Goal: Task Accomplishment & Management: Manage account settings

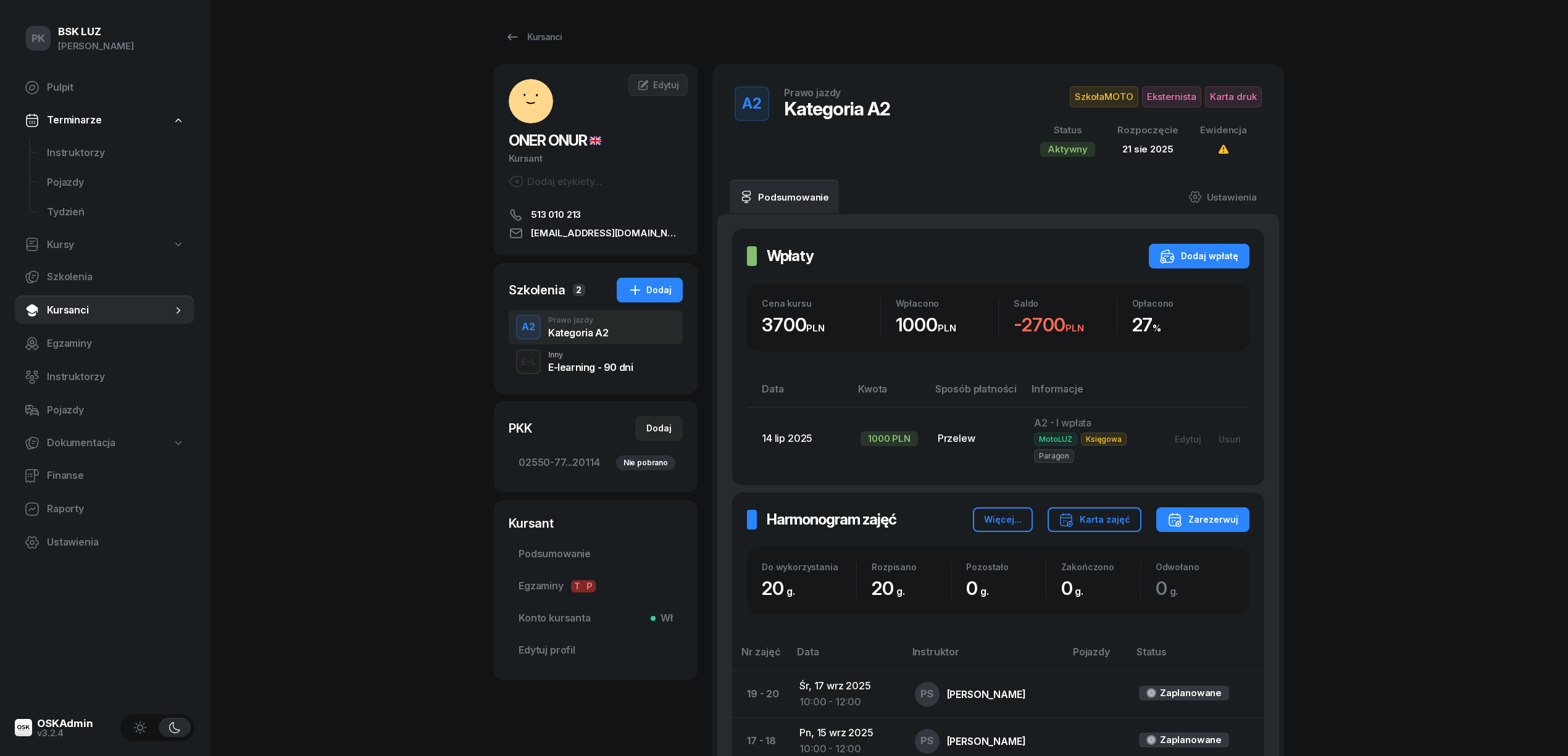
click at [544, 36] on div "Kursanci" at bounding box center [533, 36] width 57 height 15
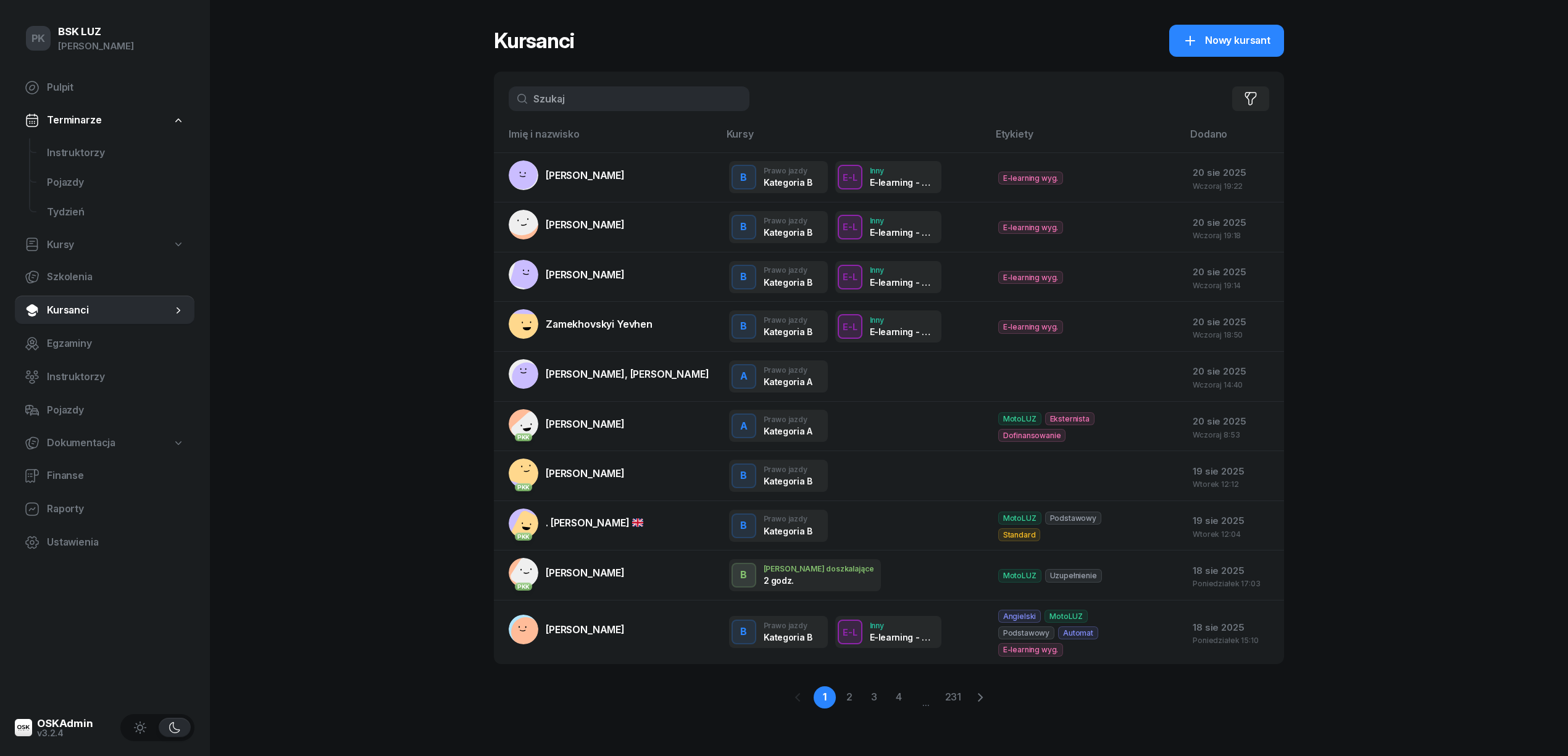
click at [593, 100] on input "text" at bounding box center [629, 99] width 241 height 25
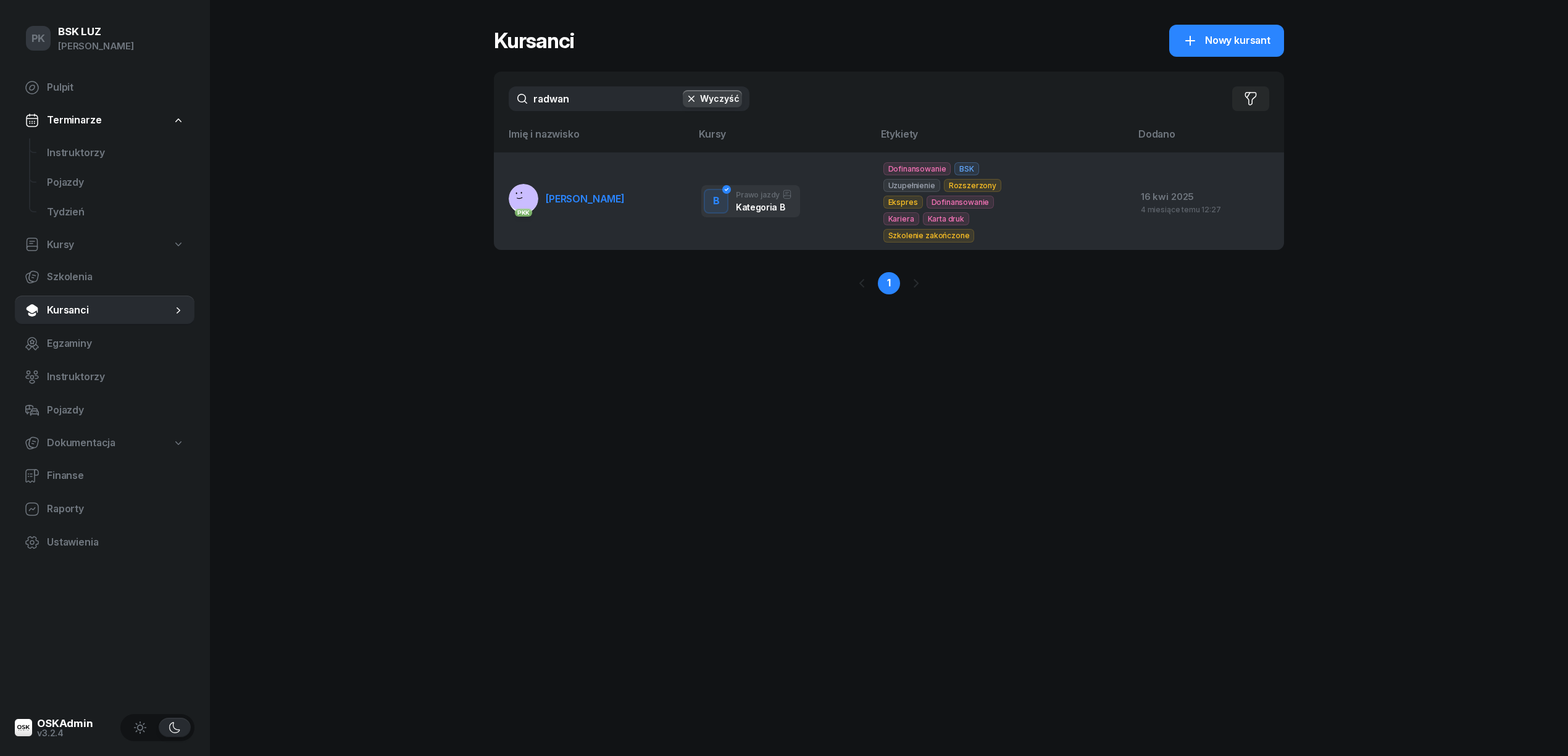
type input "radwan"
click at [583, 192] on span "RADWANEK ANNA" at bounding box center [586, 199] width 79 height 12
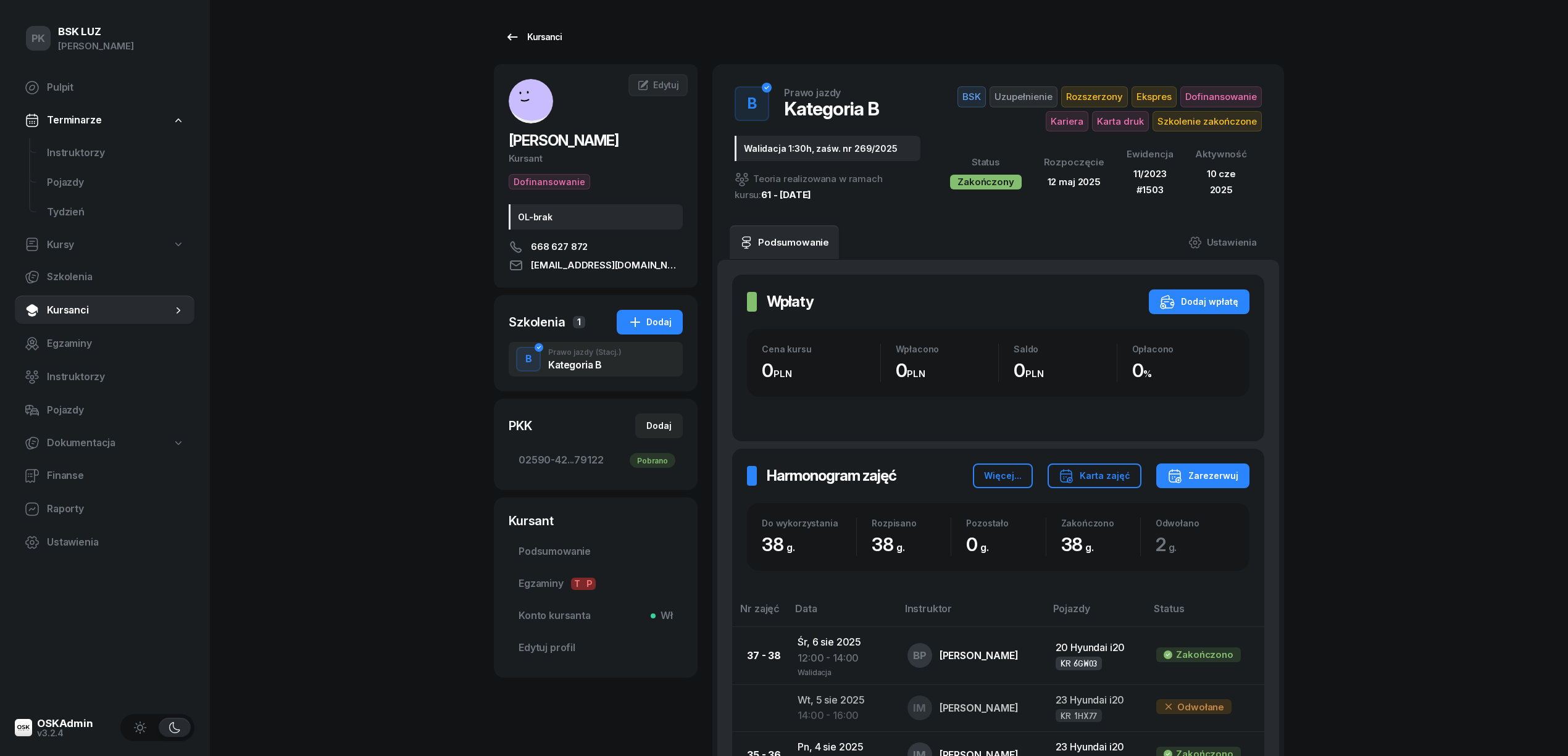
click at [523, 35] on div "Kursanci" at bounding box center [533, 36] width 57 height 15
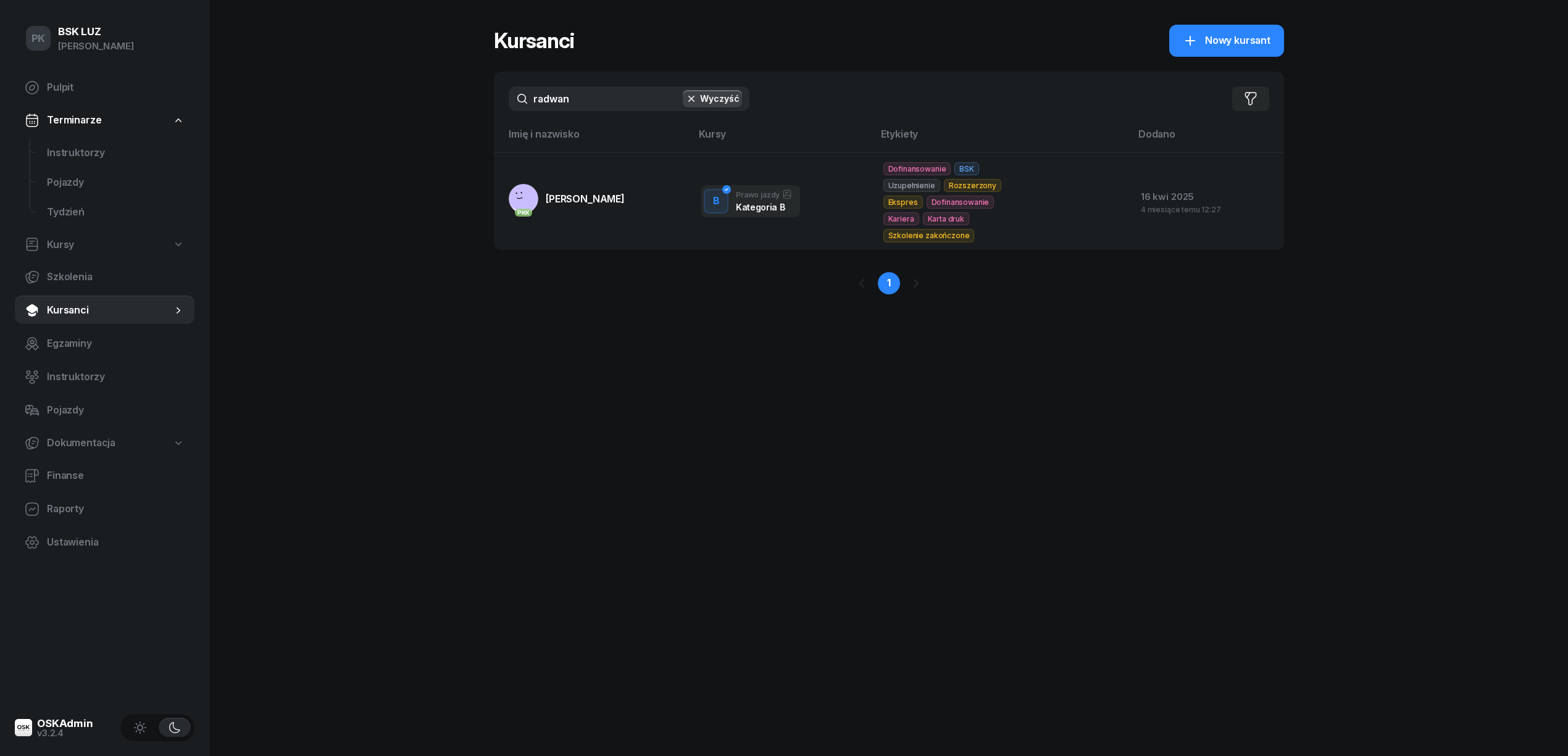
click at [580, 119] on div "radwan Wyczyść Filtruj" at bounding box center [888, 99] width 790 height 54
click at [581, 113] on div "radwan Wyczyść Filtruj" at bounding box center [888, 99] width 790 height 54
drag, startPoint x: 572, startPoint y: 105, endPoint x: 415, endPoint y: 83, distance: 158.5
click at [415, 83] on div "PK BSK LUZ Piotr Klimek Pulpit Terminarze Instruktorzy Pojazdy Tydzień Kursy Sz…" at bounding box center [784, 378] width 1568 height 756
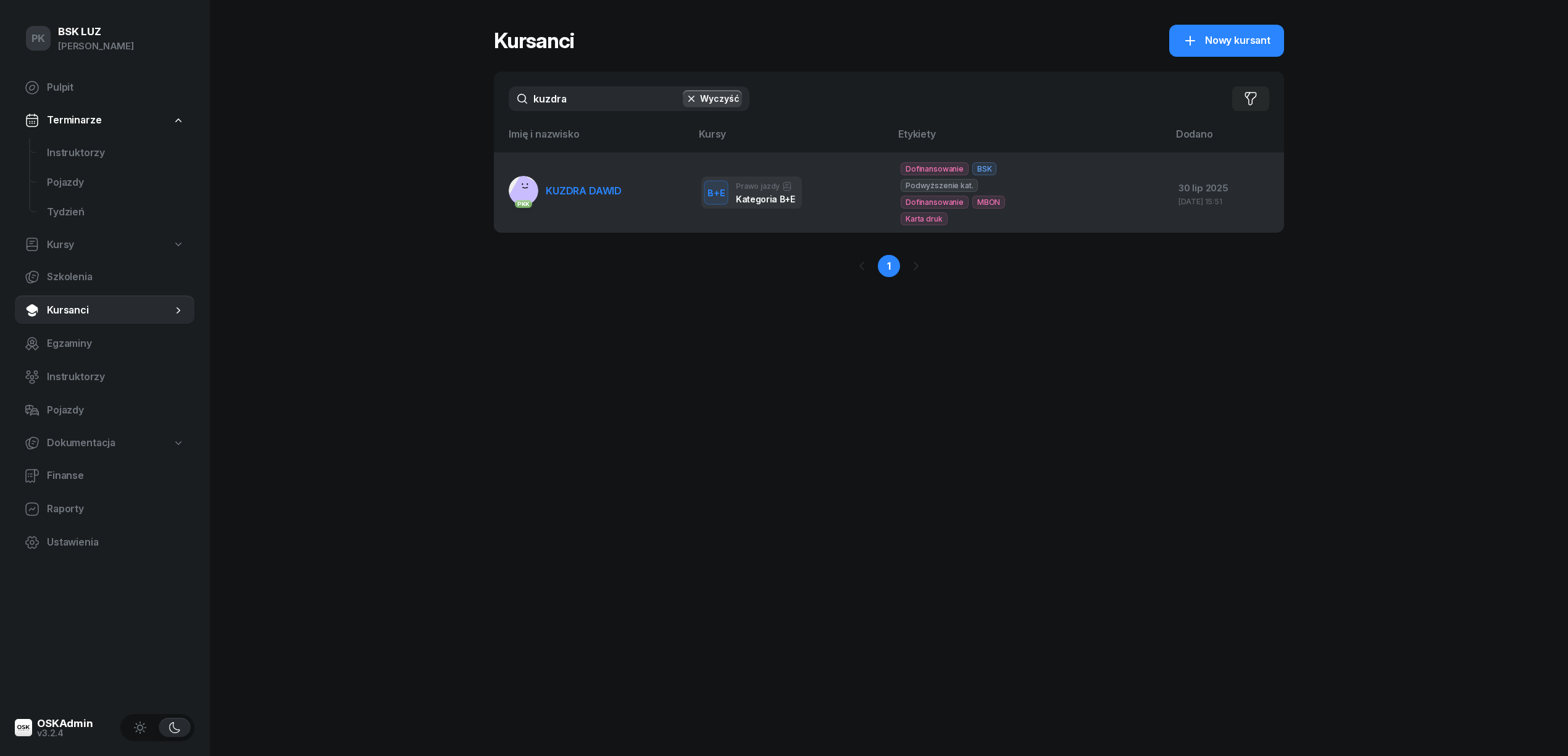
type input "kuzdra"
click at [589, 188] on span "KUZDRA DAWID" at bounding box center [584, 191] width 76 height 12
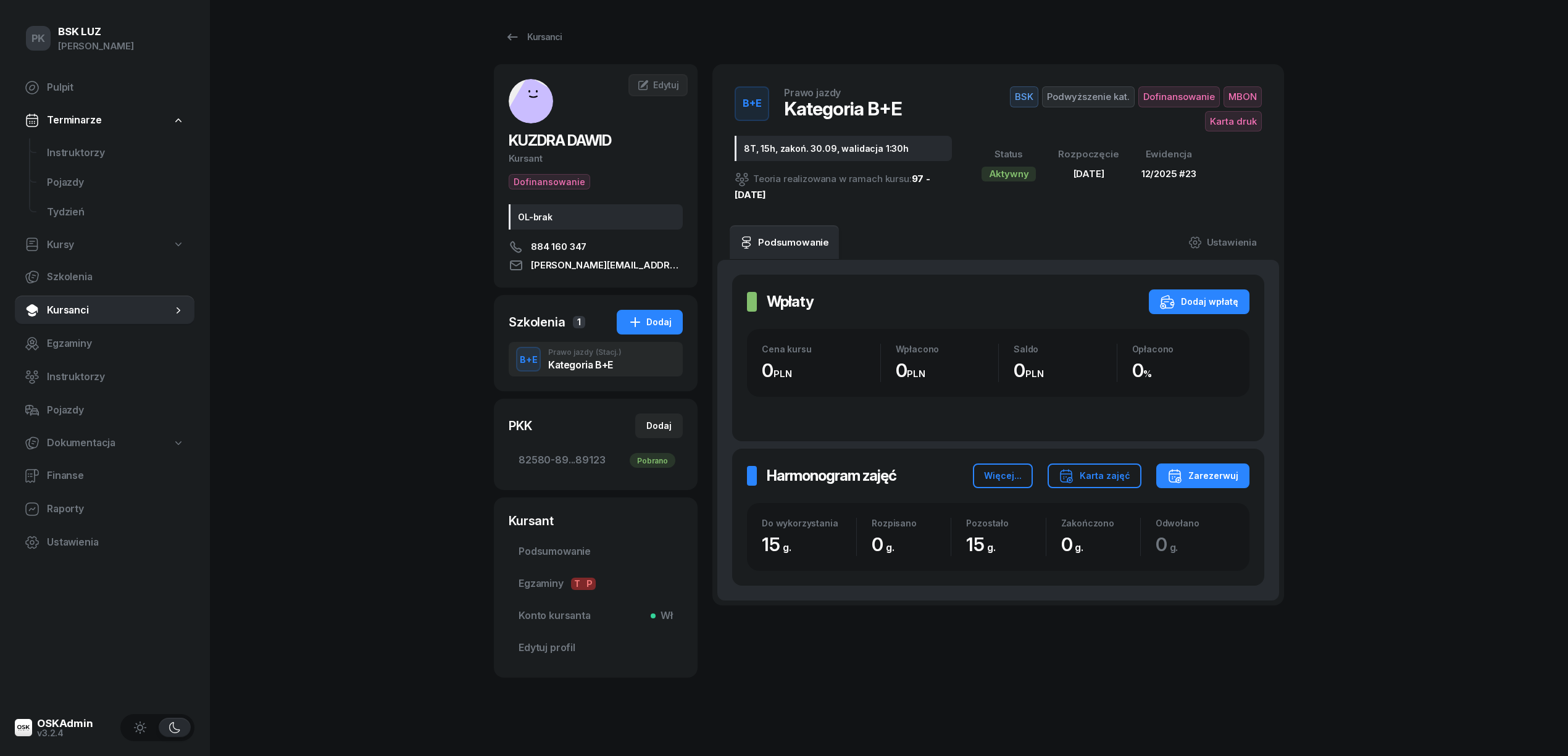
click at [546, 52] on div "Kursanci KUZDRA DAWID Kursant Dofinansowanie OL-brak 884 160 347 DAWID.KUZDRA1@…" at bounding box center [888, 351] width 790 height 702
click at [525, 31] on div "Kursanci" at bounding box center [533, 36] width 57 height 15
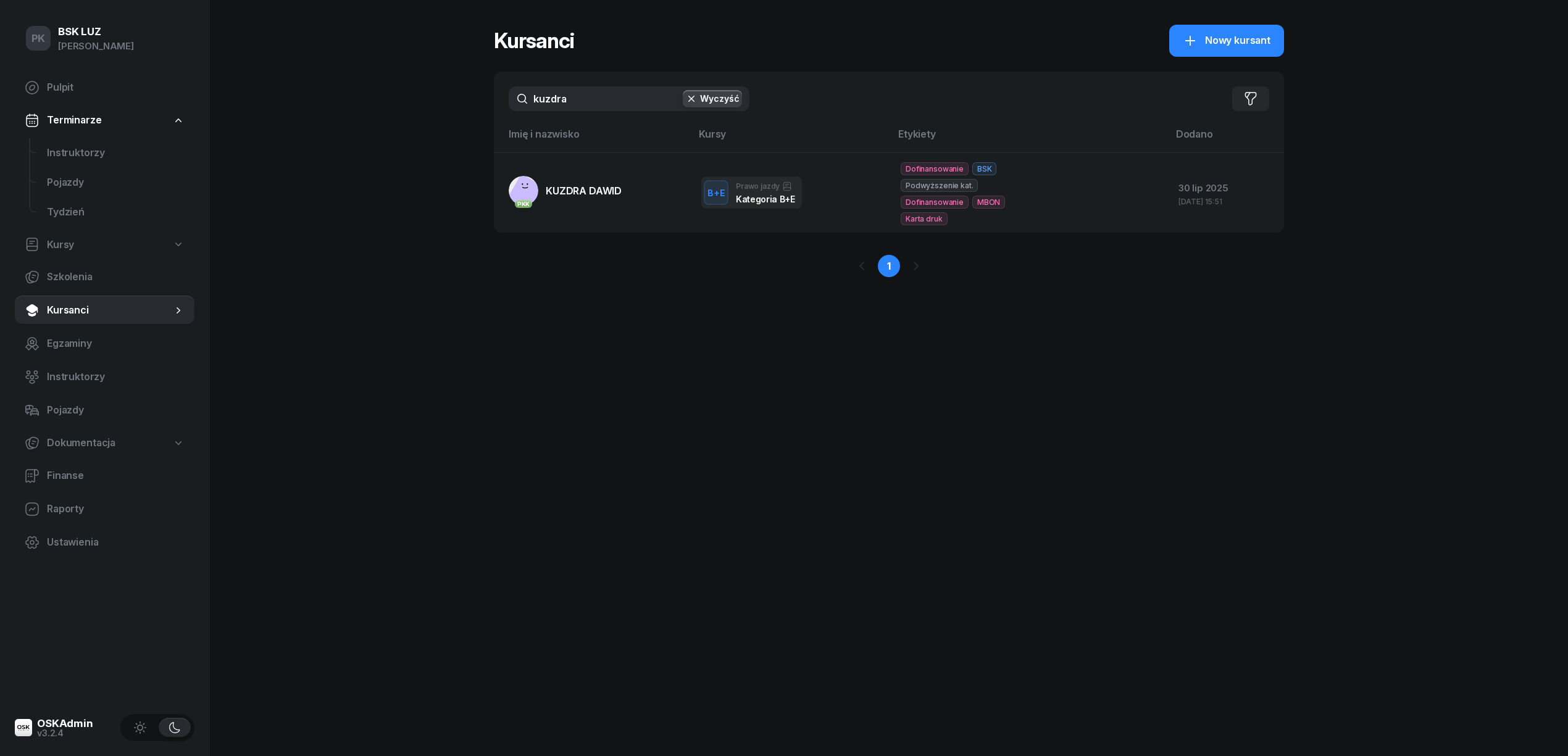
drag, startPoint x: 591, startPoint y: 104, endPoint x: 435, endPoint y: 105, distance: 156.0
click at [435, 105] on div "PK BSK LUZ Piotr Klimek Pulpit Terminarze Instruktorzy Pojazdy Tydzień Kursy Sz…" at bounding box center [784, 378] width 1568 height 756
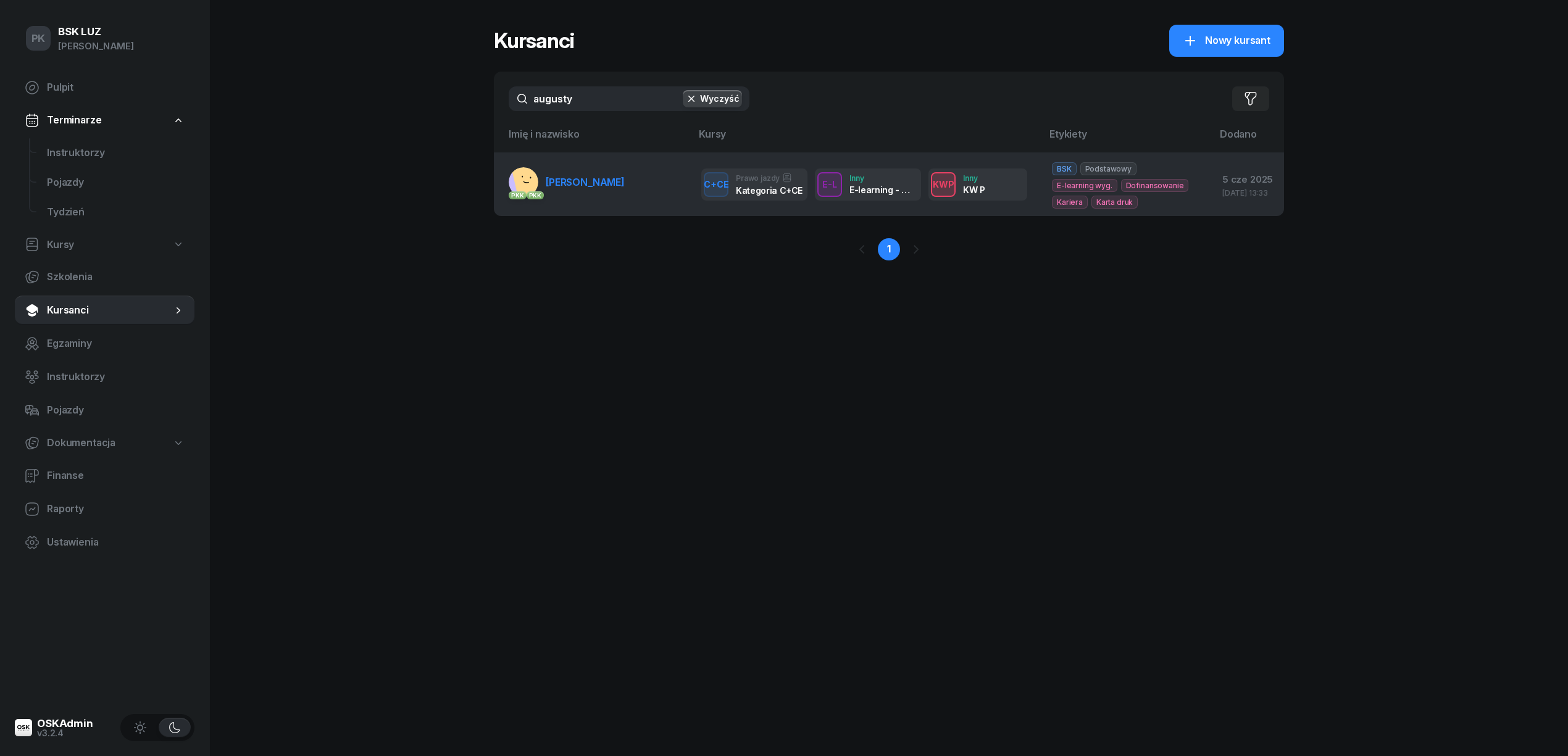
type input "augusty"
click at [591, 180] on span "AUGUSTYNOWICZ AGNIESZKA" at bounding box center [586, 182] width 79 height 12
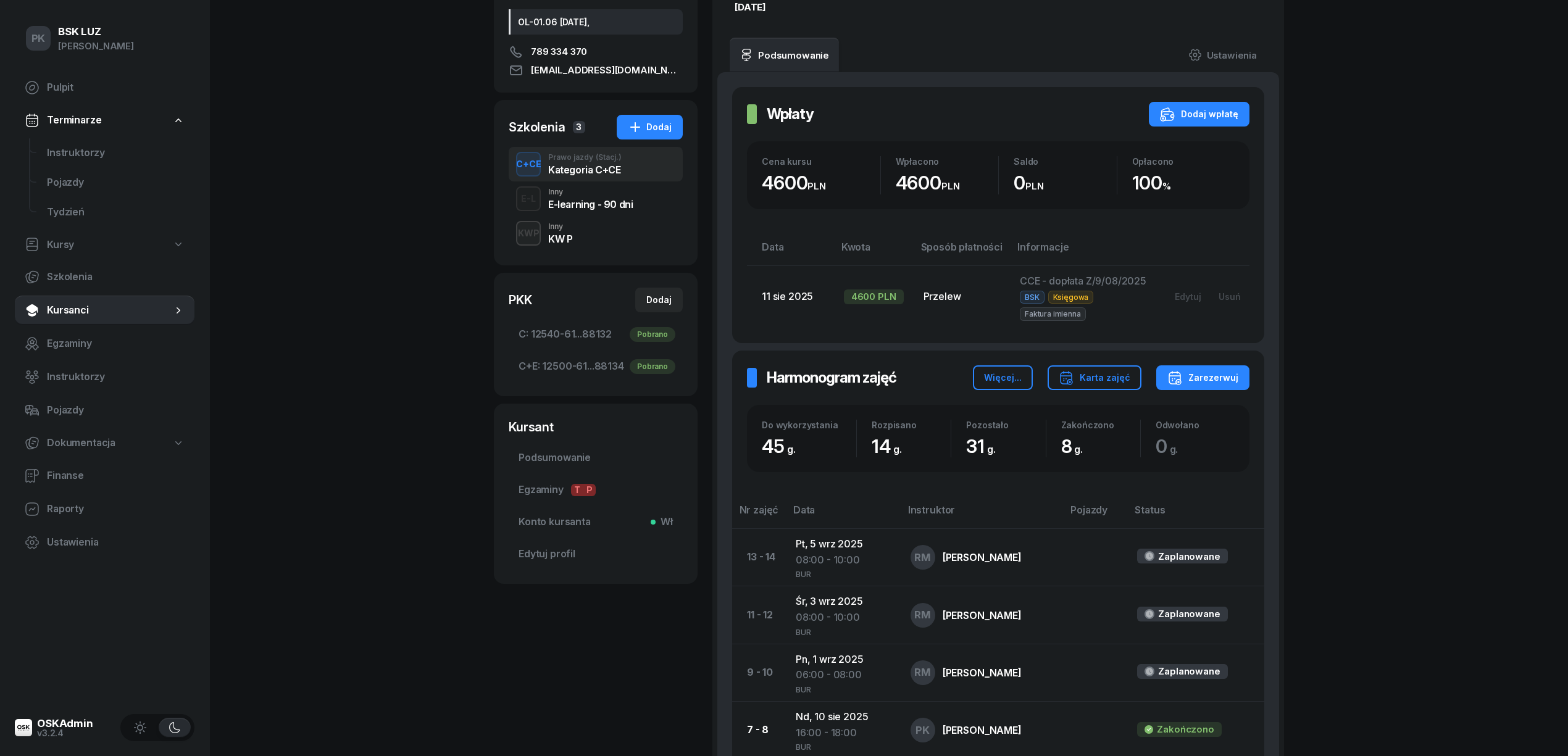
scroll to position [82, 0]
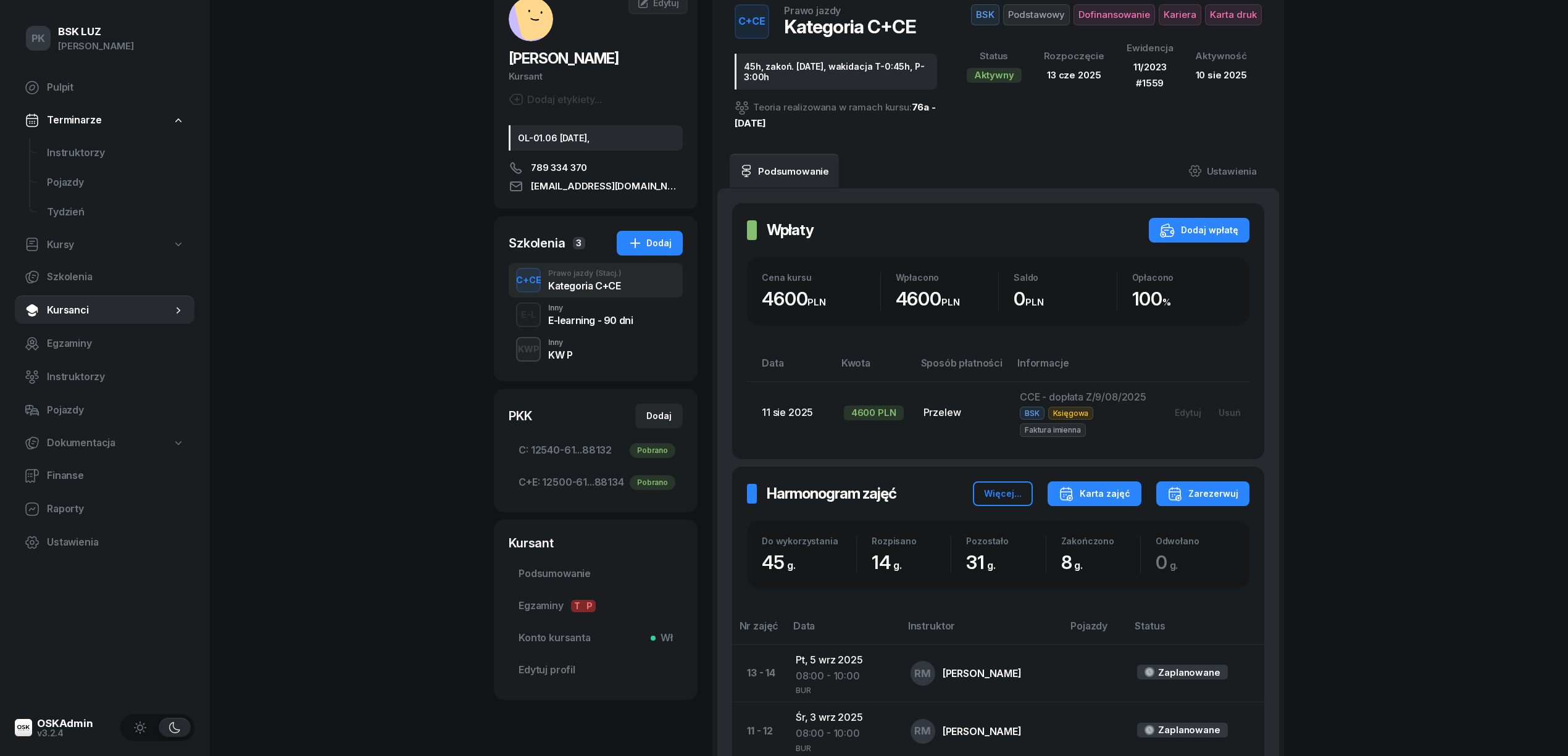
click at [1111, 498] on div "Karta zajęć" at bounding box center [1094, 493] width 71 height 15
click at [1093, 539] on button "Kategoria C" at bounding box center [1094, 534] width 162 height 31
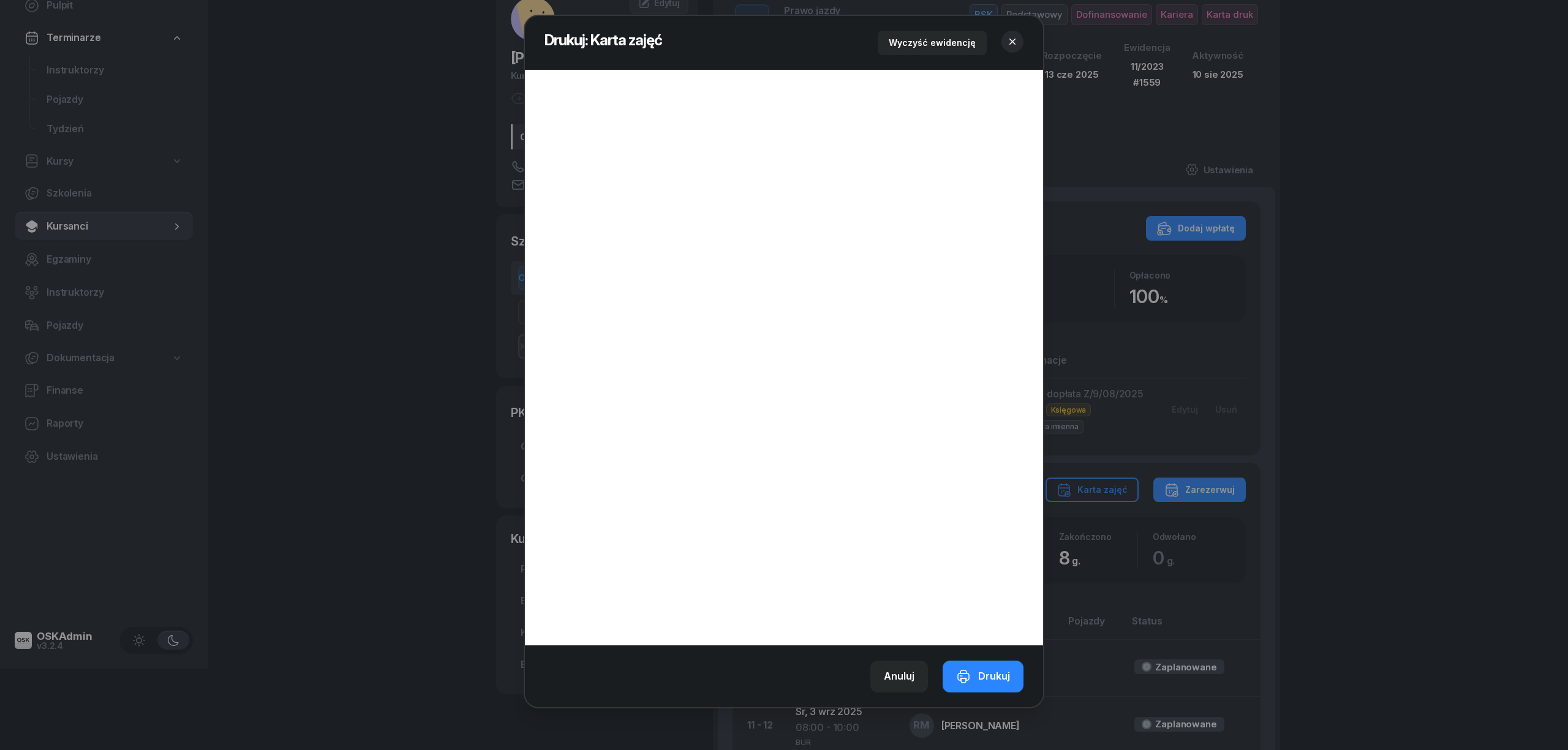
click at [1014, 40] on icon "button" at bounding box center [1012, 42] width 6 height 6
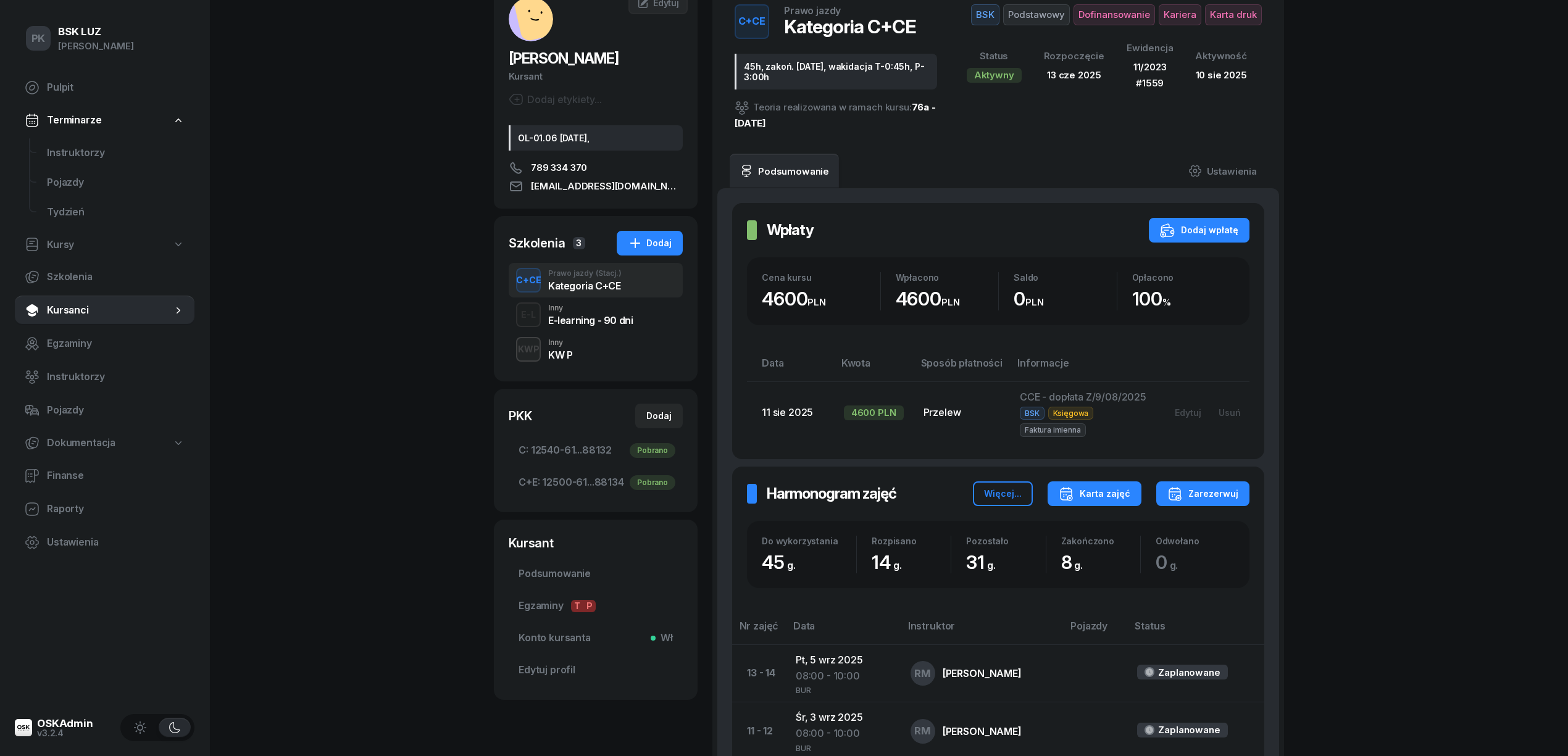
click at [1119, 502] on button "Karta zajęć" at bounding box center [1094, 494] width 94 height 25
click at [1055, 557] on div "Kategoria C+E" at bounding box center [1054, 564] width 66 height 16
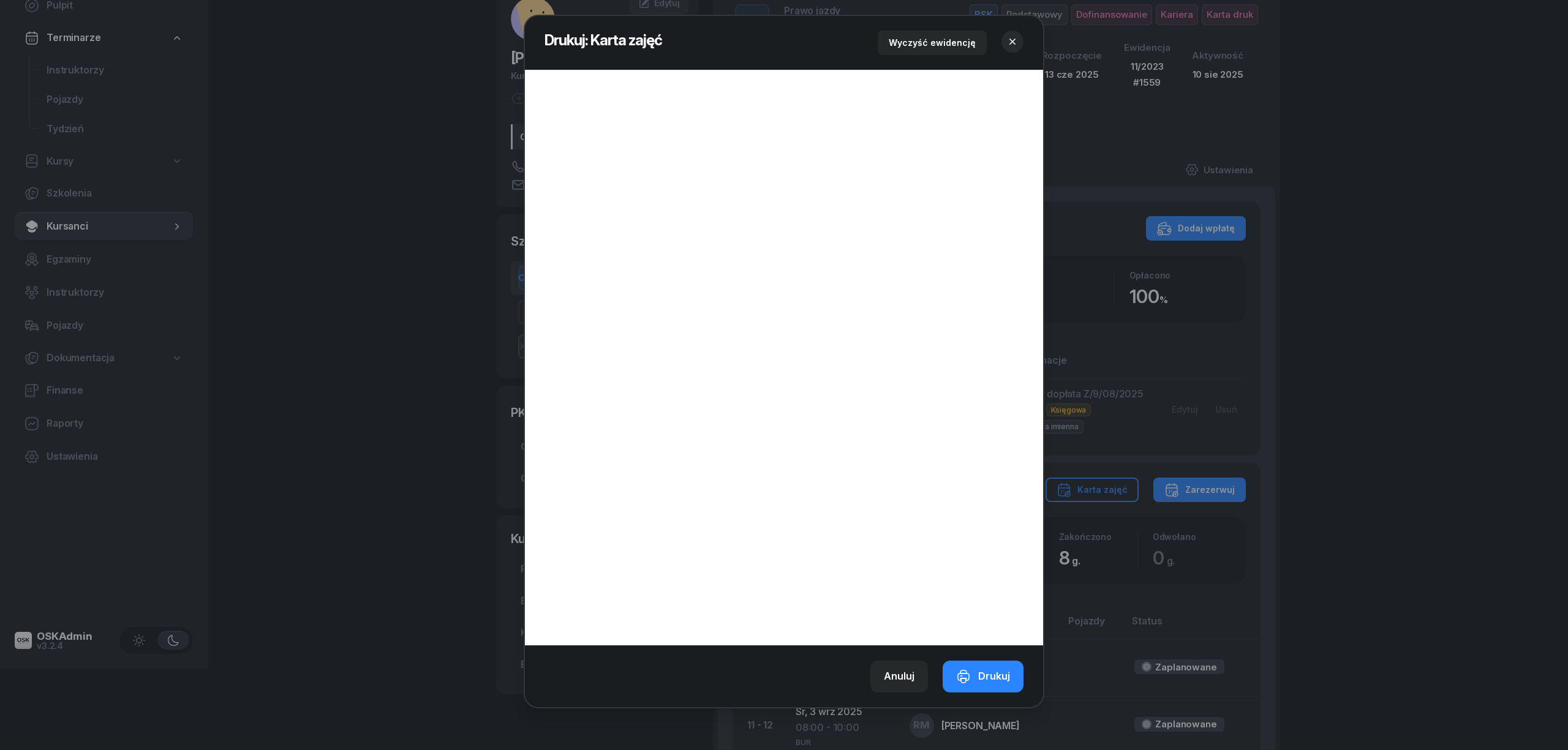
click at [1015, 42] on icon "button" at bounding box center [1012, 42] width 12 height 12
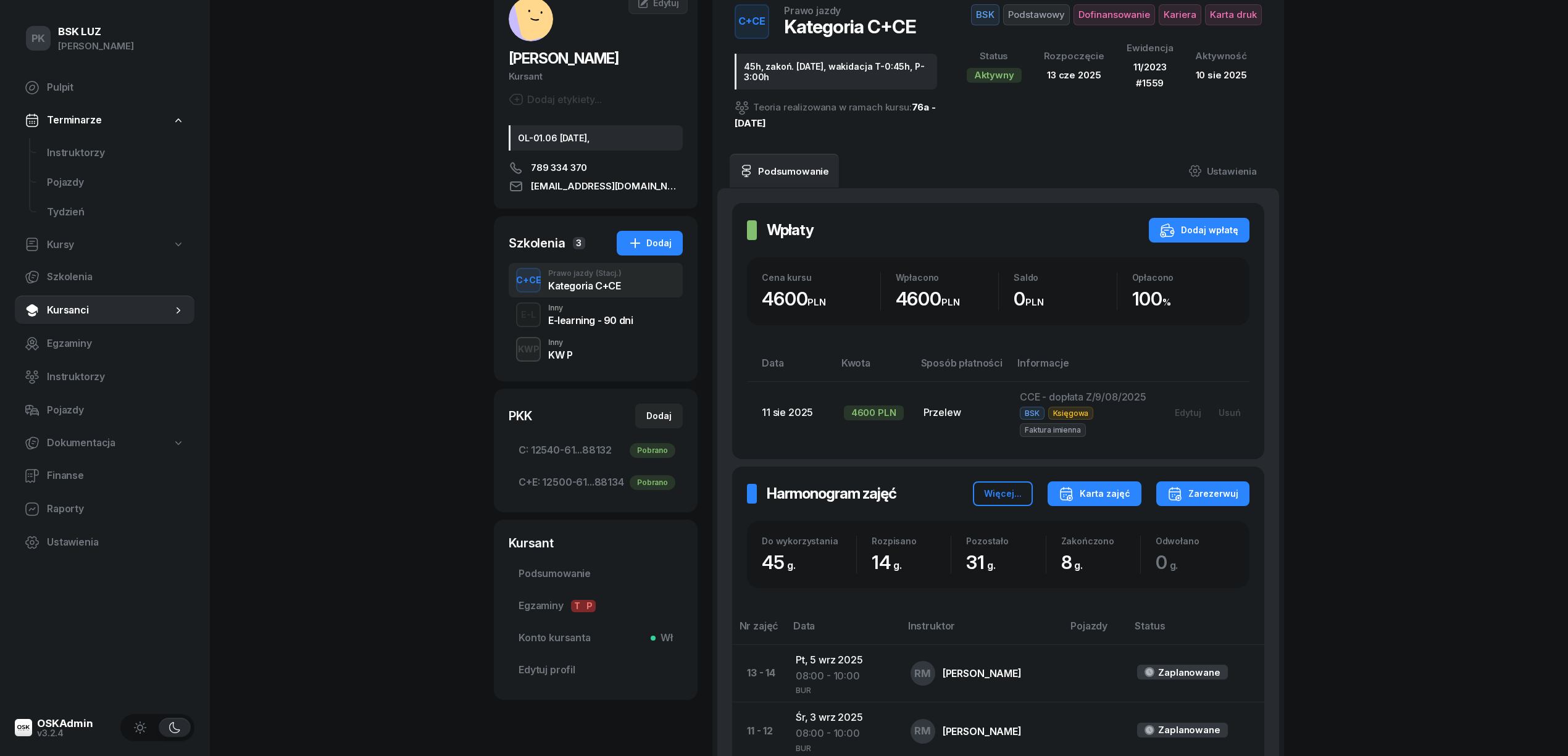
click at [1119, 500] on div "Karta zajęć" at bounding box center [1094, 493] width 71 height 15
click at [1110, 531] on button "Kategoria C" at bounding box center [1094, 534] width 162 height 31
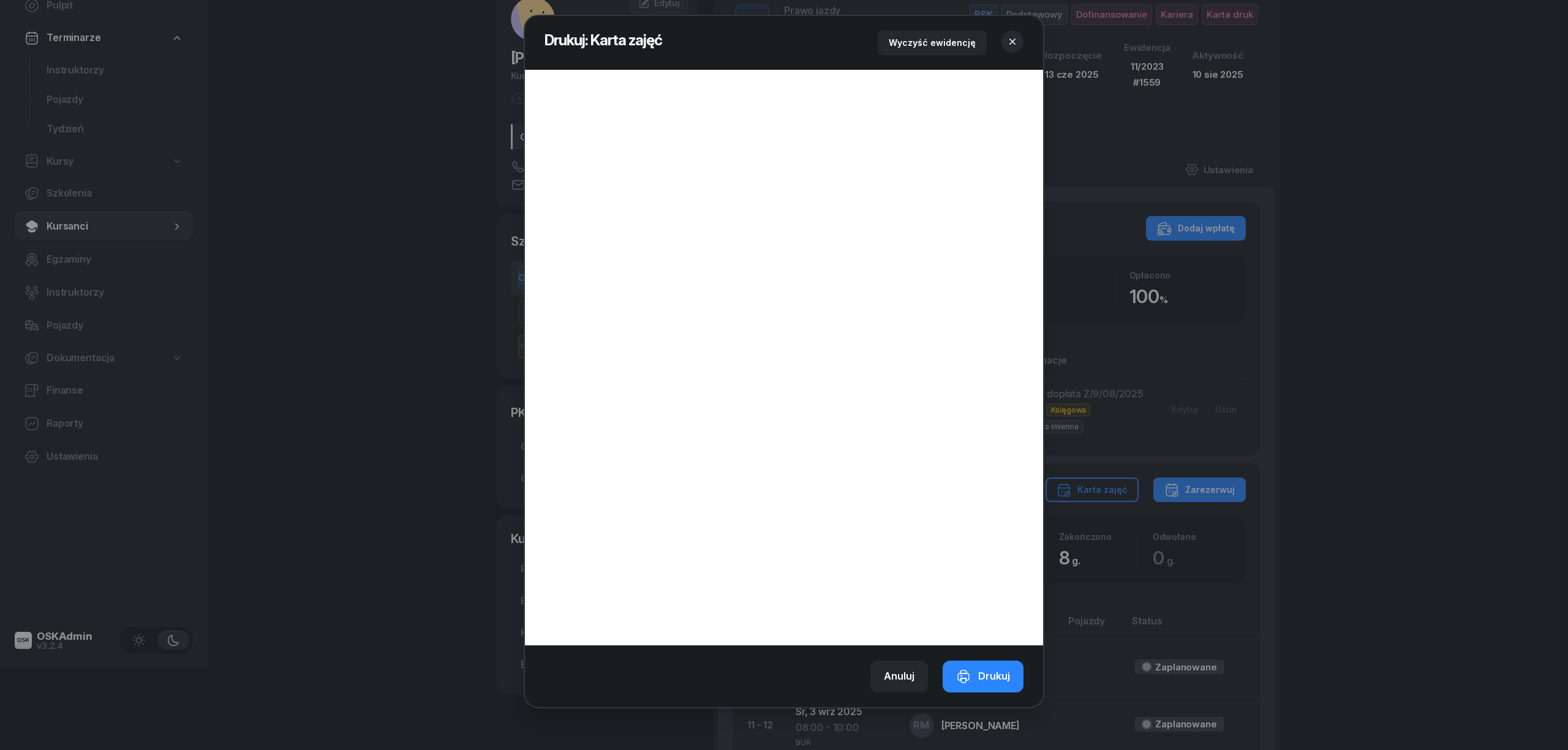
click at [1013, 44] on icon "button" at bounding box center [1012, 42] width 12 height 12
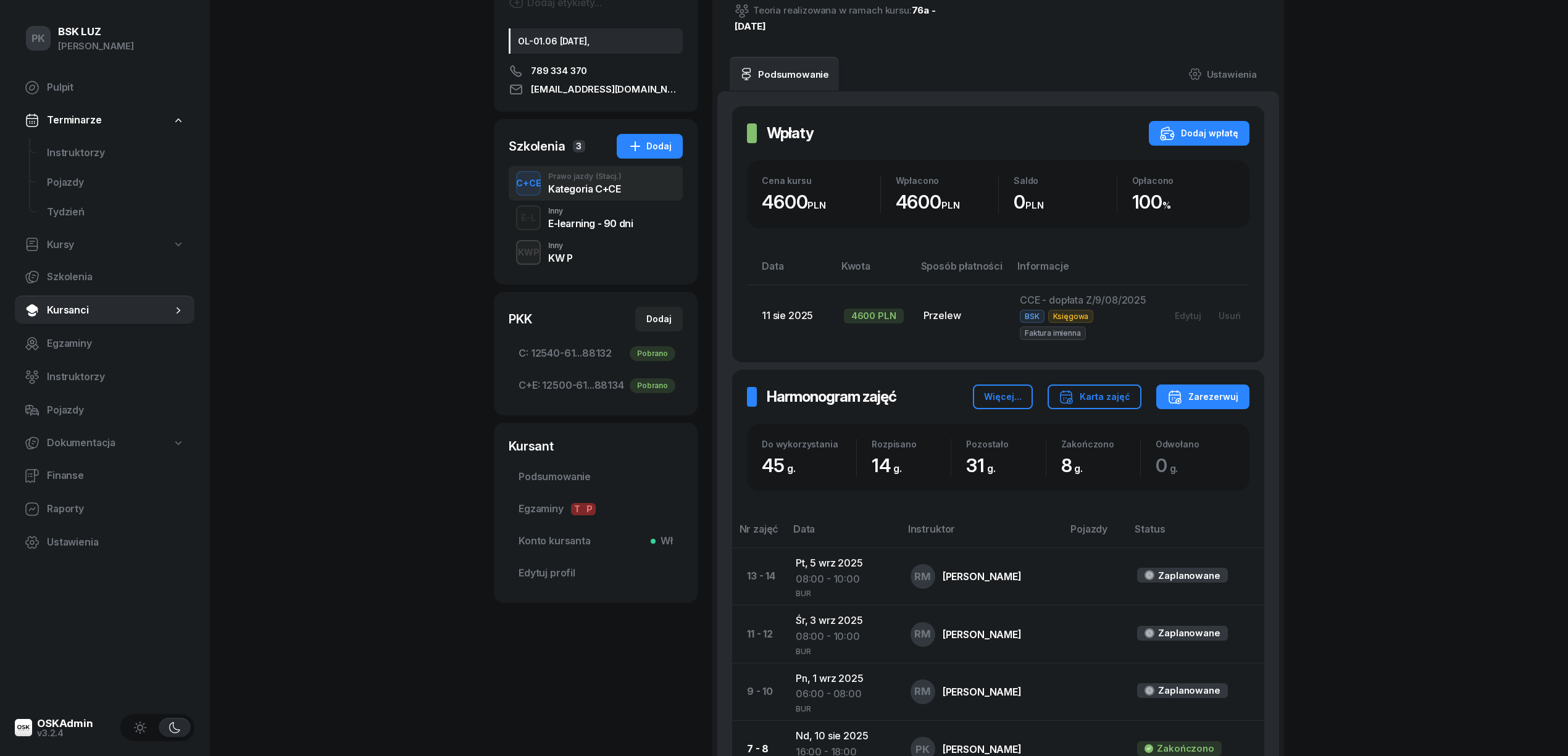
scroll to position [0, 0]
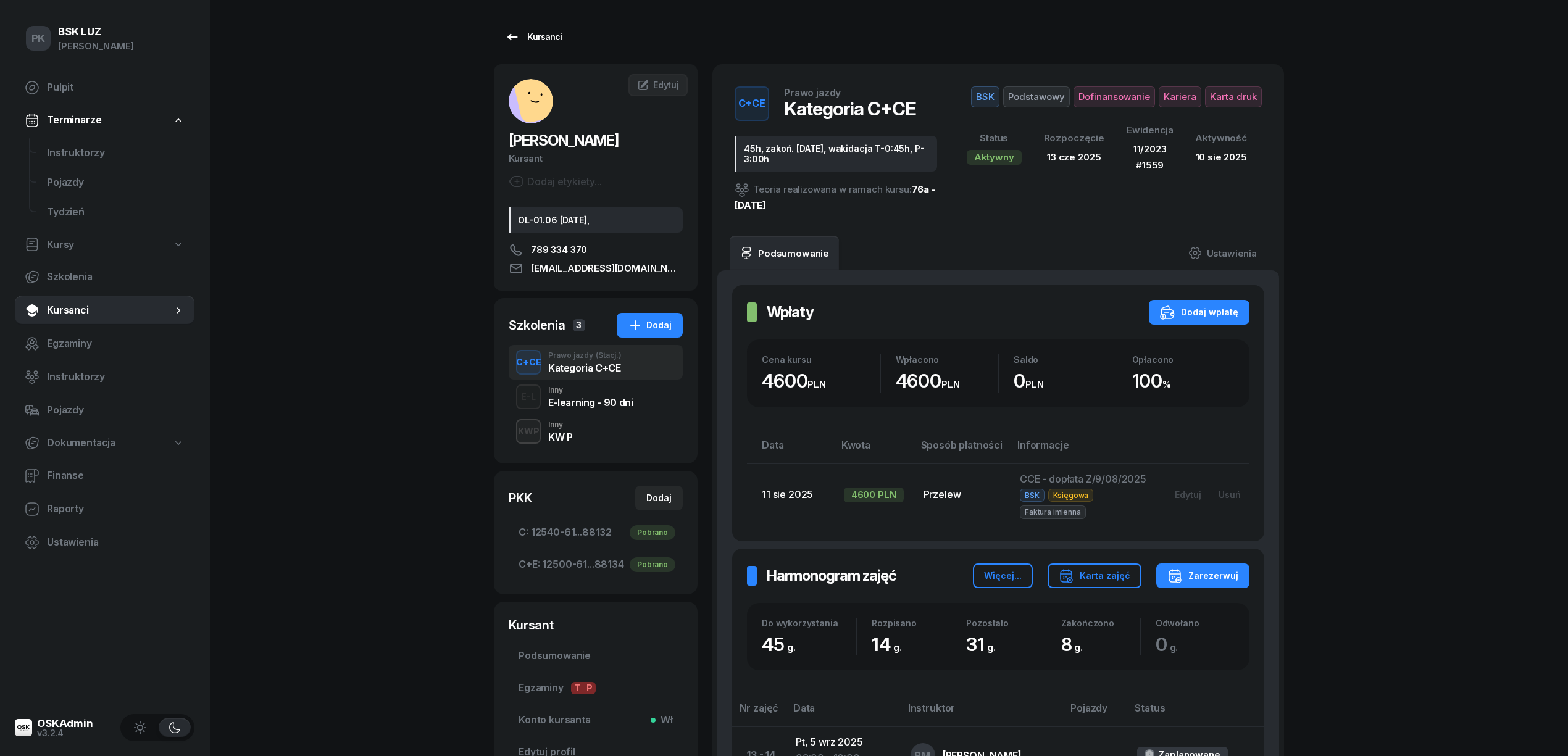
click at [547, 37] on div "Kursanci" at bounding box center [533, 36] width 57 height 15
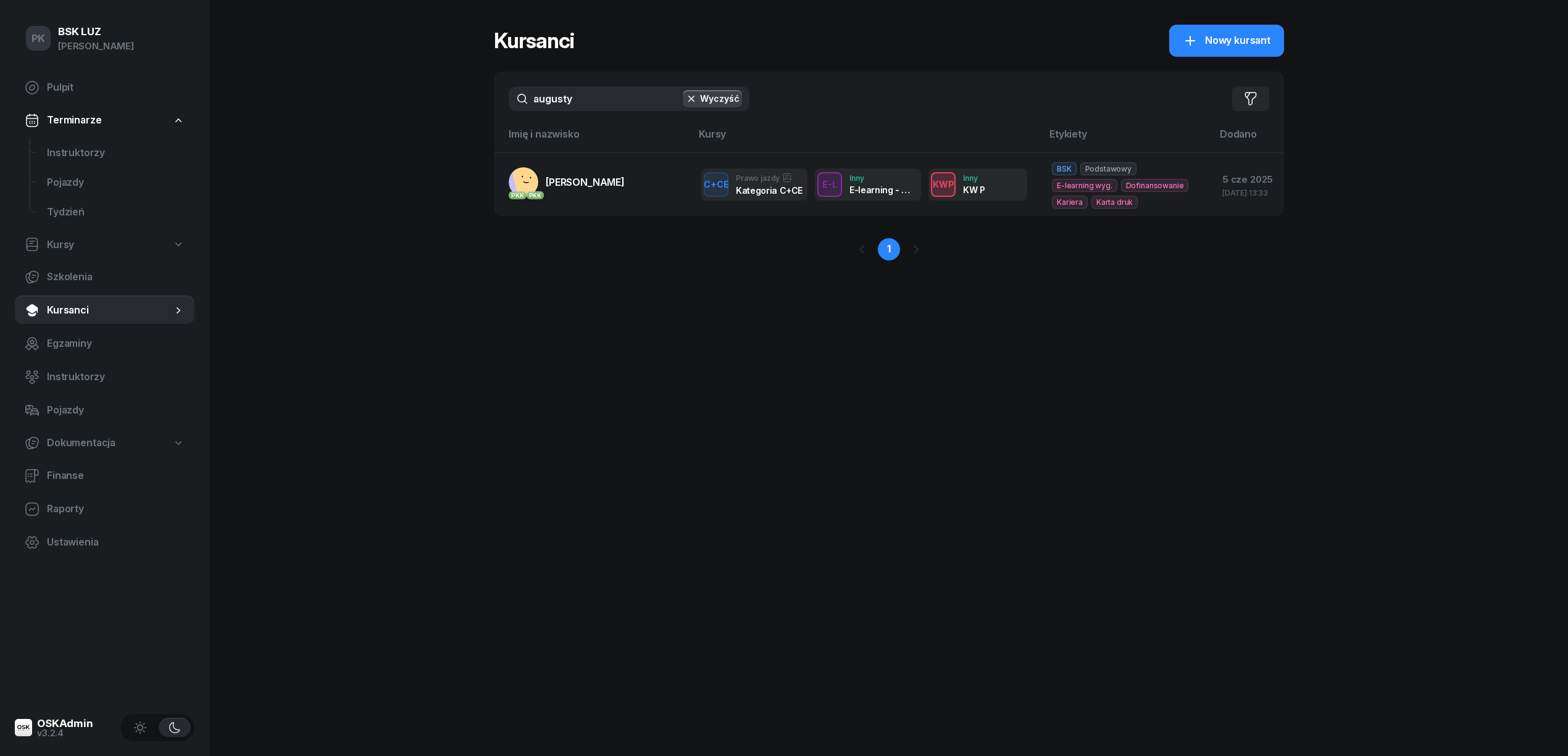
drag, startPoint x: 573, startPoint y: 102, endPoint x: 376, endPoint y: 104, distance: 197.0
click at [376, 104] on div "PK BSK LUZ Piotr Klimek Pulpit Terminarze Instruktorzy Pojazdy Tydzień Kursy Sz…" at bounding box center [784, 378] width 1568 height 756
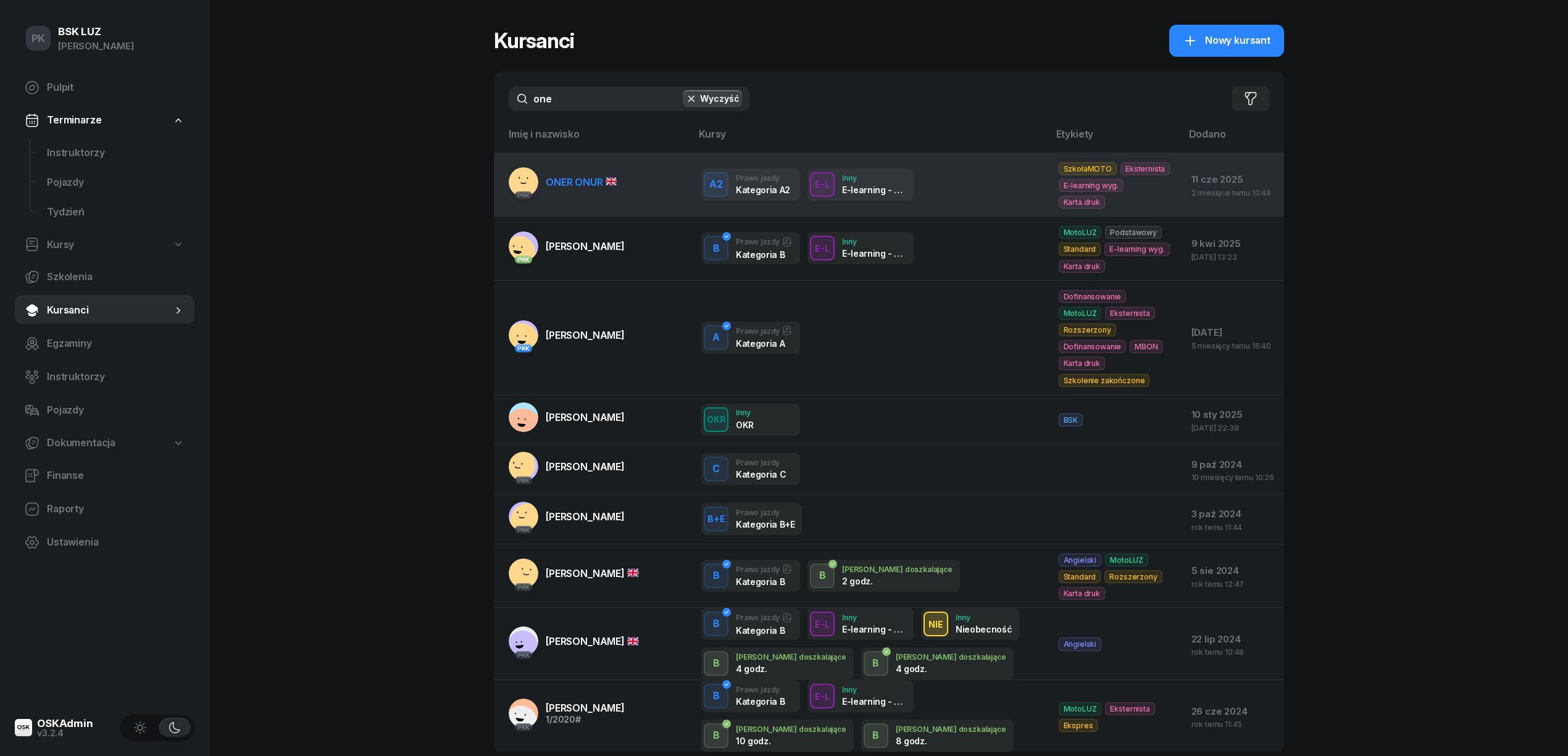
type input "one"
click at [561, 179] on span "ONER ONUR" at bounding box center [581, 182] width 71 height 12
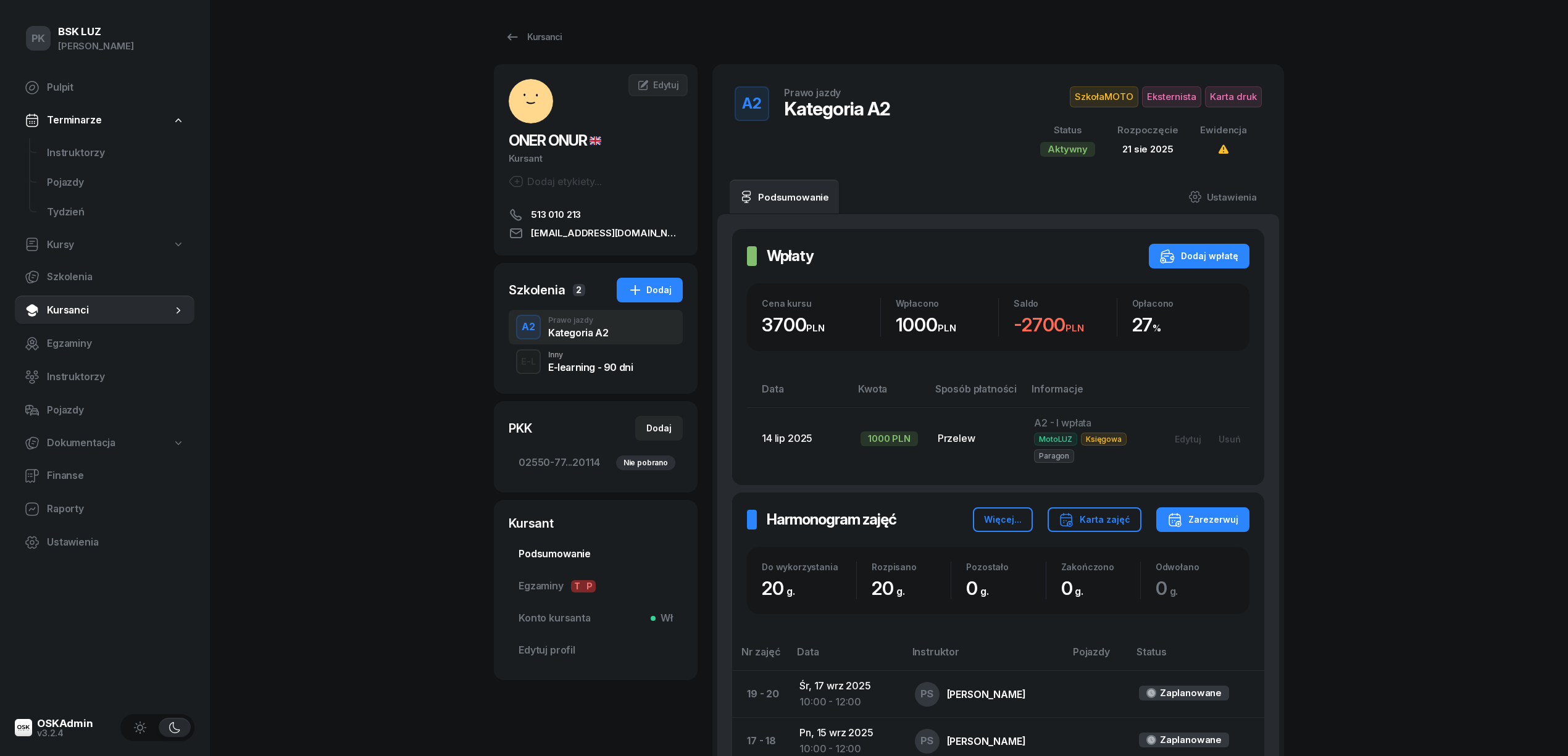
click at [589, 550] on span "Podsumowanie" at bounding box center [596, 553] width 155 height 16
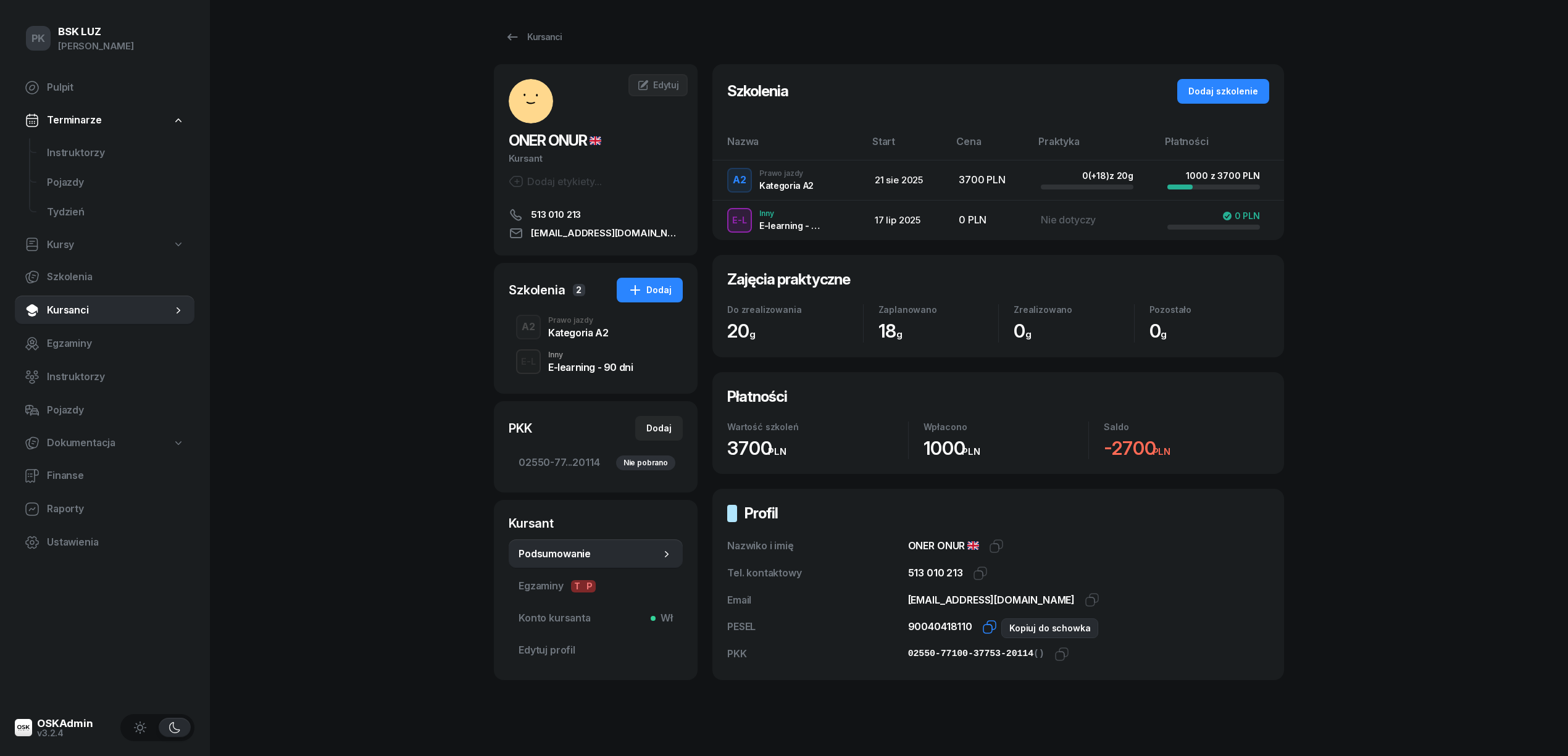
click at [988, 622] on icon "button" at bounding box center [991, 625] width 9 height 9
click at [1057, 657] on icon "button" at bounding box center [1062, 654] width 15 height 15
click at [983, 626] on icon "button" at bounding box center [987, 628] width 9 height 9
click at [549, 38] on div "Kursanci" at bounding box center [533, 36] width 57 height 15
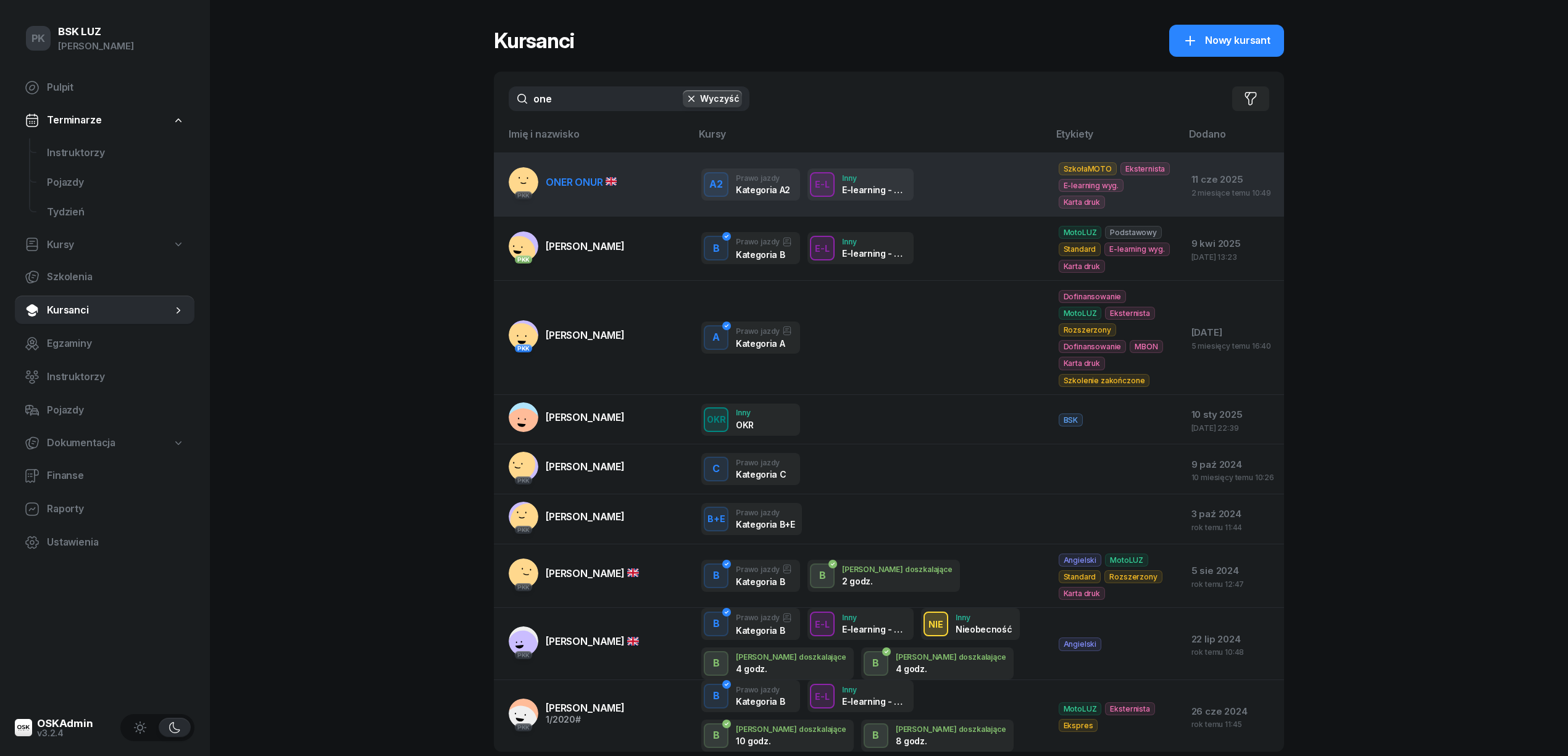
click at [617, 180] on span at bounding box center [611, 182] width 12 height 12
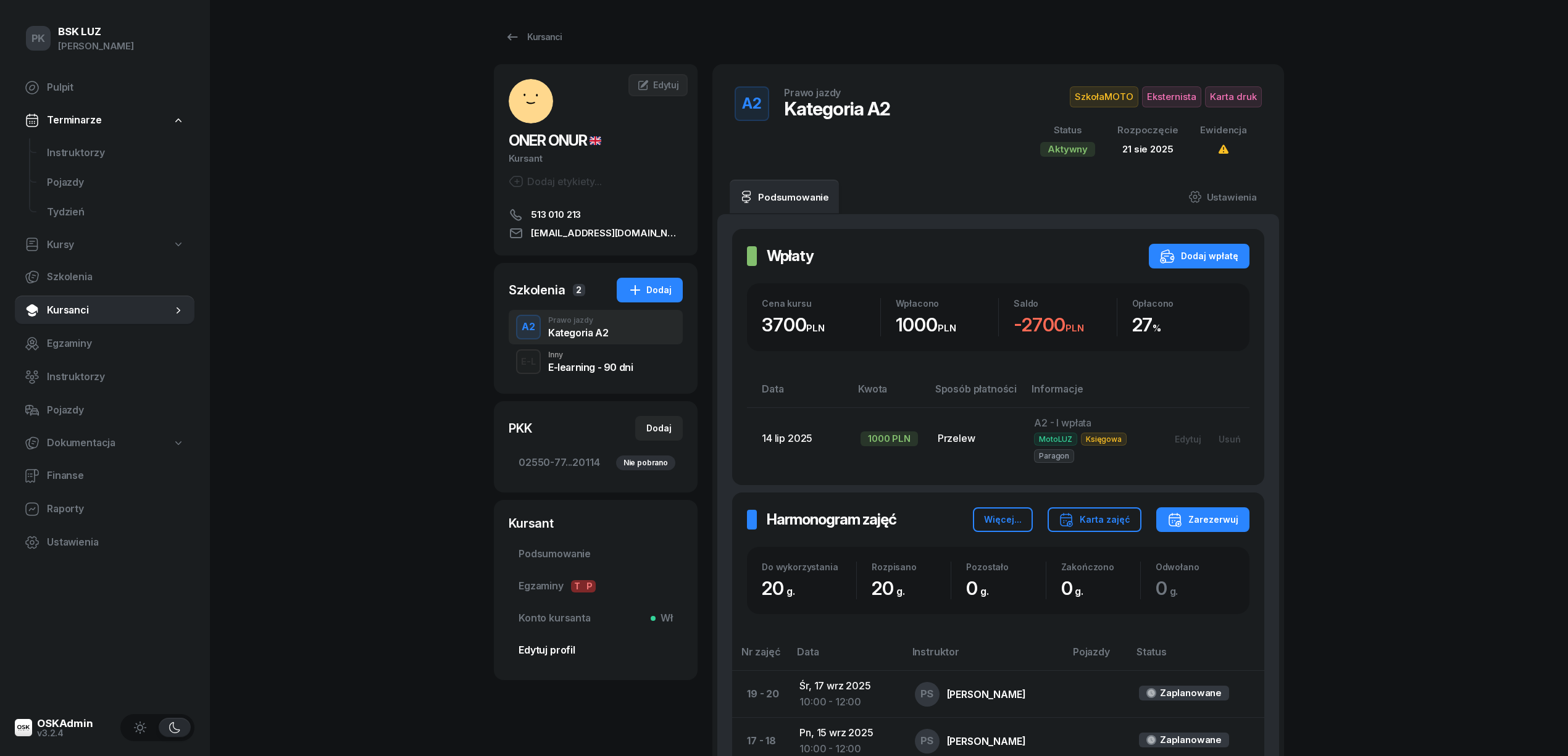
click at [547, 654] on span "Edytuj profil" at bounding box center [596, 650] width 155 height 16
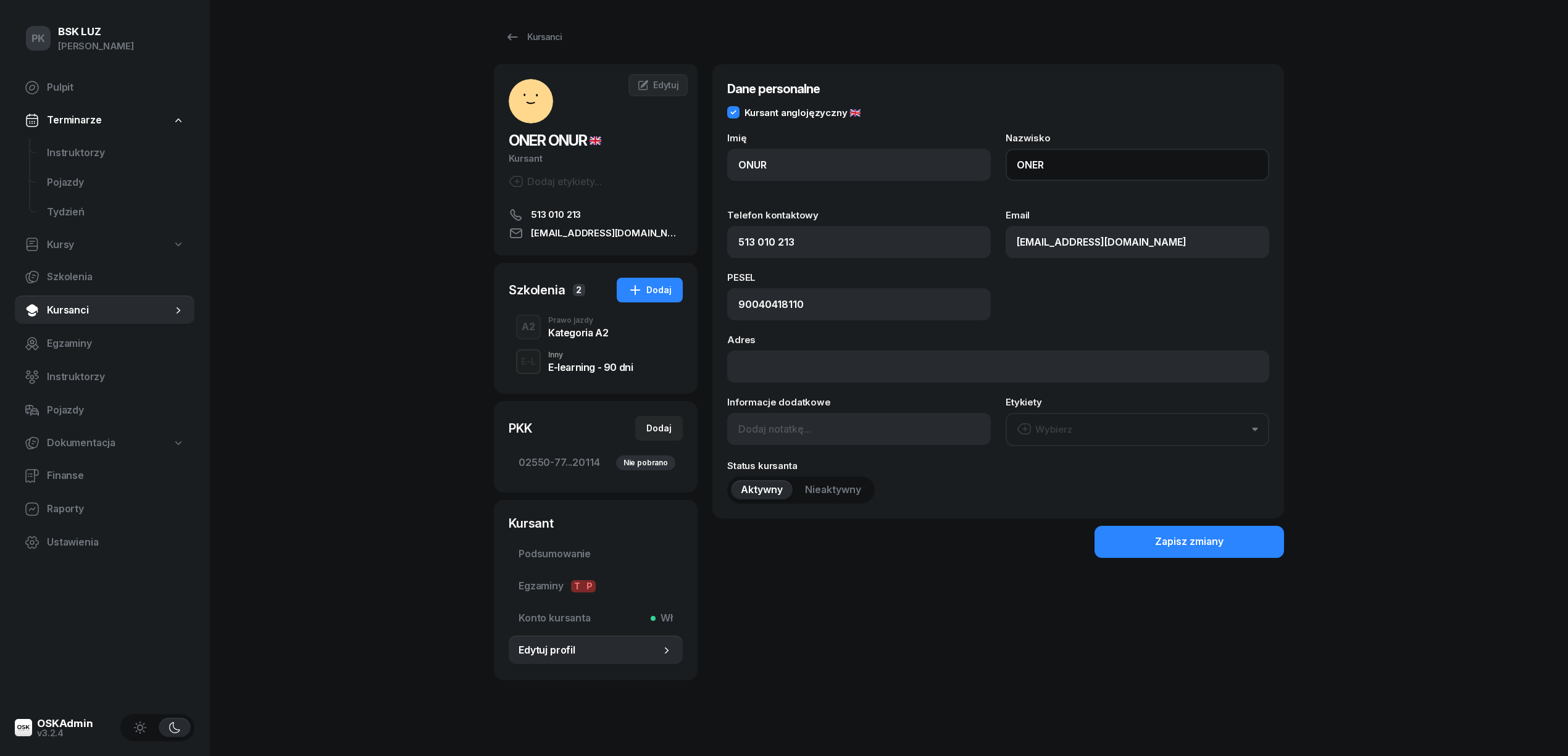
drag, startPoint x: 1038, startPoint y: 159, endPoint x: 951, endPoint y: 161, distance: 87.0
click at [951, 161] on div "Imię ONUR Nazwisko ONER" at bounding box center [998, 165] width 542 height 62
paste input "Ö"
type input "ÖNER"
click at [1156, 540] on div "Zapisz zmiany" at bounding box center [1189, 542] width 68 height 16
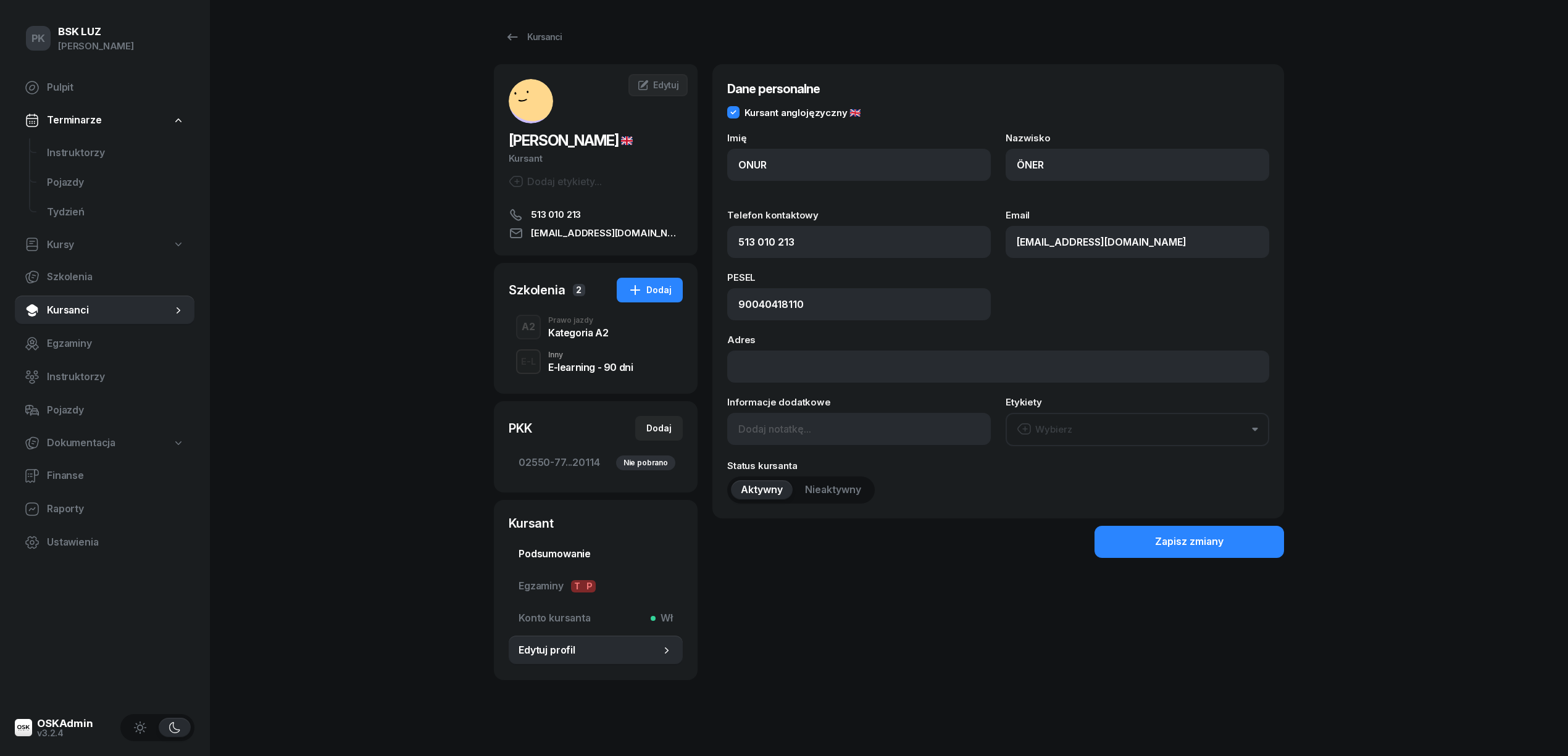
click at [572, 551] on span "Podsumowanie" at bounding box center [596, 553] width 155 height 16
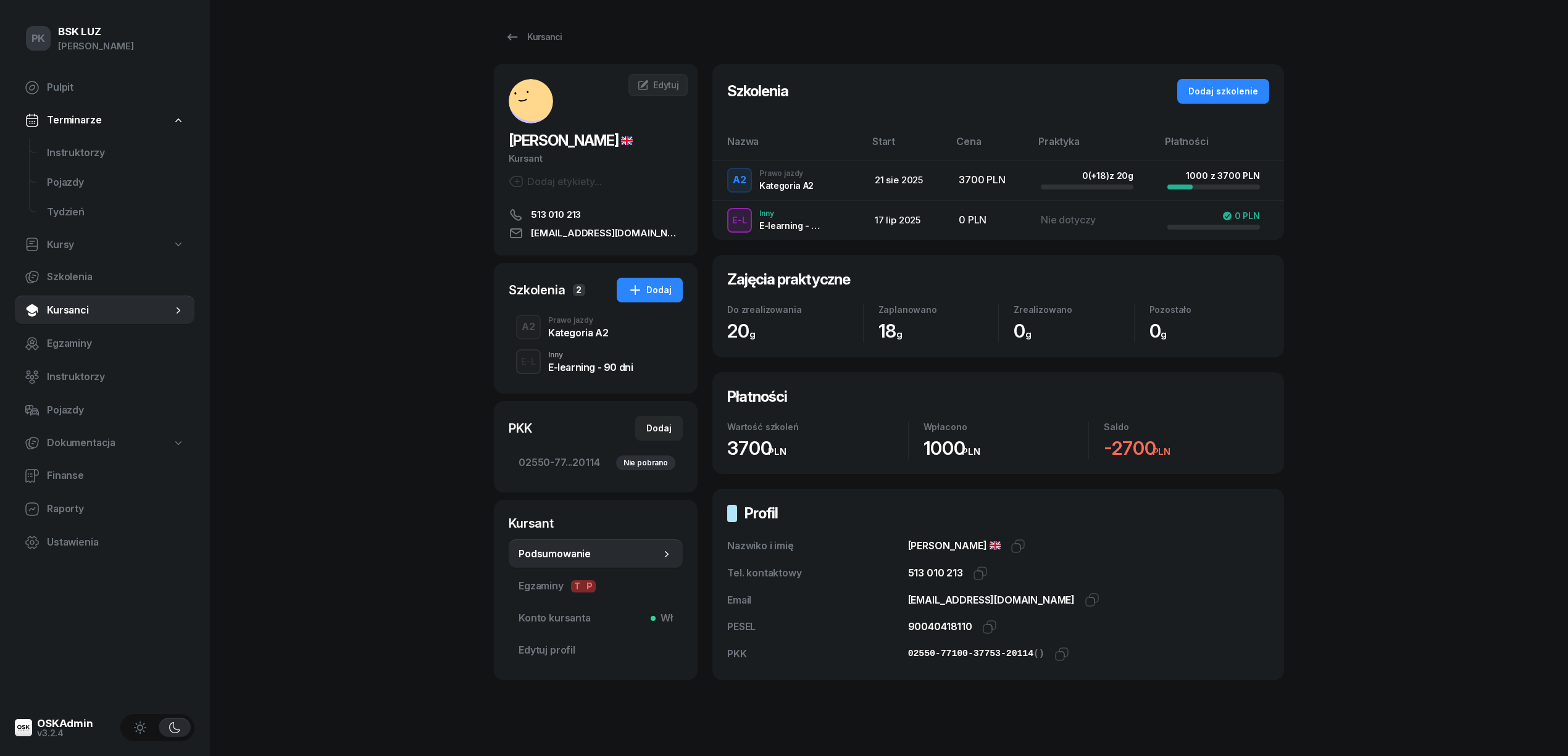
click at [582, 332] on div "Kategoria A2" at bounding box center [578, 332] width 60 height 10
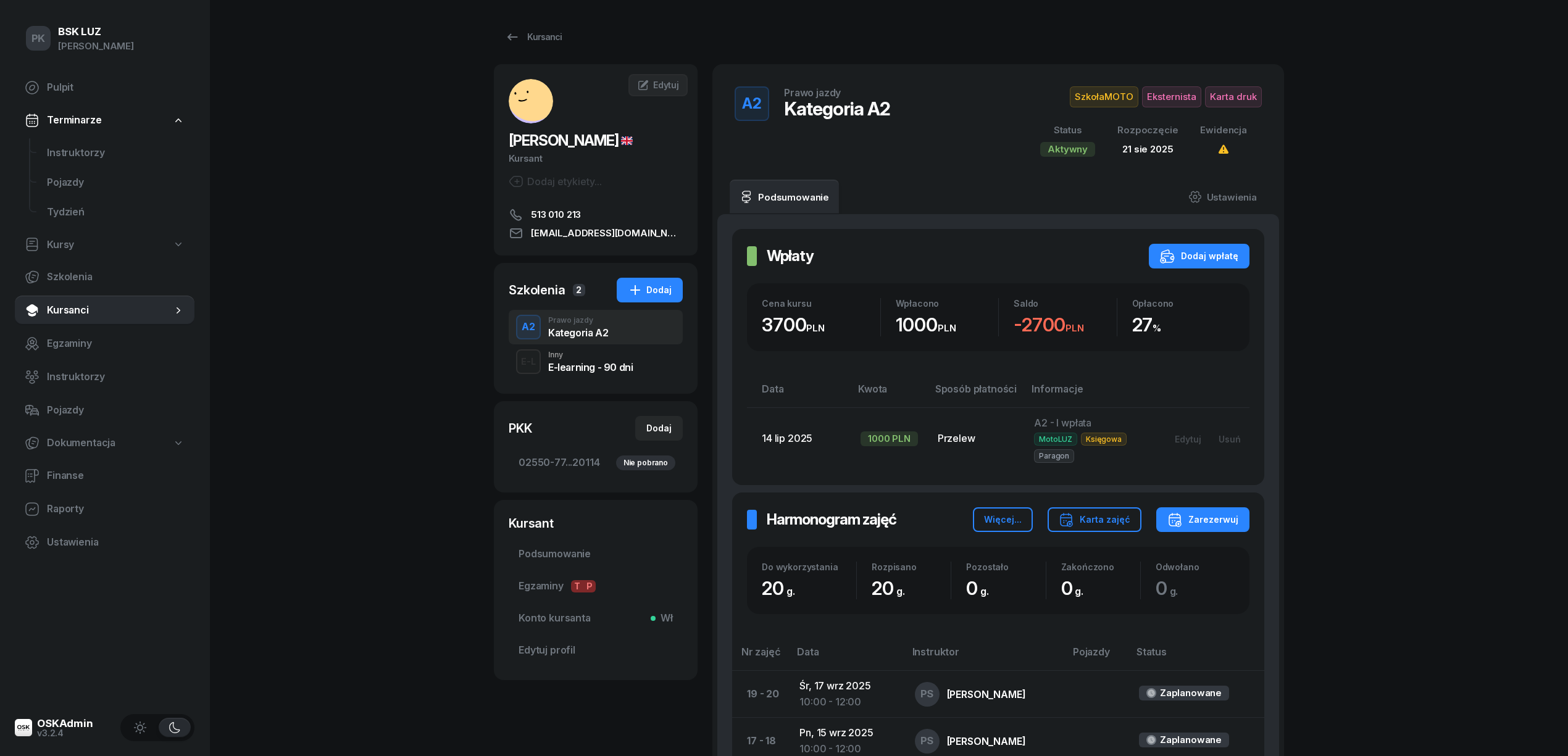
click at [872, 104] on div "Kategoria A2" at bounding box center [836, 109] width 106 height 23
click at [659, 293] on div "Dodaj" at bounding box center [649, 290] width 43 height 15
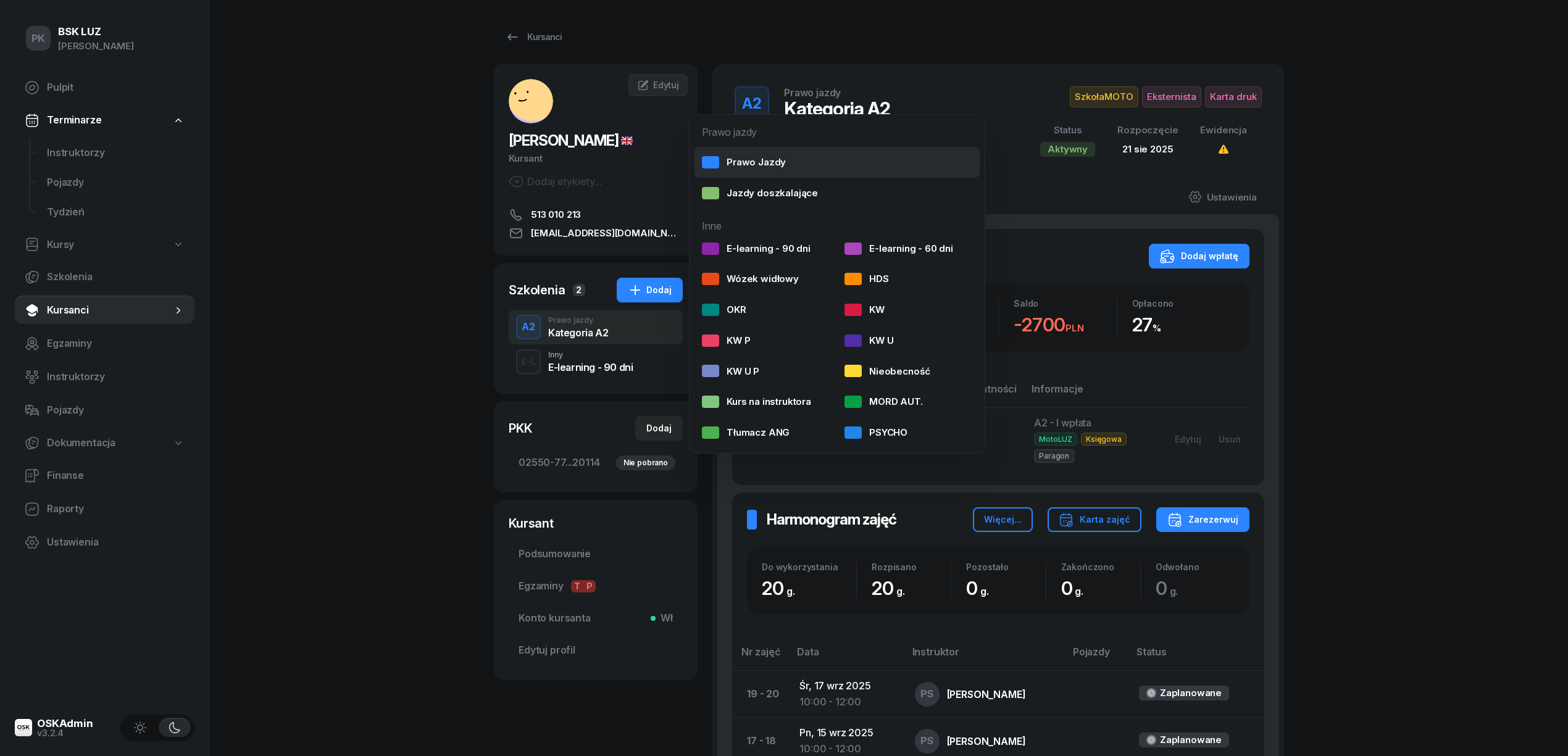
click at [771, 170] on div "Prawo Jazdy" at bounding box center [744, 162] width 84 height 16
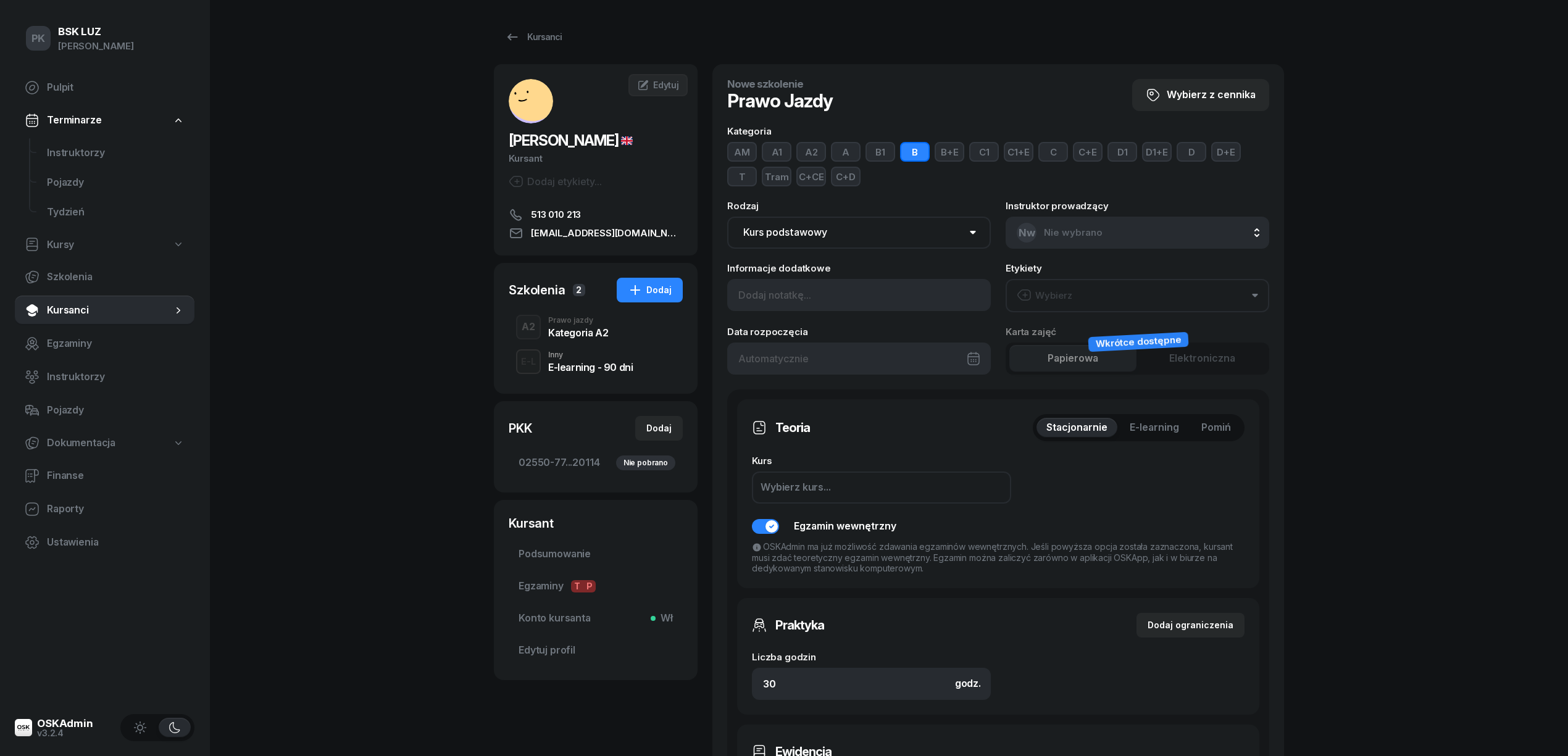
click at [850, 151] on button "A" at bounding box center [846, 151] width 30 height 19
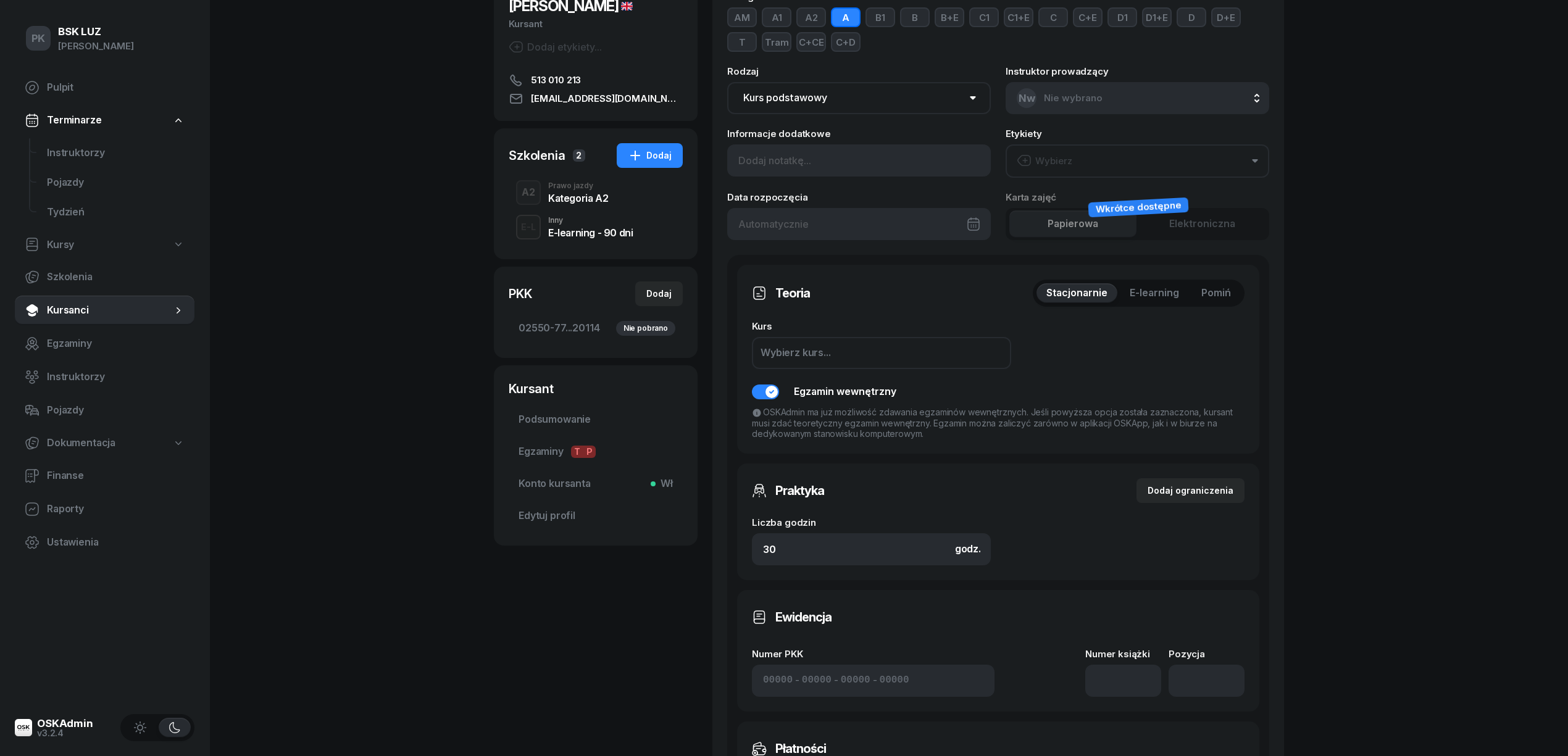
scroll to position [247, 0]
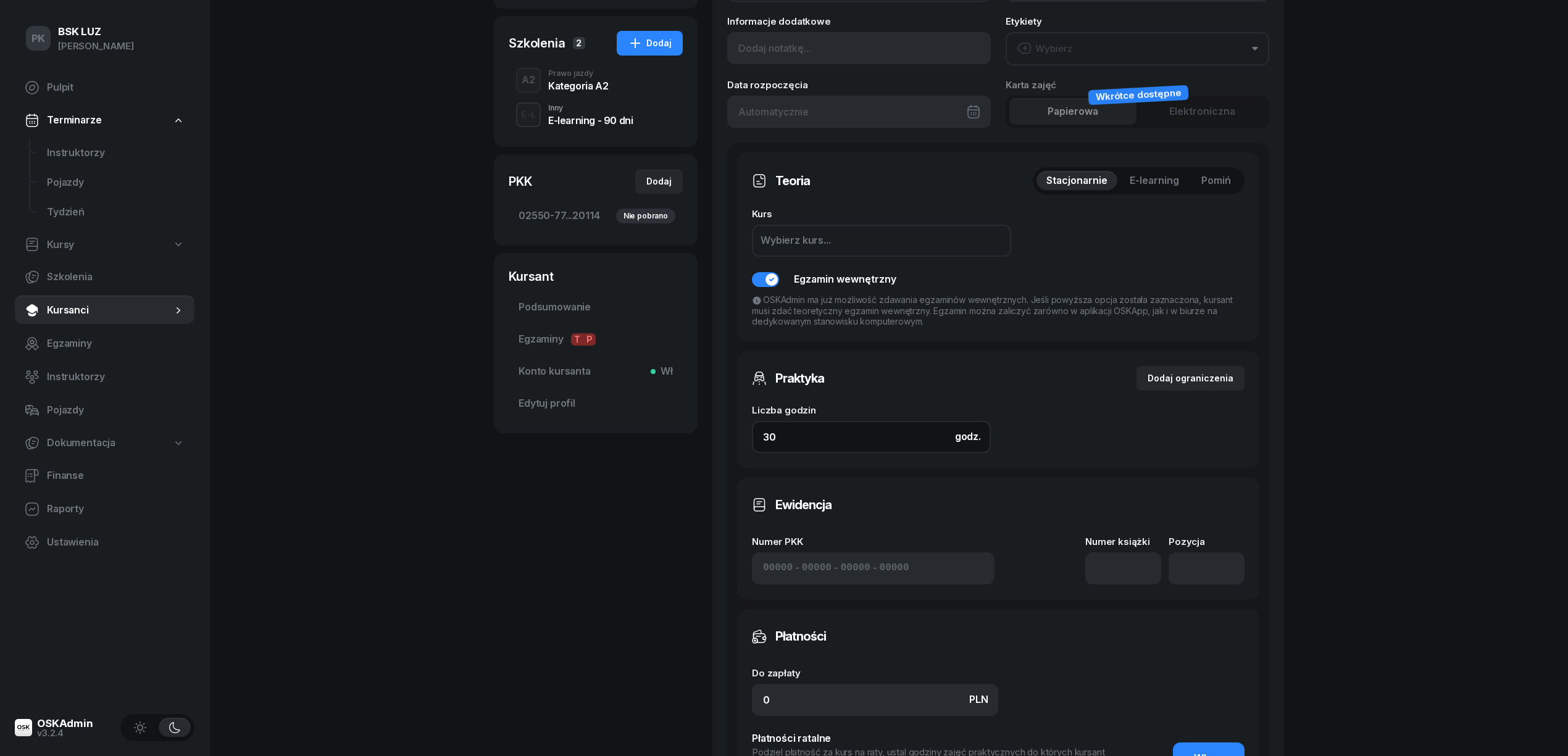
drag, startPoint x: 766, startPoint y: 425, endPoint x: 697, endPoint y: 425, distance: 69.0
click at [697, 425] on div "ÖNER ONUR Kursant Dodaj etykiety... 513 010 213 onur-oner@windowslive.com OÖ ON…" at bounding box center [888, 365] width 790 height 1094
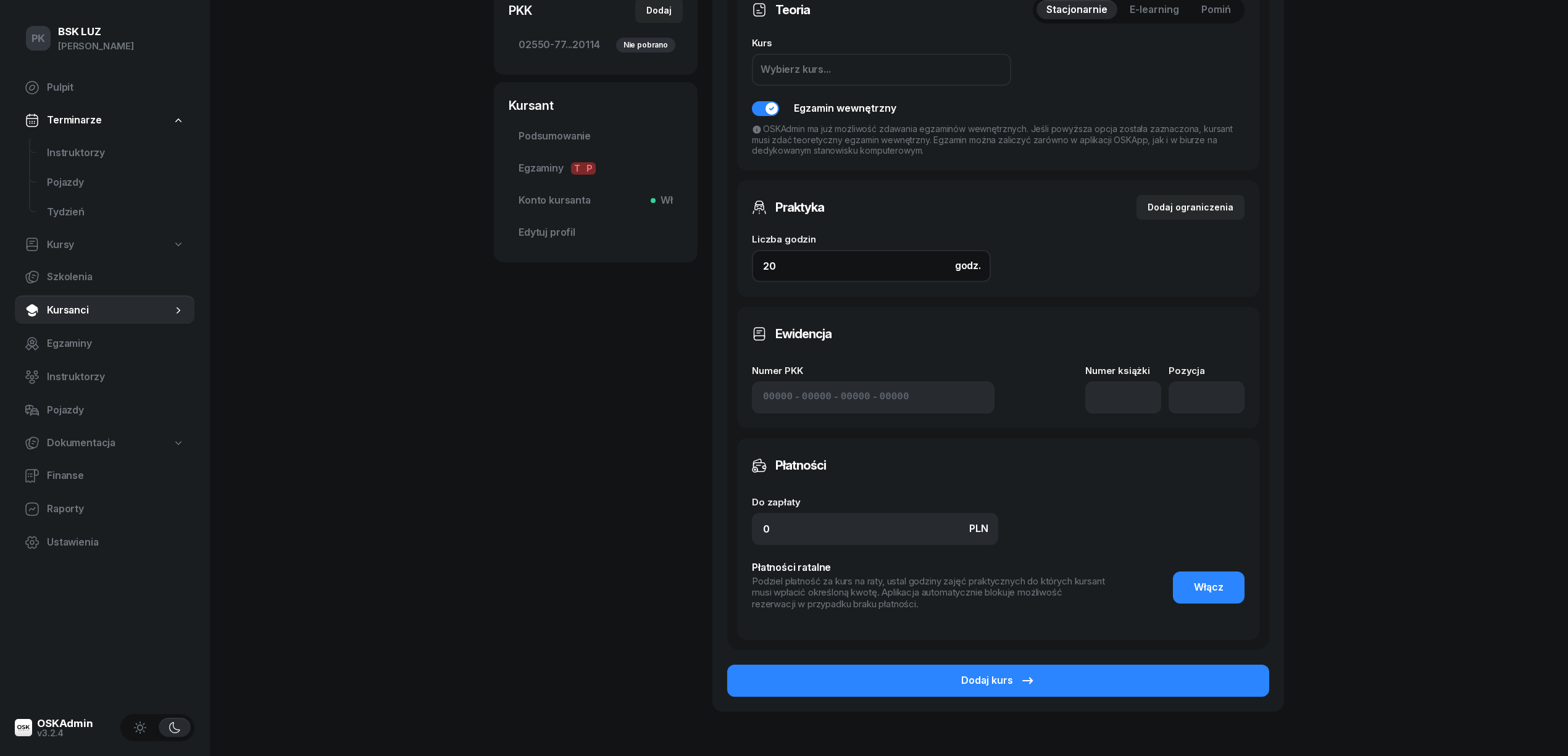
scroll to position [485, 0]
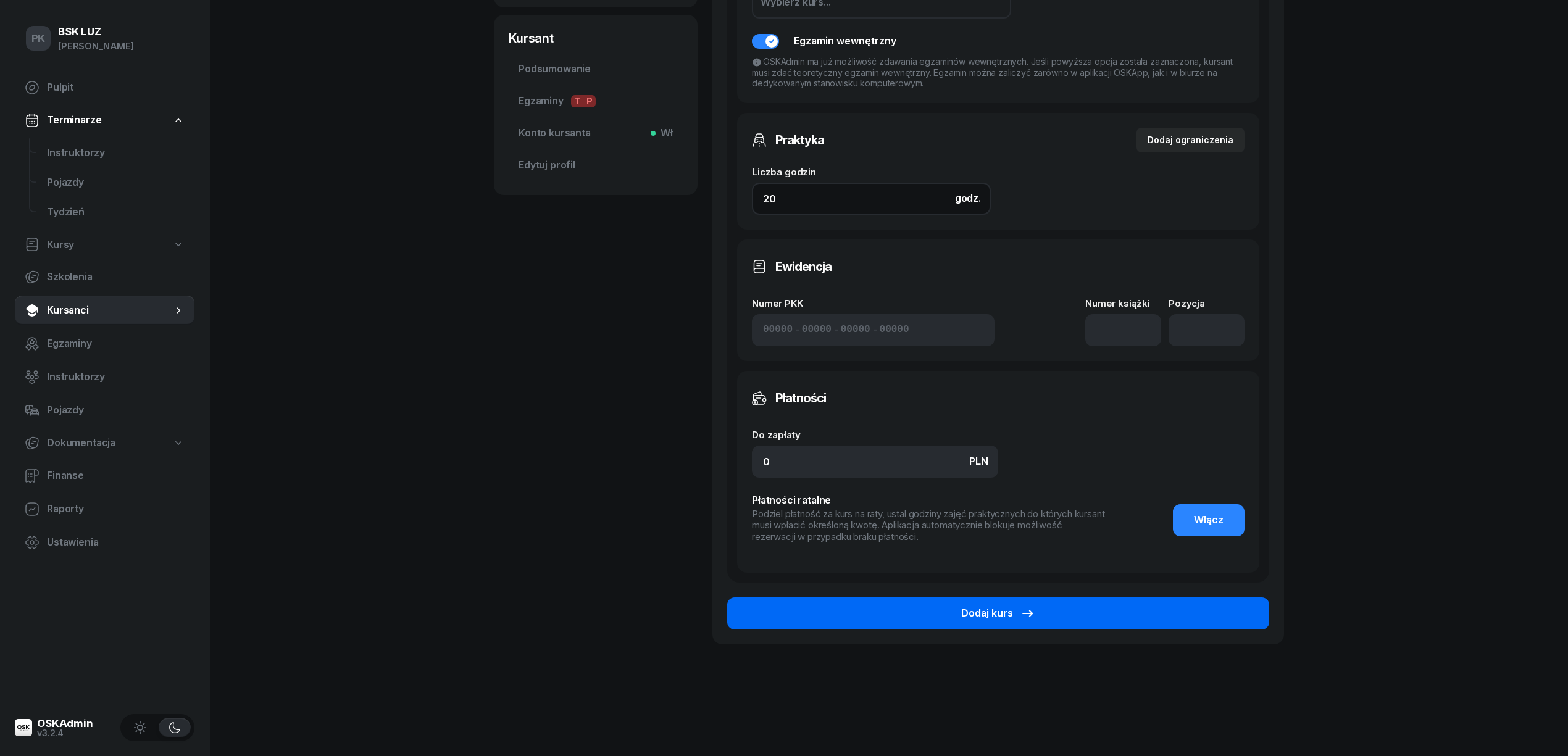
type input "20"
click at [942, 615] on button "Dodaj kurs" at bounding box center [998, 612] width 542 height 32
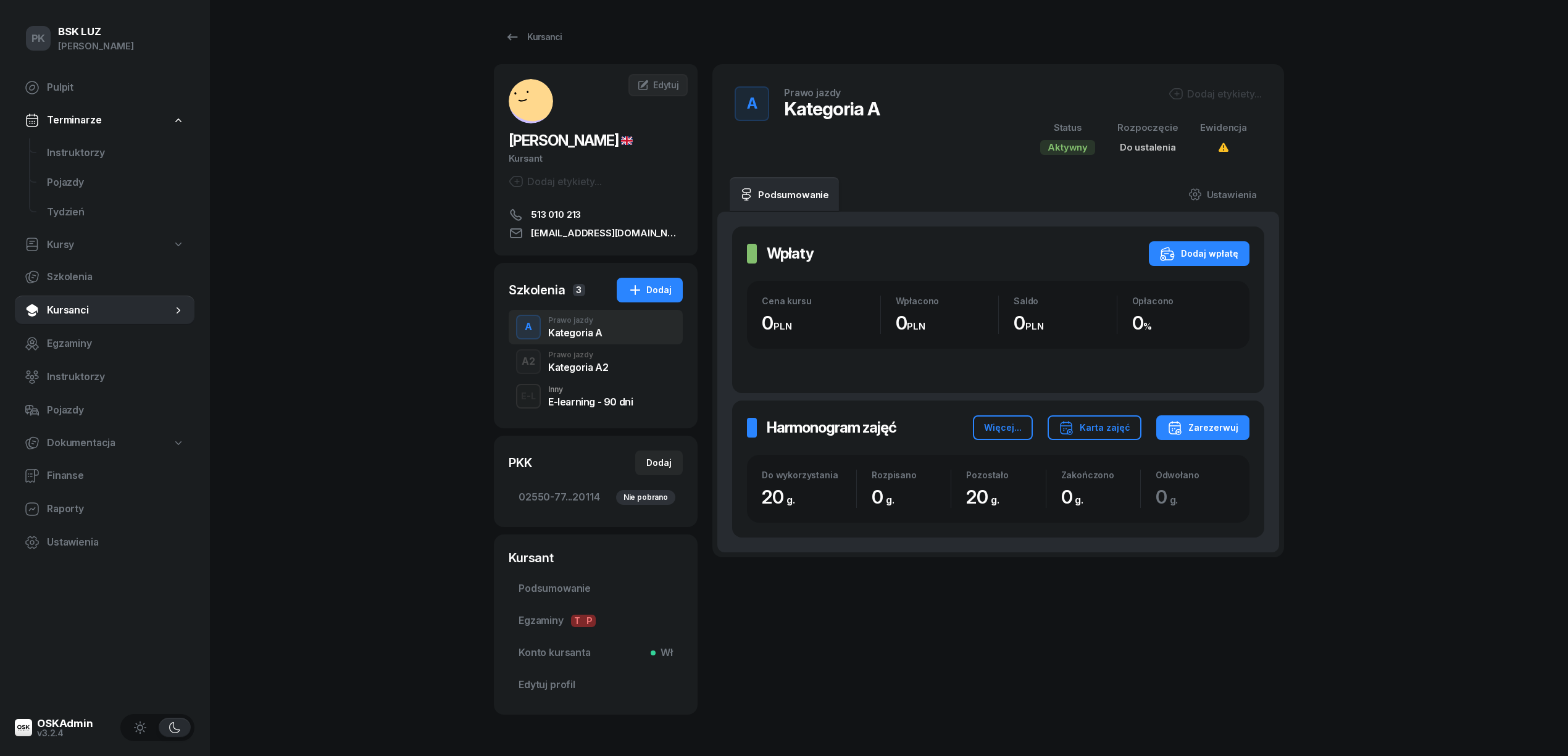
click at [603, 358] on div "Prawo jazdy" at bounding box center [578, 355] width 60 height 8
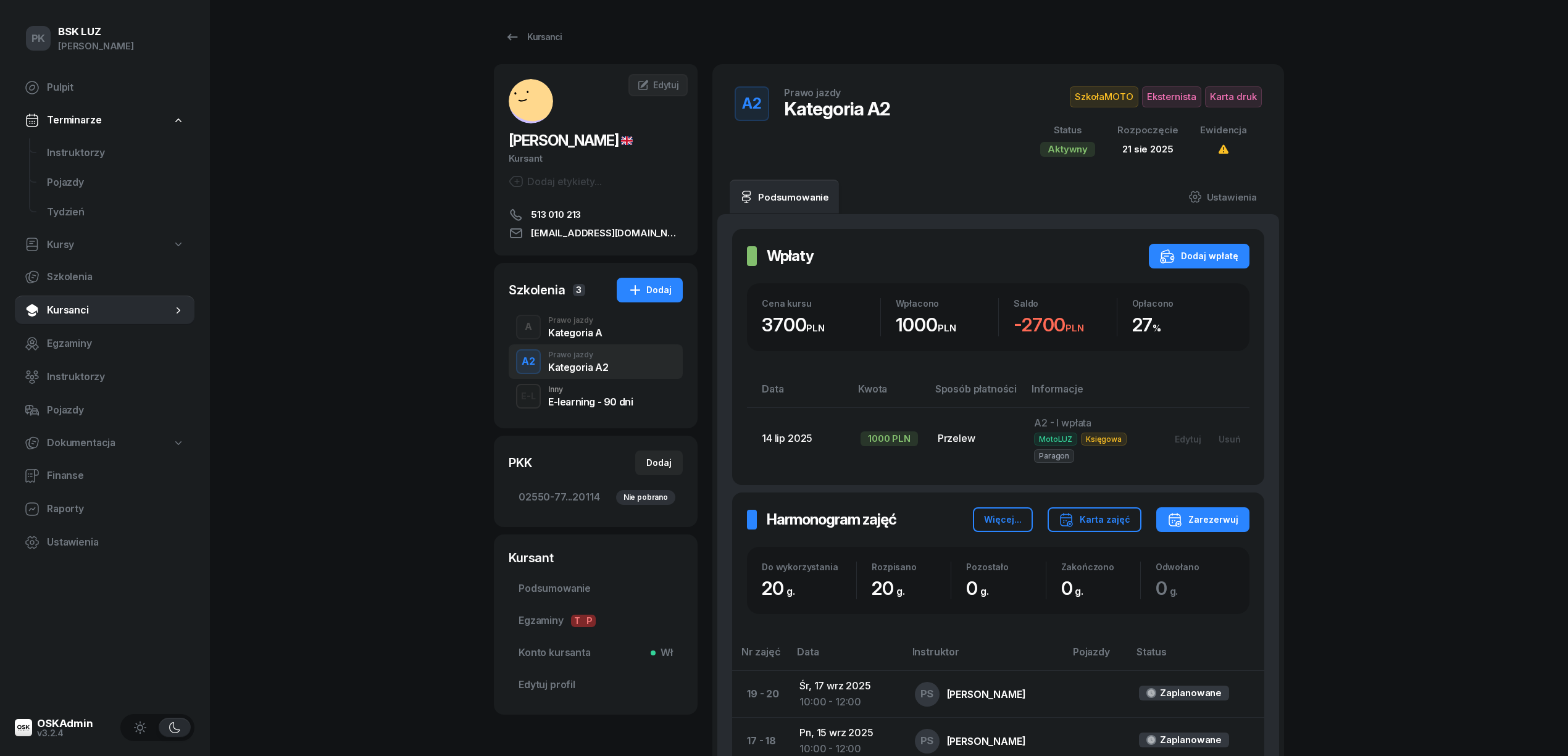
click at [628, 335] on div "A Prawo jazdy Kategoria A" at bounding box center [596, 327] width 174 height 35
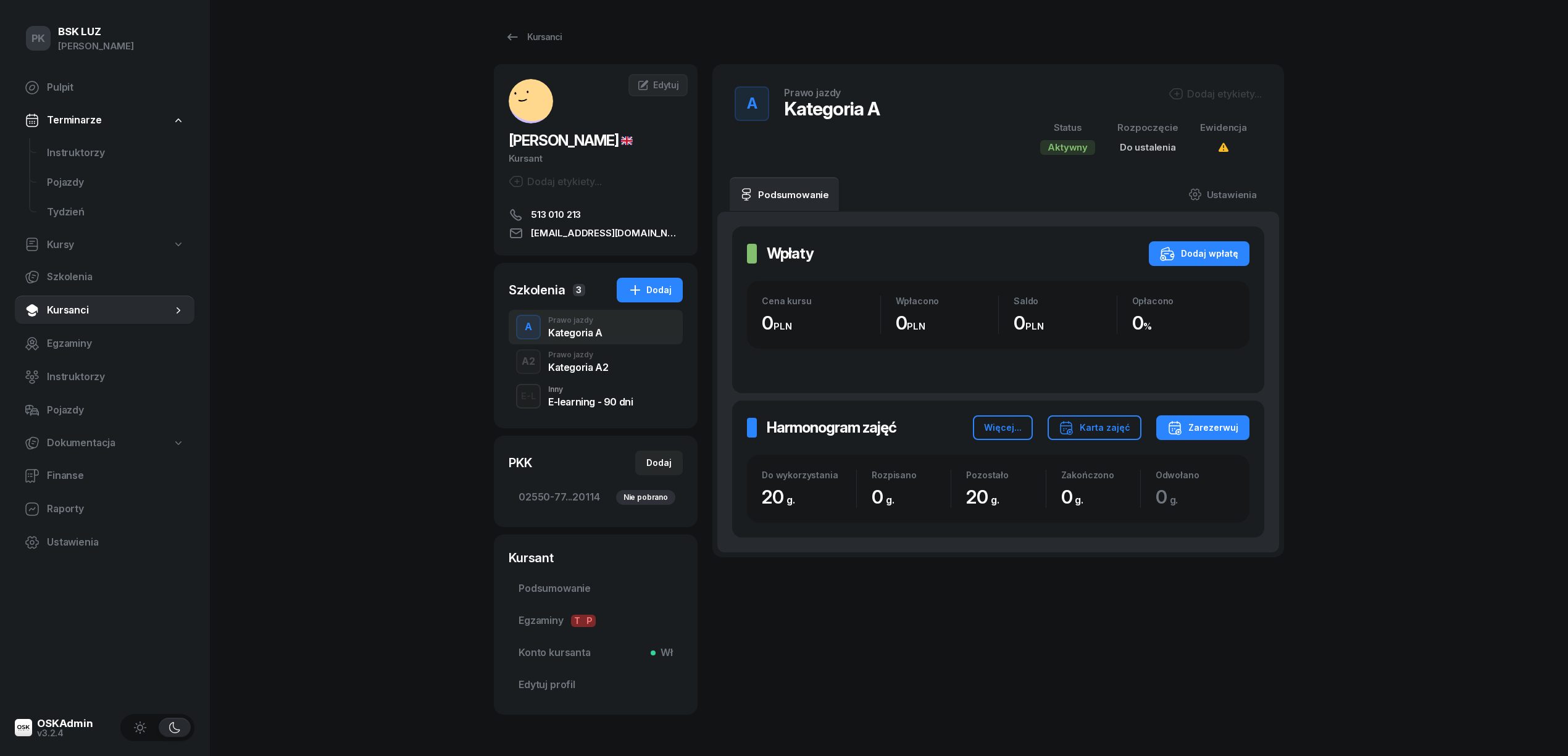
click at [1198, 90] on div "Dodaj etykiety..." at bounding box center [1215, 93] width 93 height 15
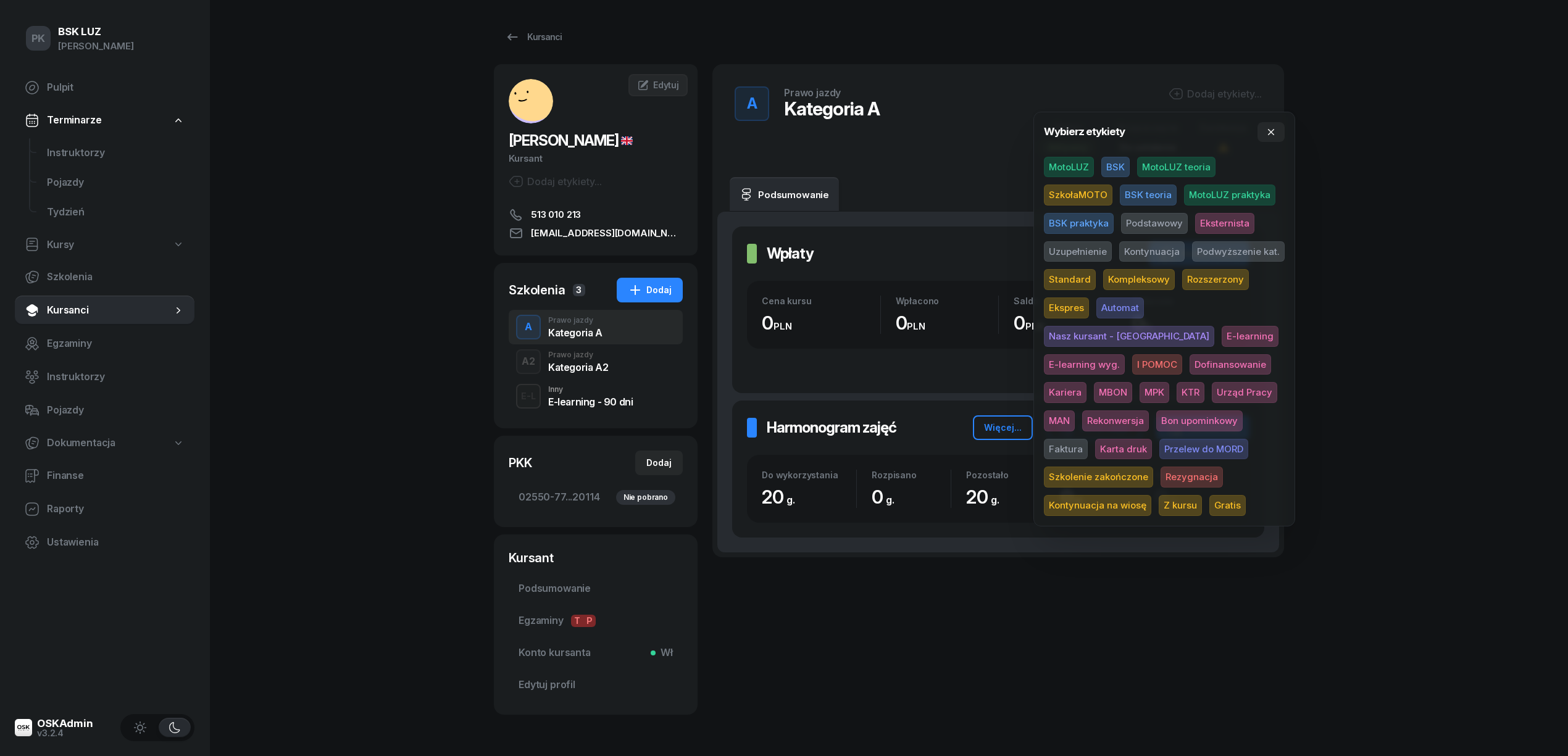
click at [1095, 196] on span "SzkołaMOTO" at bounding box center [1078, 195] width 68 height 21
click at [1220, 226] on span "Eksternista" at bounding box center [1225, 225] width 59 height 21
drag, startPoint x: 1206, startPoint y: 420, endPoint x: 1304, endPoint y: 398, distance: 100.4
click at [1152, 440] on span "Karta druk" at bounding box center [1123, 450] width 57 height 21
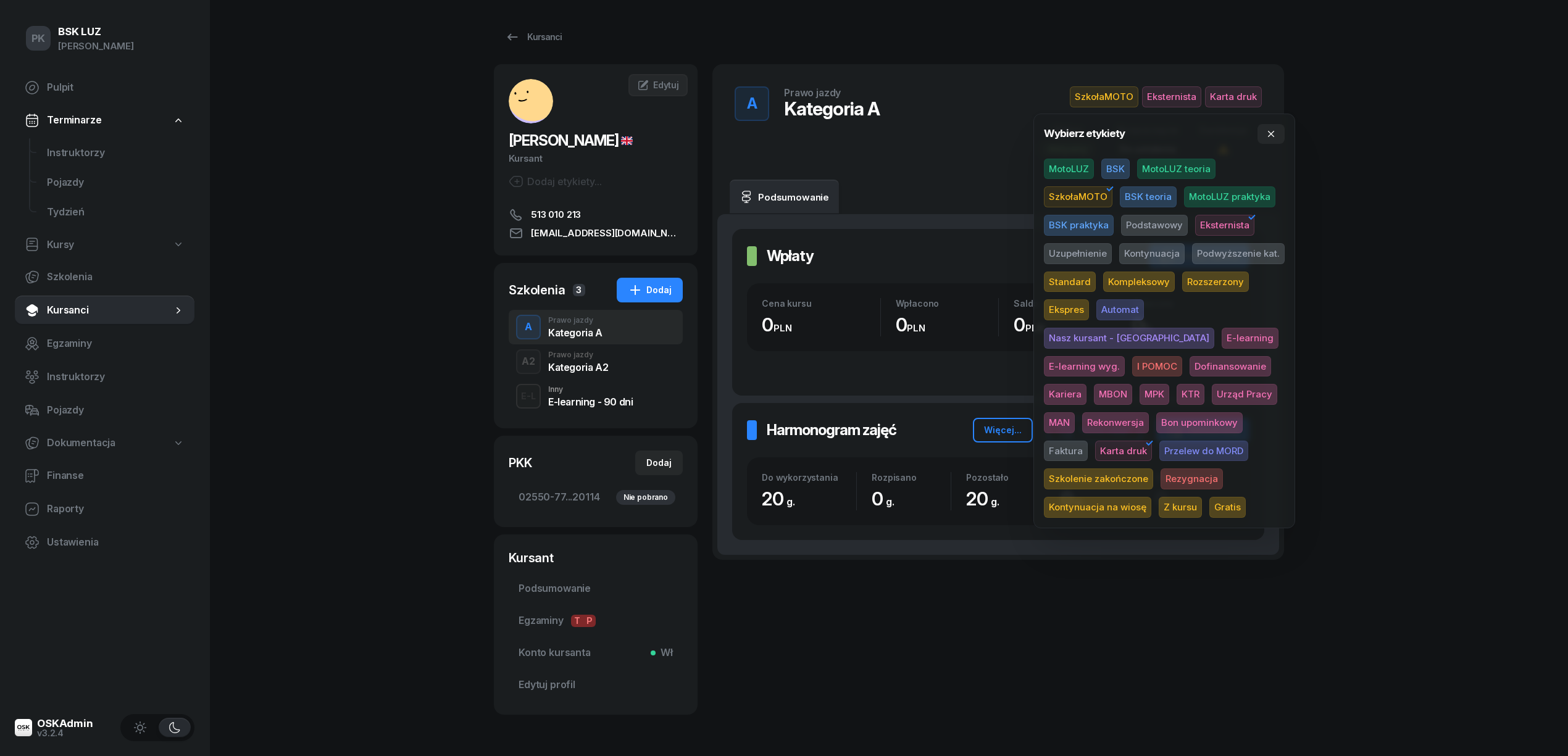
click at [1408, 349] on div "PK BSK LUZ Piotr Klimek Pulpit Terminarze Instruktorzy Pojazdy Tydzień Kursy Sz…" at bounding box center [784, 399] width 1568 height 798
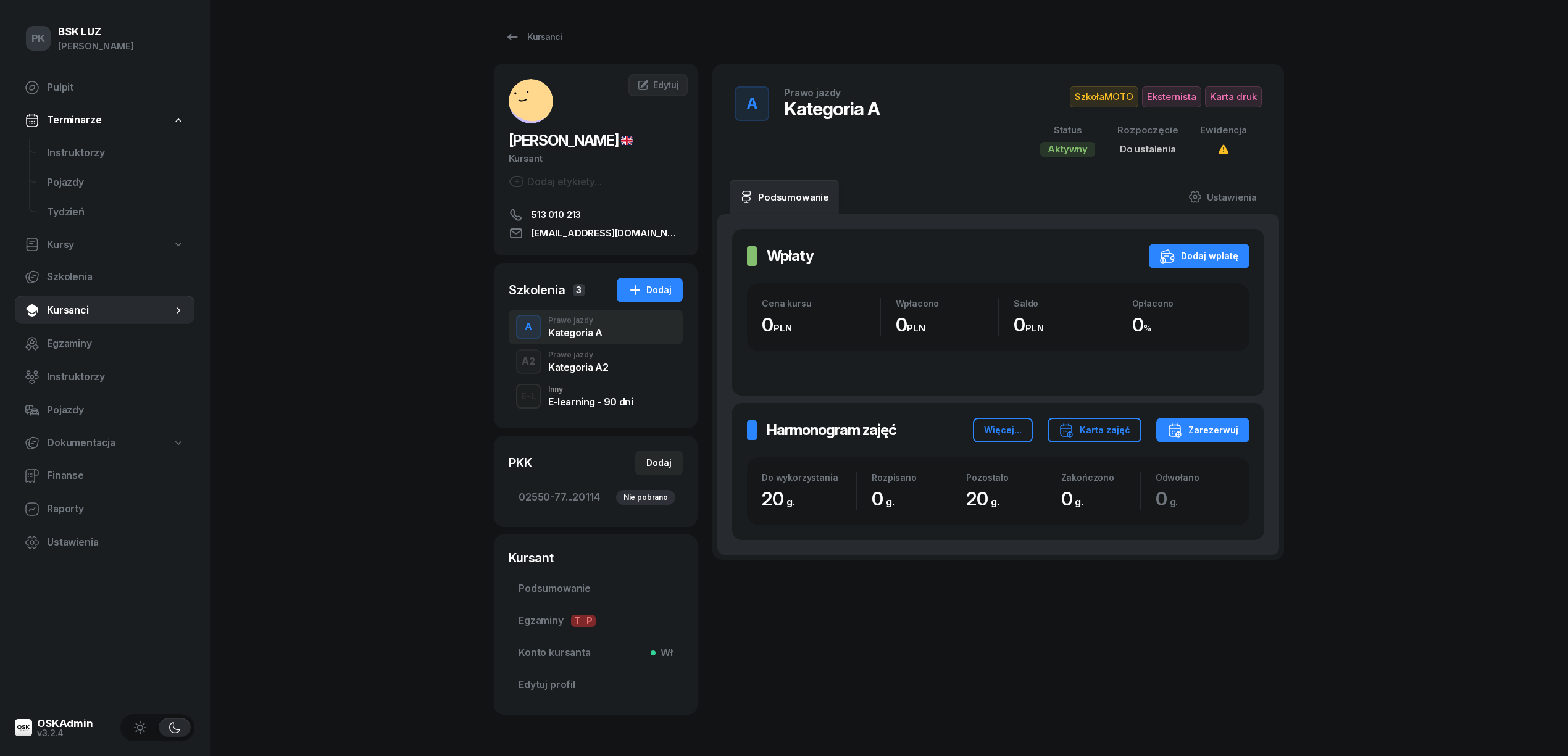
click at [582, 360] on div "Kategoria A2" at bounding box center [578, 365] width 60 height 13
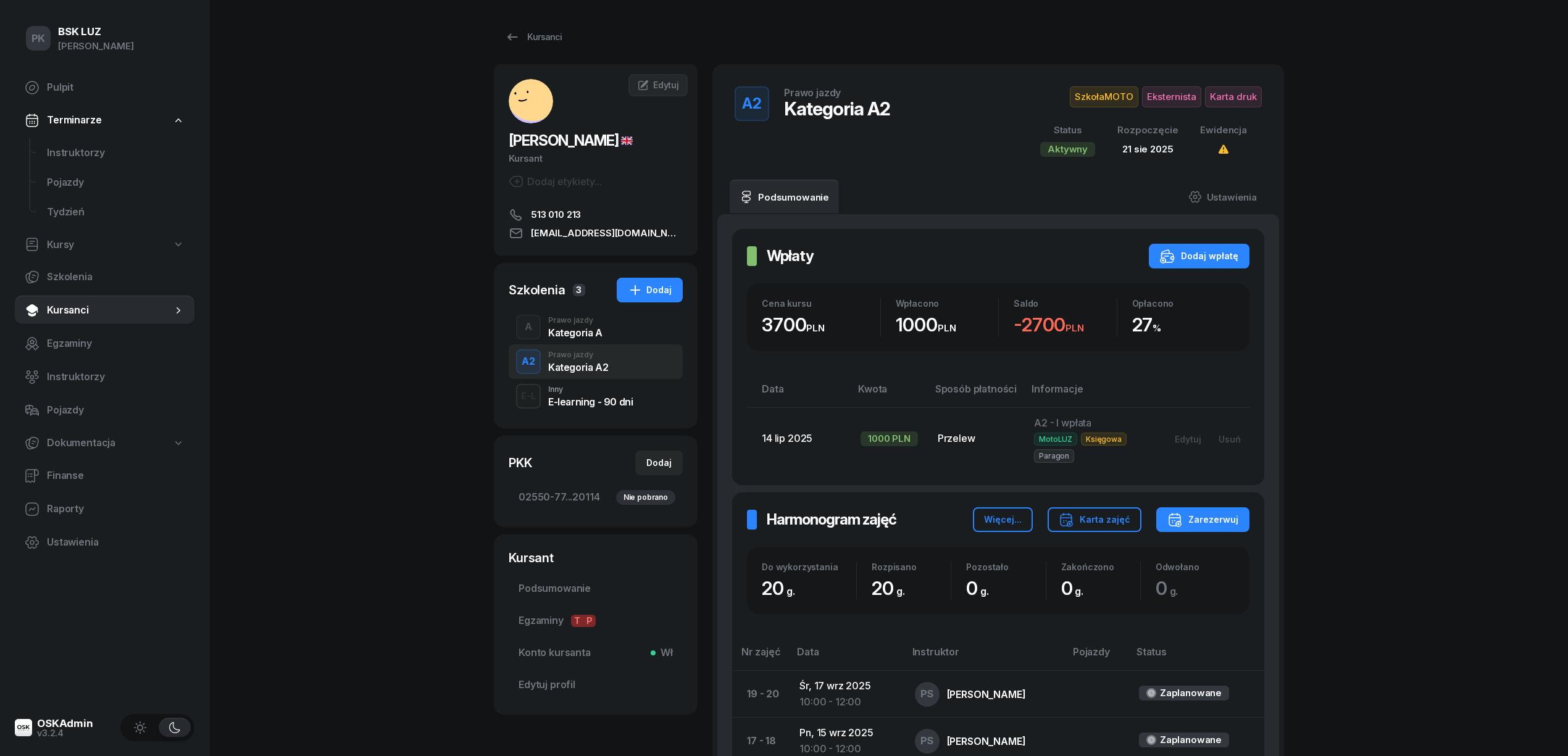
click at [581, 347] on div "A2 Prawo jazdy Kategoria A2" at bounding box center [596, 362] width 174 height 35
click at [584, 333] on div "Kategoria A" at bounding box center [575, 332] width 54 height 10
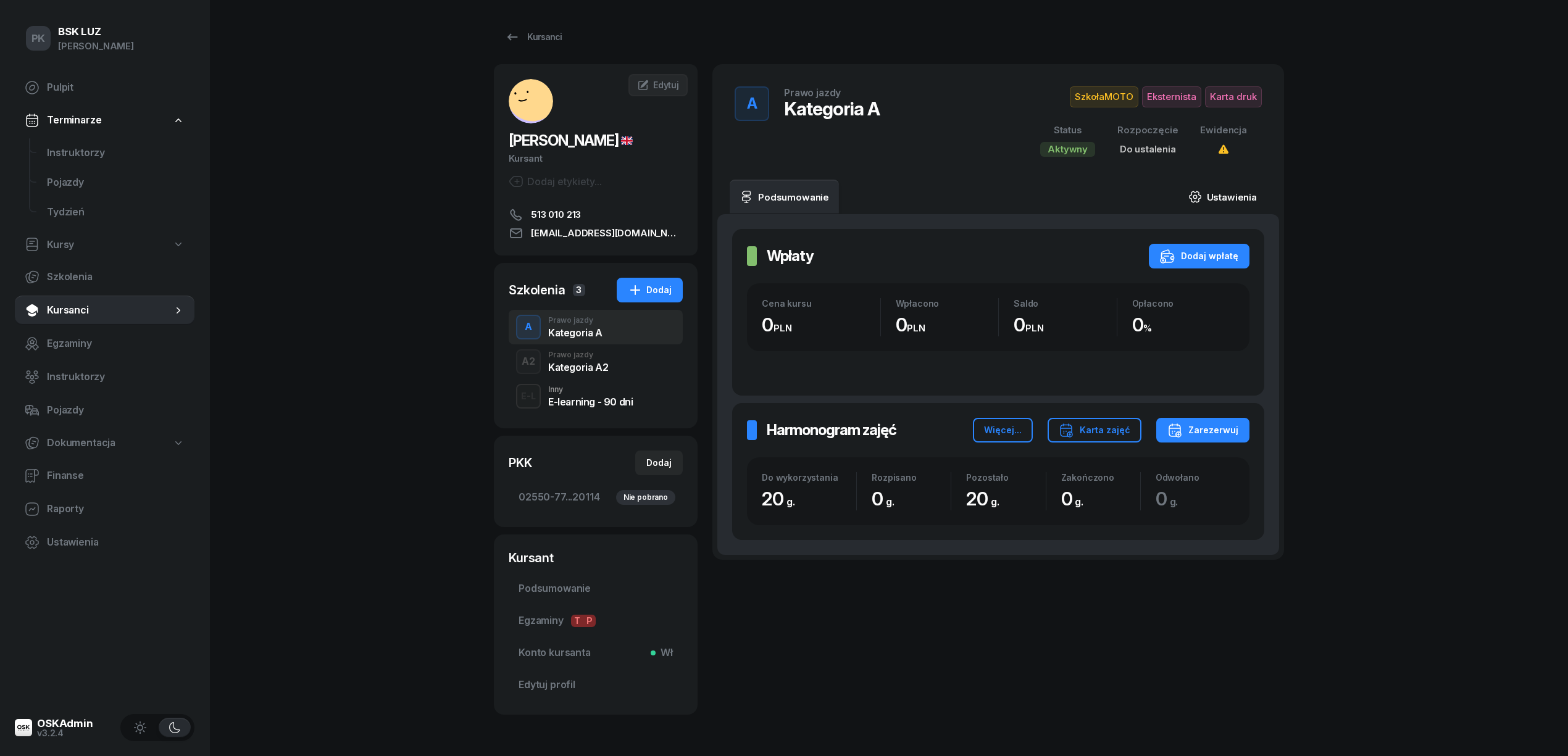
click at [1240, 196] on link "Ustawienia" at bounding box center [1222, 196] width 89 height 35
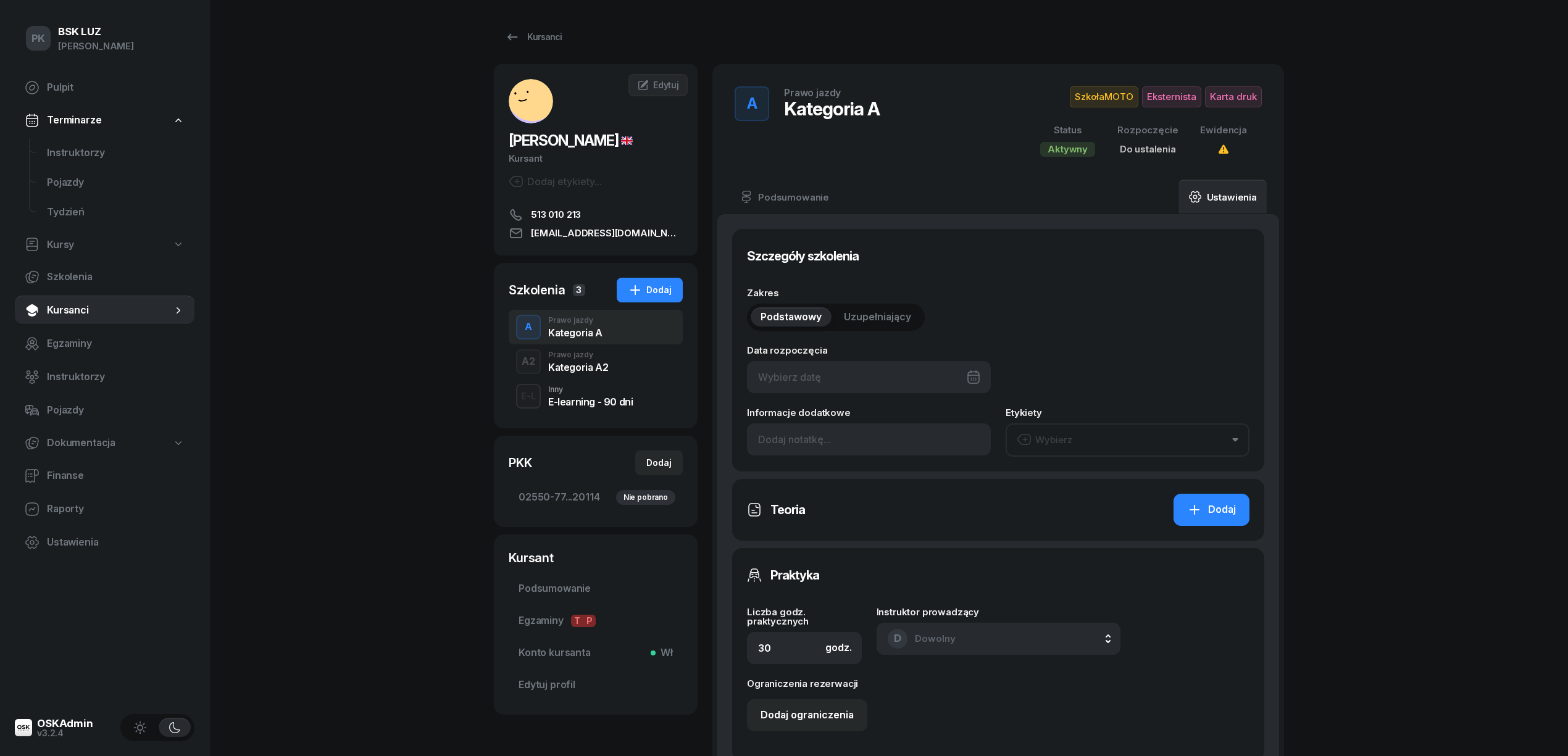
type input "20"
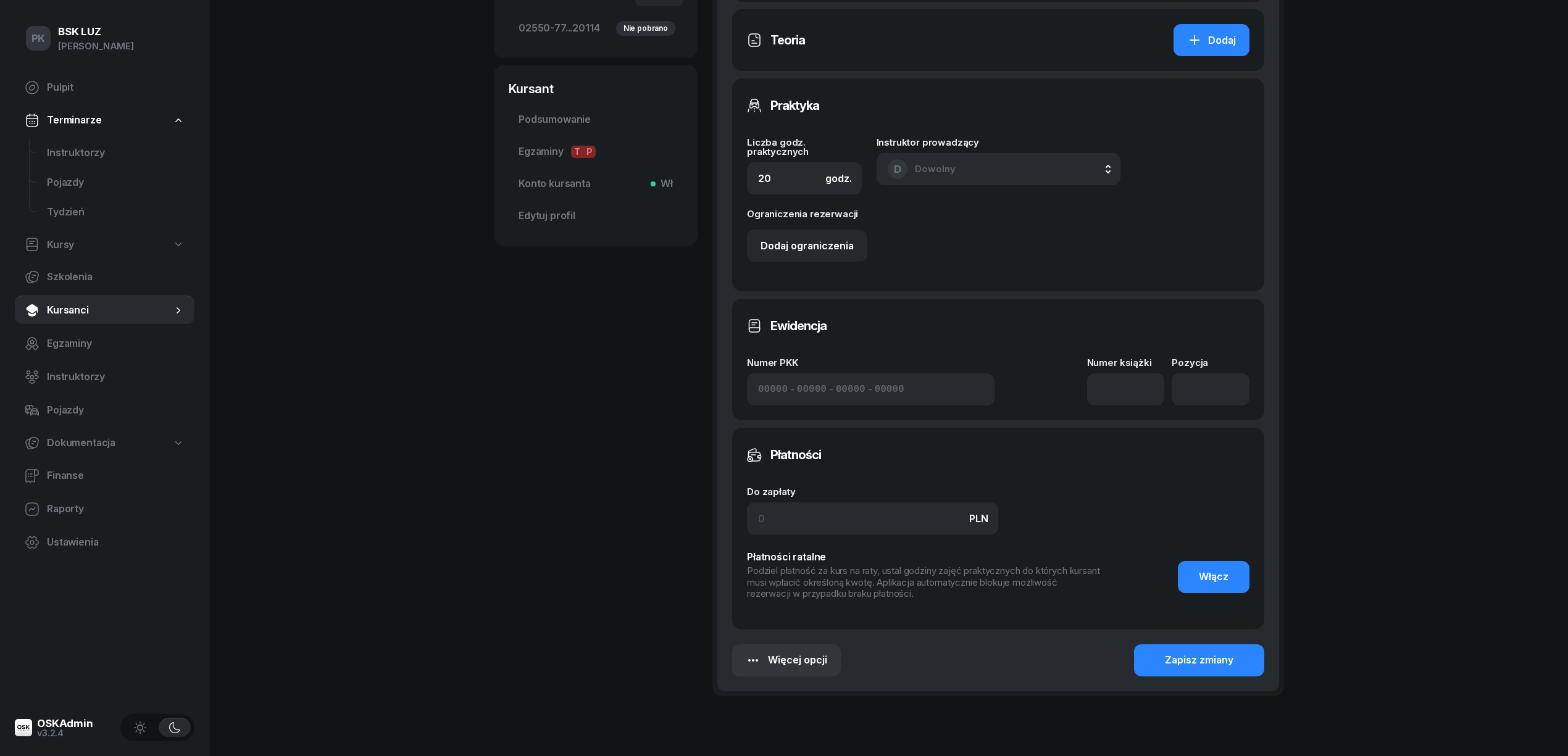
scroll to position [282, 0]
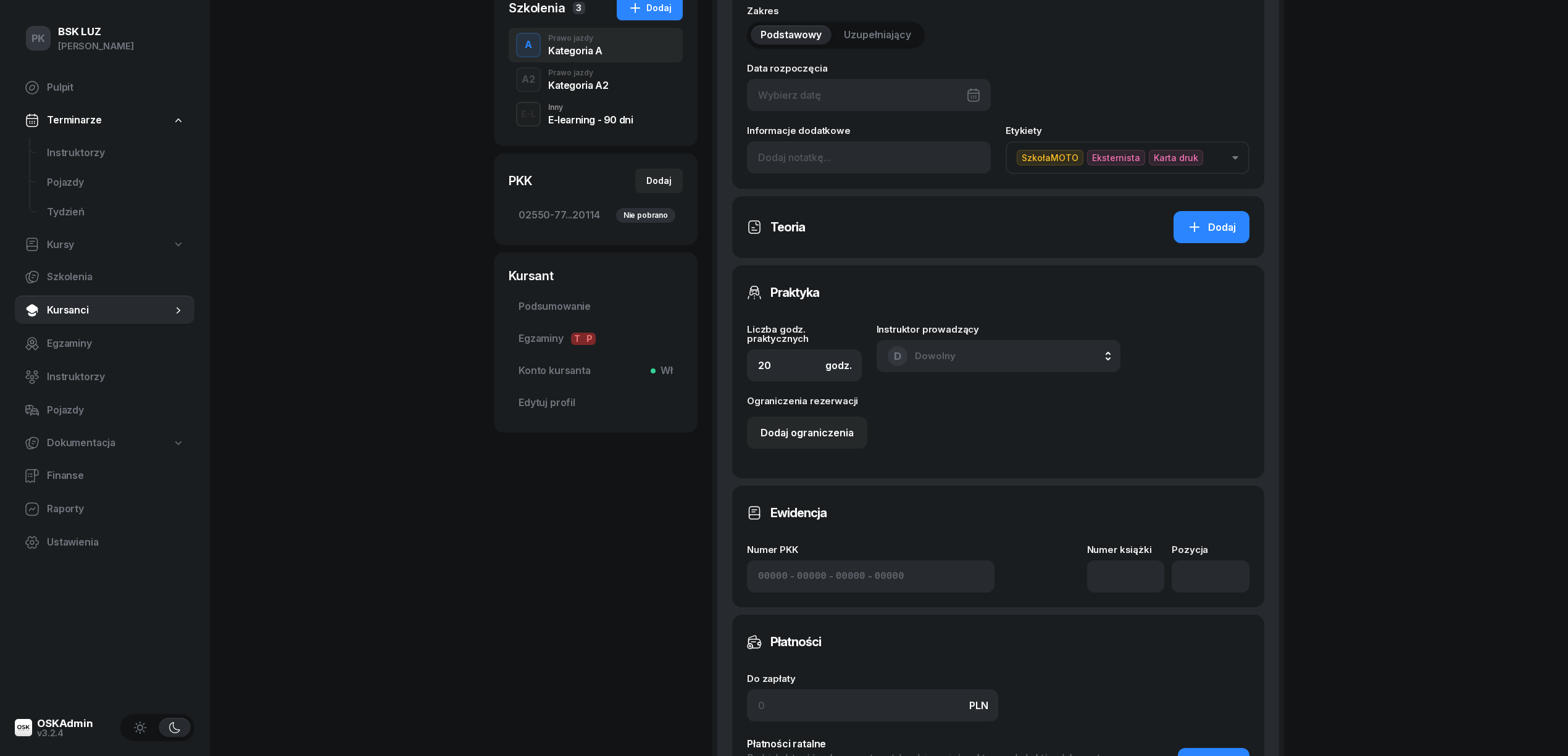
click at [837, 89] on div at bounding box center [869, 95] width 244 height 32
click at [902, 272] on div "21" at bounding box center [899, 269] width 19 height 19
type input "21/08/2025"
click at [1125, 564] on input at bounding box center [1126, 576] width 78 height 32
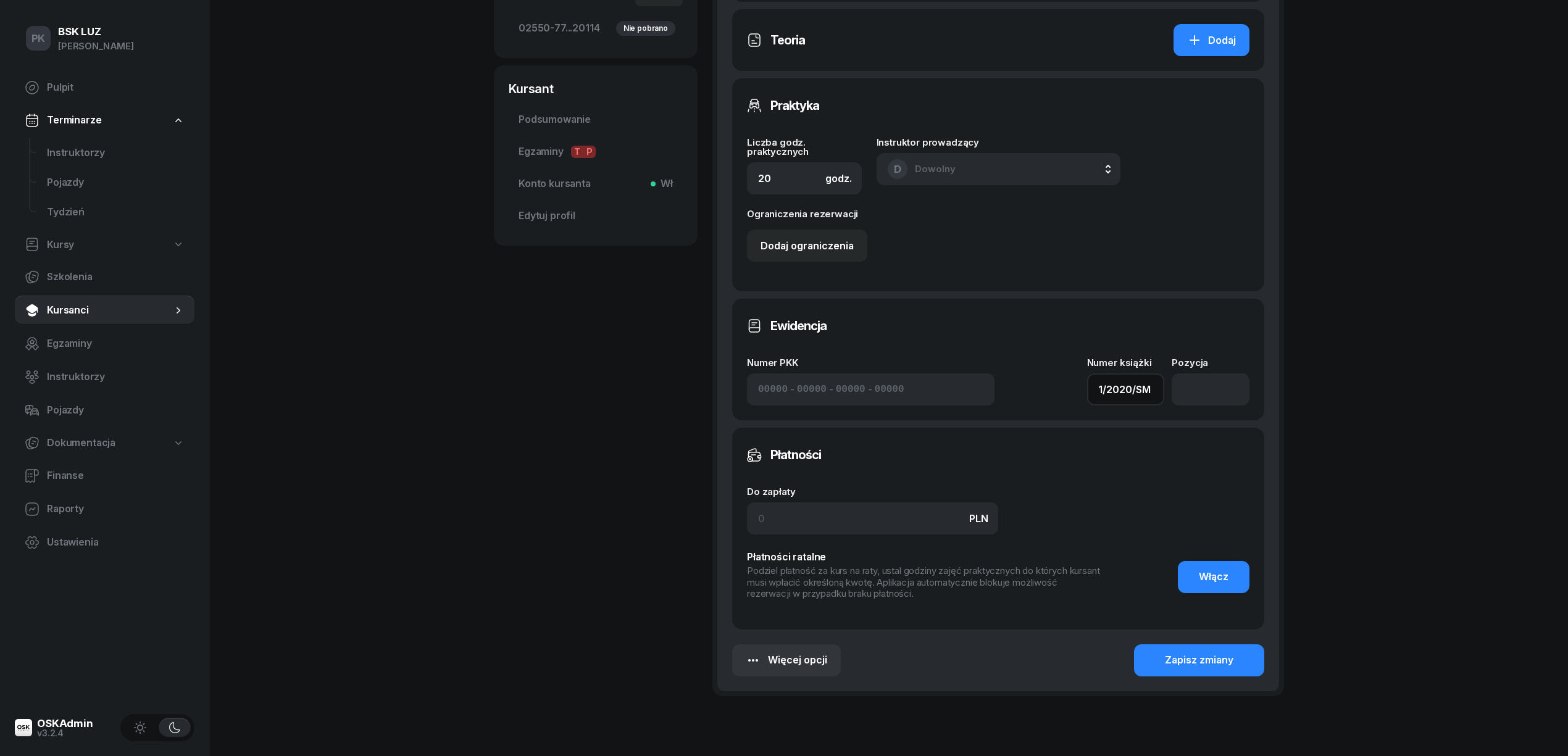
scroll to position [529, 0]
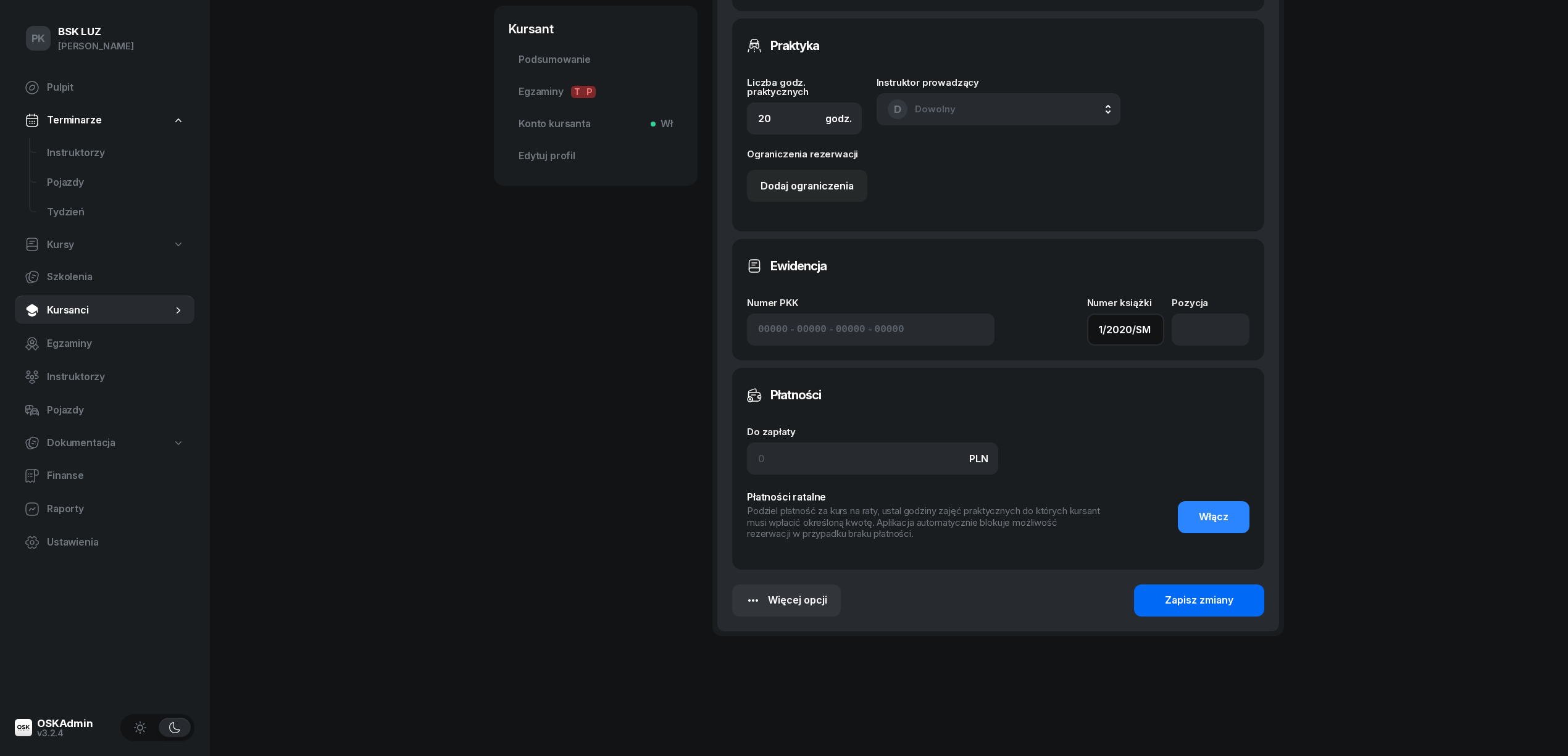
type input "1/2020/SM"
click at [1206, 601] on div "Zapisz zmiany" at bounding box center [1199, 600] width 68 height 16
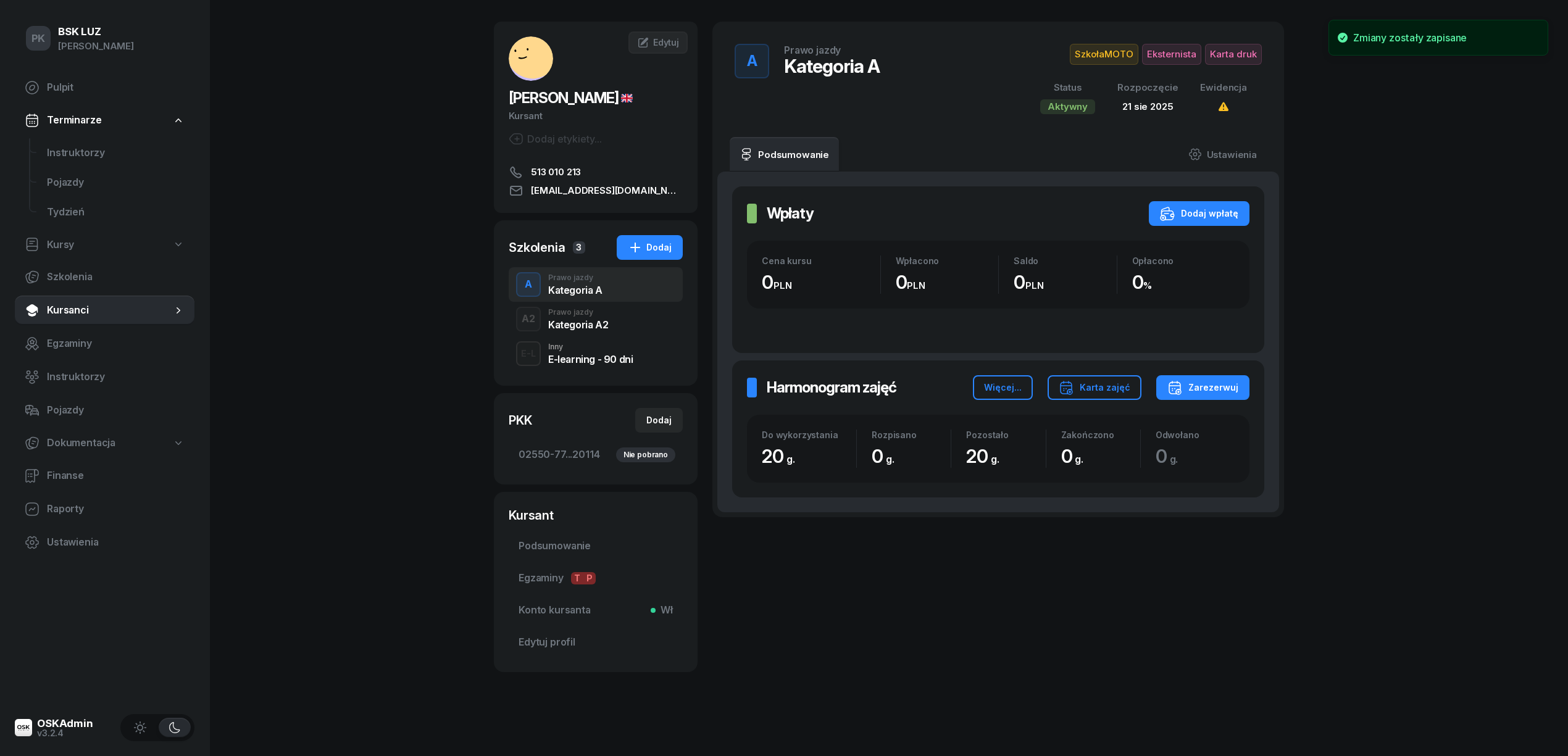
click at [598, 314] on div "Prawo jazdy" at bounding box center [578, 312] width 60 height 8
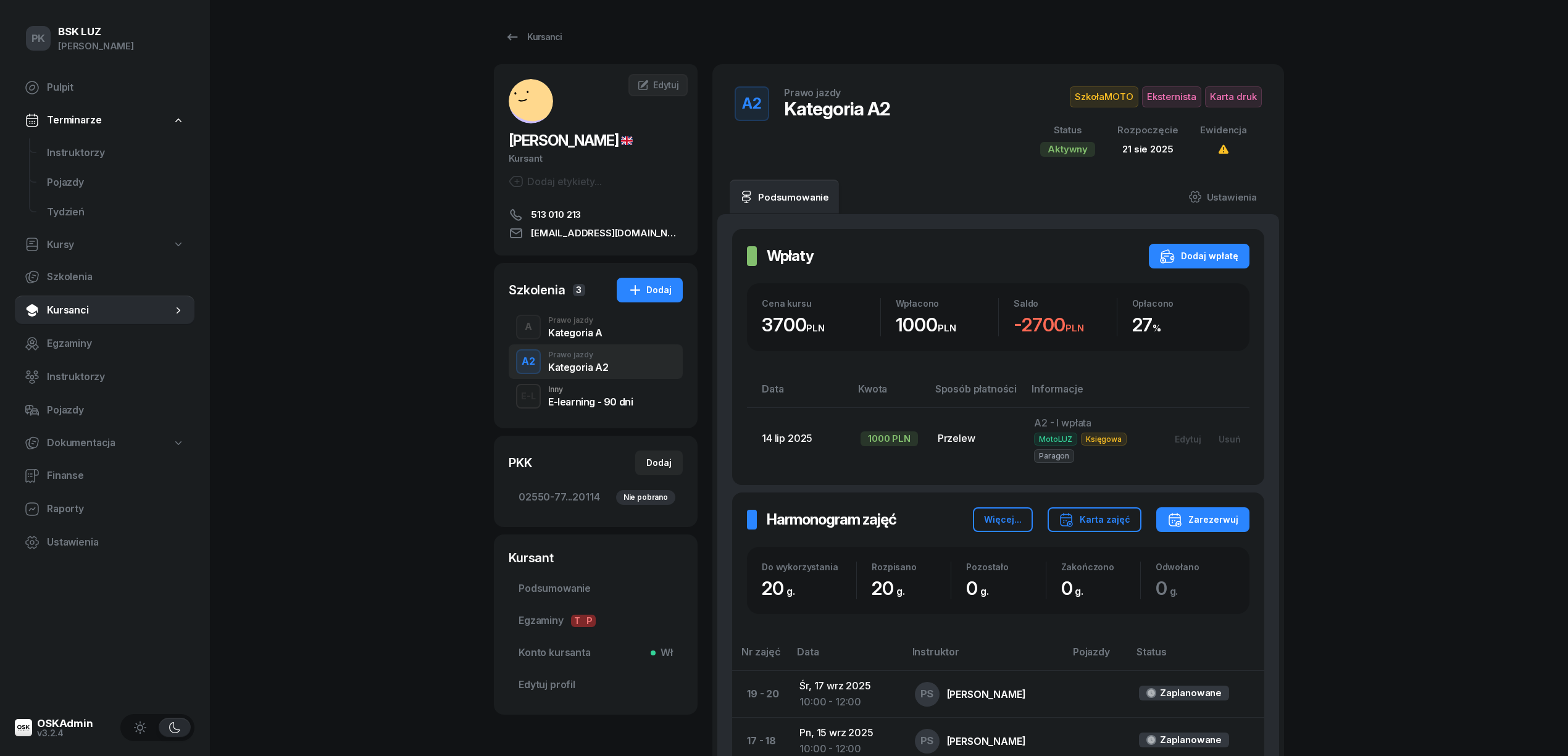
click at [591, 329] on div "Kategoria A" at bounding box center [575, 332] width 54 height 10
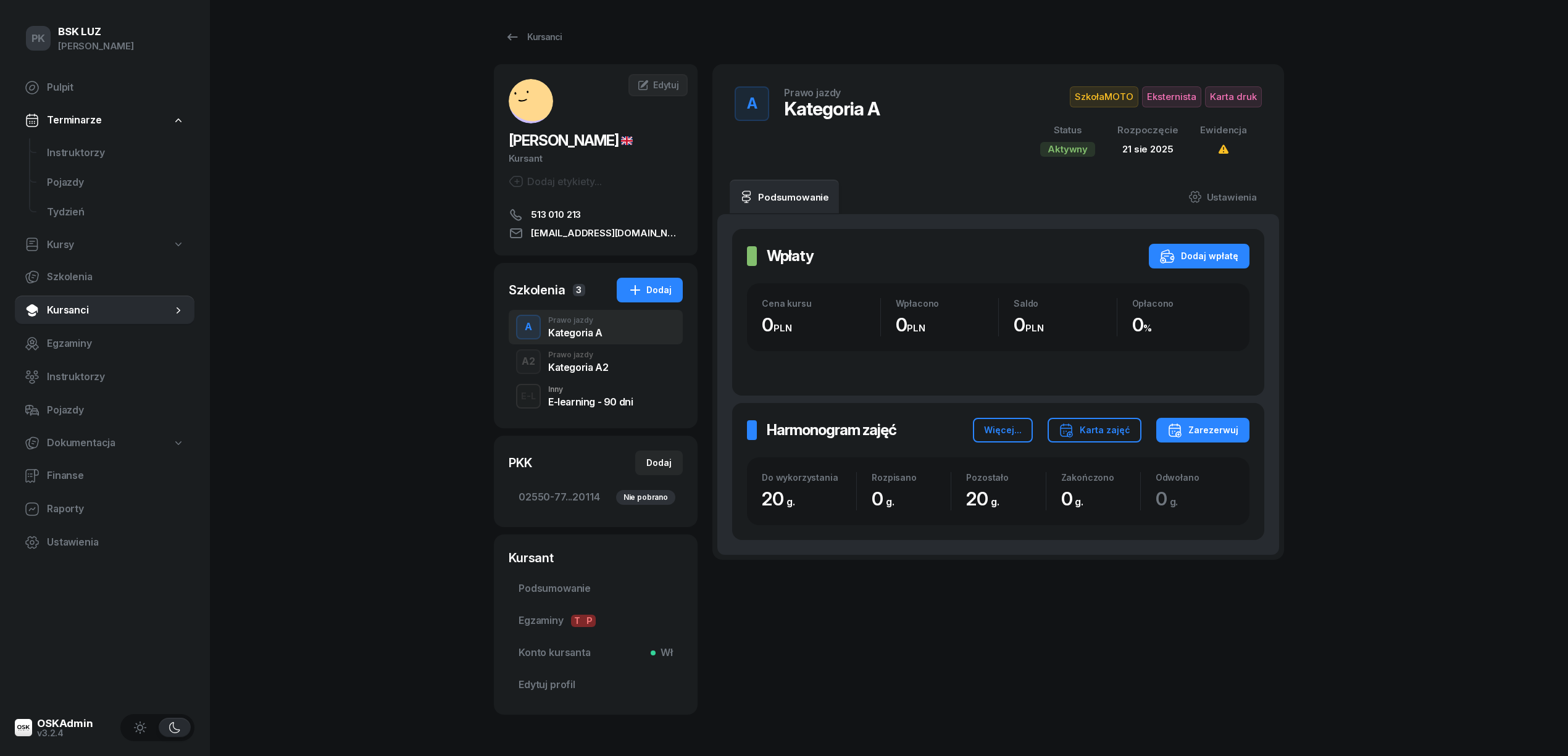
click at [601, 362] on div "Kategoria A2" at bounding box center [578, 367] width 60 height 10
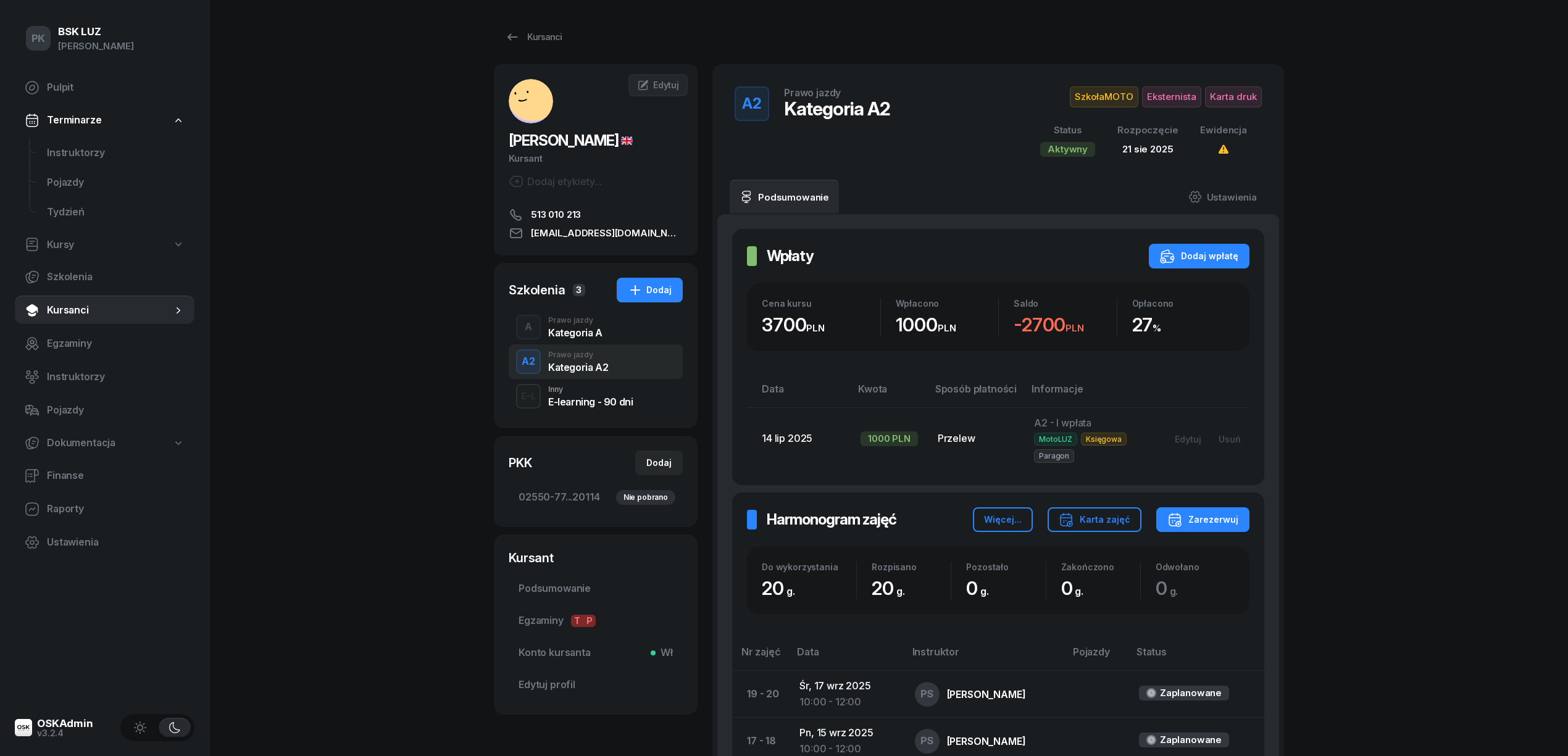
click at [599, 329] on div "Kategoria A" at bounding box center [575, 332] width 54 height 10
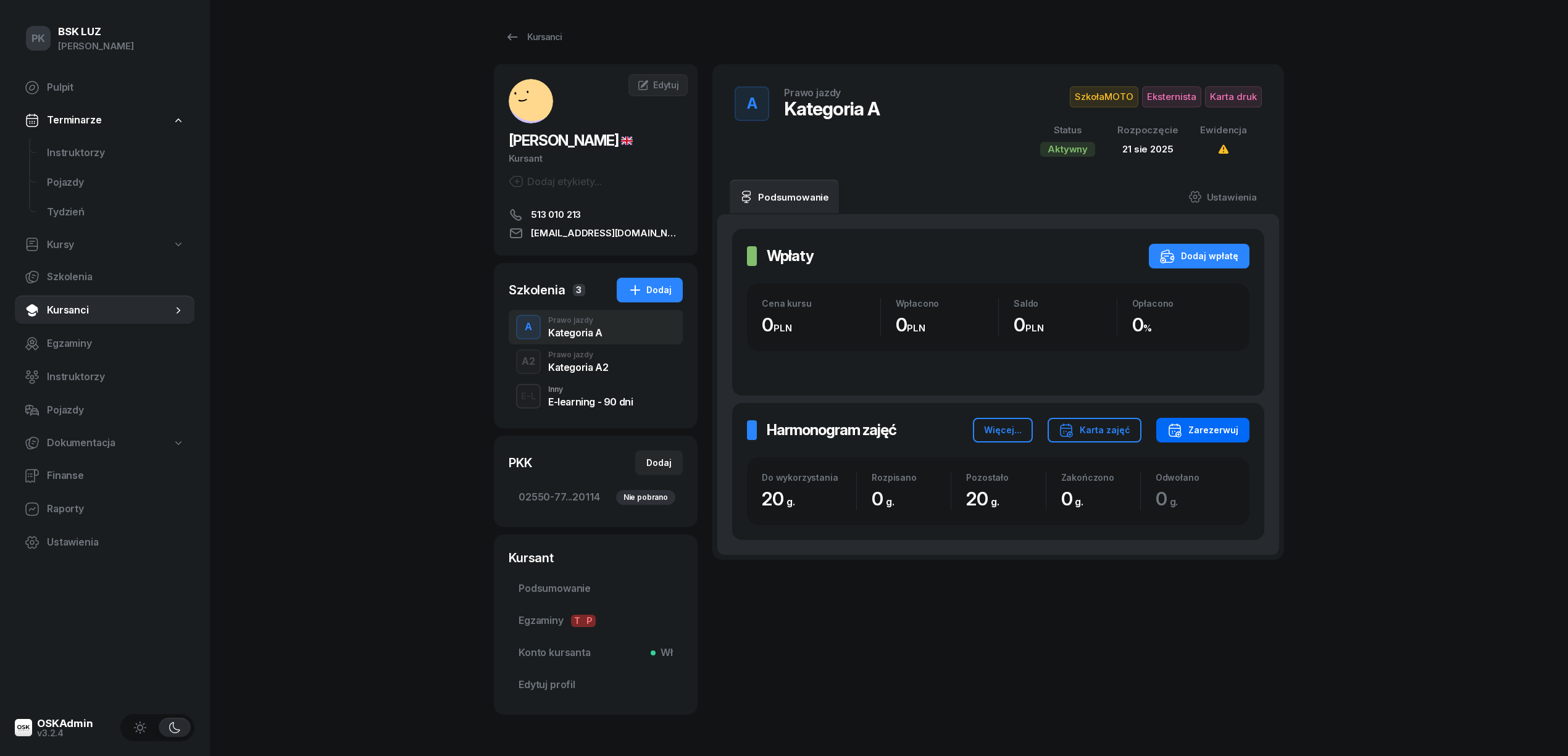
click at [1223, 422] on div "Zarezerwuj" at bounding box center [1202, 429] width 71 height 15
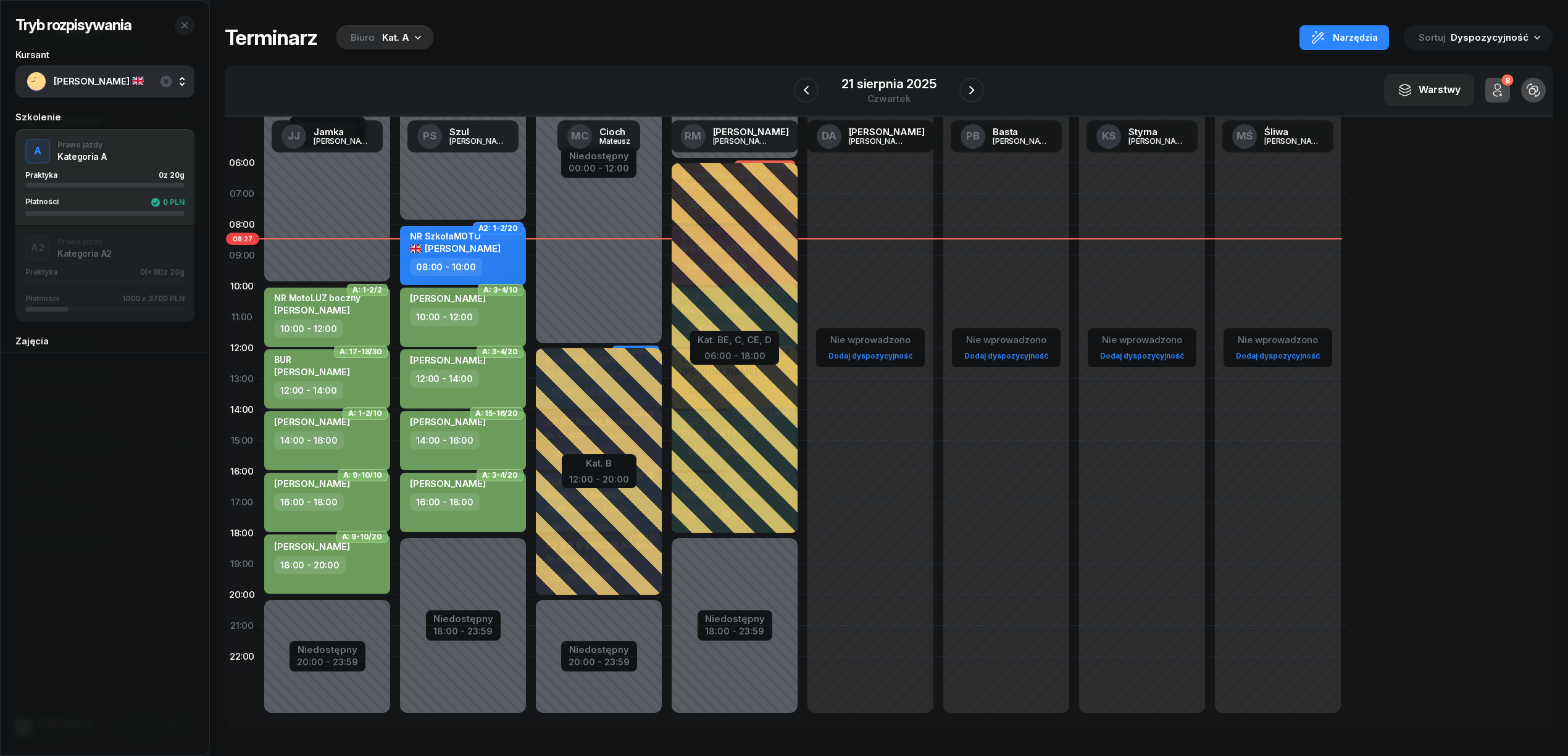
click at [100, 291] on div "Praktyka 0 (+18) z 20g Płatności 1000 z 3700 PLN" at bounding box center [105, 290] width 159 height 43
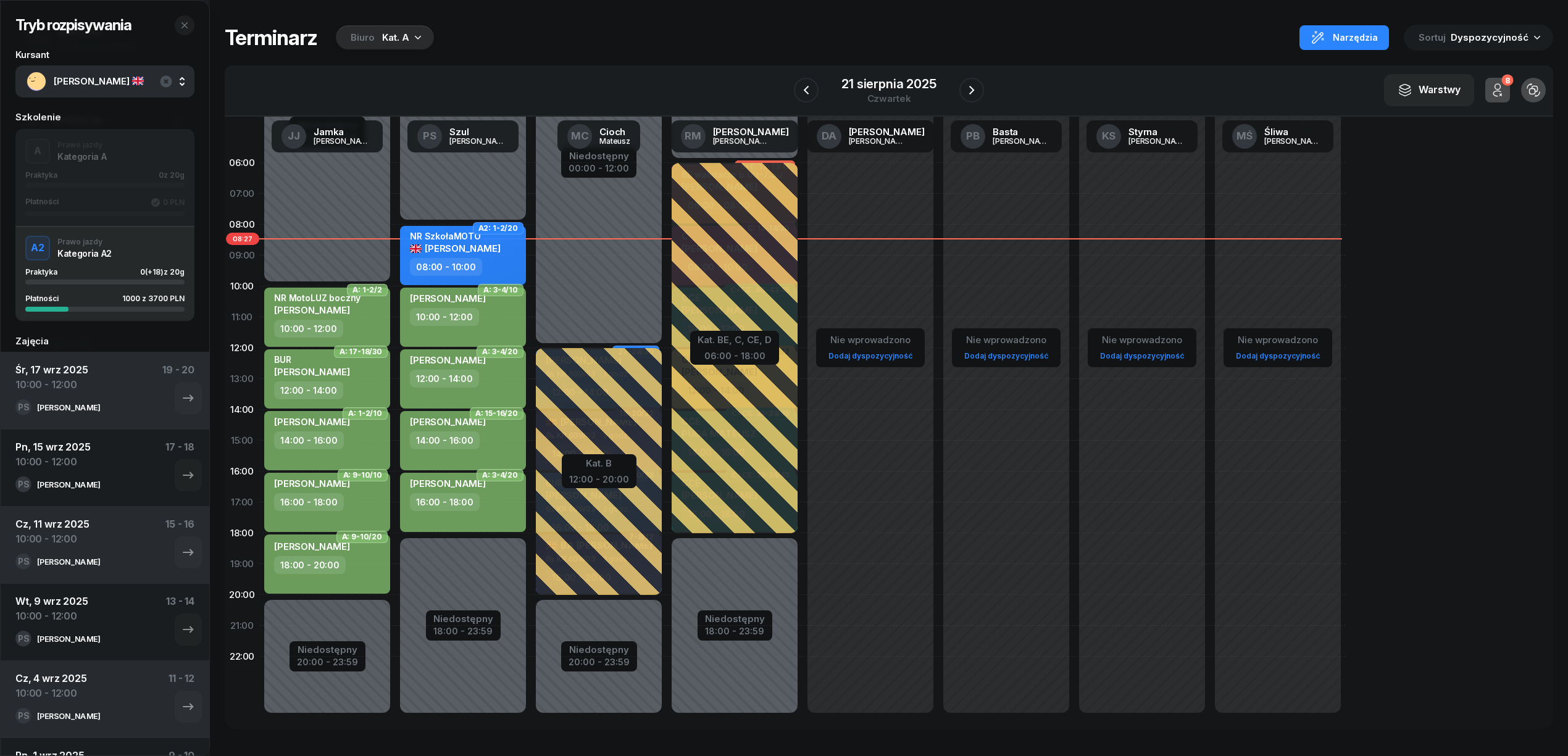
click at [113, 199] on div "Płatności 0 PLN" at bounding box center [105, 202] width 159 height 10
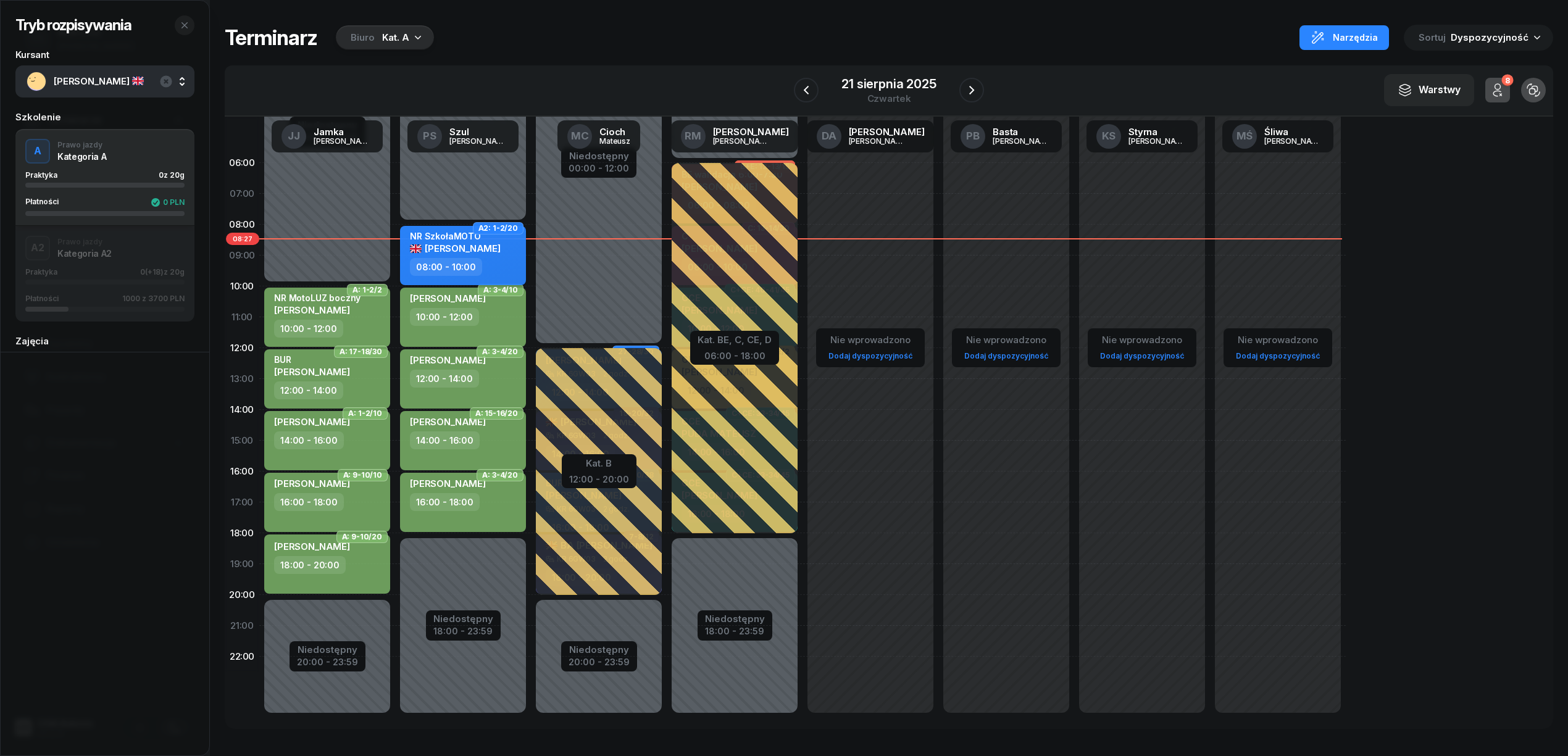
click at [492, 236] on div "NR SzkołaMOTO ÖNER ONUR" at bounding box center [464, 244] width 109 height 27
select select "08"
select select "10"
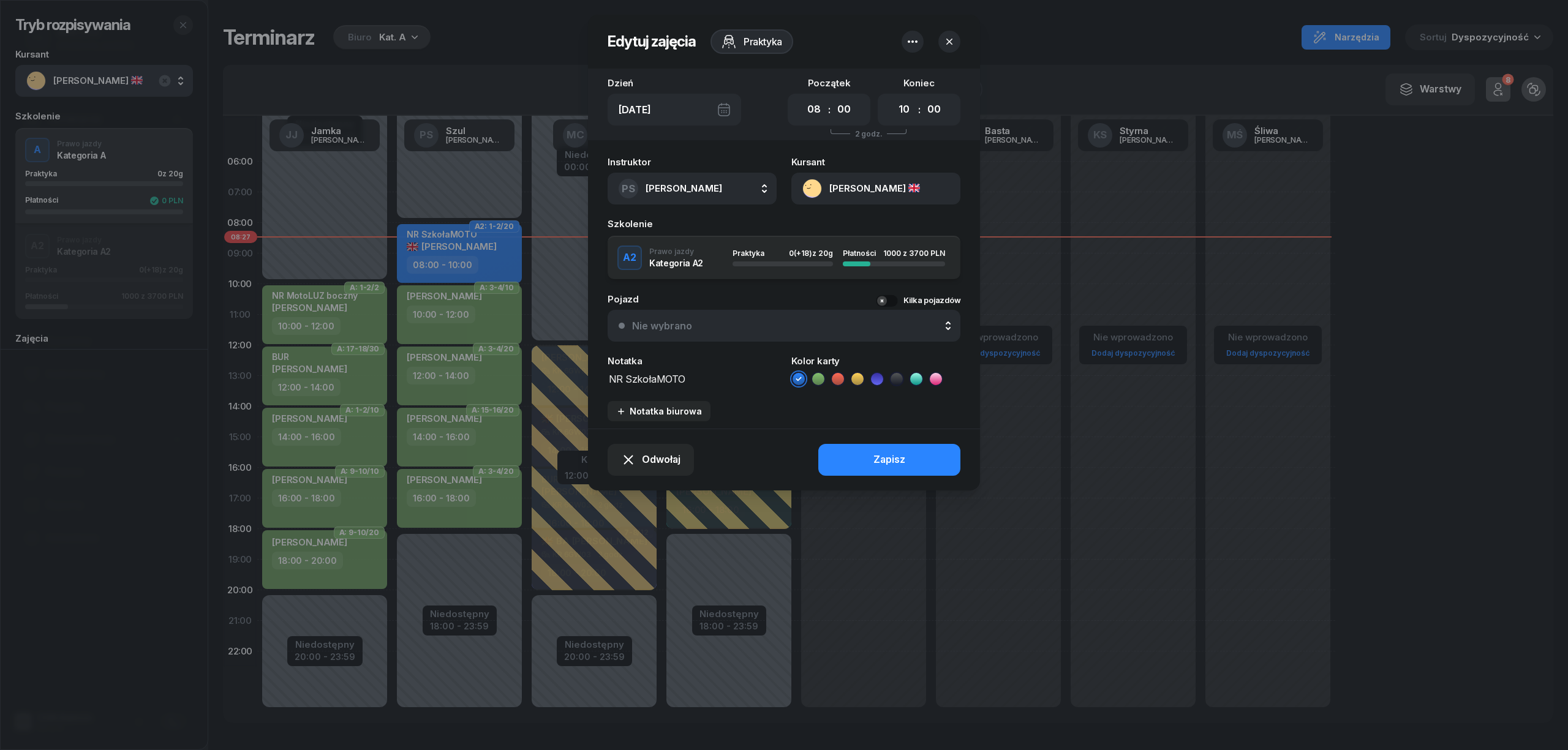
click at [915, 37] on icon "button" at bounding box center [912, 42] width 15 height 15
click at [868, 79] on div "Usuń" at bounding box center [866, 79] width 22 height 16
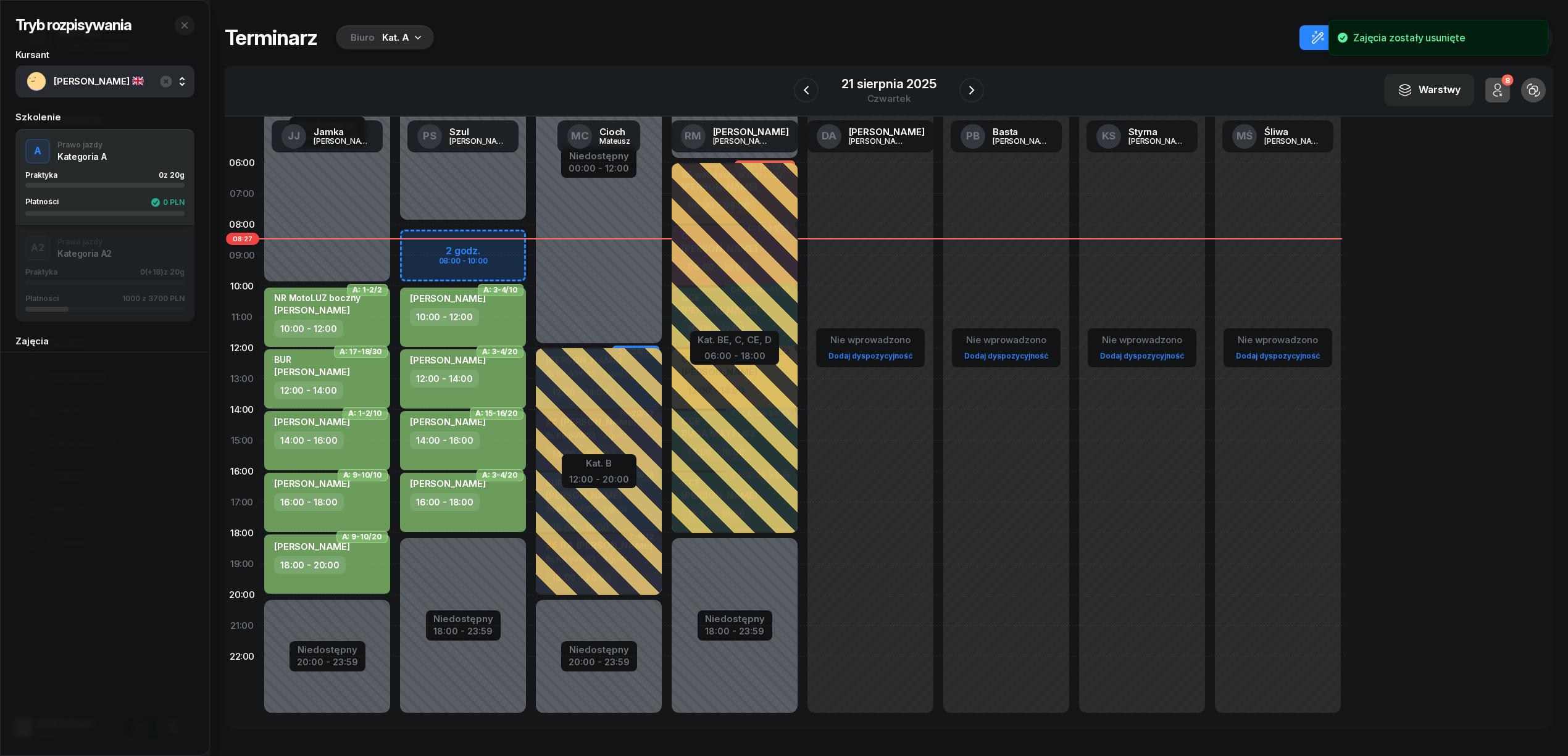
click at [531, 234] on div "Niedostępny 00:00 - 08:00 Niedostępny 18:00 - 23:59 A: 19-20/20 kursant odwołał…" at bounding box center [599, 440] width 136 height 586
select select "08"
select select "10"
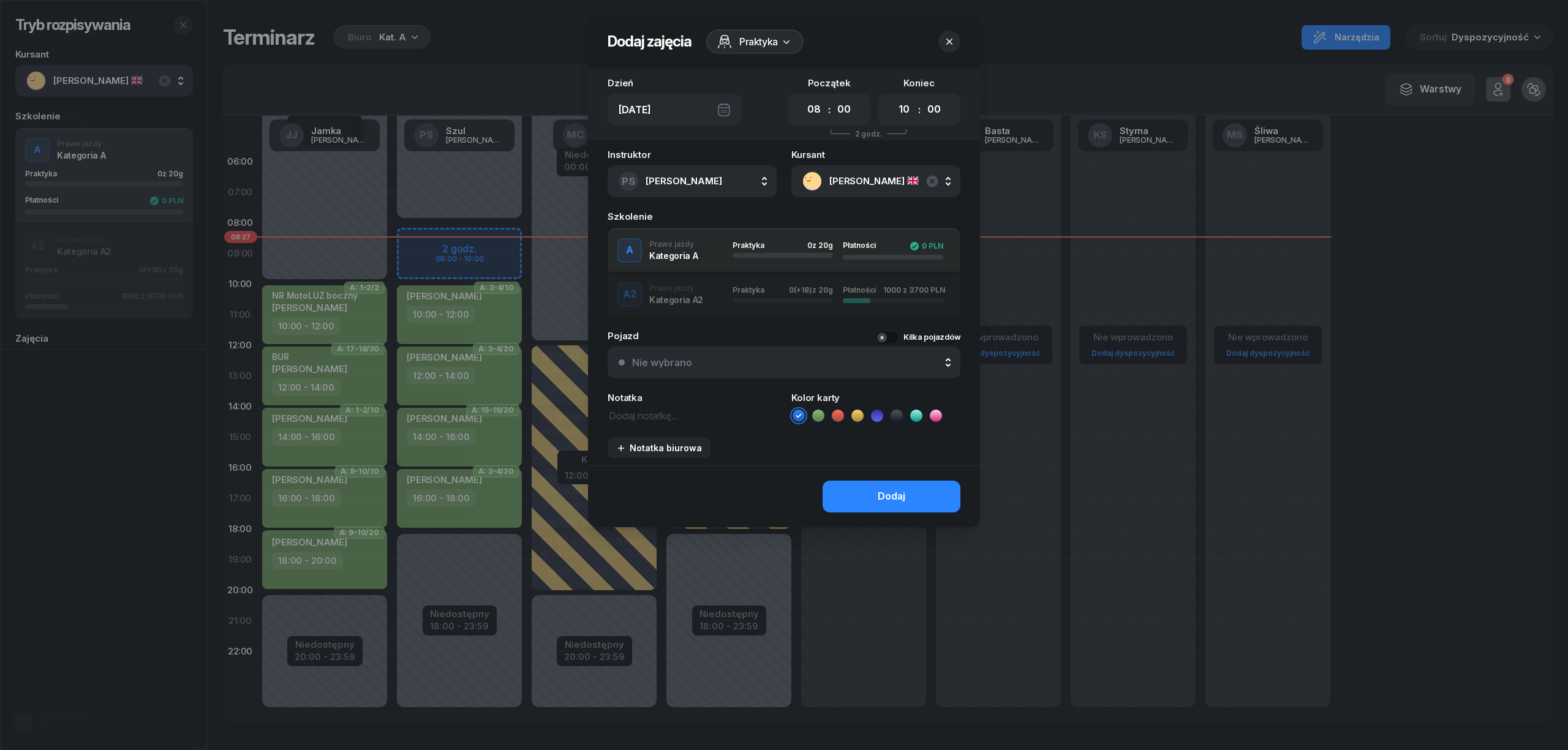
click at [817, 412] on icon at bounding box center [818, 416] width 12 height 12
click at [850, 487] on button "Dodaj" at bounding box center [891, 496] width 138 height 32
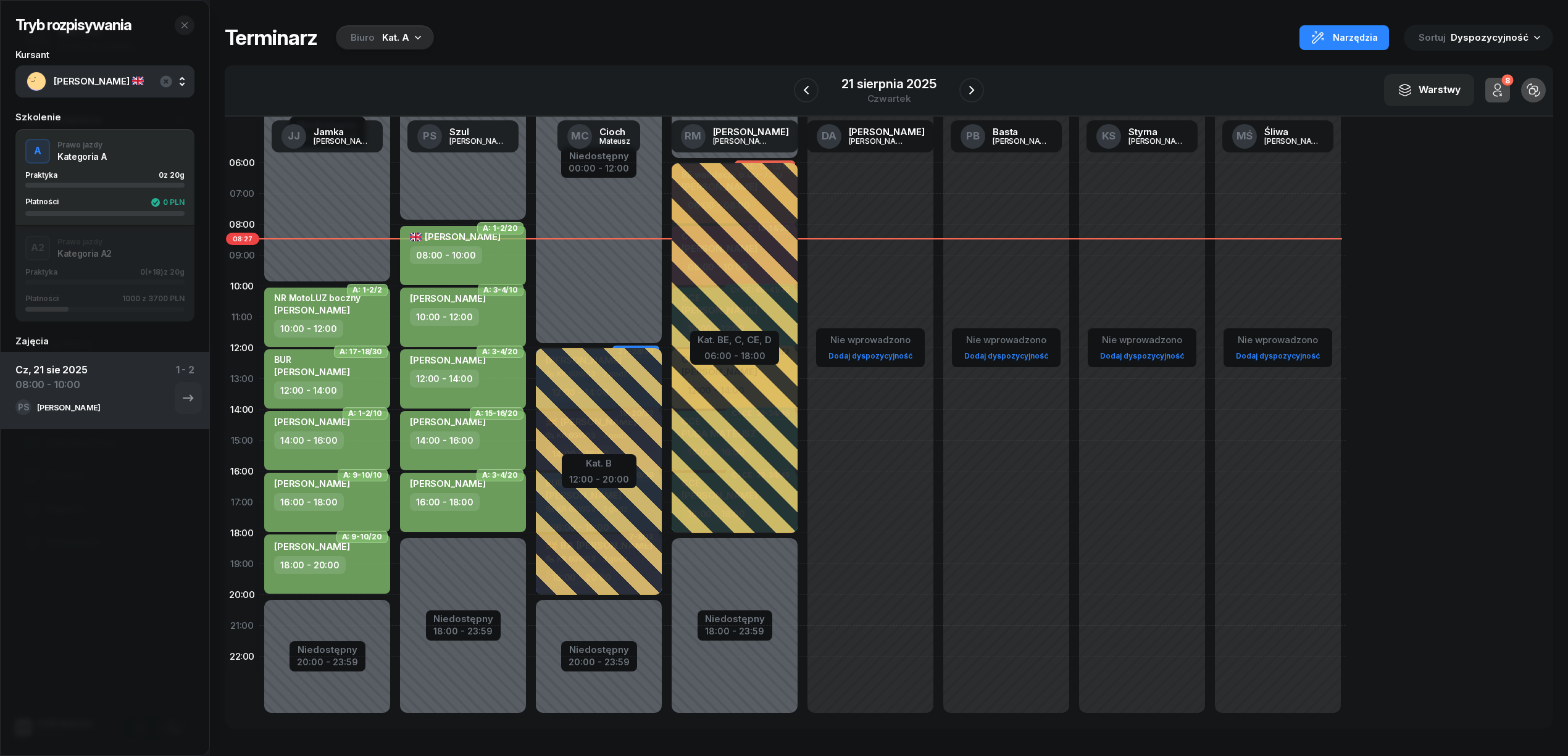
click at [471, 267] on div "ONUR ÖNER 08:00 - 10:00" at bounding box center [463, 255] width 126 height 59
select select "08"
select select "10"
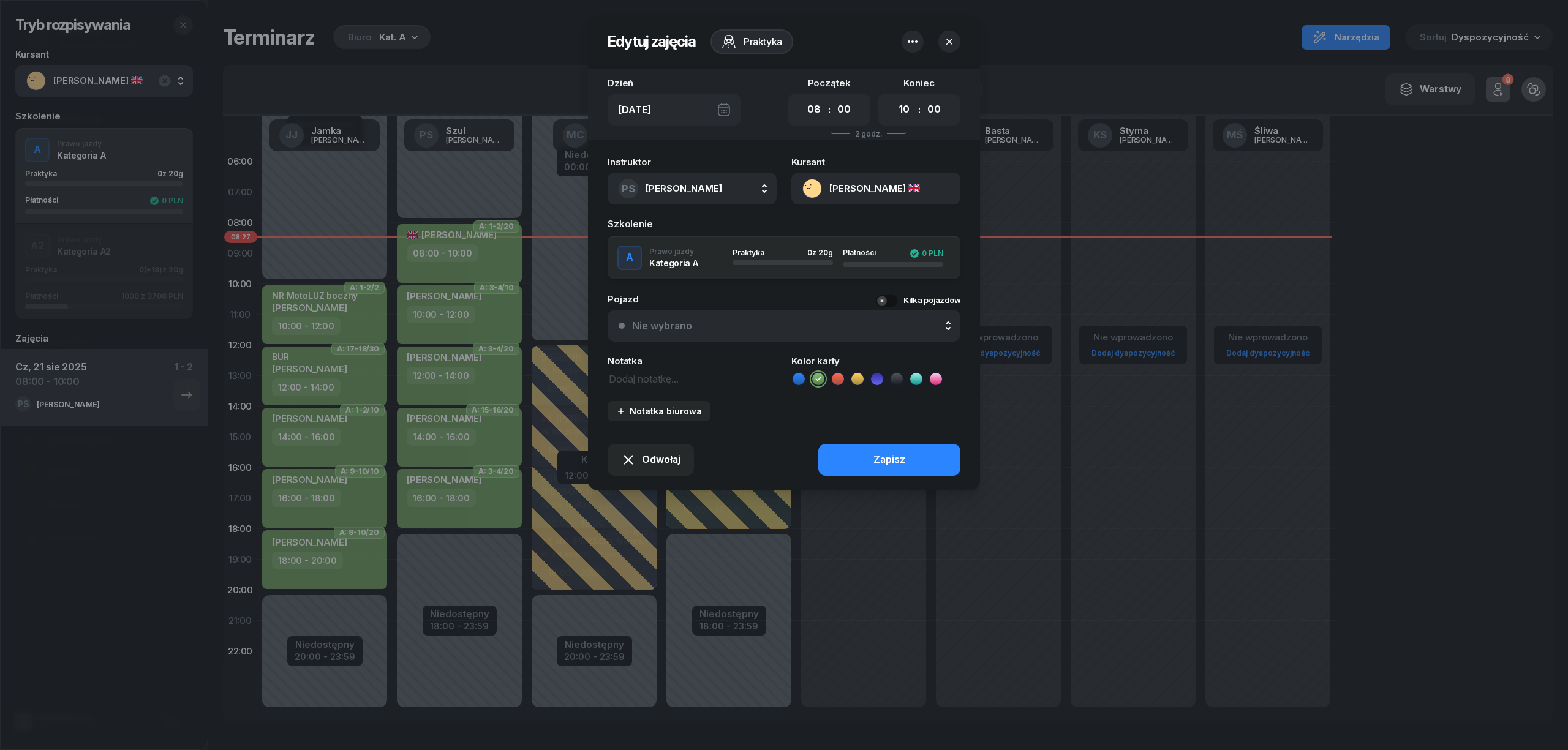
click at [646, 371] on textarea at bounding box center [691, 378] width 169 height 16
type textarea "M"
click at [646, 371] on textarea "NR szkołaMOTO" at bounding box center [691, 378] width 169 height 16
click at [660, 382] on textarea "NR szko" at bounding box center [691, 378] width 169 height 16
click at [631, 377] on textarea "NR szko" at bounding box center [691, 378] width 169 height 16
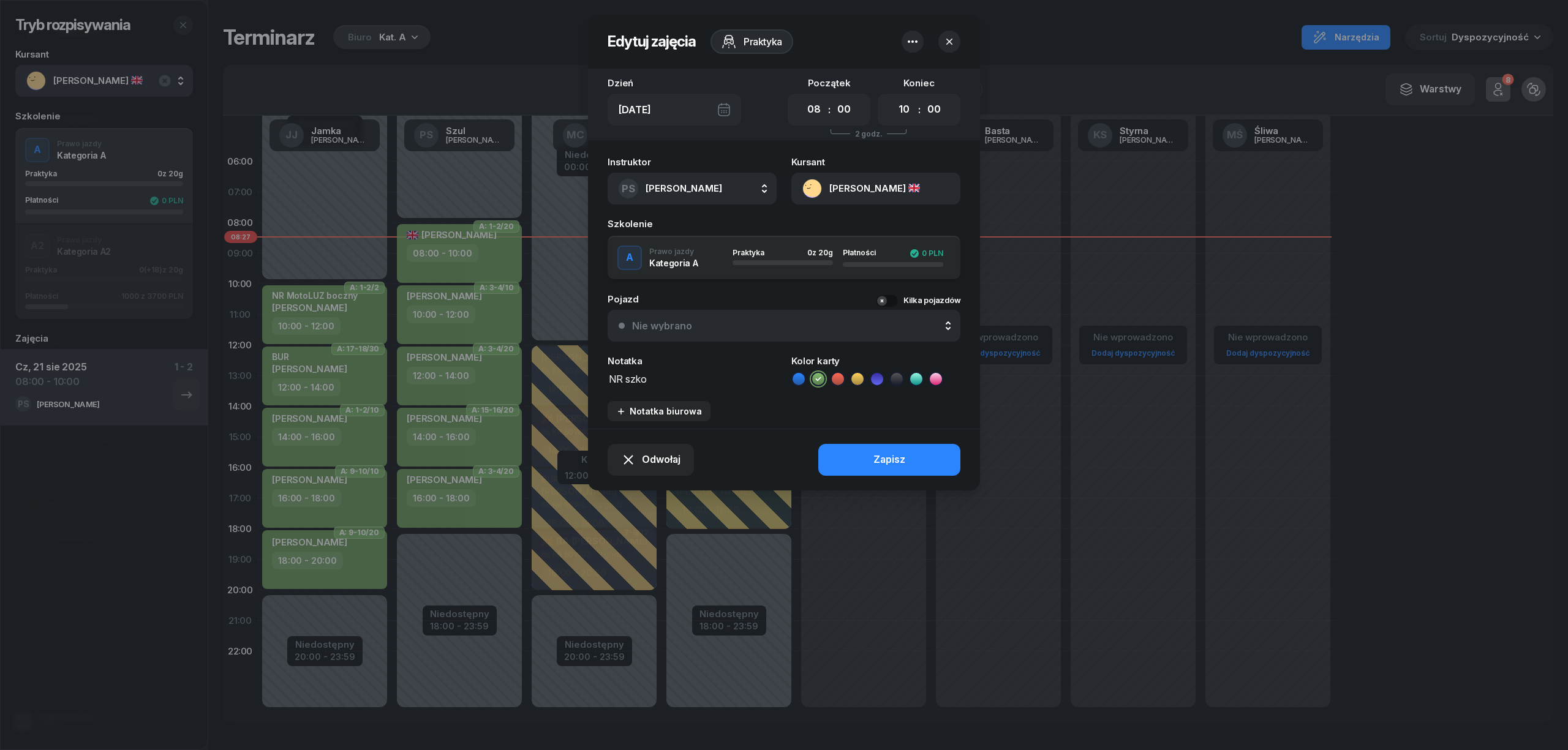
drag, startPoint x: 625, startPoint y: 377, endPoint x: 682, endPoint y: 378, distance: 57.0
click at [682, 378] on textarea "NR szko" at bounding box center [691, 378] width 169 height 16
type textarea "NR SzkołaMOTO"
click at [895, 470] on button "Zapisz" at bounding box center [889, 459] width 142 height 32
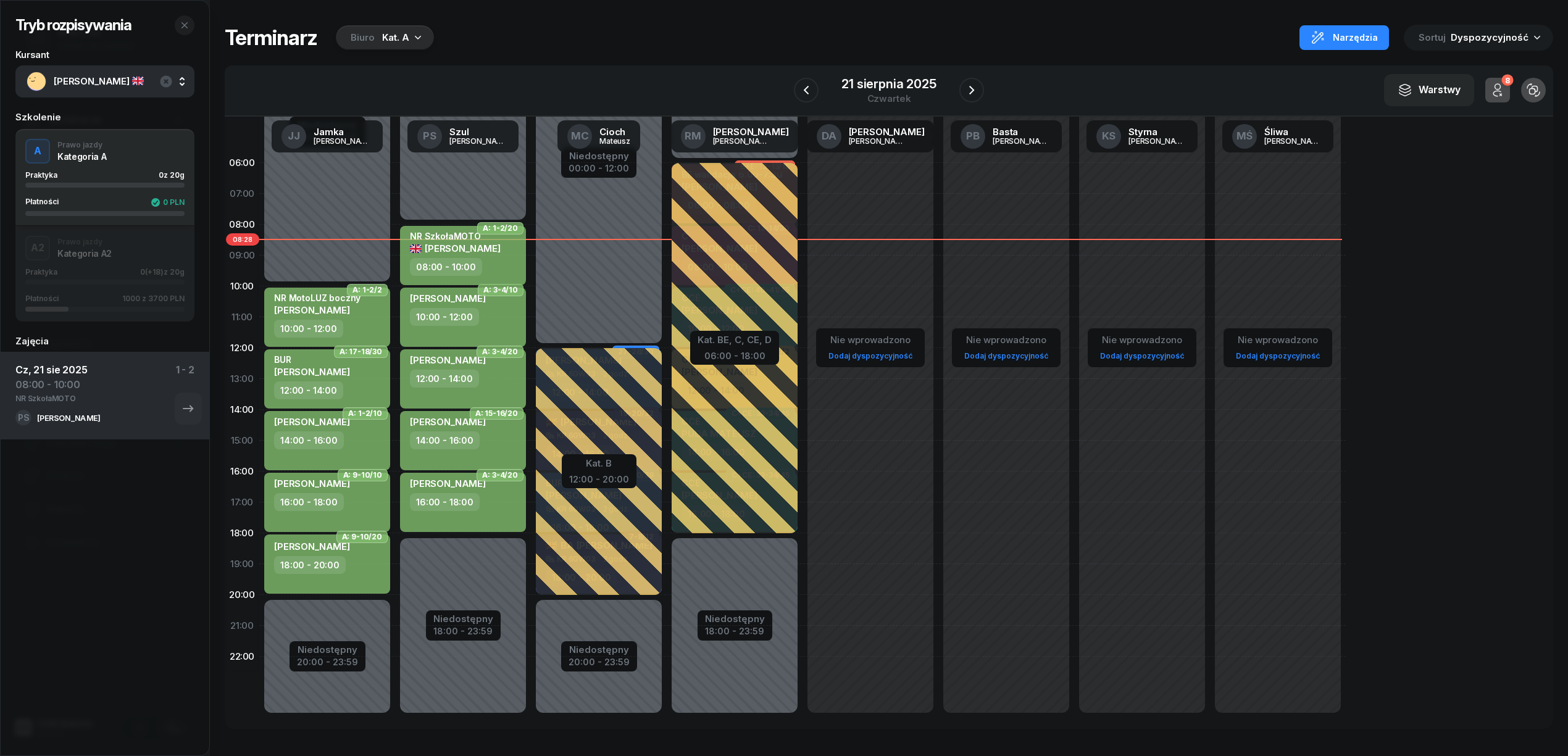
click at [100, 245] on div "A2 Prawo jazdy Kategoria A2 Praktyka 0 (+18) z 20g Płatności 1000 z 3700 PLN" at bounding box center [105, 273] width 179 height 75
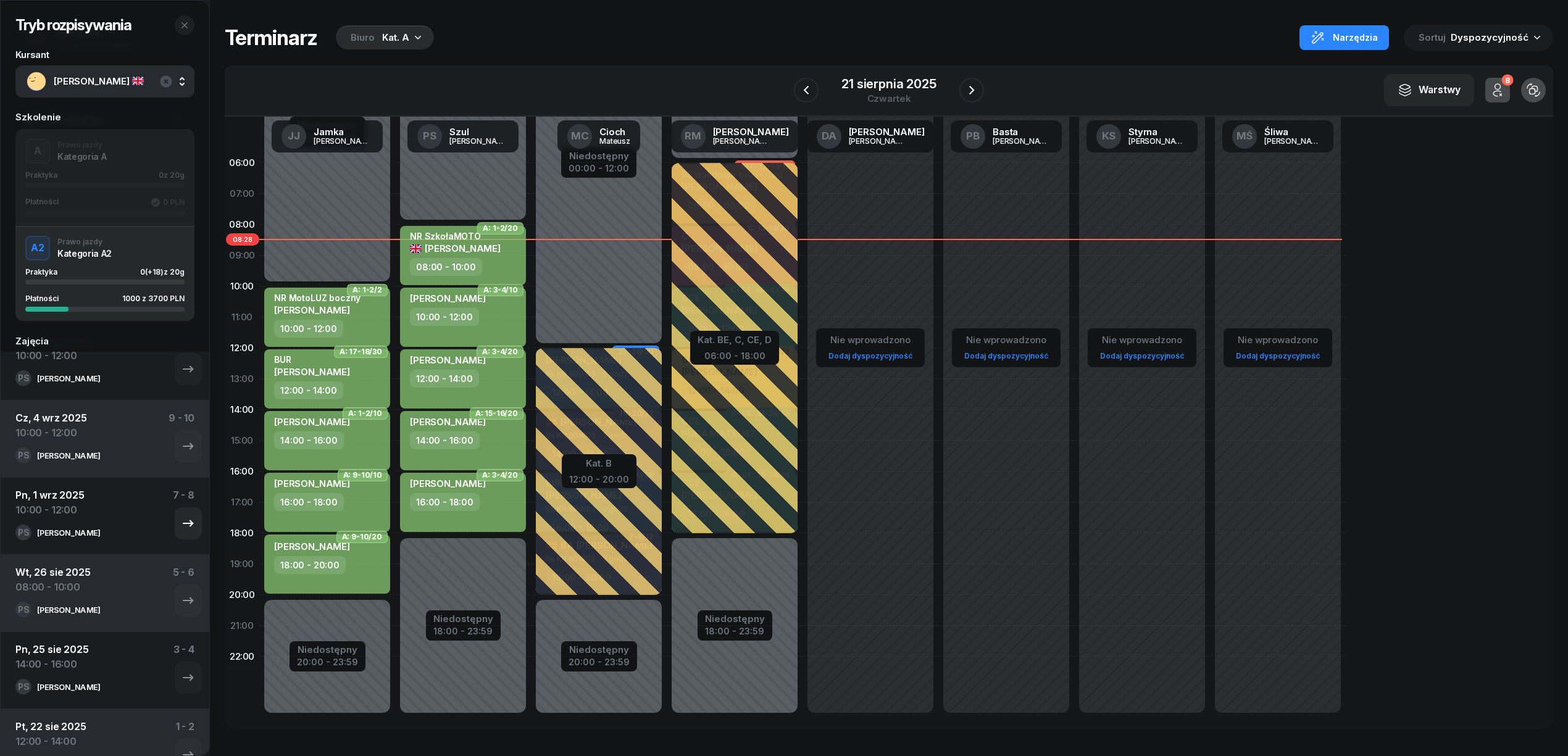
scroll to position [292, 0]
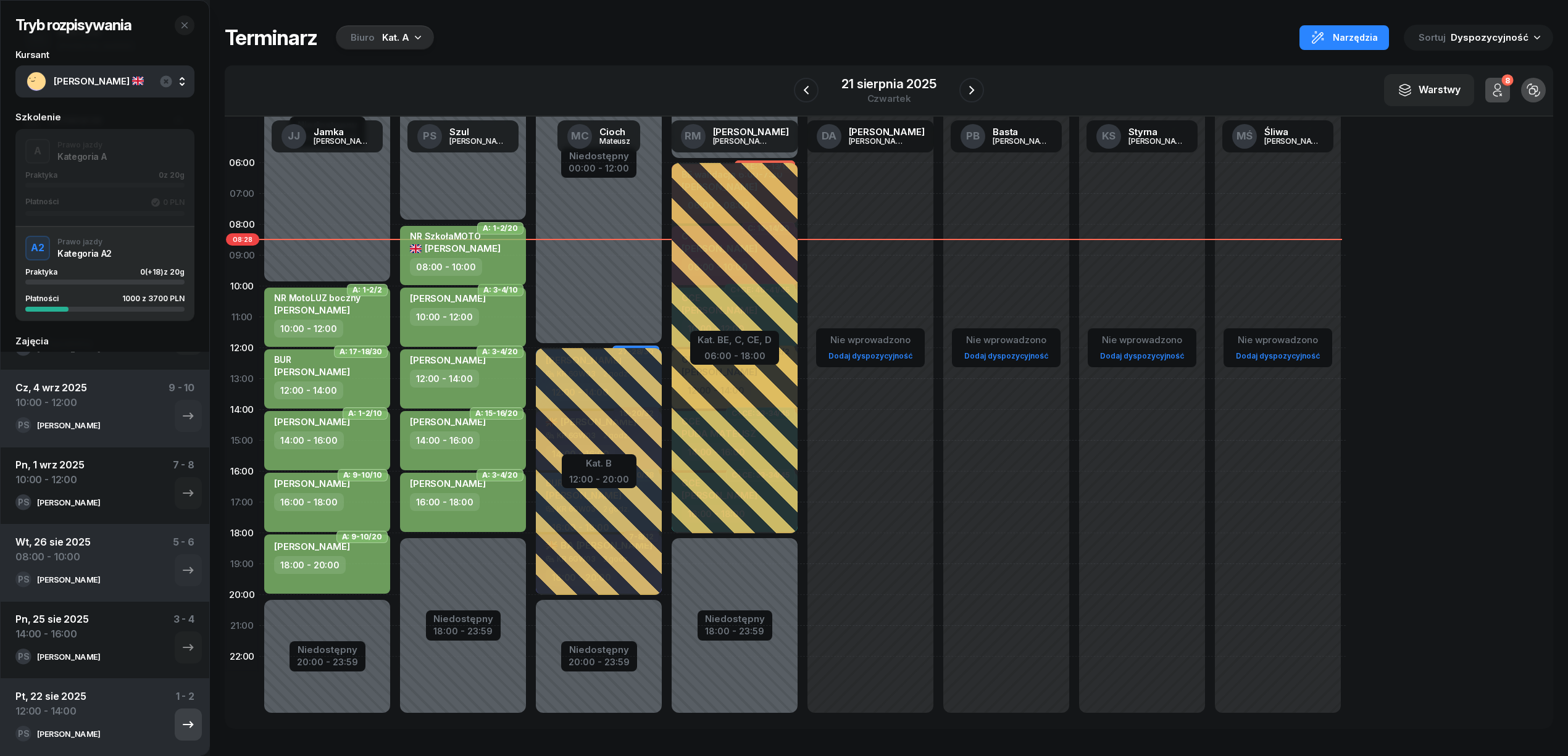
click at [175, 714] on button "button" at bounding box center [188, 723] width 27 height 32
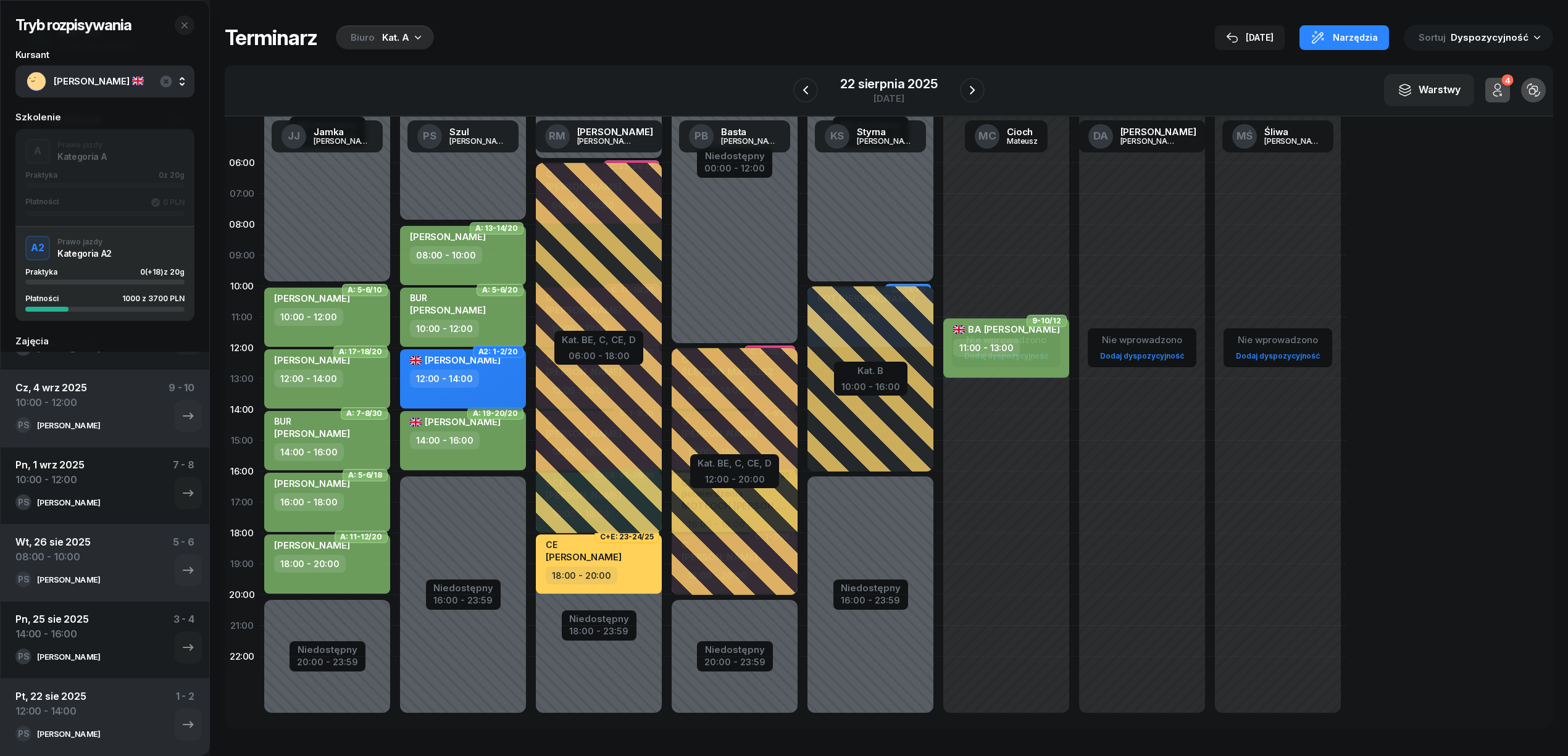
click at [477, 366] on div "ÖNER ONUR" at bounding box center [455, 362] width 91 height 16
select select "12"
select select "14"
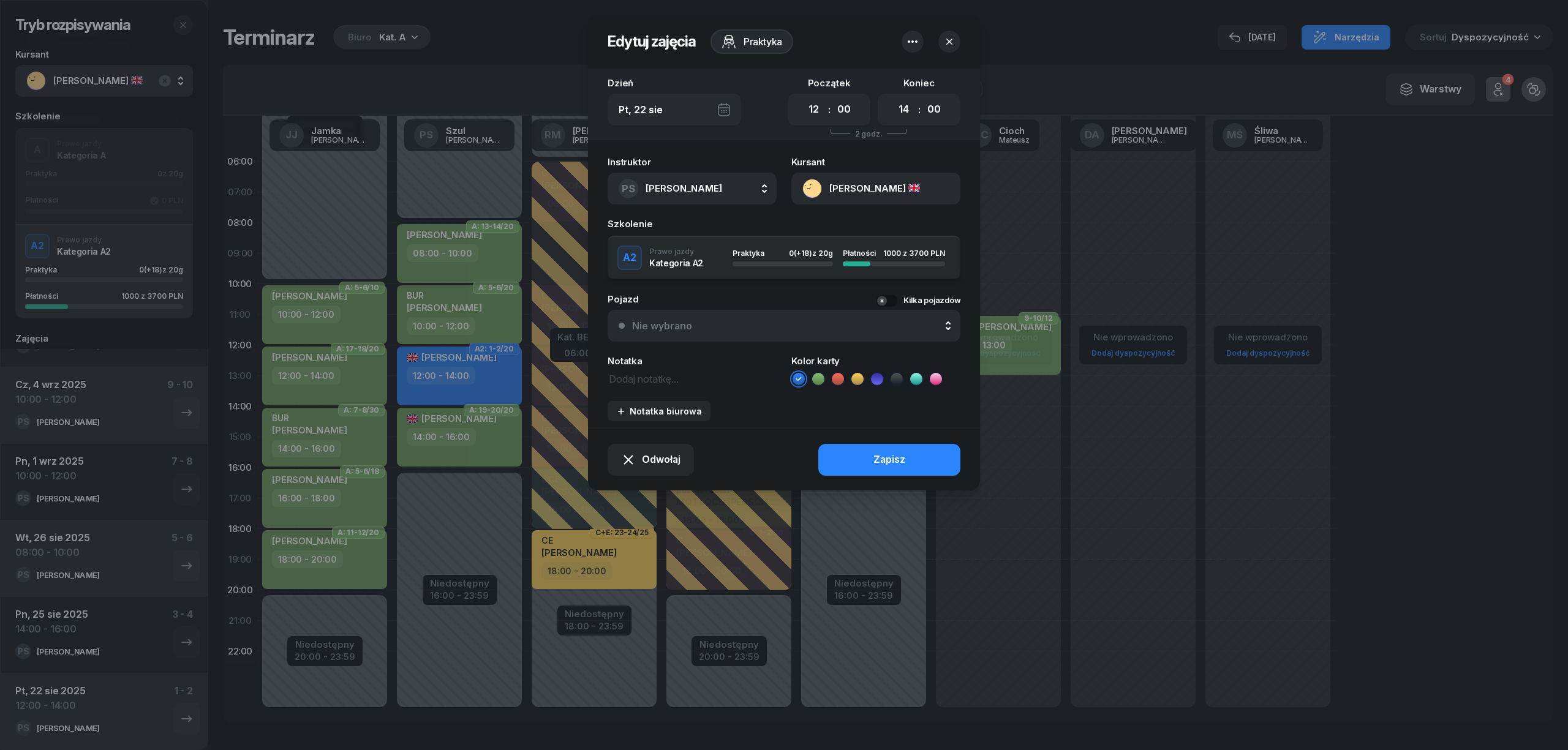
click at [908, 42] on icon "button" at bounding box center [912, 42] width 15 height 15
click at [878, 76] on link "Usuń" at bounding box center [906, 79] width 160 height 31
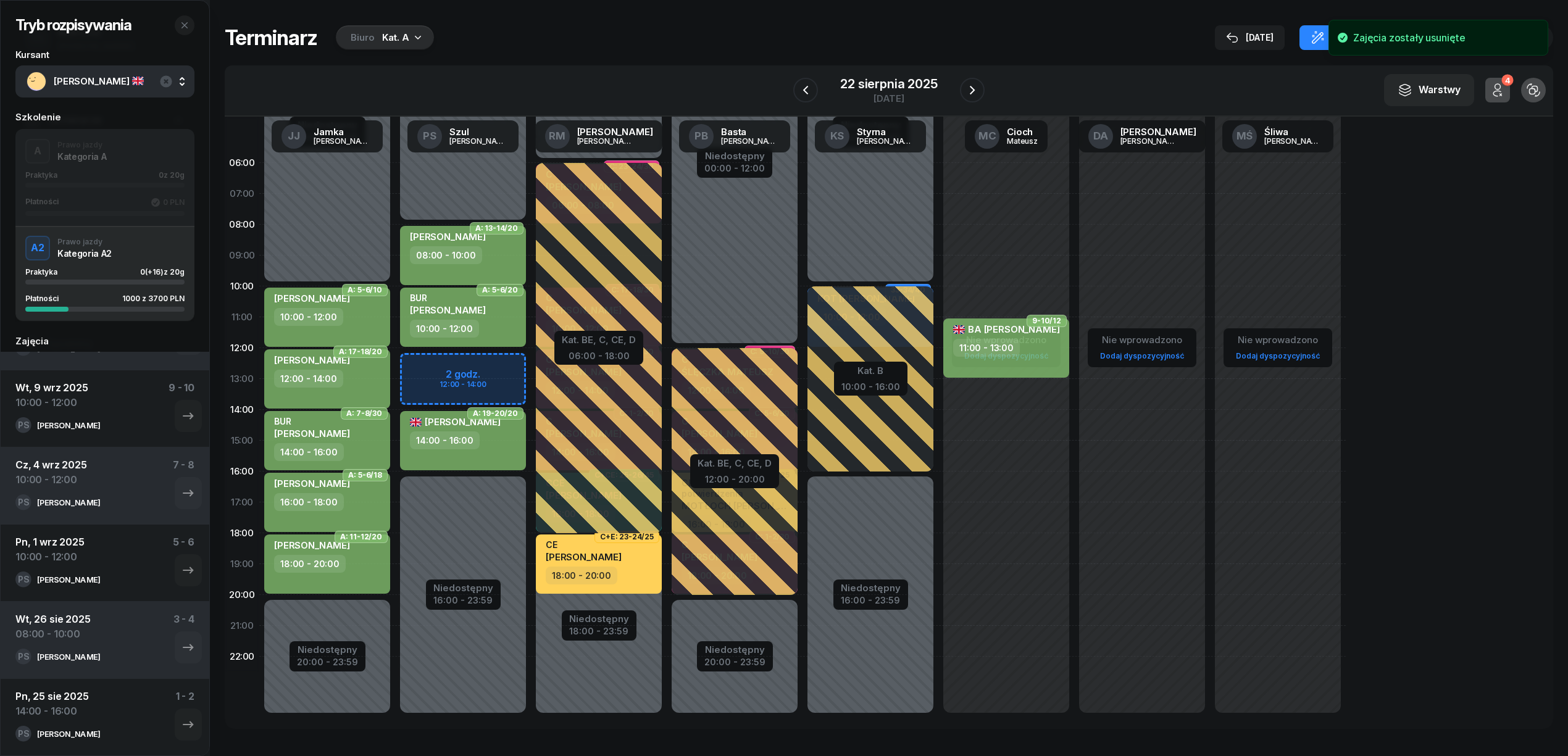
scroll to position [215, 0]
click at [531, 355] on div "Niedostępny 00:00 - 08:00 Niedostępny 16:00 - 23:59 A: 13-14/20 TURSKA DOMINIKA…" at bounding box center [599, 440] width 136 height 586
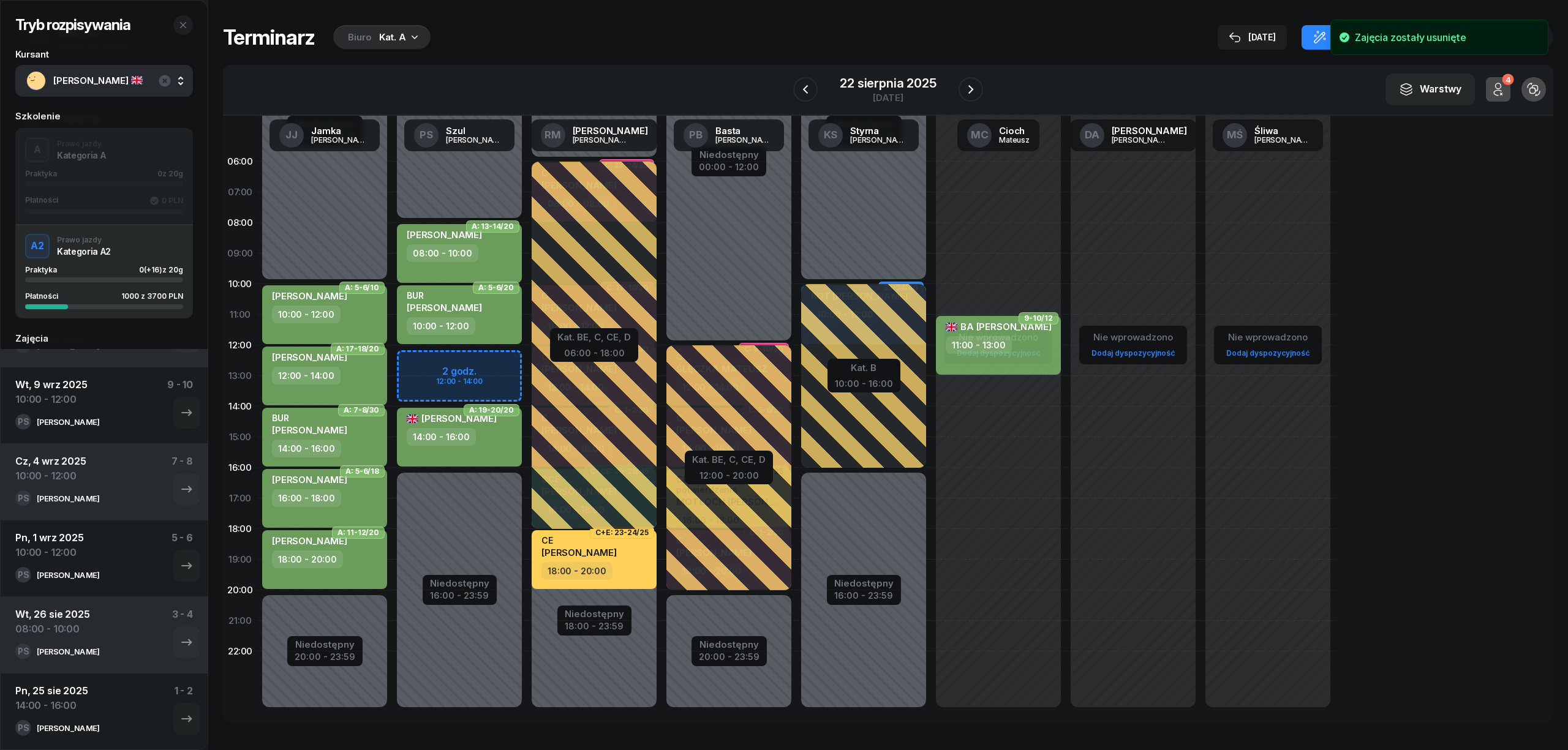
select select "12"
select select "14"
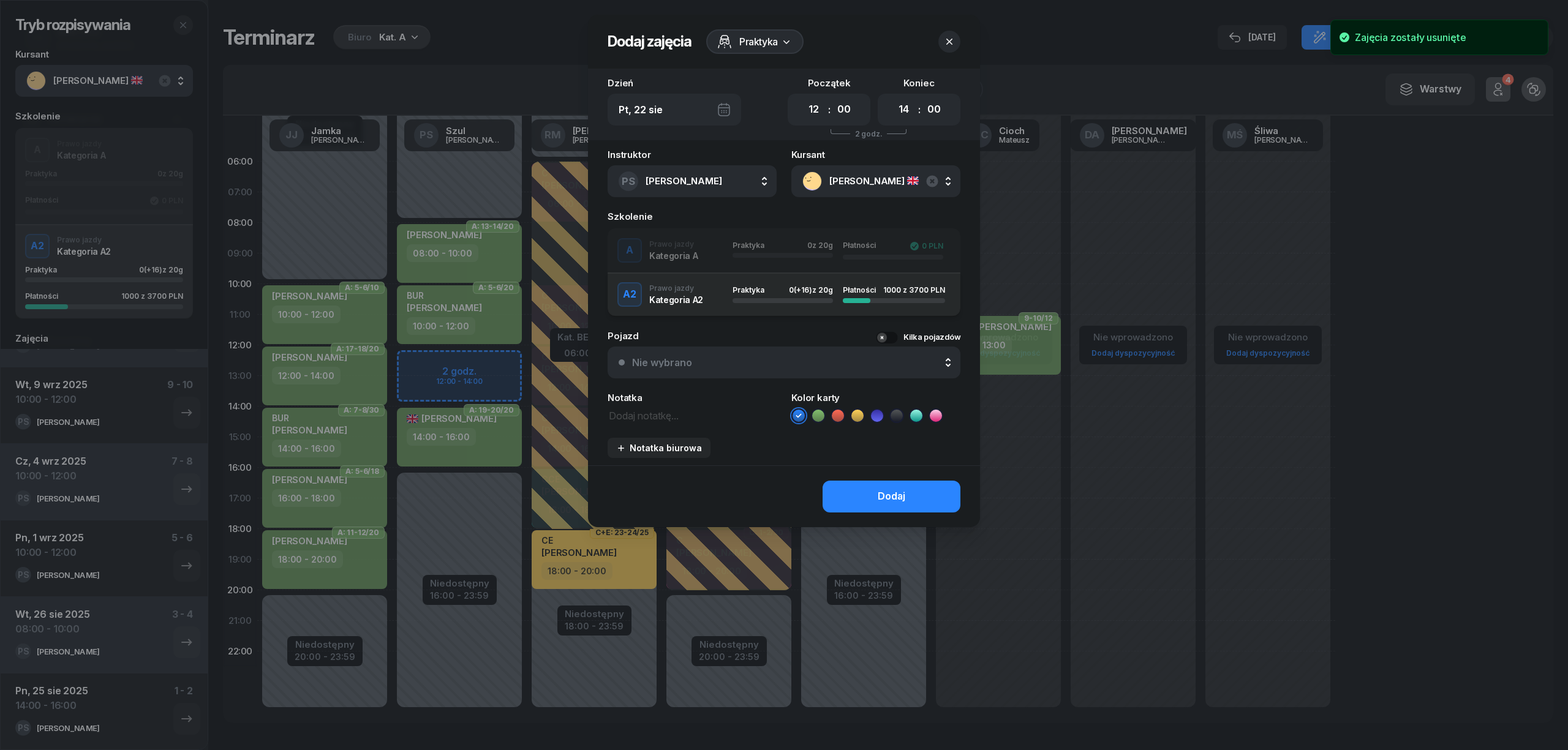
click at [682, 248] on div "A Prawo jazdy Kategoria A Praktyka 0 z 20g Płatności 0 PLN" at bounding box center [784, 250] width 353 height 25
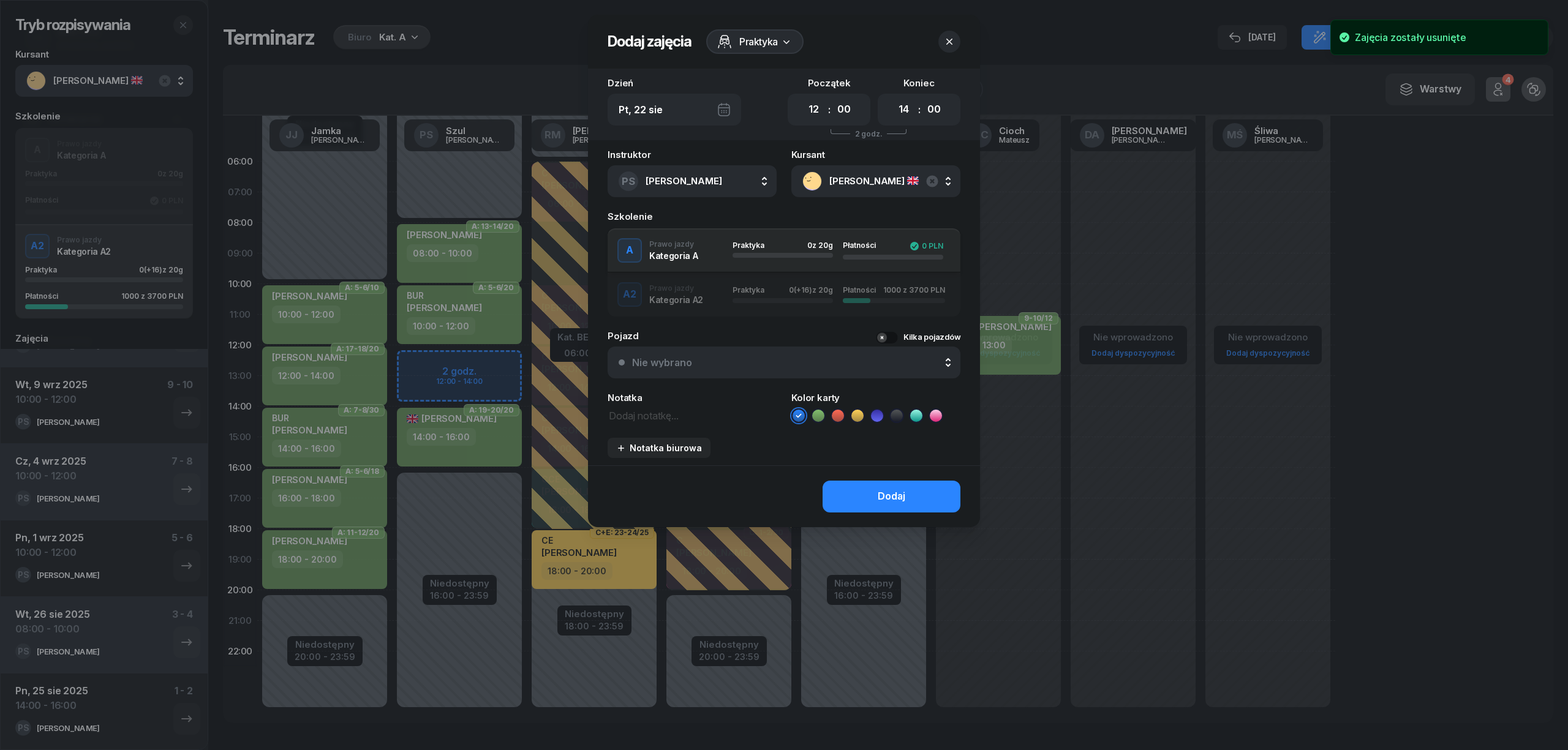
click at [816, 422] on ul at bounding box center [875, 415] width 169 height 15
click at [817, 412] on icon at bounding box center [818, 416] width 12 height 12
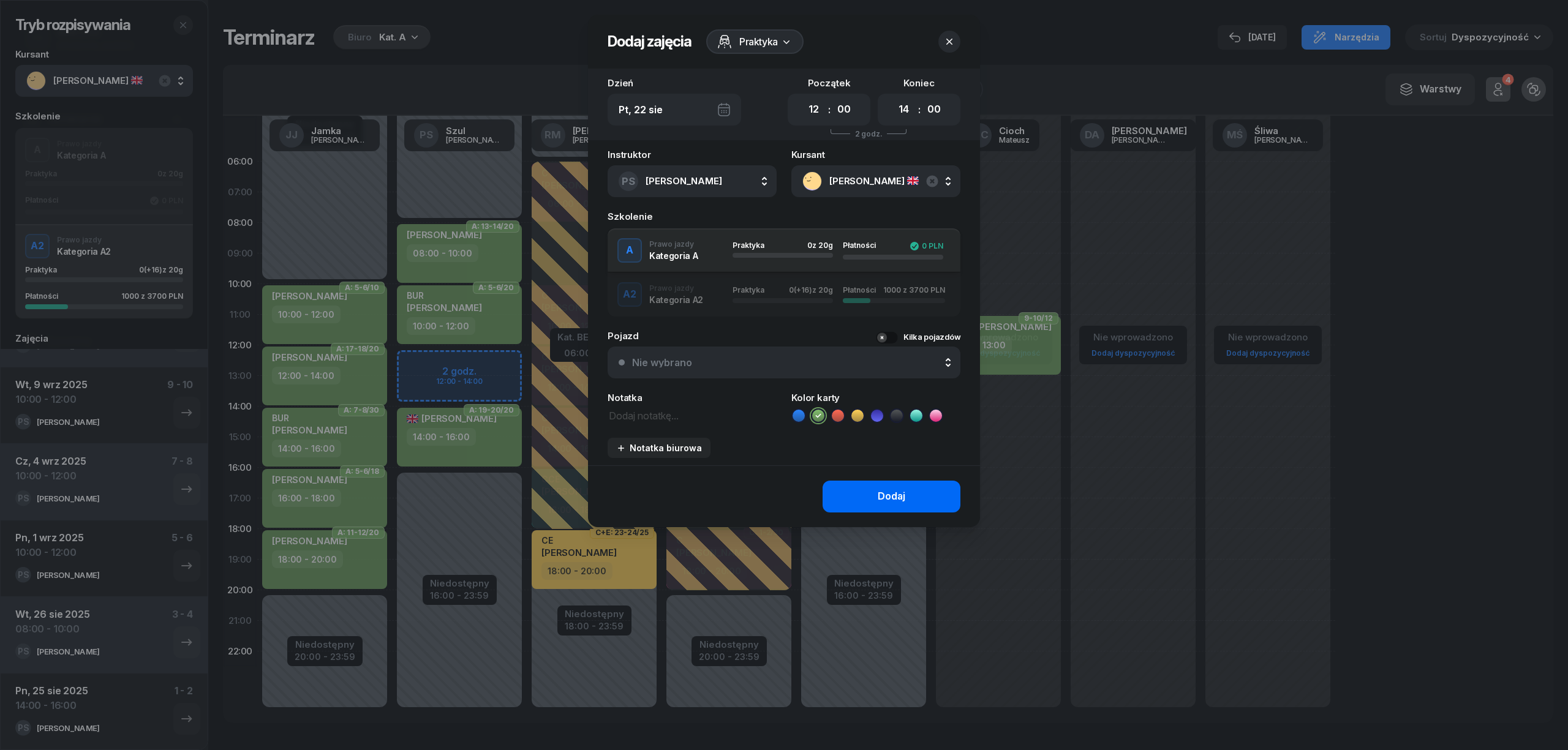
click at [848, 497] on button "Dodaj" at bounding box center [891, 496] width 138 height 32
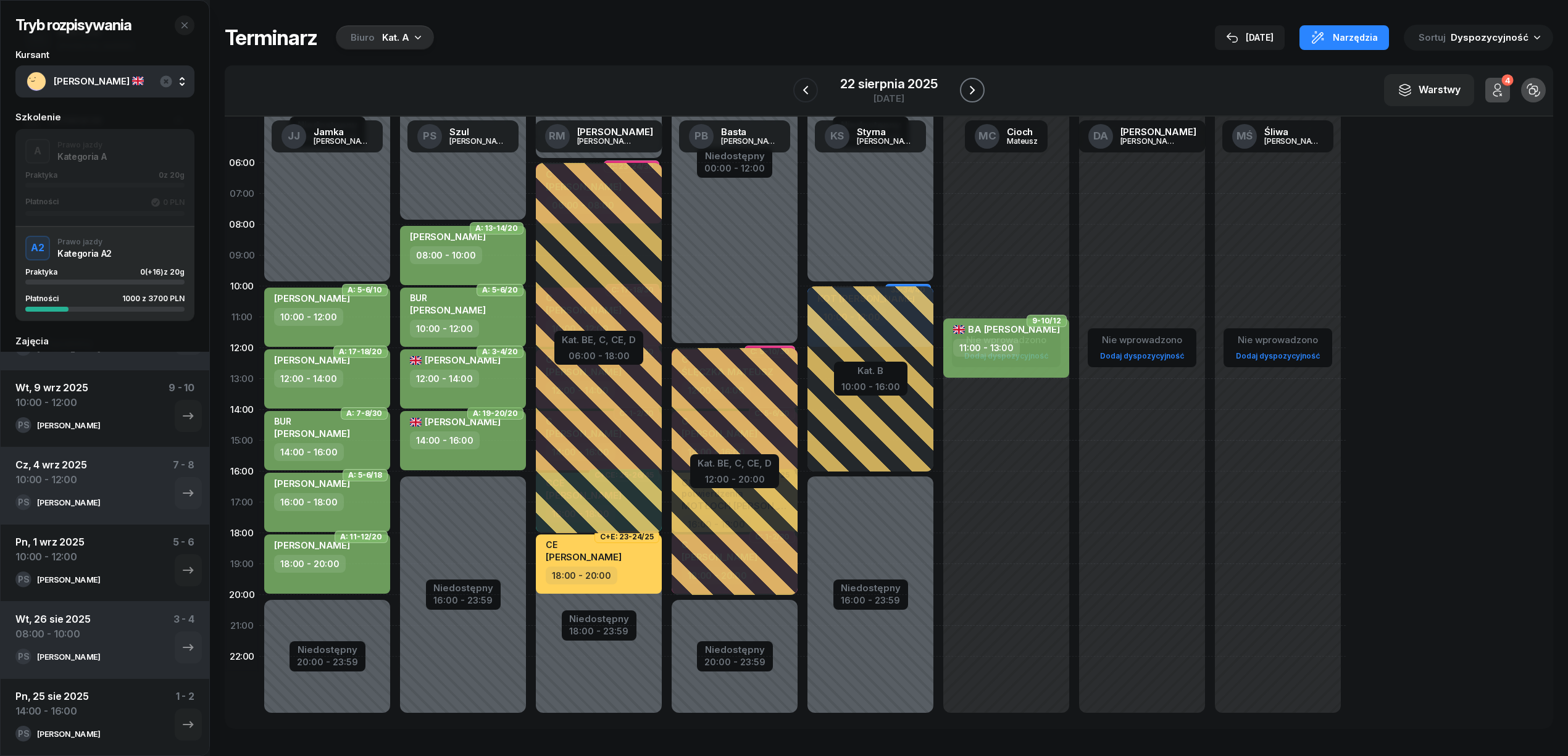
click at [966, 88] on icon "button" at bounding box center [972, 90] width 15 height 15
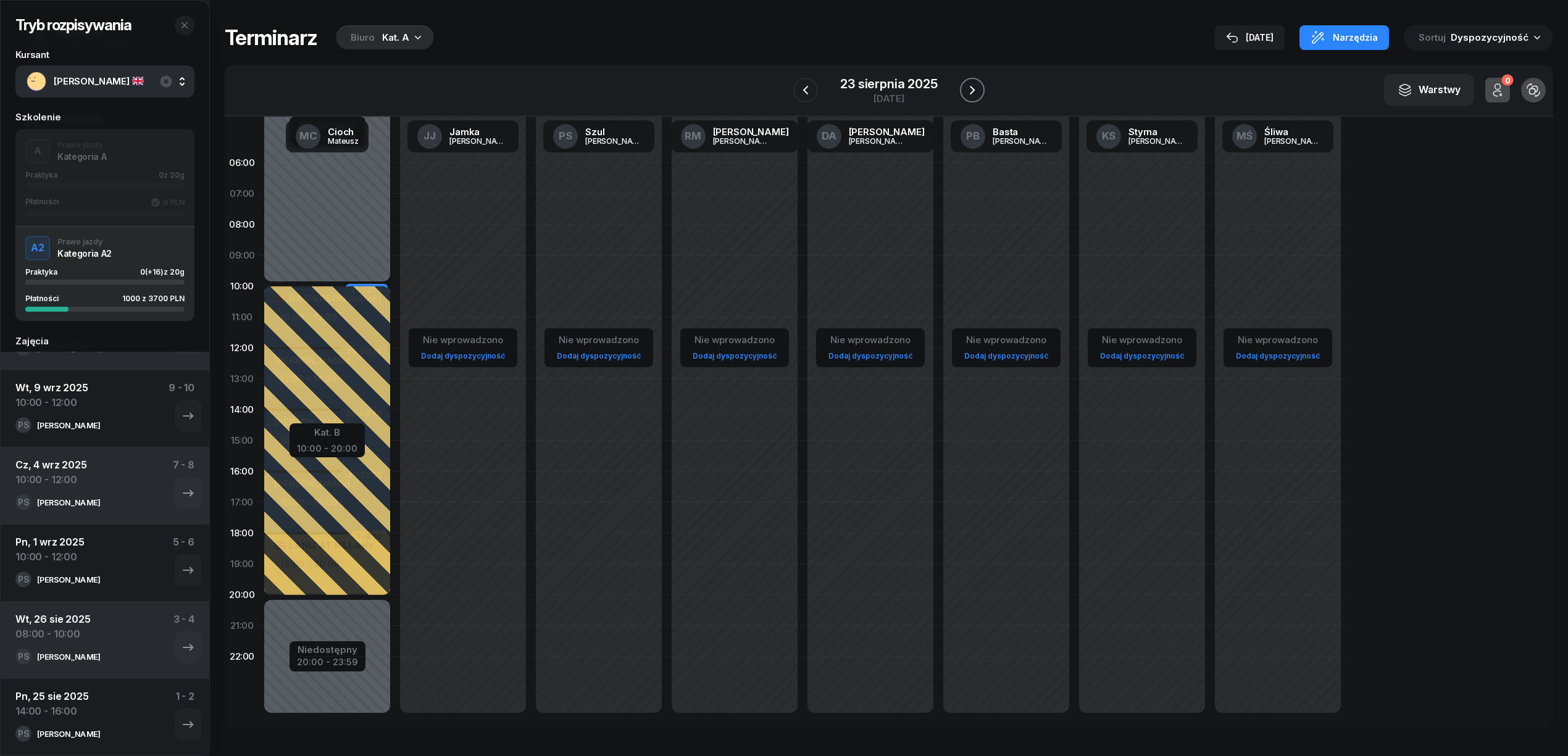
click at [966, 88] on icon "button" at bounding box center [972, 90] width 15 height 15
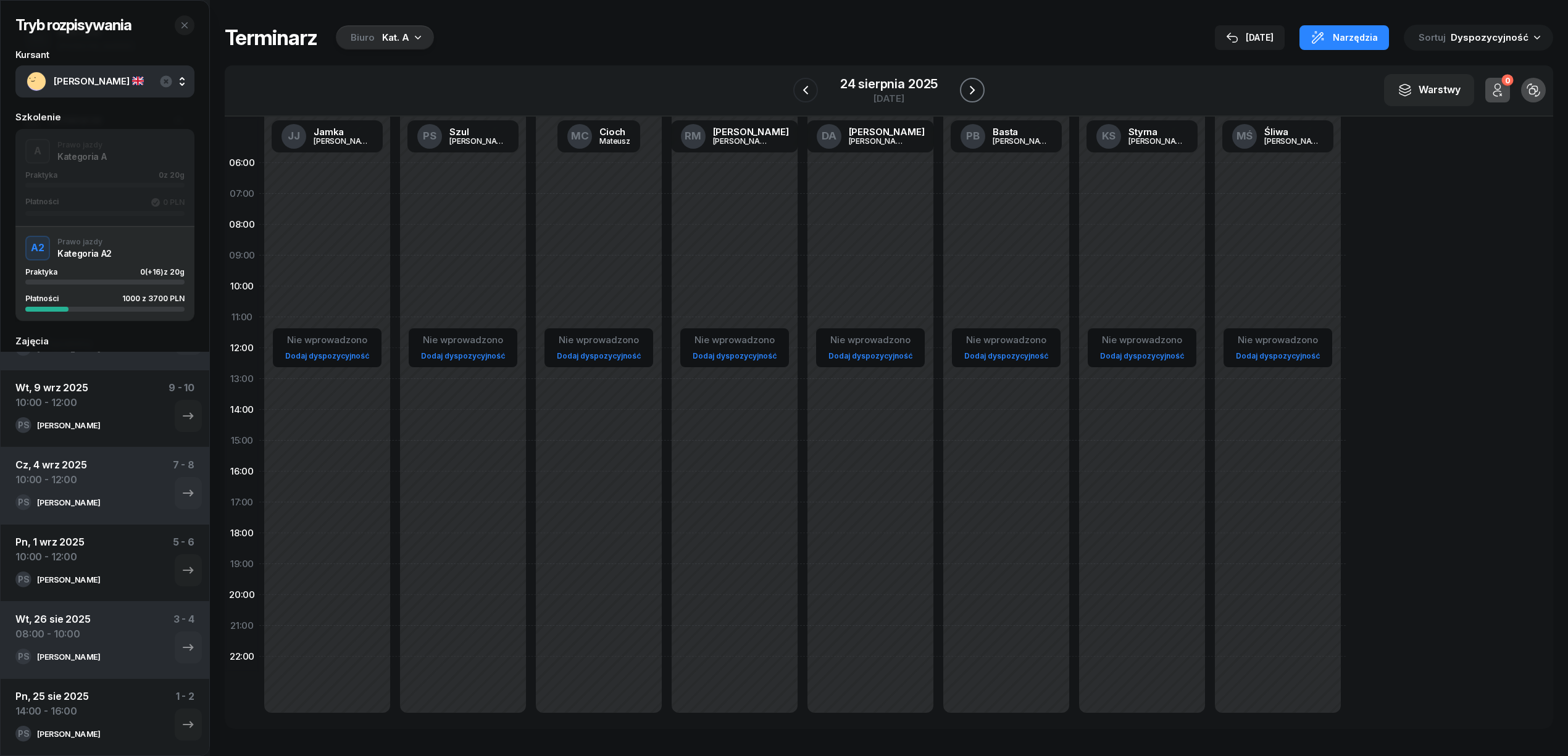
click at [966, 88] on icon "button" at bounding box center [972, 90] width 15 height 15
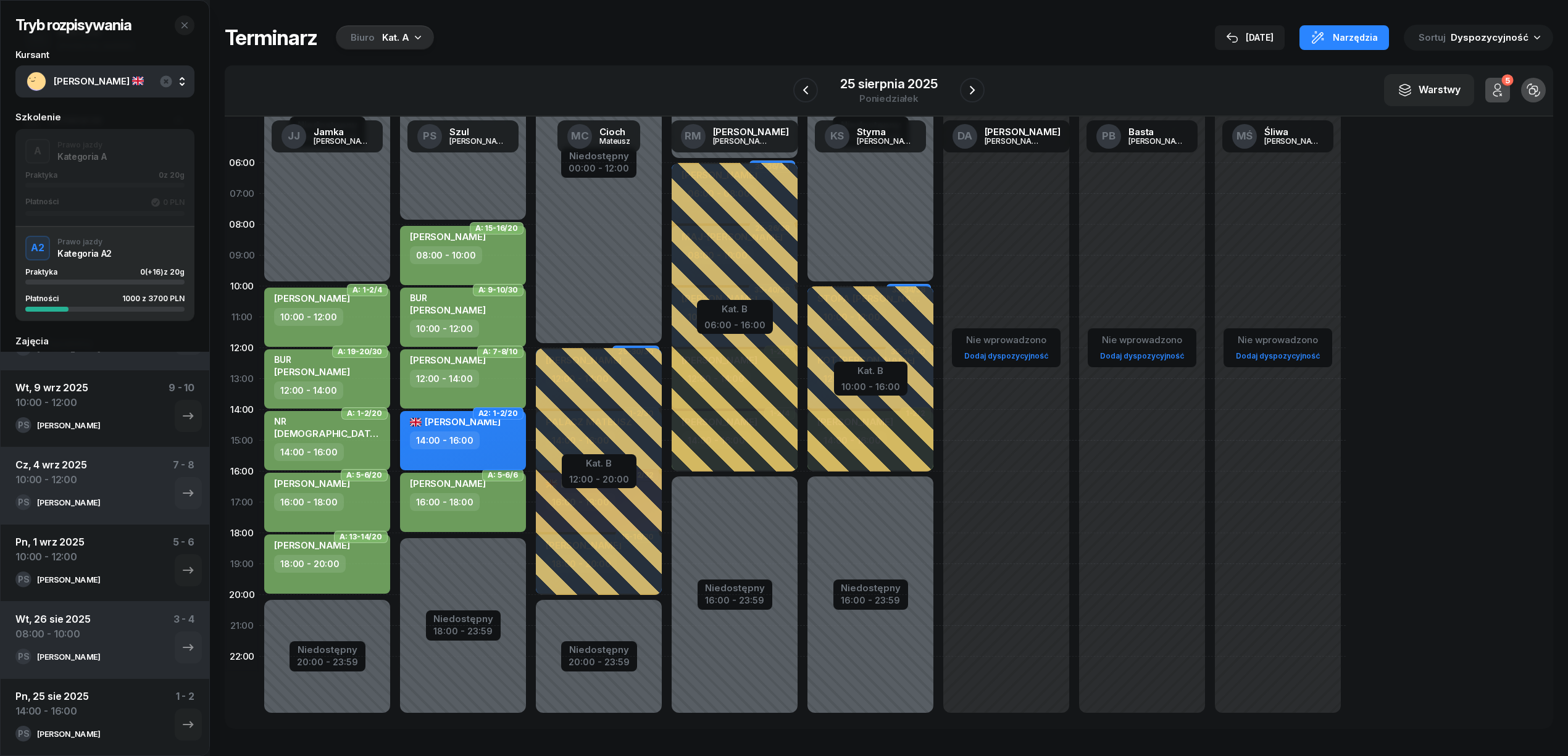
click at [485, 443] on div "14:00 - 16:00" at bounding box center [464, 440] width 109 height 18
select select "14"
select select "16"
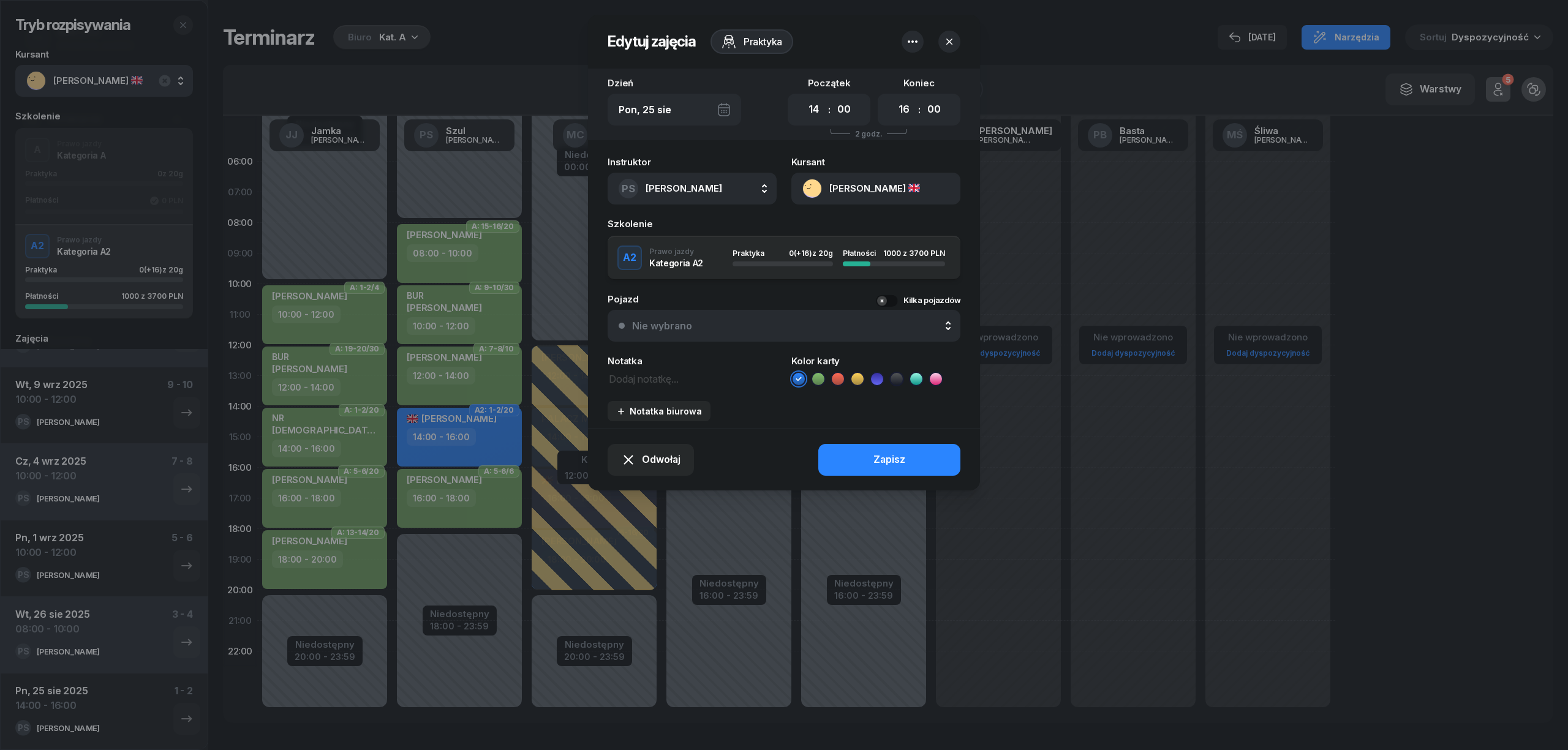
click at [909, 35] on icon "button" at bounding box center [912, 42] width 15 height 15
click at [839, 77] on icon at bounding box center [841, 79] width 15 height 15
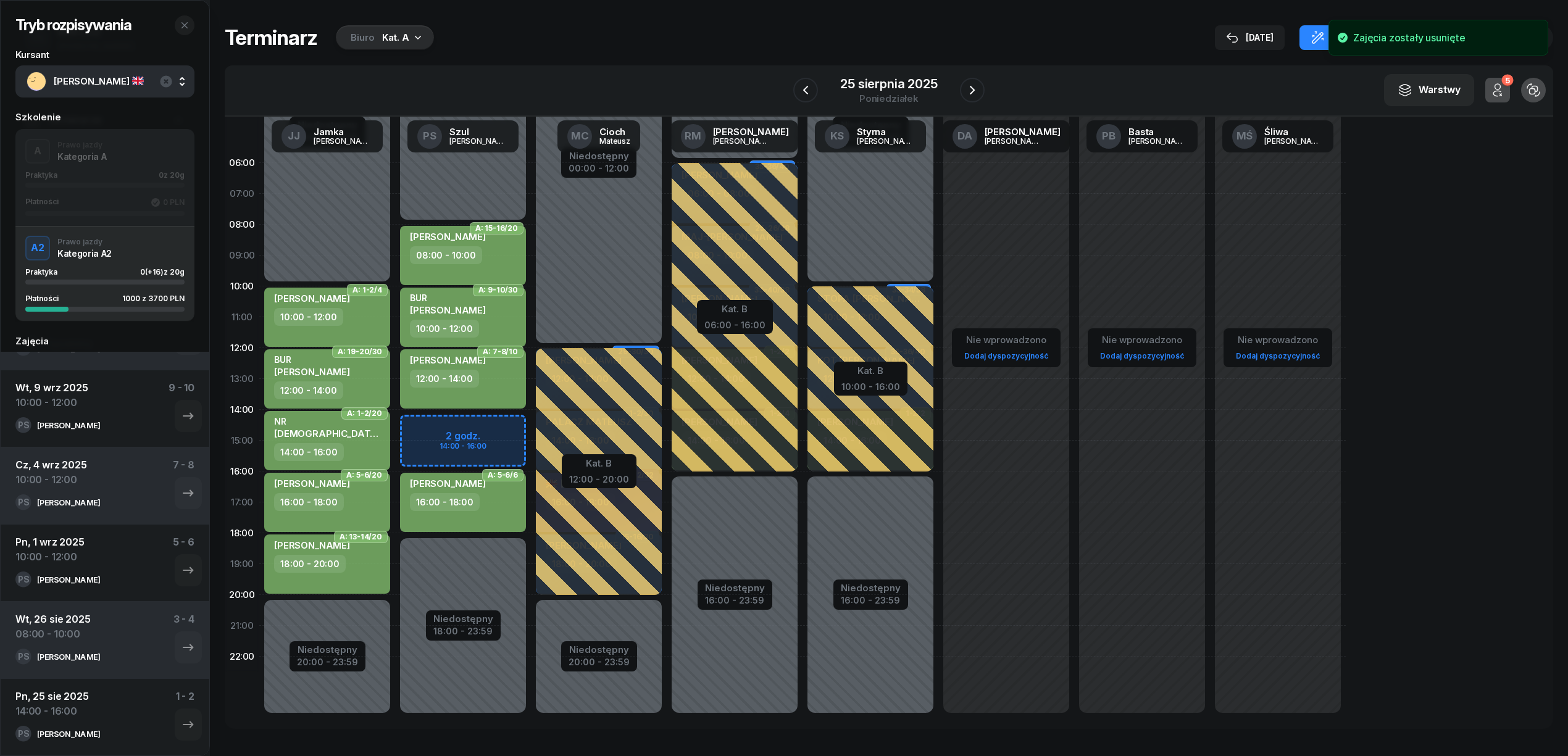
scroll to position [137, 0]
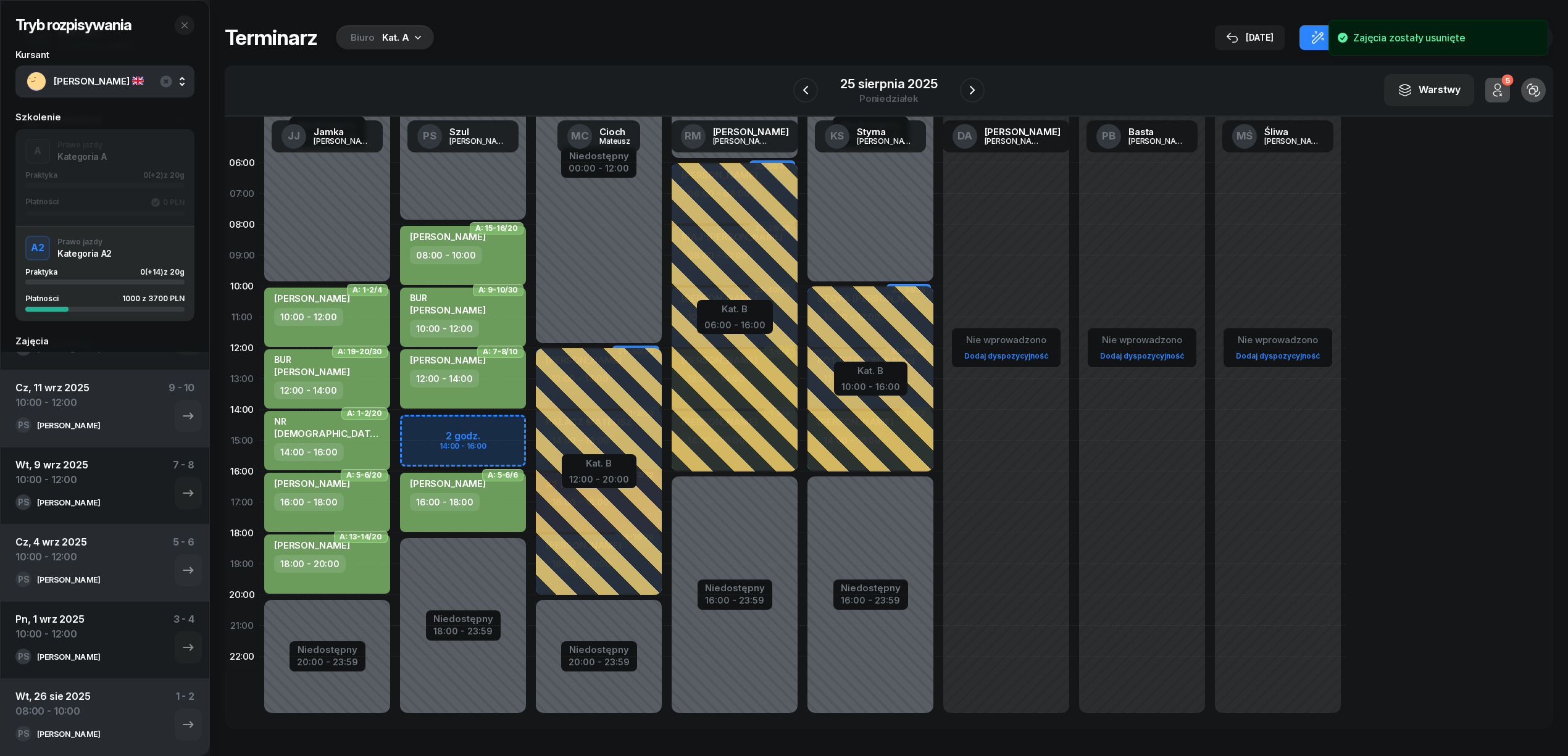
click at [531, 418] on div "Niedostępny 00:00 - 08:00 Niedostępny 18:00 - 23:59 A: 15-16/20 TURSKA DOMINIKA…" at bounding box center [599, 440] width 136 height 586
select select "14"
select select "16"
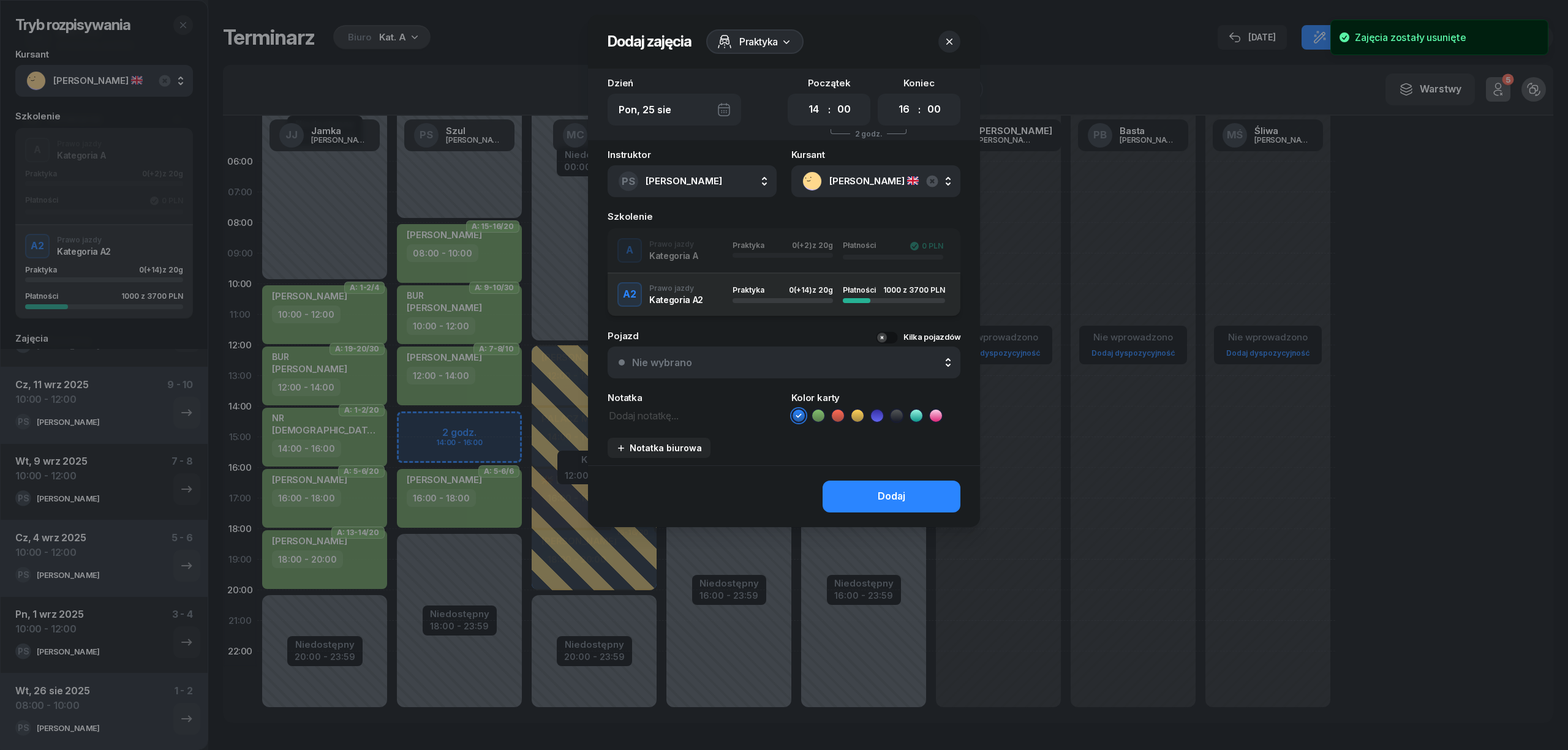
click at [672, 336] on div "Pojazd Kilka pojazdów" at bounding box center [784, 336] width 353 height 9
click at [690, 239] on div "A Prawo jazdy Kategoria A Praktyka 0 (+2) z 20g Płatności 0 PLN" at bounding box center [784, 250] width 353 height 25
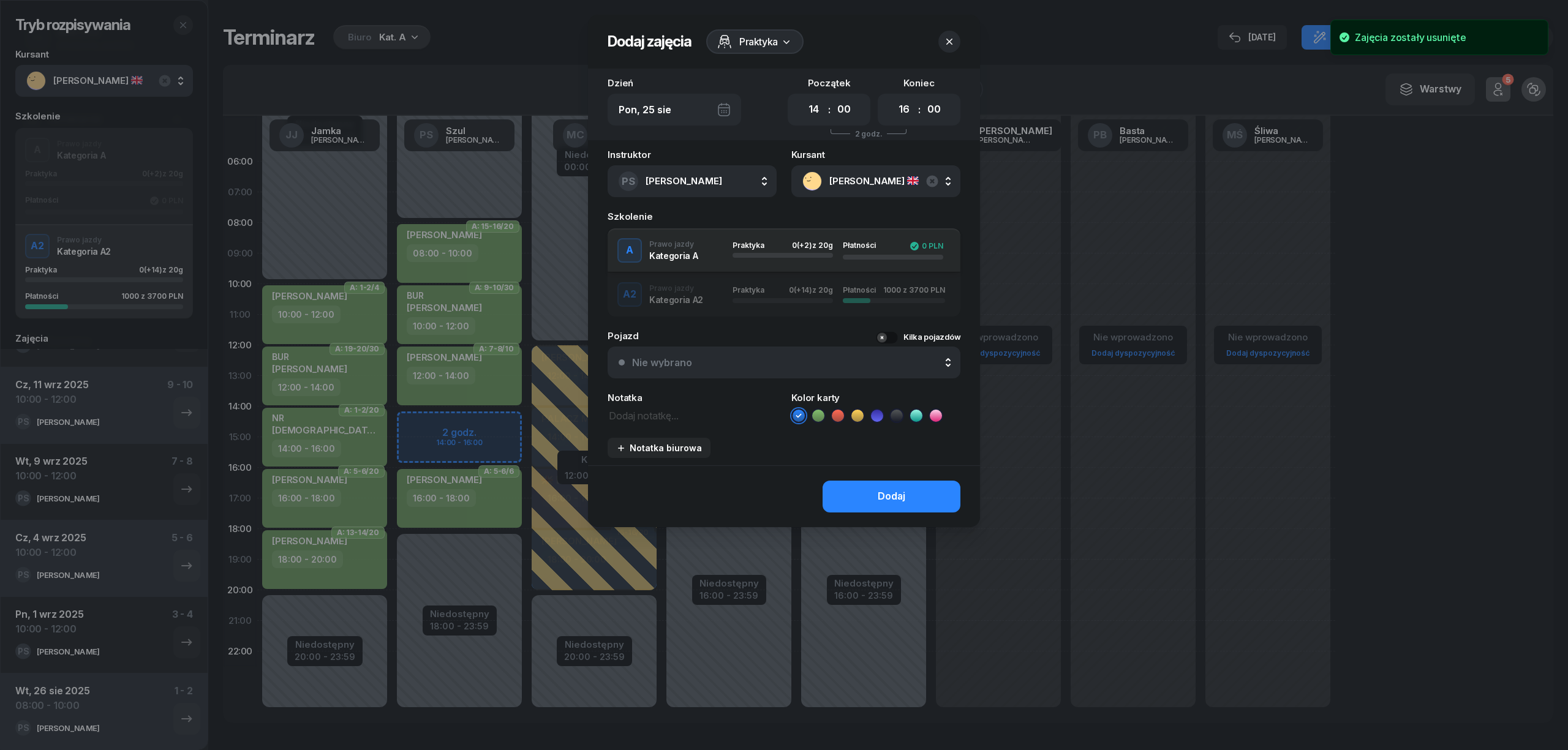
click at [821, 417] on icon at bounding box center [818, 416] width 12 height 12
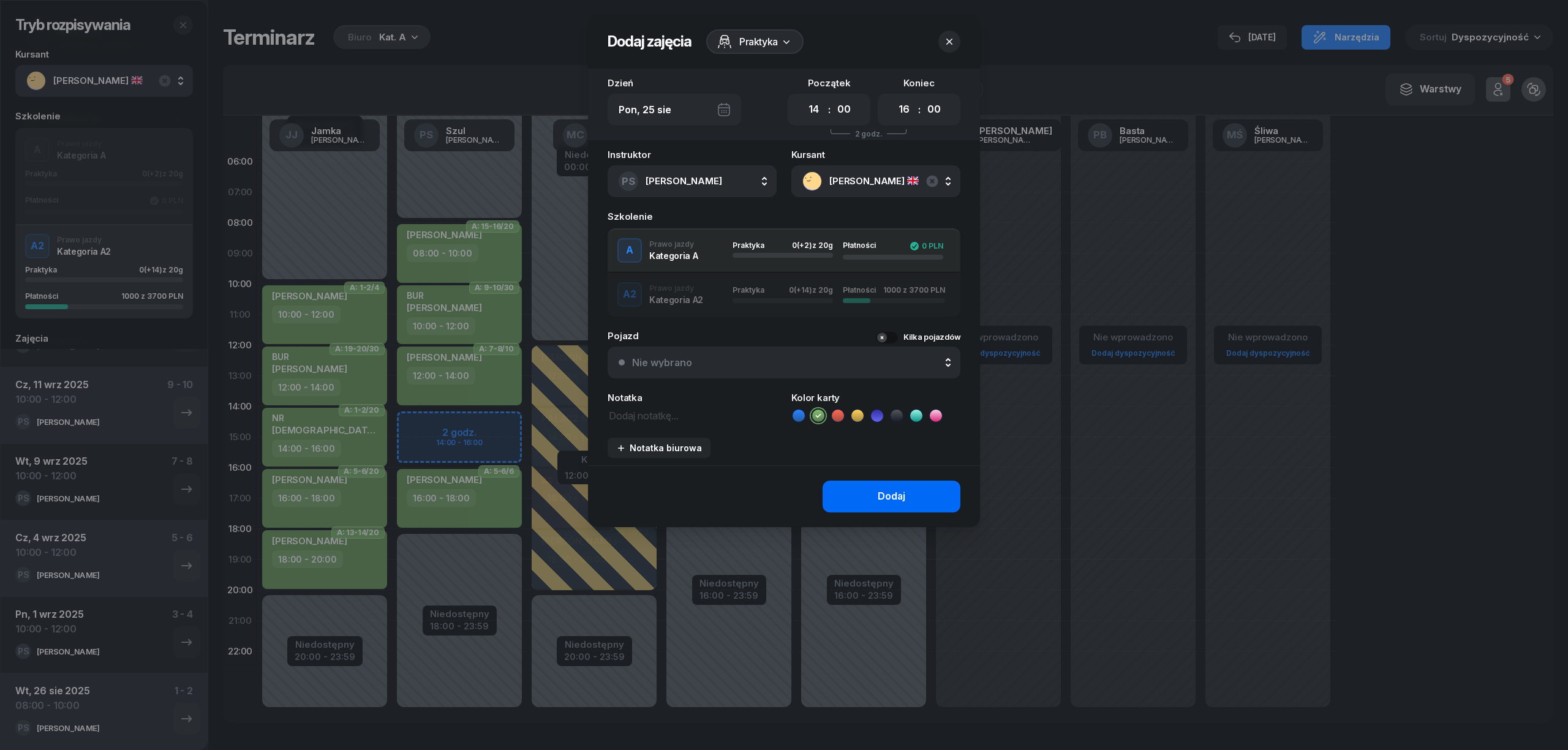
click at [846, 488] on button "Dodaj" at bounding box center [891, 496] width 138 height 32
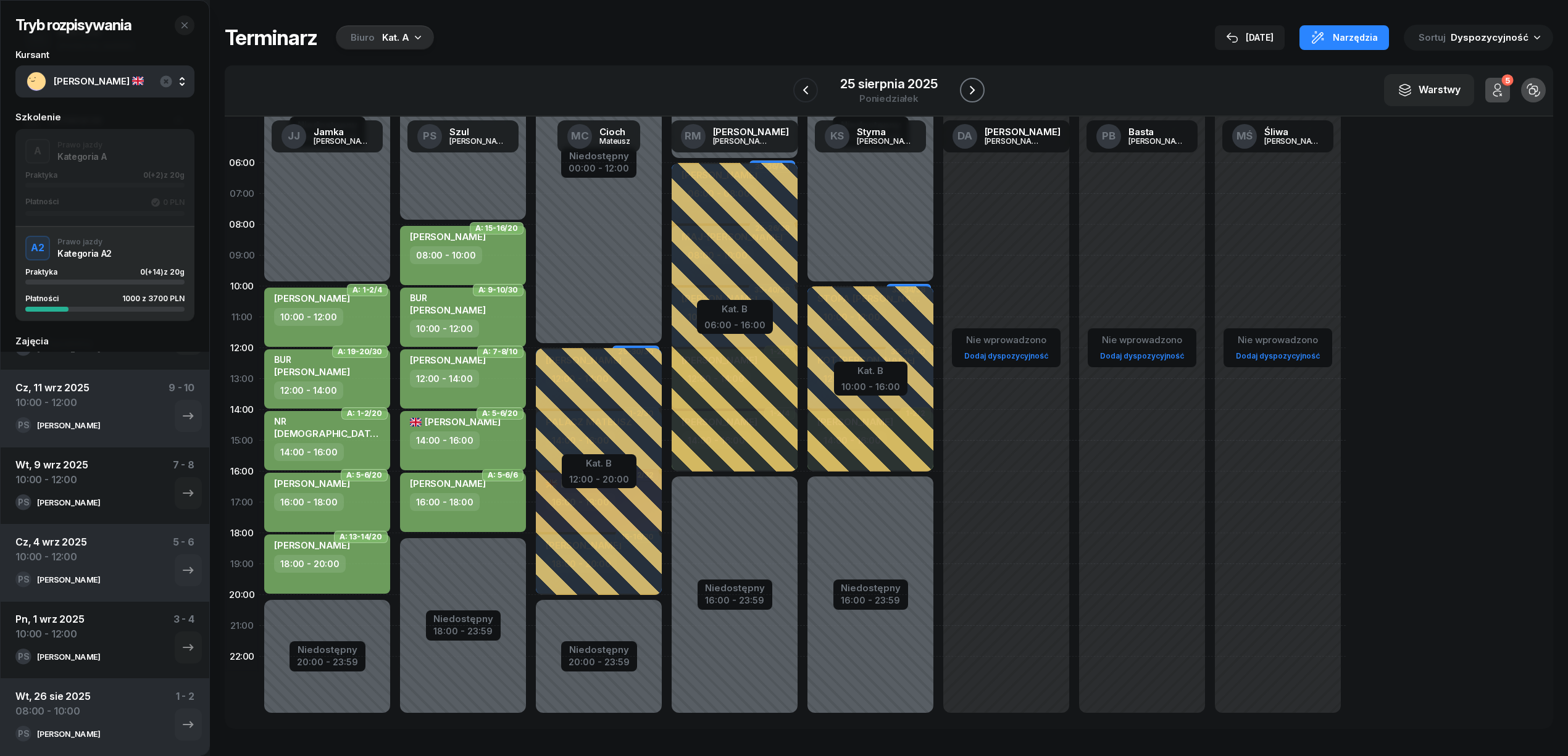
click at [968, 89] on icon "button" at bounding box center [972, 90] width 15 height 15
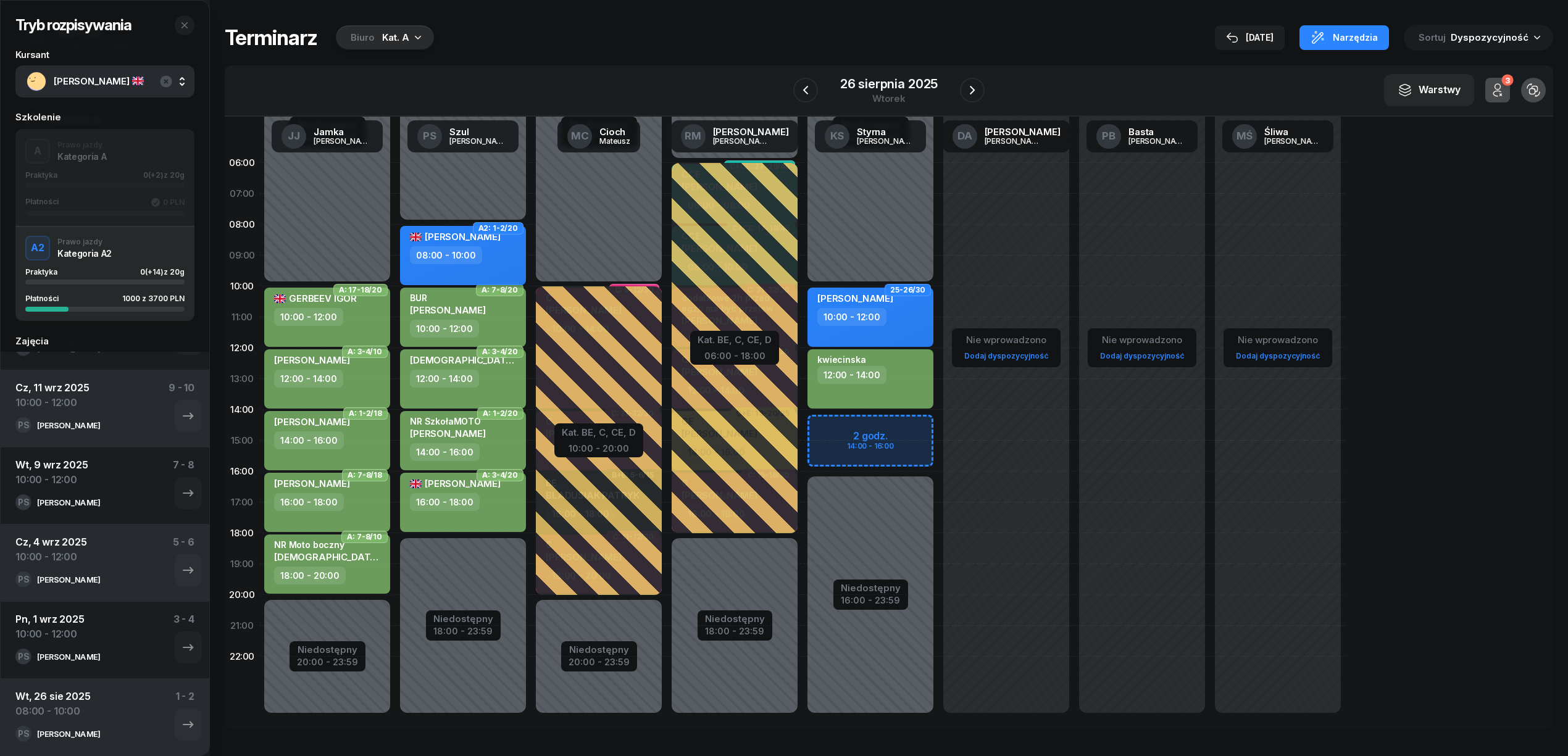
click at [509, 242] on div "[PERSON_NAME]" at bounding box center [464, 238] width 109 height 16
select select "08"
select select "10"
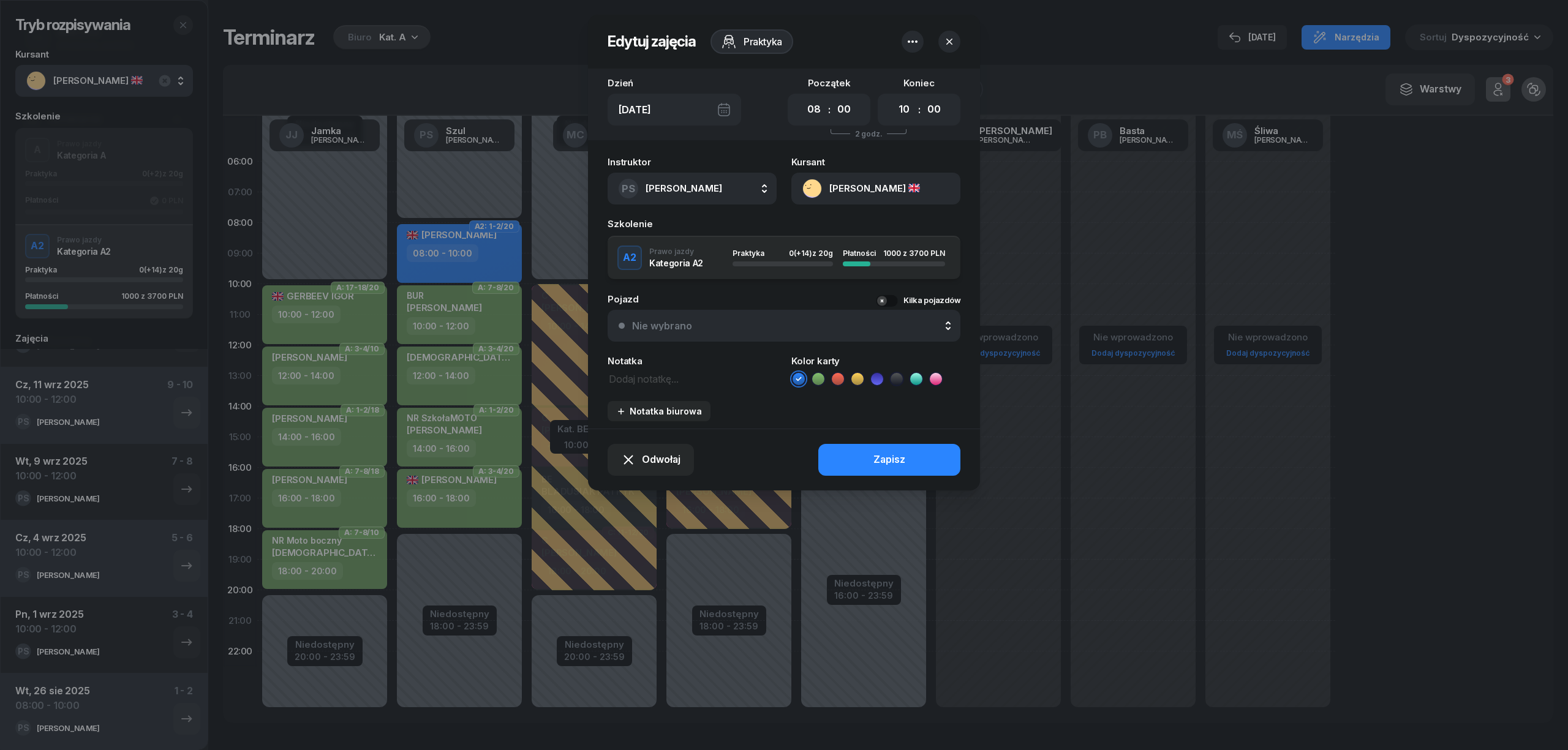
click at [914, 39] on icon "button" at bounding box center [912, 42] width 15 height 15
click at [887, 82] on link "Usuń" at bounding box center [906, 79] width 160 height 31
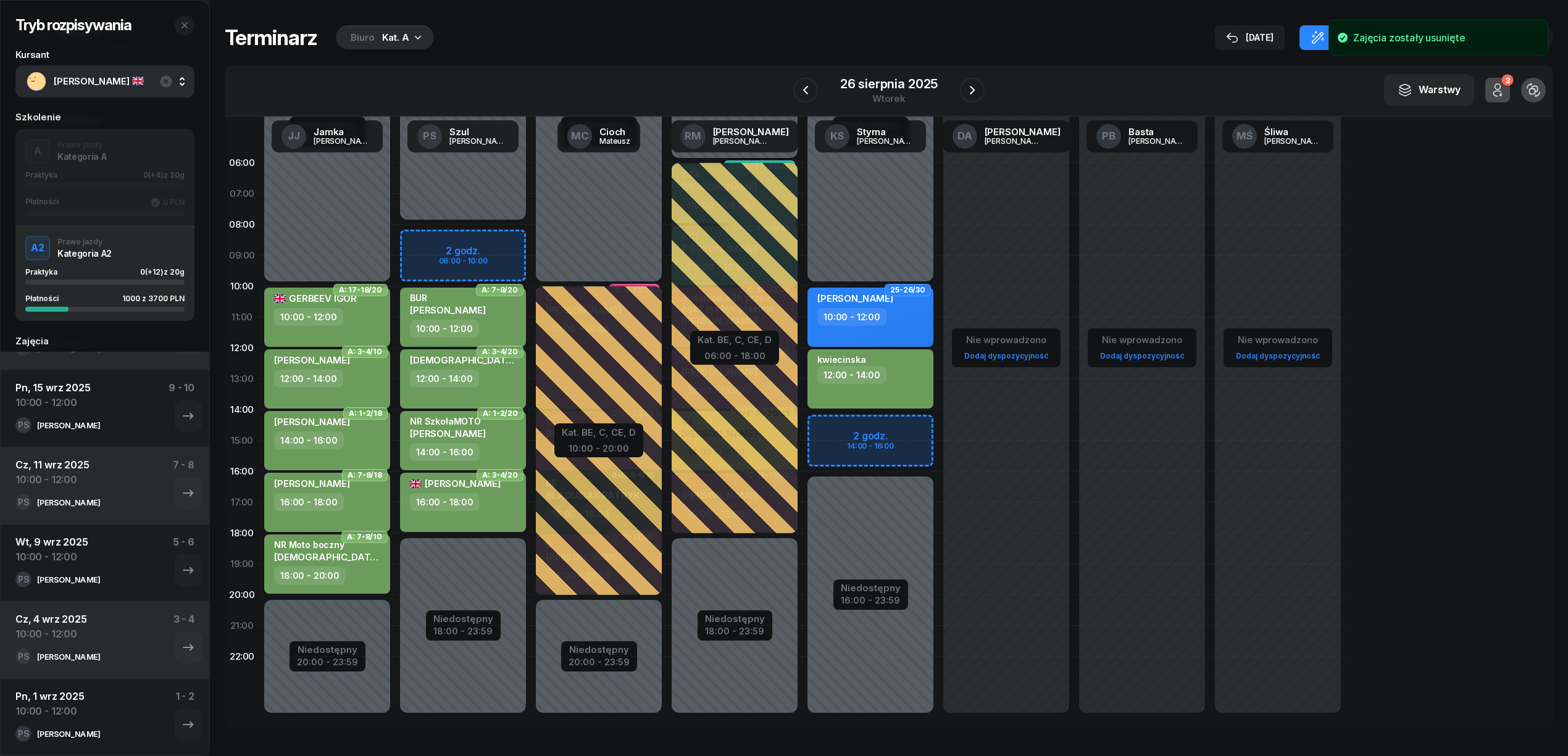
scroll to position [60, 0]
click at [531, 234] on div "Niedostępny 00:00 - 08:00 Niedostępny 18:00 - 23:59 A: 7-8/20 BUR WŁODARCZYK DA…" at bounding box center [599, 440] width 136 height 586
select select "08"
select select "10"
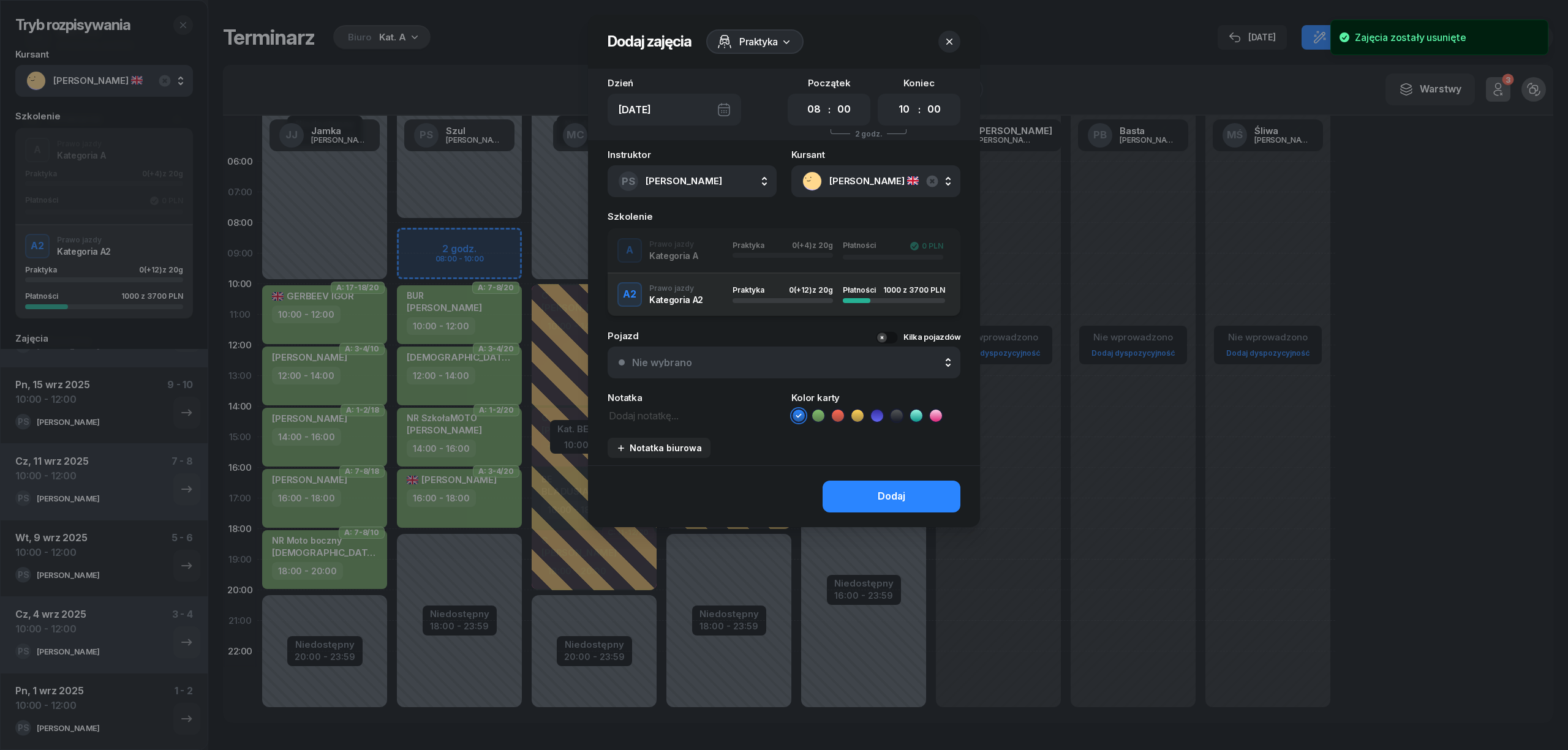
click at [676, 248] on div "A Prawo jazdy Kategoria A Praktyka 0 (+4) z 20g Płatności 0 PLN" at bounding box center [784, 250] width 353 height 25
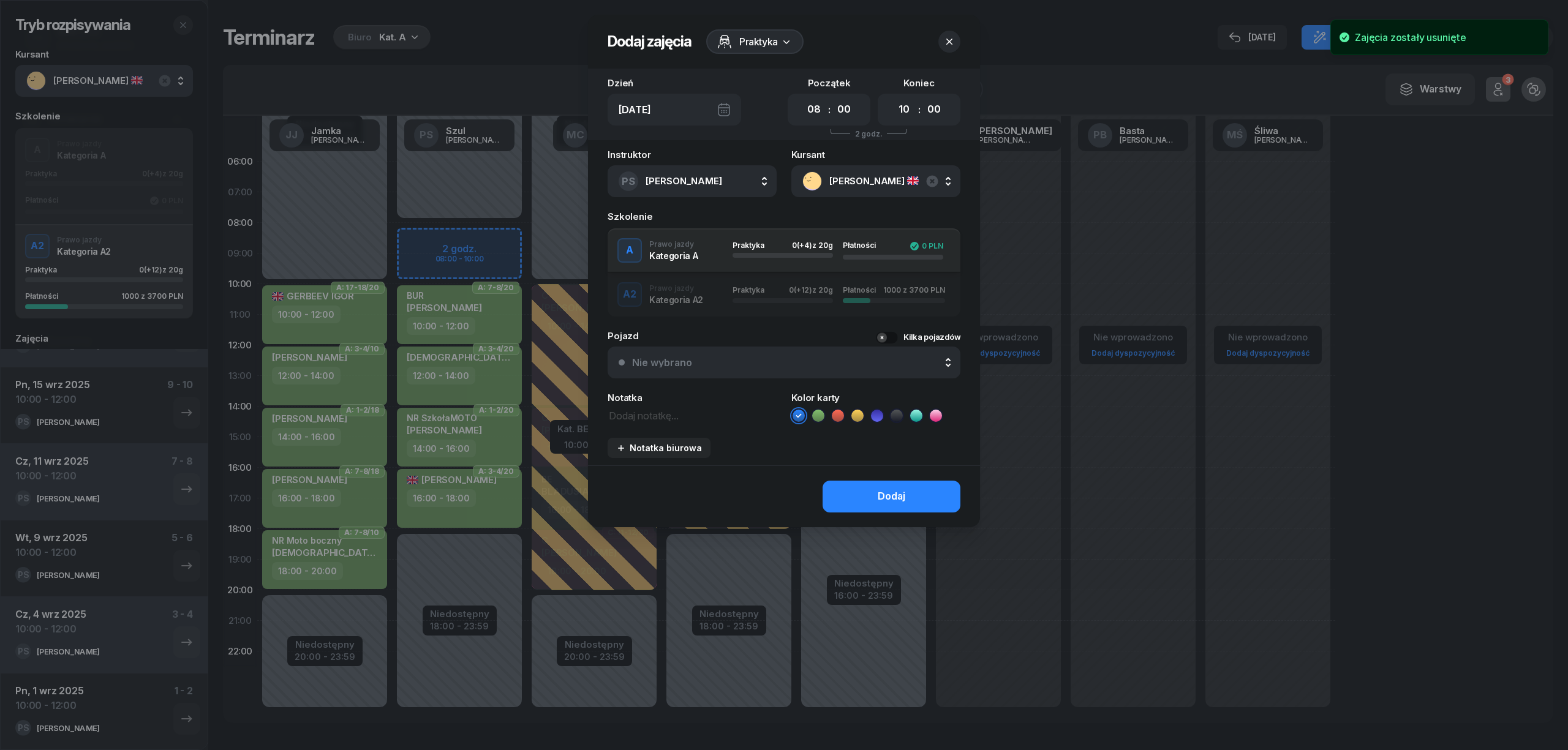
drag, startPoint x: 817, startPoint y: 413, endPoint x: 834, endPoint y: 478, distance: 67.2
click at [817, 414] on icon at bounding box center [818, 416] width 12 height 12
click at [846, 487] on button "Dodaj" at bounding box center [891, 496] width 138 height 32
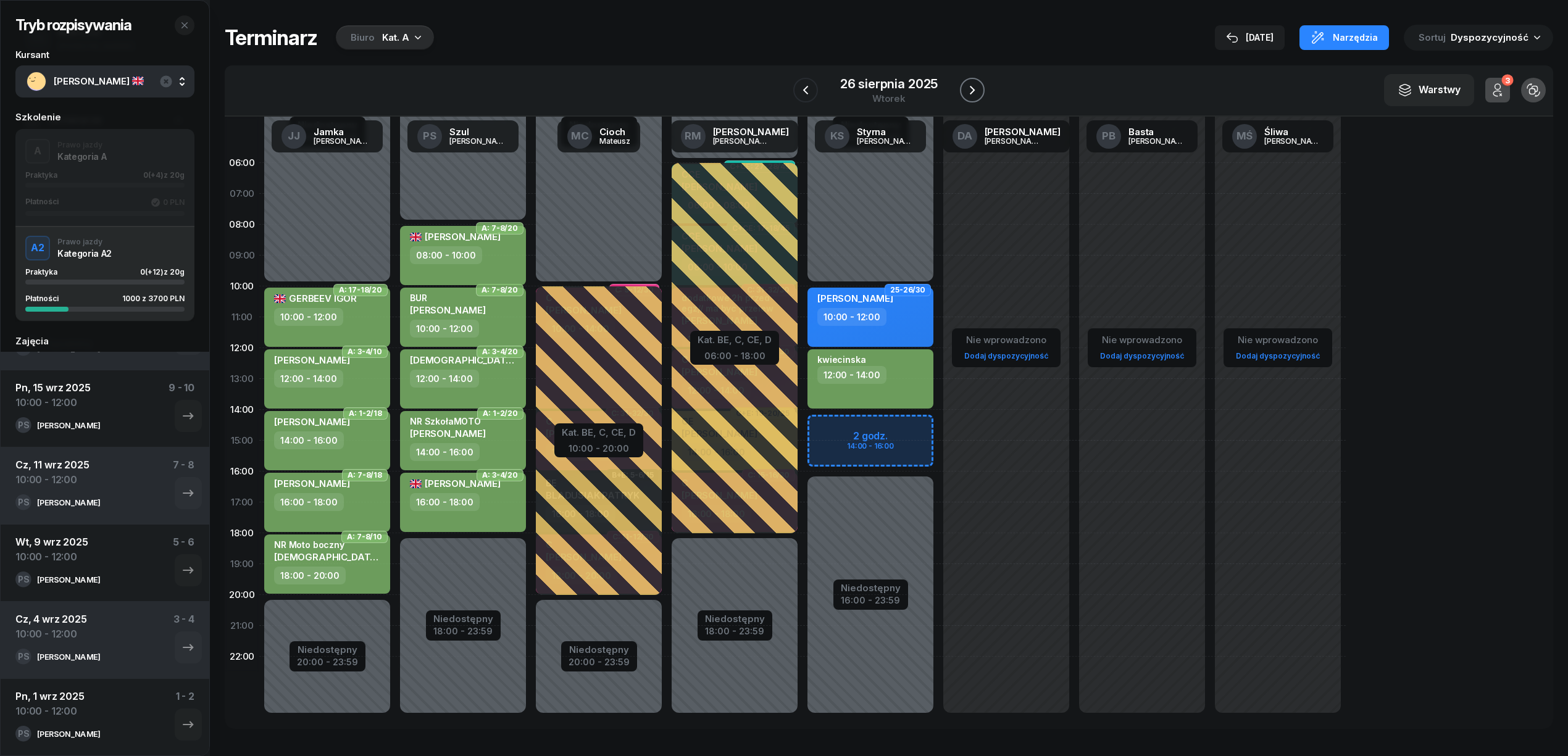
click at [970, 88] on icon "button" at bounding box center [972, 90] width 15 height 15
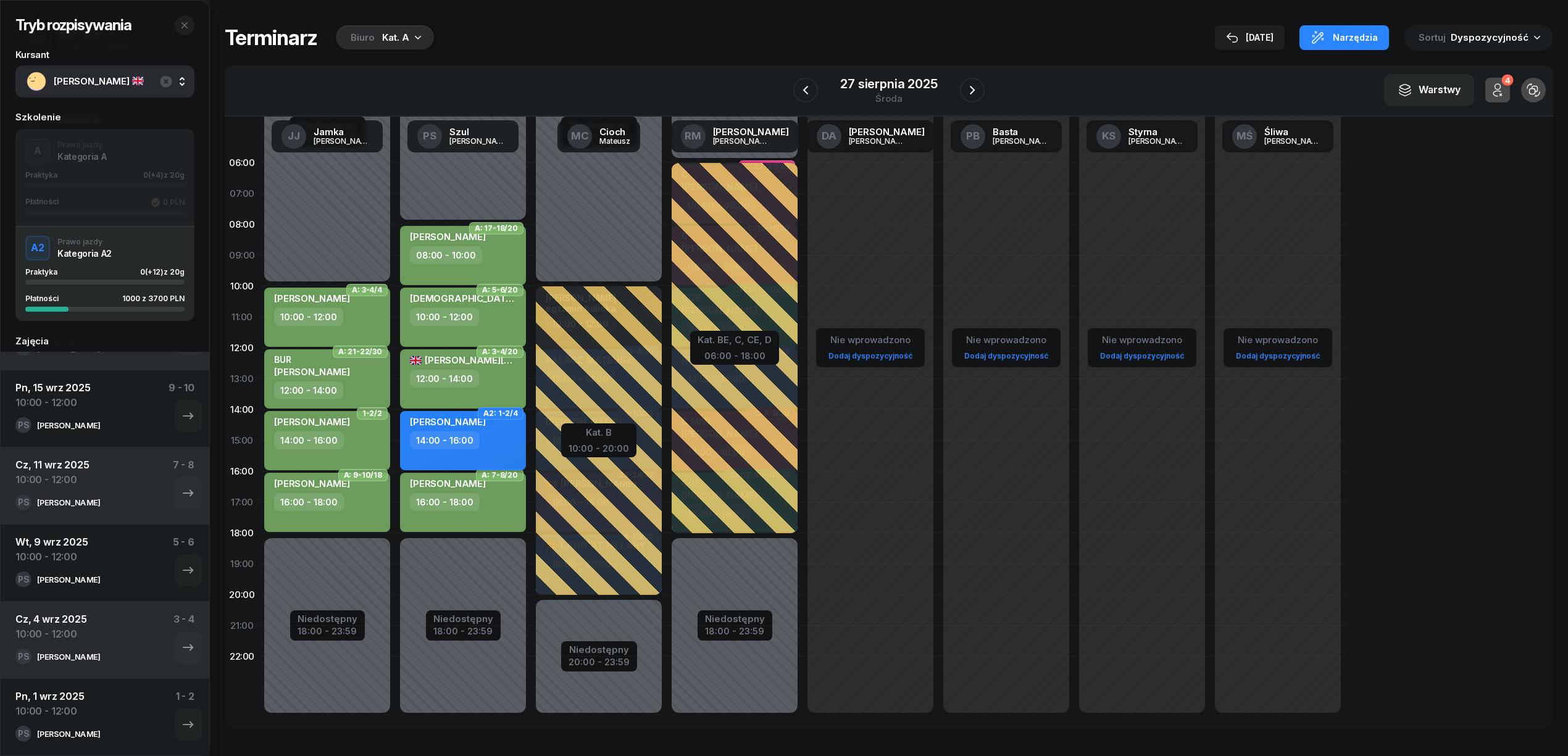
click at [505, 433] on div "14:00 - 16:00" at bounding box center [464, 440] width 109 height 18
select select "14"
select select "16"
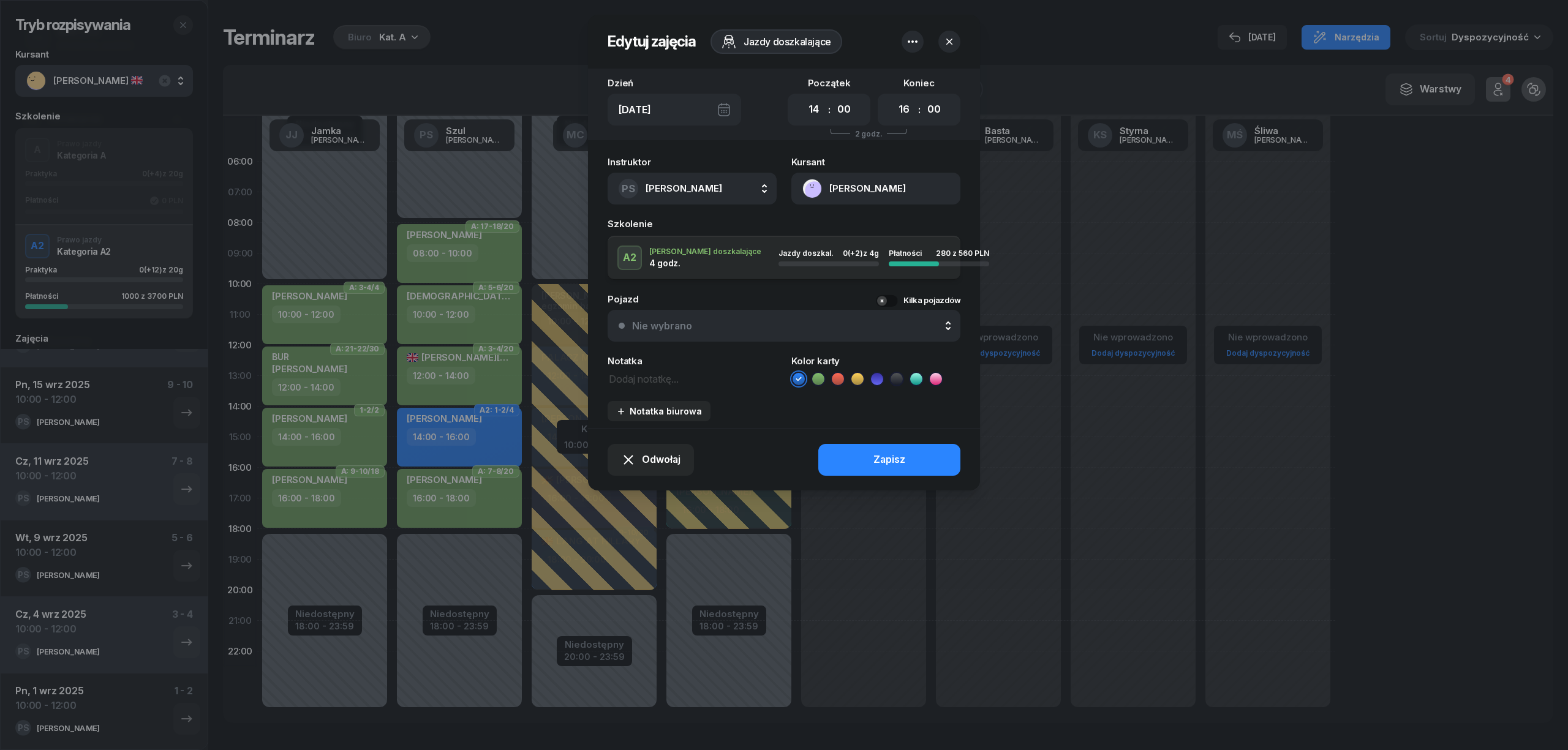
click at [904, 43] on button "button" at bounding box center [912, 42] width 22 height 22
click at [865, 76] on div "Usuń" at bounding box center [866, 79] width 22 height 16
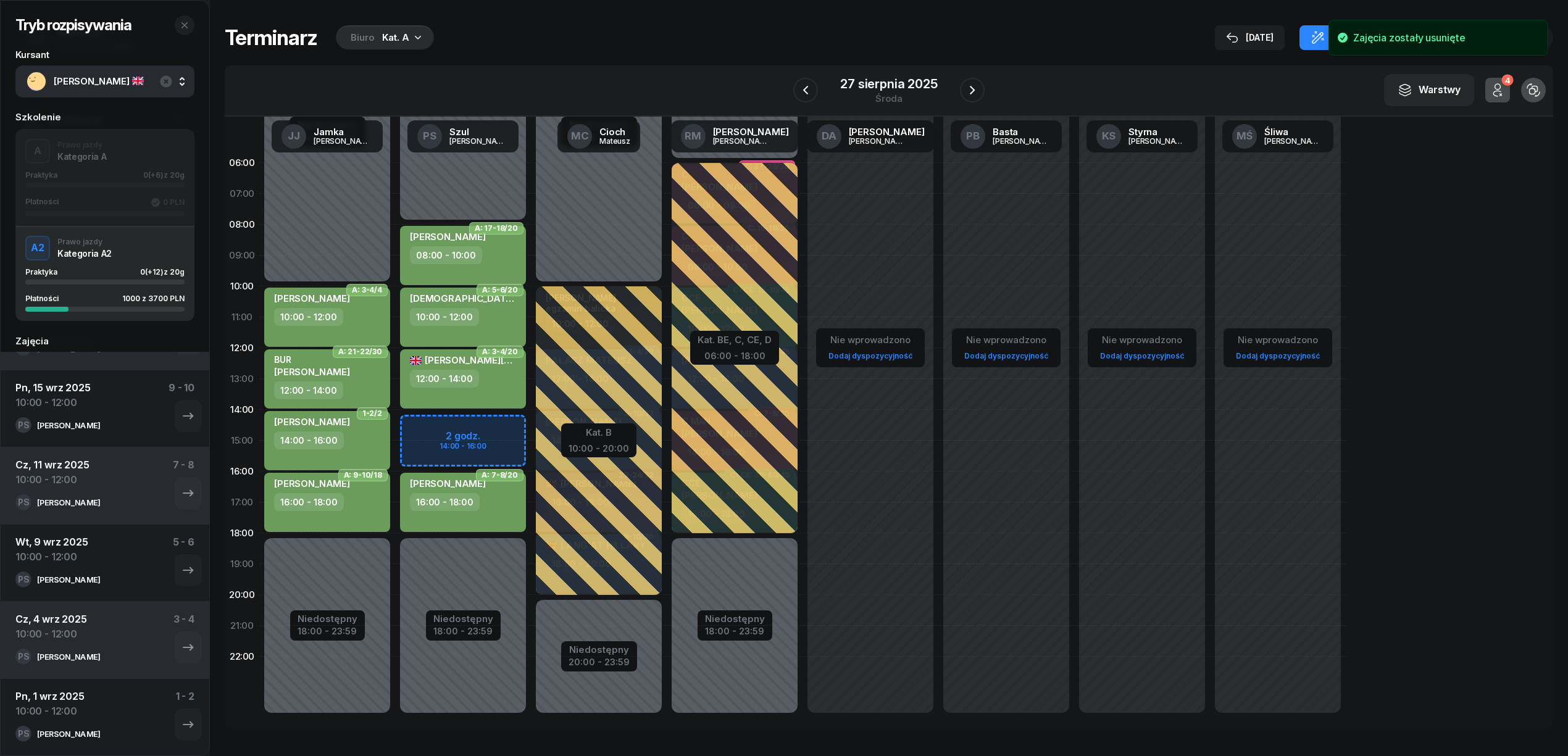
click at [531, 425] on div "Niedostępny 00:00 - 08:00 Niedostępny 18:00 - 23:59 A: 17-18/20 TURSKA DOMINIKA…" at bounding box center [599, 440] width 136 height 586
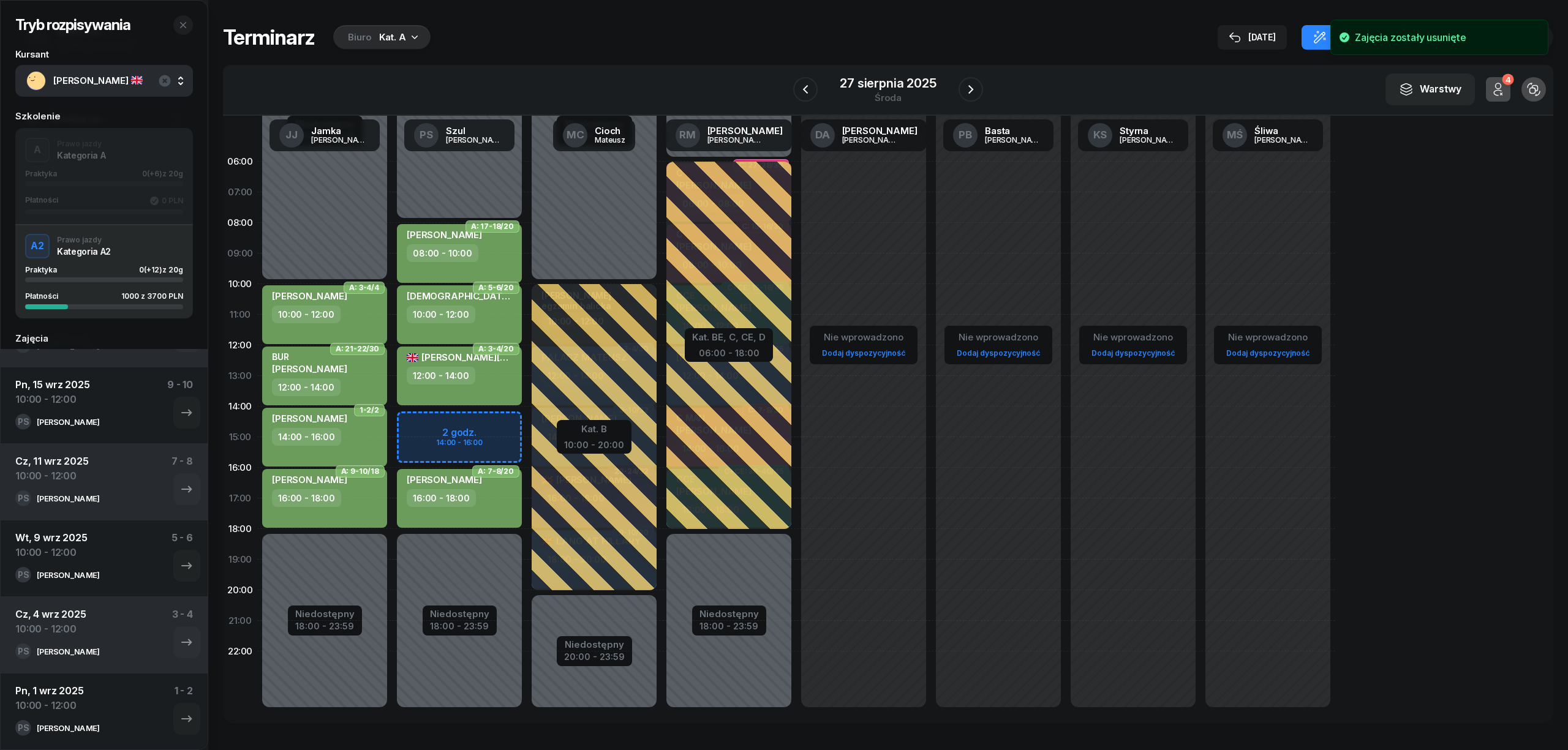
select select "14"
select select "16"
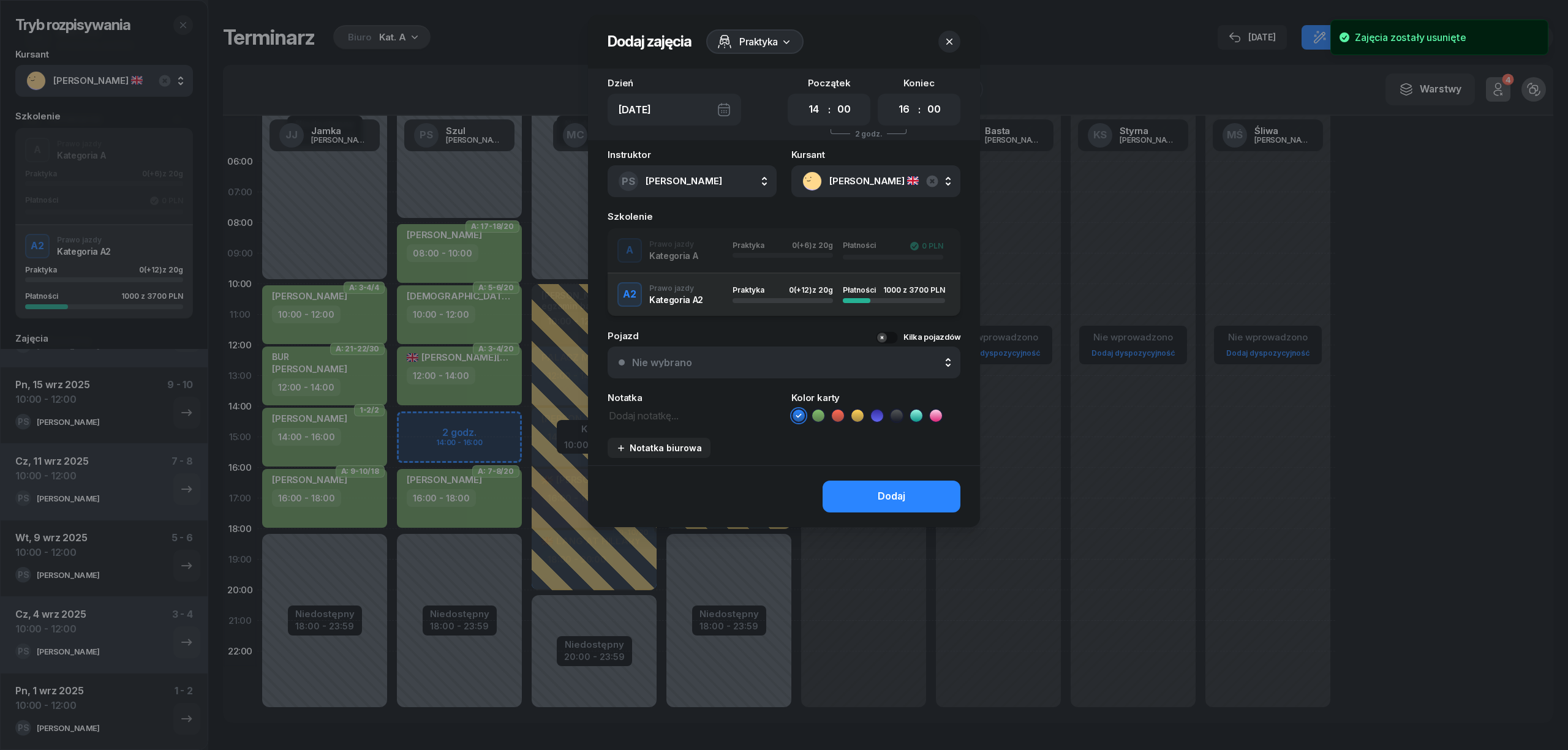
click at [813, 411] on icon at bounding box center [818, 416] width 12 height 12
click at [848, 493] on button "Dodaj" at bounding box center [891, 496] width 138 height 32
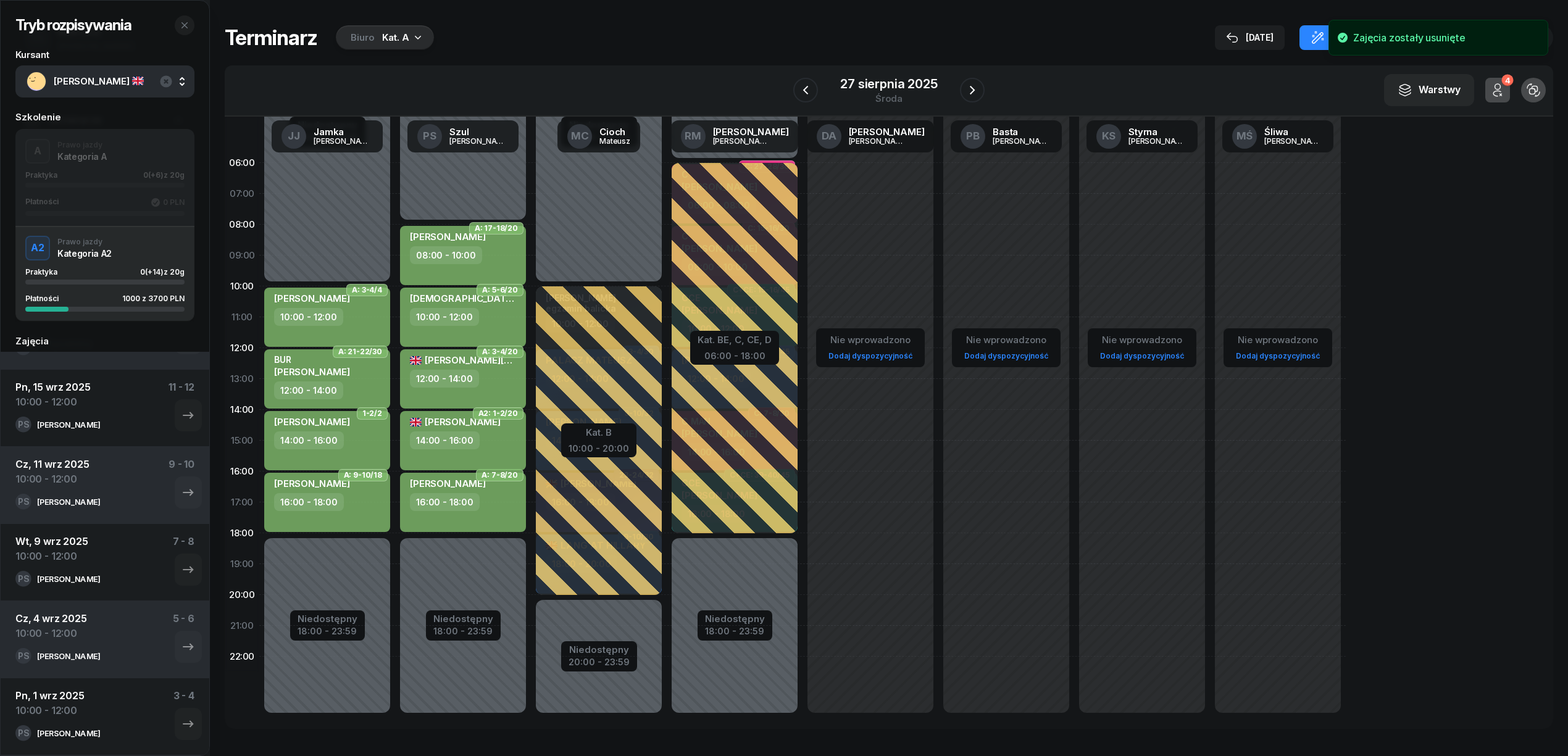
scroll to position [137, 0]
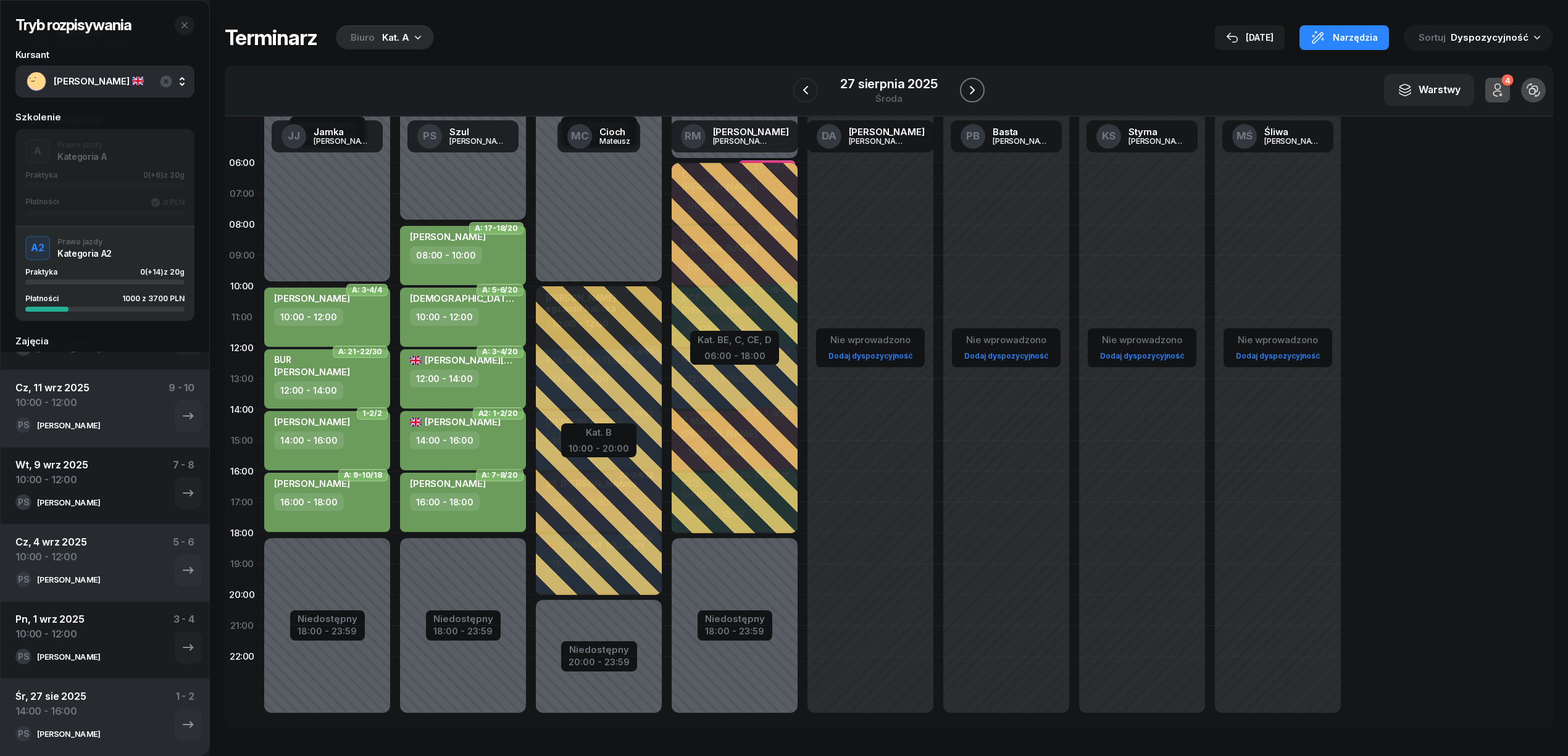
click at [965, 90] on icon "button" at bounding box center [972, 90] width 15 height 15
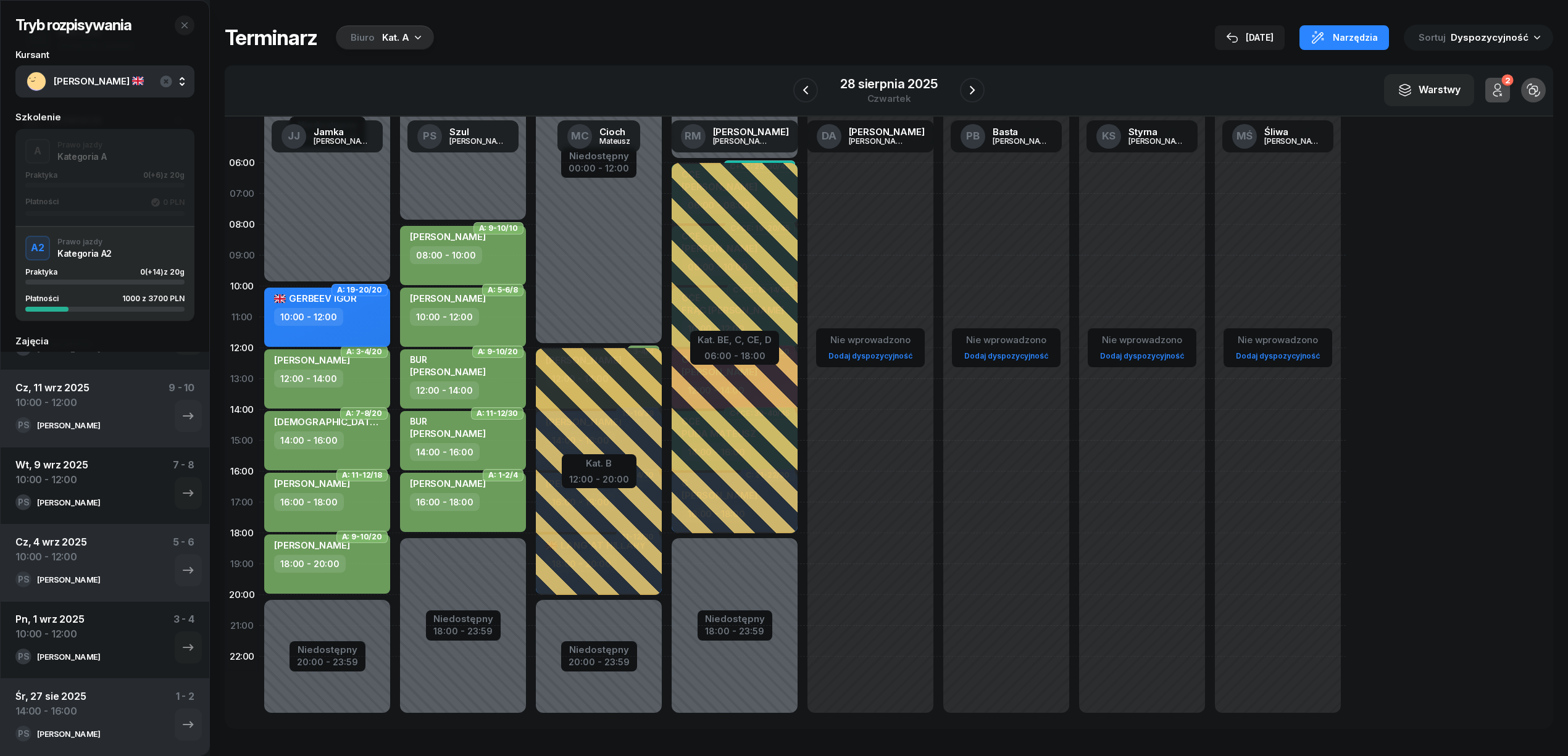
click at [360, 324] on div "10:00 - 12:00" at bounding box center [329, 317] width 109 height 18
select select "10"
select select "12"
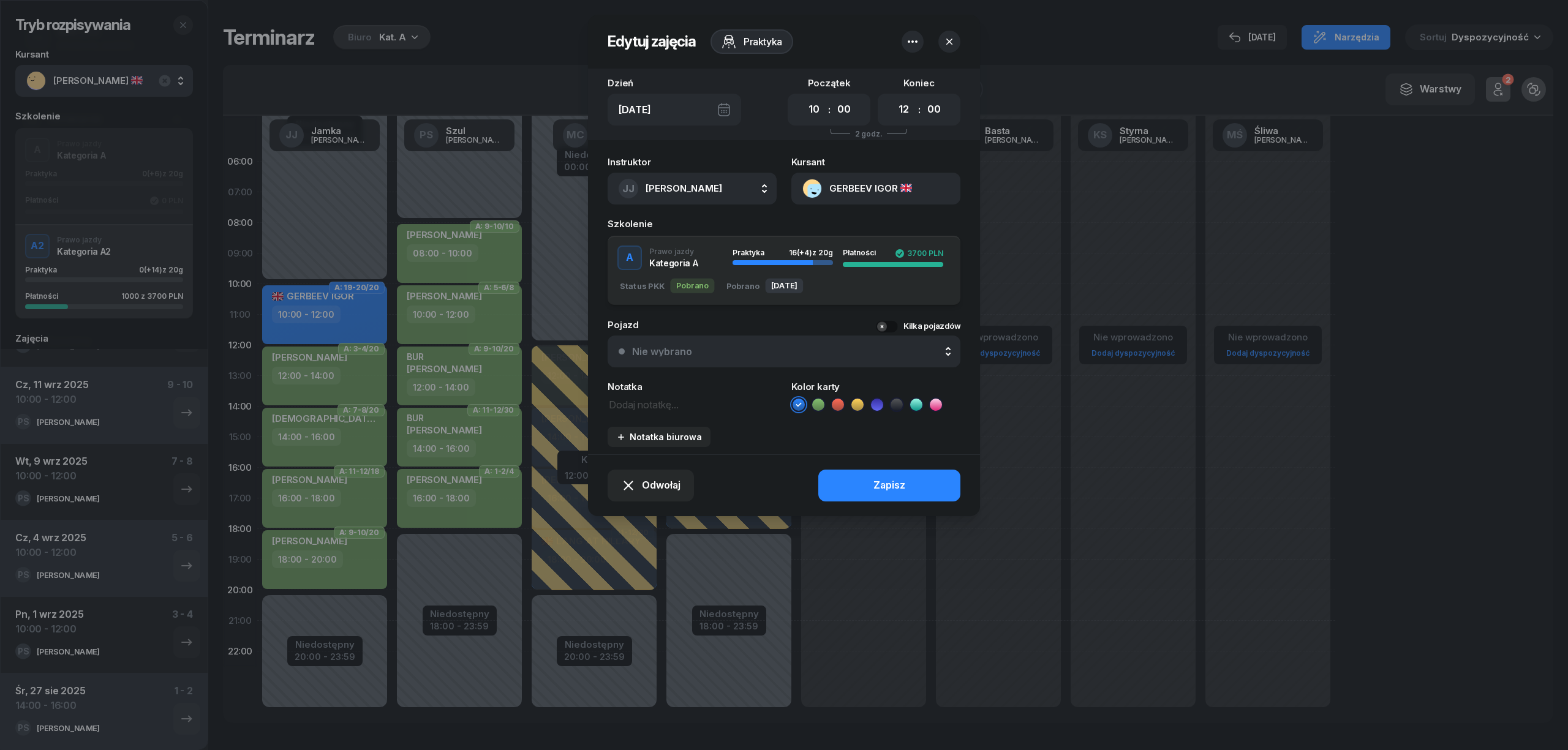
click at [1062, 25] on div at bounding box center [784, 375] width 1568 height 750
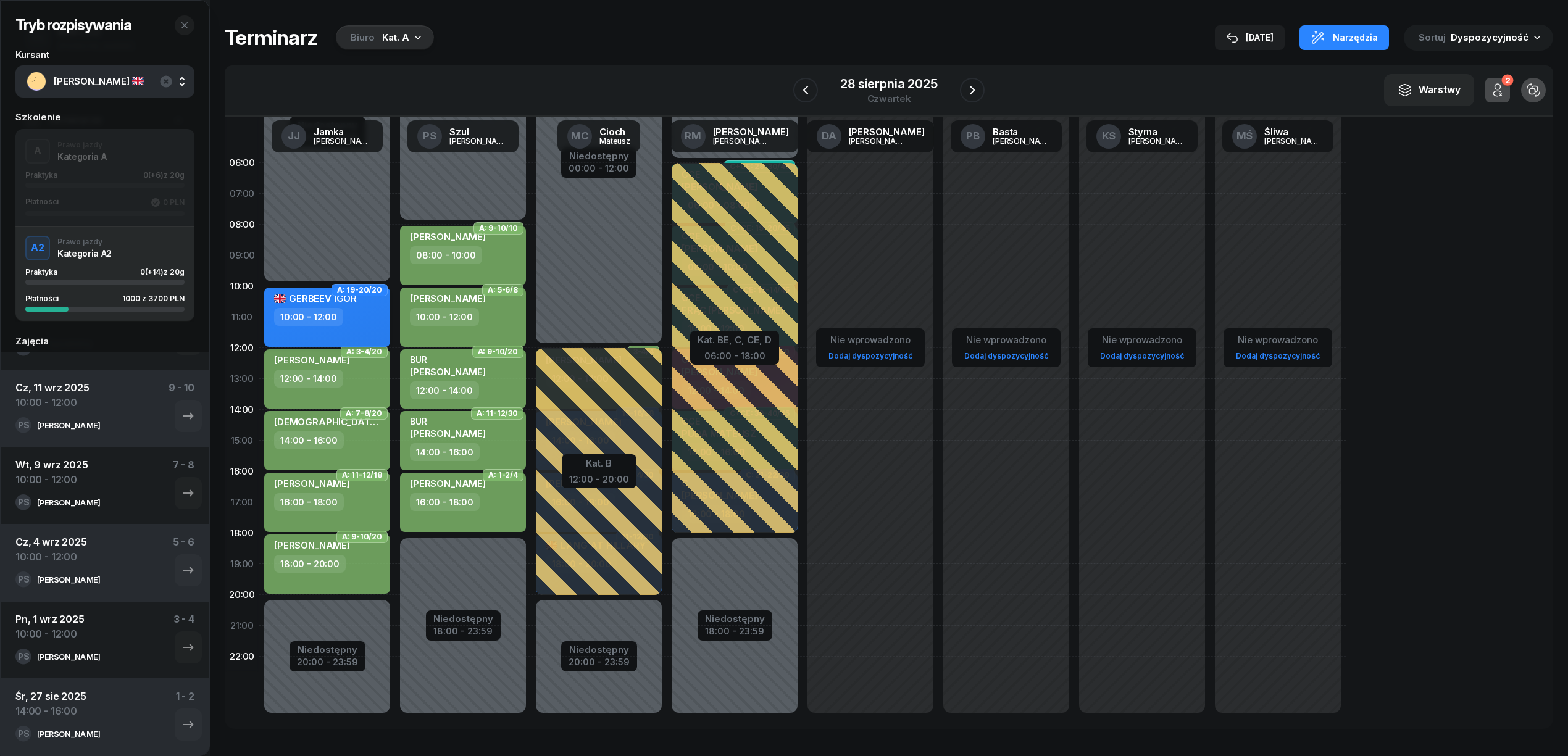
click at [364, 323] on div "10:00 - 12:00" at bounding box center [329, 317] width 109 height 18
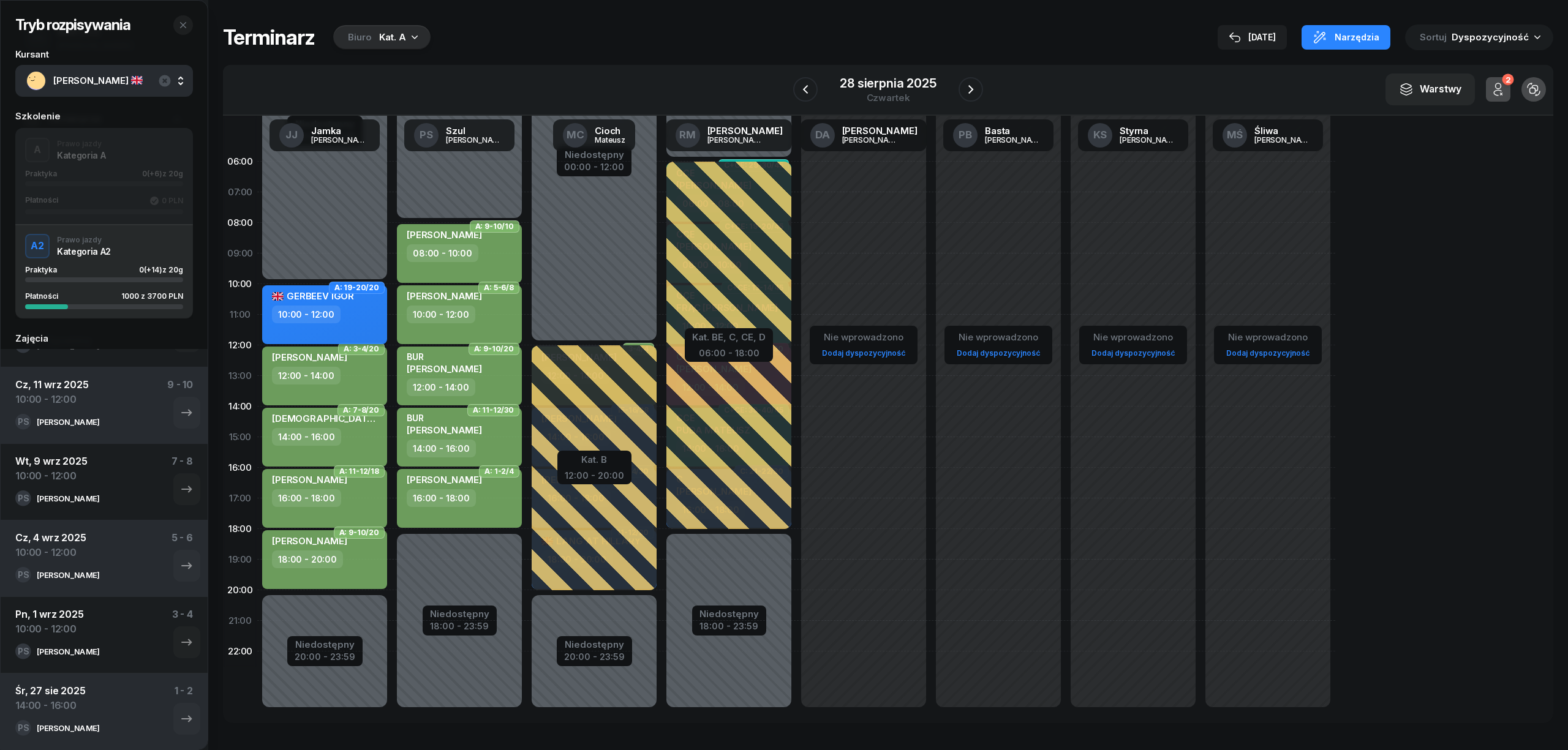
select select "10"
select select "12"
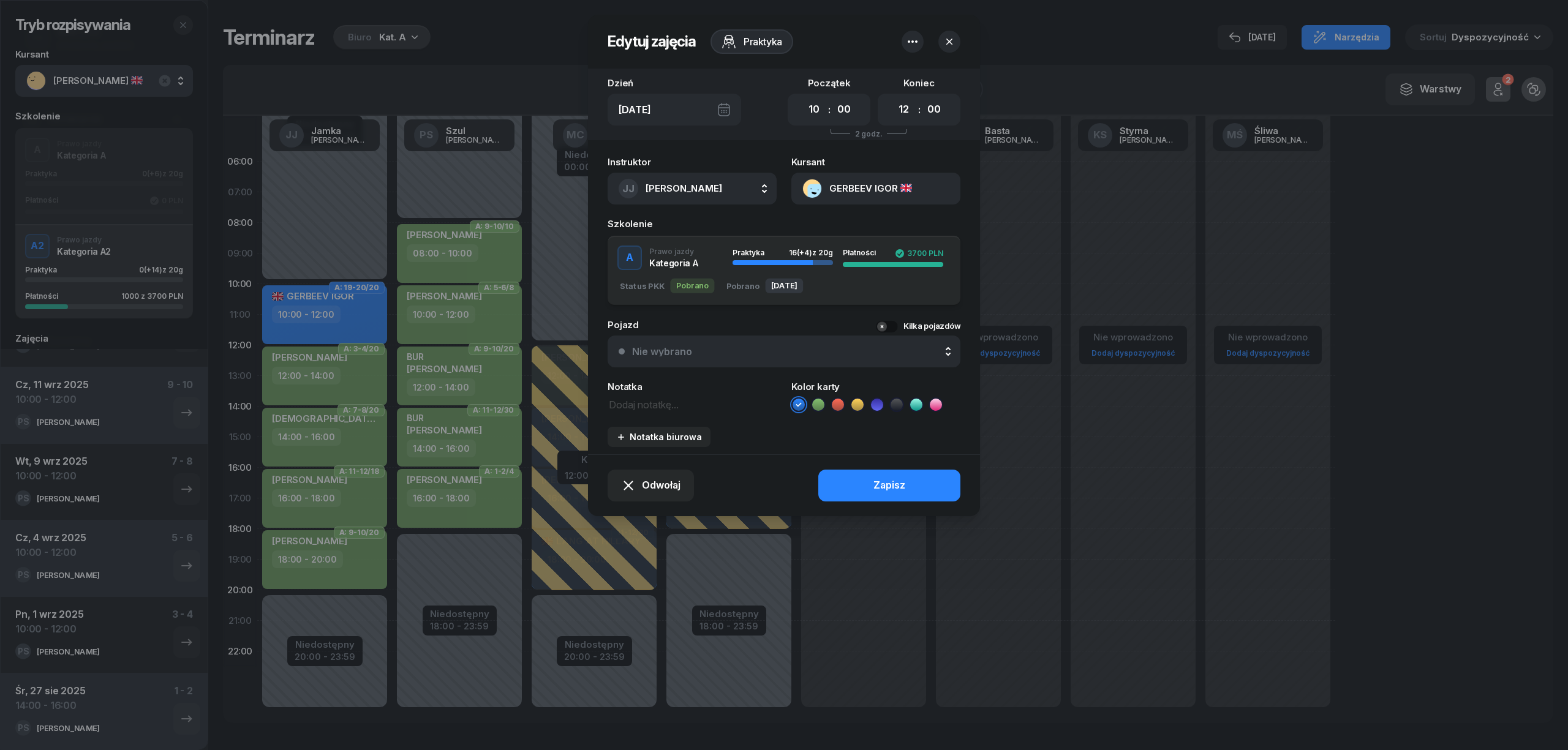
click at [816, 405] on icon at bounding box center [818, 404] width 12 height 12
click at [843, 488] on button "Zapisz" at bounding box center [889, 485] width 142 height 32
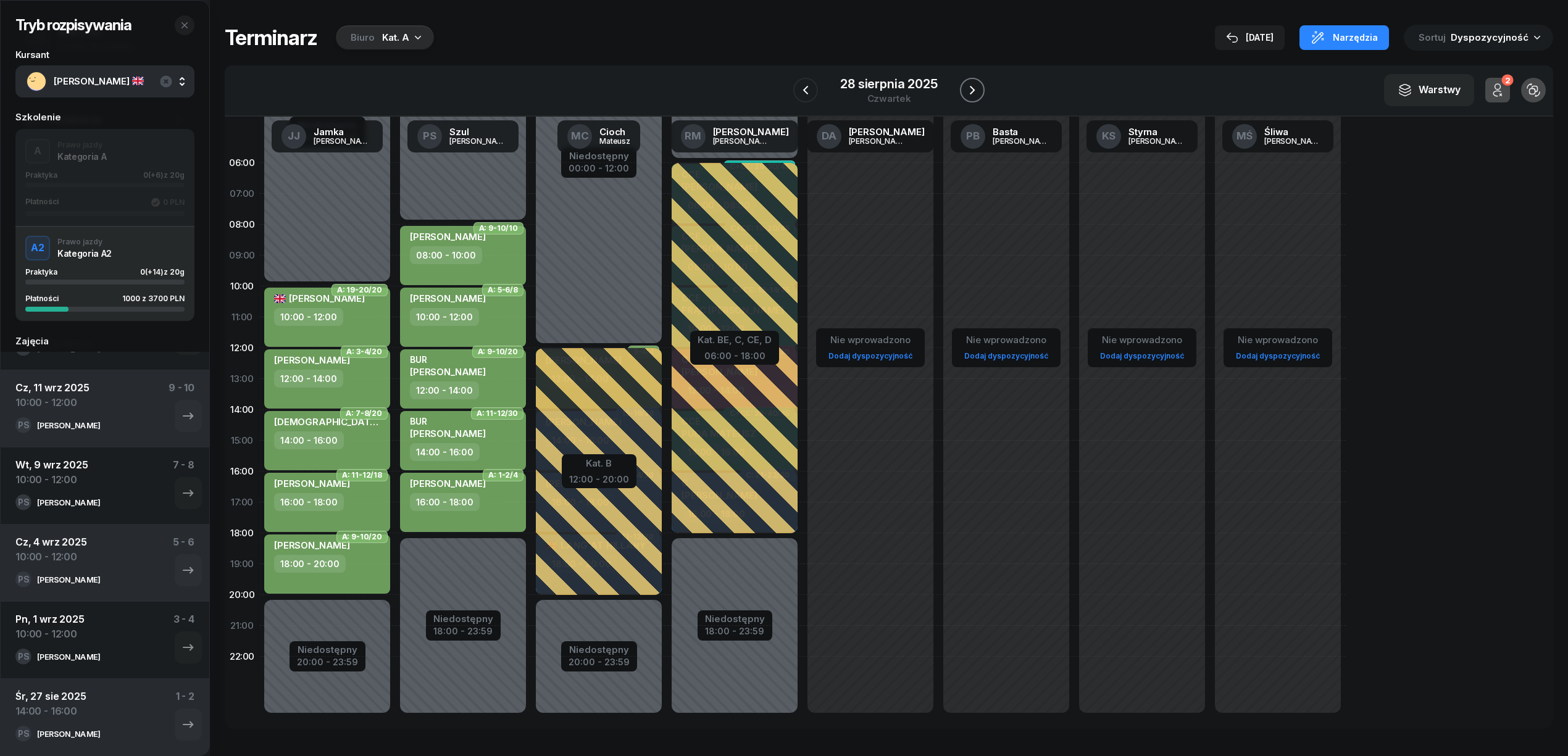
click at [974, 88] on icon "button" at bounding box center [972, 90] width 15 height 15
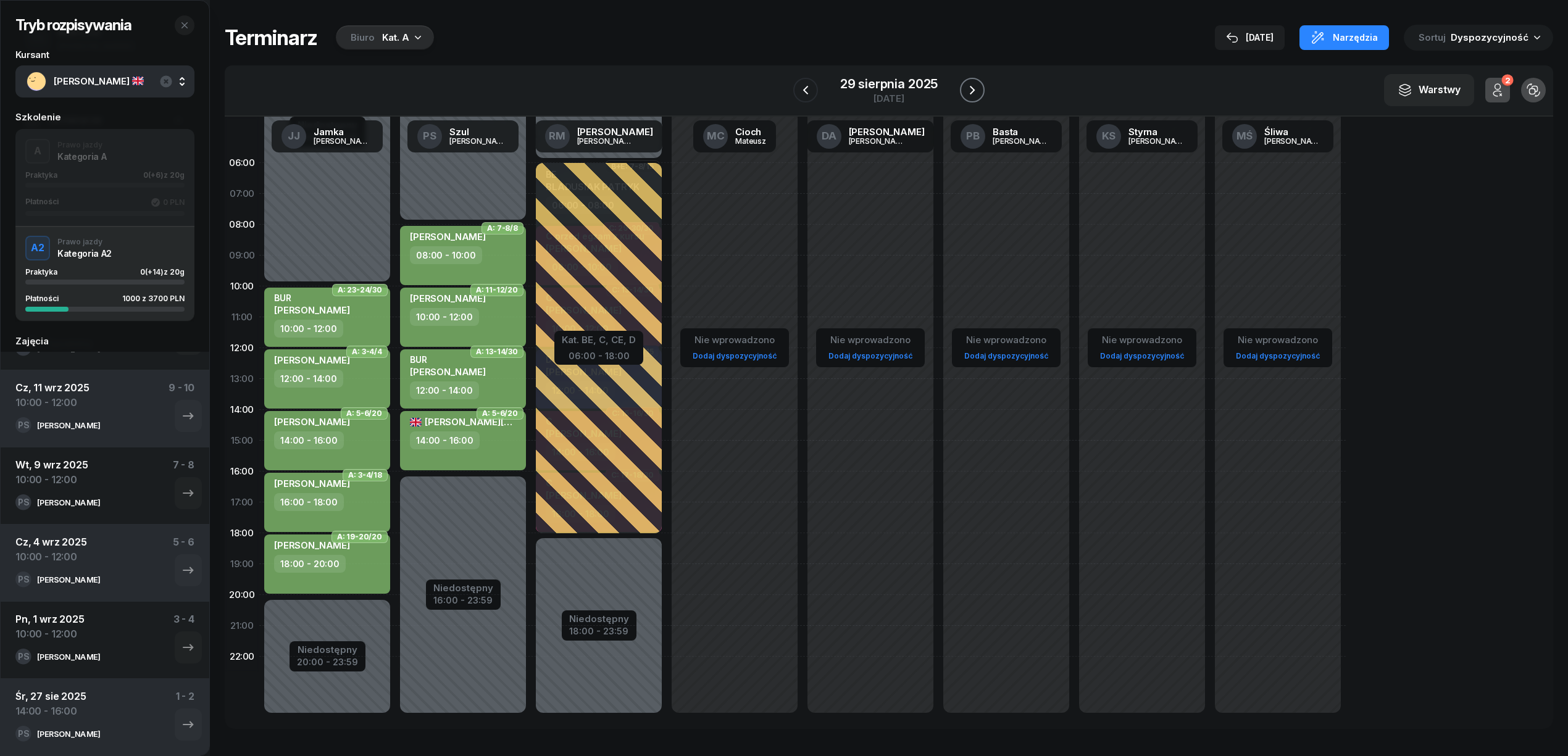
click at [974, 90] on icon "button" at bounding box center [972, 89] width 5 height 9
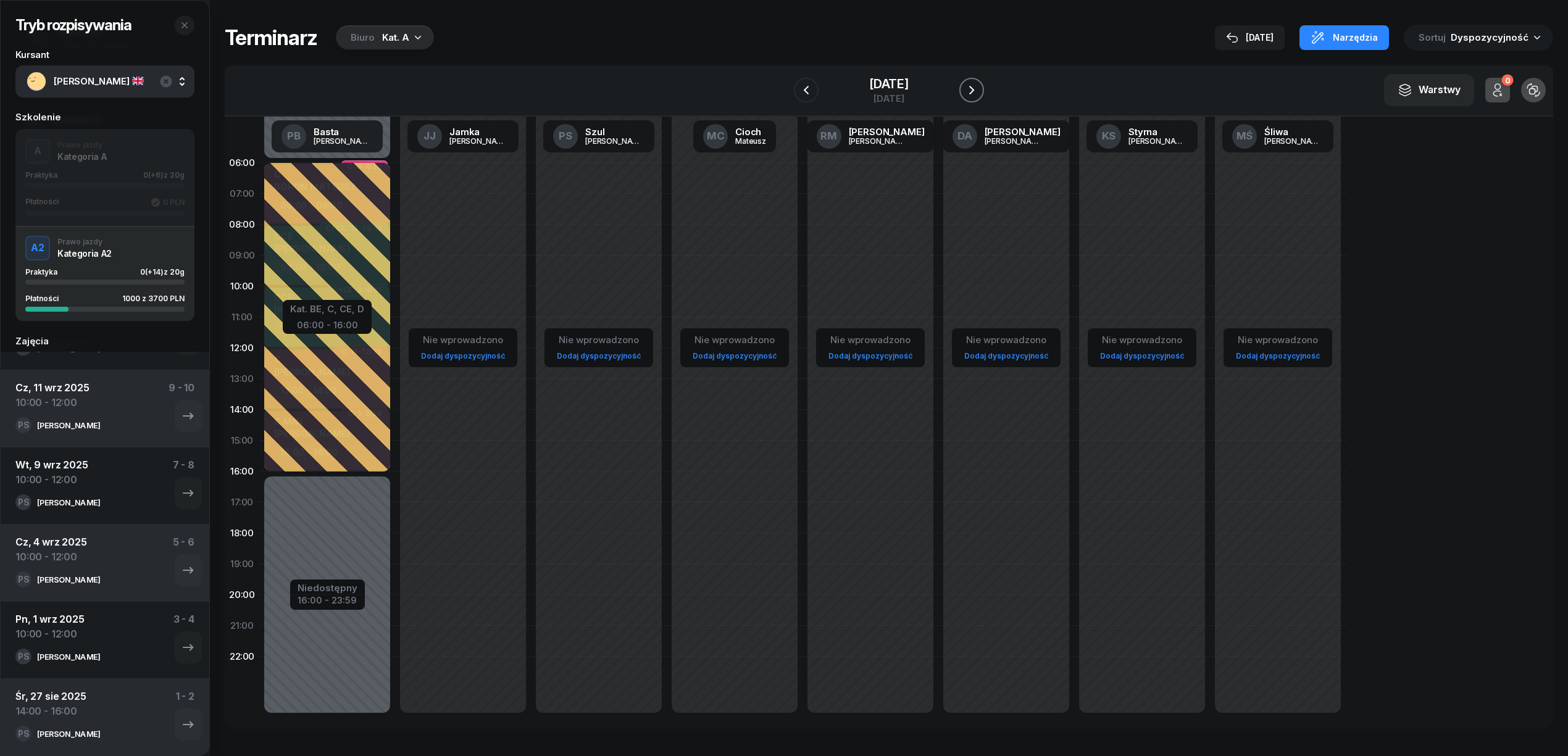
click at [974, 90] on icon "button" at bounding box center [972, 89] width 5 height 9
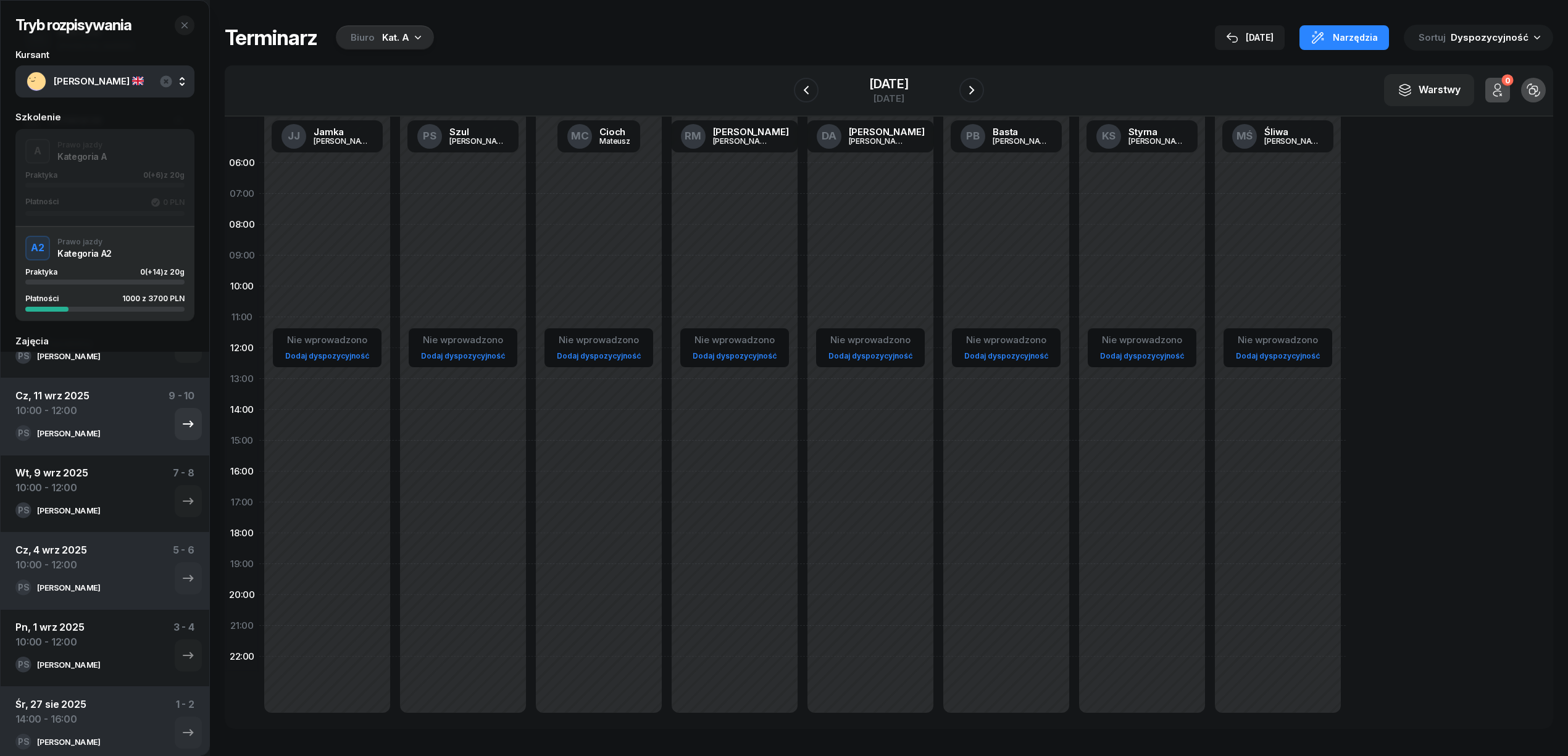
scroll to position [137, 0]
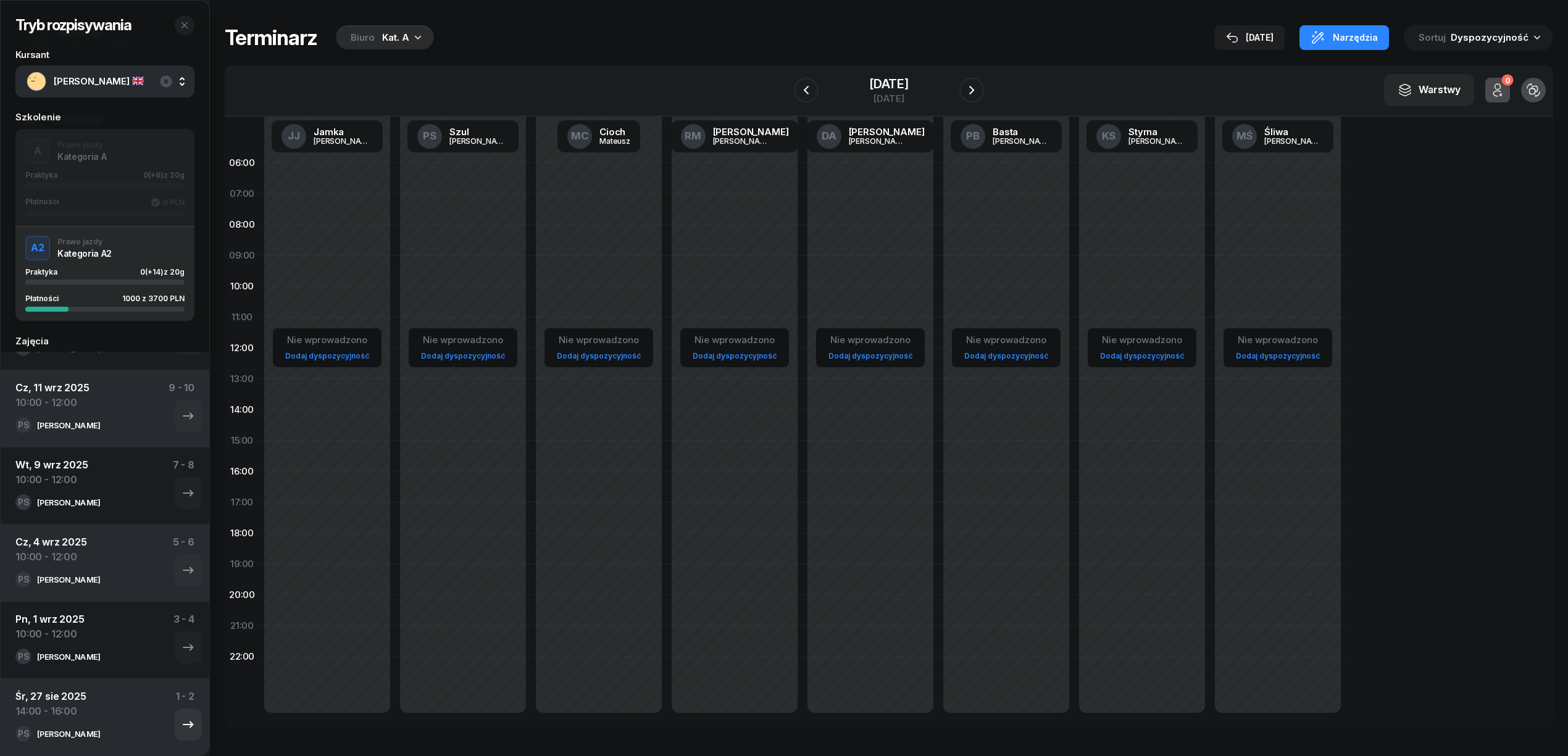
click at [104, 709] on div "Śr, 27 sie 2025 14:00 - 16:00 1 - 2" at bounding box center [105, 707] width 179 height 37
click at [181, 723] on icon "button" at bounding box center [188, 724] width 15 height 15
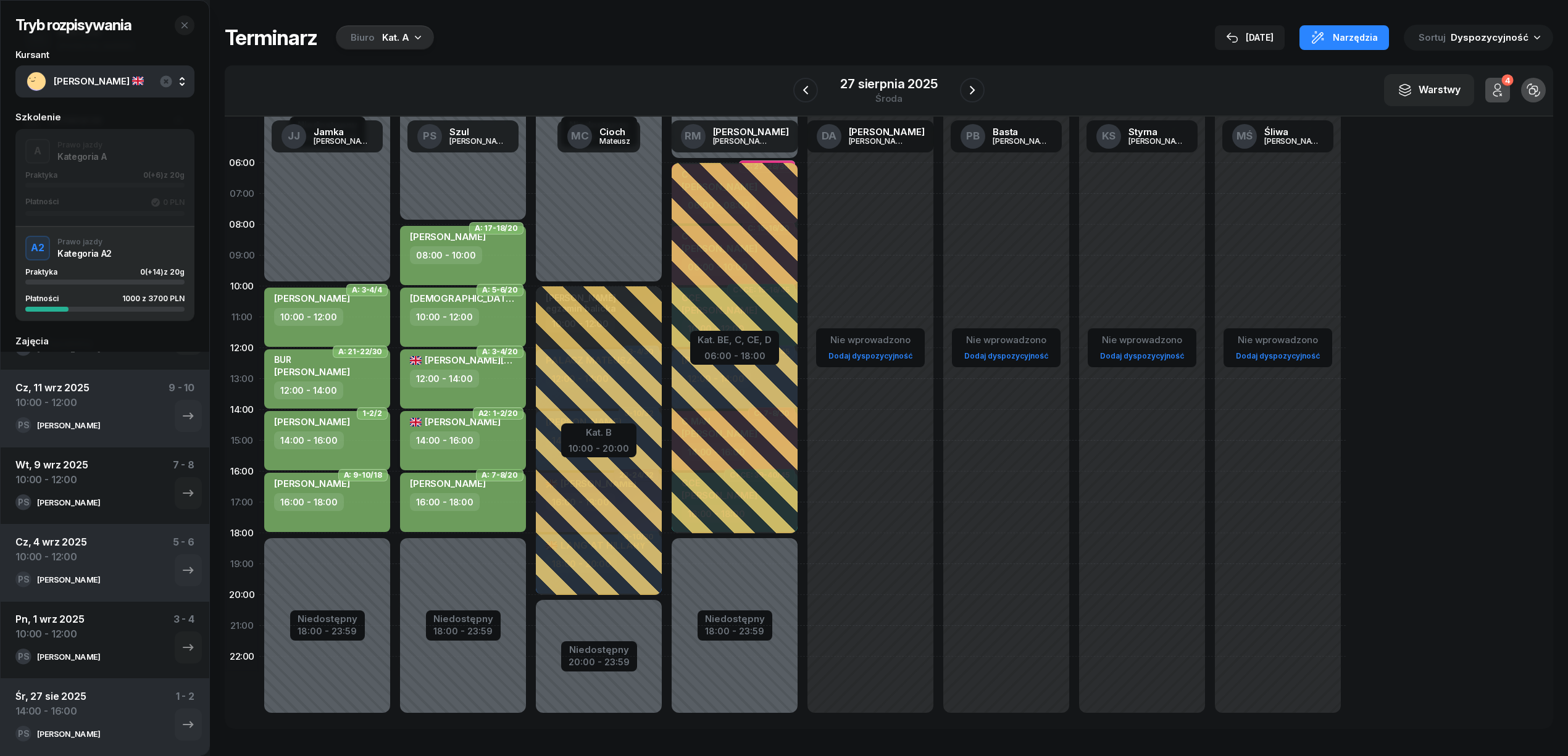
click at [502, 432] on div "14:00 - 16:00" at bounding box center [464, 440] width 109 height 18
select select "14"
select select "16"
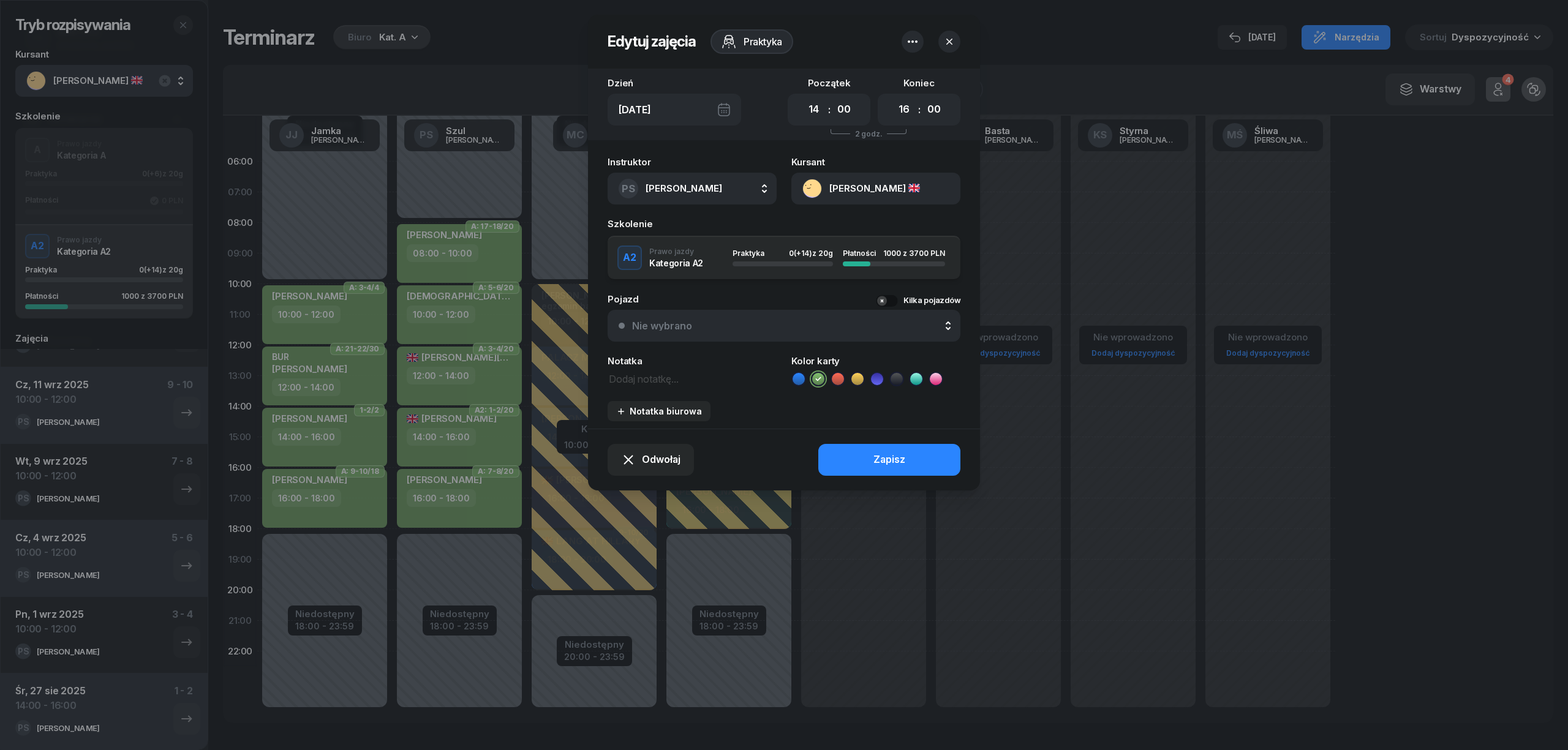
click at [908, 35] on icon "button" at bounding box center [912, 42] width 15 height 15
click at [863, 79] on div "Usuń" at bounding box center [866, 79] width 22 height 16
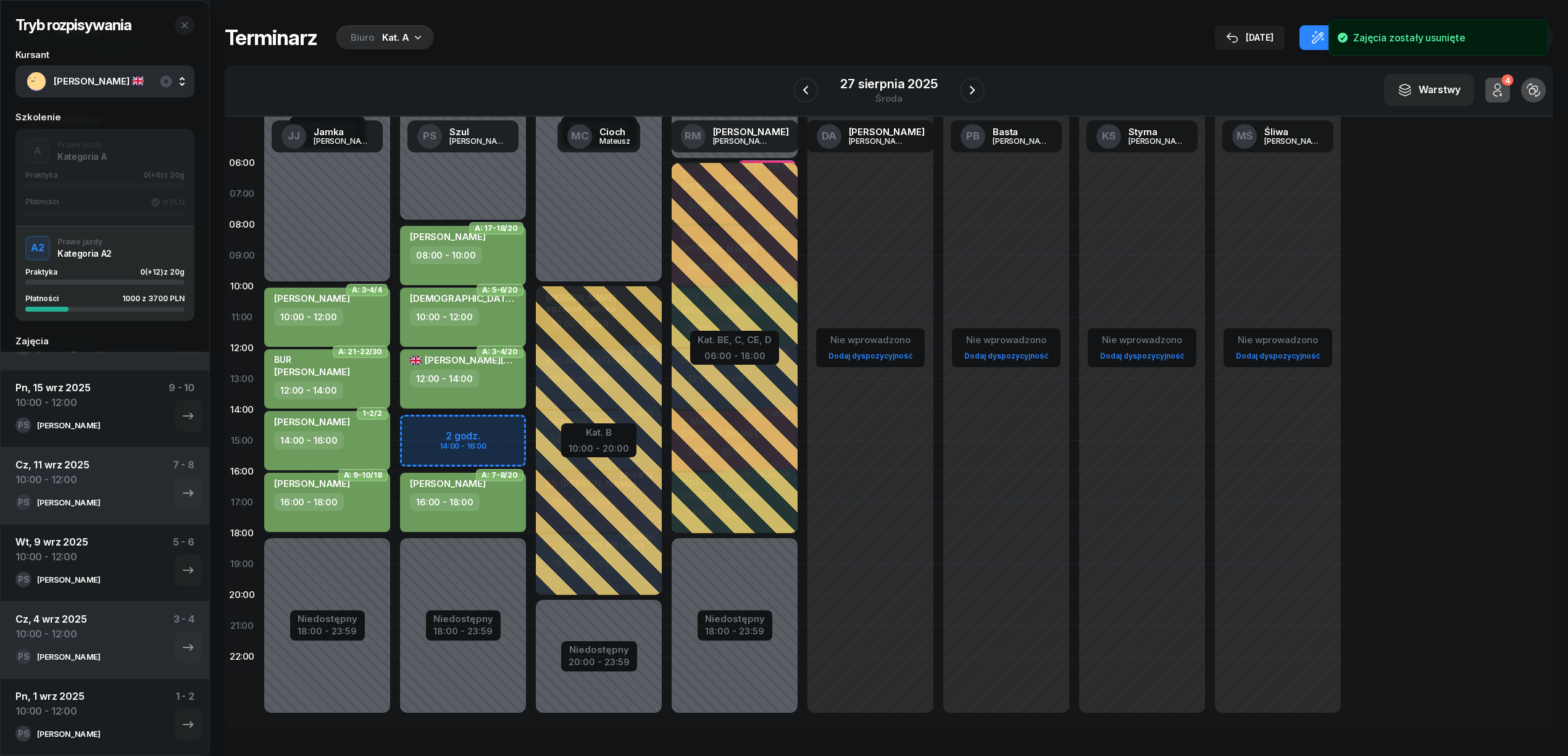
scroll to position [60, 0]
click at [531, 428] on div "Niedostępny 00:00 - 08:00 Niedostępny 18:00 - 23:59 A: 17-18/20 TURSKA DOMINIKA…" at bounding box center [599, 440] width 136 height 586
select select "14"
select select "16"
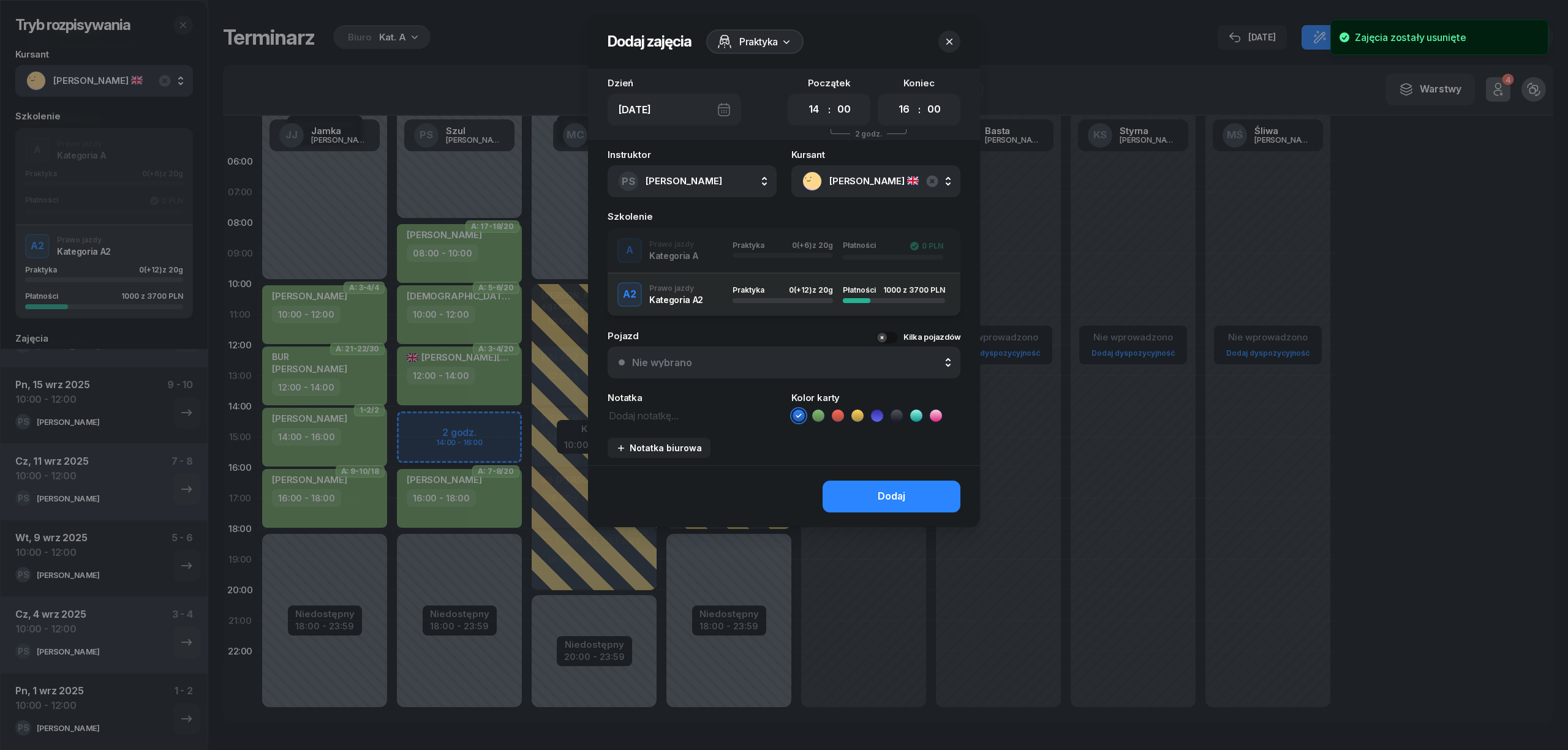
click at [712, 243] on div "A Prawo jazdy Kategoria A Praktyka 0 (+6) z 20g Płatności 0 PLN" at bounding box center [784, 250] width 353 height 25
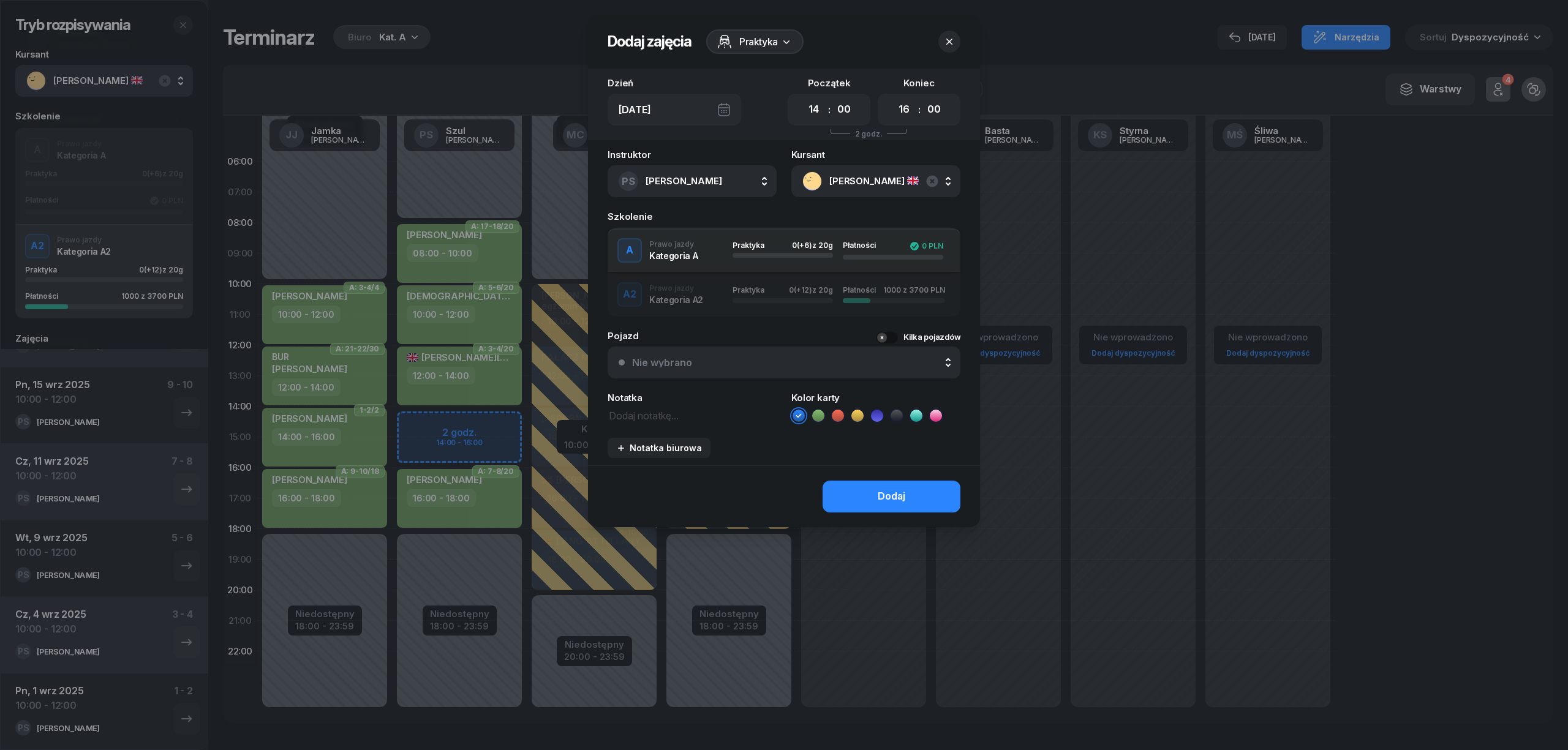
click at [814, 415] on icon at bounding box center [818, 416] width 12 height 12
click at [843, 498] on button "Dodaj" at bounding box center [891, 496] width 138 height 32
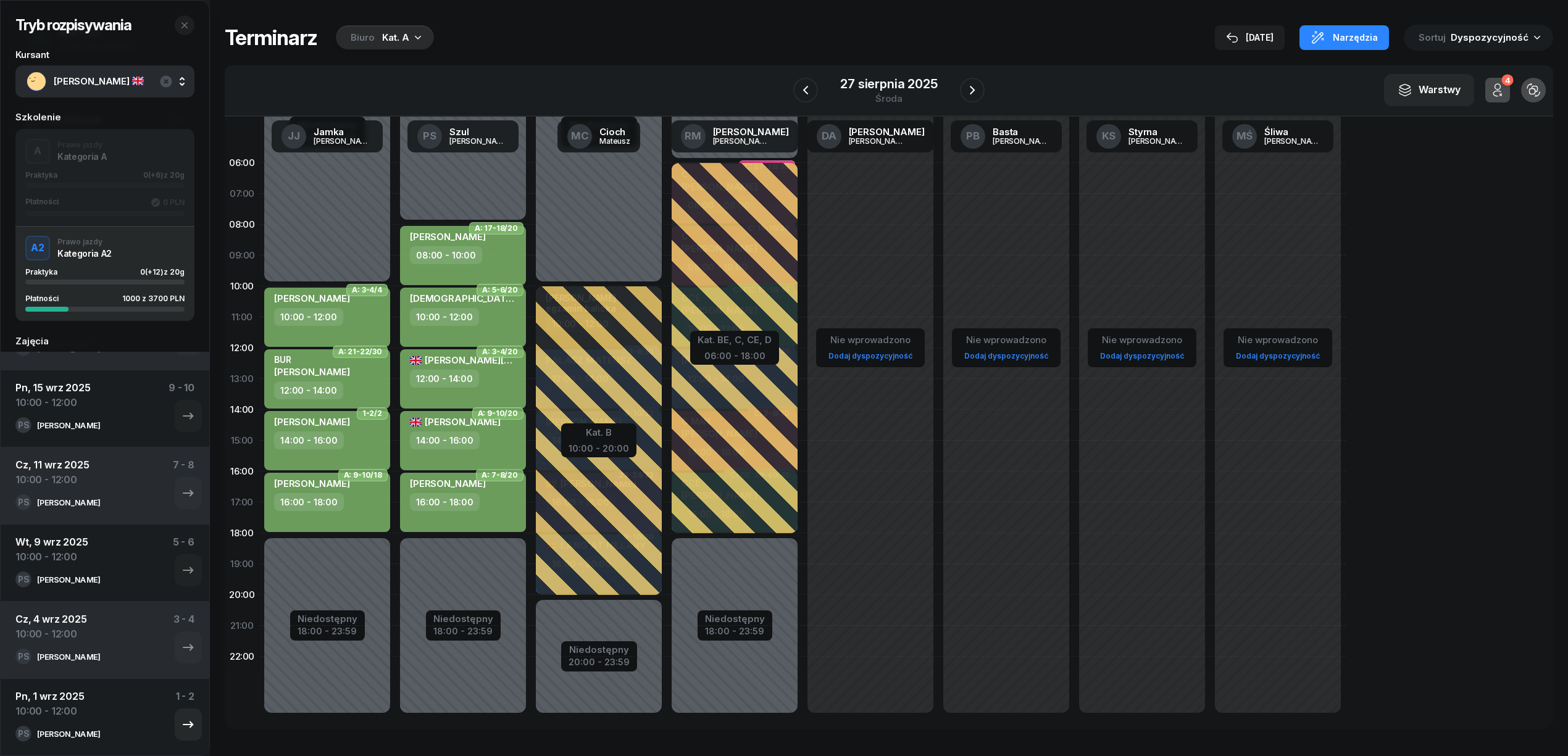
click at [103, 720] on div "Pn, 1 wrz 2025 10:00 - 12:00 1 - 2" at bounding box center [105, 707] width 179 height 37
click at [161, 723] on div "Pn, 1 wrz 2025 10:00 - 12:00 1 - 2" at bounding box center [105, 707] width 179 height 37
click at [124, 268] on div "Praktyka 0 (+12) z 20g" at bounding box center [105, 272] width 159 height 8
click at [129, 176] on div "Praktyka 0 (+6) z 20g" at bounding box center [105, 175] width 159 height 8
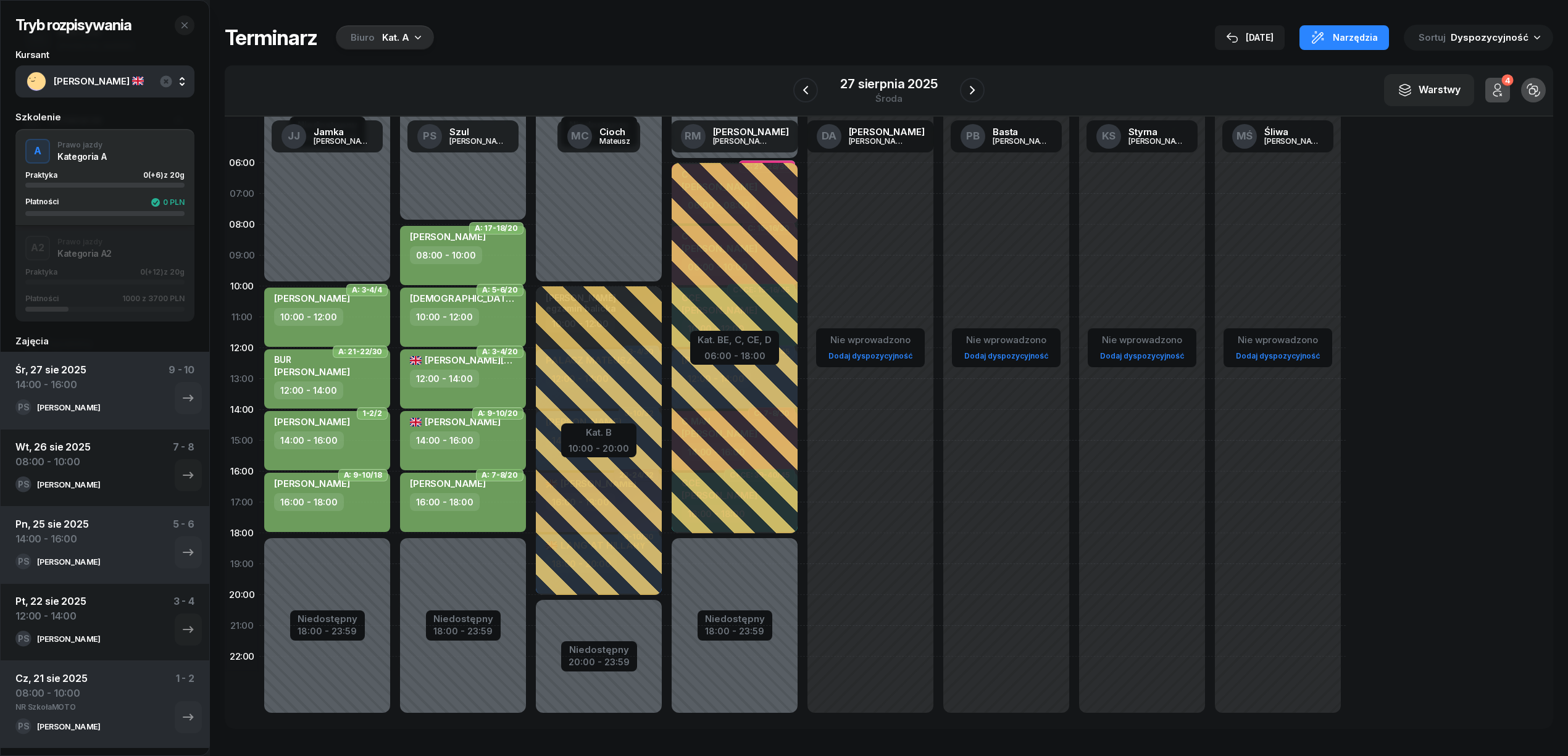
click at [122, 260] on div "A2 Prawo jazdy Kategoria A2 Praktyka 0 (+12) z 20g Płatności 1000 z 3700 PLN" at bounding box center [105, 273] width 179 height 75
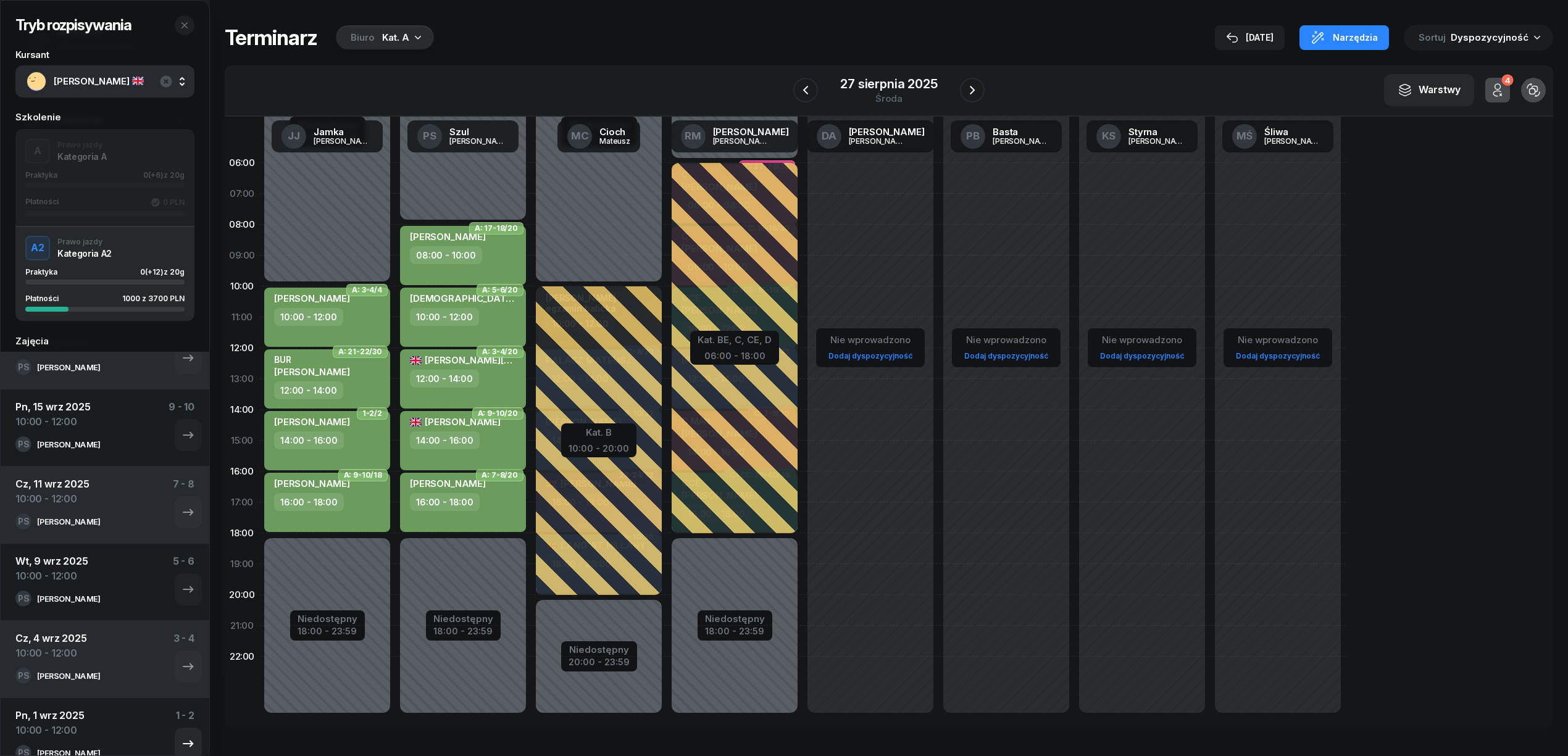
scroll to position [60, 0]
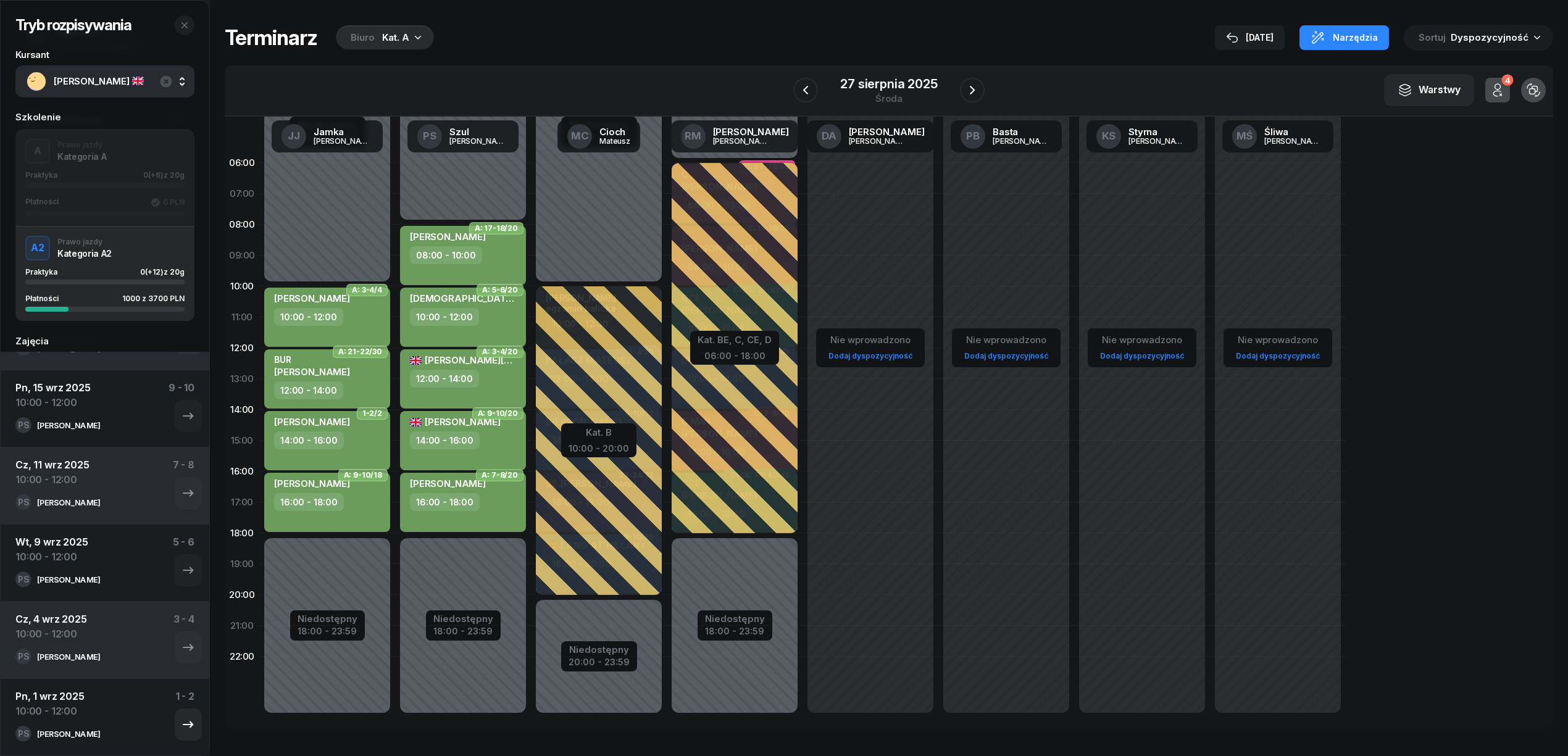
click at [155, 719] on div "Pn, 1 wrz 2025 10:00 - 12:00 1 - 2" at bounding box center [105, 707] width 179 height 37
click at [181, 723] on icon "button" at bounding box center [188, 724] width 15 height 15
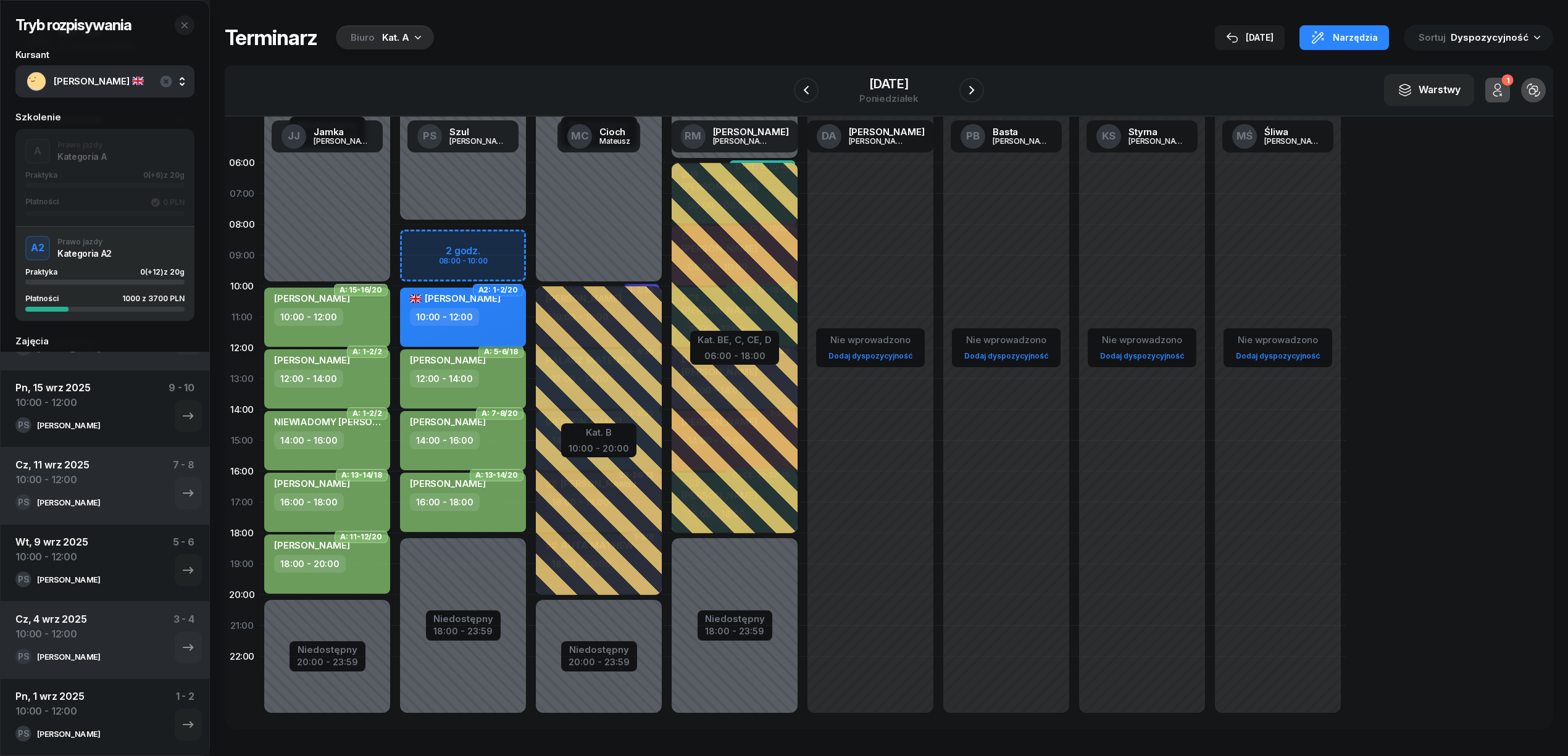
click at [511, 314] on div "10:00 - 12:00" at bounding box center [464, 317] width 109 height 18
select select "10"
select select "12"
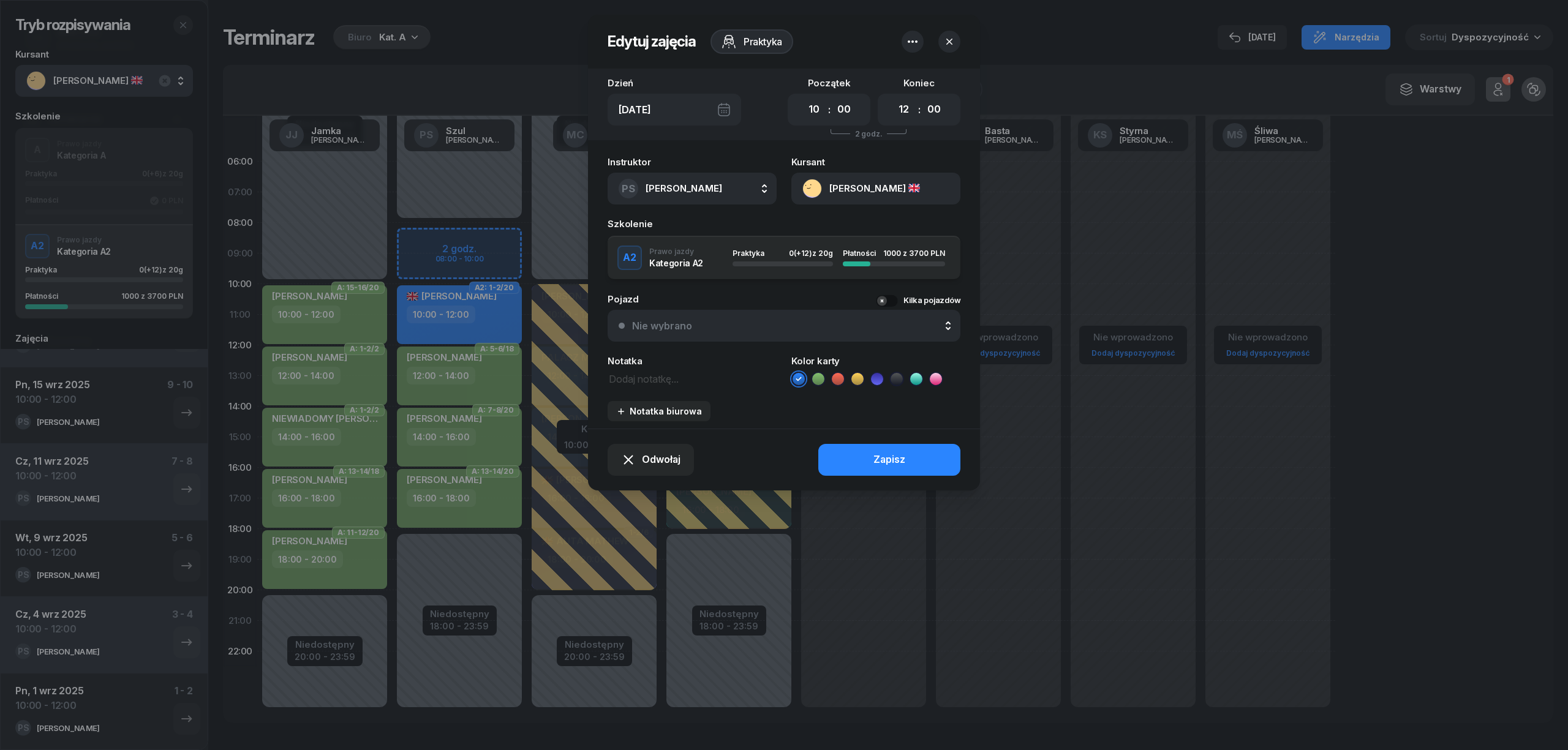
click at [922, 33] on div at bounding box center [912, 42] width 22 height 22
click at [916, 35] on icon "button" at bounding box center [912, 42] width 15 height 15
click at [916, 32] on button "button" at bounding box center [912, 42] width 22 height 22
click at [865, 76] on div "Usuń" at bounding box center [866, 79] width 22 height 16
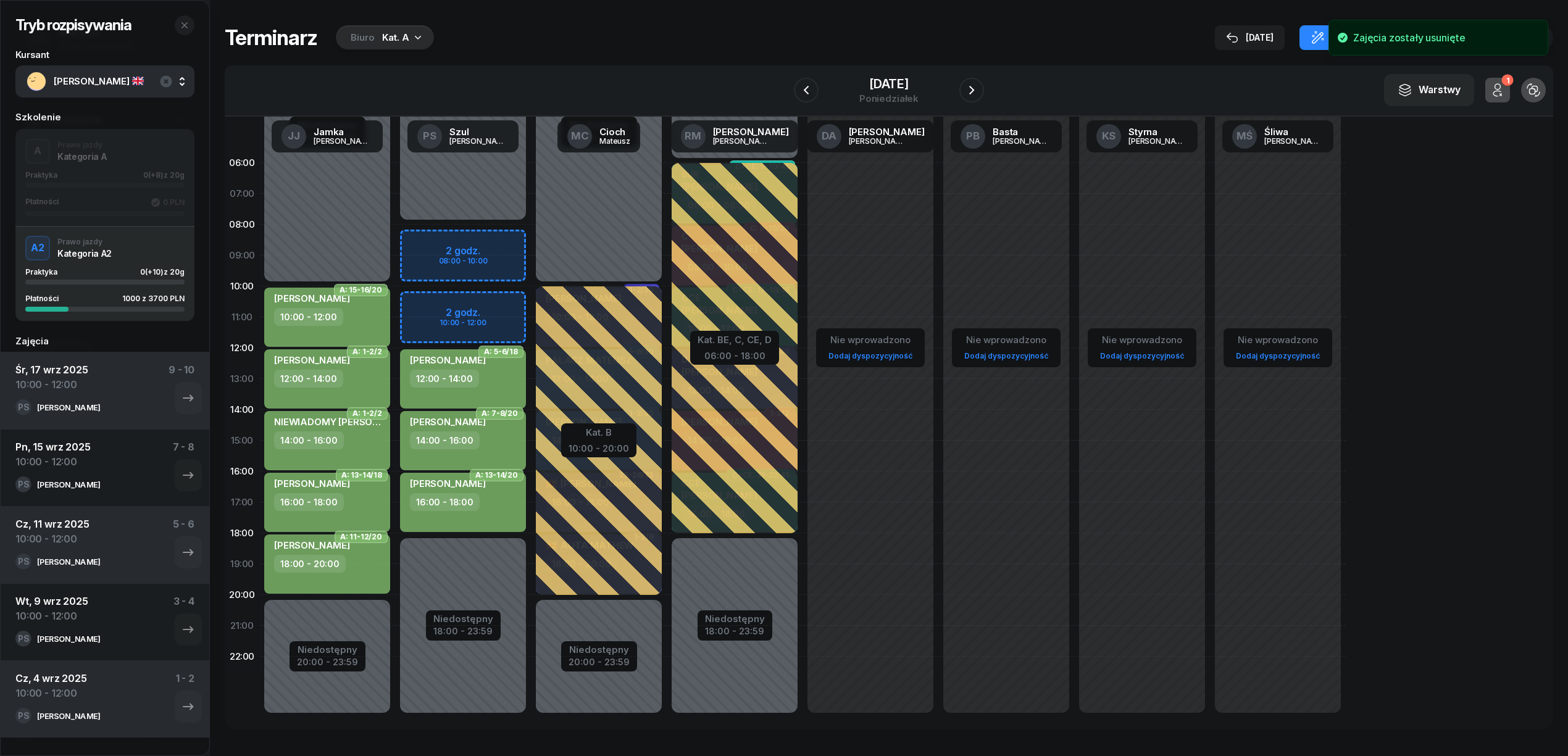
click at [531, 302] on div "Niedostępny 00:00 - 08:00 Niedostępny 18:00 - 23:59 A: 5-6/18 MACIEJASZ KRZYSZT…" at bounding box center [599, 440] width 136 height 586
select select "10"
select select "12"
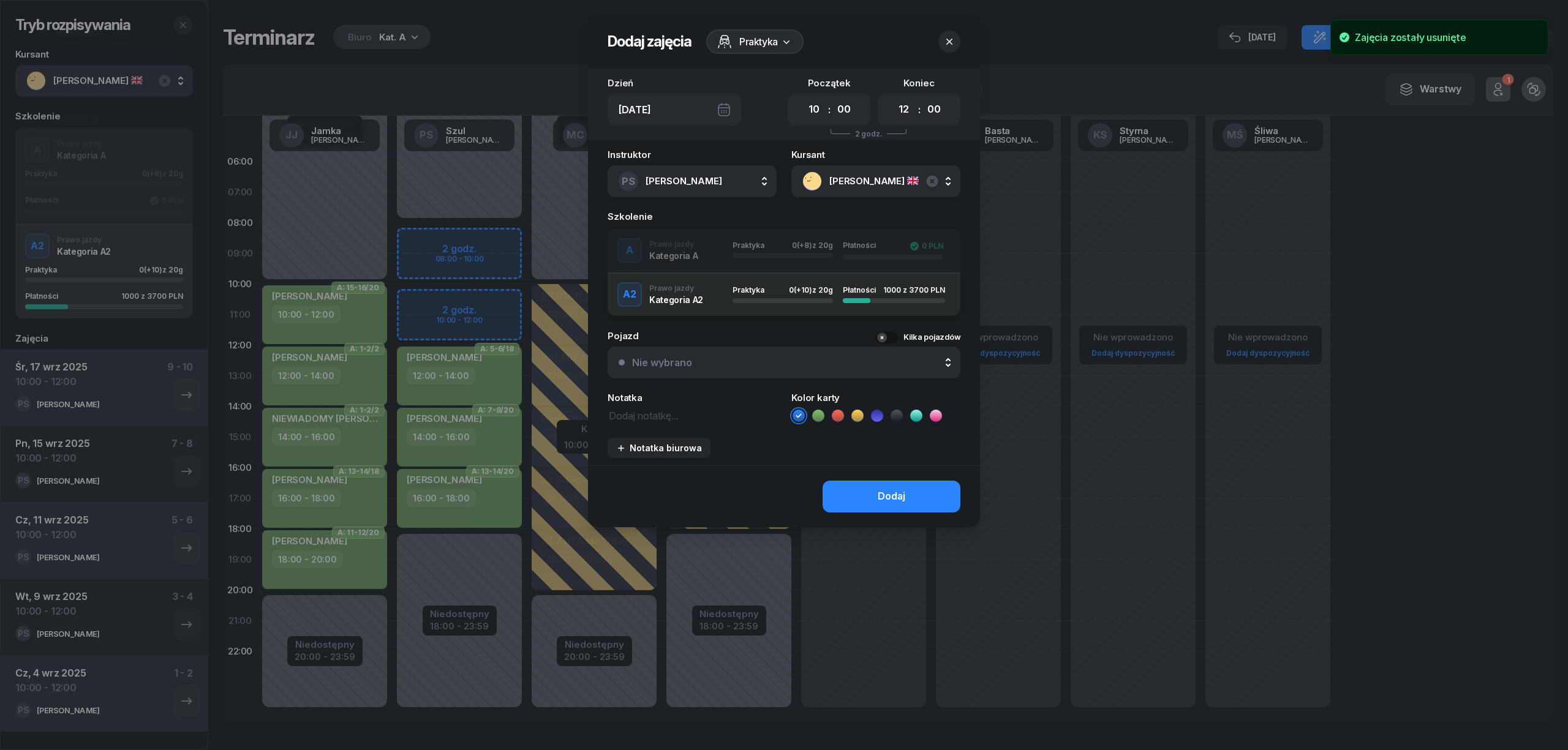
click at [683, 252] on div "A Prawo jazdy Kategoria A Praktyka 0 (+8) z 20g Płatności 0 PLN" at bounding box center [784, 250] width 353 height 25
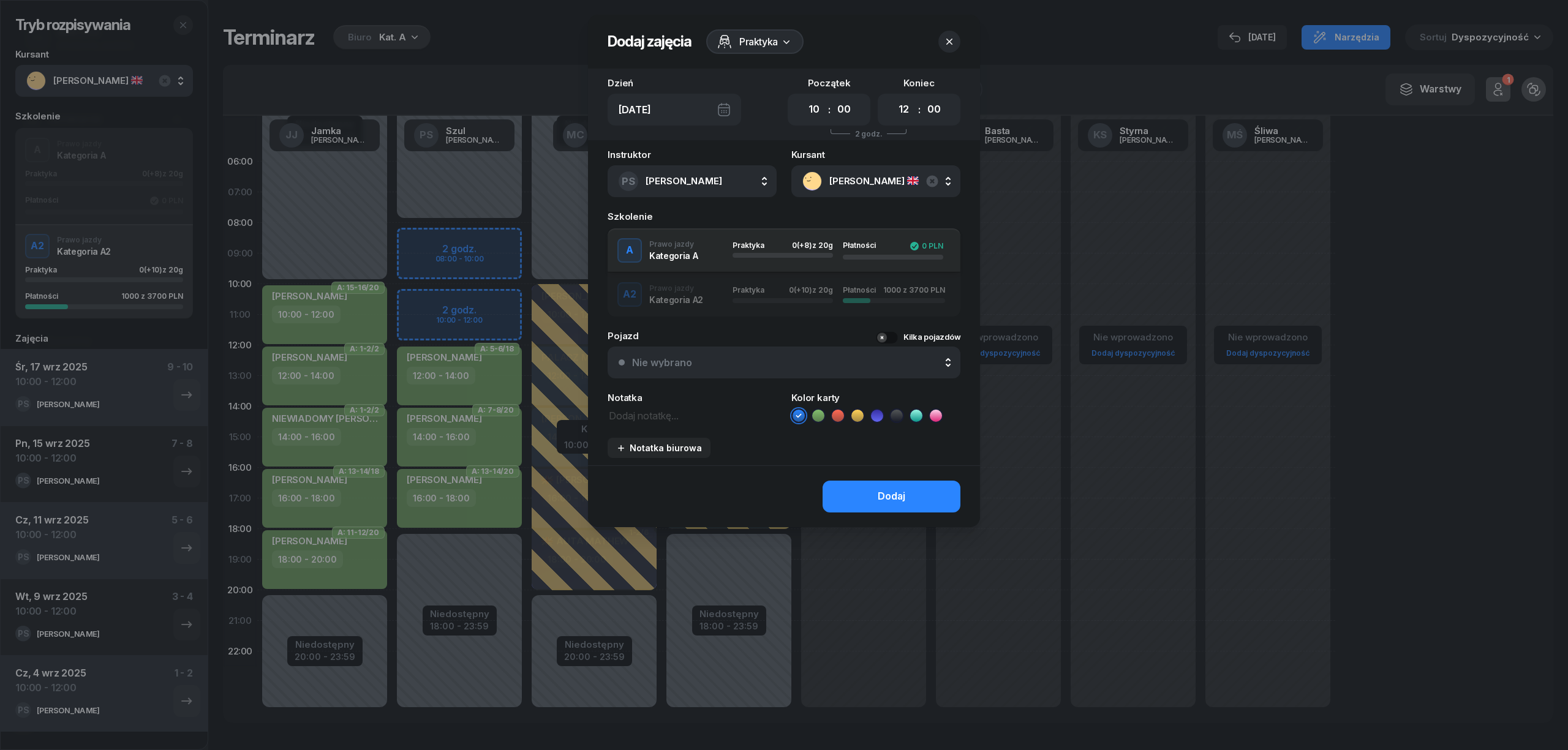
click at [821, 414] on icon at bounding box center [818, 416] width 12 height 12
click at [841, 492] on button "Dodaj" at bounding box center [891, 496] width 138 height 32
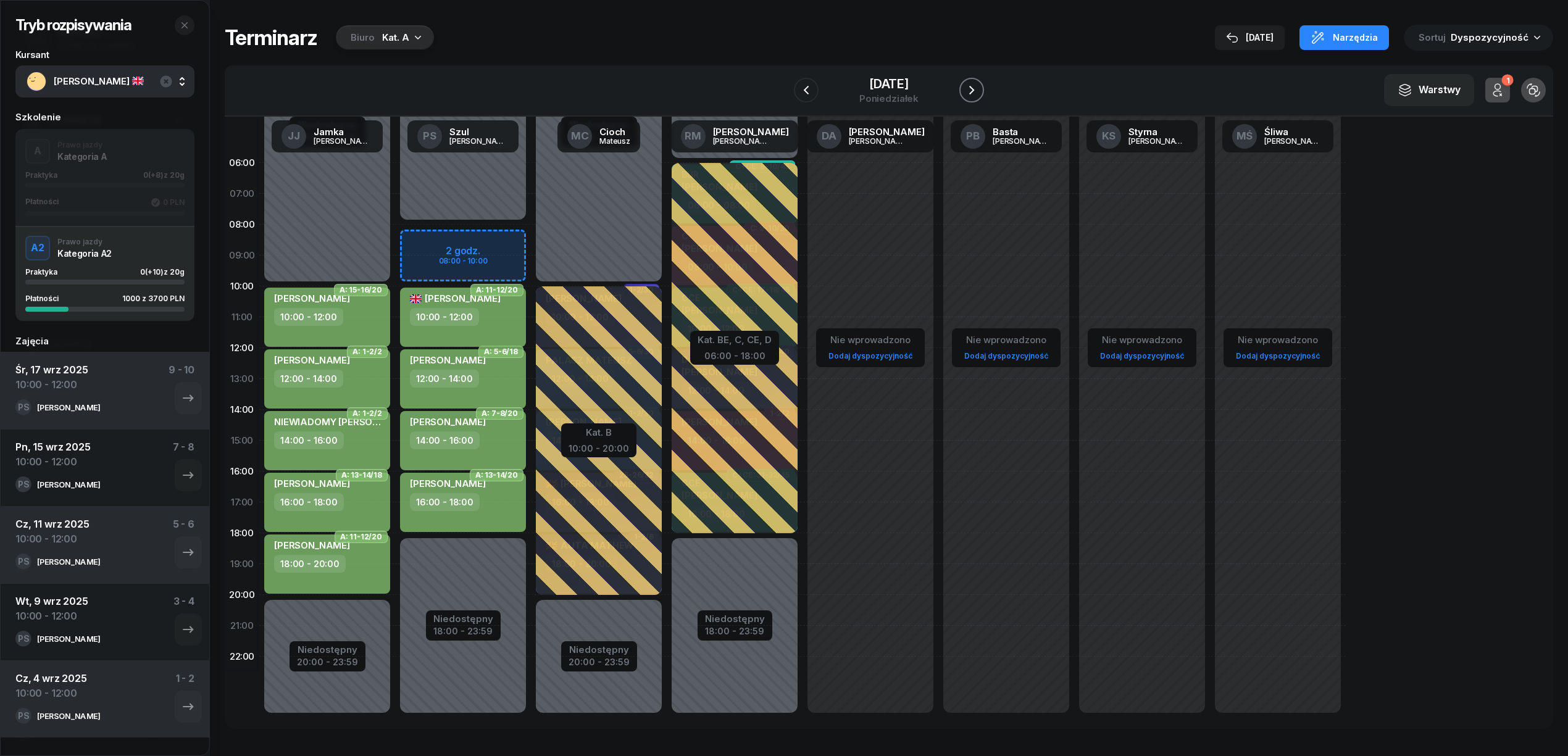
click at [979, 88] on icon "button" at bounding box center [971, 90] width 15 height 15
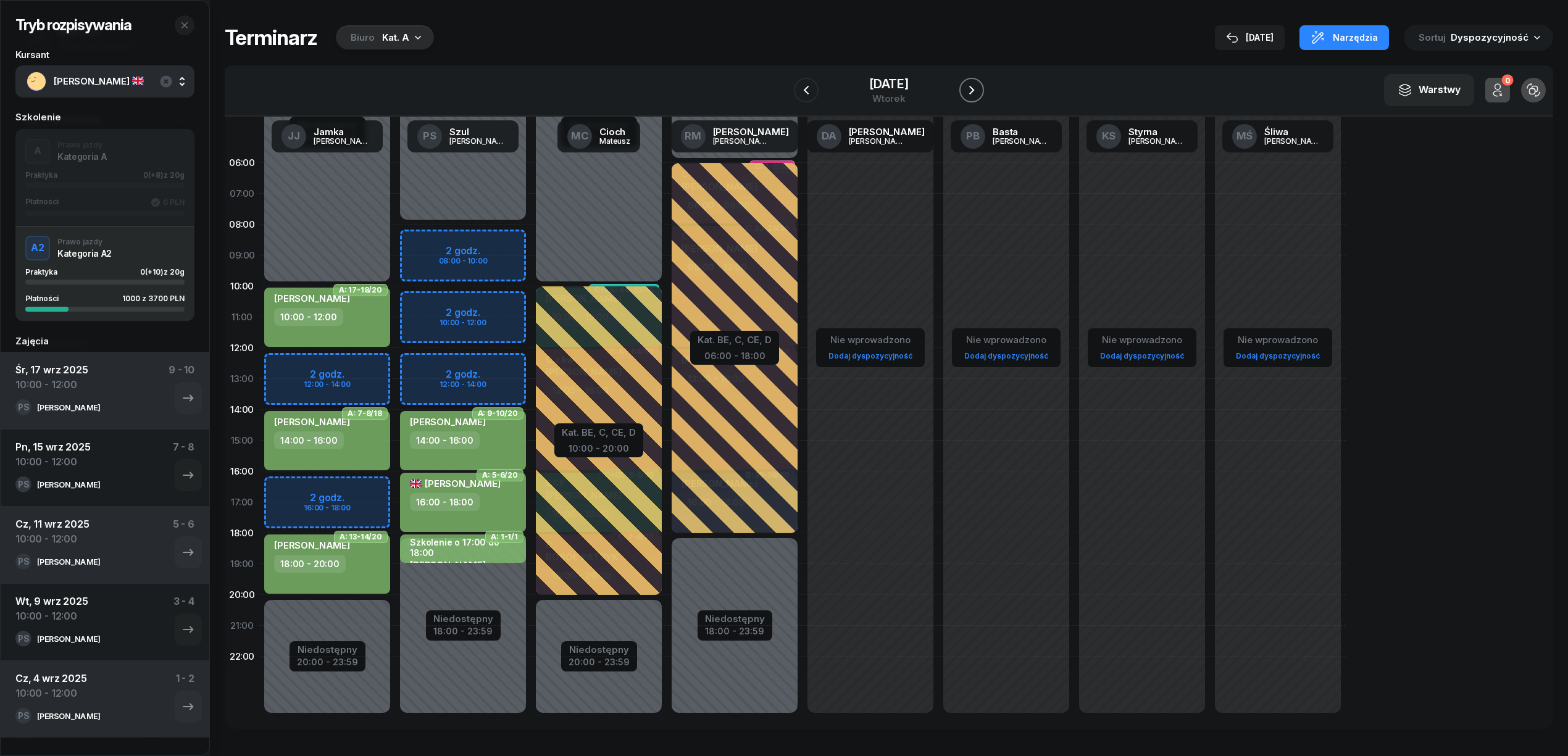
click at [979, 88] on icon "button" at bounding box center [971, 90] width 15 height 15
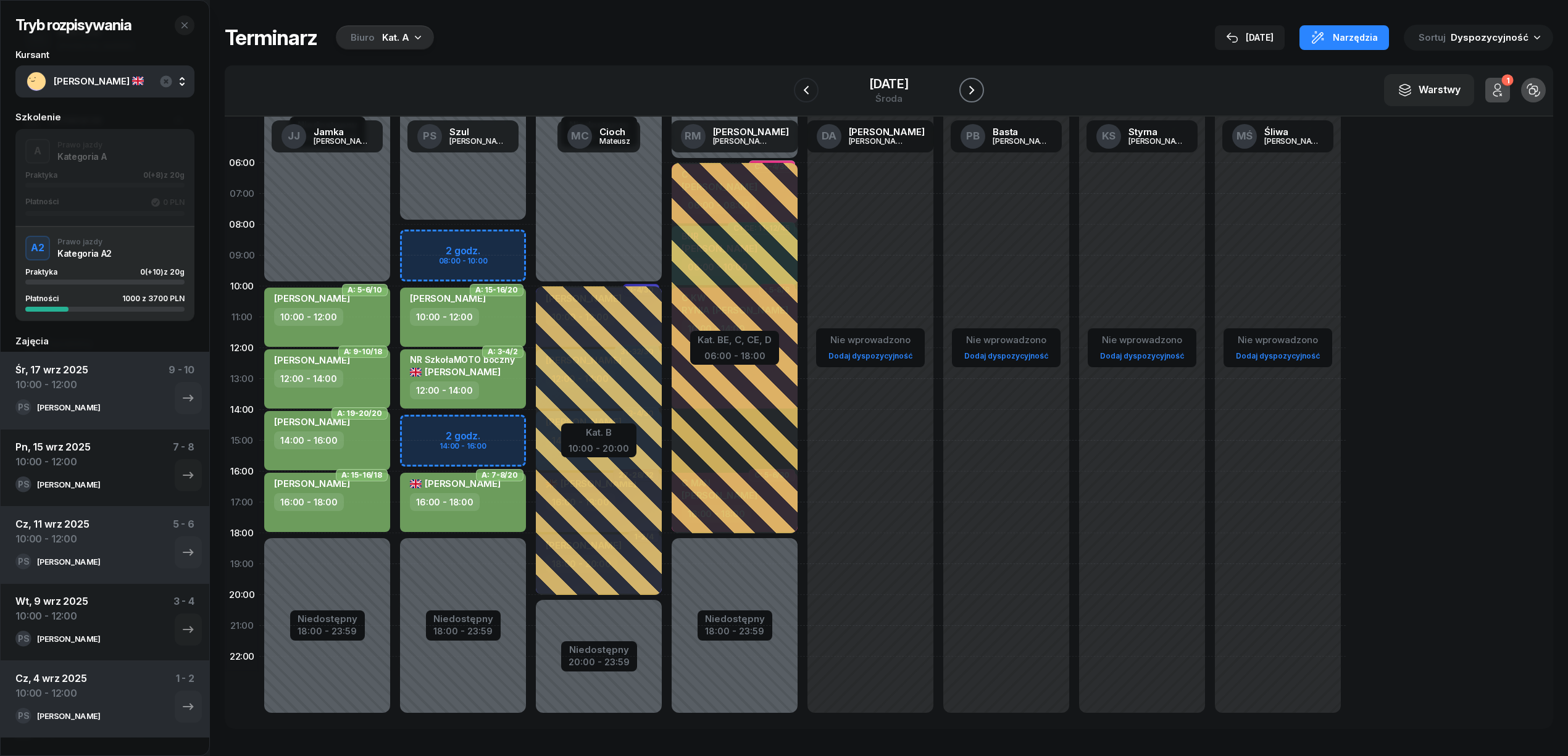
click at [979, 88] on icon "button" at bounding box center [971, 90] width 15 height 15
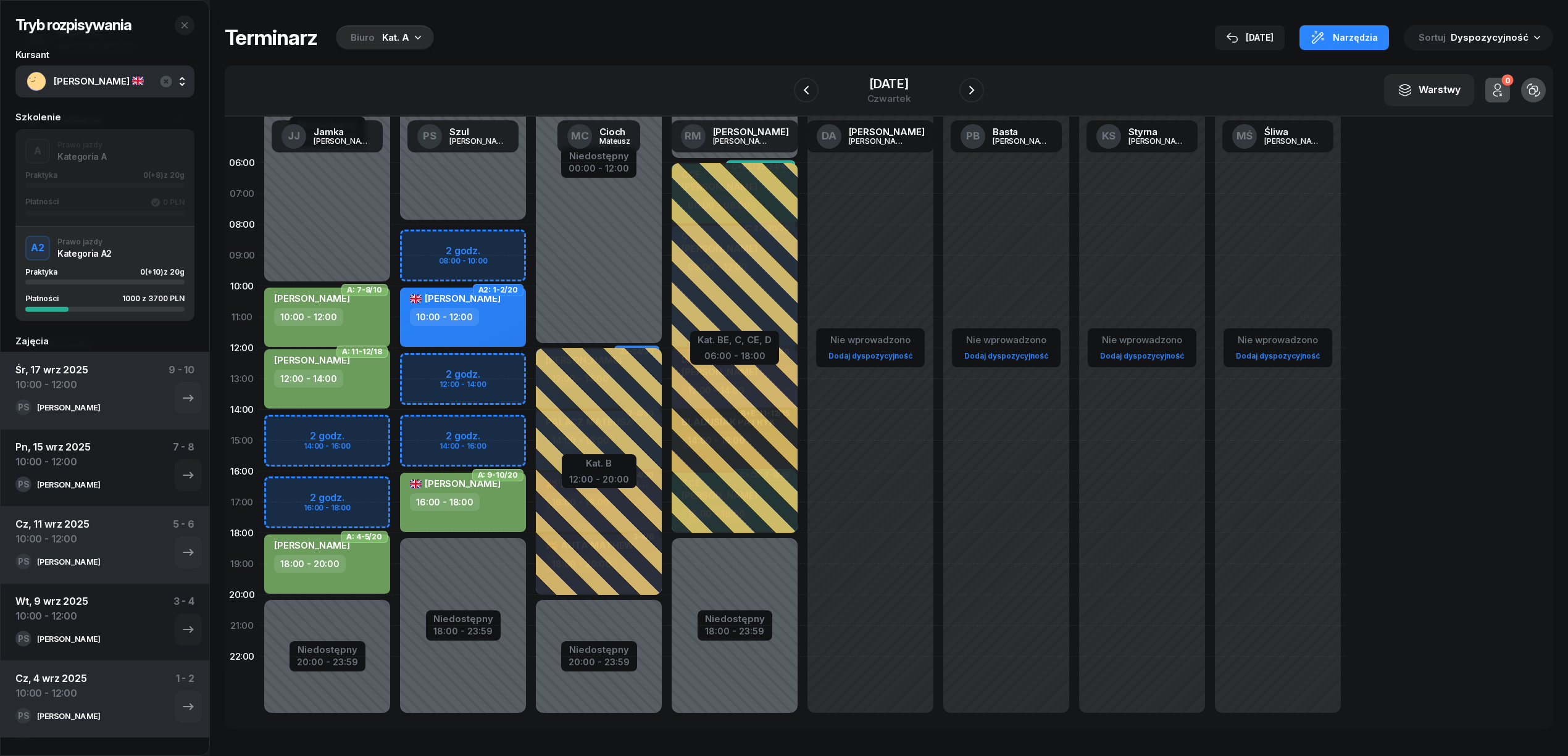
click at [510, 324] on div "10:00 - 12:00" at bounding box center [464, 317] width 109 height 18
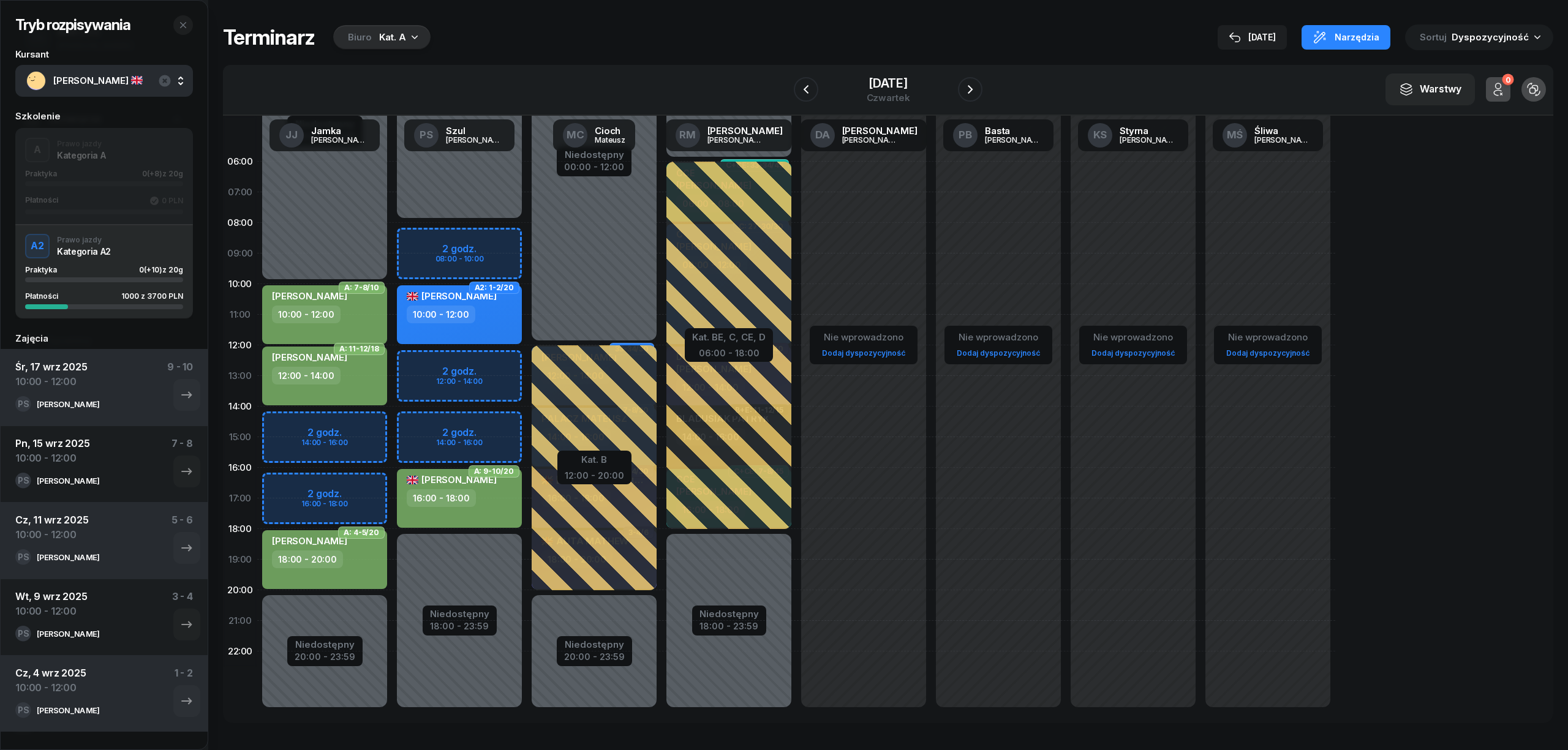
select select "10"
select select "12"
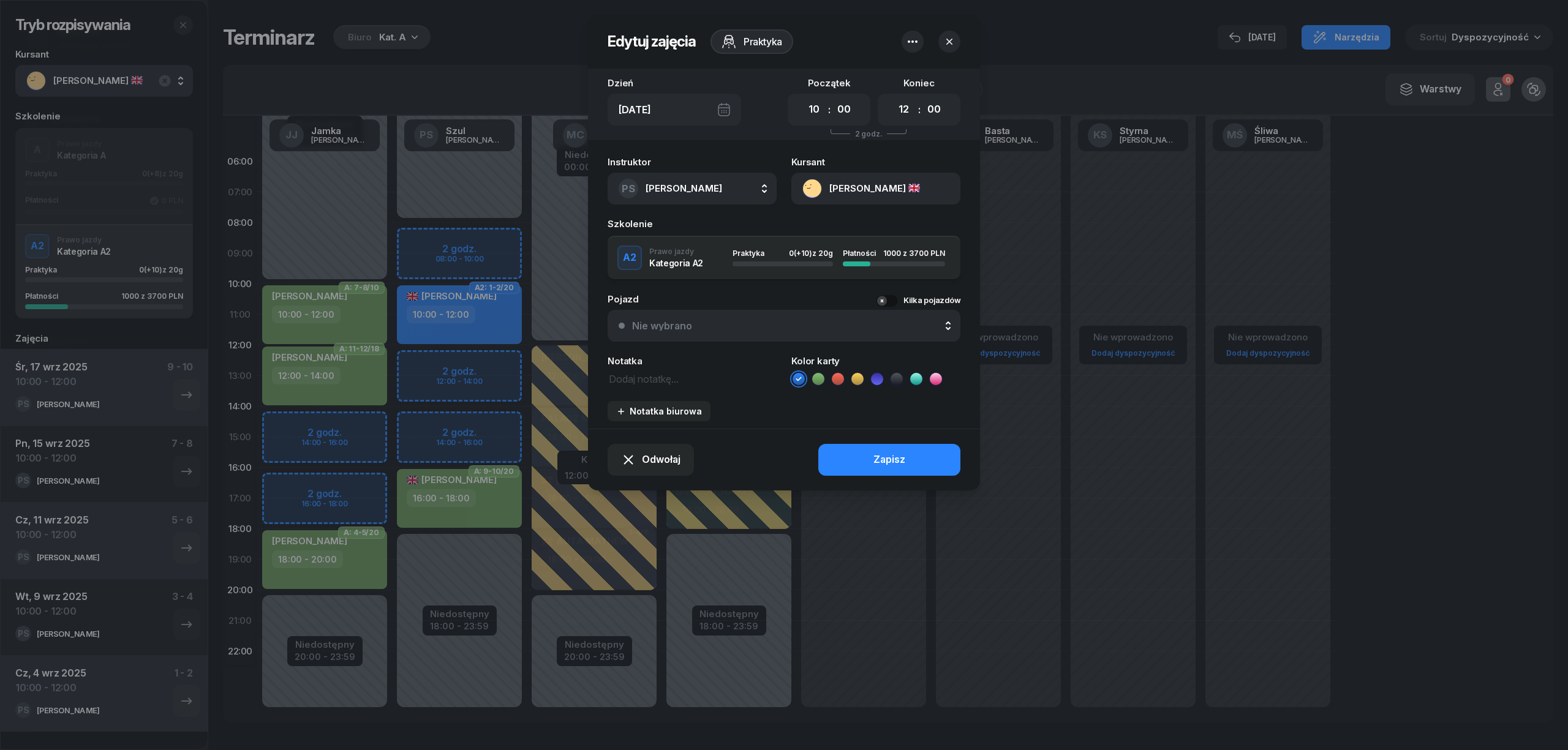
click at [912, 42] on icon "button" at bounding box center [912, 42] width 15 height 15
click at [868, 77] on div "Usuń" at bounding box center [866, 79] width 22 height 16
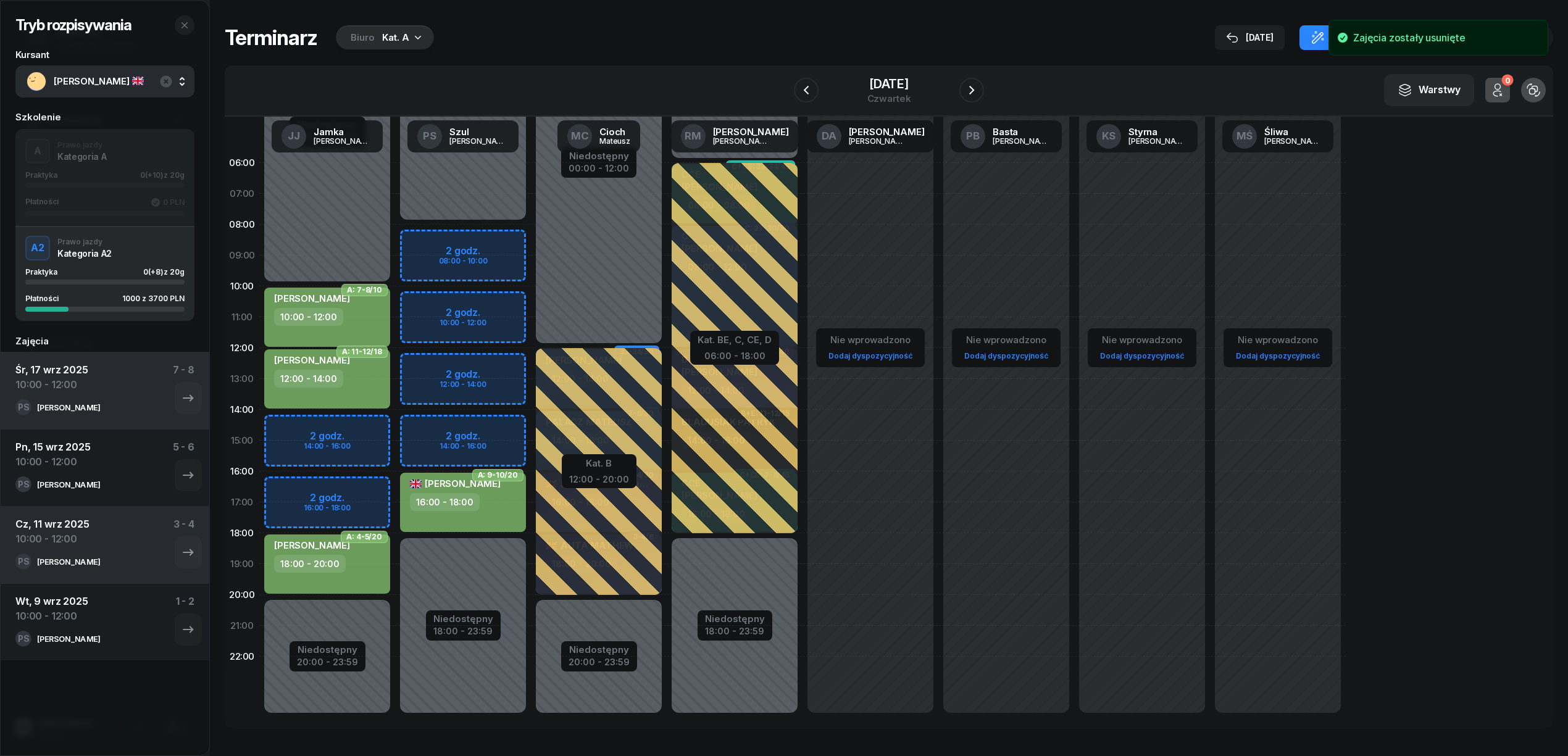
click at [531, 299] on div "Niedostępny 00:00 - 08:00 Niedostępny 18:00 - 23:59 A: 9-10/20 KOSTADINOV VASIL…" at bounding box center [599, 440] width 136 height 586
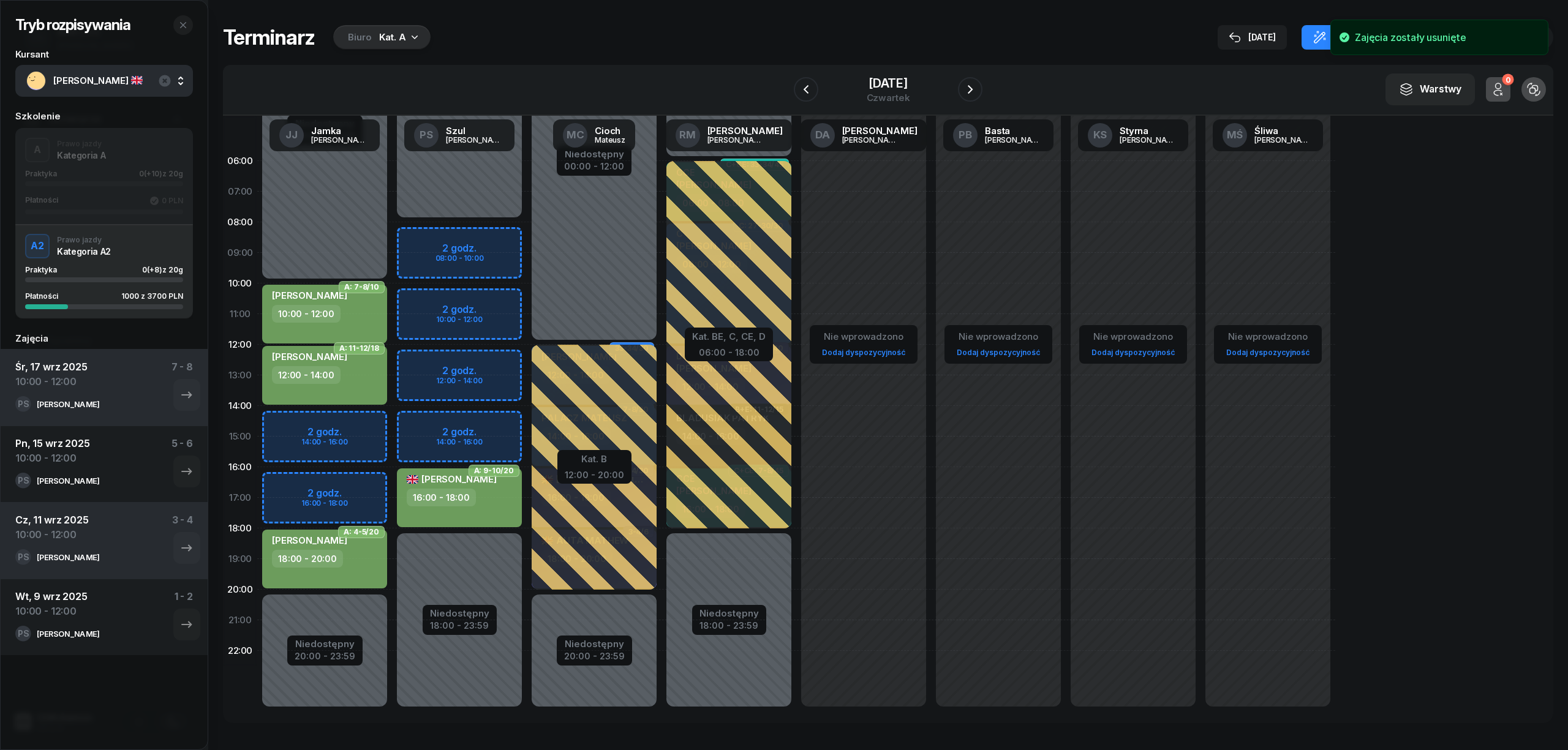
select select "10"
select select "12"
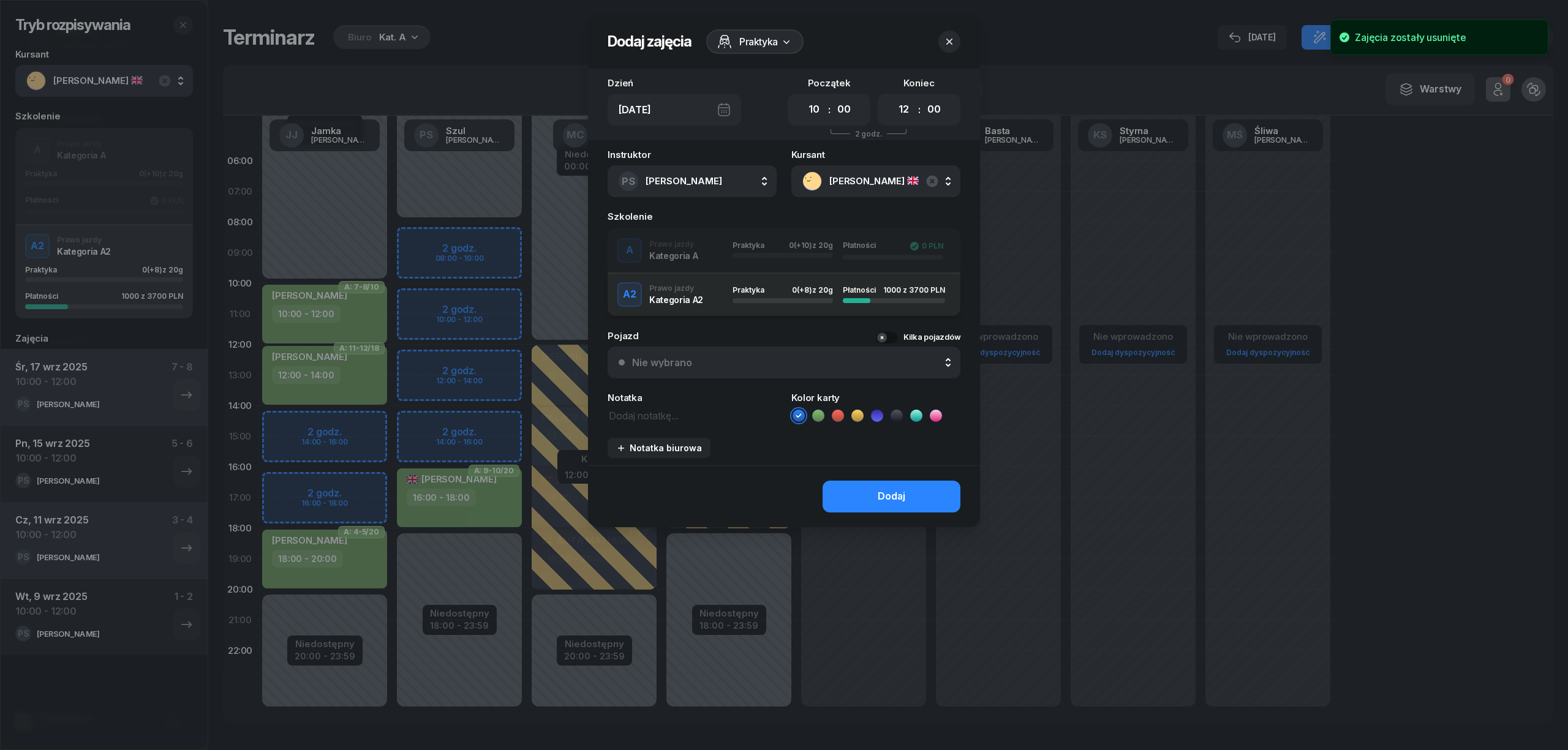
drag, startPoint x: 684, startPoint y: 241, endPoint x: 690, endPoint y: 253, distance: 13.4
click at [685, 243] on div "A Prawo jazdy Kategoria A Praktyka 0 (+10) z 20g Płatności 0 PLN" at bounding box center [784, 250] width 353 height 25
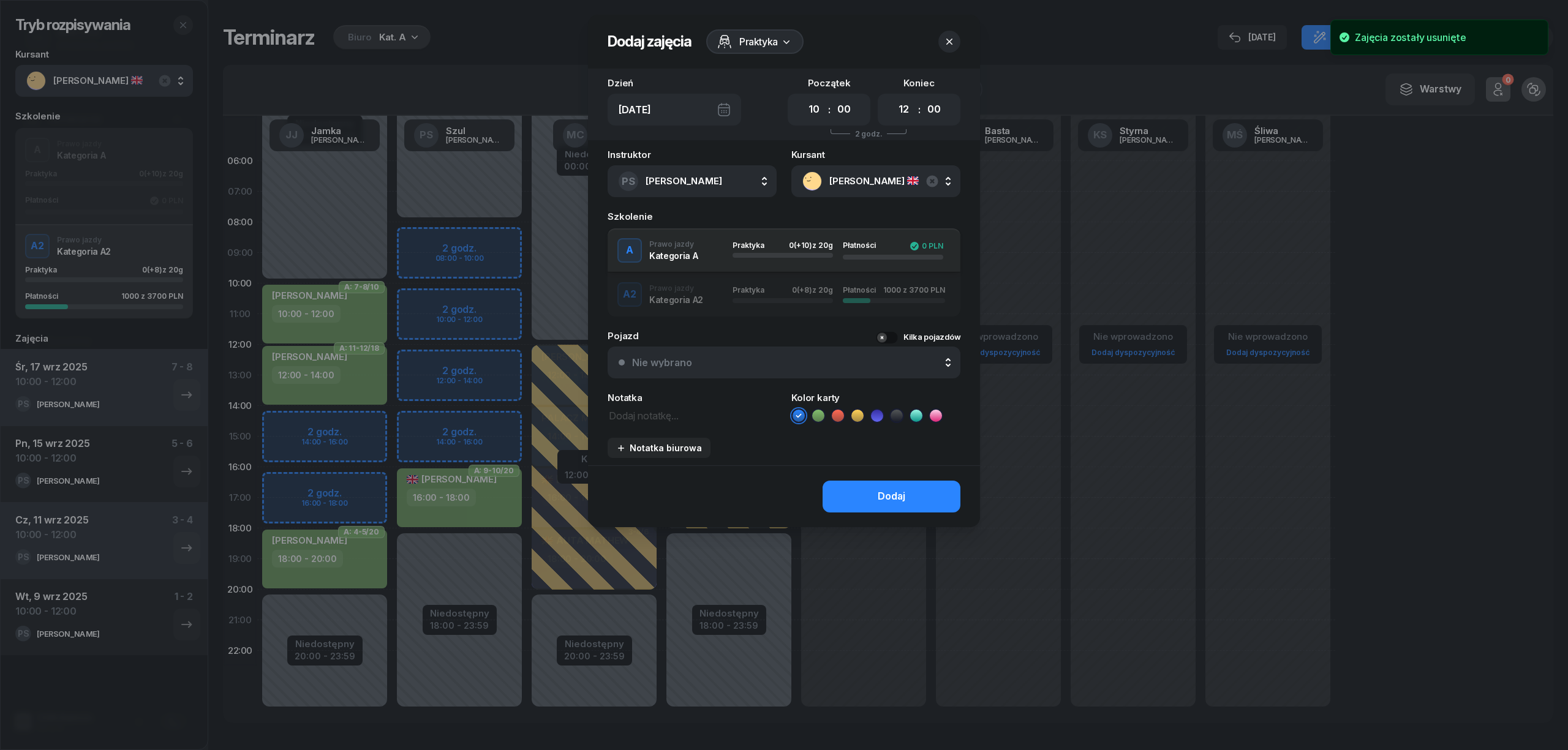
click at [821, 419] on icon at bounding box center [818, 416] width 12 height 12
click at [841, 498] on button "Dodaj" at bounding box center [891, 496] width 138 height 32
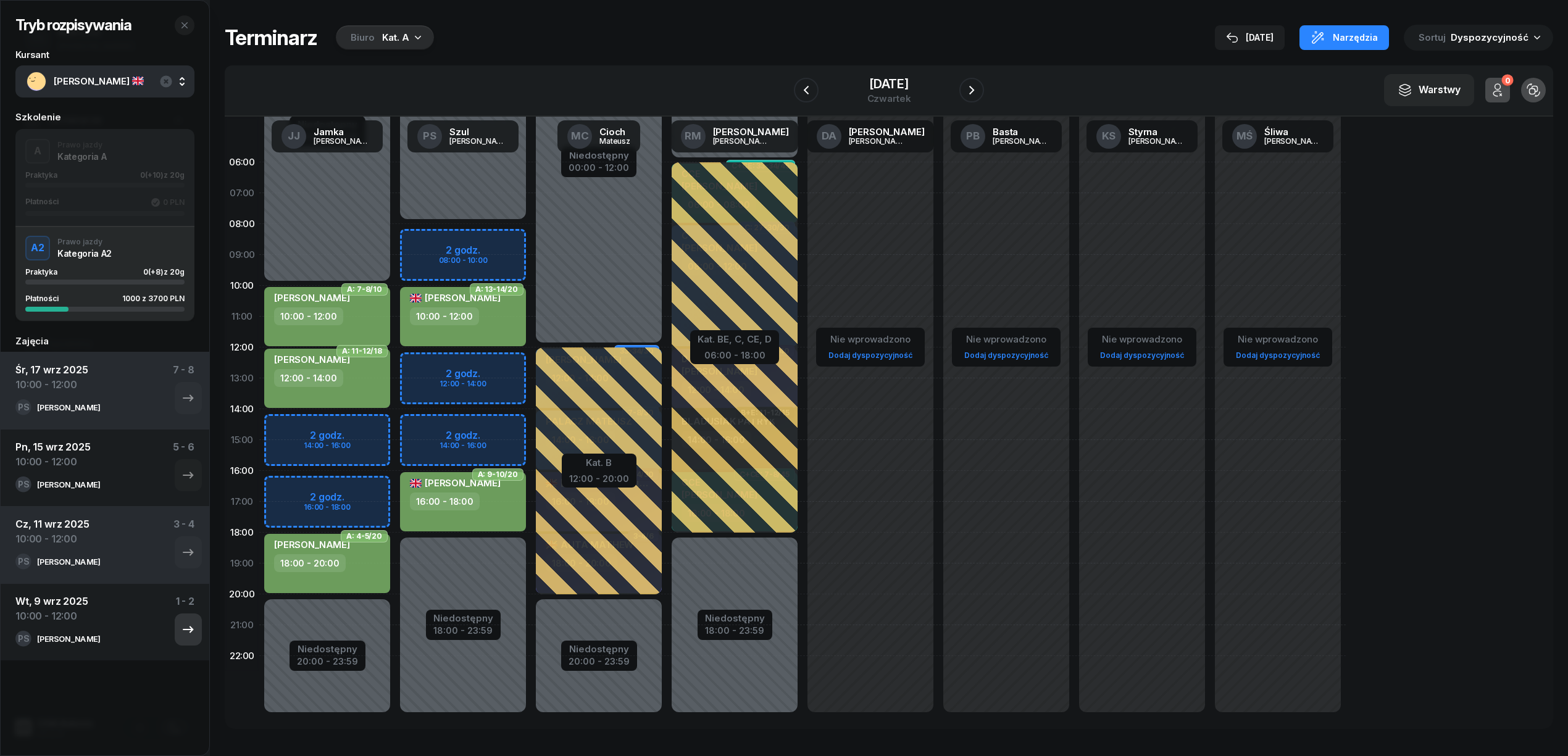
click at [181, 627] on icon "button" at bounding box center [188, 629] width 15 height 15
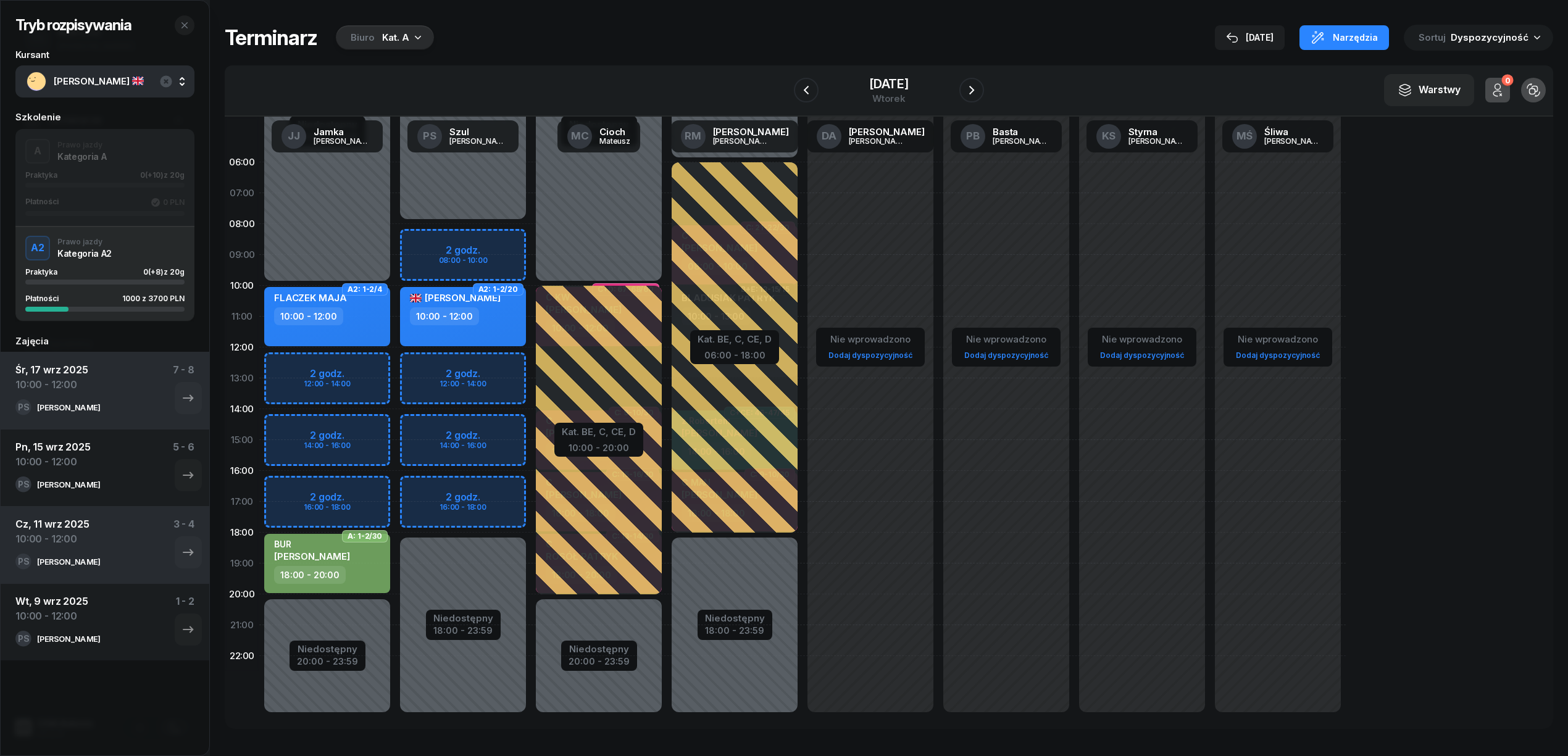
click at [500, 319] on div "10:00 - 12:00" at bounding box center [464, 316] width 109 height 18
select select "10"
select select "12"
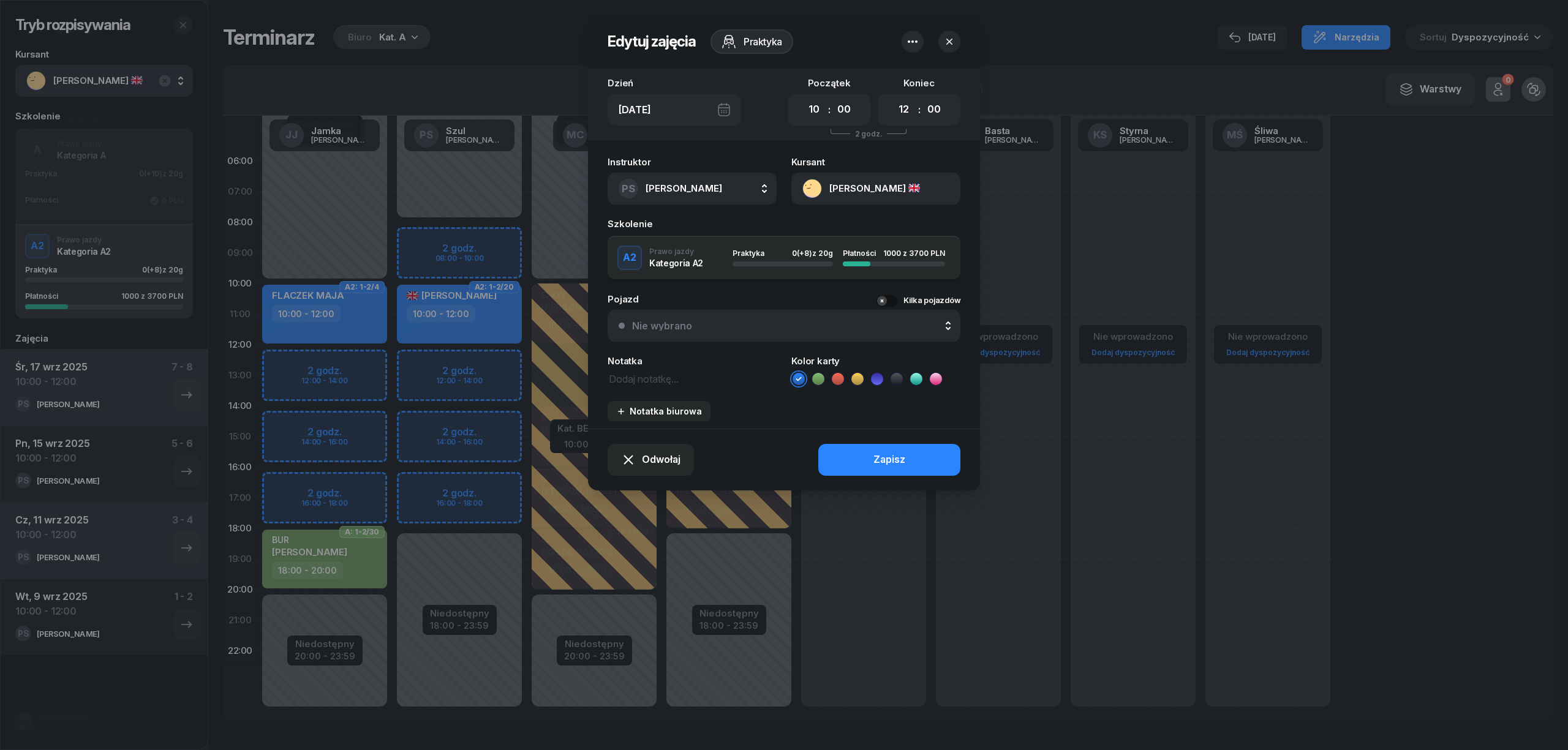
click at [914, 39] on icon "button" at bounding box center [912, 42] width 15 height 15
click at [851, 74] on link "Usuń" at bounding box center [906, 79] width 160 height 31
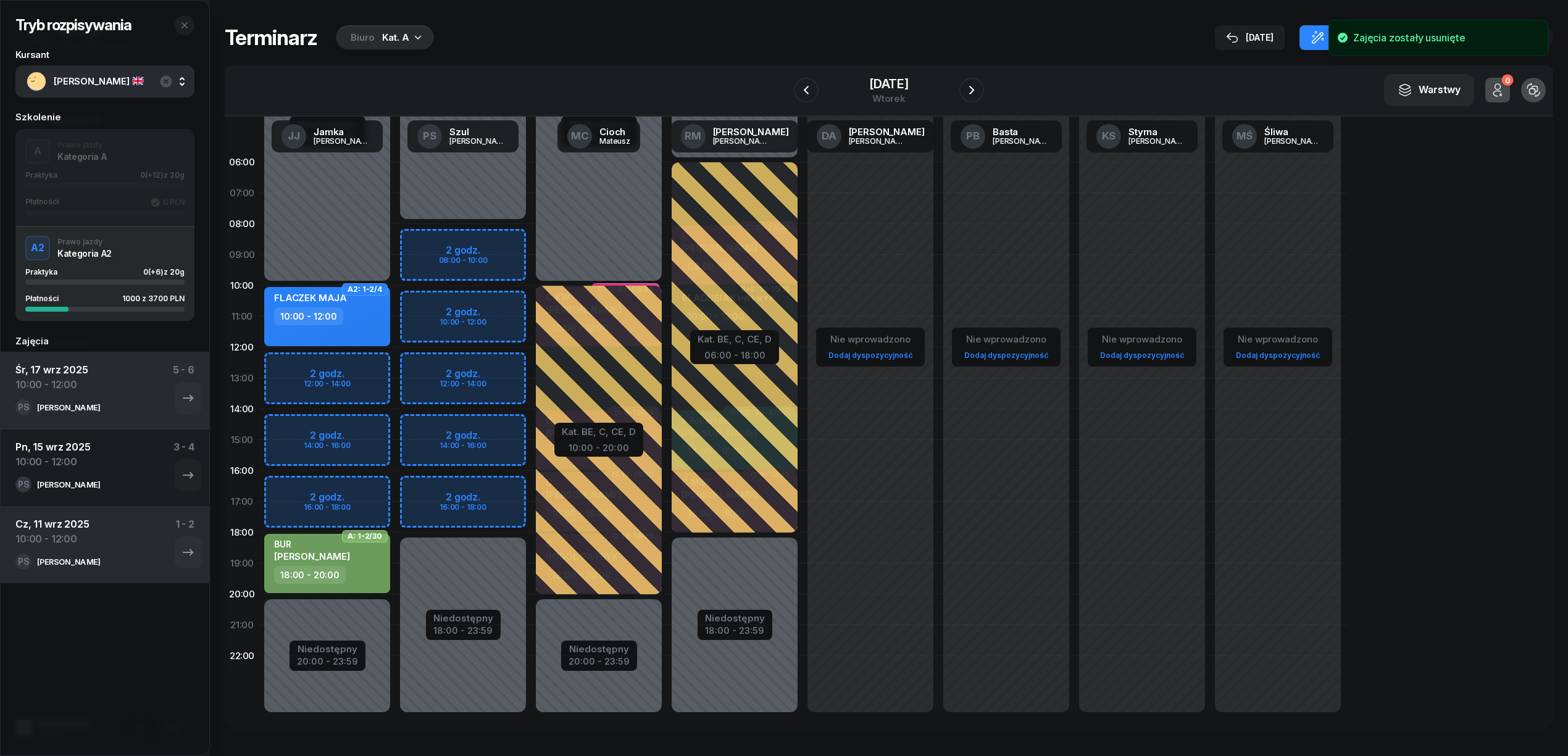
click at [531, 293] on div "Niedostępny 00:00 - 08:00 Niedostępny 18:00 - 23:59 2 godz. 08:00 - 10:00 2 god…" at bounding box center [599, 439] width 136 height 586
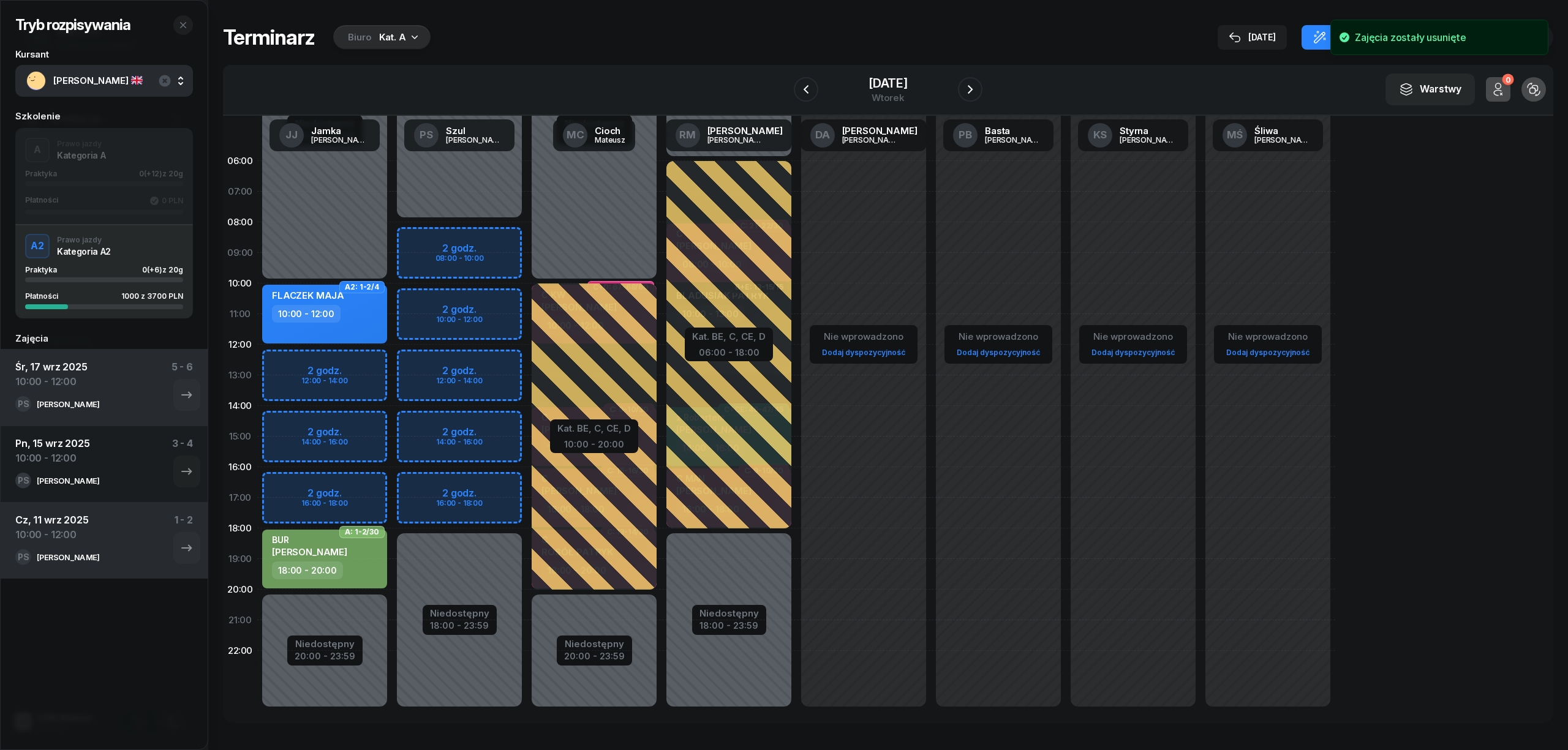
select select "10"
select select "12"
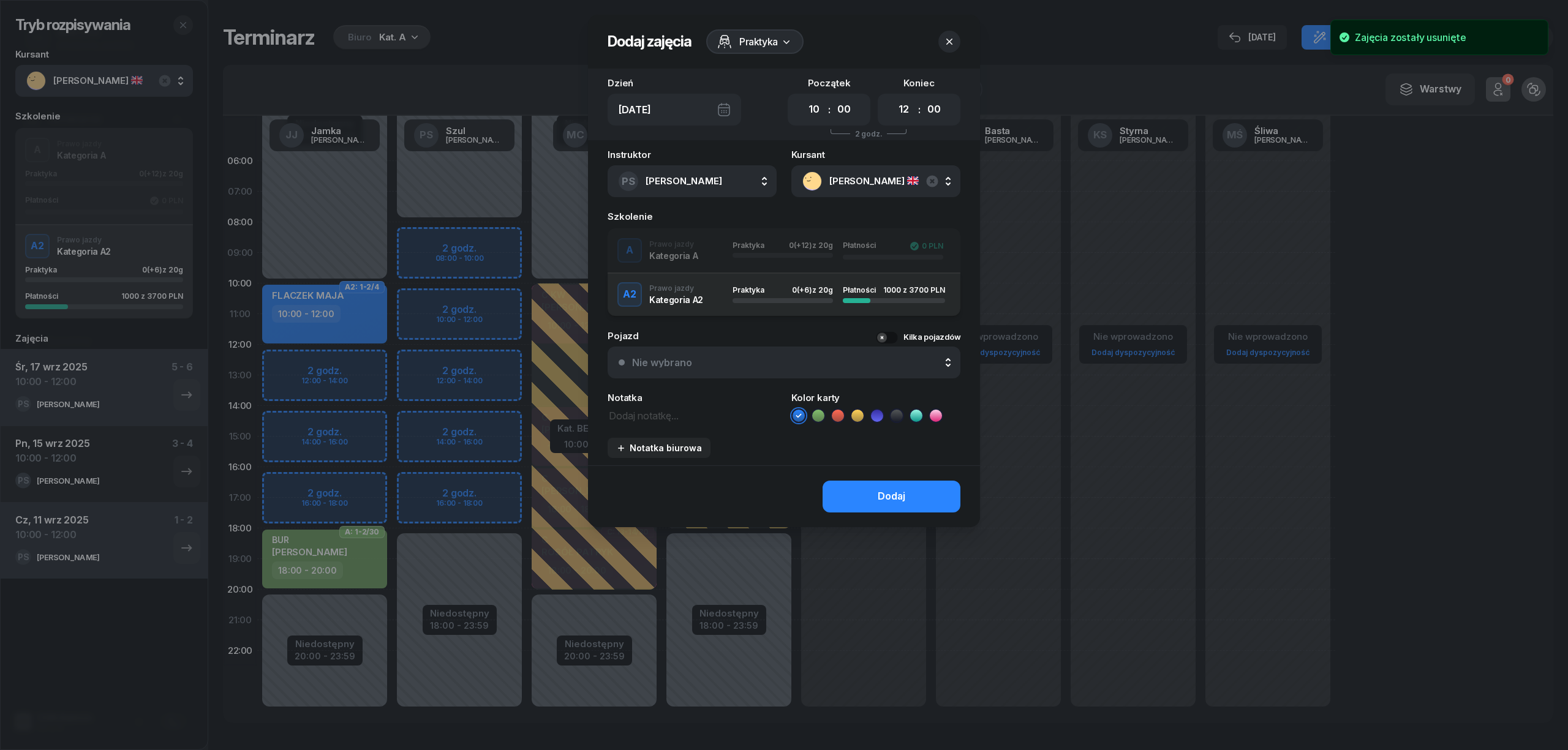
click at [821, 410] on icon at bounding box center [818, 416] width 12 height 12
click at [741, 253] on div "button" at bounding box center [783, 255] width 100 height 5
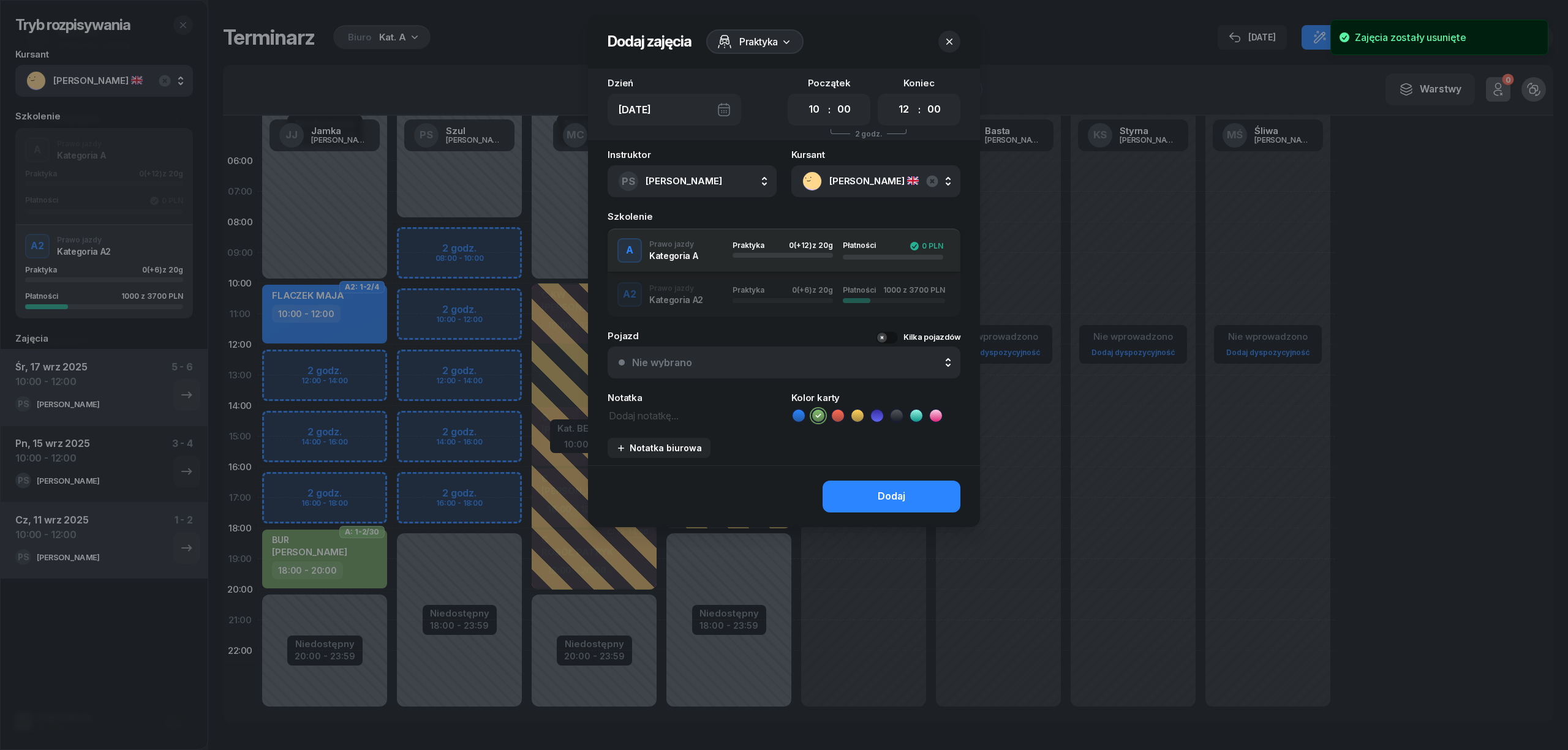
drag, startPoint x: 845, startPoint y: 490, endPoint x: 843, endPoint y: 479, distance: 11.2
click at [846, 490] on button "Dodaj" at bounding box center [891, 496] width 138 height 32
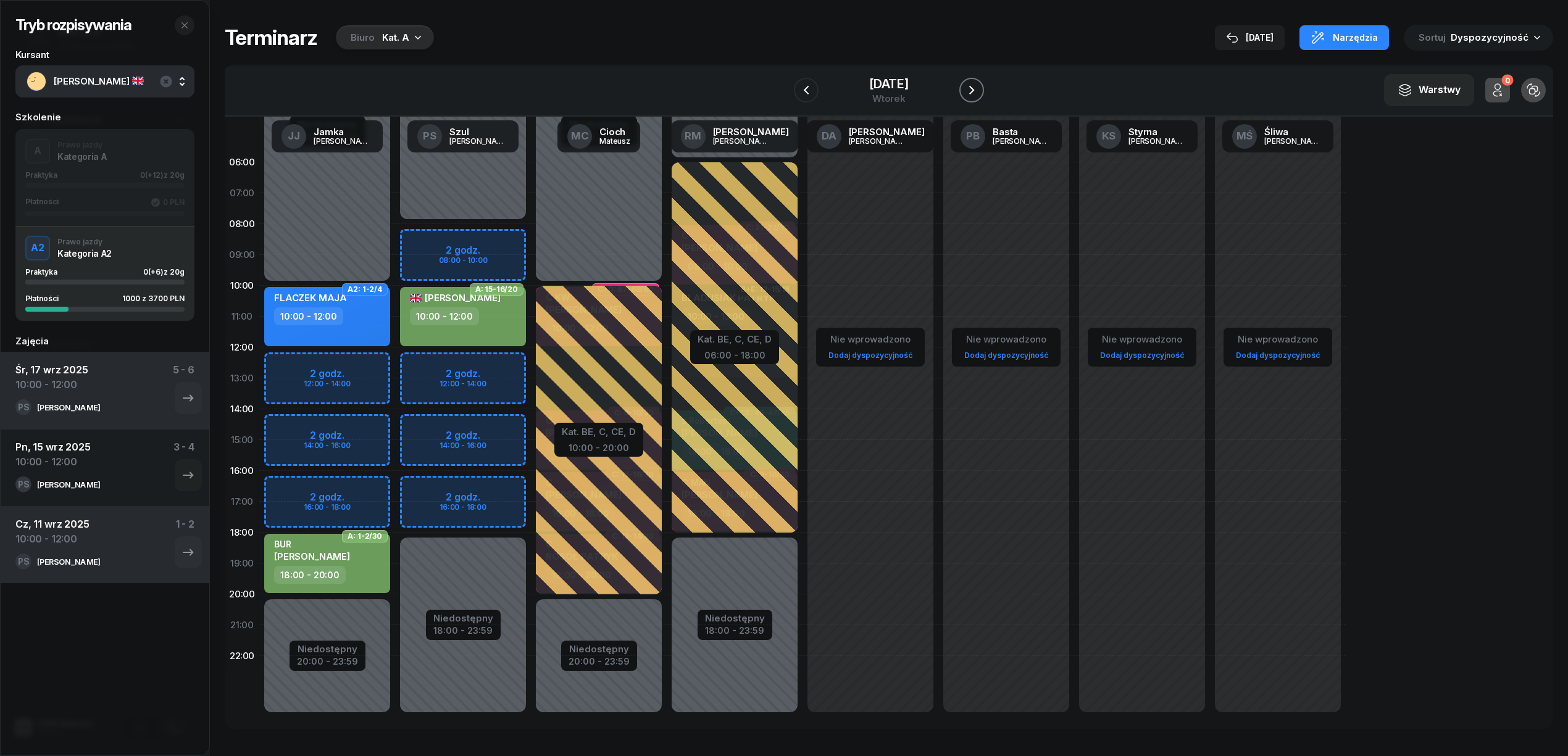
click at [969, 85] on icon "button" at bounding box center [971, 90] width 15 height 15
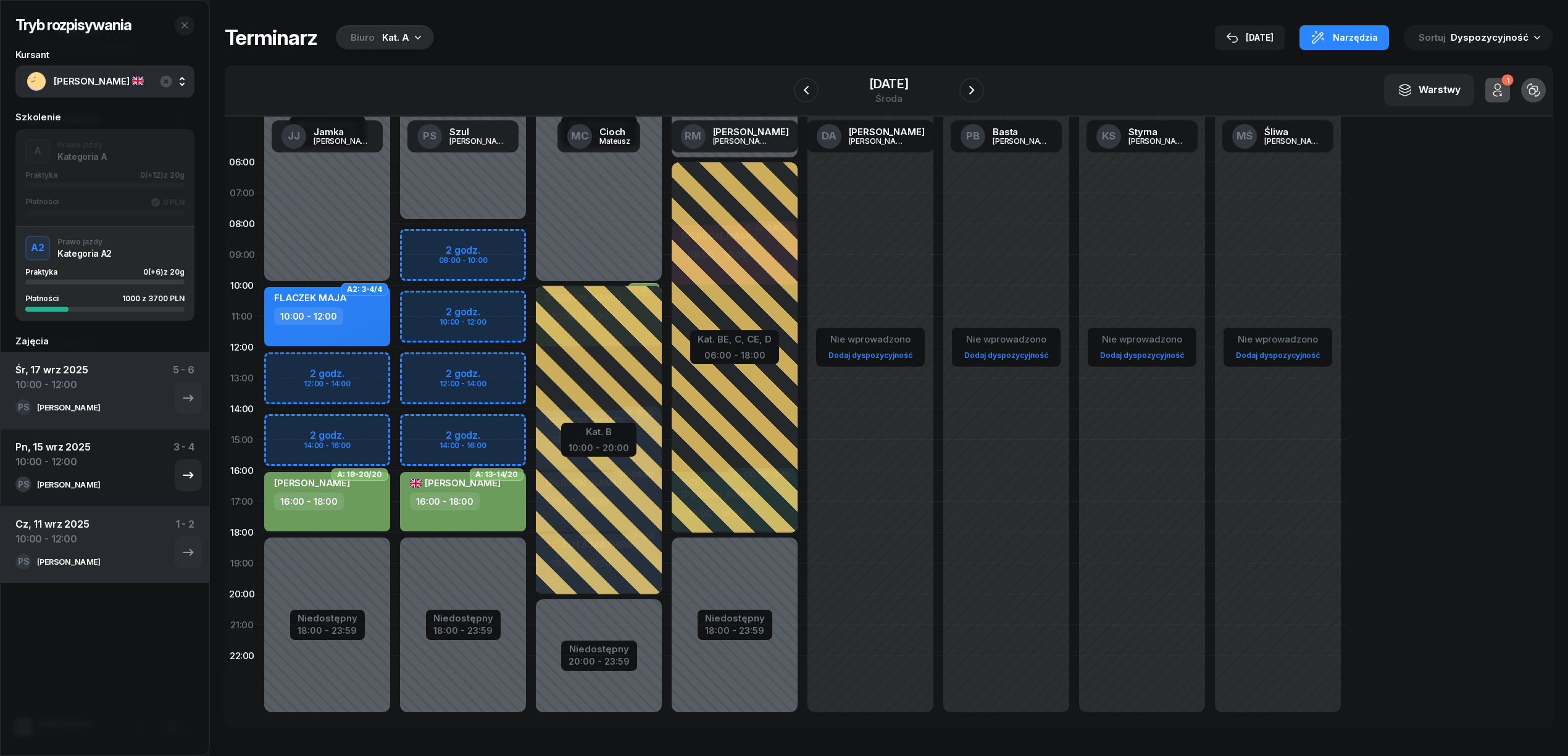
click at [128, 464] on div "Pn, 15 wrz 2025 10:00 - 12:00 3 - 4" at bounding box center [105, 458] width 179 height 37
click at [181, 556] on icon "button" at bounding box center [188, 552] width 15 height 15
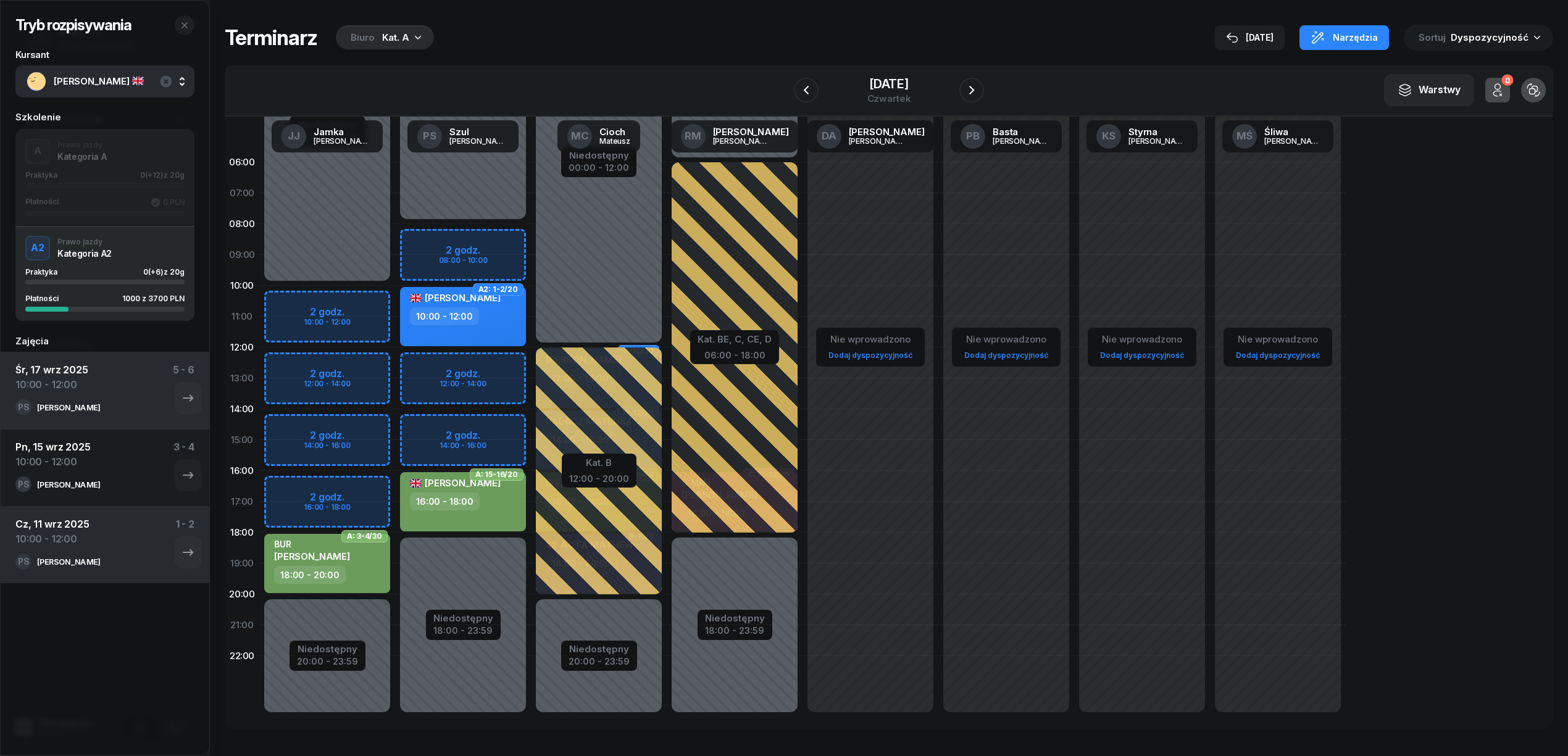
click at [515, 314] on div "10:00 - 12:00" at bounding box center [464, 316] width 109 height 18
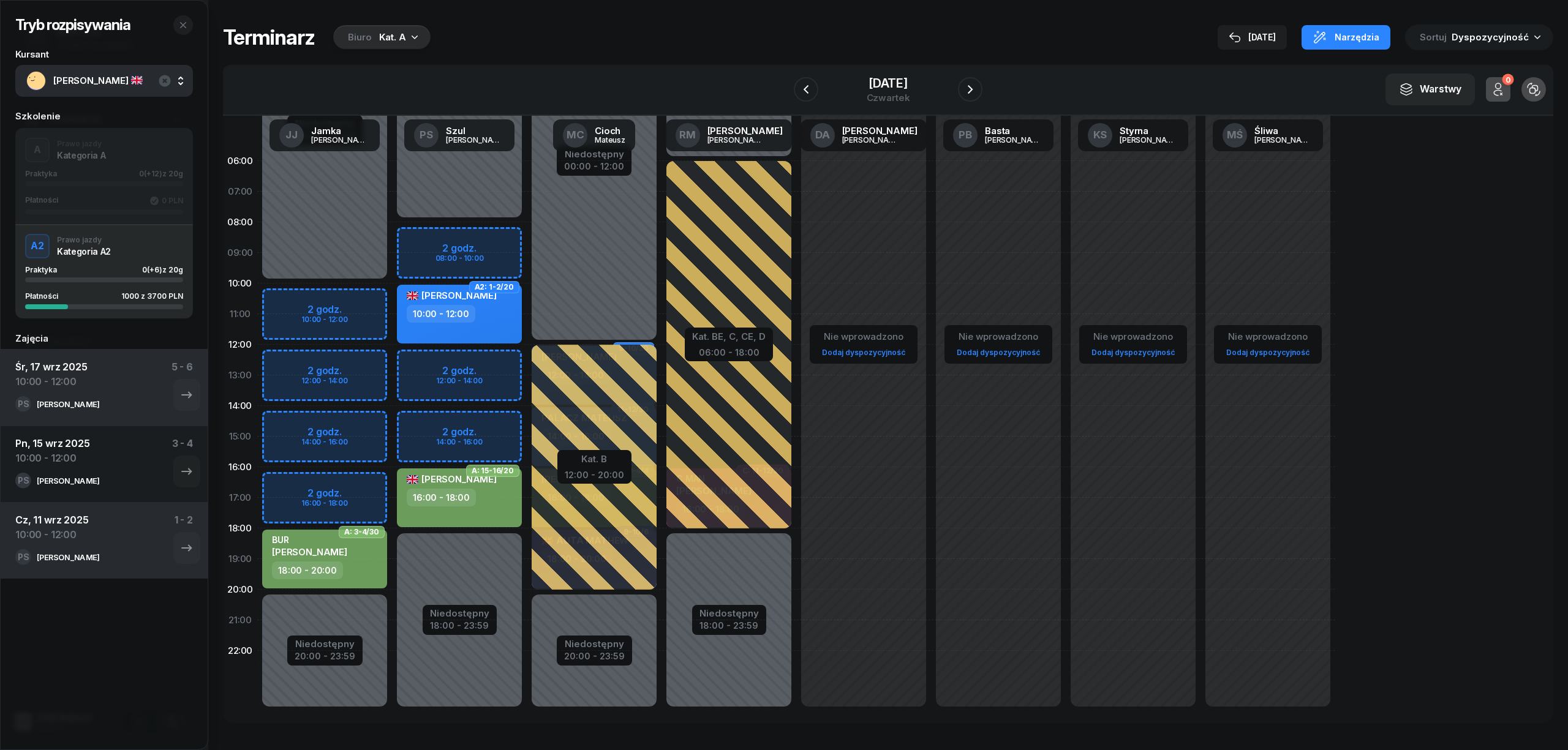
select select "10"
select select "12"
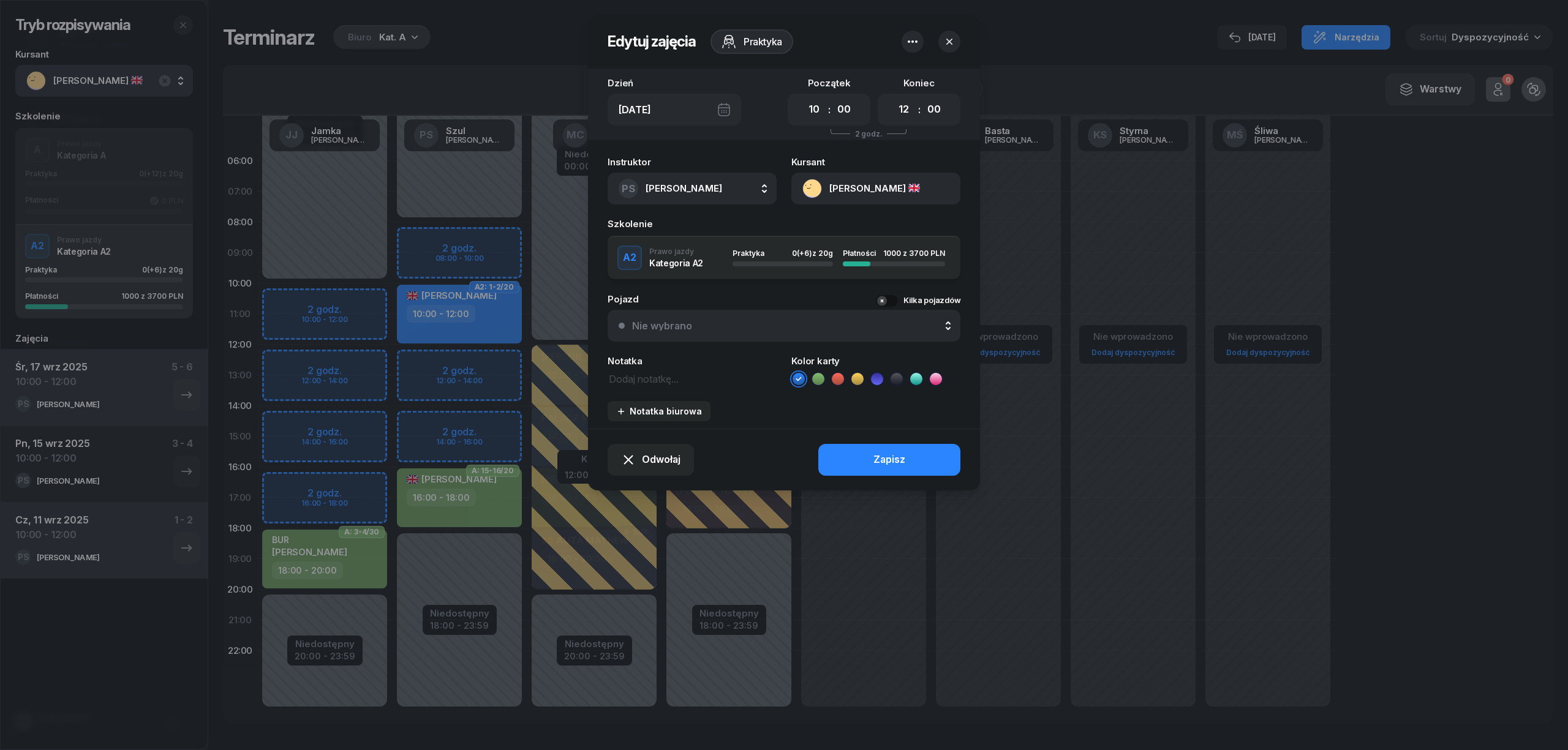
click at [910, 42] on icon "button" at bounding box center [912, 42] width 15 height 15
click at [858, 79] on div "Usuń" at bounding box center [866, 79] width 22 height 16
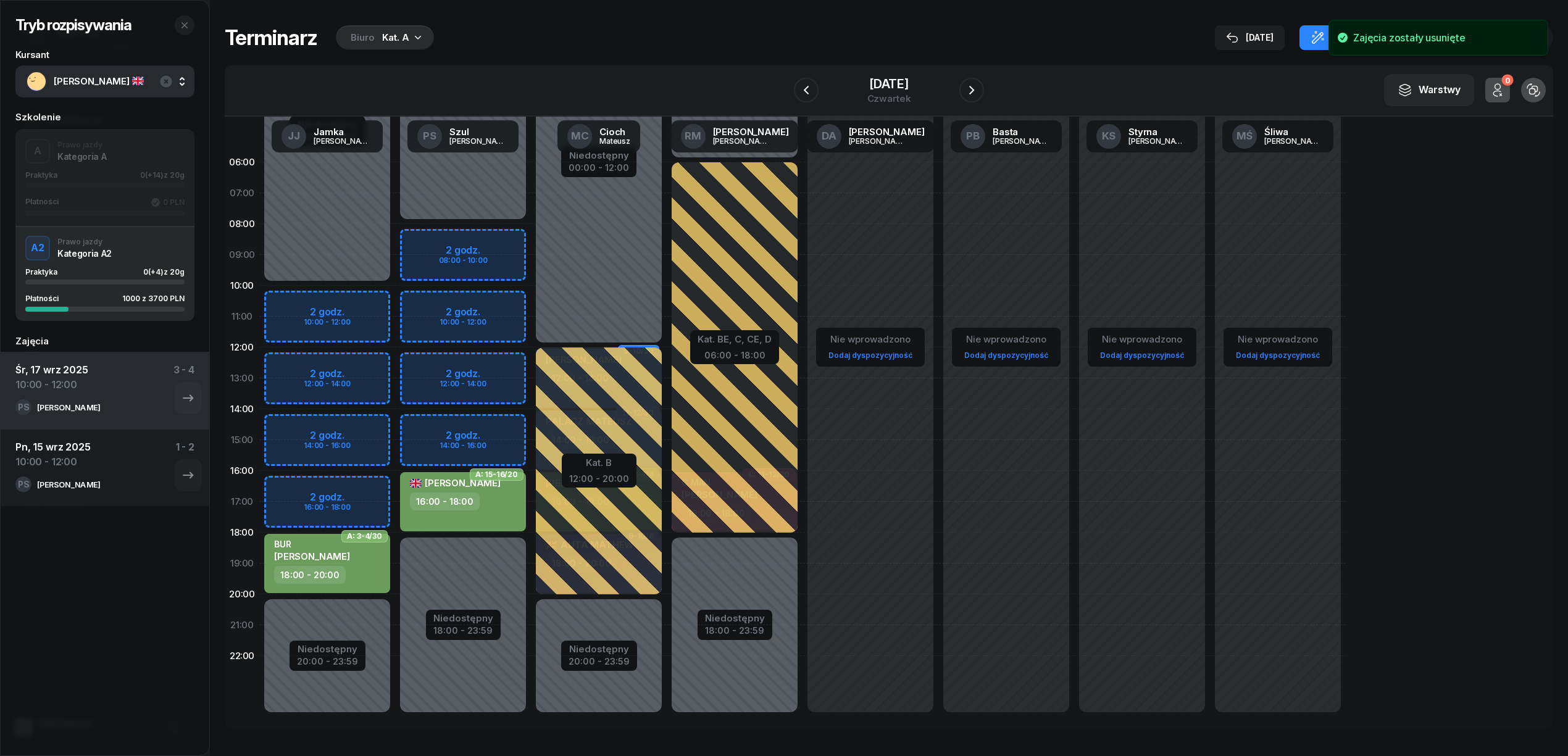
click at [531, 302] on div "Niedostępny 00:00 - 08:00 Niedostępny 18:00 - 23:59 A: 15-16/20 KOSTADINOV VASI…" at bounding box center [599, 439] width 136 height 586
select select "10"
select select "12"
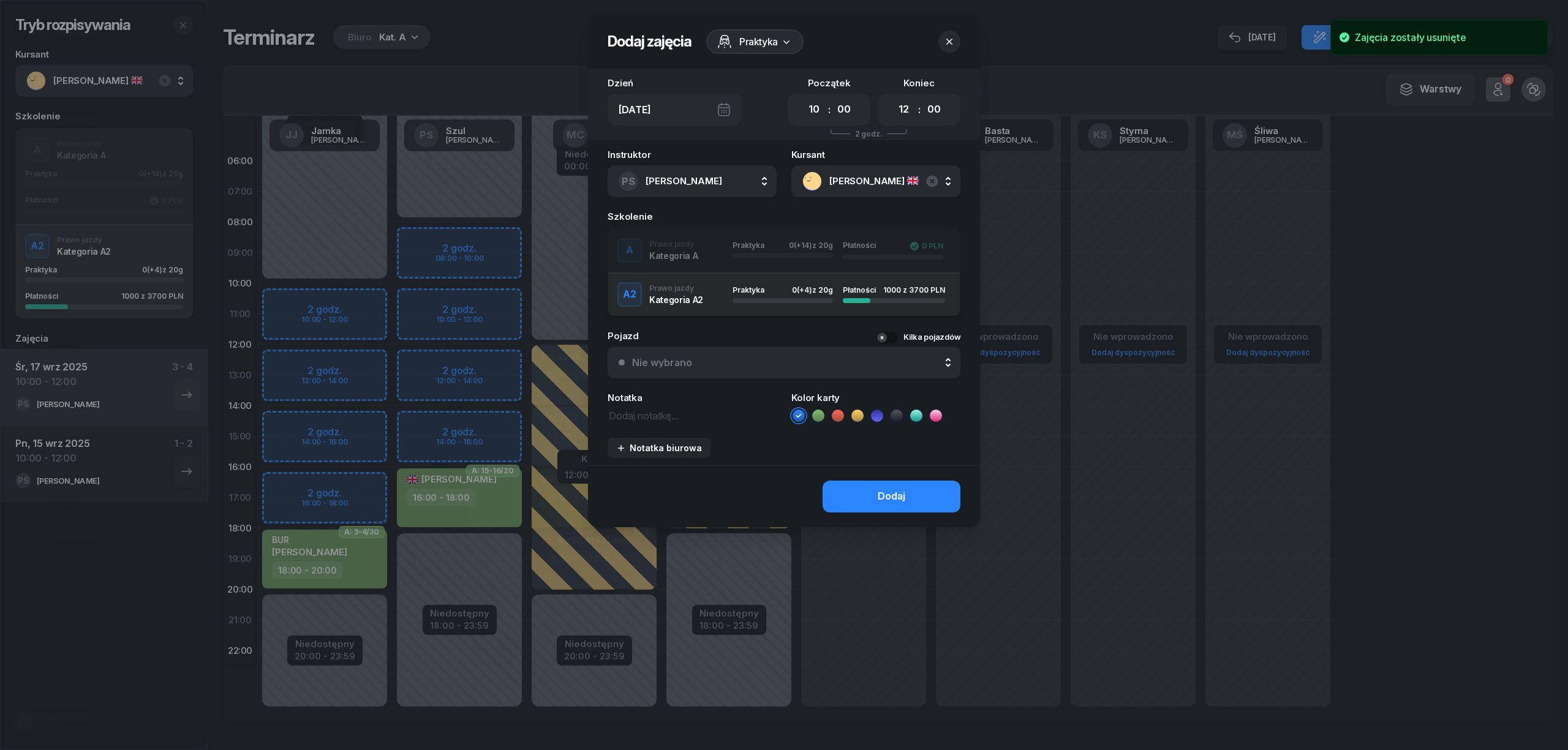
click at [701, 248] on div "A Prawo jazdy Kategoria A Praktyka 0 (+14) z 20g Płatności 0 PLN" at bounding box center [784, 250] width 353 height 25
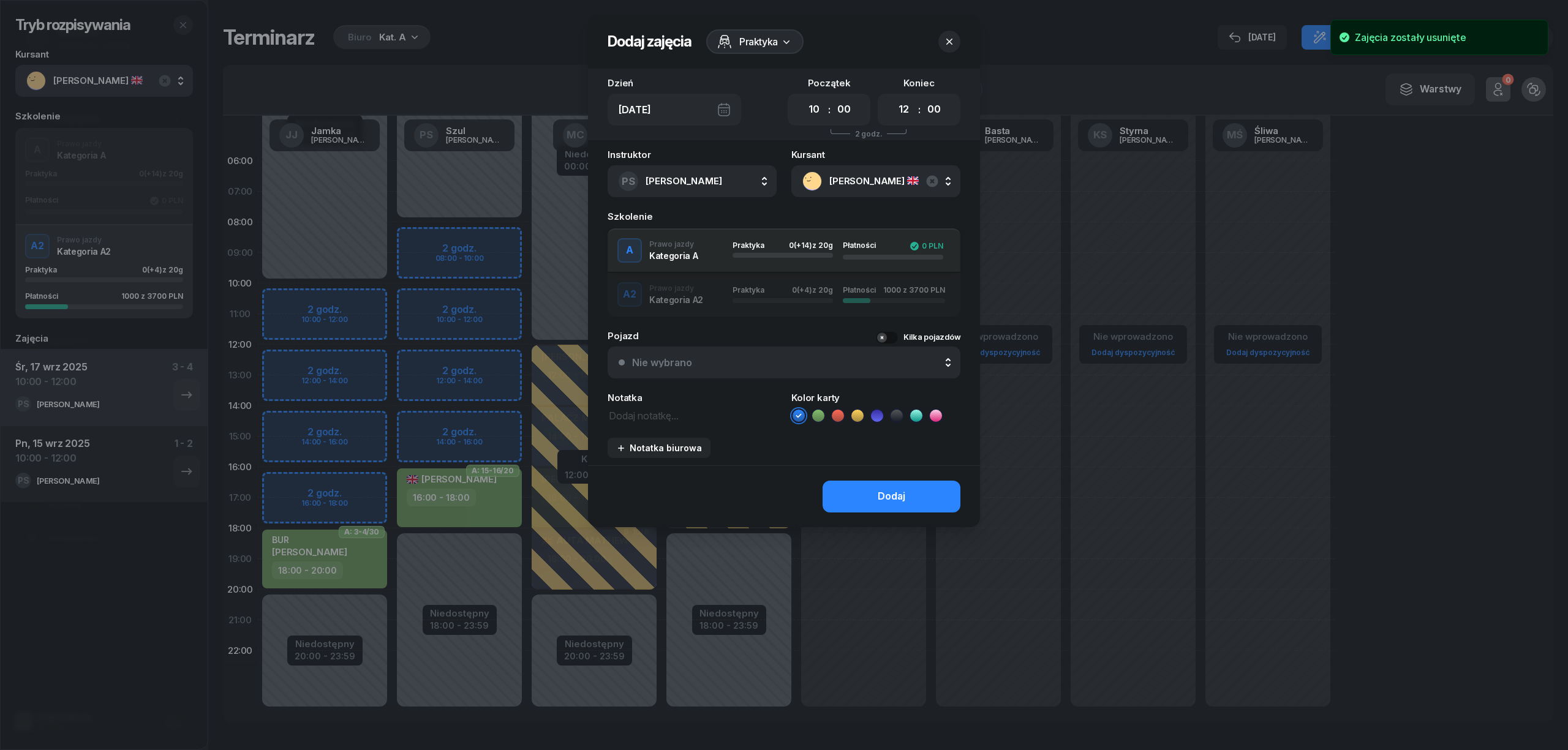
click at [814, 414] on icon at bounding box center [818, 416] width 12 height 12
click at [855, 494] on button "Dodaj" at bounding box center [891, 496] width 138 height 32
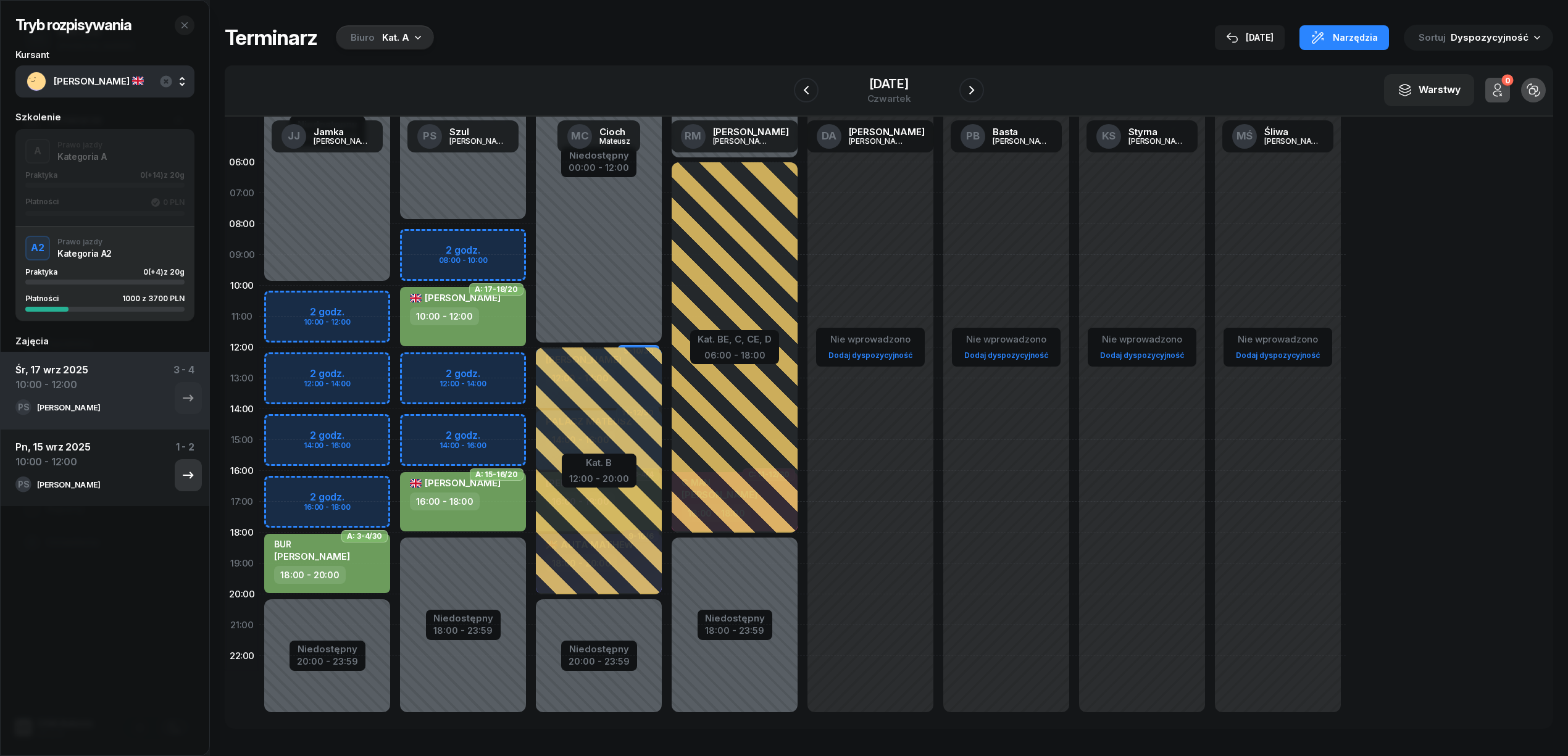
click at [181, 473] on icon "button" at bounding box center [188, 474] width 15 height 15
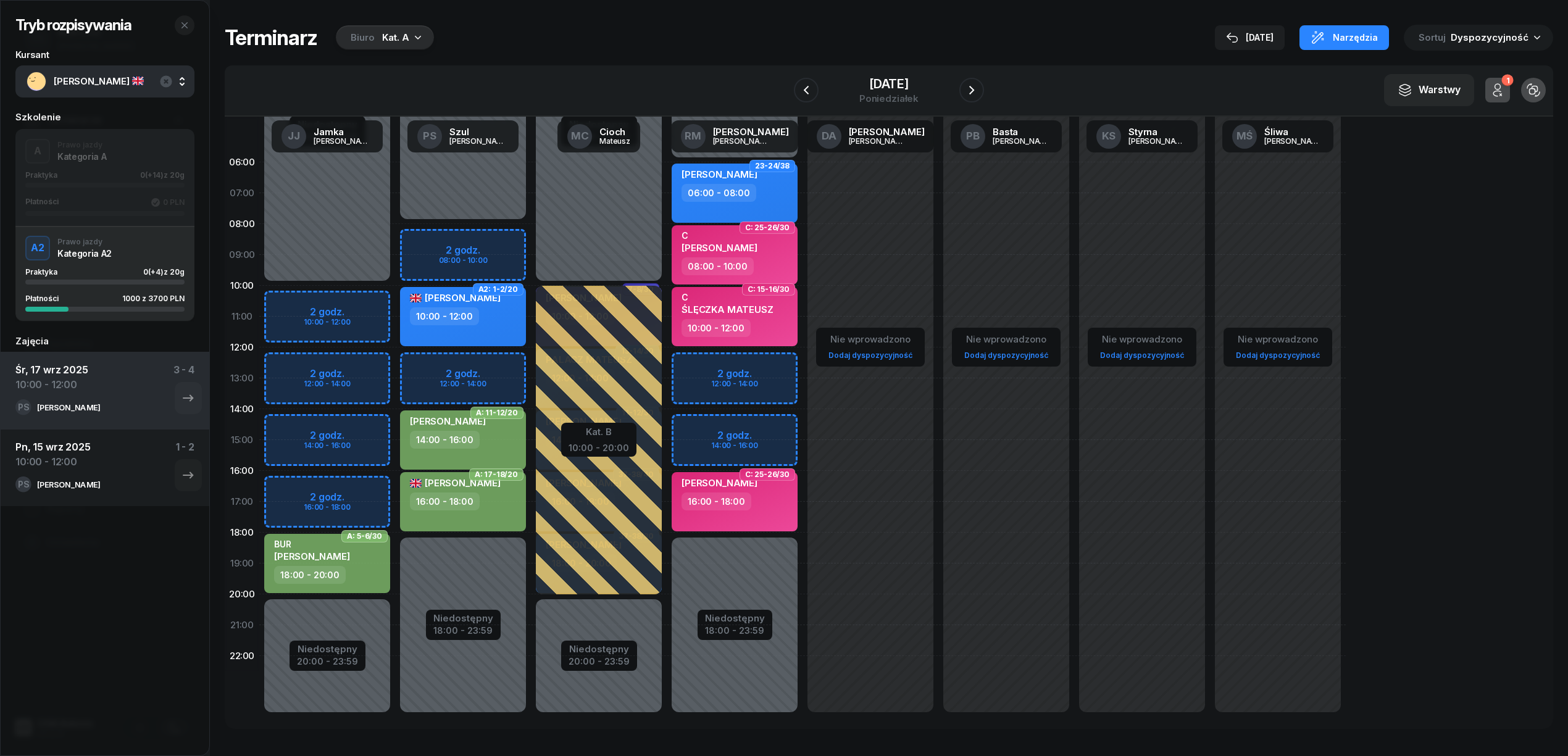
click at [475, 317] on div "10:00 - 12:00" at bounding box center [444, 316] width 69 height 18
select select "10"
select select "12"
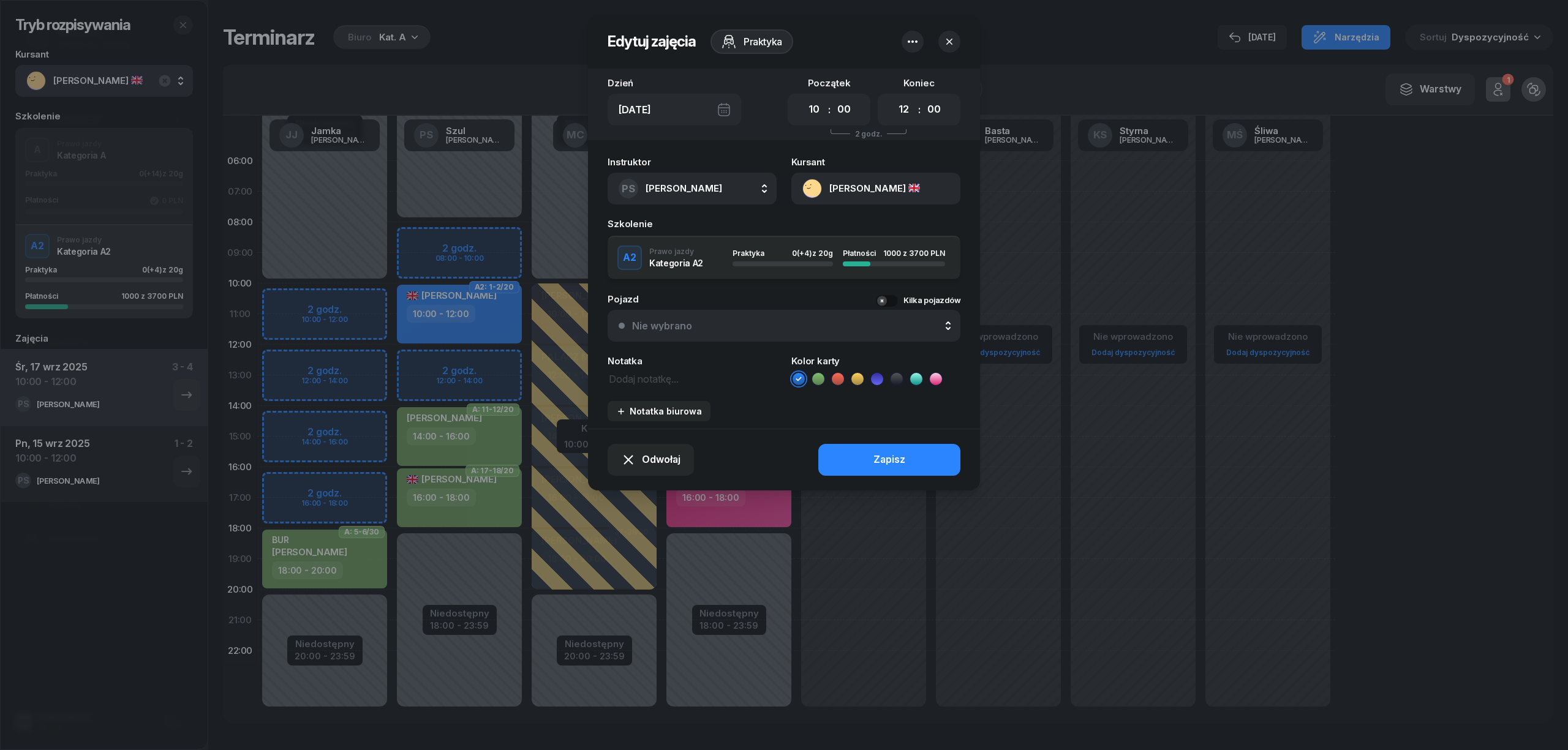
click at [909, 37] on icon "button" at bounding box center [912, 42] width 15 height 15
click at [872, 81] on div "Usuń" at bounding box center [866, 79] width 22 height 16
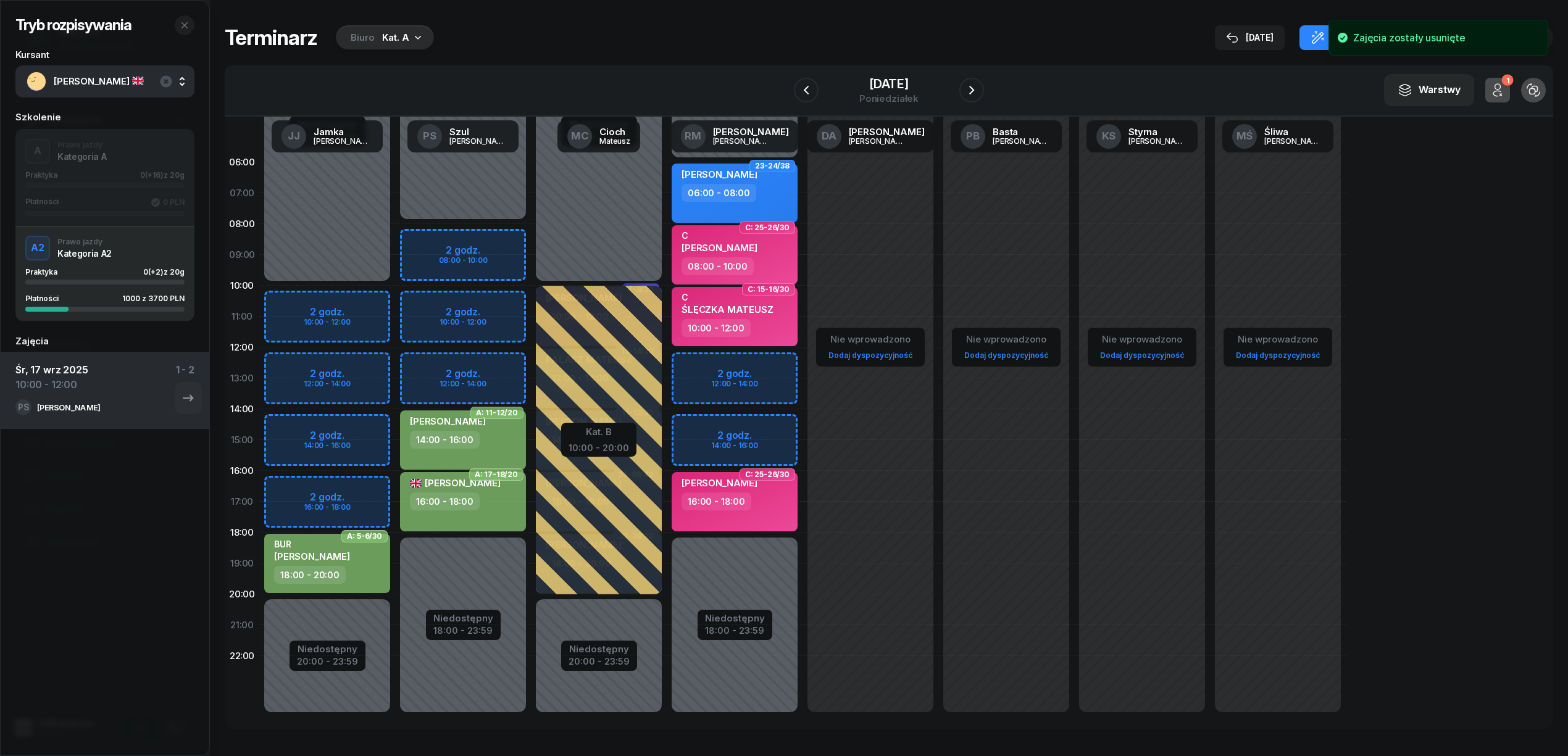
click at [531, 297] on div "Niedostępny 00:00 - 08:00 Niedostępny 18:00 - 23:59 A: 11-12/20 ISZCZUK KRZYSZT…" at bounding box center [599, 439] width 136 height 586
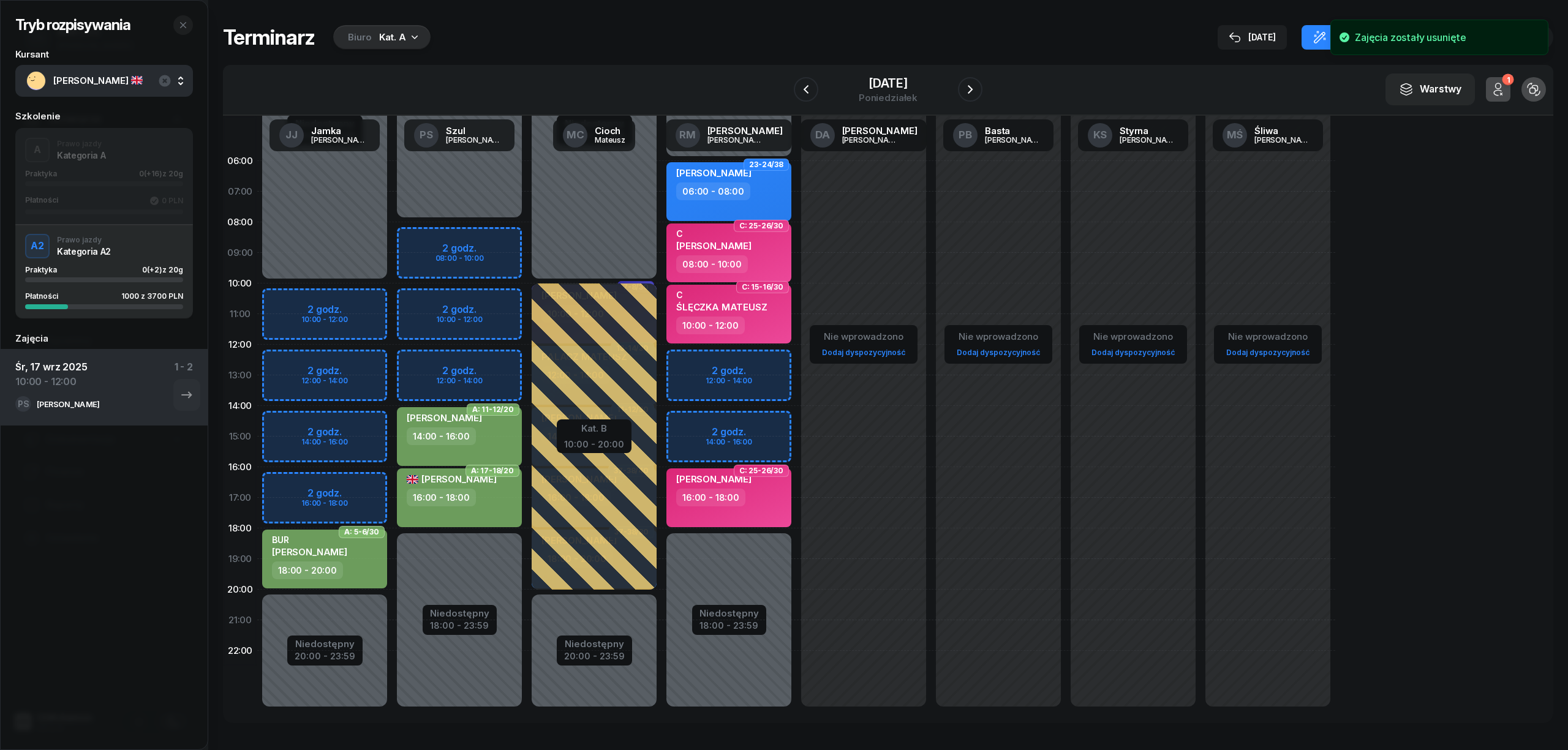
select select "10"
select select "12"
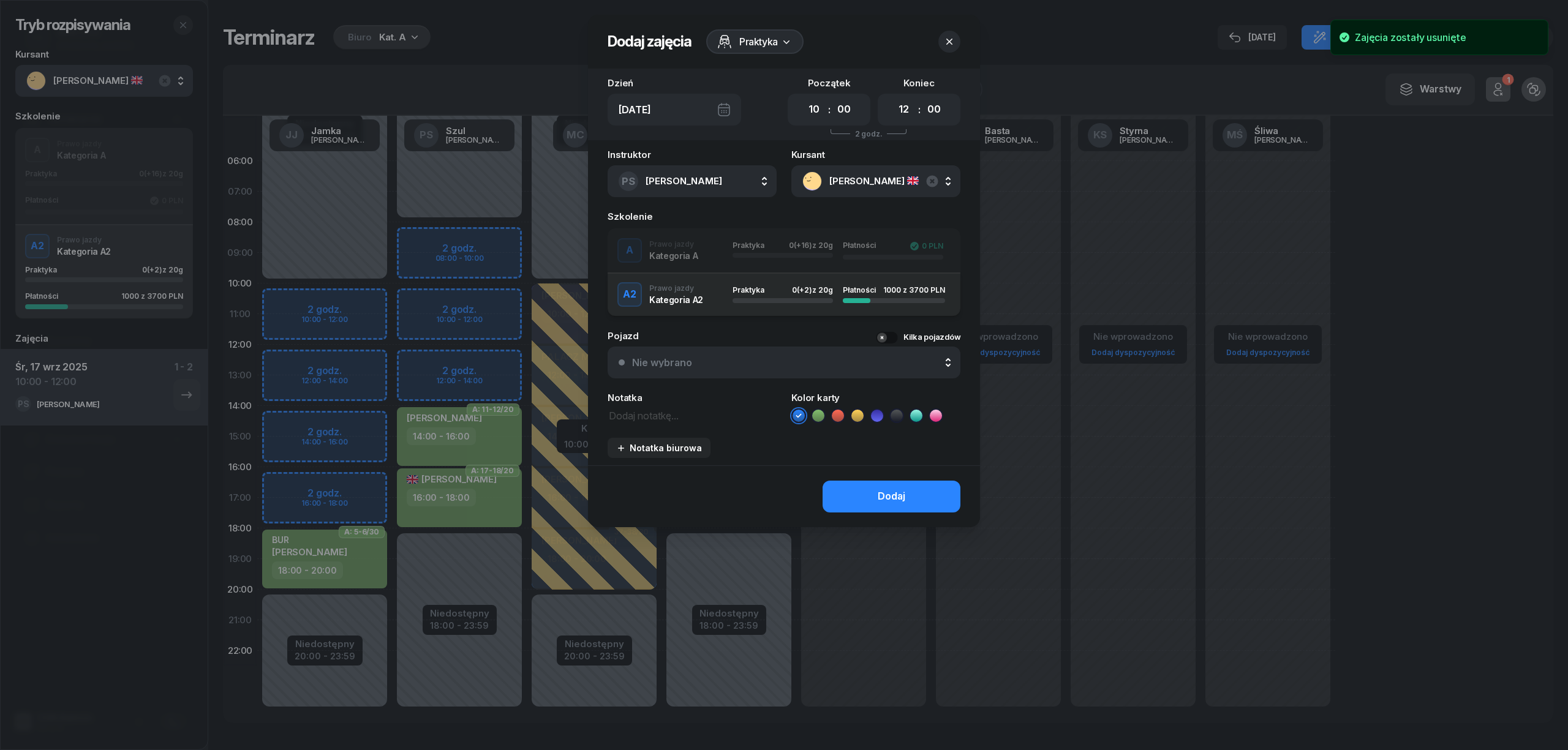
click at [700, 257] on div "A Prawo jazdy Kategoria A Praktyka 0 (+16) z 20g Płatności 0 PLN" at bounding box center [784, 250] width 353 height 25
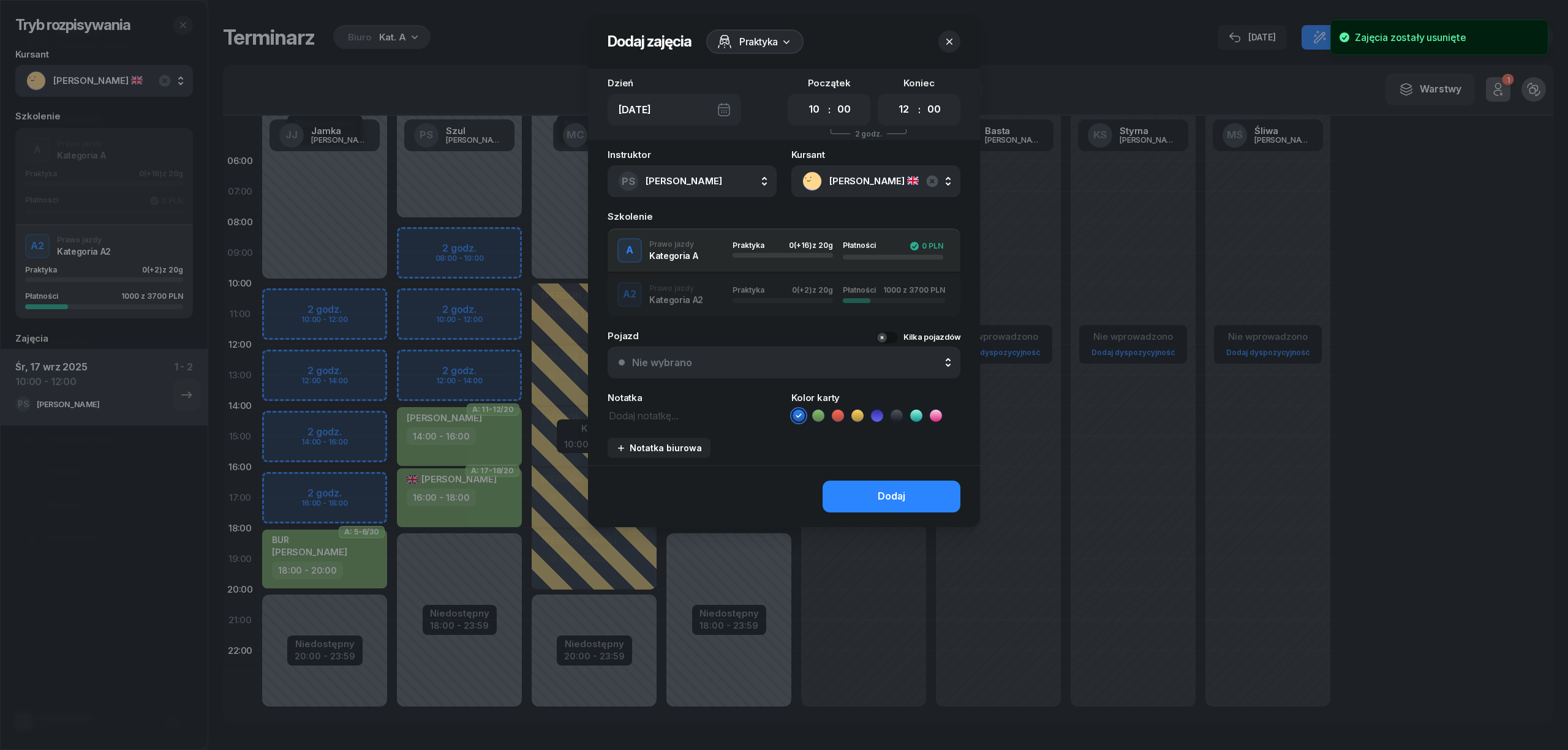
click at [816, 419] on icon at bounding box center [818, 416] width 12 height 12
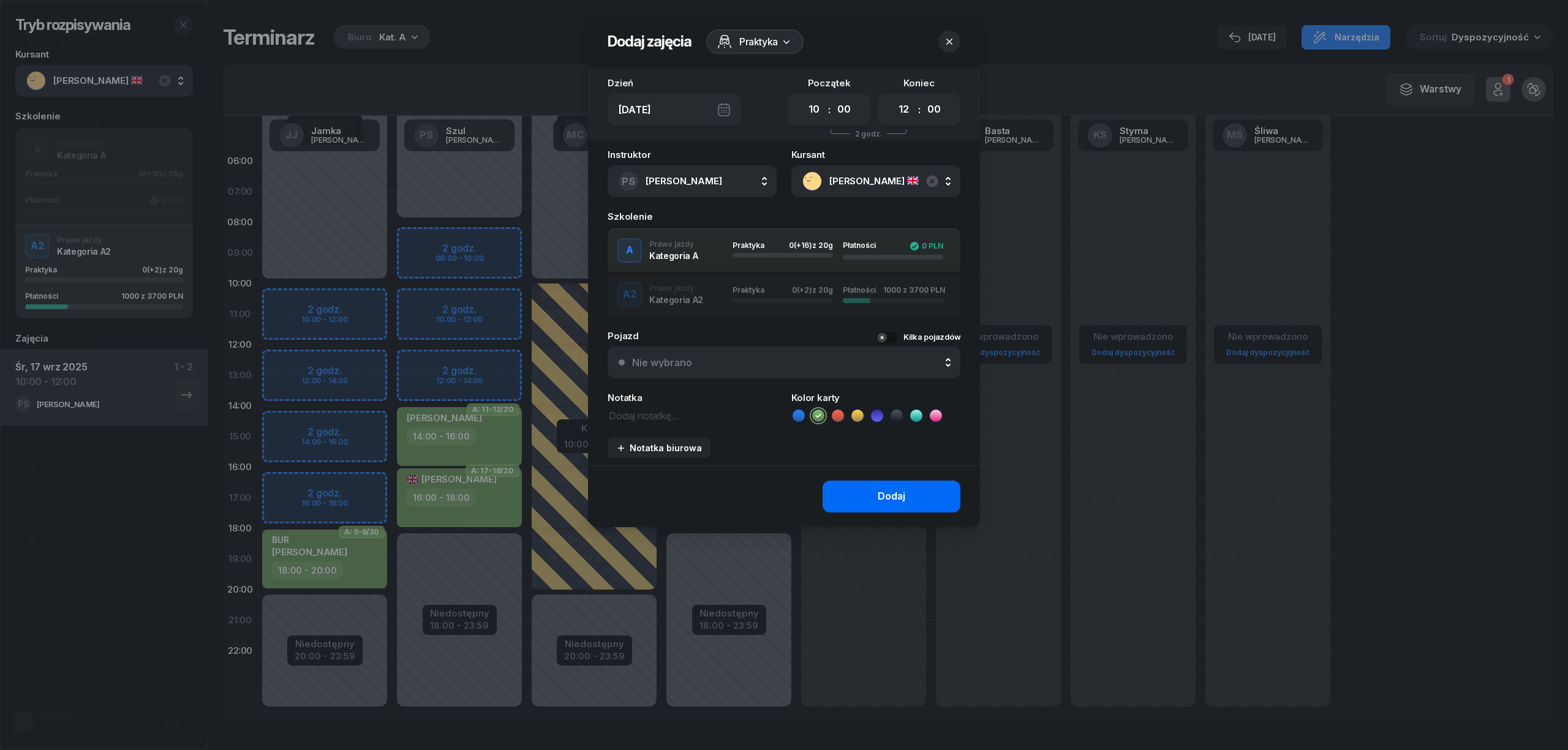
click at [849, 486] on button "Dodaj" at bounding box center [891, 496] width 138 height 32
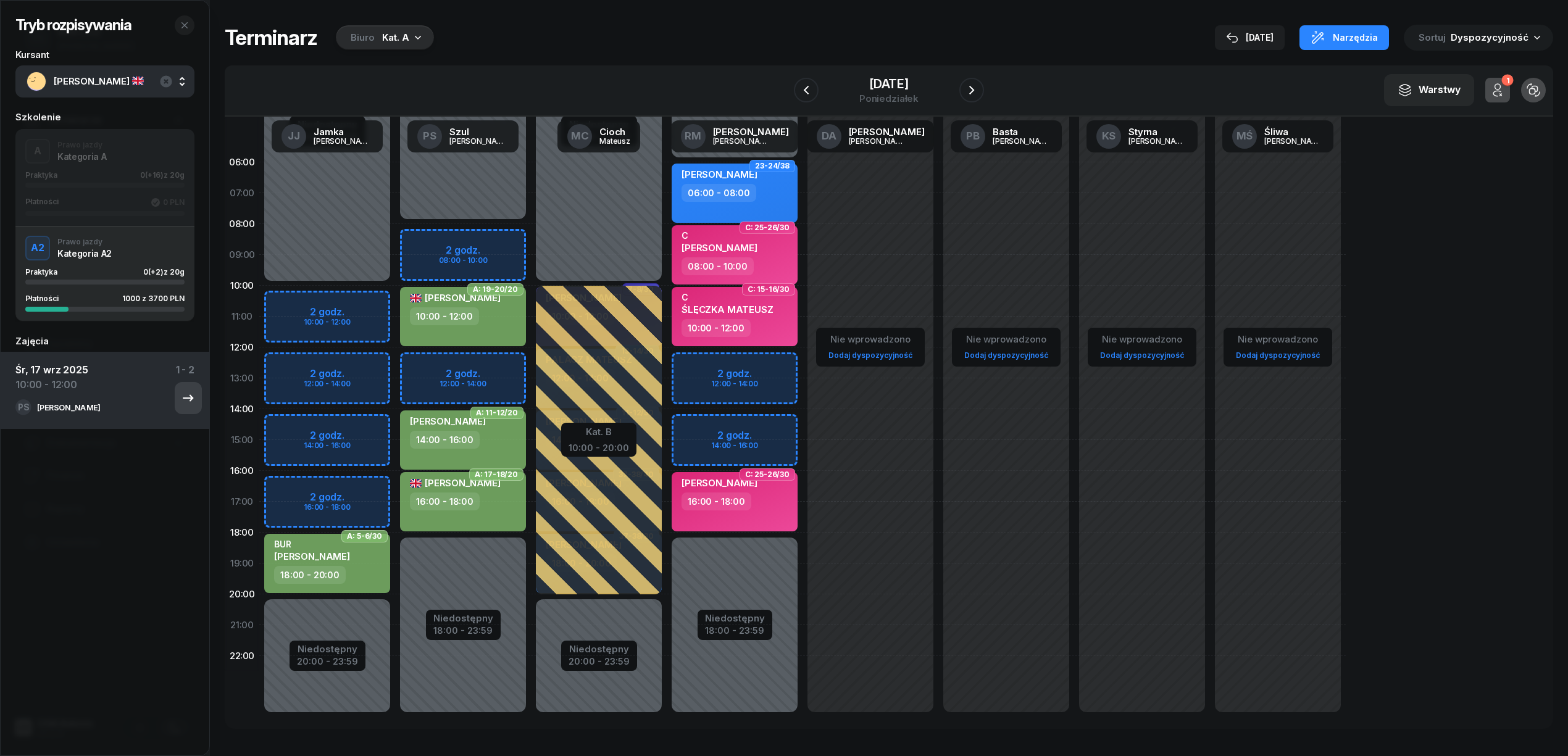
click at [175, 389] on button "button" at bounding box center [188, 397] width 27 height 32
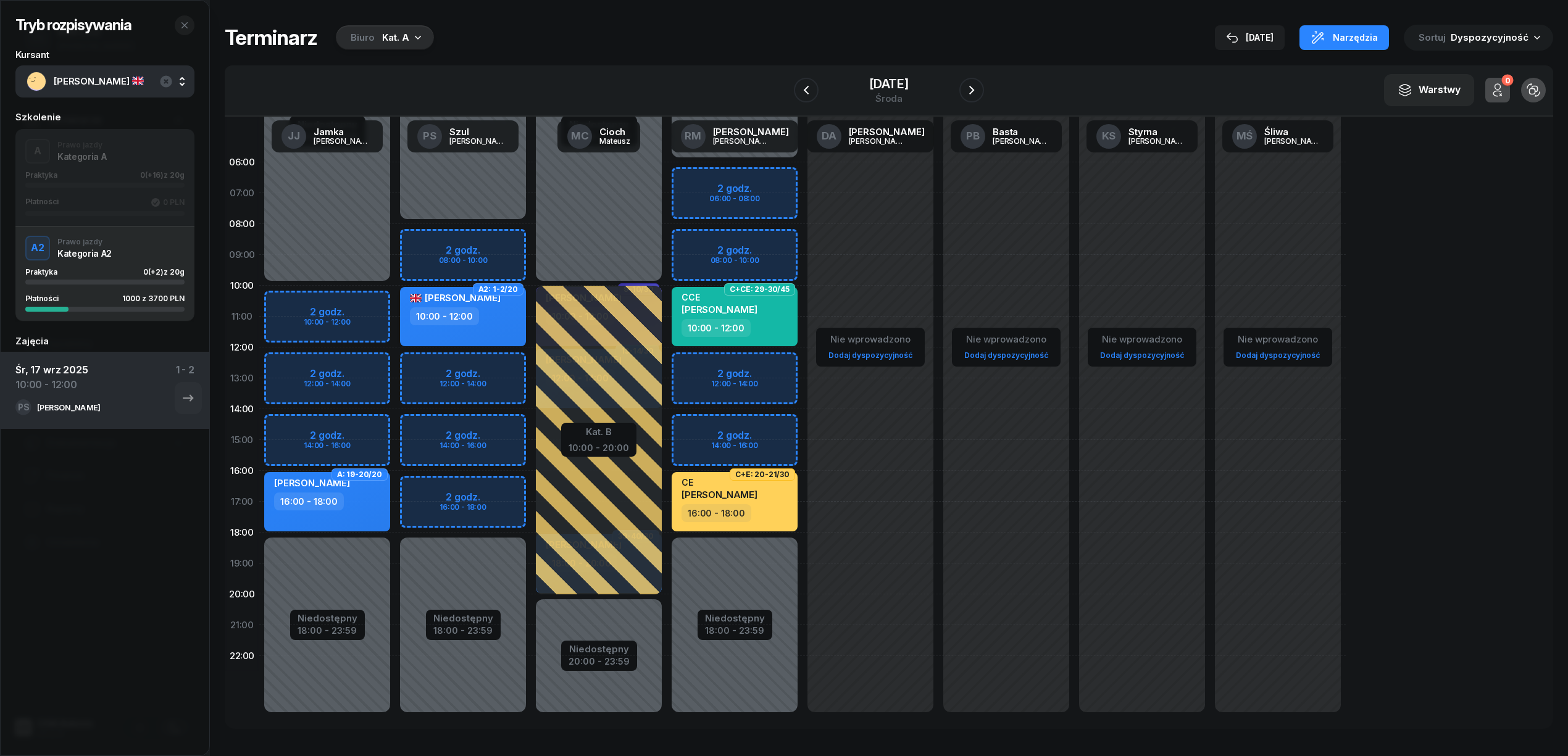
click at [511, 317] on div "10:00 - 12:00" at bounding box center [464, 316] width 109 height 18
select select "10"
select select "12"
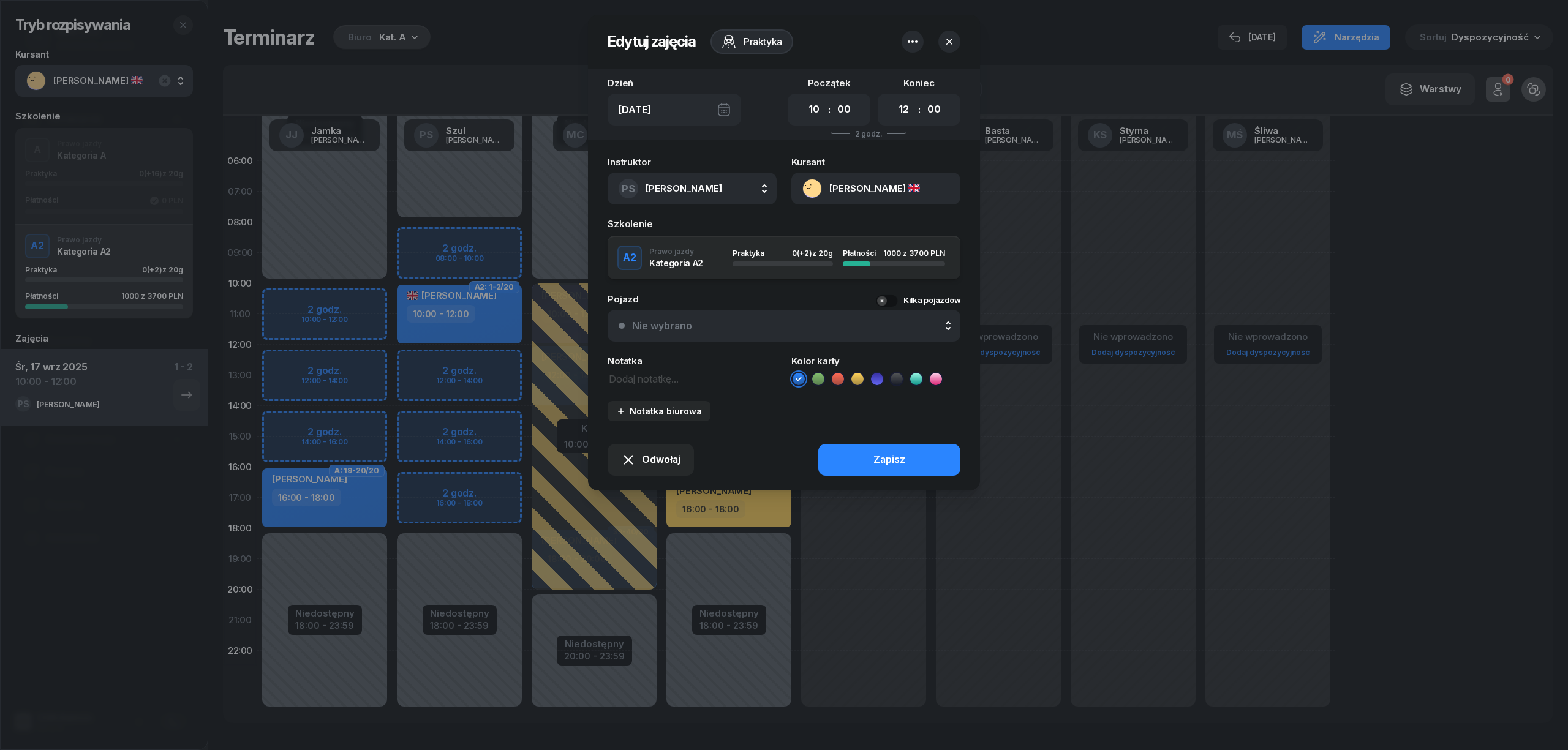
click at [916, 42] on icon "button" at bounding box center [912, 41] width 10 height 2
click at [893, 74] on link "Usuń" at bounding box center [906, 79] width 160 height 31
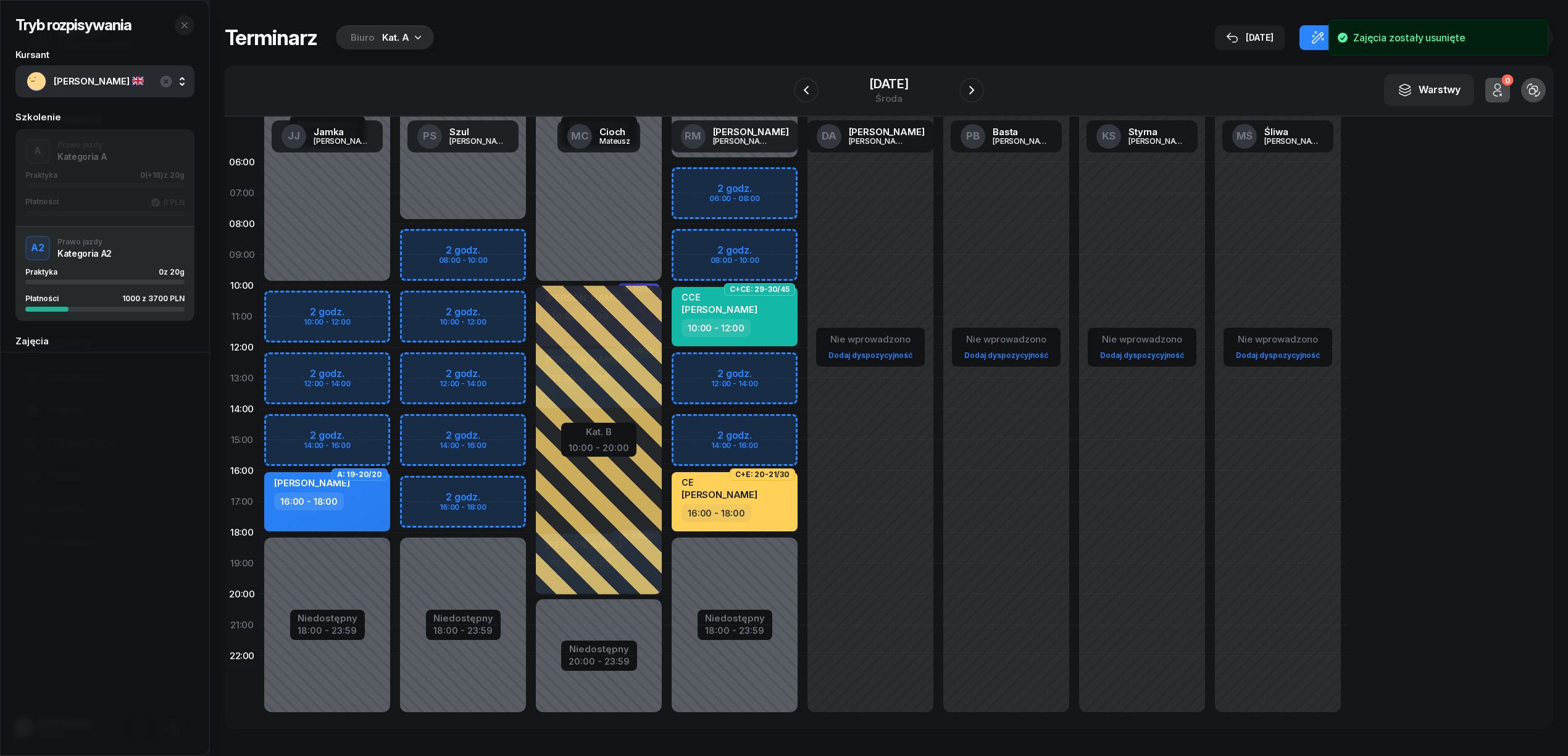
click at [531, 302] on div "Niedostępny 00:00 - 08:00 Niedostępny 18:00 - 23:59 2 godz. 08:00 - 10:00 2 god…" at bounding box center [599, 439] width 136 height 586
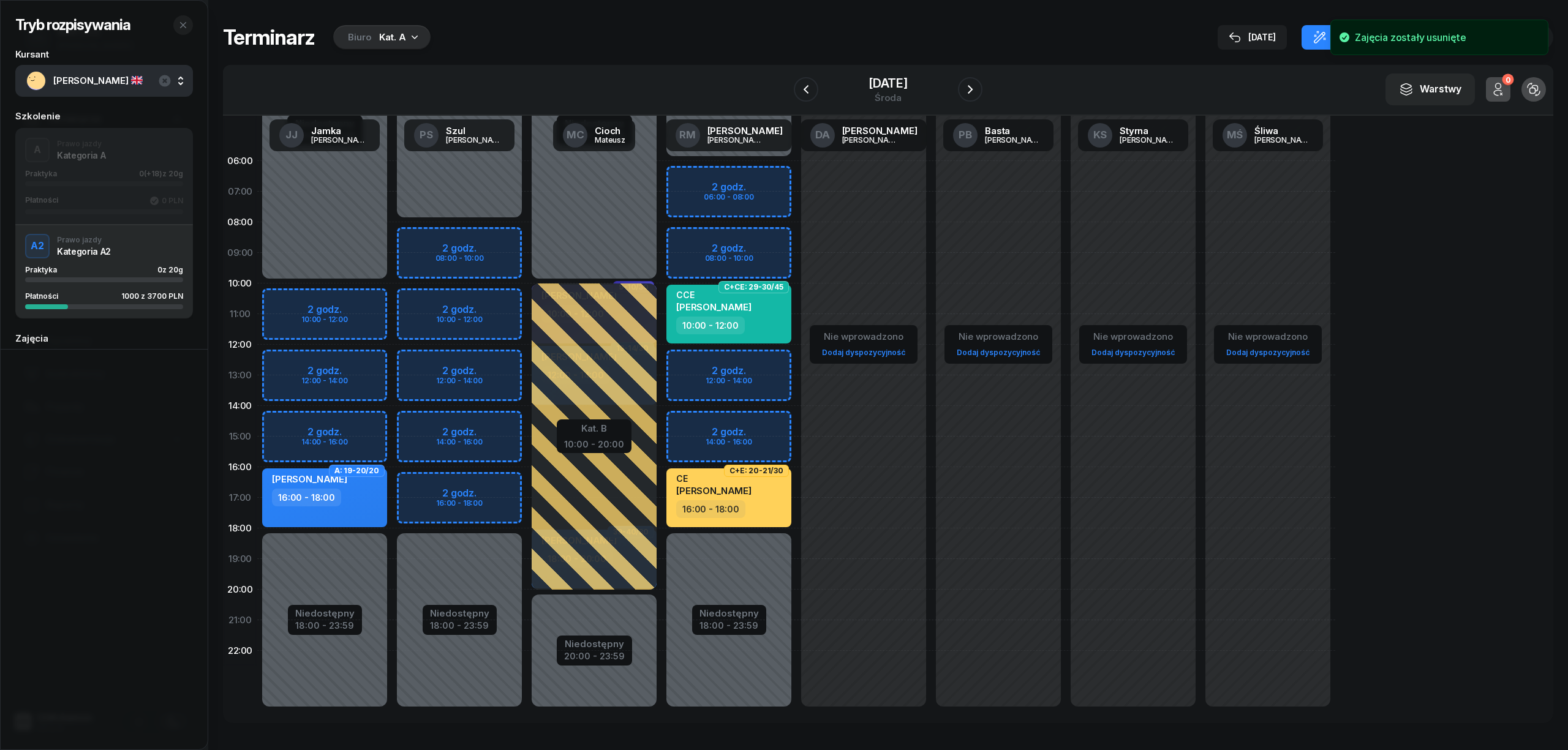
select select "10"
select select "12"
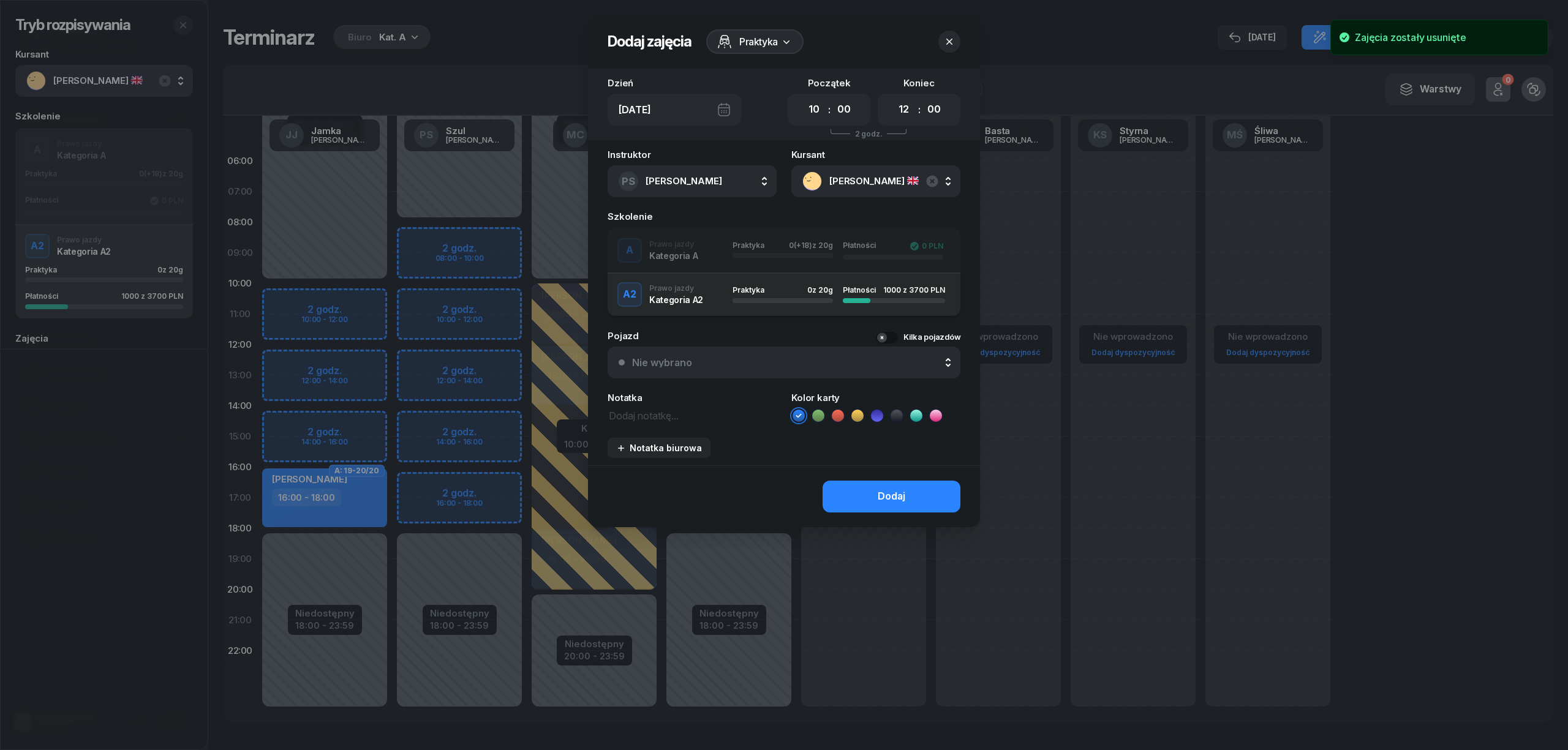
click at [692, 258] on div "A Prawo jazdy Kategoria A Praktyka 0 (+18) z 20g Płatności 0 PLN" at bounding box center [784, 250] width 353 height 25
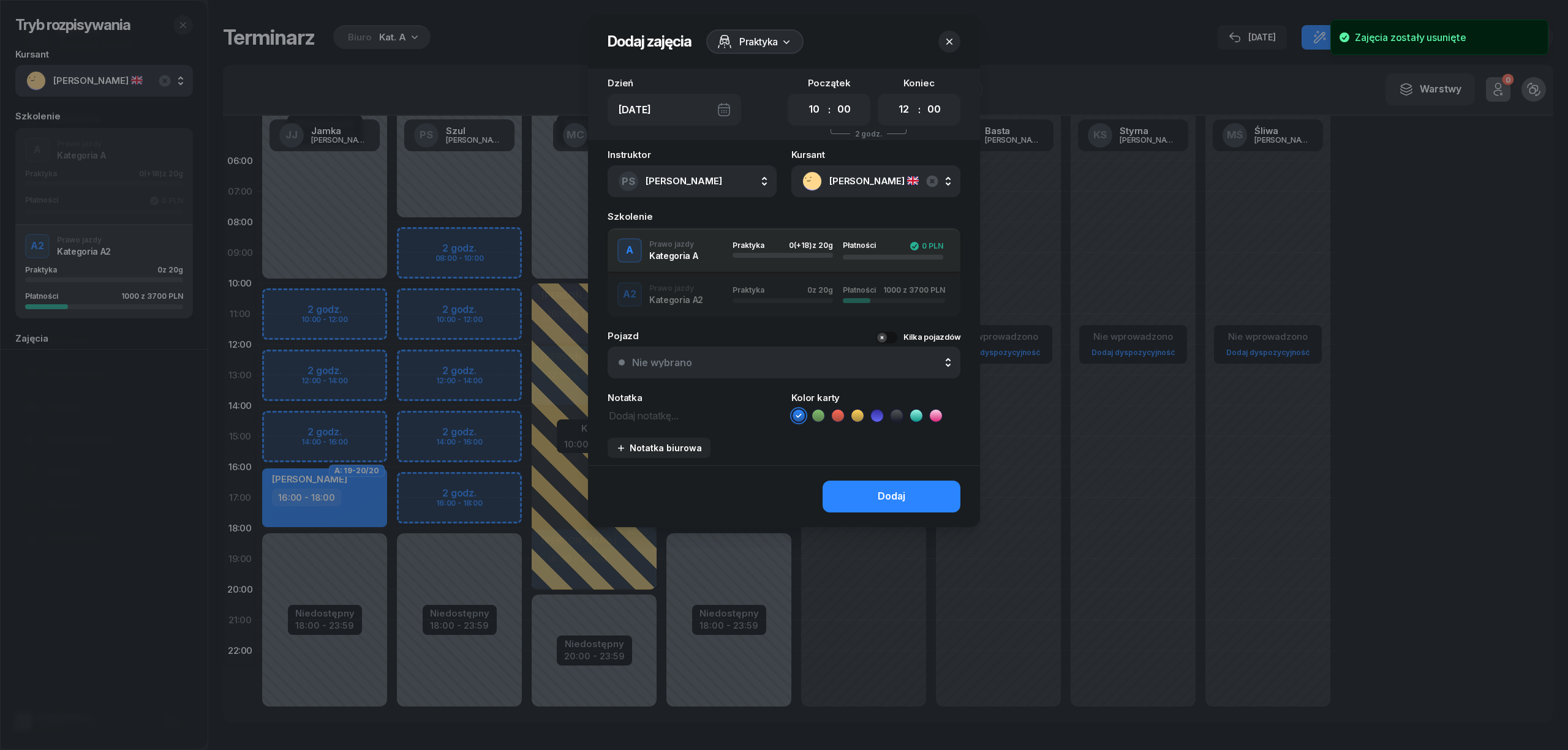
click at [819, 415] on icon at bounding box center [818, 416] width 12 height 12
click at [852, 491] on button "Dodaj" at bounding box center [891, 496] width 138 height 32
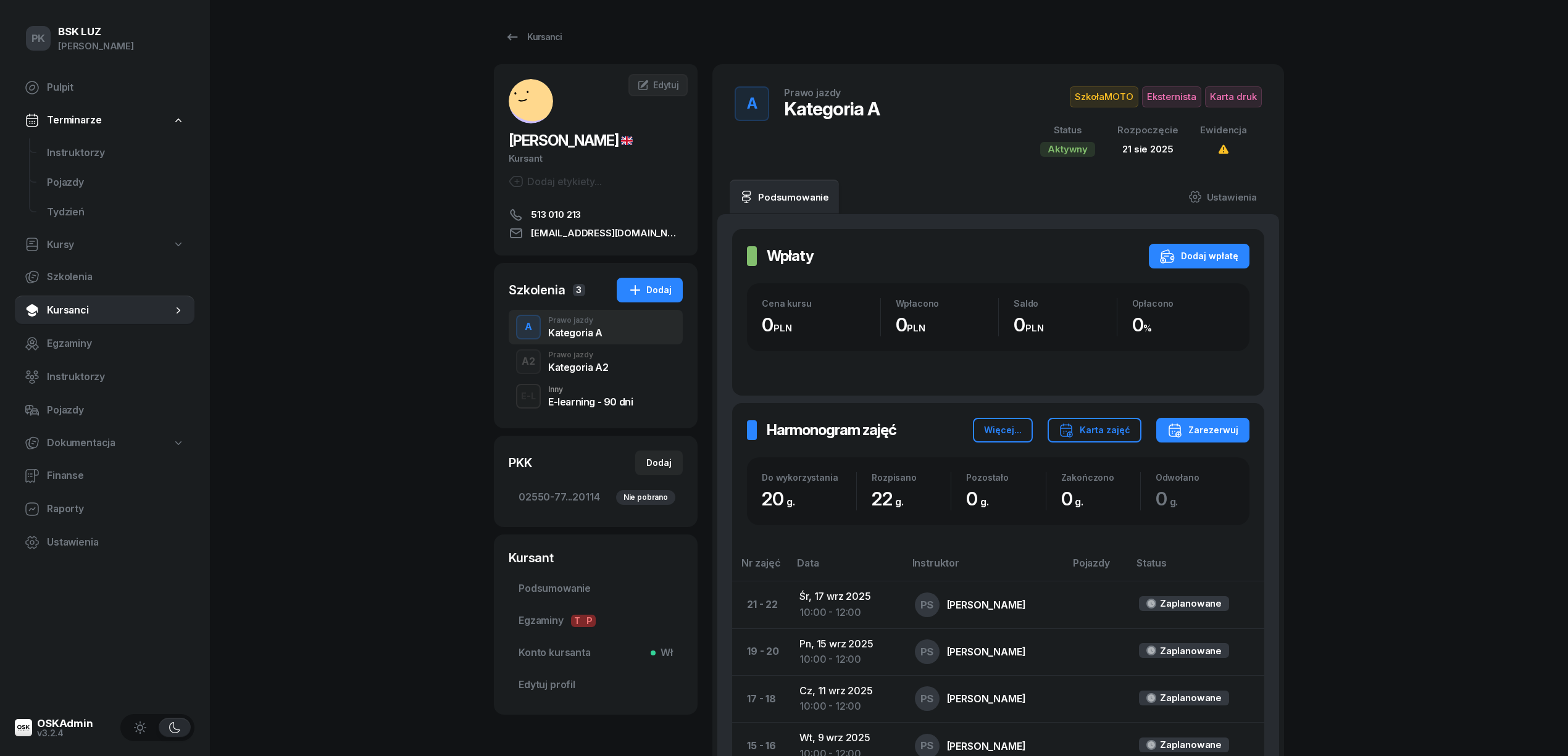
click at [615, 369] on div "A2 Prawo jazdy Kategoria A2" at bounding box center [596, 362] width 174 height 35
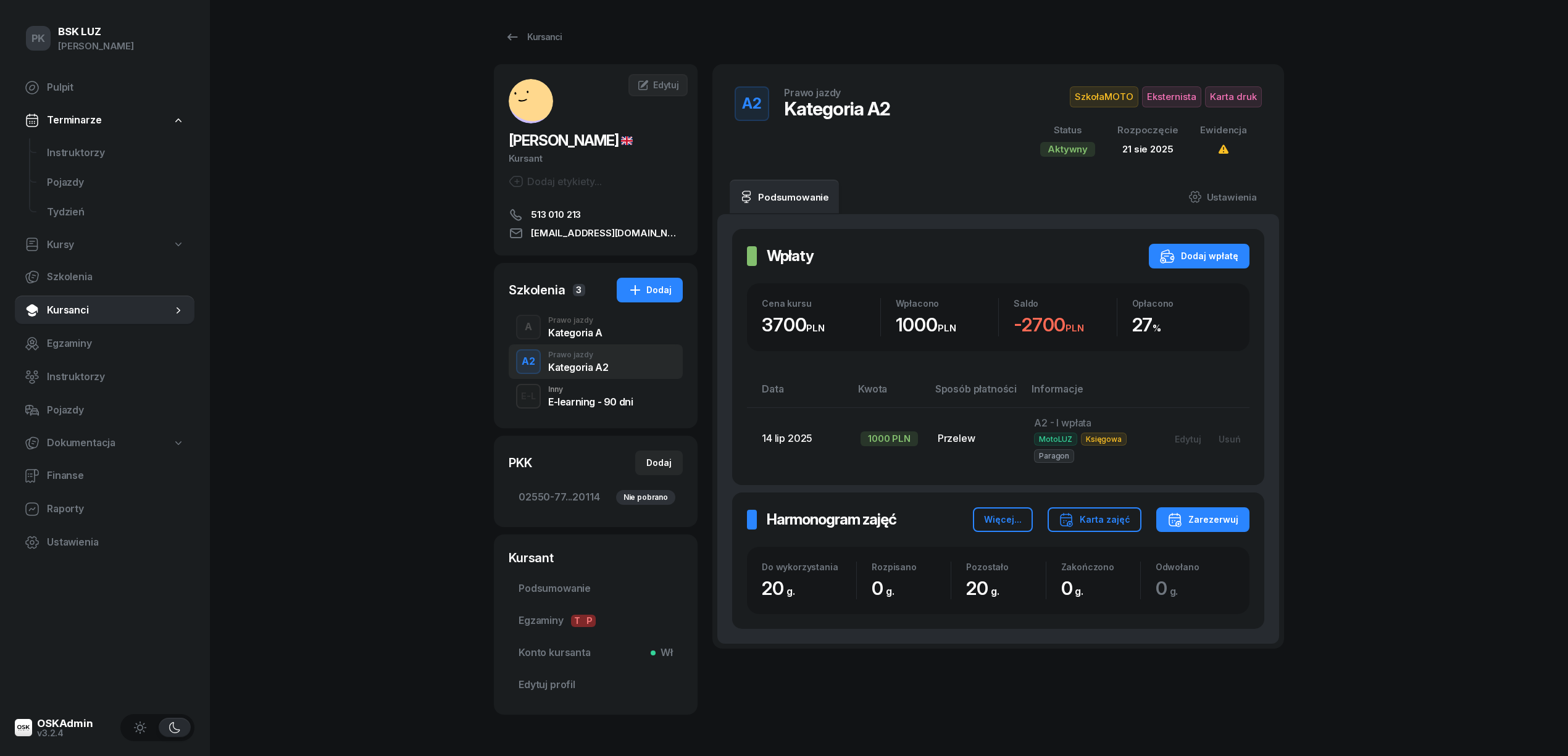
click at [600, 338] on div "Kategoria A" at bounding box center [575, 332] width 54 height 10
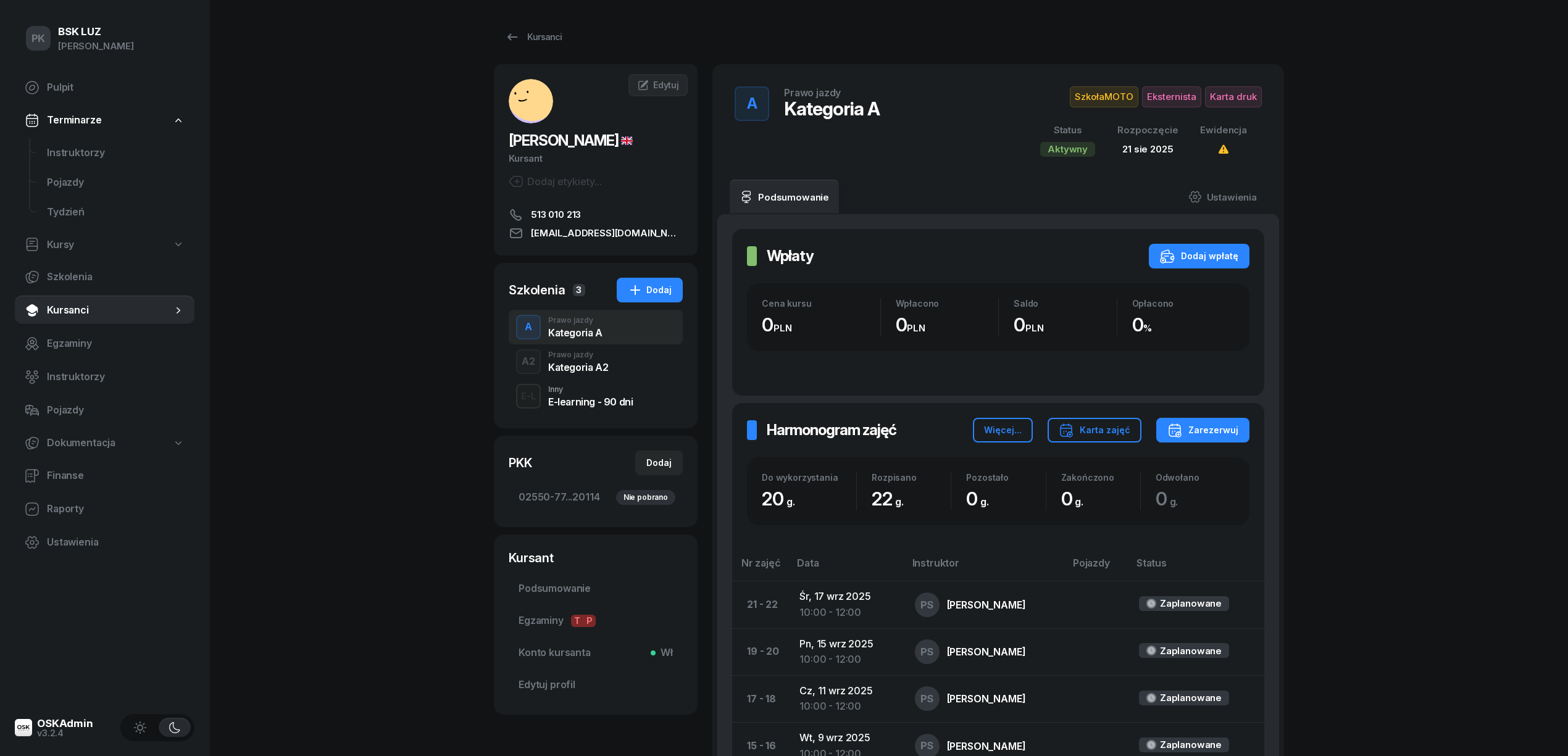
click at [603, 366] on div "Kategoria A2" at bounding box center [578, 367] width 60 height 10
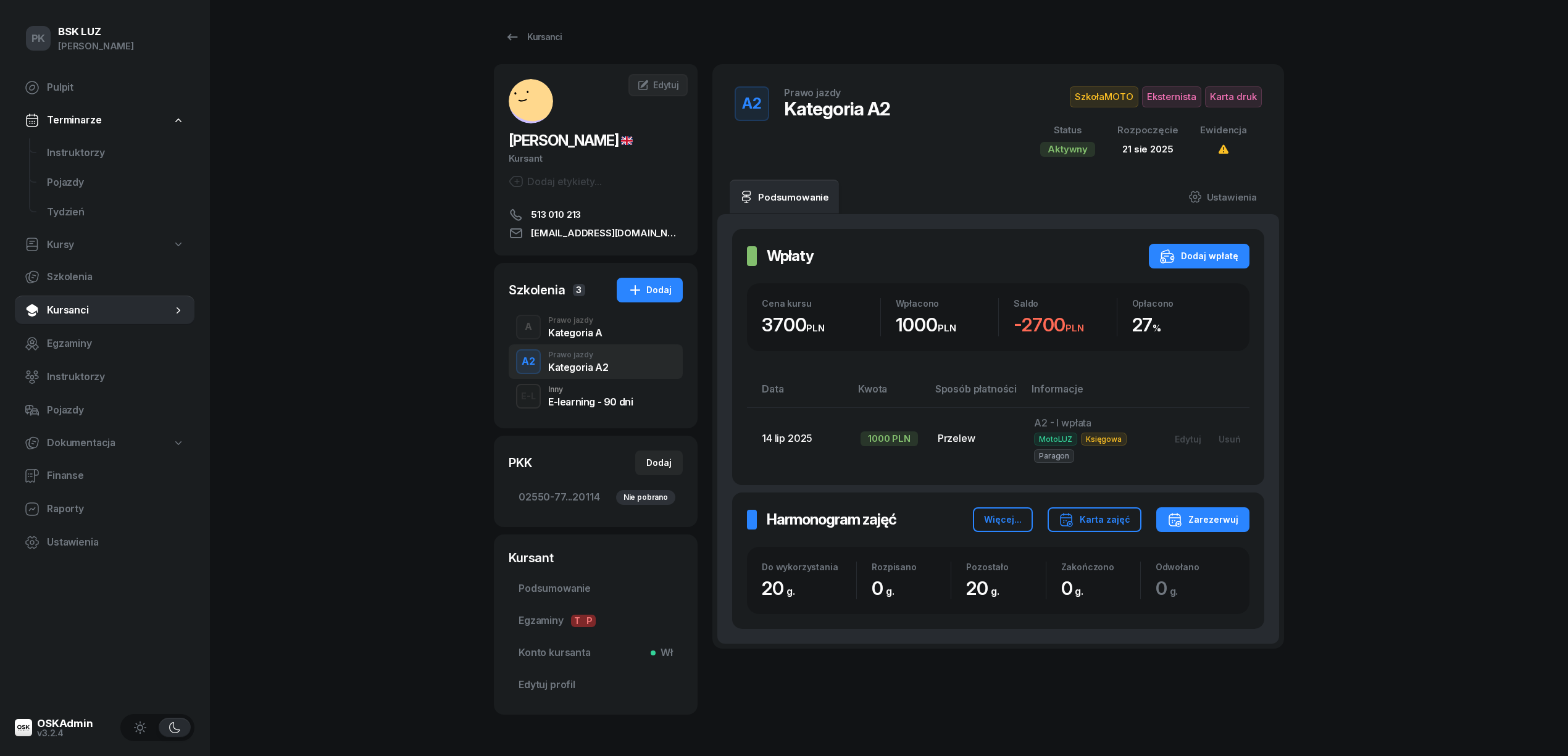
click at [624, 334] on div "A Prawo jazdy Kategoria A" at bounding box center [596, 327] width 174 height 35
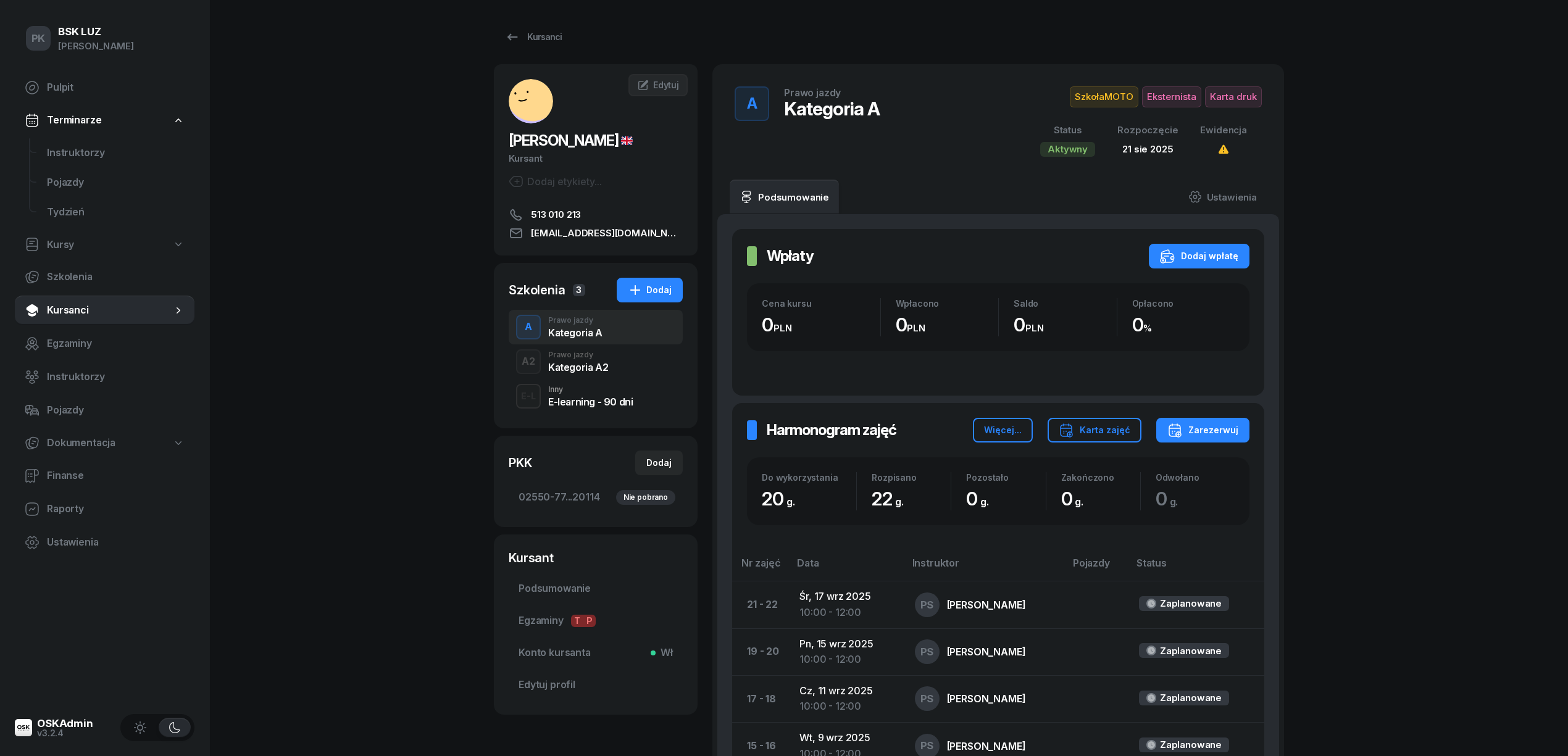
click at [624, 370] on div "A2 Prawo jazdy Kategoria A2" at bounding box center [596, 362] width 174 height 35
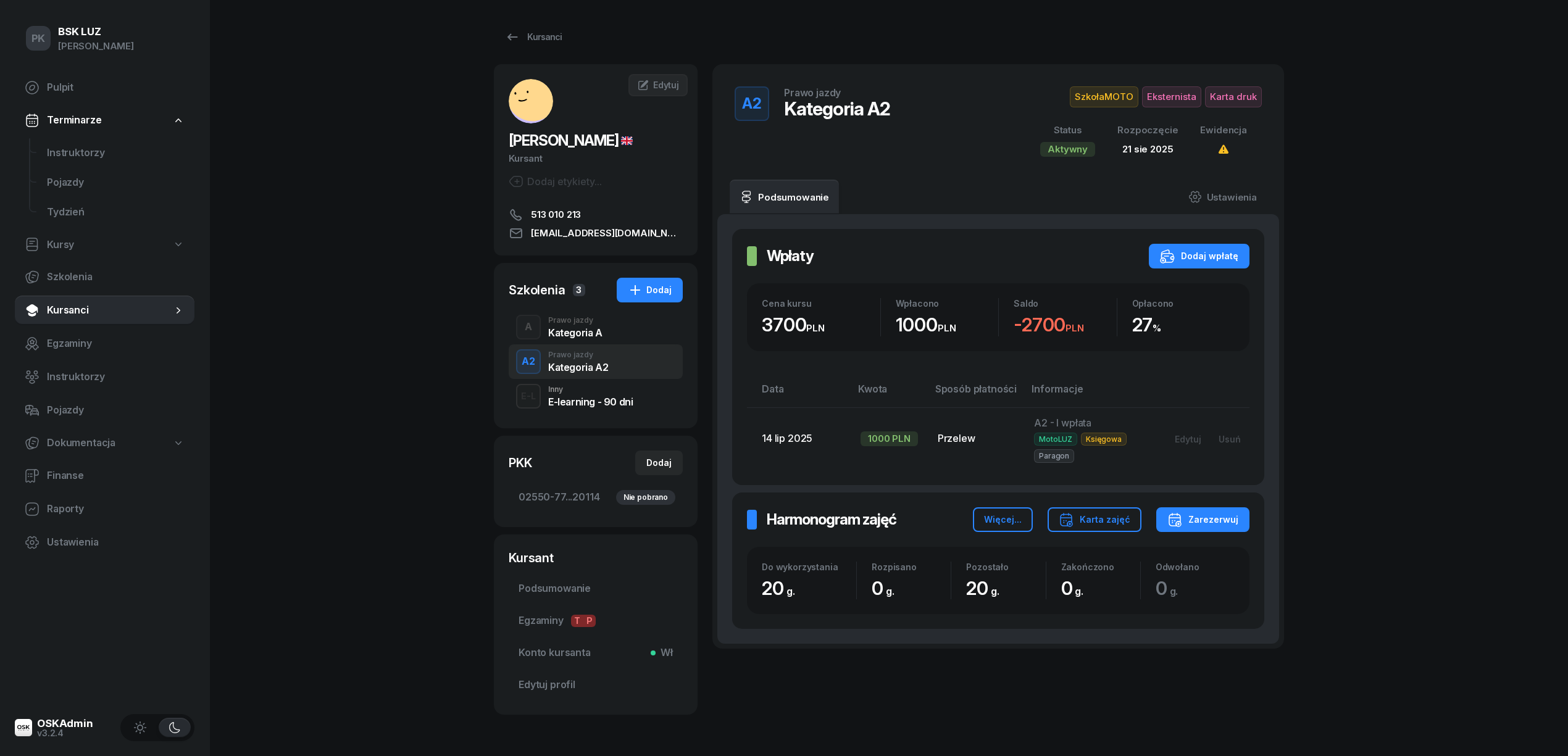
click at [615, 333] on div "A Prawo jazdy Kategoria A" at bounding box center [596, 327] width 174 height 35
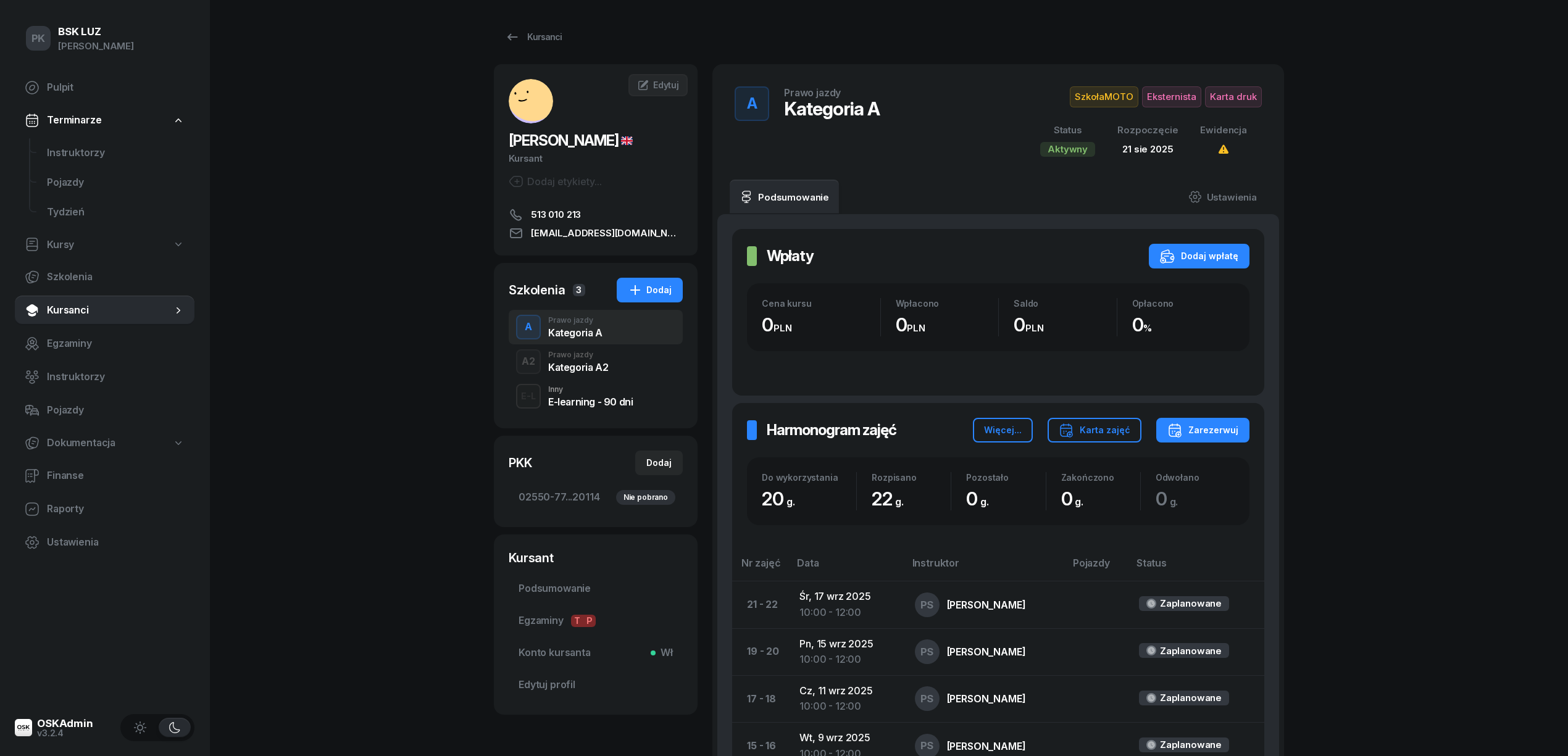
click at [632, 356] on div "A2 Prawo jazdy Kategoria A2" at bounding box center [596, 362] width 174 height 35
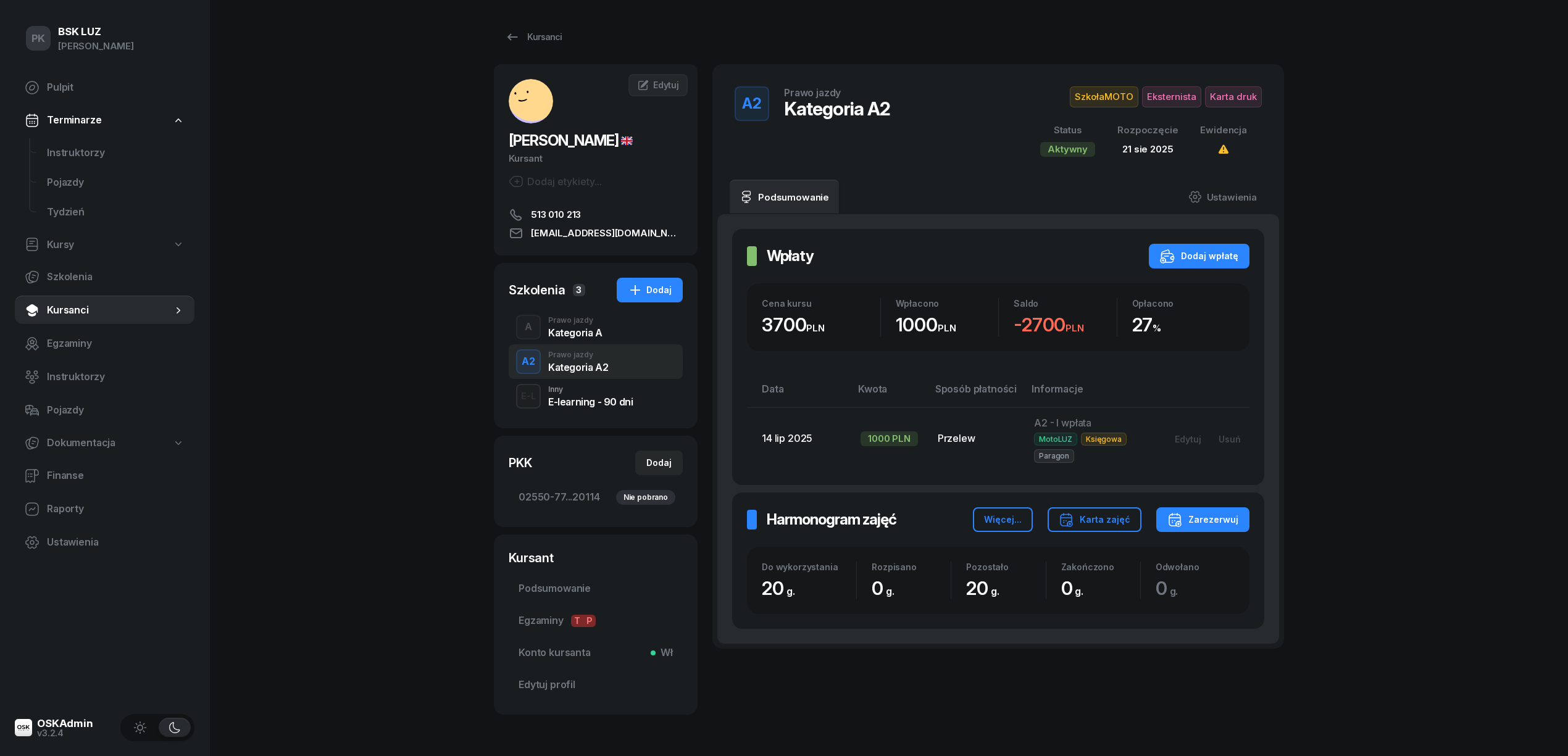
click at [628, 343] on div "A Prawo jazdy Kategoria A" at bounding box center [596, 327] width 174 height 35
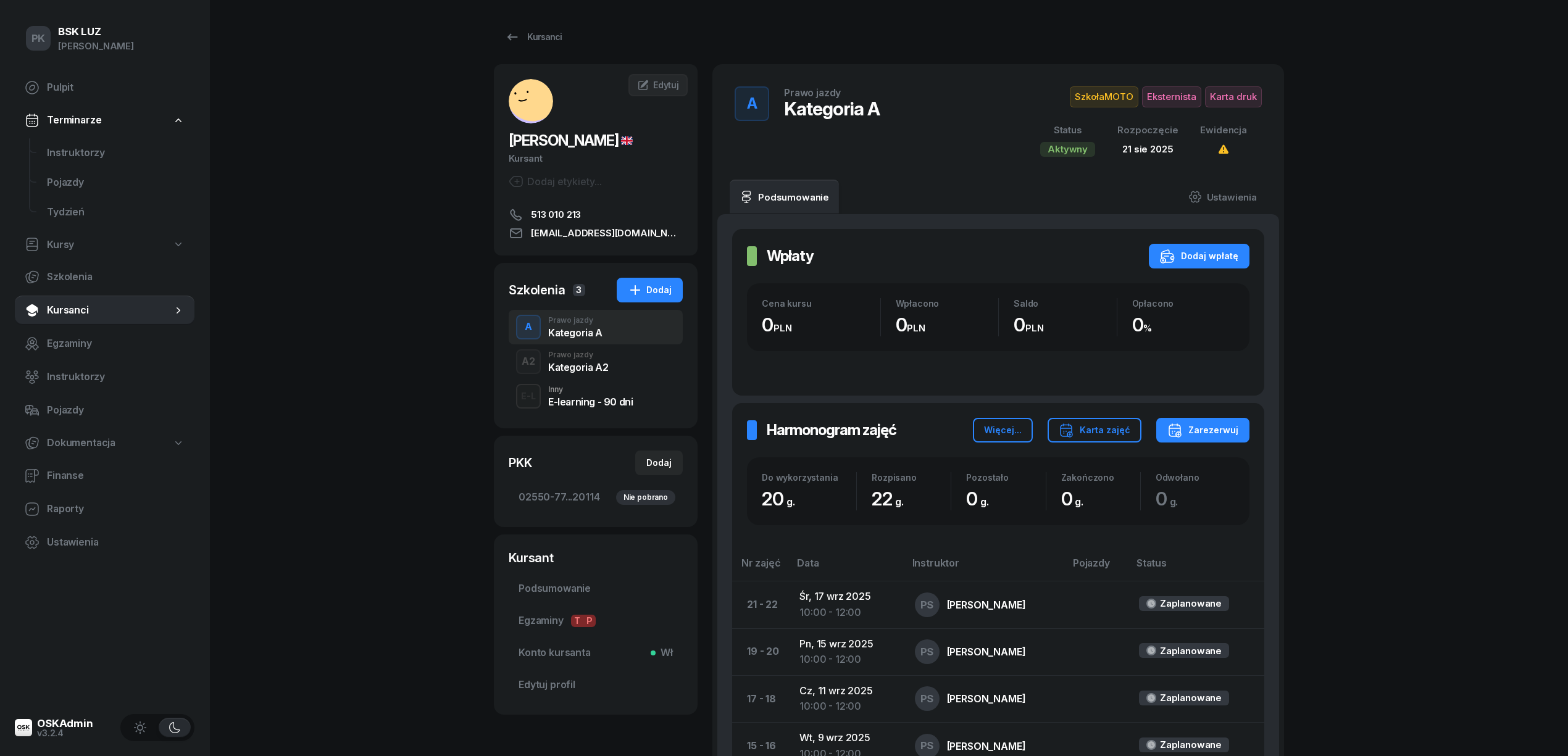
click at [635, 366] on div "A2 Prawo jazdy Kategoria A2" at bounding box center [596, 362] width 174 height 35
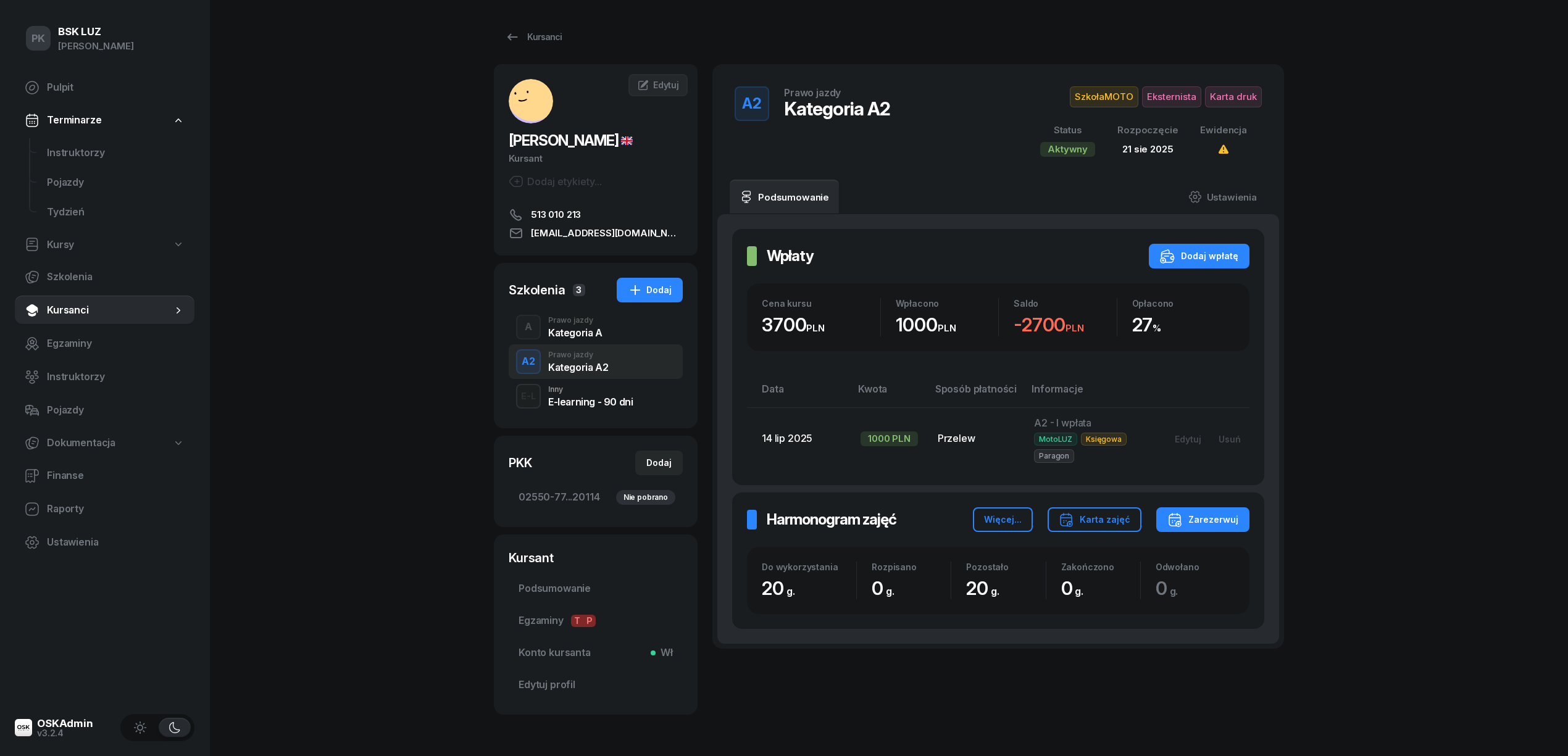
click at [636, 335] on div "A Prawo jazdy Kategoria A" at bounding box center [596, 327] width 174 height 35
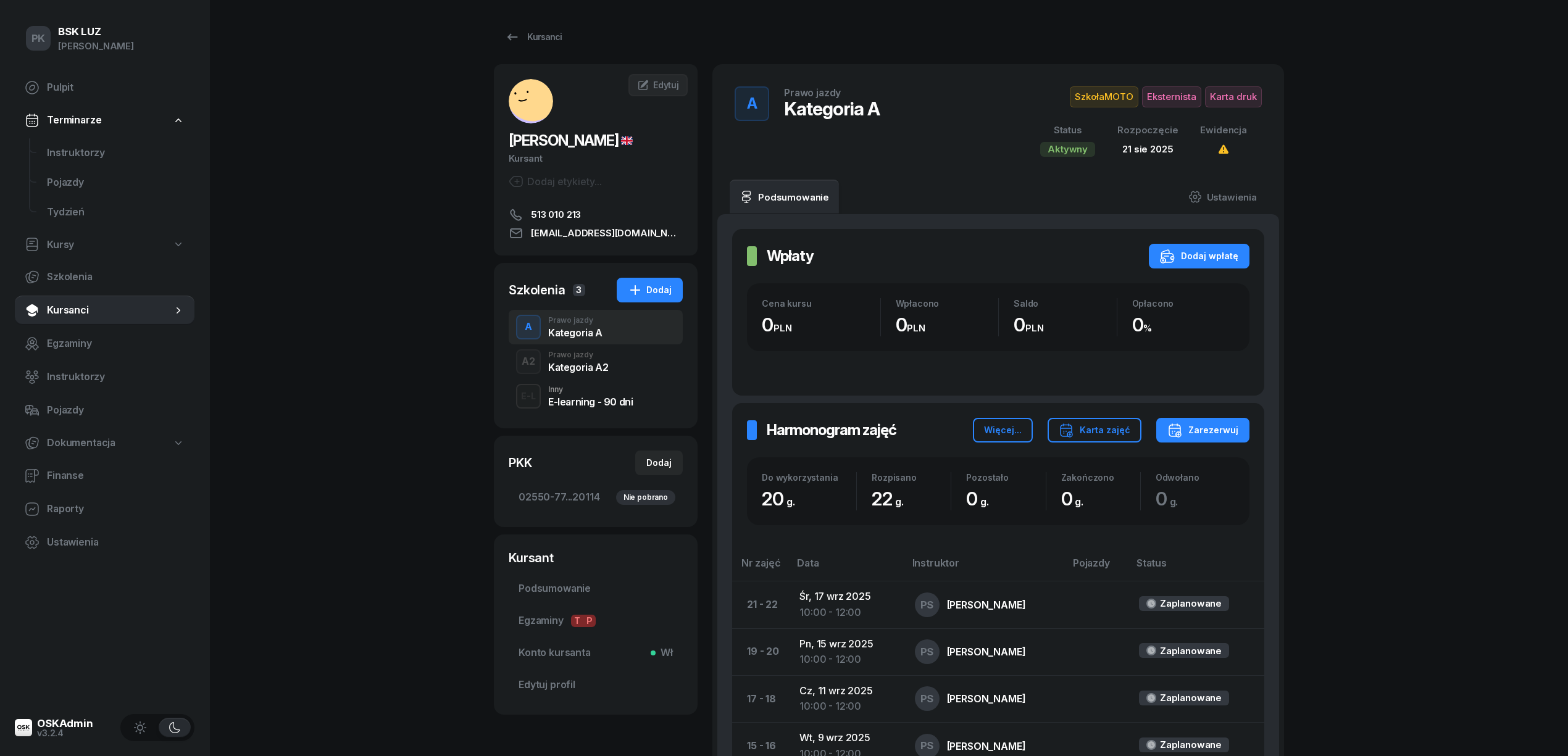
click at [652, 363] on div "A2 Prawo jazdy Kategoria A2" at bounding box center [596, 362] width 174 height 35
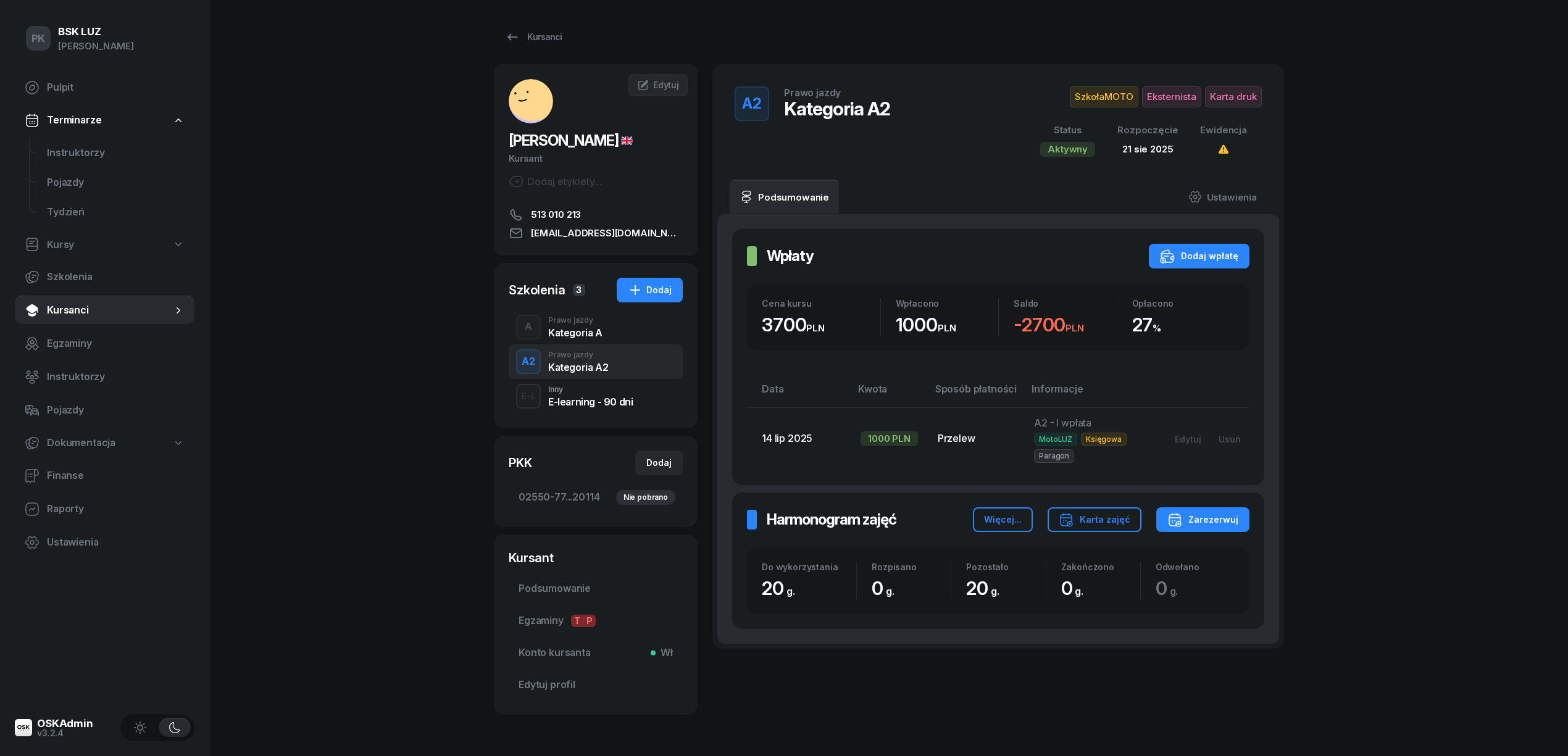
click at [633, 336] on div "A Prawo jazdy Kategoria A" at bounding box center [596, 327] width 174 height 35
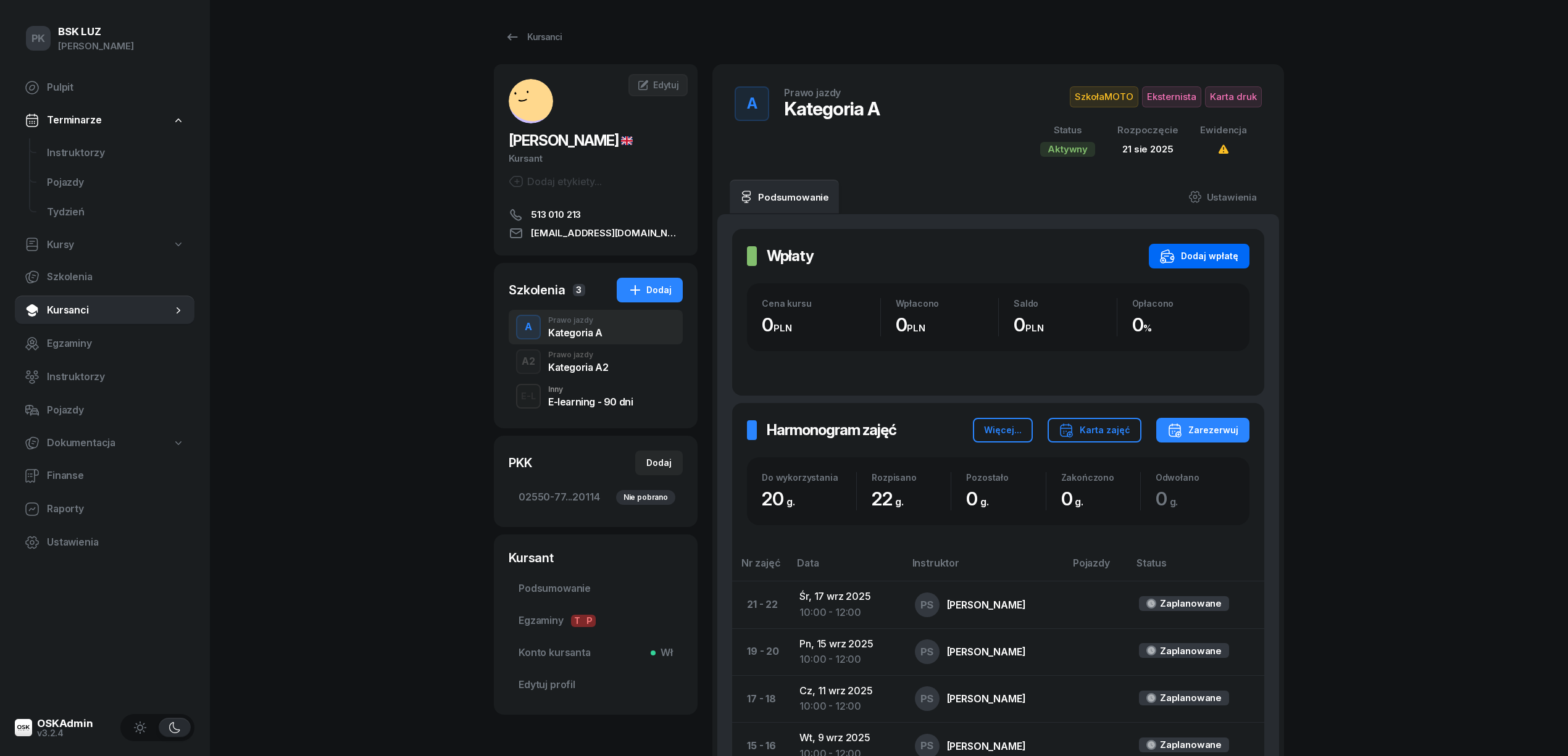
click at [1226, 257] on div "Dodaj wpłatę" at bounding box center [1198, 255] width 78 height 15
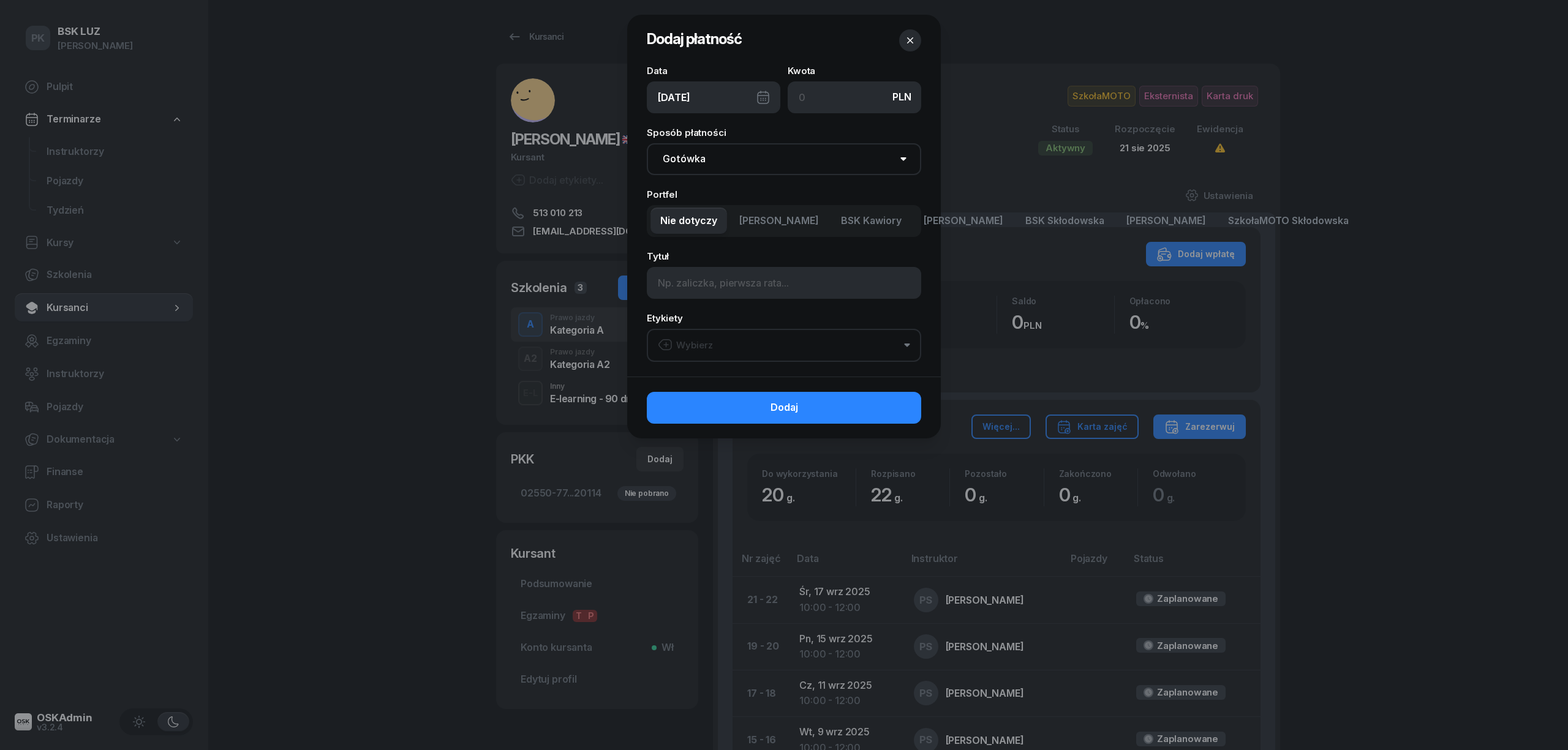
click at [763, 95] on div "21/08/2025" at bounding box center [713, 97] width 133 height 32
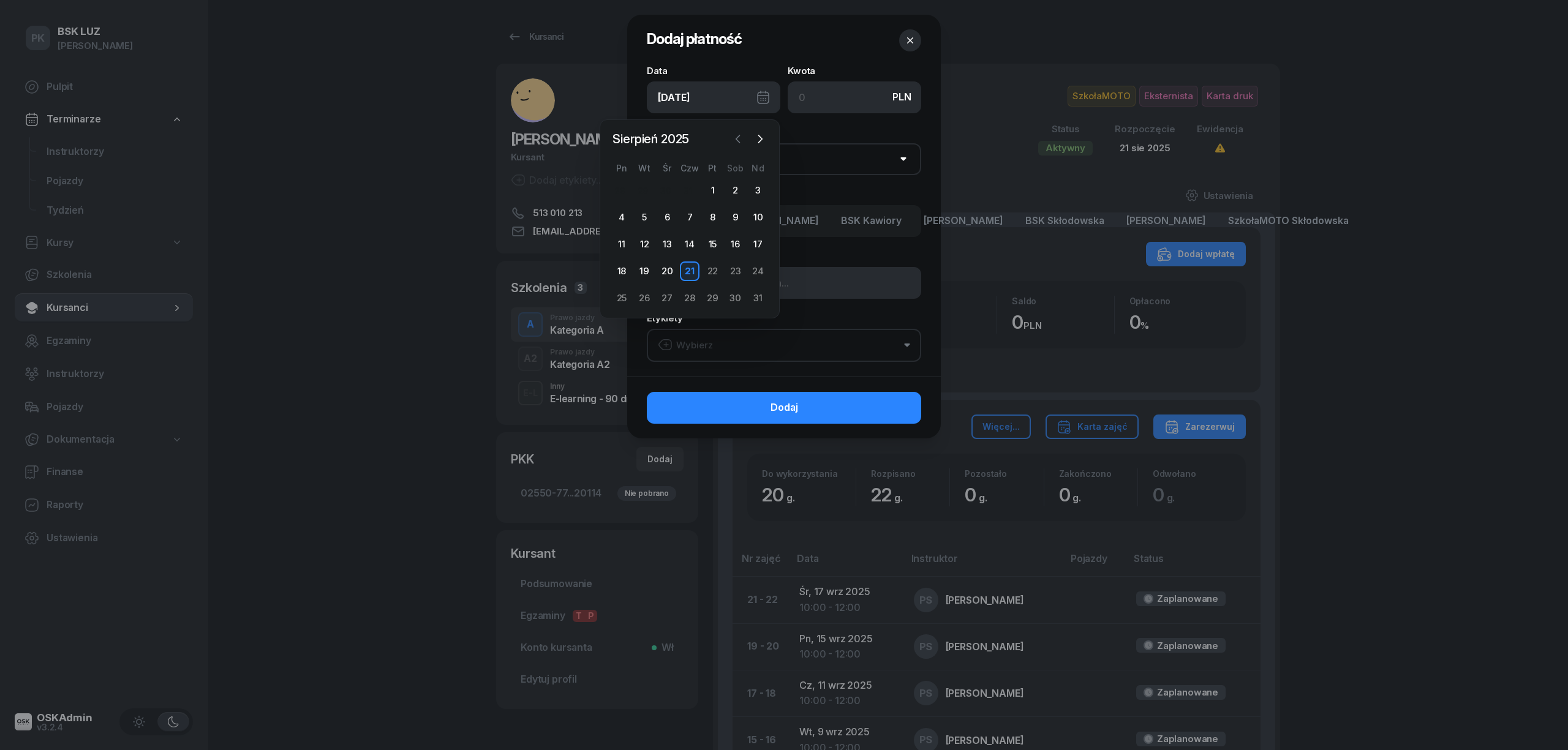
click at [741, 139] on icon "button" at bounding box center [738, 139] width 12 height 12
click at [625, 246] on div "14" at bounding box center [621, 243] width 19 height 19
type input "14/07/2025"
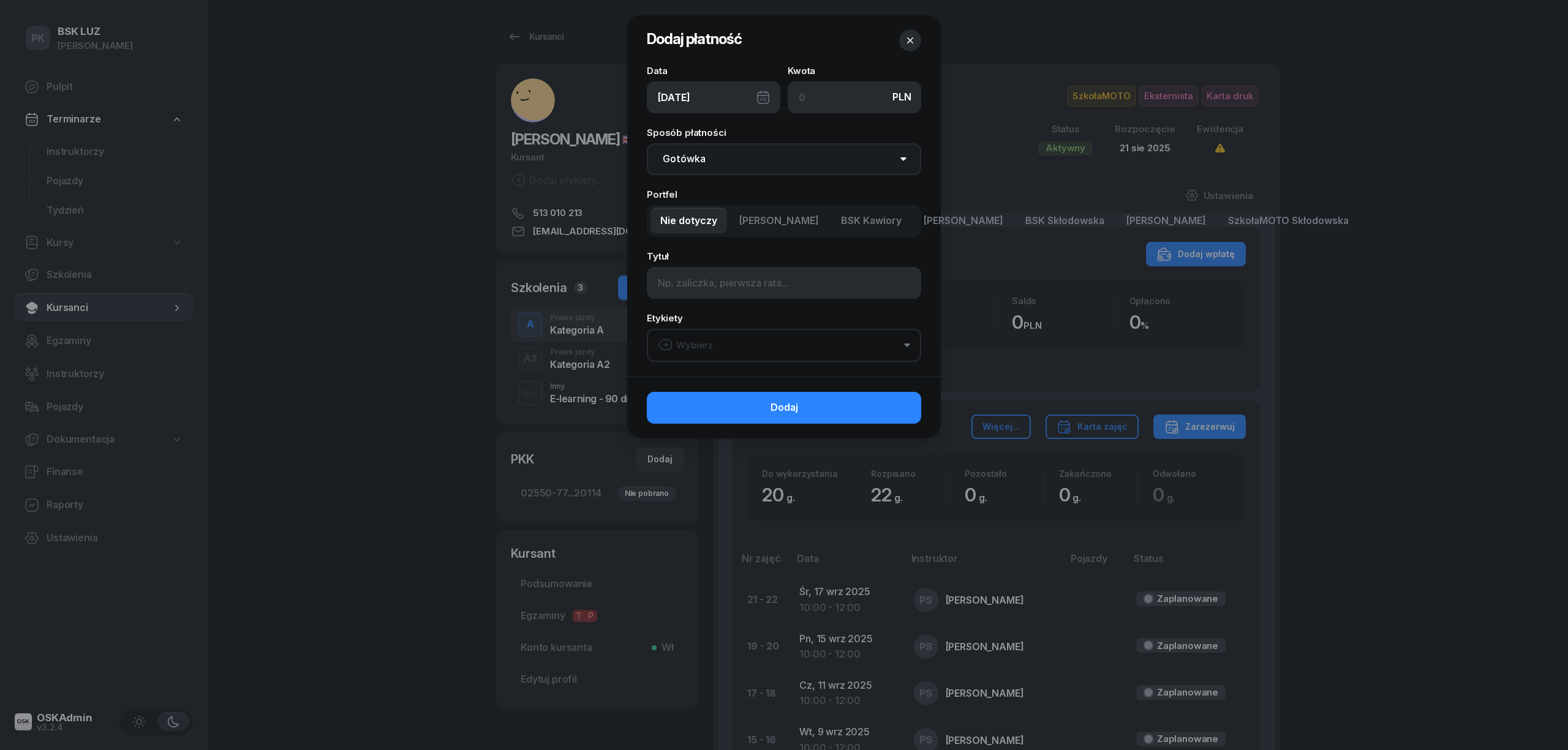
click at [729, 159] on select "Gotówka Karta Przelew Płatności online BLIK" at bounding box center [784, 159] width 274 height 32
select select "transfer"
click at [646, 143] on select "Gotówka Karta Przelew Płatności online BLIK" at bounding box center [784, 159] width 274 height 32
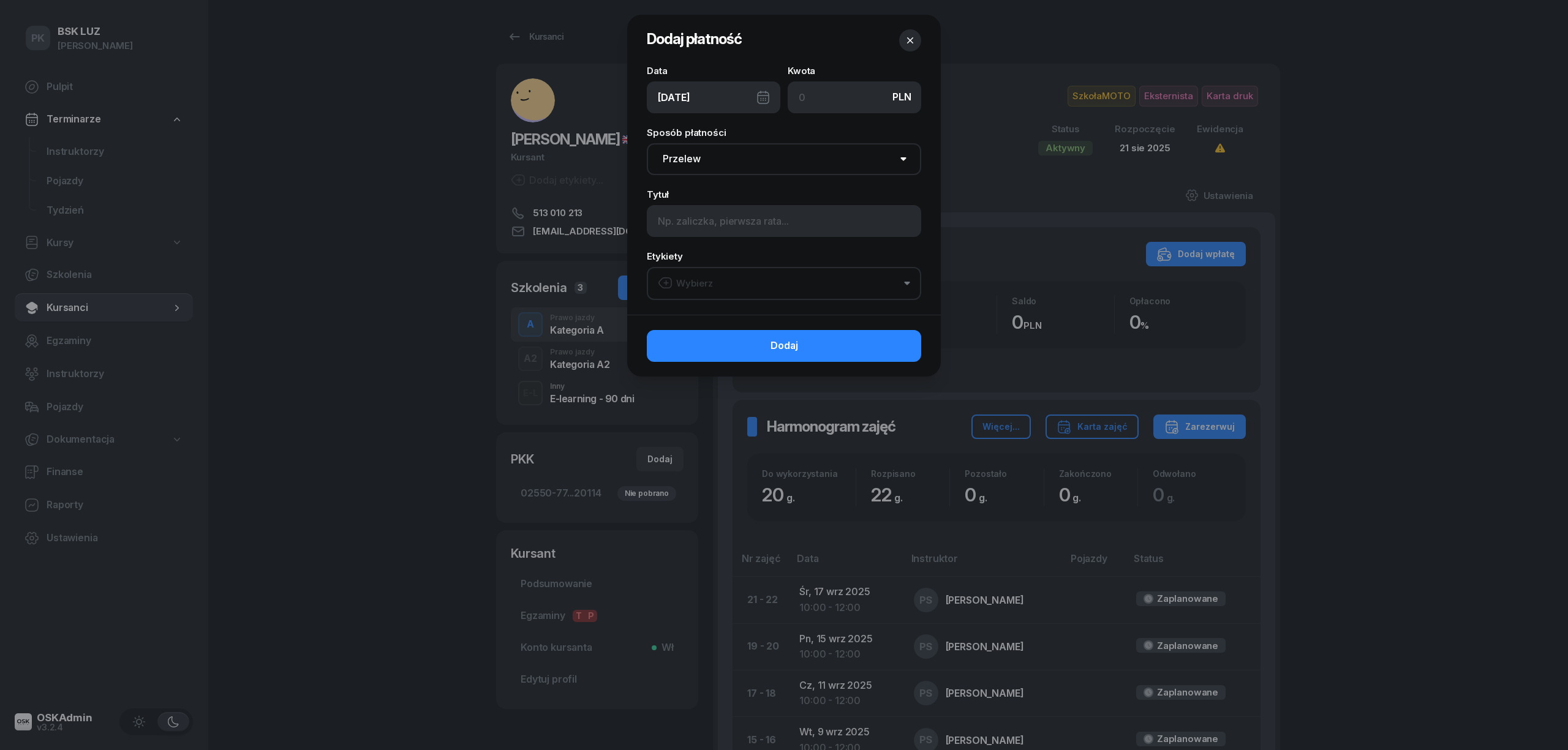
click at [736, 273] on button "Wybierz" at bounding box center [784, 283] width 274 height 33
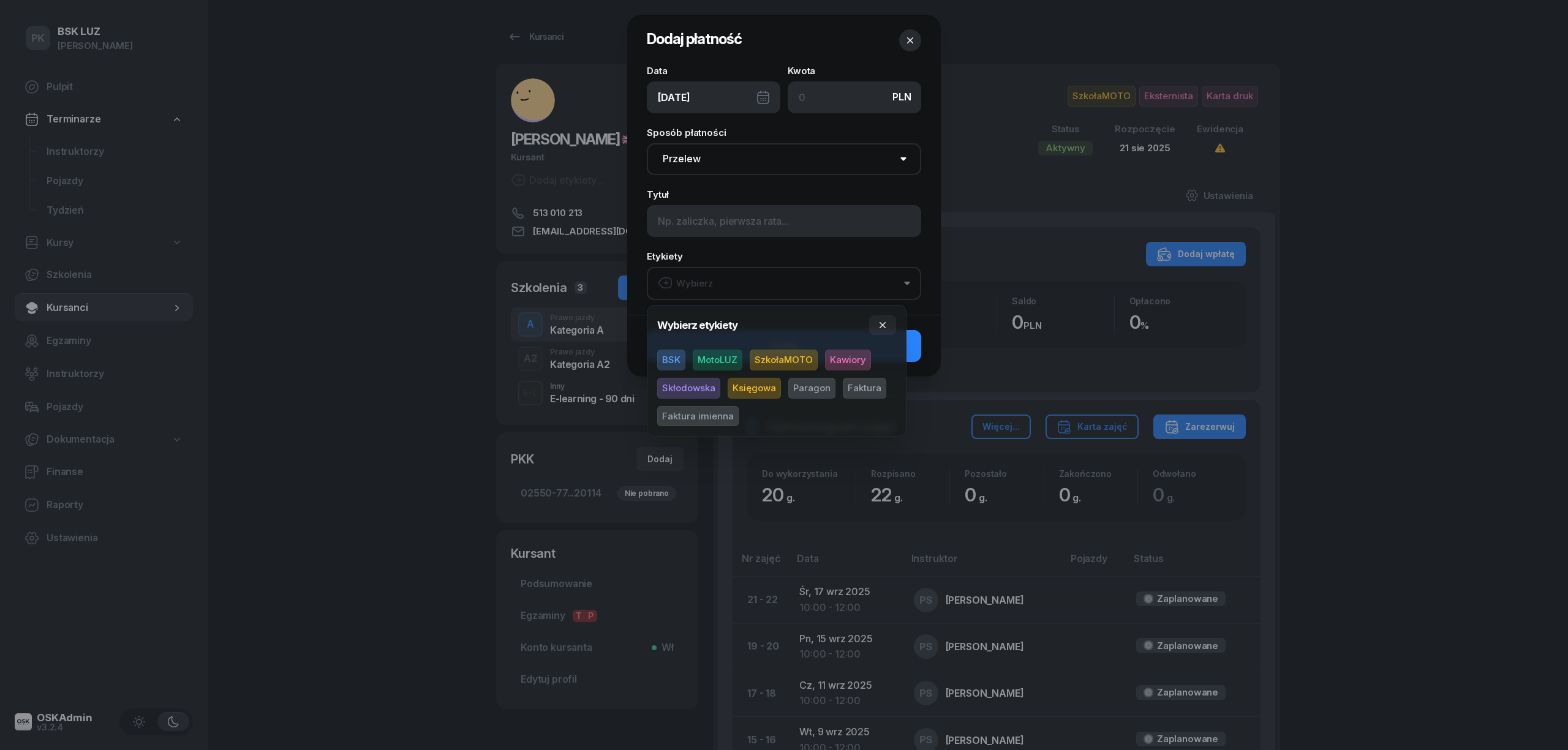
click at [723, 353] on span "MotoLUZ" at bounding box center [717, 360] width 49 height 21
click at [771, 387] on span "Księgowa" at bounding box center [754, 387] width 53 height 21
click at [801, 387] on span "Paragon" at bounding box center [811, 387] width 47 height 21
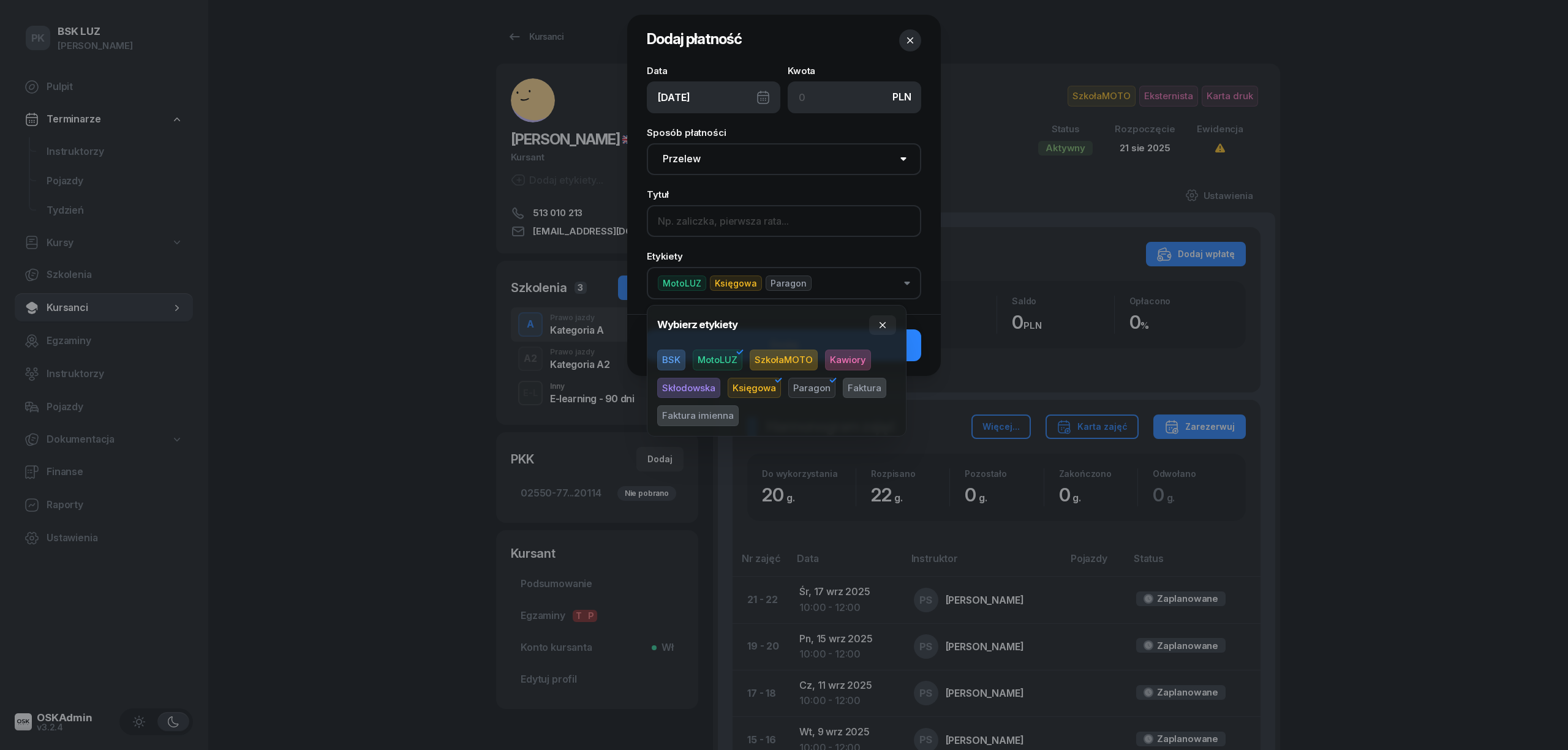
click at [755, 228] on input at bounding box center [784, 220] width 274 height 32
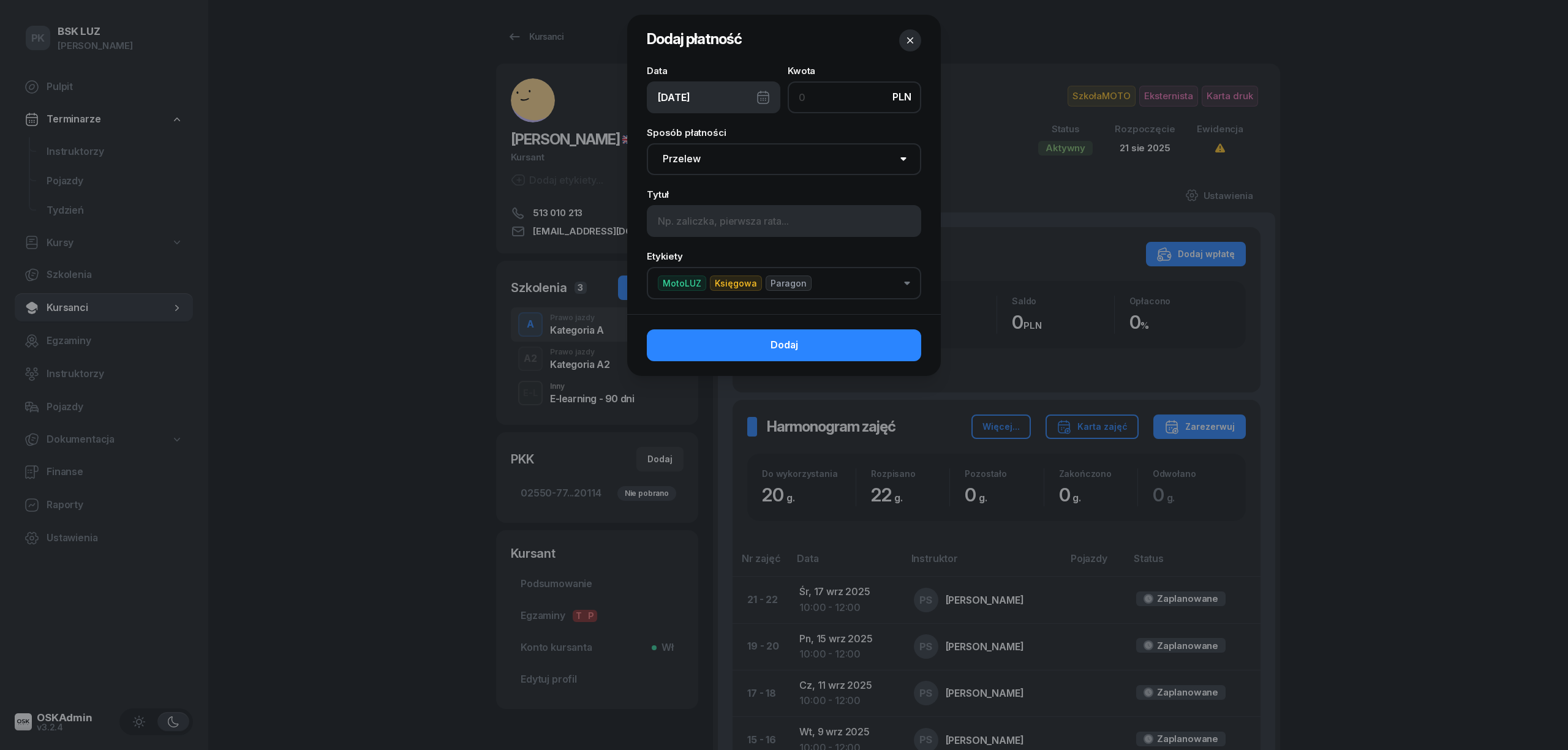
click at [828, 94] on input at bounding box center [854, 97] width 133 height 32
type input "1000"
click at [694, 214] on input at bounding box center [784, 220] width 274 height 32
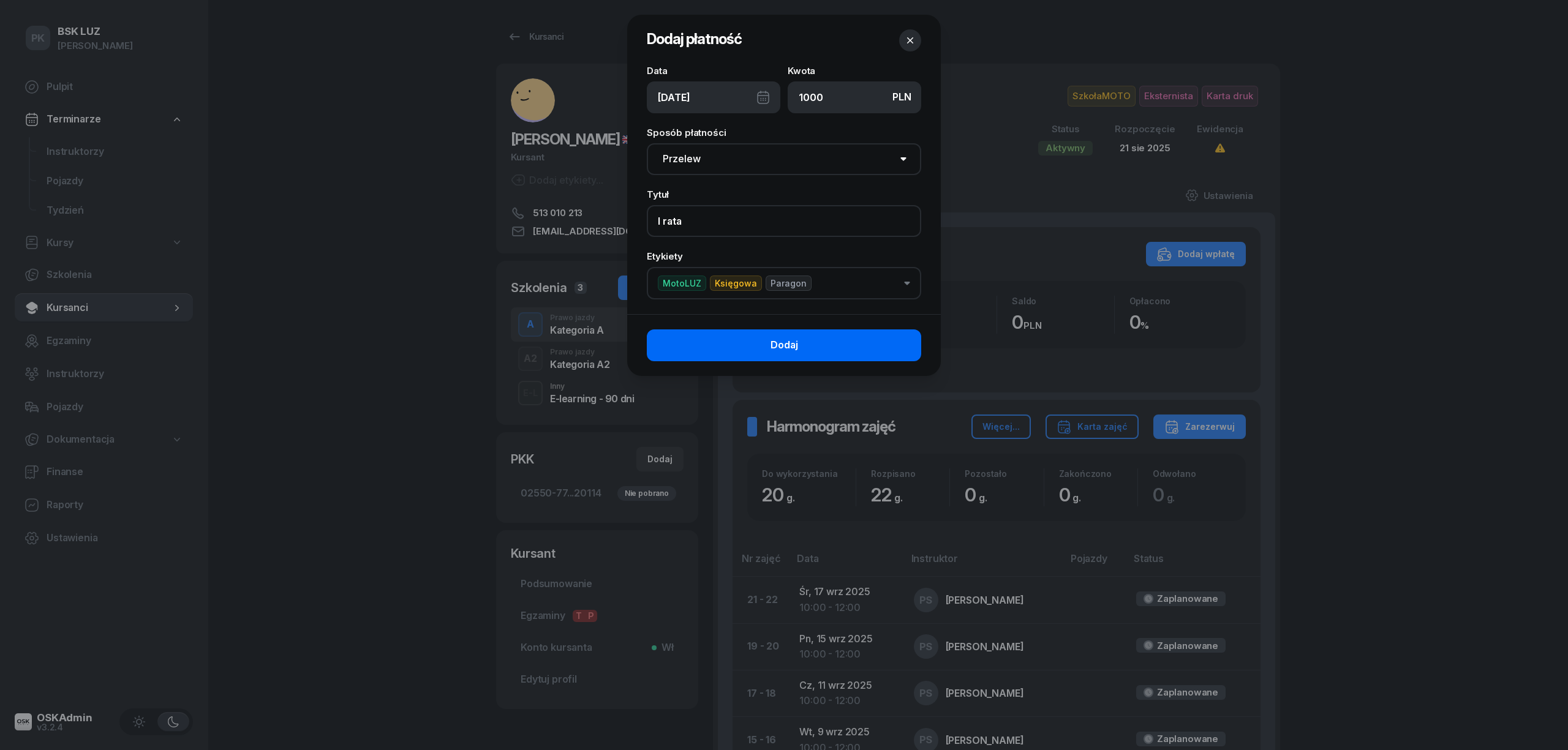
type input "I rata"
click at [744, 342] on button "Dodaj" at bounding box center [784, 345] width 274 height 32
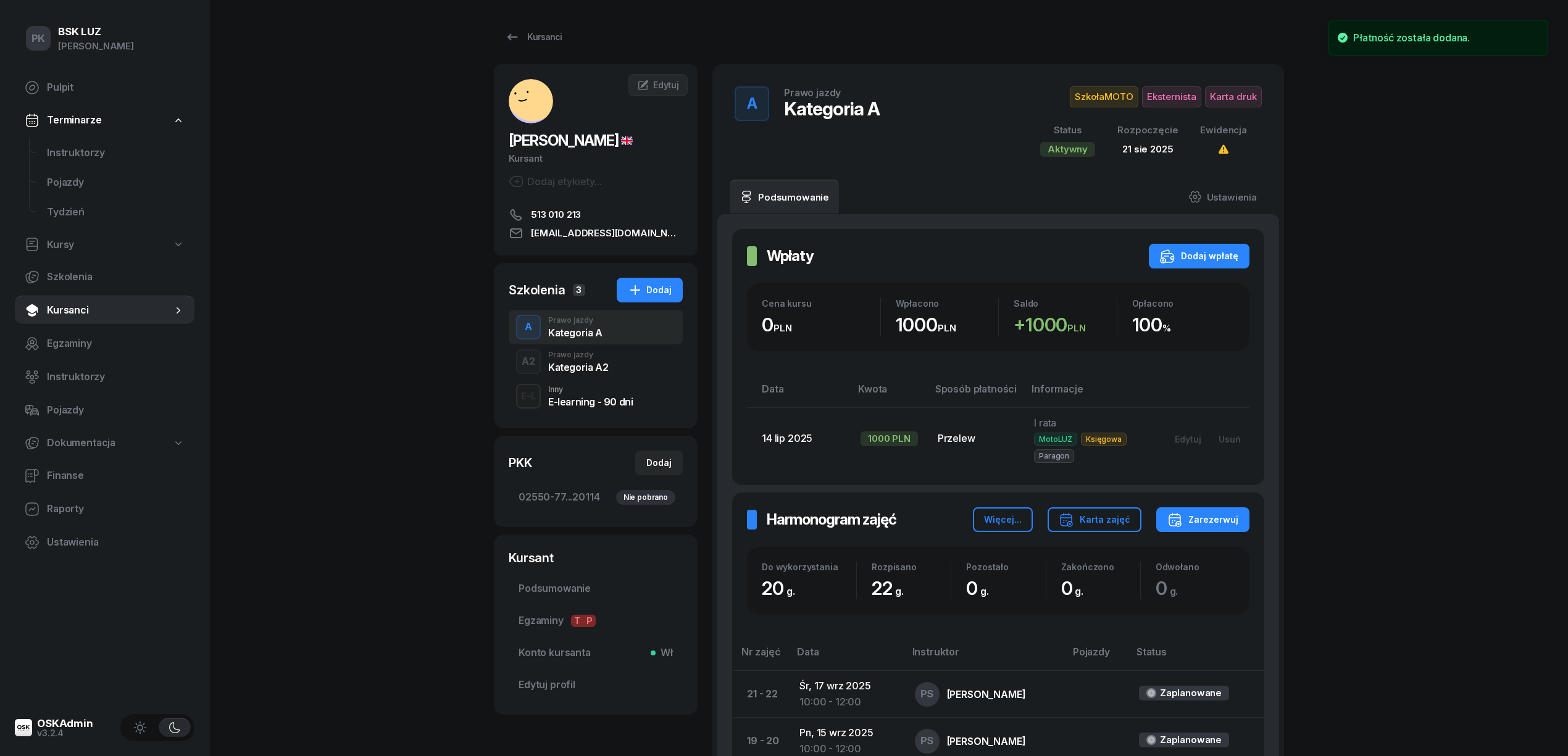
click at [618, 362] on div "A2 Prawo jazdy Kategoria A2" at bounding box center [596, 362] width 174 height 35
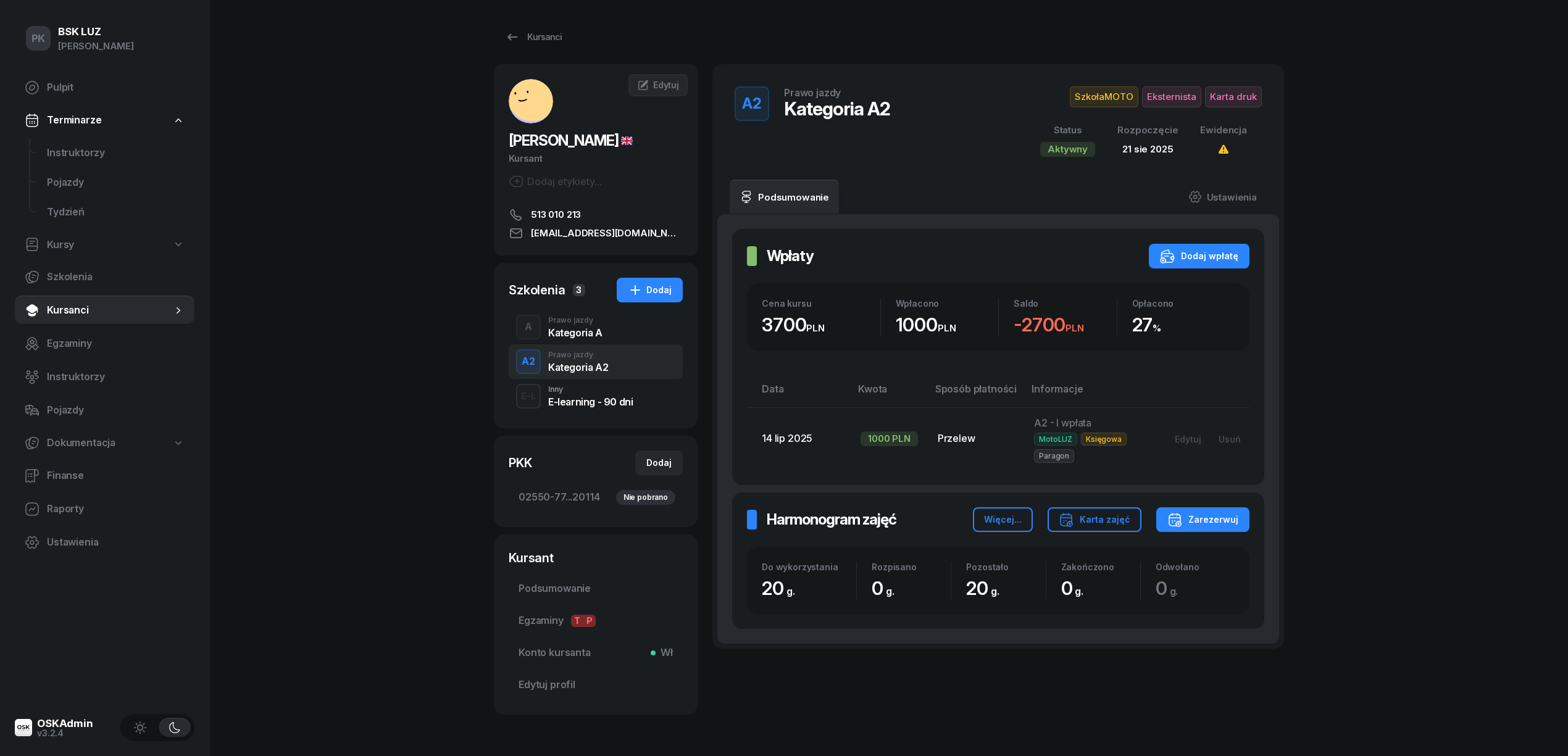
click at [620, 332] on div "A Prawo jazdy Kategoria A" at bounding box center [596, 327] width 174 height 35
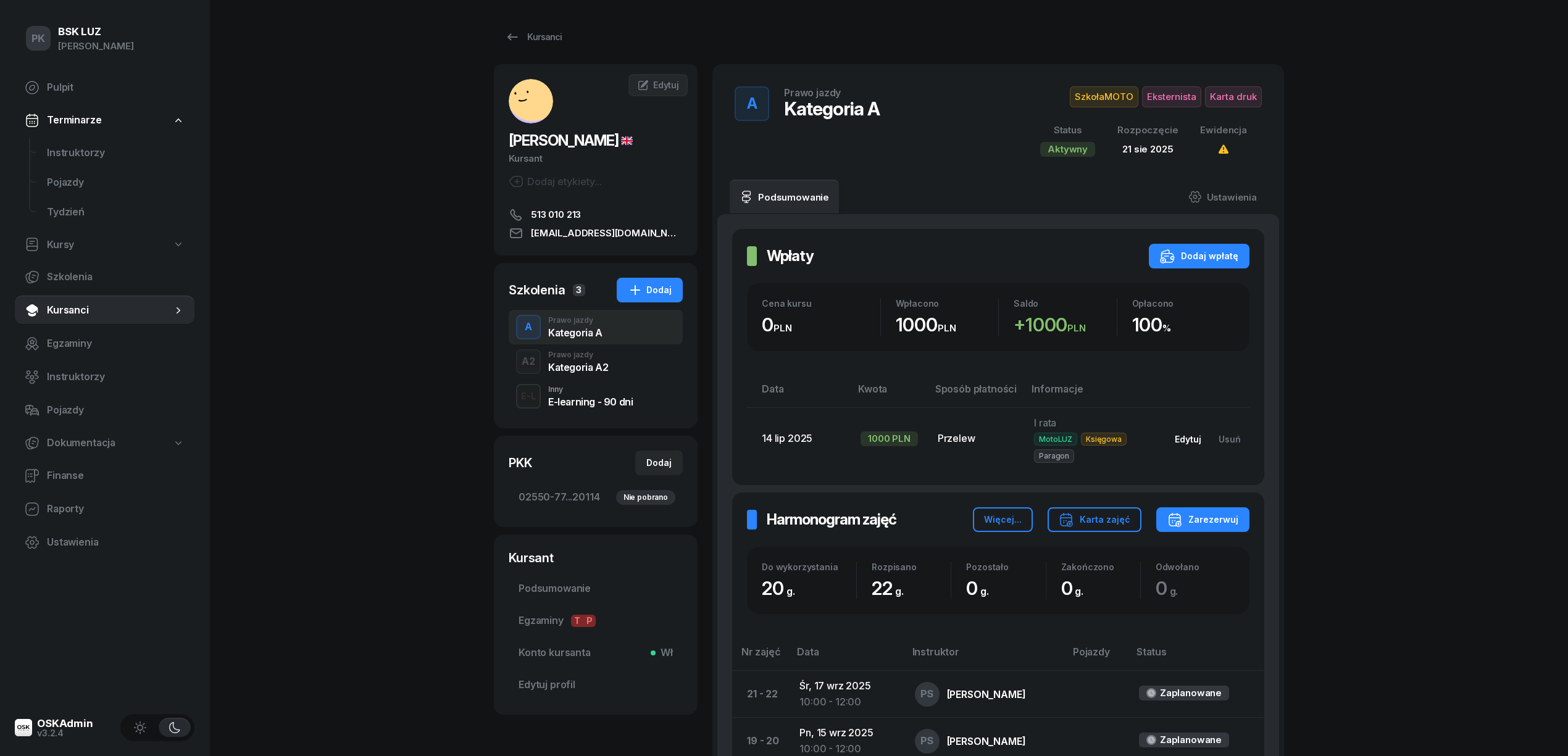
click at [1210, 432] on button "Edytuj" at bounding box center [1229, 439] width 40 height 20
select select "transfer"
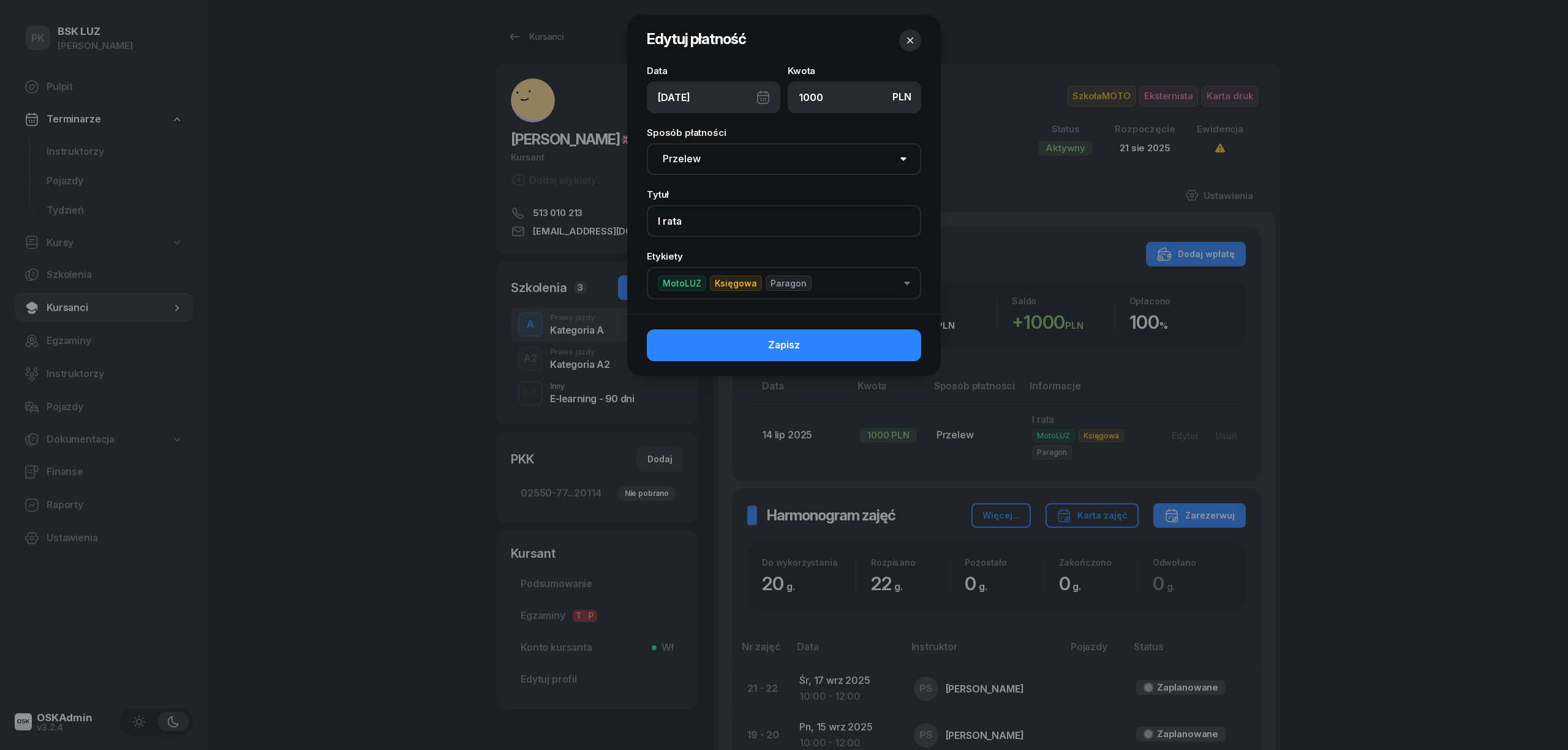
drag, startPoint x: 646, startPoint y: 220, endPoint x: 545, endPoint y: 220, distance: 101.0
click at [545, 220] on div "Edytuj płatność Data 14/07/2025 Kwota PLN 1000 Sposób płatności Gotówka Karta P…" at bounding box center [784, 375] width 1568 height 750
type input "A - I wpłata"
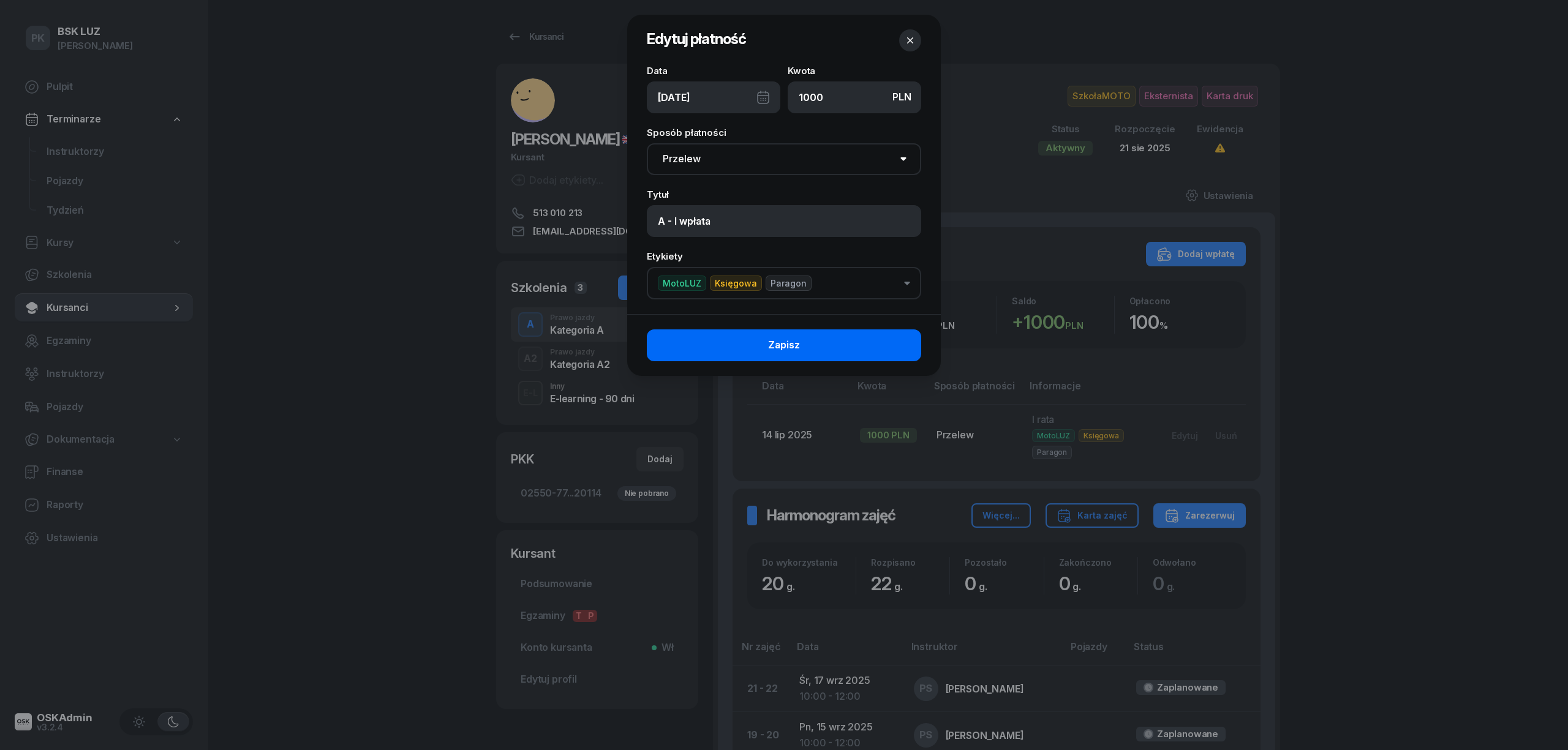
click at [763, 360] on button "Zapisz" at bounding box center [784, 345] width 274 height 32
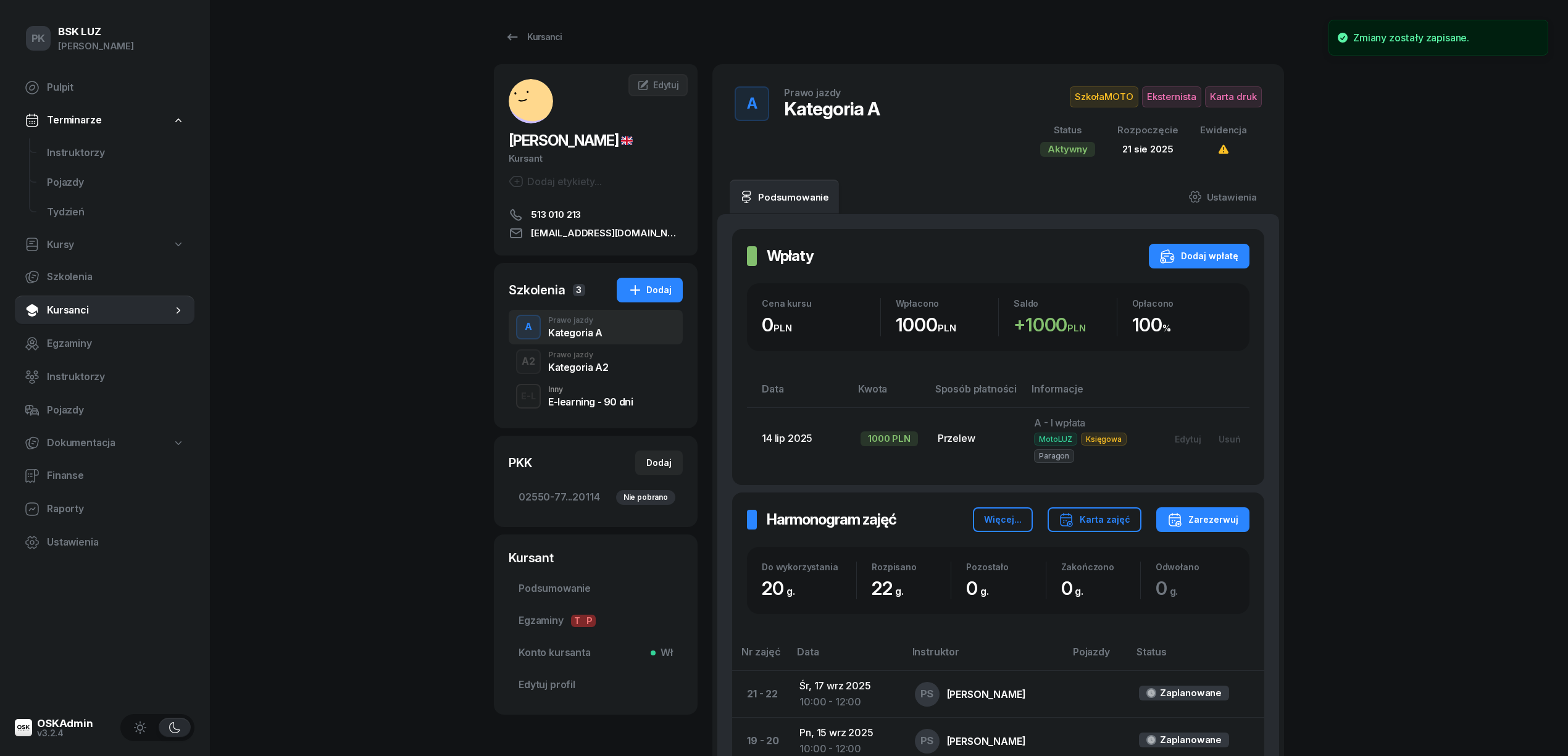
click at [590, 362] on div "Kategoria A2" at bounding box center [578, 367] width 60 height 10
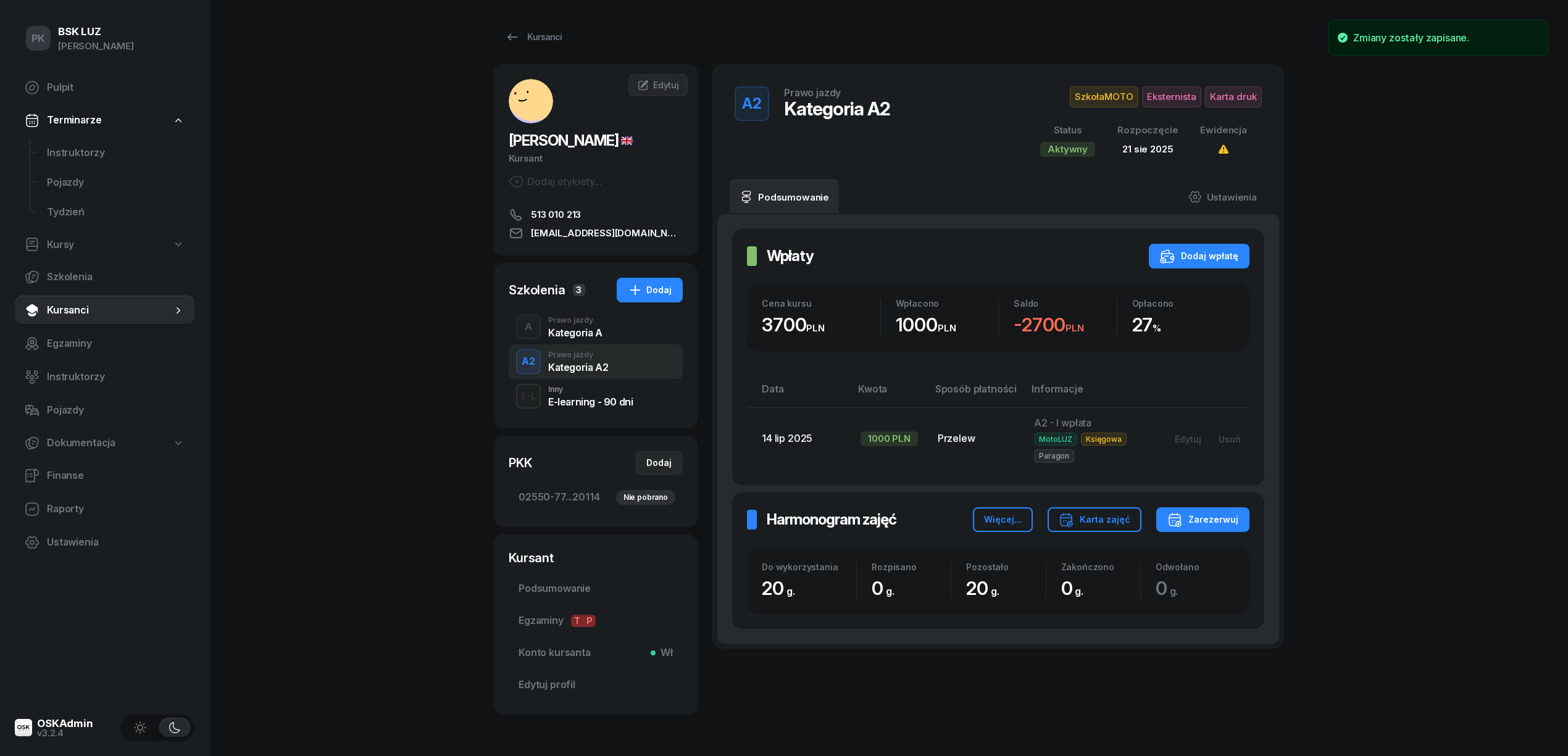
click at [581, 342] on div "A Prawo jazdy Kategoria A" at bounding box center [596, 327] width 174 height 35
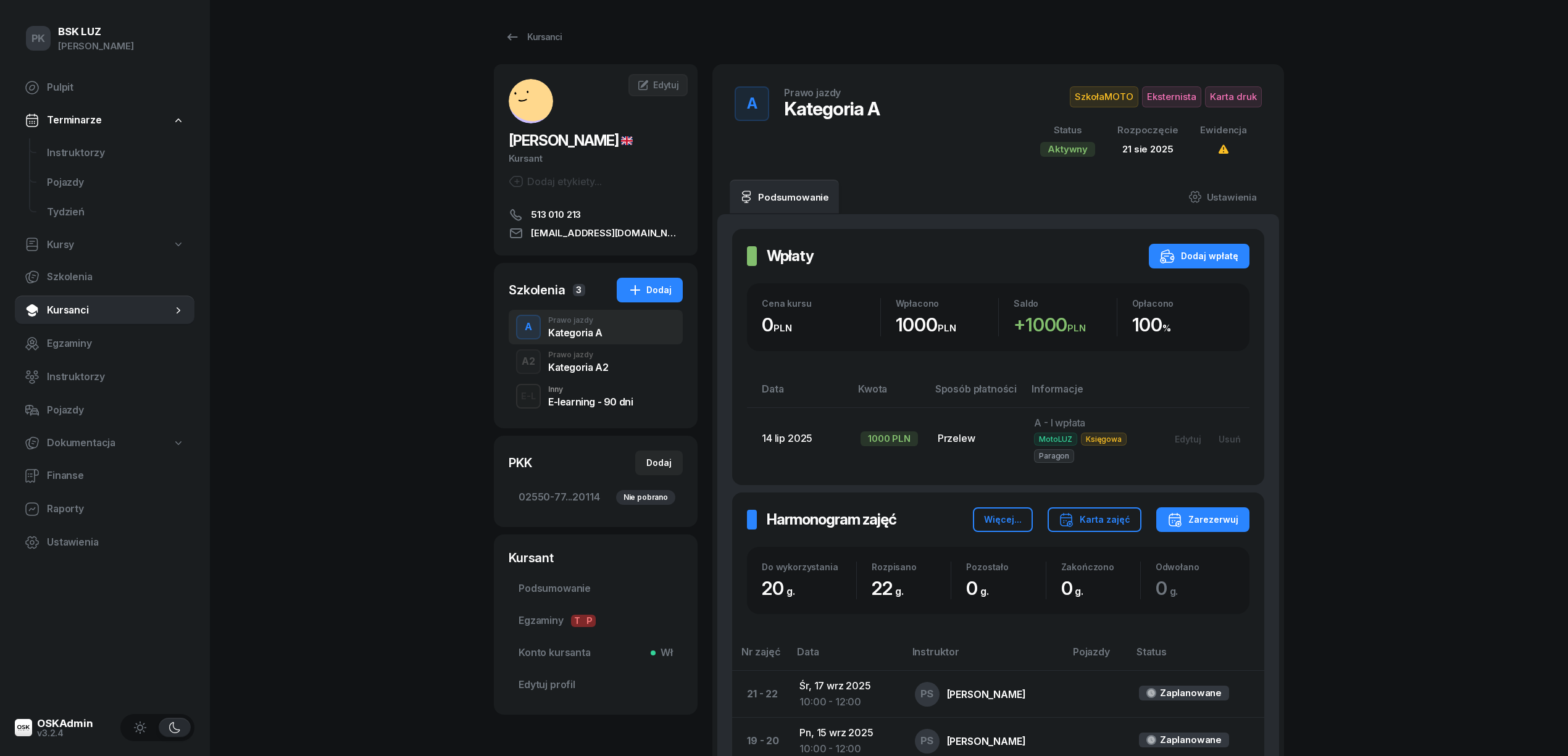
click at [579, 369] on div "Kategoria A2" at bounding box center [578, 367] width 60 height 10
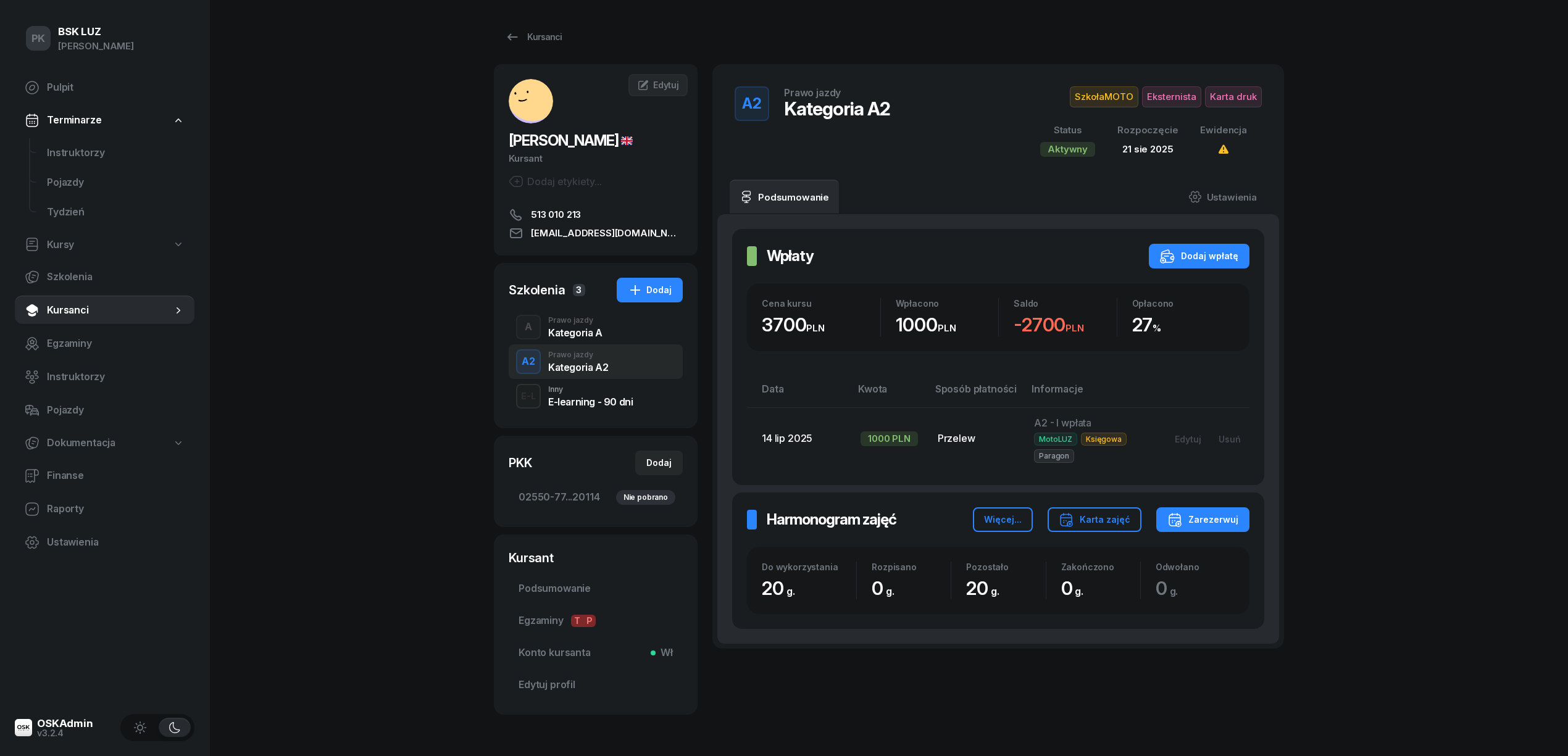
click at [579, 331] on div "Kategoria A" at bounding box center [575, 332] width 54 height 10
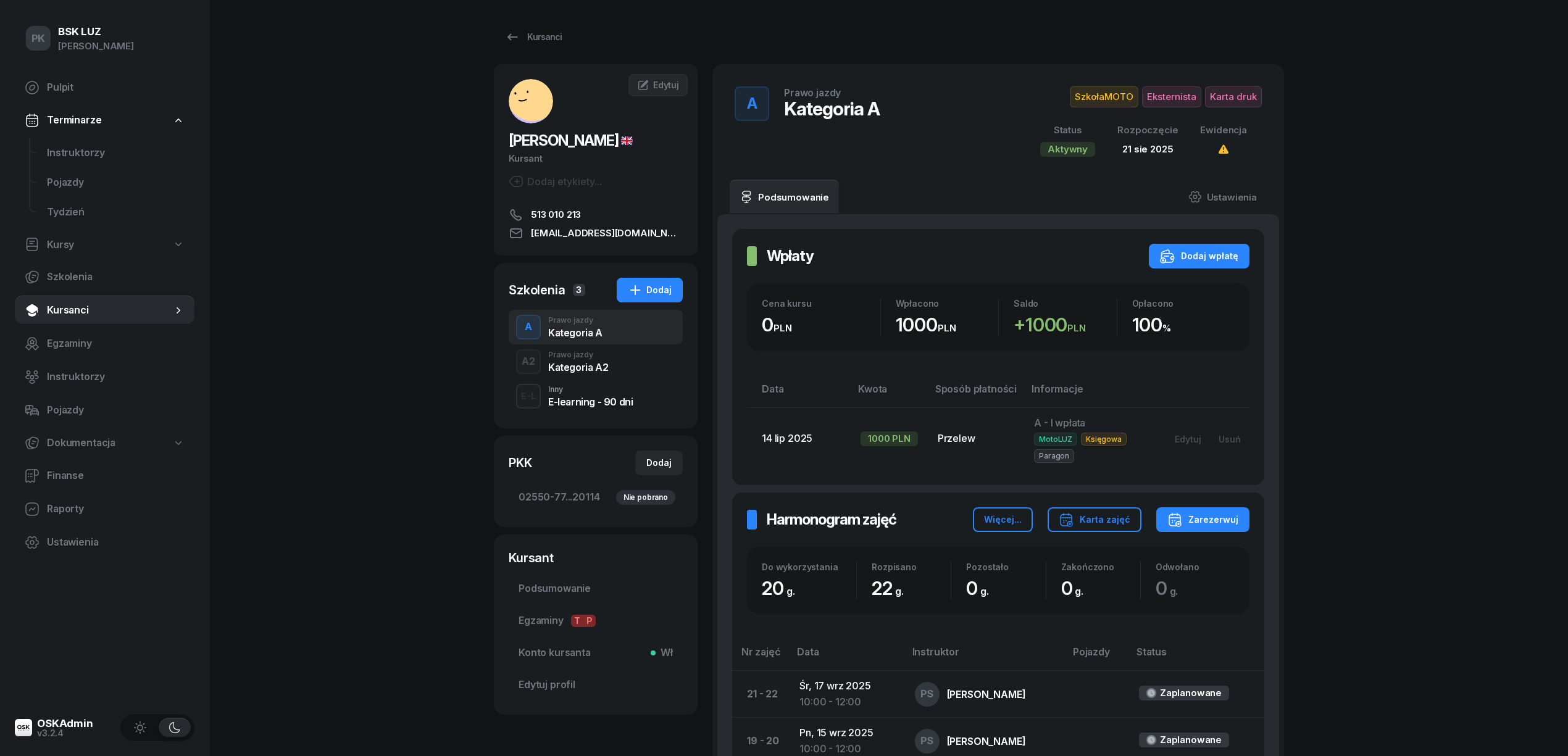
click at [593, 363] on div "Kategoria A2" at bounding box center [578, 367] width 60 height 10
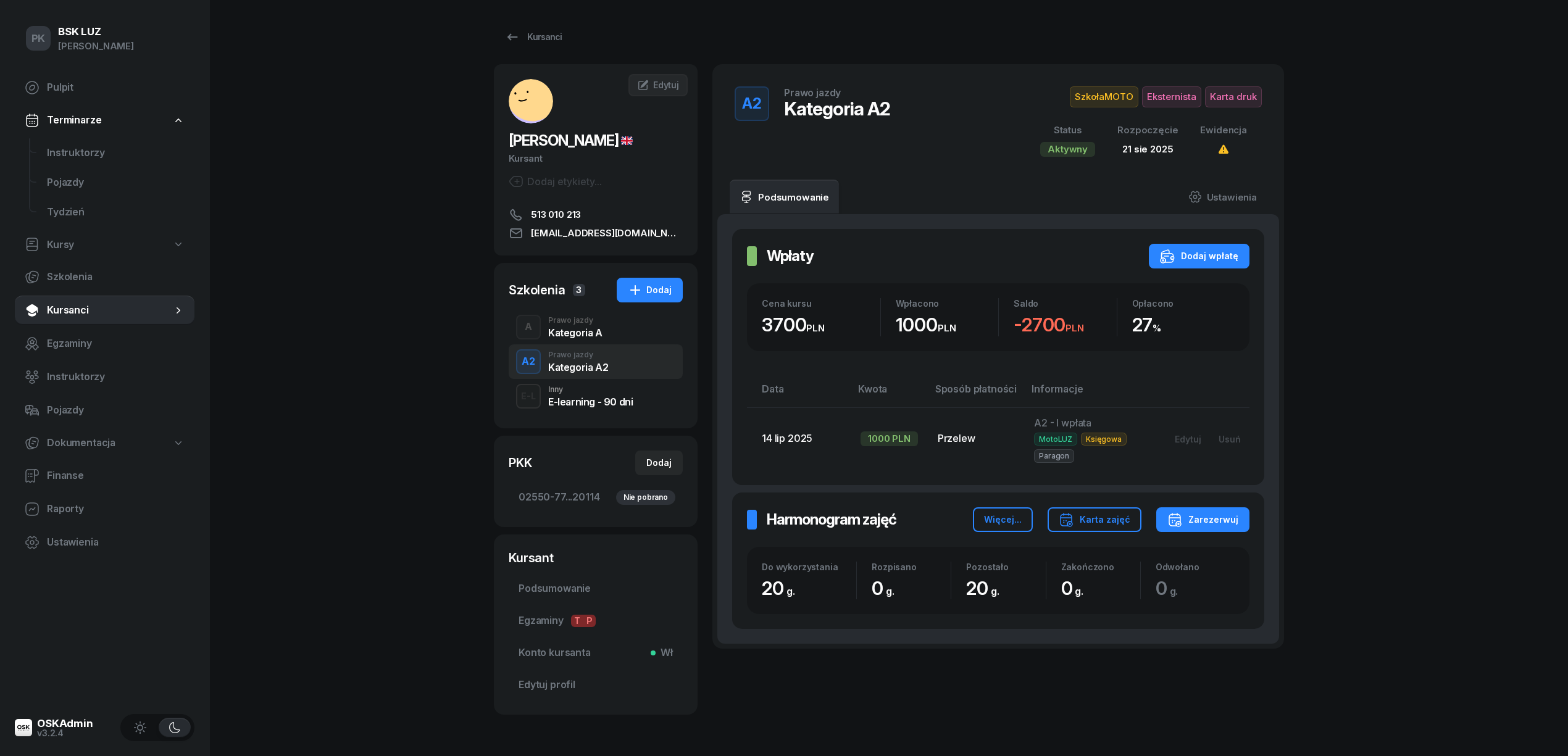
click at [591, 332] on div "Kategoria A" at bounding box center [575, 332] width 54 height 10
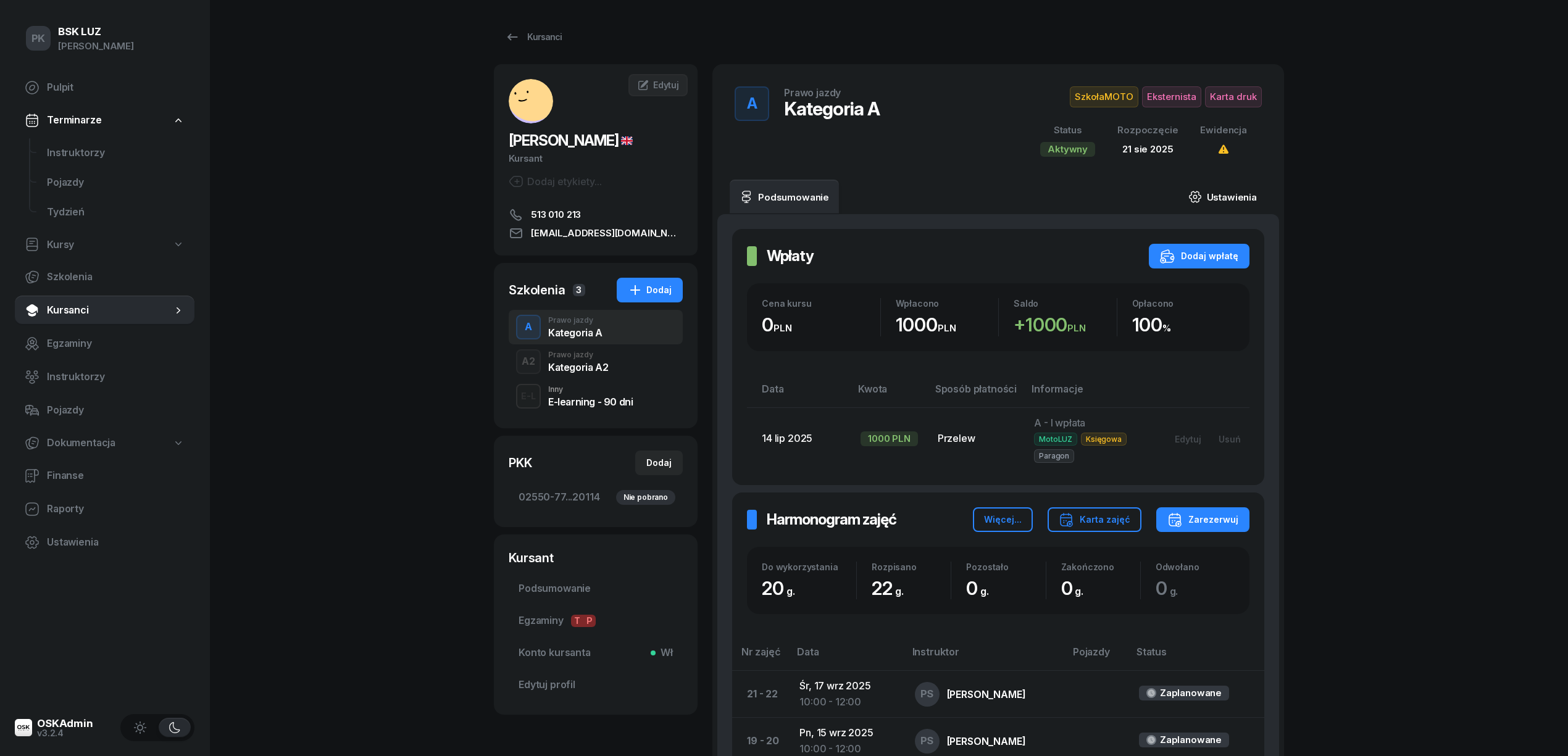
click at [1241, 193] on link "Ustawienia" at bounding box center [1222, 196] width 89 height 35
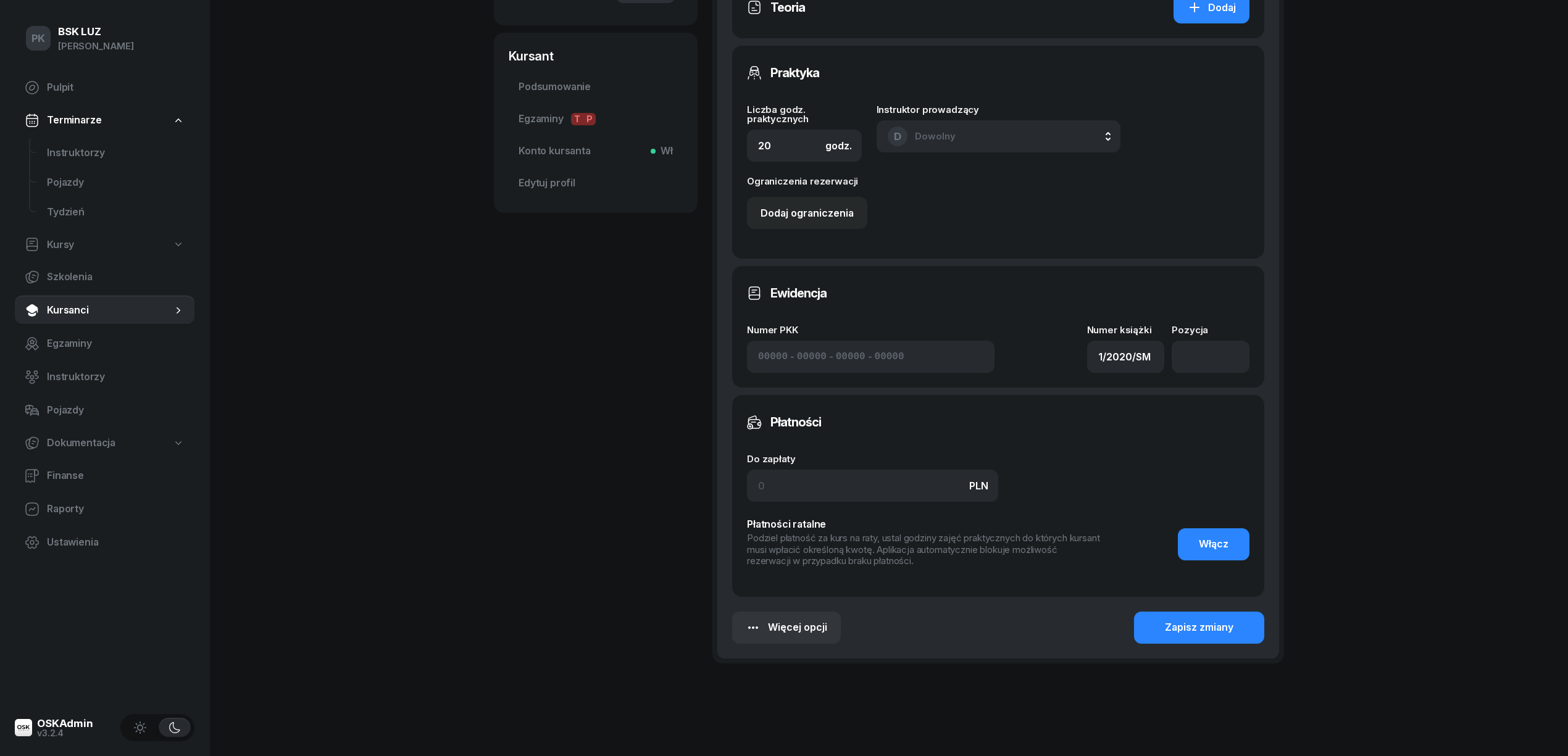
scroll to position [529, 0]
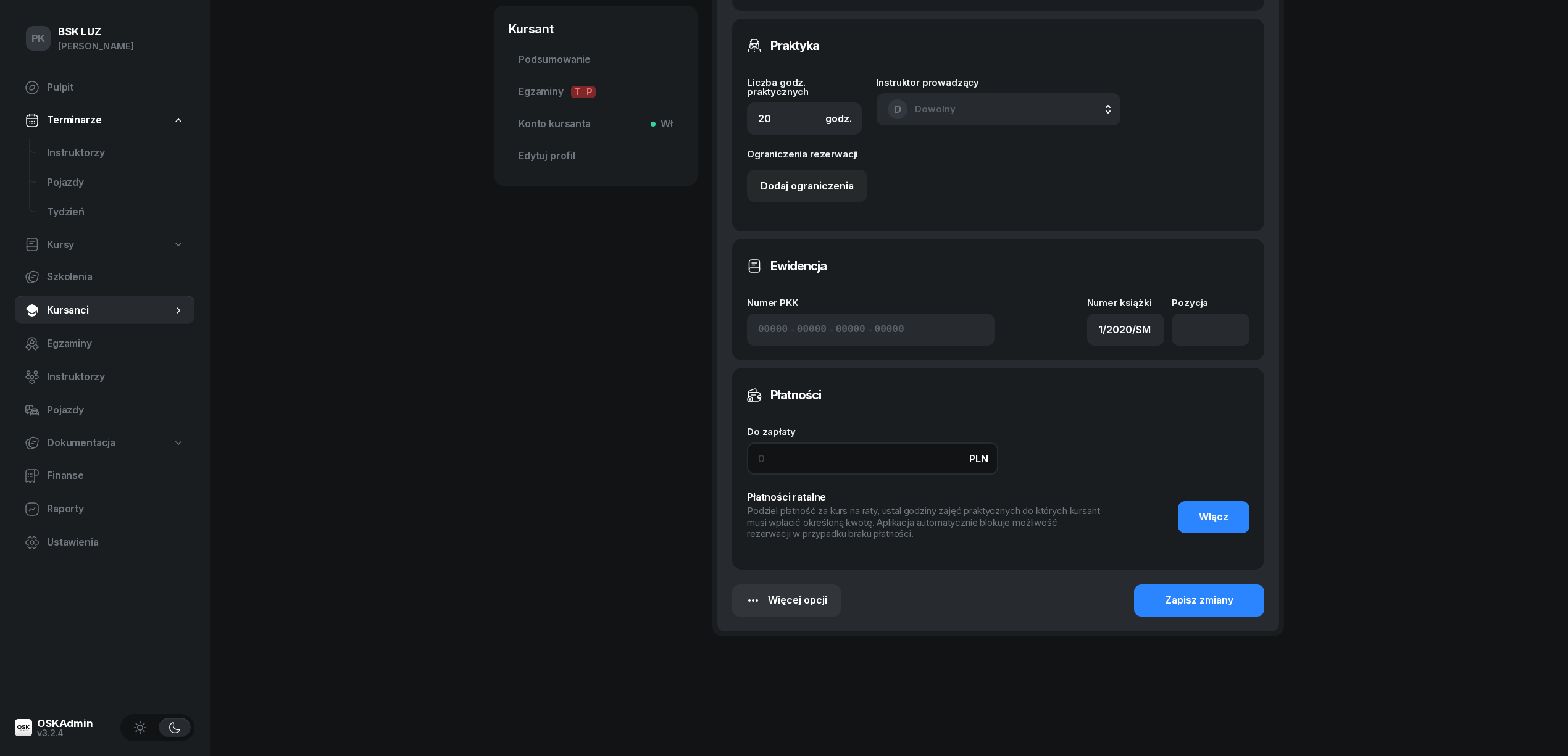
drag, startPoint x: 773, startPoint y: 467, endPoint x: 737, endPoint y: 460, distance: 36.7
click at [737, 460] on div "Płatności Do zapłaty PLN Płatności ratalne Podziel płatność za kurs na raty, us…" at bounding box center [998, 469] width 532 height 202
type input "3700"
click at [1269, 603] on div "Szczegóły szkolenia Zakres Podstawowy Uzupełniający Data rozpoczęcia 21/08/2025…" at bounding box center [998, 158] width 561 height 945
click at [1254, 597] on button "Zapisz zmiany" at bounding box center [1199, 600] width 130 height 32
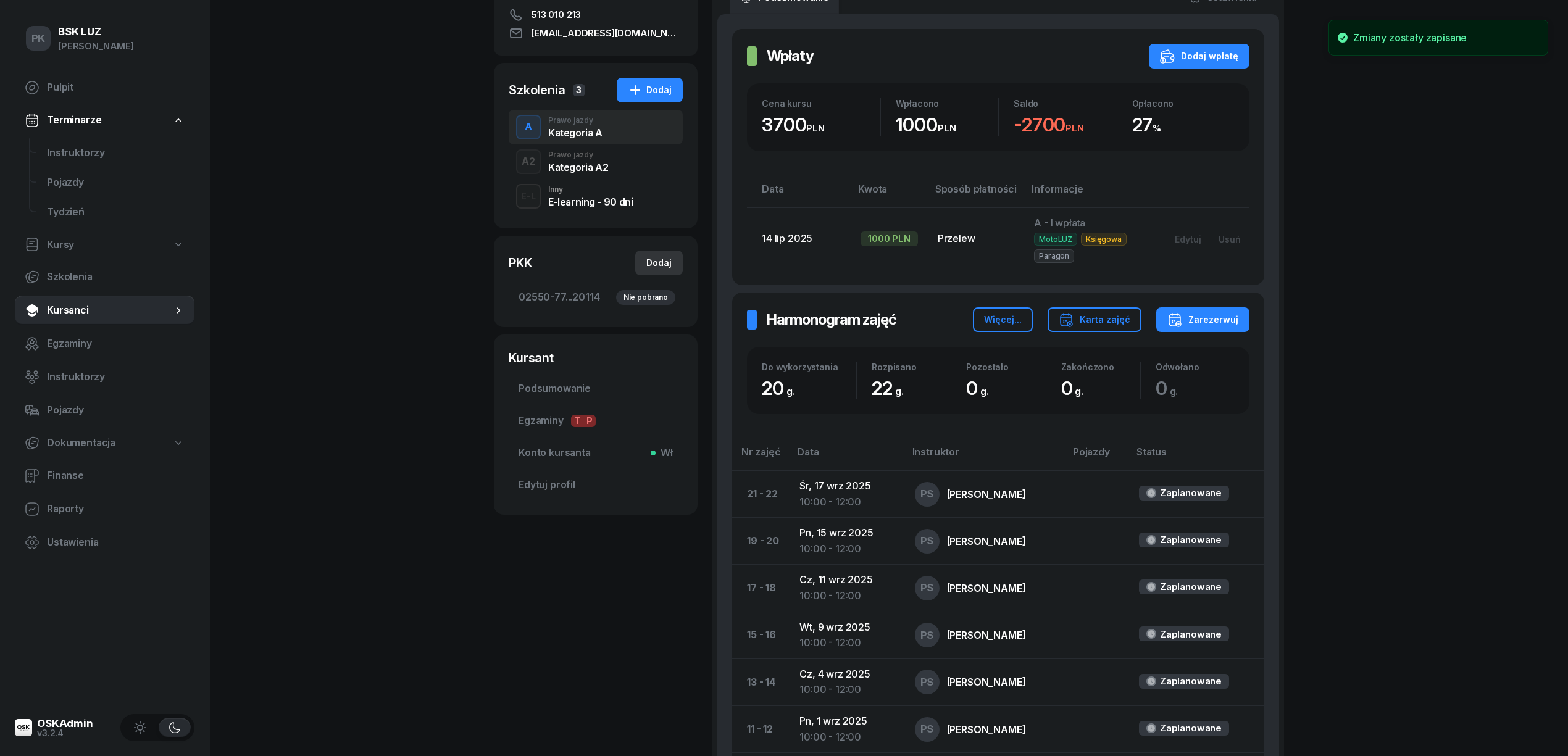
scroll to position [117, 0]
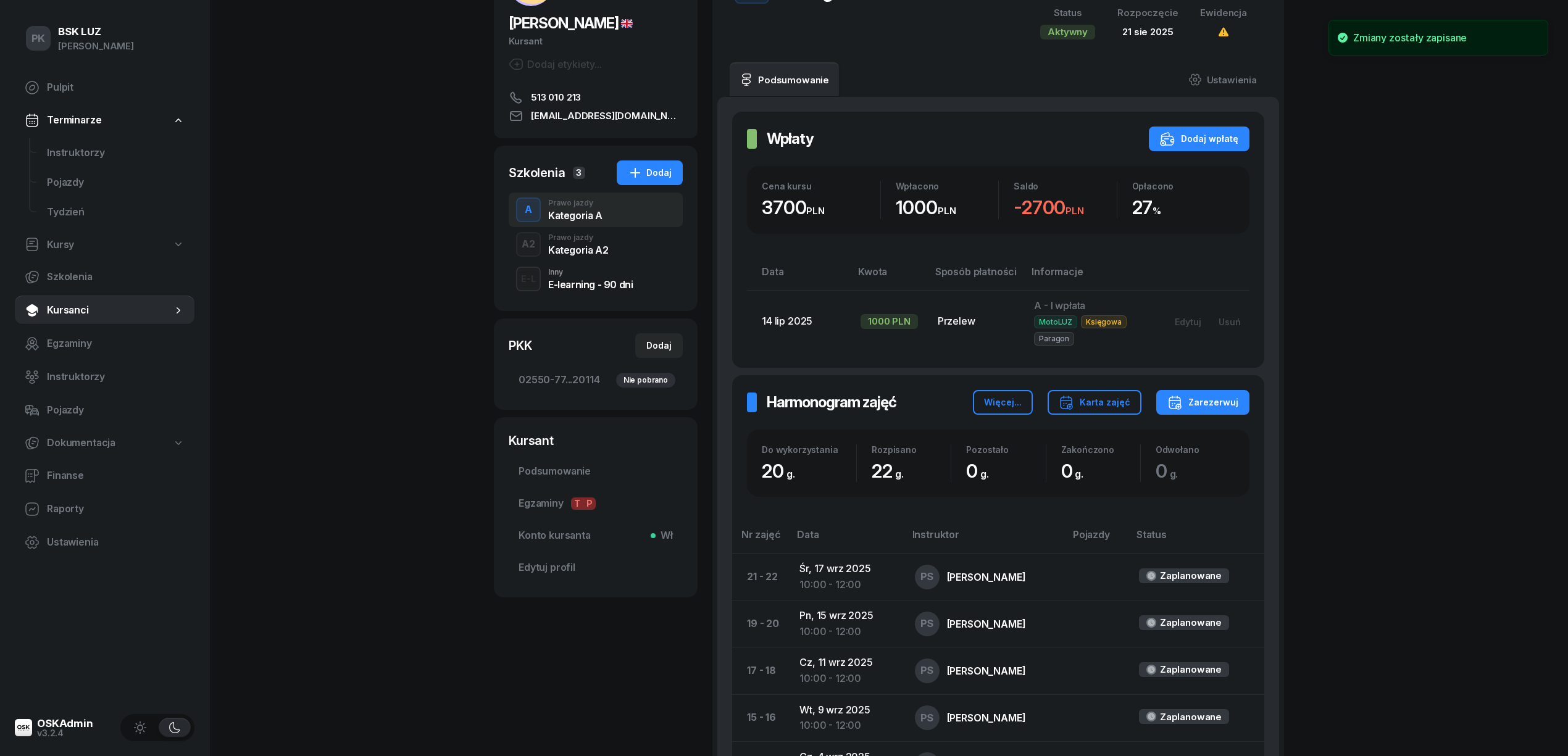
click at [603, 257] on div "A2 Prawo jazdy Kategoria A2" at bounding box center [596, 244] width 174 height 35
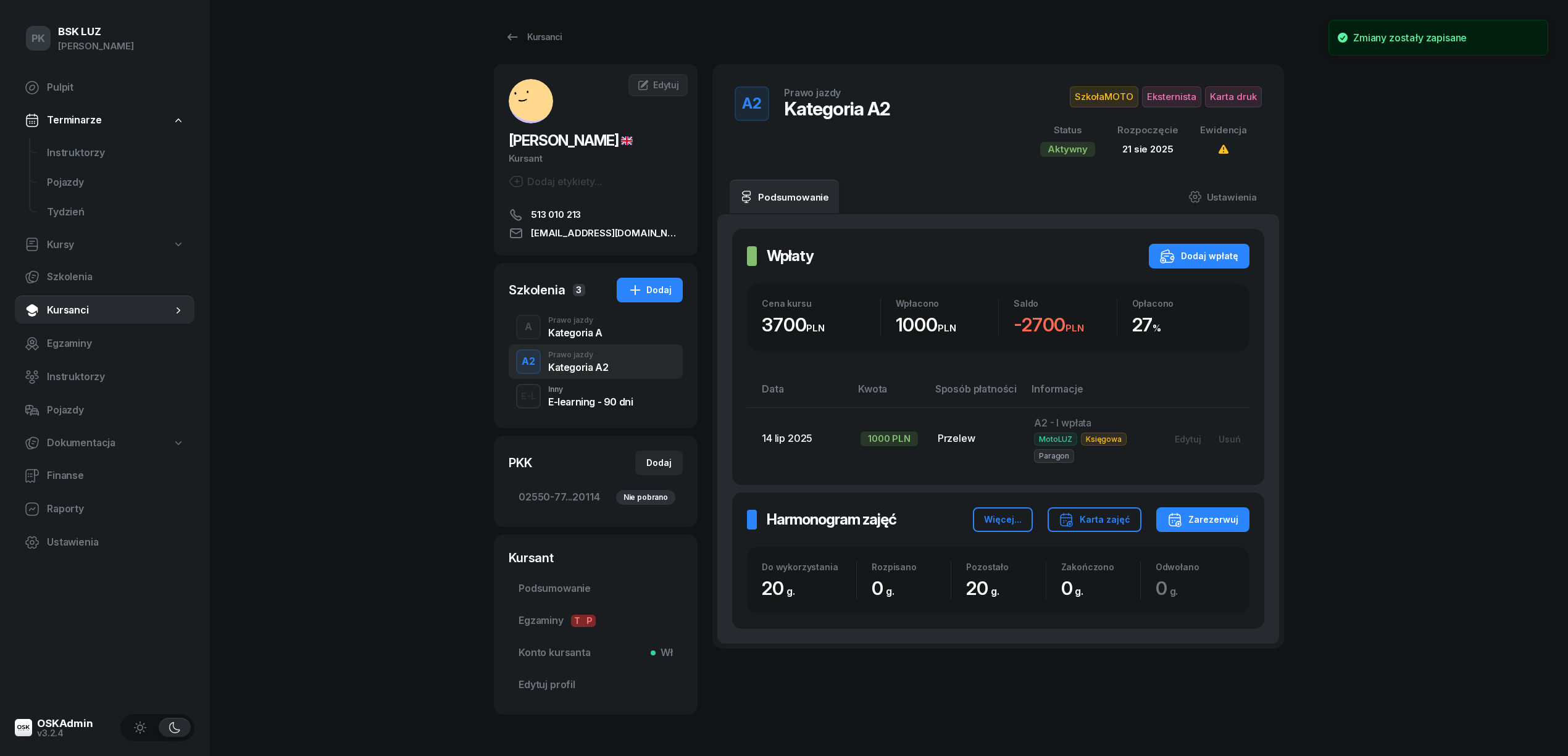
click at [573, 329] on div "Kategoria A" at bounding box center [575, 332] width 54 height 10
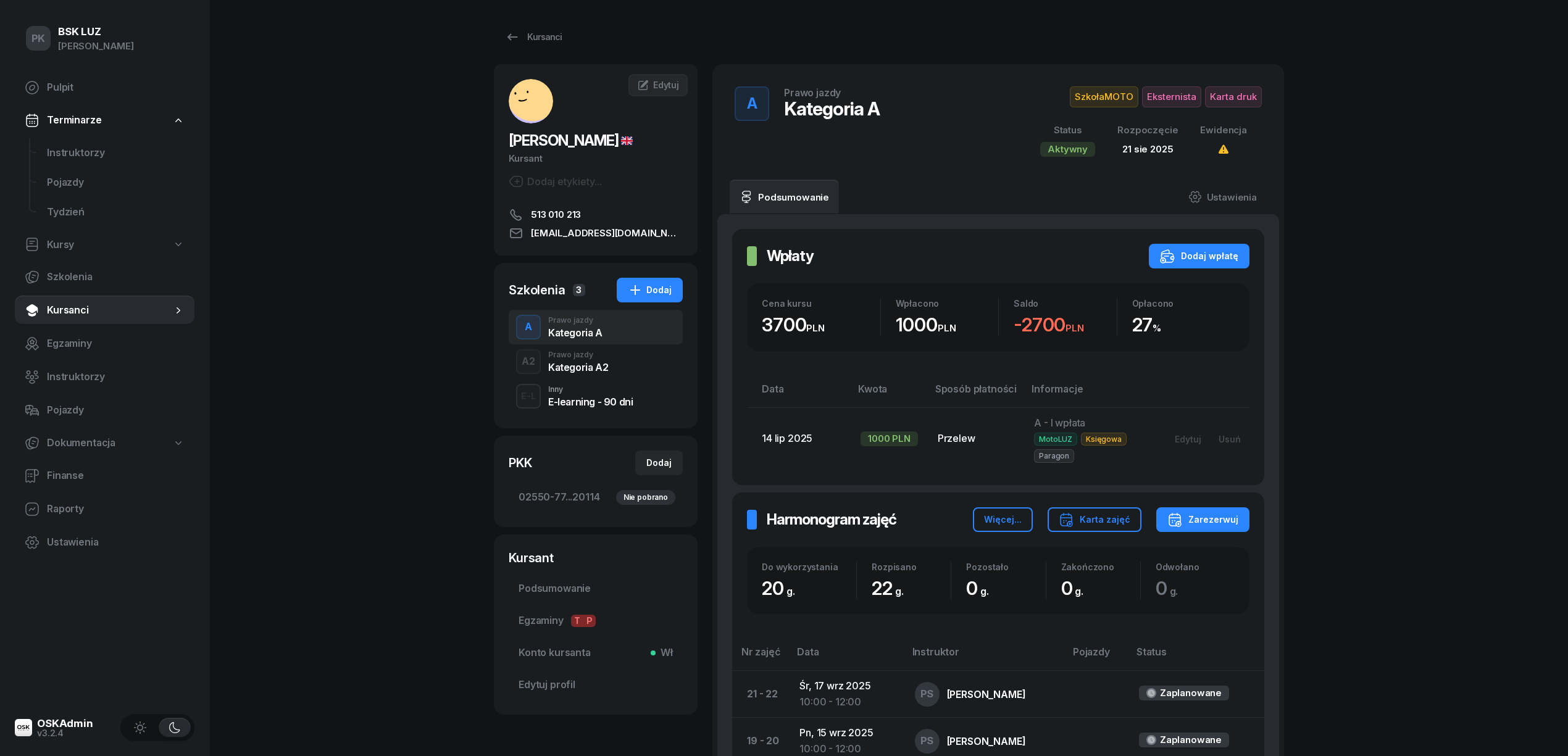
click at [574, 353] on div "Prawo jazdy" at bounding box center [578, 355] width 60 height 8
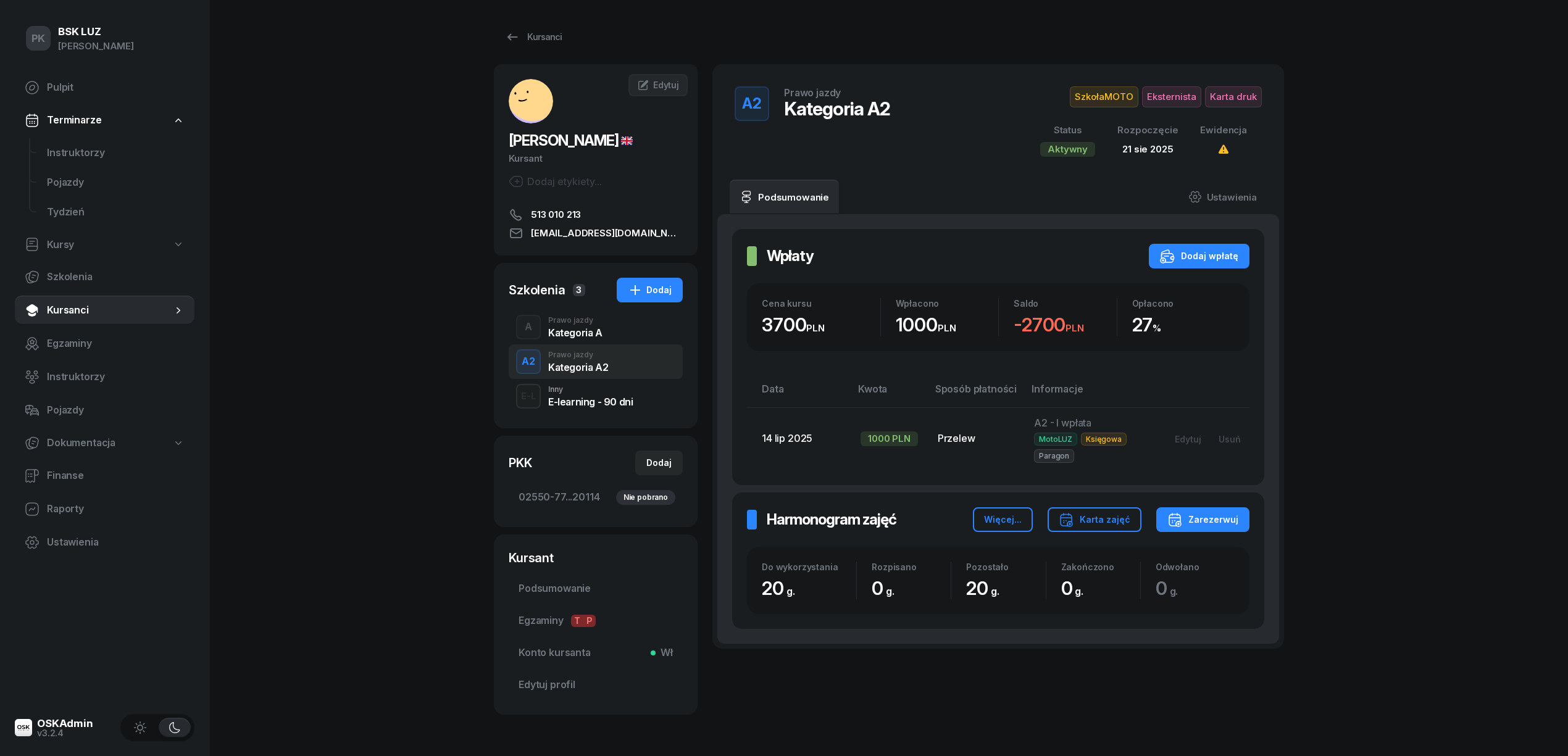
click at [578, 335] on div "Kategoria A" at bounding box center [575, 332] width 54 height 10
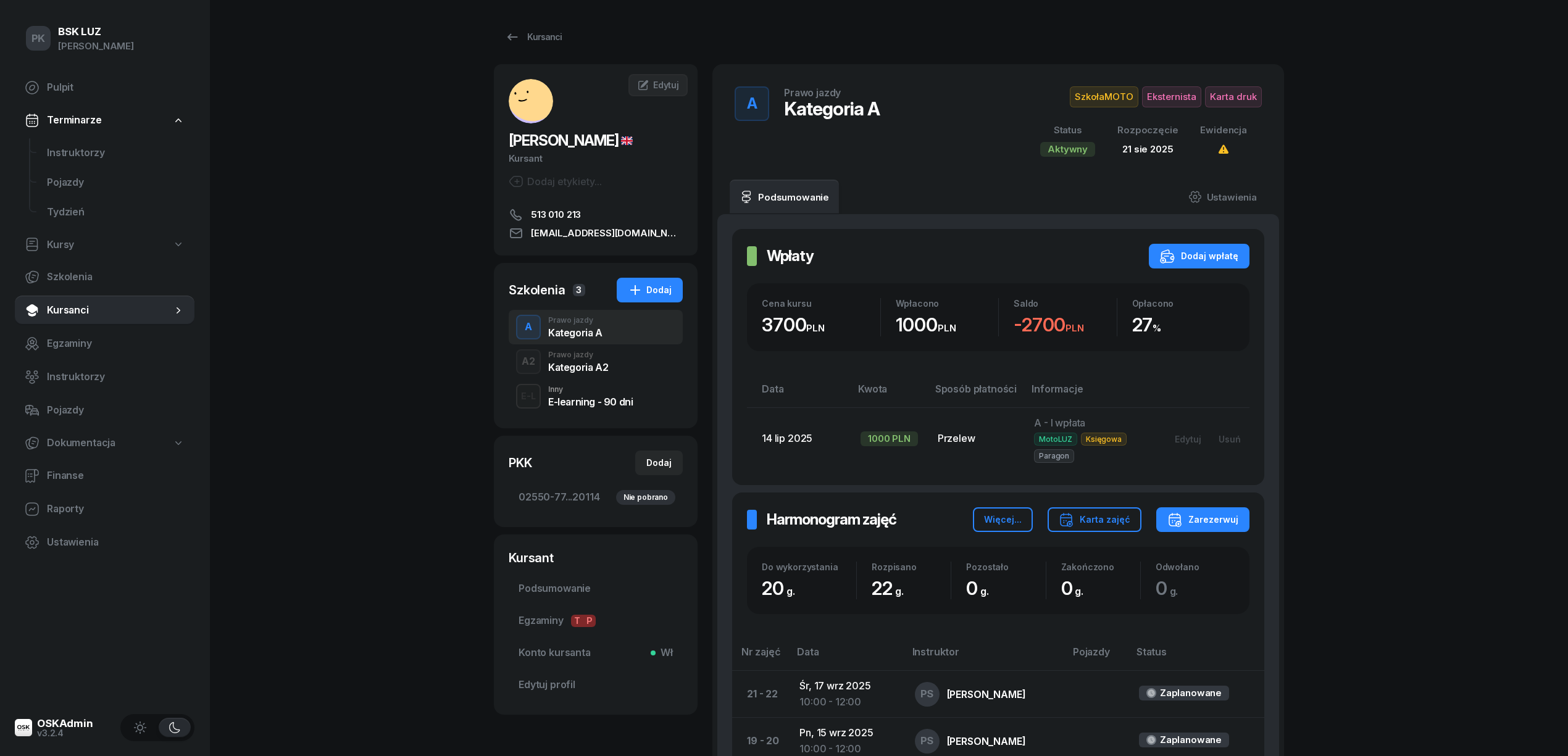
click at [572, 374] on div "A2 Prawo jazdy Kategoria A2" at bounding box center [596, 362] width 174 height 35
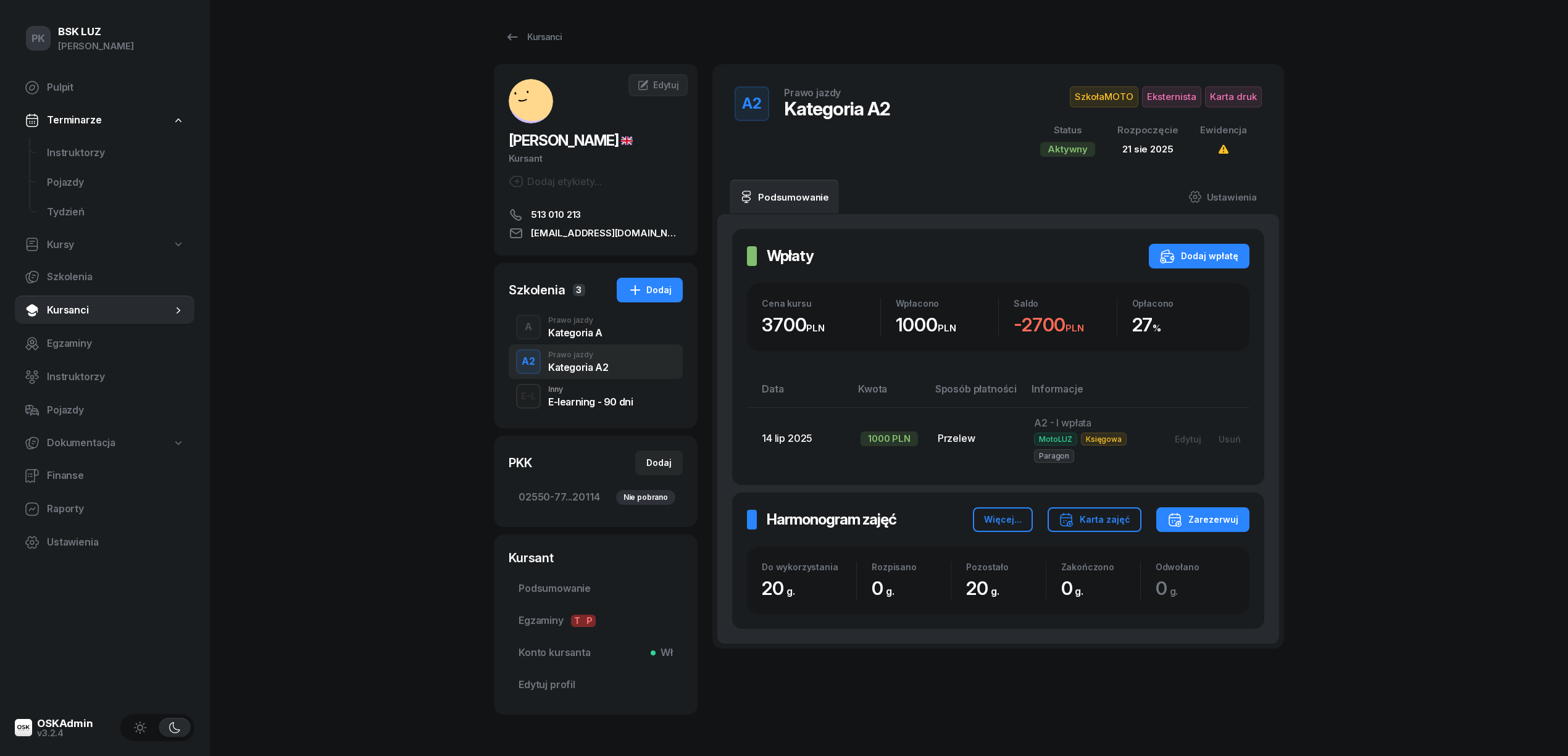
click at [575, 341] on div "A Prawo jazdy Kategoria A" at bounding box center [596, 327] width 174 height 35
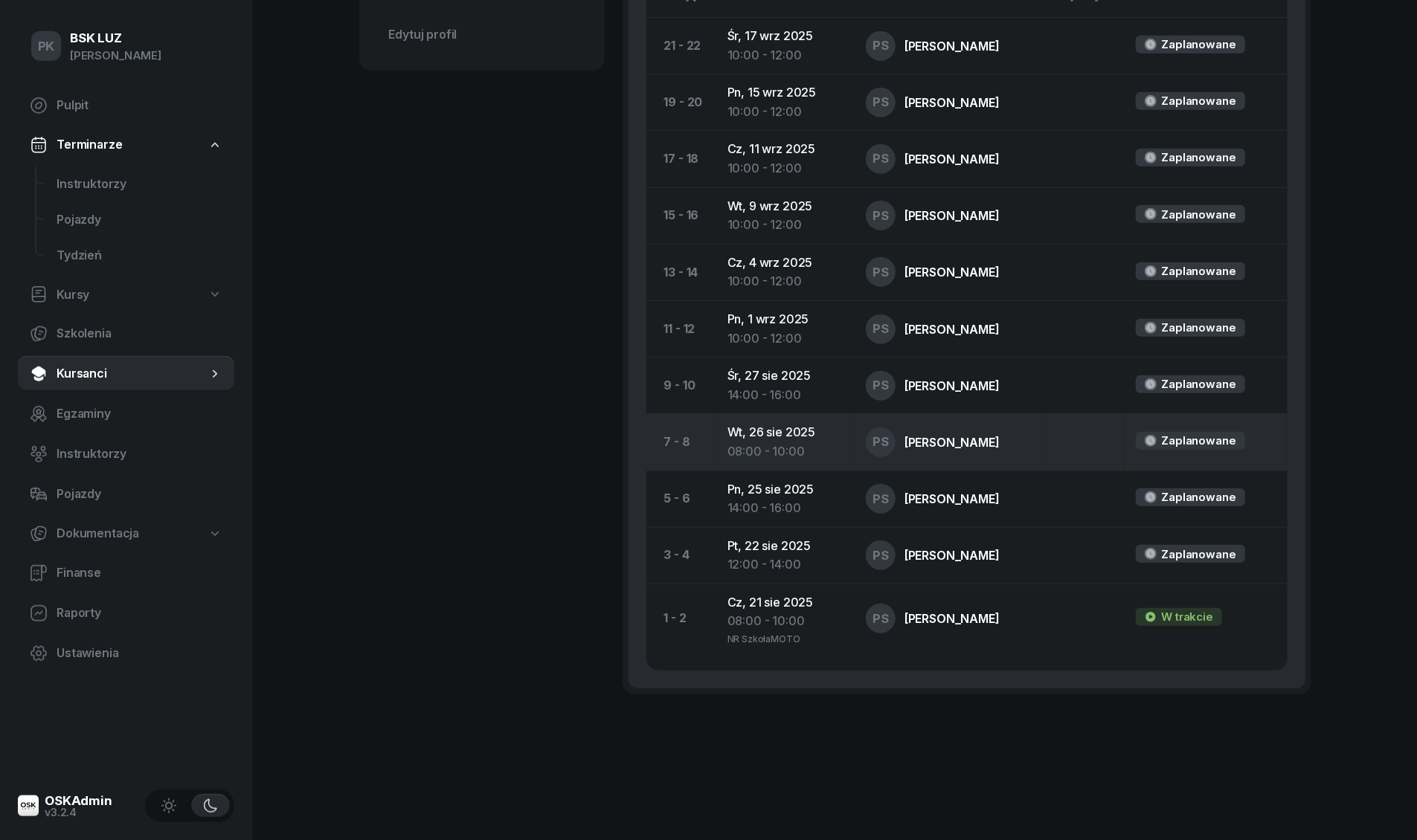
scroll to position [694, 0]
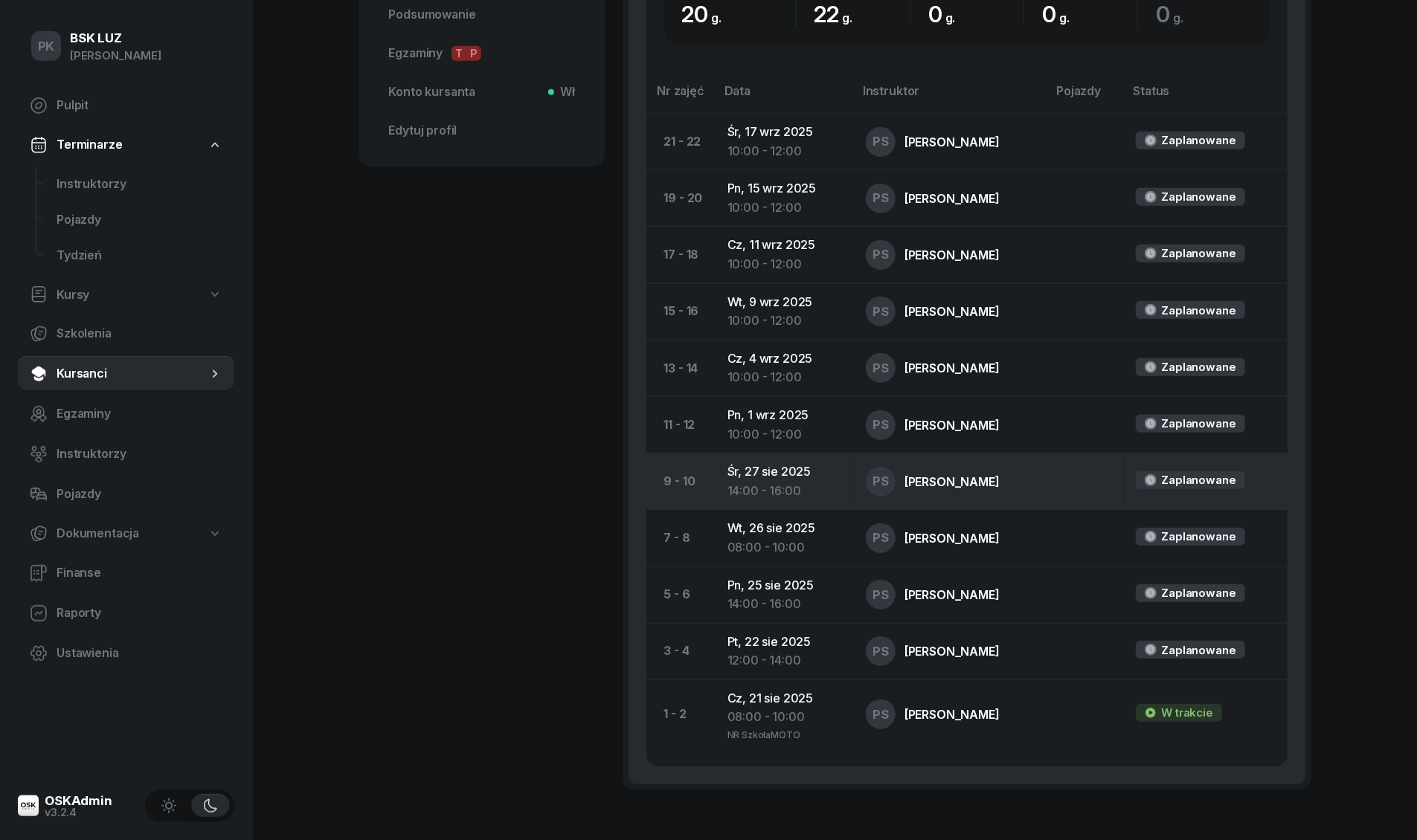
click at [760, 727] on div "14:00 - 16:00" at bounding box center [784, 733] width 114 height 13
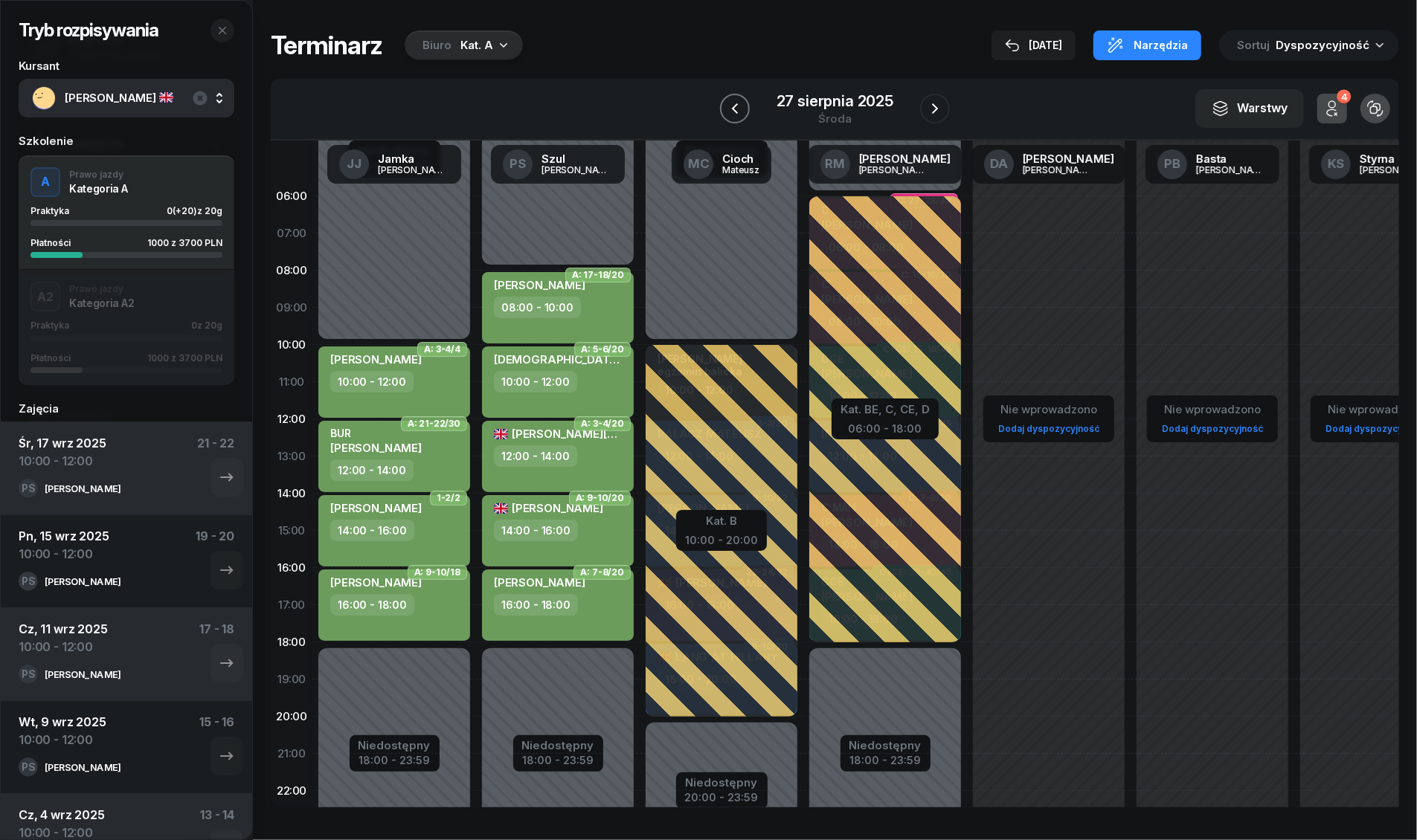
click at [734, 109] on icon "button" at bounding box center [735, 108] width 6 height 10
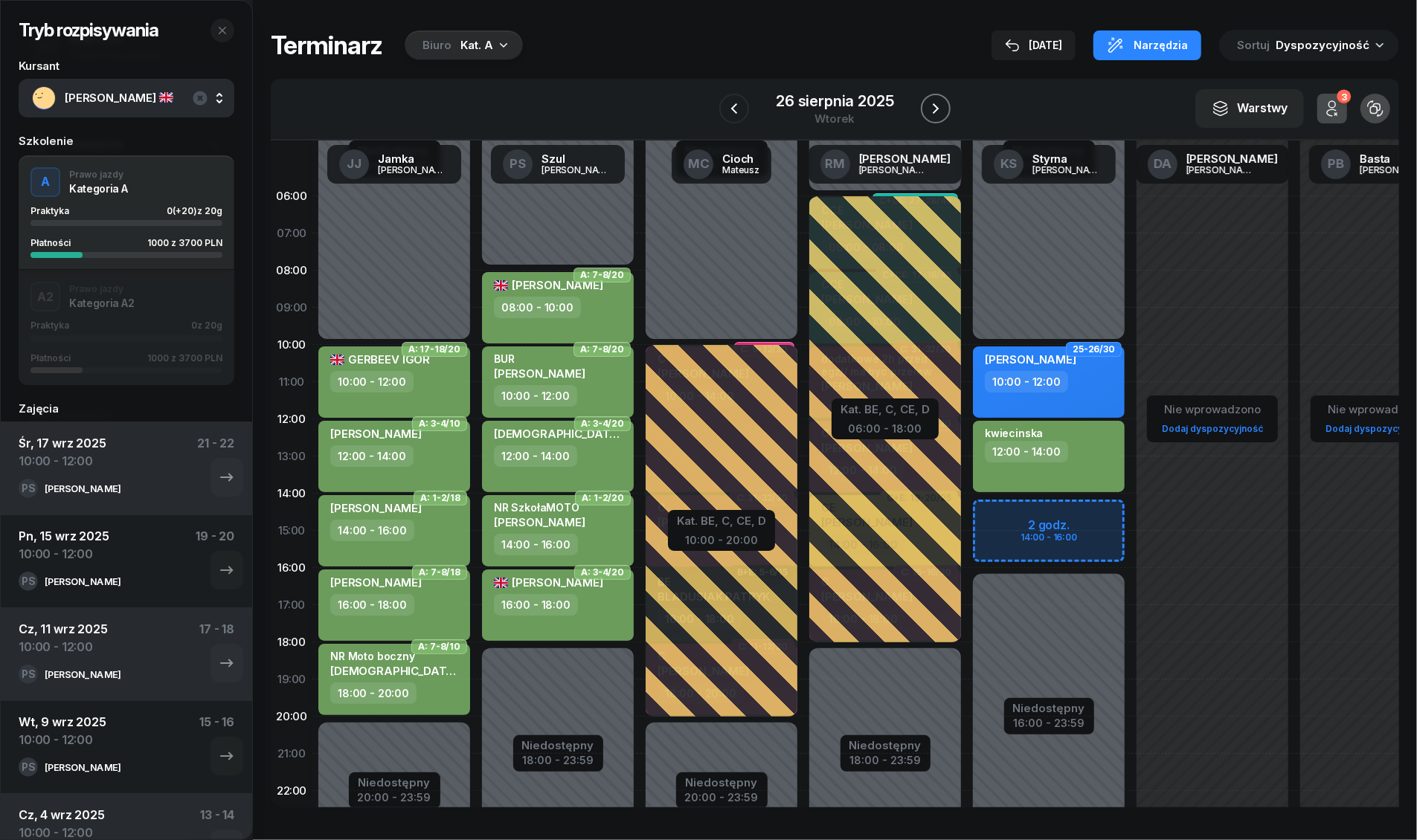
click at [931, 113] on icon "button" at bounding box center [935, 109] width 18 height 18
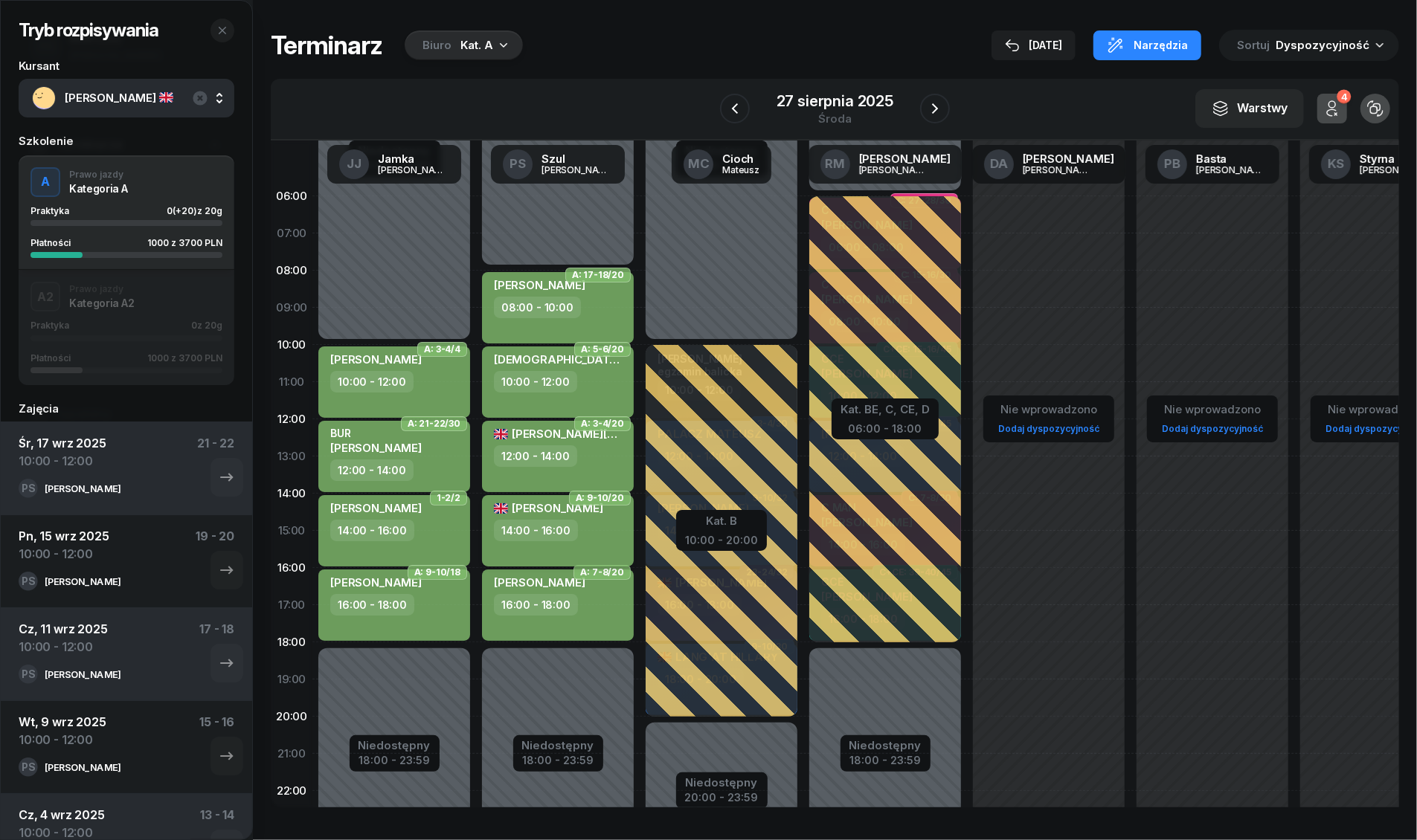
click at [607, 506] on div "[PERSON_NAME]" at bounding box center [560, 511] width 131 height 19
select select "14"
select select "16"
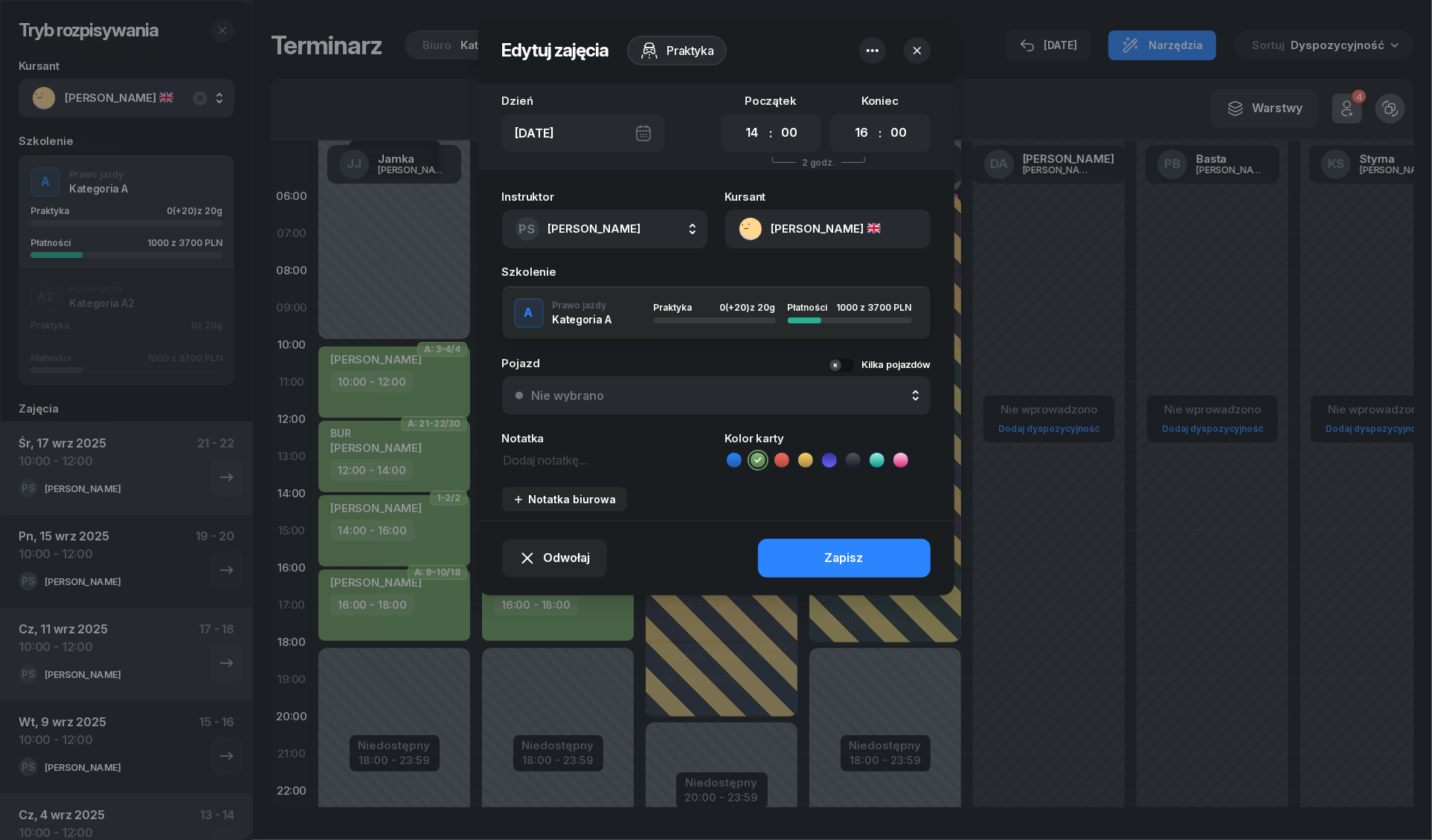
click at [607, 506] on button "Notatka biurowa" at bounding box center [564, 500] width 125 height 24
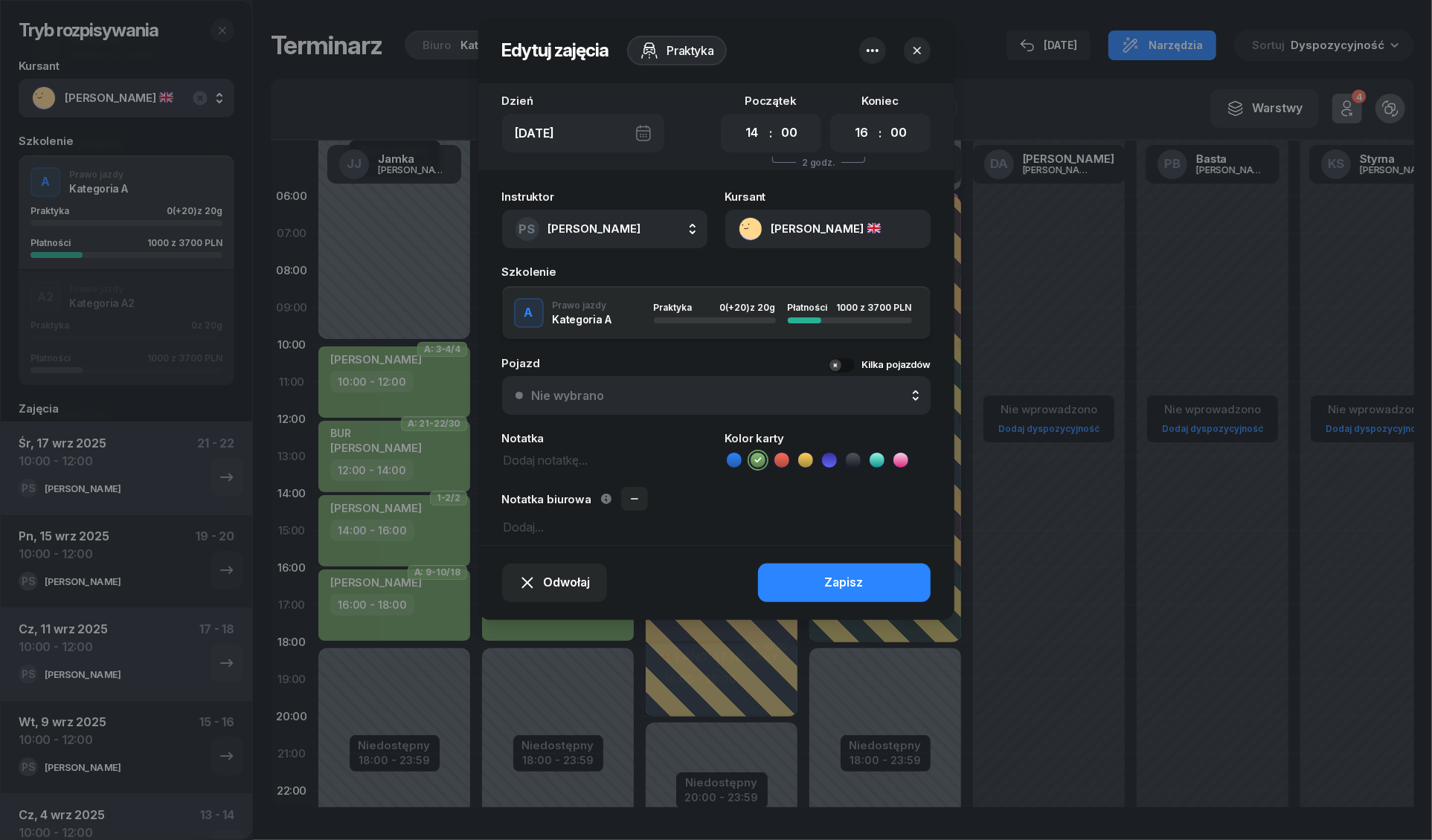
click at [929, 43] on div at bounding box center [895, 51] width 71 height 27
click at [912, 43] on icon "button" at bounding box center [917, 51] width 15 height 15
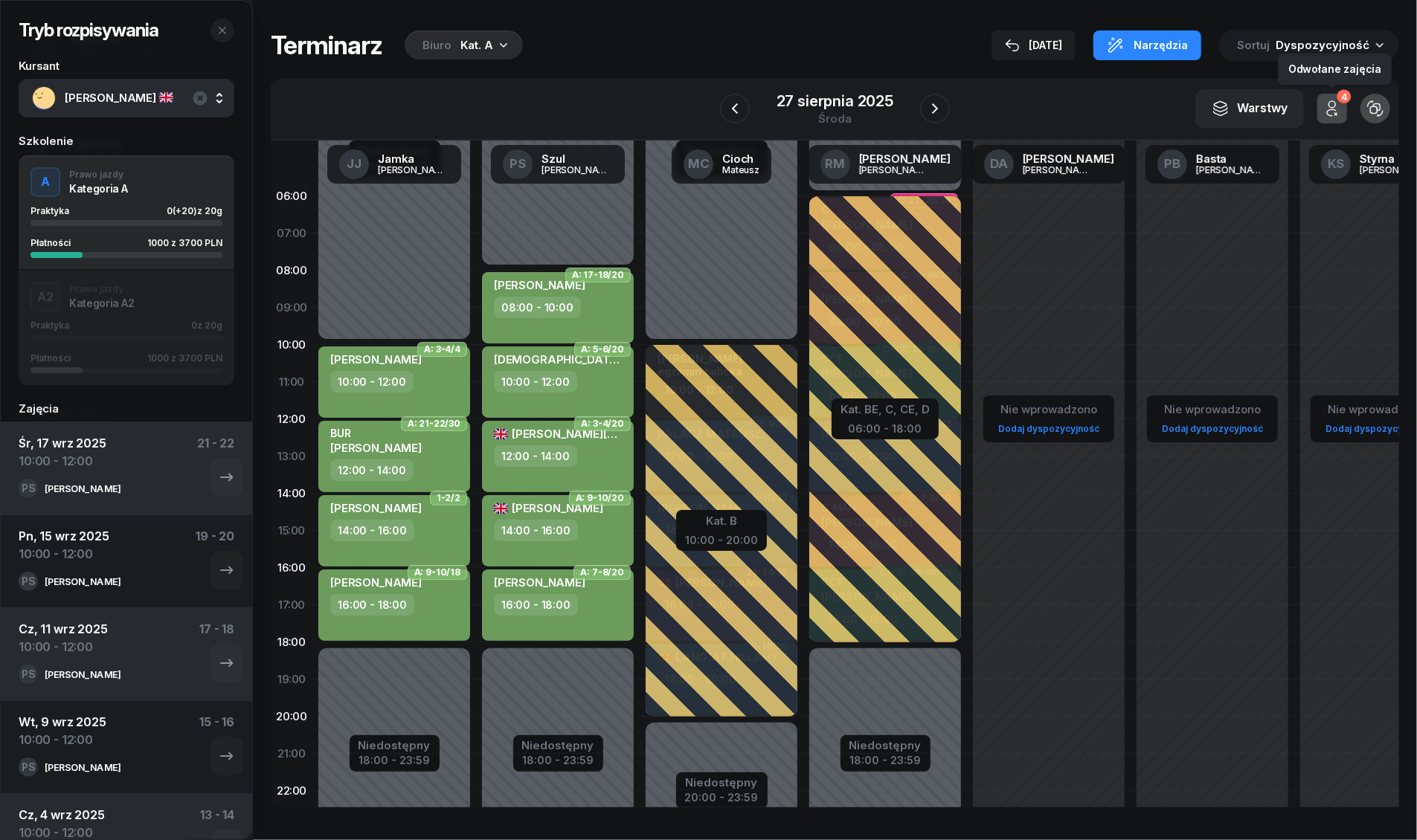
click at [1337, 96] on div "4" at bounding box center [1343, 96] width 14 height 14
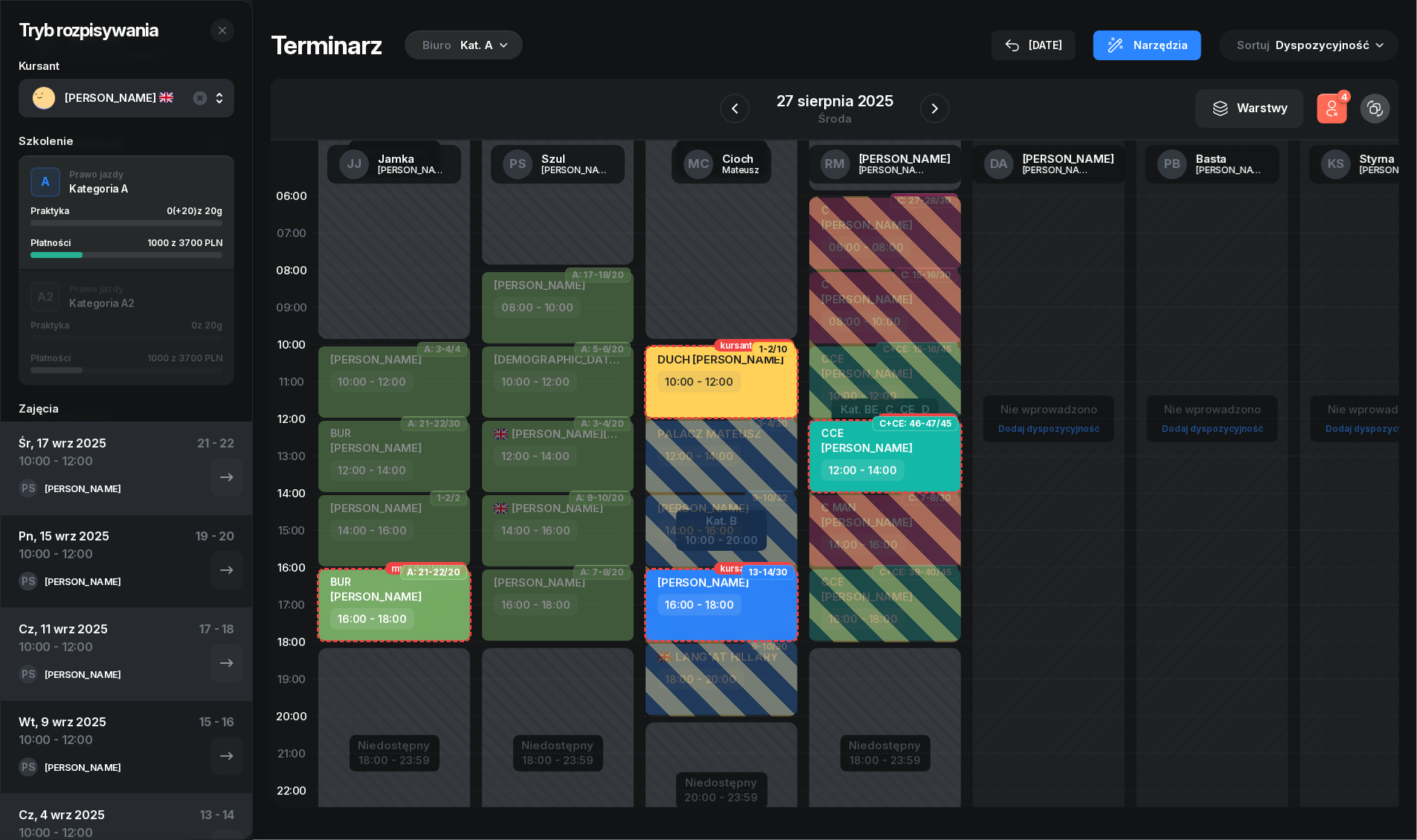
click at [1337, 96] on div "4" at bounding box center [1343, 96] width 14 height 14
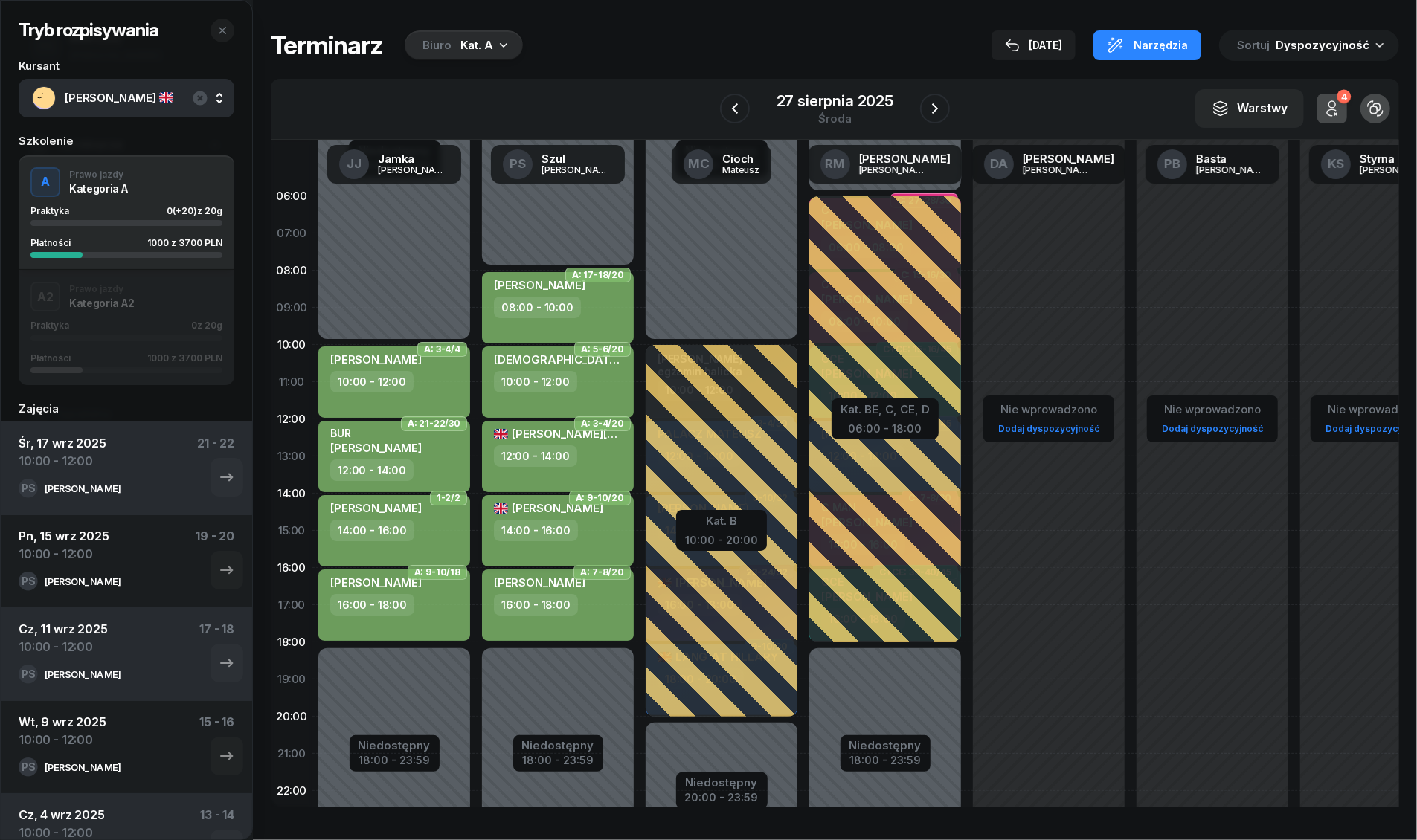
click at [607, 521] on div "14:00 - 16:00" at bounding box center [560, 530] width 131 height 22
select select "14"
select select "16"
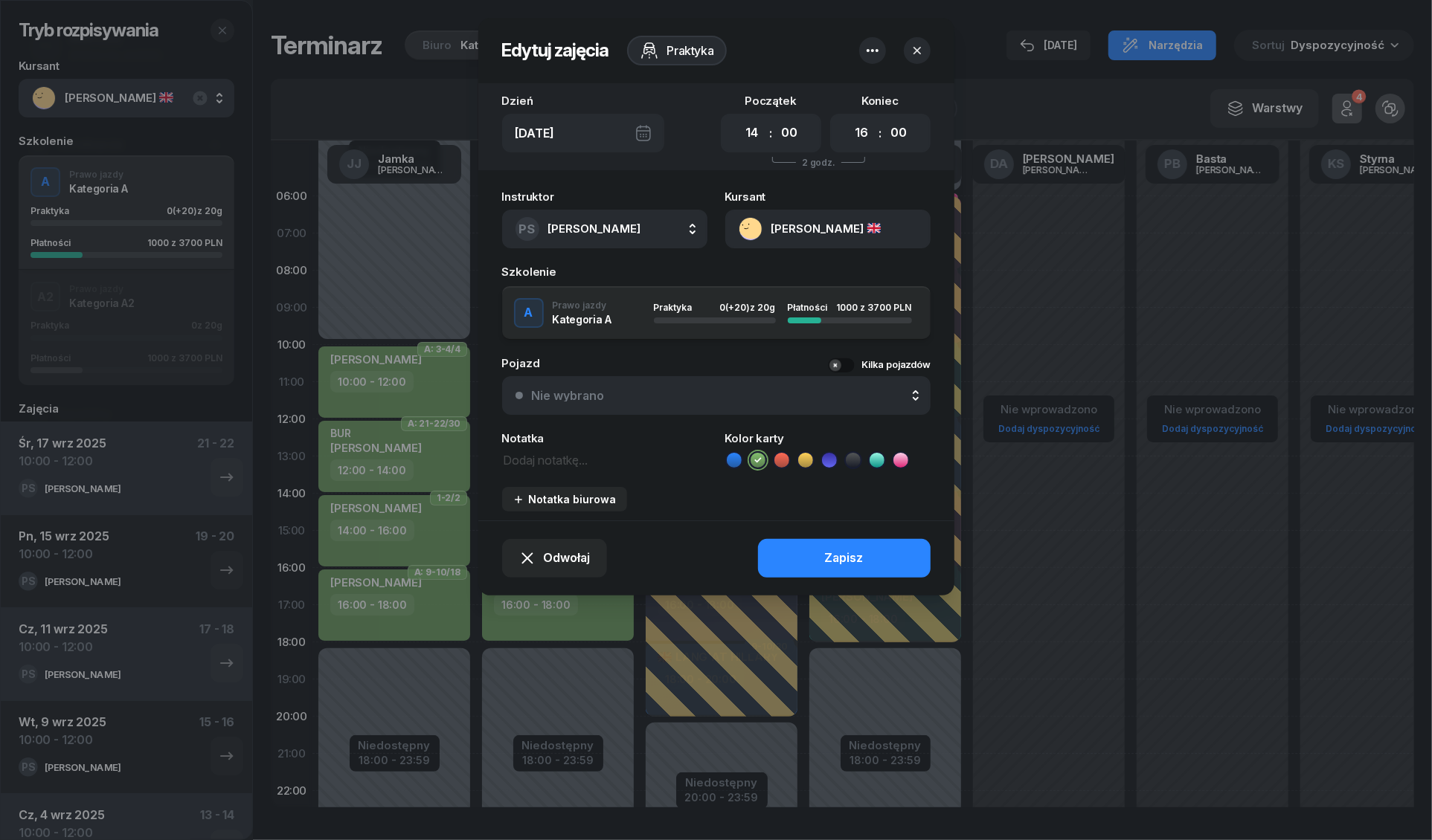
click at [878, 54] on icon "button" at bounding box center [872, 51] width 18 height 18
click at [843, 90] on link "Usuń" at bounding box center [865, 96] width 195 height 37
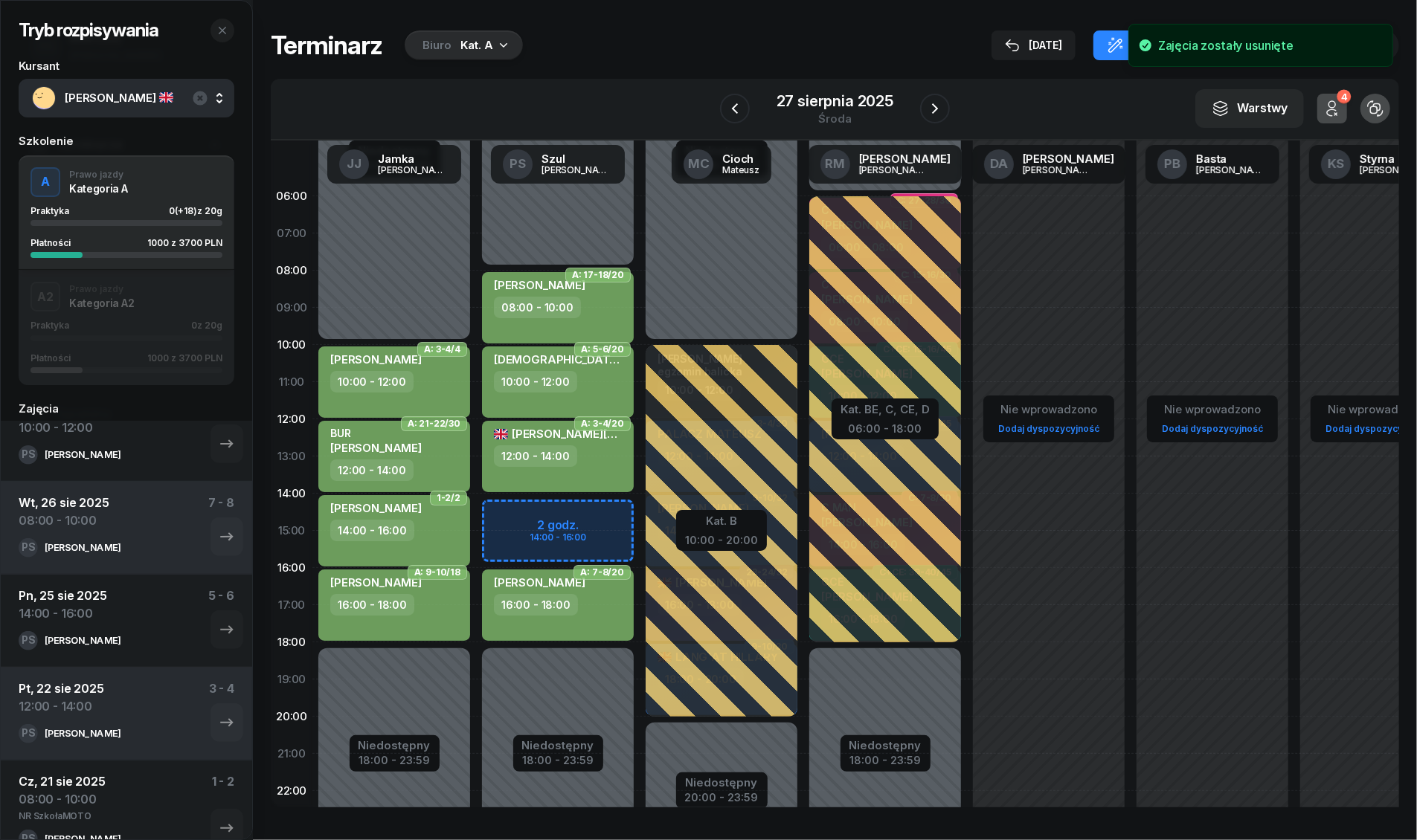
scroll to position [527, 0]
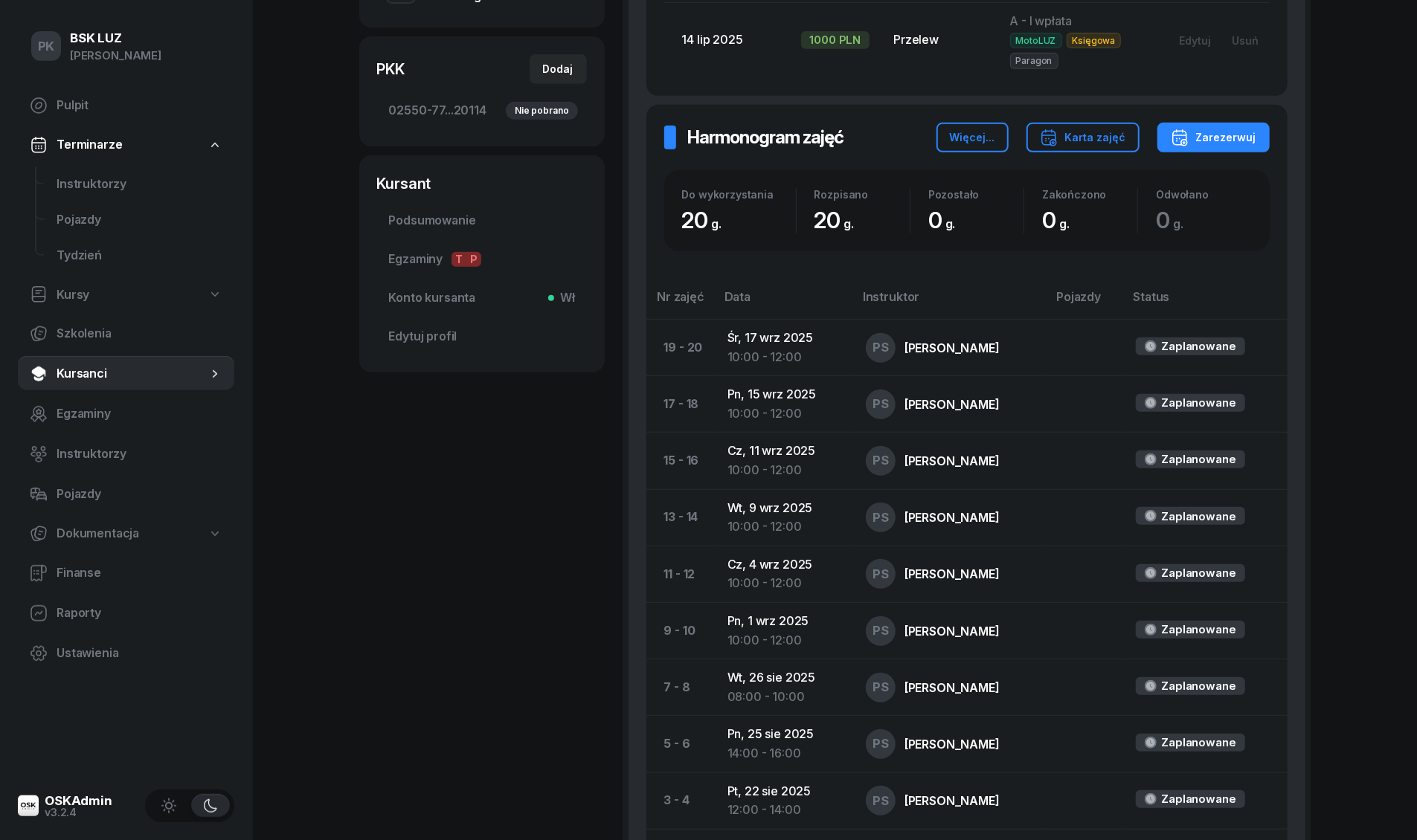
scroll to position [397, 0]
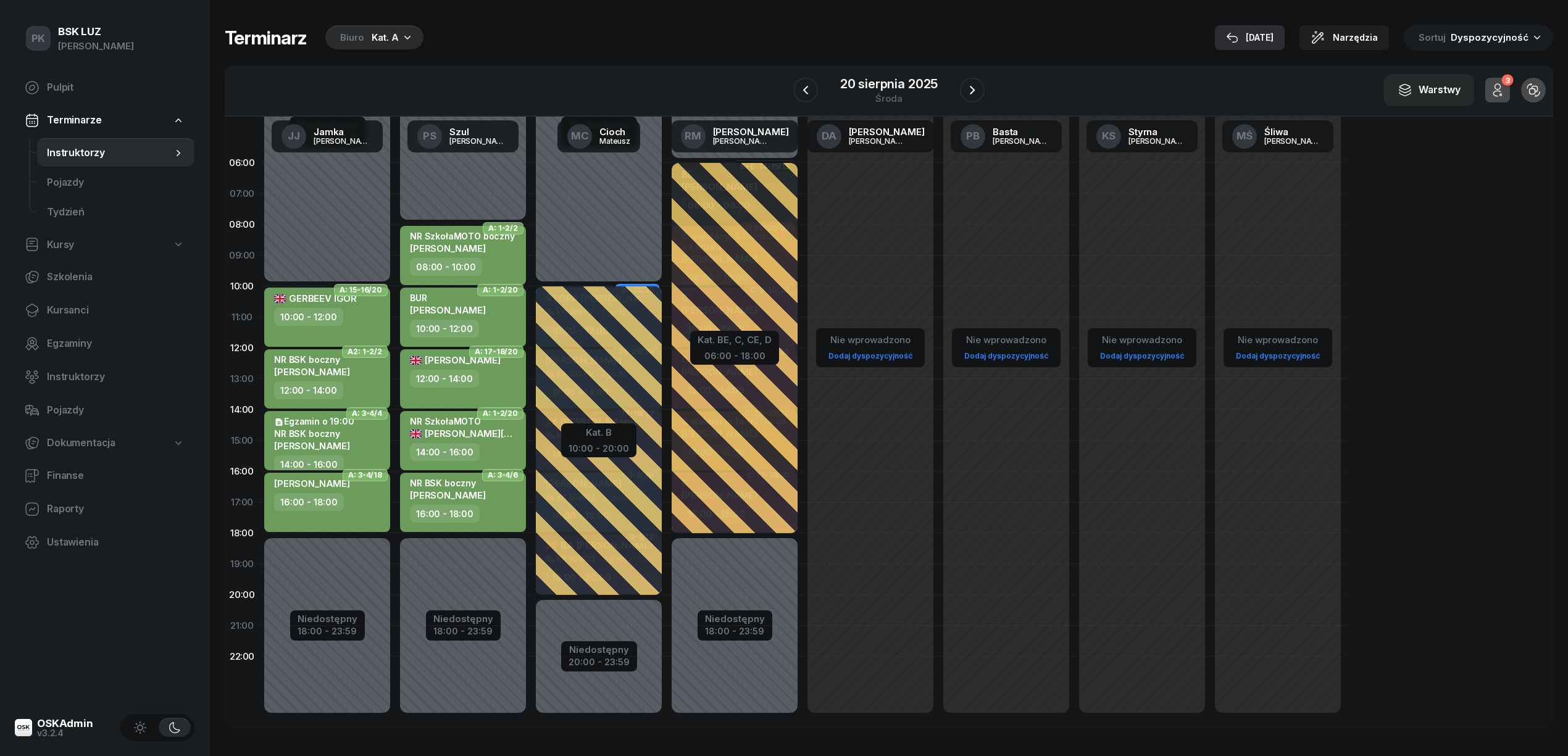
click at [1264, 35] on div "[DATE]" at bounding box center [1249, 37] width 47 height 15
click at [378, 35] on div "Kat. A" at bounding box center [384, 37] width 27 height 15
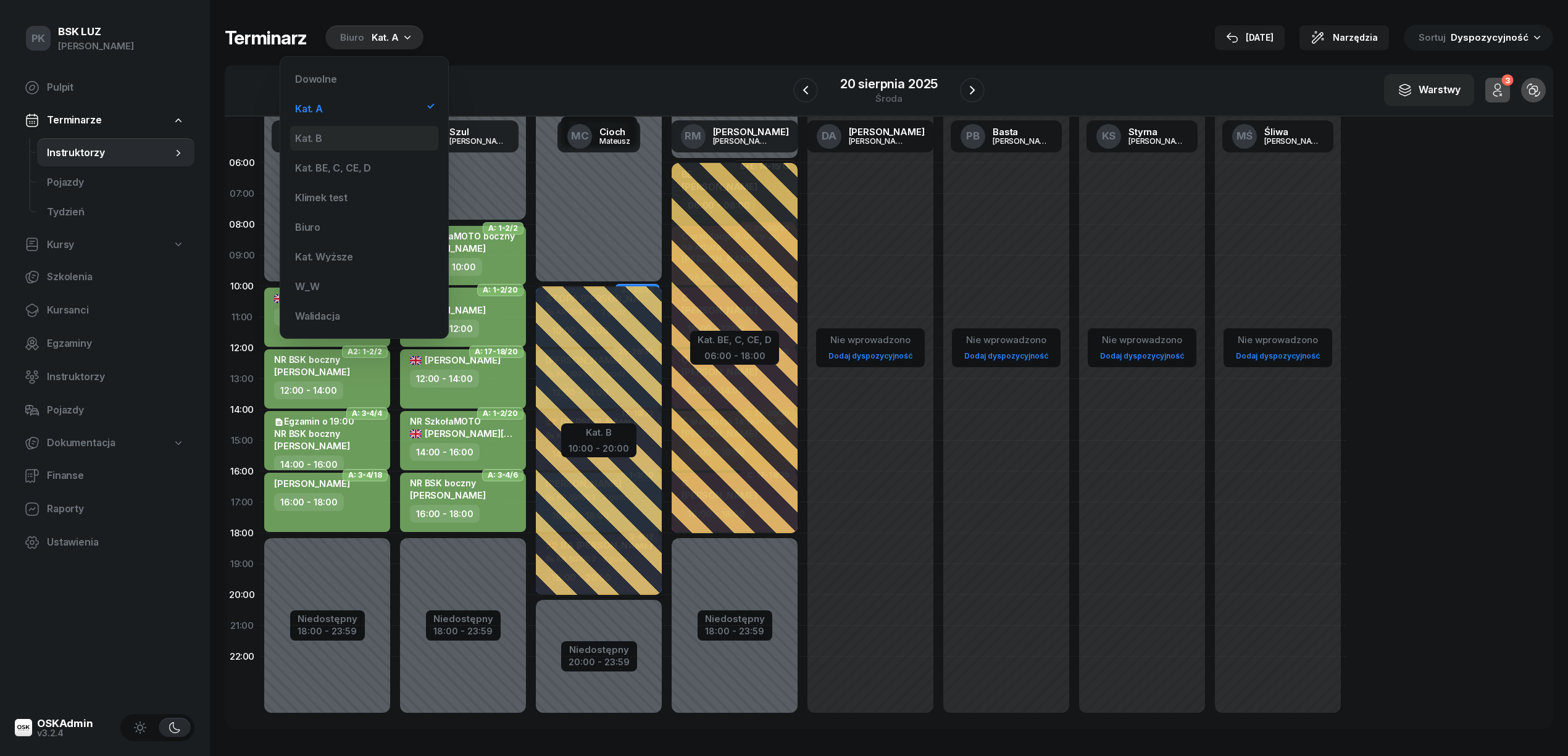
click at [391, 137] on div "Kat. B" at bounding box center [364, 138] width 148 height 25
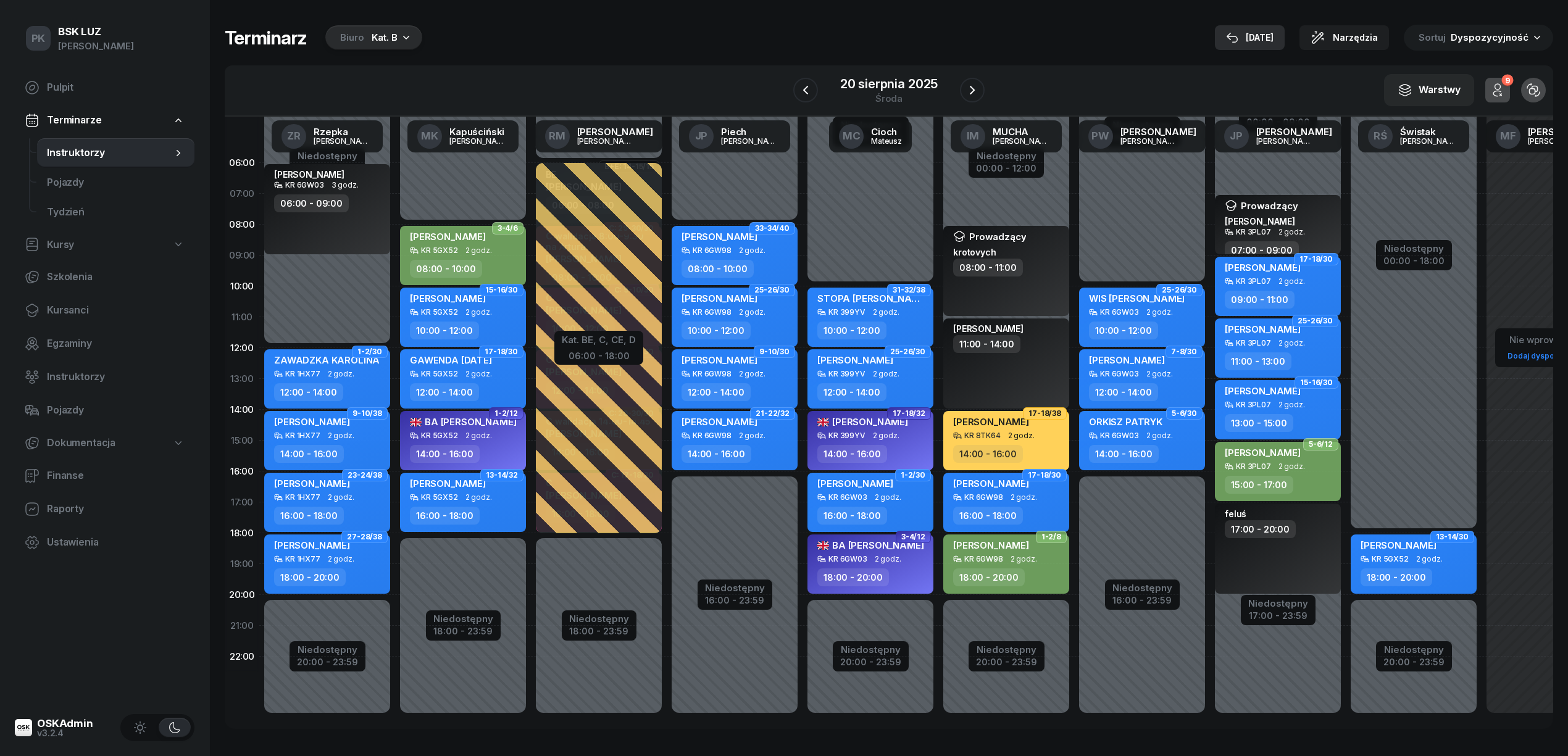
click at [1274, 37] on div "21 sie" at bounding box center [1249, 37] width 47 height 15
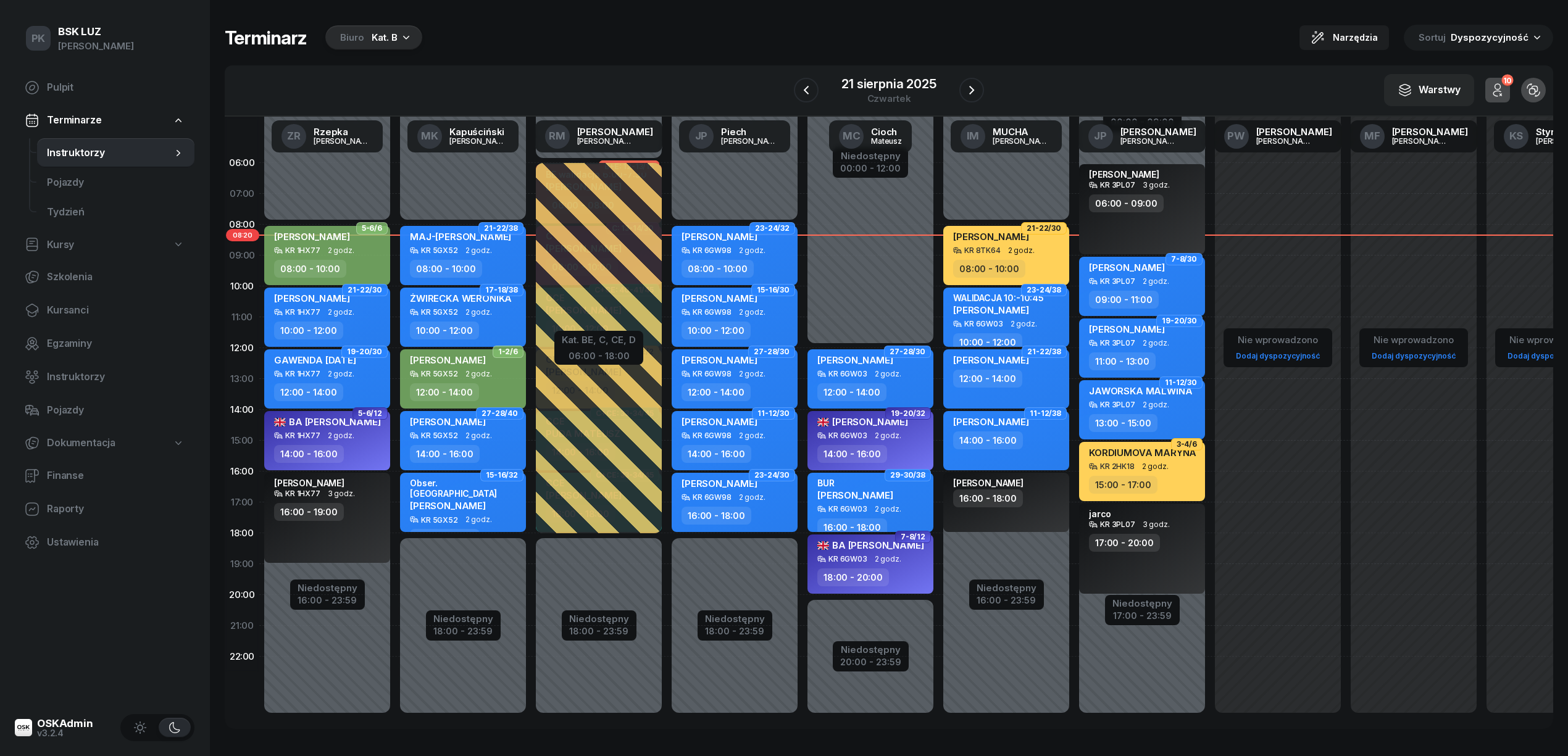
click at [94, 114] on span "Terminarze" at bounding box center [74, 120] width 54 height 16
click at [89, 119] on span "Terminarze" at bounding box center [74, 120] width 54 height 16
click at [78, 316] on span "Kursanci" at bounding box center [115, 310] width 137 height 16
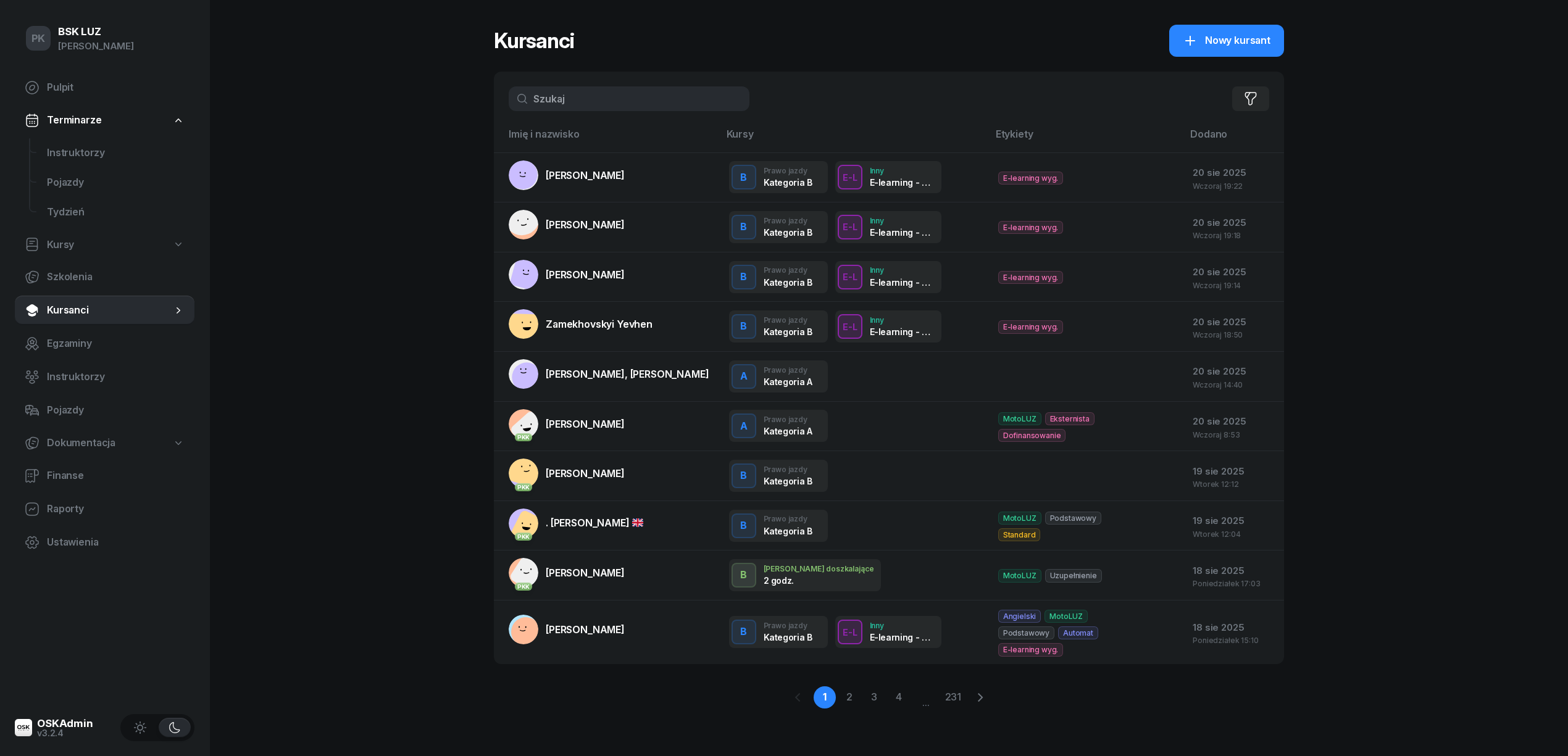
click at [568, 104] on input "text" at bounding box center [629, 99] width 241 height 25
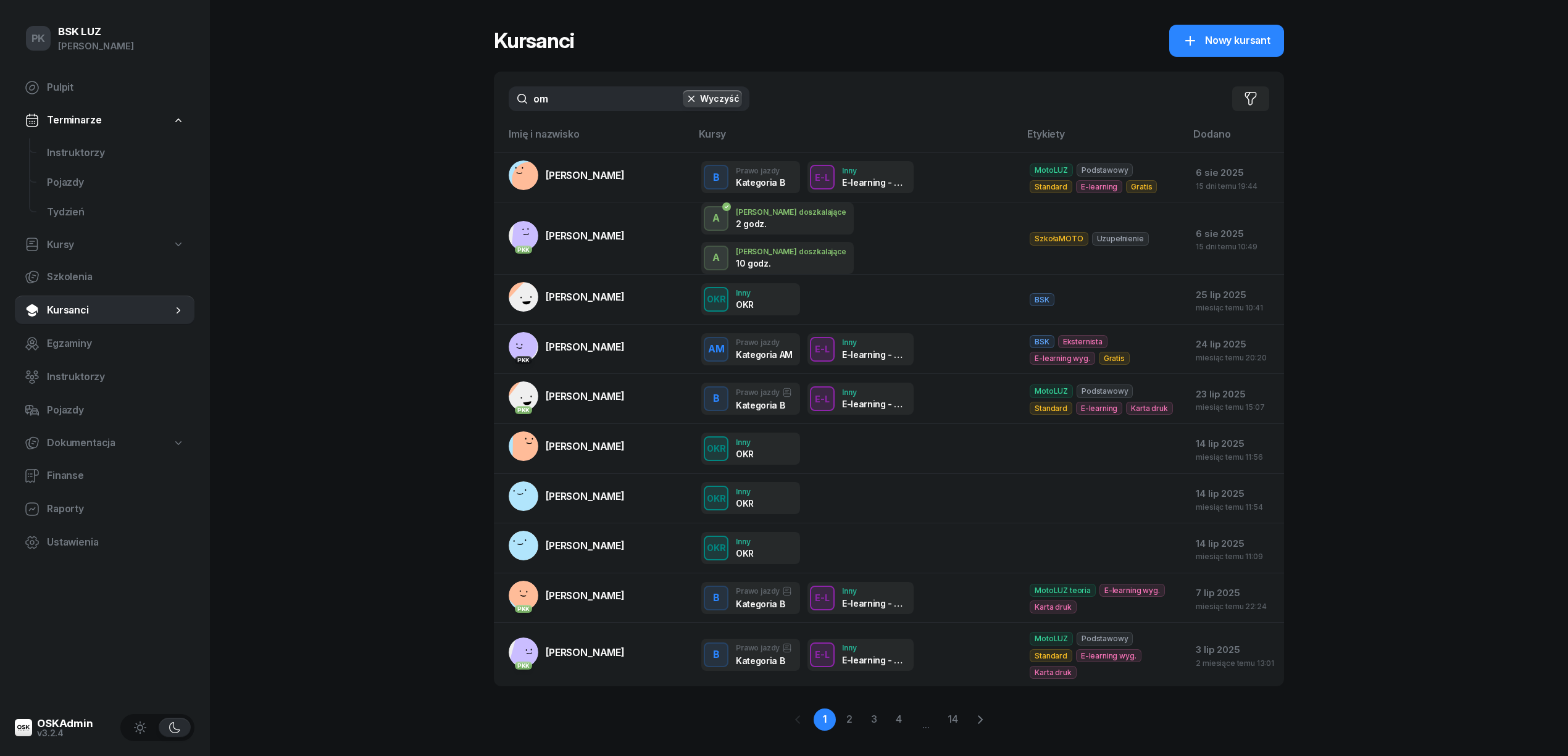
type input "om"
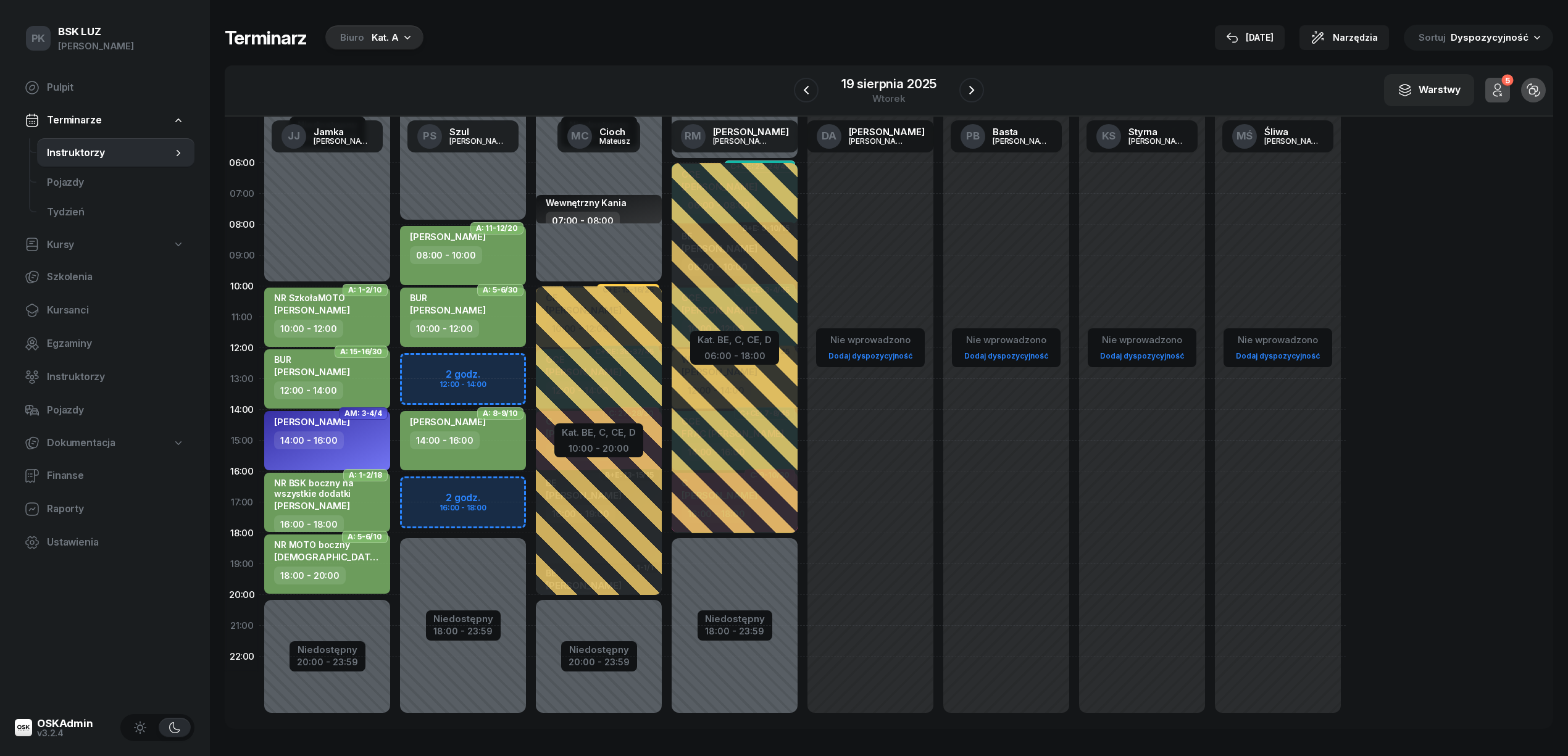
click at [340, 40] on div "Biuro" at bounding box center [352, 37] width 24 height 15
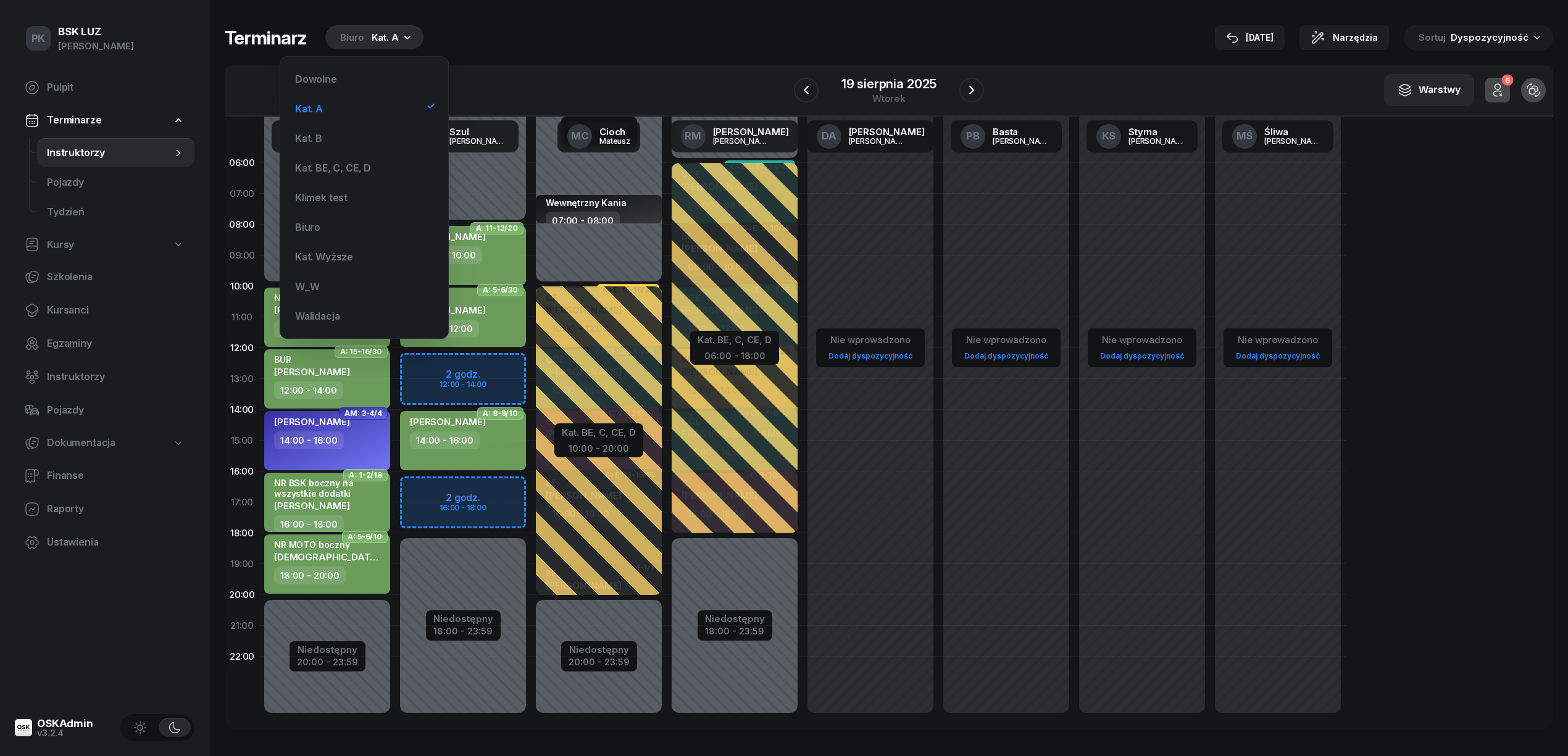
click at [369, 153] on div "Dowolne Kat. A Kat. B Kat. BE, C, CE, D Klimek test Biuro Kat. Wyższe W_W Walid…" at bounding box center [364, 197] width 148 height 262
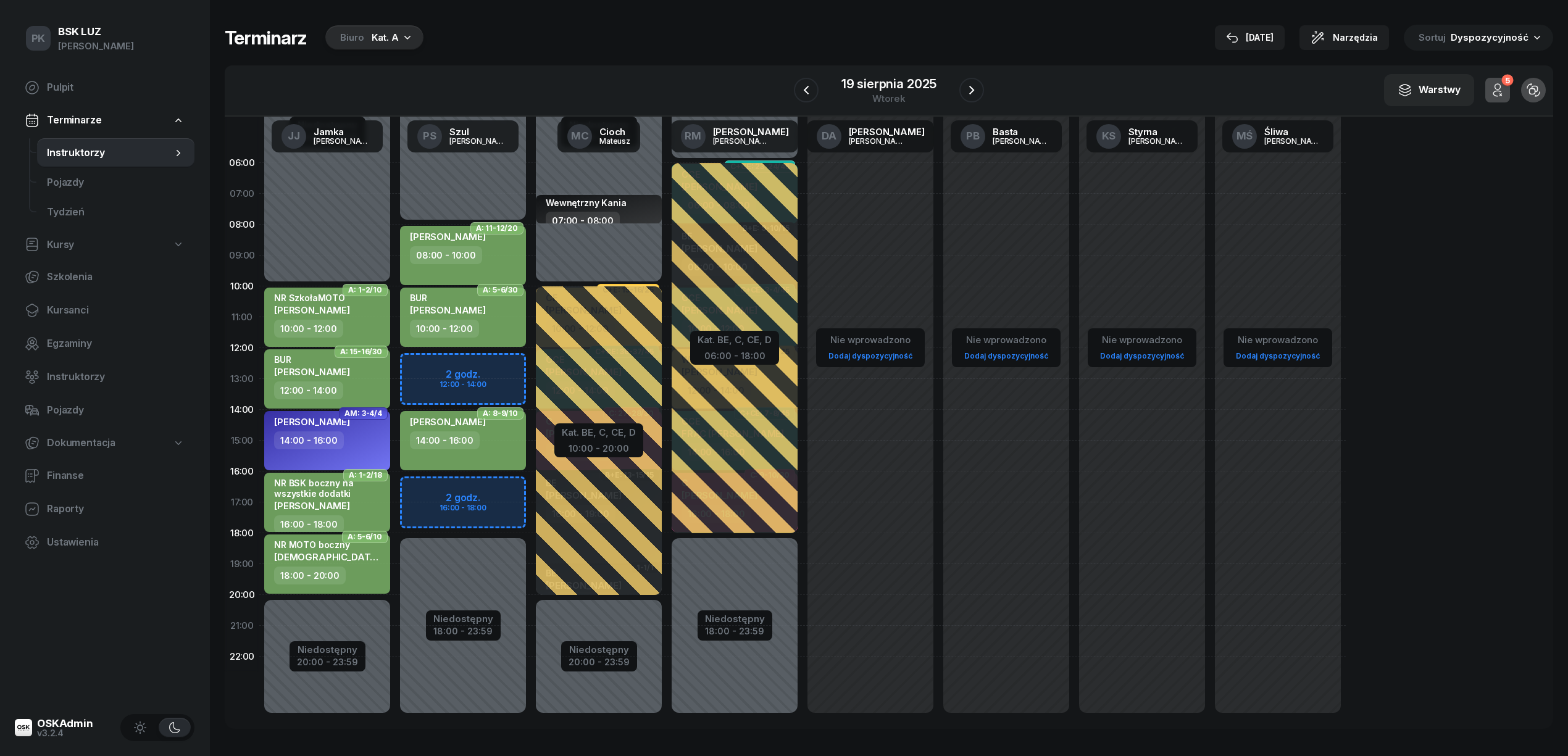
click at [366, 35] on div "Biuro Kat. A" at bounding box center [374, 38] width 98 height 25
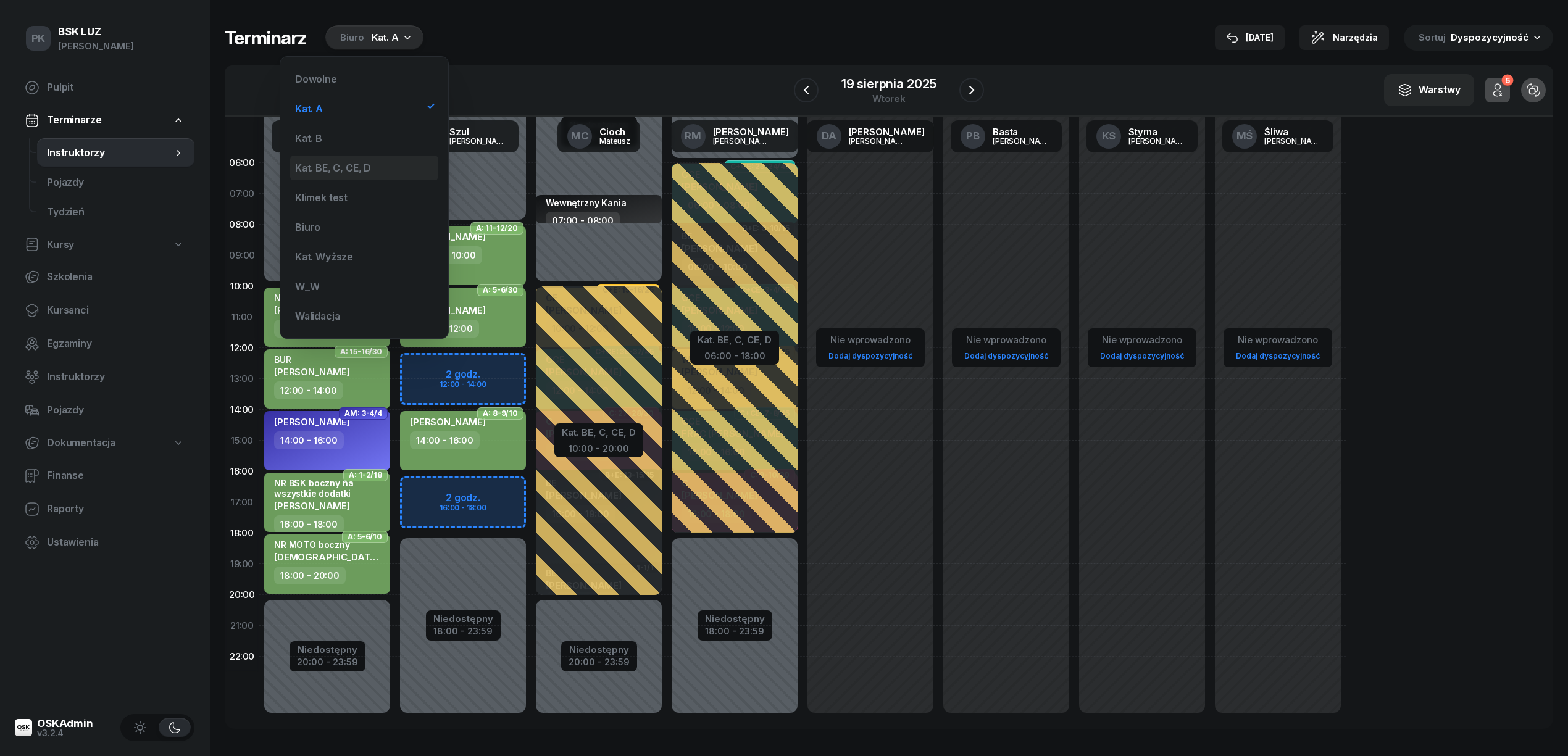
click at [361, 164] on div "Kat. BE, C, CE, D" at bounding box center [333, 168] width 76 height 10
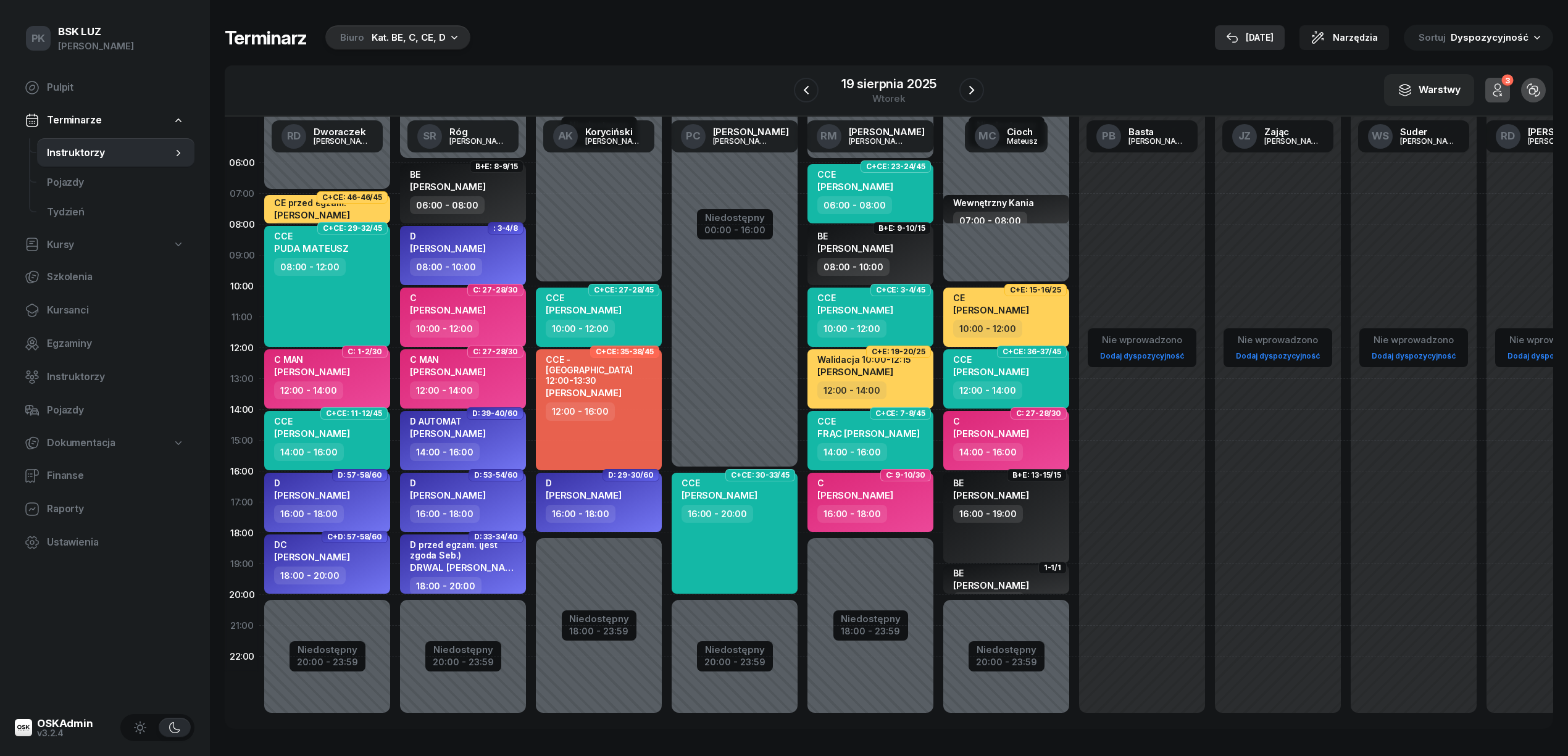
click at [1270, 35] on div "21 sie" at bounding box center [1249, 37] width 47 height 15
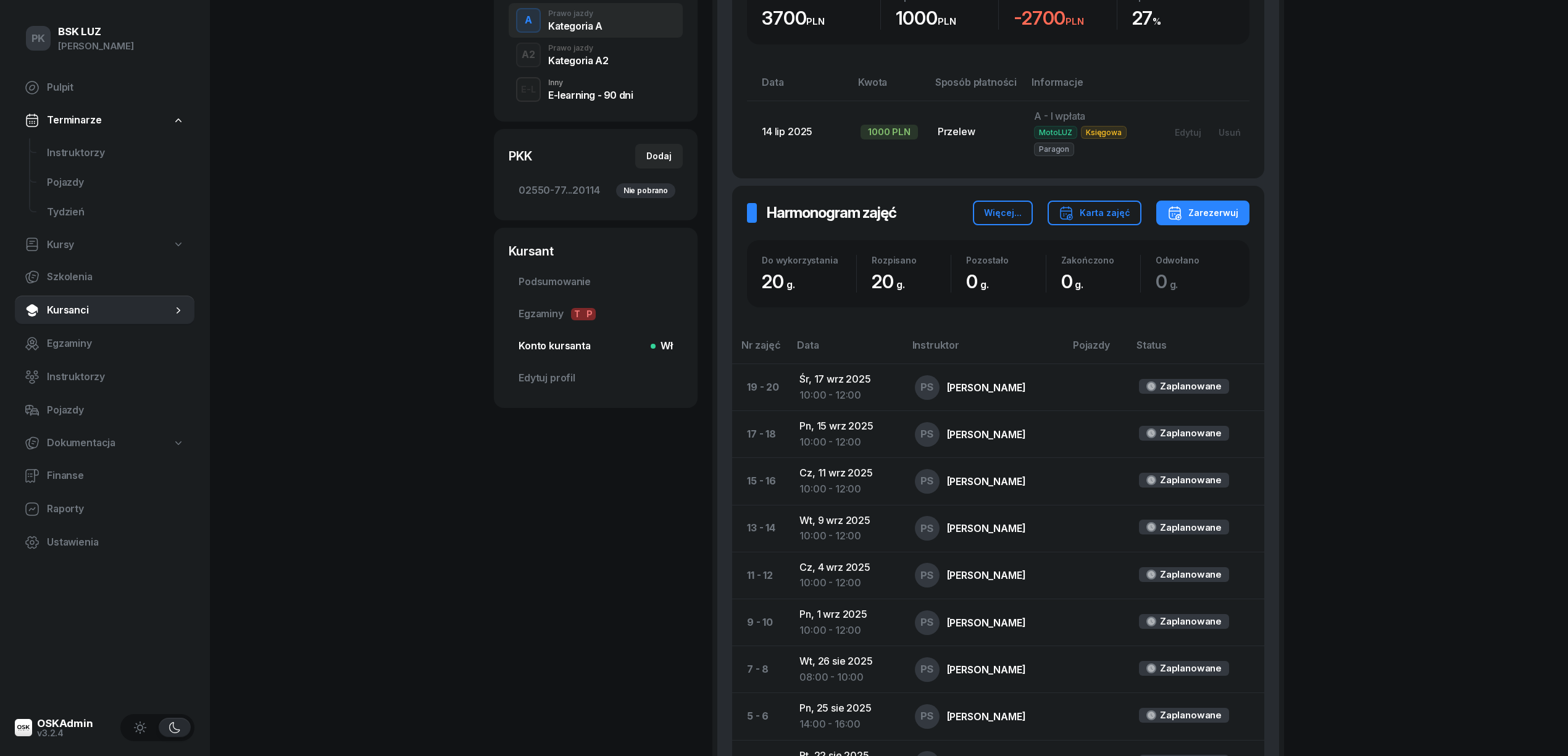
scroll to position [494, 0]
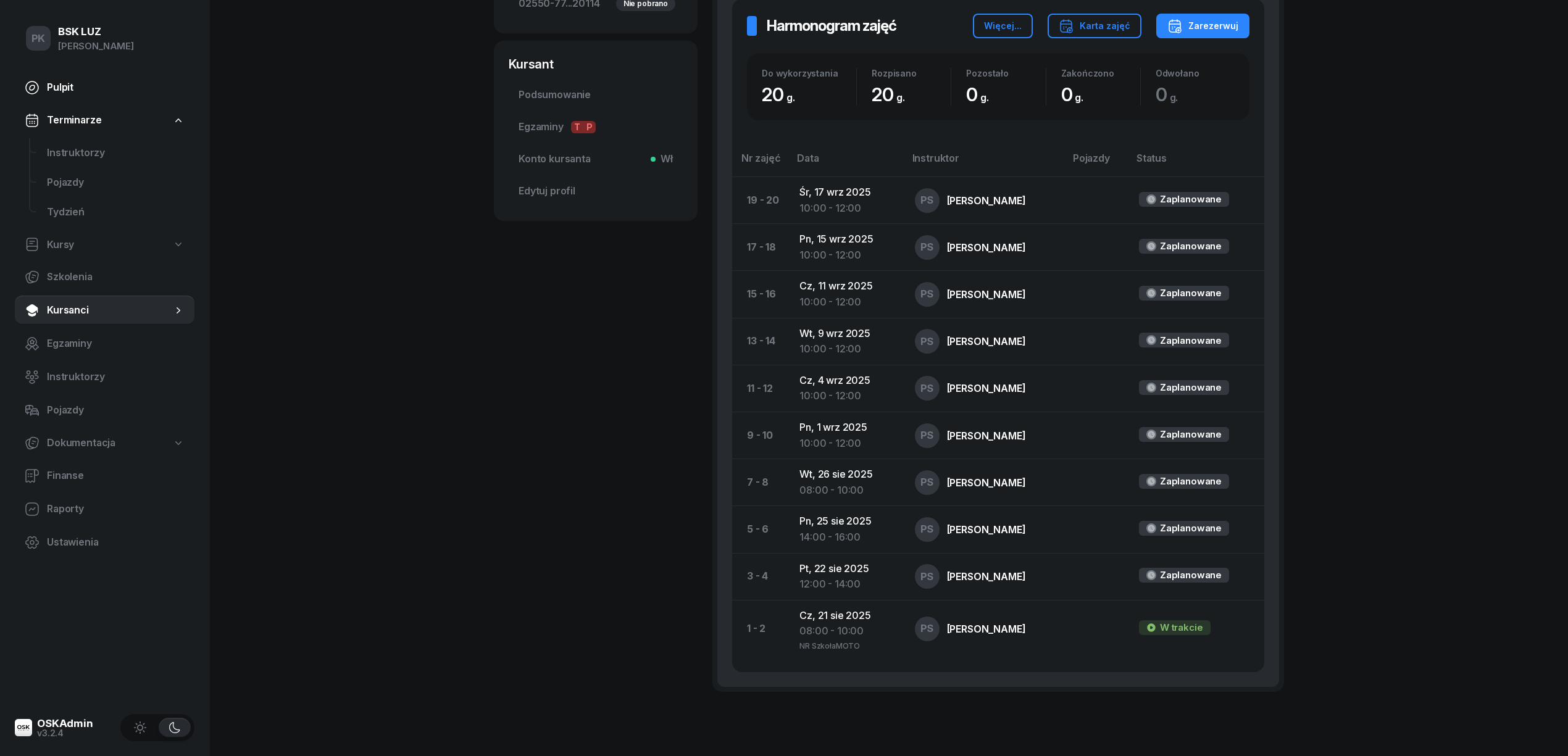
click at [67, 86] on span "Pulpit" at bounding box center [115, 88] width 137 height 16
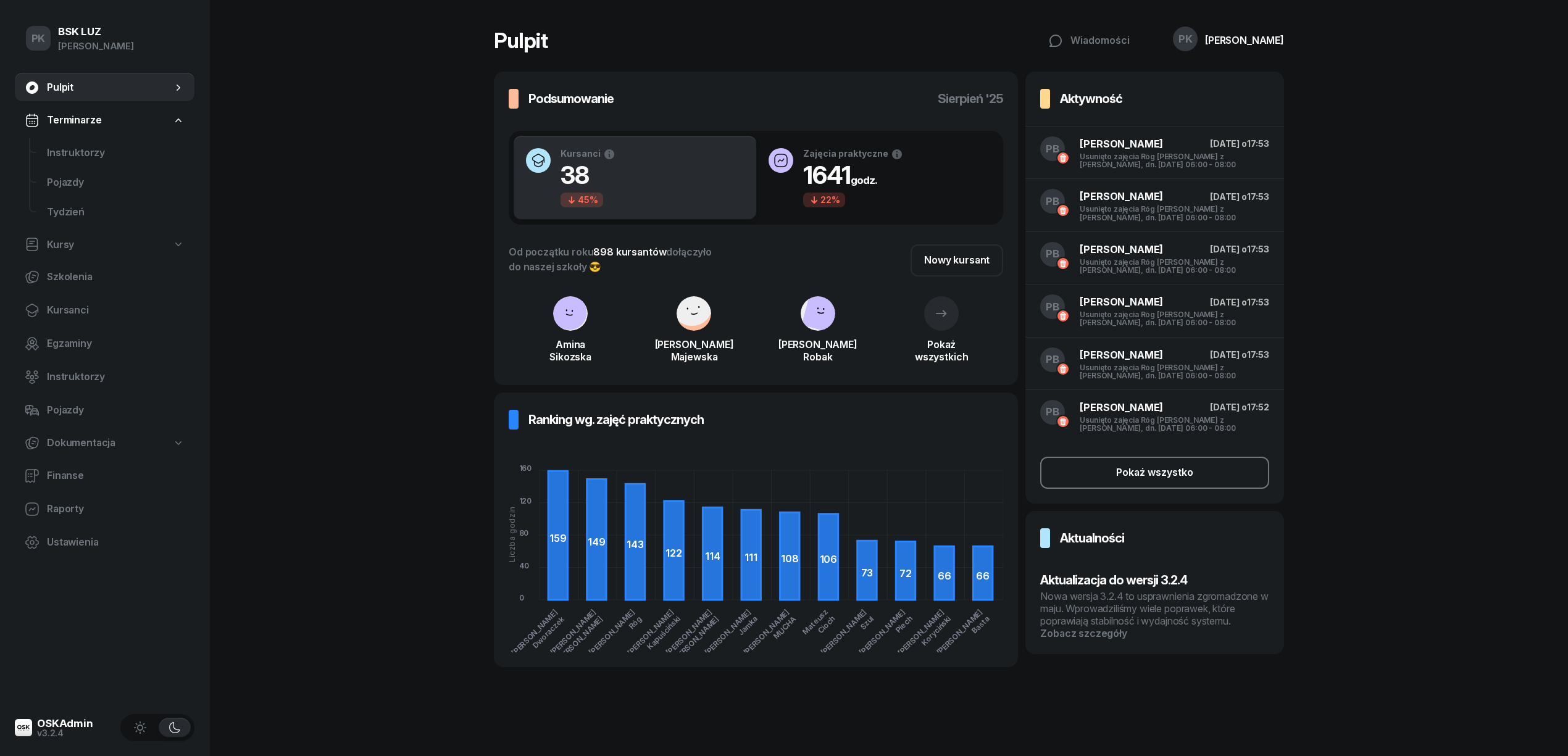
click at [1166, 473] on div "Pokaż wszystko" at bounding box center [1154, 472] width 77 height 16
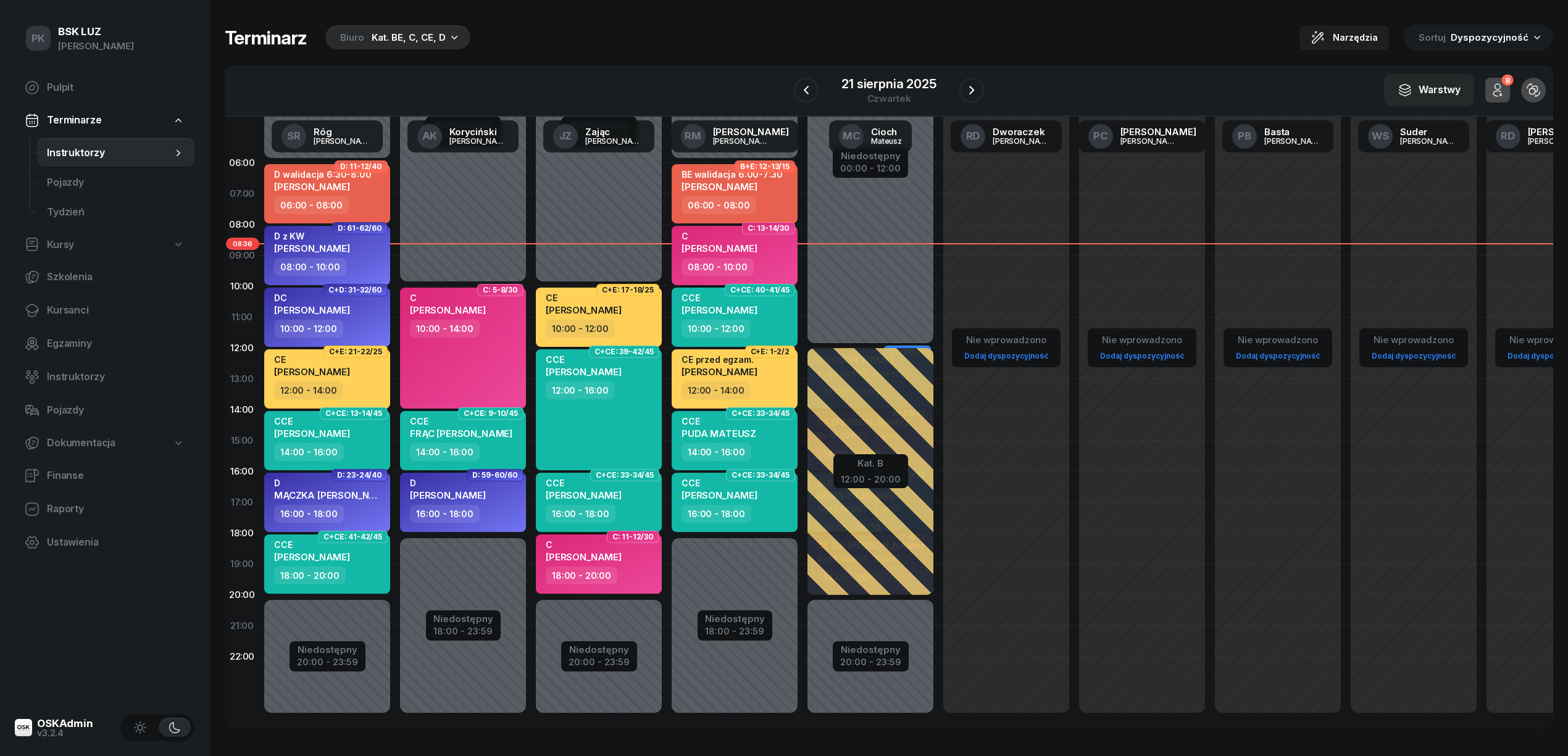
click at [371, 33] on div "Kat. BE, C, CE, D" at bounding box center [408, 37] width 74 height 15
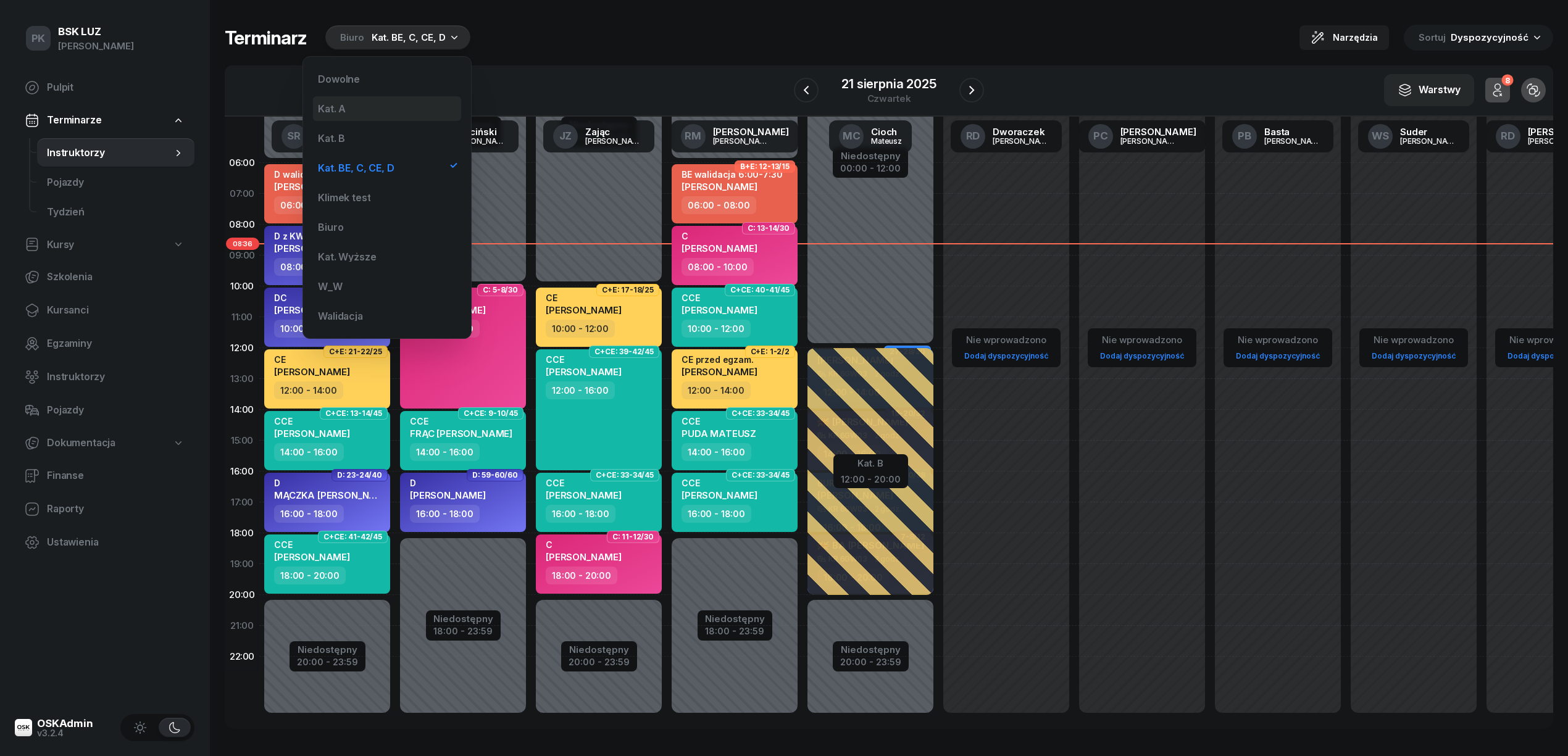
click at [378, 104] on div "Kat. A" at bounding box center [387, 109] width 148 height 25
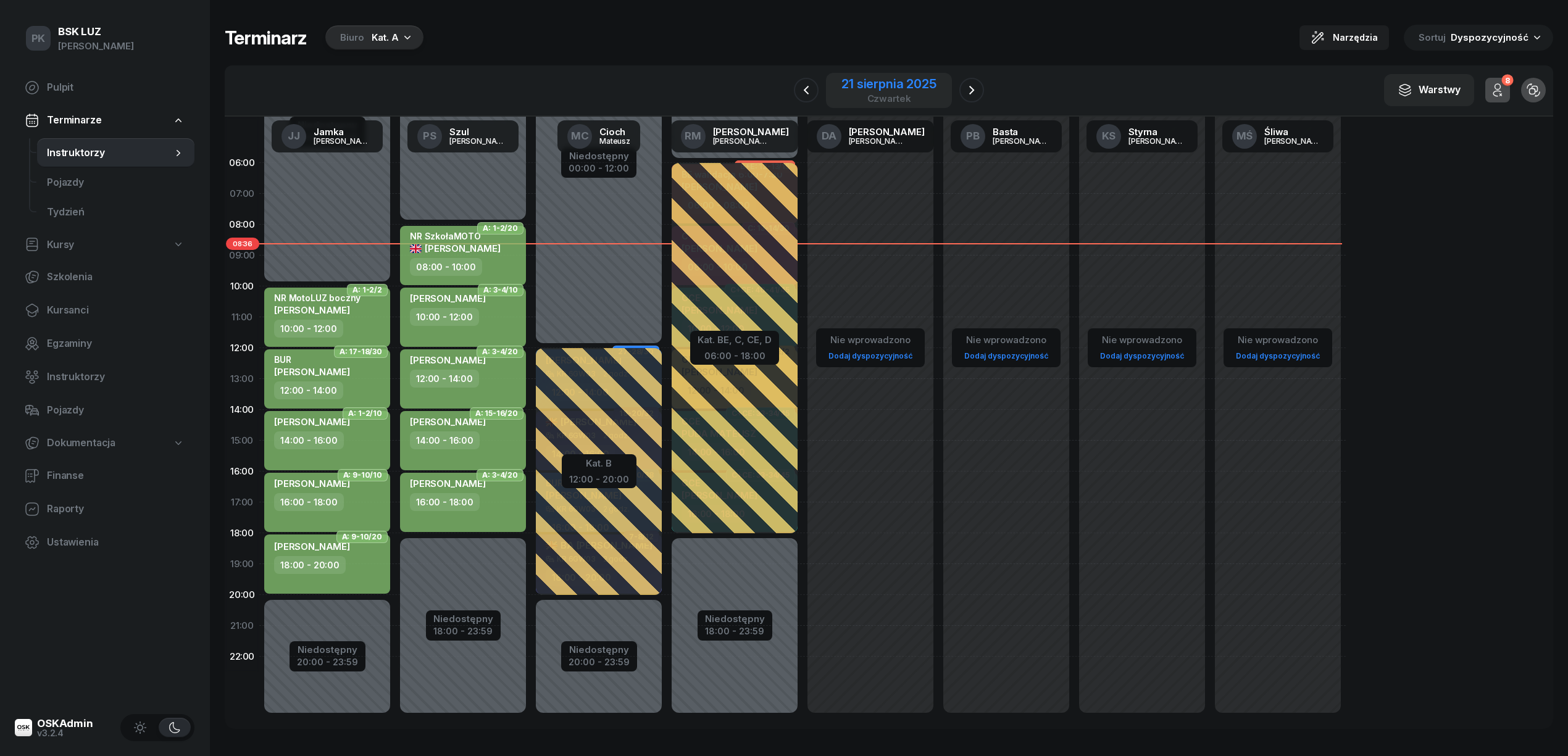
click at [897, 94] on div "czwartek" at bounding box center [888, 99] width 95 height 9
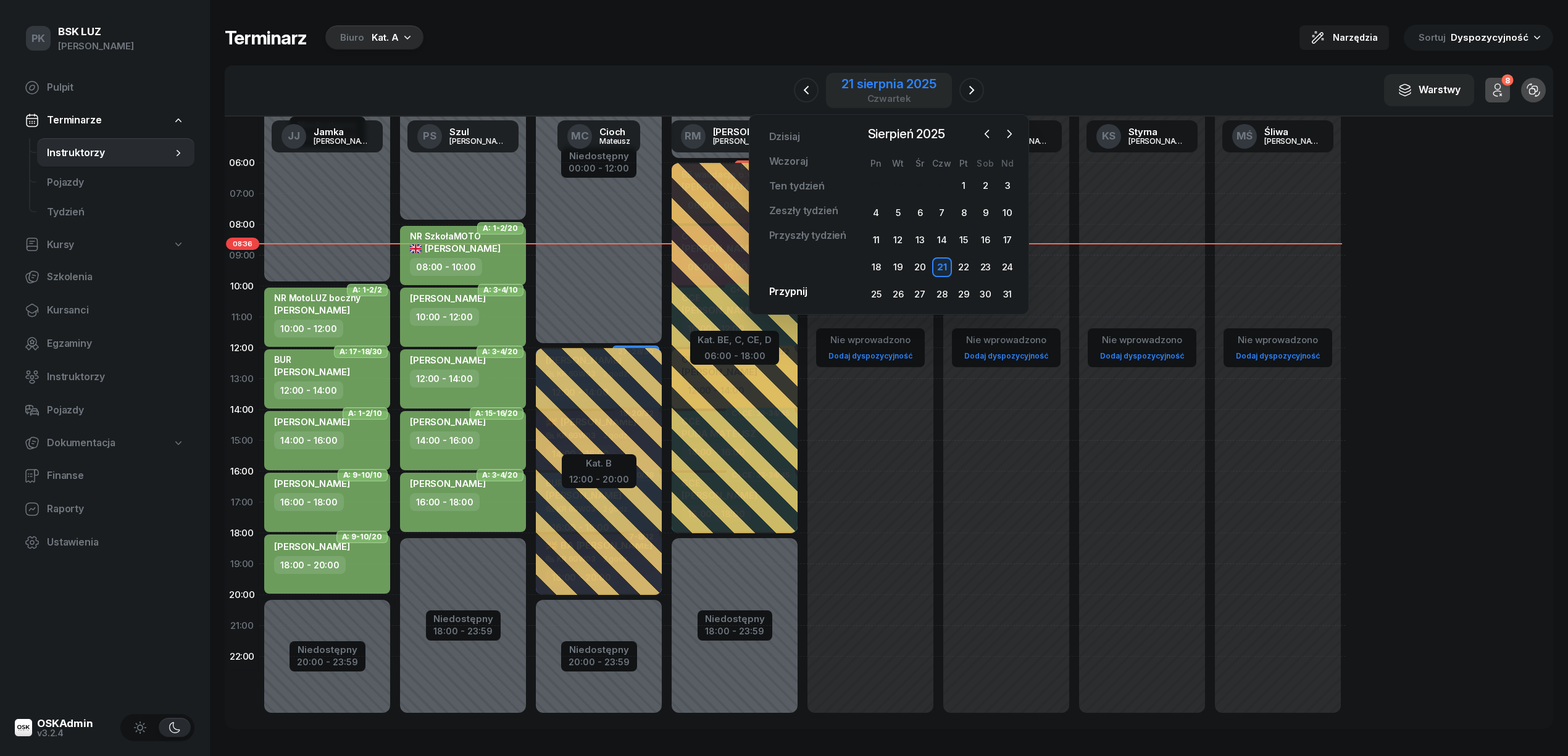
click at [897, 90] on div "21 sierpnia 2025" at bounding box center [888, 84] width 95 height 12
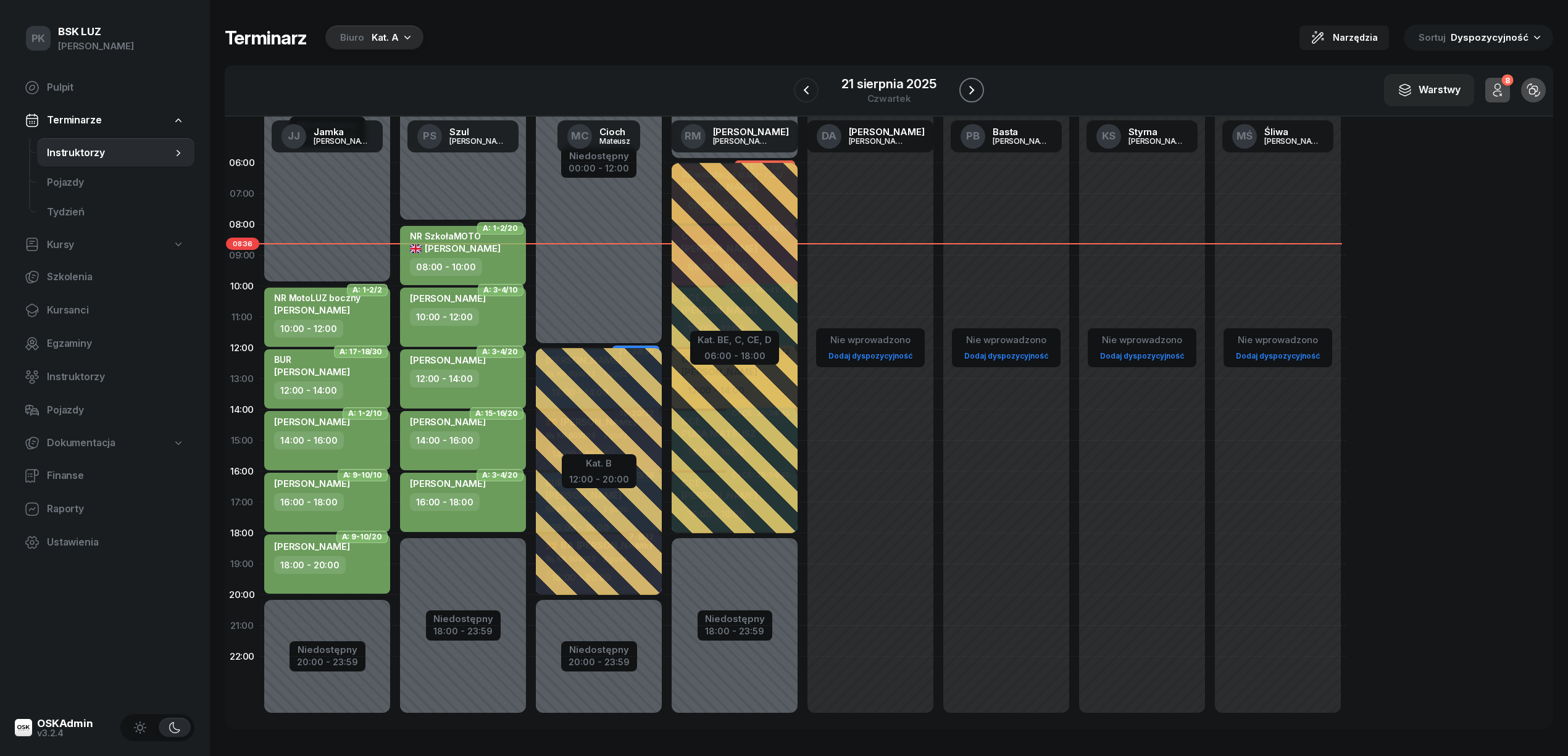
click at [973, 86] on icon "button" at bounding box center [971, 90] width 15 height 15
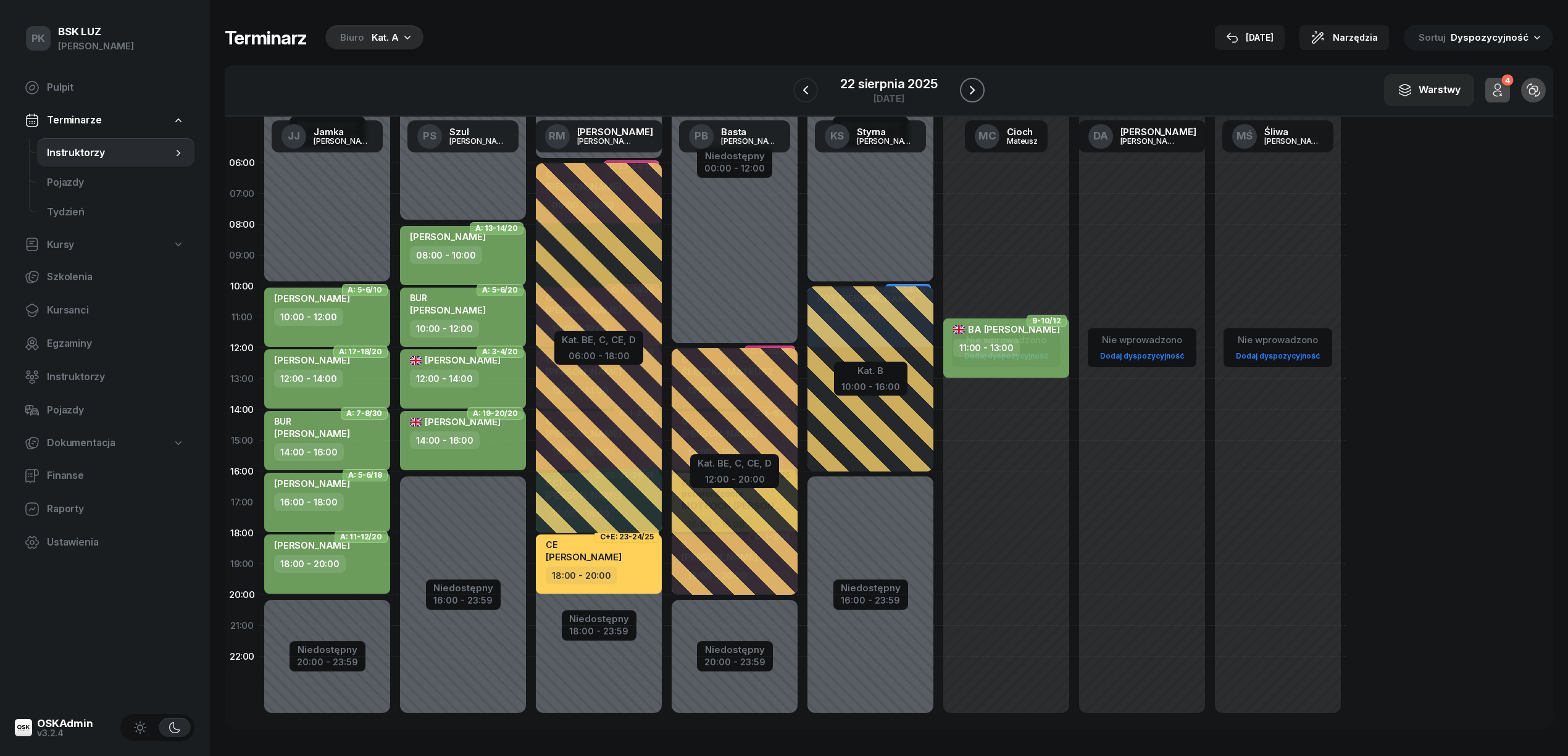
click at [973, 86] on icon "button" at bounding box center [972, 90] width 15 height 15
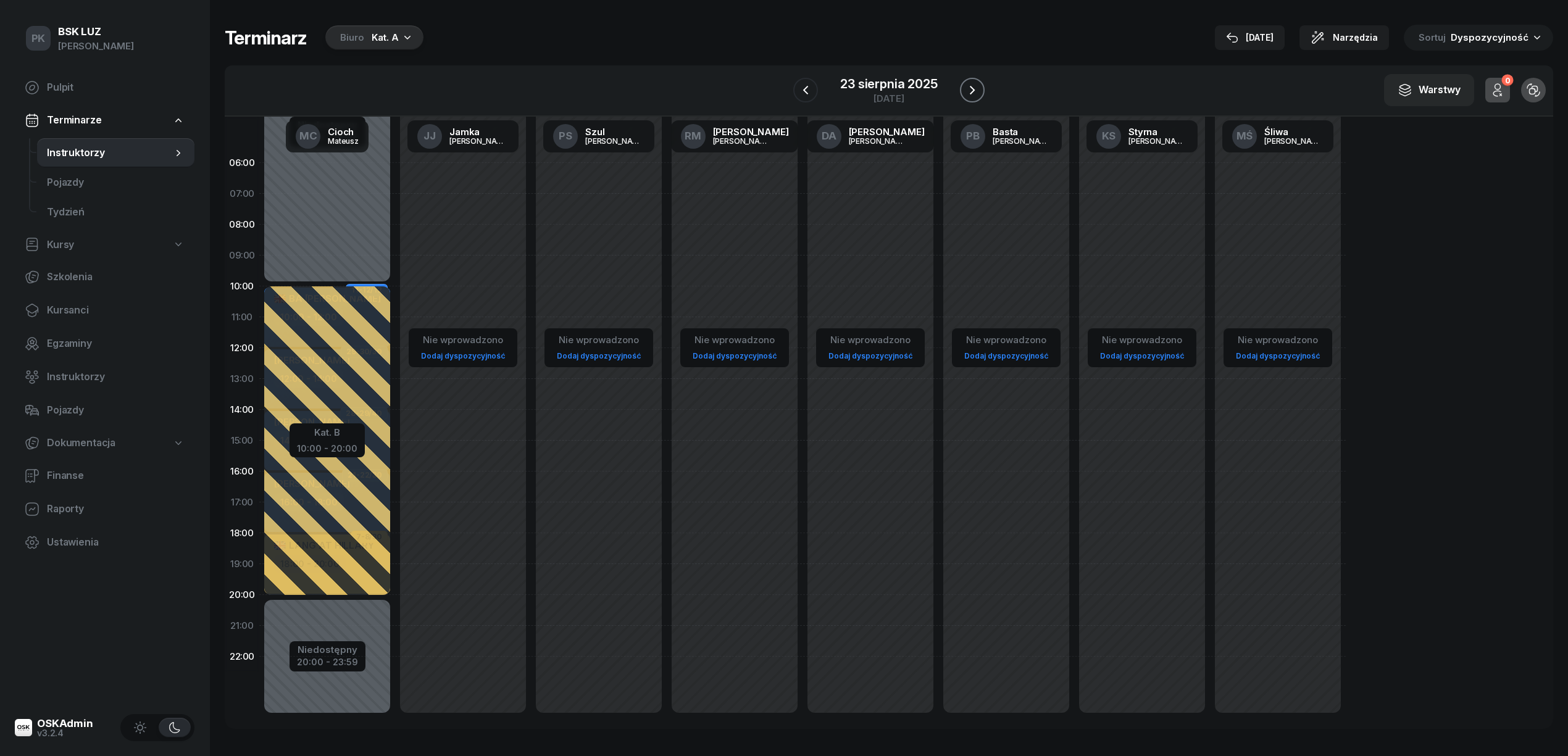
click at [973, 86] on icon "button" at bounding box center [972, 90] width 15 height 15
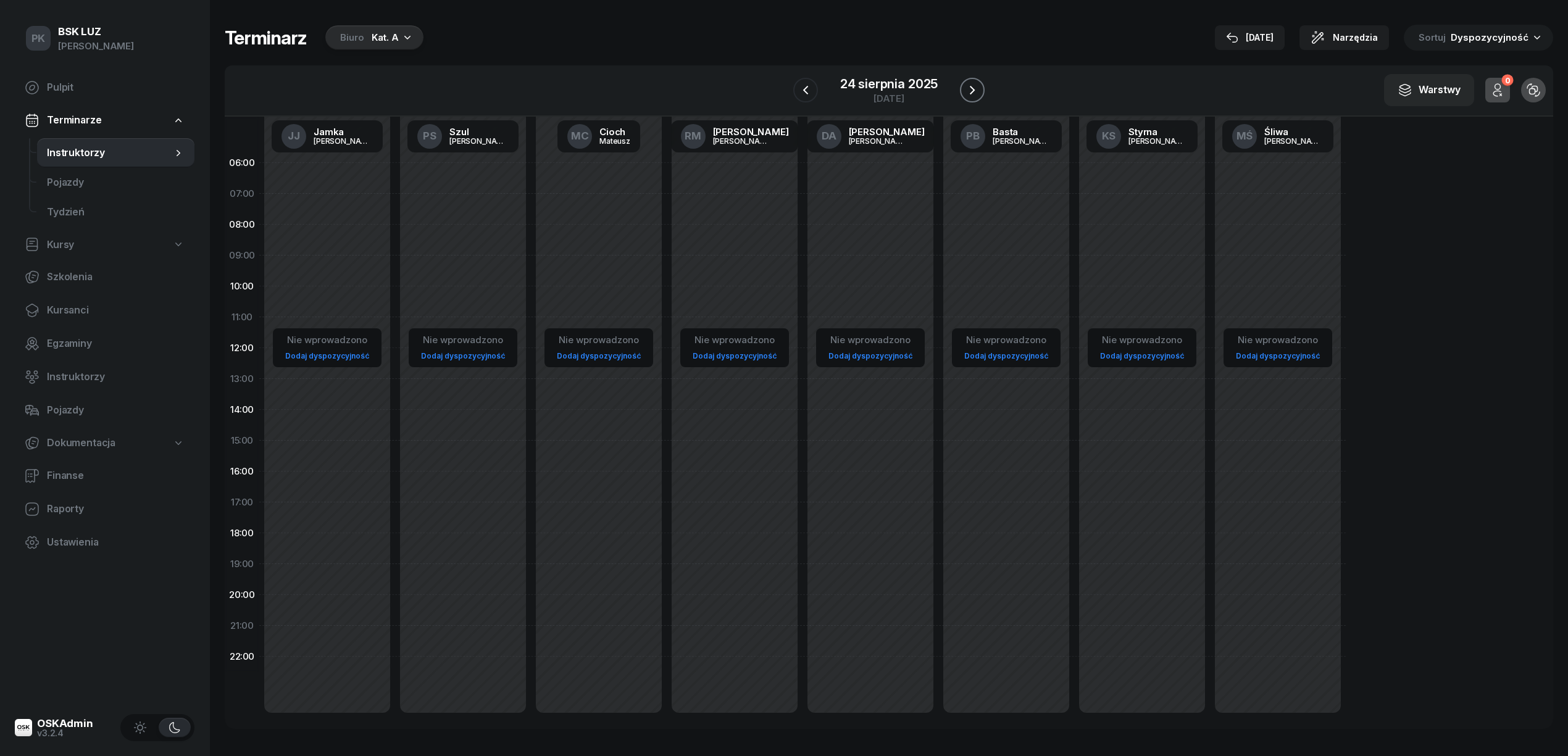
click at [973, 86] on icon "button" at bounding box center [972, 90] width 15 height 15
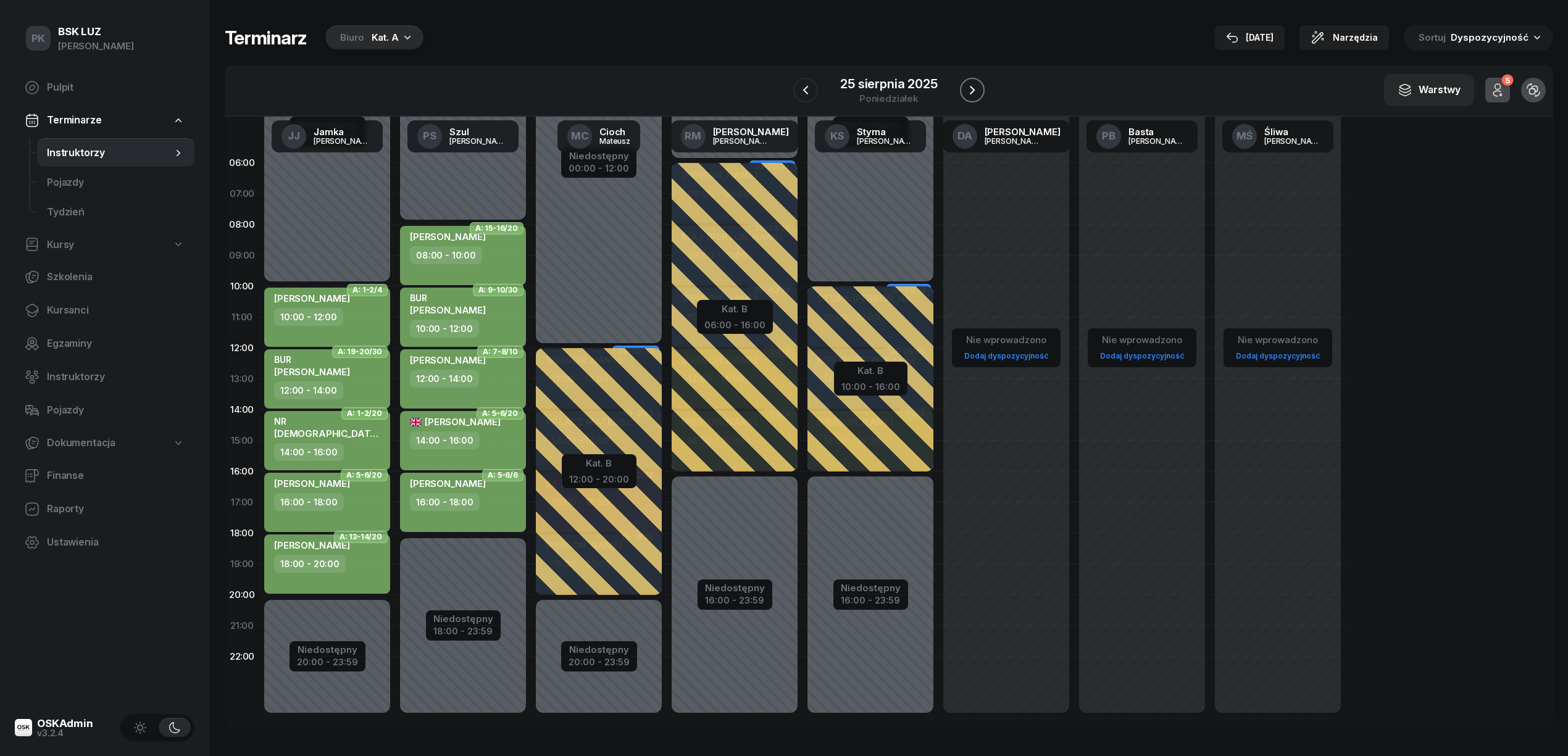
click at [973, 86] on icon "button" at bounding box center [972, 90] width 15 height 15
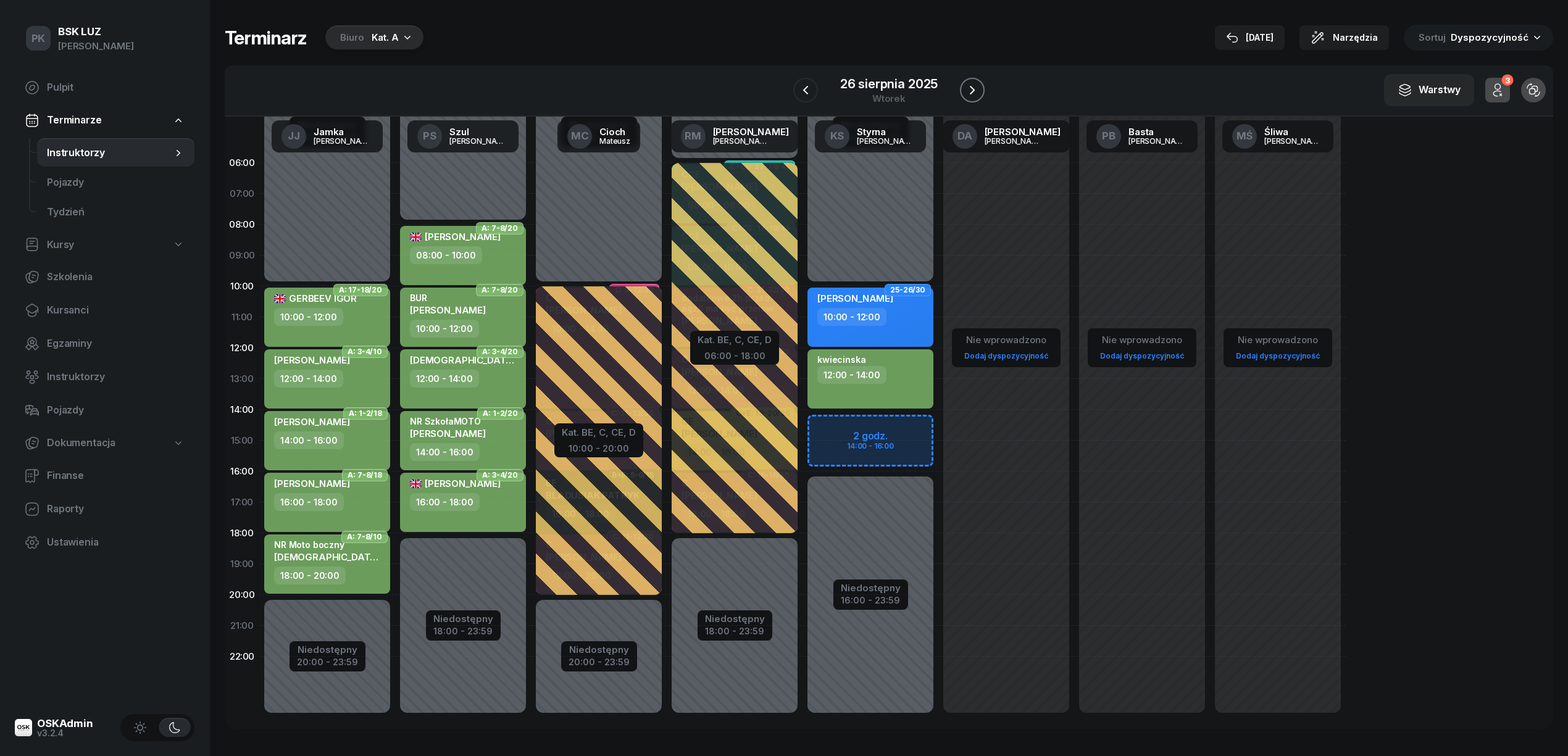
click at [973, 86] on icon "button" at bounding box center [972, 90] width 15 height 15
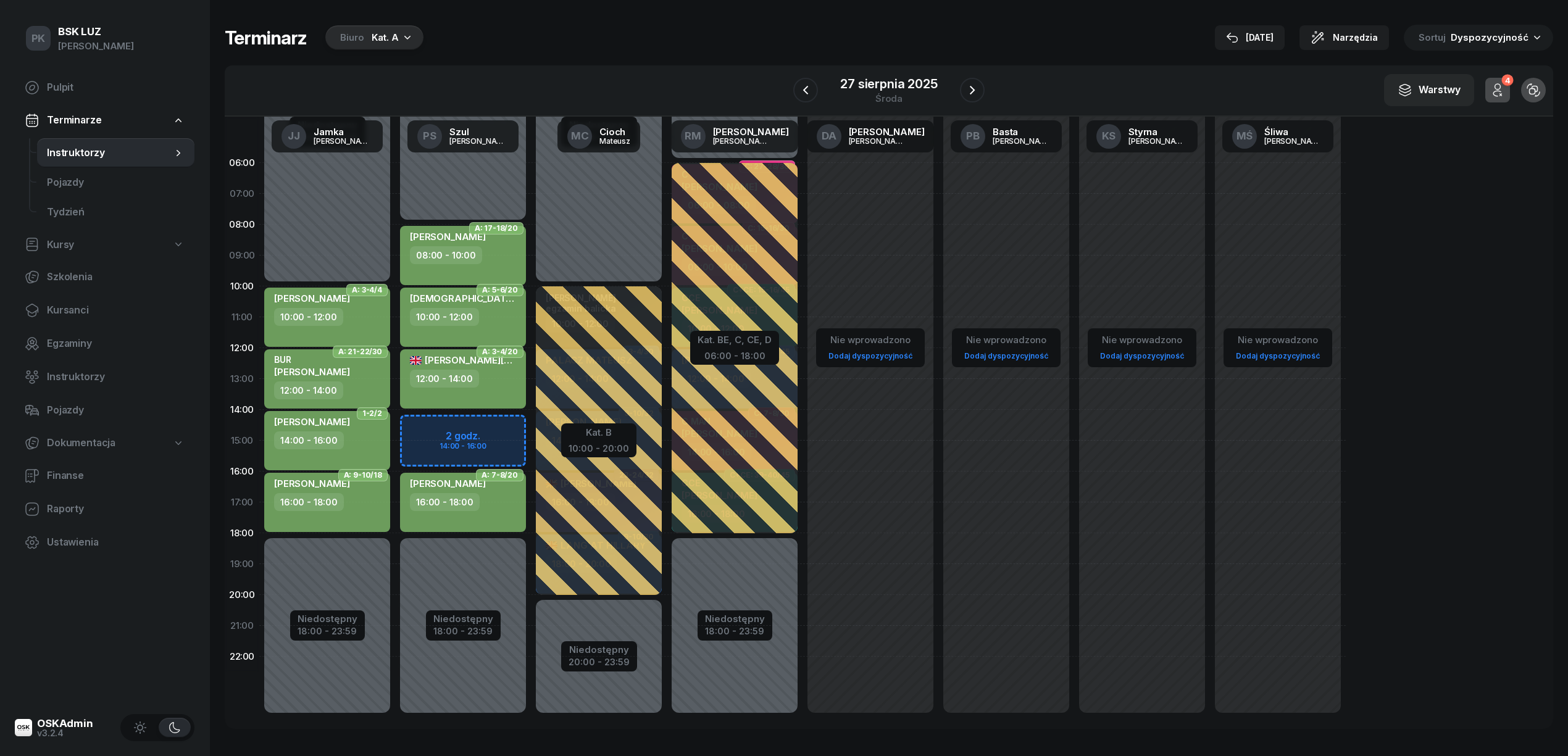
click at [531, 430] on div "Niedostępny 00:00 - 08:00 Niedostępny 18:00 - 23:59 2 godz. 14:00 - 16:00 A: 17…" at bounding box center [599, 440] width 136 height 586
select select "14"
select select "16"
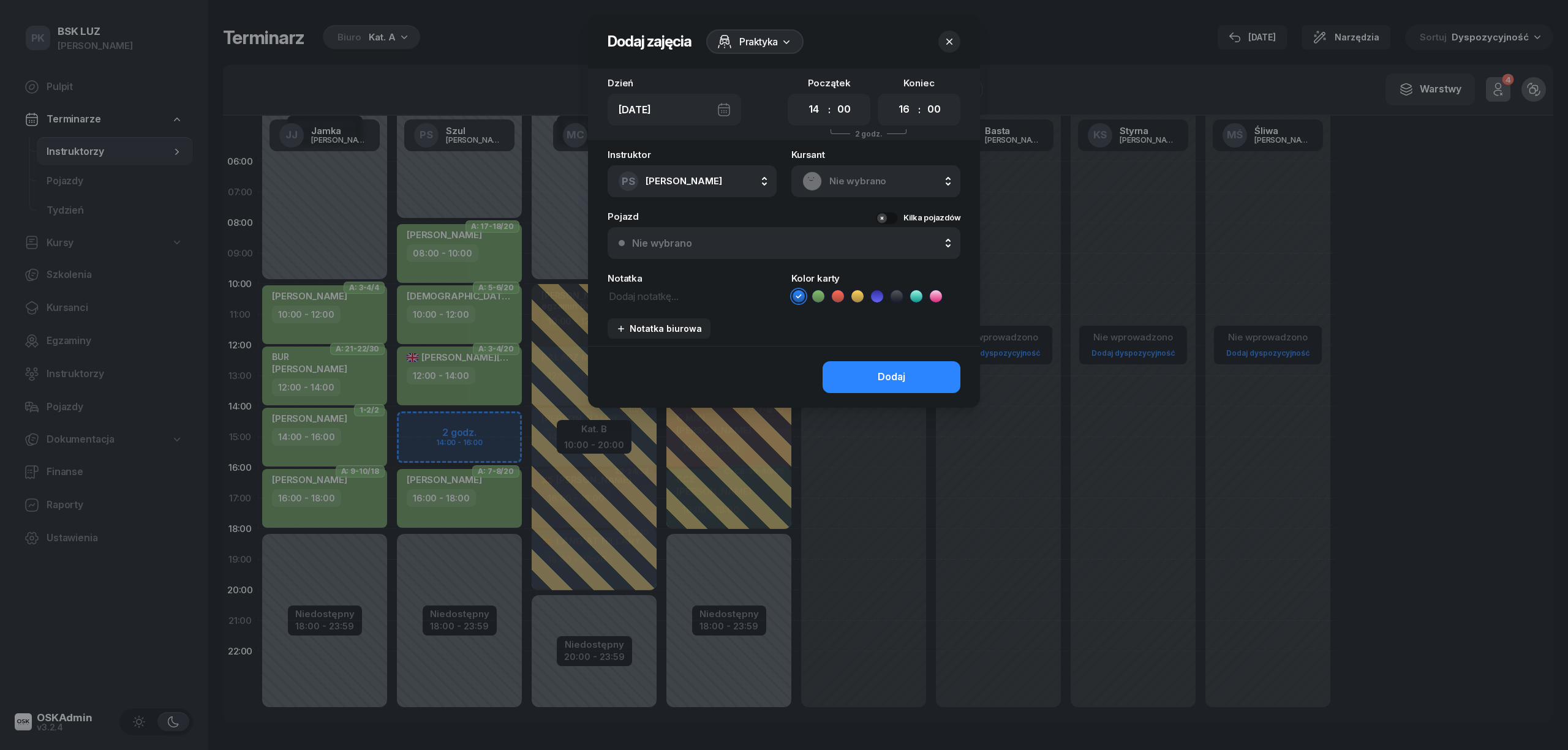
click at [890, 176] on span "Nie wybrano" at bounding box center [889, 181] width 120 height 16
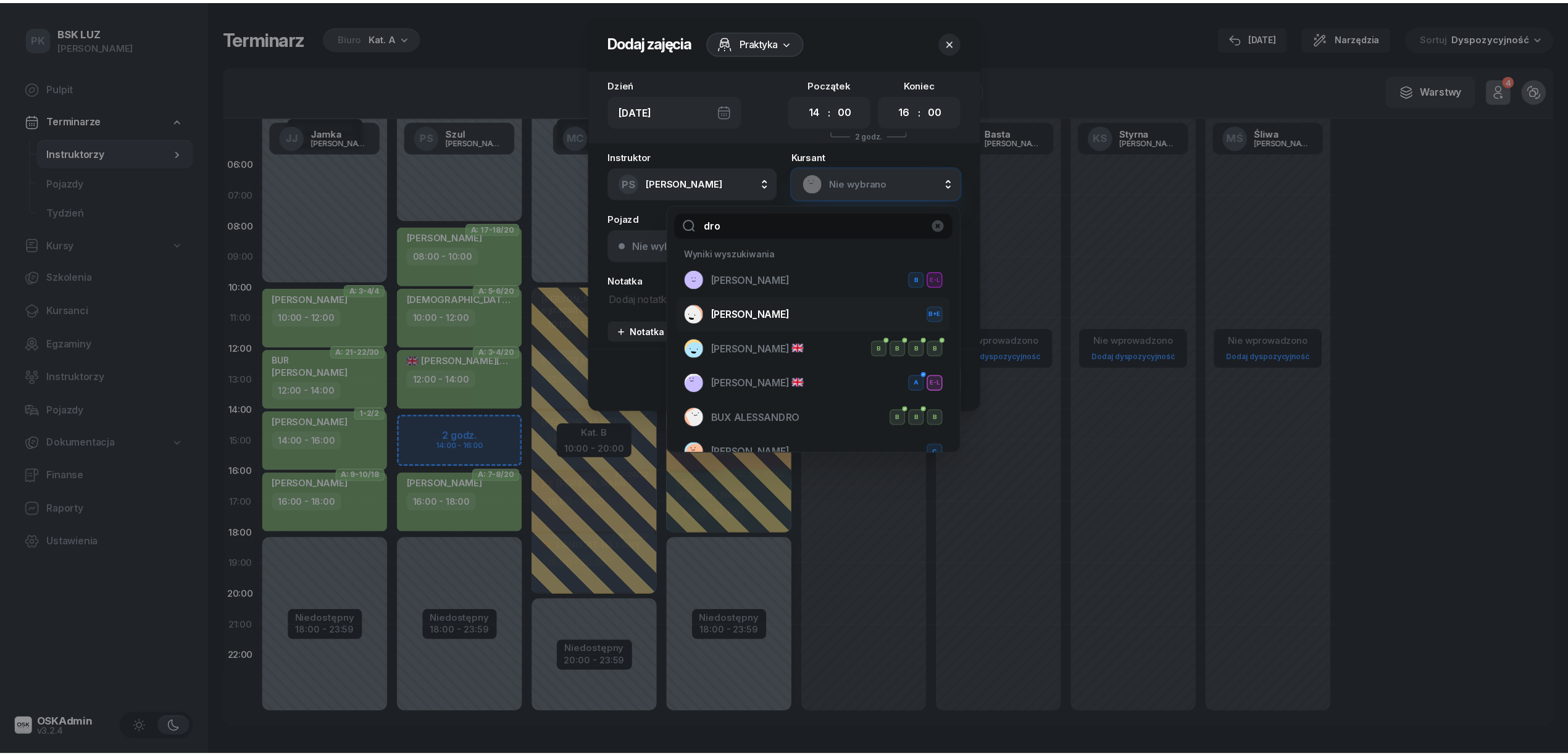
scroll to position [130, 0]
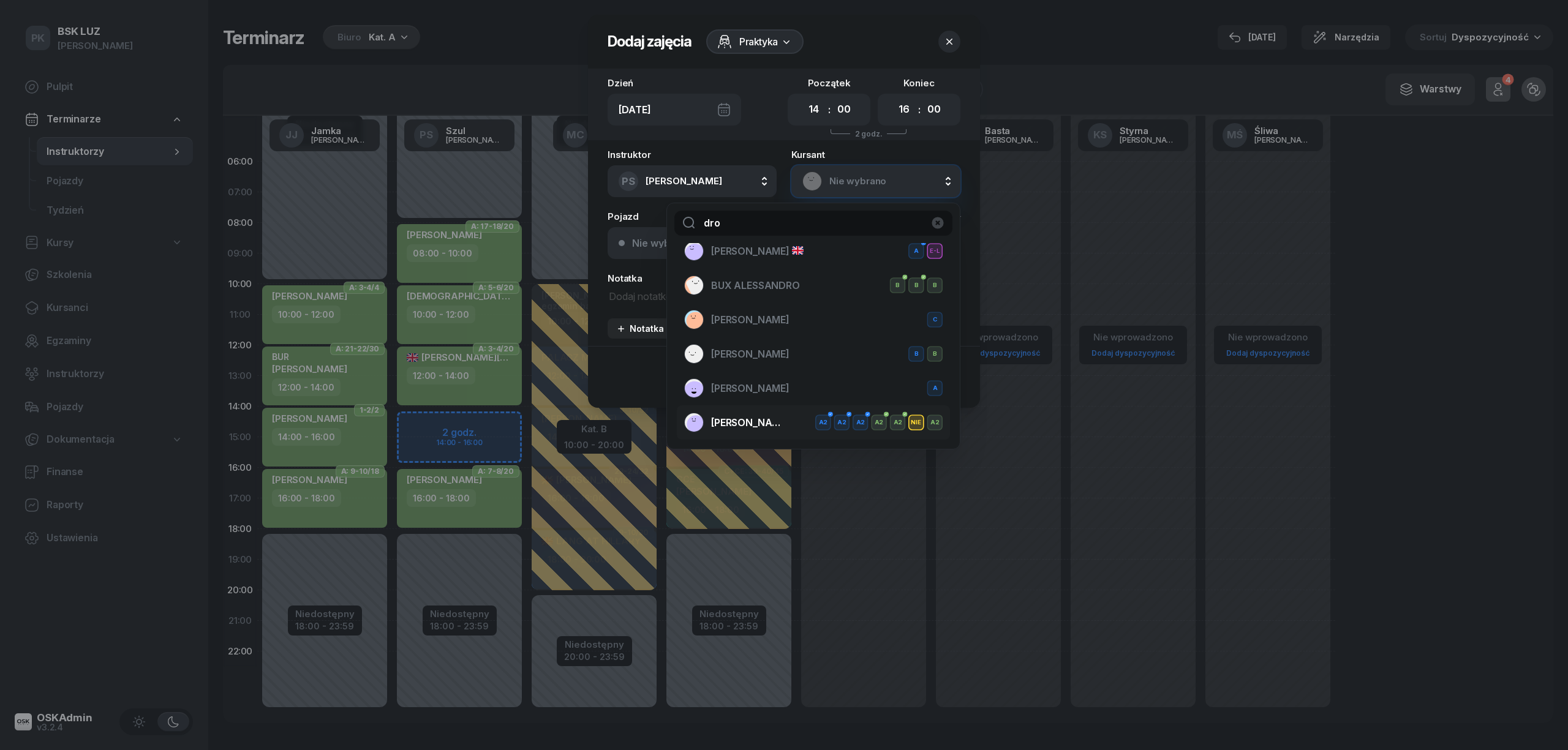
type input "dro"
click at [750, 410] on li "DROŻDŻ SYLWIA A2 A2 A2 A2 A2 NIE A2" at bounding box center [813, 422] width 273 height 35
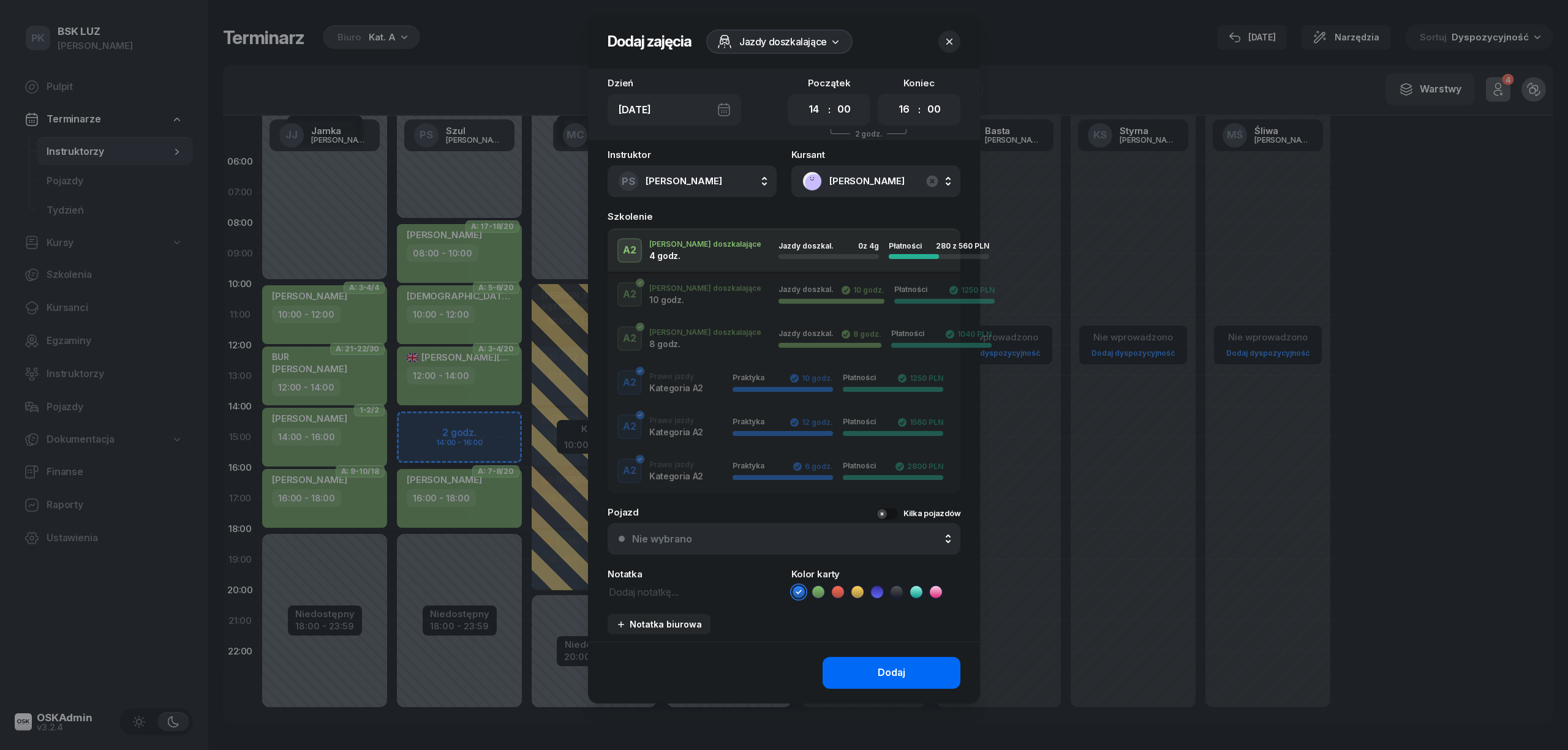
click at [861, 669] on button "Dodaj" at bounding box center [891, 672] width 138 height 32
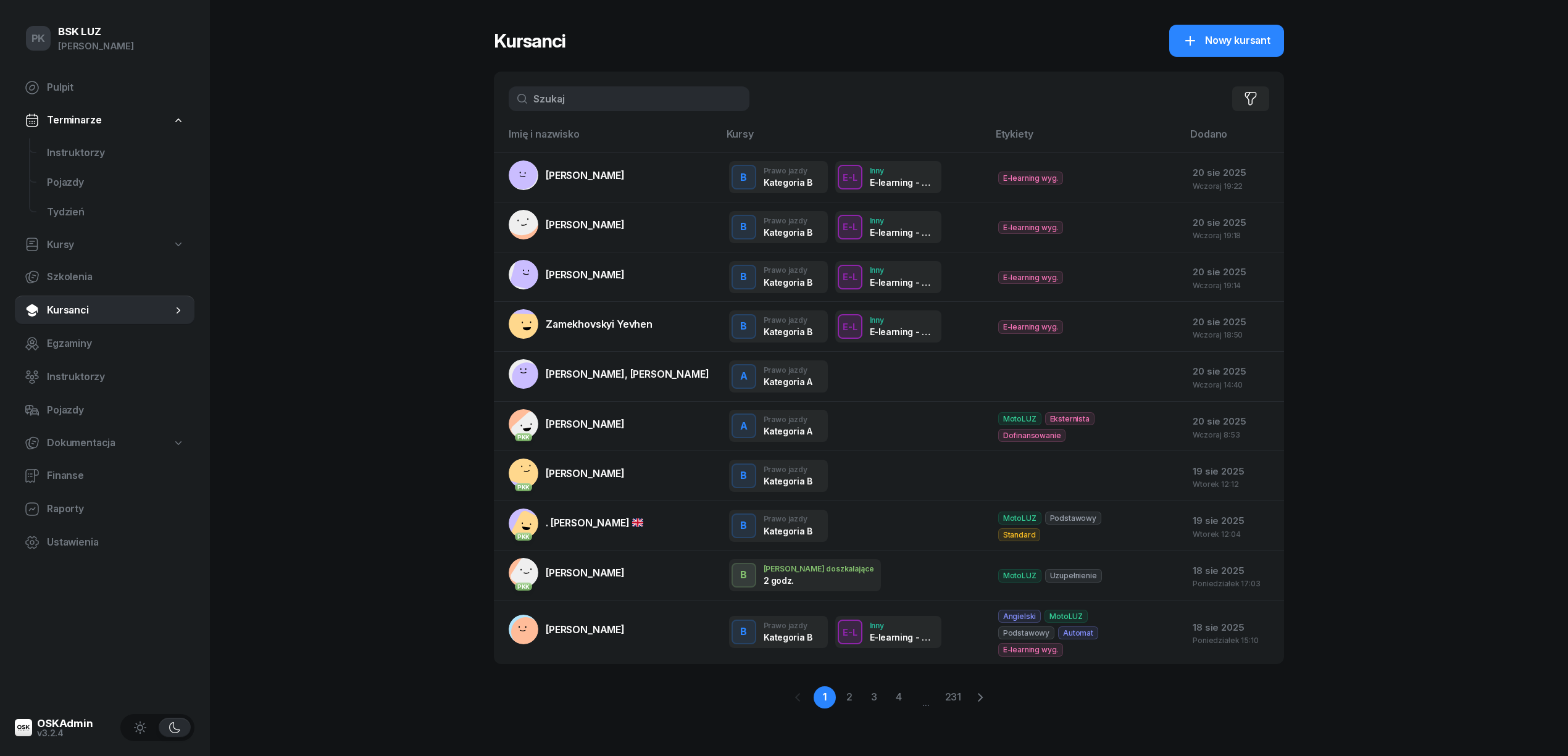
click at [114, 113] on link "Terminarze" at bounding box center [104, 120] width 179 height 29
click at [75, 111] on link "Terminarze" at bounding box center [104, 120] width 179 height 29
click at [78, 151] on span "Instruktorzy" at bounding box center [115, 153] width 137 height 16
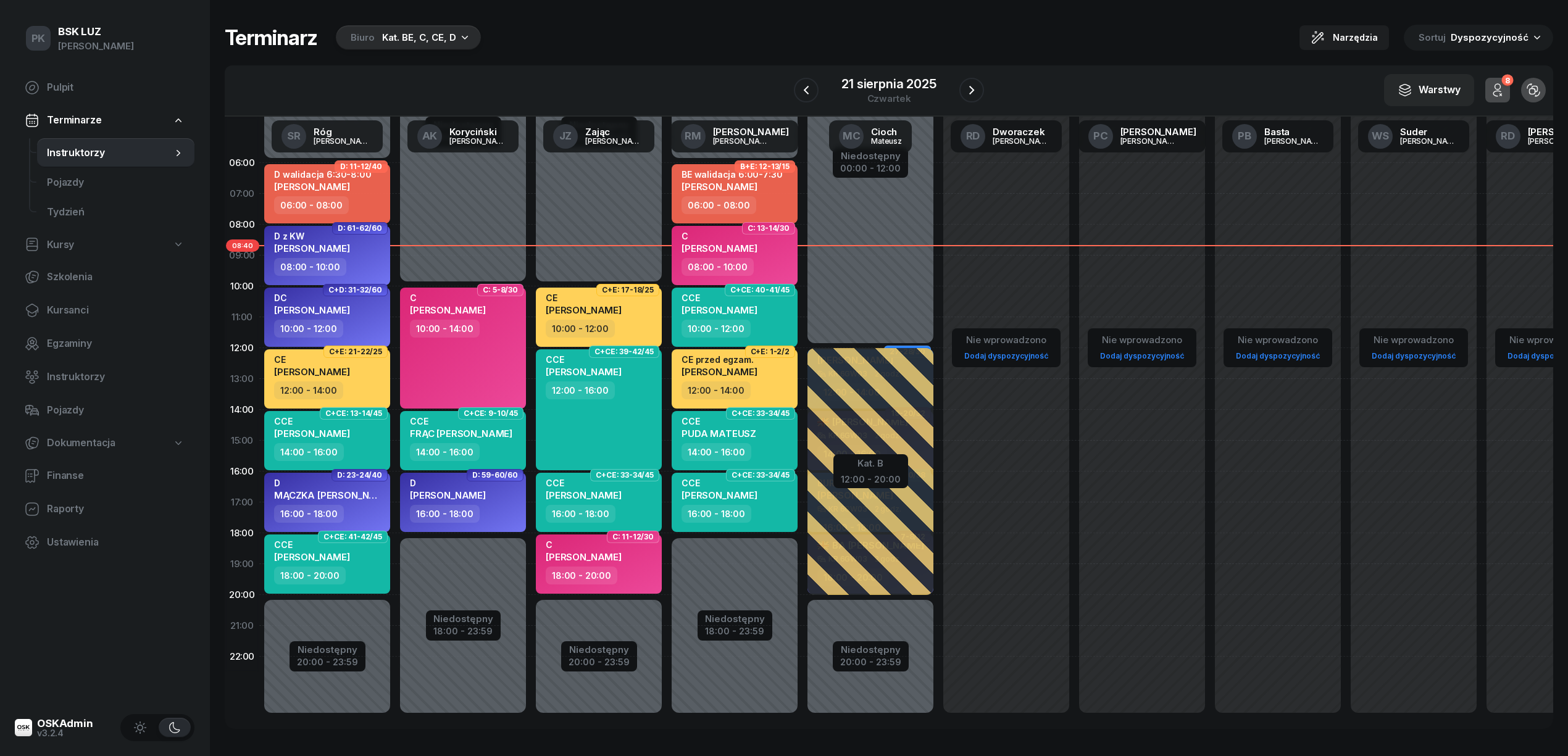
click at [378, 40] on div "Biuro Kat. BE, C, CE, D" at bounding box center [408, 38] width 145 height 25
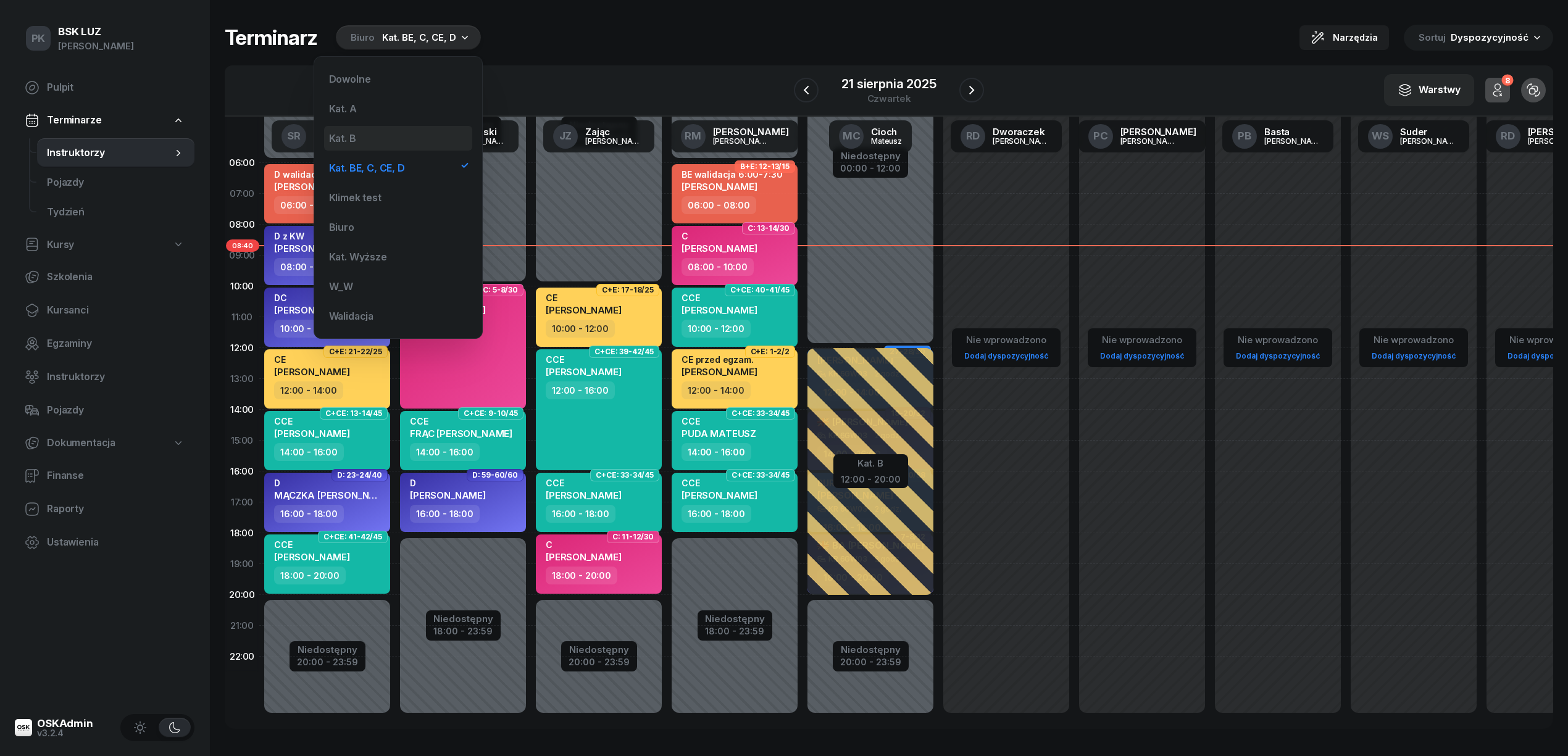
click at [378, 128] on div "Kat. B" at bounding box center [398, 138] width 148 height 25
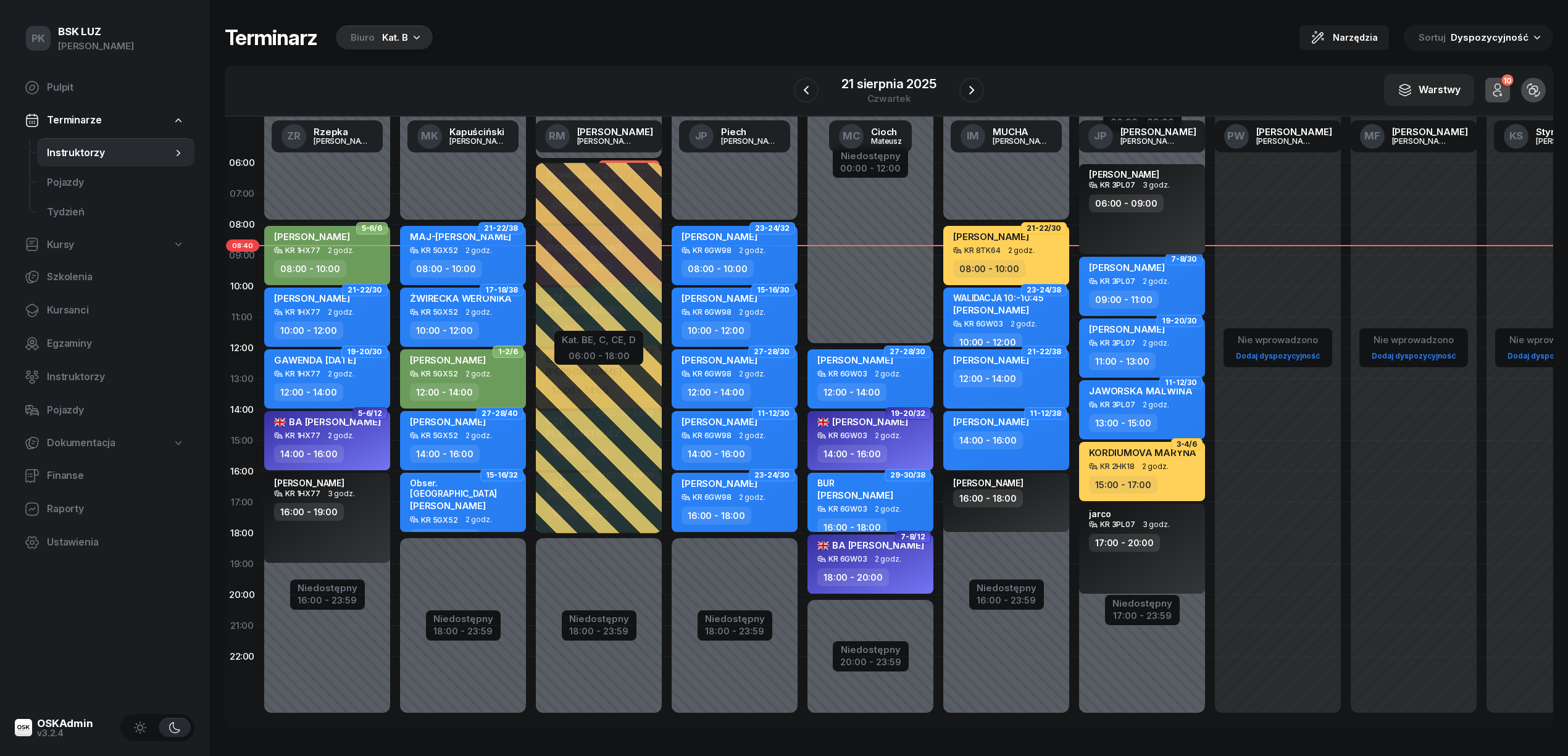
click at [1104, 218] on div "iliaschenko KR 3PL07 3 godz. 06:00 - 09:00" at bounding box center [1142, 209] width 126 height 90
select select "06"
select select "09"
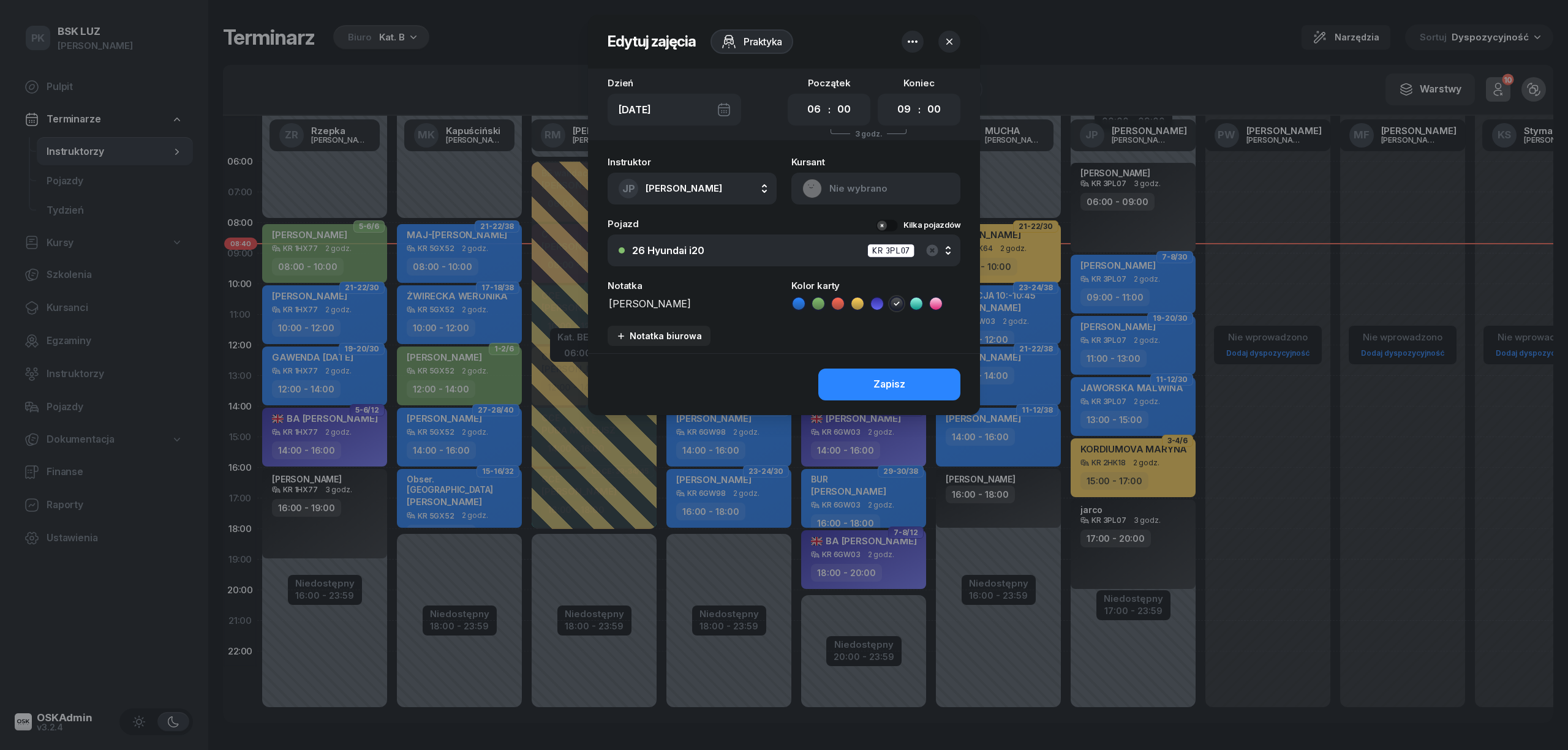
click at [765, 45] on div "Praktyka" at bounding box center [744, 42] width 97 height 25
click at [1166, 199] on div at bounding box center [784, 375] width 1568 height 750
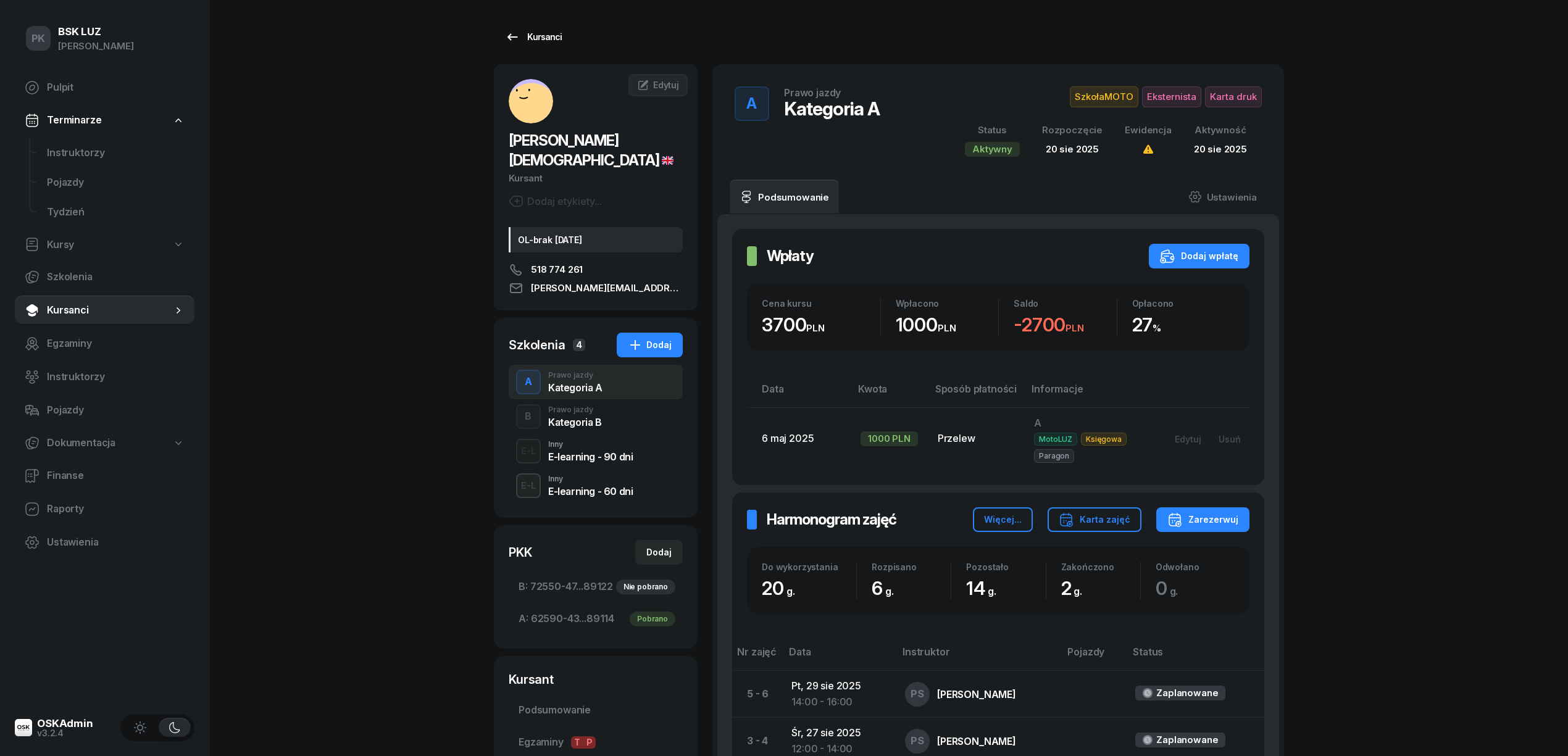
click at [544, 33] on div "Kursanci" at bounding box center [533, 36] width 57 height 15
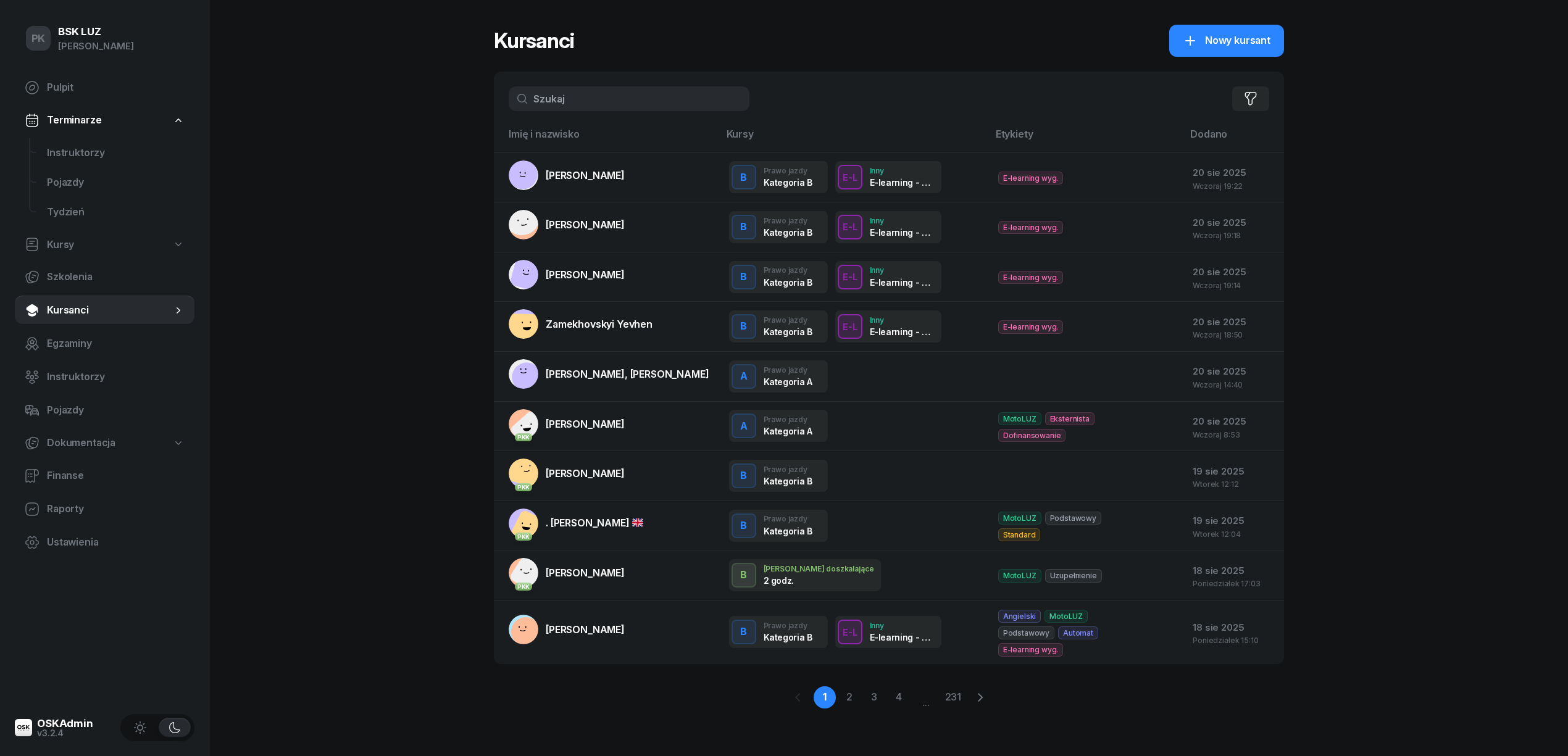
drag, startPoint x: 608, startPoint y: 100, endPoint x: 500, endPoint y: 107, distance: 108.2
click at [500, 107] on div "Filtruj" at bounding box center [888, 99] width 790 height 54
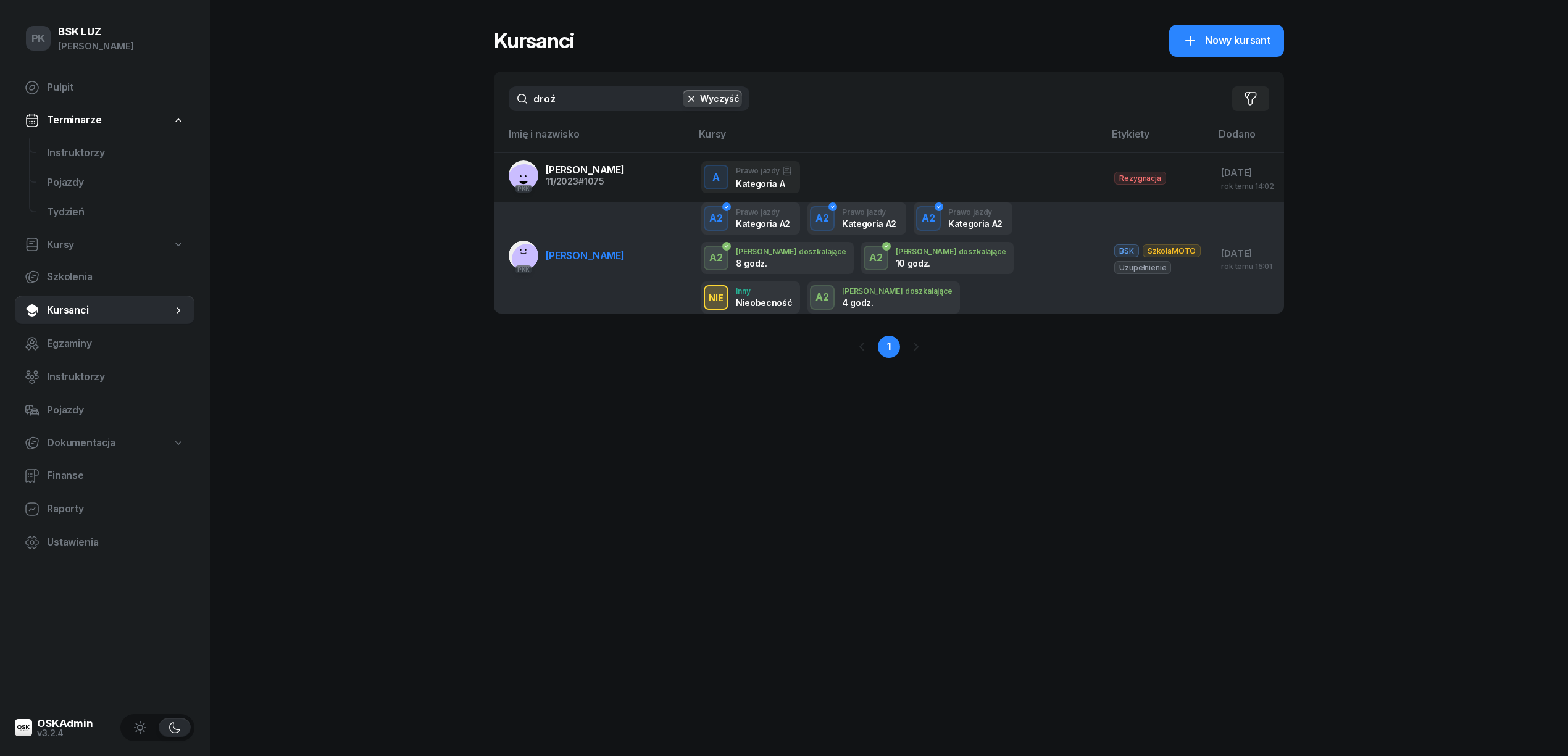
type input "droż"
click at [630, 253] on td "PKK [PERSON_NAME]" at bounding box center [593, 258] width 197 height 112
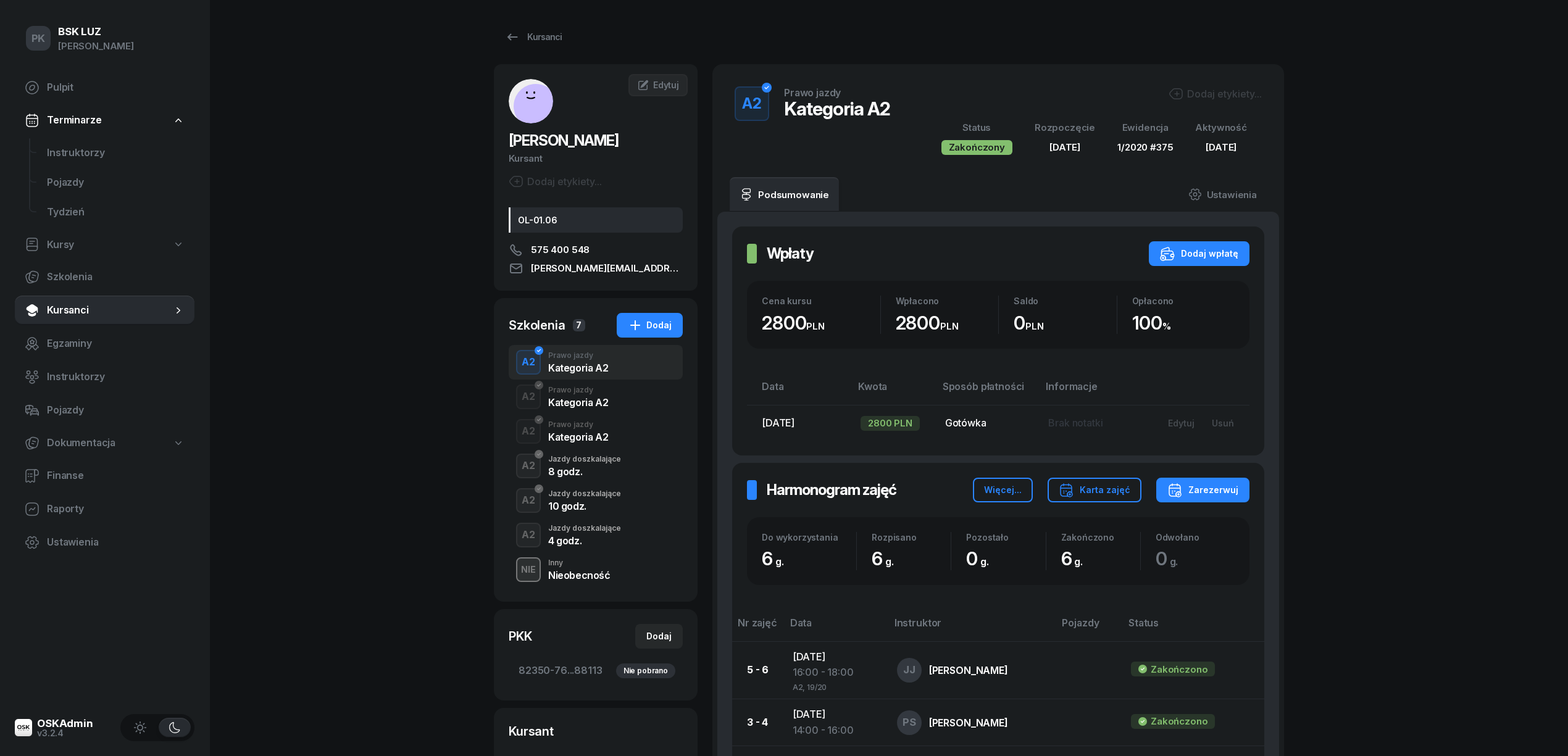
click at [623, 539] on div "A2 Jazdy doszkalające 4 godz." at bounding box center [596, 535] width 174 height 35
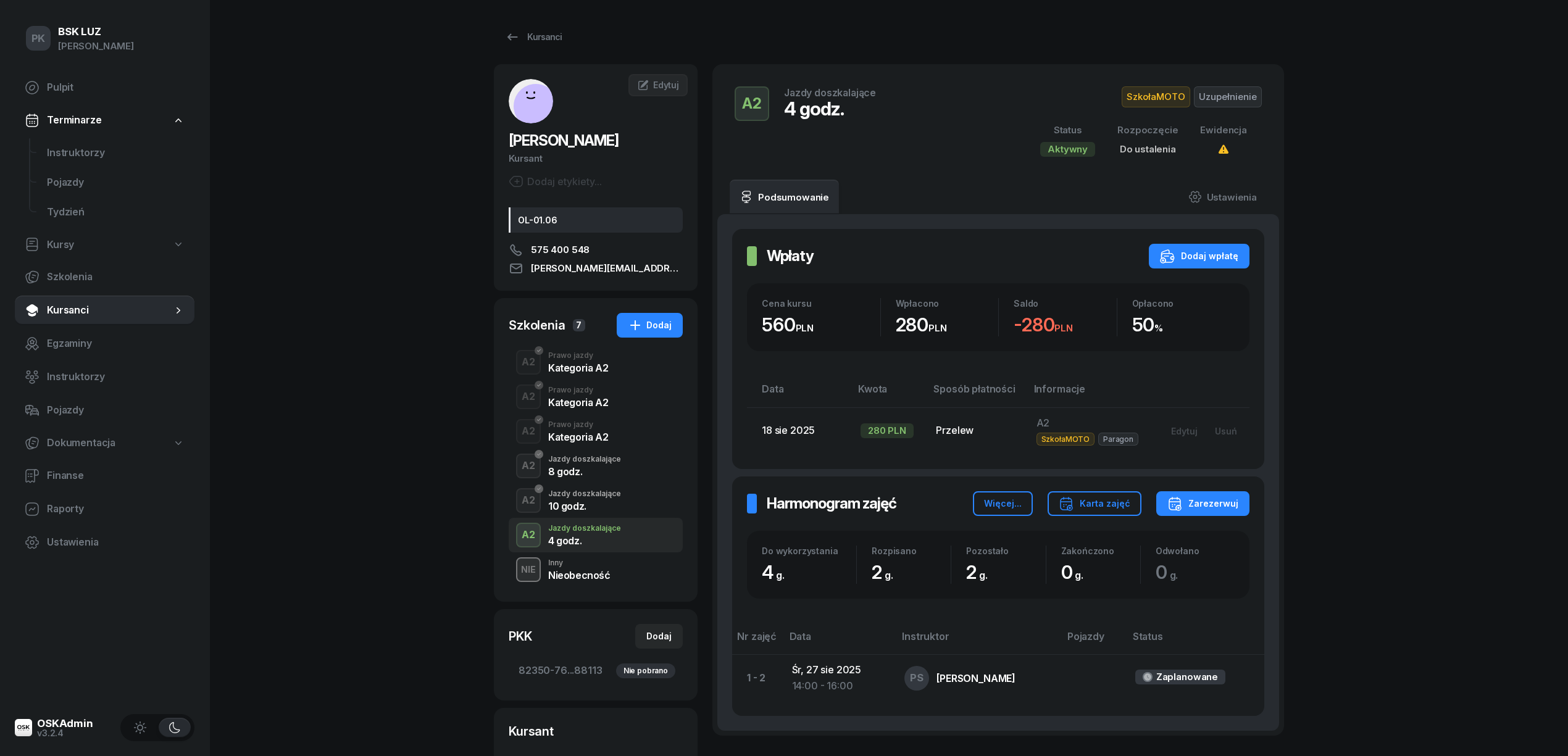
click at [617, 507] on div "10 godz." at bounding box center [585, 505] width 73 height 10
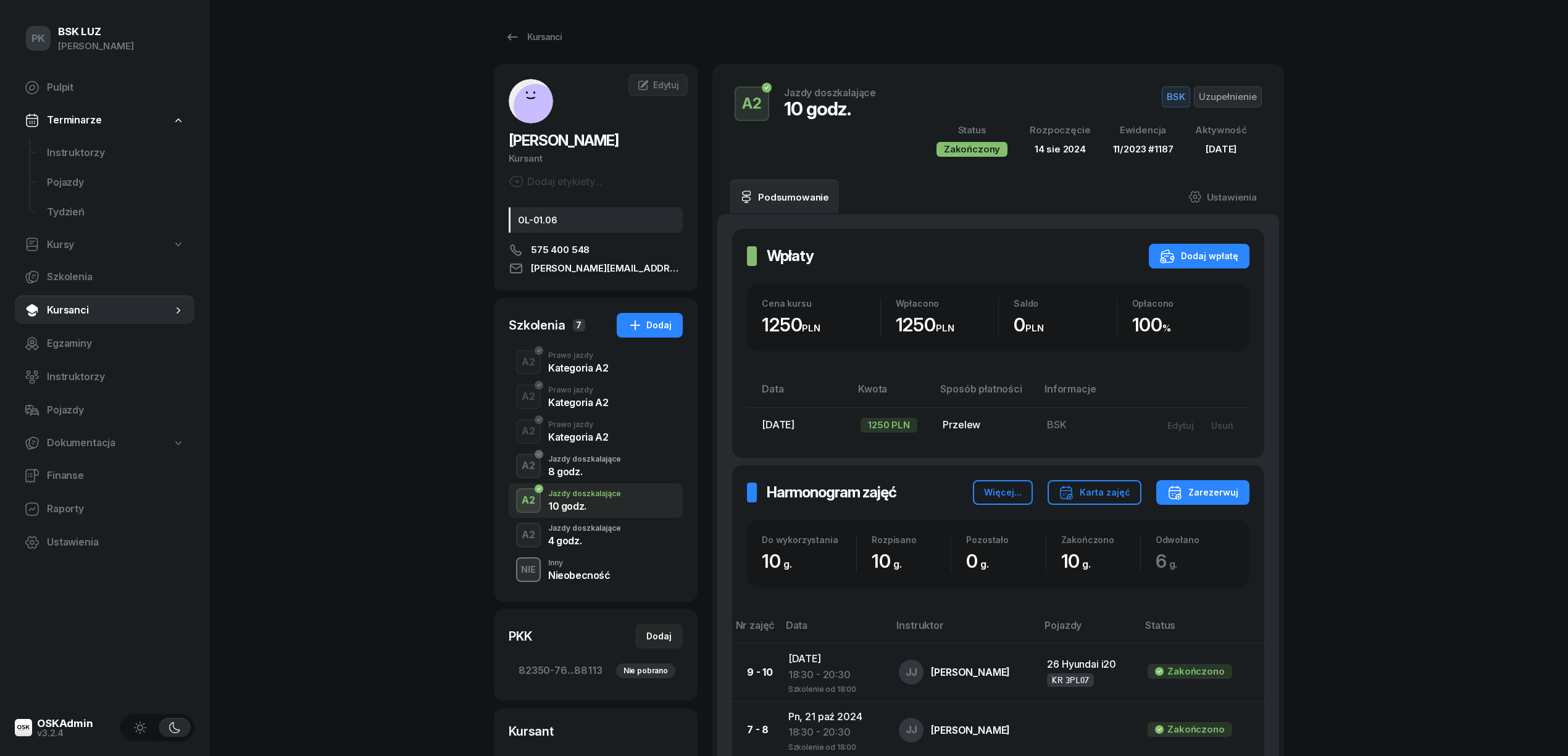
click at [612, 463] on div "Jazdy doszkalające" at bounding box center [585, 459] width 73 height 8
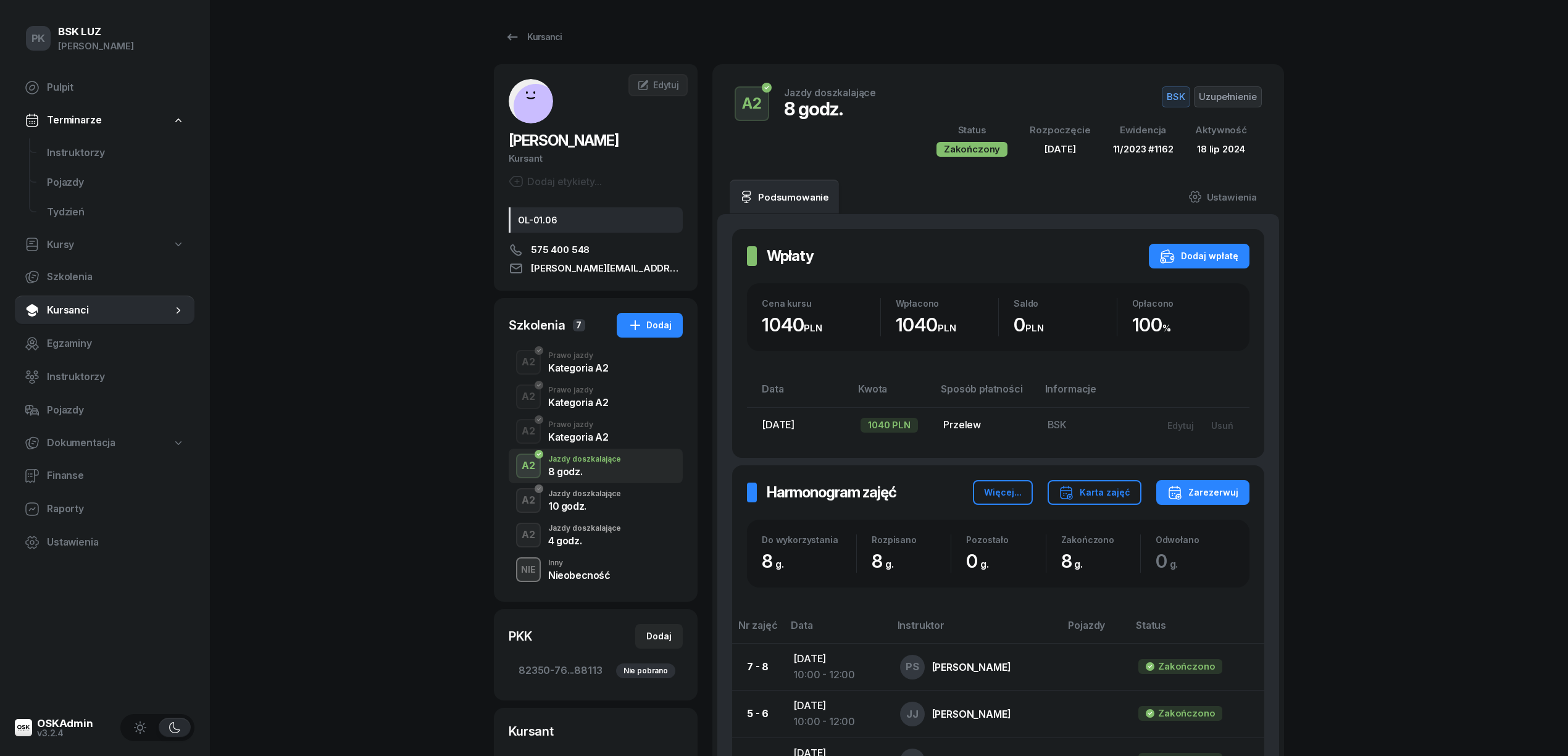
click at [607, 440] on div "A2 Prawo jazdy Kategoria A2" at bounding box center [596, 431] width 174 height 35
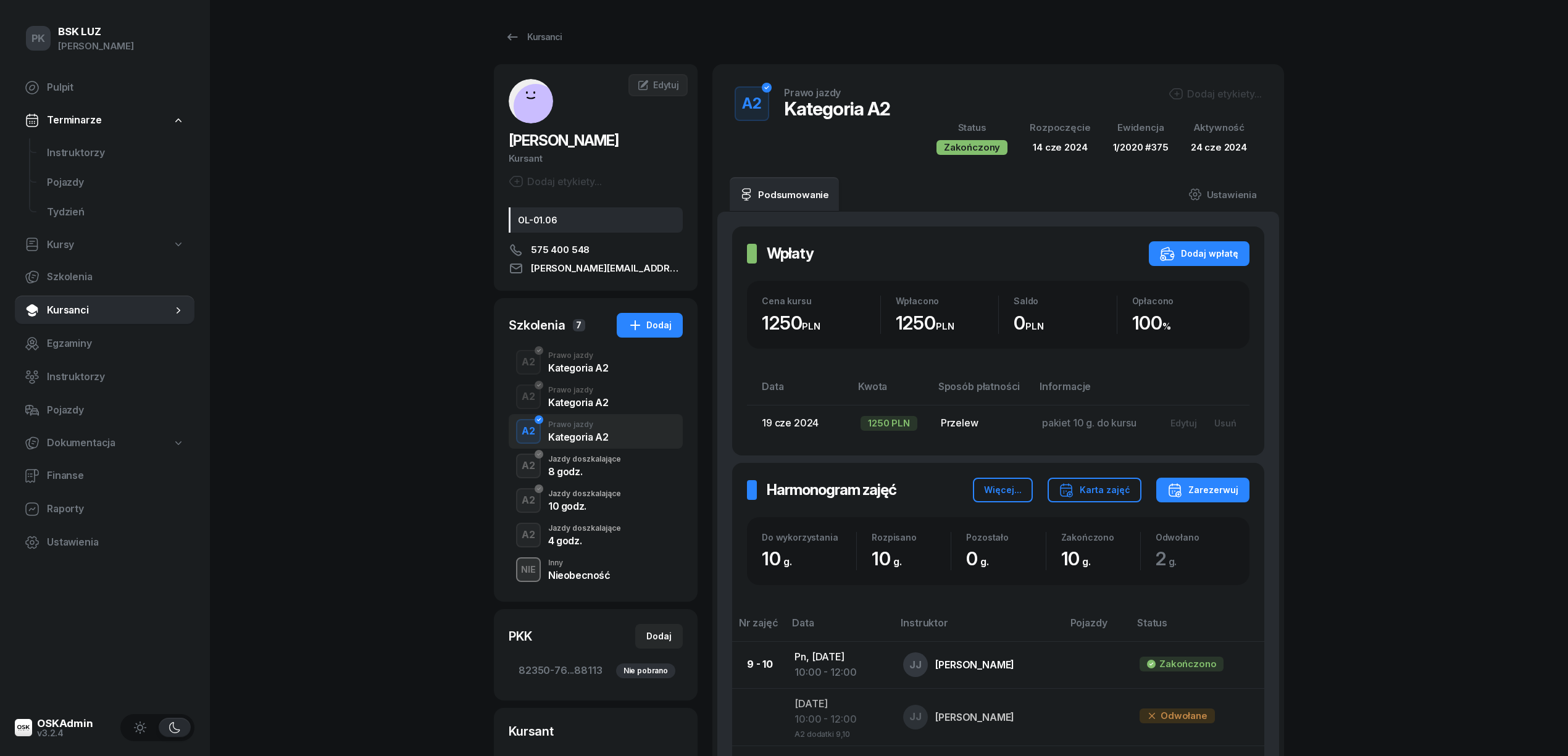
click at [608, 398] on div "A2 Prawo jazdy Kategoria A2" at bounding box center [596, 397] width 174 height 35
click at [606, 369] on div "Kategoria A2" at bounding box center [578, 367] width 60 height 10
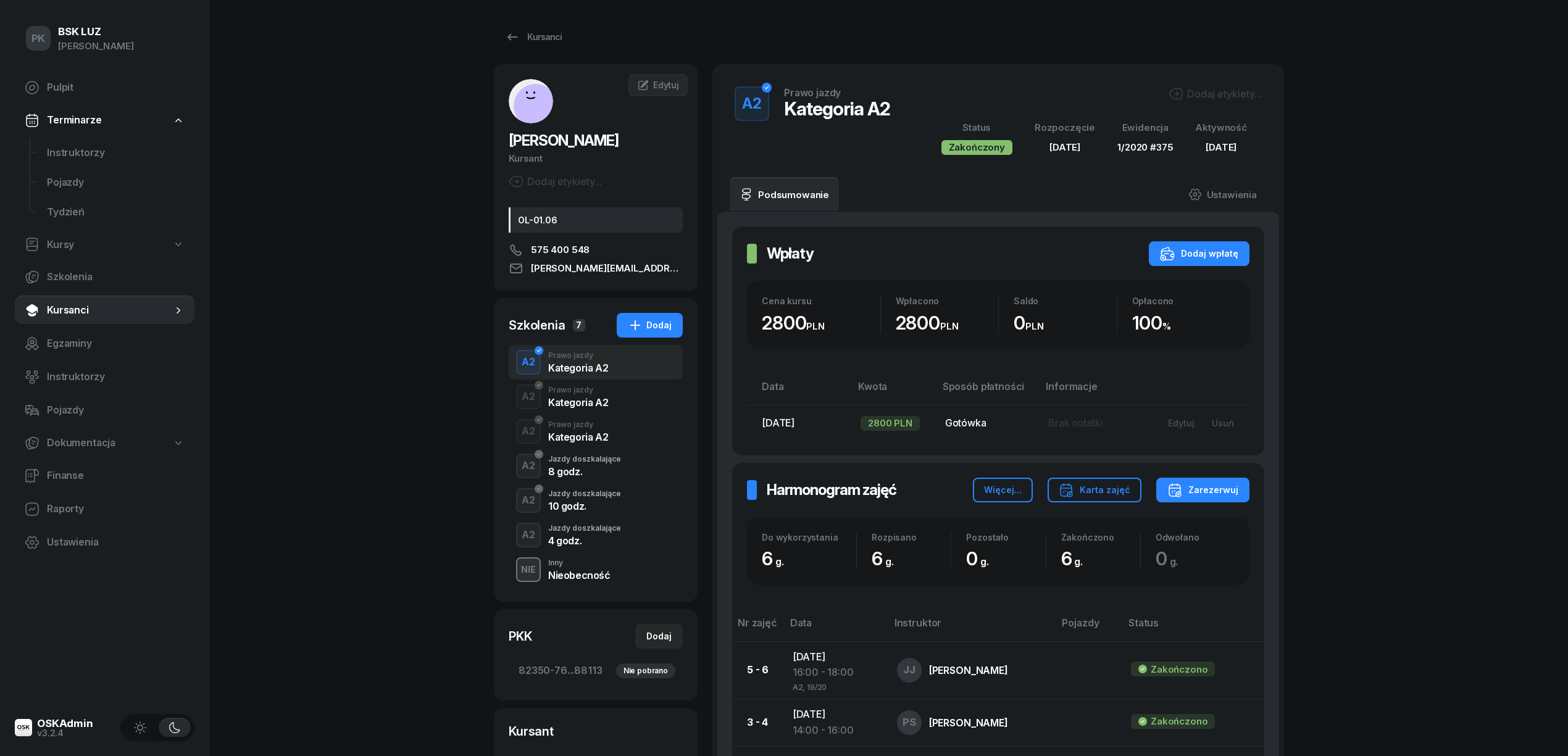
click at [606, 531] on div "Jazdy doszkalające" at bounding box center [585, 529] width 73 height 8
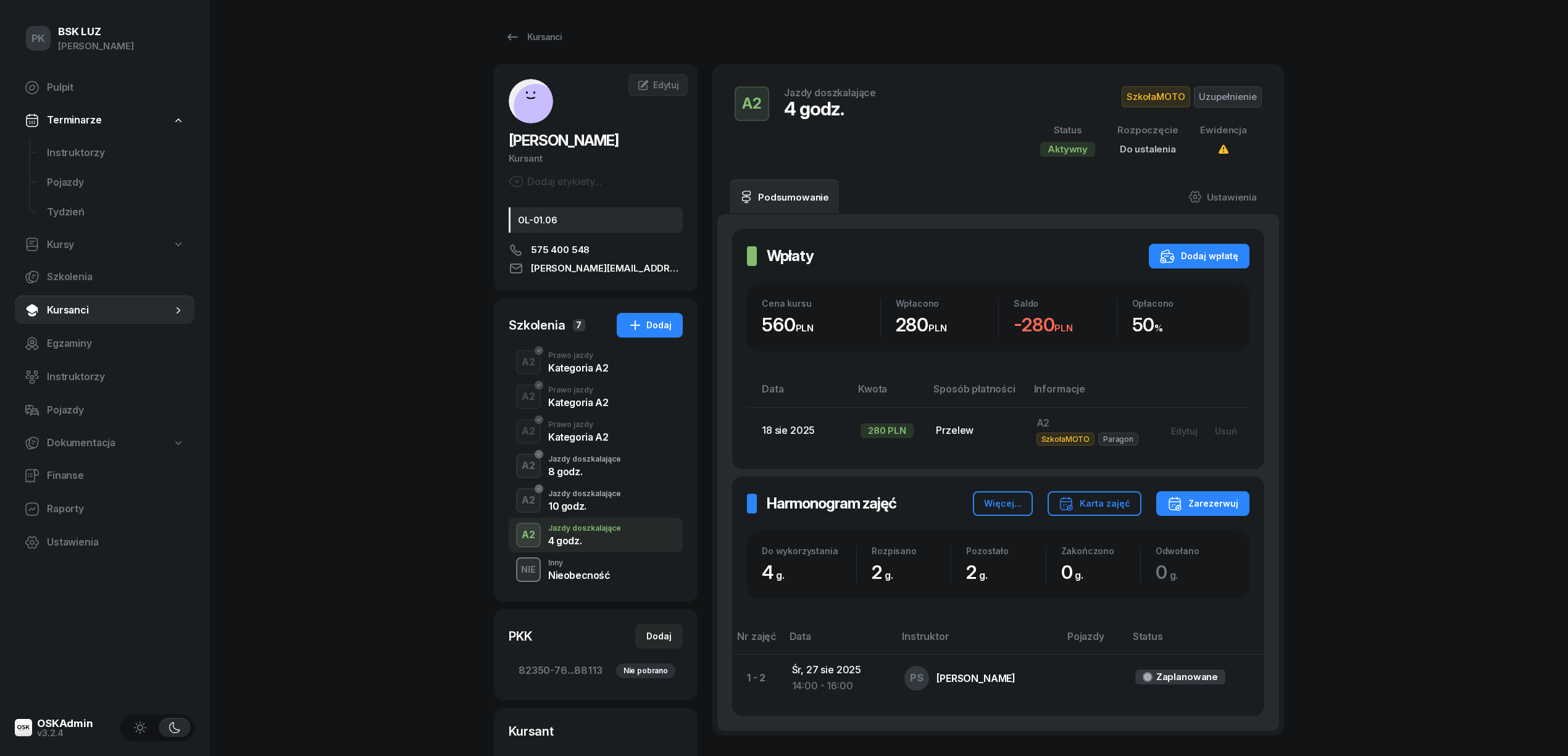
scroll to position [82, 0]
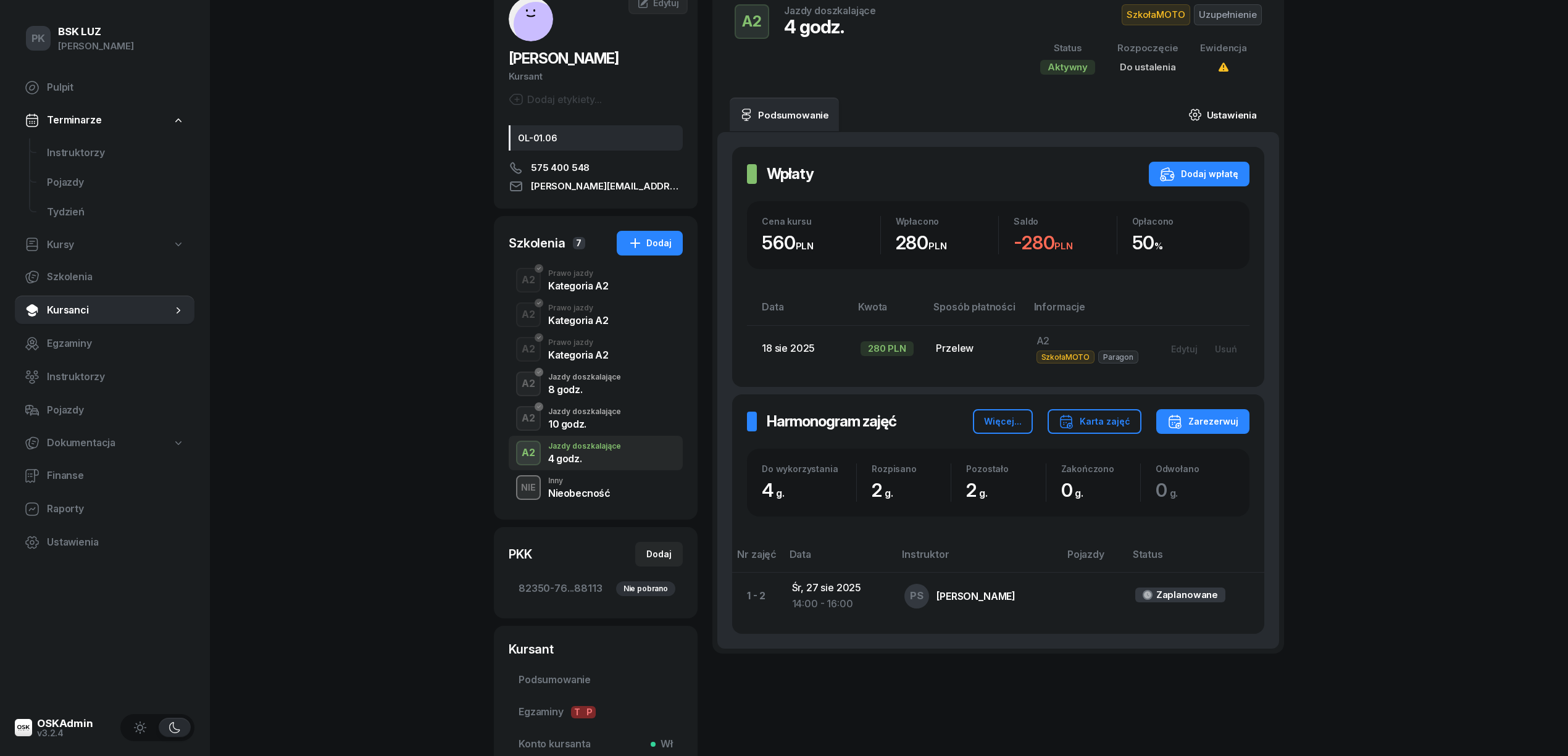
click at [1175, 114] on link "Ustawienia" at bounding box center [1222, 115] width 89 height 35
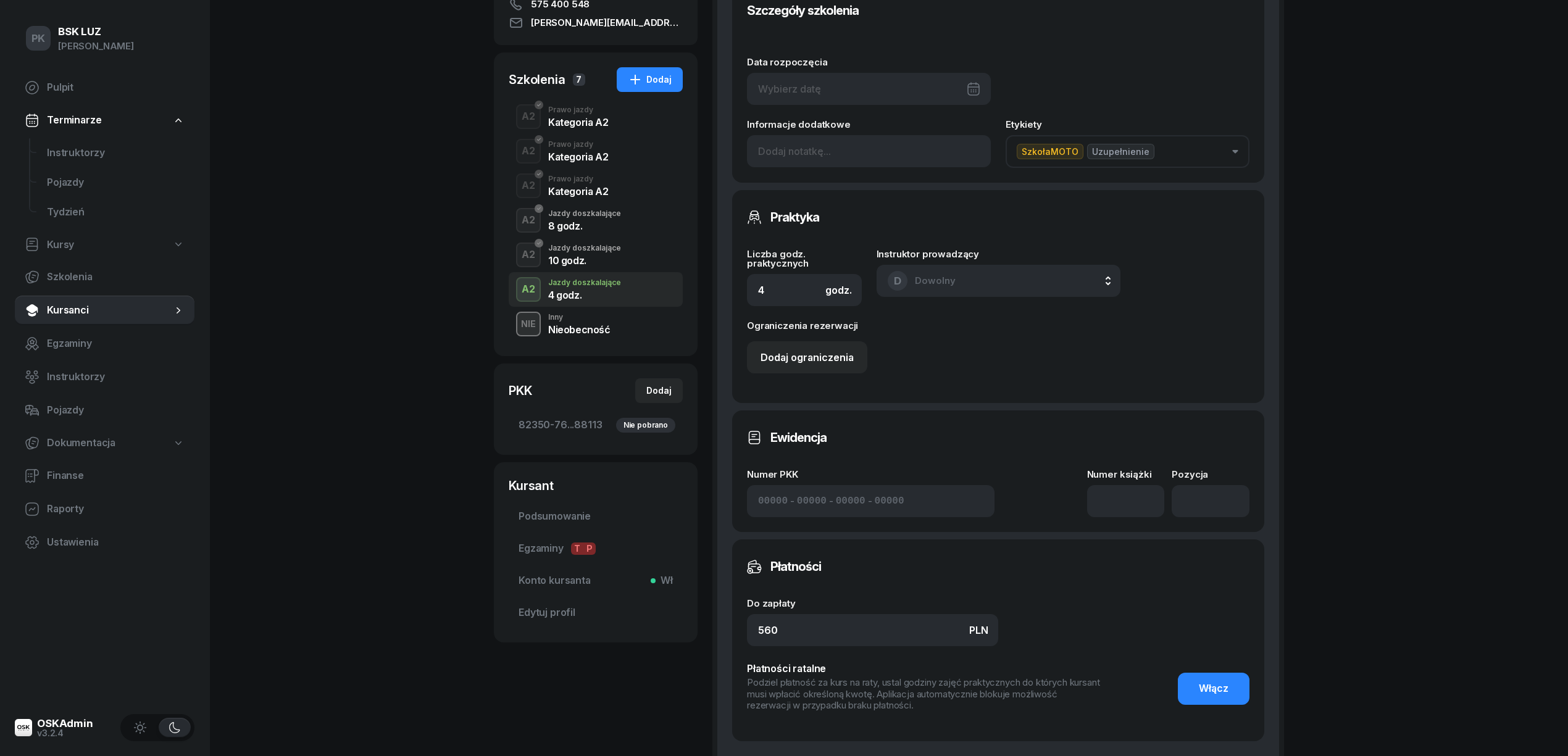
scroll to position [329, 0]
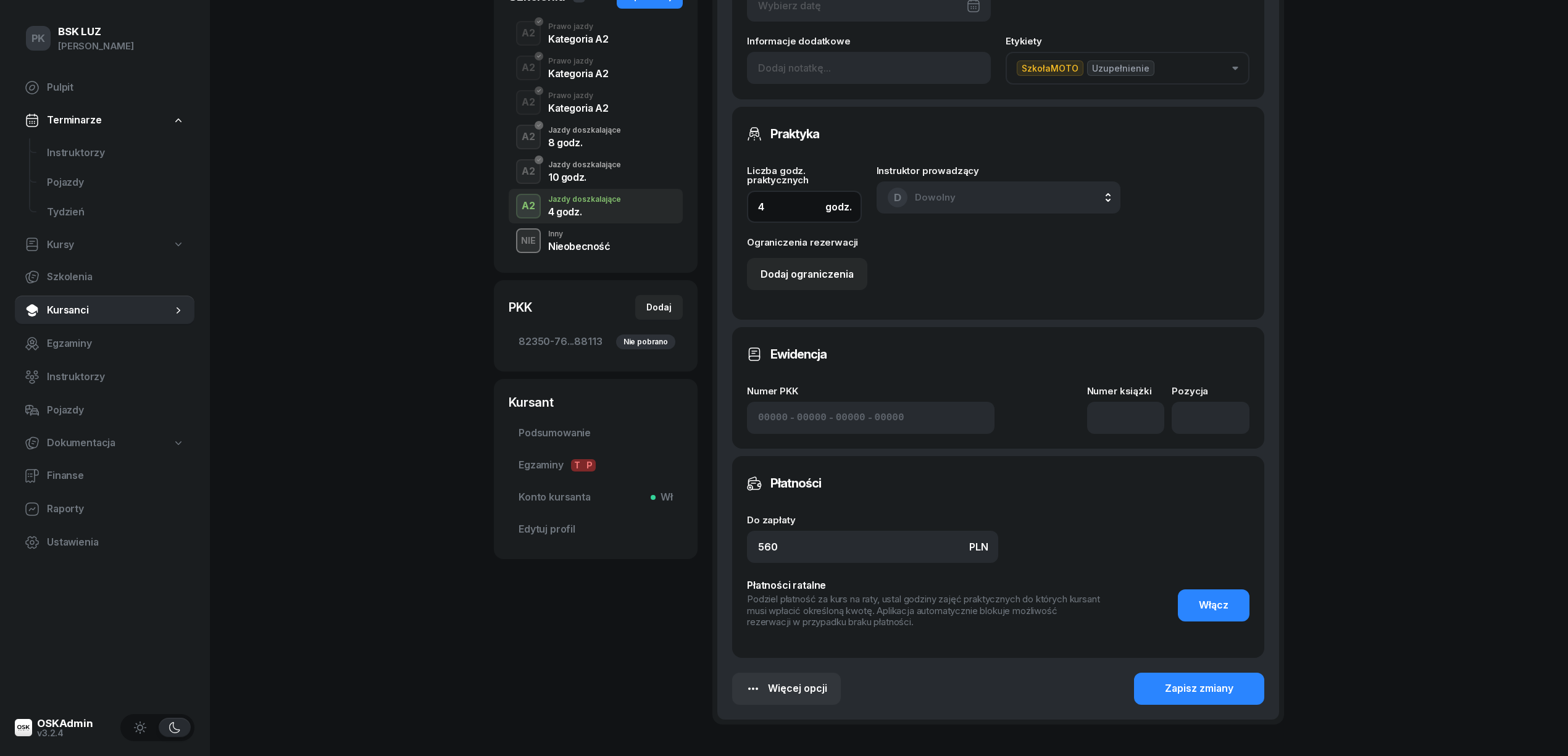
drag, startPoint x: 741, startPoint y: 210, endPoint x: 721, endPoint y: 213, distance: 20.2
click at [721, 213] on div "Szczegóły szkolenia Data rozpoczęcia Informacje dodatkowe Etykiety SzkołaMOTO U…" at bounding box center [998, 302] width 561 height 834
type input "2"
click at [714, 541] on div "Podsumowanie Ustawienia Szczegóły szkolenia Data rozpoczęcia Informacje dodatko…" at bounding box center [998, 287] width 572 height 873
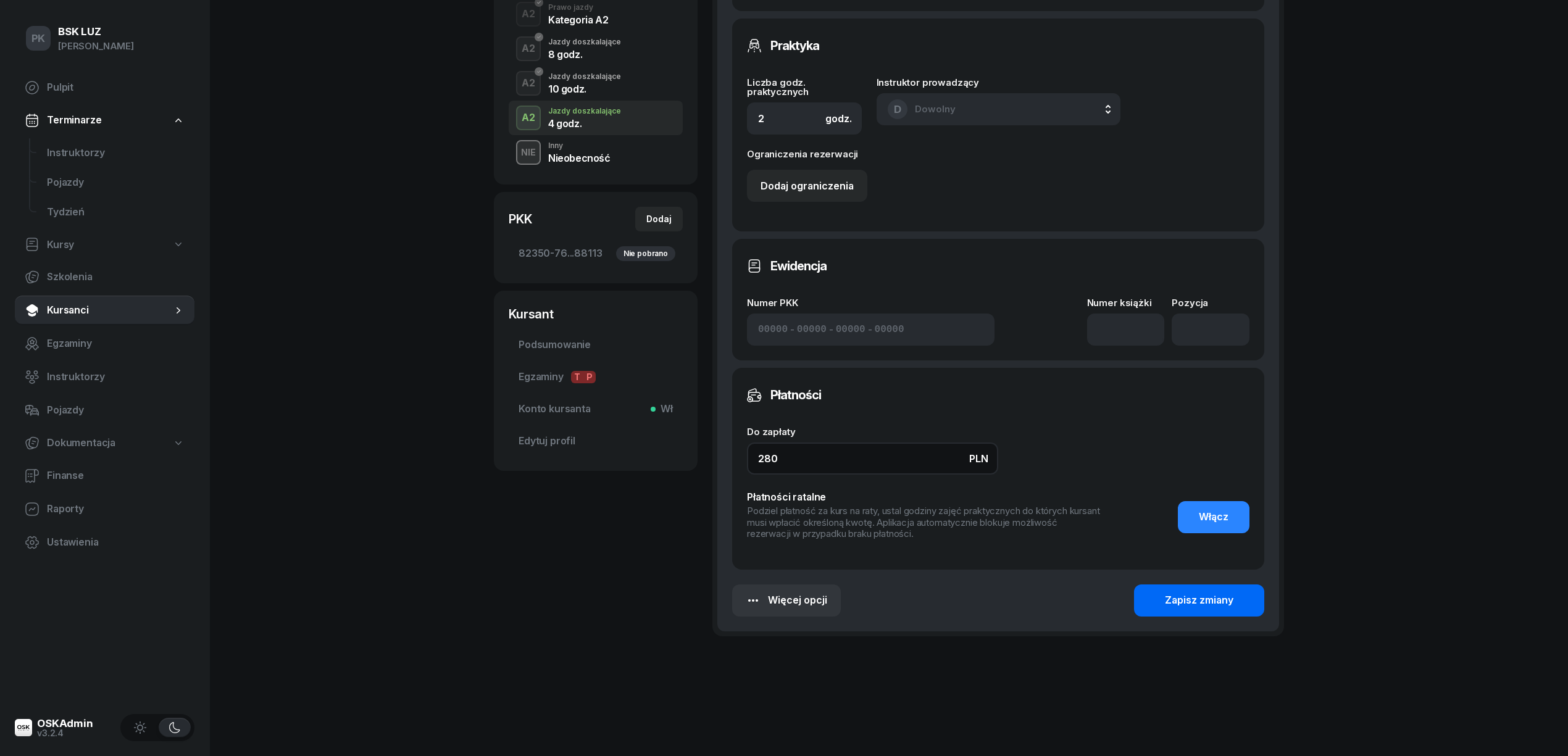
type input "280"
click at [1175, 598] on div "Zapisz zmiany" at bounding box center [1199, 600] width 68 height 16
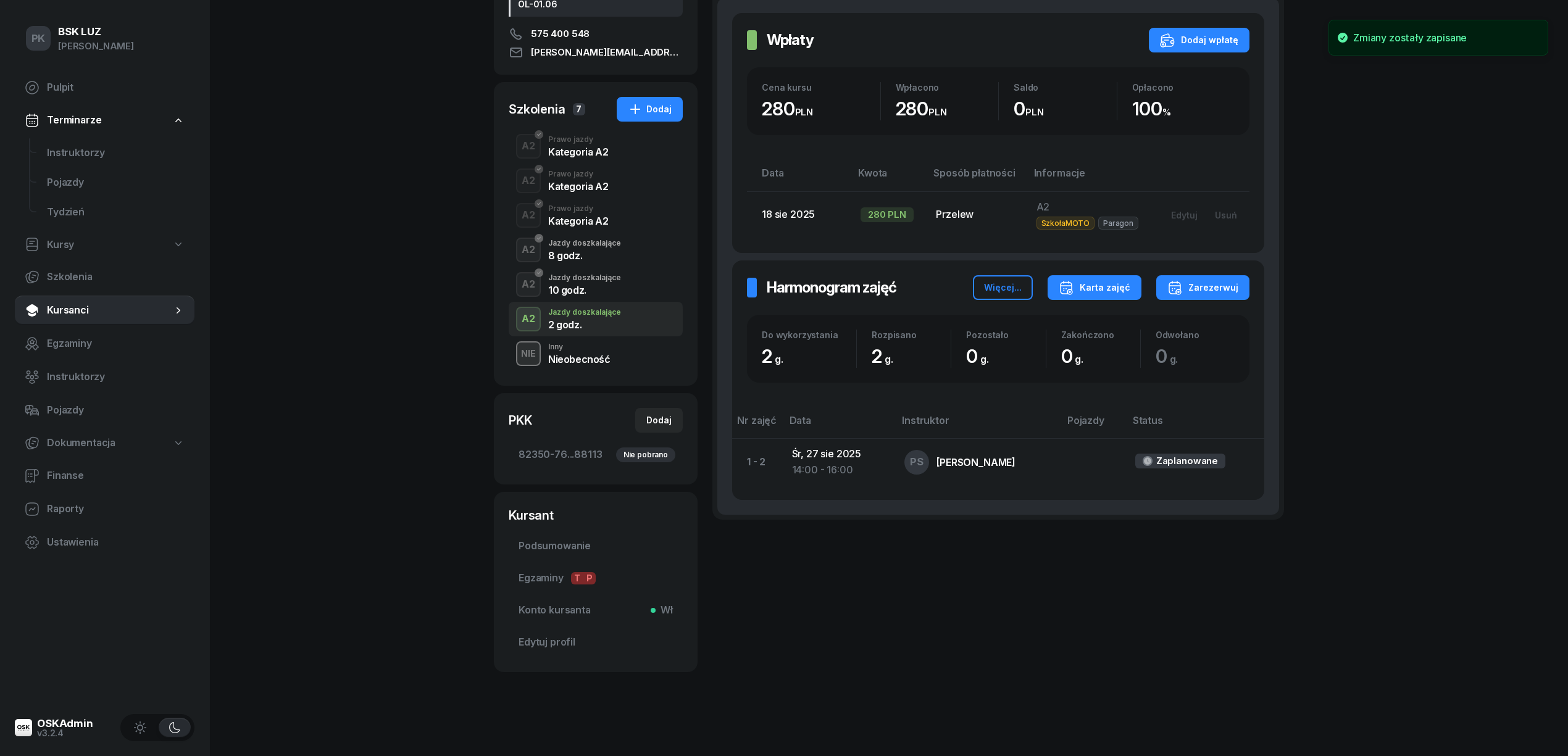
scroll to position [0, 0]
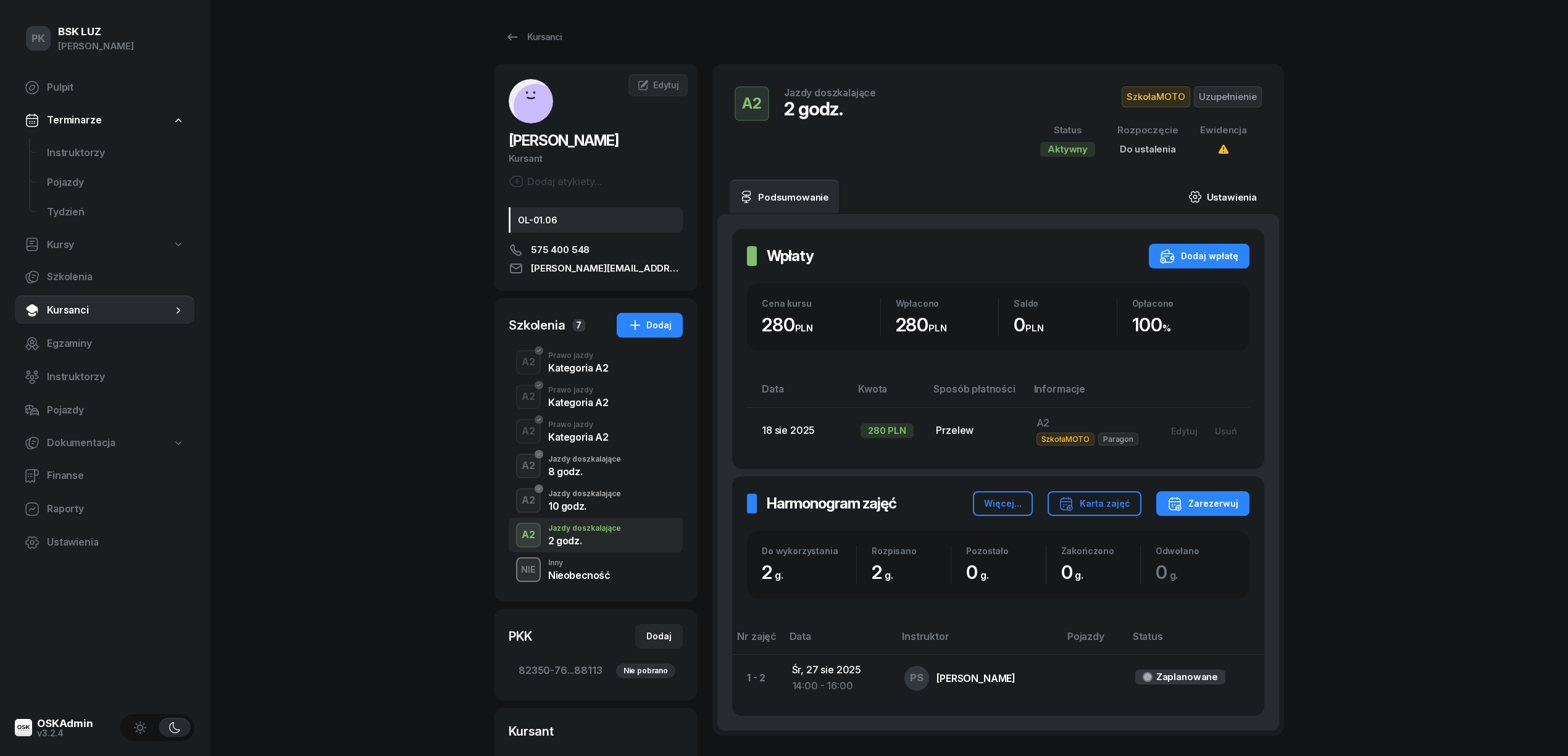
click at [1175, 193] on link "Ustawienia" at bounding box center [1222, 196] width 89 height 35
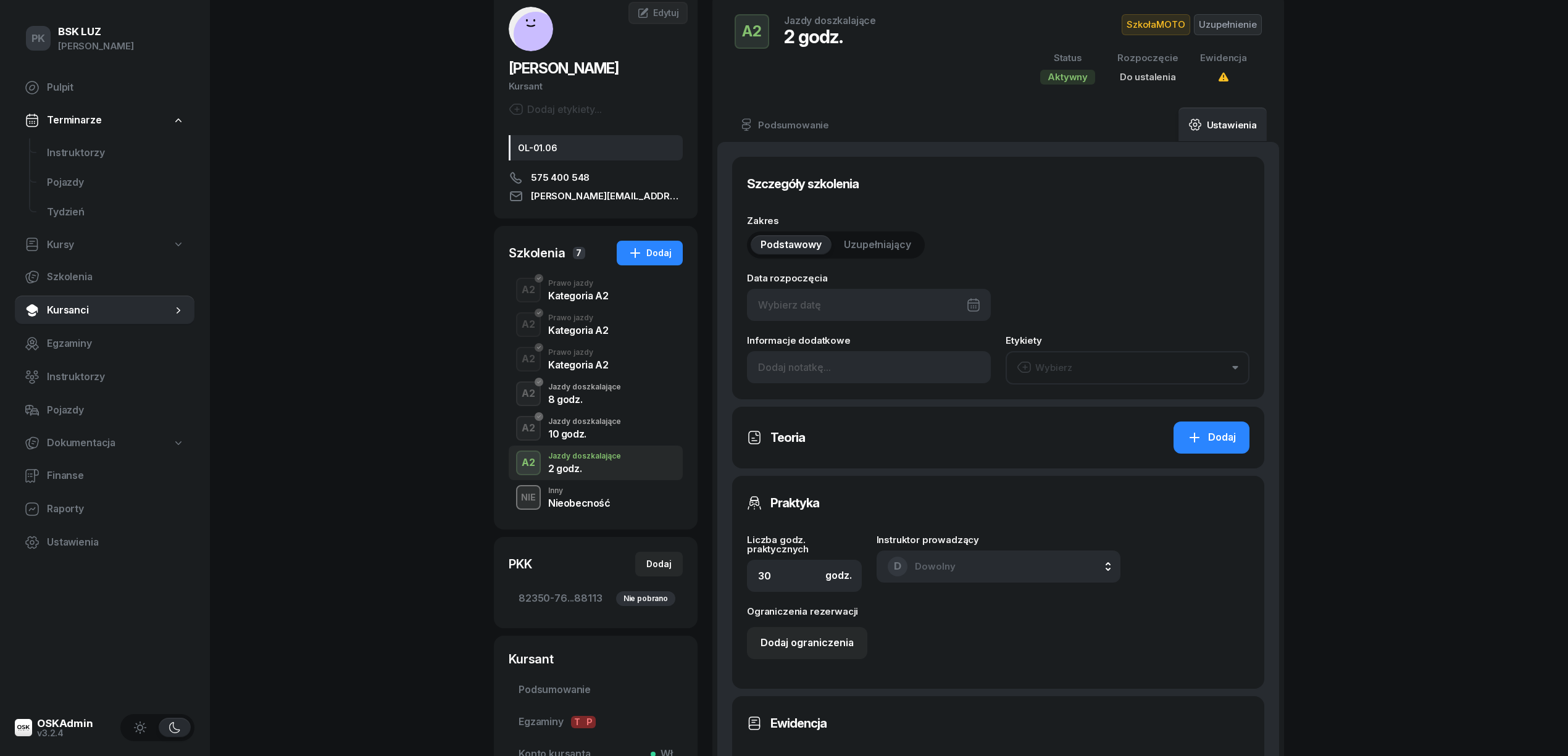
scroll to position [164, 0]
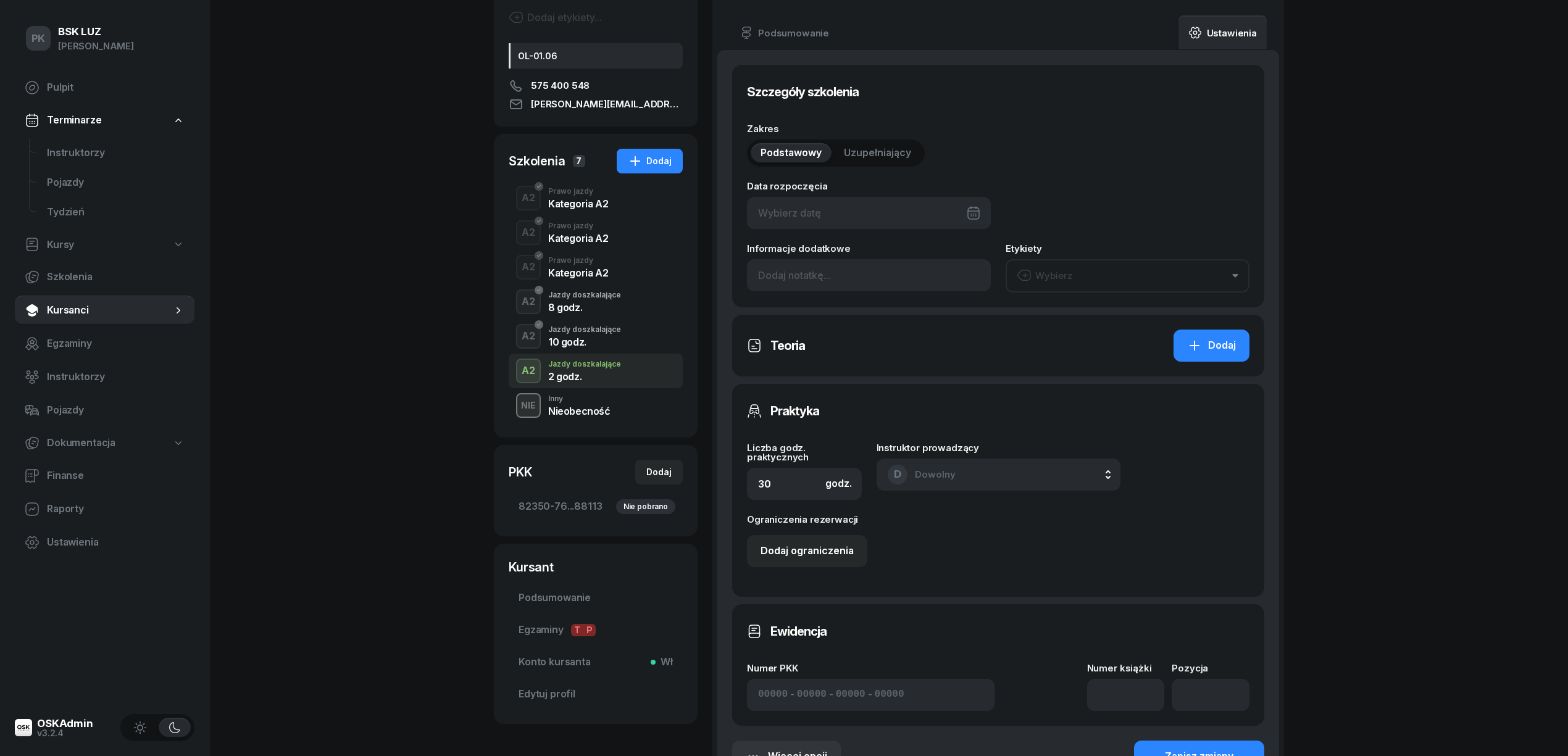
type input "2"
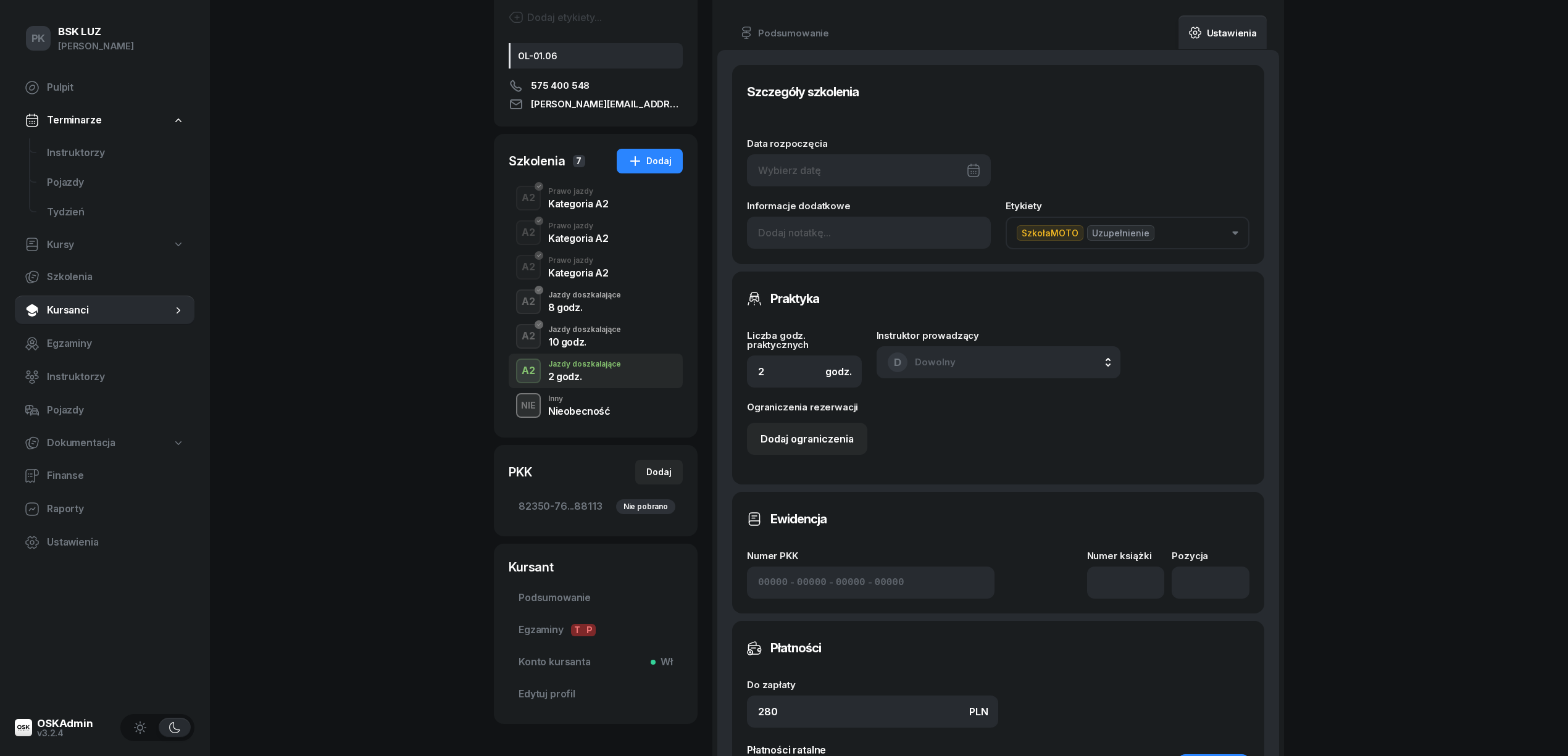
click at [1139, 600] on div "Ewidencja Numer PKK - - - Numer książki Pozycja" at bounding box center [998, 552] width 532 height 122
click at [1124, 584] on input at bounding box center [1126, 582] width 78 height 32
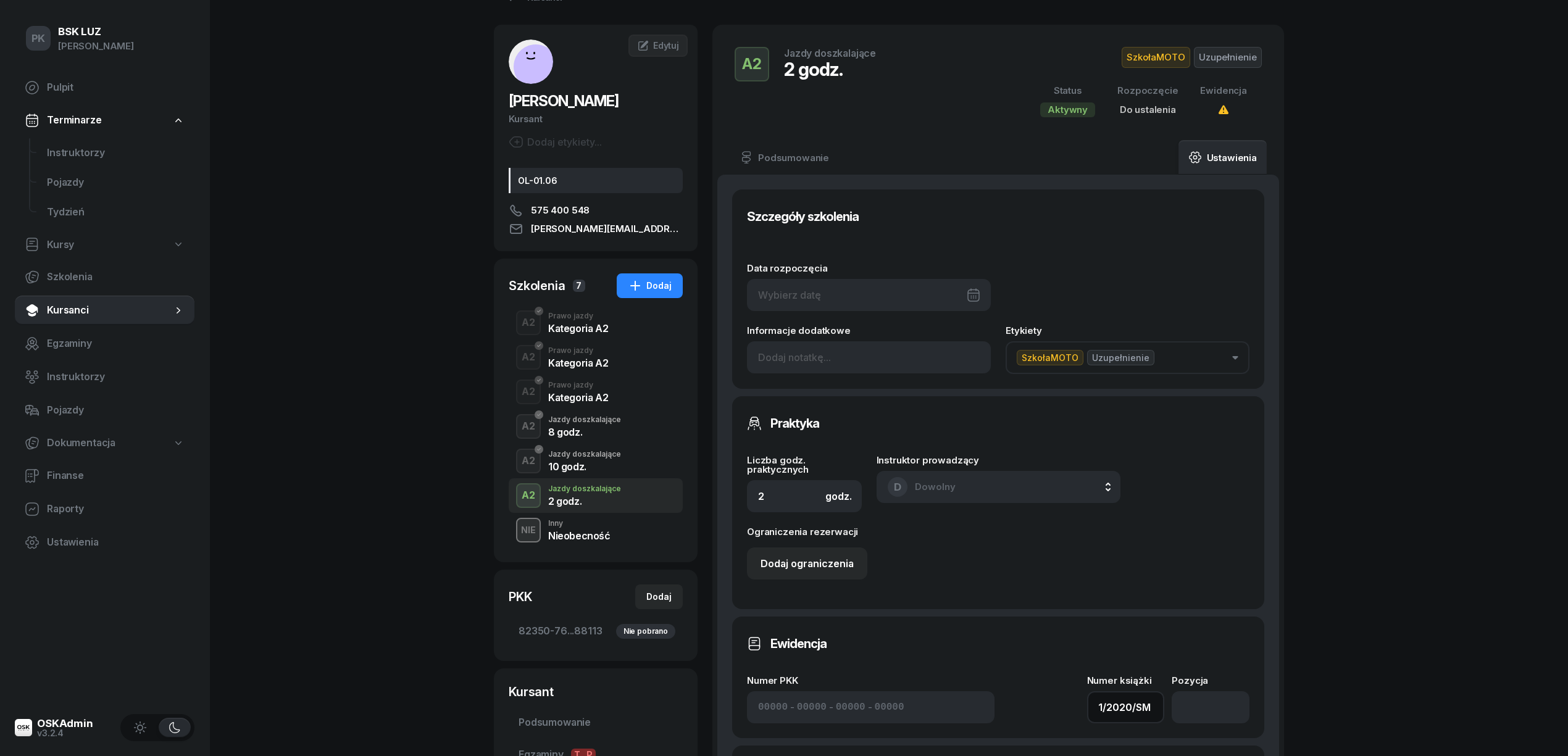
scroll to position [0, 0]
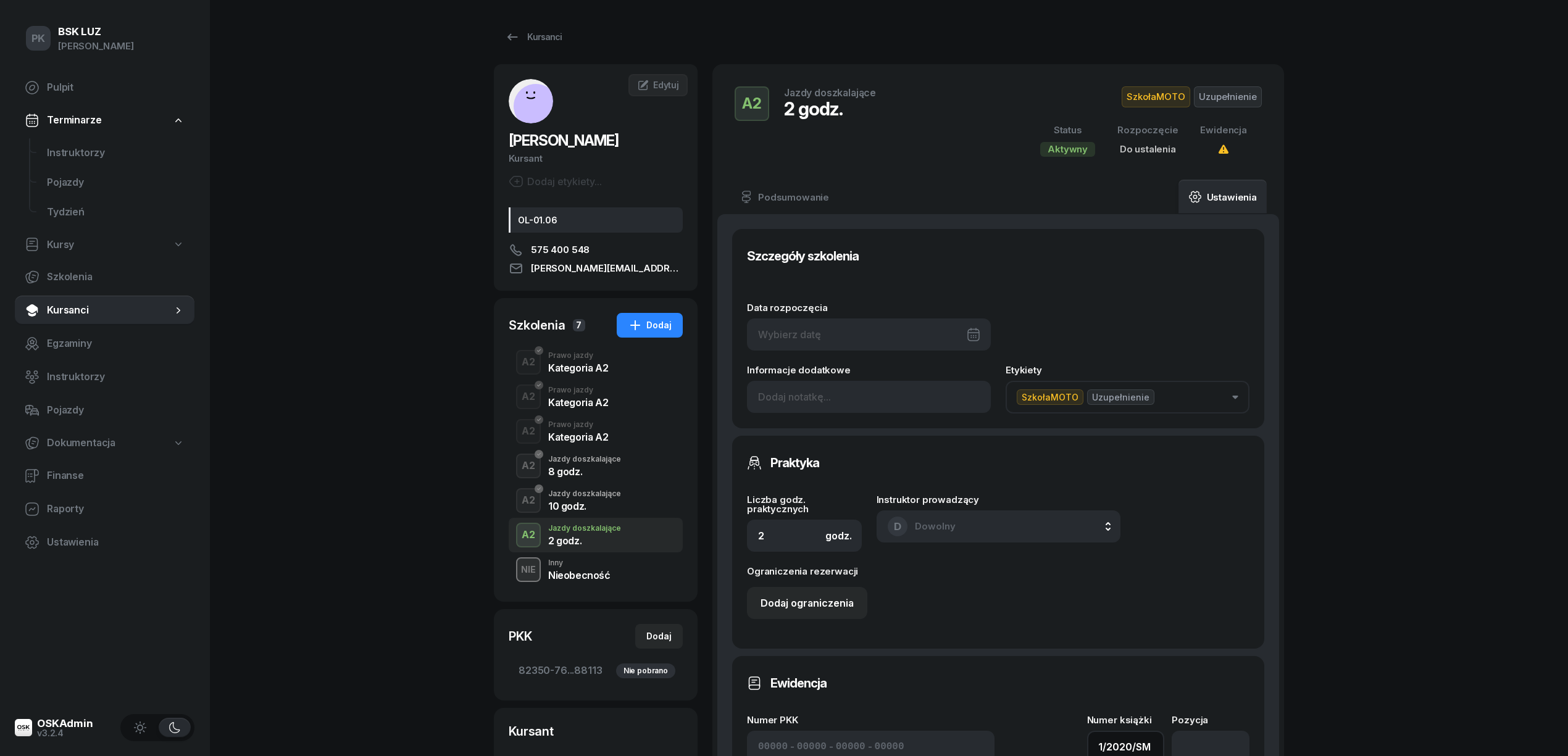
type input "1/2020/SM"
click at [889, 341] on div at bounding box center [869, 334] width 244 height 32
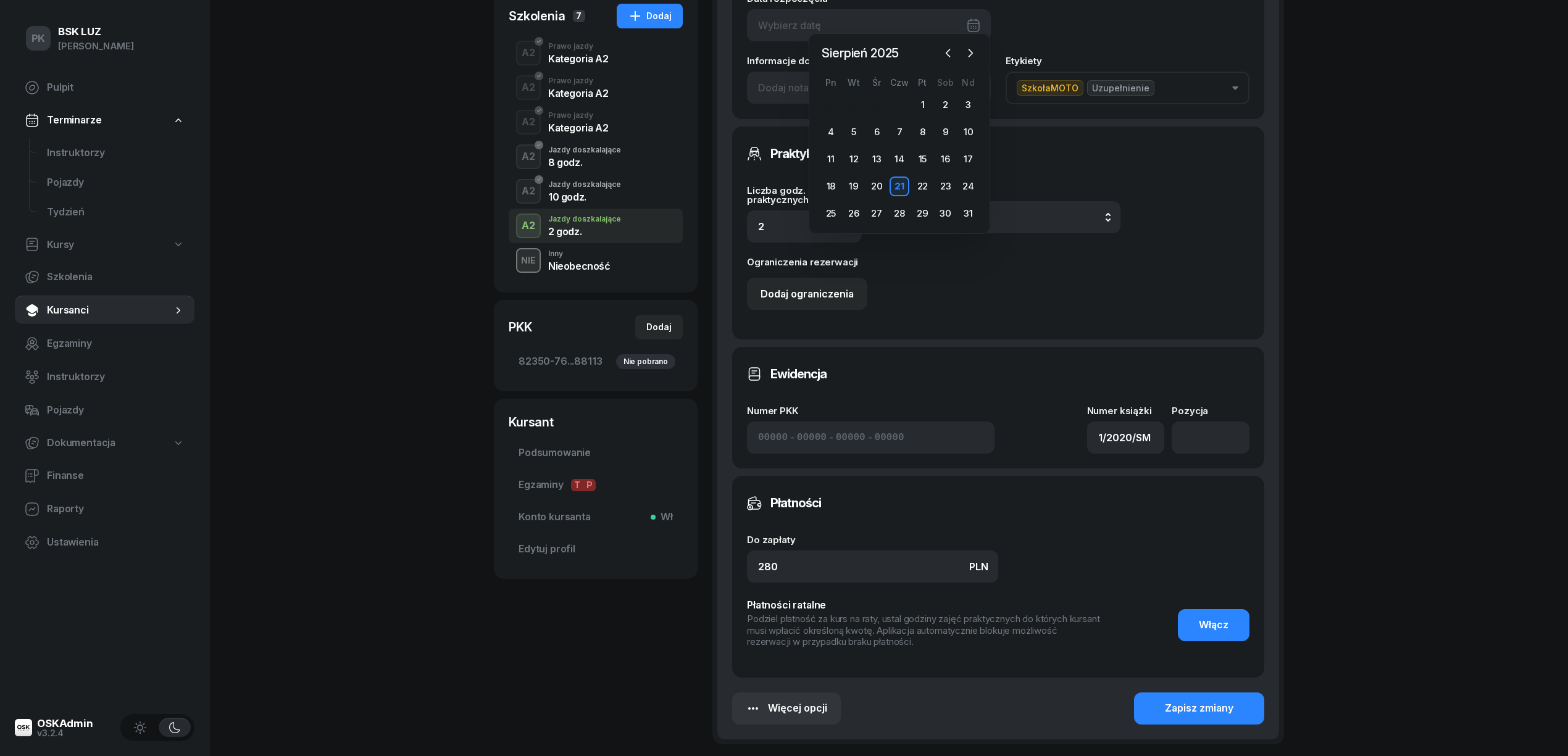
scroll to position [329, 0]
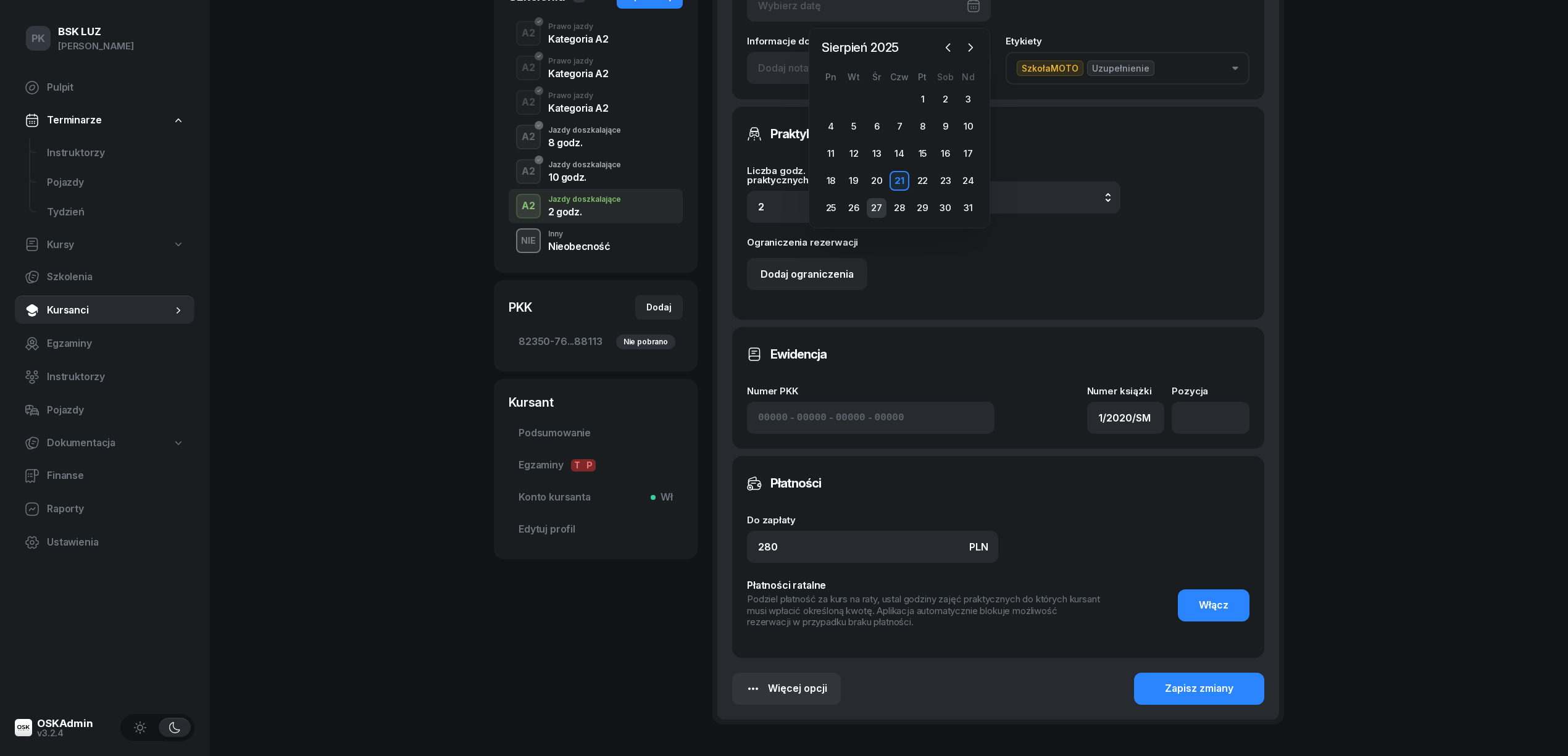
click at [877, 213] on div "27" at bounding box center [876, 207] width 19 height 19
type input "[DATE]"
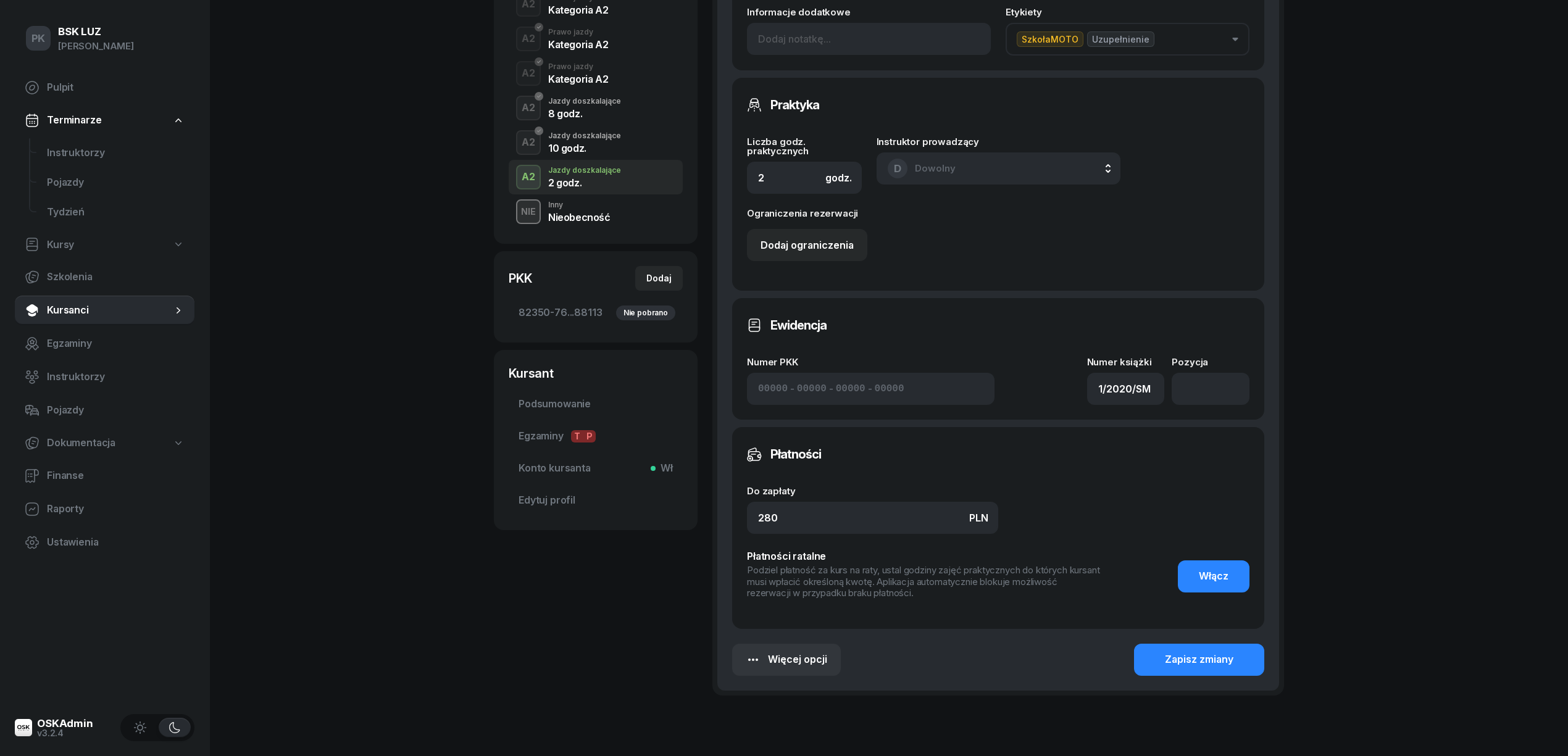
scroll to position [417, 0]
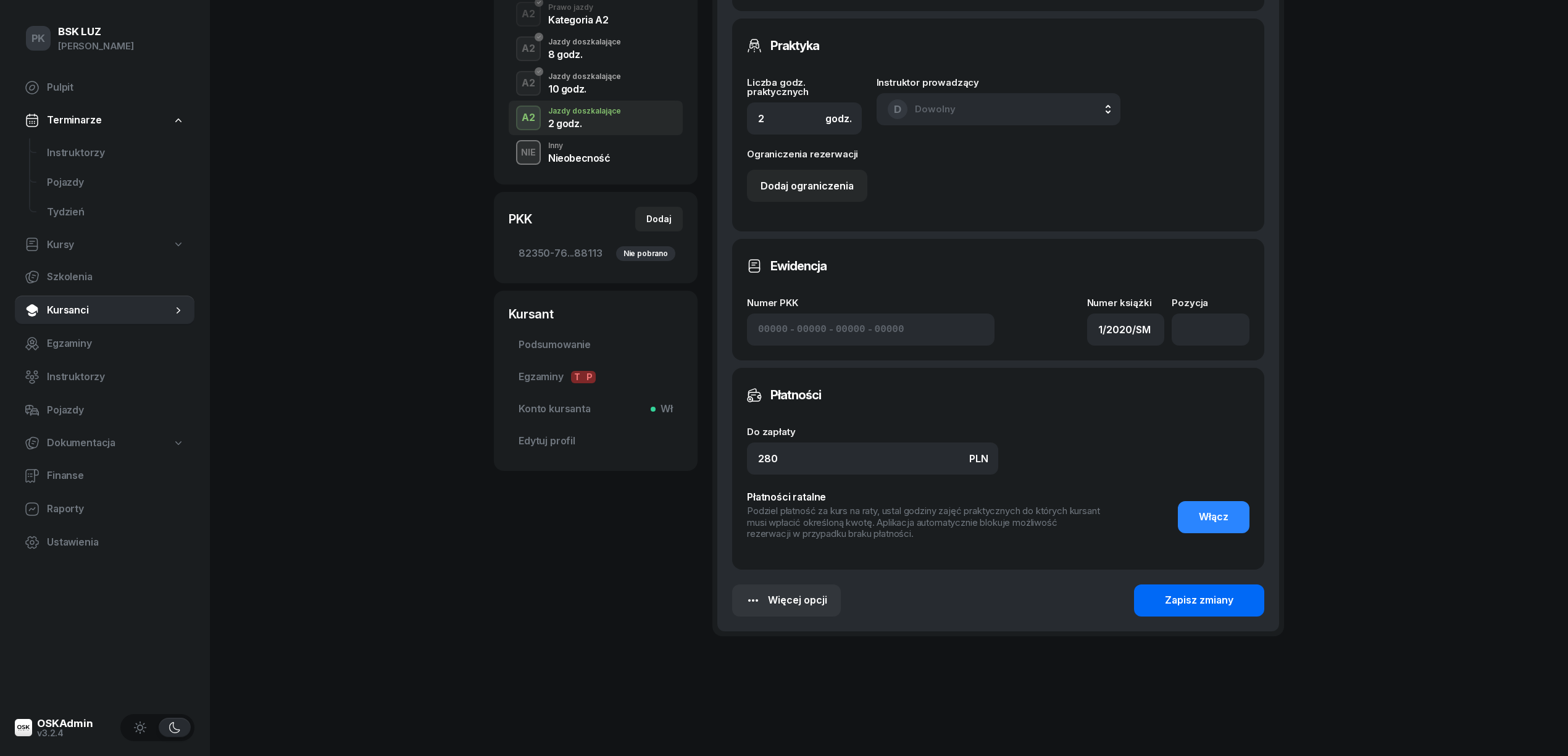
click at [1175, 605] on div "Zapisz zmiany" at bounding box center [1199, 600] width 68 height 16
click at [1175, 596] on div "Zapisz zmiany" at bounding box center [1199, 600] width 68 height 16
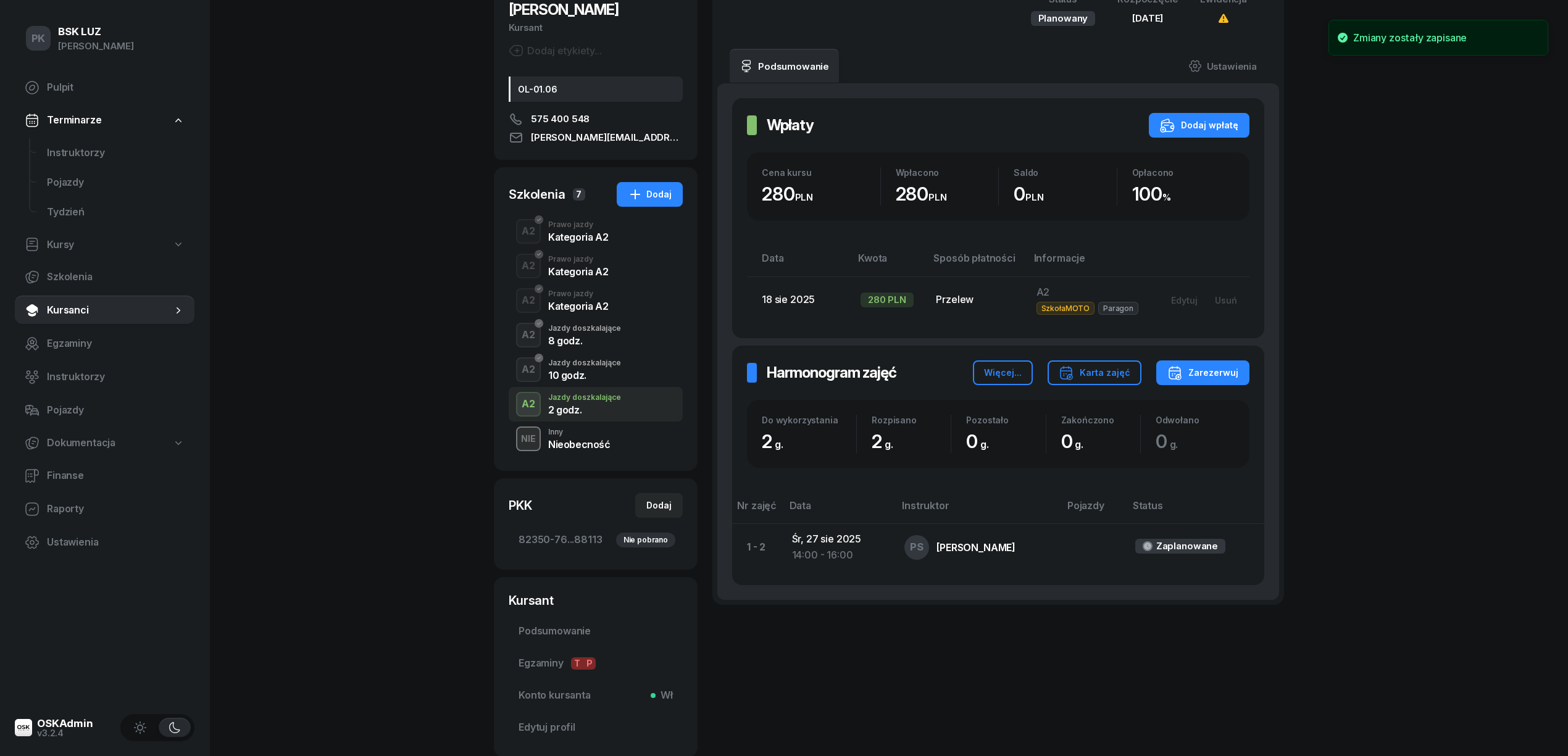
scroll to position [0, 0]
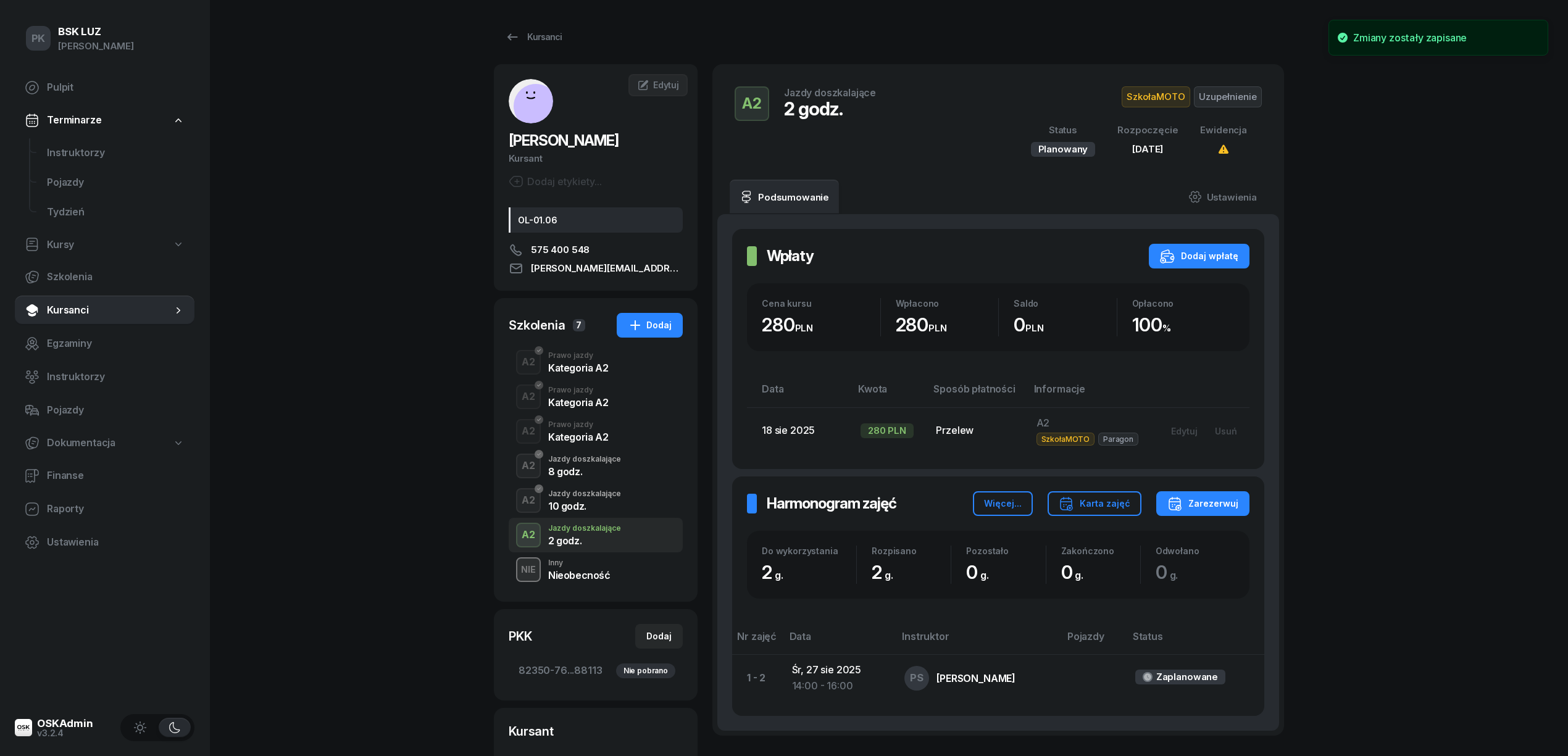
click at [589, 494] on div "Jazdy doszkalające" at bounding box center [585, 494] width 73 height 8
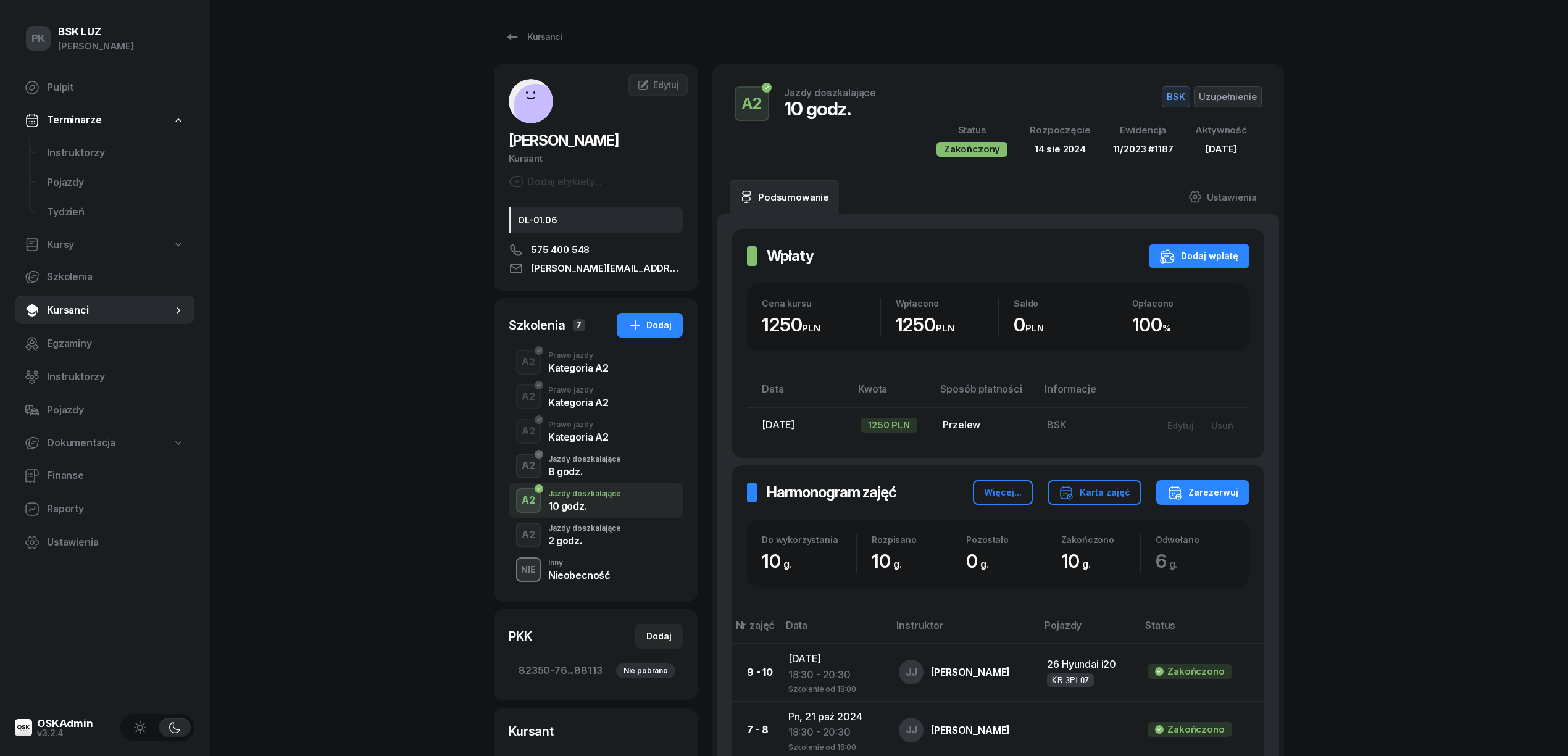
click at [583, 529] on div "Jazdy doszkalające" at bounding box center [585, 529] width 73 height 8
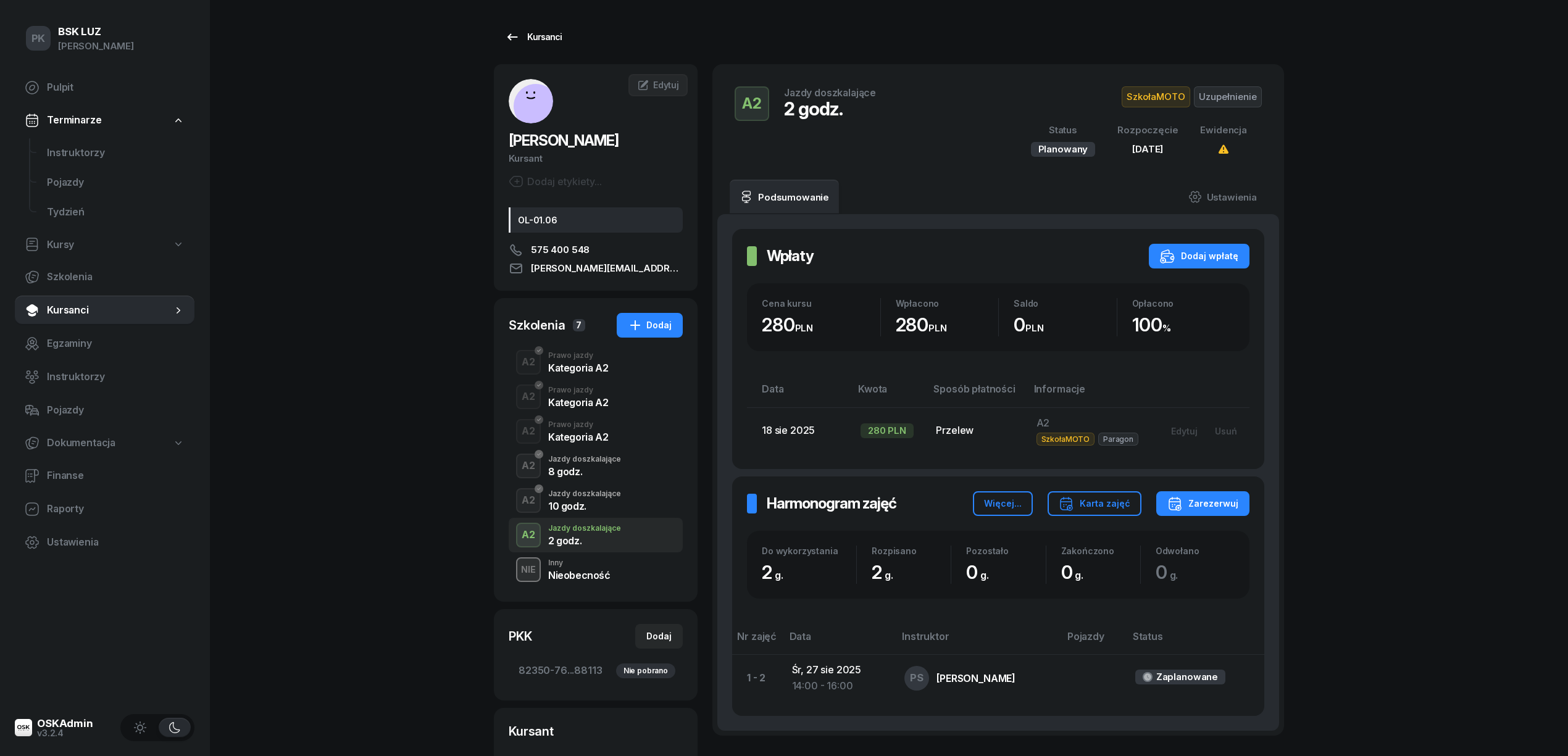
click at [541, 29] on link "Kursanci" at bounding box center [534, 37] width 79 height 25
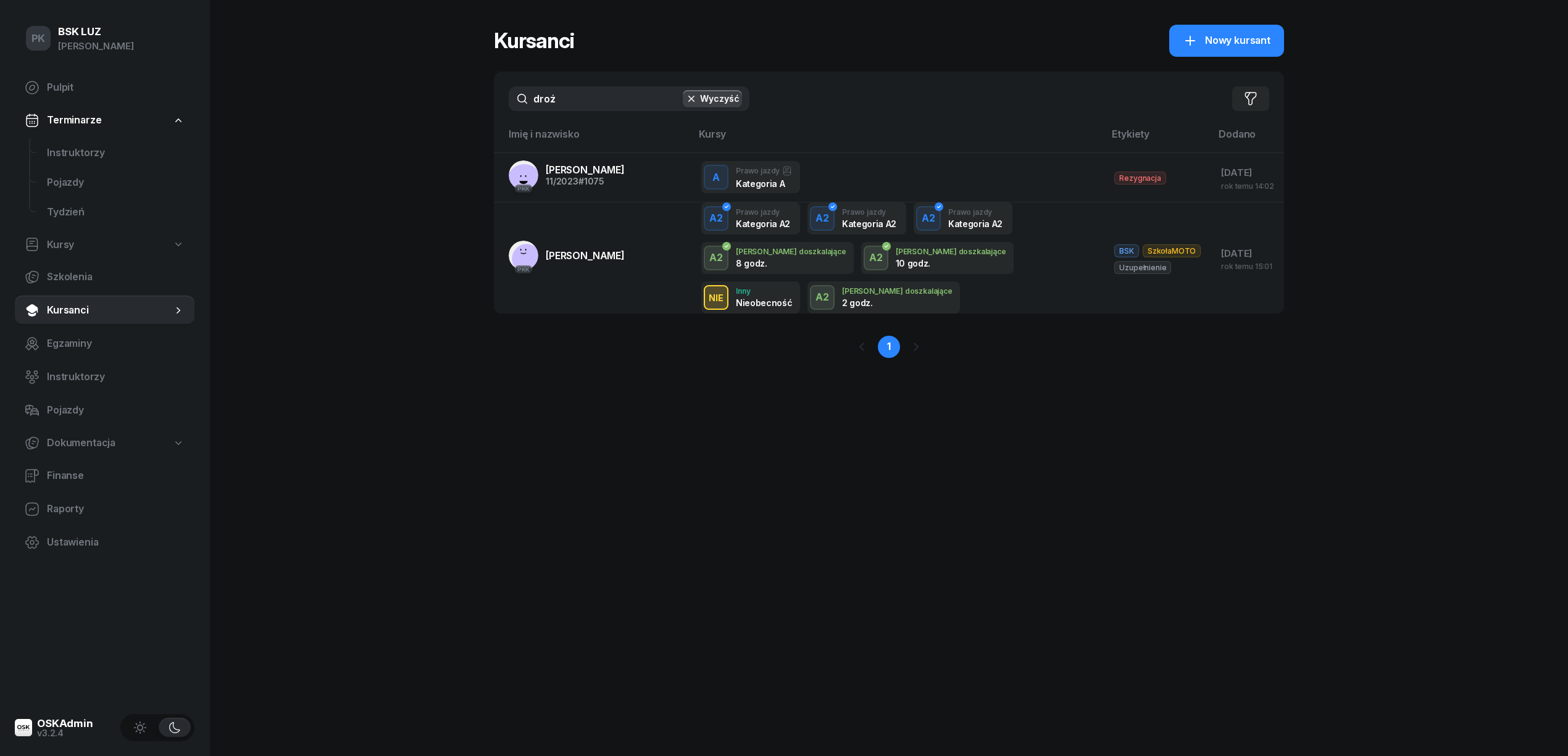
drag, startPoint x: 429, startPoint y: 106, endPoint x: 391, endPoint y: 111, distance: 38.3
click at [391, 111] on div "PK BSK LUZ Piotr Klimek Pulpit Terminarze Instruktorzy Pojazdy Tydzień Kursy Sz…" at bounding box center [784, 378] width 1568 height 756
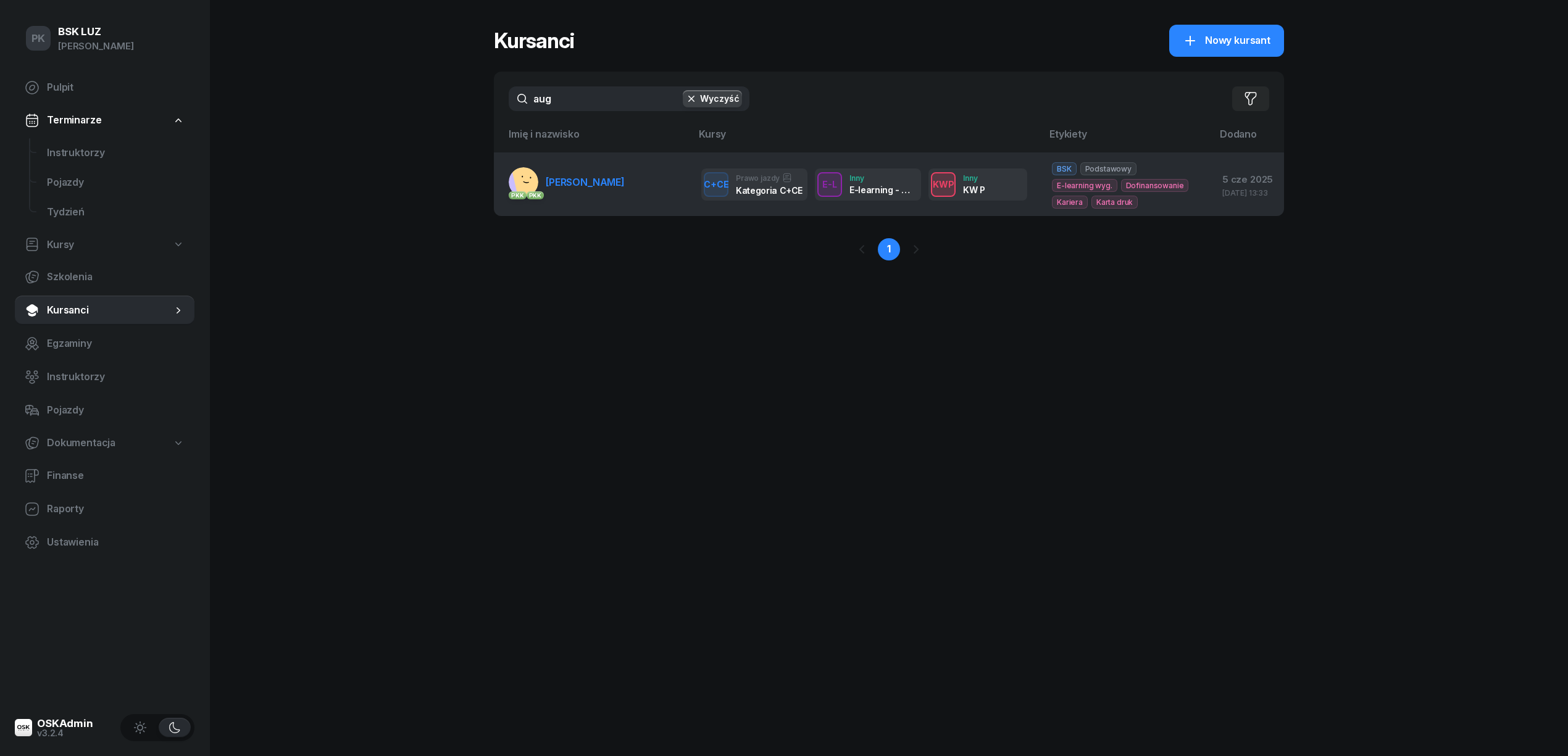
type input "aug"
click at [598, 188] on span "AUGUSTYNOWICZ AGNIESZKA" at bounding box center [586, 182] width 79 height 12
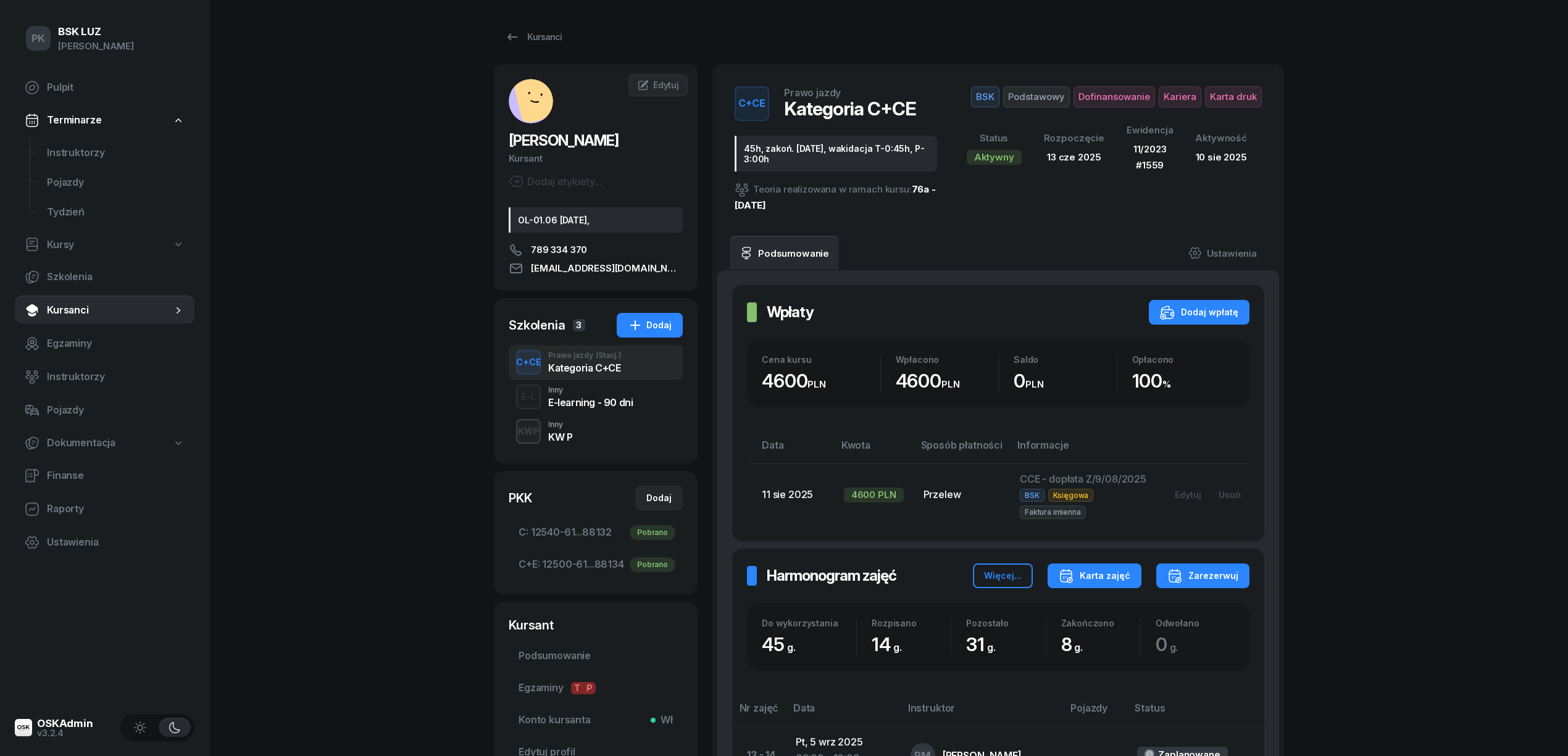
click at [1099, 568] on button "Karta zajęć" at bounding box center [1094, 576] width 94 height 25
click at [1093, 573] on div "Karta zajęć" at bounding box center [1094, 575] width 71 height 15
click at [1084, 571] on div "Karta zajęć" at bounding box center [1094, 575] width 71 height 15
click at [1077, 620] on button "Kategoria C" at bounding box center [1094, 616] width 162 height 31
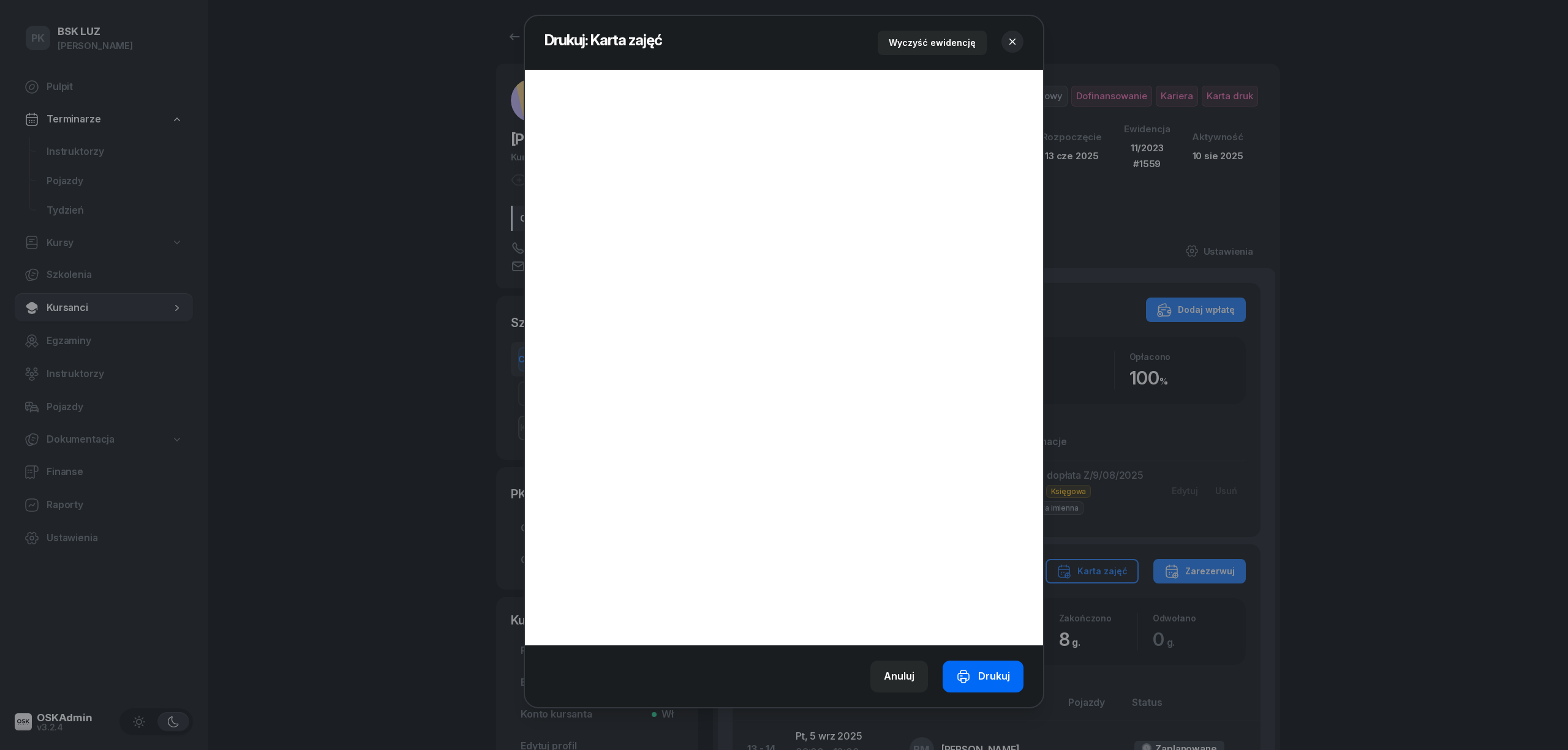
click at [987, 685] on button "Drukuj" at bounding box center [982, 676] width 81 height 32
drag, startPoint x: 1012, startPoint y: 40, endPoint x: 1002, endPoint y: 83, distance: 44.1
click at [1014, 39] on icon "button" at bounding box center [1012, 42] width 12 height 12
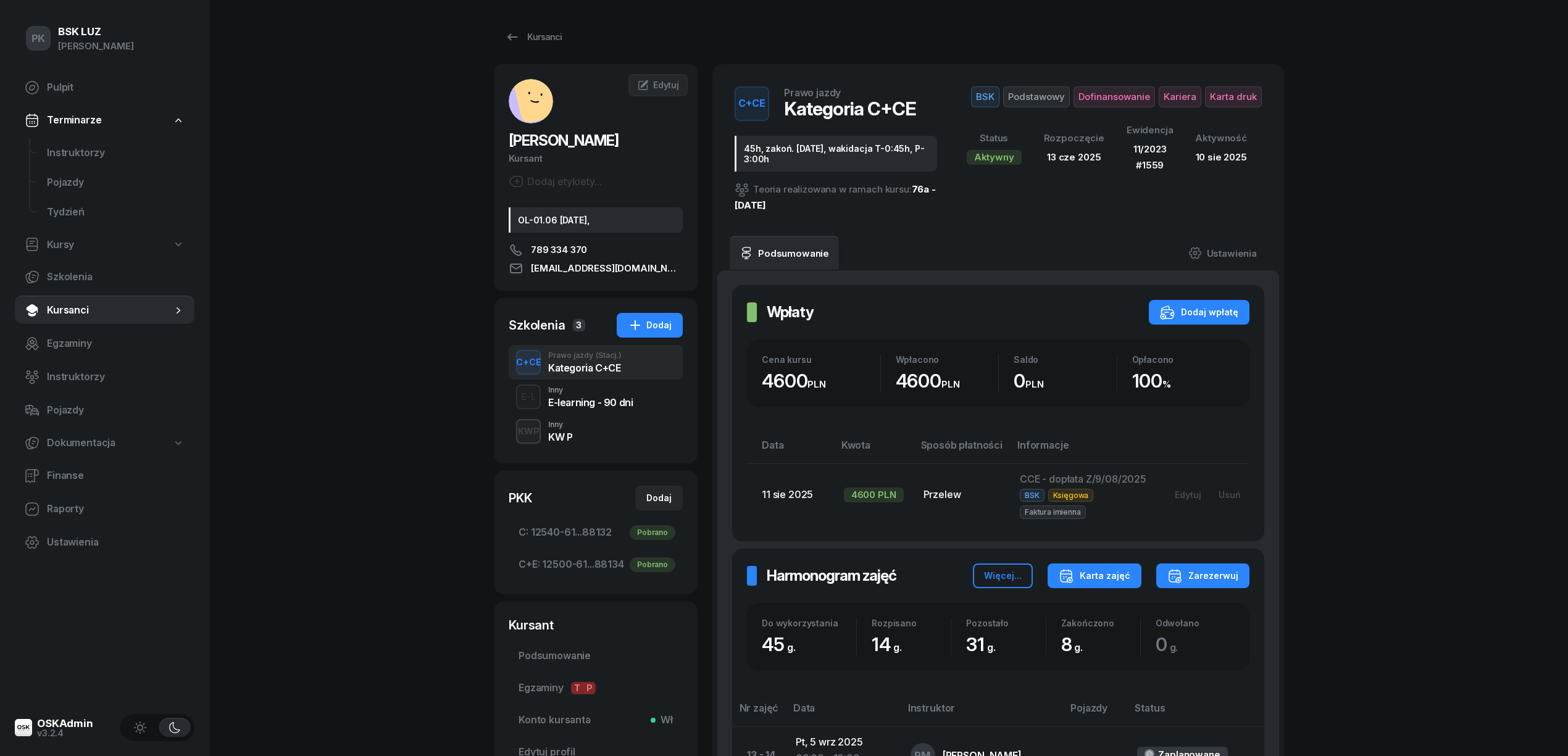
click at [1119, 585] on button "Karta zajęć" at bounding box center [1094, 576] width 94 height 25
click at [1124, 642] on button "Kategoria C+E" at bounding box center [1094, 647] width 162 height 31
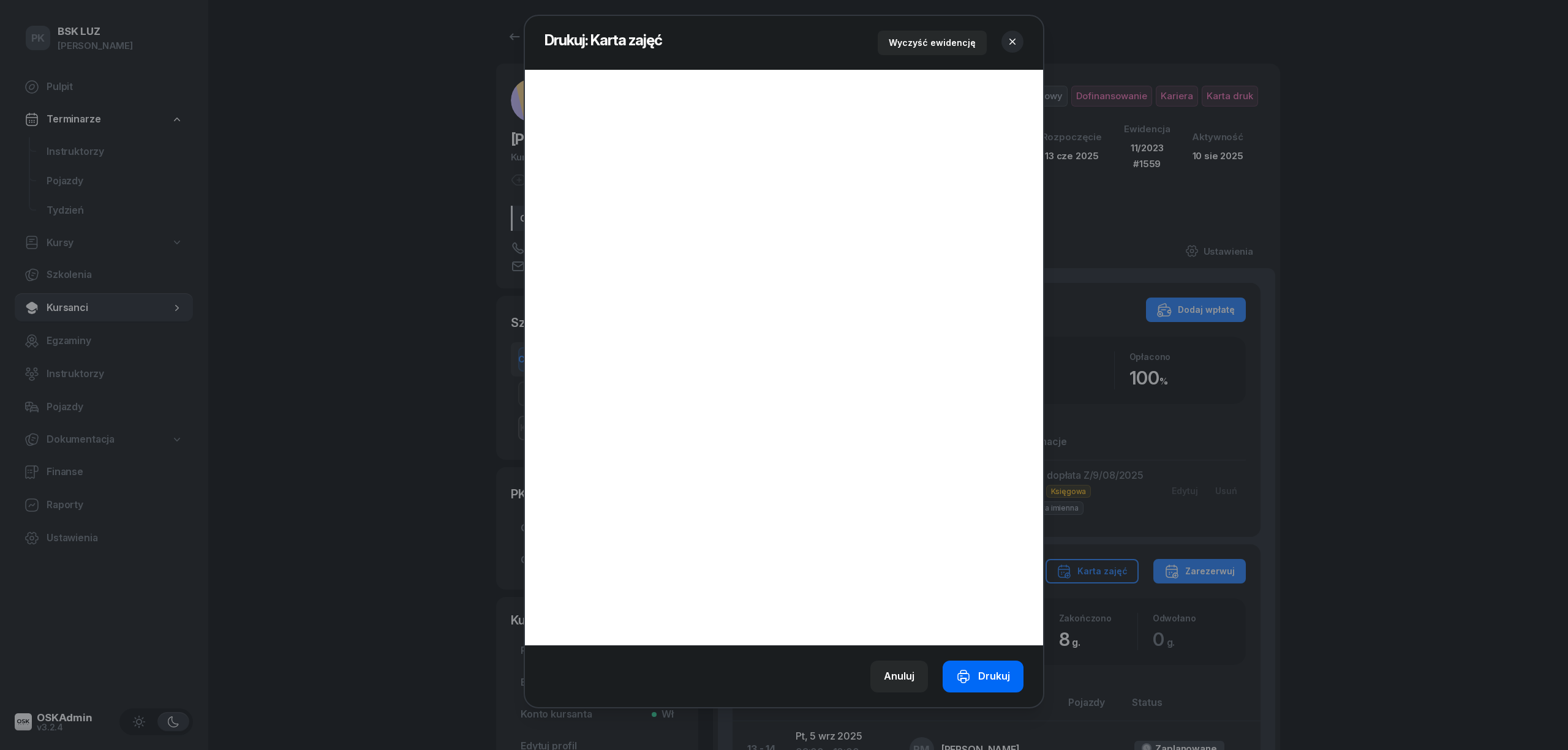
click at [1010, 665] on button "Drukuj" at bounding box center [982, 676] width 81 height 32
click at [1016, 39] on icon "button" at bounding box center [1012, 42] width 6 height 6
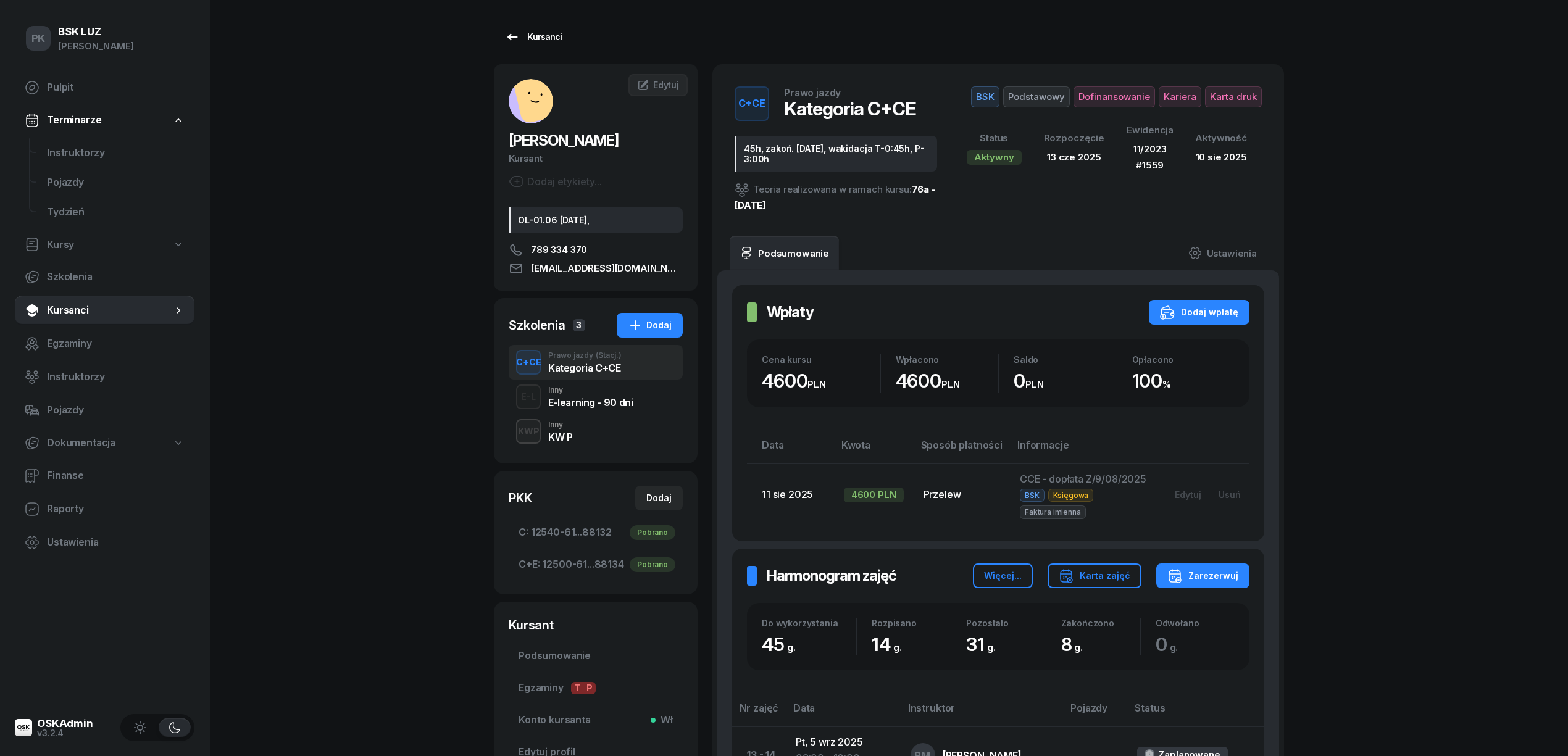
click at [539, 35] on div "Kursanci" at bounding box center [533, 36] width 57 height 15
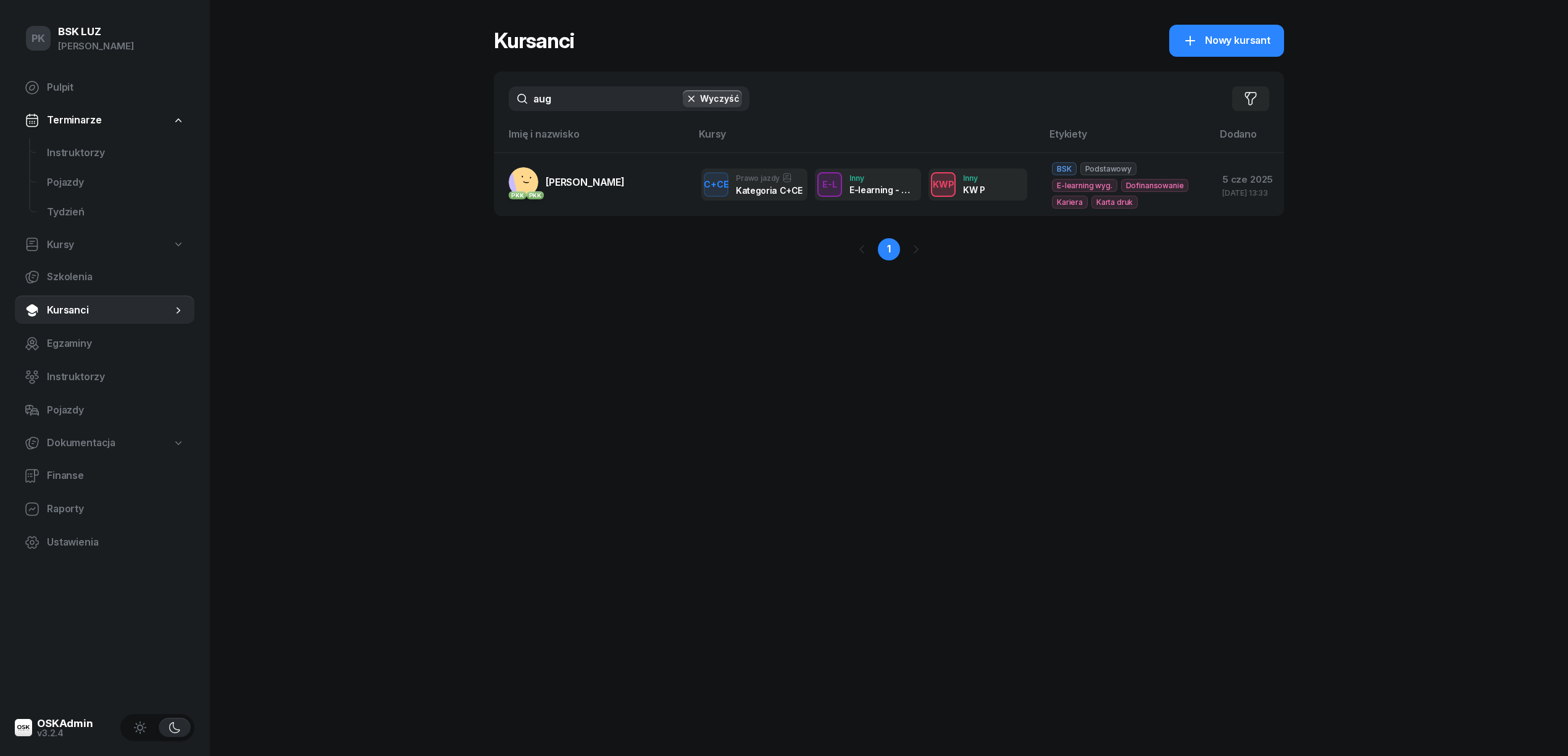
drag, startPoint x: 513, startPoint y: 95, endPoint x: 431, endPoint y: 92, distance: 82.1
click at [431, 92] on div "PK BSK LUZ Piotr Klimek Pulpit Terminarze Instruktorzy Pojazdy Tydzień Kursy Sz…" at bounding box center [784, 378] width 1568 height 756
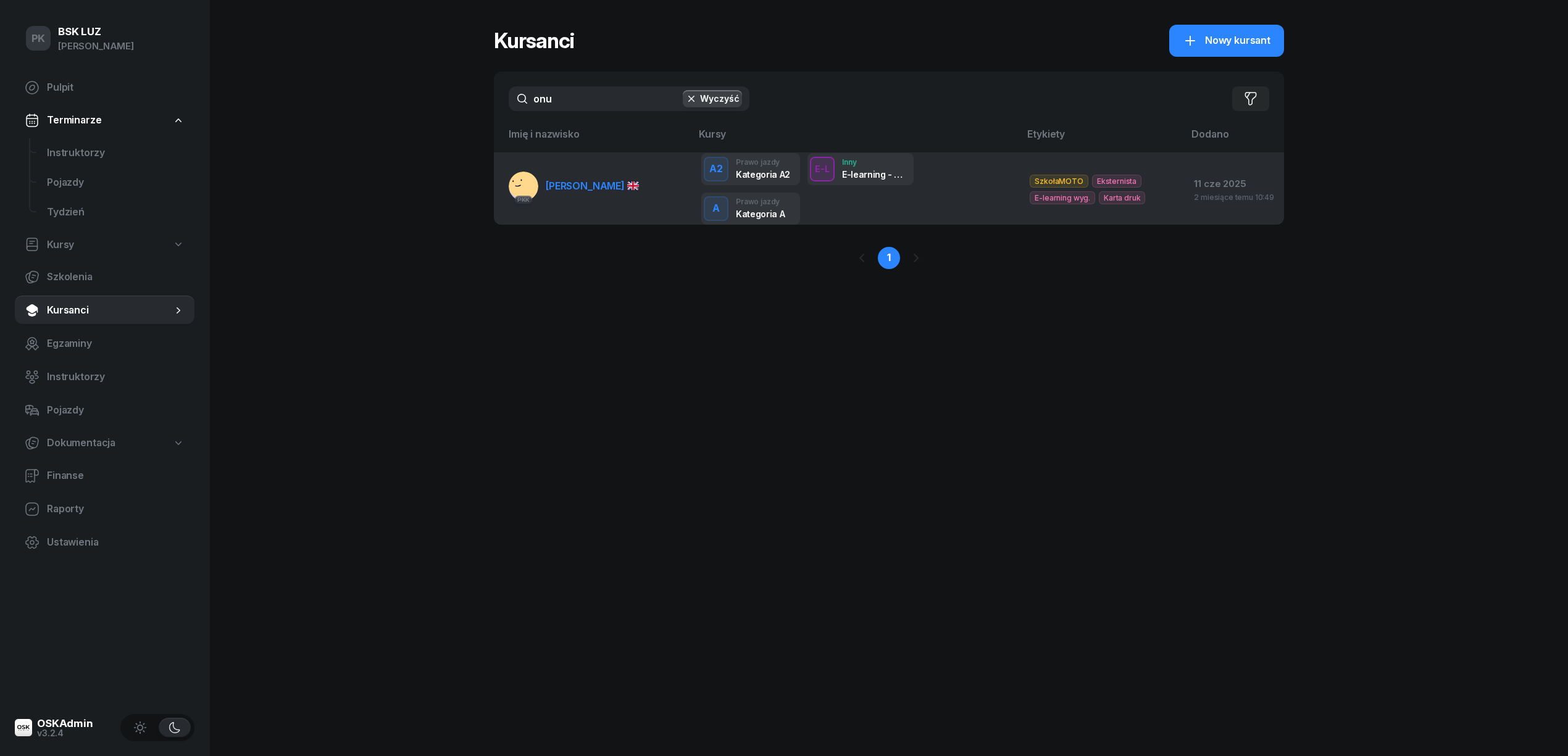
type input "onu"
click at [564, 203] on td "PKK ÖNER ONUR" at bounding box center [593, 188] width 197 height 72
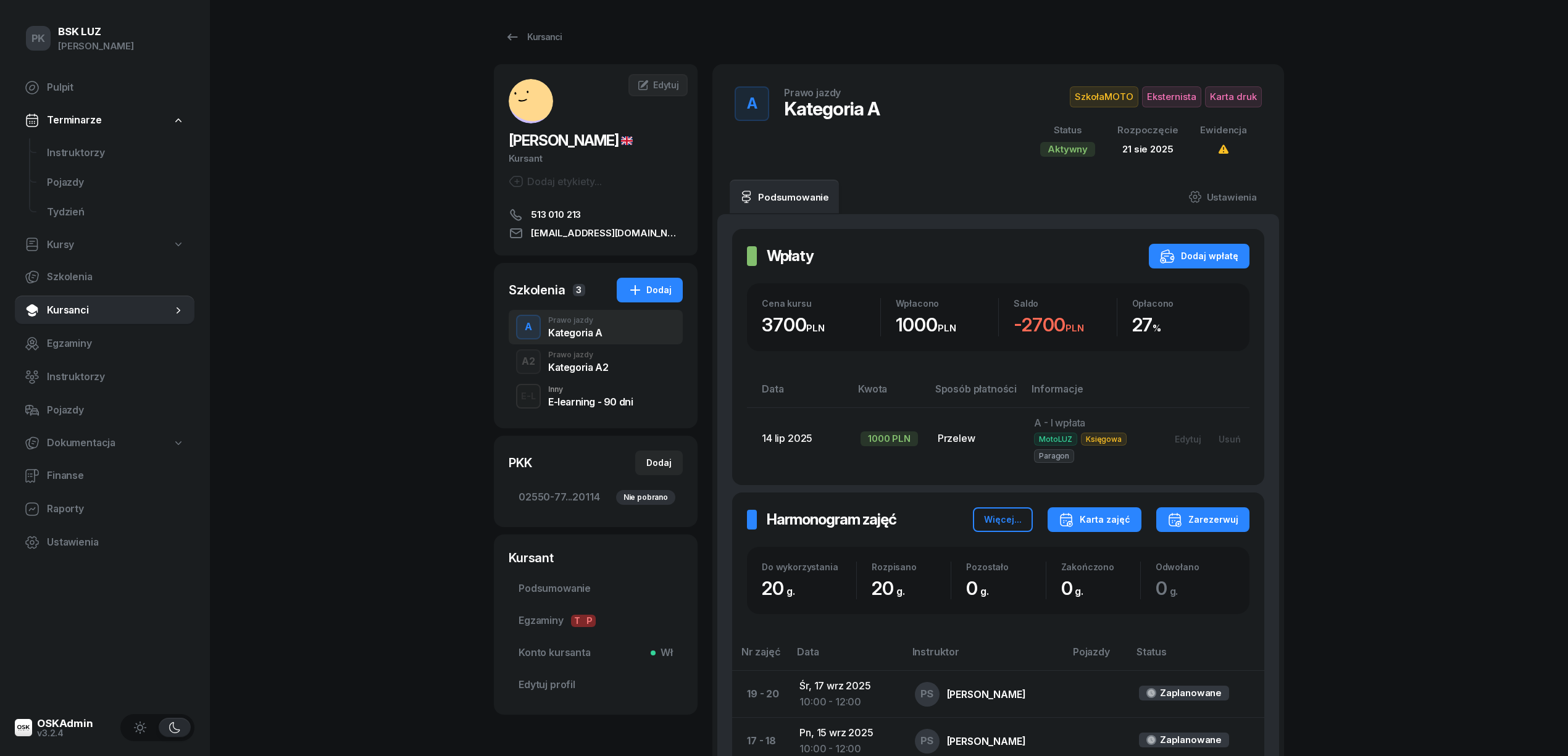
click at [1120, 521] on div "Karta zajęć" at bounding box center [1094, 519] width 71 height 15
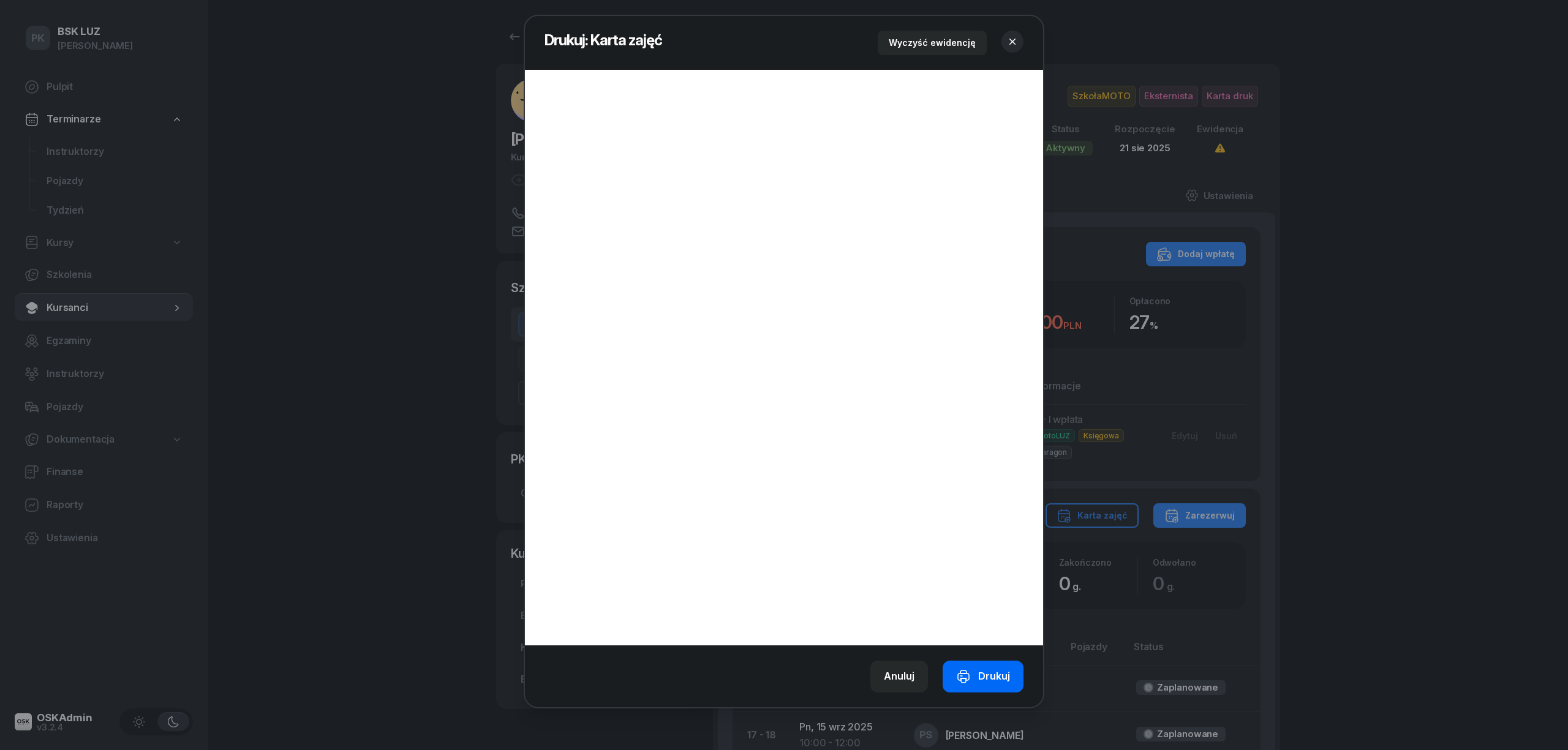
click at [980, 664] on button "Drukuj" at bounding box center [982, 676] width 81 height 32
click at [1014, 38] on icon "button" at bounding box center [1012, 42] width 12 height 12
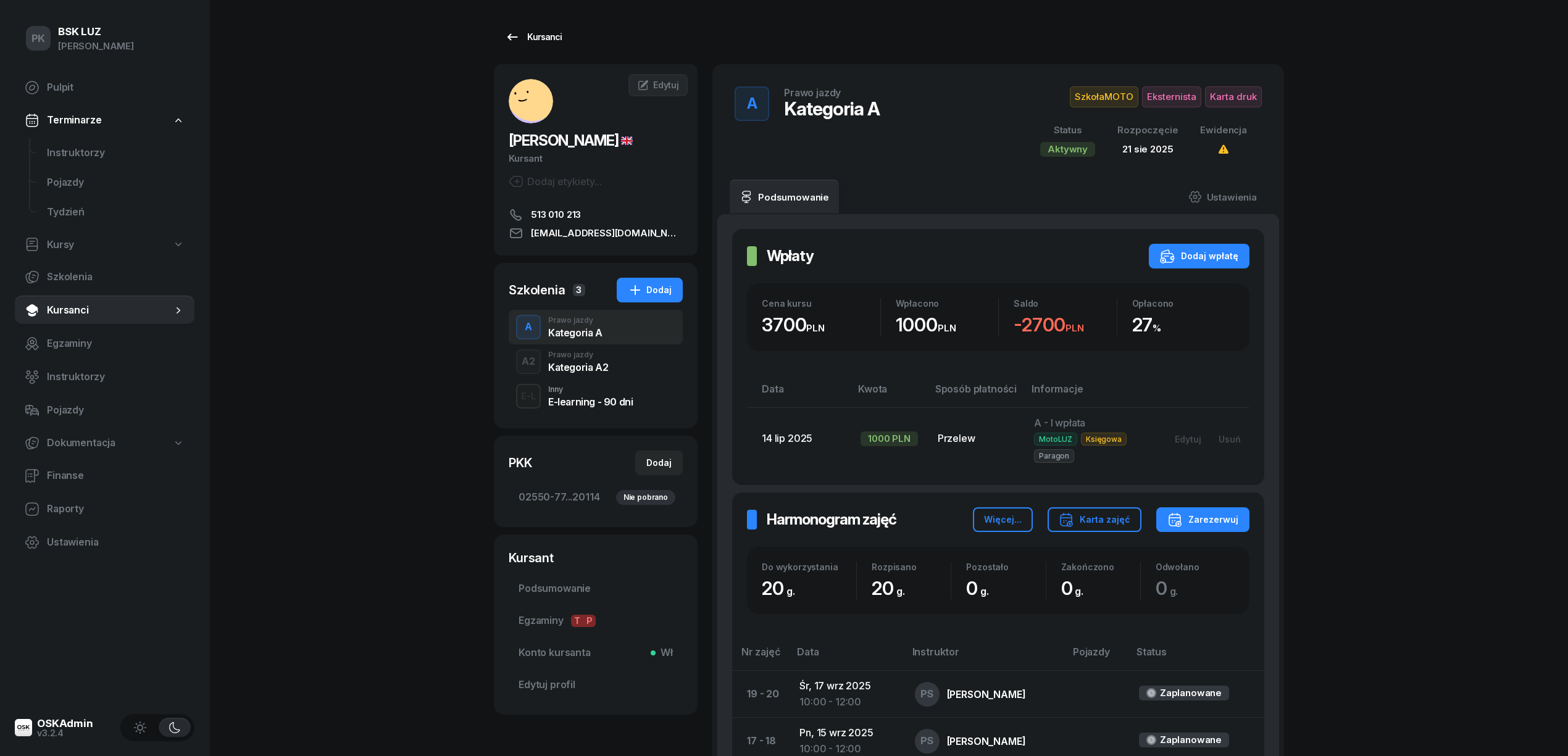
click at [537, 31] on div "Kursanci" at bounding box center [533, 36] width 57 height 15
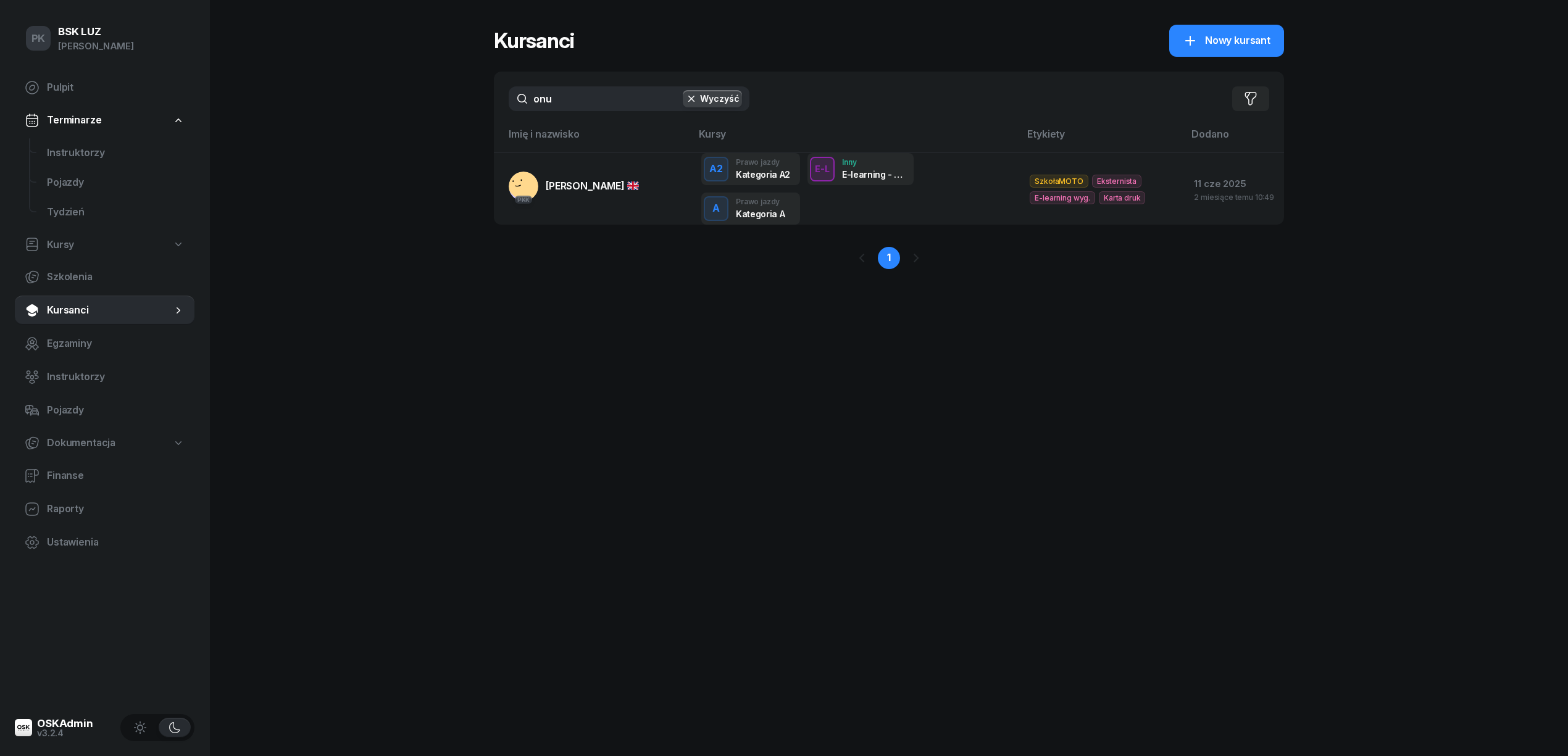
click at [404, 104] on div "PK BSK LUZ Piotr Klimek Pulpit Terminarze Instruktorzy Pojazdy Tydzień Kursy Sz…" at bounding box center [784, 378] width 1568 height 756
drag, startPoint x: 557, startPoint y: 104, endPoint x: 455, endPoint y: 94, distance: 102.5
click at [455, 94] on div "PK BSK LUZ Piotr Klimek Pulpit Terminarze Instruktorzy Pojazdy Tydzień Kursy Sz…" at bounding box center [784, 378] width 1568 height 756
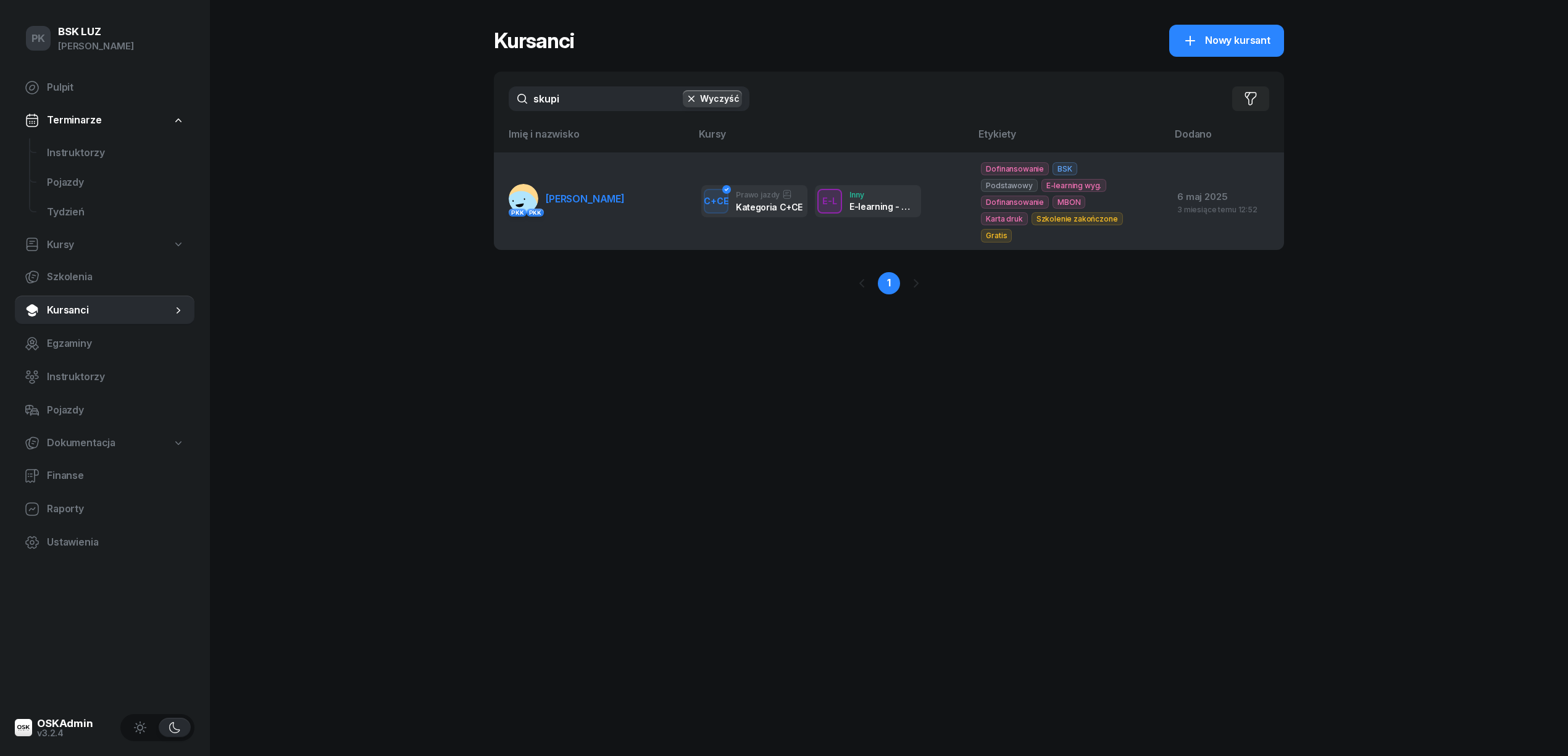
type input "skupi"
click at [583, 194] on span "SKUPIEŃ MICHAŁ" at bounding box center [586, 199] width 79 height 12
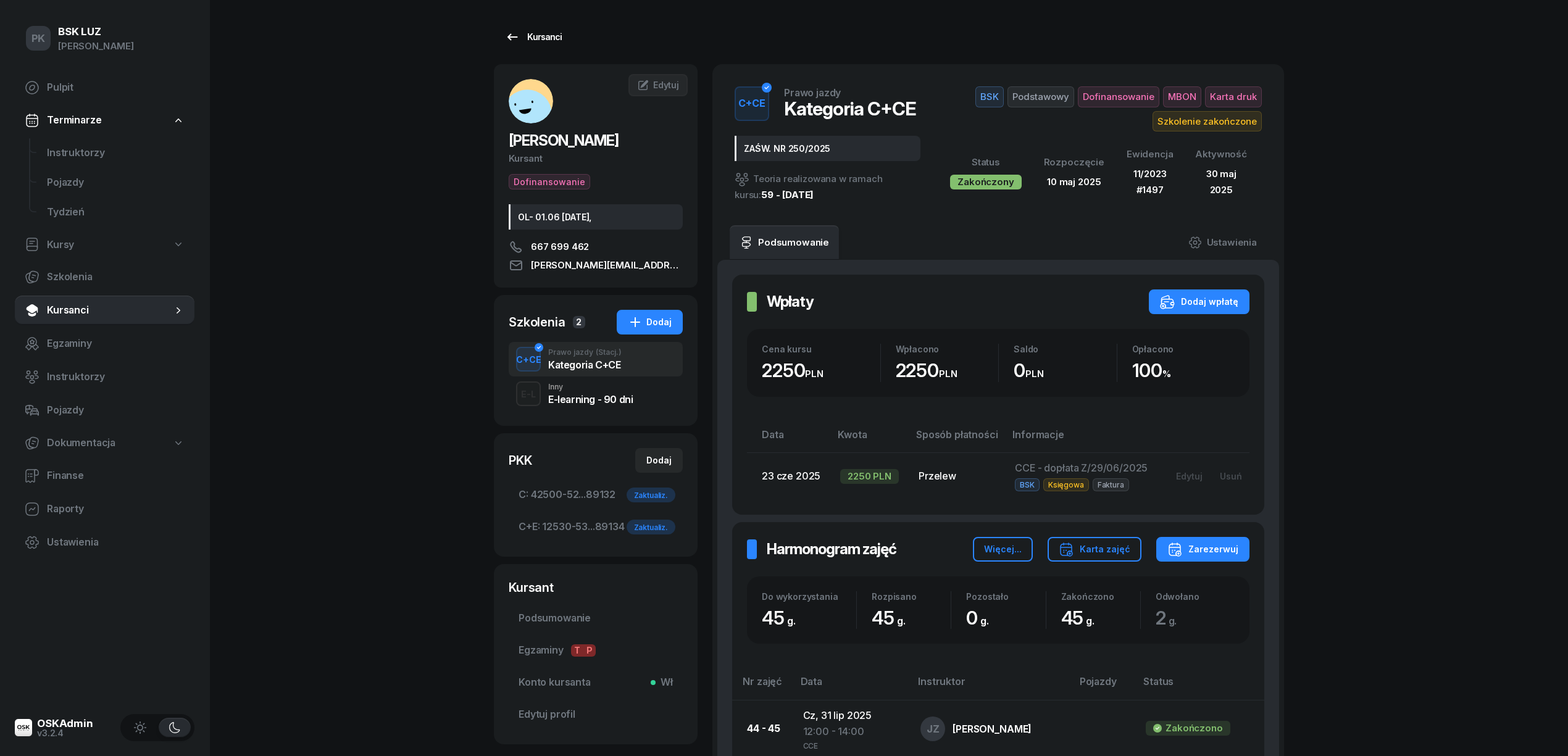
click at [509, 37] on icon at bounding box center [513, 36] width 11 height 7
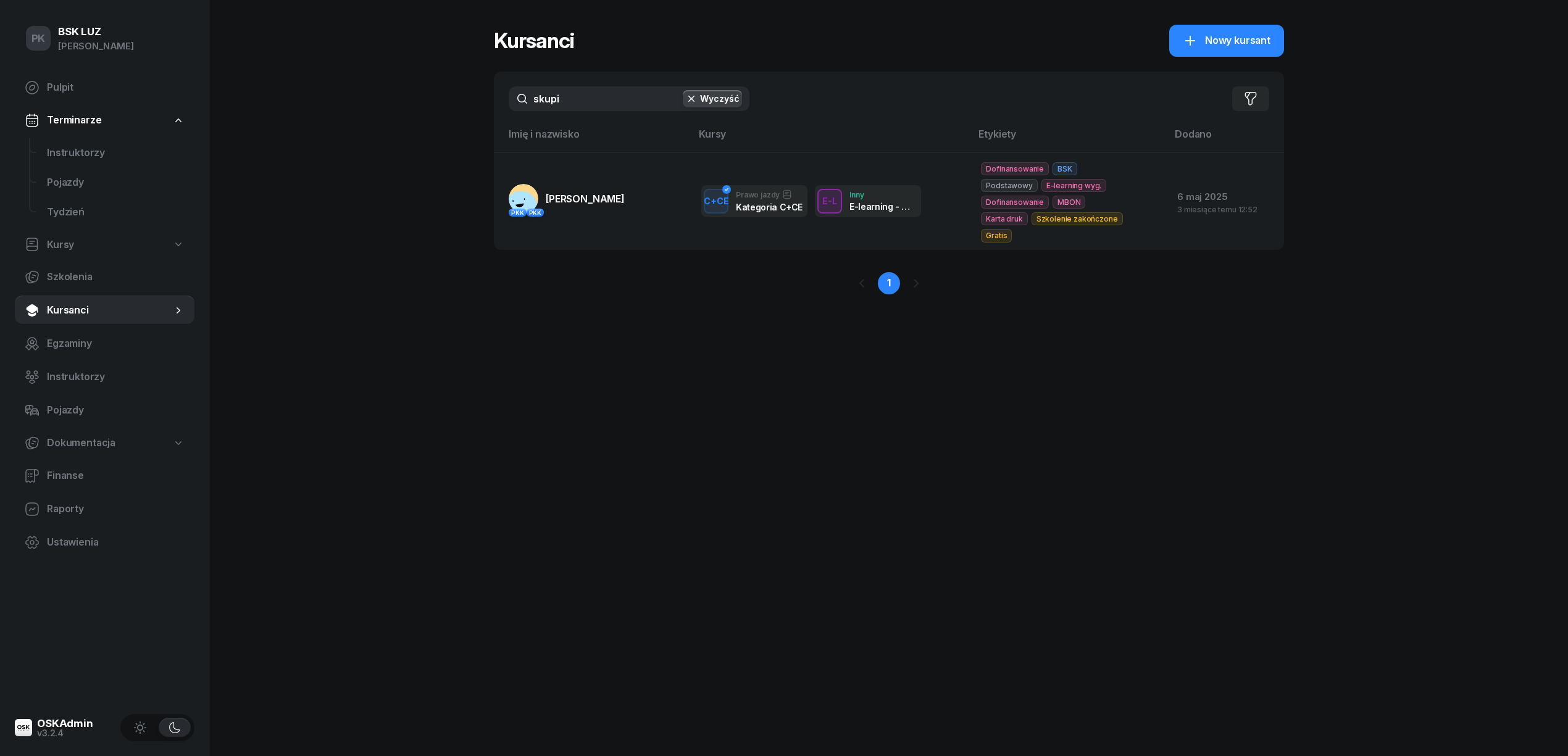
drag, startPoint x: 455, startPoint y: 107, endPoint x: 429, endPoint y: 107, distance: 26.0
click at [429, 107] on div "PK BSK LUZ Piotr Klimek Pulpit Terminarze Instruktorzy Pojazdy Tydzień Kursy Sz…" at bounding box center [784, 378] width 1568 height 756
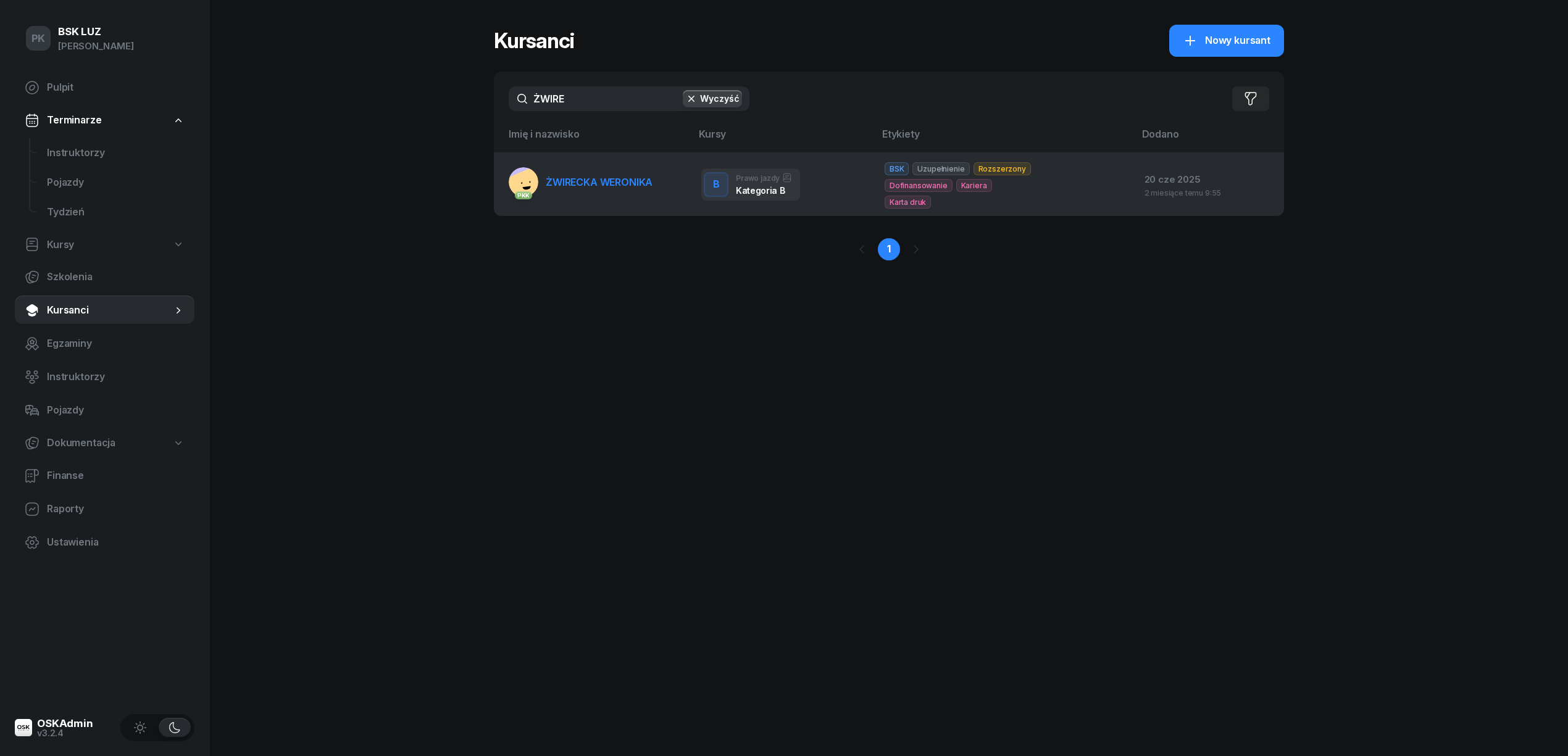
type input "ŻWIRE"
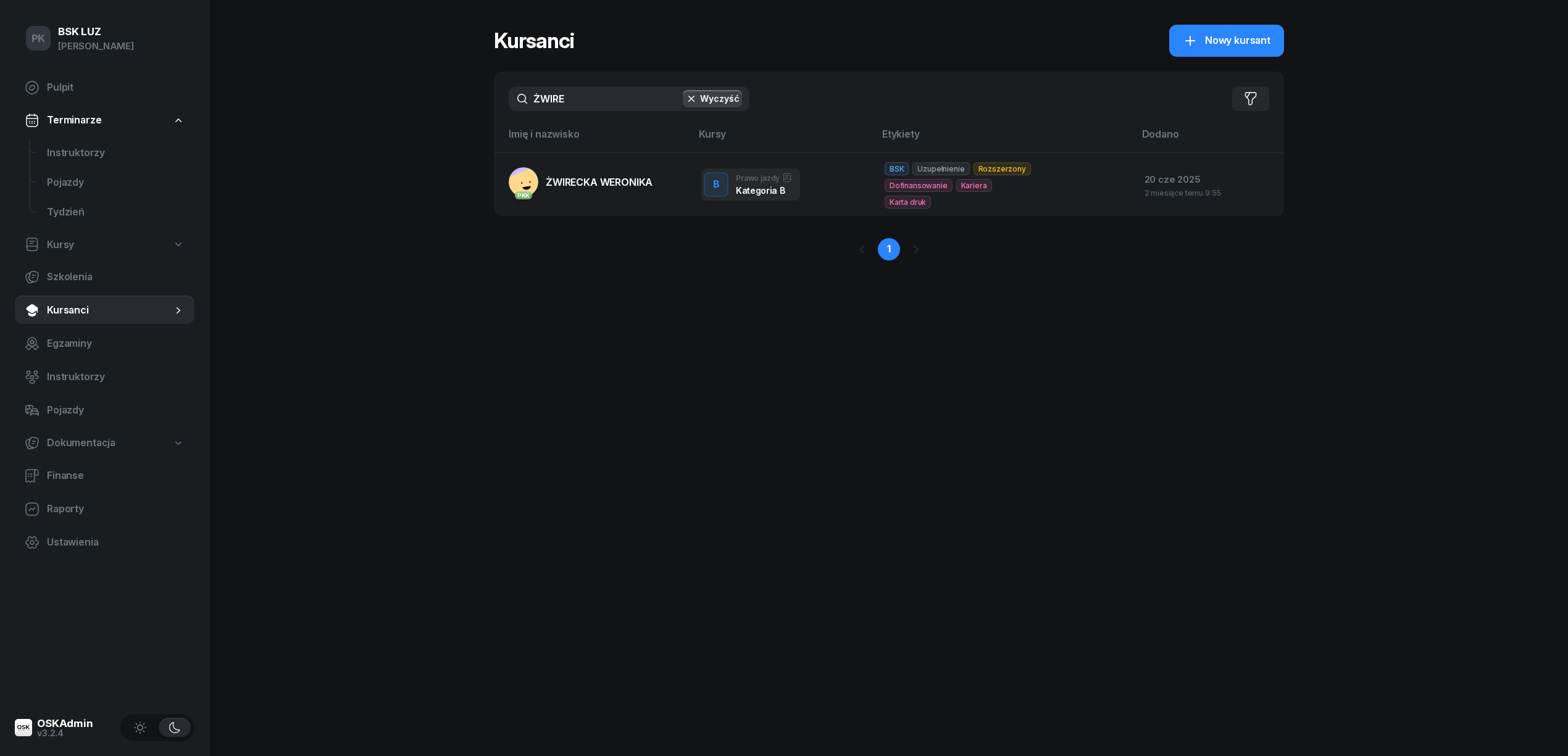
click at [563, 190] on link "PKK ŻWIRECKA WERONIKA" at bounding box center [580, 182] width 144 height 29
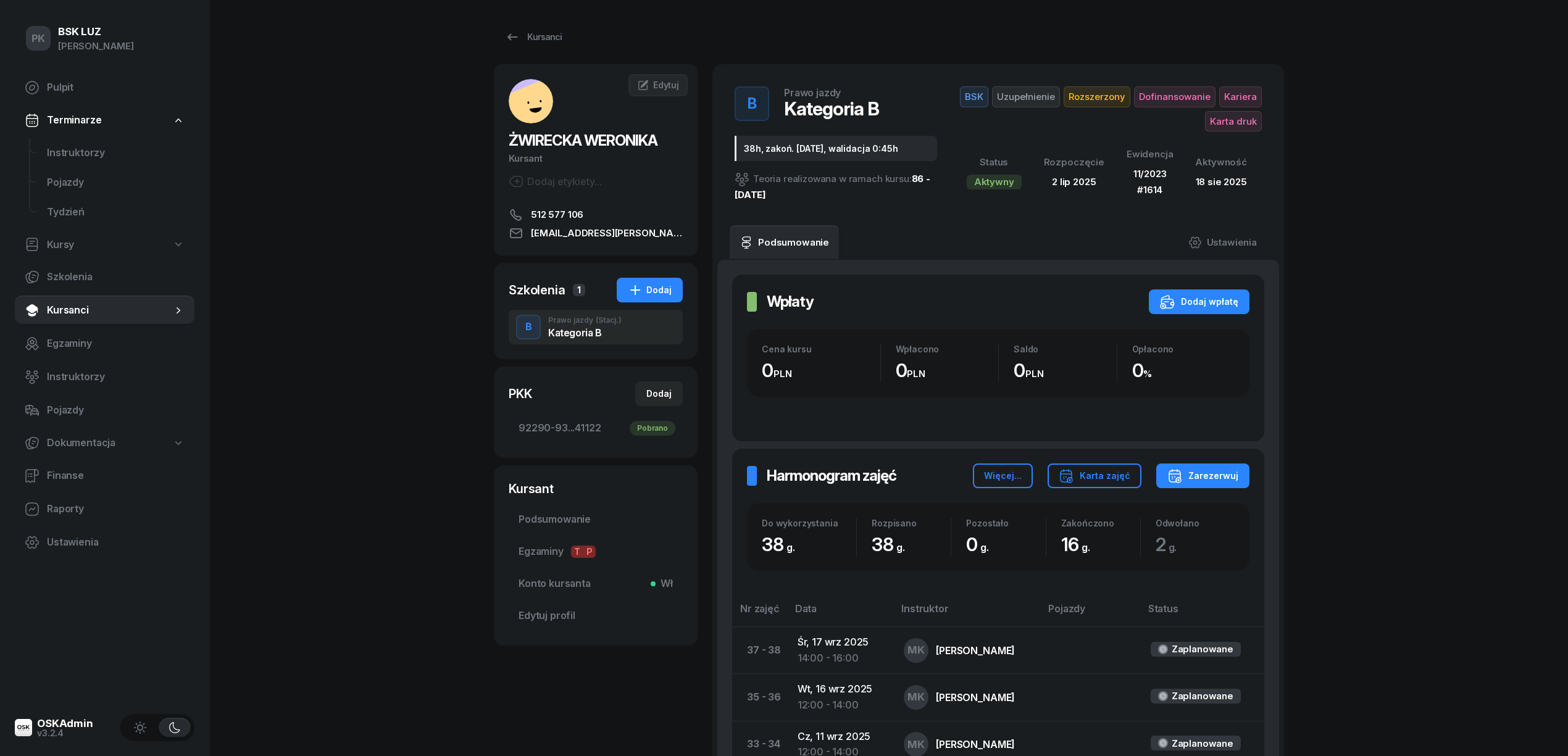
click at [579, 334] on div "Kategoria B" at bounding box center [585, 332] width 74 height 10
click at [549, 35] on div "Kursanci" at bounding box center [533, 36] width 57 height 15
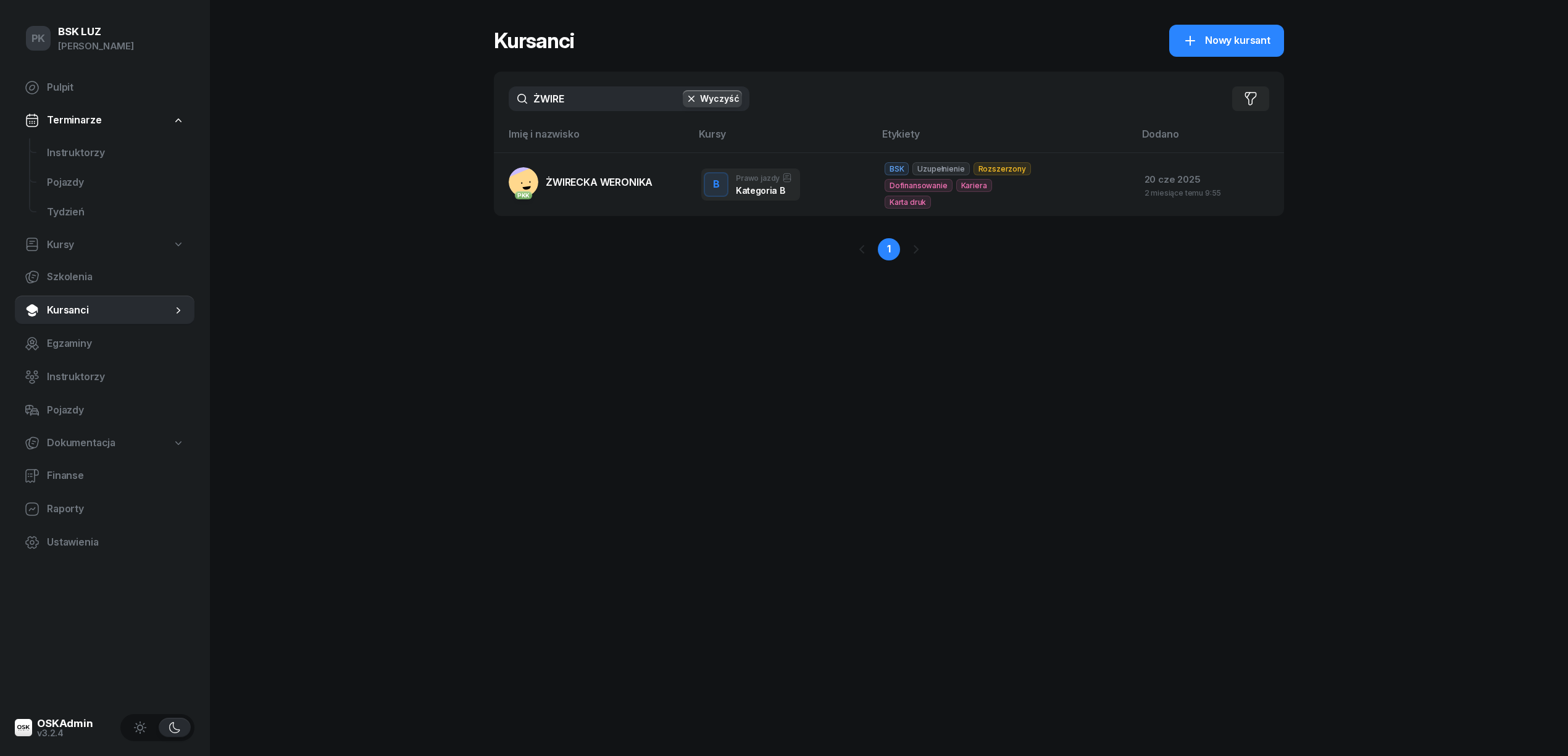
drag, startPoint x: 569, startPoint y: 88, endPoint x: 509, endPoint y: 95, distance: 60.4
click at [509, 95] on input "ŻWIRE" at bounding box center [629, 99] width 241 height 25
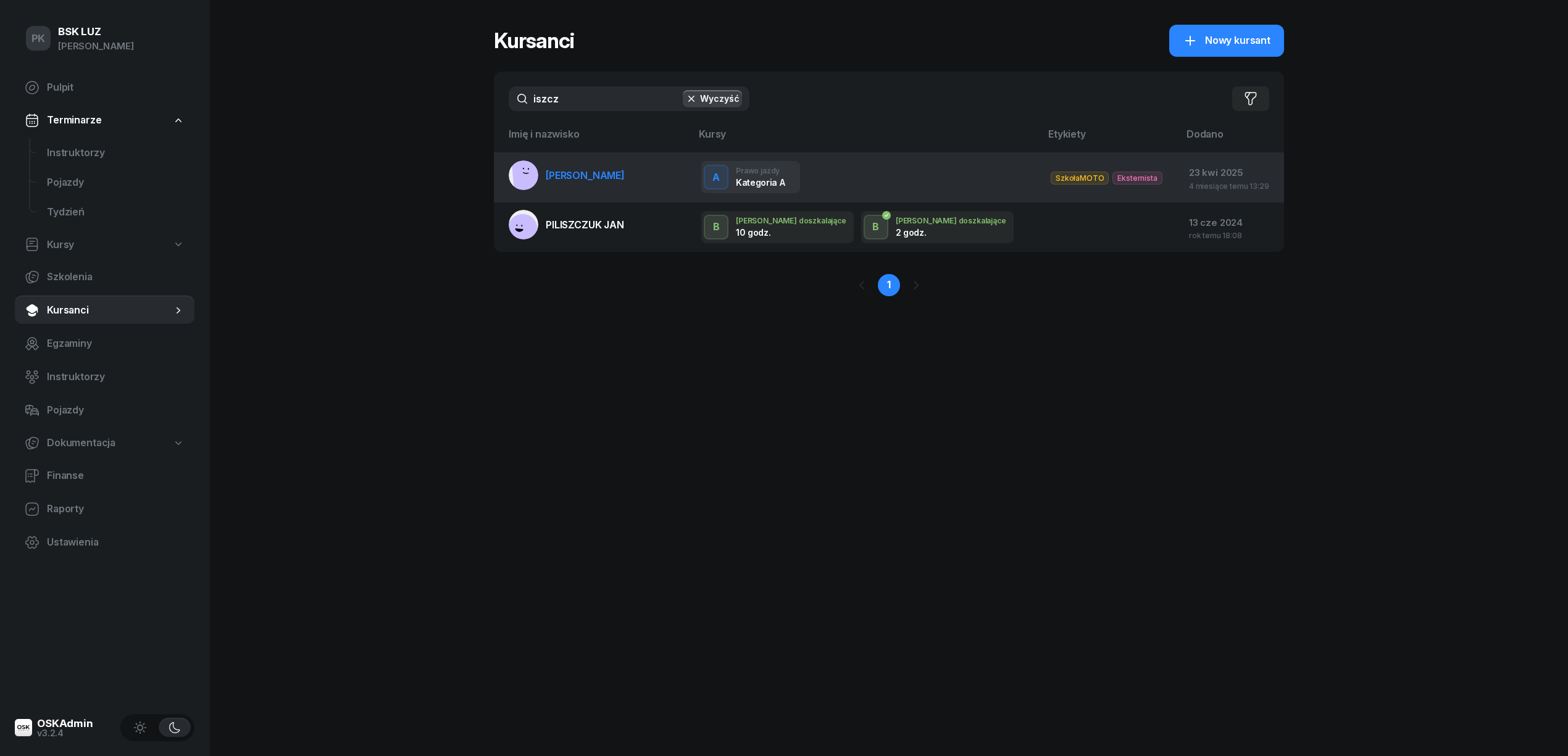
type input "iszcz"
click at [586, 169] on span "ISZCZUK KRZYSZTOF" at bounding box center [586, 175] width 79 height 12
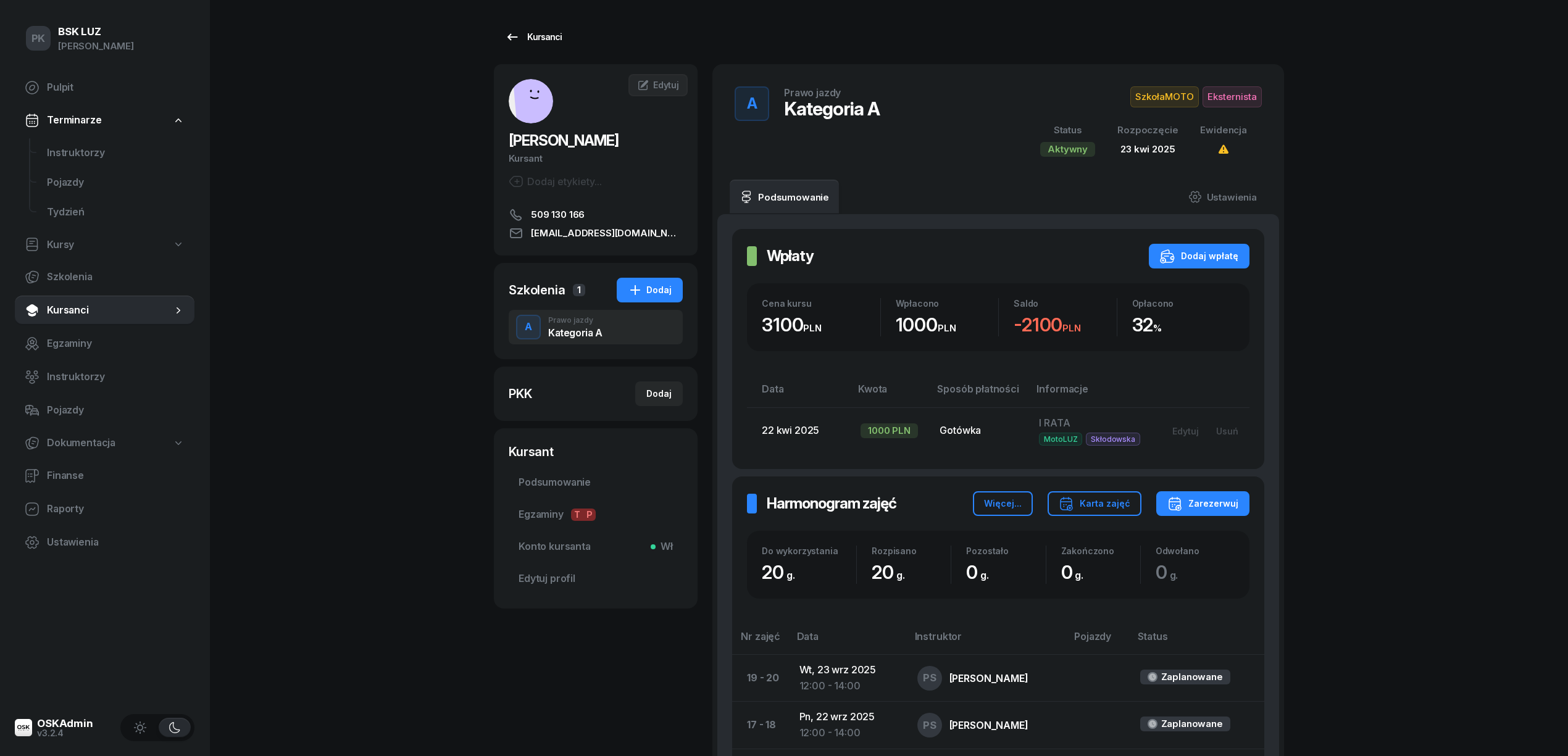
click at [540, 40] on div "Kursanci" at bounding box center [533, 36] width 57 height 15
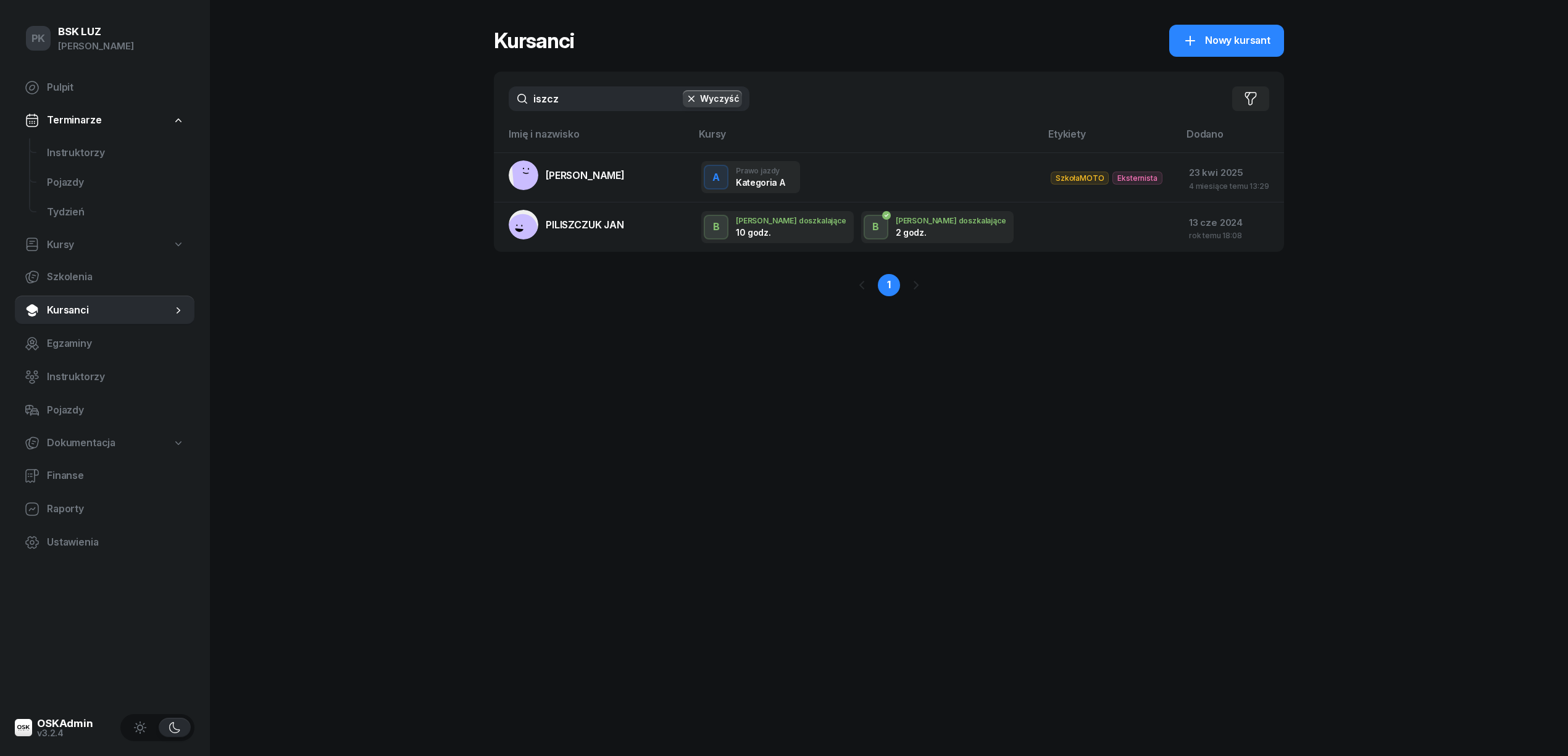
click at [454, 105] on div "PK BSK LUZ Piotr Klimek Pulpit Terminarze Instruktorzy Pojazdy Tydzień Kursy Sz…" at bounding box center [784, 378] width 1568 height 756
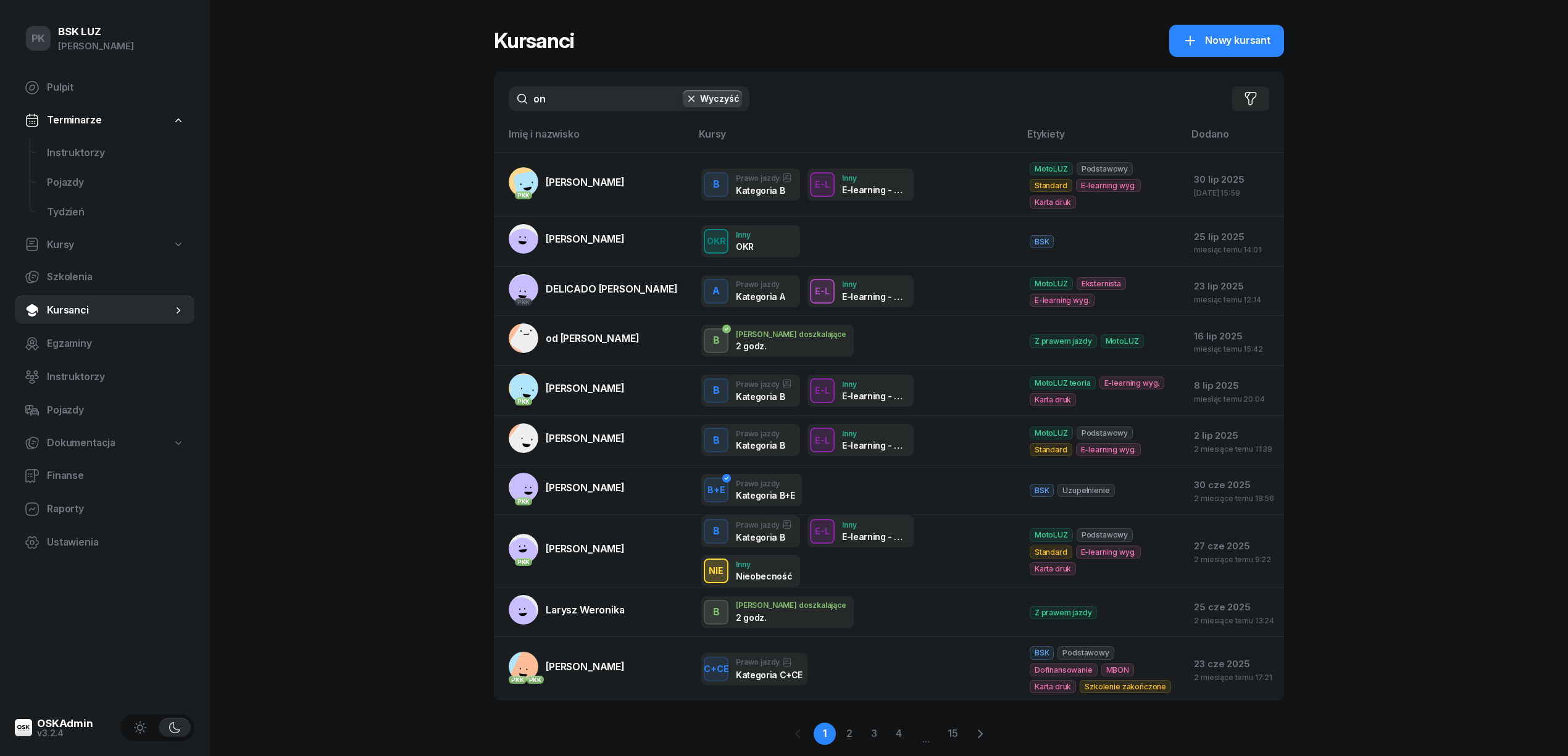
type input "onu"
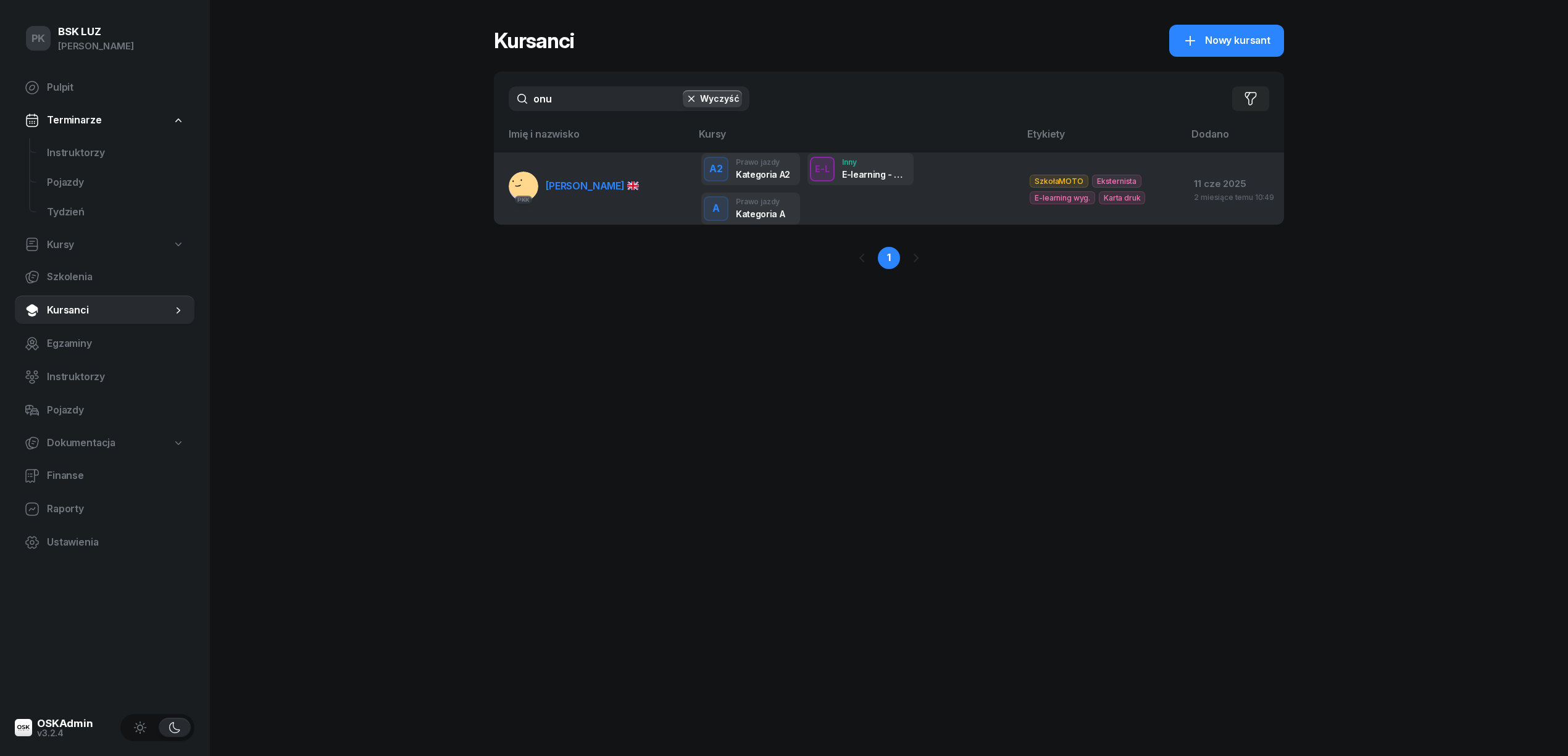
click at [578, 189] on span "ÖNER ONUR" at bounding box center [593, 186] width 93 height 12
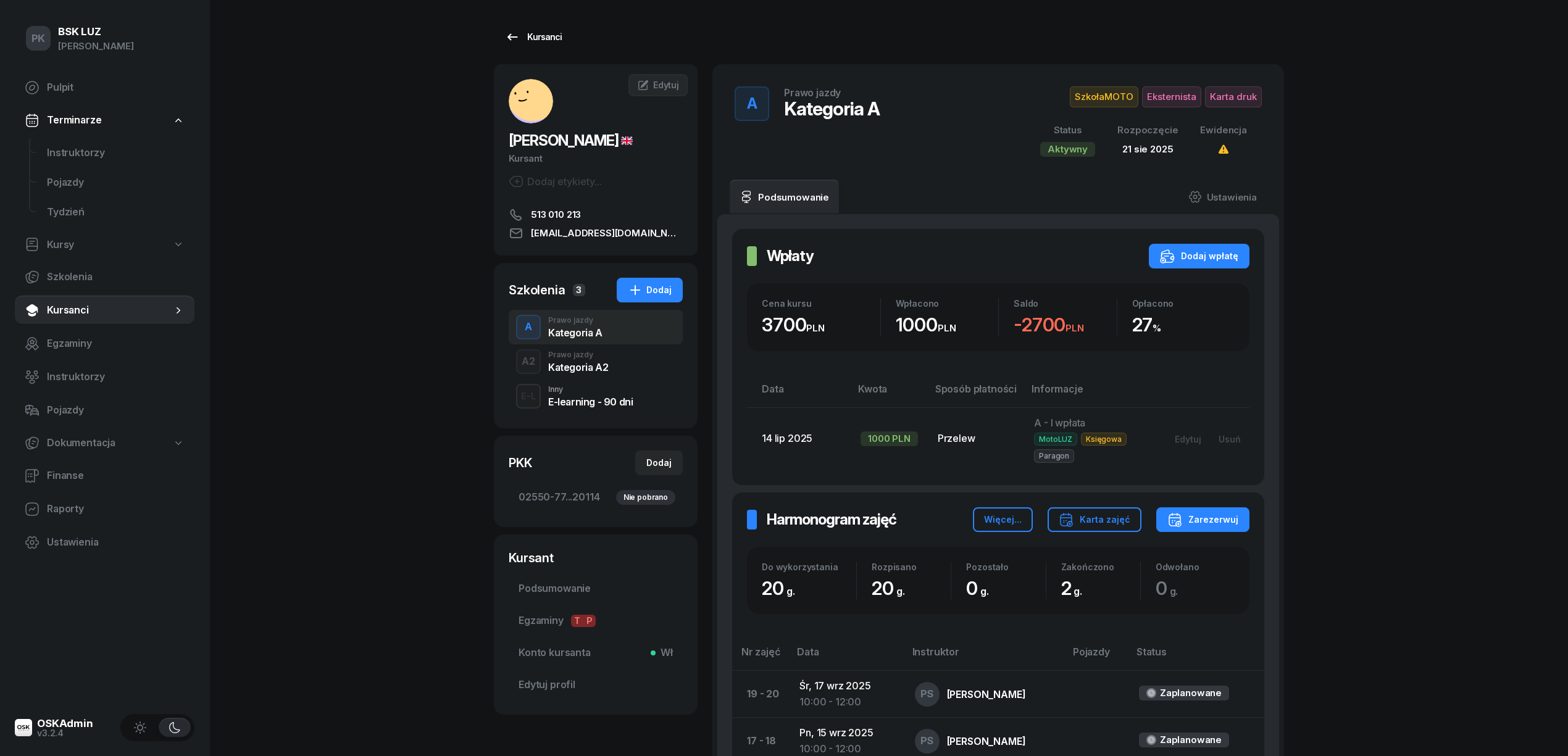
click at [563, 43] on link "Kursanci" at bounding box center [534, 37] width 79 height 25
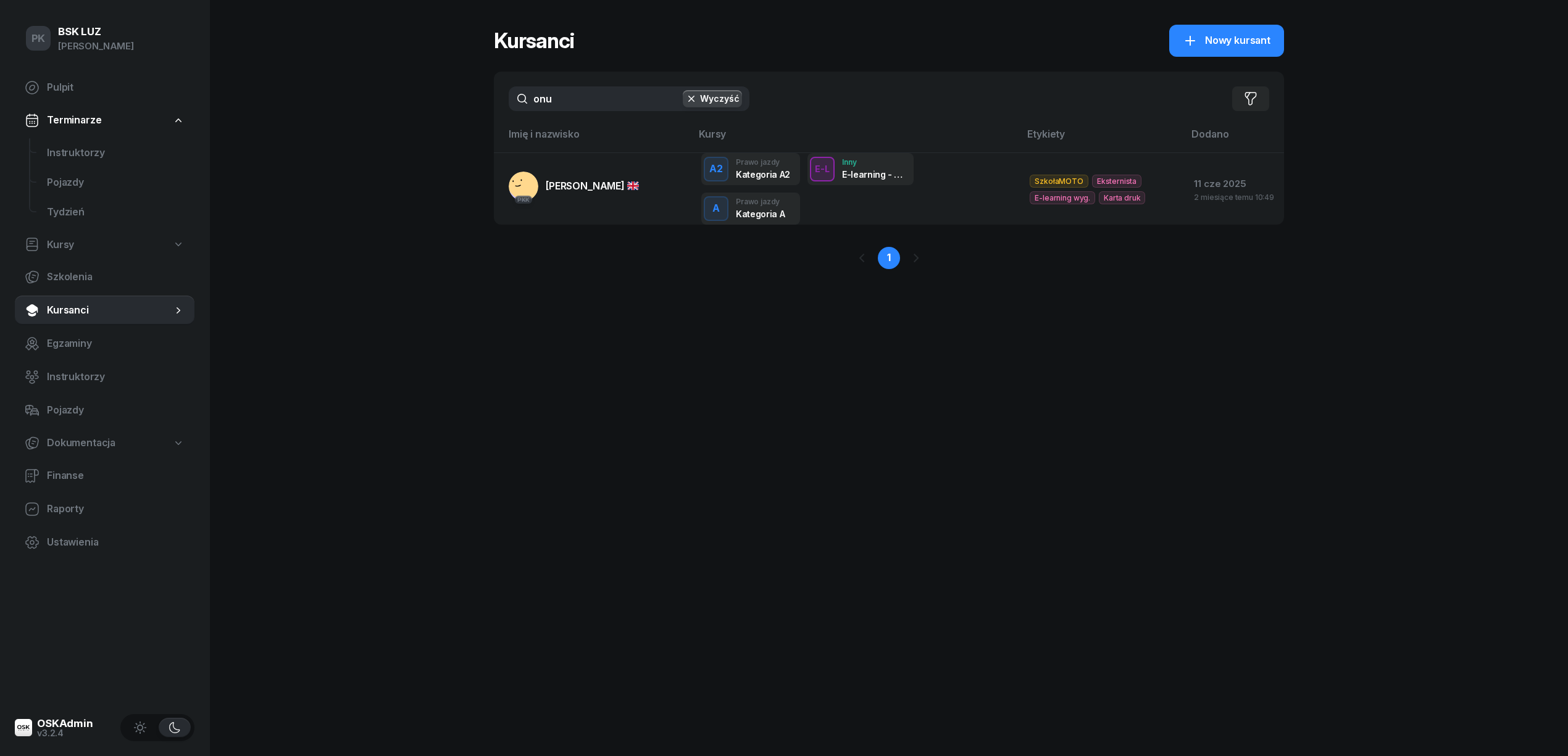
drag, startPoint x: 447, startPoint y: 107, endPoint x: 420, endPoint y: 106, distance: 27.0
click at [420, 106] on div "PK BSK LUZ Piotr Klimek Pulpit Terminarze Instruktorzy Pojazdy Tydzień Kursy Sz…" at bounding box center [784, 378] width 1568 height 756
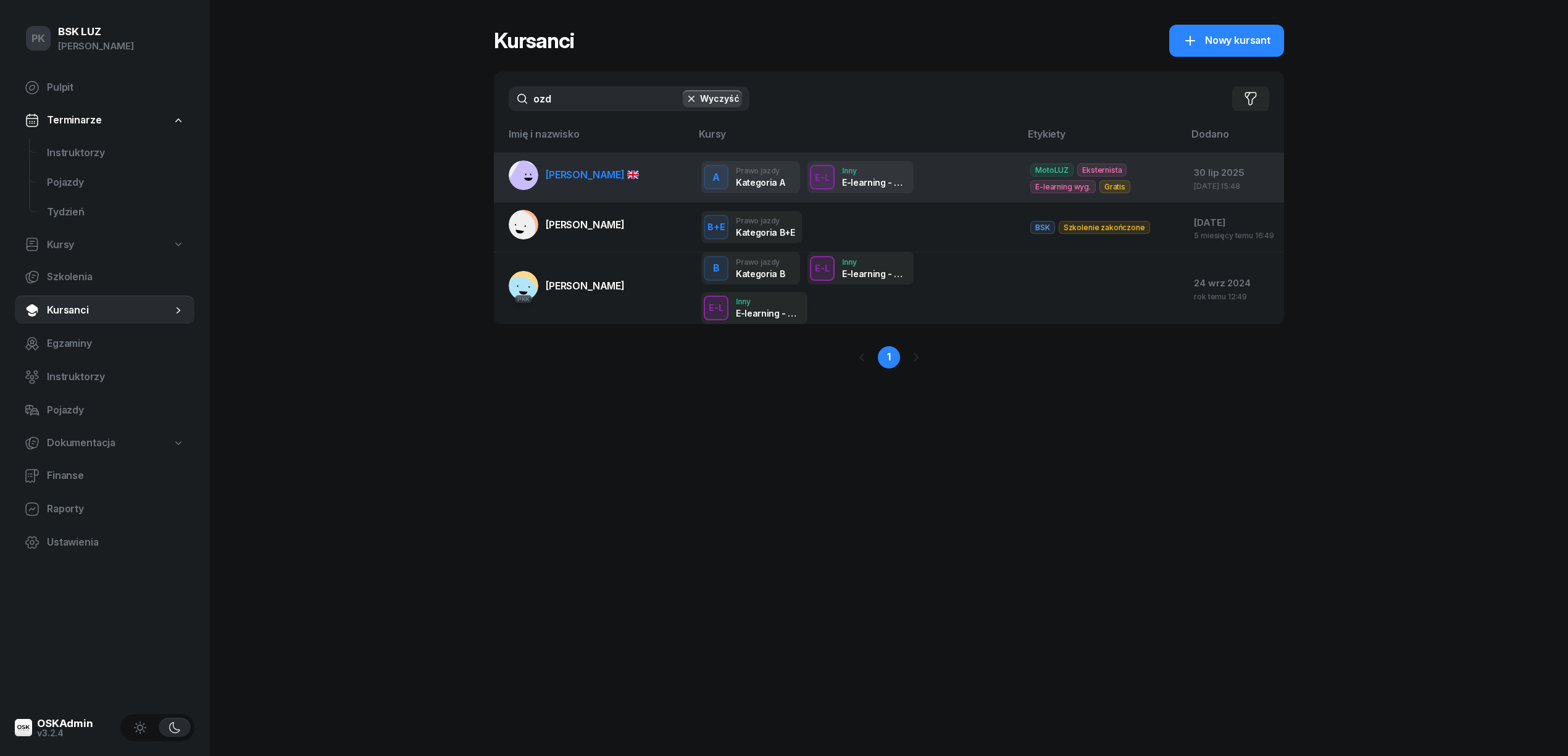
type input "ozd"
click at [588, 171] on span "OZDOGAN EKREM" at bounding box center [593, 175] width 93 height 12
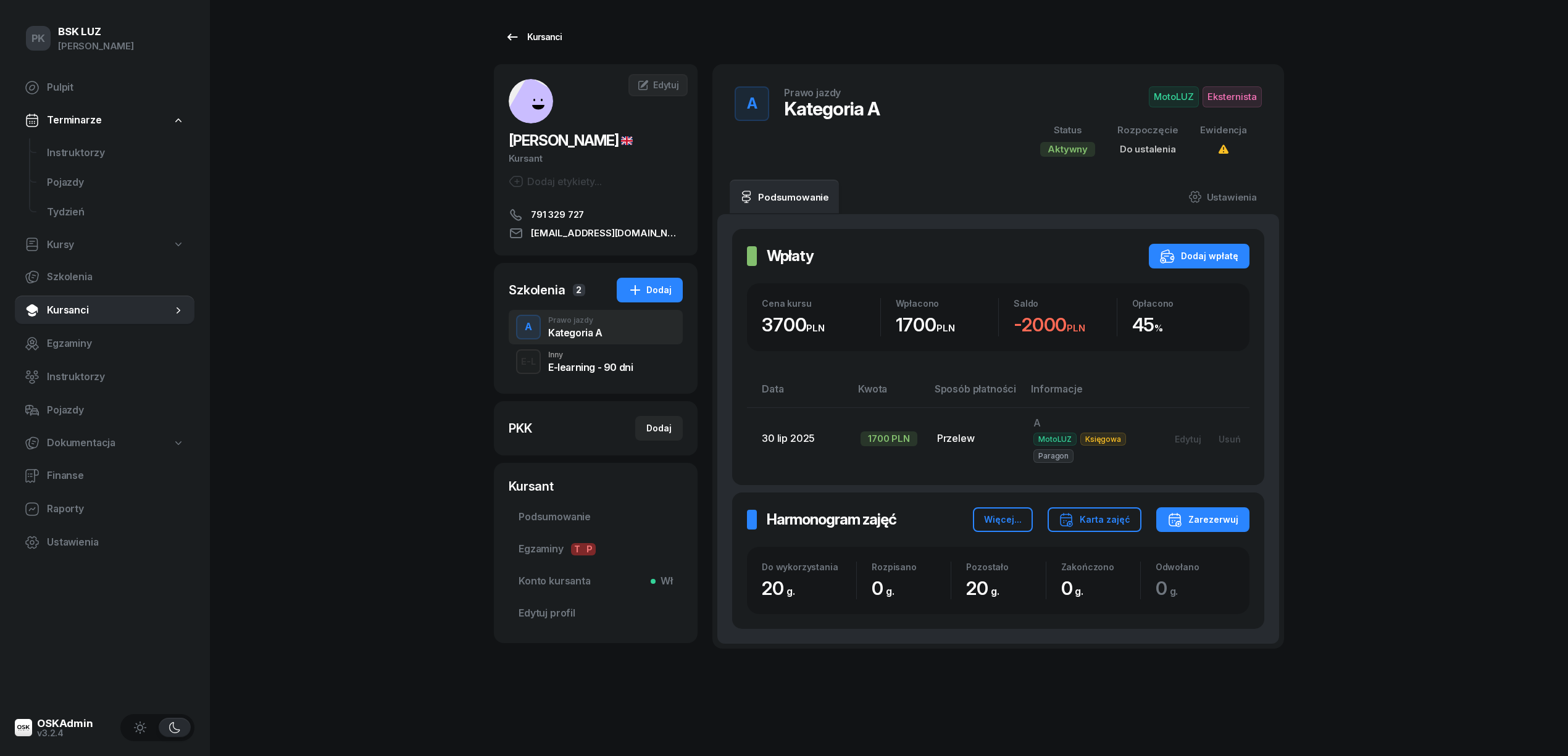
click at [544, 35] on div "Kursanci" at bounding box center [533, 36] width 57 height 15
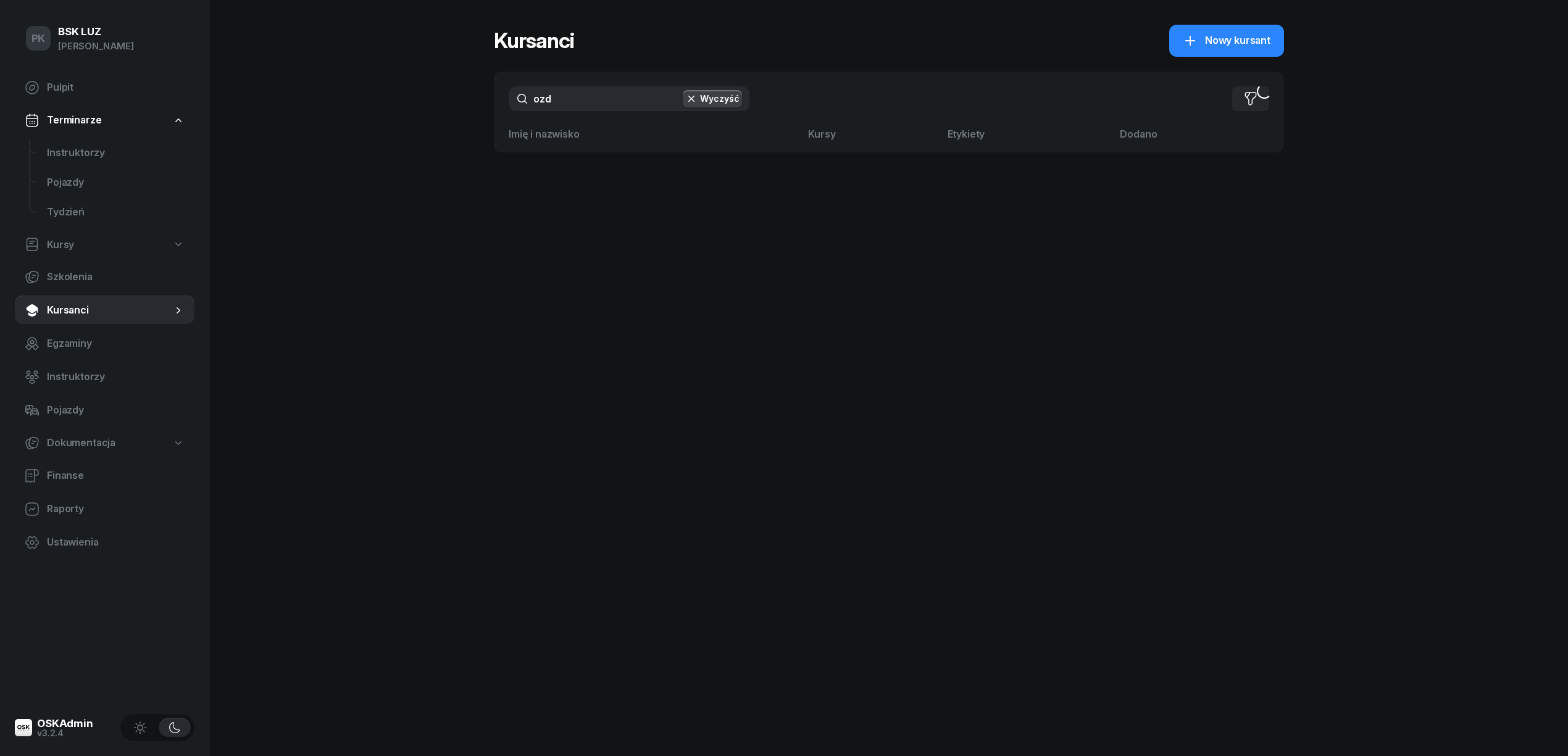
click at [483, 115] on div "PK BSK LUZ Piotr Klimek Pulpit Terminarze Instruktorzy Pojazdy Tydzień Kursy Sz…" at bounding box center [784, 378] width 1568 height 756
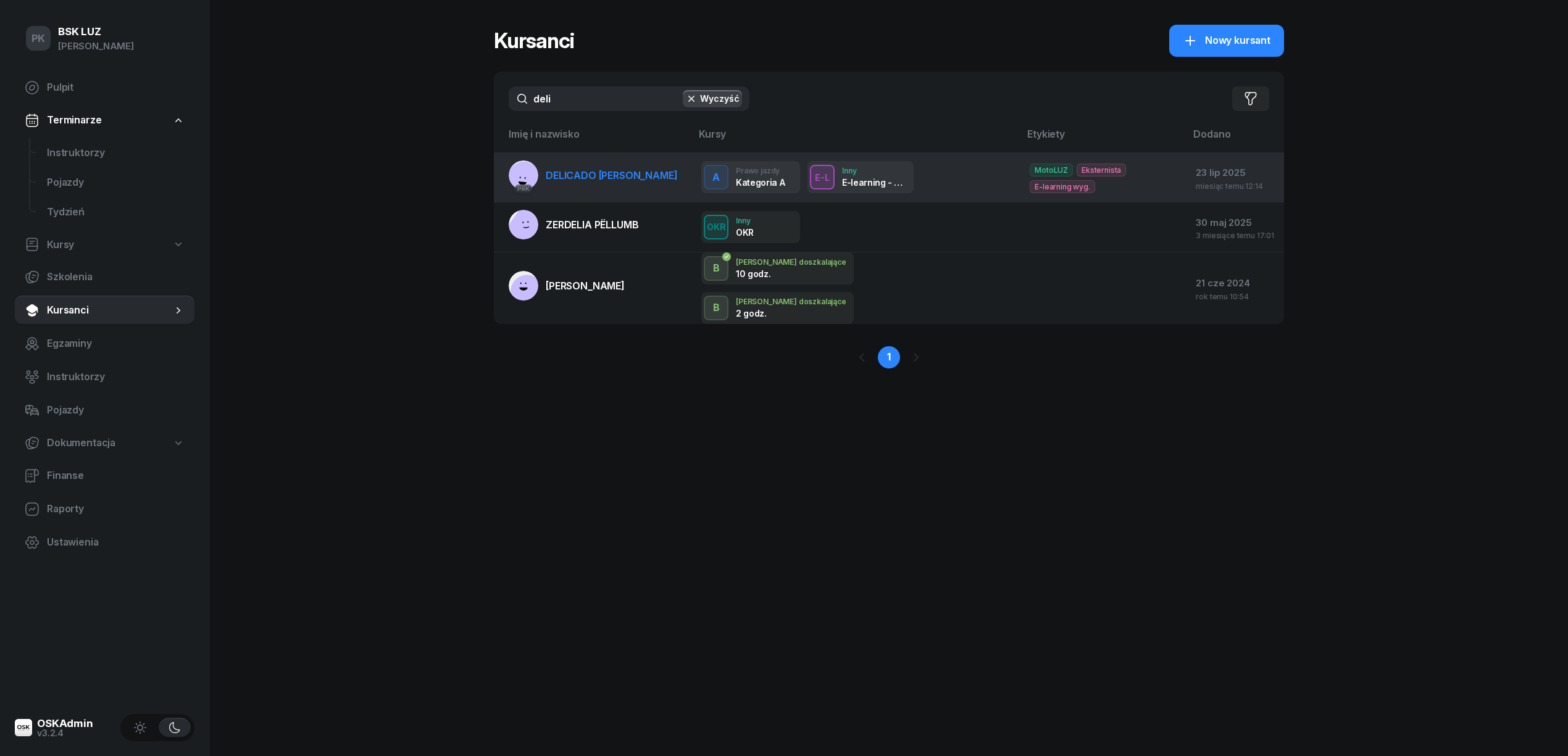
type input "deli"
click at [584, 186] on link "PKK DELICADO PINHO ANTONIO" at bounding box center [593, 175] width 169 height 29
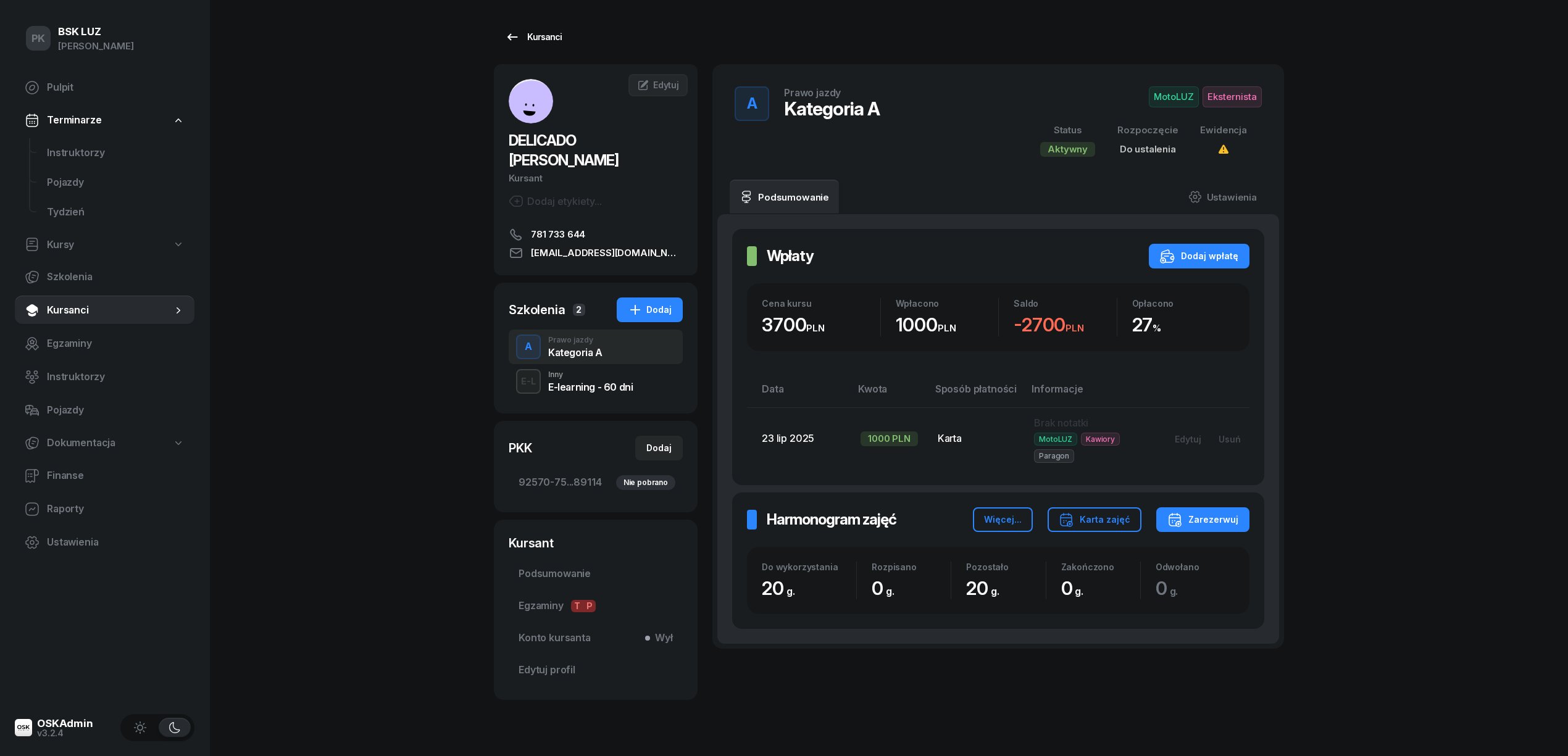
click at [541, 44] on link "Kursanci" at bounding box center [534, 37] width 79 height 25
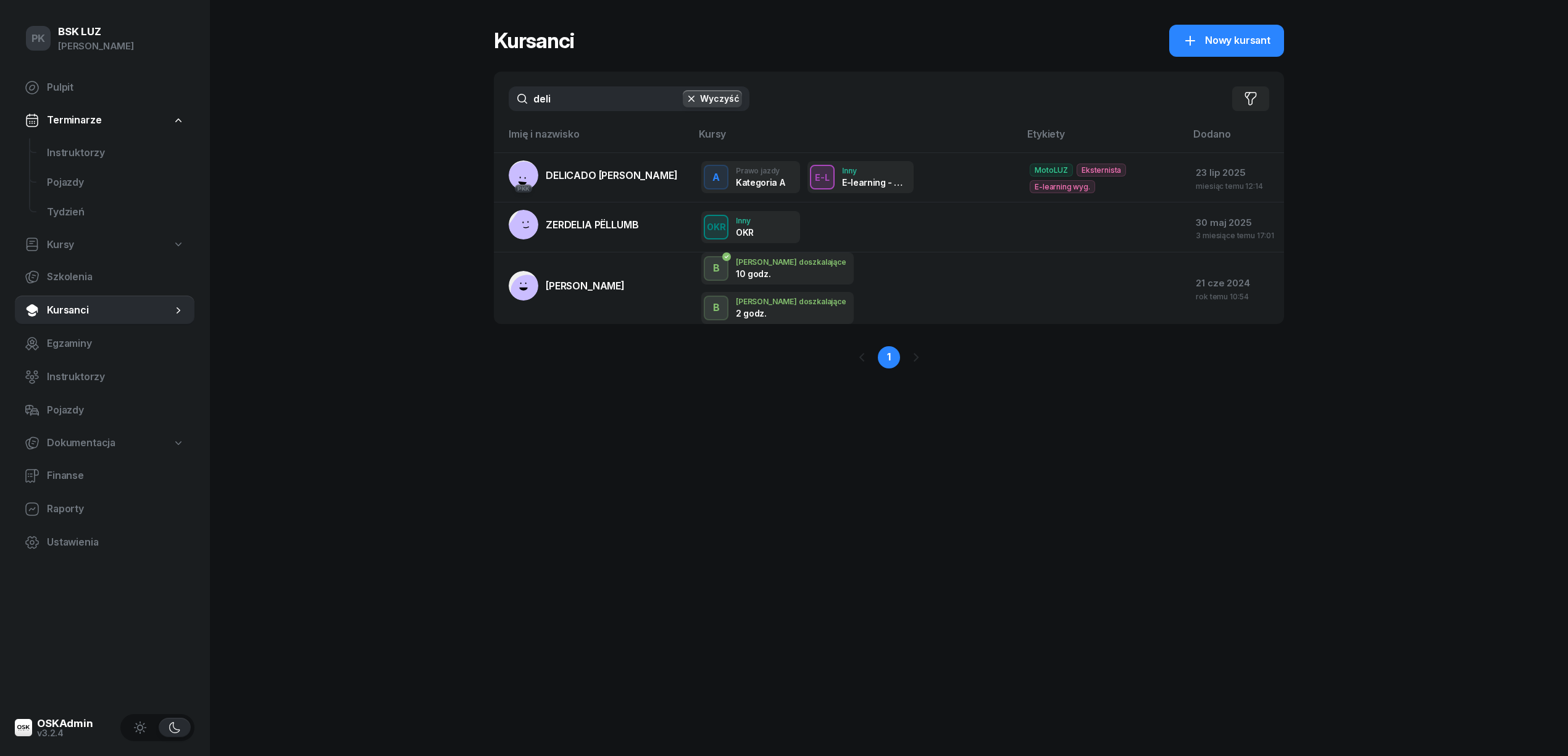
drag, startPoint x: 462, startPoint y: 97, endPoint x: 443, endPoint y: 97, distance: 19.0
click at [443, 97] on div "PK BSK LUZ Piotr Klimek Pulpit Terminarze Instruktorzy Pojazdy Tydzień Kursy Sz…" at bounding box center [784, 378] width 1568 height 756
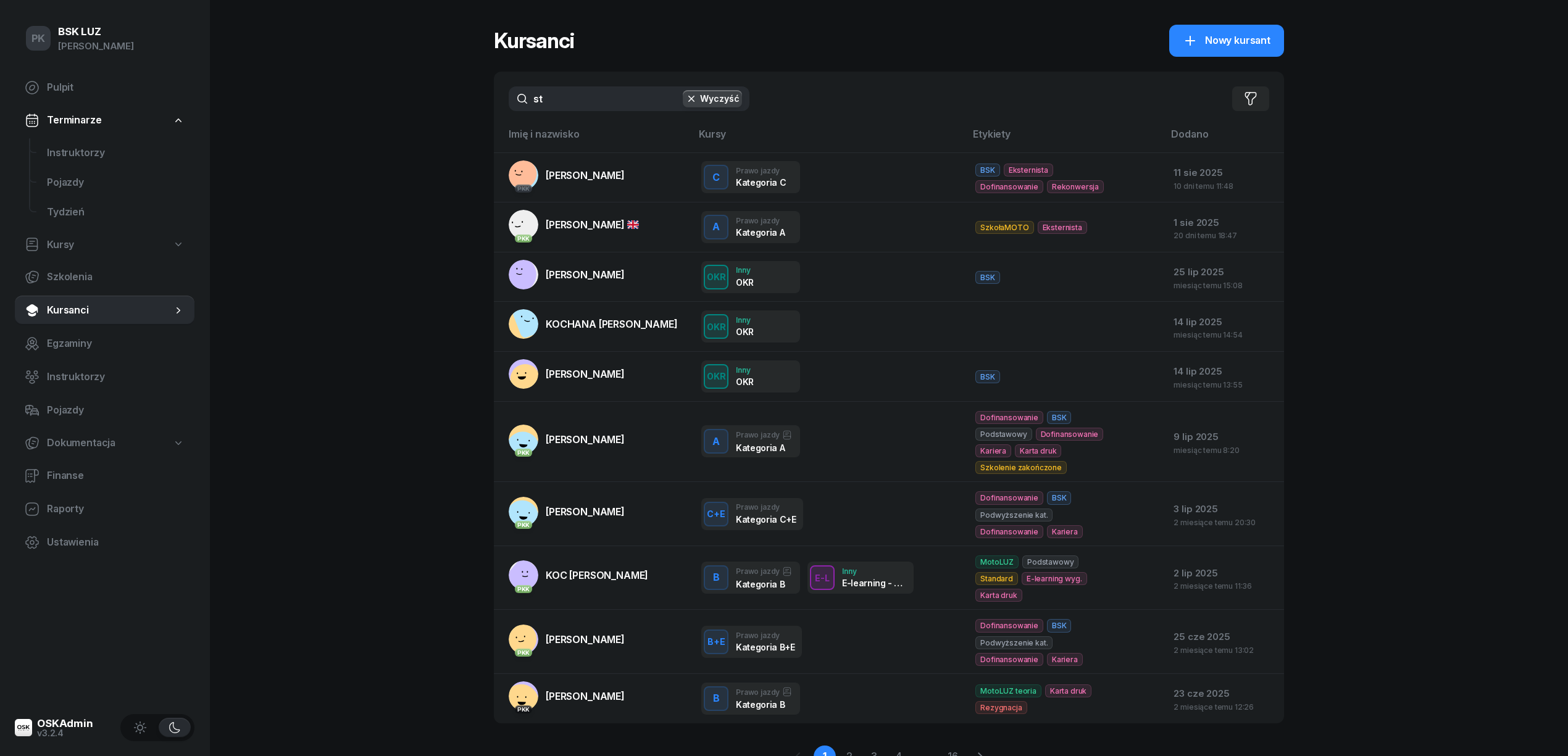
type input "s"
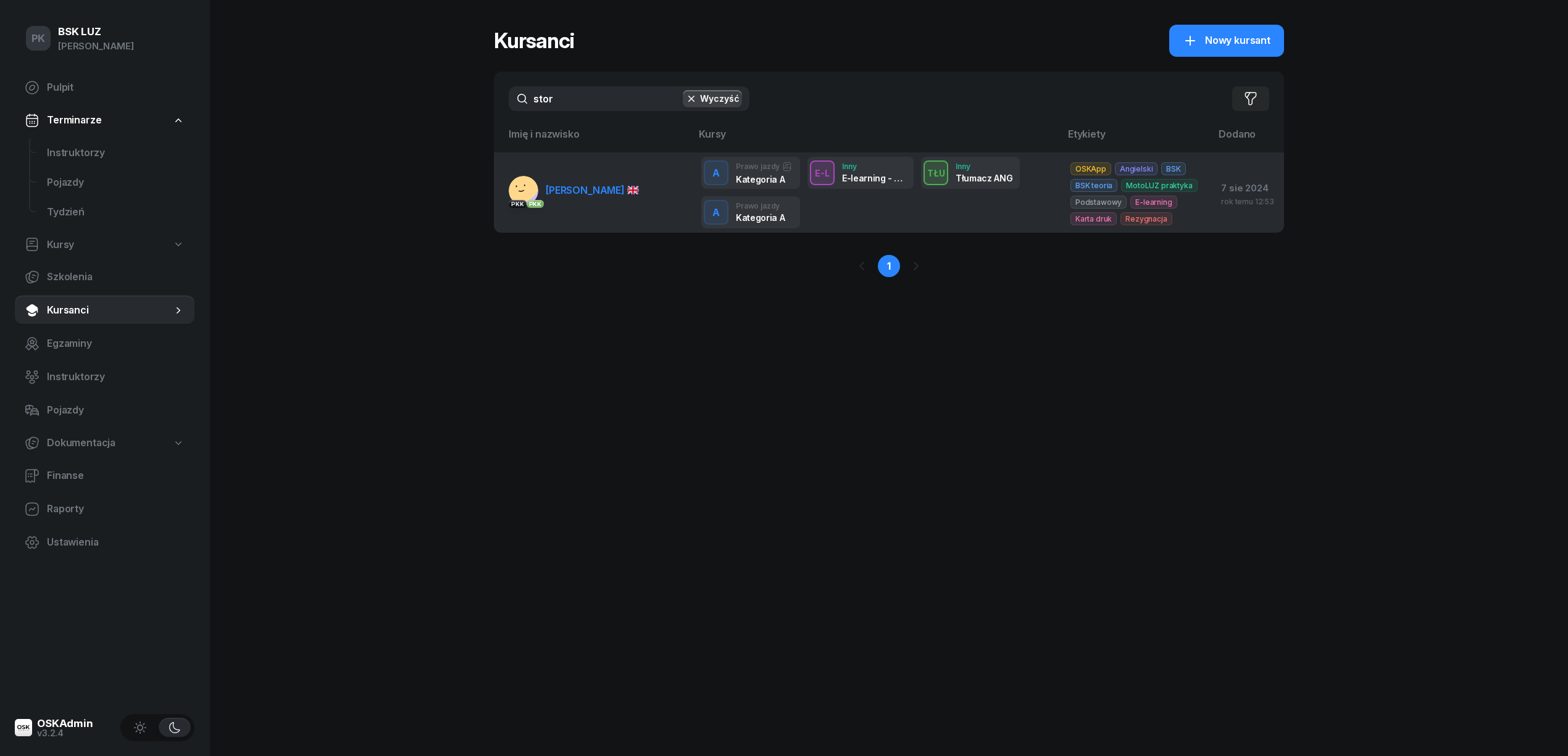
type input "stor"
click at [624, 194] on span "STOROZHUK YURII" at bounding box center [593, 190] width 93 height 12
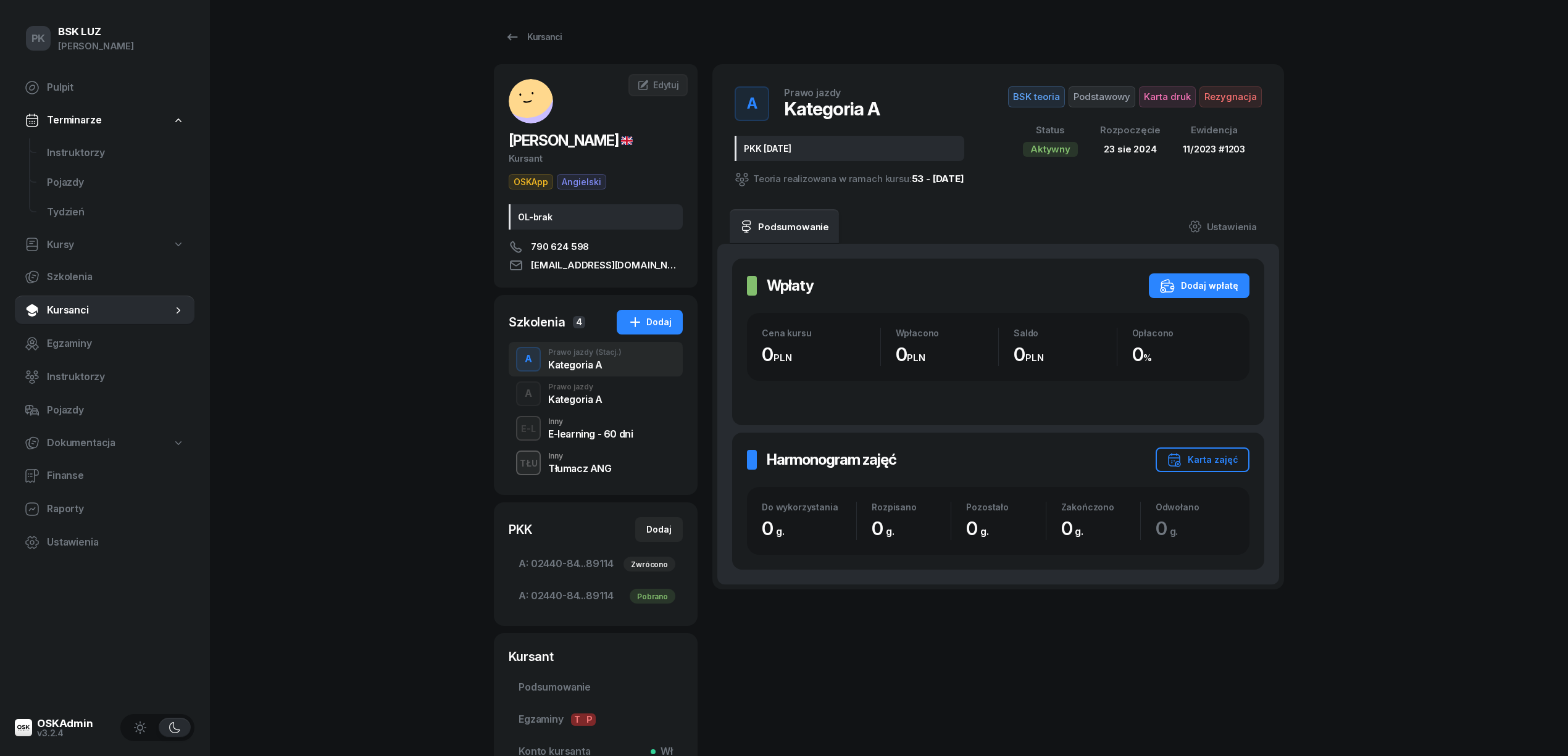
click at [575, 407] on div "A Prawo jazdy Kategoria A" at bounding box center [596, 394] width 174 height 35
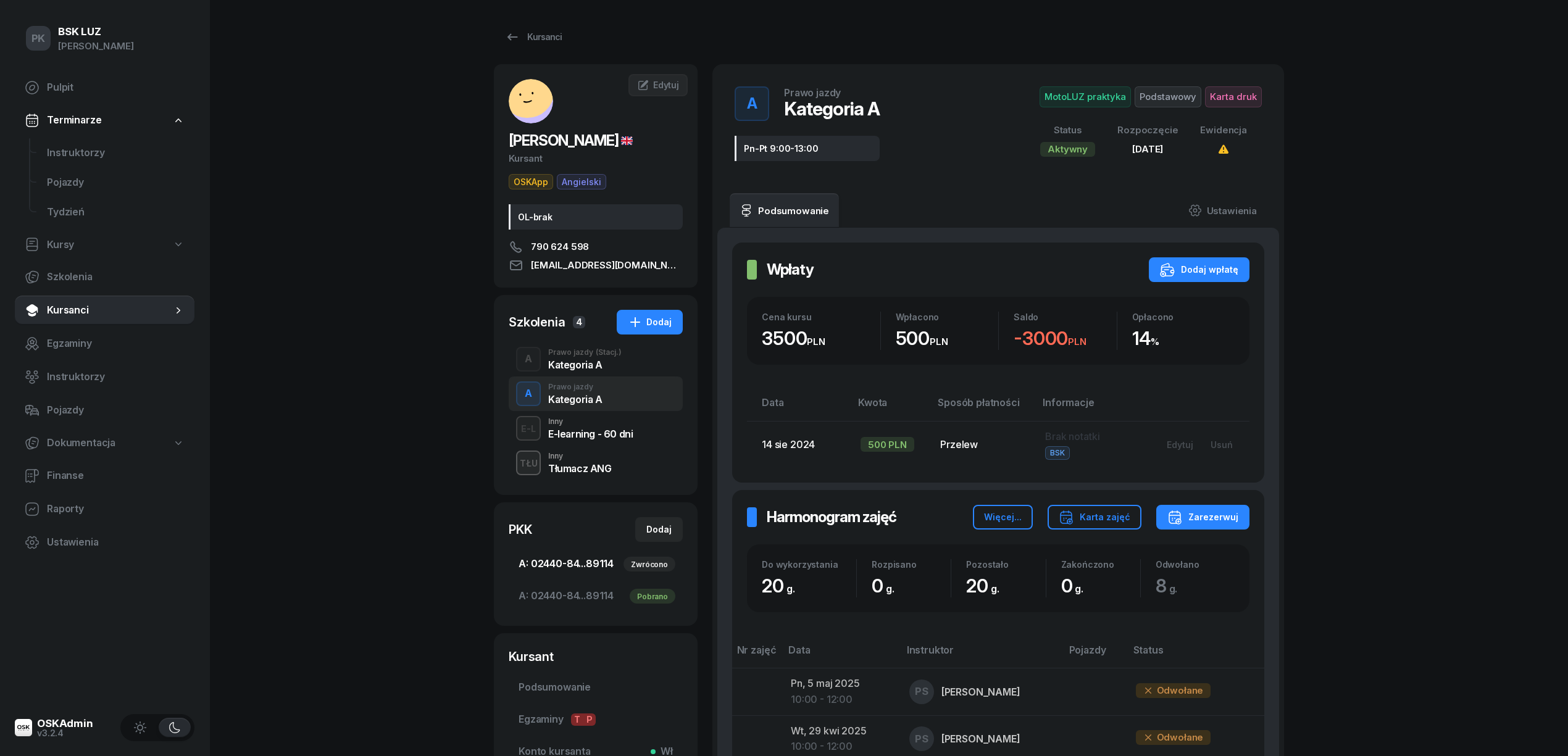
click at [591, 558] on span "A: 02440-84...89114 Zwrócono" at bounding box center [596, 564] width 155 height 16
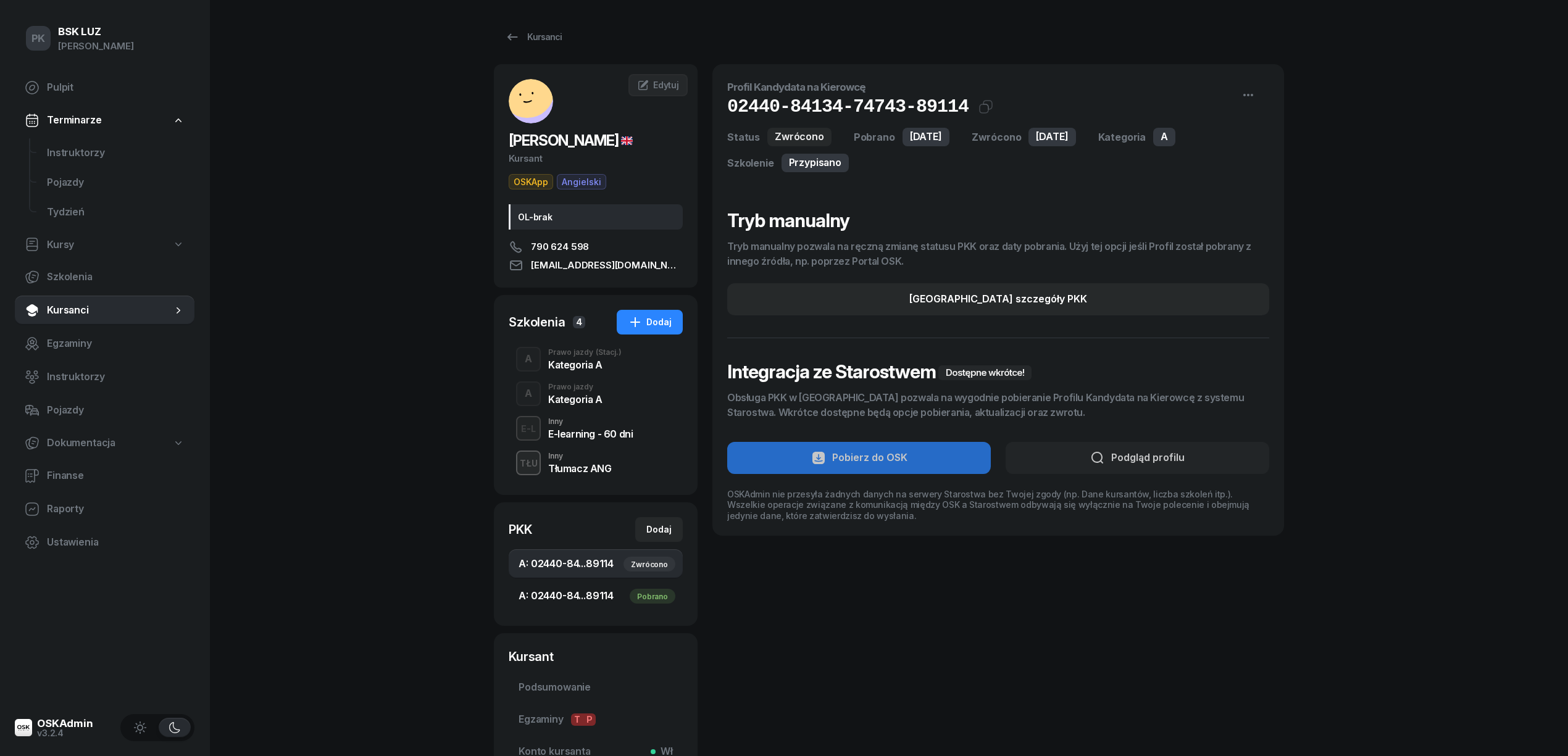
click at [593, 598] on span "A: 02440-84...89114 Pobrano" at bounding box center [596, 595] width 155 height 16
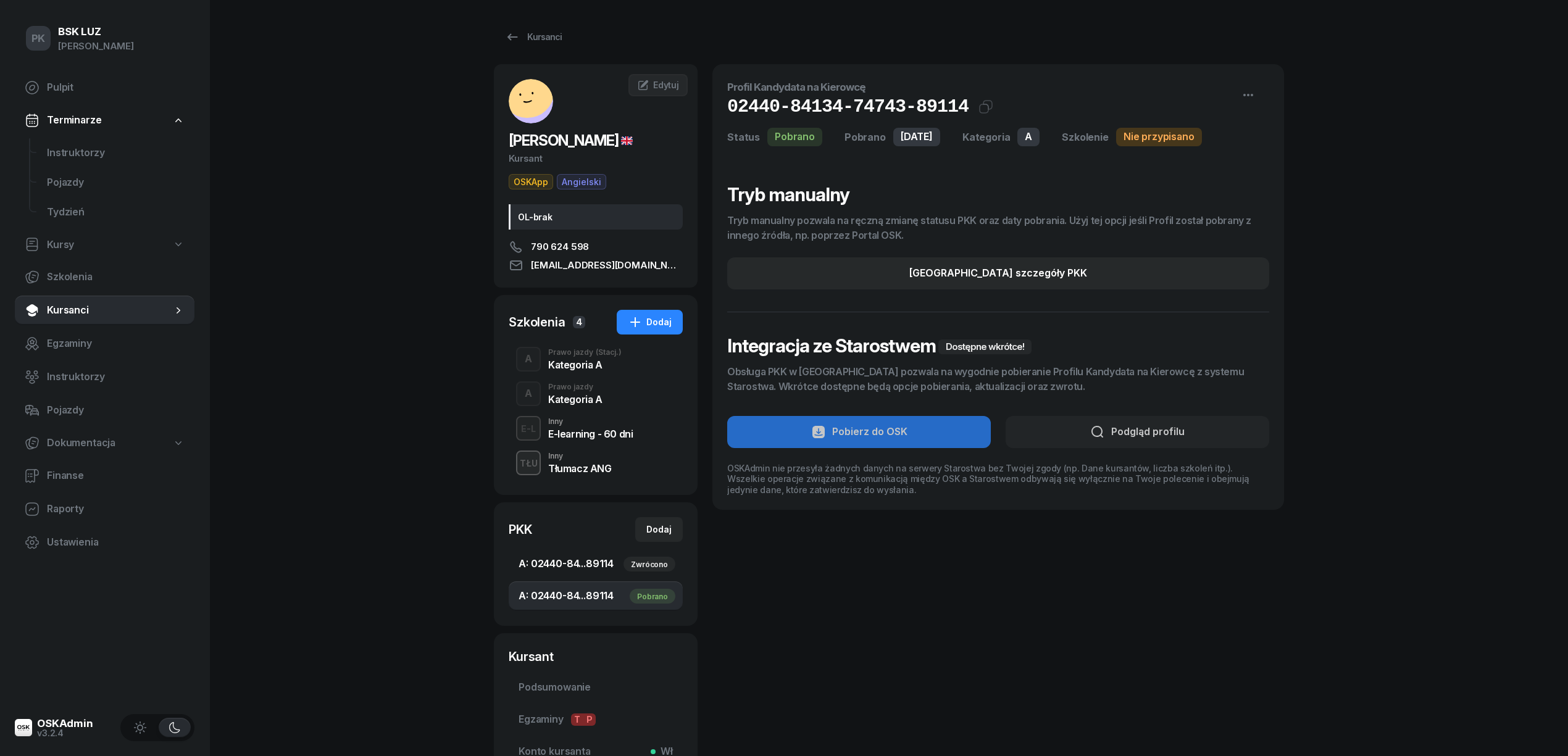
click at [595, 558] on span "A: 02440-84...89114 Zwrócono" at bounding box center [596, 564] width 155 height 16
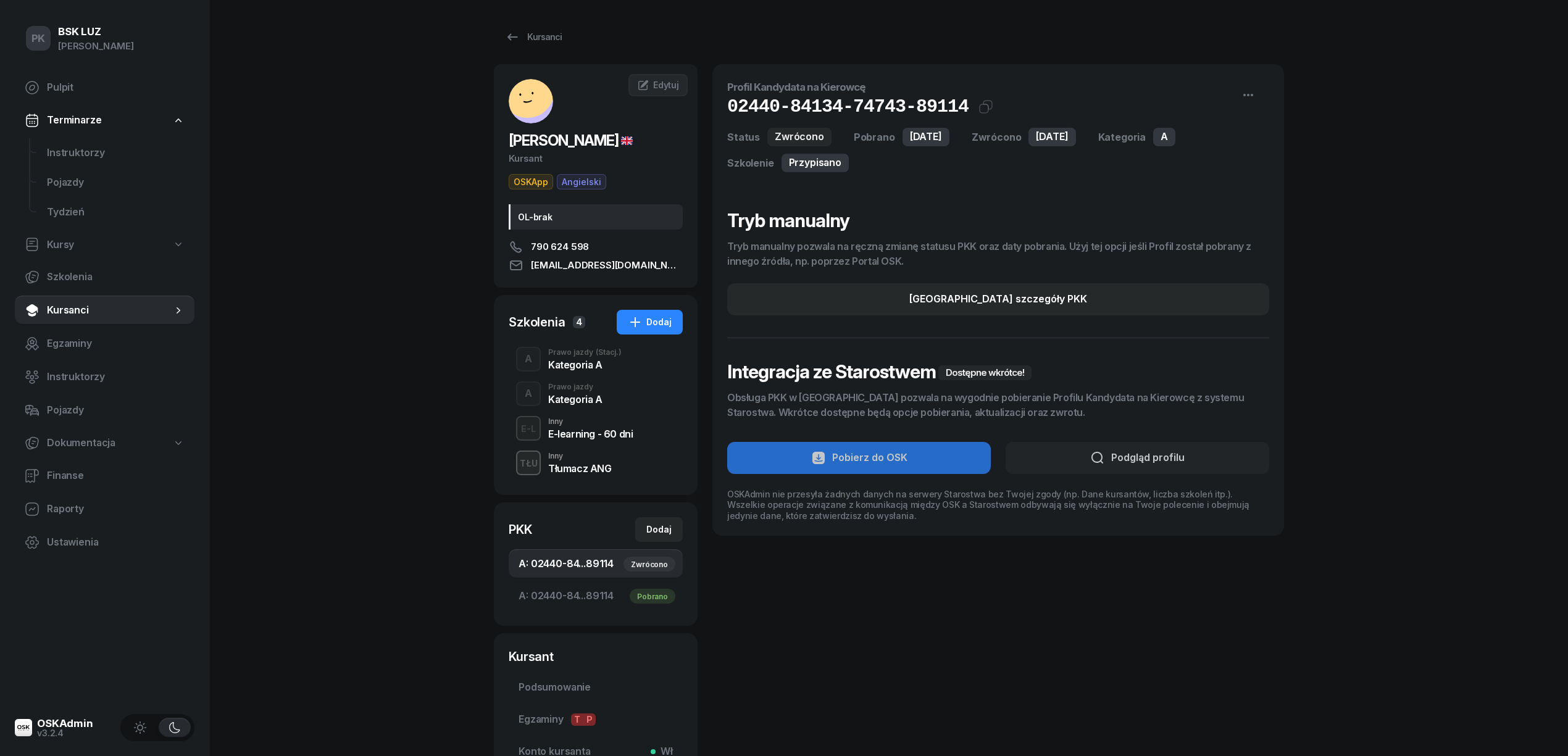
drag, startPoint x: 598, startPoint y: 366, endPoint x: 610, endPoint y: 371, distance: 13.0
click at [600, 366] on div "Kategoria A" at bounding box center [585, 364] width 74 height 10
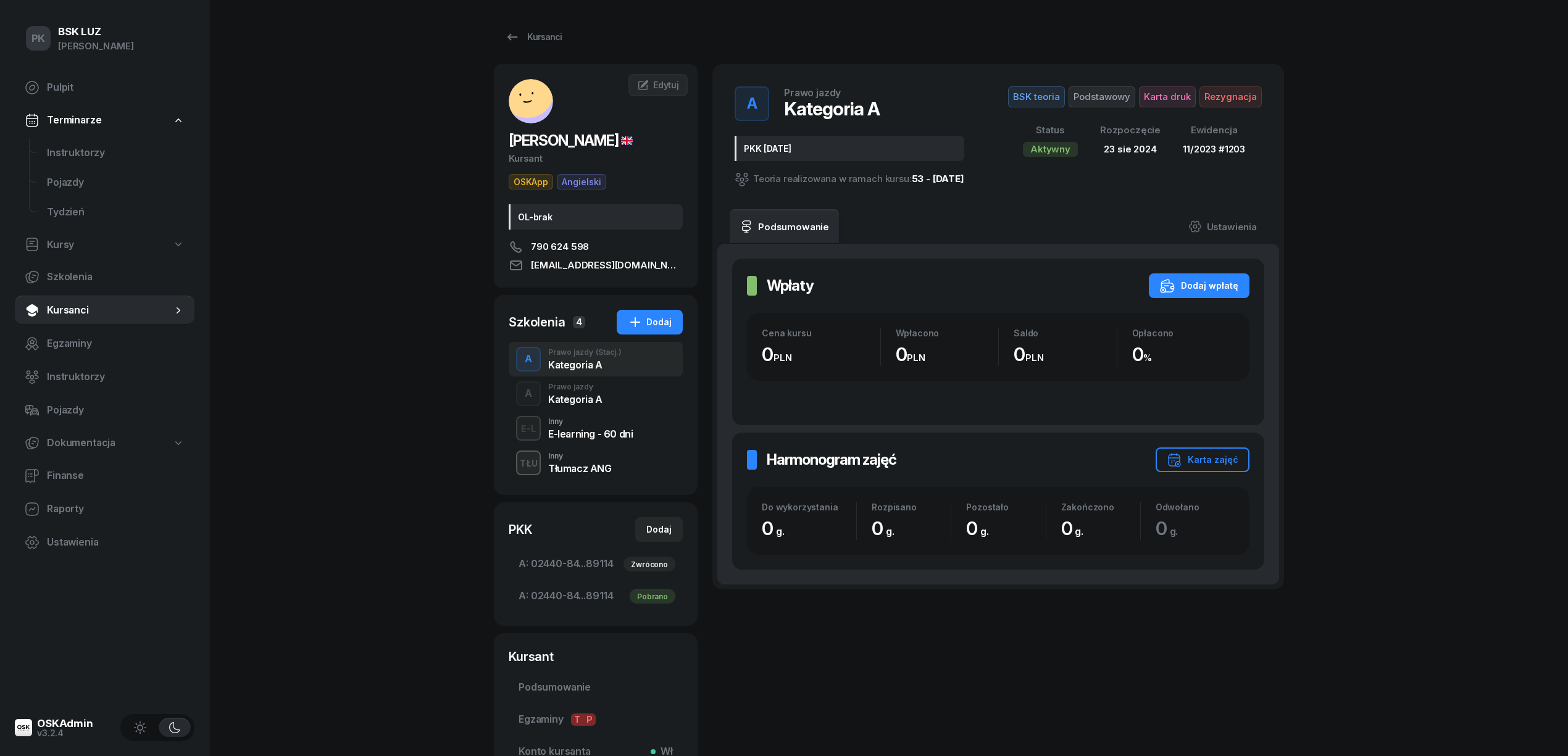
click at [615, 392] on div "A Prawo jazdy Kategoria A" at bounding box center [596, 394] width 174 height 35
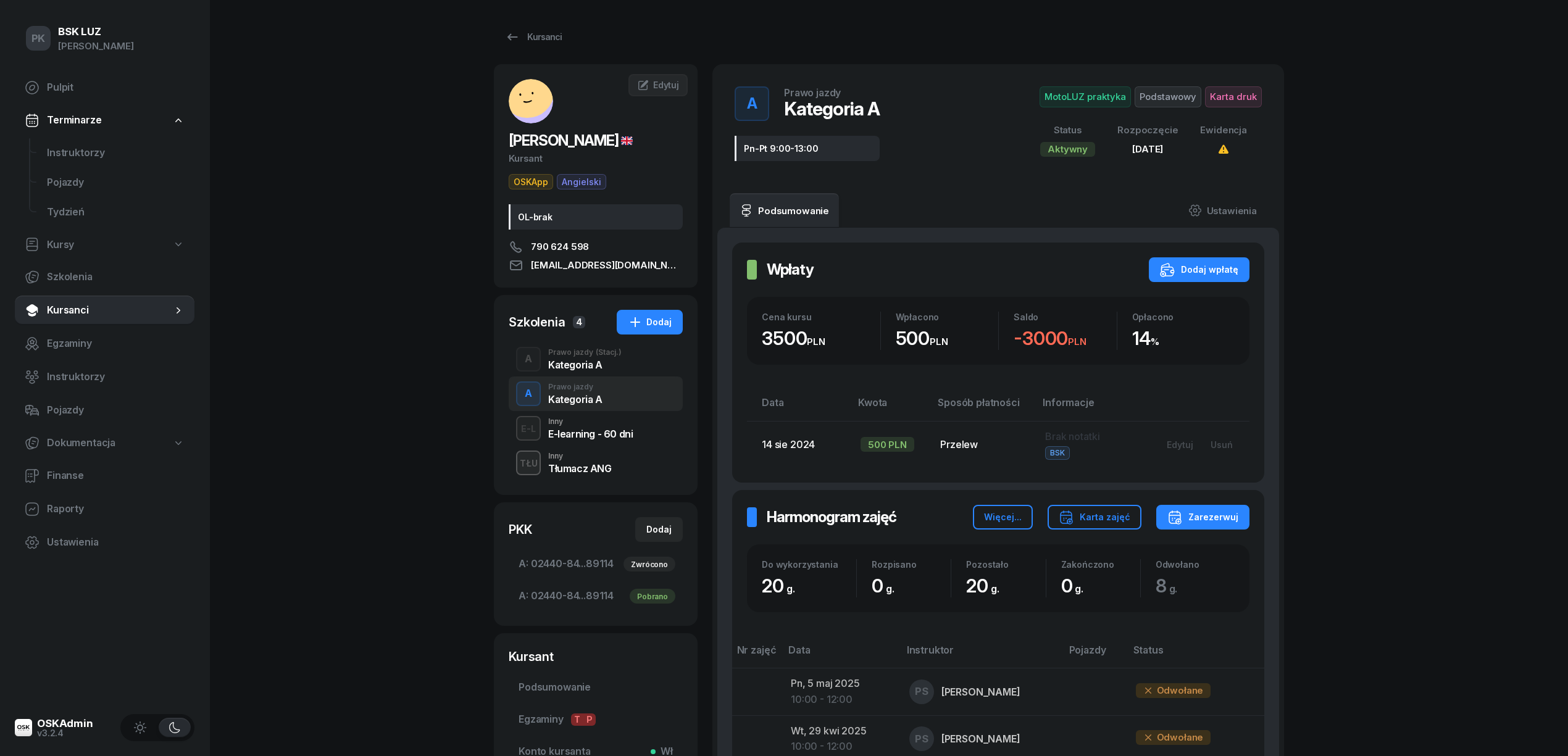
click at [608, 368] on div "Kategoria A" at bounding box center [585, 364] width 74 height 10
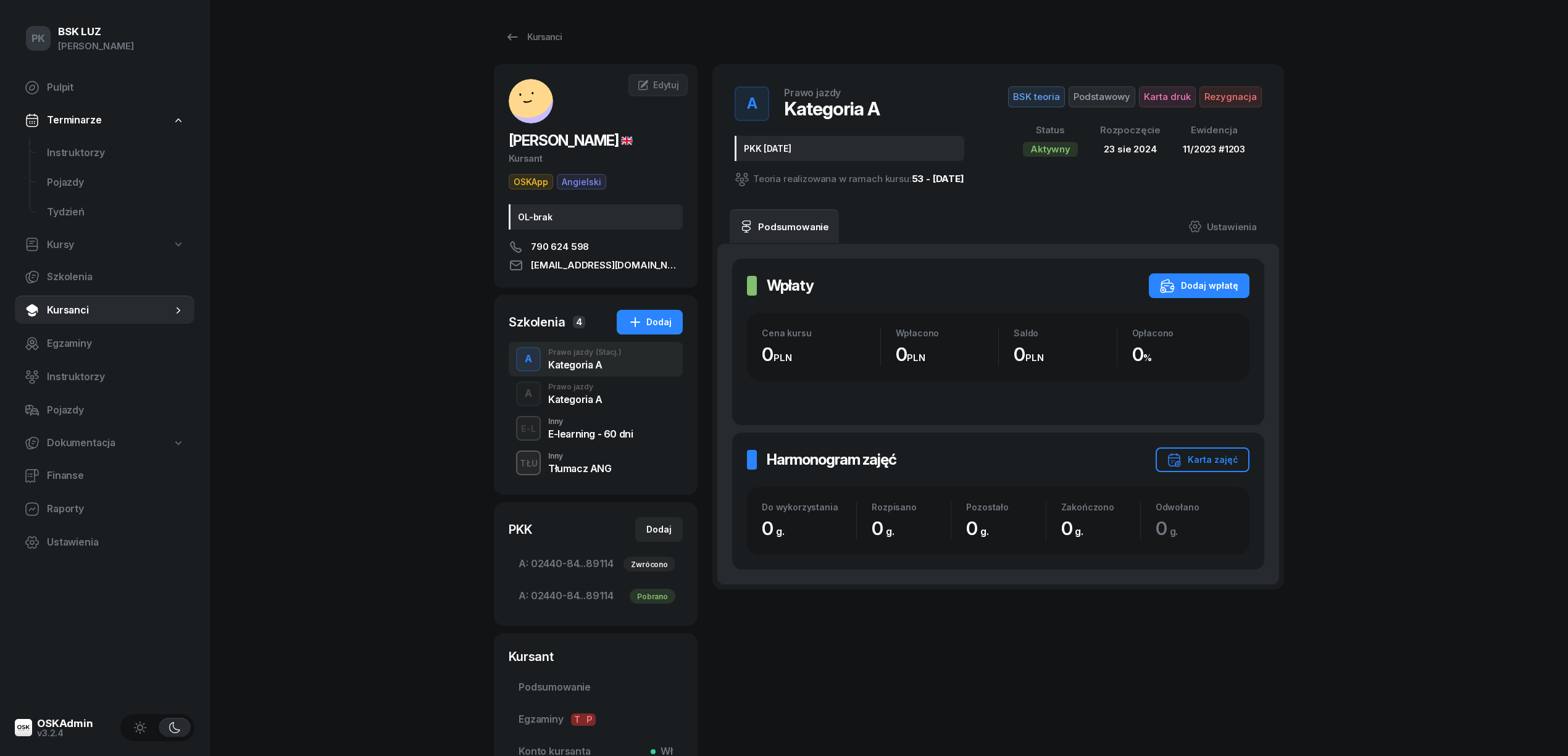
click at [1175, 446] on div "Harmonogram zajęć Harmonogram zajęć Karta zajęć Do wykorzystania 0 g. Rozpisano…" at bounding box center [998, 501] width 532 height 137
click at [1175, 450] on button "Karta zajęć" at bounding box center [1202, 459] width 94 height 25
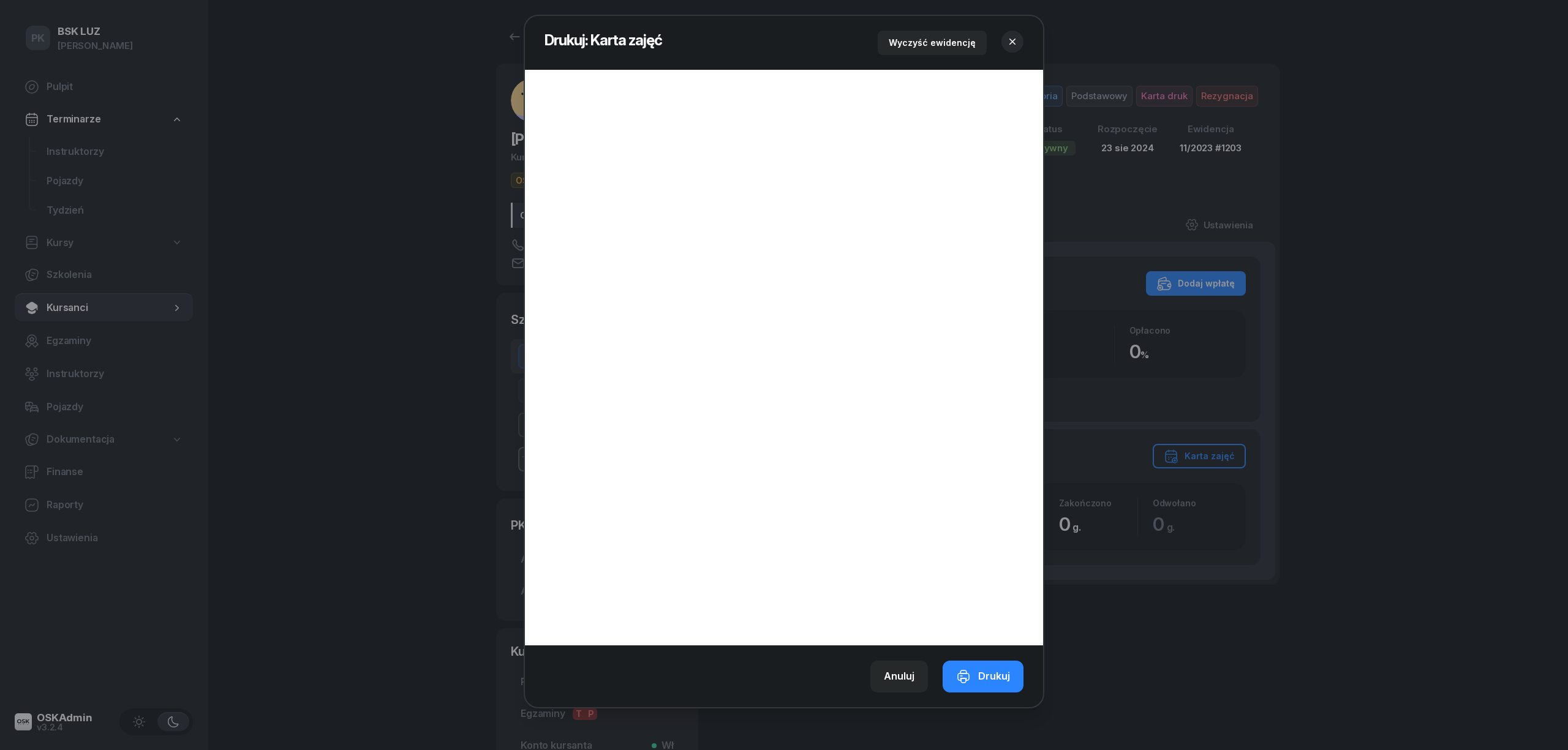
click at [1008, 38] on icon "button" at bounding box center [1012, 42] width 12 height 12
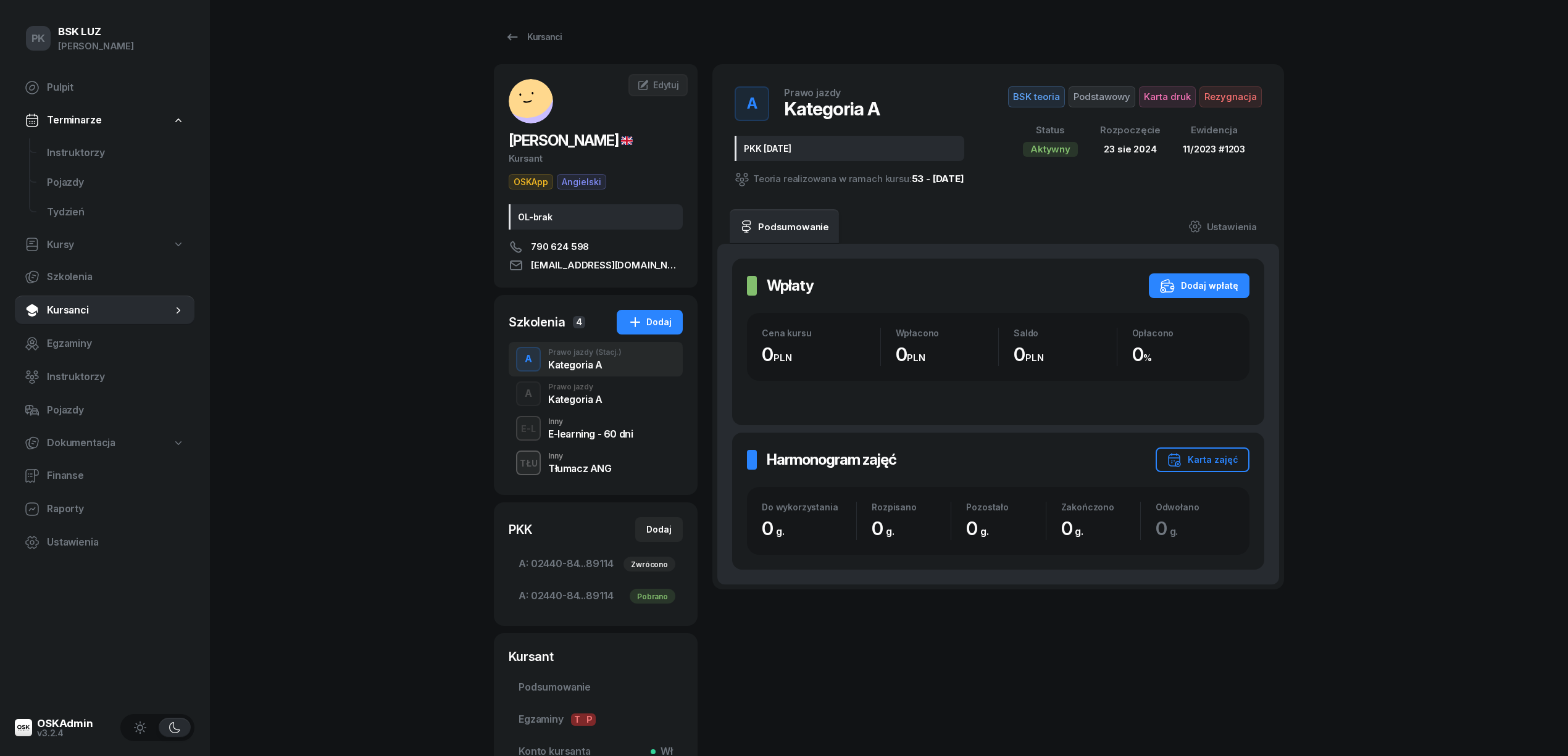
click at [593, 403] on div "Kategoria A" at bounding box center [575, 399] width 54 height 10
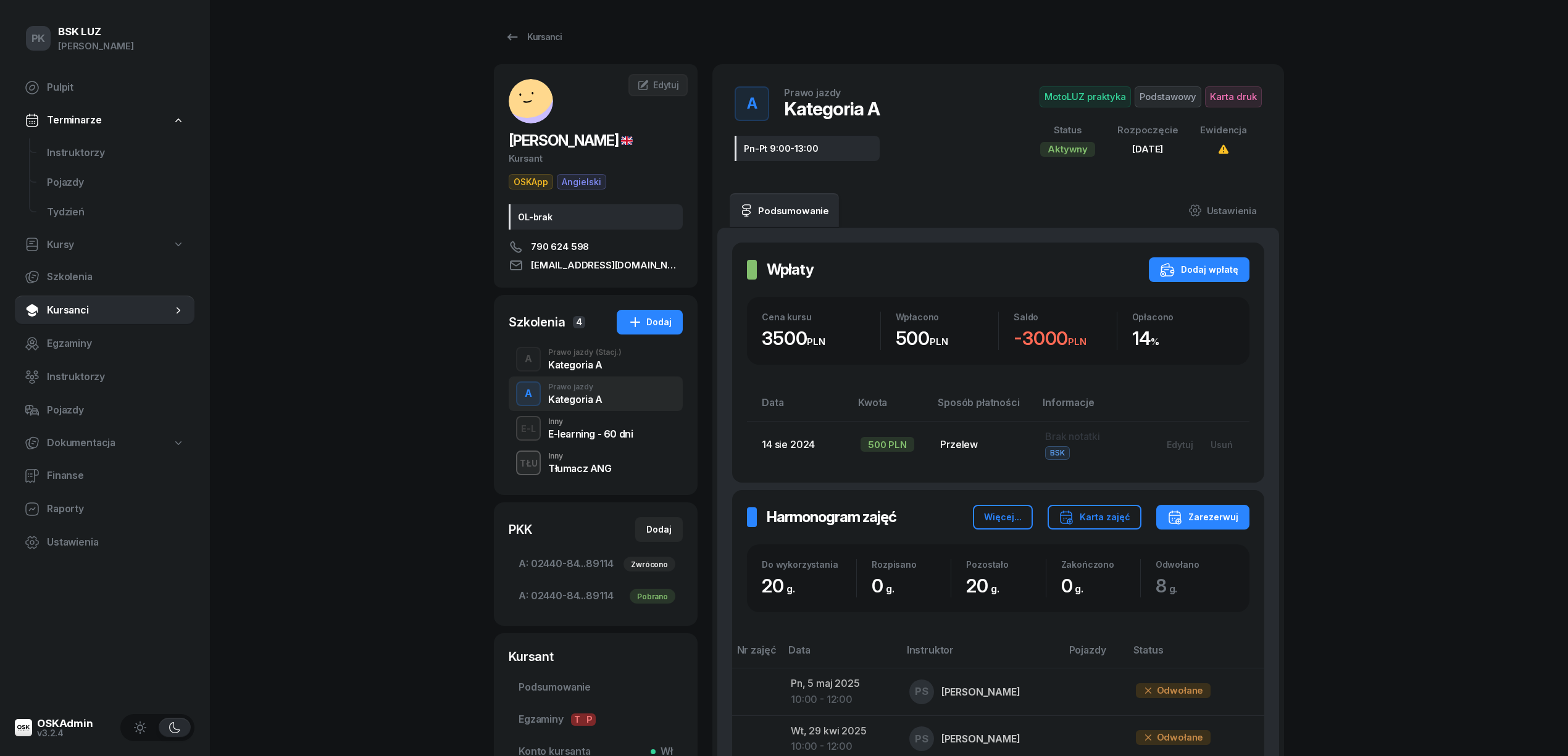
click at [582, 361] on div "Kategoria A" at bounding box center [585, 364] width 74 height 10
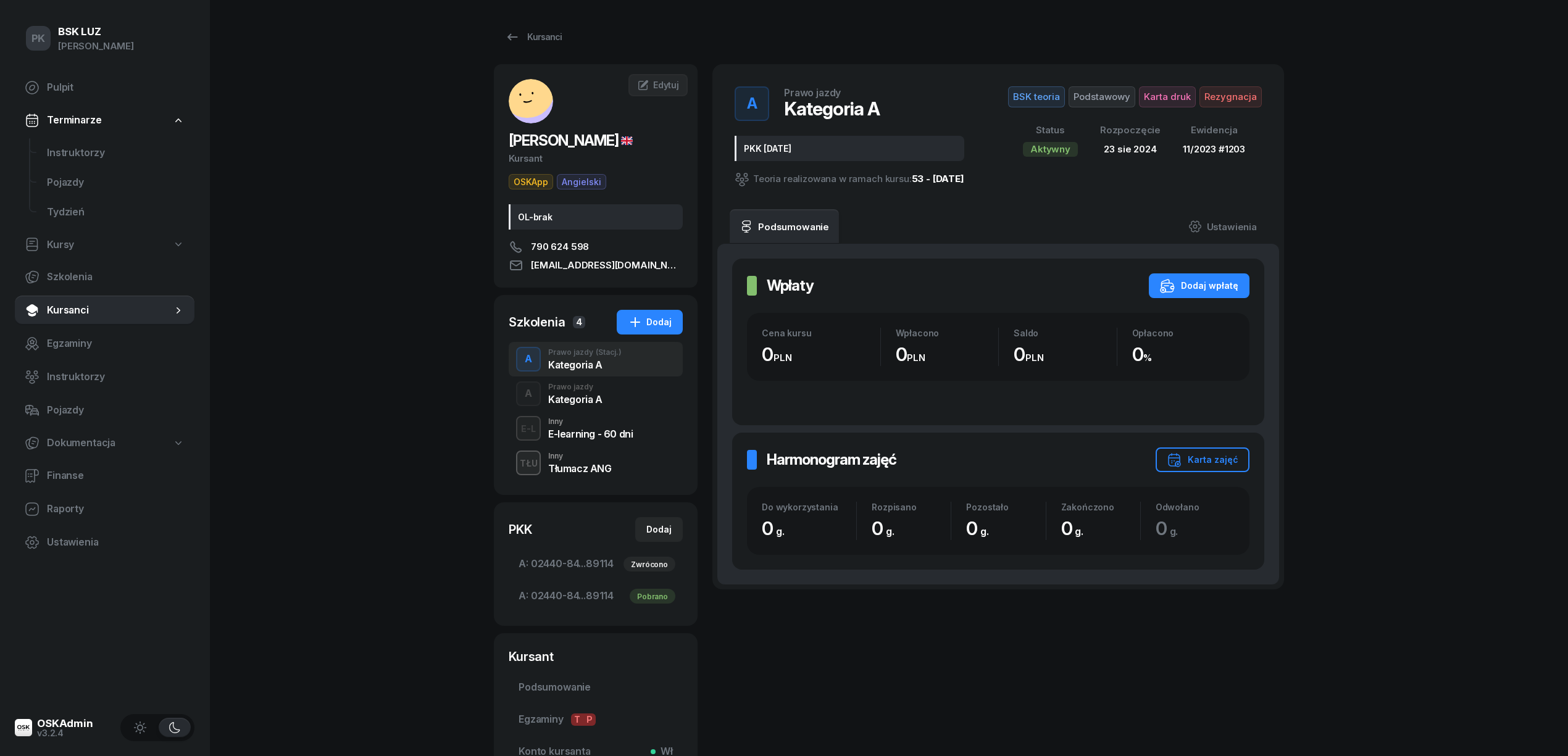
click at [586, 403] on div "Kategoria A" at bounding box center [575, 399] width 54 height 10
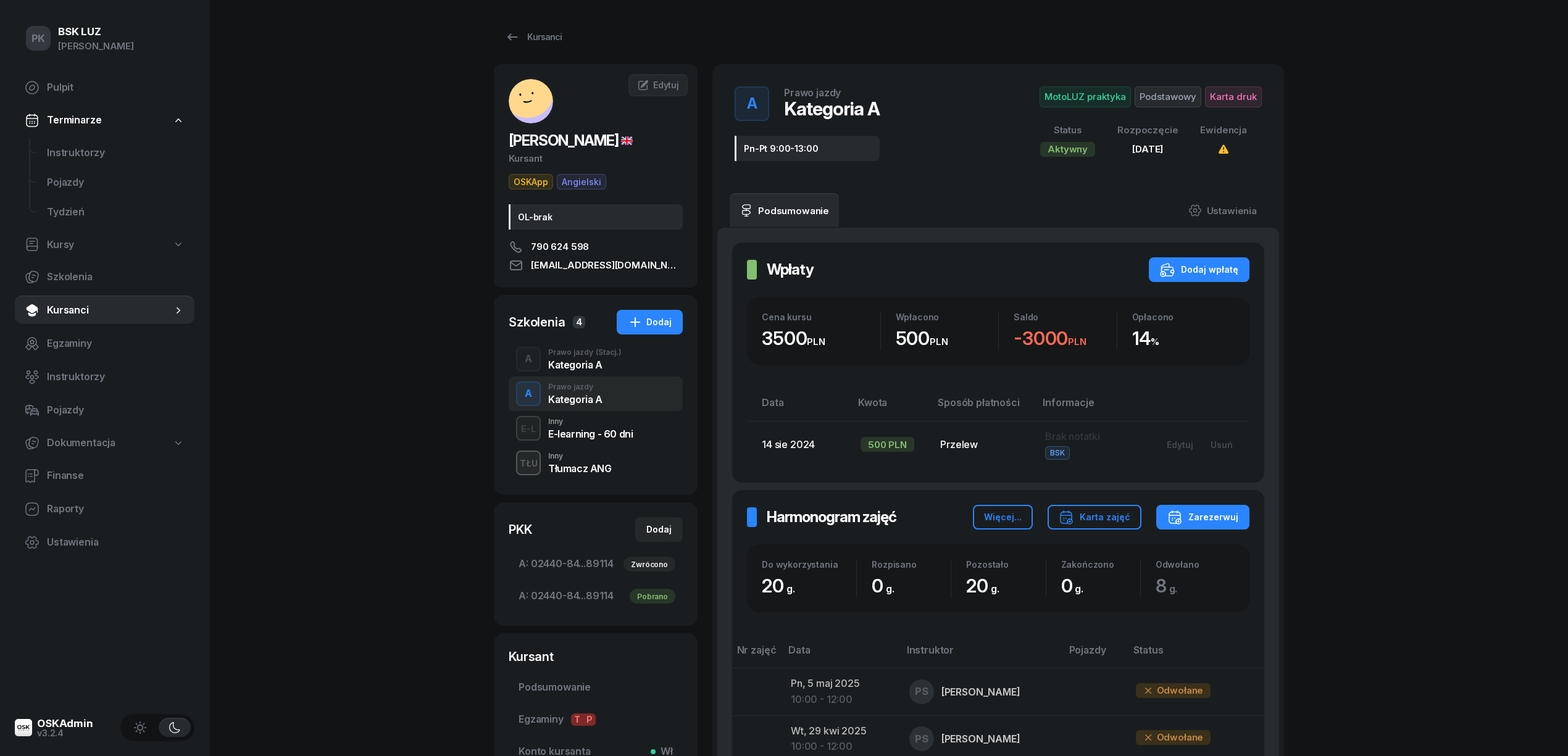
click at [591, 136] on span "STOROZHUK YURII" at bounding box center [571, 140] width 124 height 18
click at [564, 143] on span "STOROZHUK YURII" at bounding box center [571, 140] width 124 height 18
copy span "STOROZHUK"
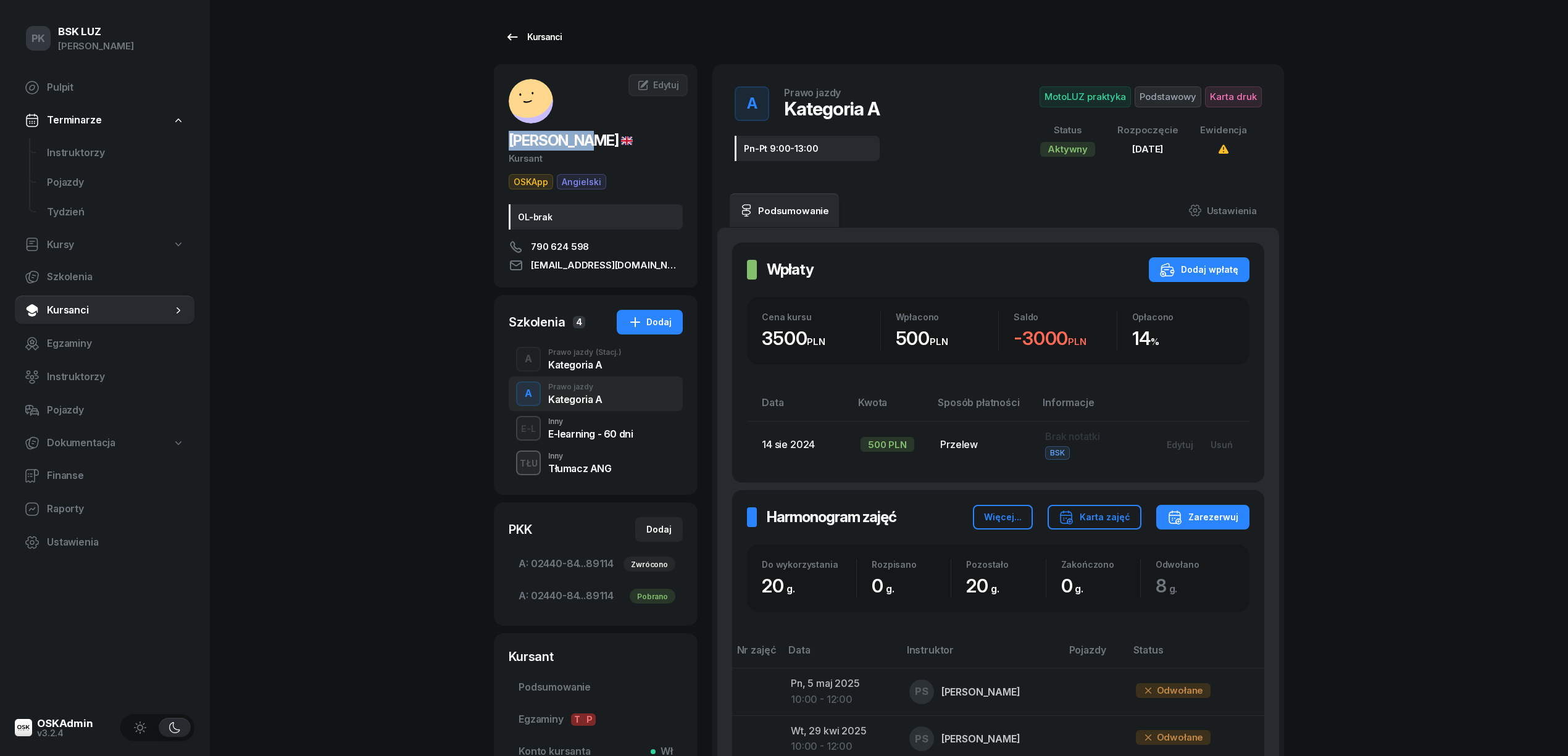
click at [531, 37] on div "Kursanci" at bounding box center [533, 36] width 57 height 15
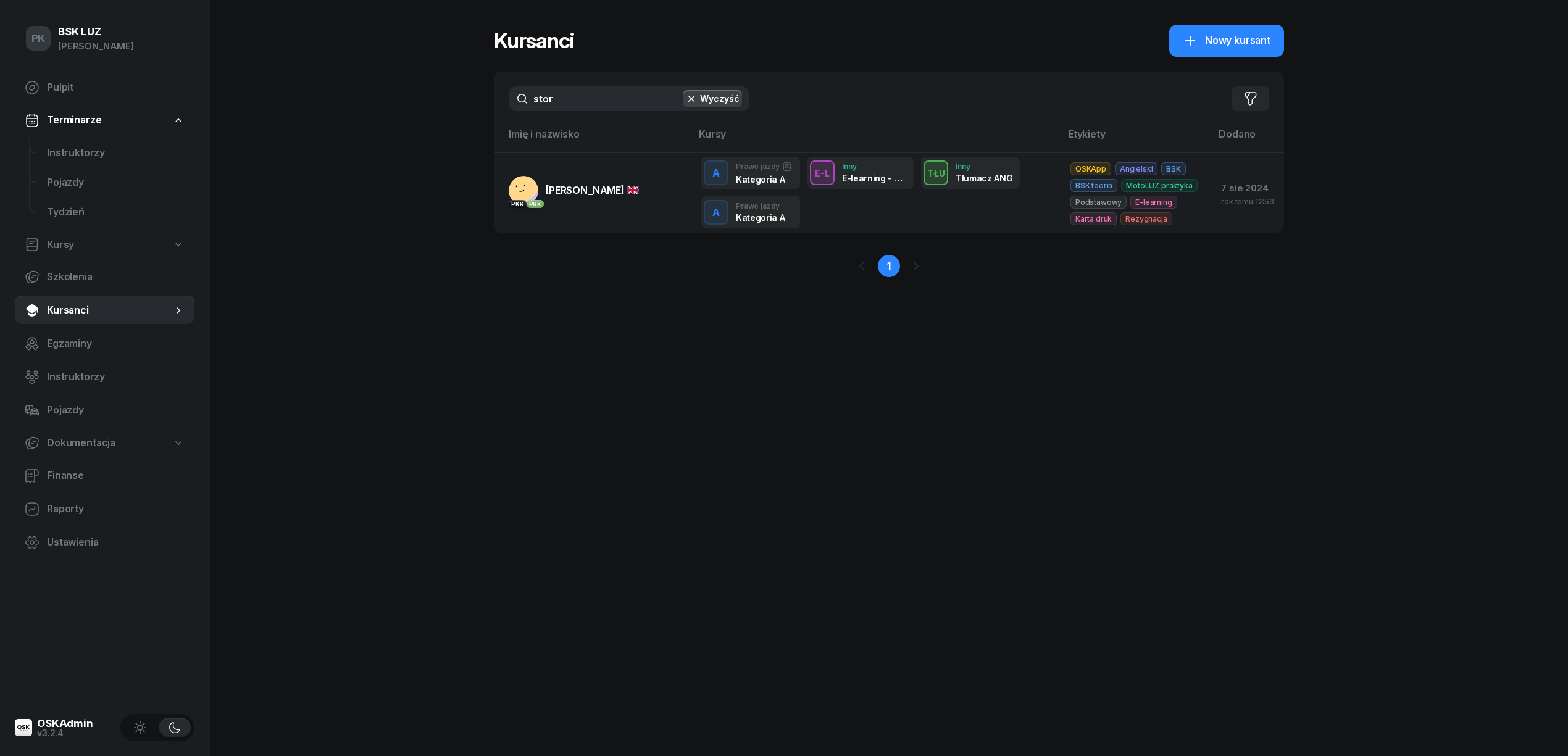
drag, startPoint x: 502, startPoint y: 94, endPoint x: 374, endPoint y: 99, distance: 128.1
click at [361, 92] on div "PK BSK LUZ Piotr Klimek Pulpit Terminarze Instruktorzy Pojazdy Tydzień Kursy Sz…" at bounding box center [784, 378] width 1568 height 756
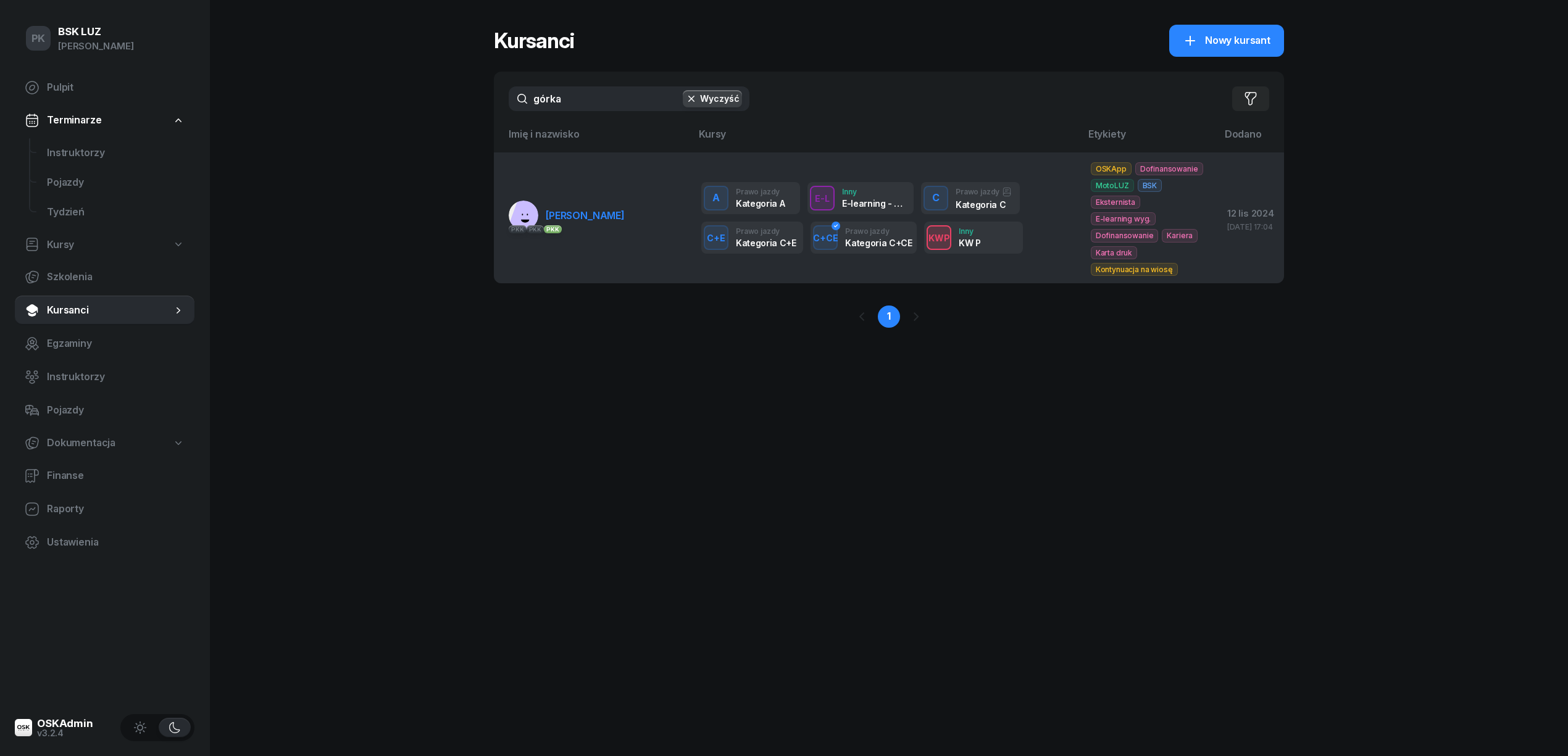
type input "górka"
click at [600, 207] on link "PKK PKK PKK GÓRKA TOMASZ" at bounding box center [566, 215] width 116 height 29
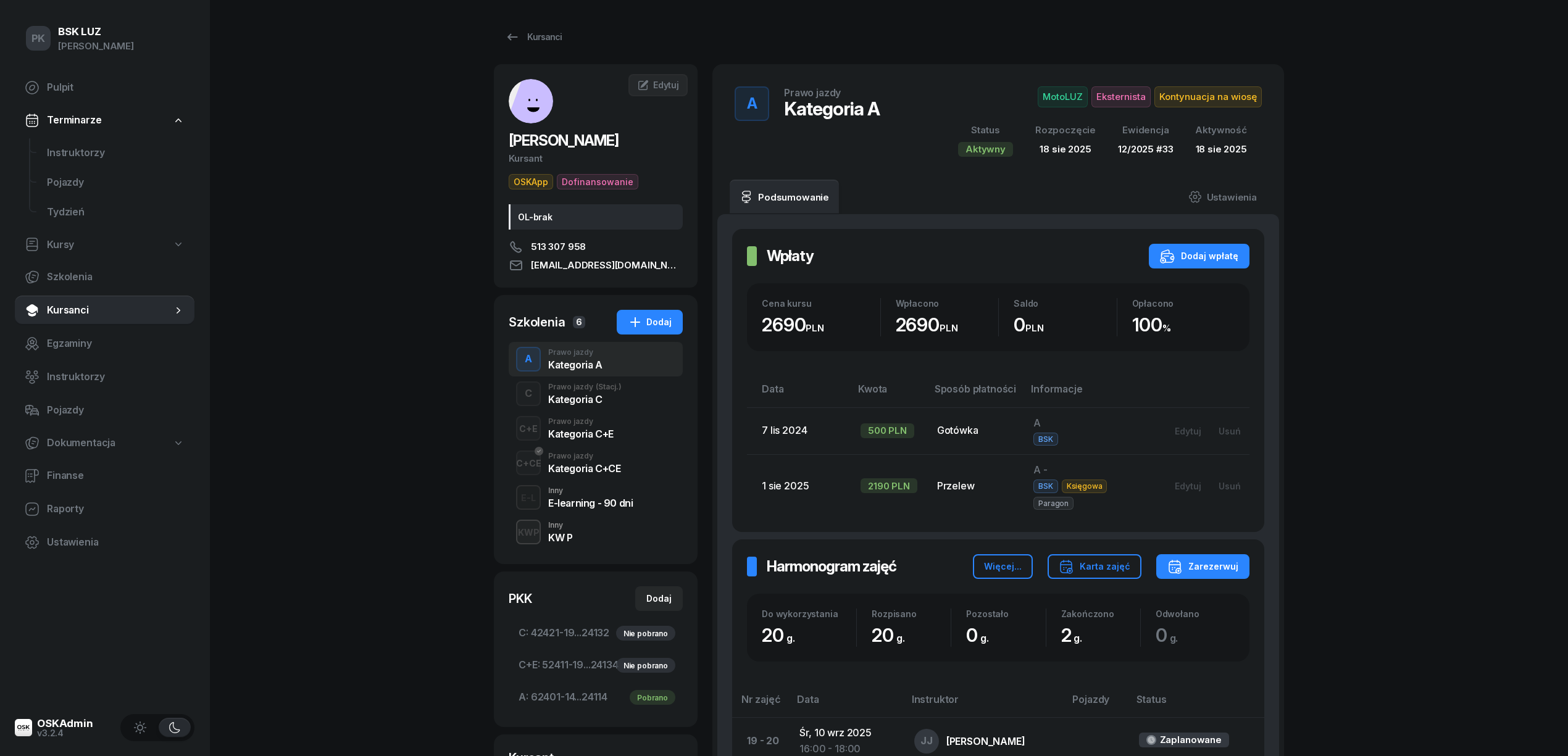
drag, startPoint x: 1065, startPoint y: 96, endPoint x: 1074, endPoint y: 120, distance: 25.6
click at [1072, 109] on div "MotoLUZ Eksternista Kontynuacja na wiosę Status Aktywny Rozpoczęcie 18 sie 2025…" at bounding box center [1102, 121] width 318 height 71
click at [1066, 94] on span "MotoLUZ" at bounding box center [1062, 96] width 50 height 21
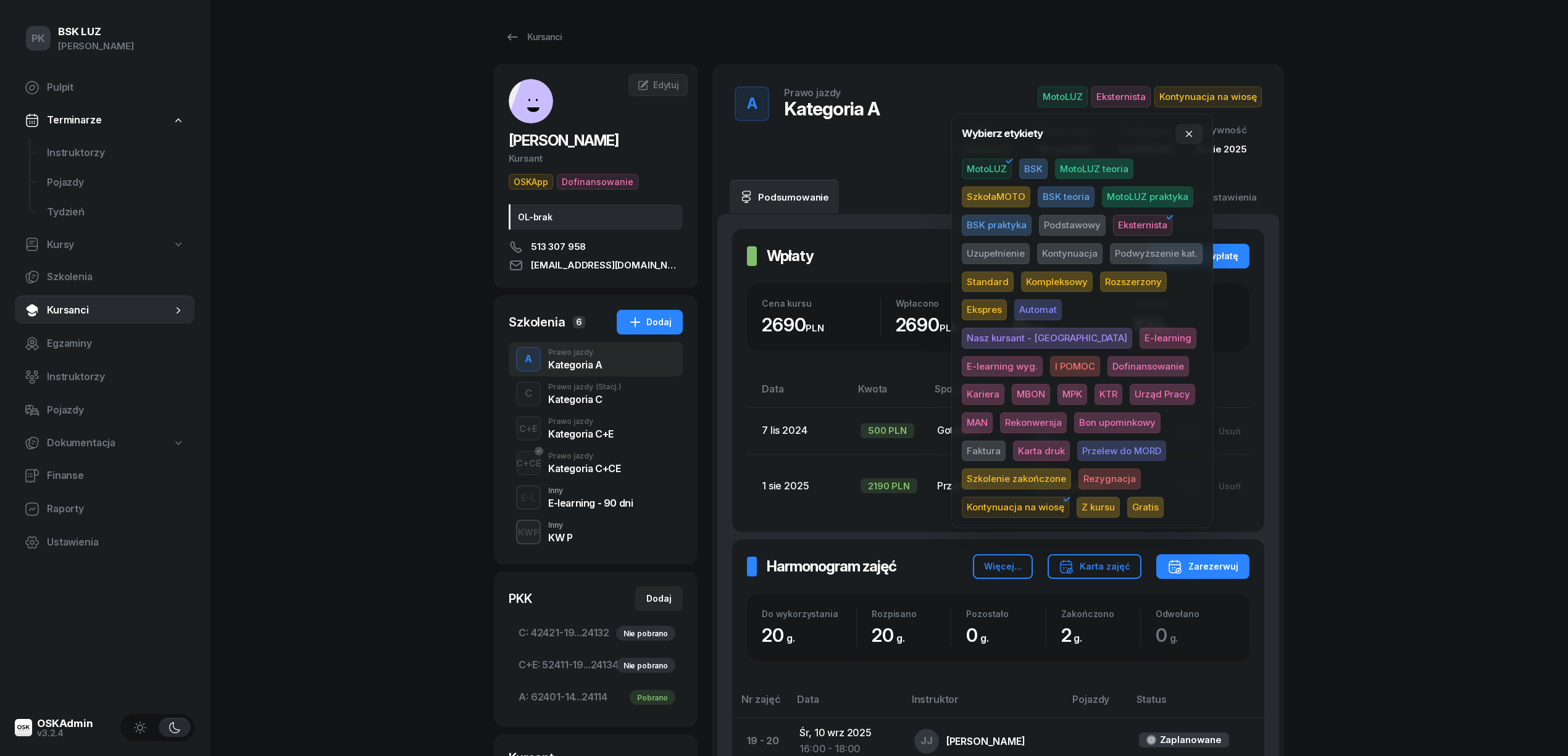
click at [998, 161] on span "MotoLUZ" at bounding box center [986, 168] width 50 height 21
click at [1032, 166] on span "BSK" at bounding box center [1033, 168] width 29 height 21
drag, startPoint x: 1457, startPoint y: 168, endPoint x: 1457, endPoint y: 184, distance: 16.0
click at [1175, 184] on div "PK BSK LUZ Piotr Klimek Pulpit Terminarze Instruktorzy Pojazdy Tydzień Kursy Sz…" at bounding box center [784, 671] width 1568 height 1342
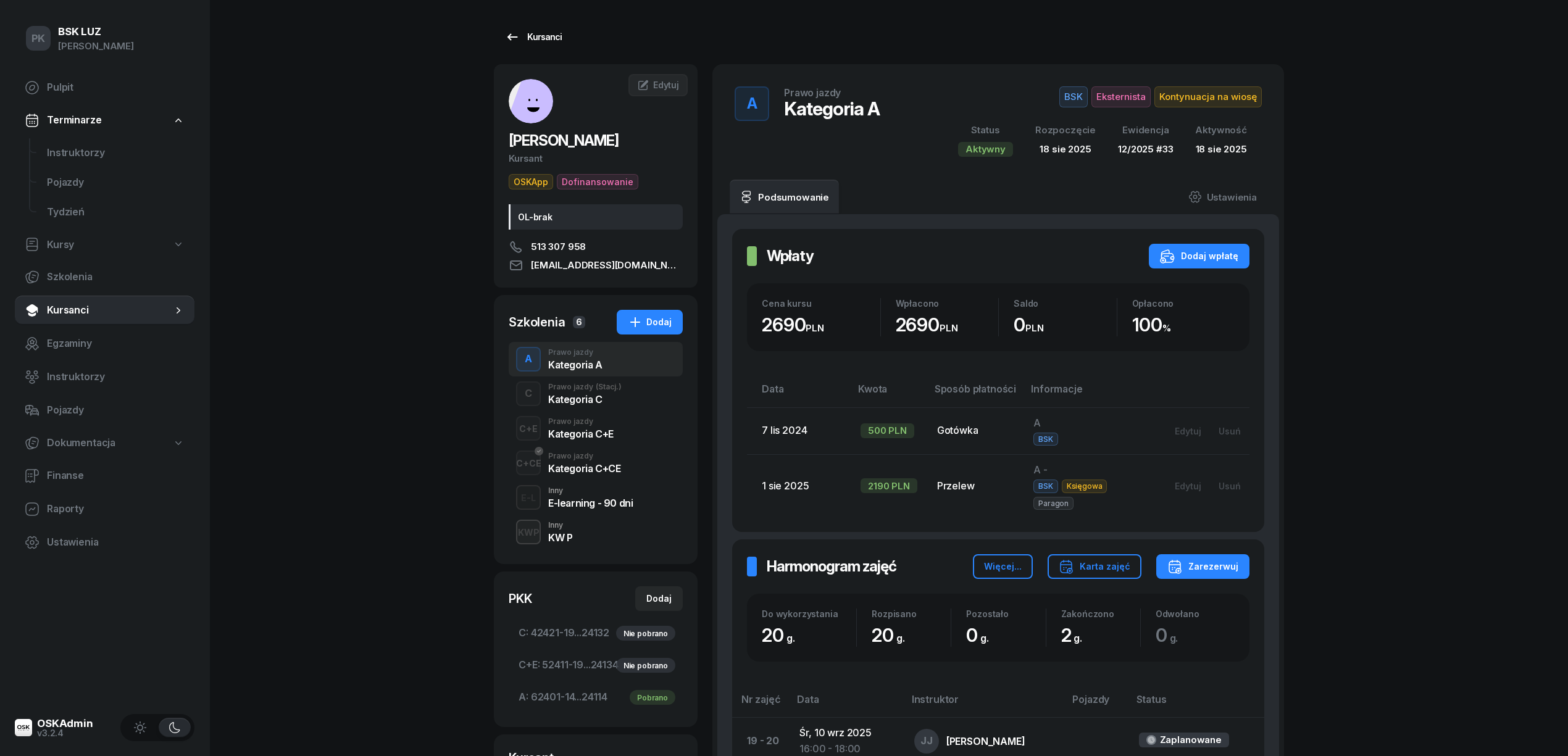
click at [528, 42] on div "Kursanci" at bounding box center [533, 36] width 57 height 15
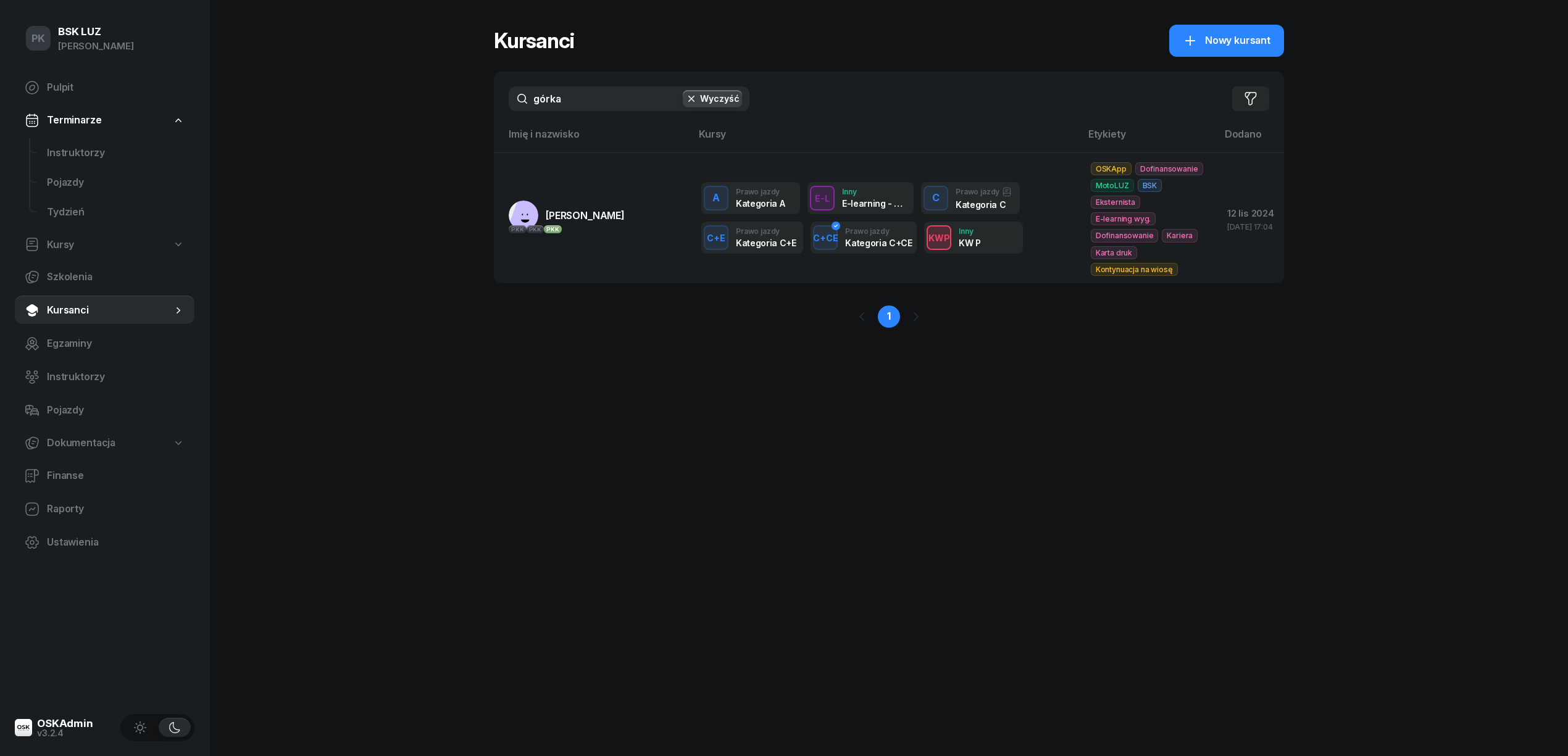
drag, startPoint x: 519, startPoint y: 105, endPoint x: 495, endPoint y: 109, distance: 24.3
click at [495, 109] on div "górka Wyczyść Filtruj" at bounding box center [888, 99] width 790 height 54
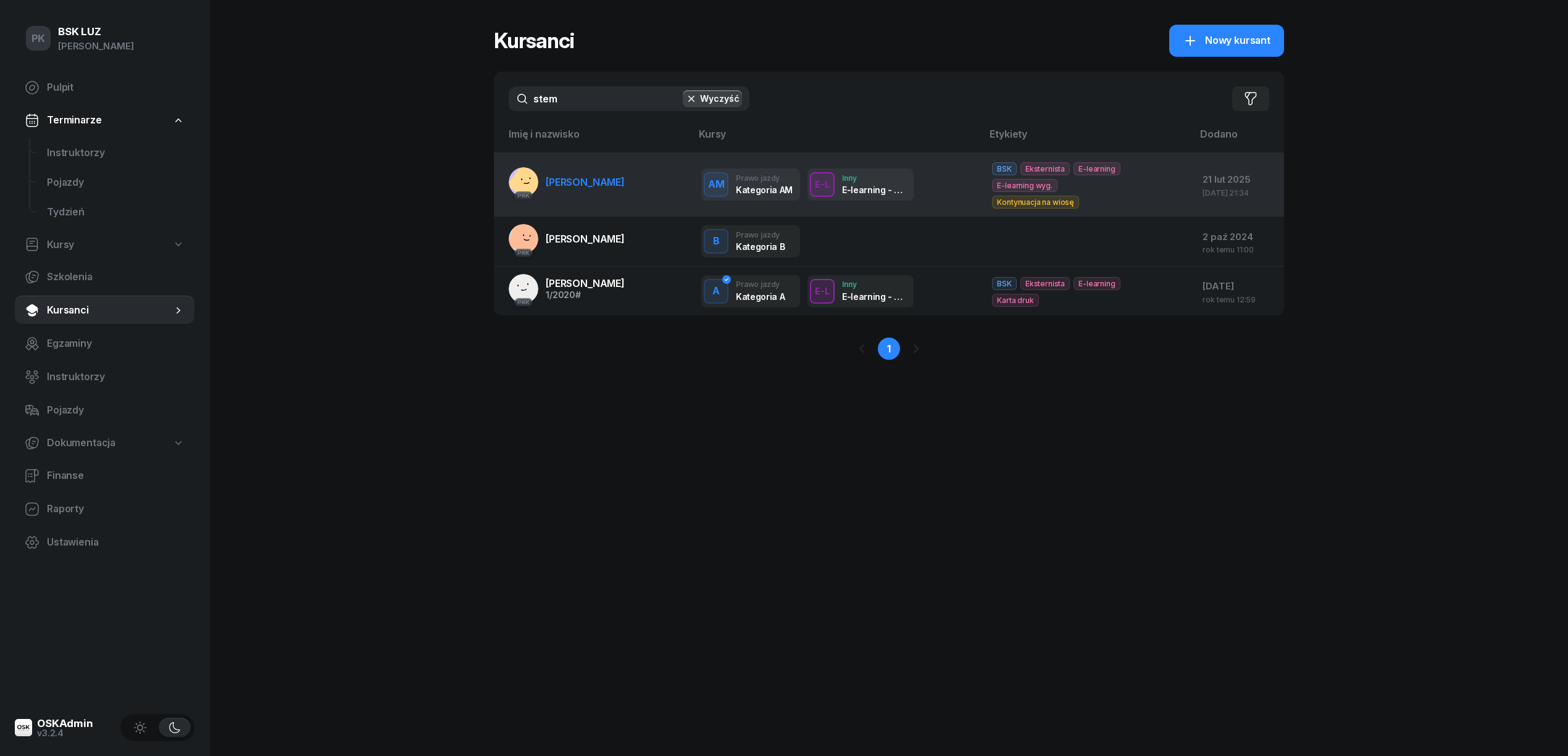
type input "stem"
click at [614, 190] on link "PKK STEMPIŃSKA KAROLINA" at bounding box center [566, 182] width 116 height 29
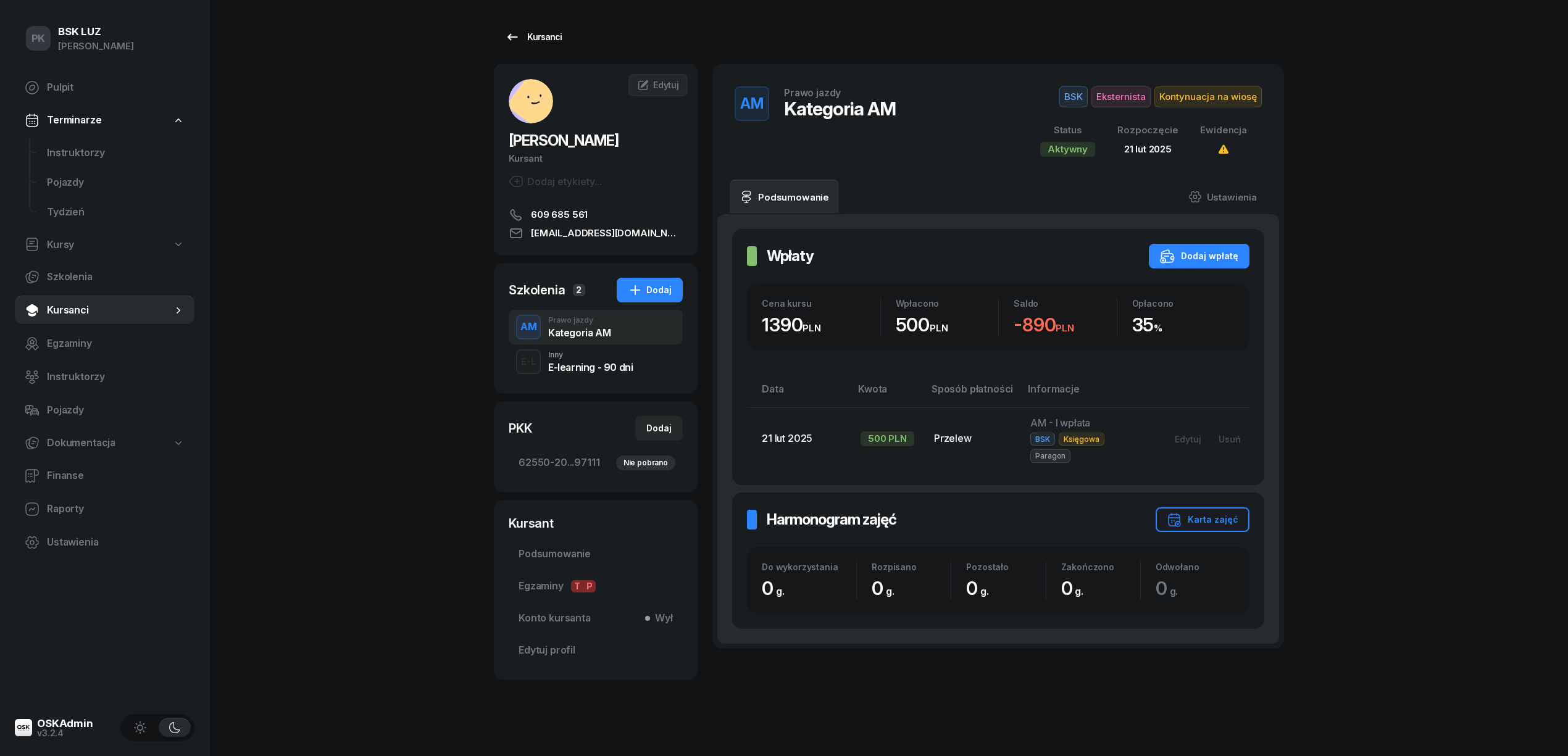
click at [544, 37] on div "Kursanci" at bounding box center [533, 36] width 57 height 15
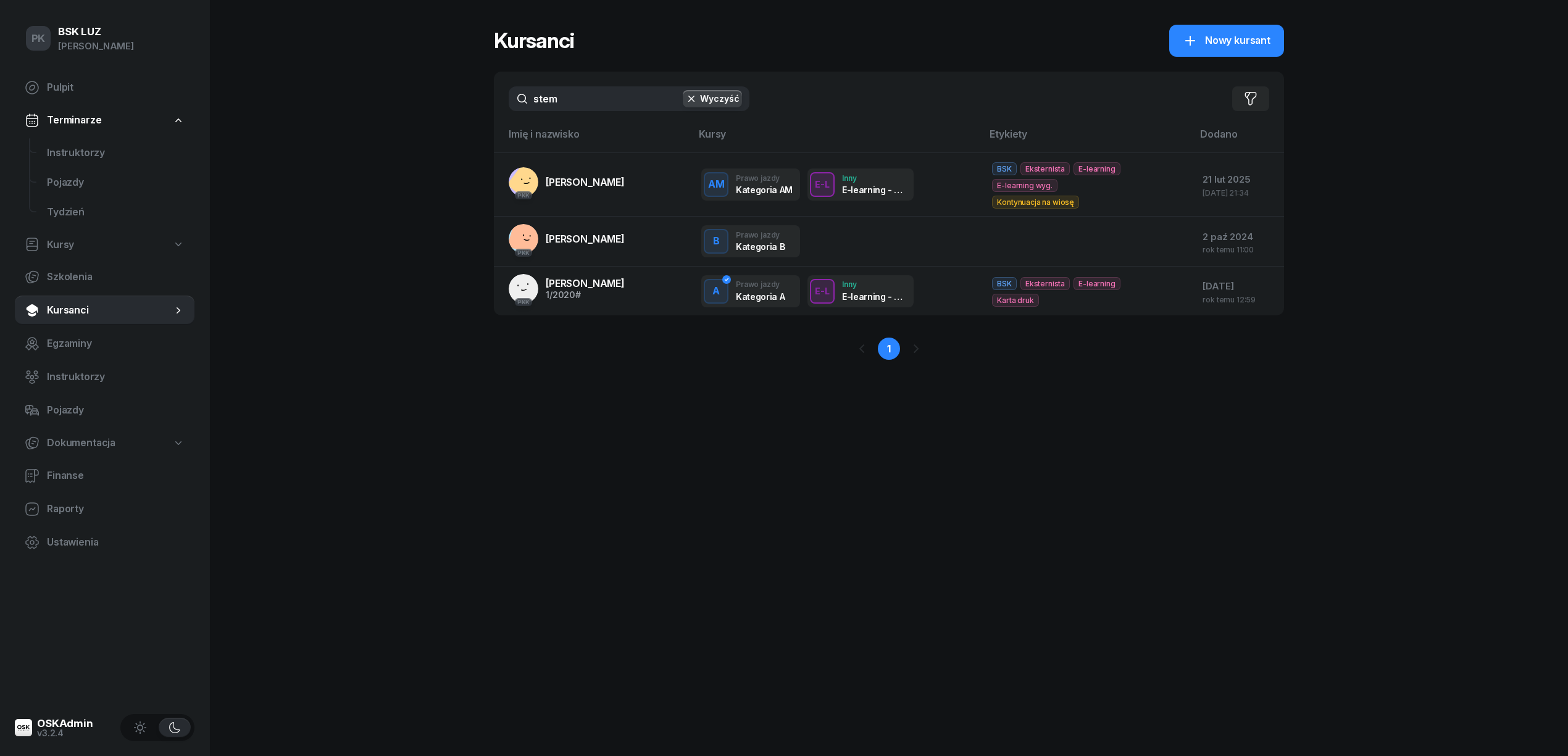
click at [462, 101] on div "PK BSK LUZ Piotr Klimek Pulpit Terminarze Instruktorzy Pojazdy Tydzień Kursy Sz…" at bounding box center [784, 378] width 1568 height 756
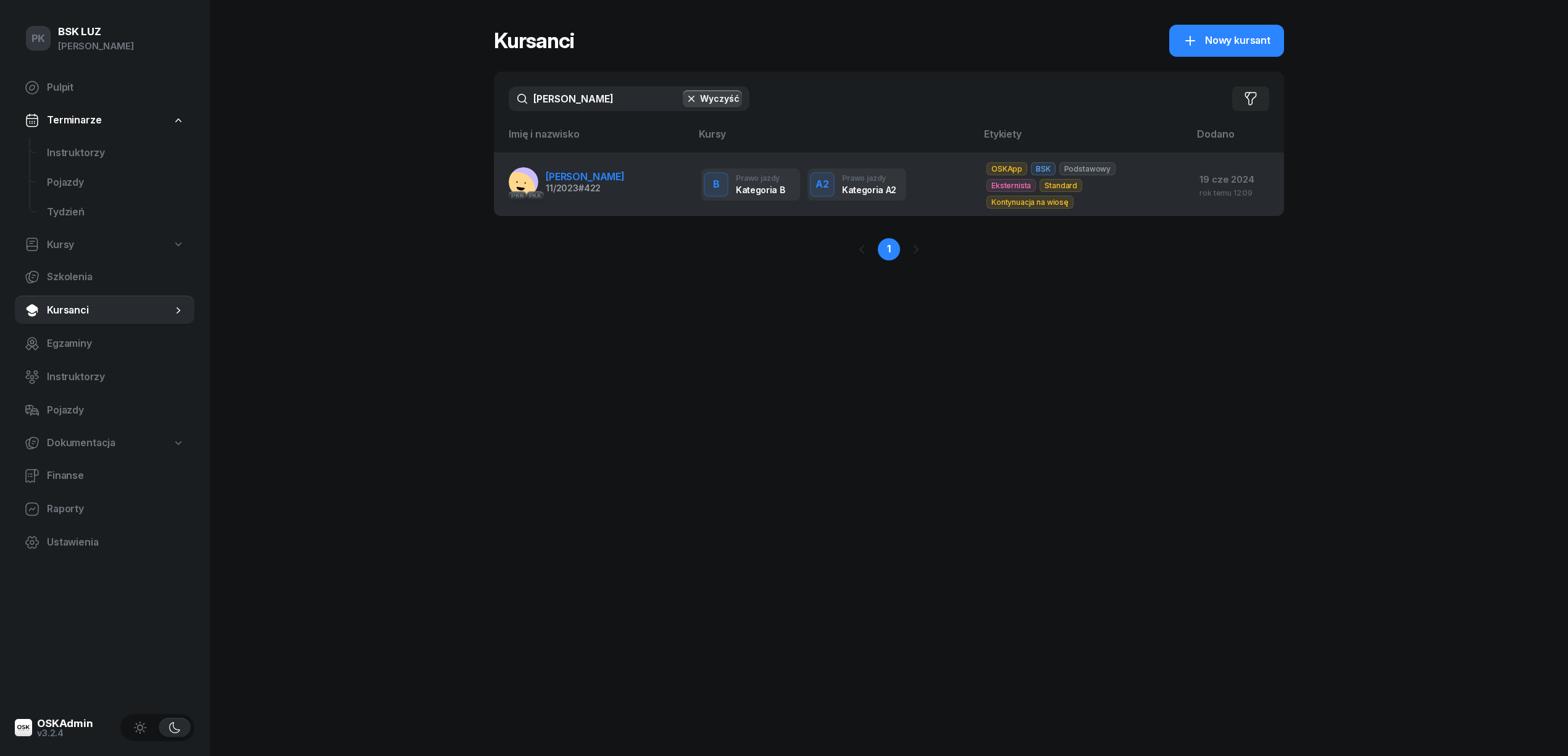
type input "holze"
click at [572, 165] on td "PKK PKK HOLZER JAN 11/2023 #422" at bounding box center [593, 184] width 197 height 64
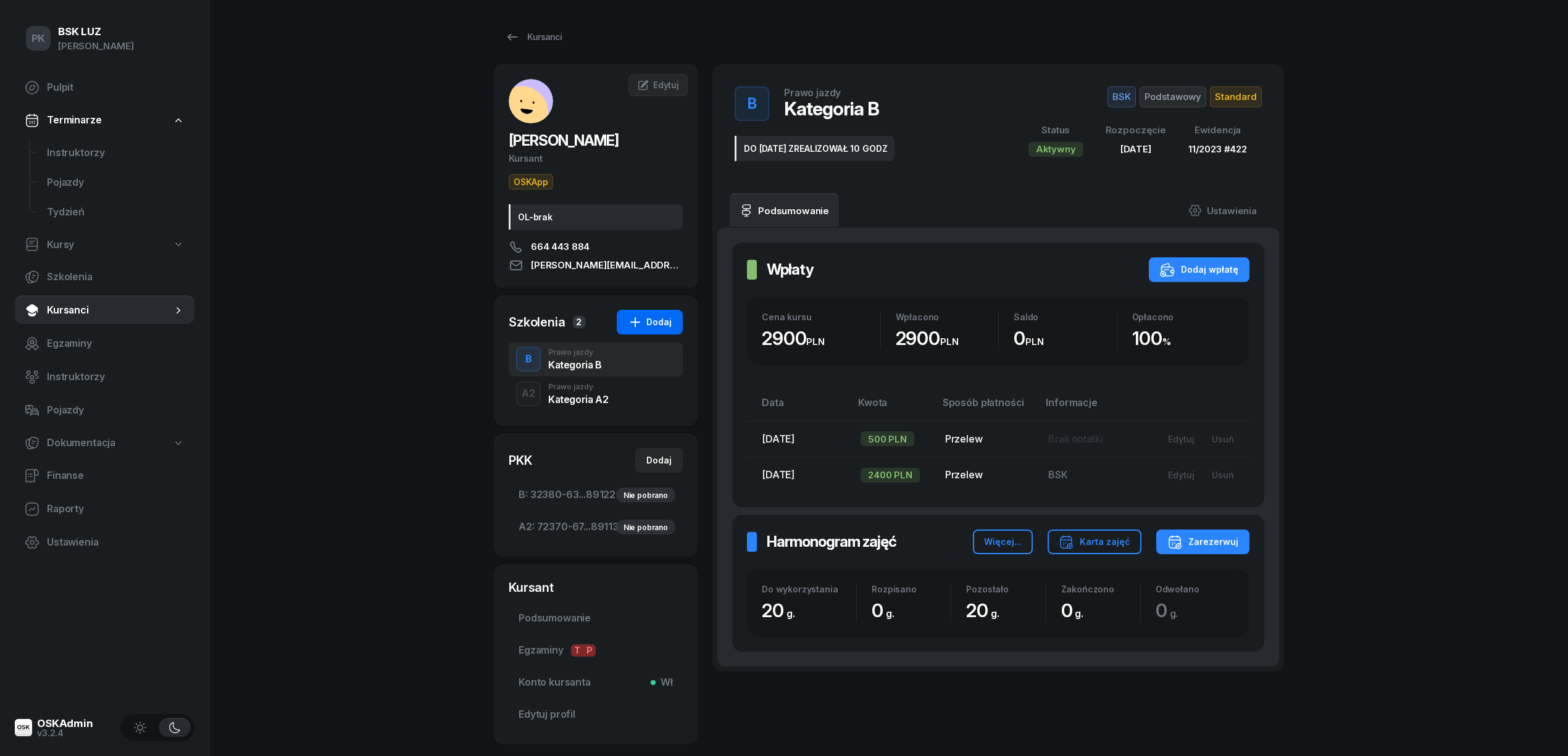
scroll to position [73, 0]
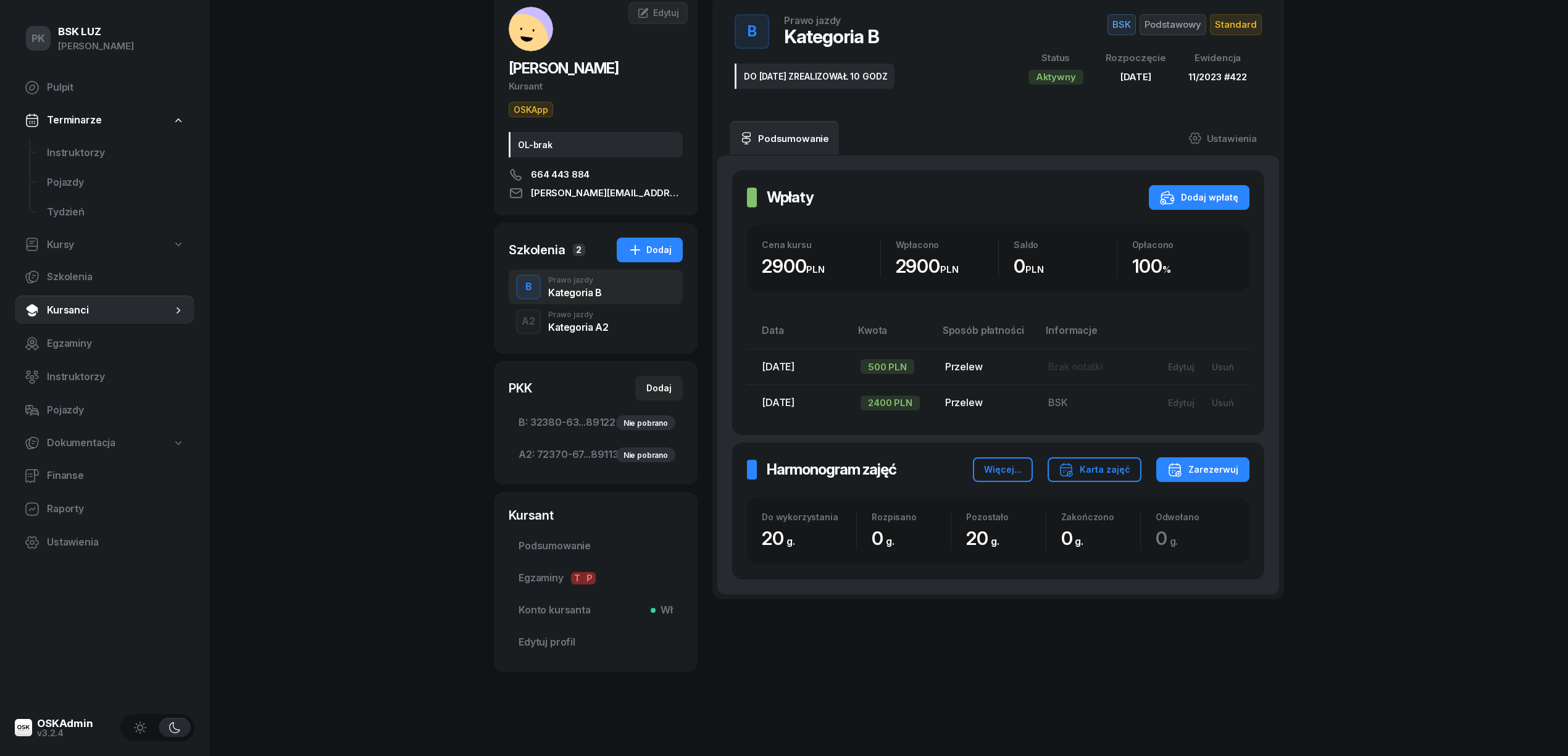
click at [594, 322] on div "Kategoria A2" at bounding box center [578, 327] width 60 height 10
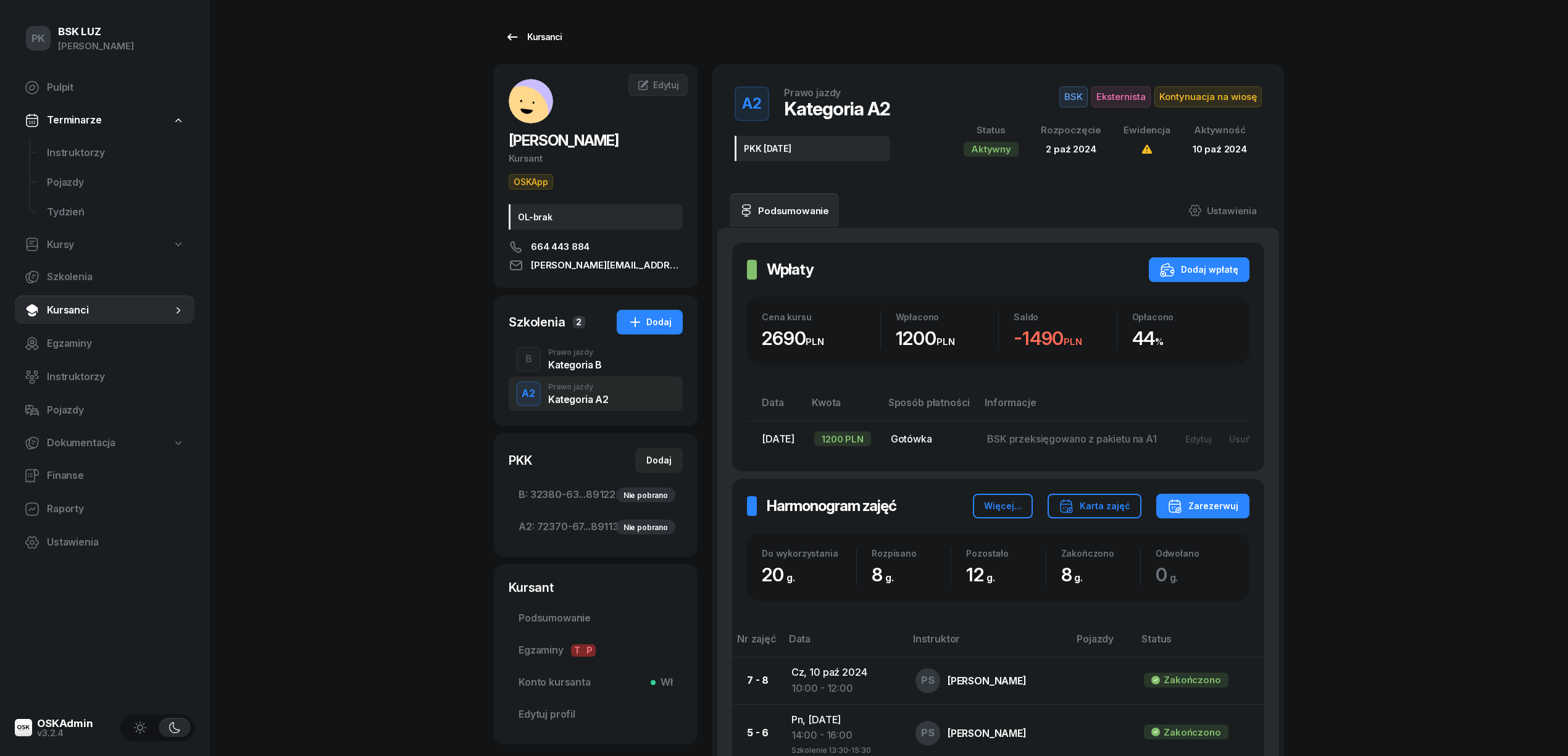
click at [549, 33] on div "Kursanci" at bounding box center [533, 36] width 57 height 15
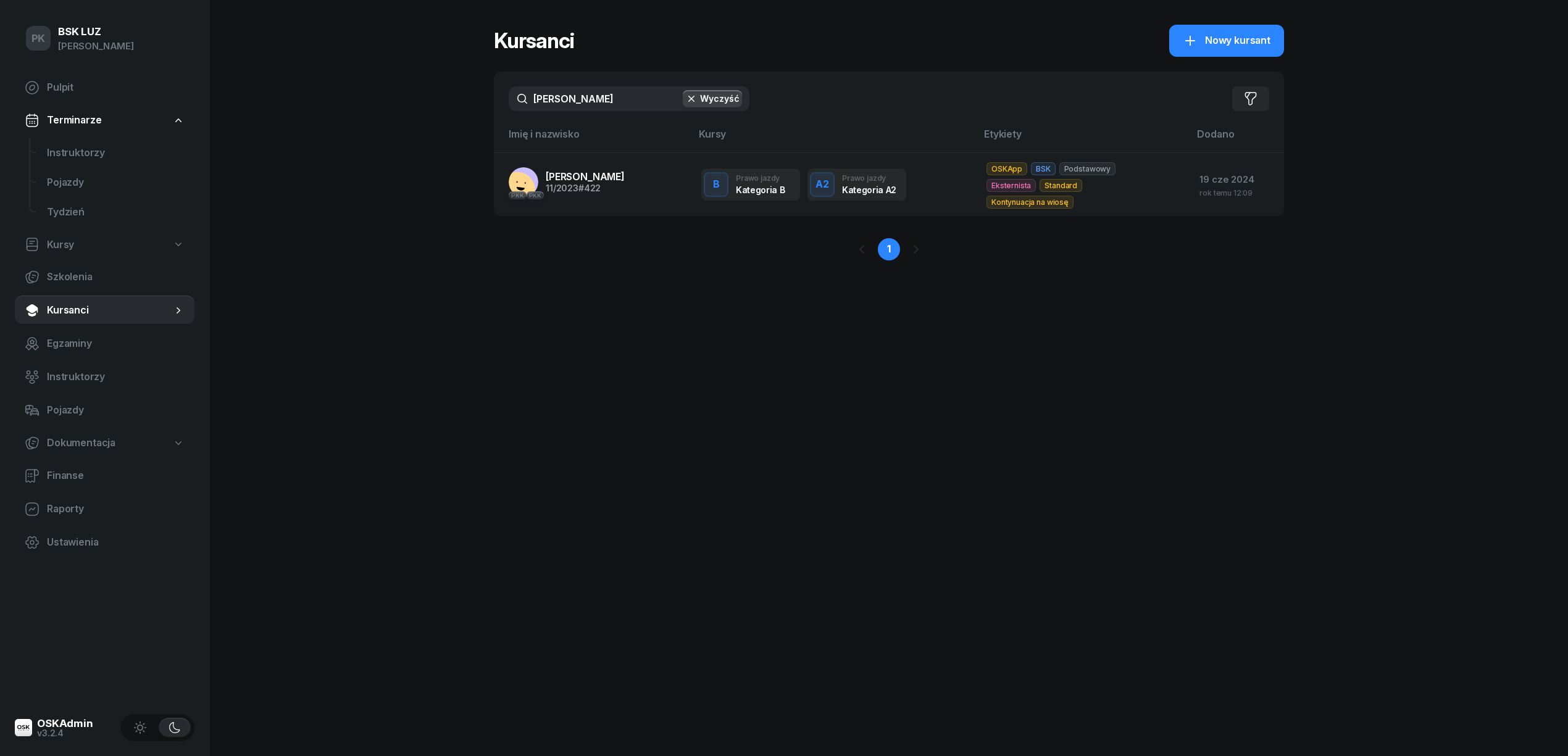
drag, startPoint x: 433, startPoint y: 105, endPoint x: 426, endPoint y: 109, distance: 8.1
click at [425, 107] on div "PK BSK LUZ Piotr Klimek Pulpit Terminarze Instruktorzy Pojazdy Tydzień Kursy Sz…" at bounding box center [784, 378] width 1568 height 756
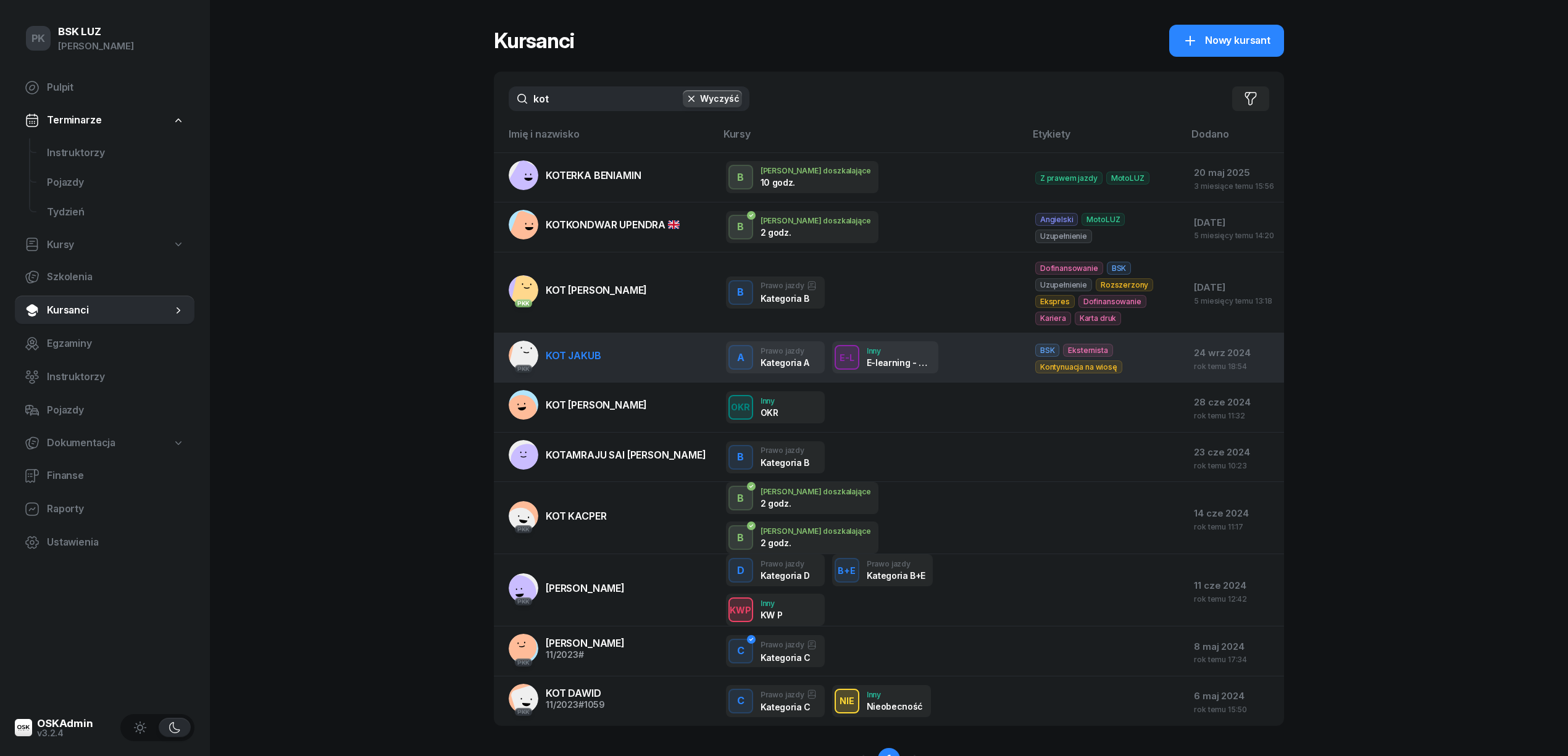
type input "kot"
click at [573, 356] on span "KOT JAKUB" at bounding box center [574, 355] width 56 height 12
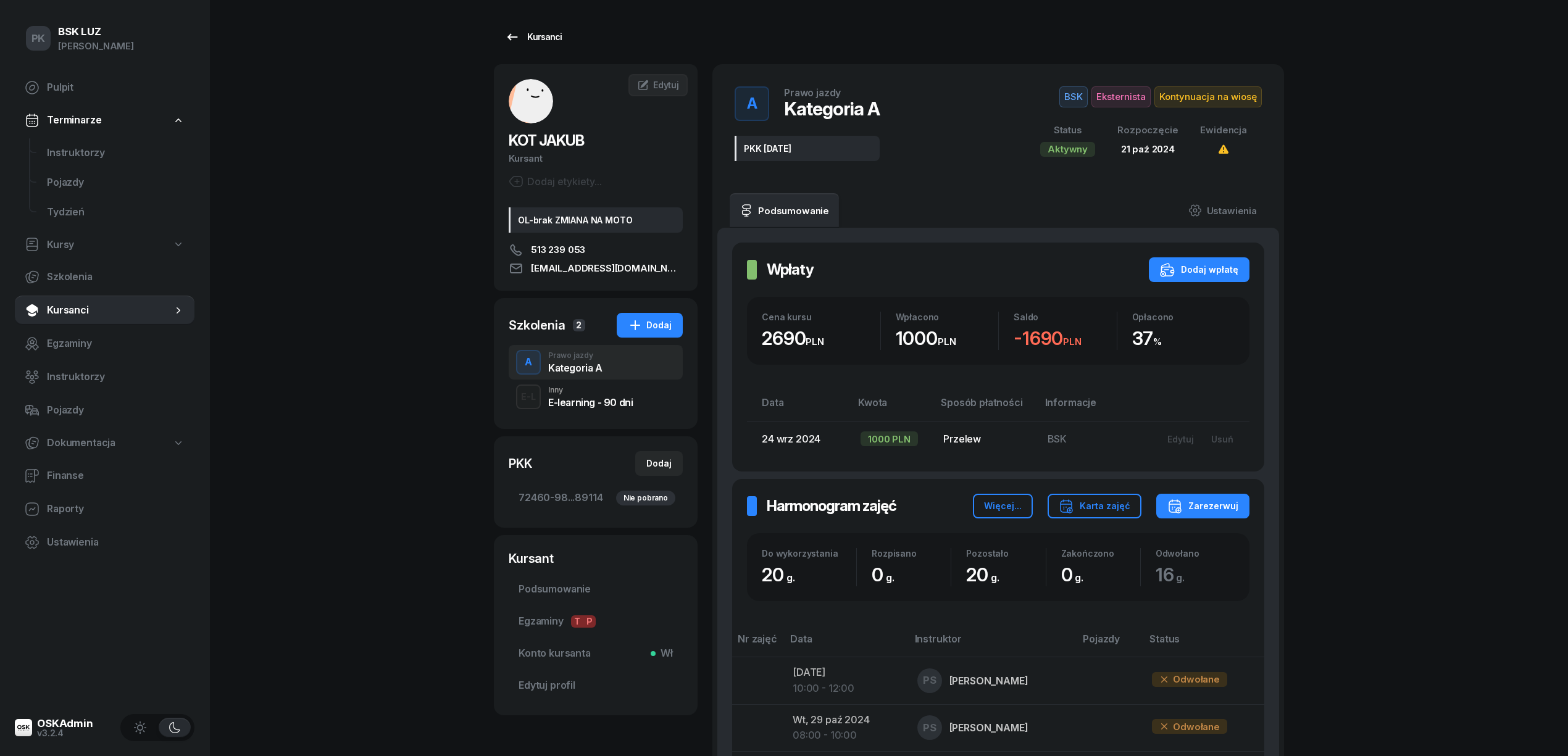
drag, startPoint x: 555, startPoint y: 23, endPoint x: 558, endPoint y: 48, distance: 25.2
click at [561, 42] on div "Kursanci KOT JAKUB Kursant Dodaj etykiety... OL-brak ZMIANA NA MOTO 513 239 053…" at bounding box center [888, 564] width 790 height 1129
click at [554, 44] on link "Kursanci" at bounding box center [534, 37] width 79 height 25
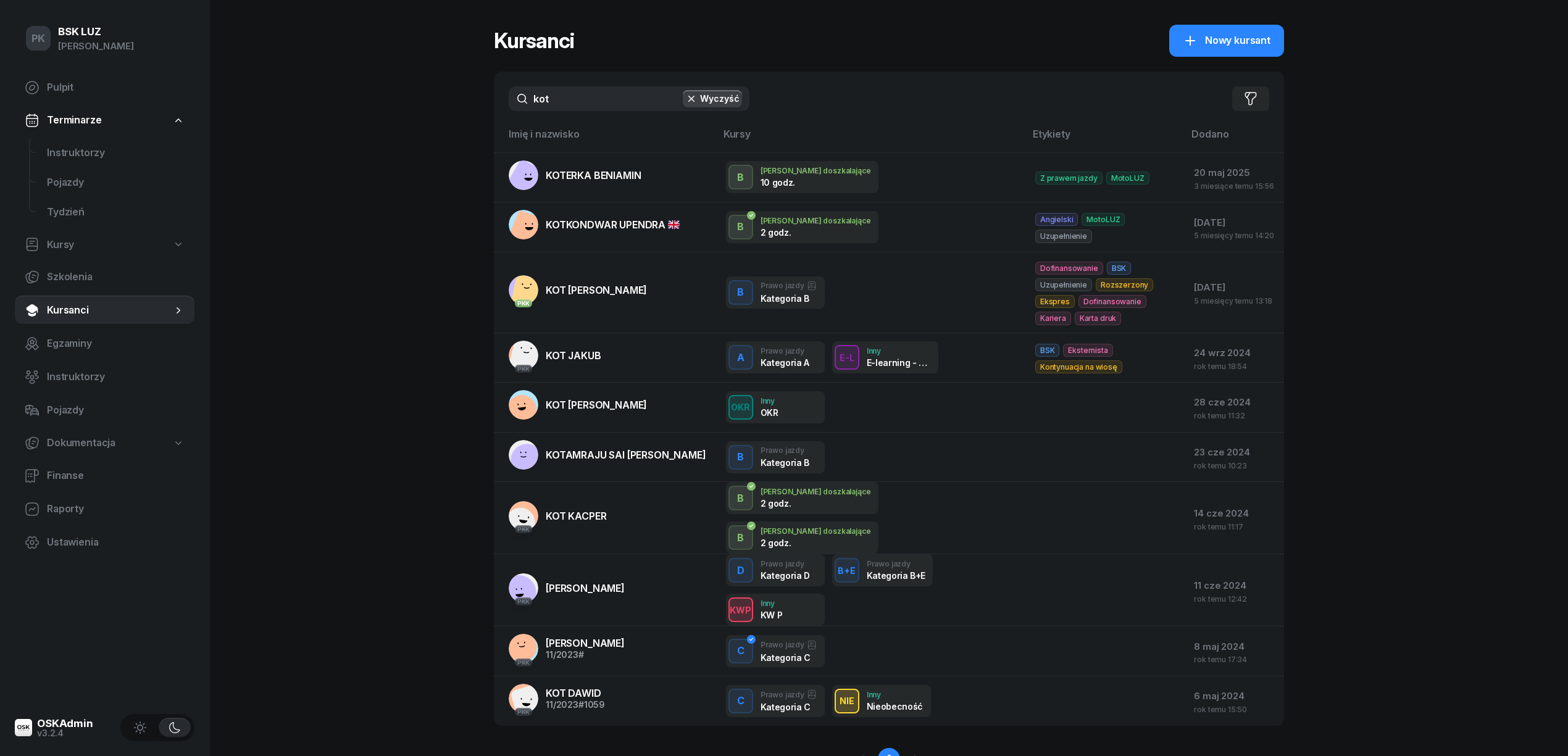
click at [457, 122] on div "PK BSK LUZ Piotr Klimek Pulpit Terminarze Instruktorzy Pojazdy Tydzień Kursy Sz…" at bounding box center [784, 408] width 1568 height 817
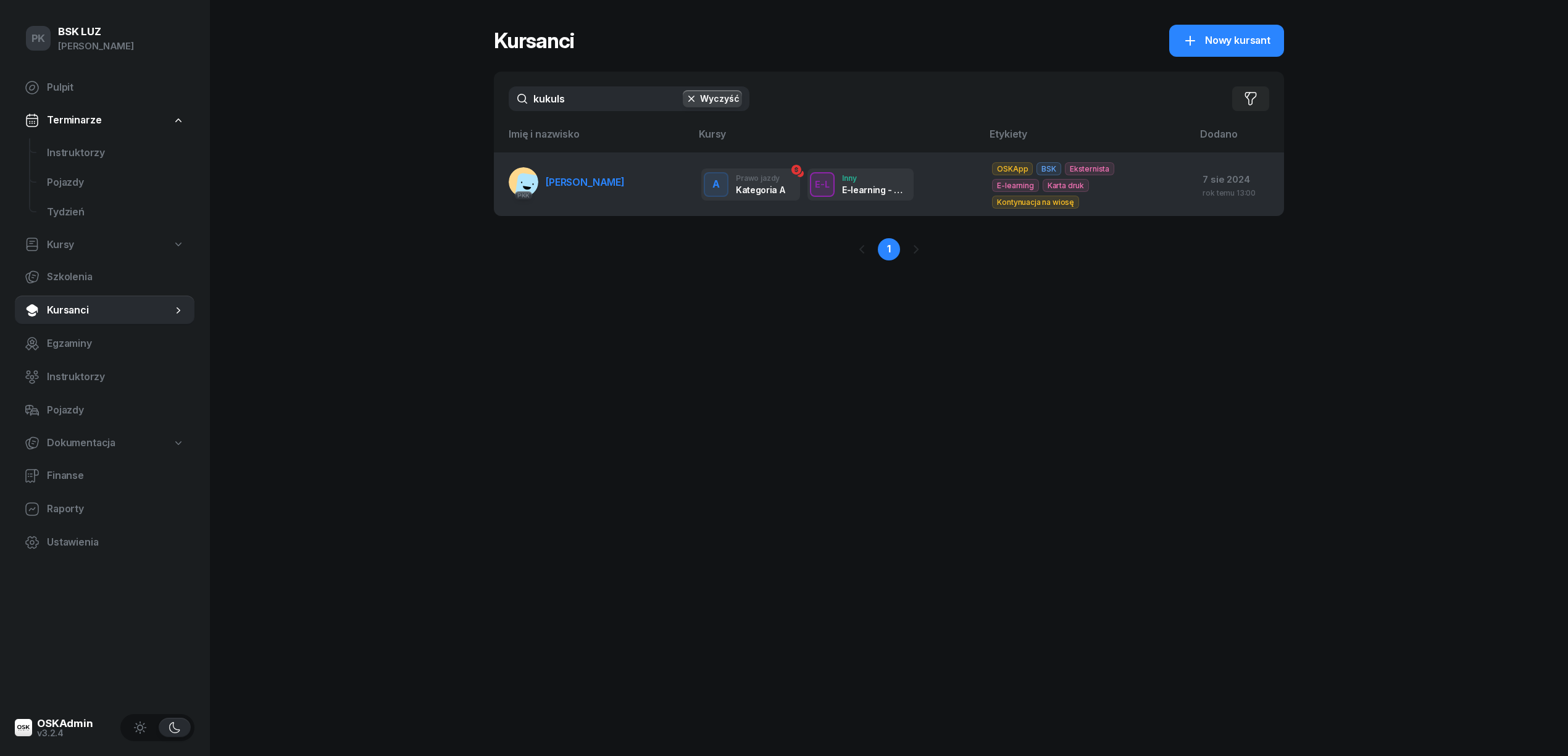
type input "kukuls"
click at [610, 181] on span "KUKULSKI SZYMON" at bounding box center [586, 182] width 79 height 12
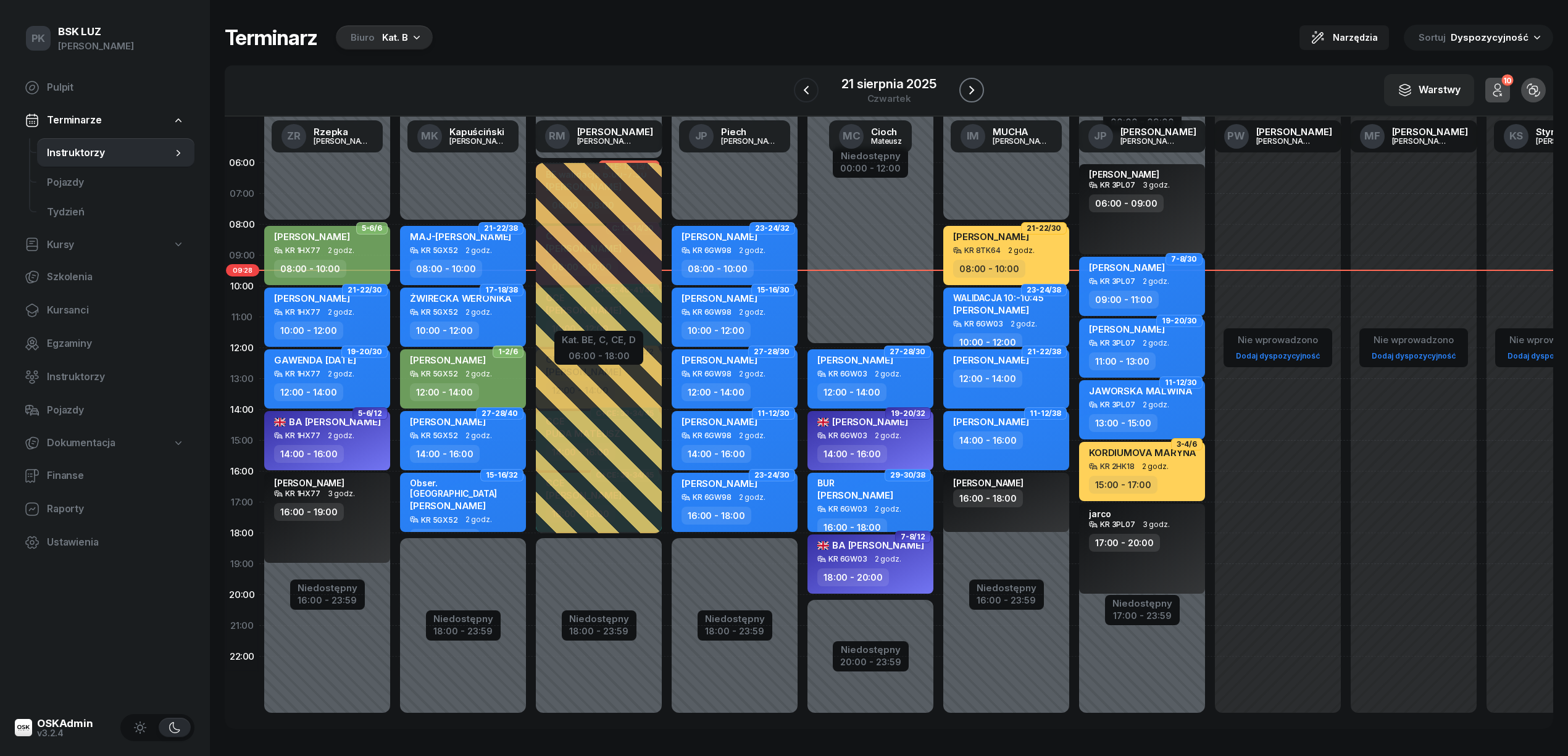
click at [966, 95] on icon "button" at bounding box center [971, 90] width 15 height 15
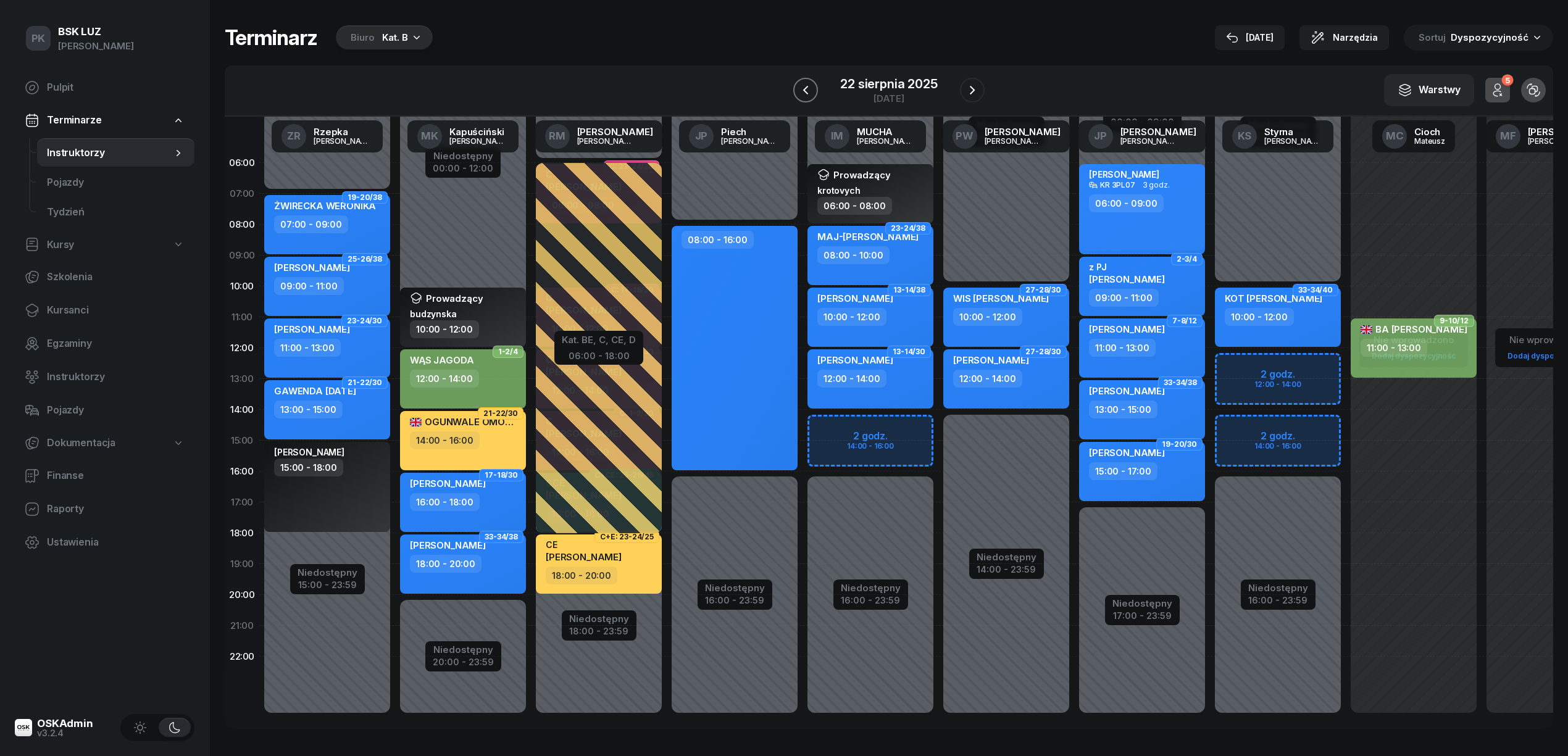
click at [812, 92] on icon "button" at bounding box center [805, 90] width 15 height 15
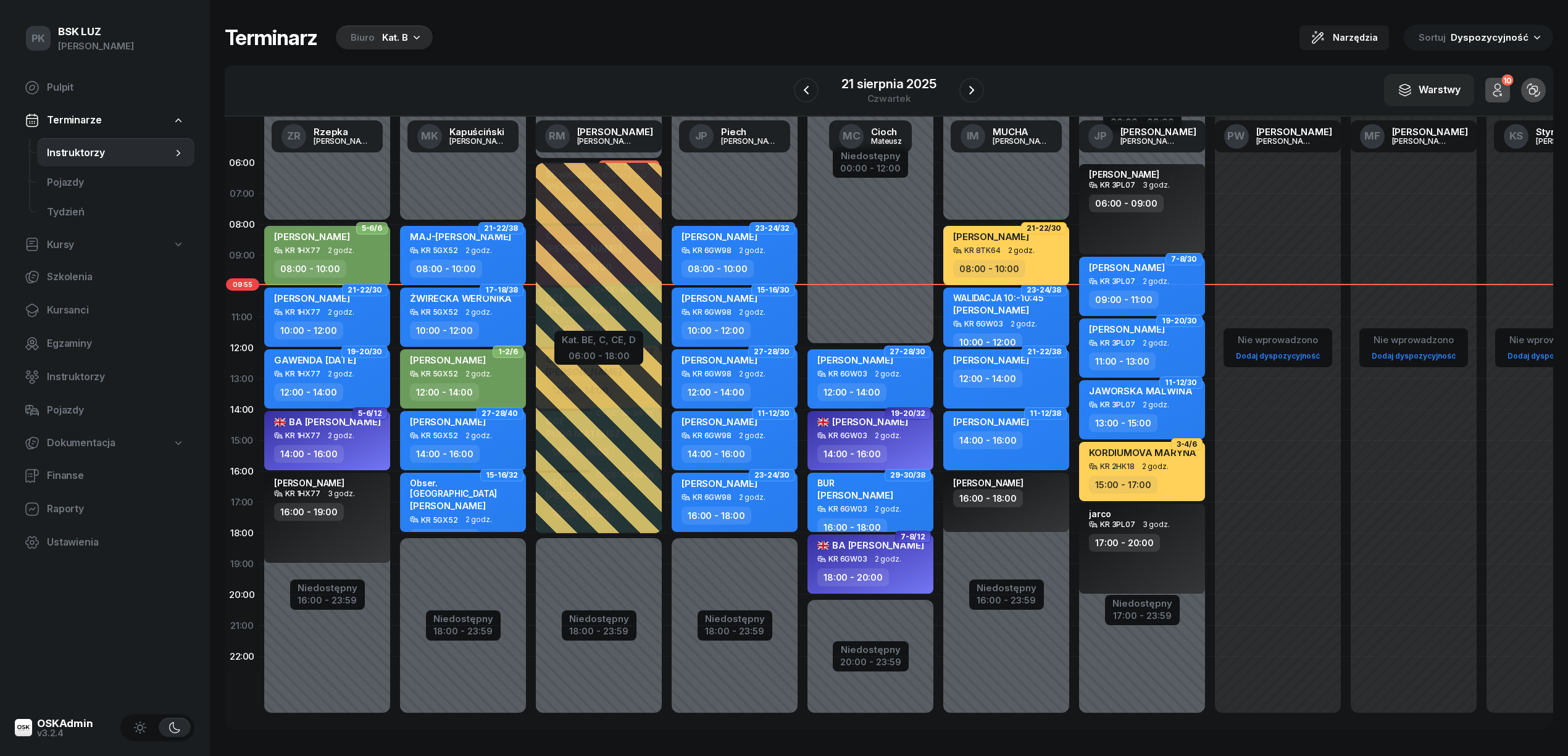
click at [1055, 269] on div "08:00 - 10:00" at bounding box center [1007, 269] width 109 height 18
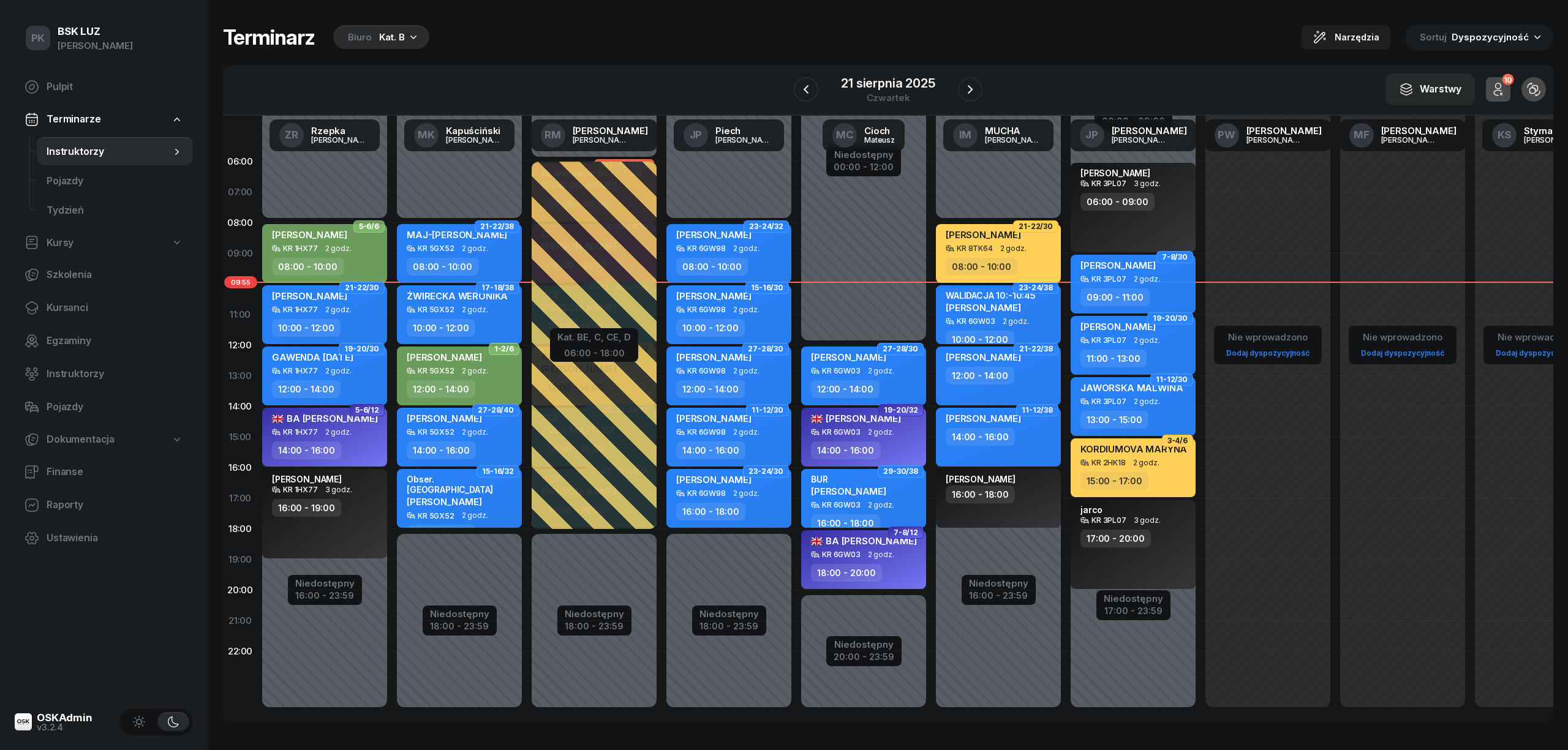
select select "08"
select select "10"
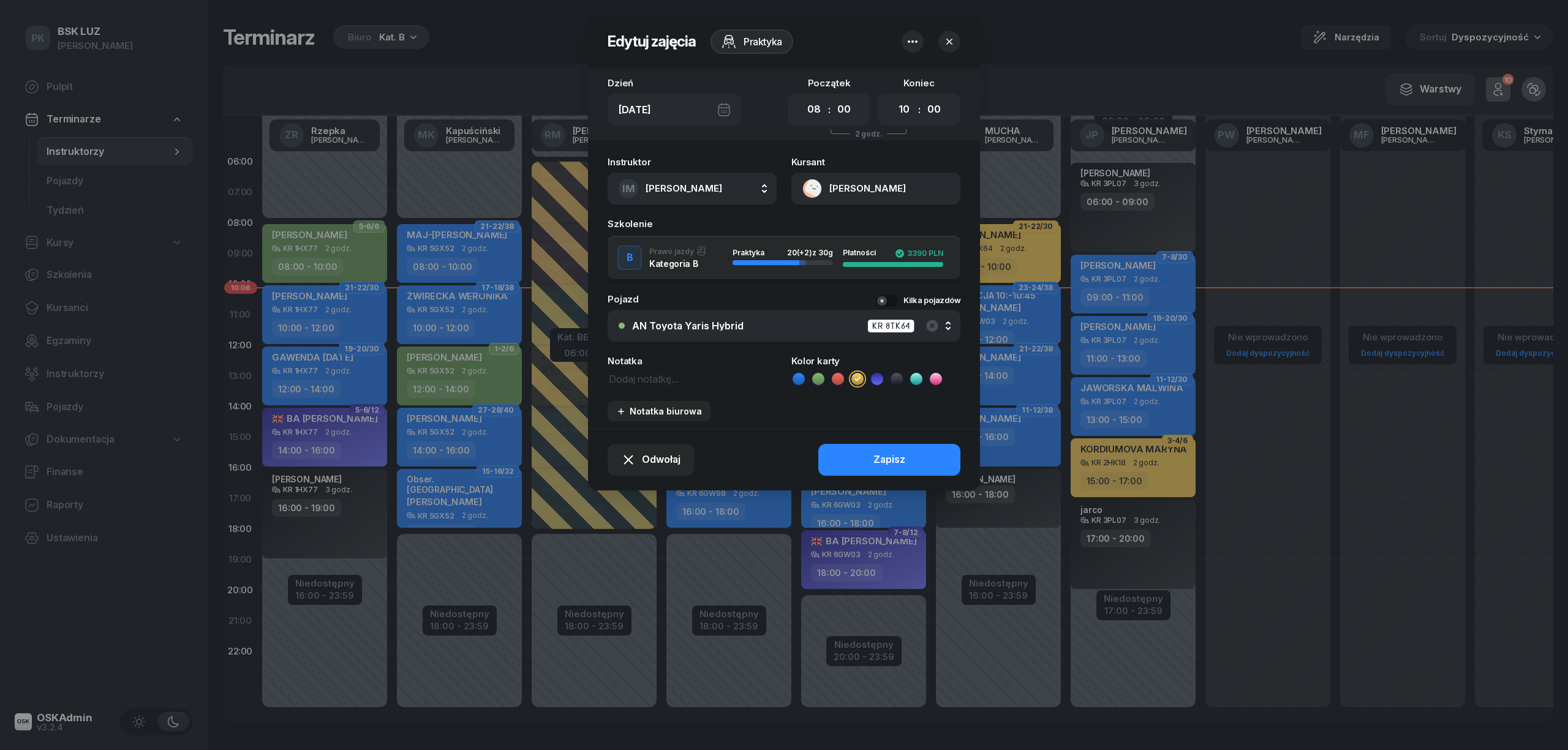
click at [552, 77] on div at bounding box center [784, 375] width 1568 height 750
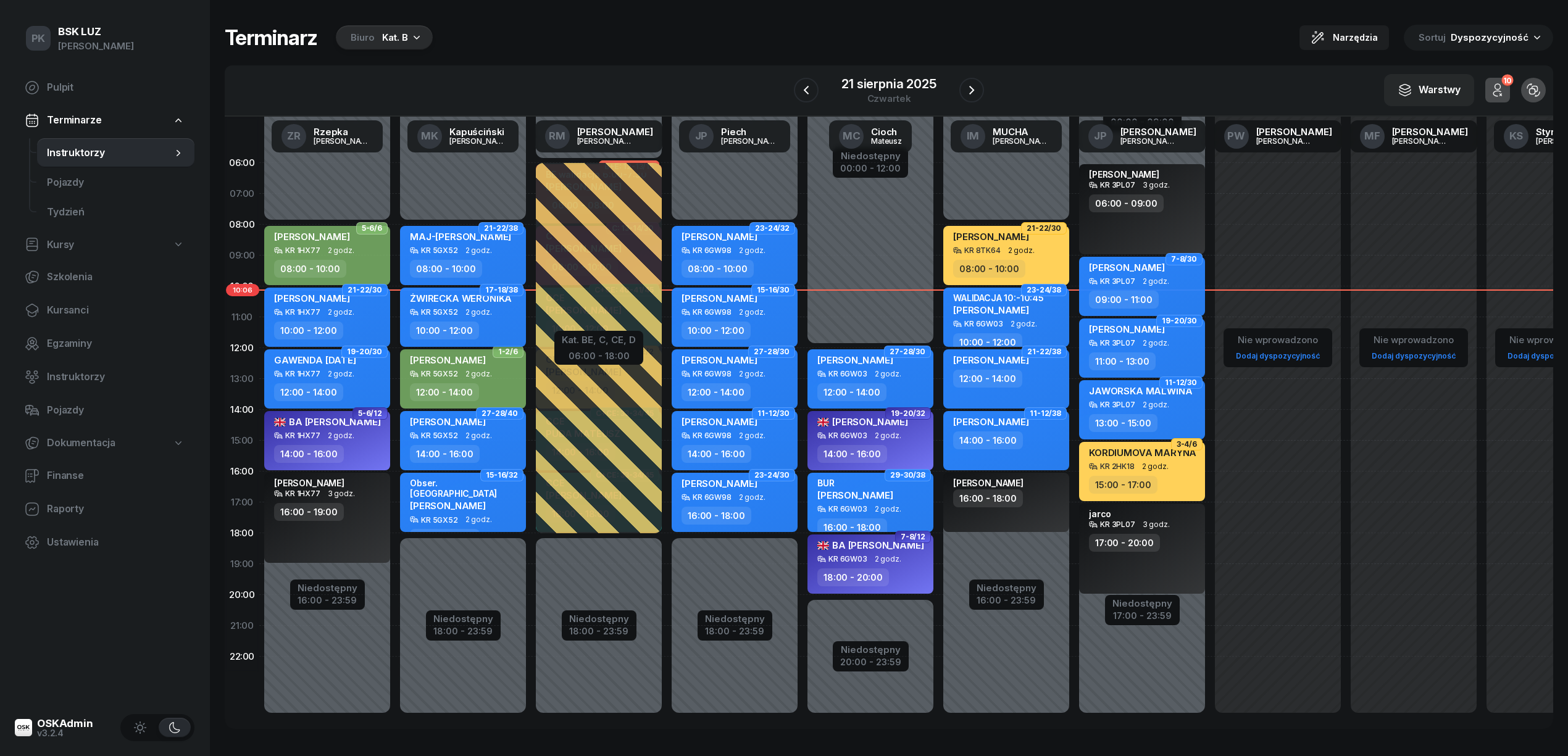
click at [455, 321] on div "10:00 - 12:00" at bounding box center [444, 330] width 69 height 18
select select "10"
select select "12"
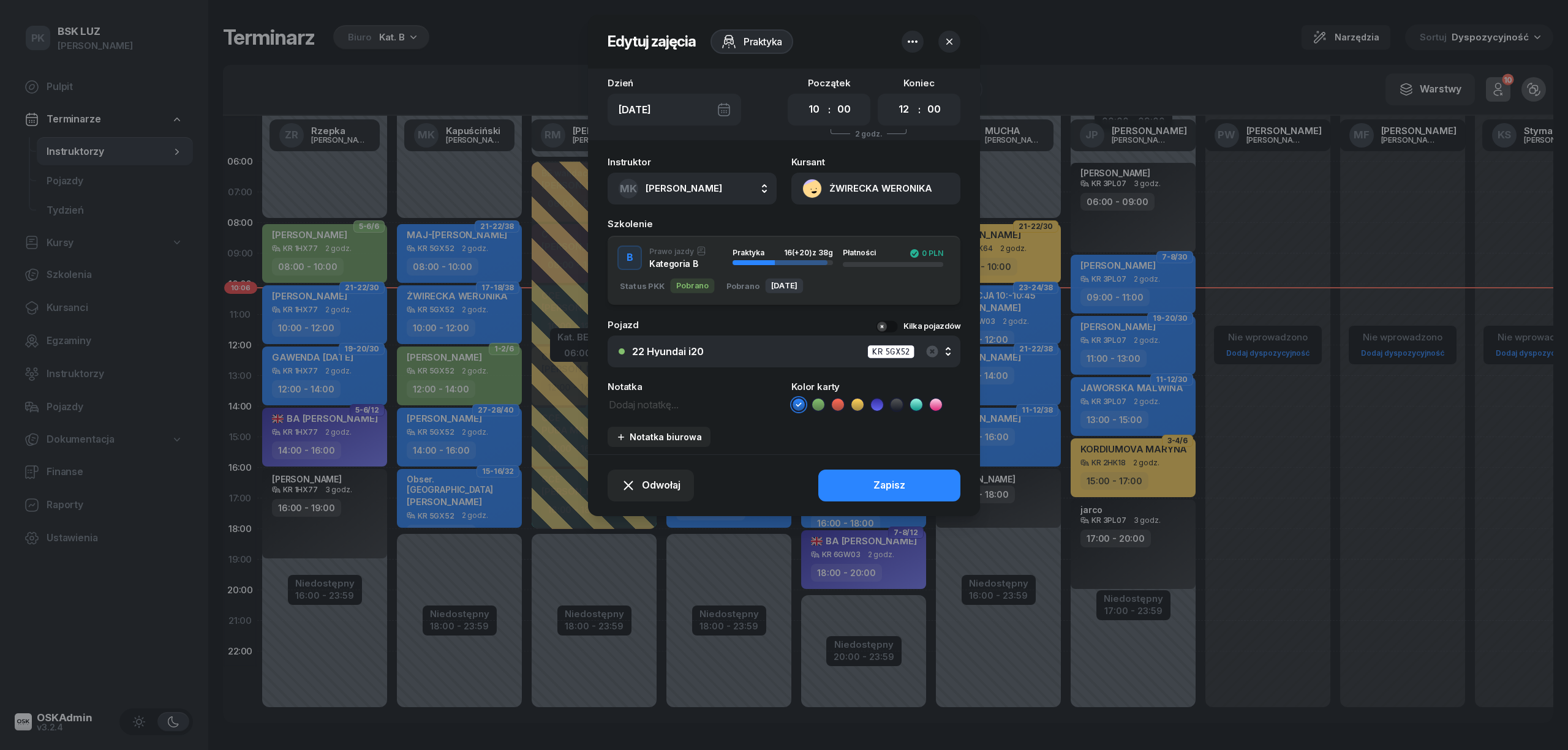
click at [881, 183] on button "ŻWIRECKA WERONIKA" at bounding box center [875, 188] width 169 height 32
click at [888, 225] on link "Otwórz profil" at bounding box center [875, 231] width 160 height 31
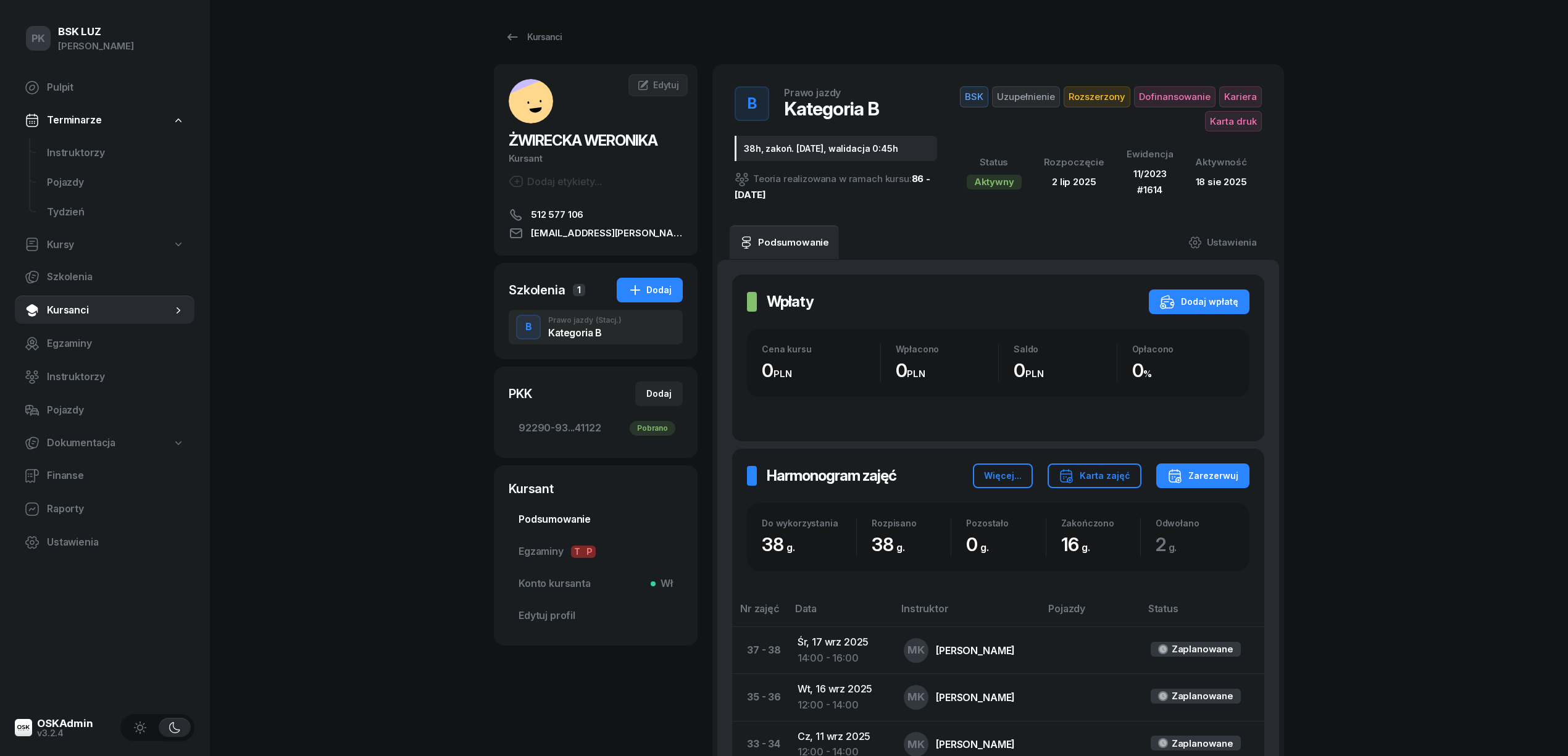
click at [581, 526] on span "Podsumowanie" at bounding box center [596, 519] width 155 height 16
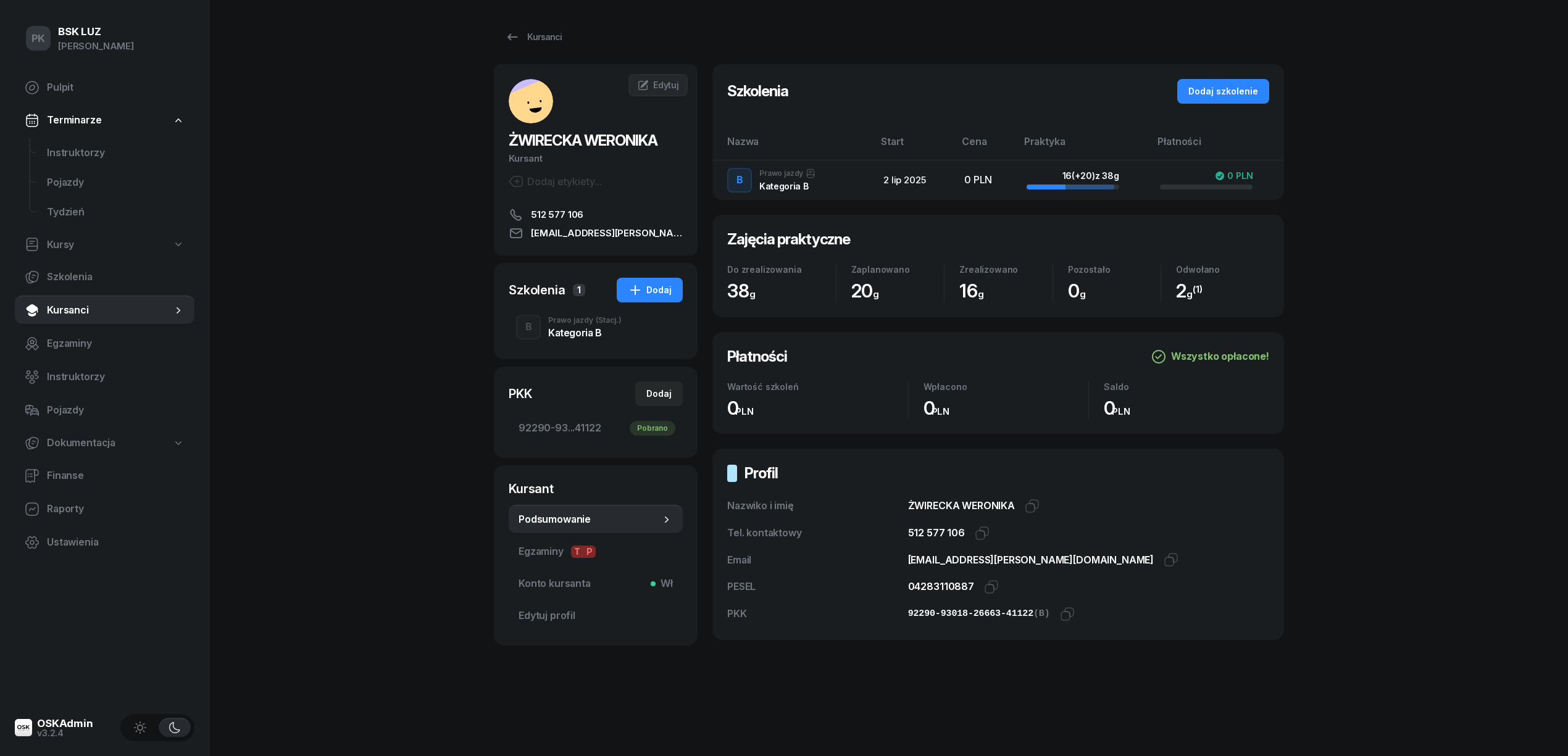
click at [570, 337] on div "Kategoria B" at bounding box center [585, 332] width 74 height 10
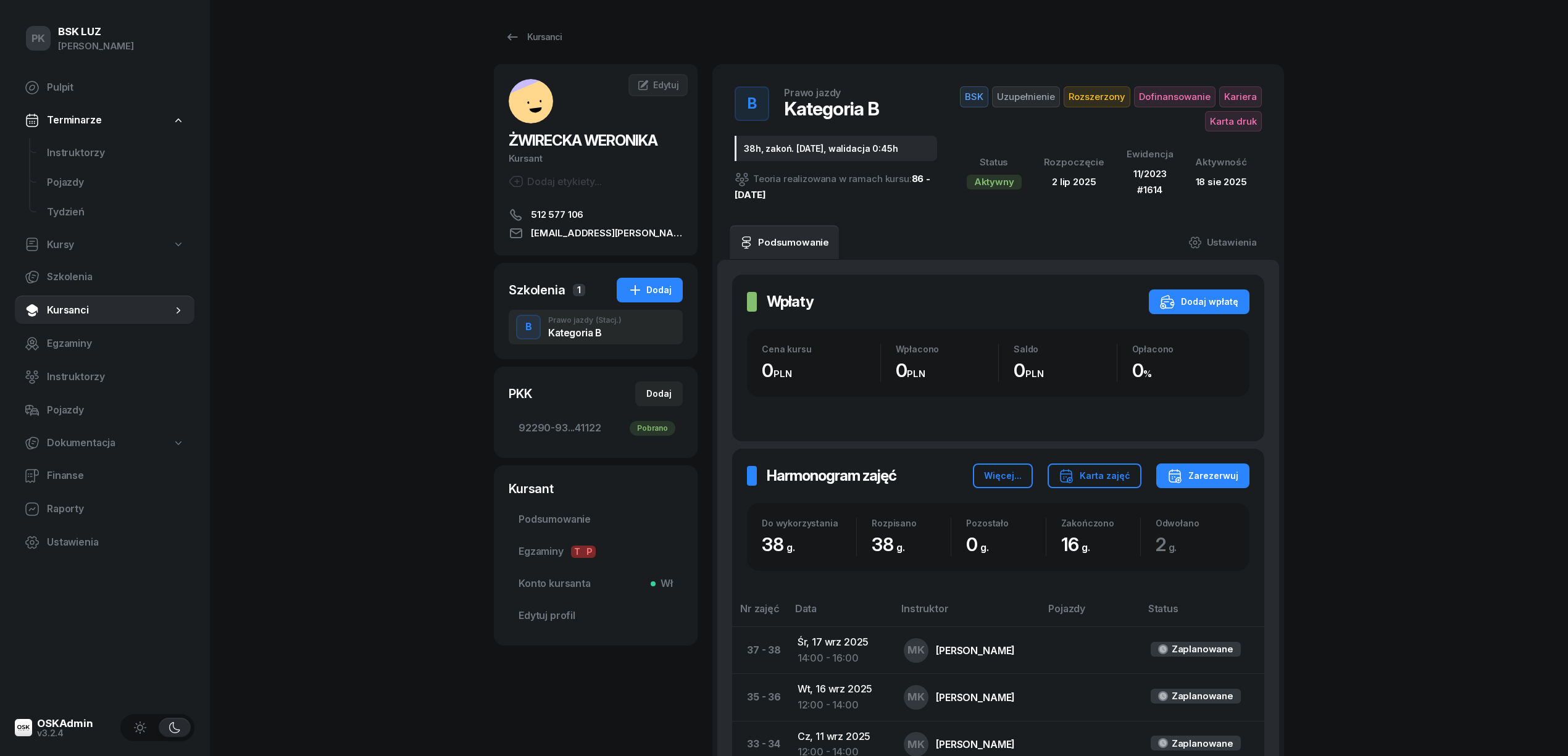
click at [648, 137] on span "ŻWIRECKA WERONIKA" at bounding box center [583, 140] width 149 height 18
copy span "WERONIKA"
click at [539, 525] on span "Podsumowanie" at bounding box center [596, 519] width 155 height 16
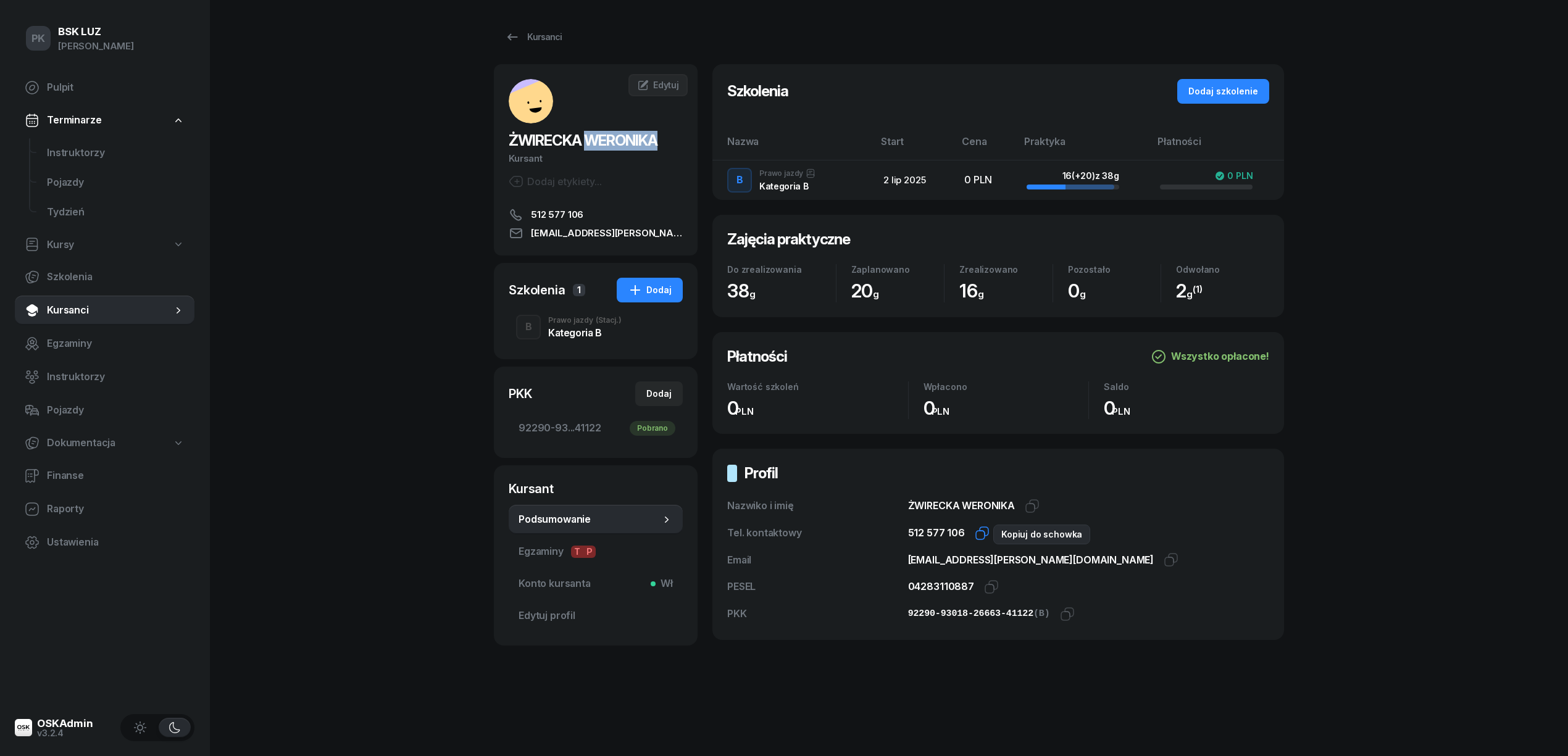
click at [976, 536] on icon "button" at bounding box center [982, 532] width 15 height 15
click at [989, 583] on icon "button" at bounding box center [991, 586] width 15 height 15
click at [1065, 609] on icon "button" at bounding box center [1069, 612] width 9 height 9
click at [571, 425] on span "92290-93...41122 Pobrano" at bounding box center [596, 428] width 155 height 16
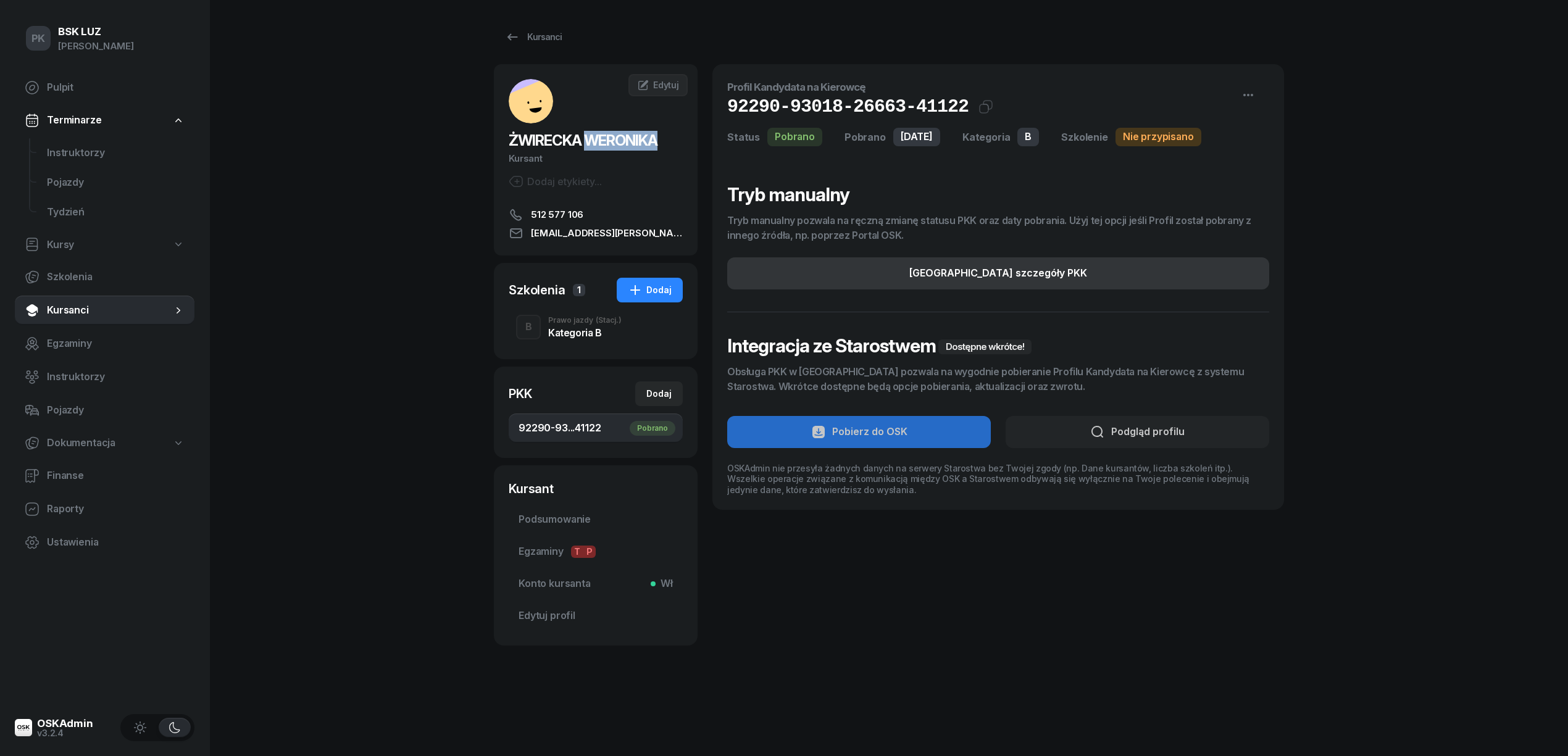
click at [1081, 272] on button "[GEOGRAPHIC_DATA] szczegóły PKK" at bounding box center [998, 272] width 542 height 32
select select "B"
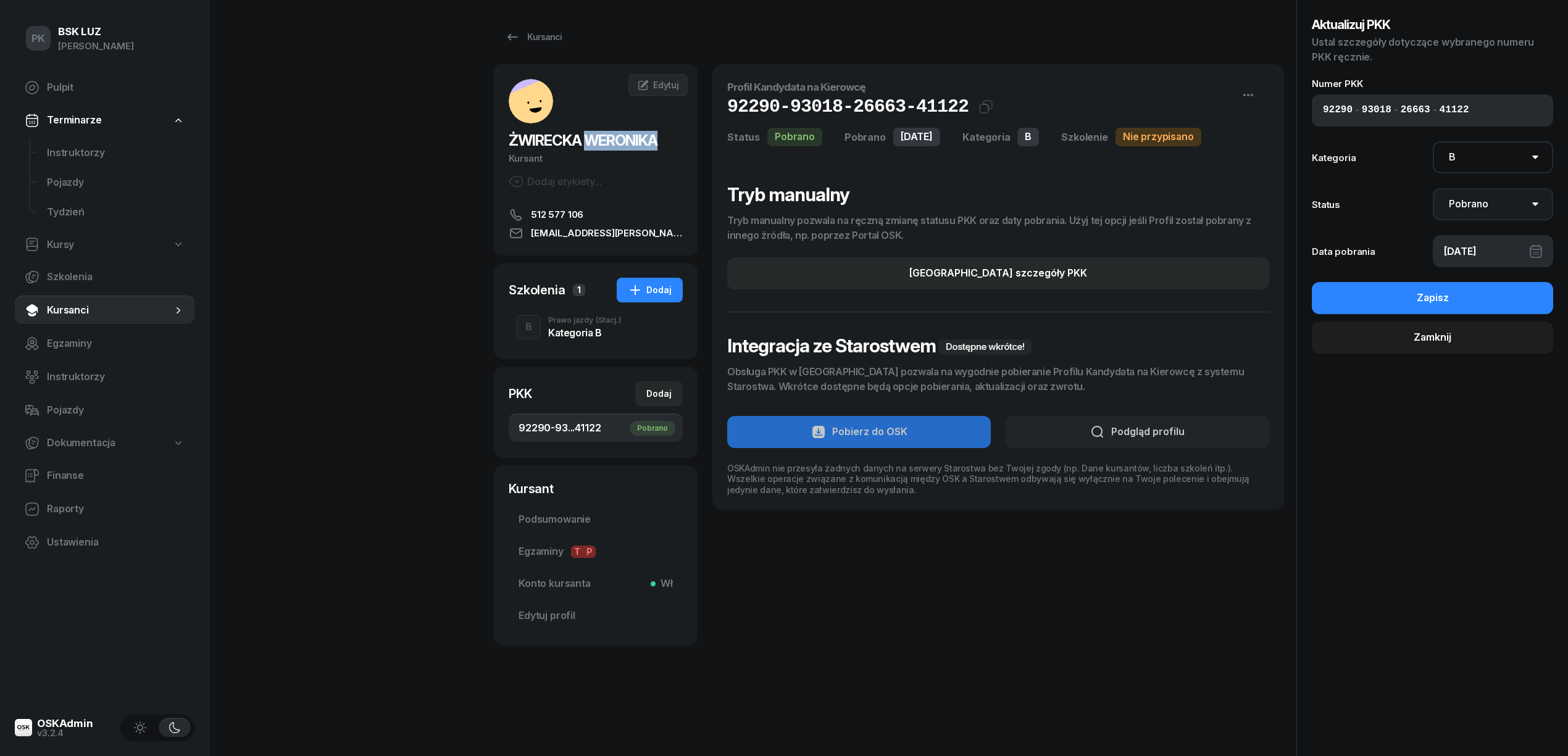
click at [1482, 207] on select "Nie pobrano Pobrano Zwrócono Zaktualizowano" at bounding box center [1493, 203] width 121 height 32
select select "UpdateAndReturn"
click at [1433, 188] on select "Nie pobrano Pobrano Zwrócono Zaktualizowano" at bounding box center [1493, 203] width 121 height 32
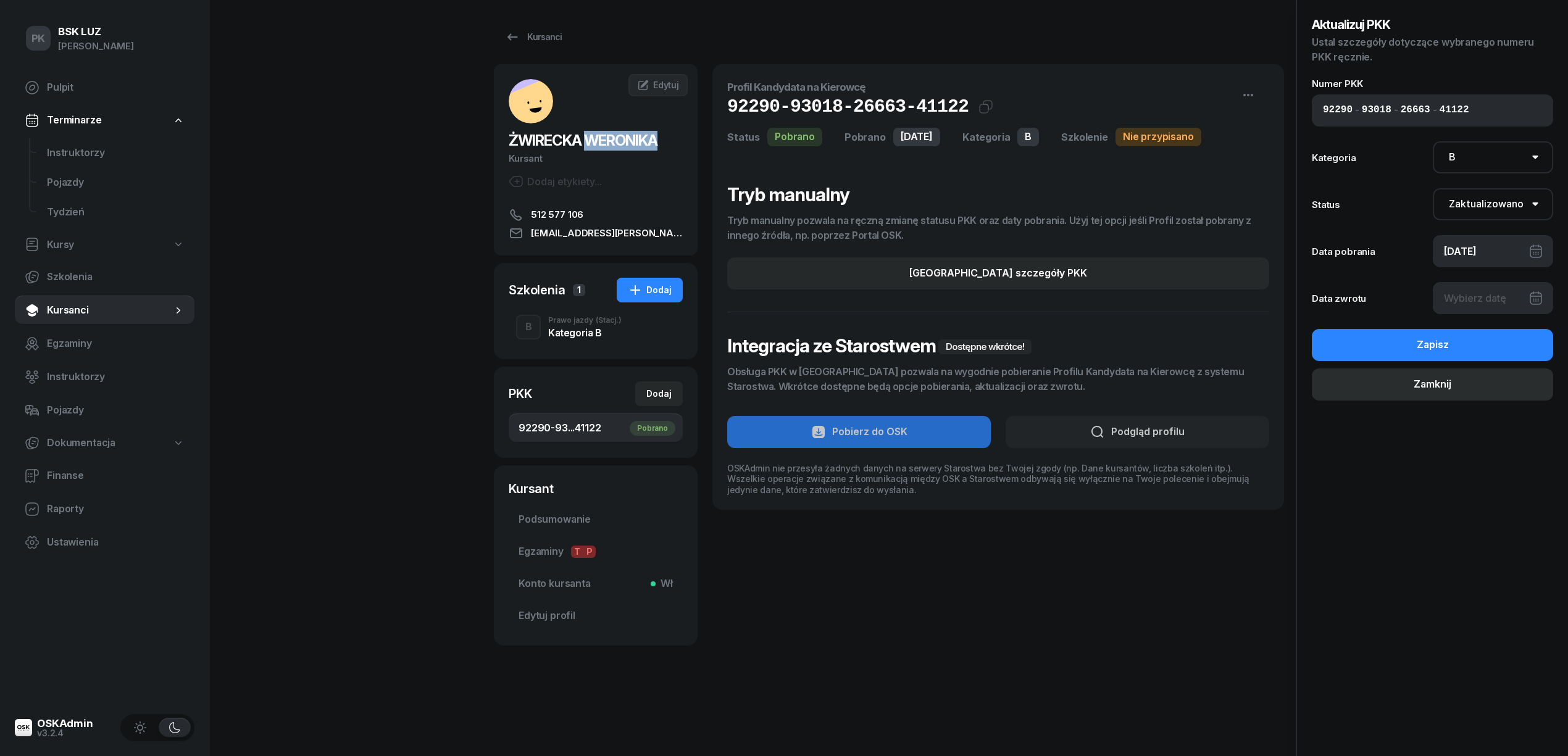
click at [1459, 387] on button "Zamknij" at bounding box center [1432, 383] width 242 height 32
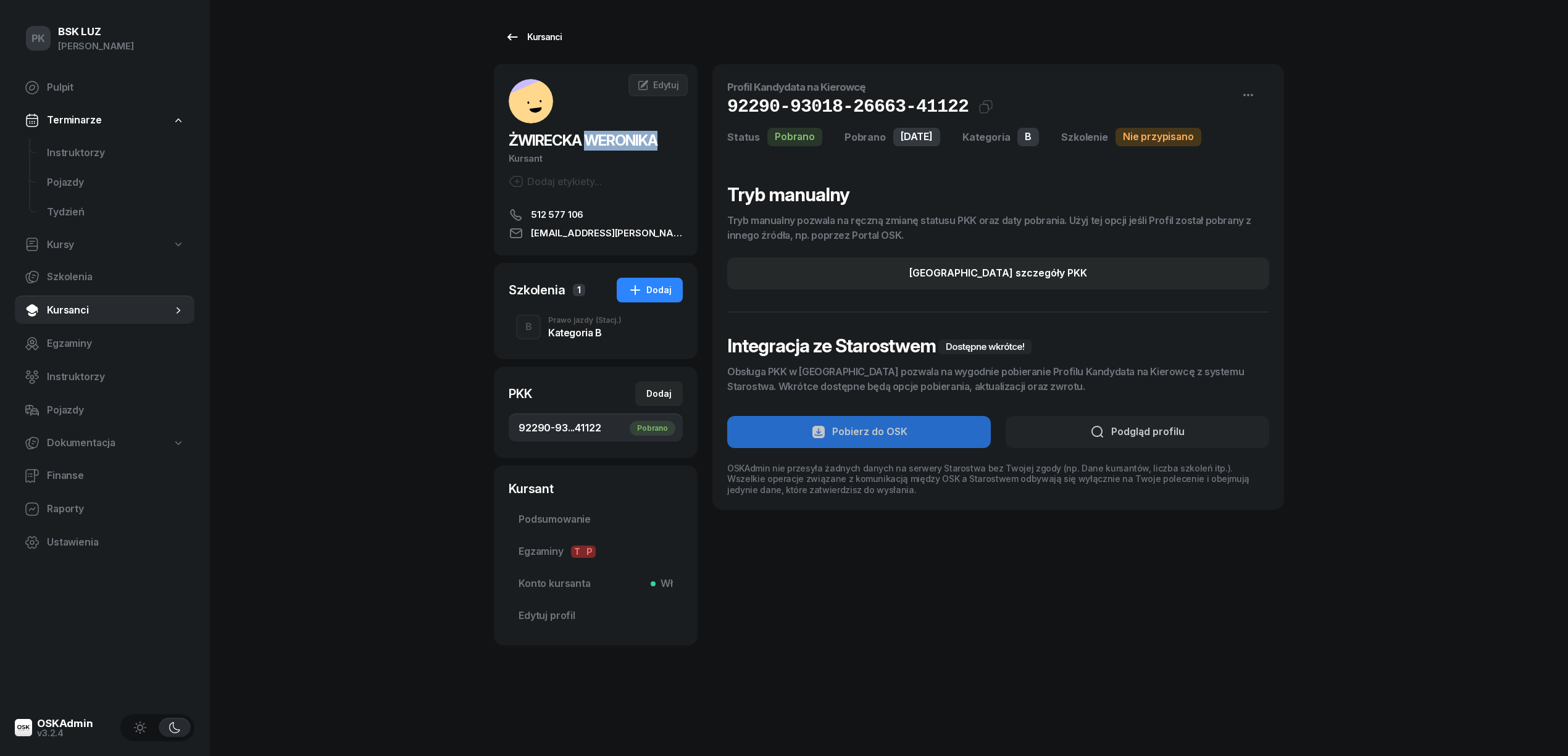
click at [557, 46] on link "Kursanci" at bounding box center [534, 37] width 79 height 25
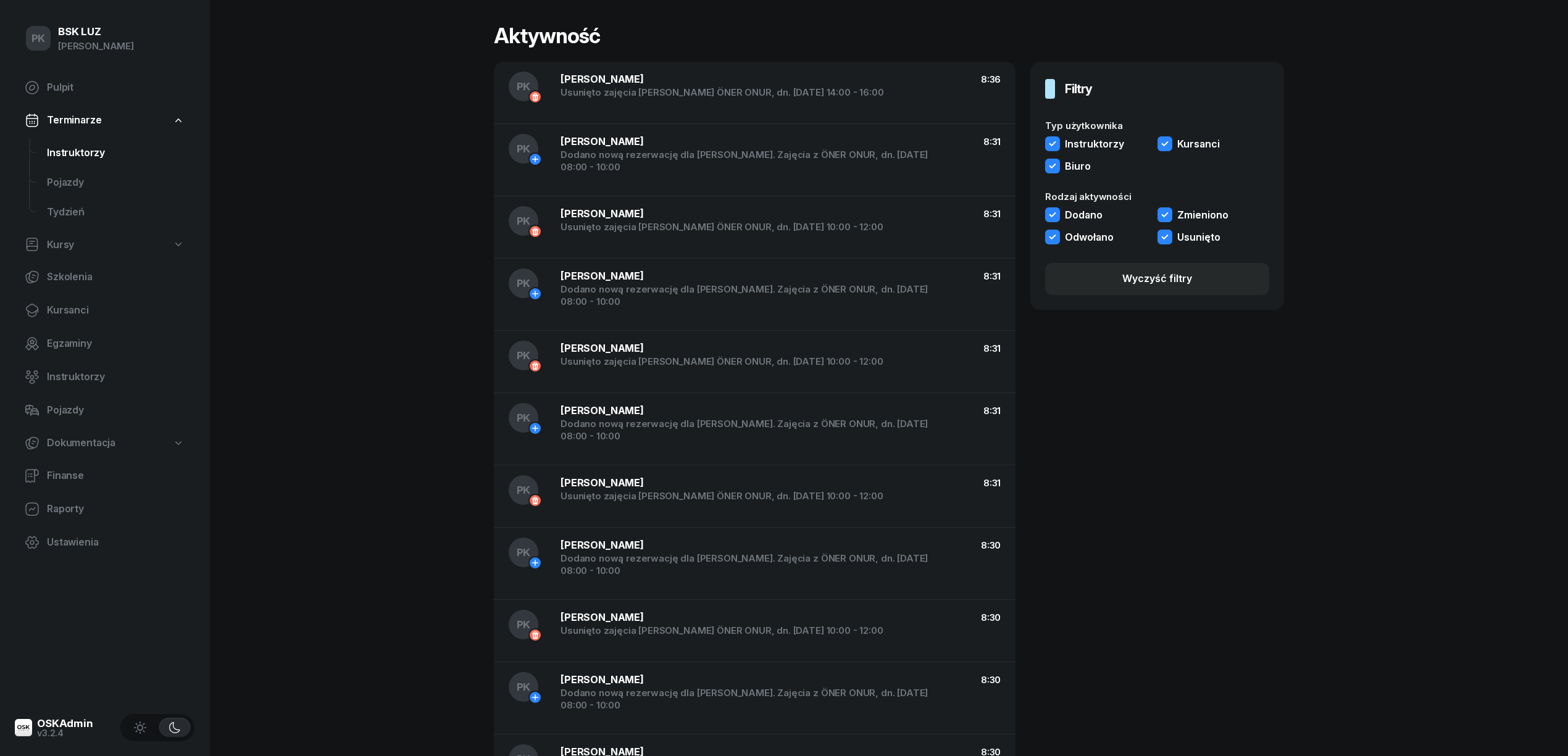
click at [85, 149] on span "Instruktorzy" at bounding box center [115, 153] width 137 height 16
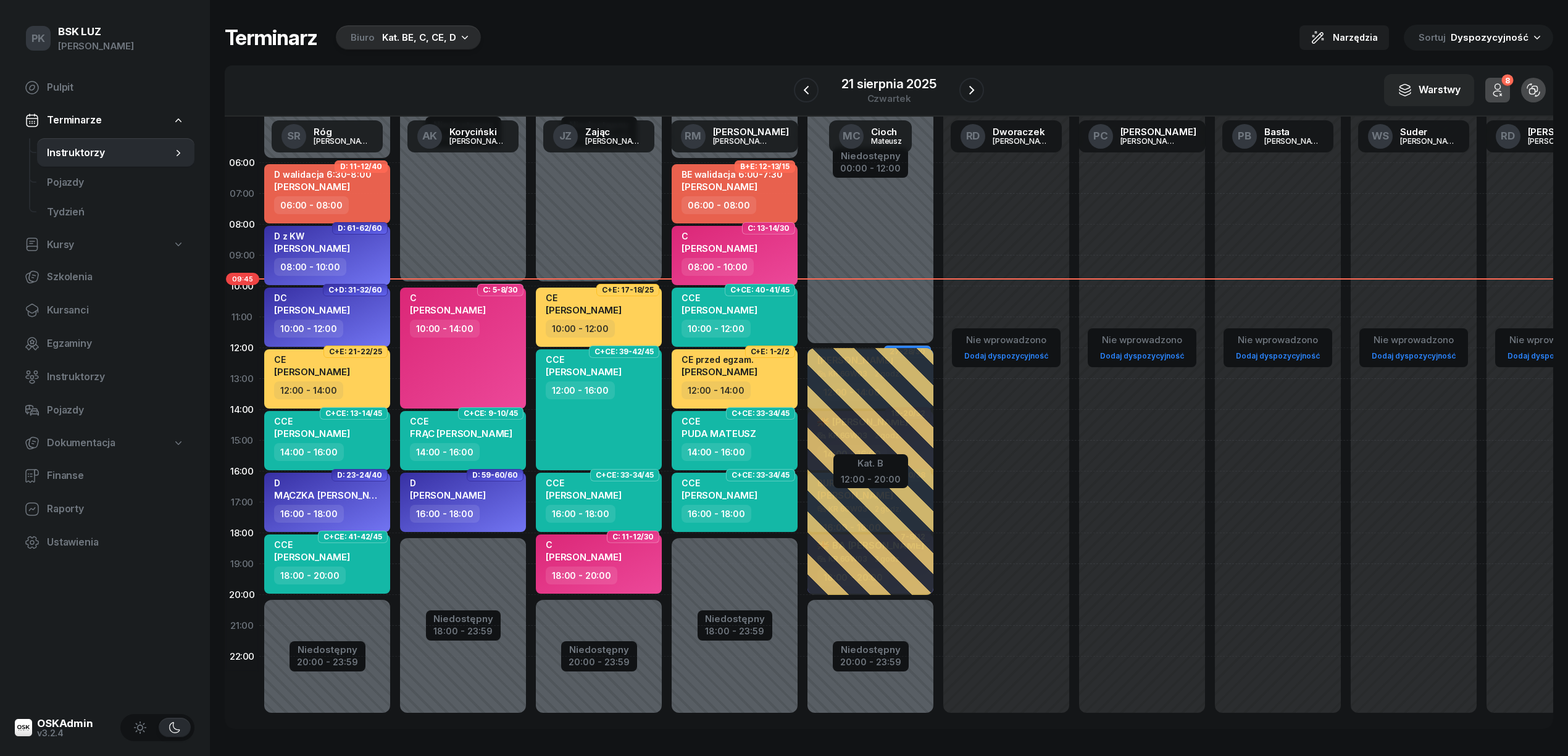
click at [67, 248] on span "Kursy" at bounding box center [60, 244] width 27 height 16
select select
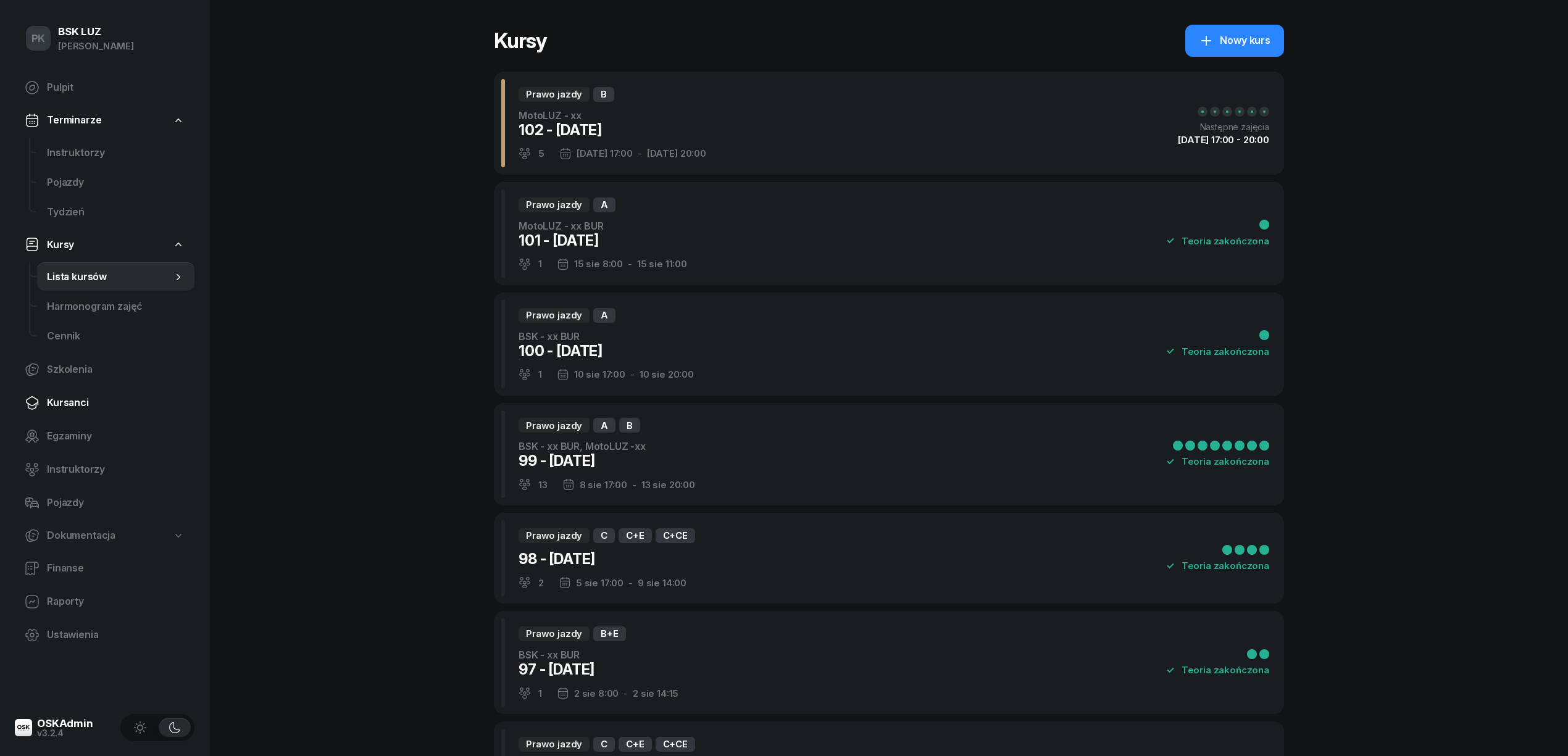
click at [89, 401] on span "Kursanci" at bounding box center [115, 403] width 137 height 16
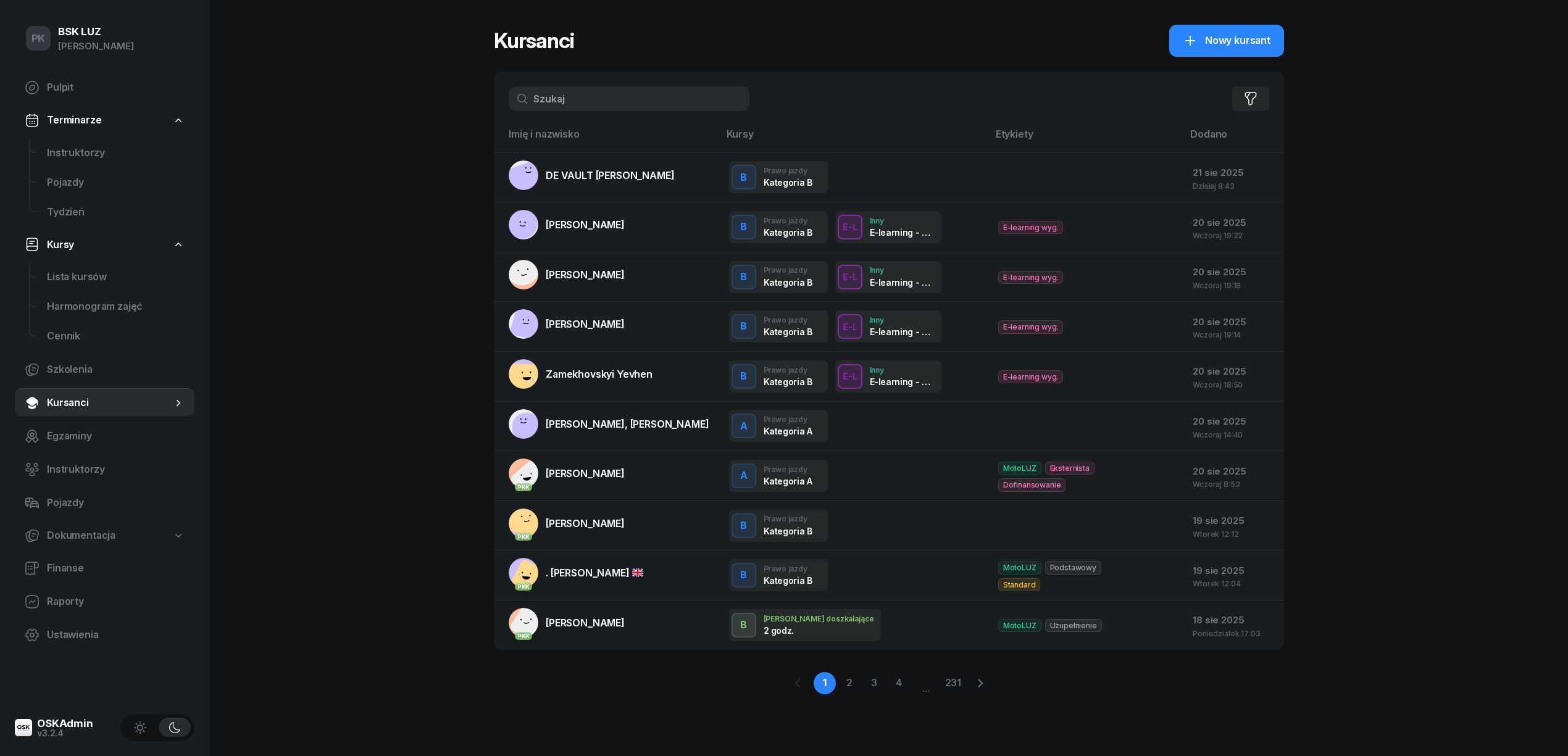
click at [566, 100] on input "text" at bounding box center [629, 99] width 241 height 25
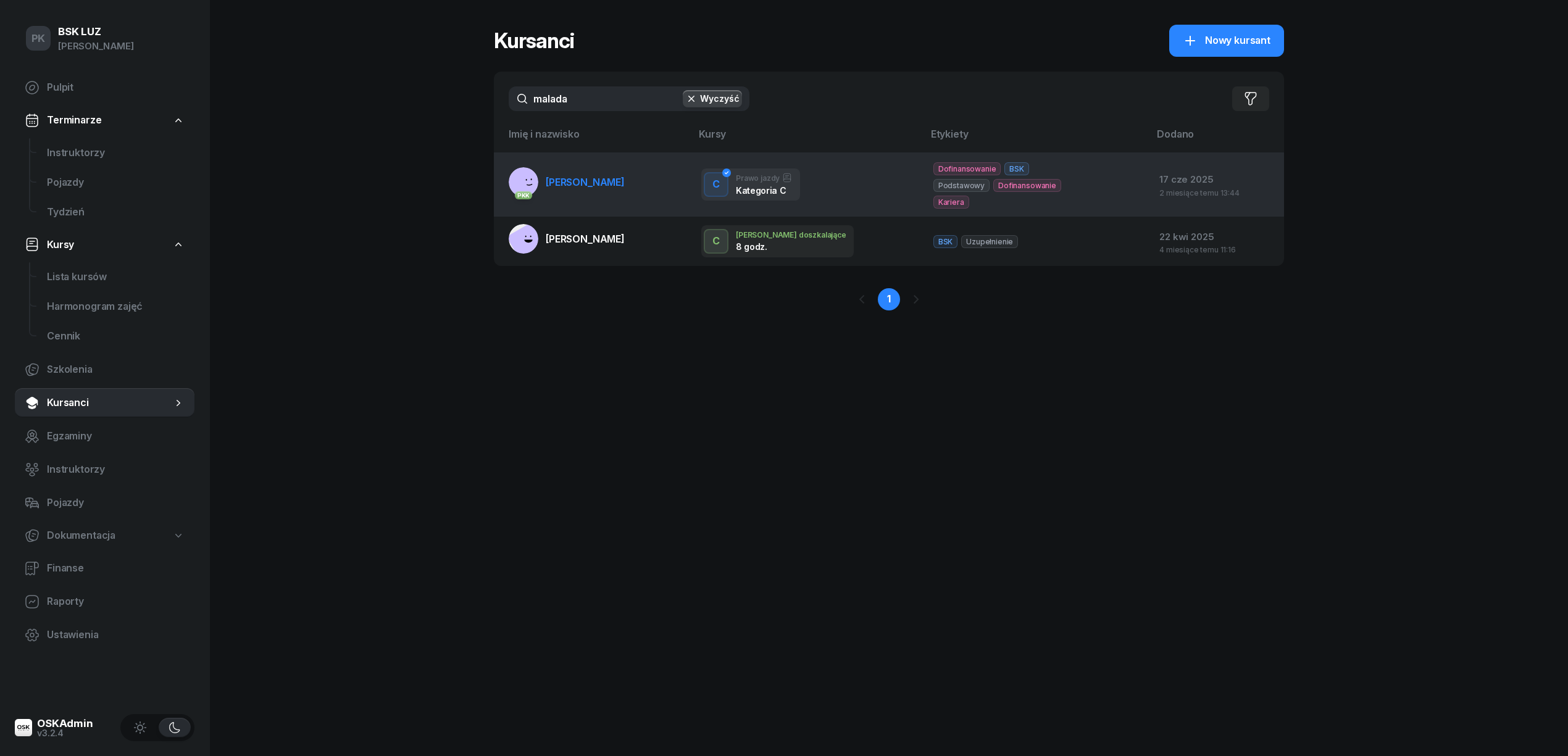
type input "malada"
click at [600, 188] on span "[PERSON_NAME]" at bounding box center [586, 182] width 79 height 12
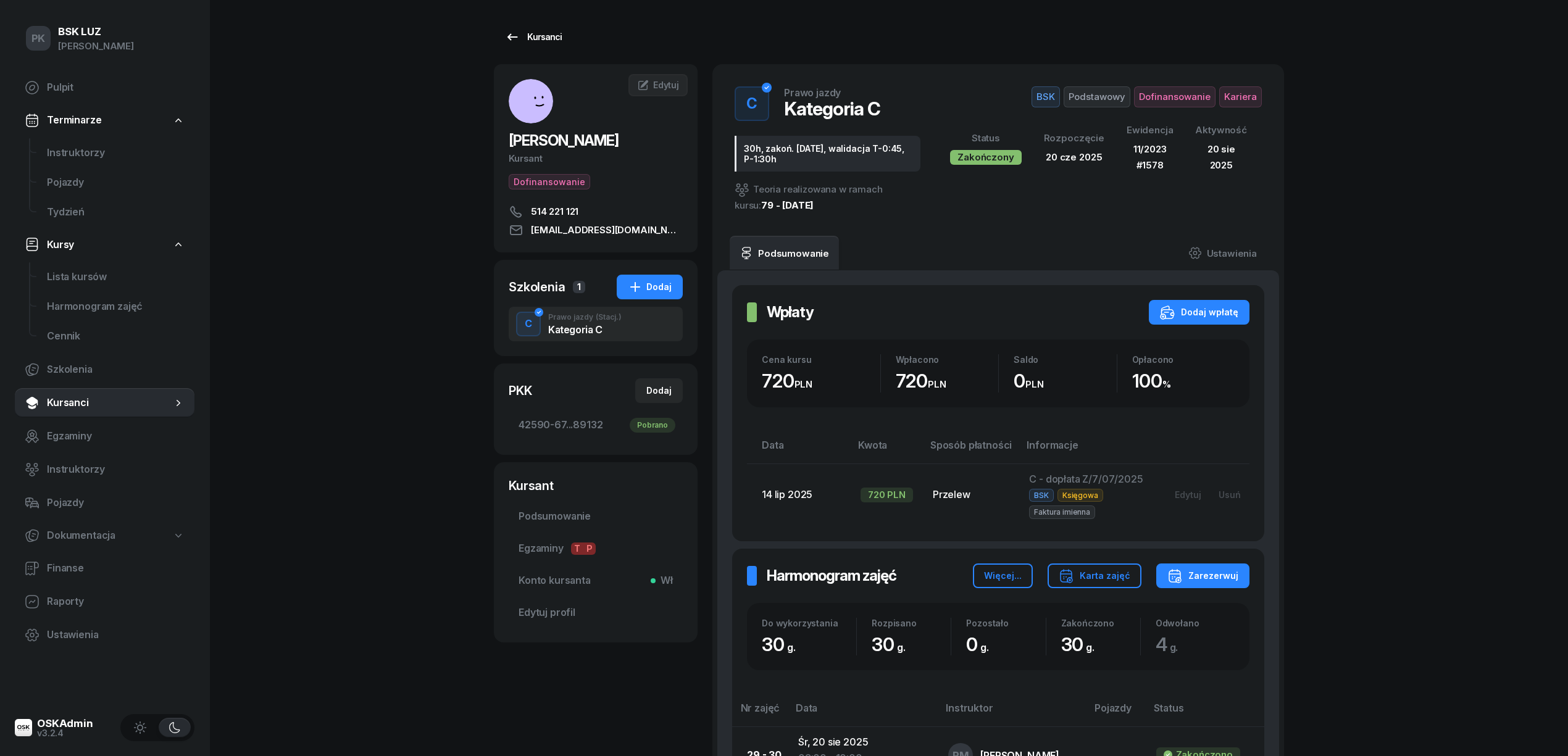
click at [549, 29] on link "Kursanci" at bounding box center [534, 37] width 79 height 25
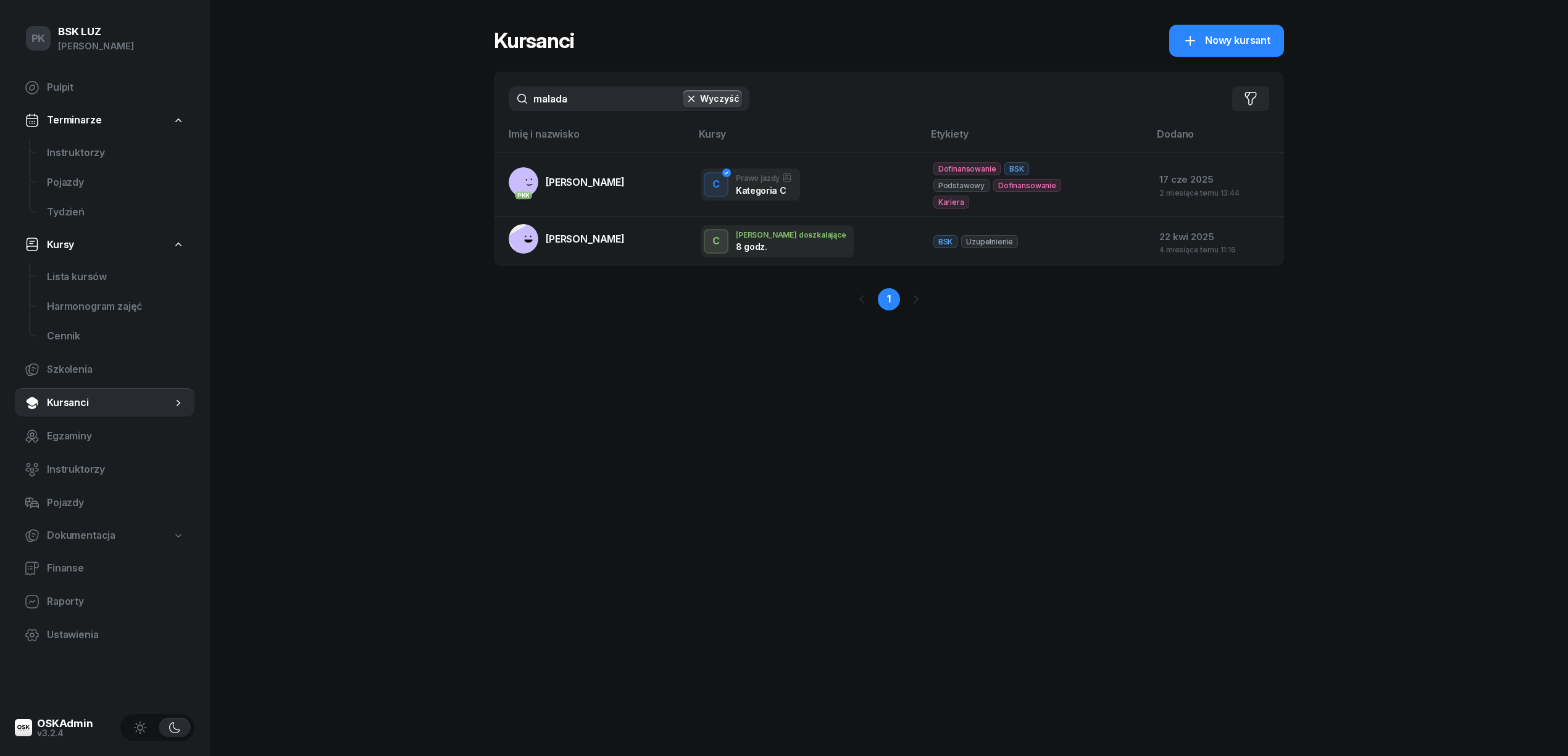
drag, startPoint x: 502, startPoint y: 104, endPoint x: 408, endPoint y: 109, distance: 94.1
click at [408, 109] on div "PK BSK [PERSON_NAME] Pulpit Terminarze Instruktorzy Pojazdy Tydzień Kursy Lista…" at bounding box center [784, 378] width 1568 height 756
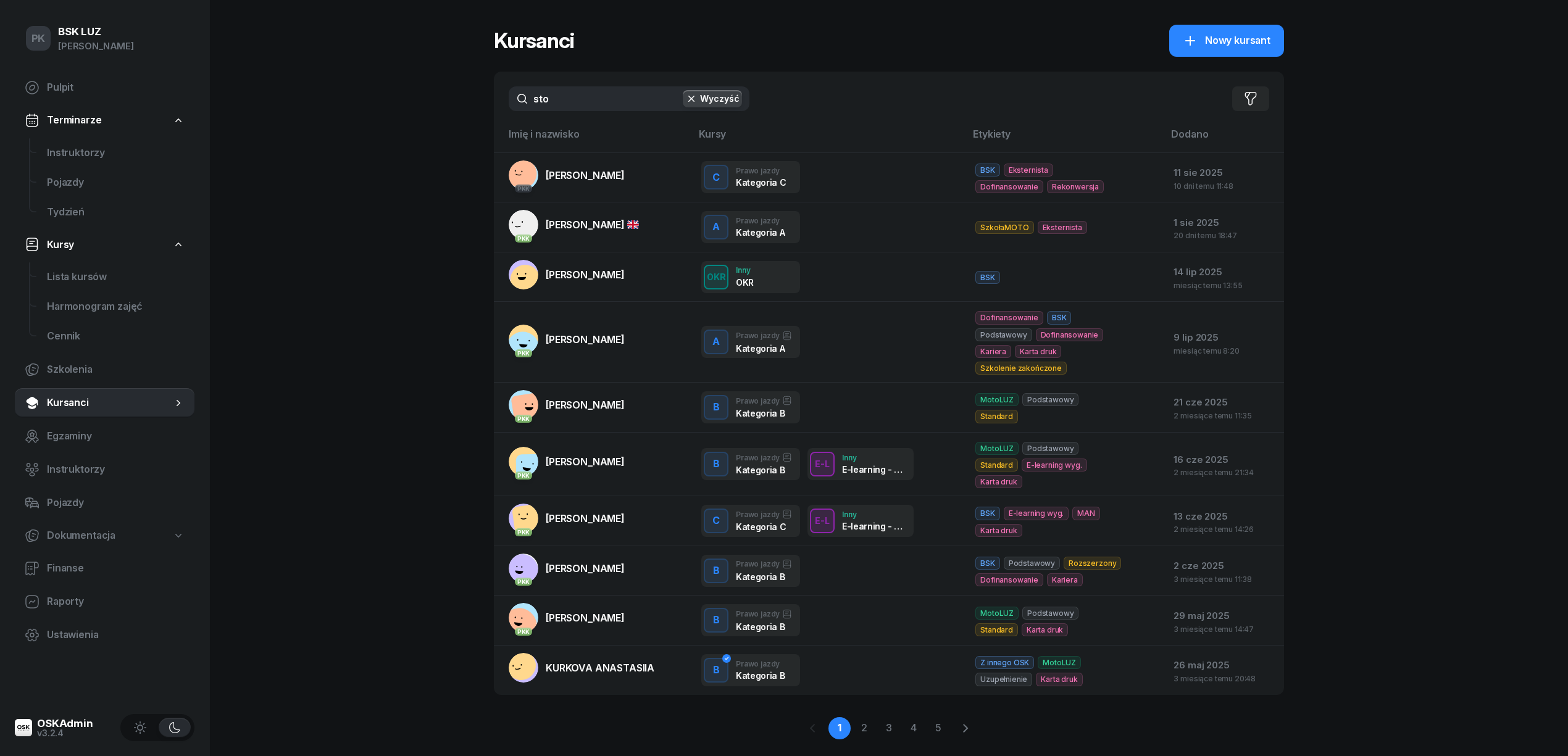
drag, startPoint x: 400, startPoint y: 112, endPoint x: 391, endPoint y: 112, distance: 9.0
click at [391, 112] on div "PK BSK [PERSON_NAME] Pulpit Terminarze Instruktorzy Pojazdy Tydzień Kursy Lista…" at bounding box center [784, 393] width 1568 height 786
paste input "STOROZHUK"
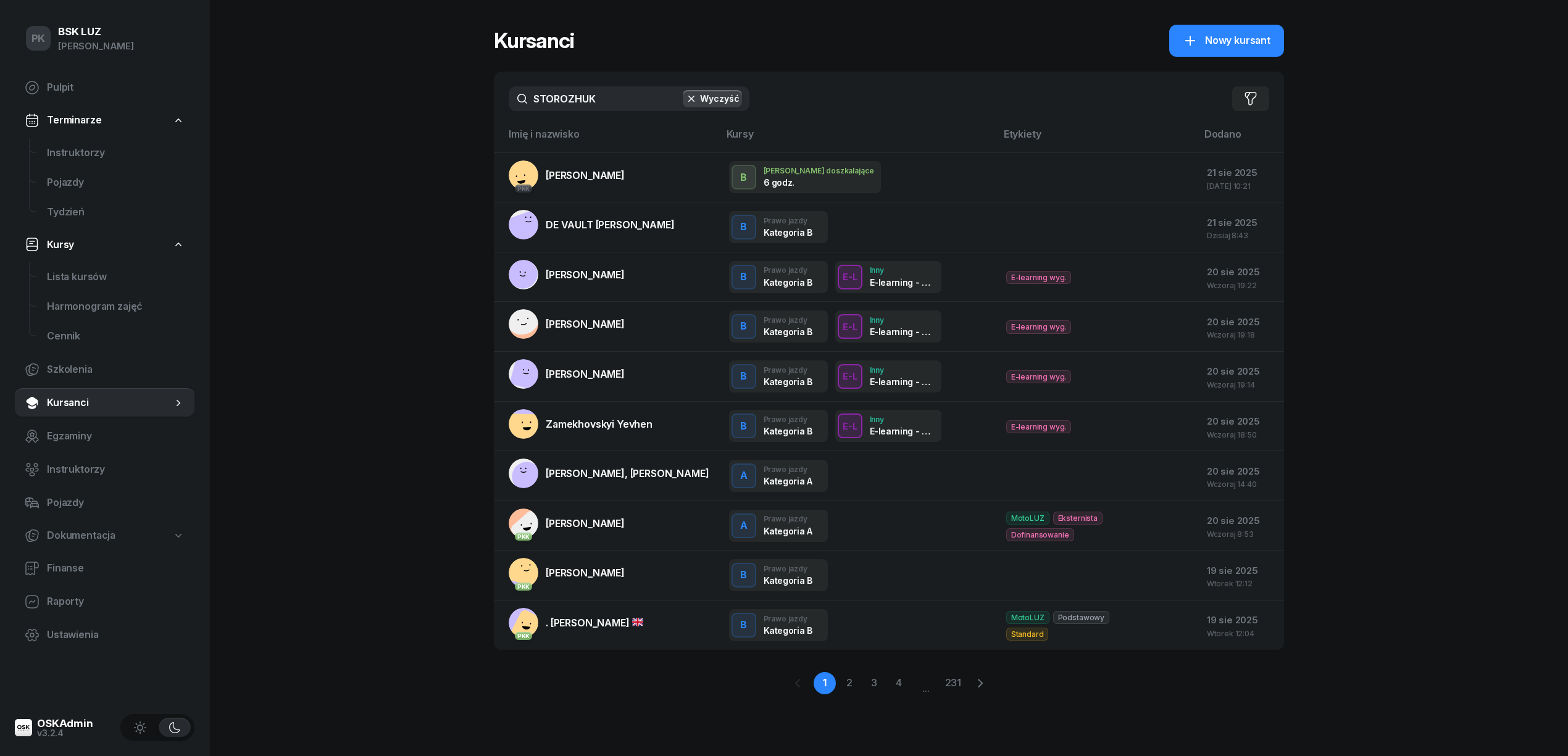
drag, startPoint x: 597, startPoint y: 99, endPoint x: 561, endPoint y: 102, distance: 36.1
click at [561, 102] on input "STOROZHUK" at bounding box center [629, 99] width 241 height 25
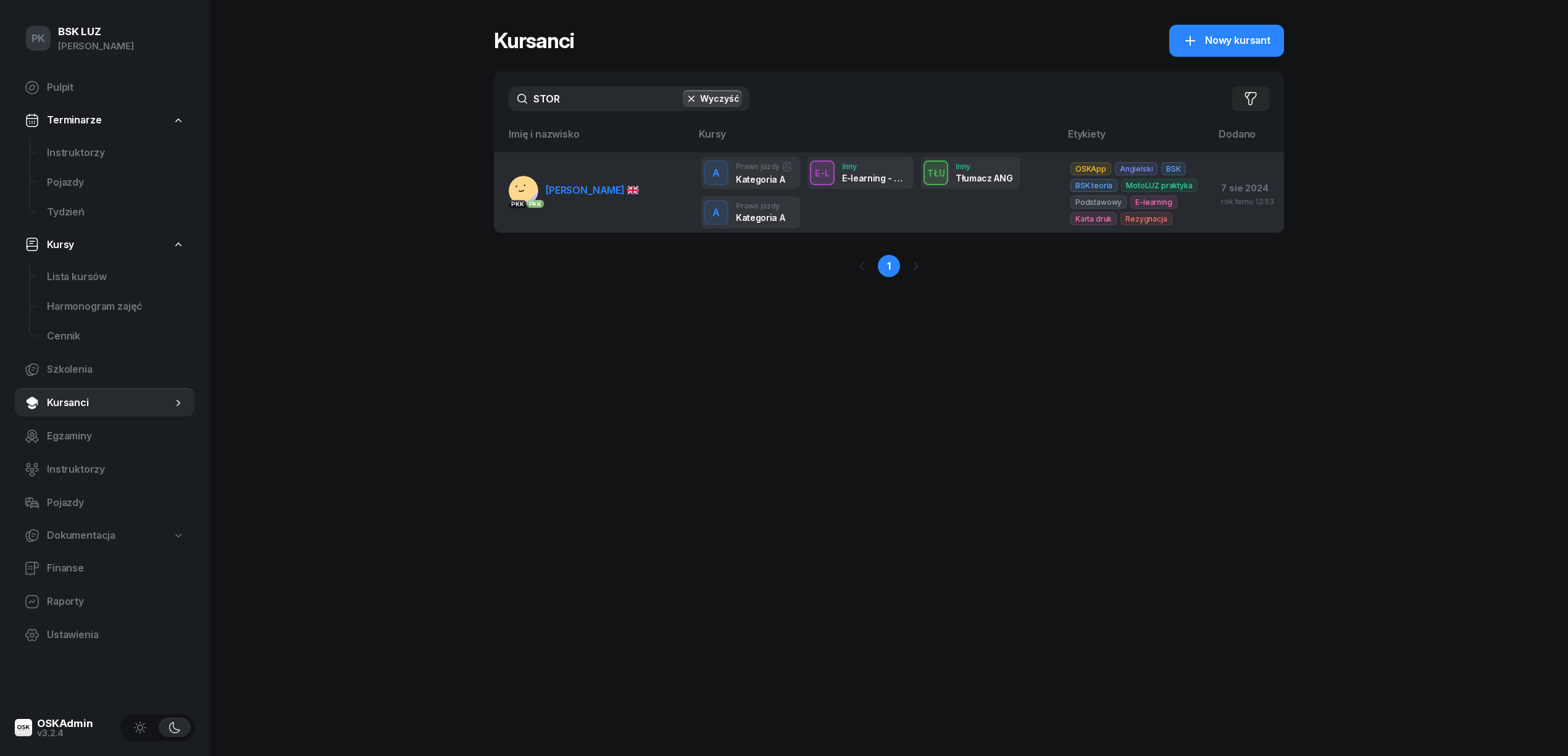
type input "STOR"
click at [608, 192] on span "[PERSON_NAME]" at bounding box center [593, 190] width 93 height 12
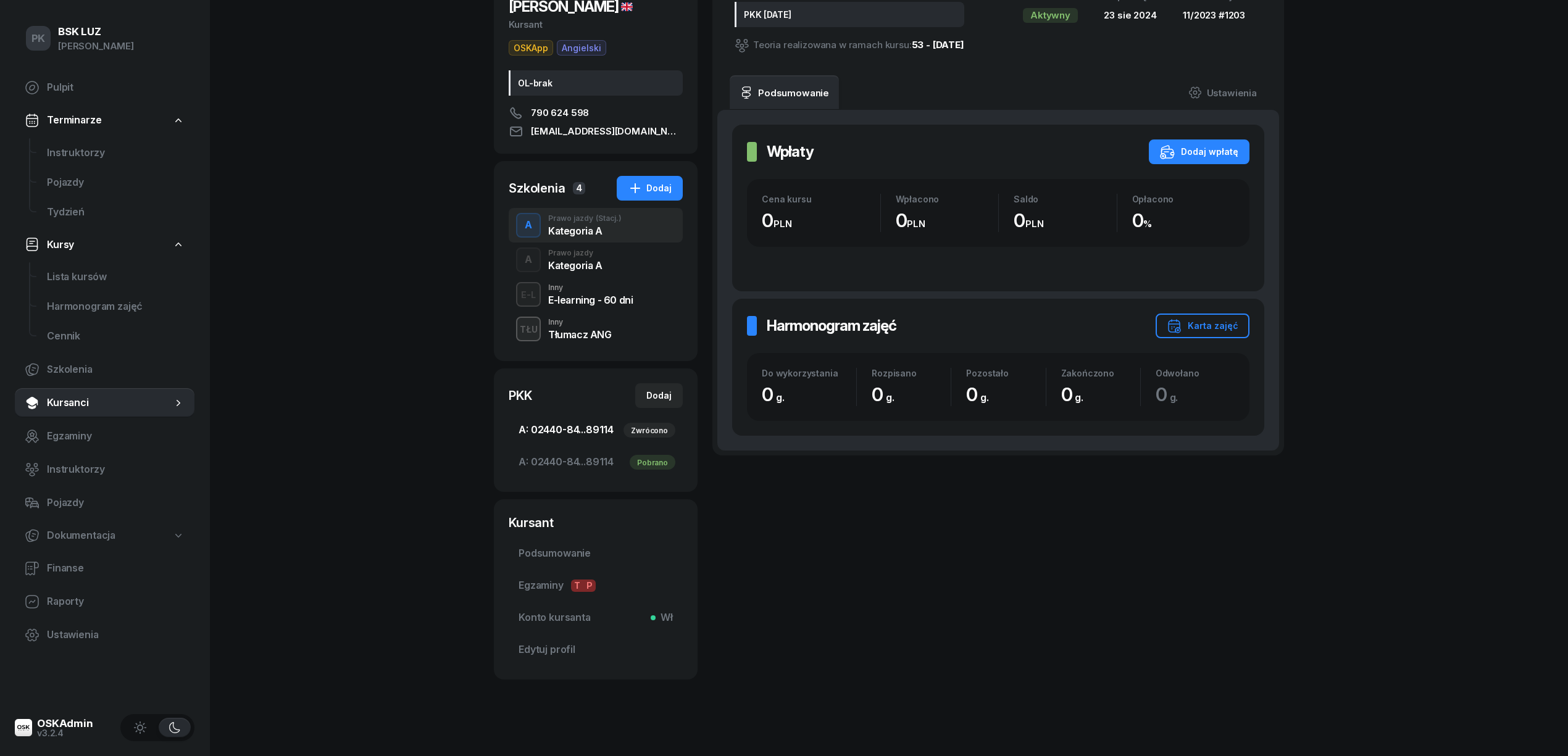
scroll to position [142, 0]
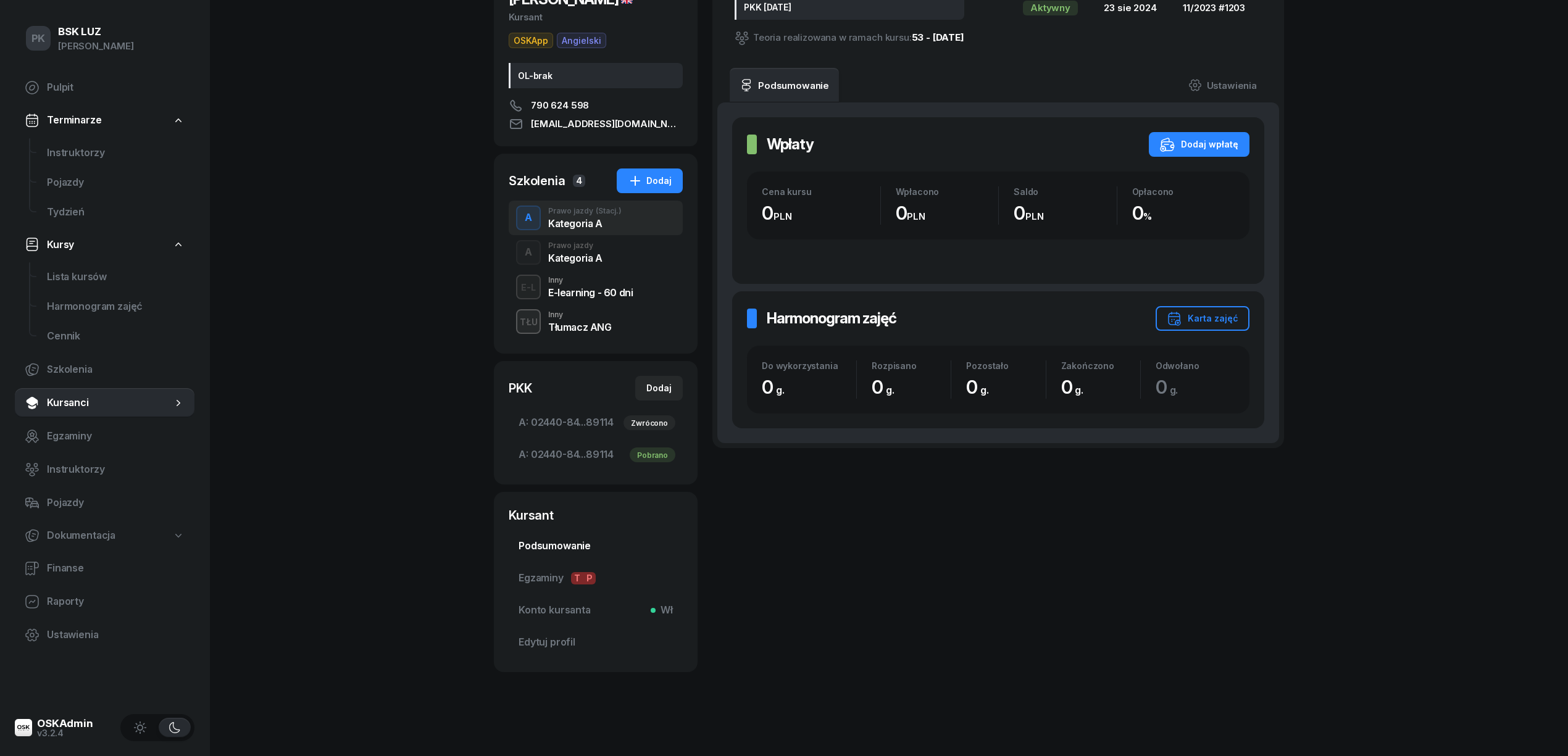
click at [588, 543] on span "Podsumowanie" at bounding box center [596, 546] width 155 height 16
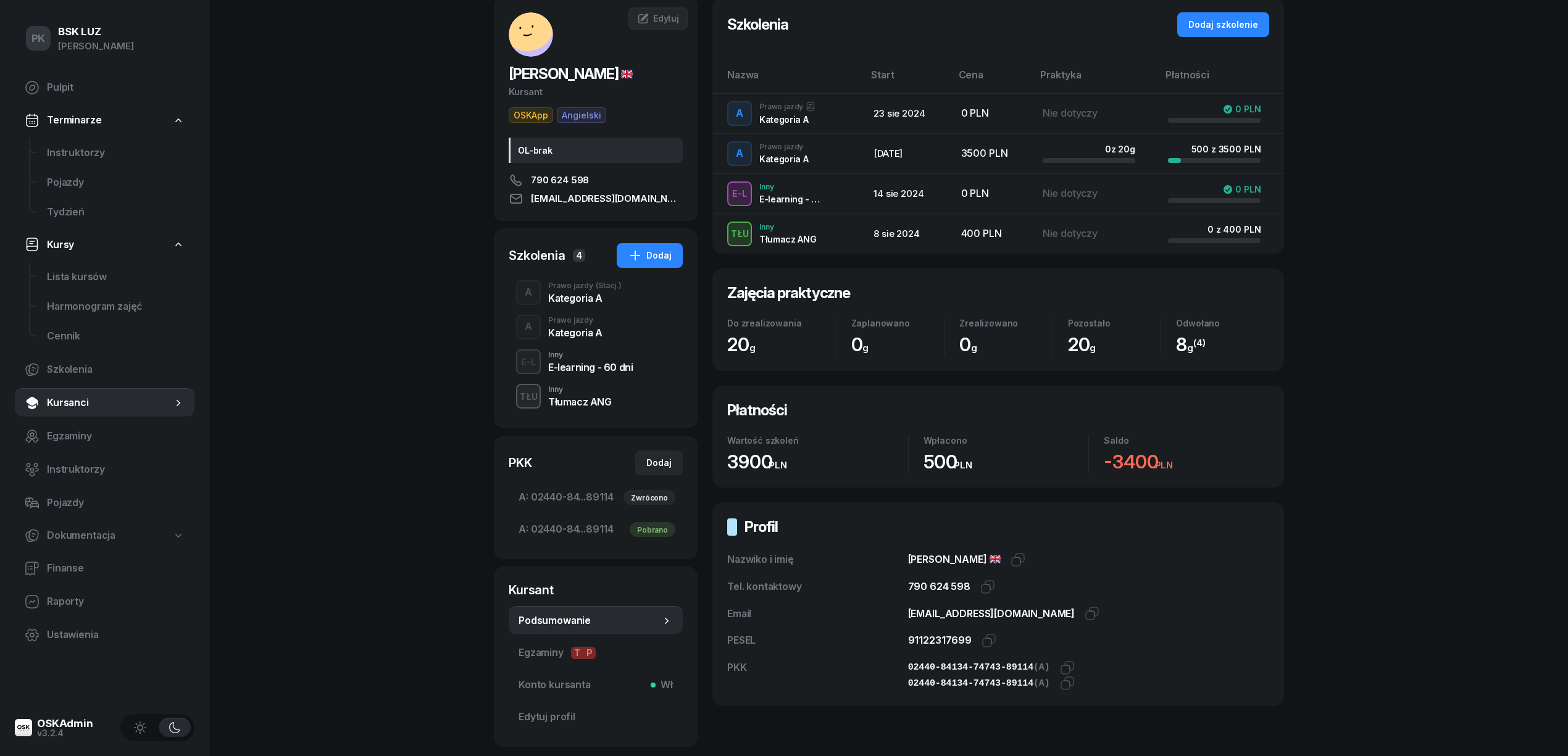
scroll to position [142, 0]
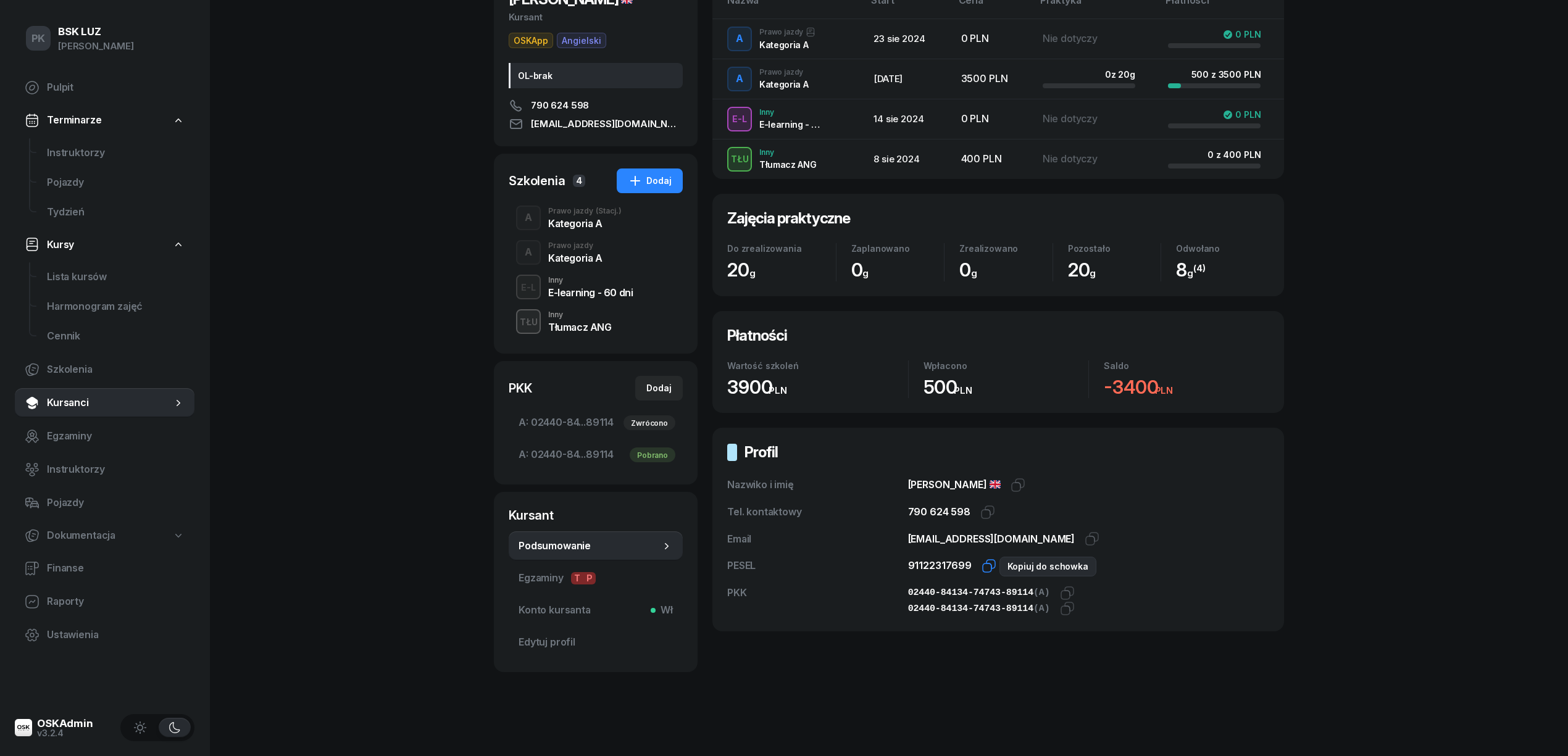
click at [982, 564] on icon "button" at bounding box center [989, 565] width 15 height 15
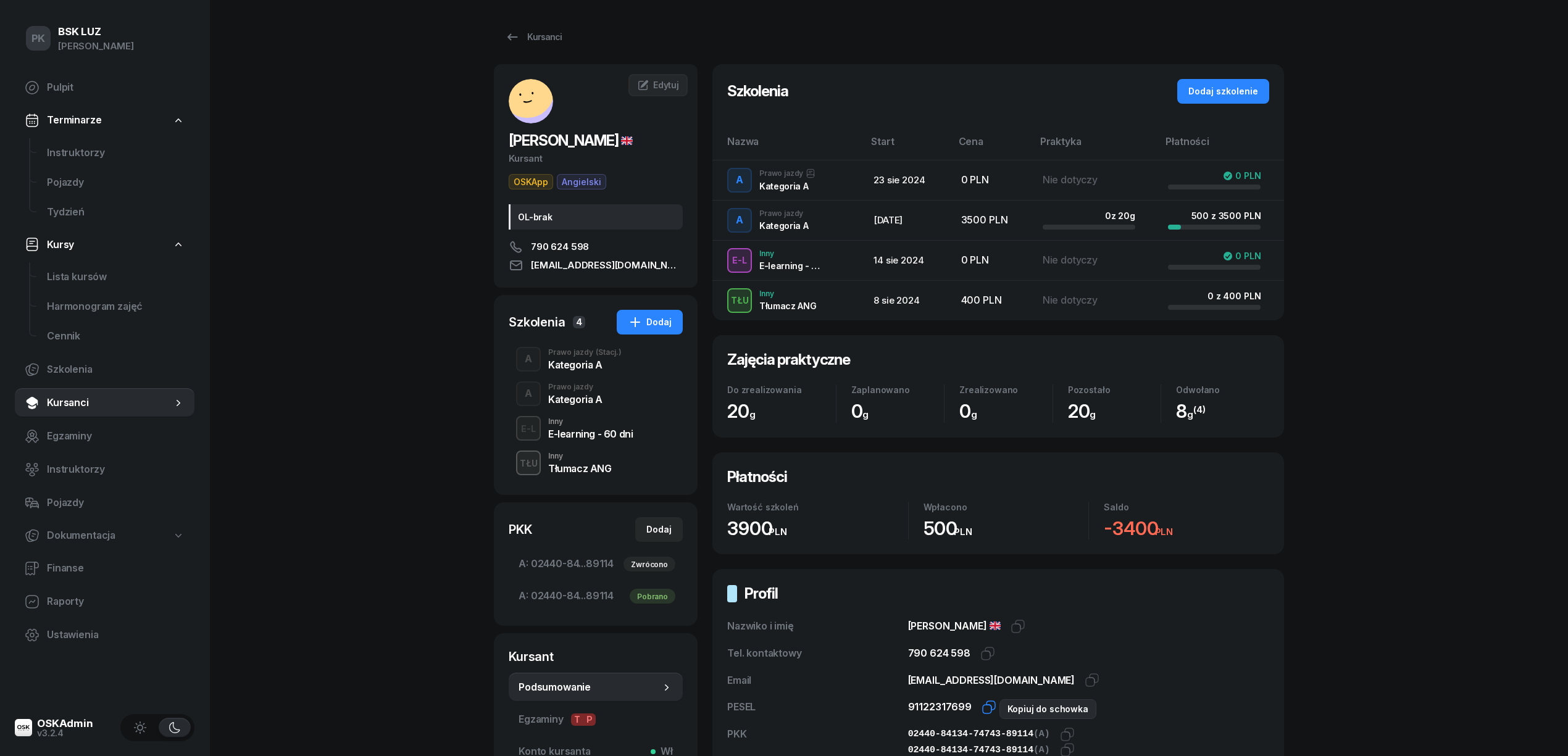
click at [982, 706] on icon "button" at bounding box center [989, 706] width 15 height 15
click at [574, 362] on div "Kategoria A" at bounding box center [585, 364] width 74 height 10
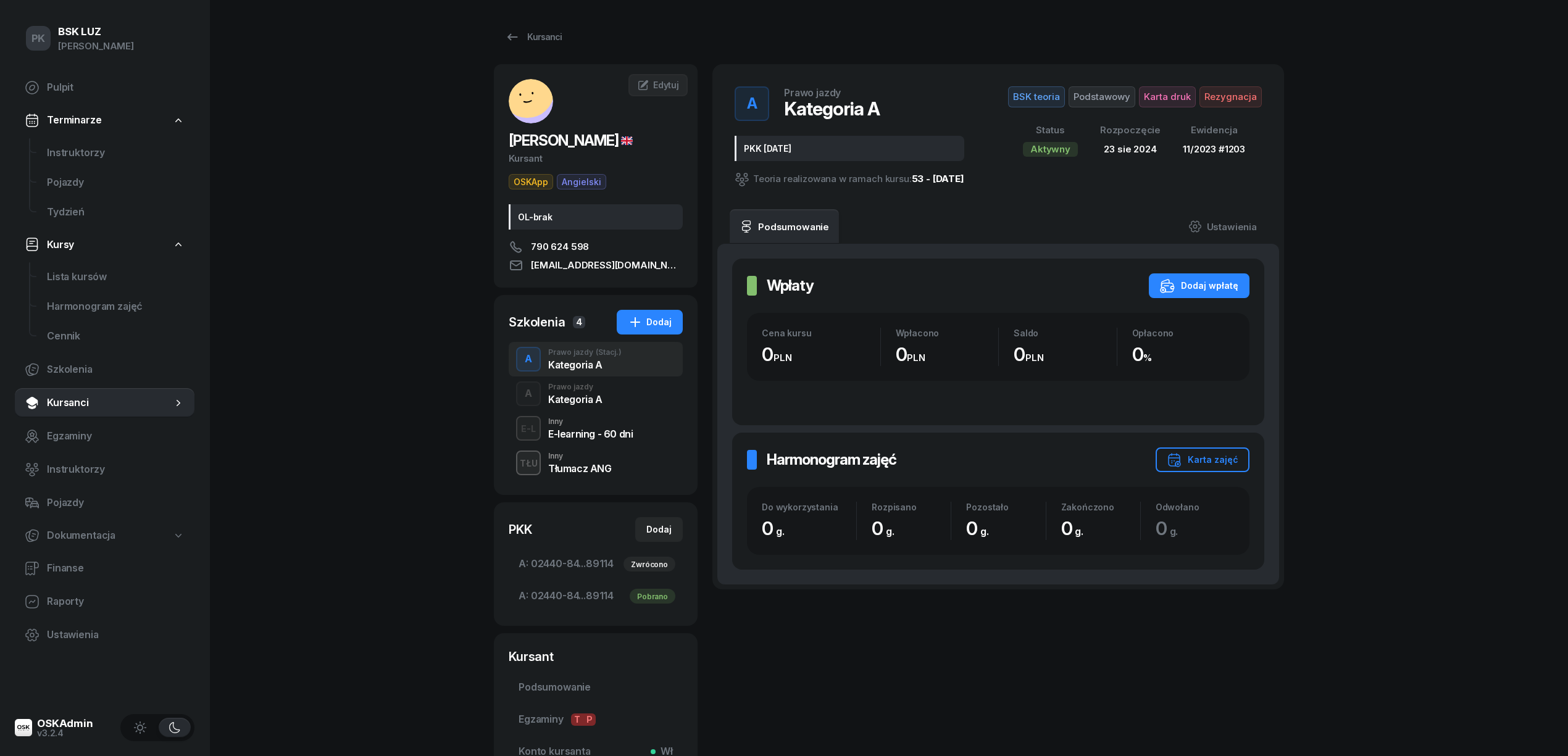
click at [570, 408] on div "A Prawo jazdy Kategoria A" at bounding box center [596, 394] width 174 height 35
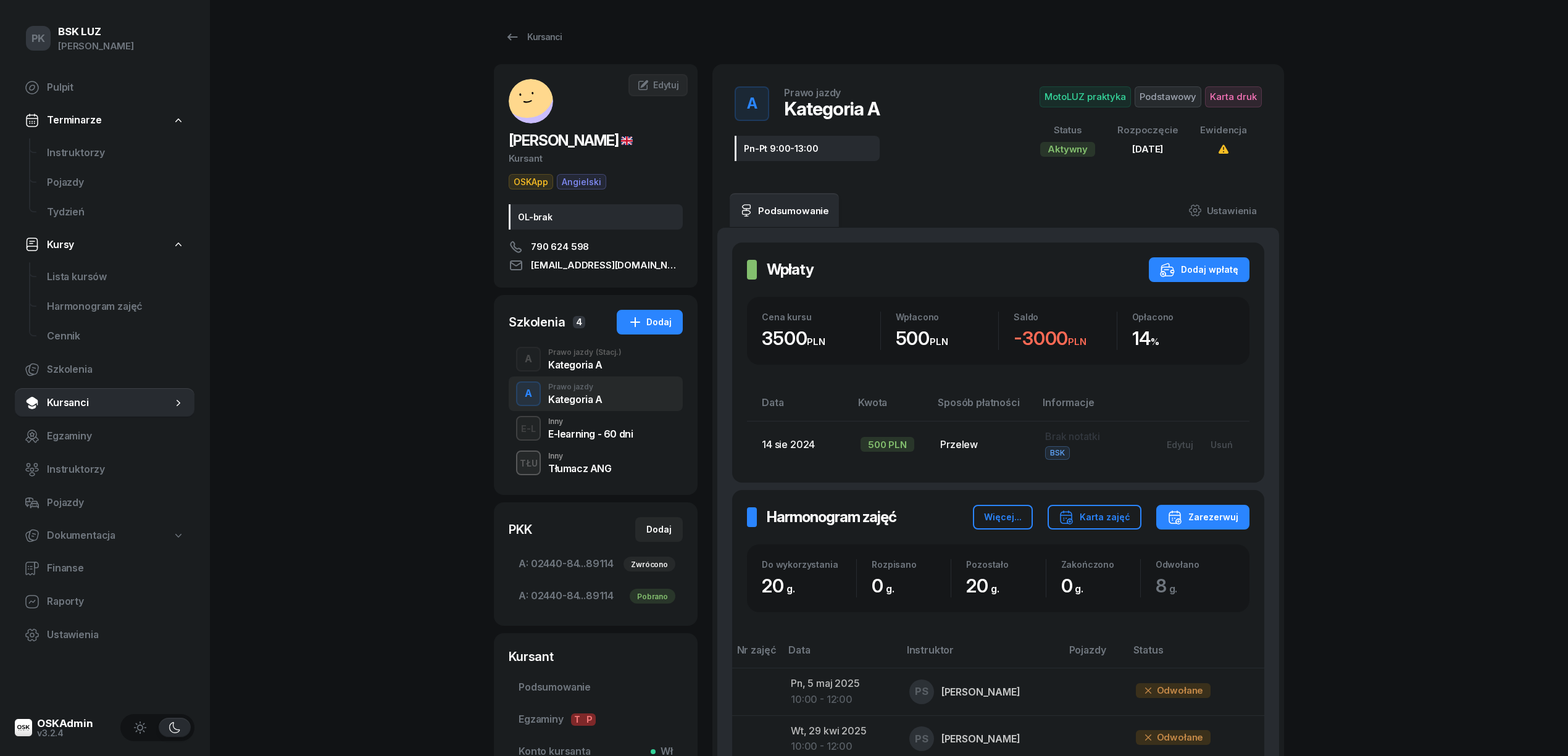
click at [571, 371] on div "A Prawo jazdy (Stacj.) Kategoria A" at bounding box center [596, 359] width 174 height 35
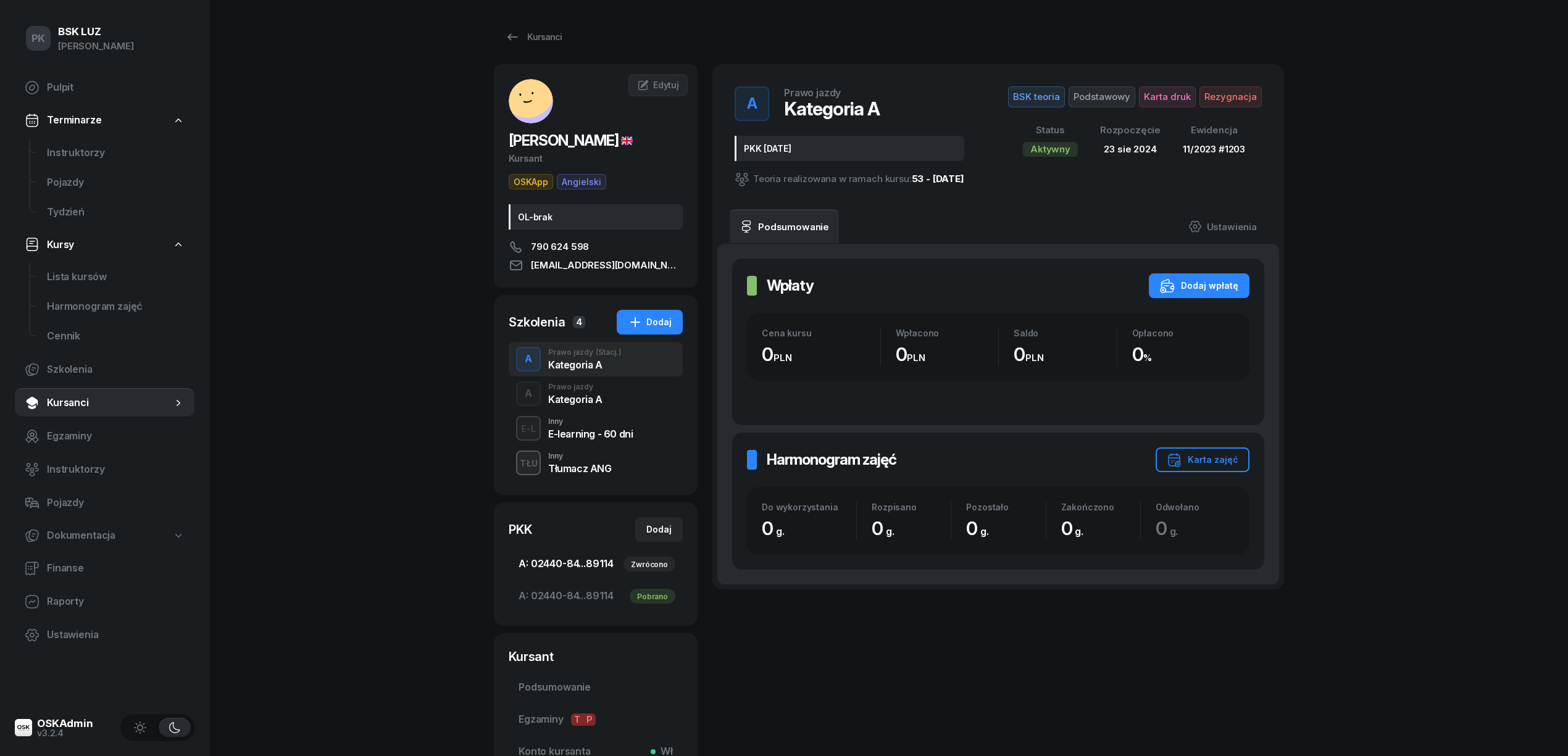
click at [588, 568] on span "A: 02440-84...89114 Zwrócono" at bounding box center [596, 564] width 155 height 16
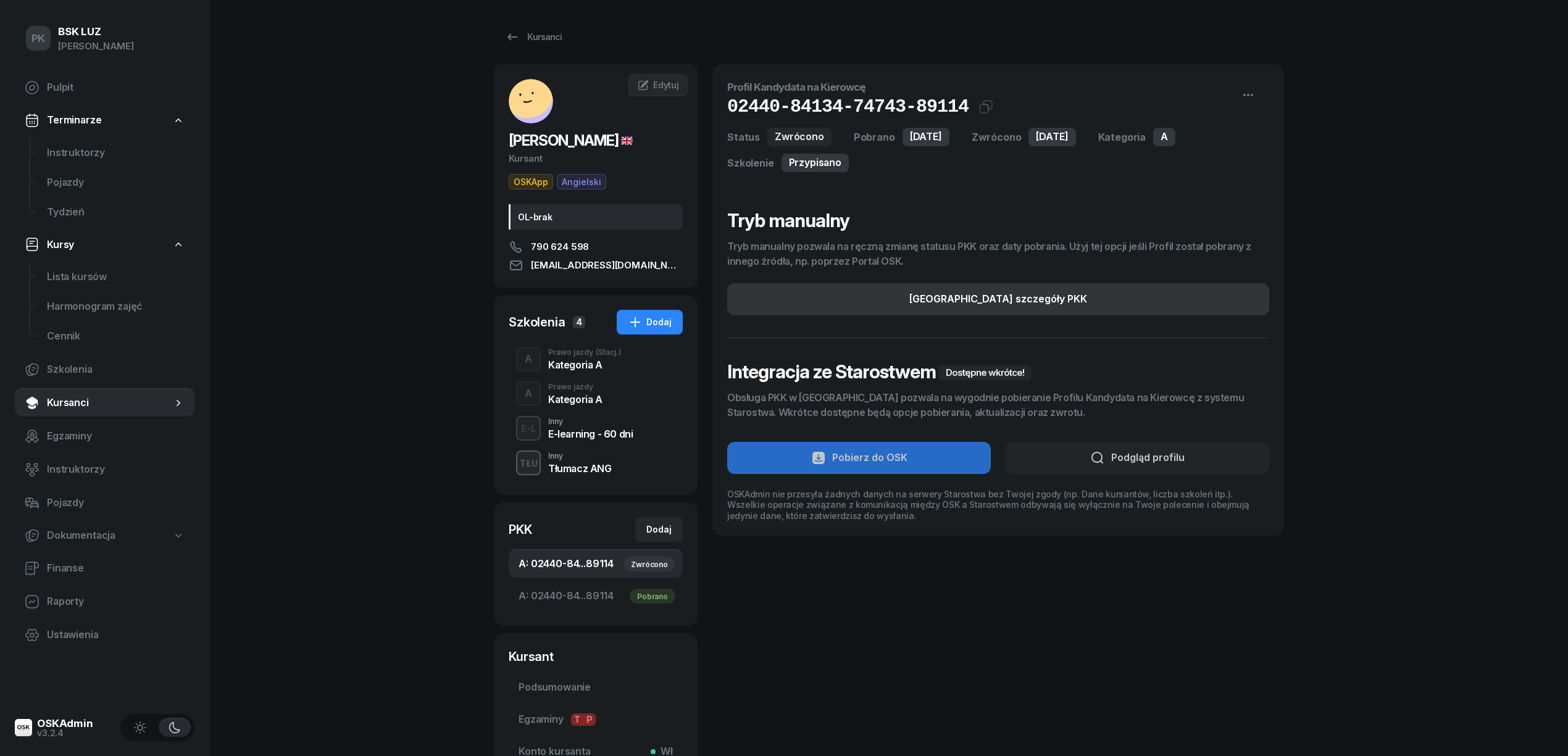
click at [988, 299] on div "[GEOGRAPHIC_DATA] szczegóły PKK" at bounding box center [998, 299] width 178 height 16
select select "A"
select select "Return"
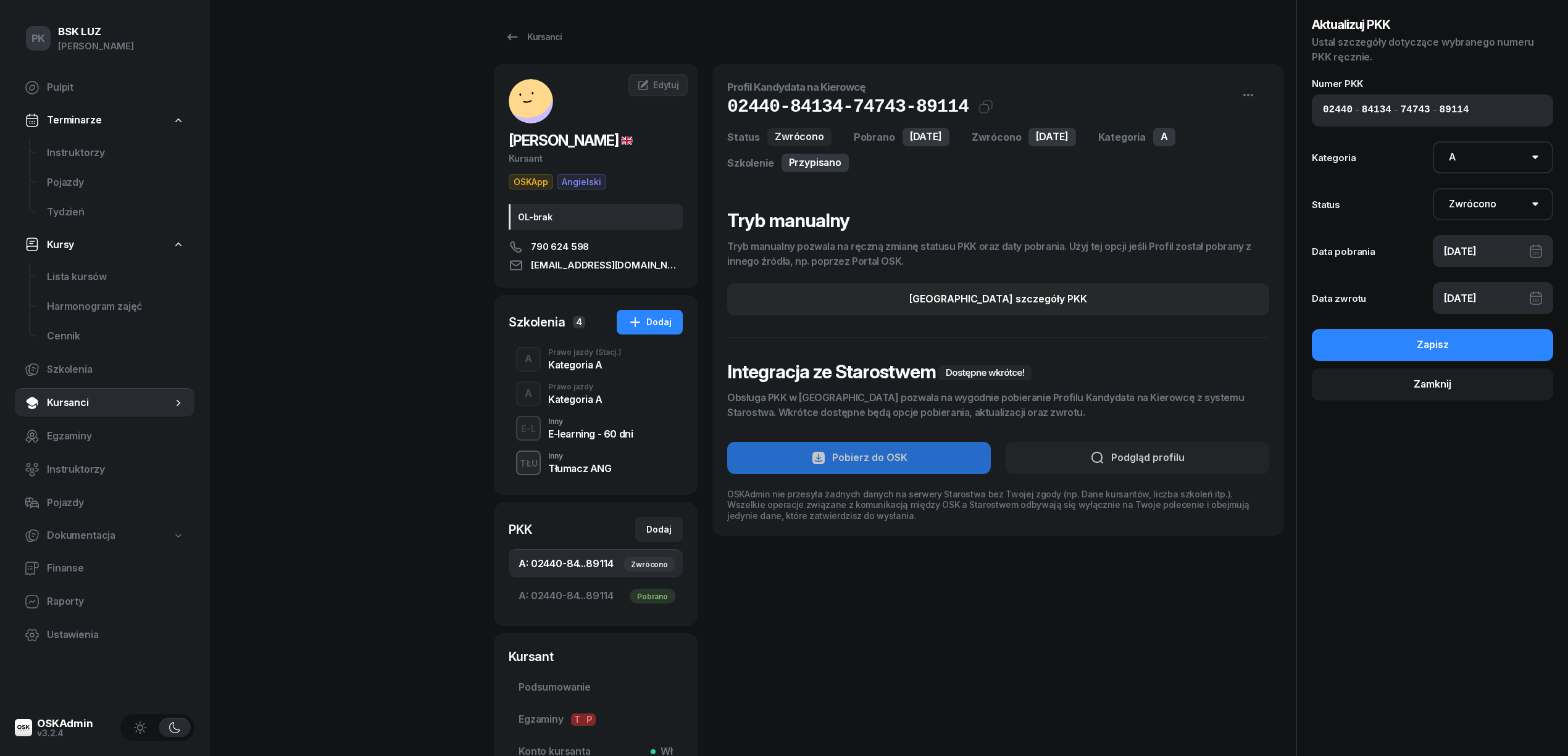
click at [588, 362] on div "Kategoria A" at bounding box center [585, 364] width 74 height 10
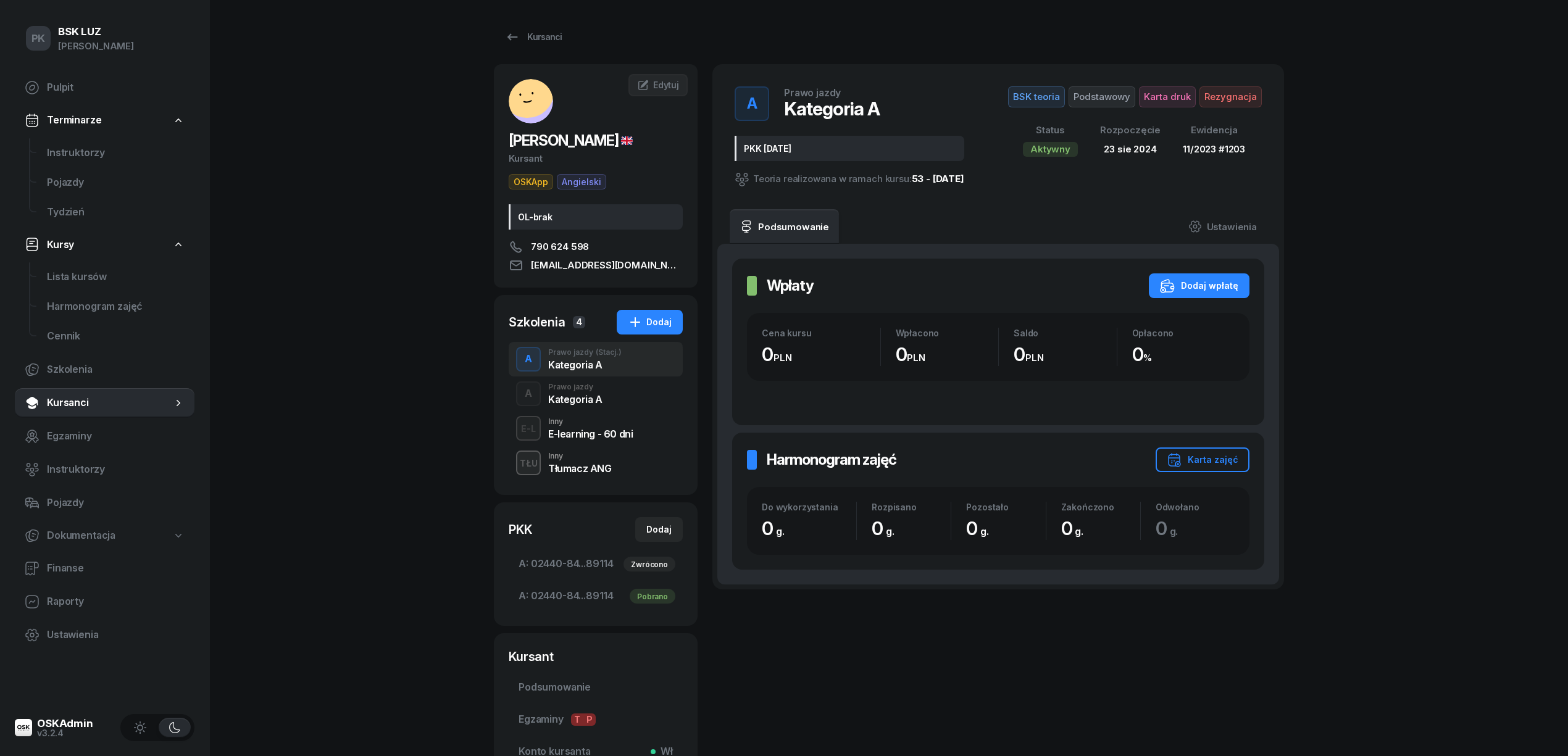
click at [588, 394] on div "Kategoria A" at bounding box center [575, 399] width 54 height 10
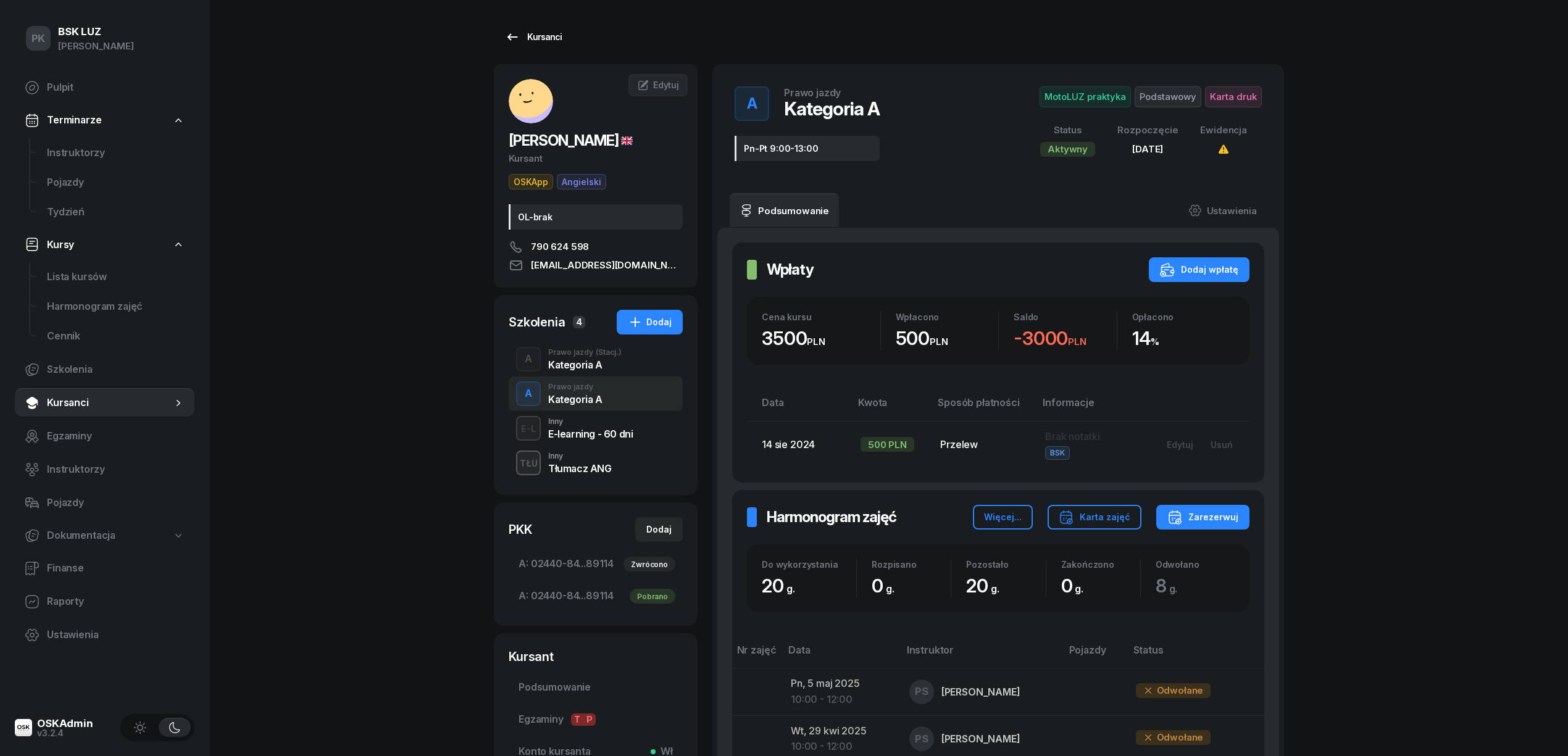
click at [531, 32] on div "Kursanci" at bounding box center [533, 36] width 57 height 15
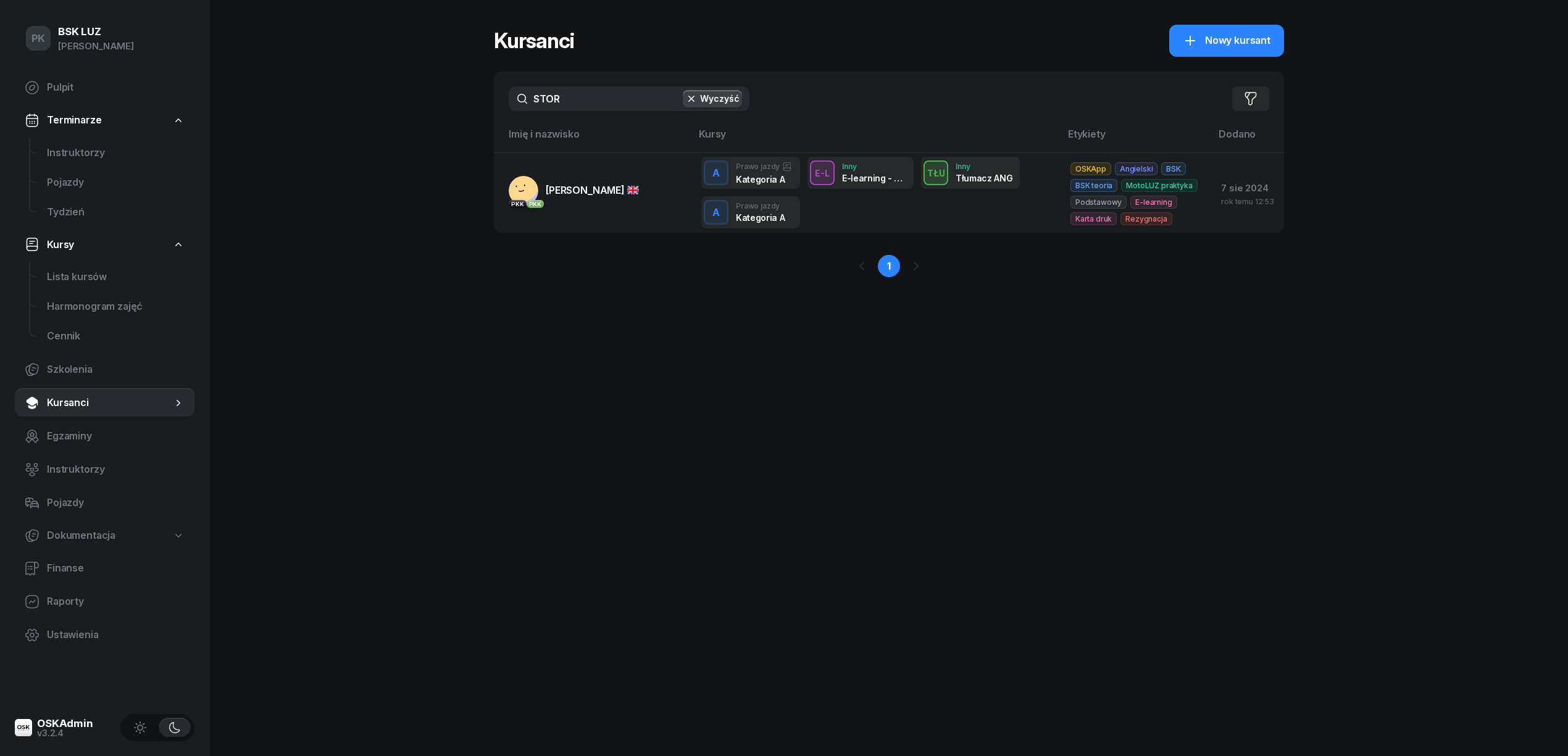
click at [437, 102] on div "PK BSK [PERSON_NAME] Pulpit Terminarze Instruktorzy Pojazdy Tydzień Kursy Lista…" at bounding box center [784, 378] width 1568 height 756
drag, startPoint x: 573, startPoint y: 95, endPoint x: 507, endPoint y: 99, distance: 66.1
click at [507, 99] on div "STOR Wyczyść Filtruj" at bounding box center [888, 99] width 790 height 54
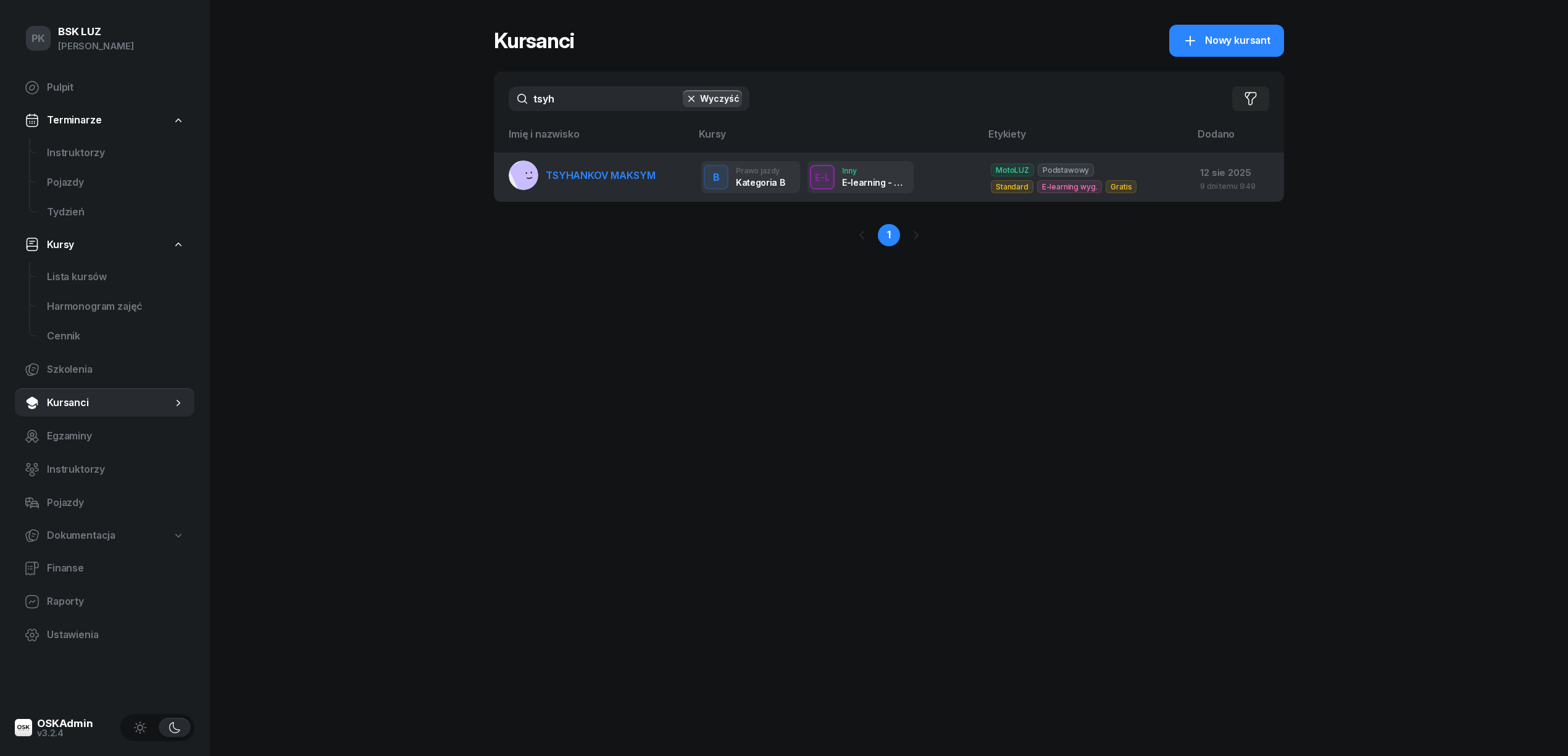
type input "tsyh"
click at [609, 181] on link "TSYHANKOV MAKSYM" at bounding box center [582, 175] width 146 height 29
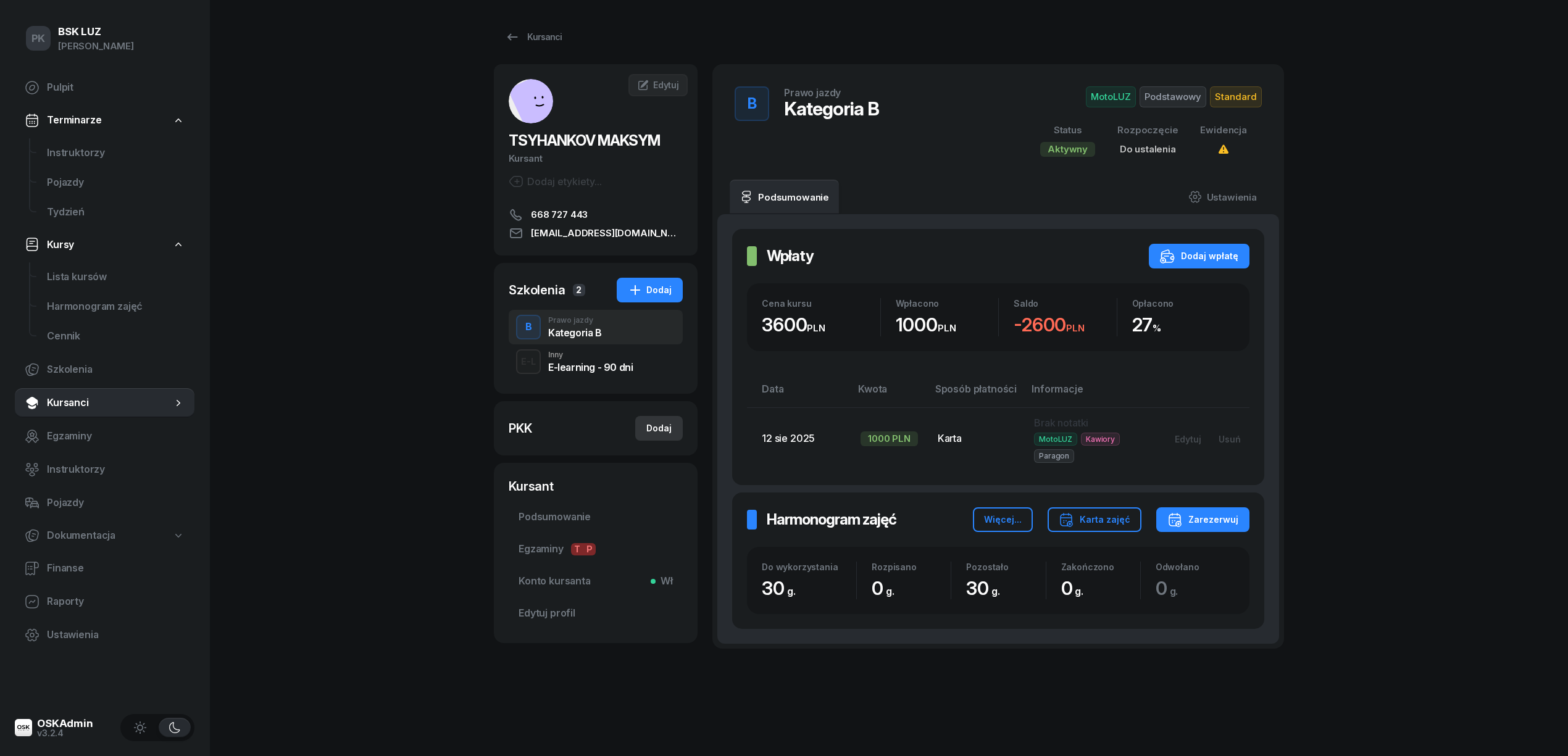
click at [662, 427] on div "Dodaj" at bounding box center [659, 428] width 26 height 15
select select
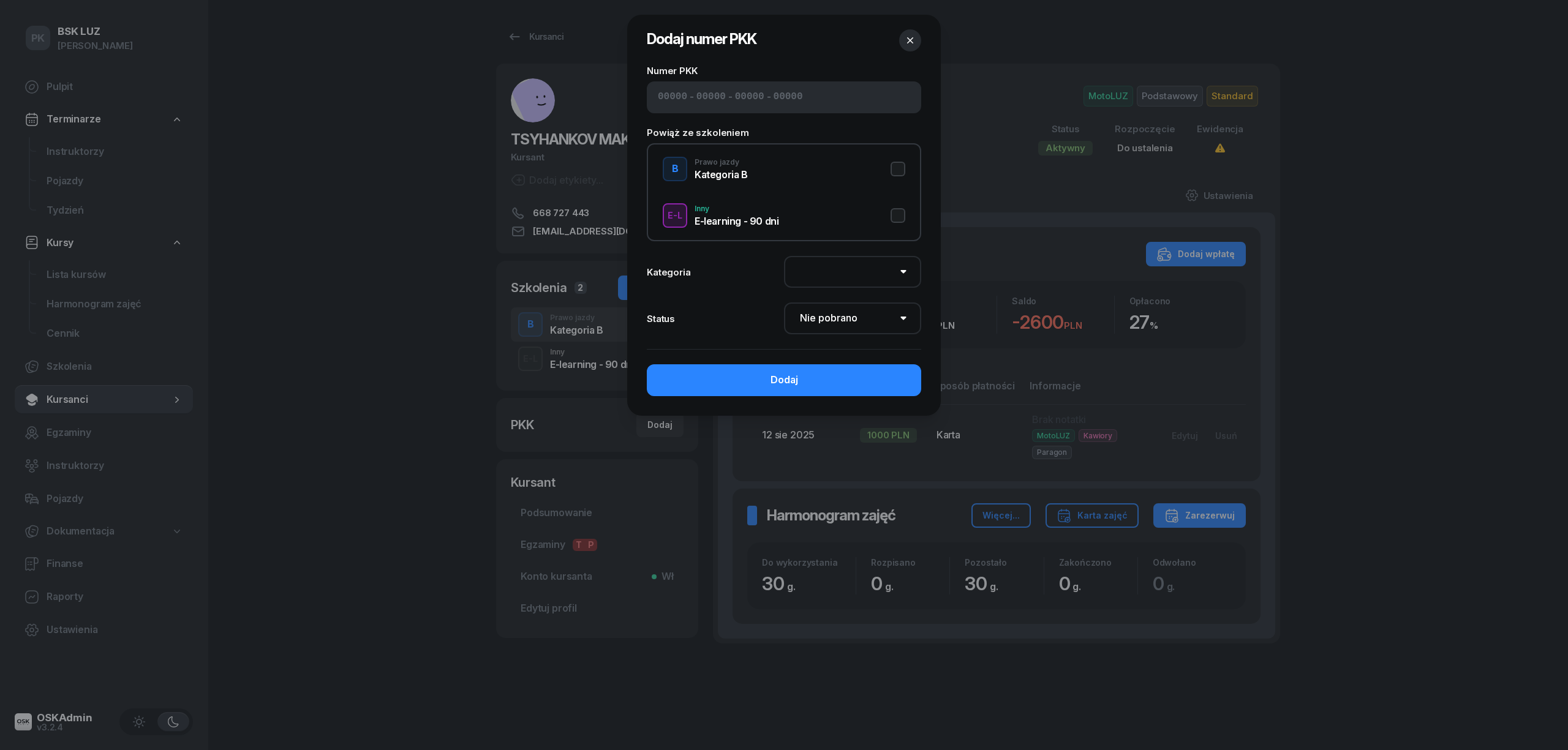
click at [909, 35] on icon "button" at bounding box center [910, 41] width 12 height 12
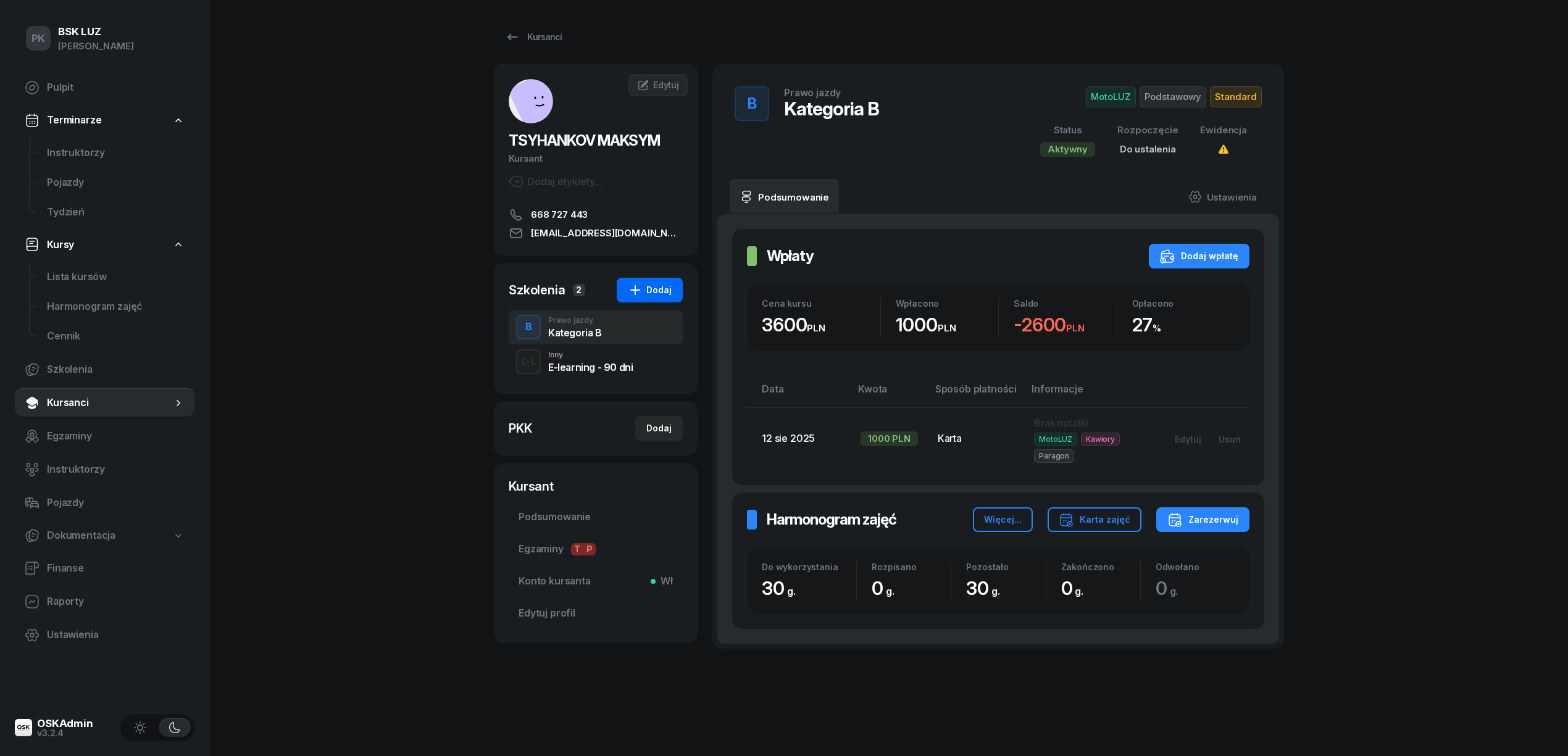
click at [653, 297] on div "Dodaj" at bounding box center [649, 290] width 43 height 15
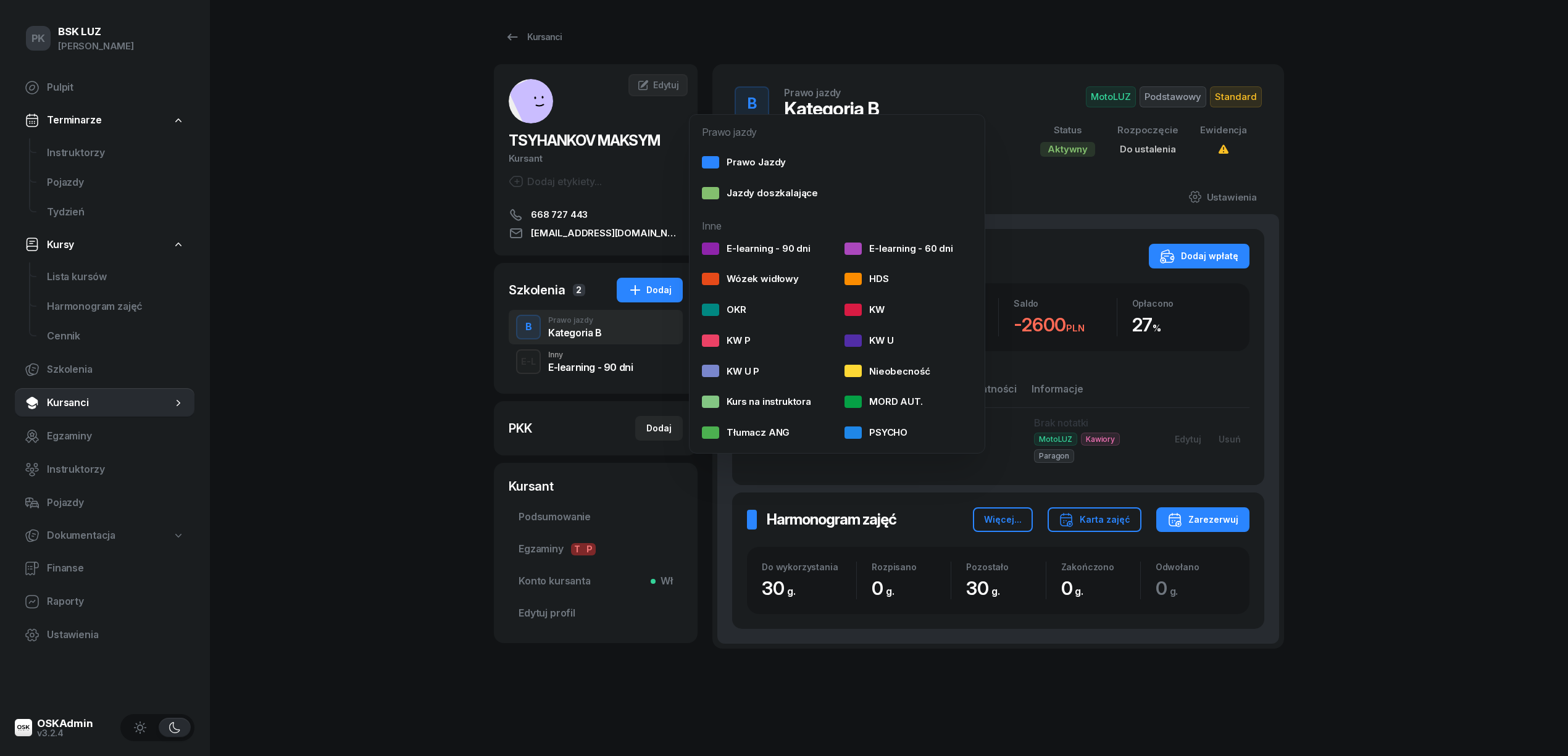
click at [931, 47] on div "Kursanci" at bounding box center [888, 37] width 790 height 25
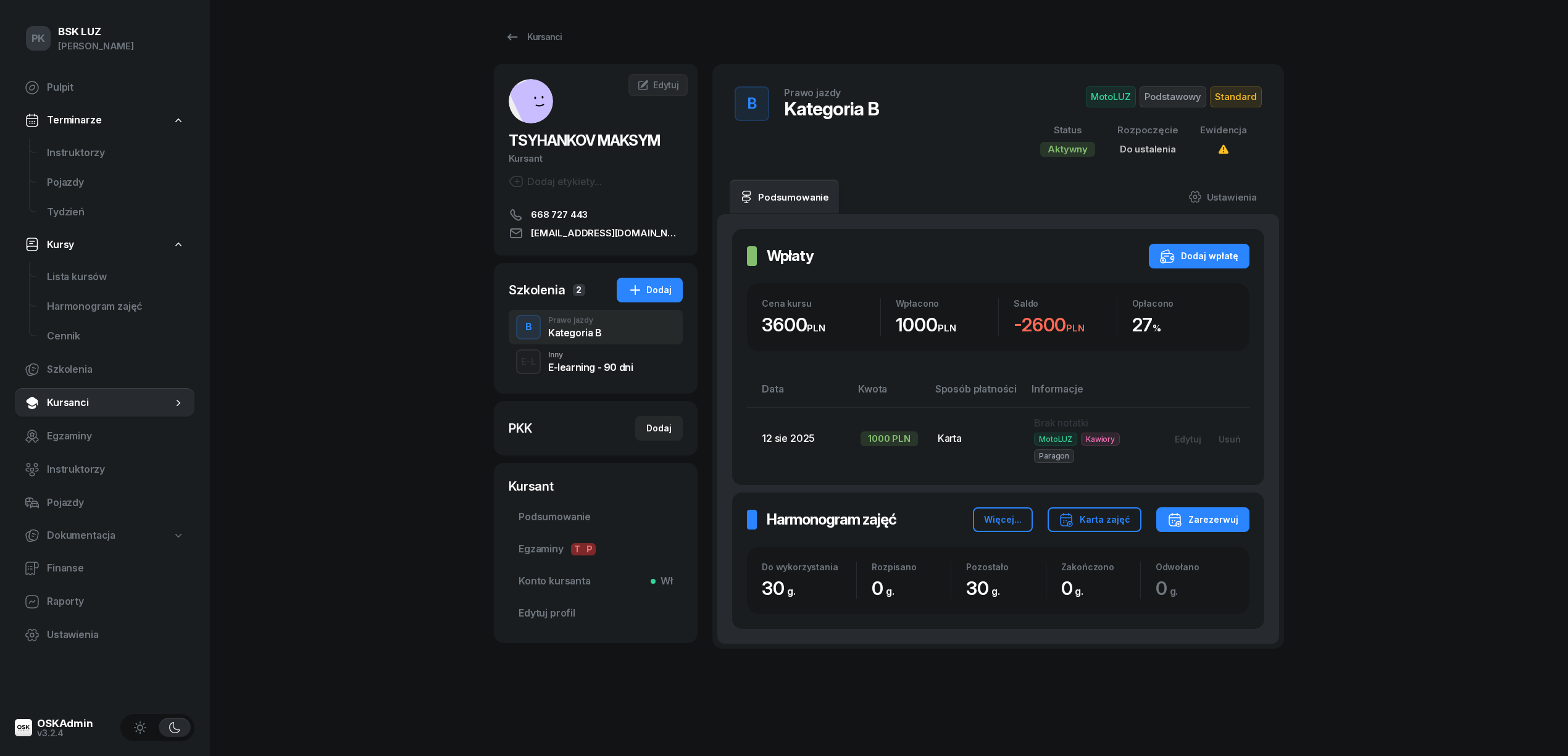
click at [594, 336] on div "Kategoria B" at bounding box center [575, 332] width 54 height 10
click at [1223, 189] on link "Ustawienia" at bounding box center [1222, 196] width 89 height 35
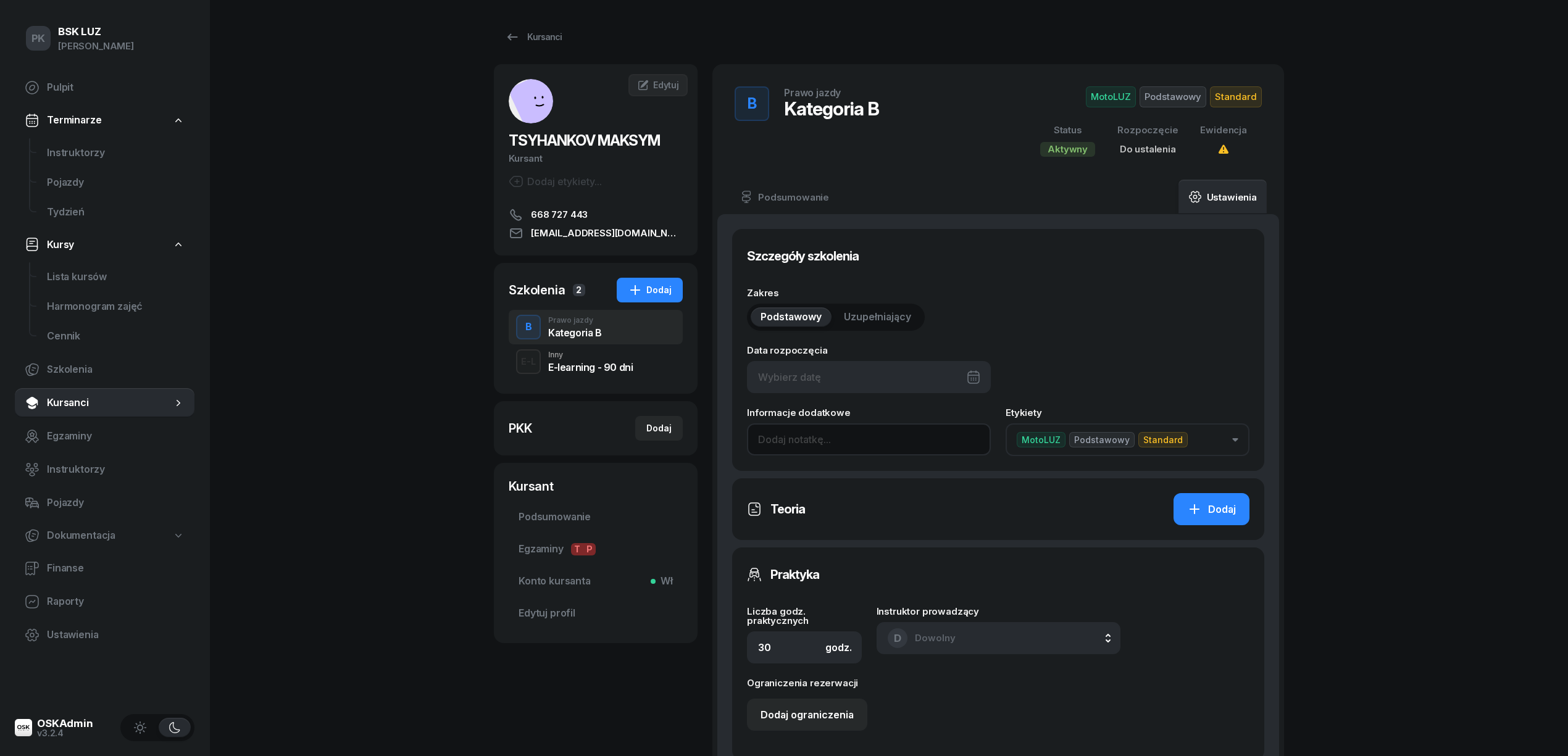
click at [796, 444] on input at bounding box center [869, 439] width 244 height 32
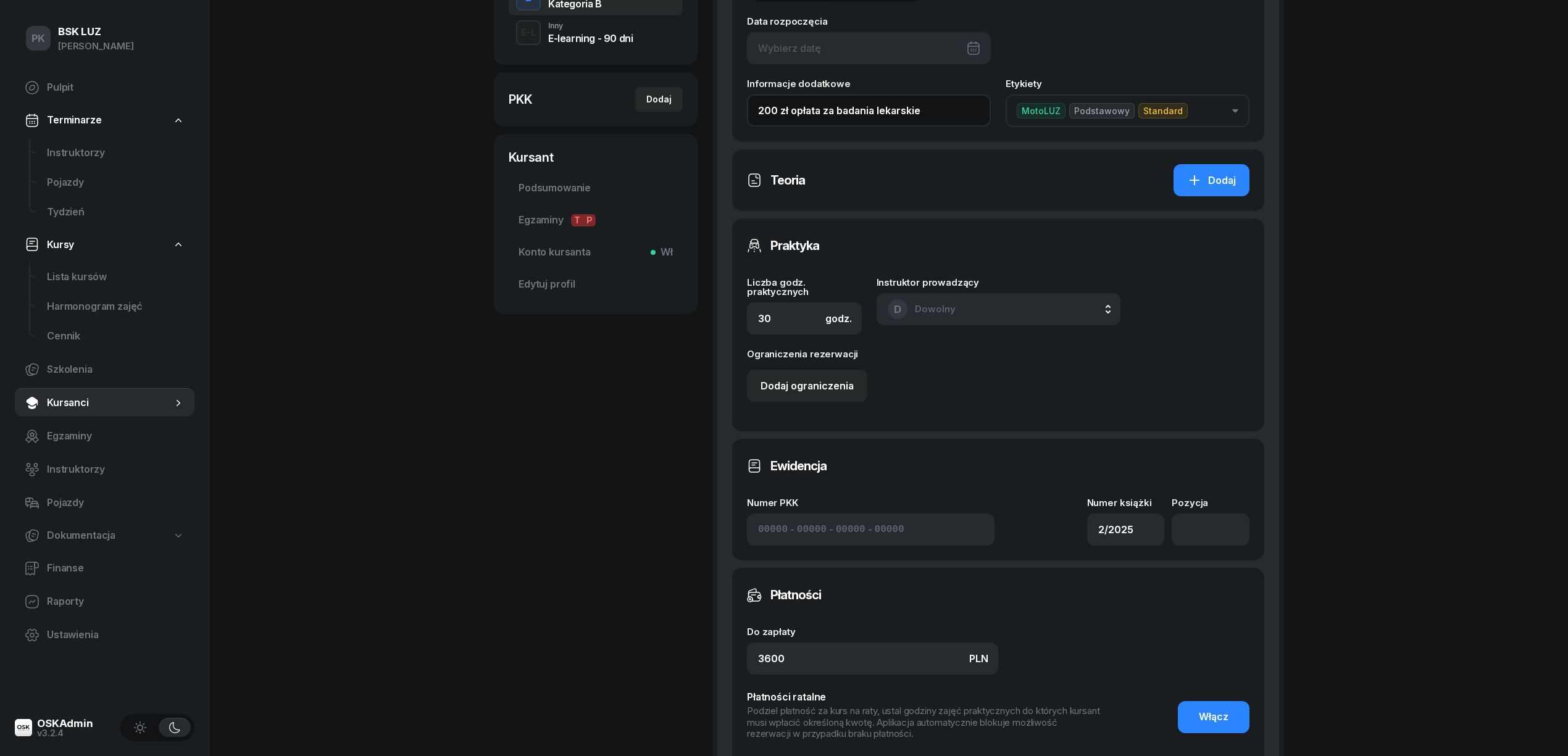
scroll to position [529, 0]
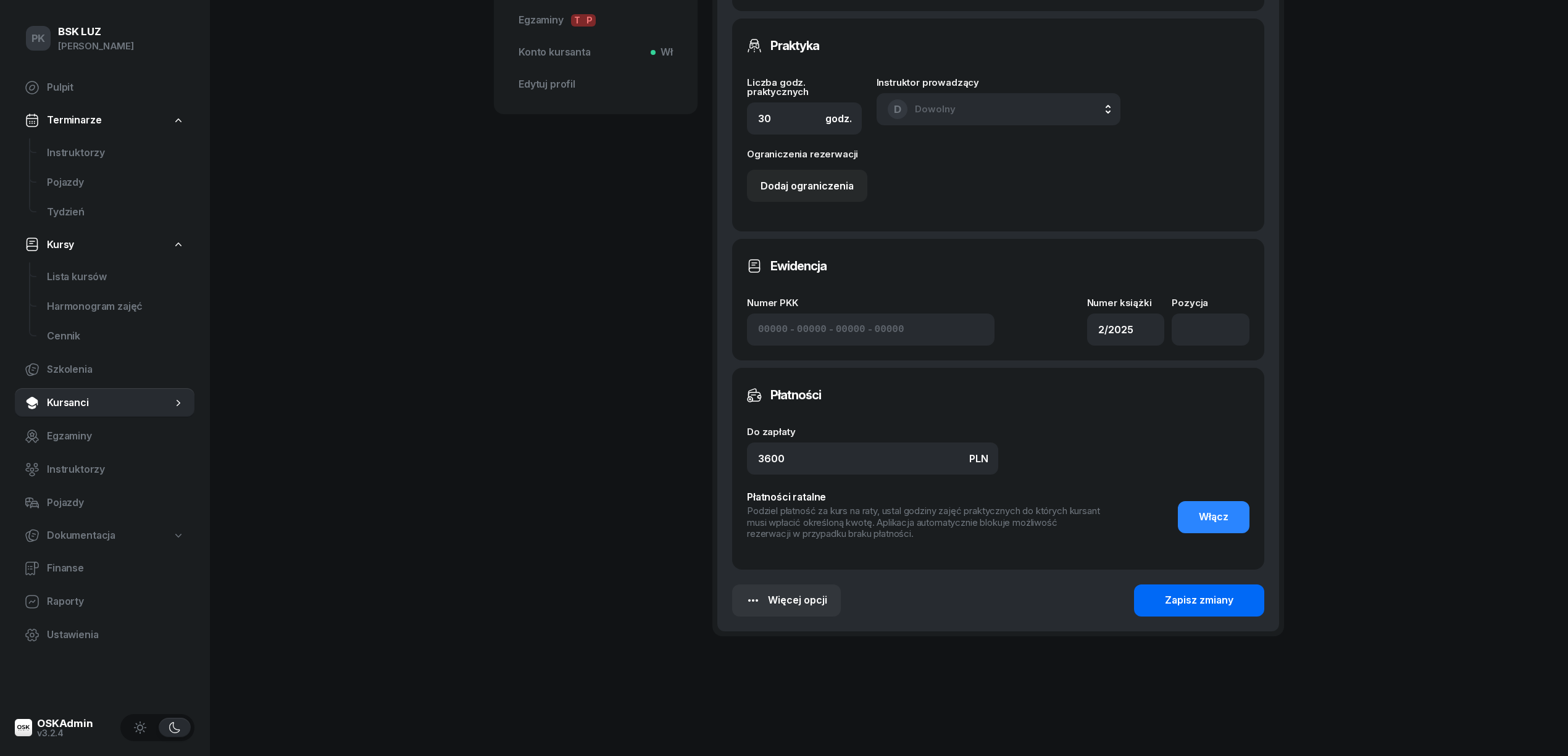
type input "200 zł opłata za badania lekarskie"
click at [1220, 612] on button "Zapisz zmiany" at bounding box center [1199, 600] width 130 height 32
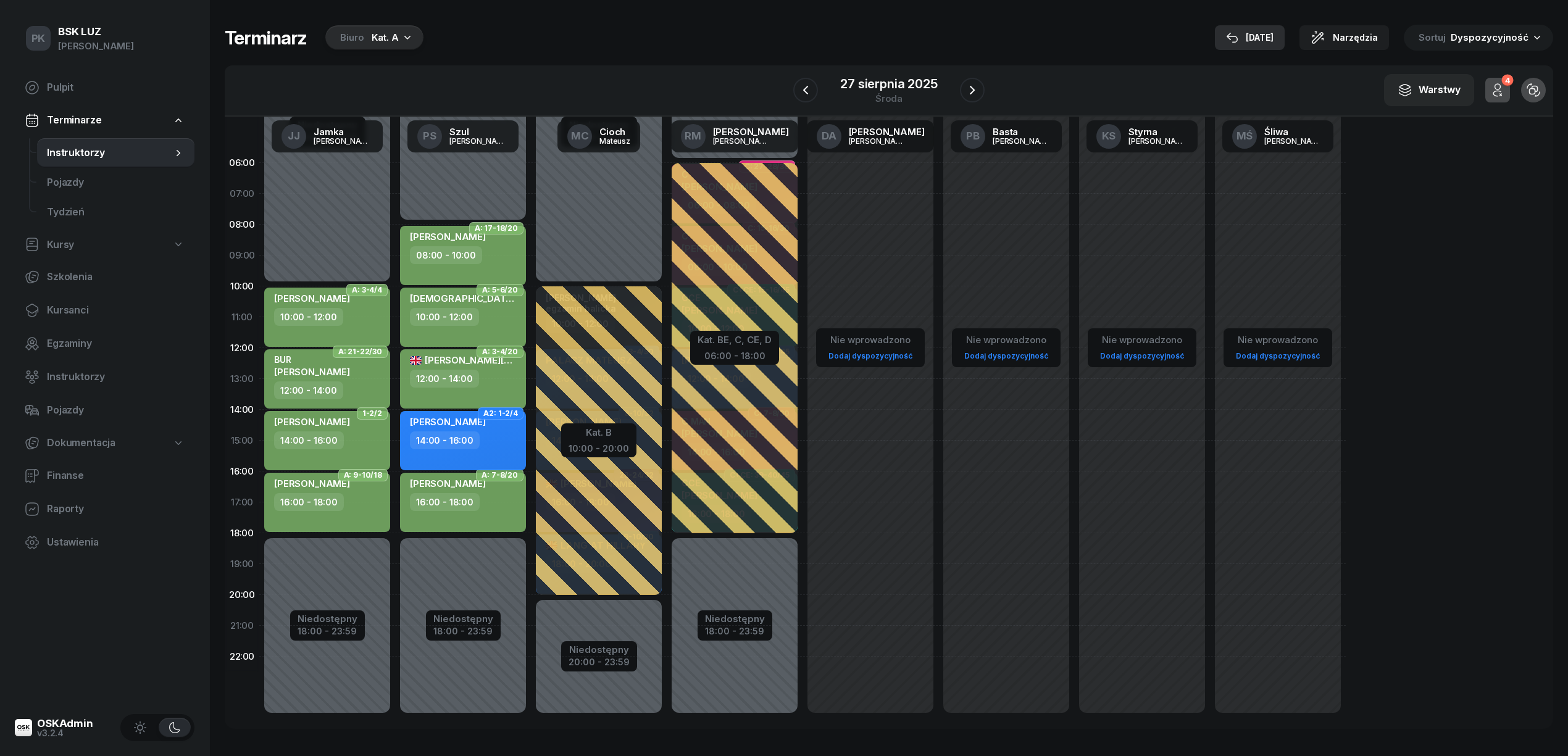
click at [1253, 38] on div "[DATE]" at bounding box center [1249, 37] width 47 height 15
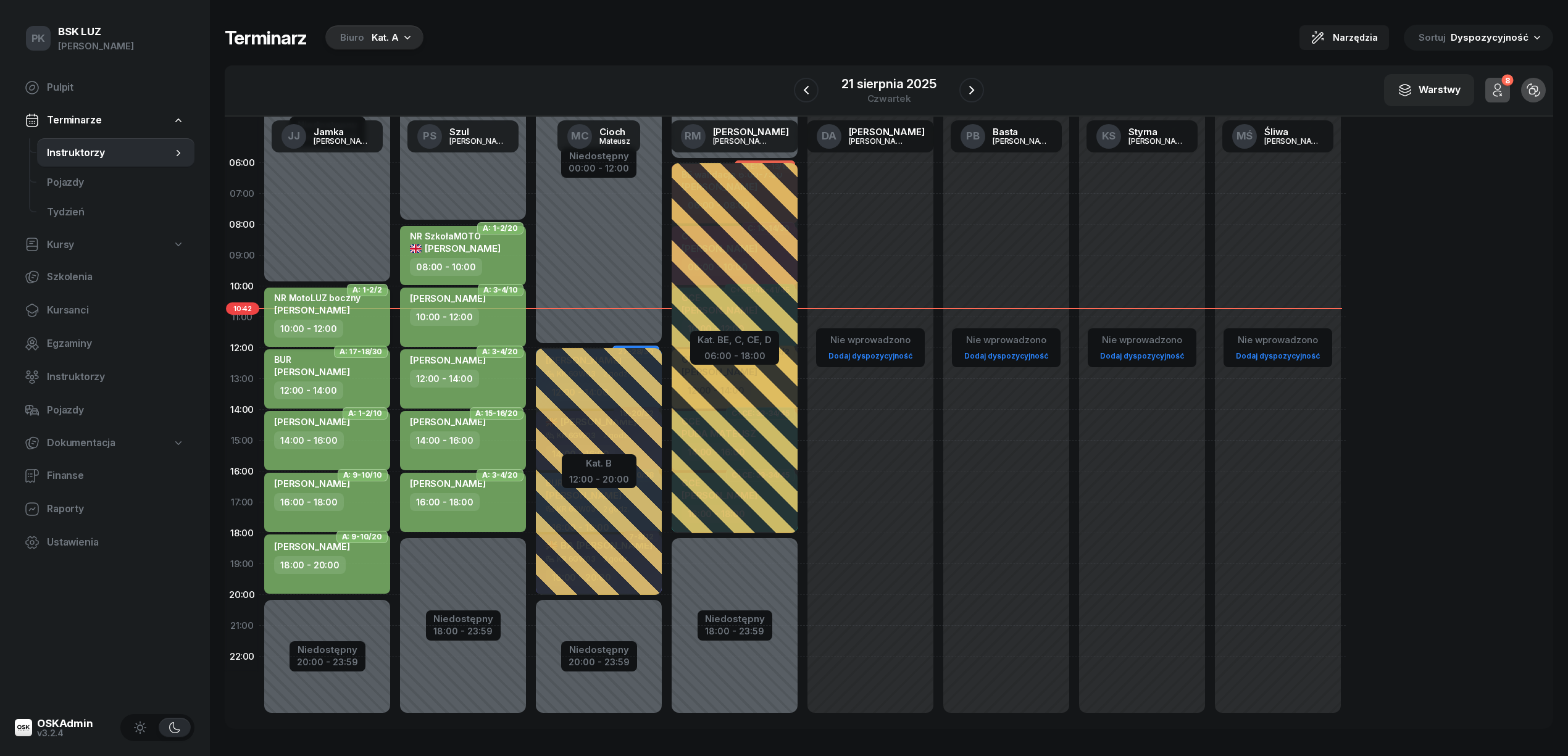
click at [346, 317] on div "NR MotoLUZ boczny SEKLECKI EMIL" at bounding box center [317, 306] width 86 height 27
select select "10"
select select "12"
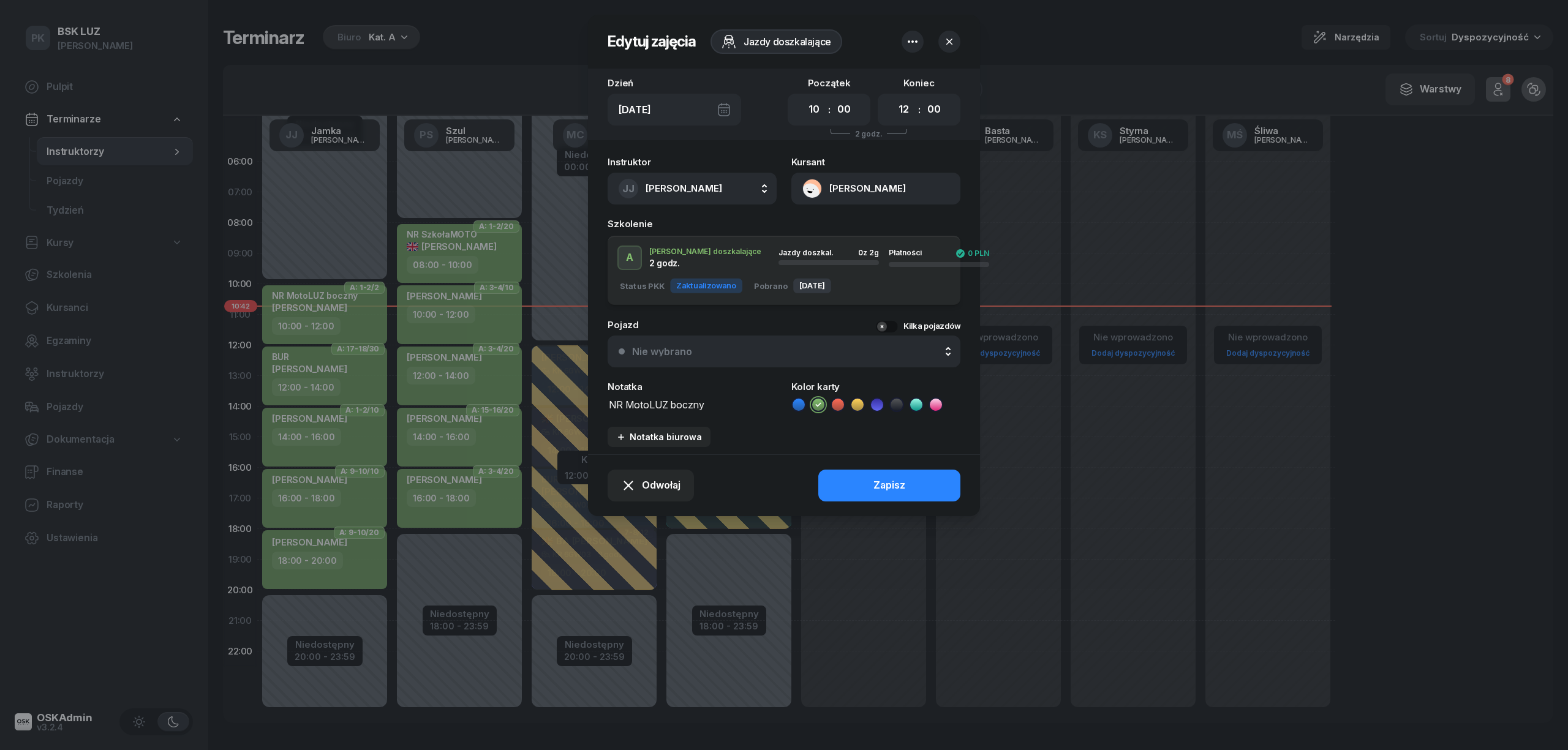
click at [843, 194] on button "SEKLECKI EMIL" at bounding box center [875, 188] width 169 height 32
click at [861, 228] on link "Otwórz profil" at bounding box center [875, 231] width 160 height 31
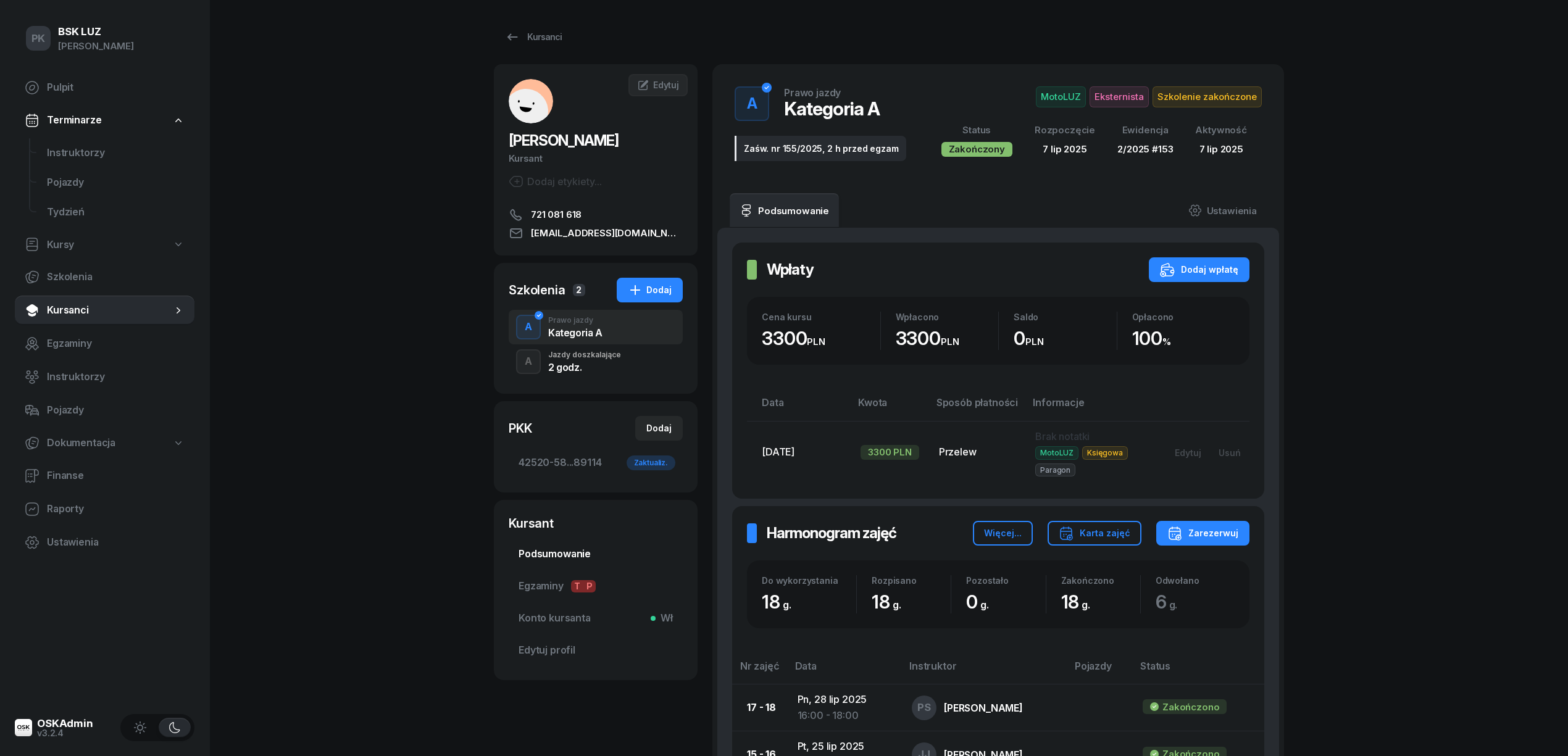
click at [571, 551] on span "Podsumowanie" at bounding box center [596, 553] width 155 height 16
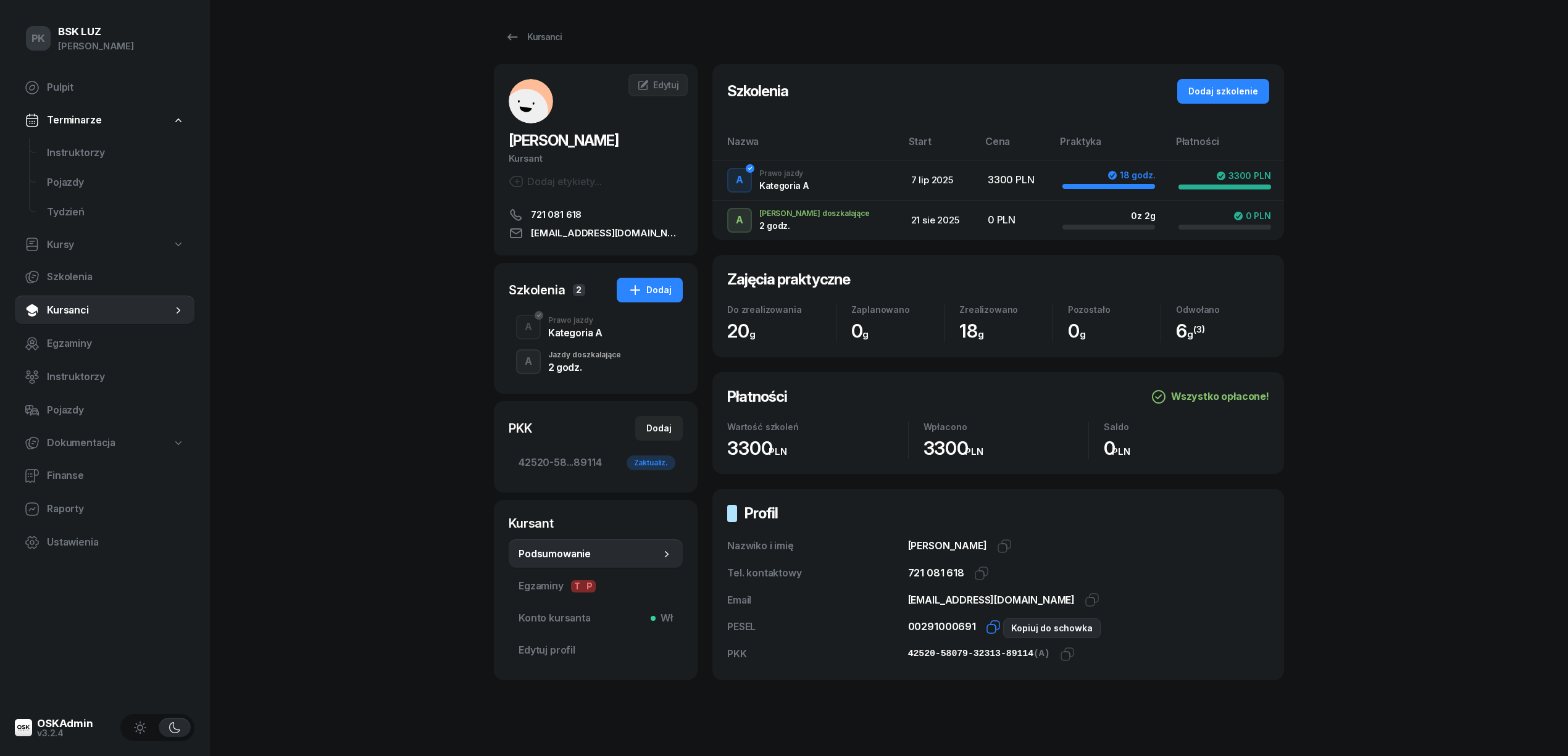
click at [986, 627] on icon "button" at bounding box center [993, 626] width 15 height 15
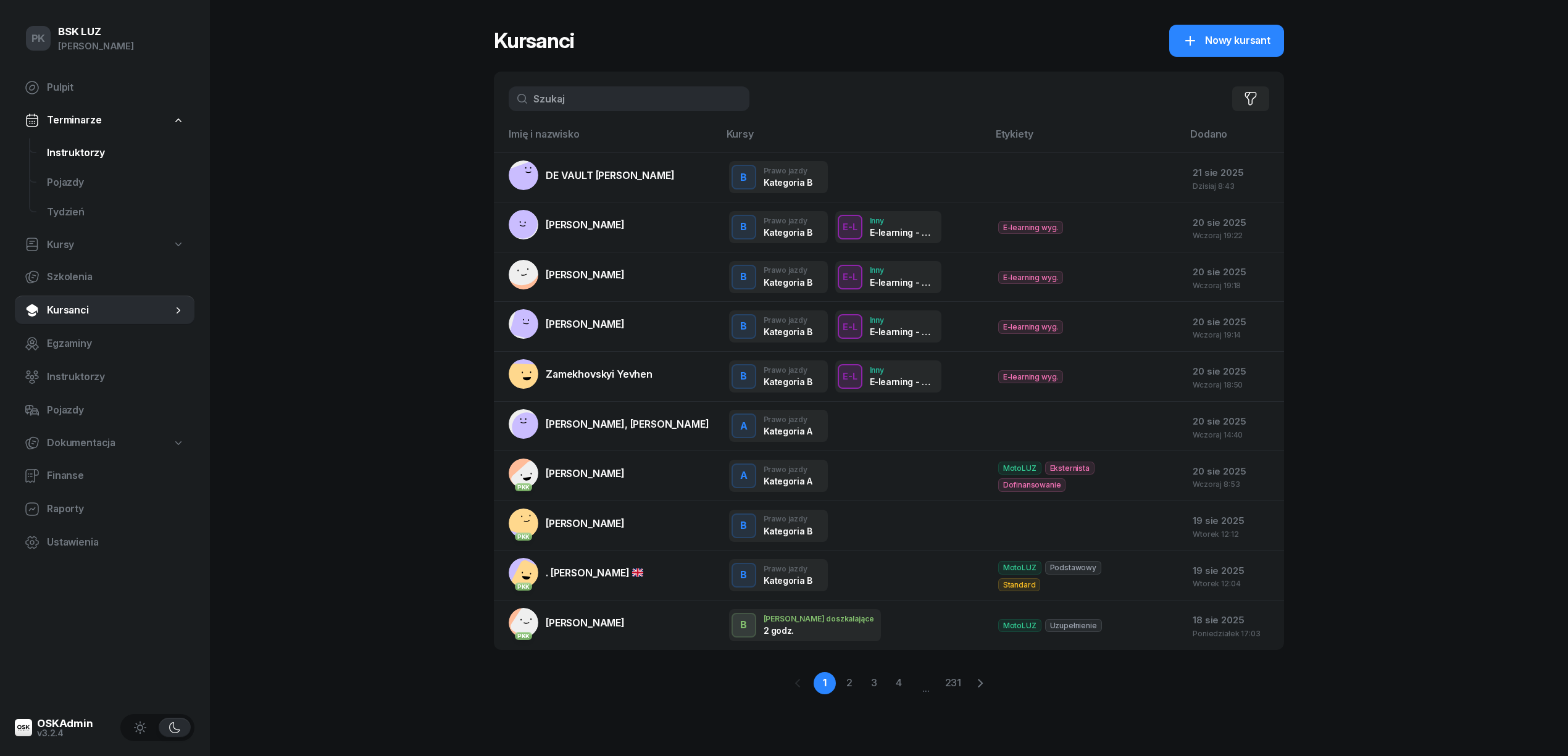
click at [92, 154] on span "Instruktorzy" at bounding box center [115, 153] width 137 height 16
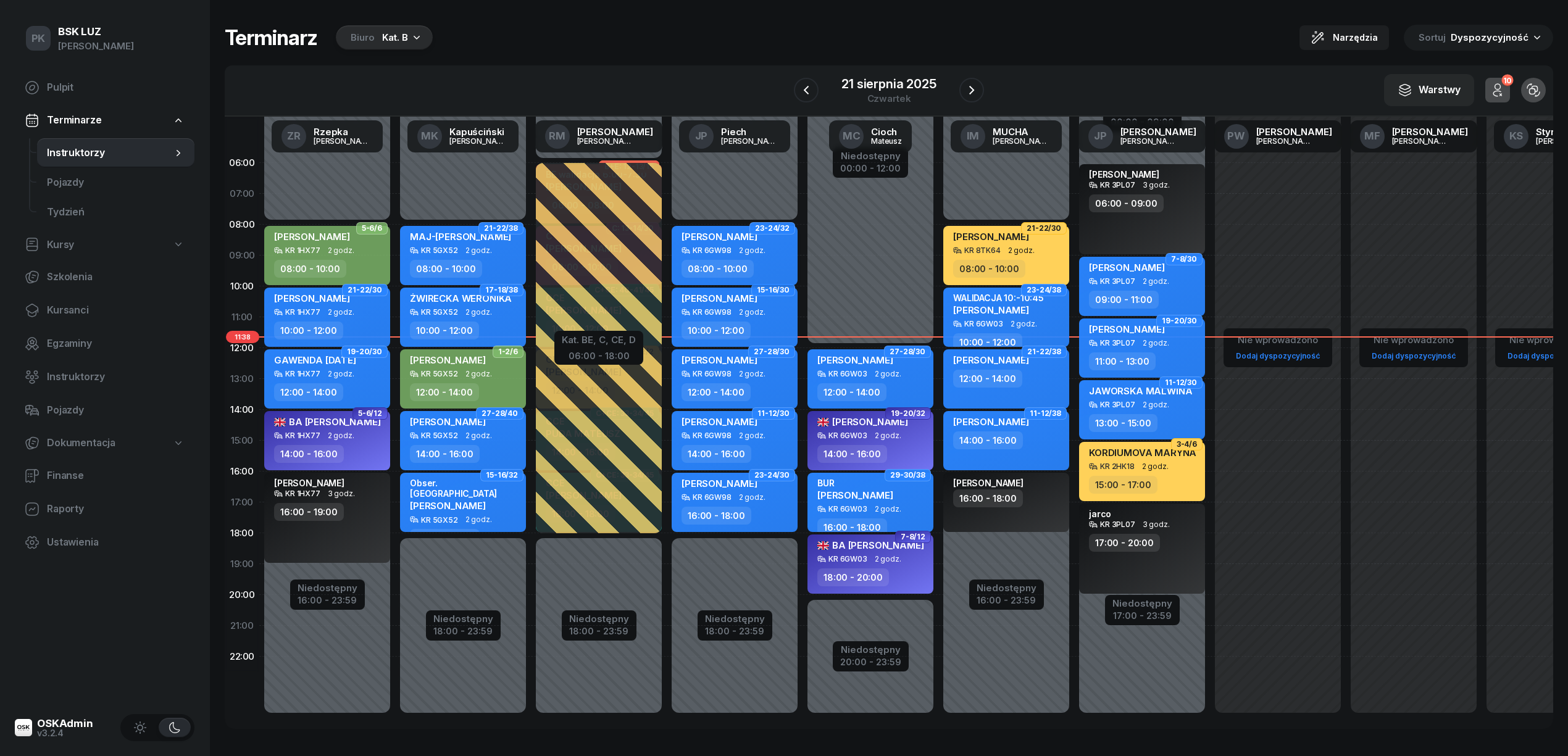
click at [768, 254] on div "KR 6GW98 2 godz." at bounding box center [735, 250] width 109 height 9
select select "08"
select select "10"
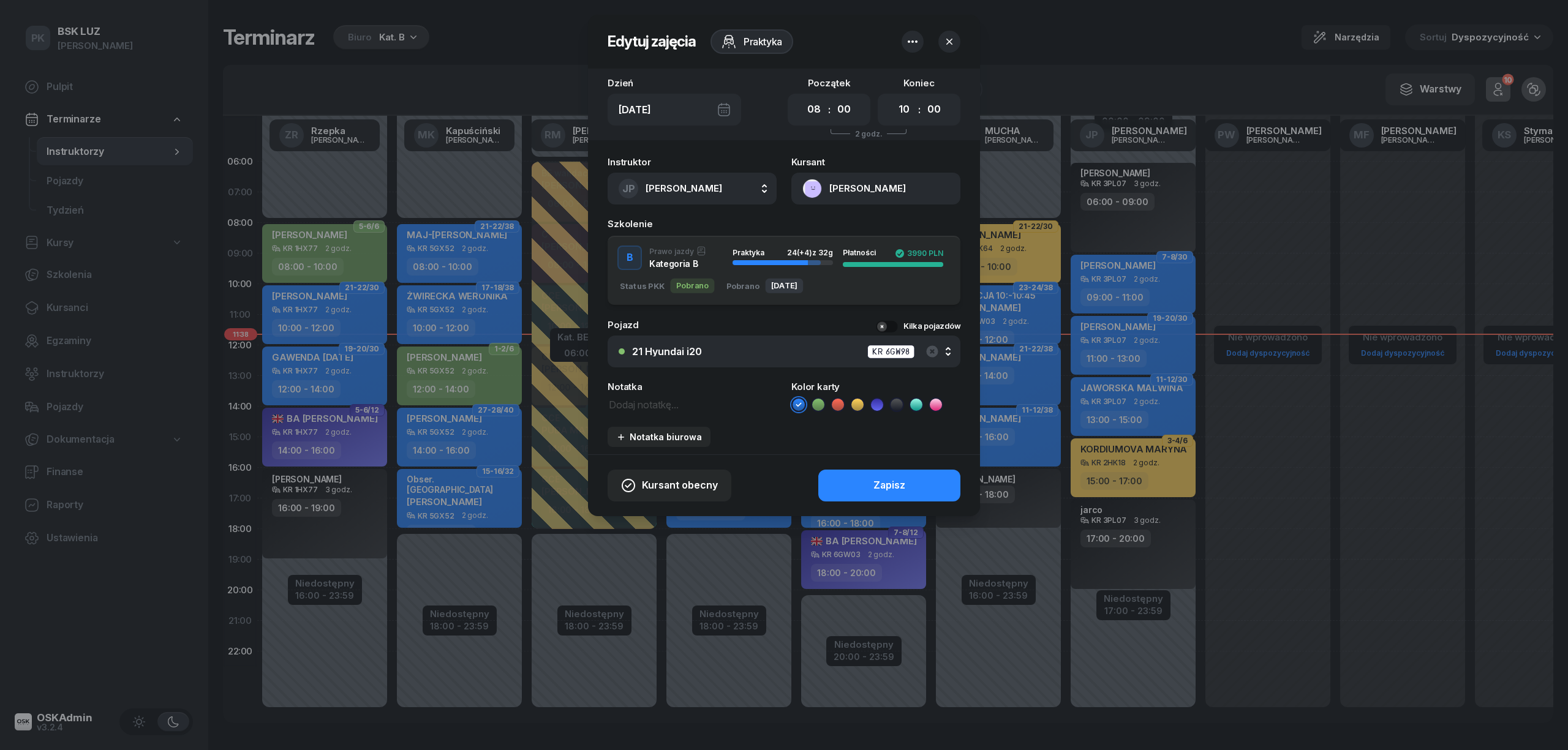
click at [848, 353] on div "21 Hyundai i20 KR 6GW98" at bounding box center [791, 352] width 317 height 15
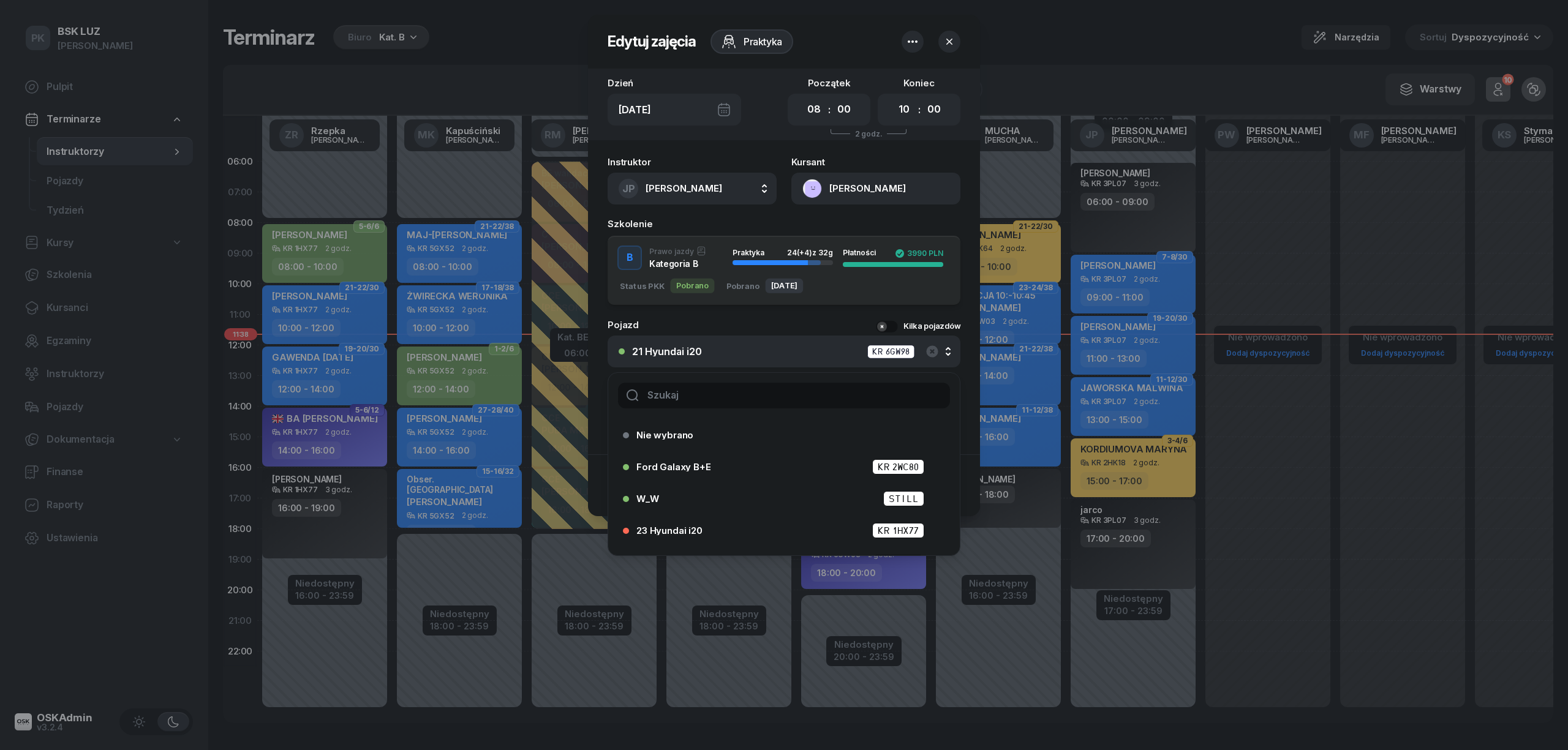
click at [746, 394] on input "text" at bounding box center [784, 395] width 332 height 25
type input "24"
click at [689, 521] on div "24 Hyundai i20 KR 6KF15" at bounding box center [780, 530] width 315 height 19
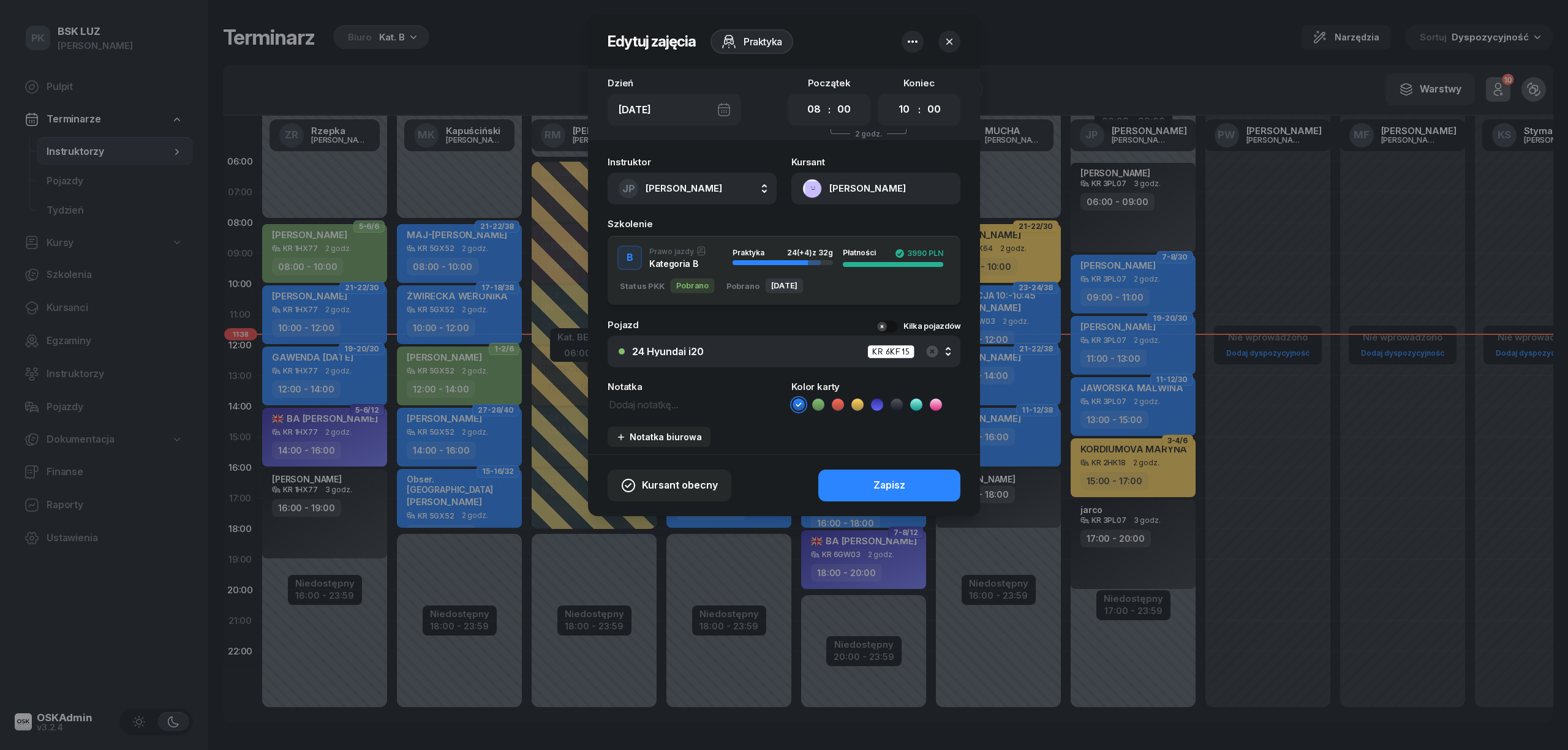
click at [861, 486] on button "Zapisz" at bounding box center [889, 485] width 142 height 32
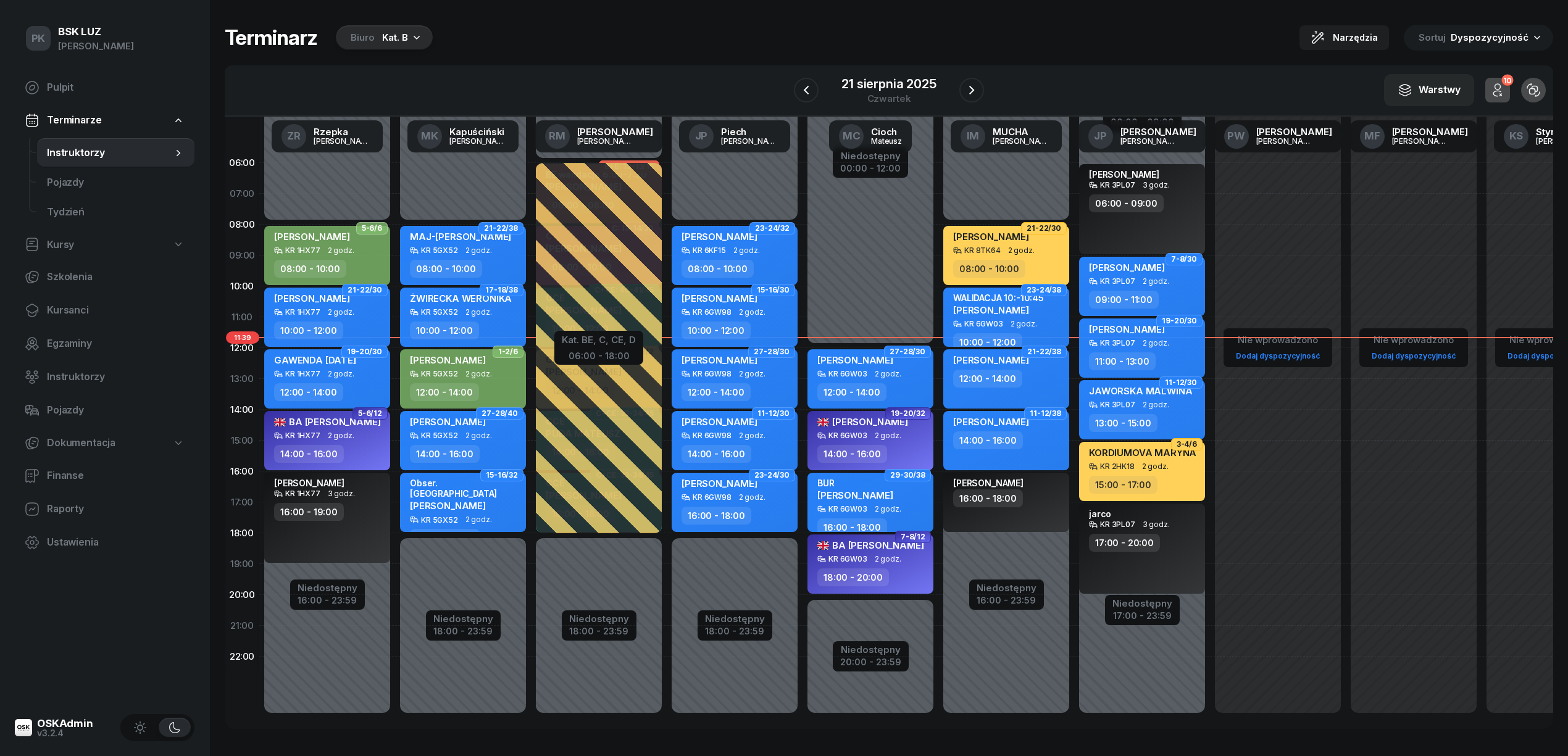
click at [771, 321] on div "10:00 - 12:00" at bounding box center [735, 330] width 109 height 18
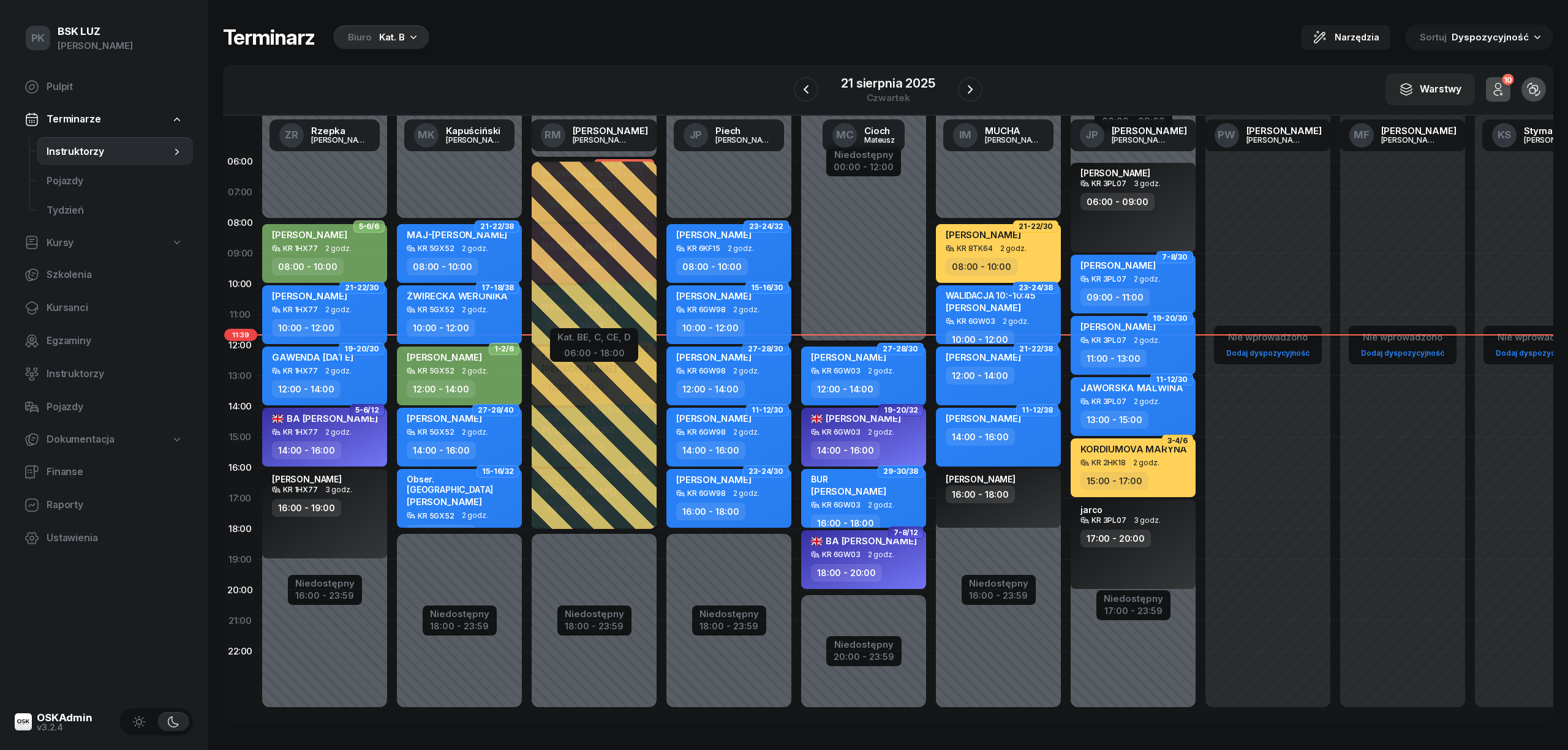
select select "10"
select select "12"
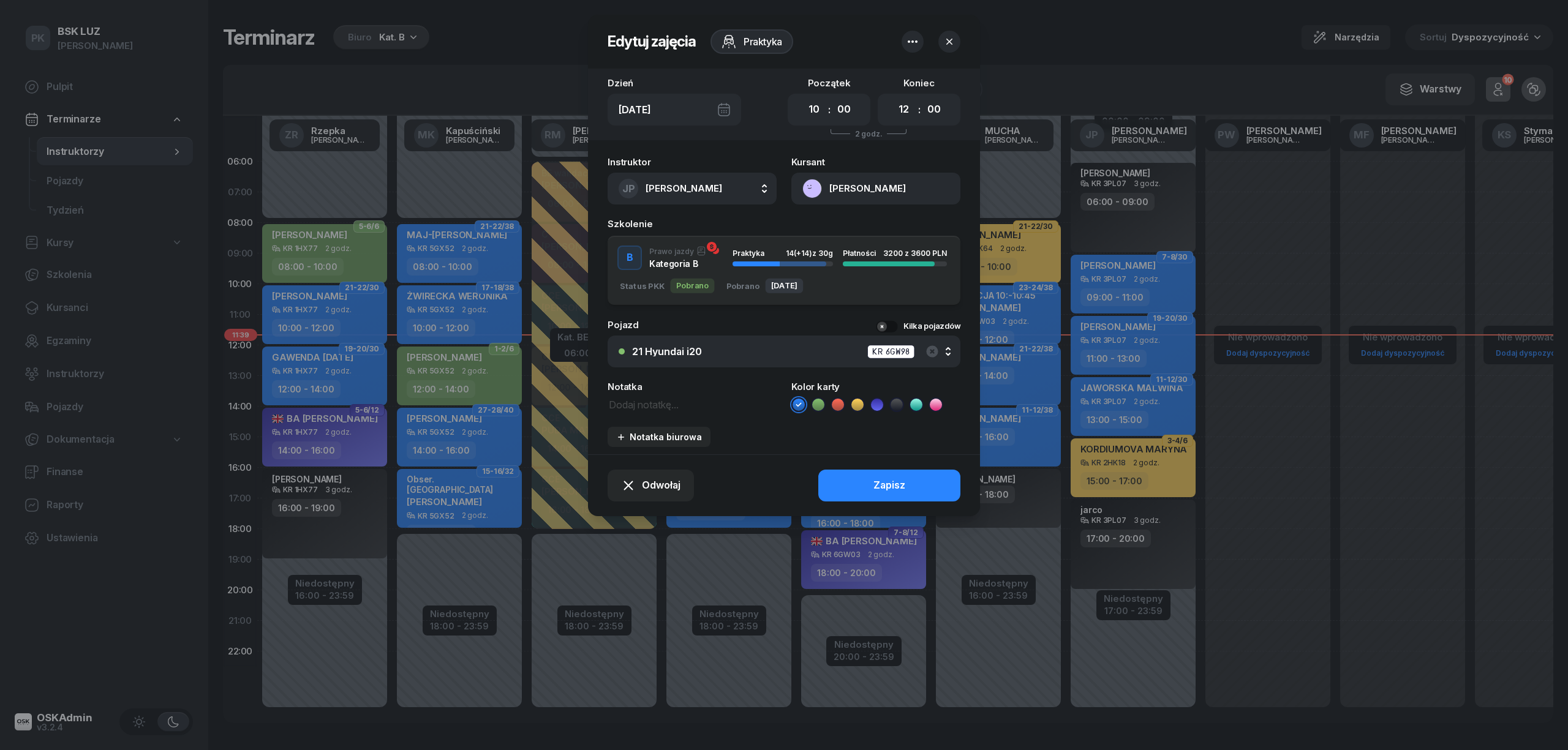
click at [718, 353] on div "21 Hyundai i20 KR 6GW98" at bounding box center [791, 352] width 317 height 15
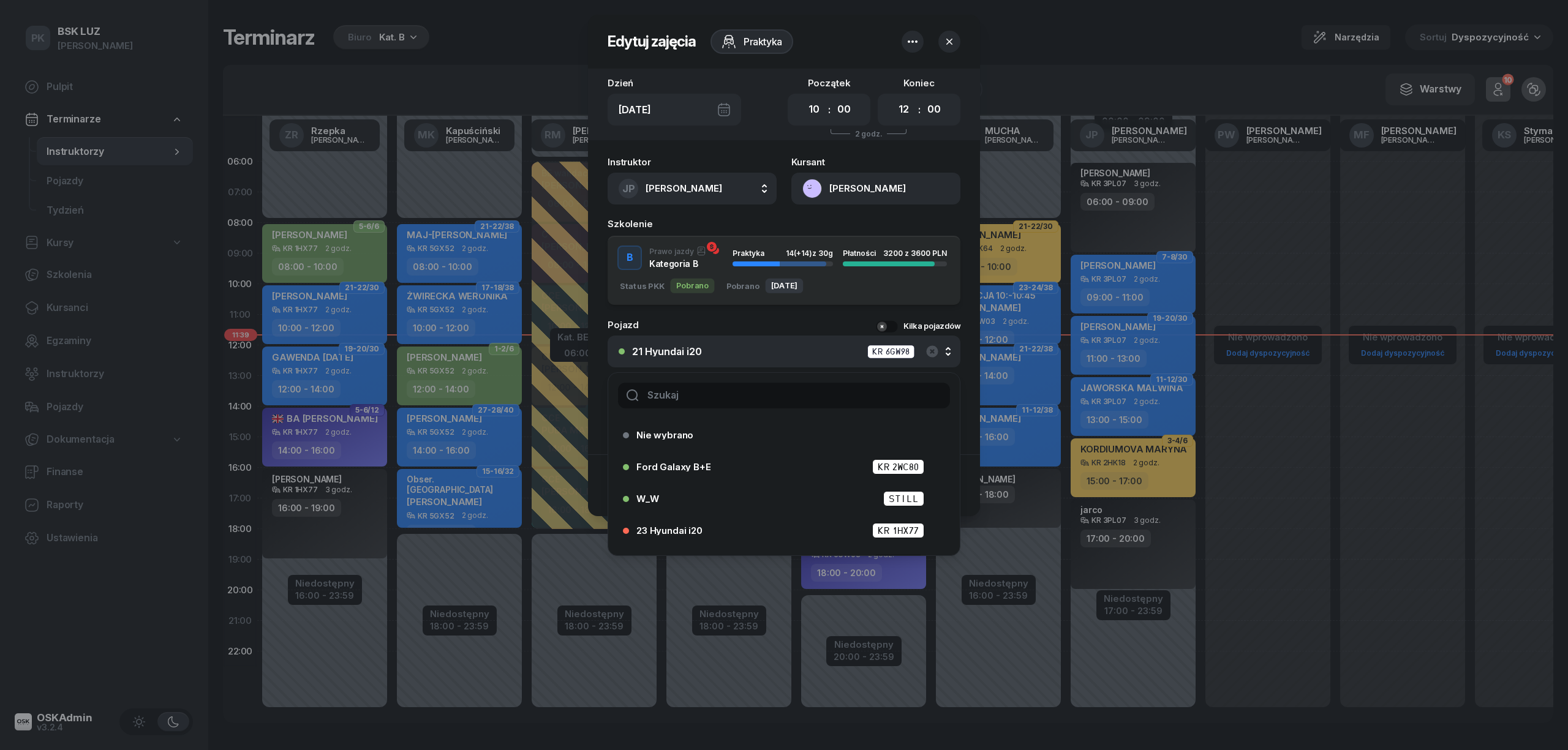
click at [686, 395] on input "text" at bounding box center [784, 395] width 332 height 25
type input "24"
click at [691, 526] on span "24 Hyundai i20" at bounding box center [670, 531] width 67 height 9
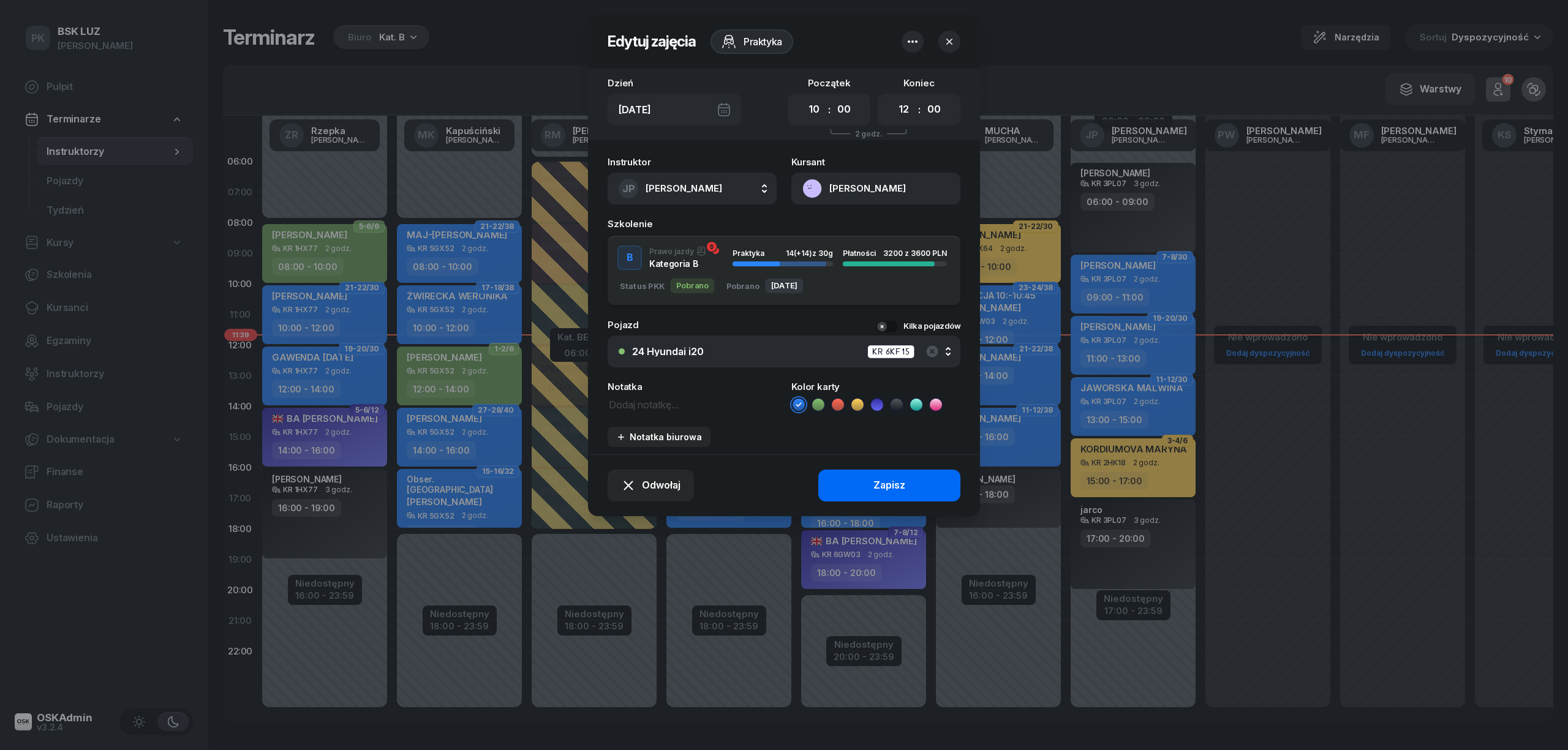
click at [827, 487] on button "Zapisz" at bounding box center [889, 485] width 142 height 32
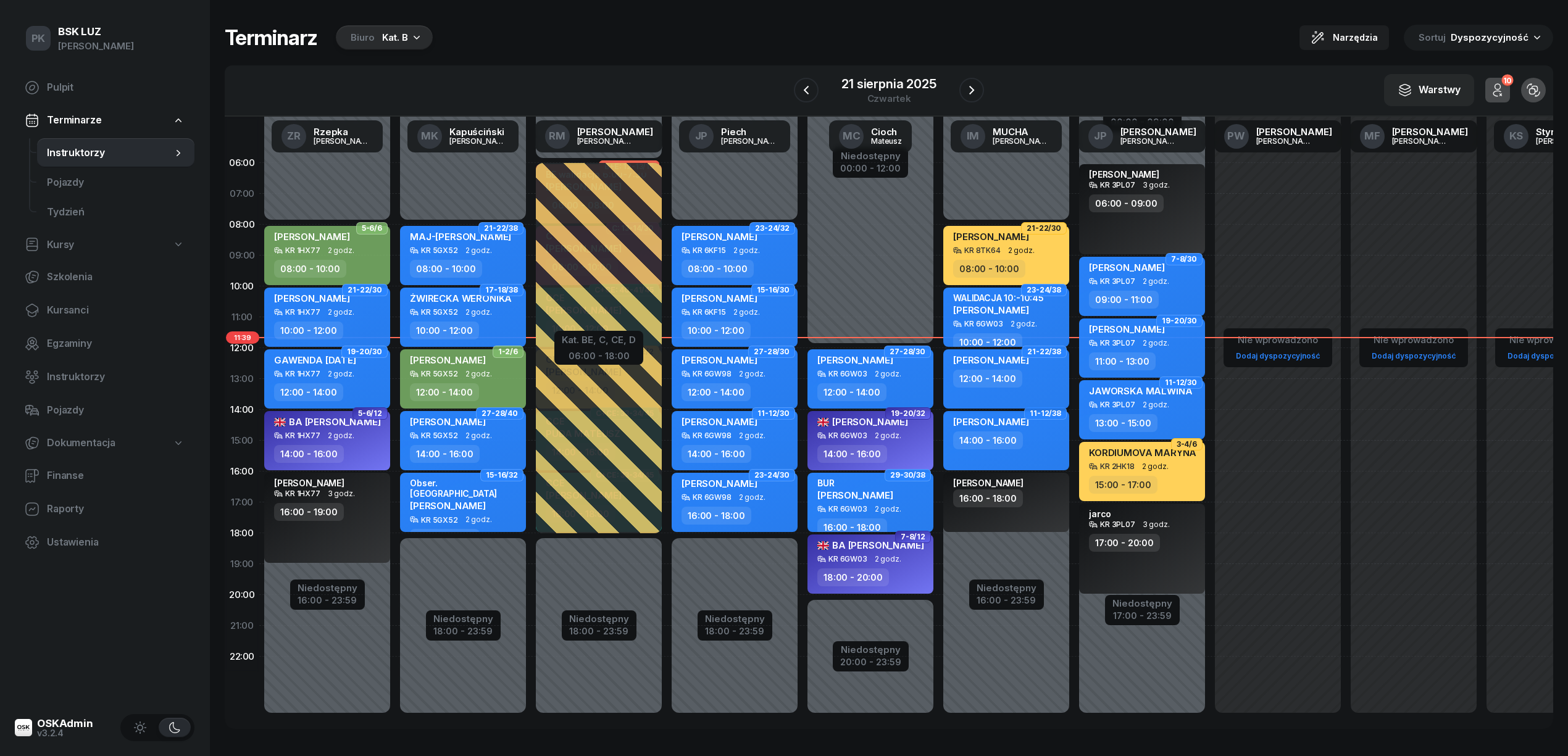
click at [1052, 370] on div "12:00 - 14:00" at bounding box center [1007, 378] width 109 height 18
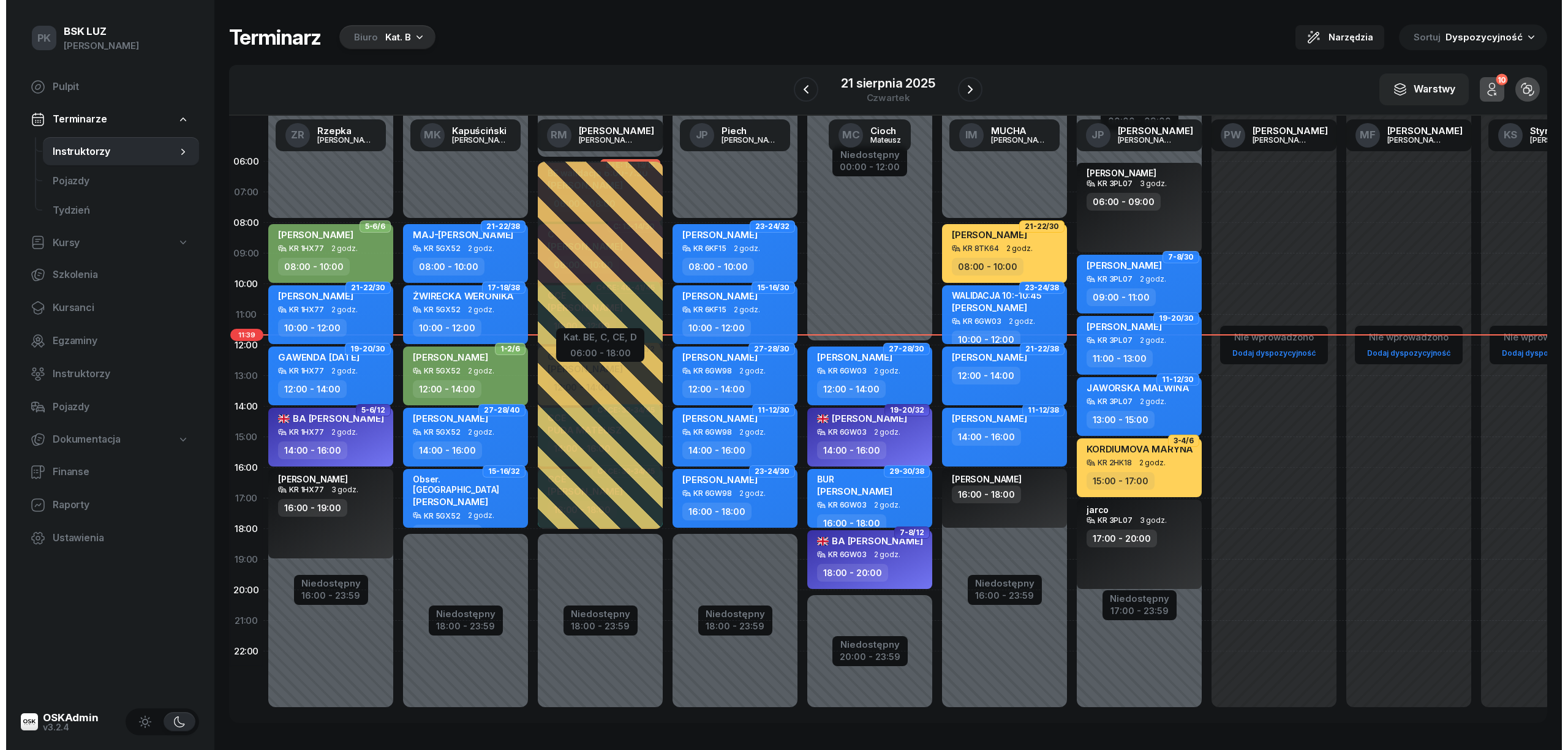
scroll to position [0, 1]
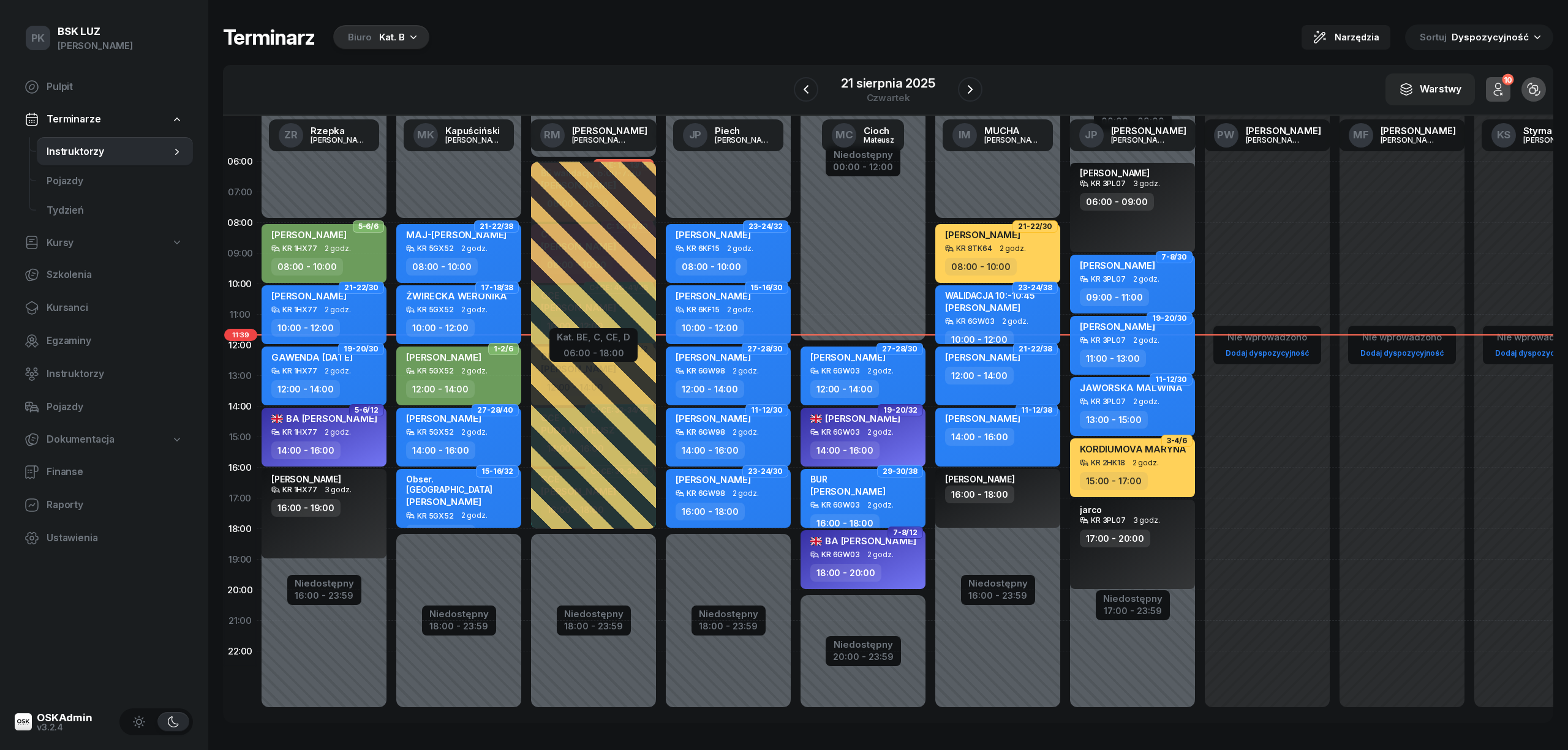
select select "12"
select select "14"
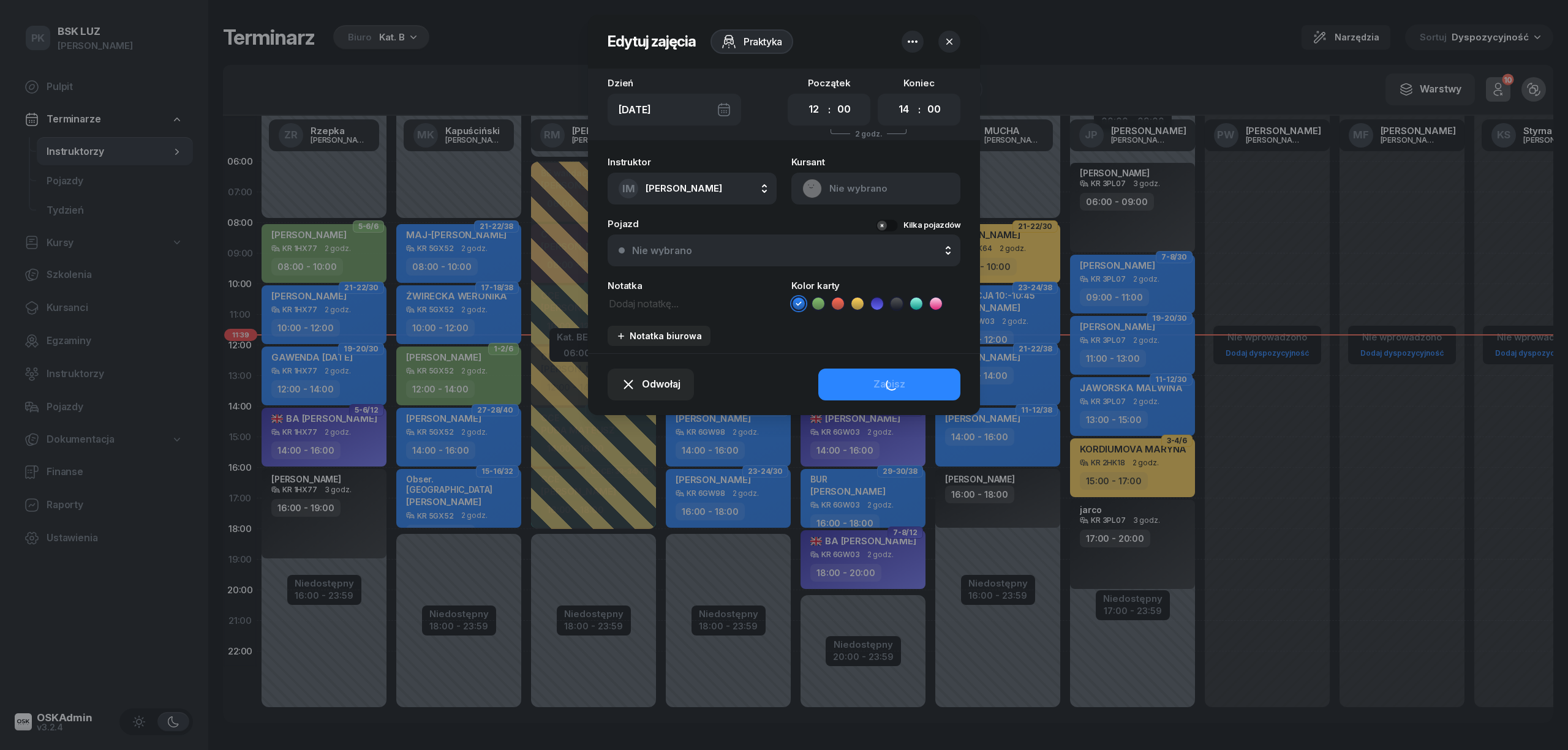
click at [758, 241] on button "Nie wybrano" at bounding box center [784, 249] width 353 height 32
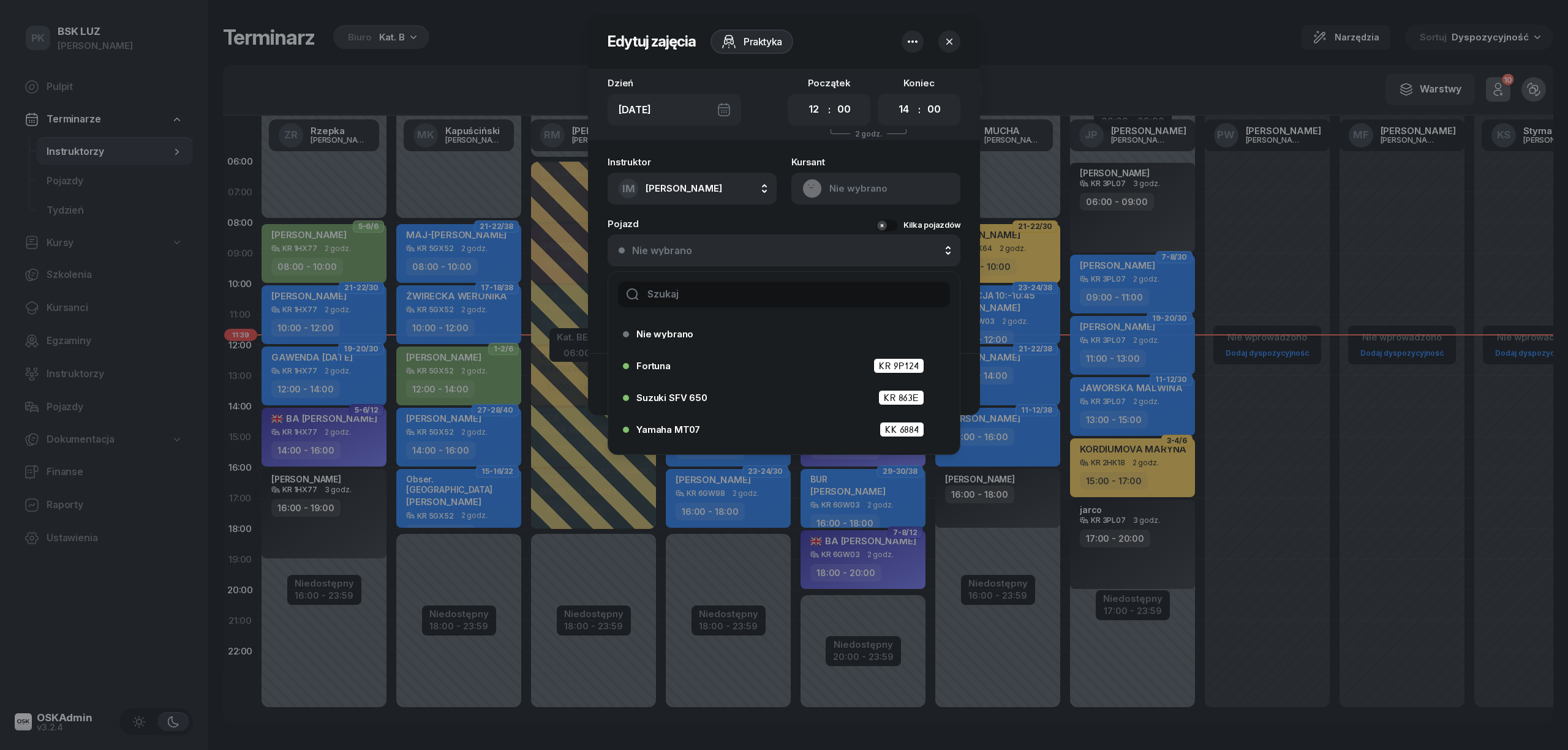
click at [718, 299] on input "text" at bounding box center [784, 294] width 332 height 25
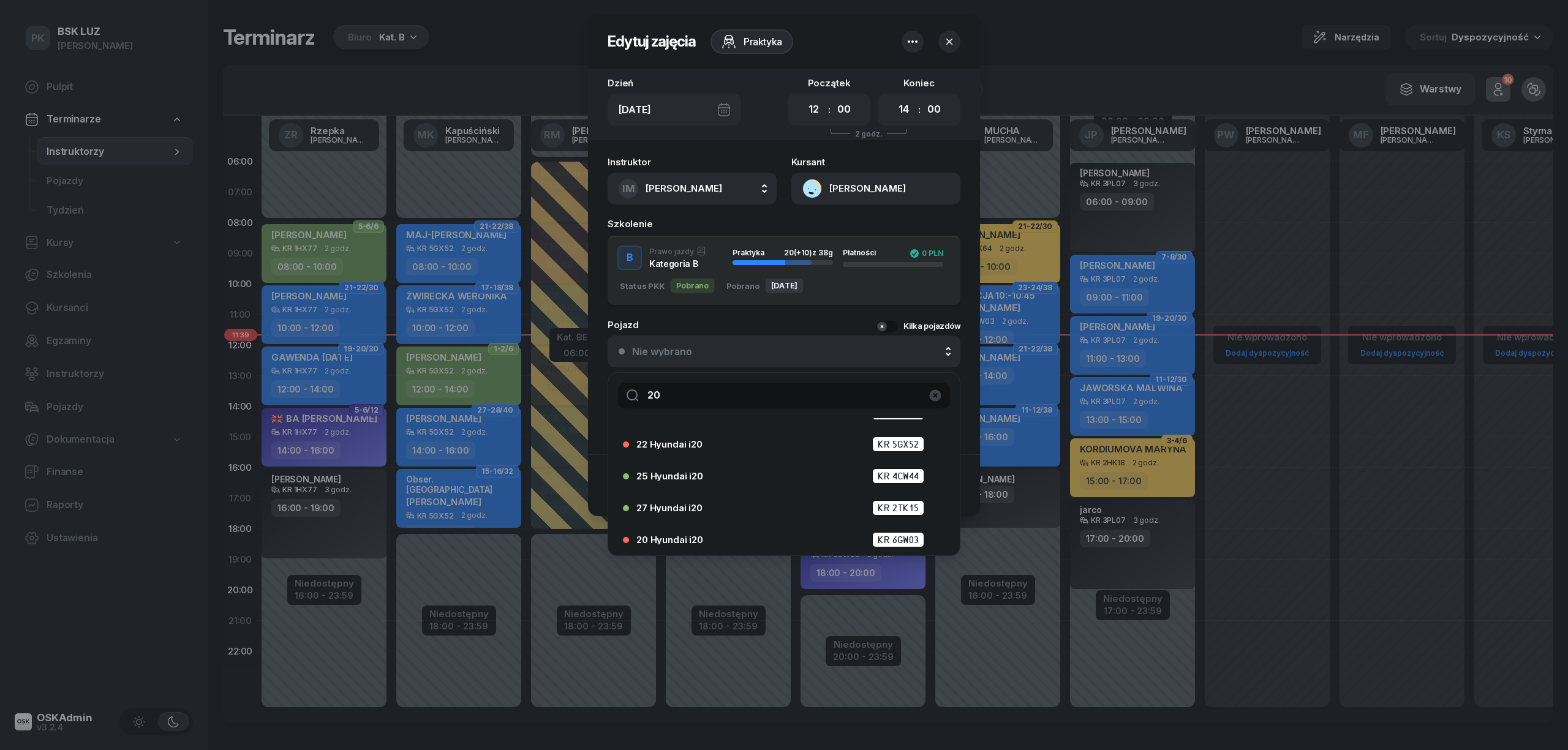
scroll to position [120, 0]
type input "20"
drag, startPoint x: 954, startPoint y: 37, endPoint x: 951, endPoint y: 43, distance: 6.7
click at [954, 40] on icon "button" at bounding box center [949, 42] width 12 height 12
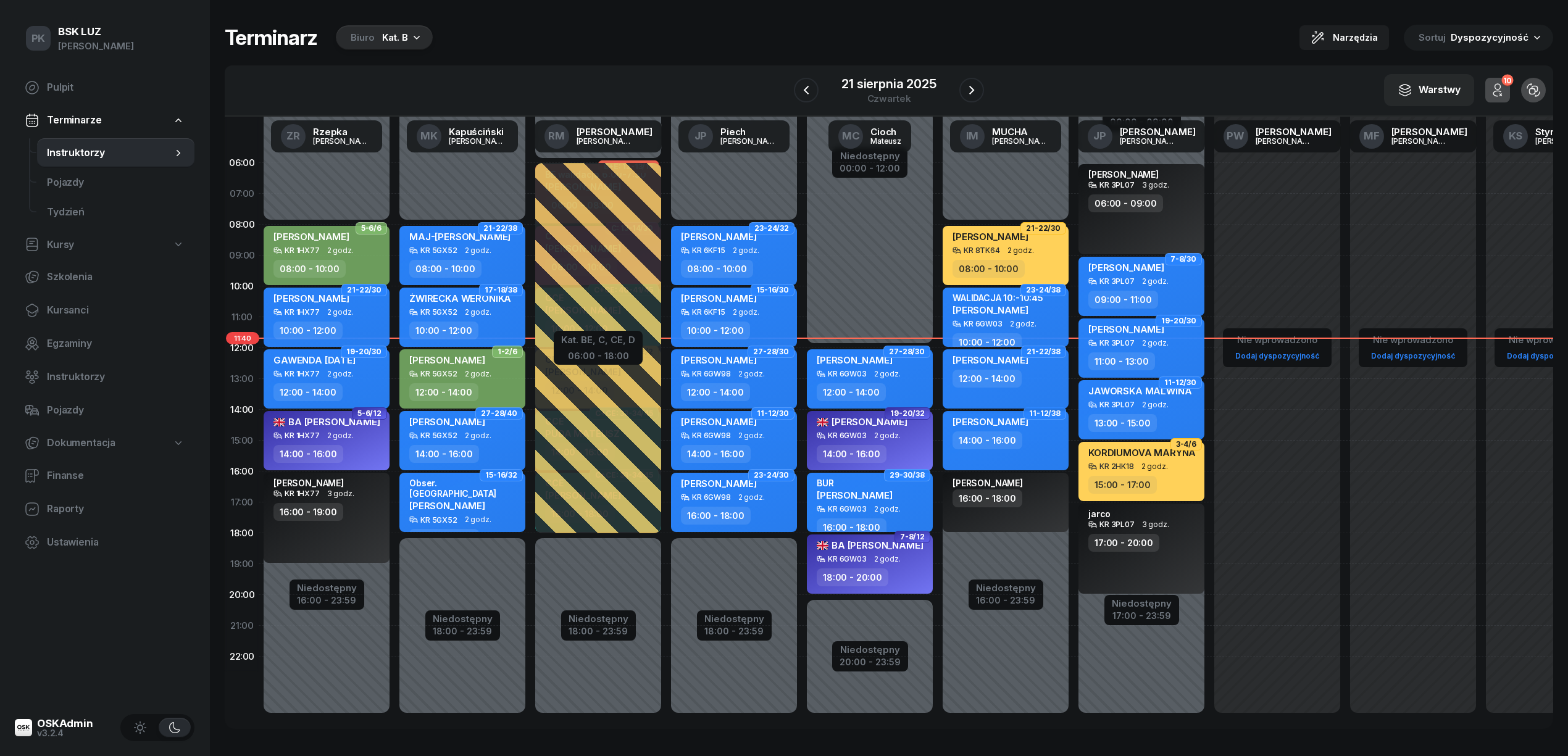
click at [1031, 373] on div "12:00 - 14:00" at bounding box center [1007, 378] width 109 height 18
select select "12"
select select "14"
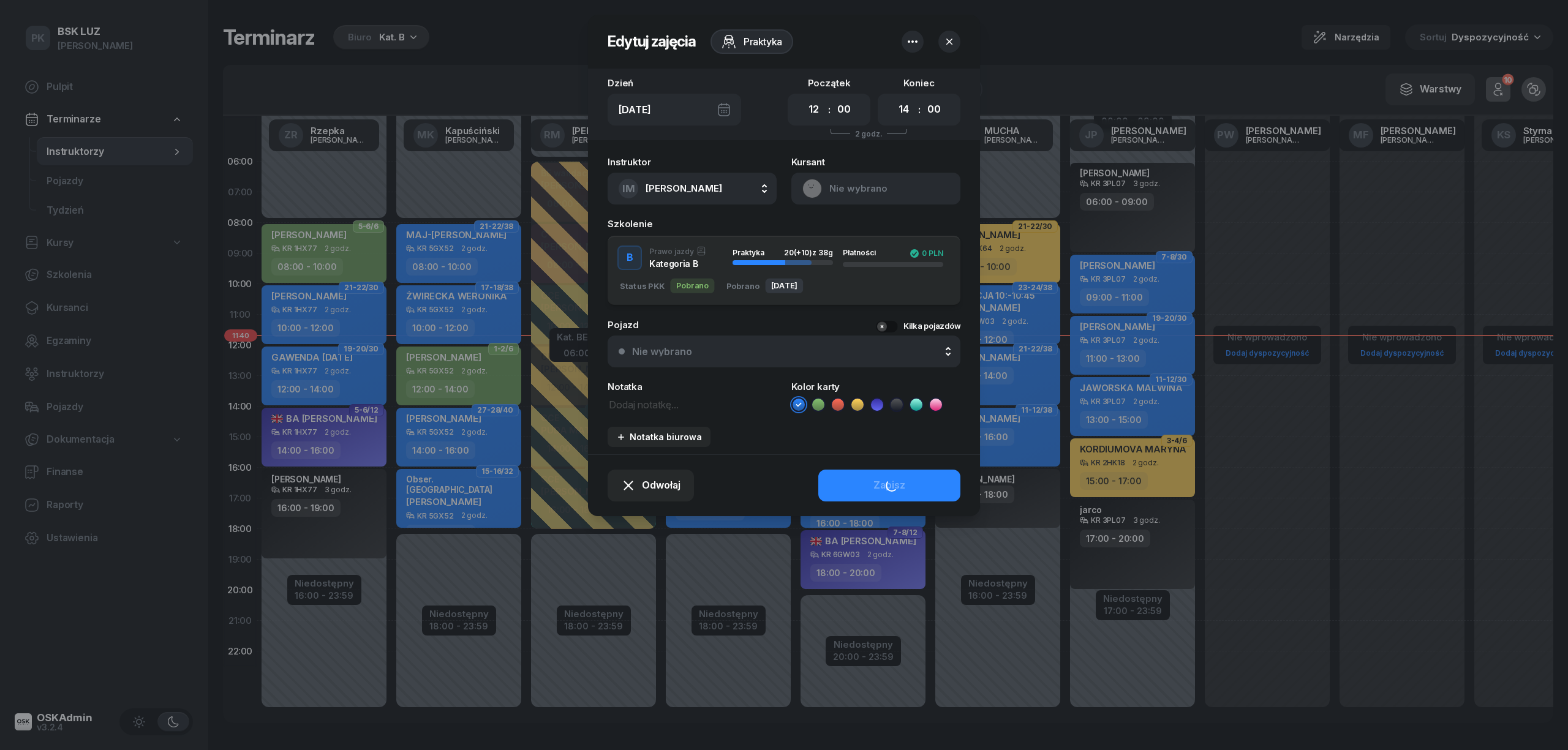
click at [702, 343] on button "Nie wybrano" at bounding box center [784, 351] width 353 height 32
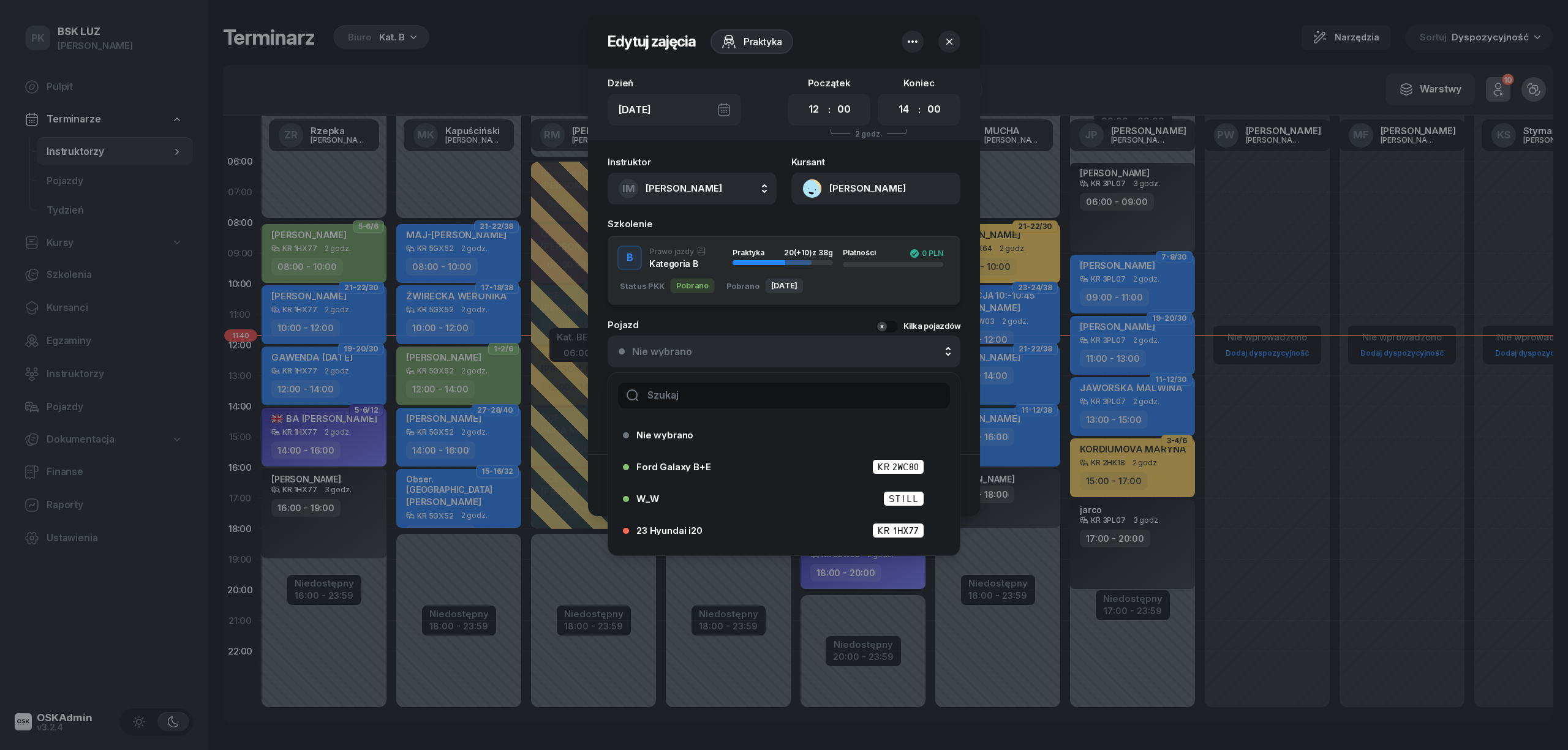
click at [719, 389] on input "text" at bounding box center [784, 395] width 332 height 25
type input "20"
drag, startPoint x: 724, startPoint y: 529, endPoint x: 744, endPoint y: 527, distance: 20.1
click at [724, 530] on div "20 Hyundai i20 KR 6GW03" at bounding box center [787, 537] width 301 height 15
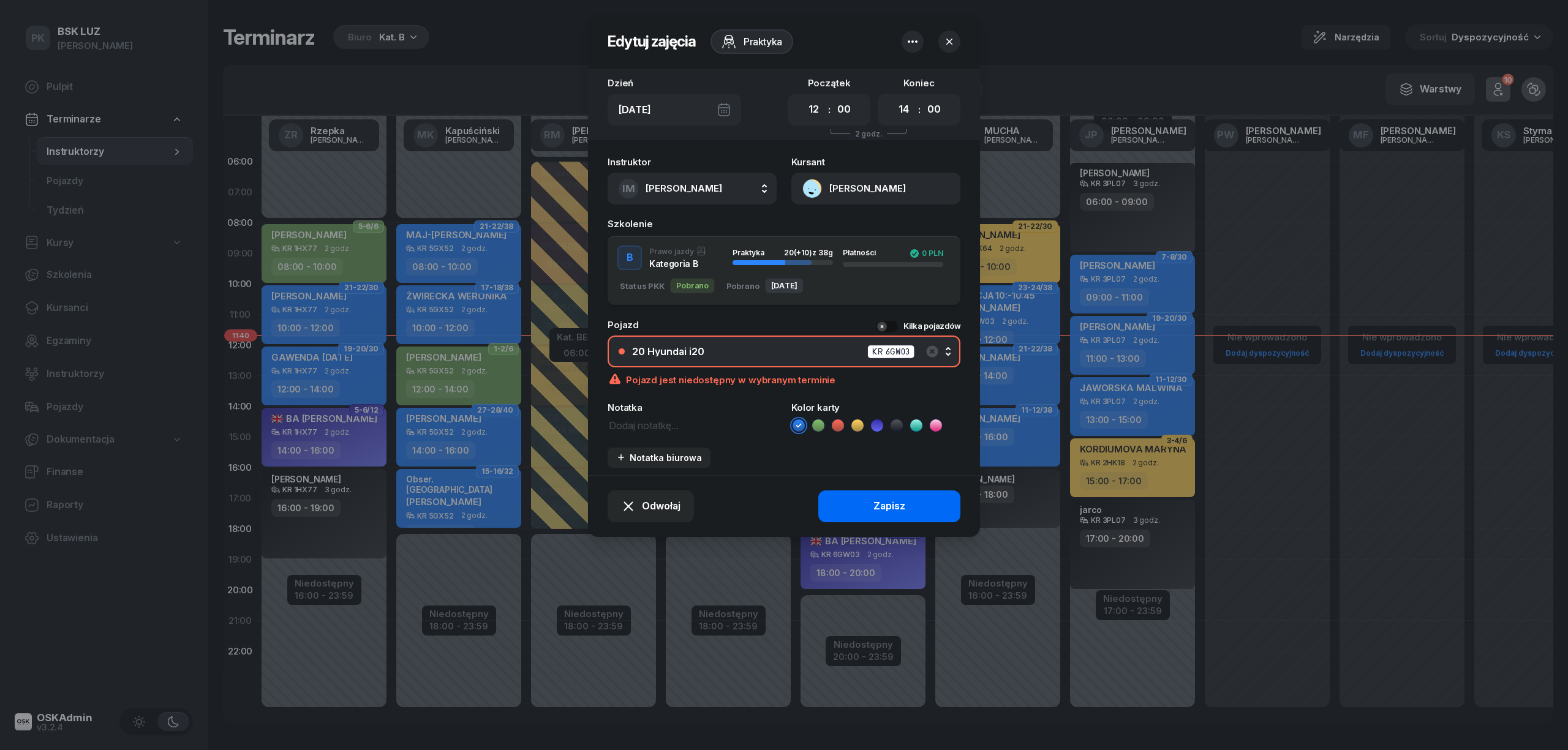
click at [849, 512] on button "Zapisz" at bounding box center [889, 506] width 142 height 32
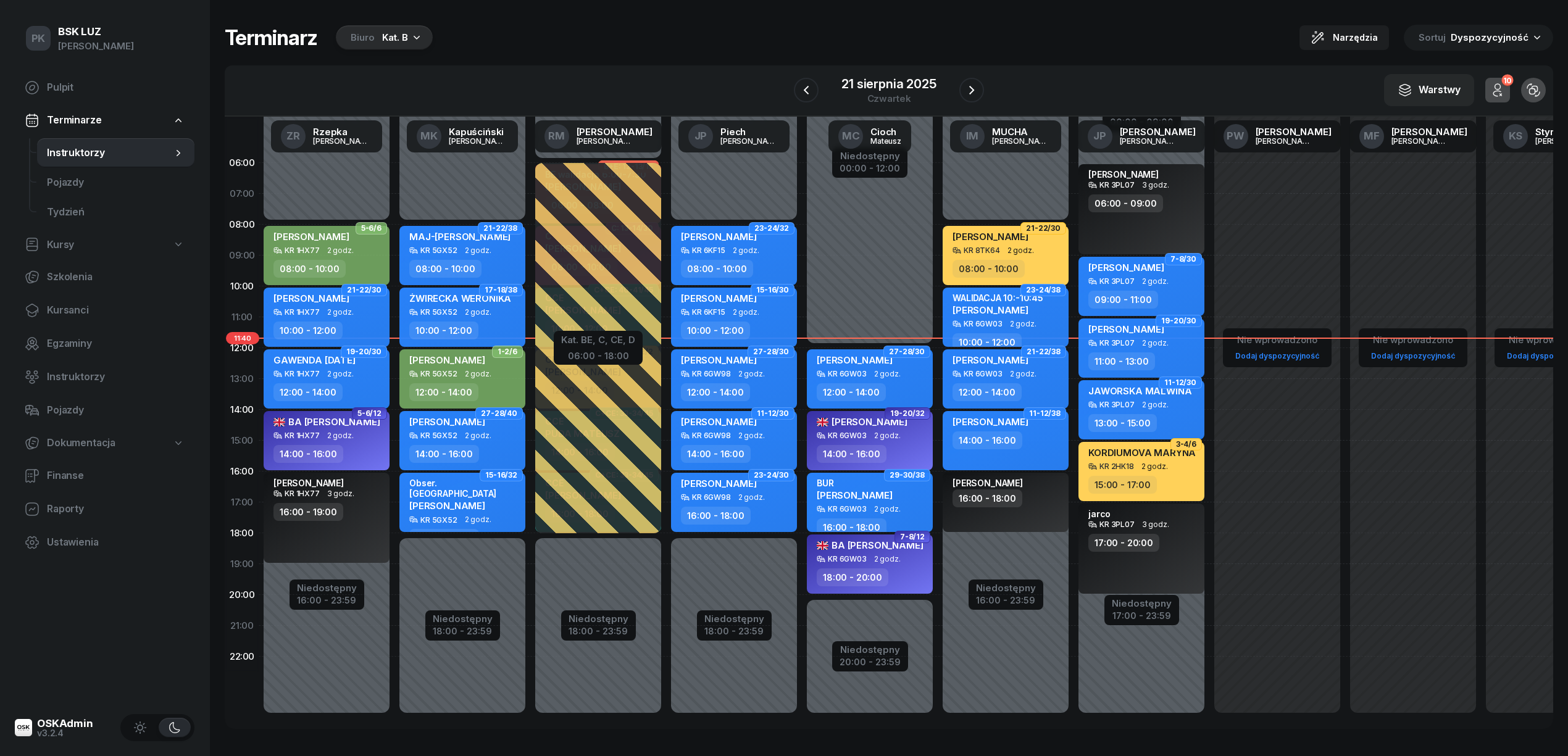
click at [1020, 438] on div "14:00 - 16:00" at bounding box center [1007, 440] width 109 height 18
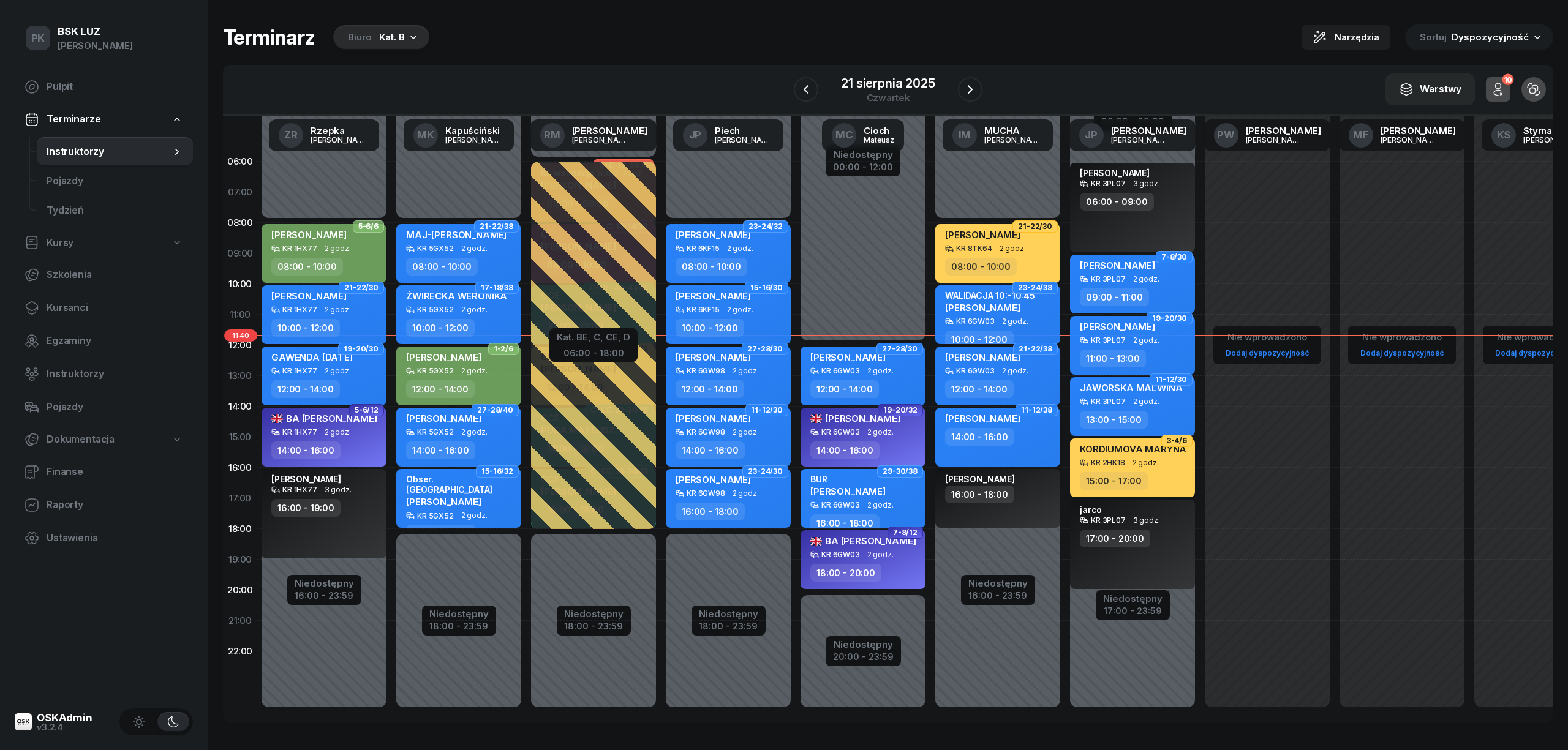
select select "14"
select select "16"
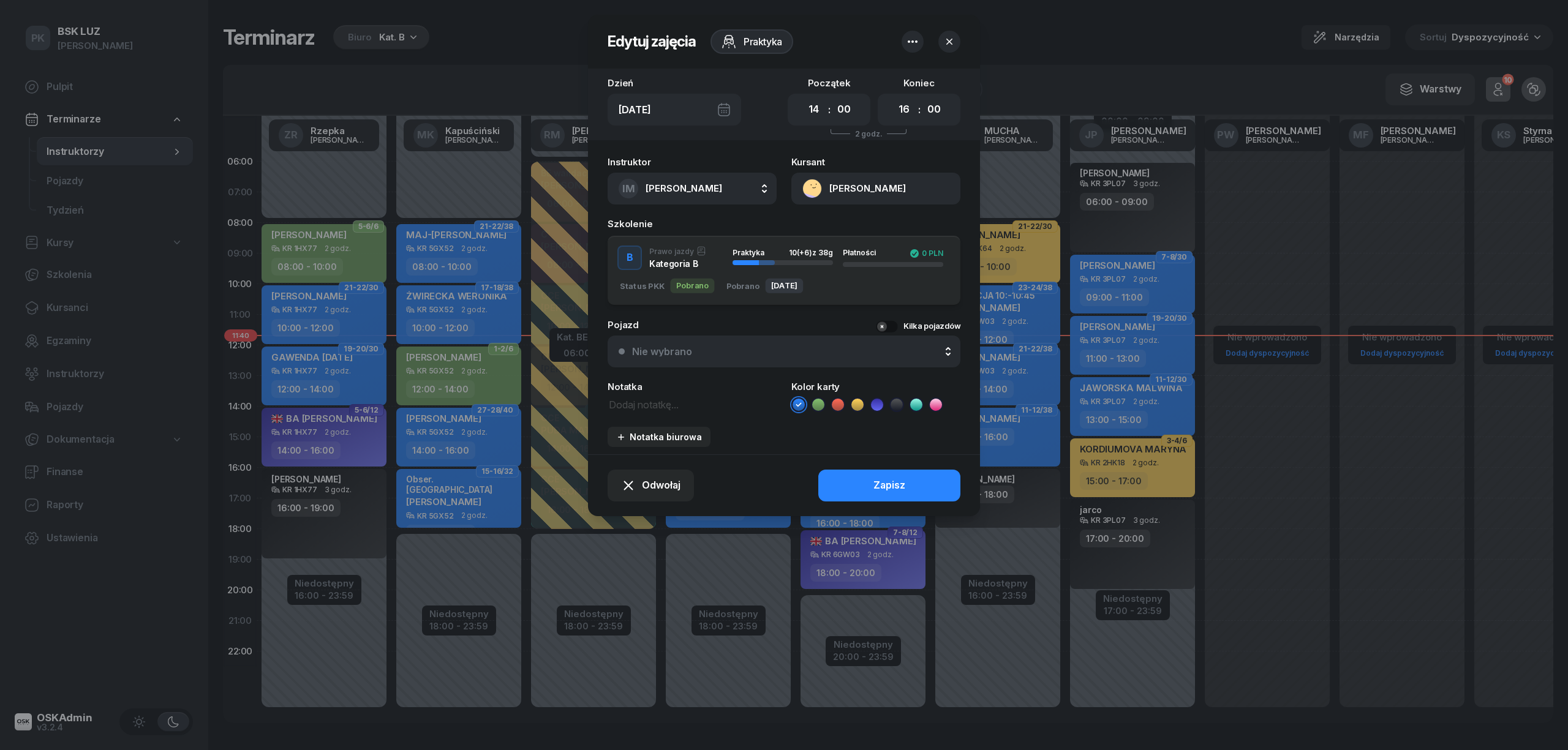
click at [706, 353] on div "Nie wybrano" at bounding box center [791, 351] width 317 height 10
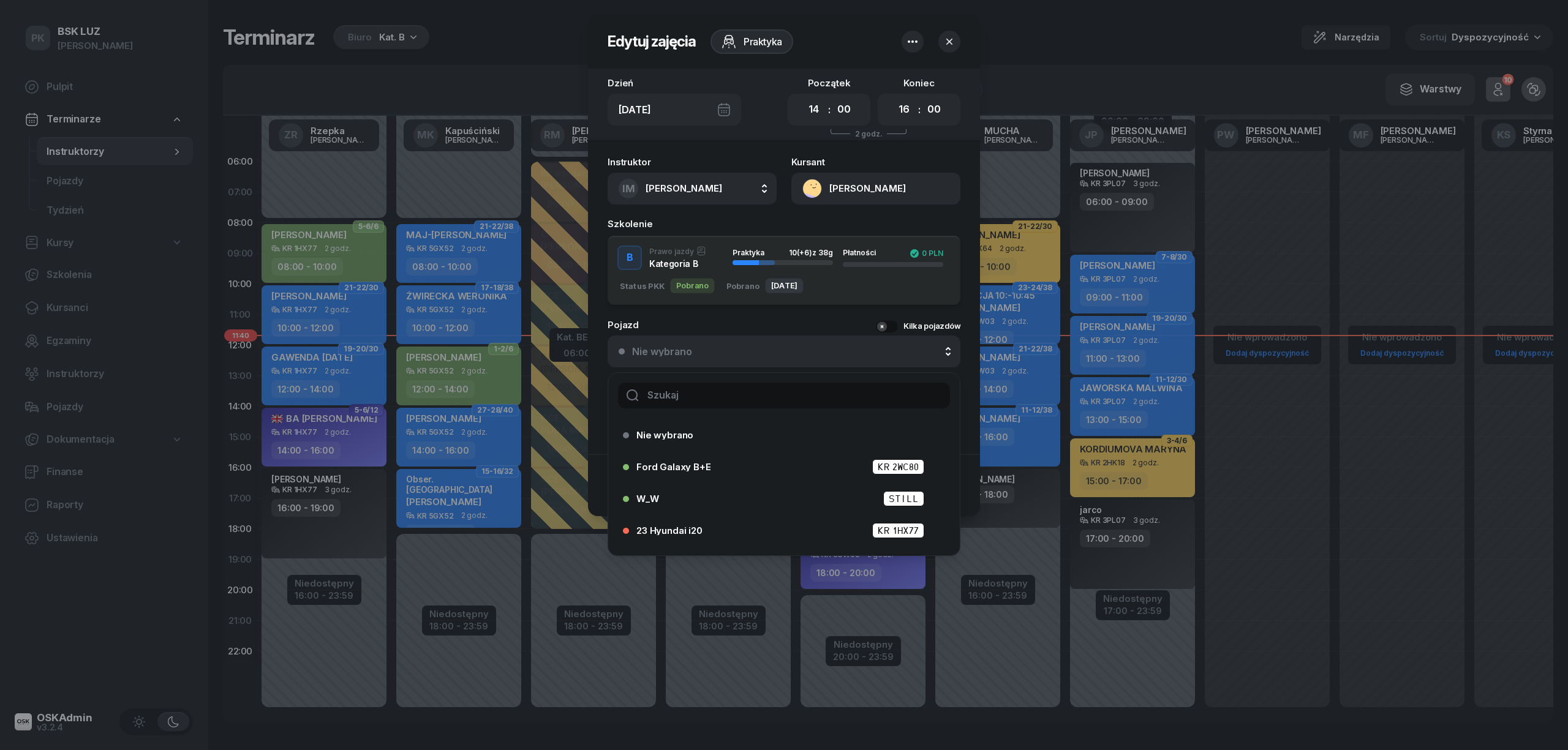
click at [703, 390] on input "text" at bounding box center [784, 395] width 332 height 25
type input "20"
click at [717, 536] on div "20 Hyundai i20 KR 6GW03" at bounding box center [787, 537] width 301 height 15
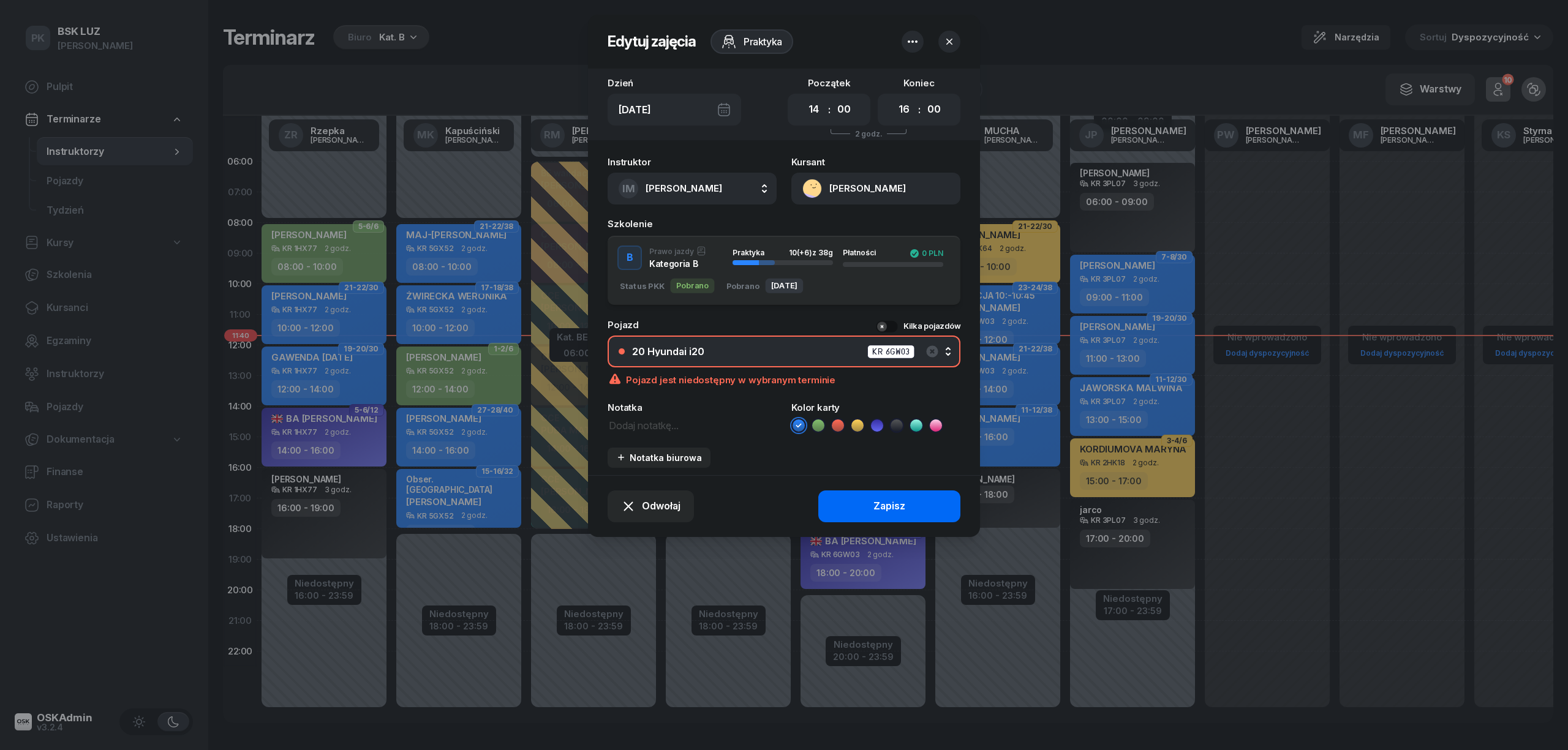
click at [867, 502] on button "Zapisz" at bounding box center [889, 506] width 142 height 32
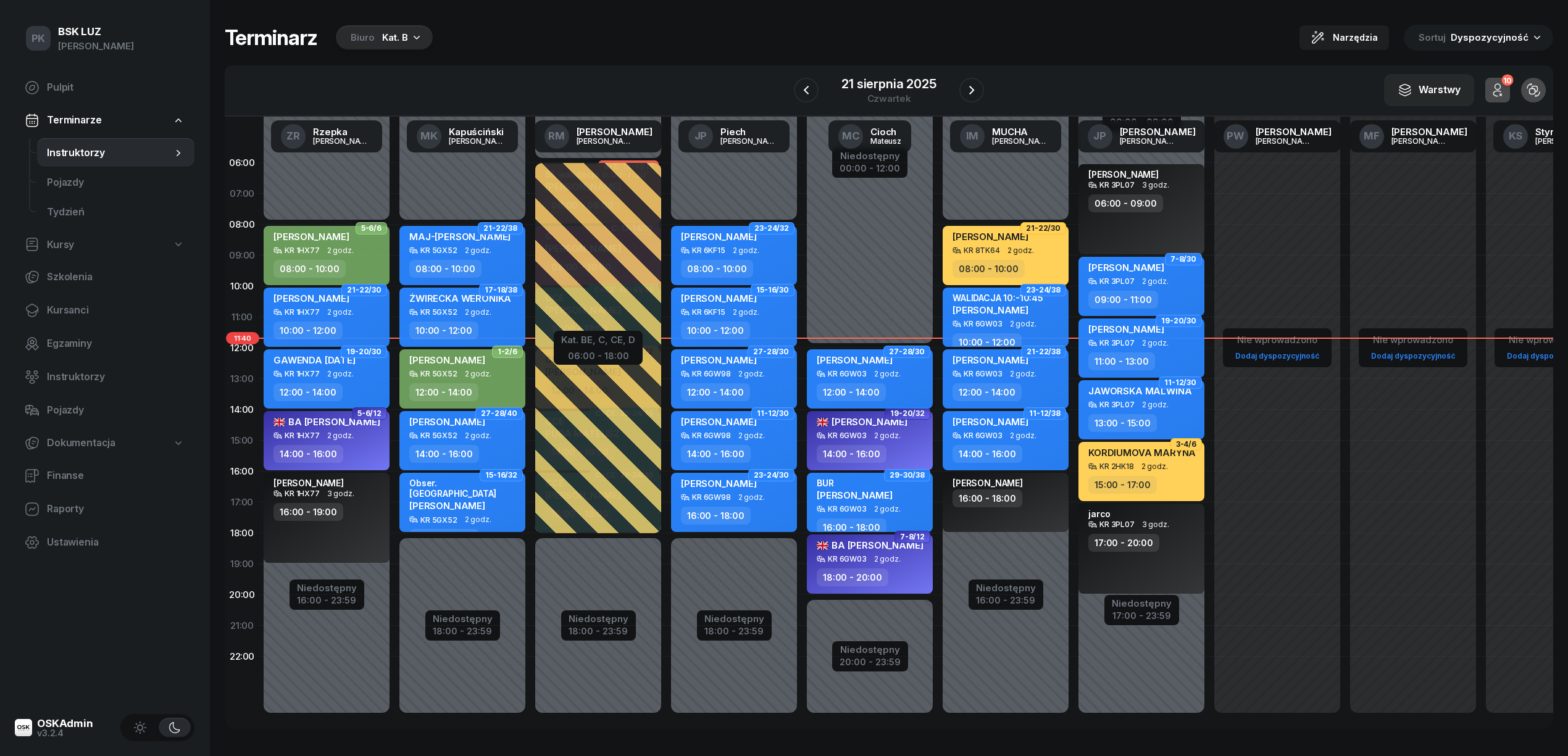
click at [896, 389] on div "12:00 - 14:00" at bounding box center [871, 392] width 109 height 18
select select "12"
select select "14"
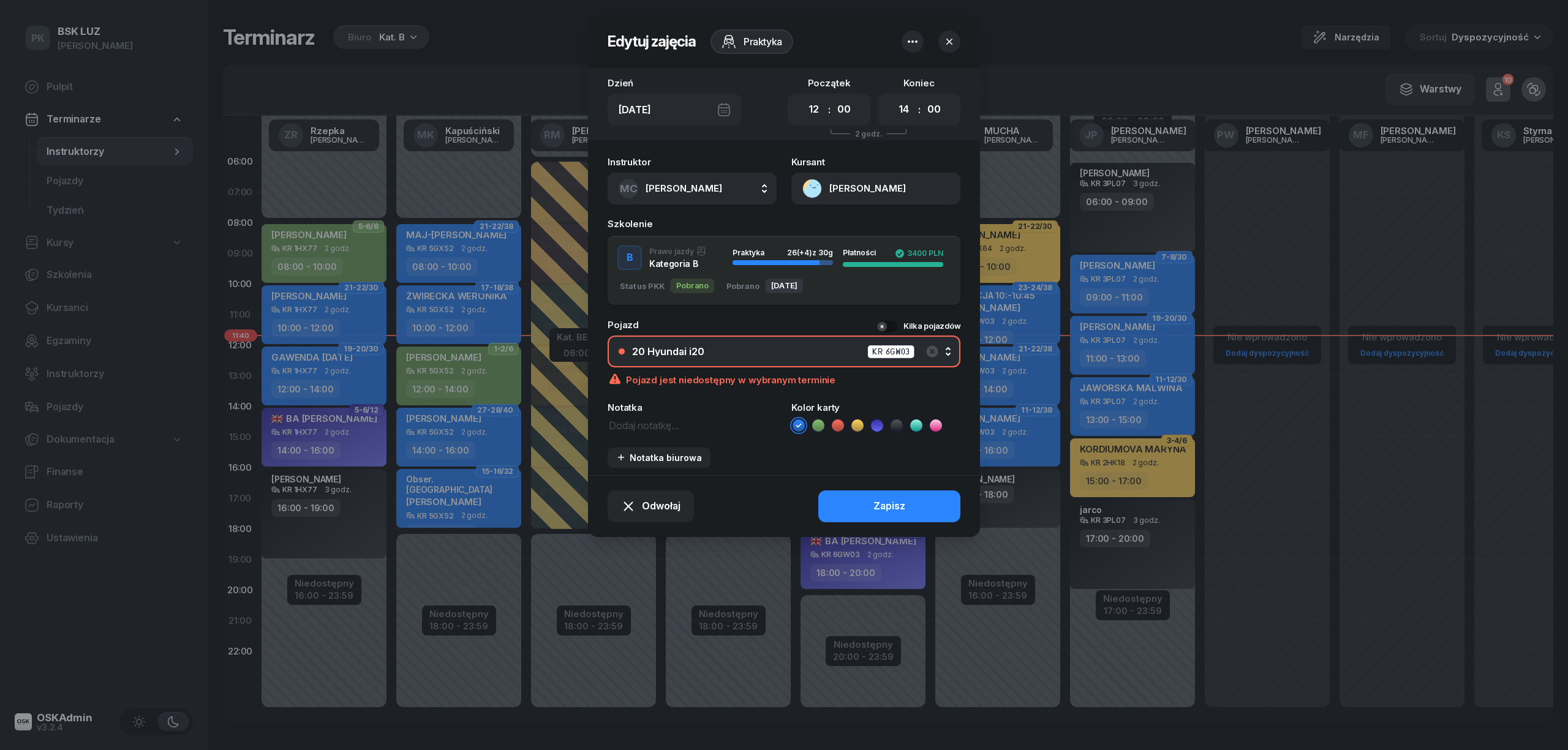
click at [689, 347] on div "20 Hyundai i20" at bounding box center [668, 351] width 72 height 10
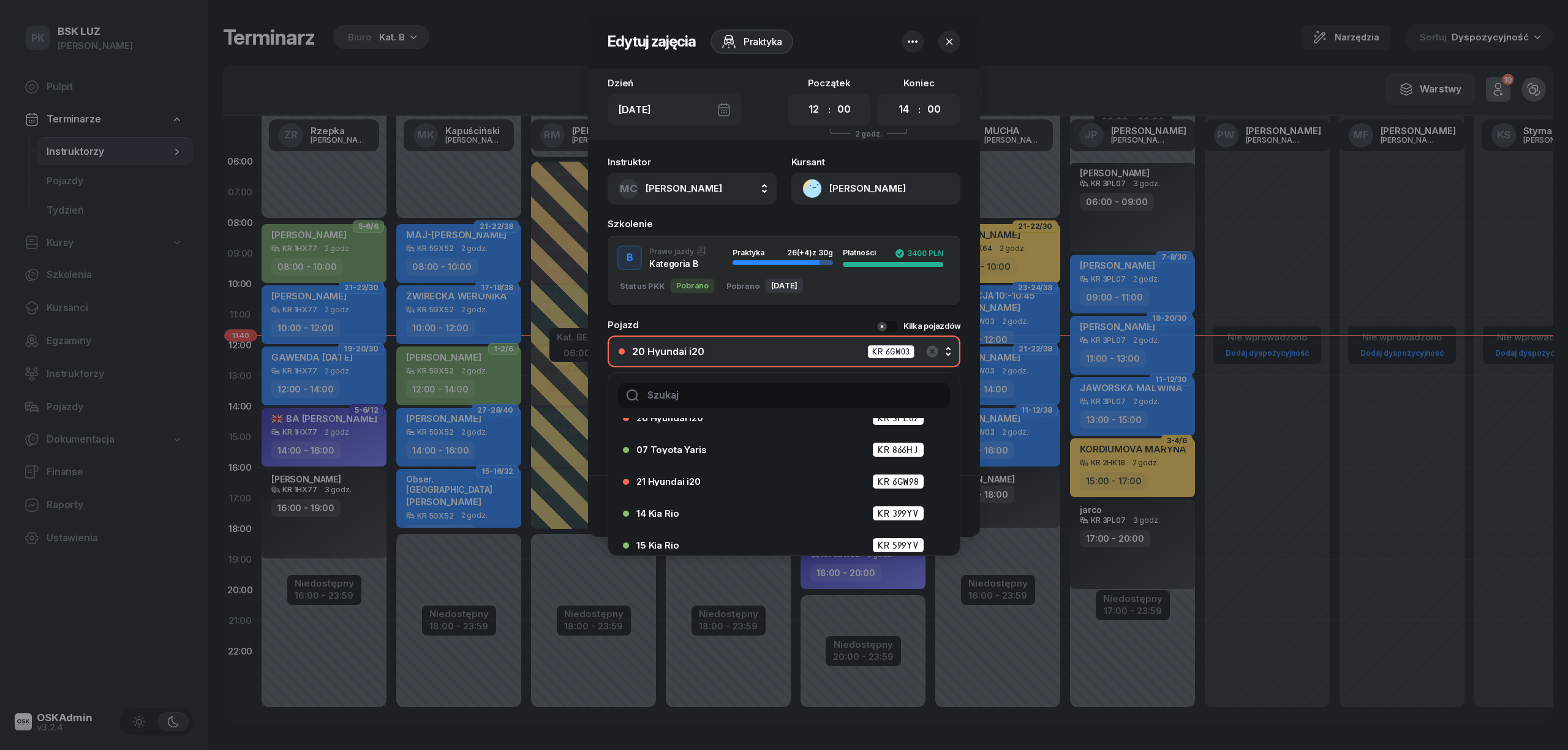
scroll to position [162, 0]
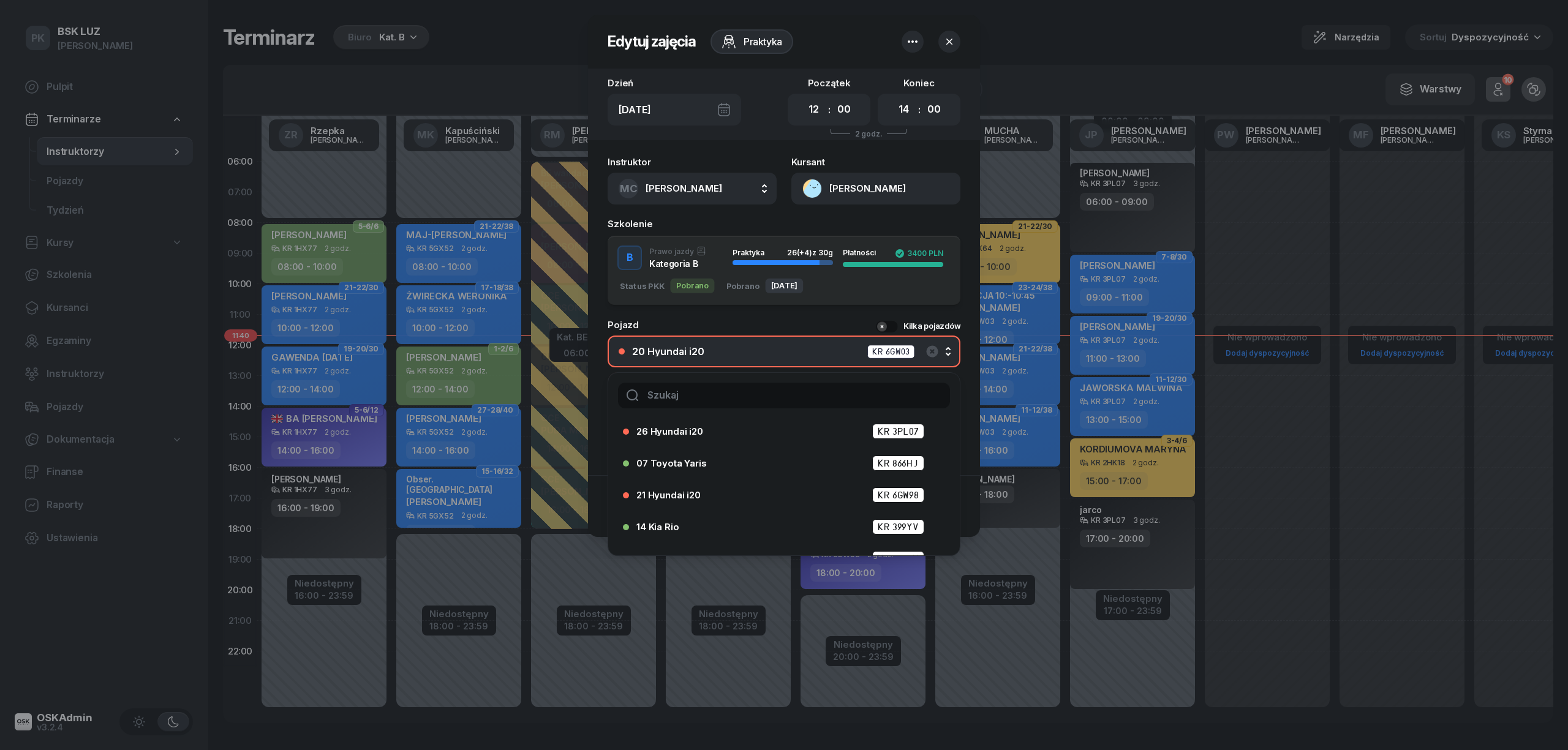
click at [703, 395] on input "text" at bounding box center [784, 395] width 332 height 25
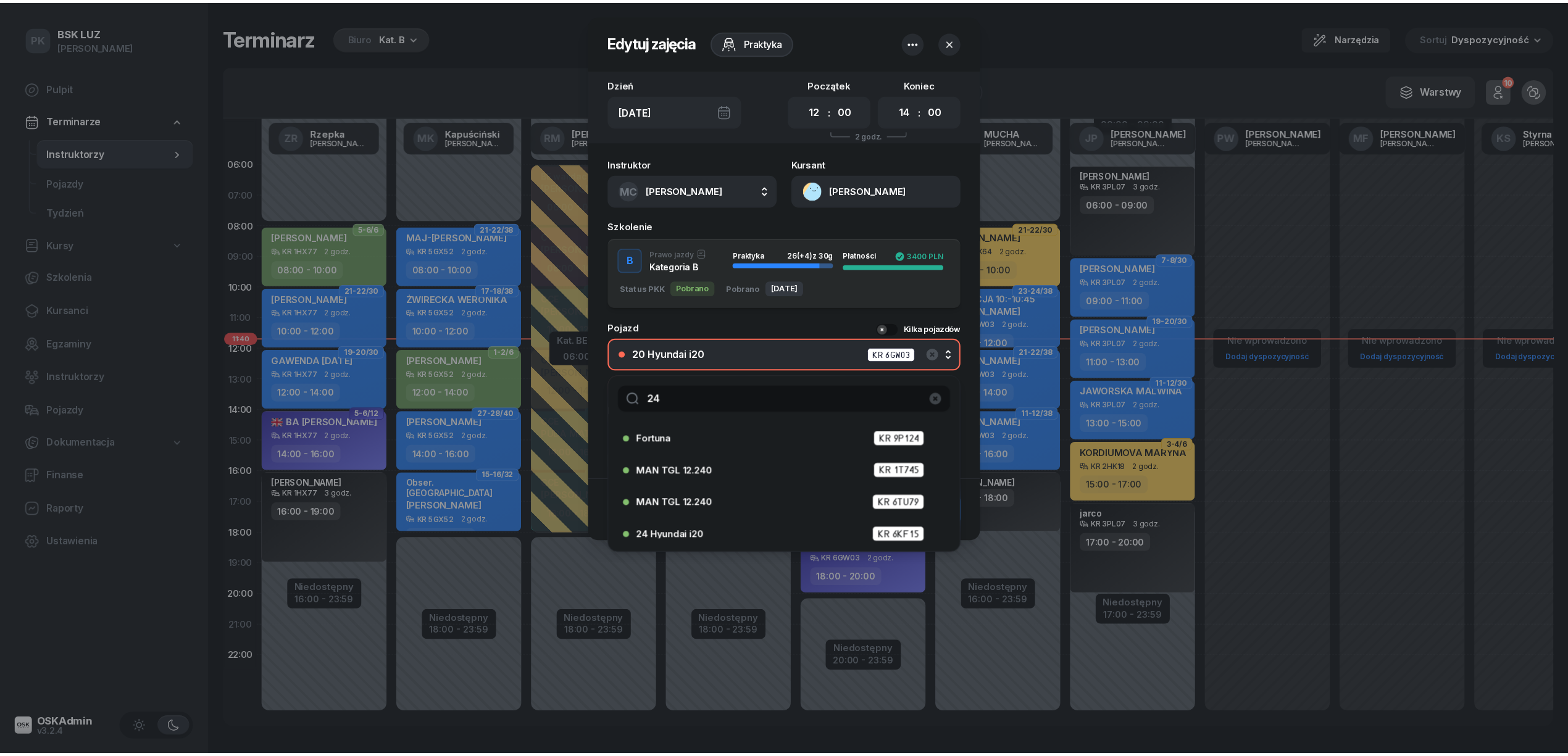
scroll to position [0, 0]
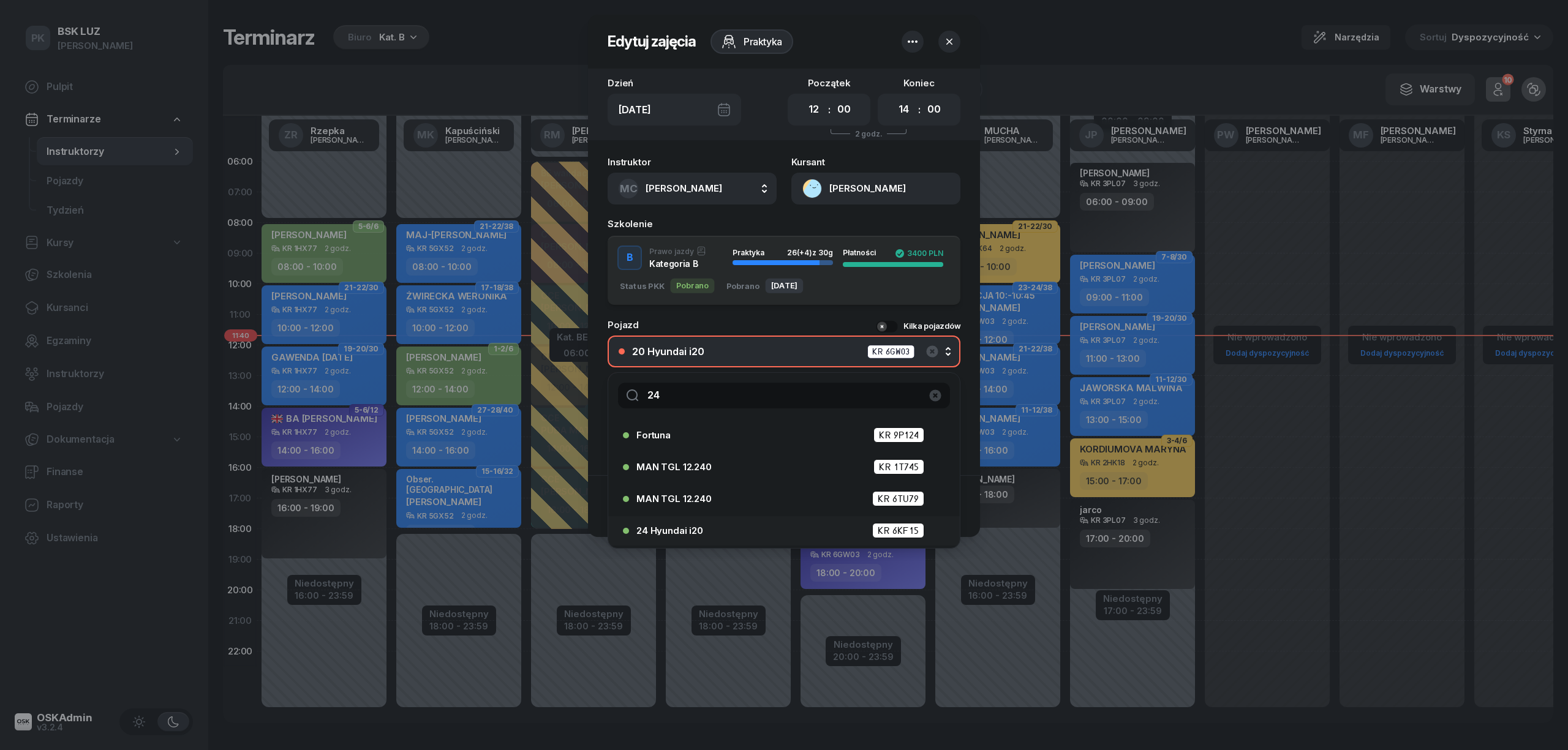
type input "24"
click at [702, 519] on li "24 Hyundai i20 KR 6KF15" at bounding box center [784, 531] width 351 height 29
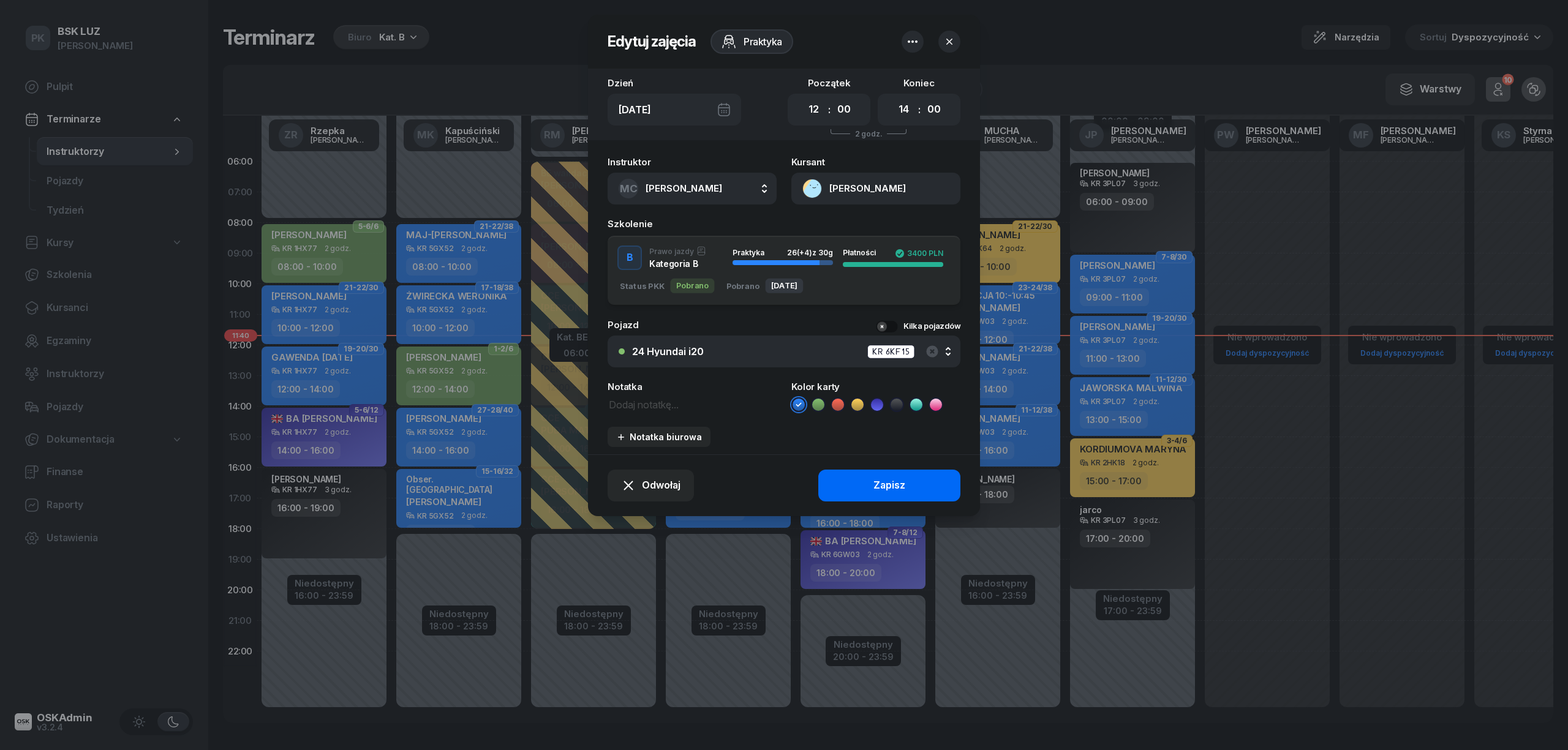
click at [843, 476] on button "Zapisz" at bounding box center [889, 485] width 142 height 32
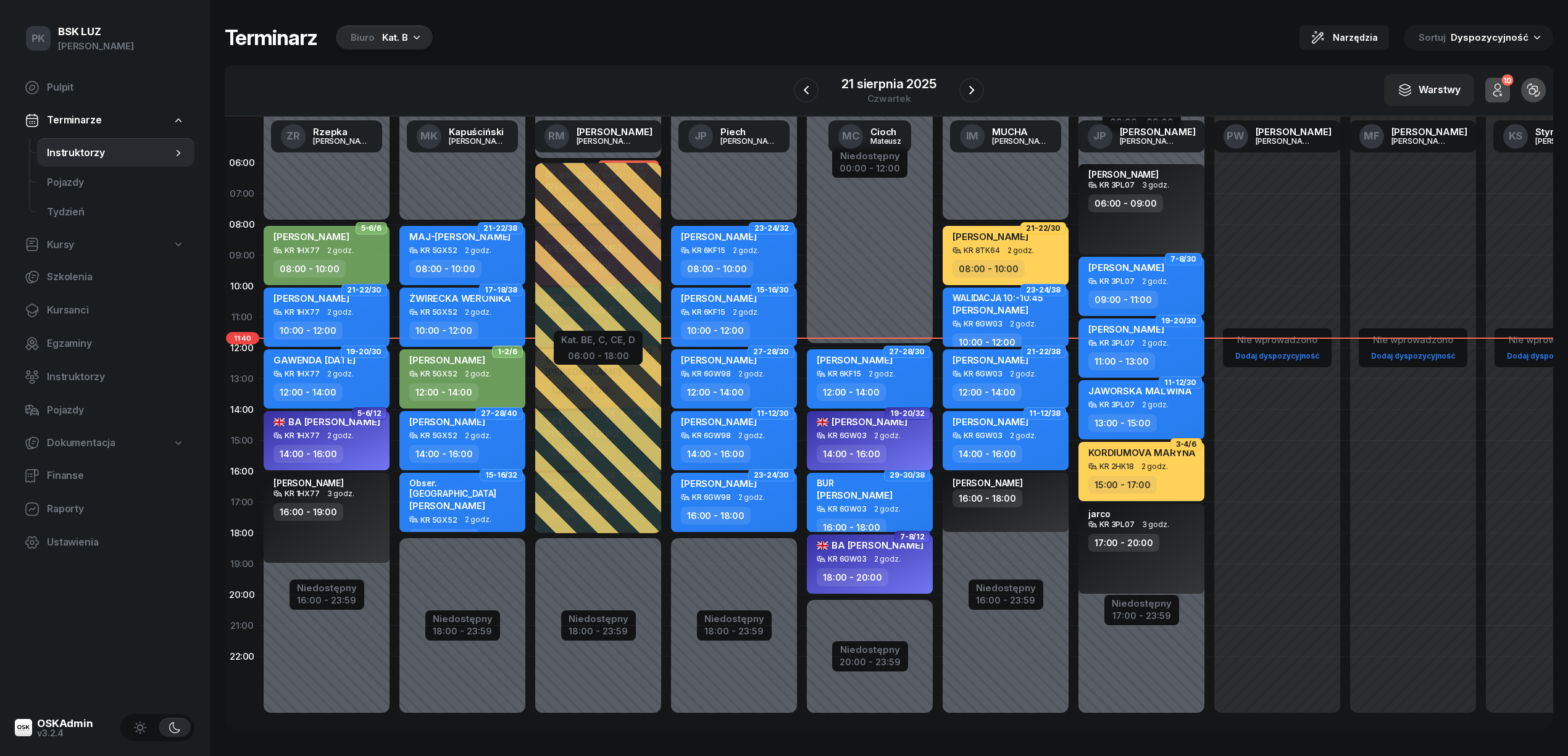
click at [890, 448] on div "14:00 - 16:00" at bounding box center [871, 453] width 109 height 18
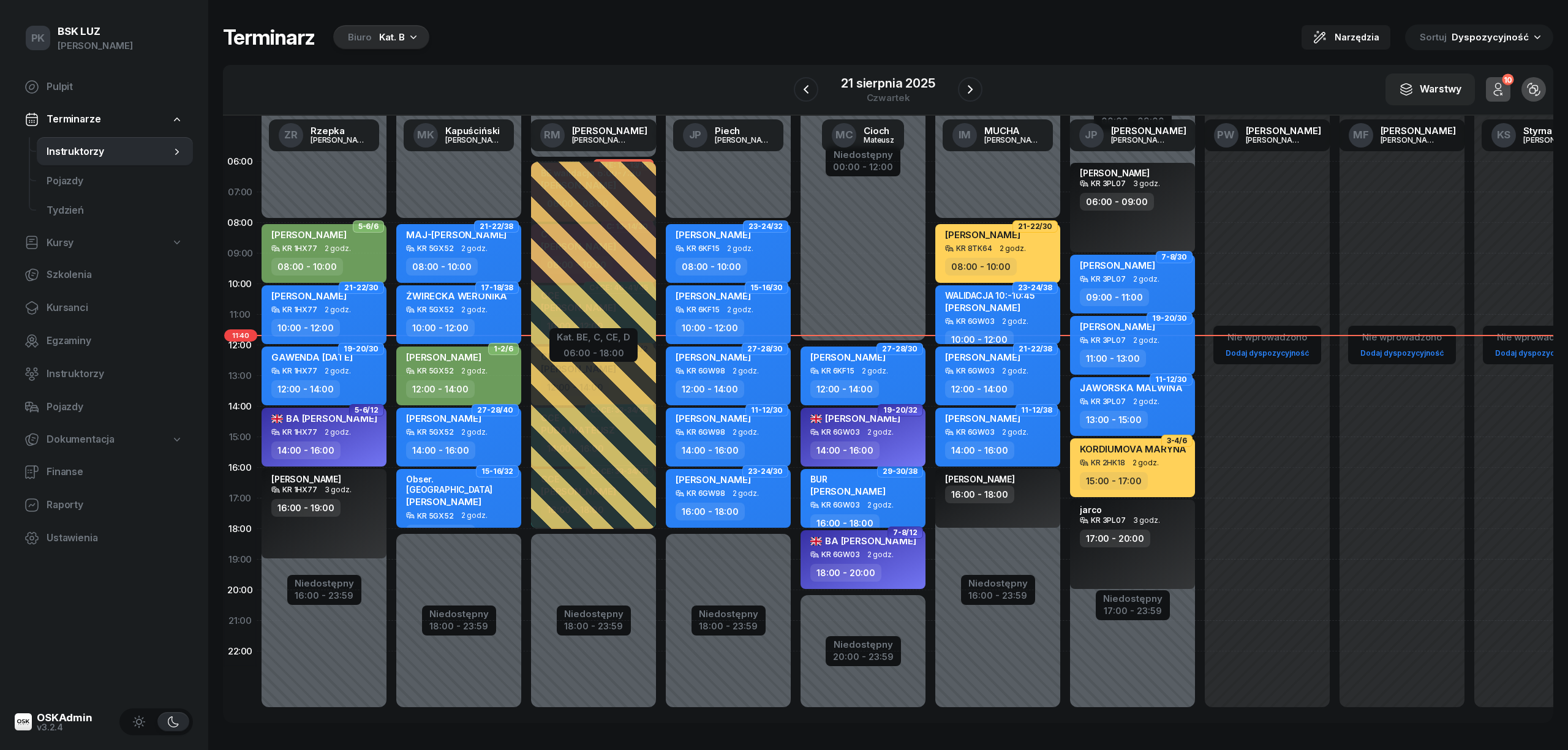
select select "14"
select select "16"
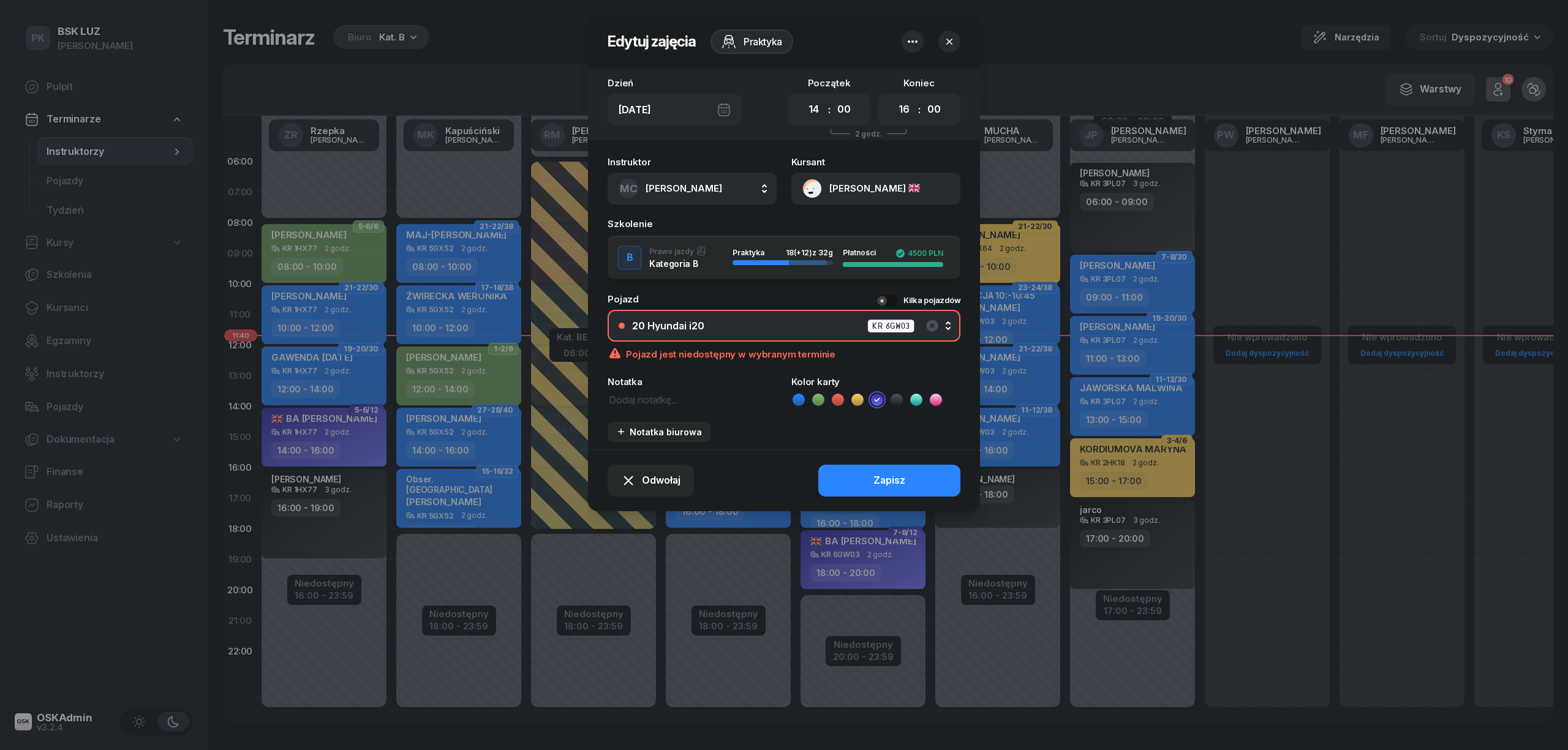
click at [730, 323] on div "20 Hyundai i20 KR 6GW03" at bounding box center [791, 326] width 317 height 15
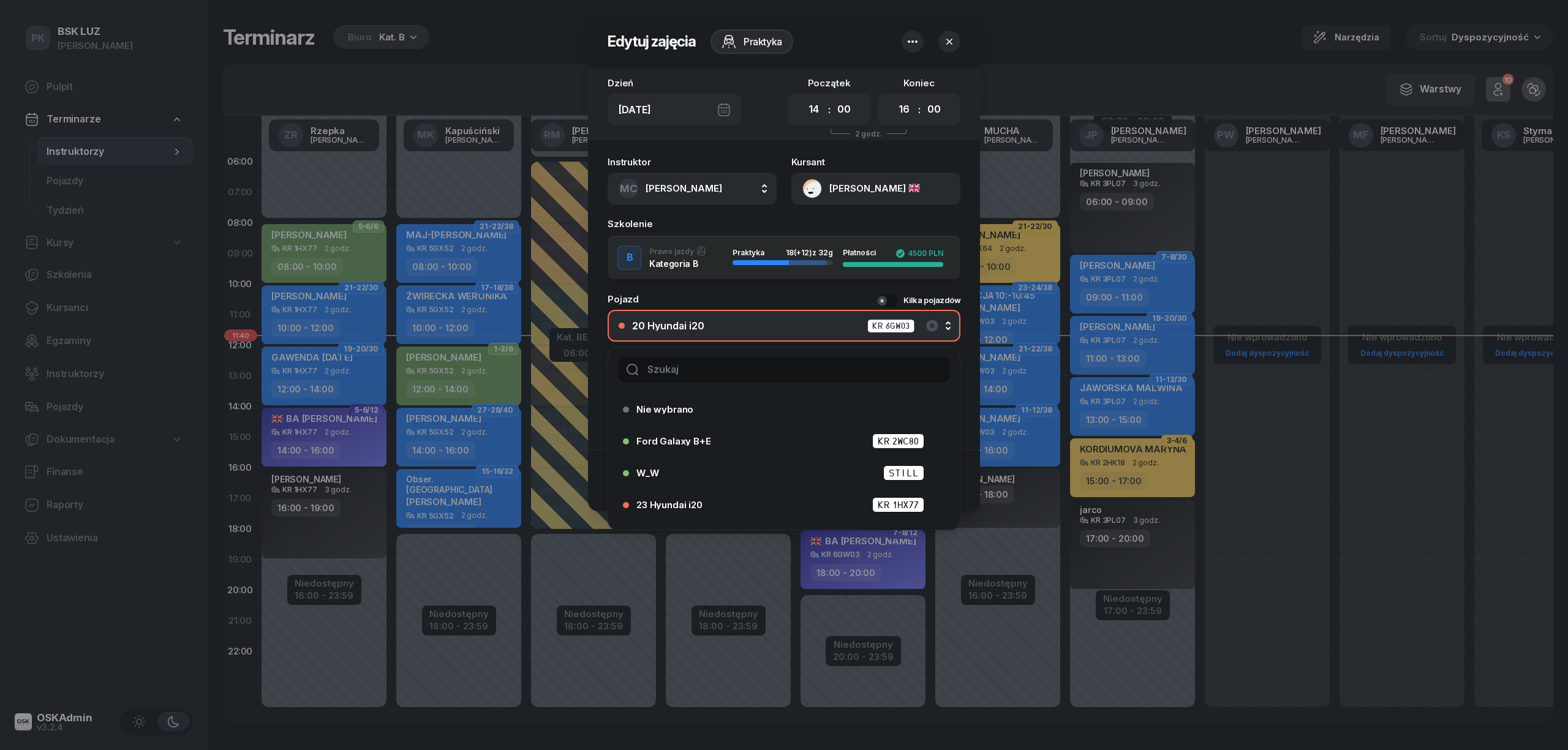
click at [700, 366] on input "text" at bounding box center [784, 369] width 332 height 25
type input "24"
click at [709, 495] on div "24 Hyundai i20 KR 6KF15" at bounding box center [780, 504] width 315 height 19
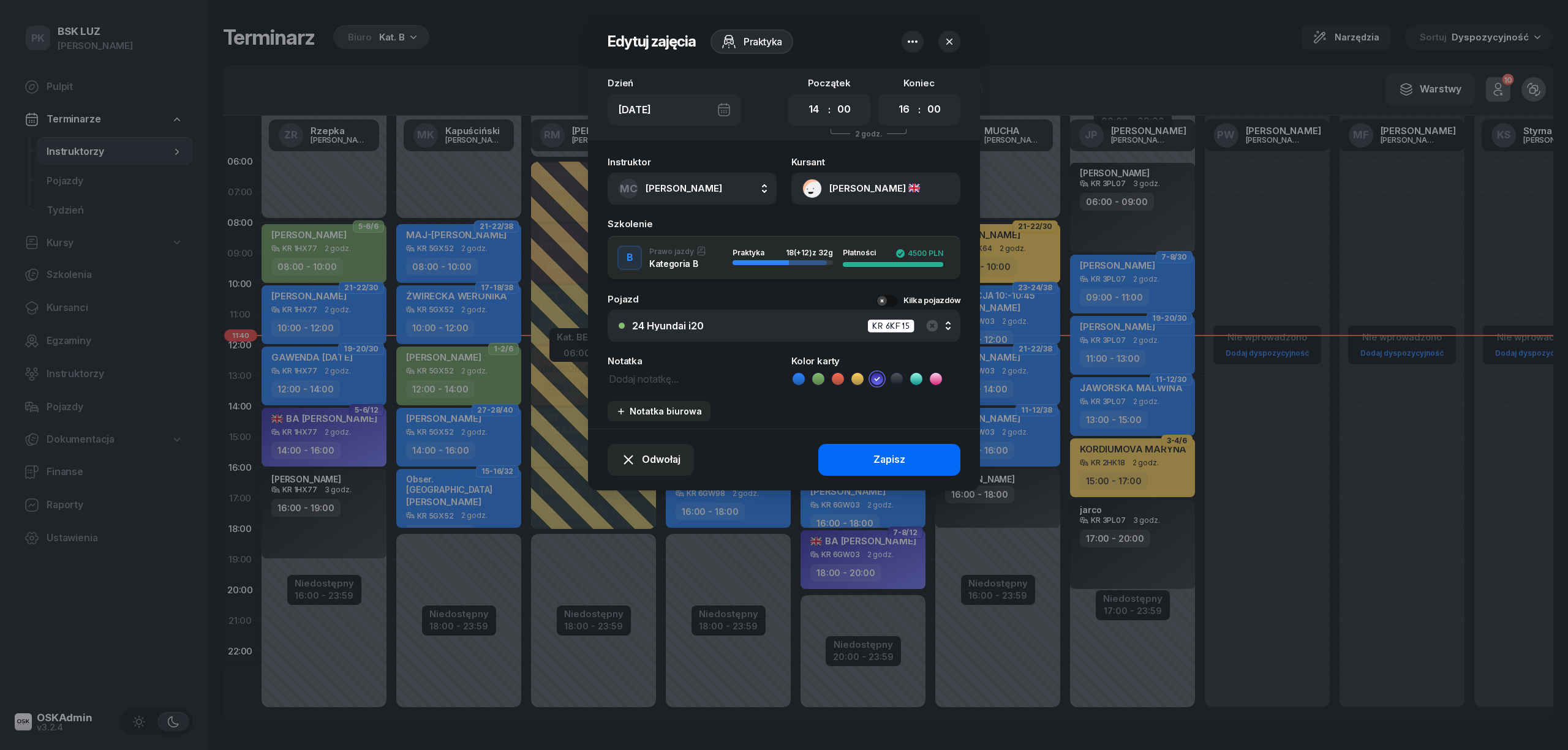
click at [846, 459] on button "Zapisz" at bounding box center [889, 459] width 142 height 32
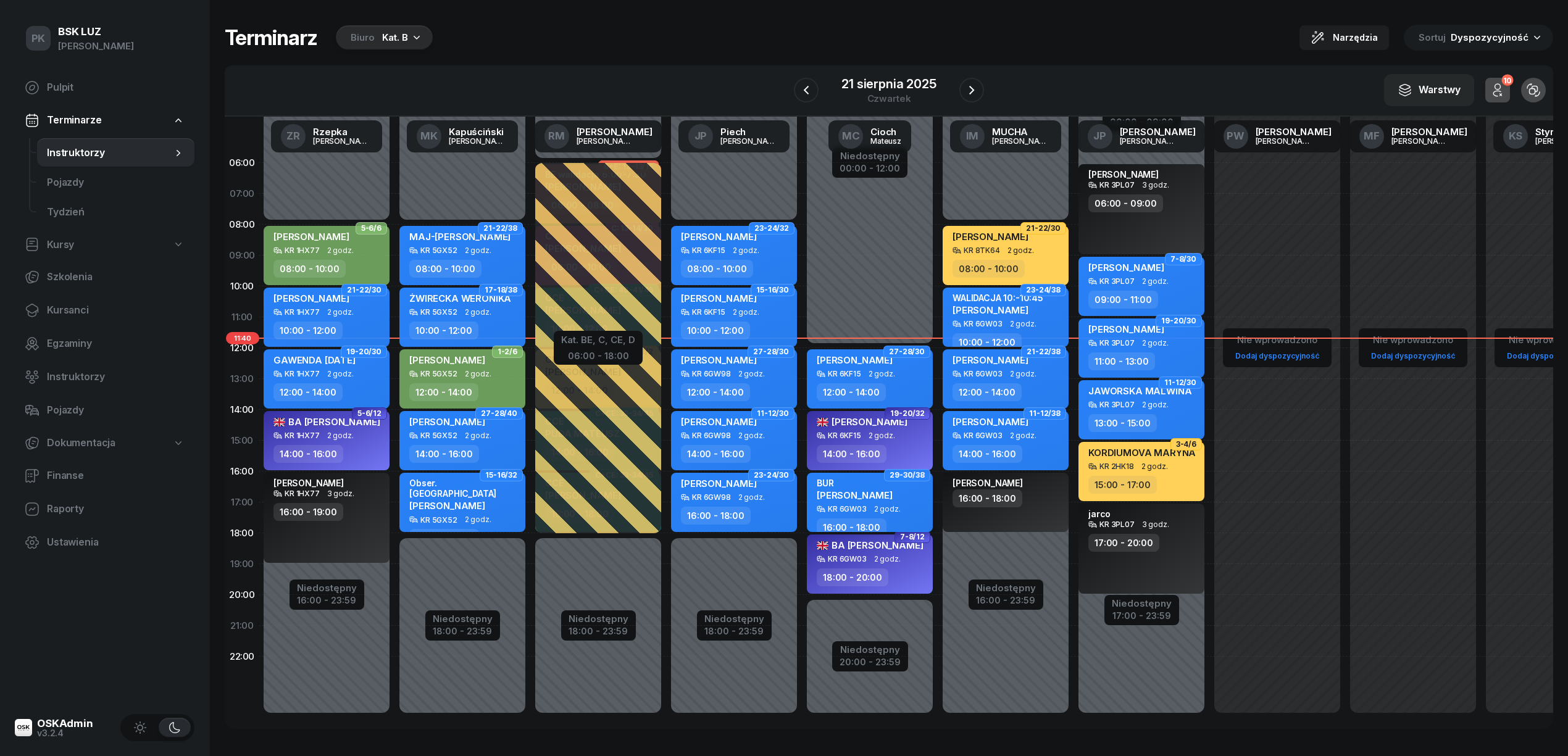
click at [874, 507] on span "2 godz." at bounding box center [887, 508] width 26 height 9
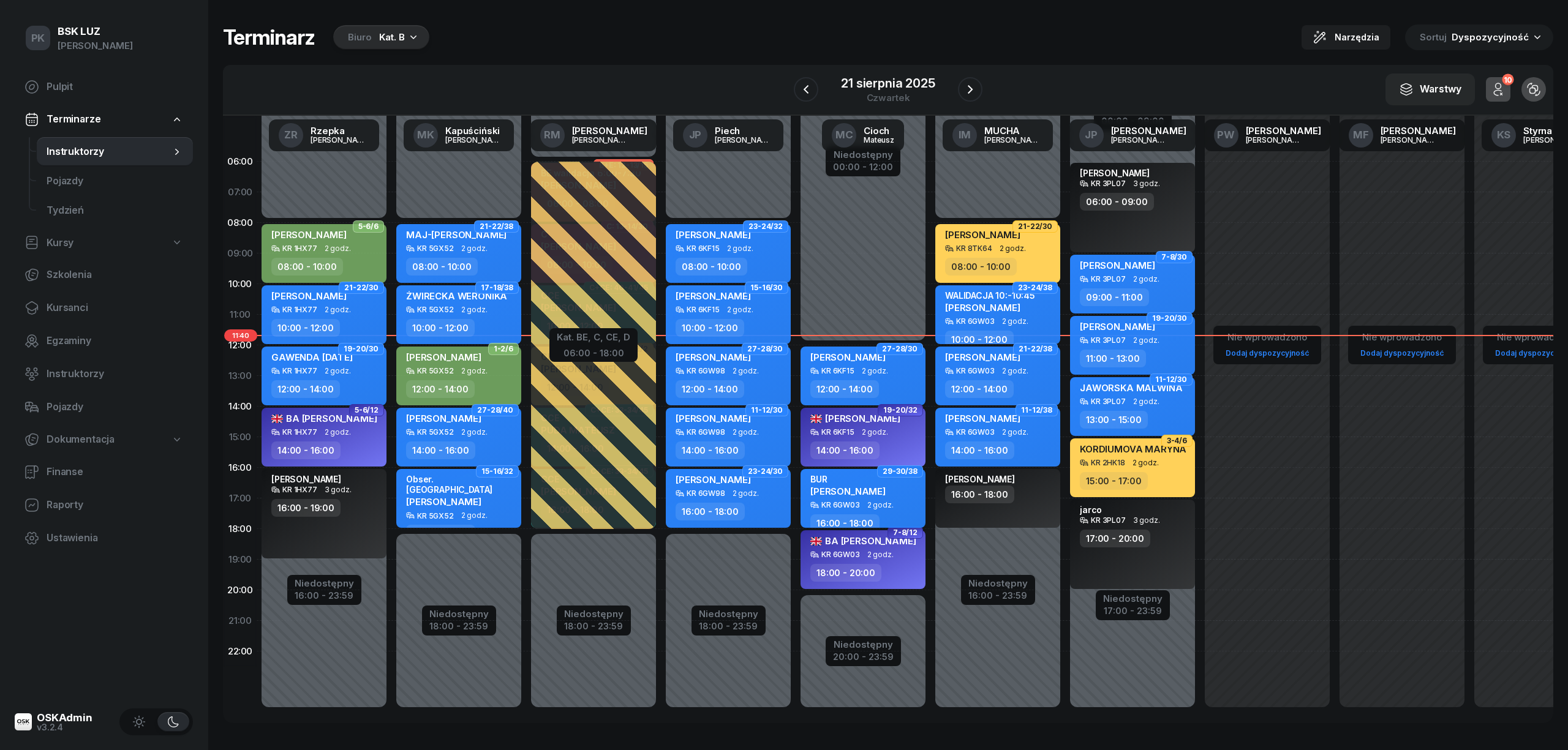
select select "16"
select select "18"
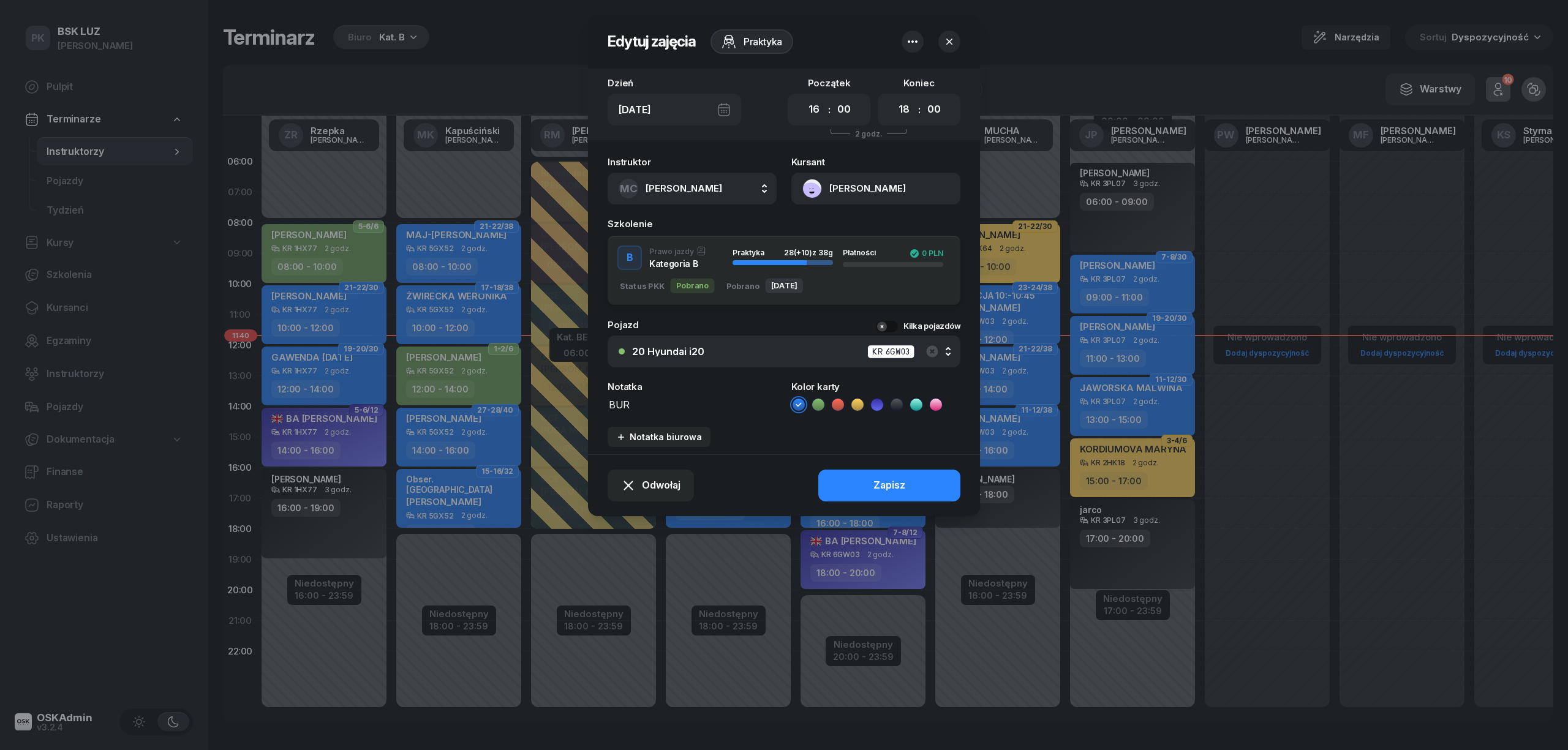
click at [710, 344] on div "20 Hyundai i20 KR 6GW03" at bounding box center [791, 352] width 317 height 15
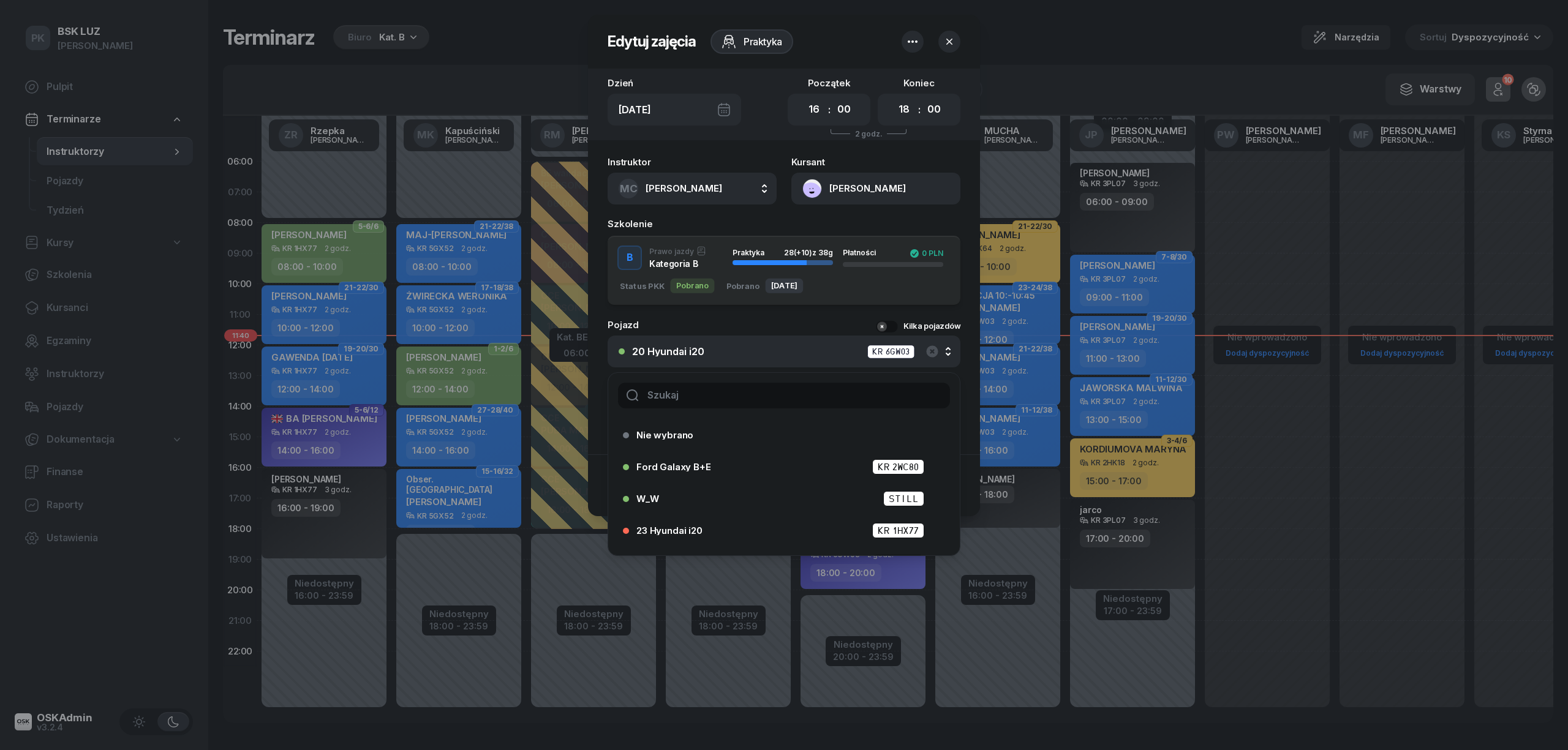
click at [700, 390] on input "text" at bounding box center [784, 395] width 332 height 25
type input "24"
click at [709, 519] on li "24 Hyundai i20 KR 6KF15" at bounding box center [784, 531] width 351 height 29
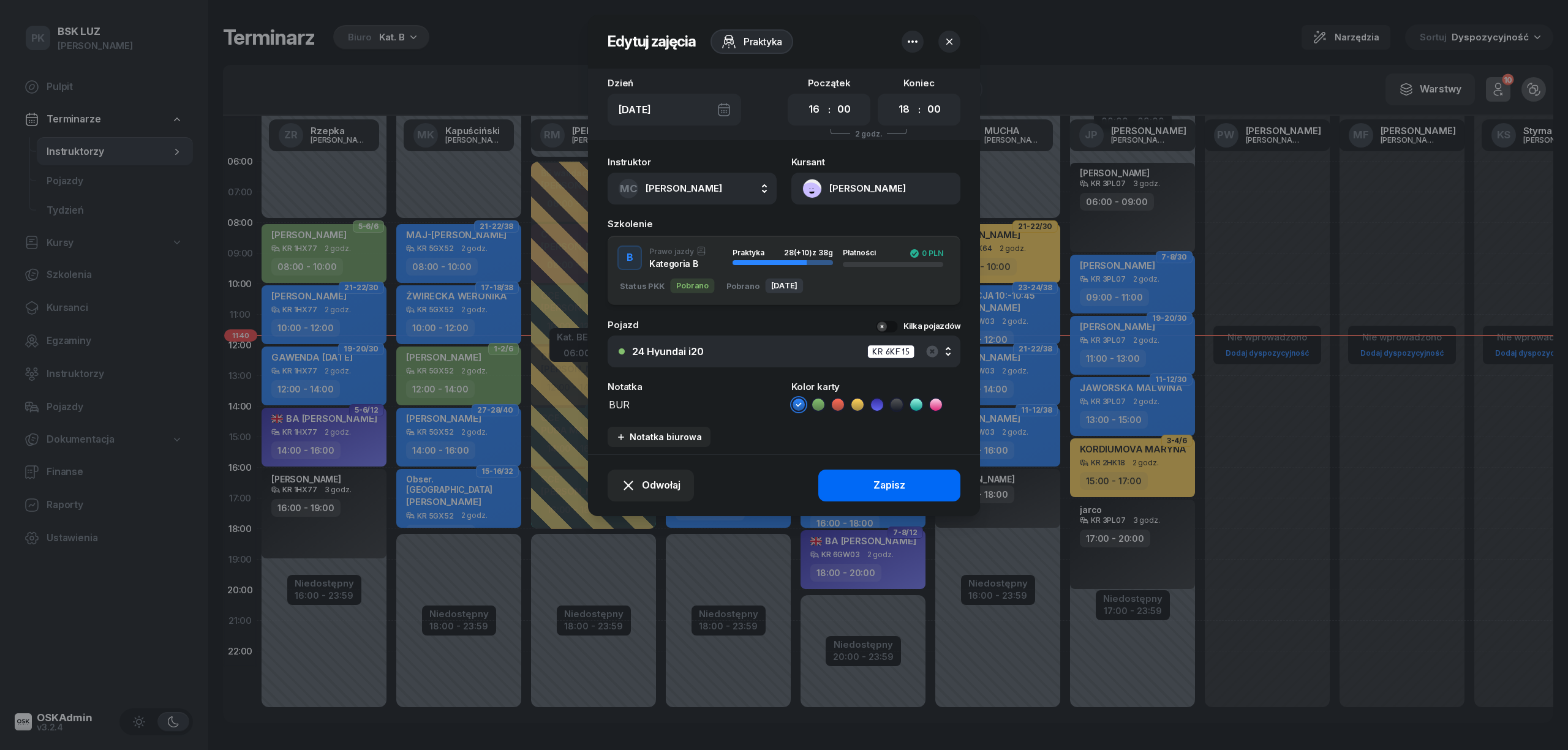
click at [846, 486] on button "Zapisz" at bounding box center [889, 485] width 142 height 32
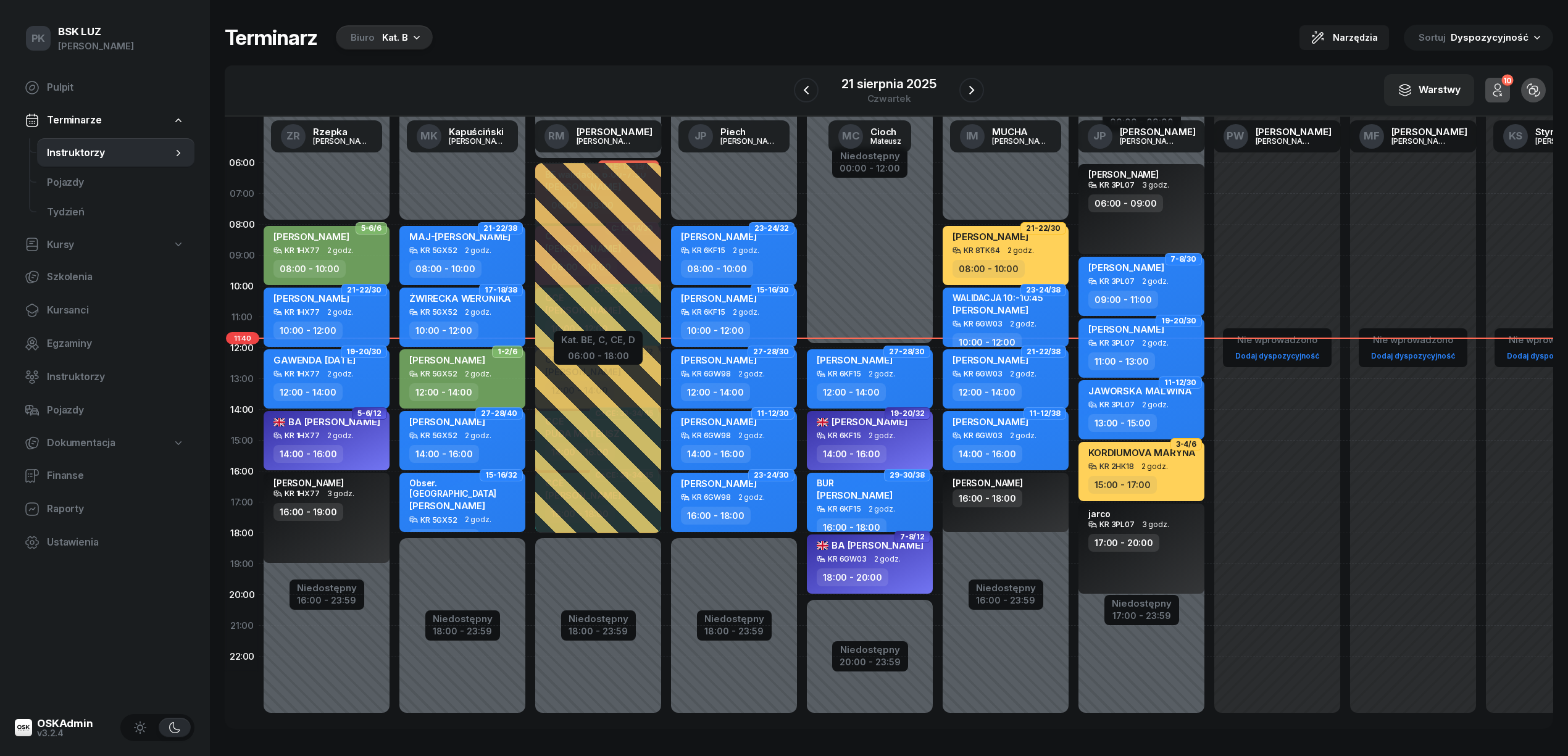
click at [895, 566] on div "BA ALI HANAN KR 6GW03 2 godz. 18:00 - 20:00" at bounding box center [870, 564] width 126 height 59
select select "18"
select select "20"
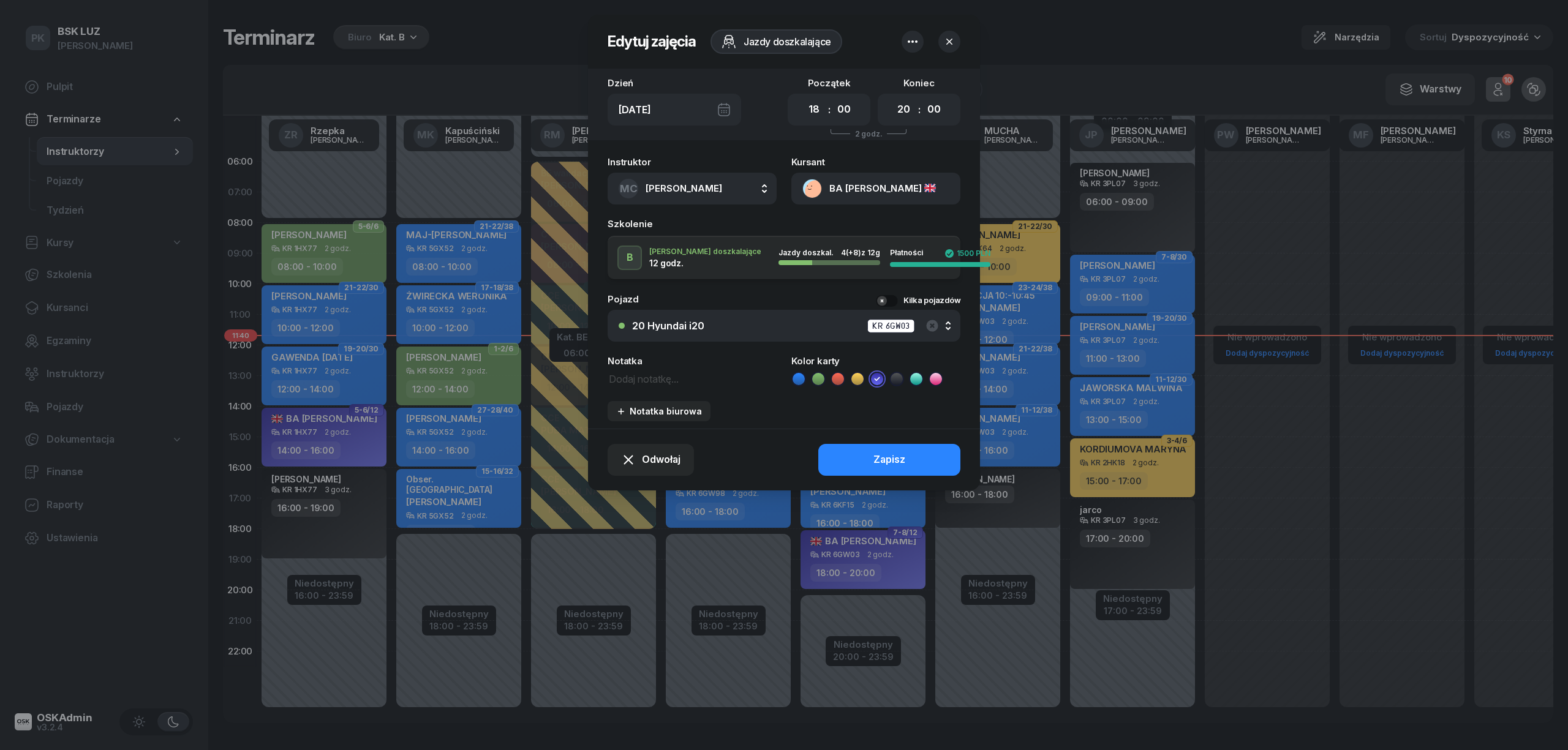
click at [733, 323] on div "20 Hyundai i20 KR 6GW03" at bounding box center [791, 326] width 317 height 15
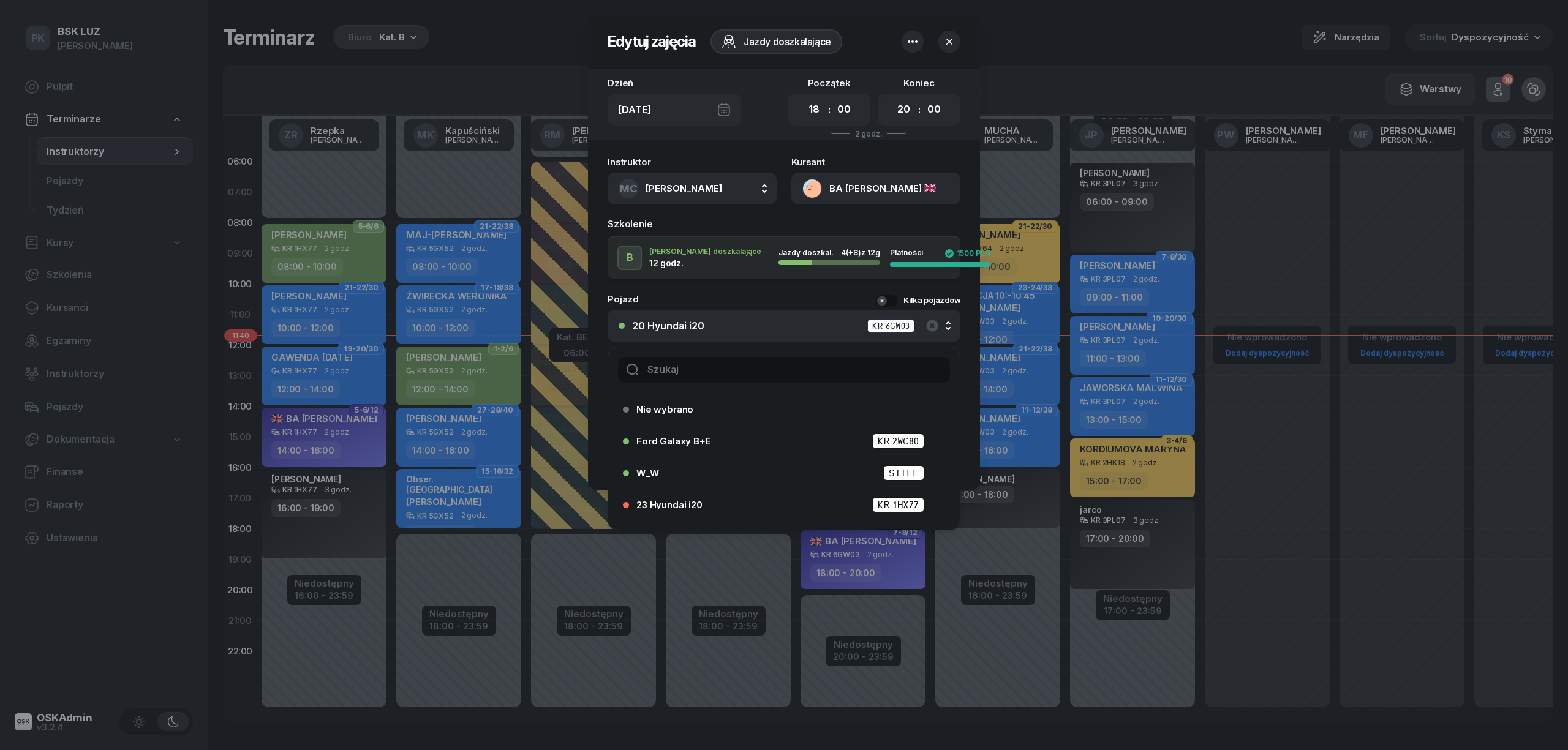
click at [683, 375] on input "text" at bounding box center [784, 369] width 332 height 25
type input "24"
click at [713, 497] on div "24 Hyundai i20 KR 6KF15" at bounding box center [787, 504] width 301 height 15
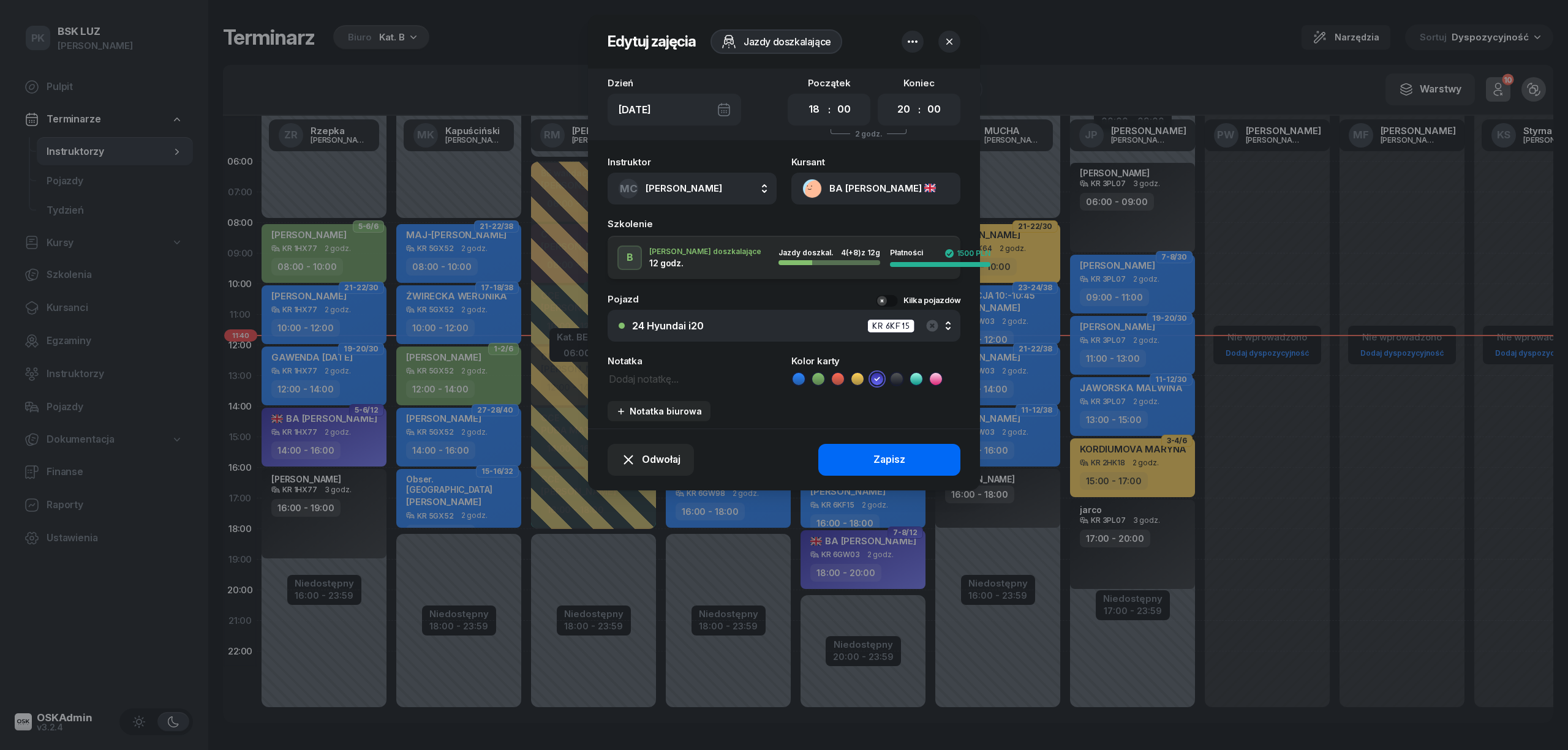
click at [861, 458] on button "Zapisz" at bounding box center [889, 459] width 142 height 32
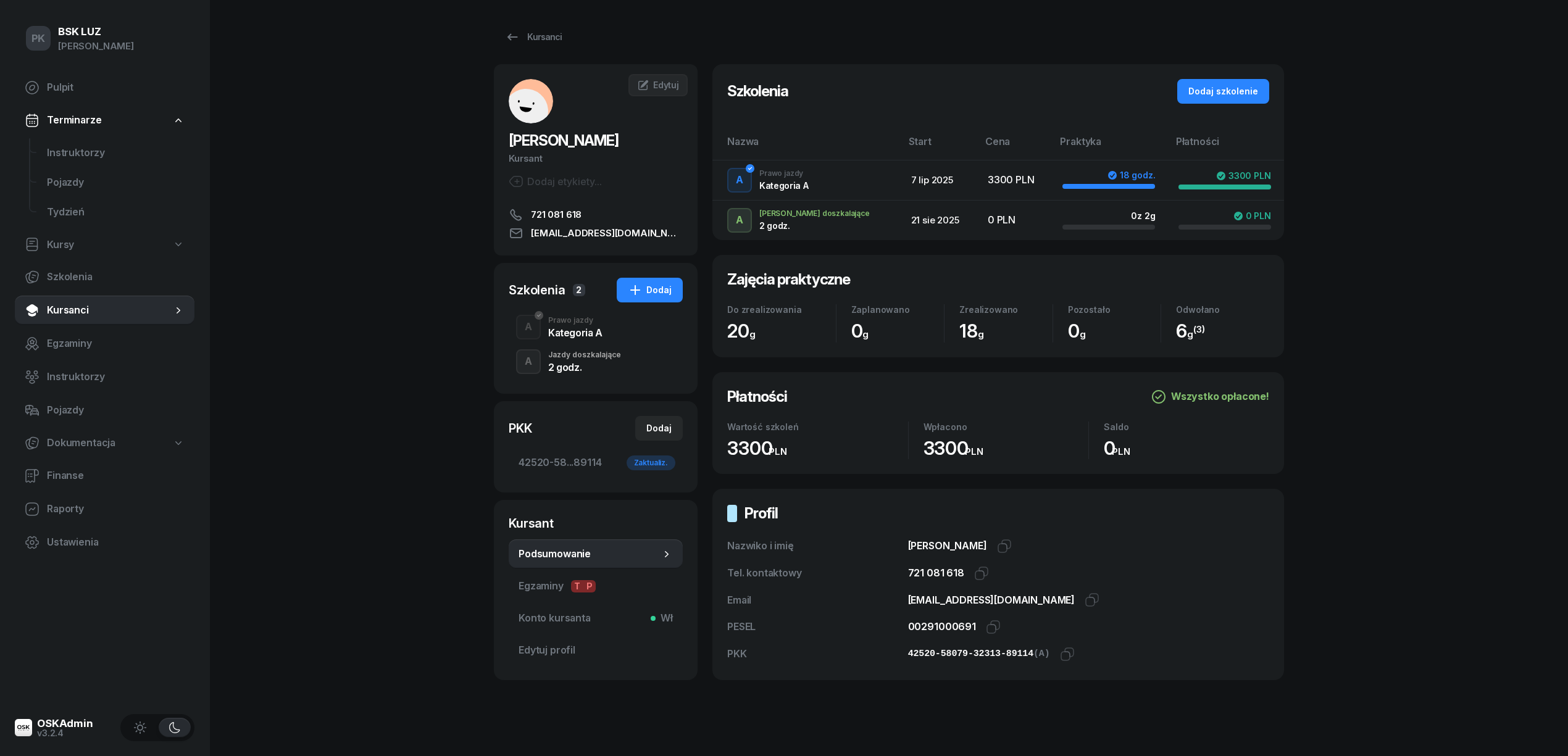
click at [537, 23] on div "Kursanci [PERSON_NAME] etykiety... 721 081 618 [EMAIL_ADDRESS][DOMAIN_NAME] ES …" at bounding box center [888, 367] width 790 height 734
click at [537, 29] on link "Kursanci" at bounding box center [534, 37] width 79 height 25
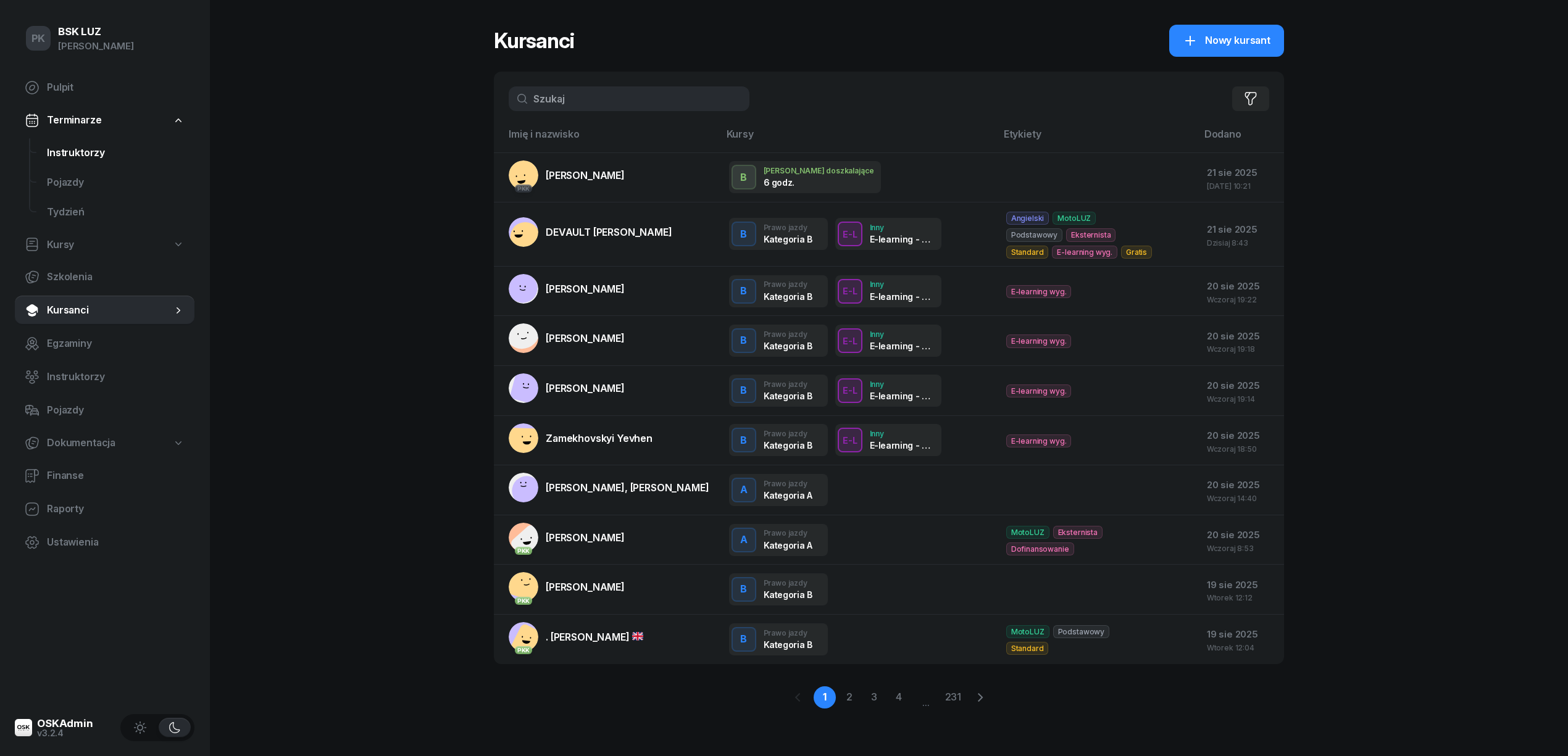
click at [80, 149] on span "Instruktorzy" at bounding box center [115, 153] width 137 height 16
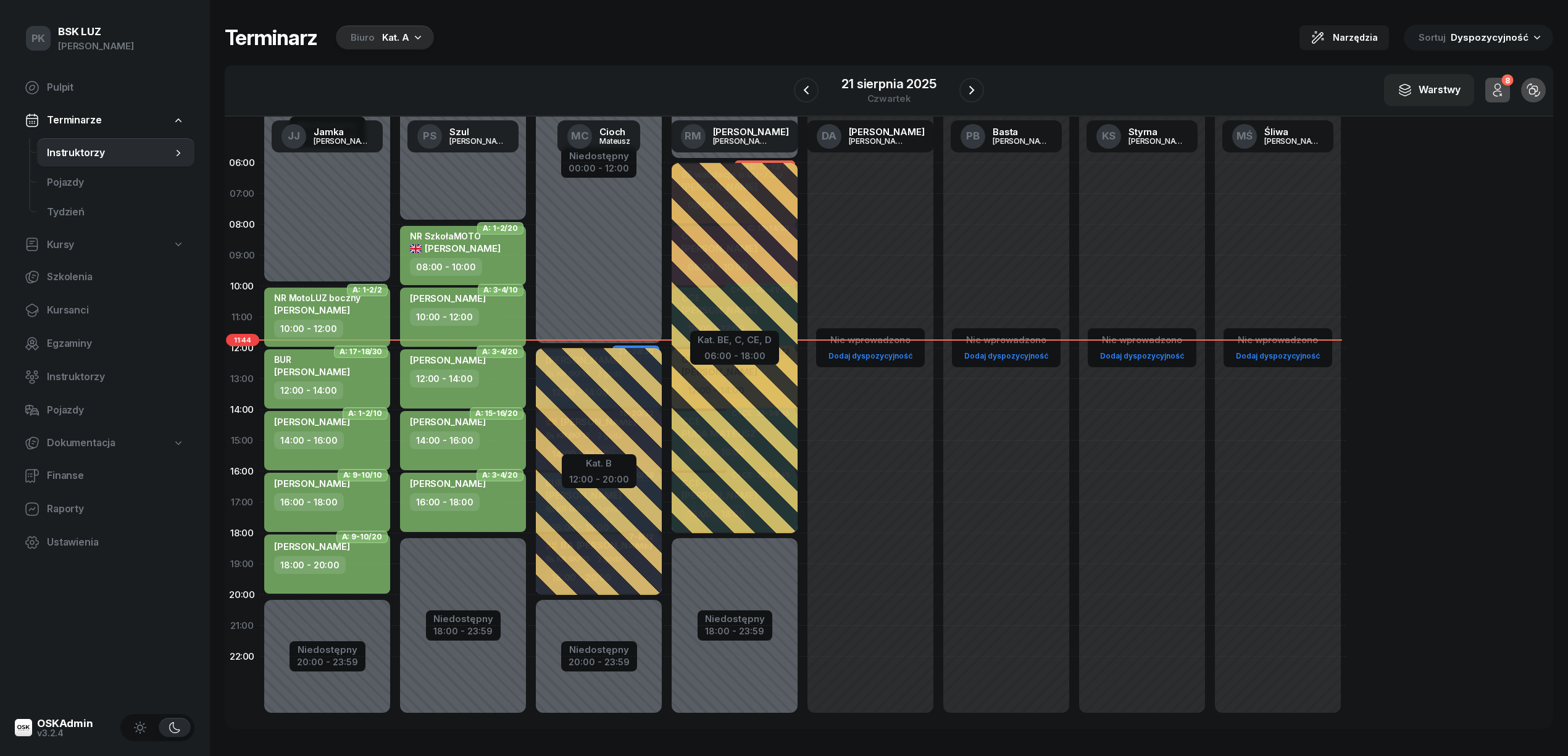
click at [395, 605] on div "Niedostępny 00:00 - 10:00 Niedostępny 20:00 - 23:59 A: 1-2/2 NR MotoLUZ boczny …" at bounding box center [463, 440] width 136 height 586
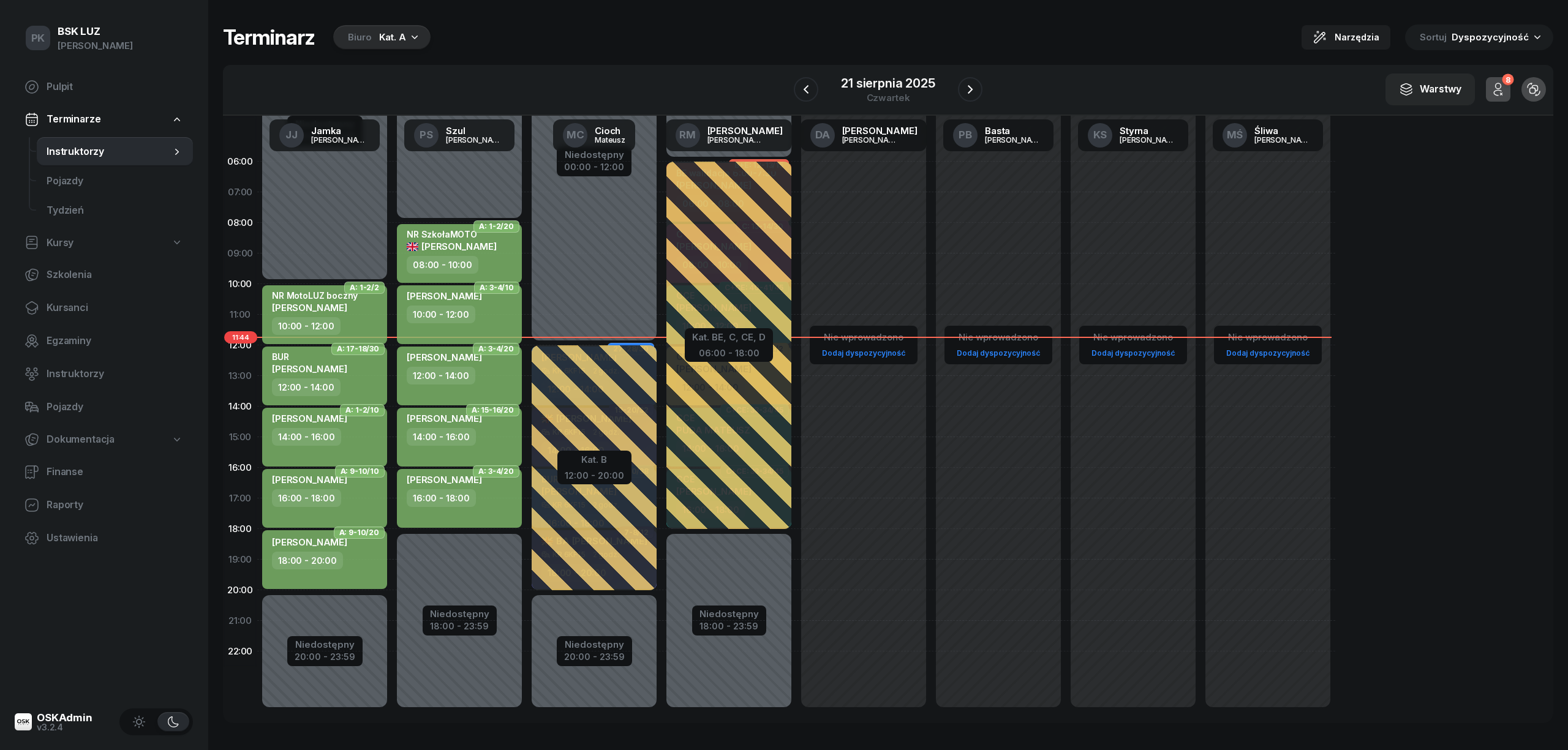
select select "20"
select select "22"
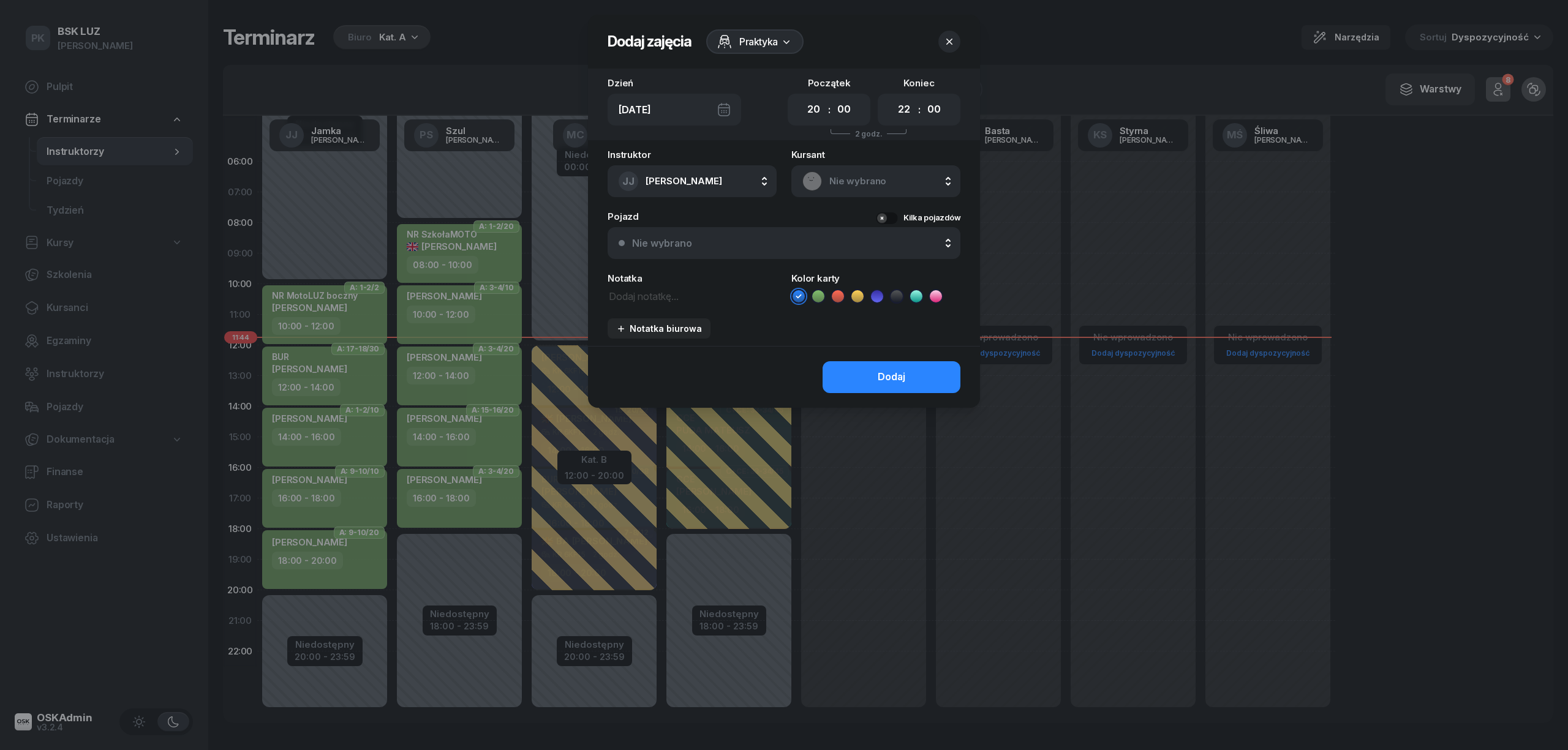
click at [846, 183] on span "Nie wybrano" at bounding box center [889, 181] width 120 height 16
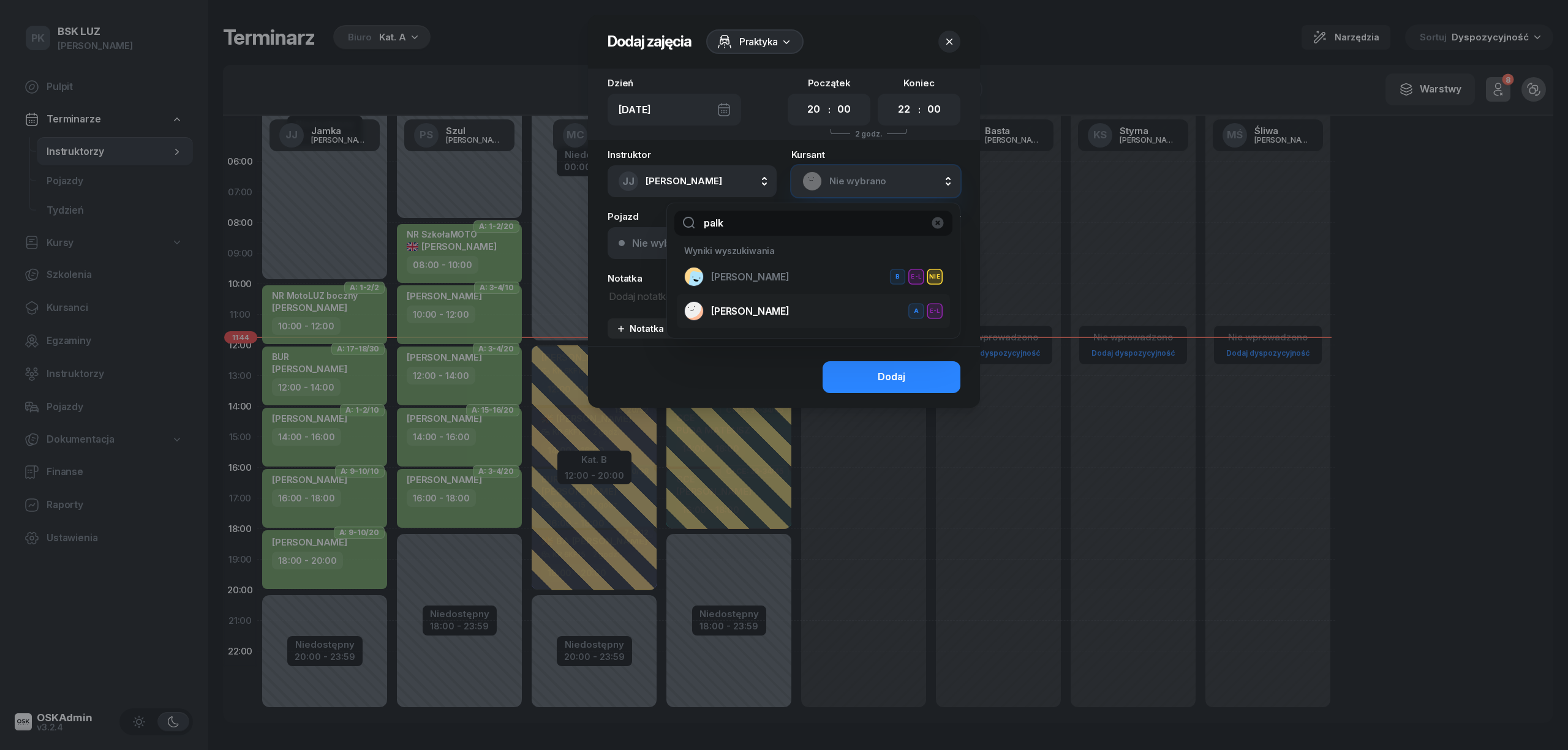
type input "palk"
click at [740, 306] on span "[PERSON_NAME]" at bounding box center [750, 311] width 79 height 16
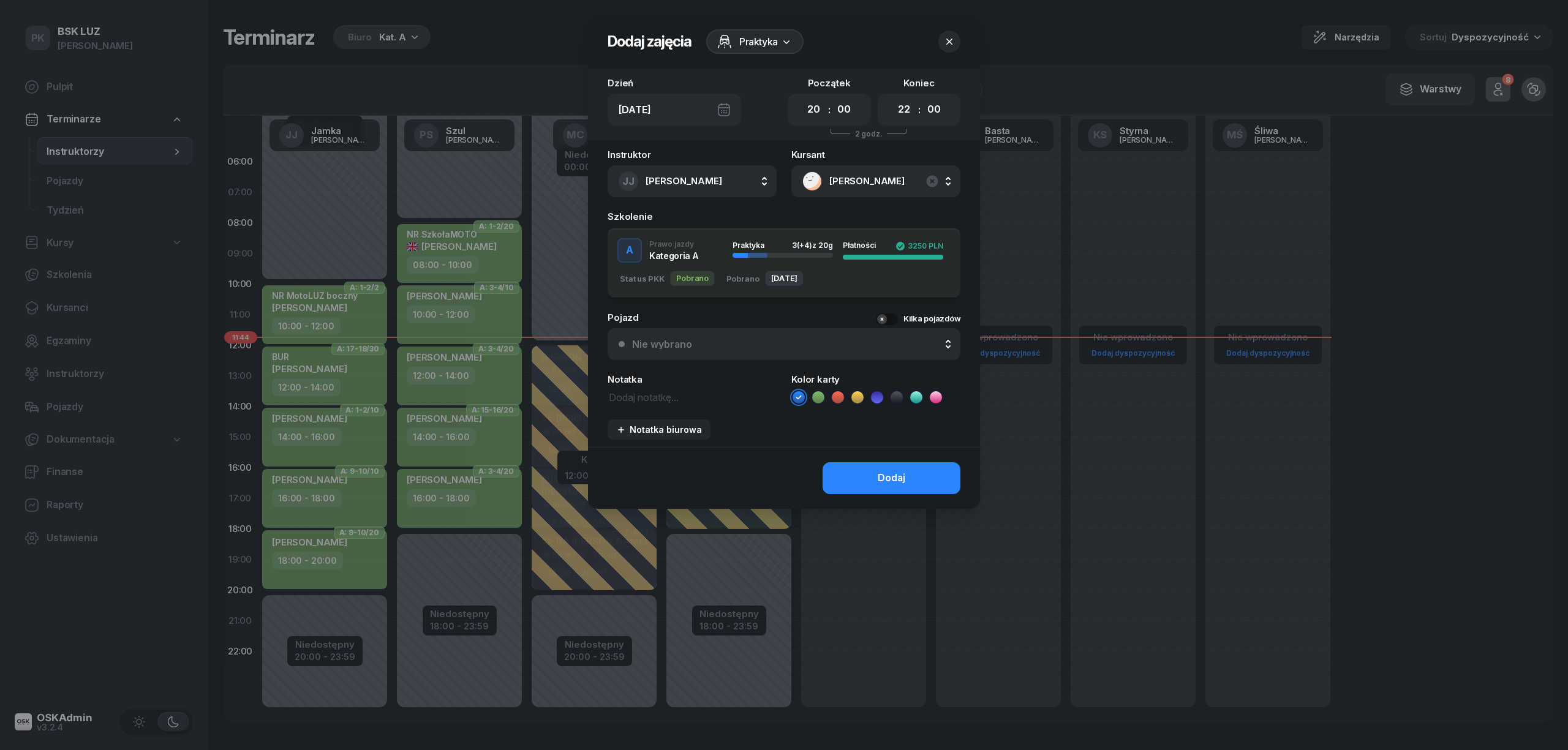
click at [646, 395] on textarea at bounding box center [691, 397] width 169 height 16
type textarea "Szklenie 18-20"
click at [854, 476] on button "Dodaj" at bounding box center [891, 477] width 138 height 32
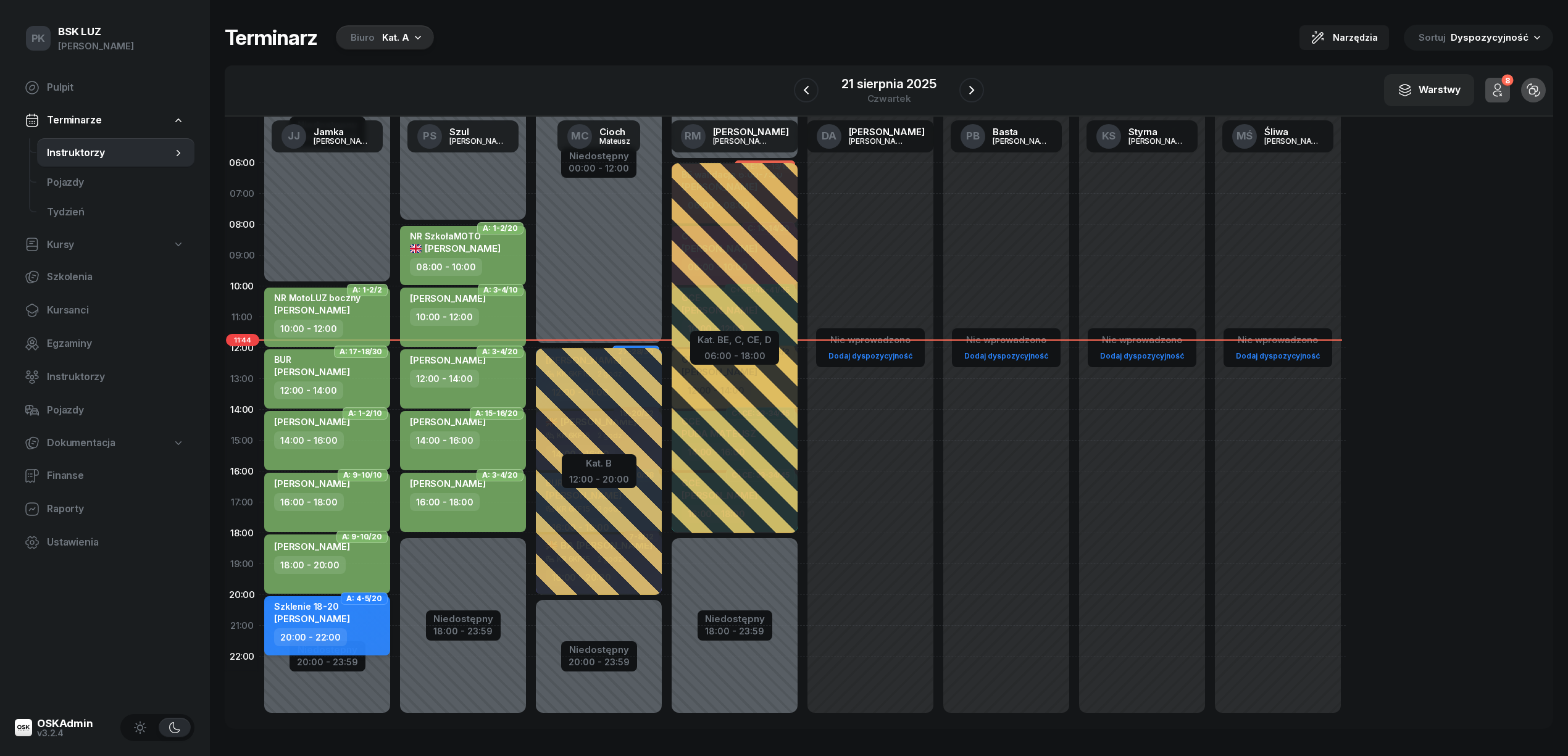
click at [329, 629] on div "20:00 - 22:00" at bounding box center [311, 636] width 73 height 18
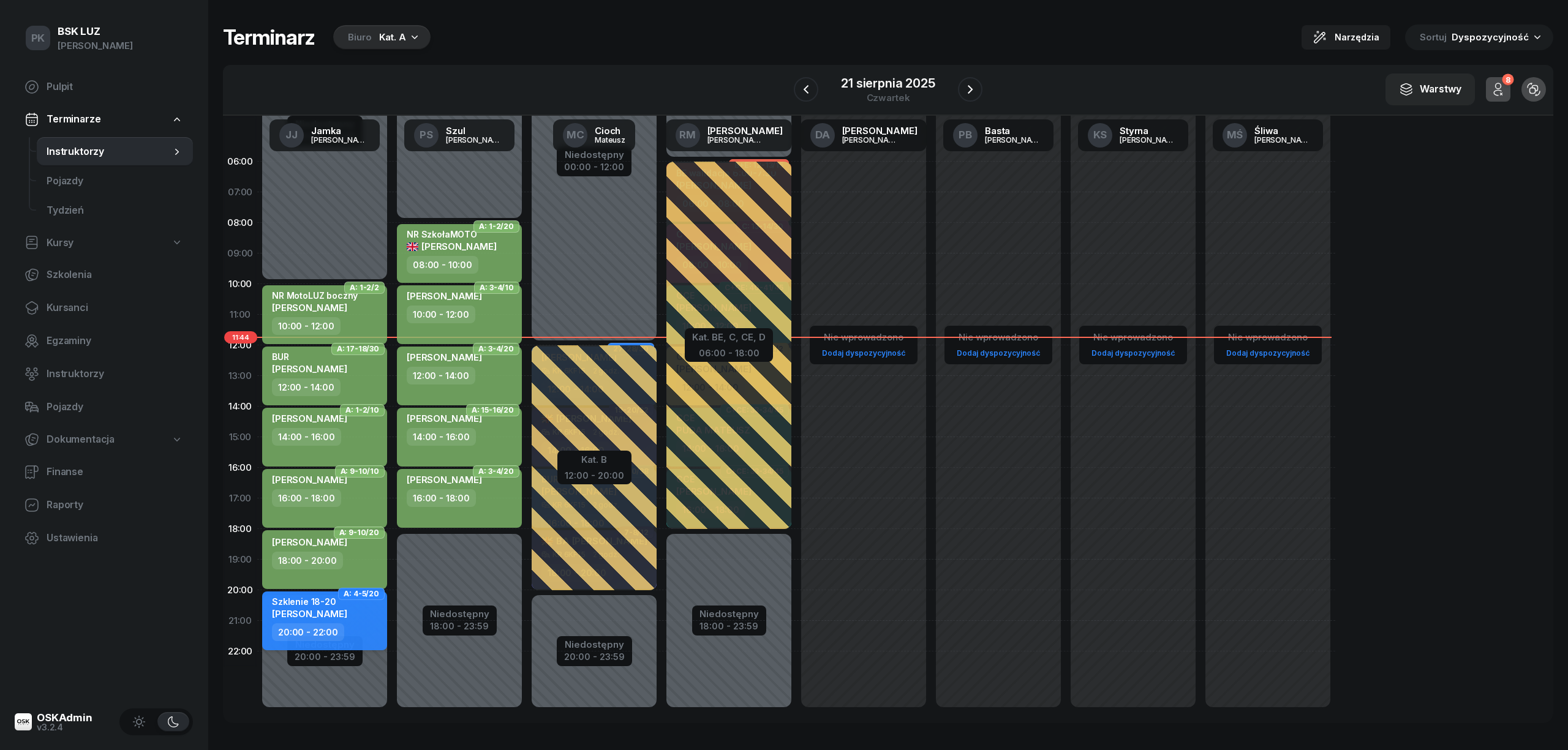
select select "20"
select select "22"
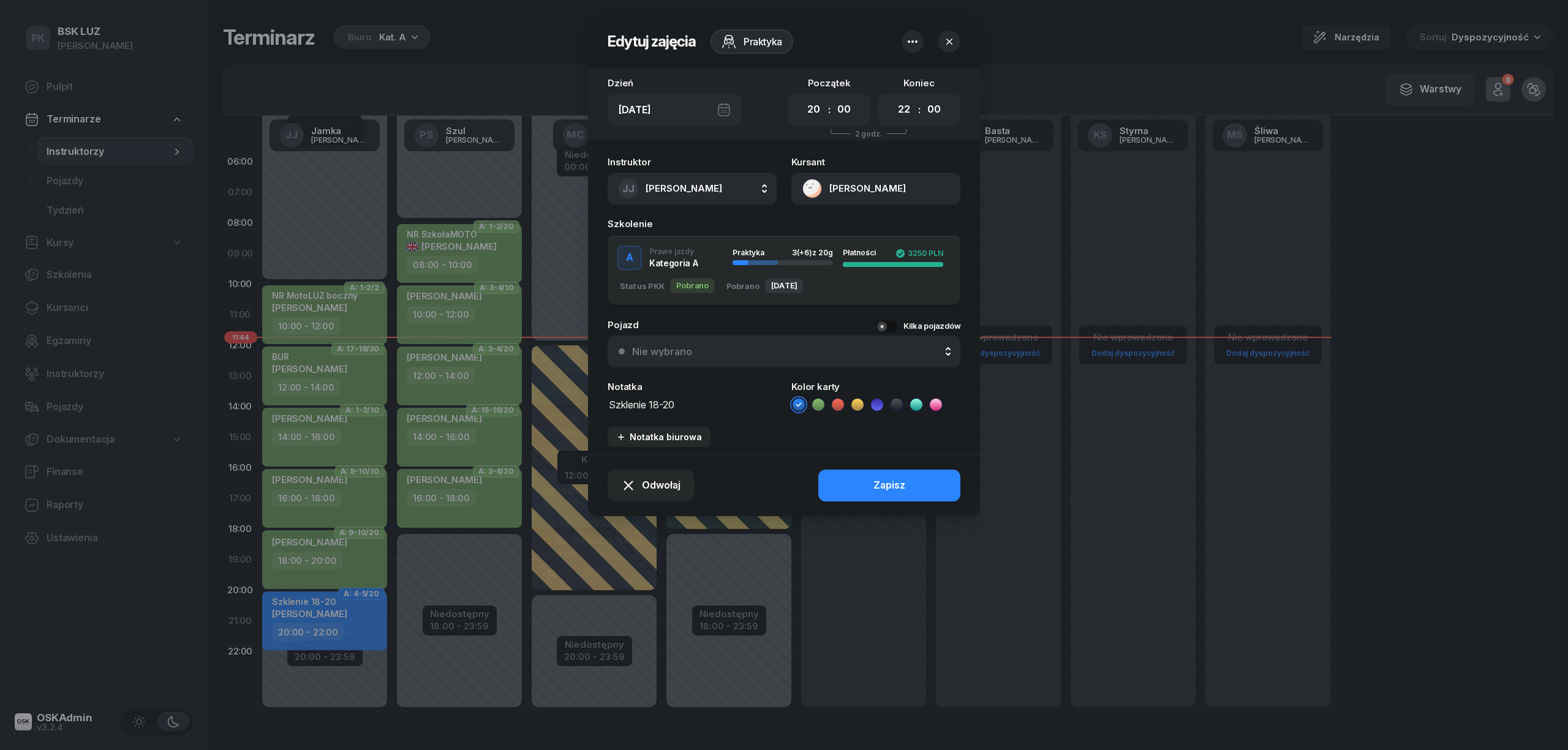
click at [818, 402] on icon at bounding box center [818, 404] width 12 height 12
click at [843, 497] on button "Zapisz" at bounding box center [889, 485] width 142 height 32
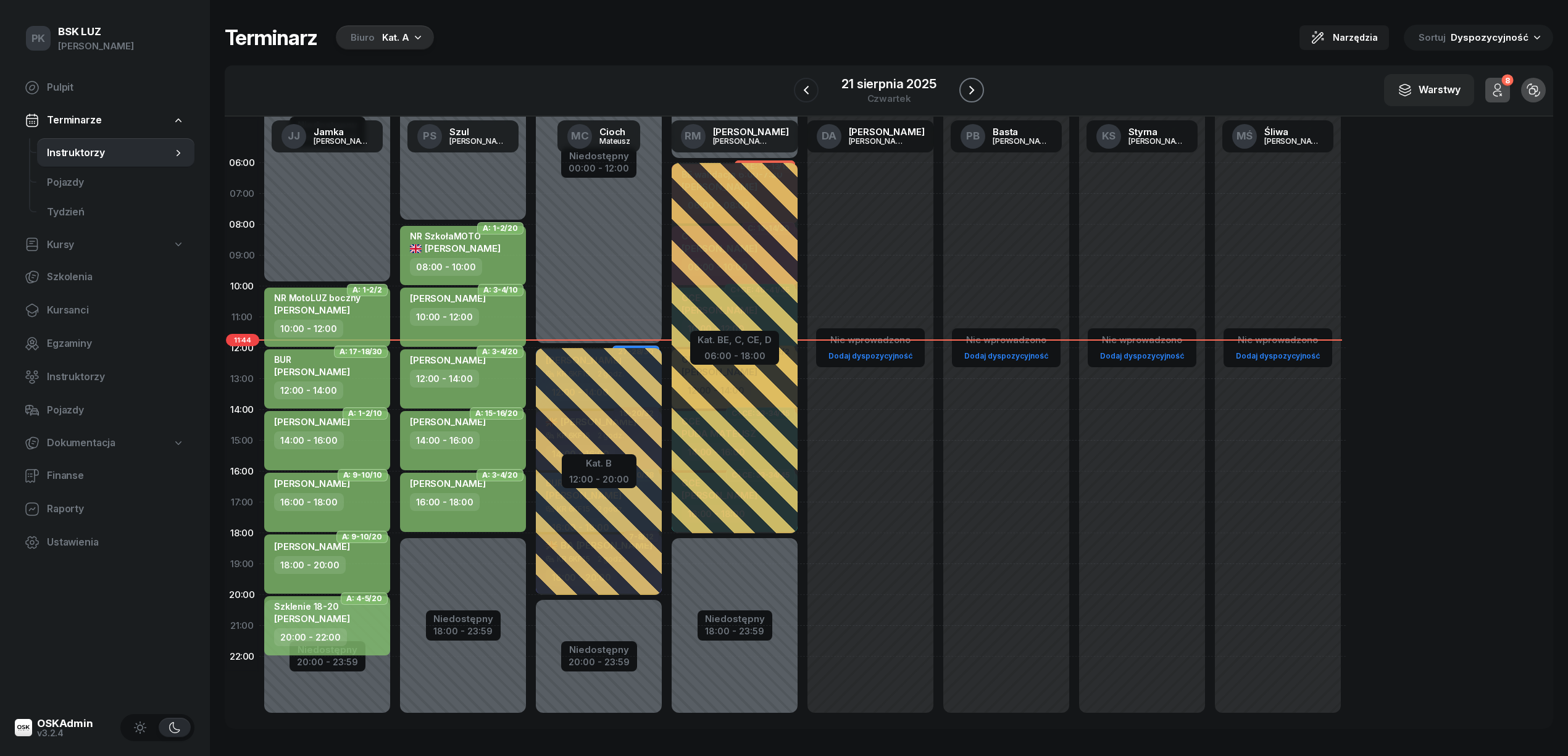
click at [973, 86] on icon "button" at bounding box center [971, 90] width 15 height 15
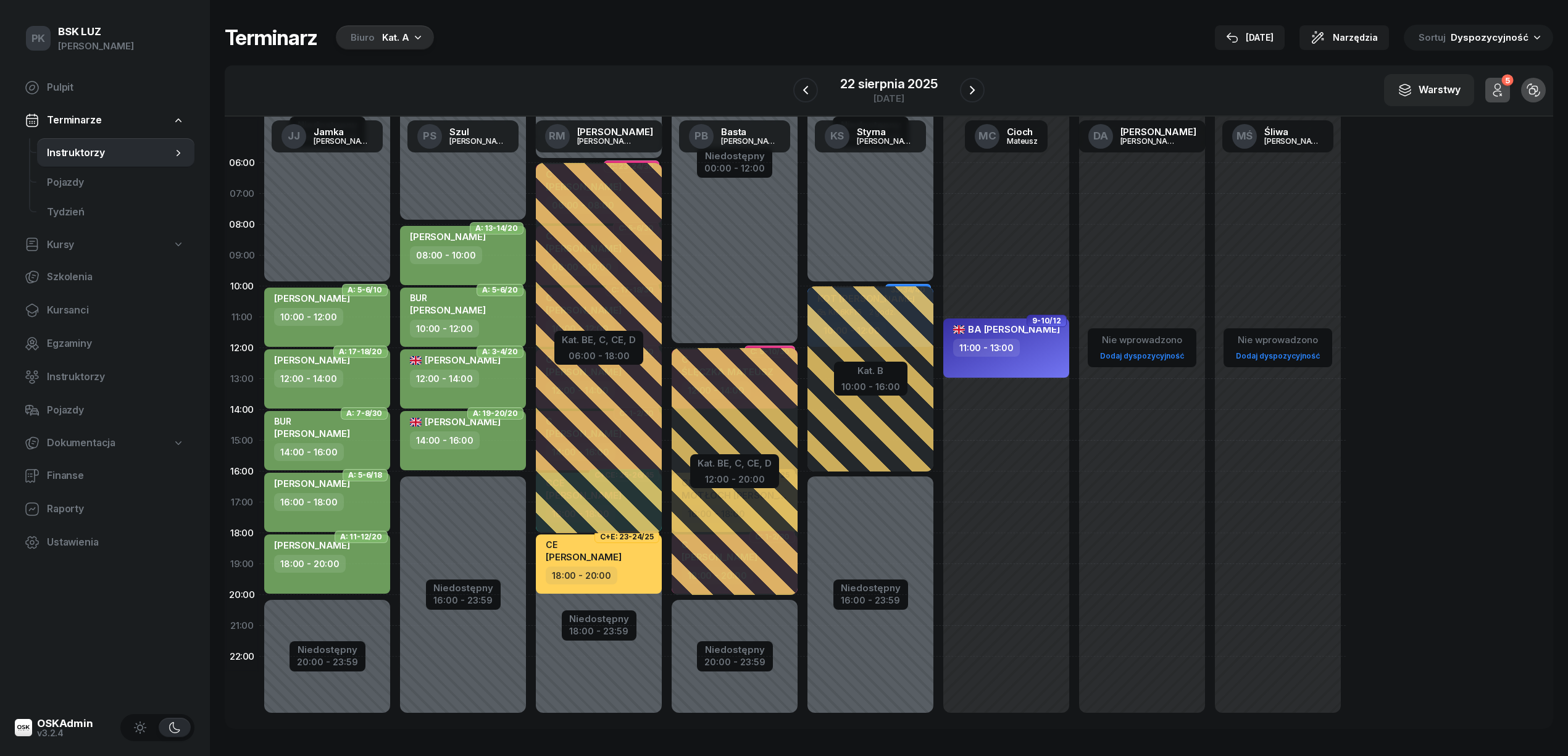
click at [395, 611] on div "Niedostępny 00:00 - 10:00 Niedostępny 20:00 - 23:59 A: 5-6/10 CZUPRYNA BARTOSZ …" at bounding box center [463, 440] width 136 height 586
select select "20"
select select "22"
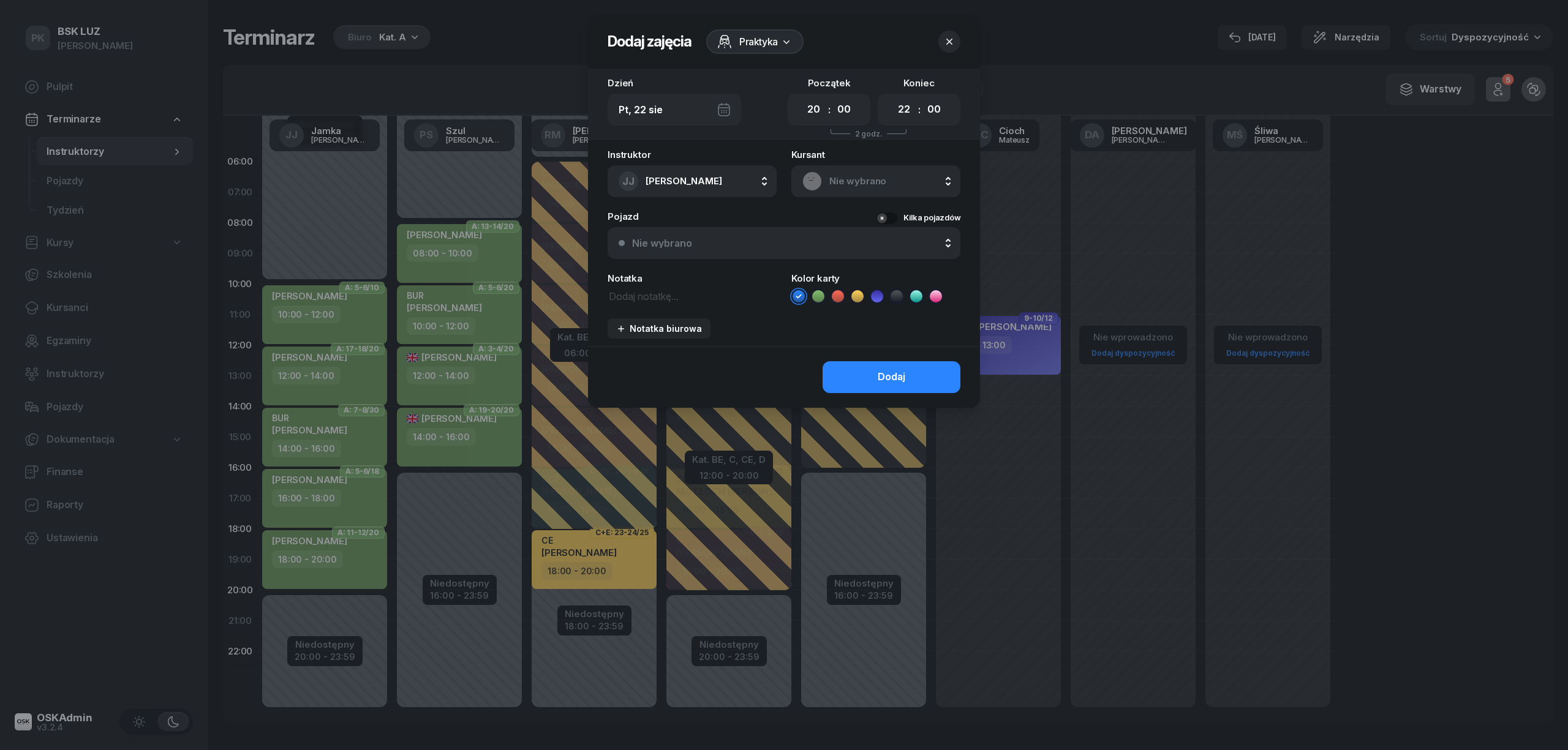
click at [835, 177] on span "Nie wybrano" at bounding box center [889, 181] width 120 height 16
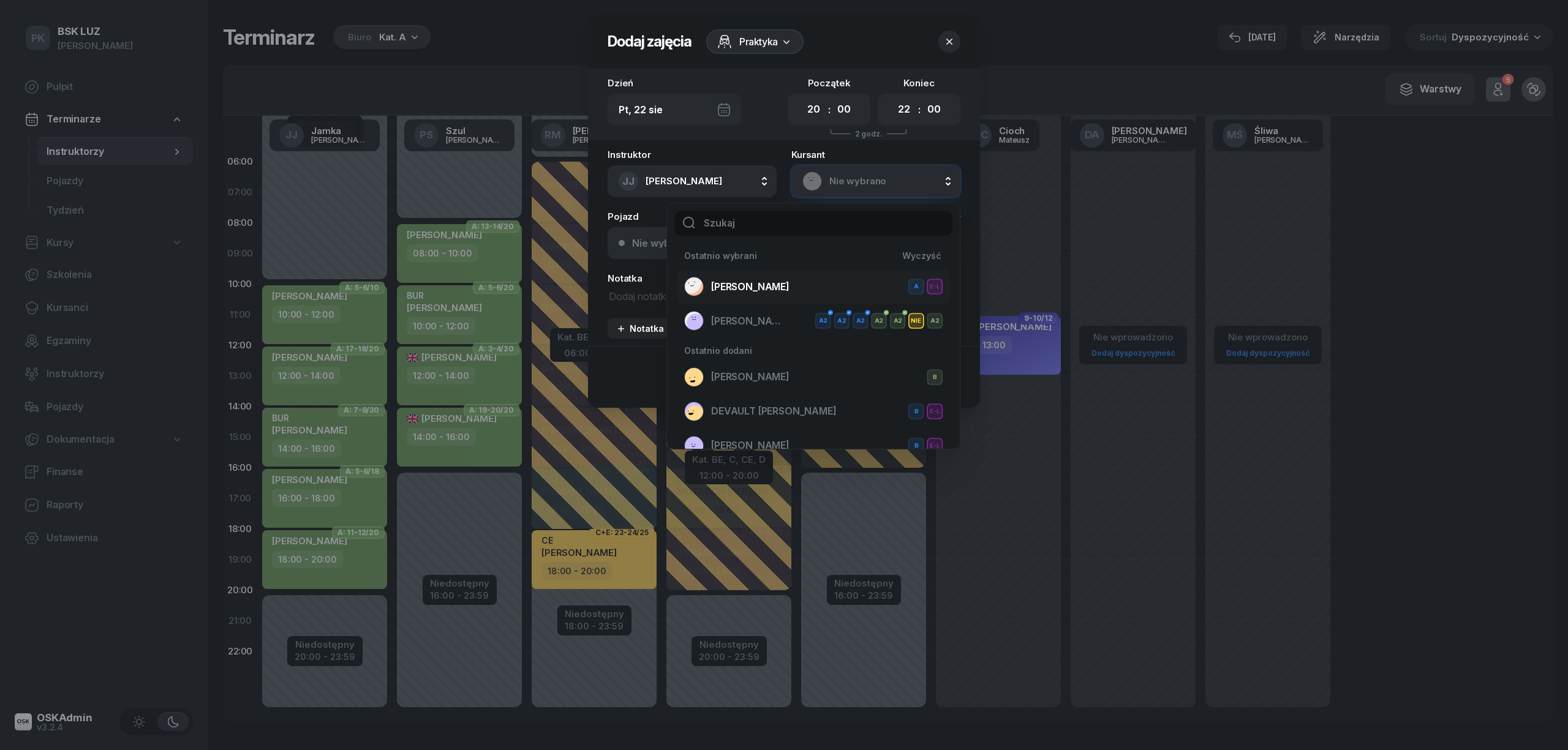
click at [794, 285] on div "[PERSON_NAME] E-L" at bounding box center [813, 286] width 258 height 19
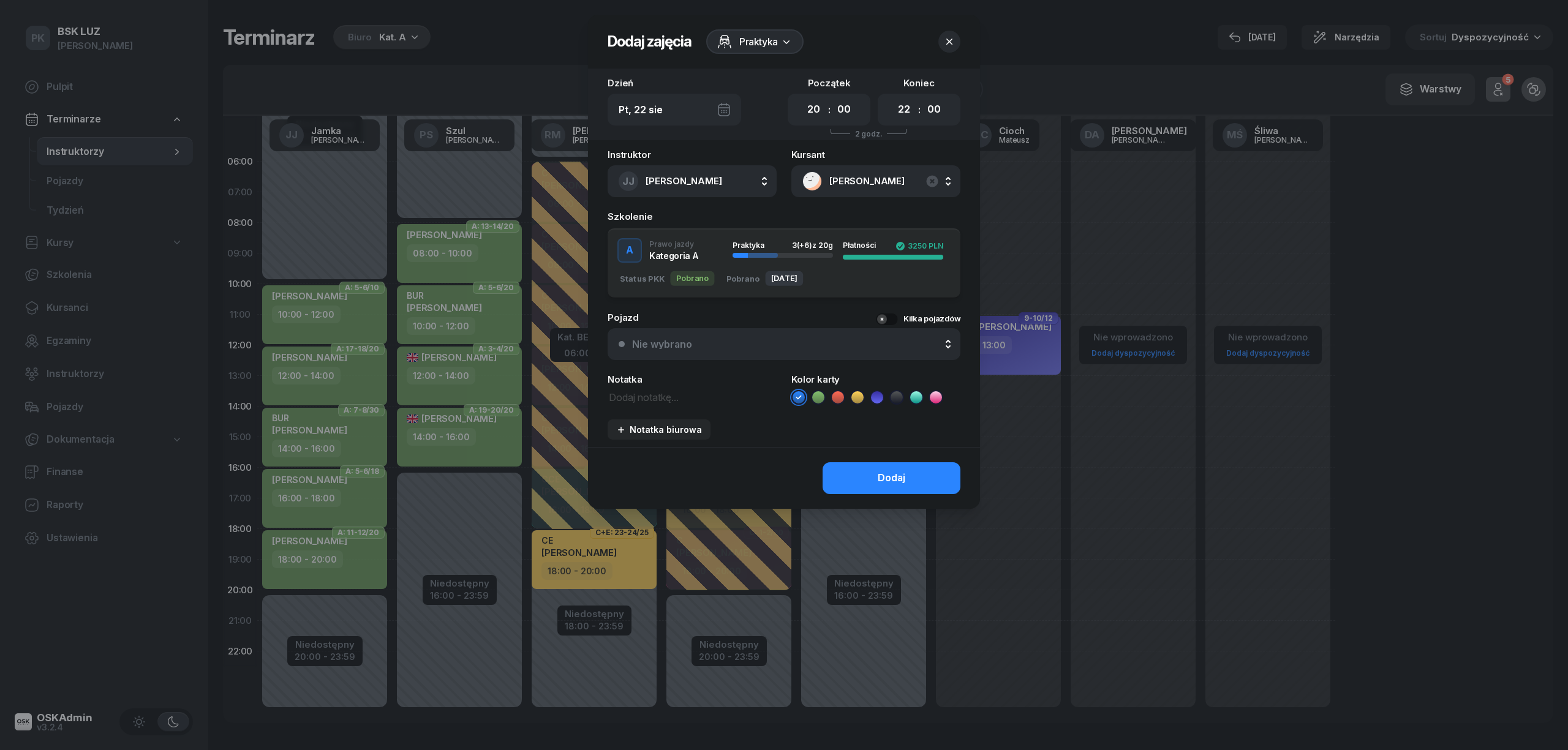
click at [813, 398] on icon at bounding box center [818, 397] width 12 height 12
click at [658, 400] on textarea at bounding box center [691, 397] width 169 height 16
type textarea "Szkolenie 18-20"
click at [850, 480] on button "Dodaj" at bounding box center [891, 477] width 138 height 32
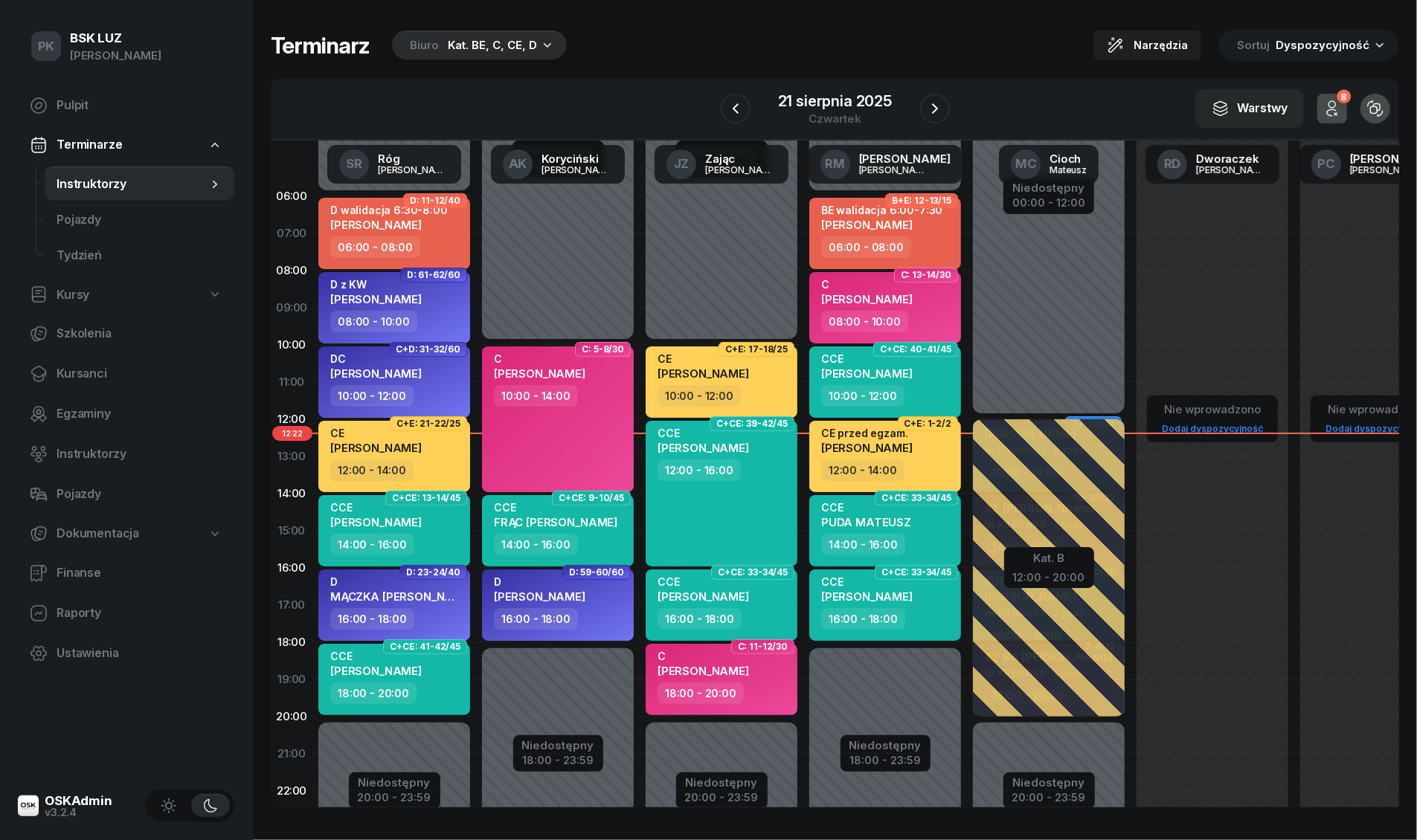
click at [1367, 839] on div "Terminarz Biuro Kat. BE, C, CE, D Narzędzia Sortuj Dyspozycyjność W Wybierz AK …" at bounding box center [835, 420] width 1164 height 840
click at [1324, 832] on div "Terminarz Biuro Kat. BE, C, CE, D Narzędzia Sortuj Dyspozycyjność W Wybierz AK …" at bounding box center [835, 418] width 1129 height 837
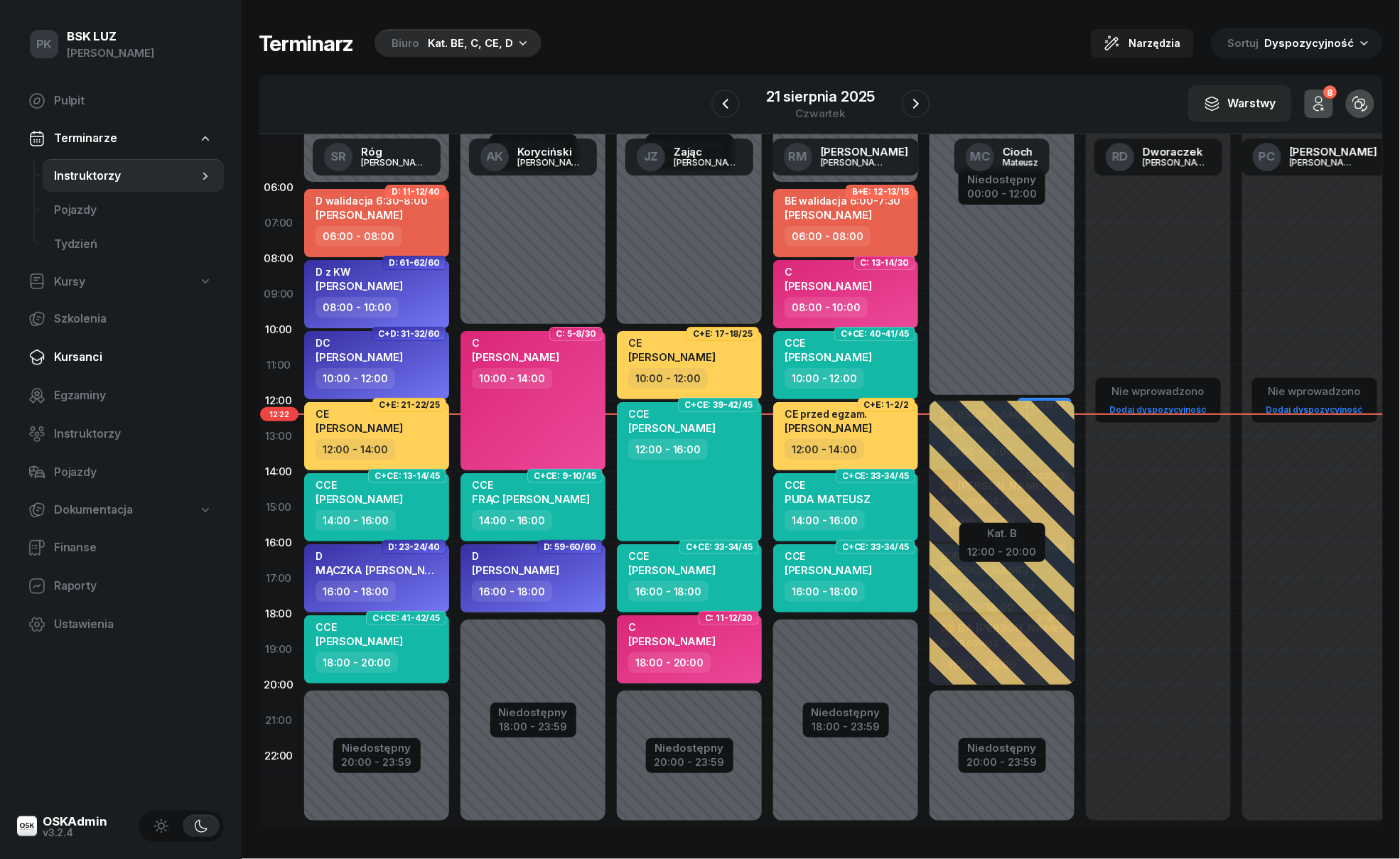
click at [99, 359] on span "Kursanci" at bounding box center [132, 357] width 158 height 19
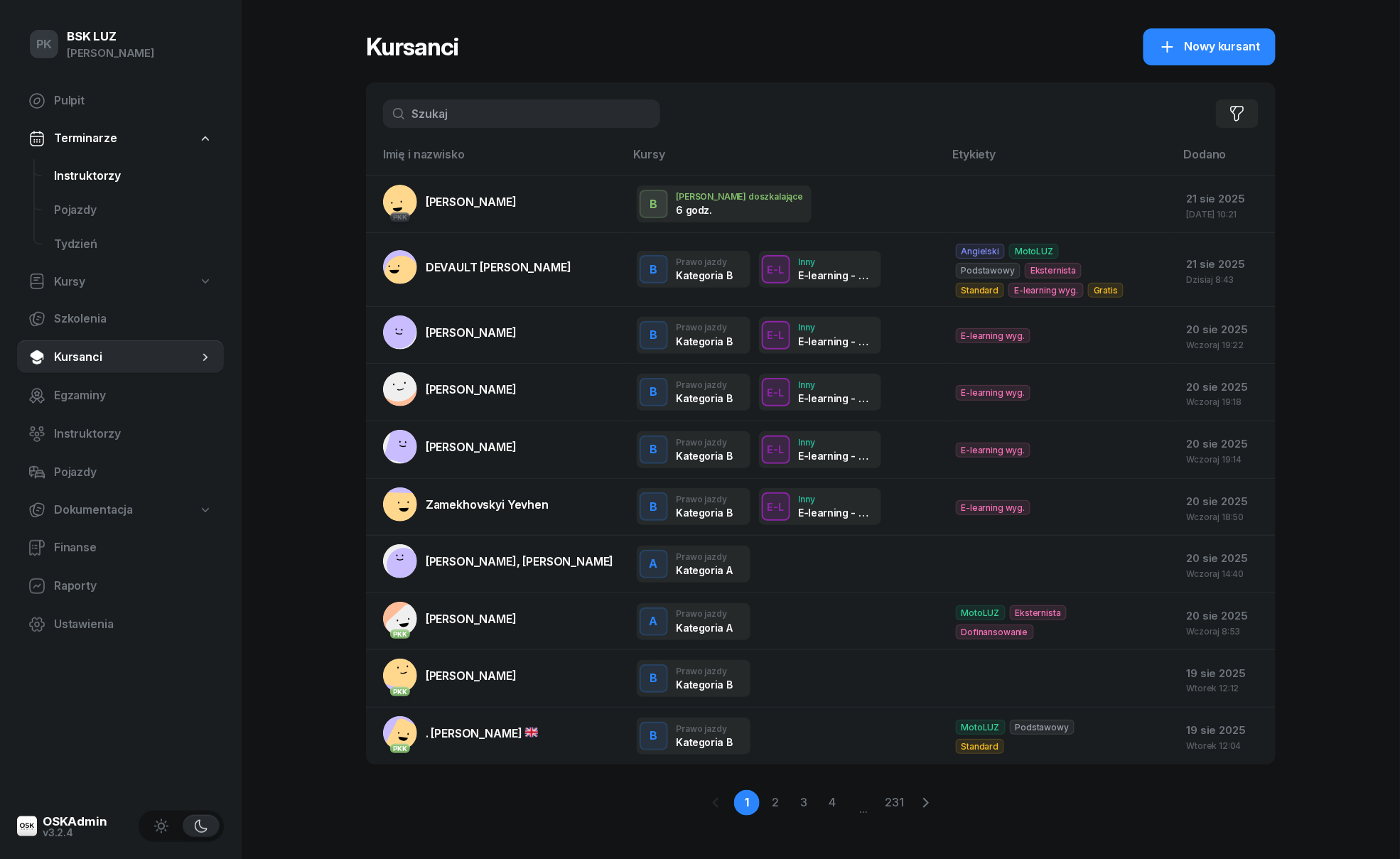
click at [89, 172] on span "Instruktorzy" at bounding box center [132, 176] width 158 height 19
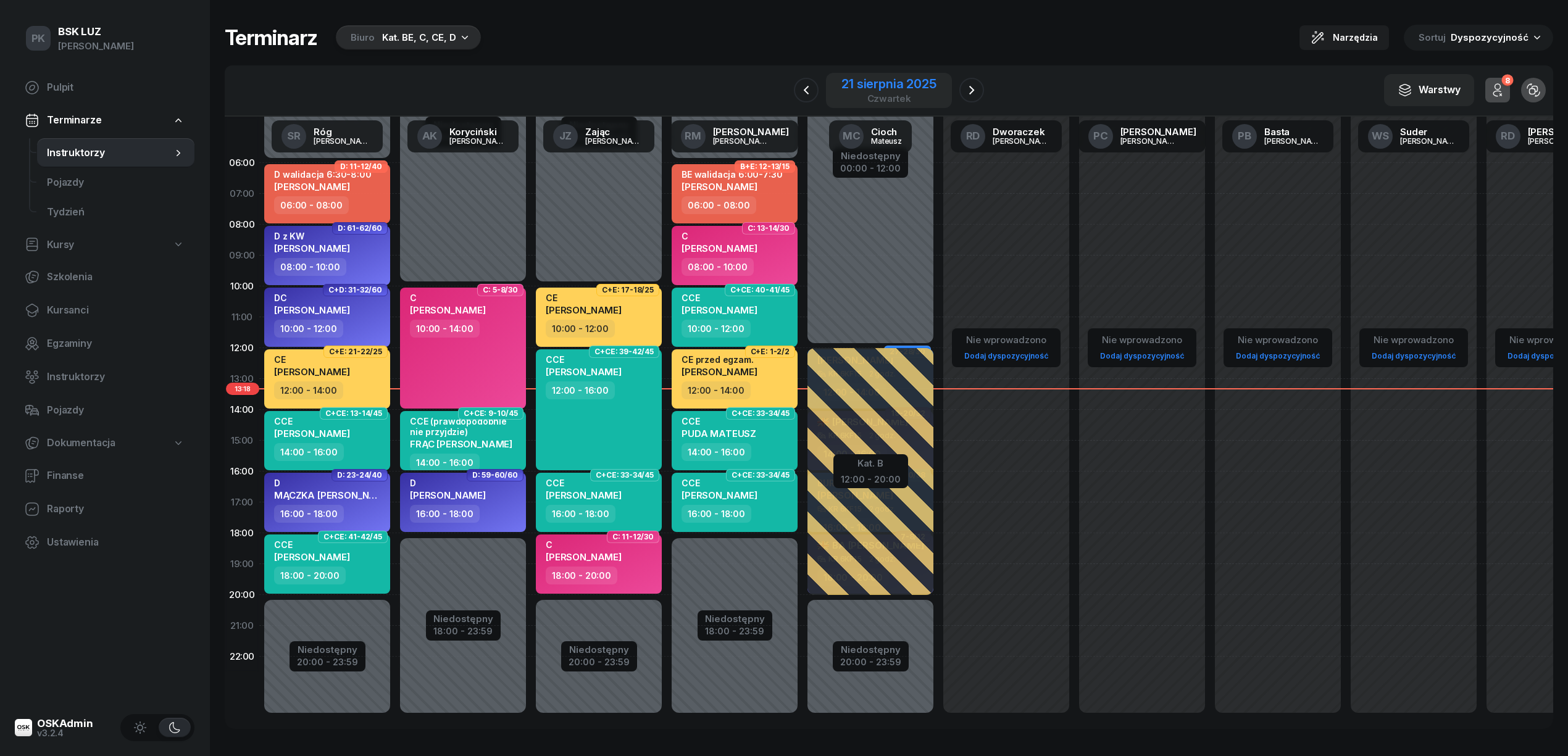
click at [913, 80] on div "21 sierpnia 2025" at bounding box center [888, 84] width 95 height 12
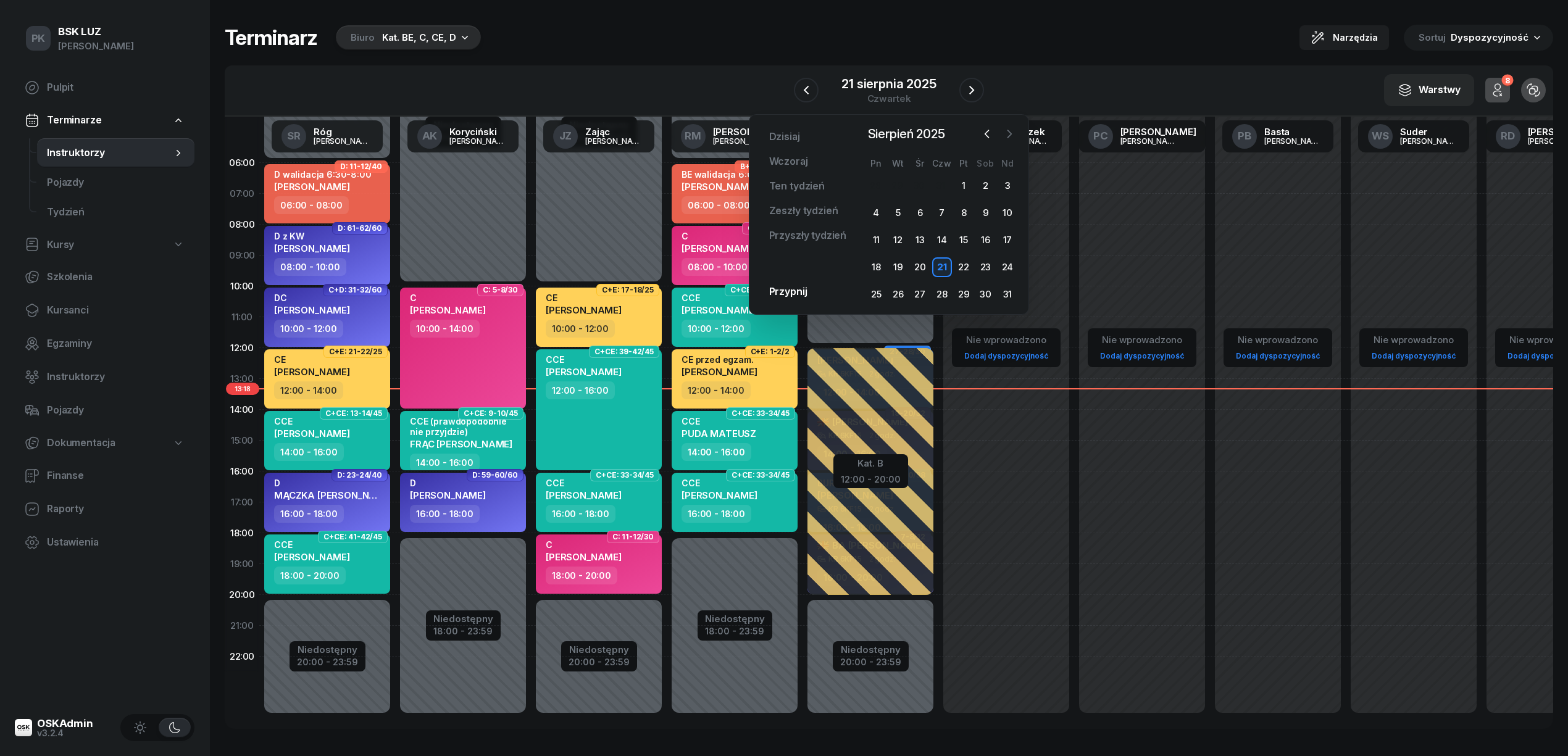
click at [1003, 139] on icon "button" at bounding box center [1010, 134] width 12 height 12
click at [1013, 134] on icon "button" at bounding box center [1010, 134] width 12 height 12
click at [922, 188] on div "1" at bounding box center [920, 186] width 19 height 19
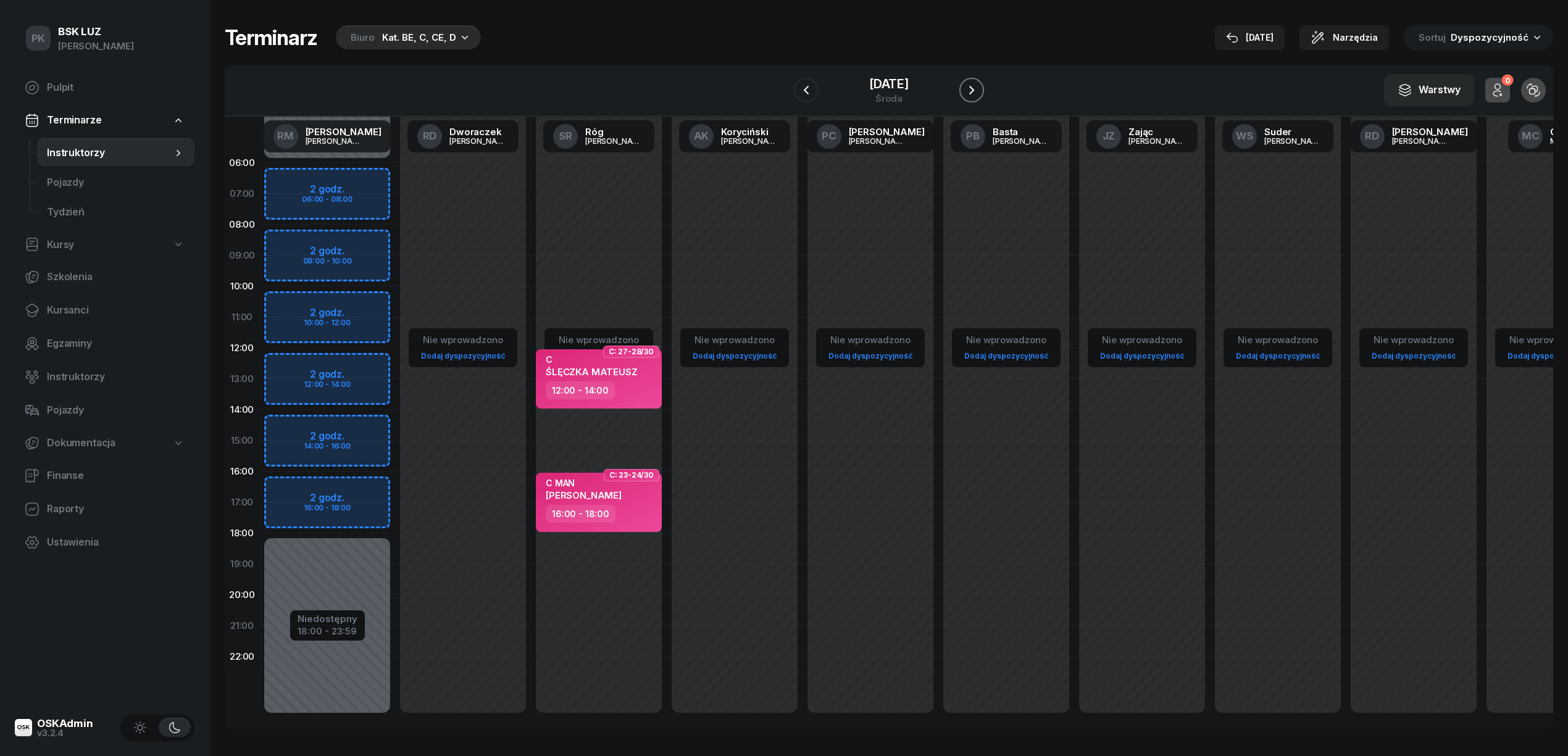
click at [974, 87] on icon "button" at bounding box center [972, 89] width 5 height 9
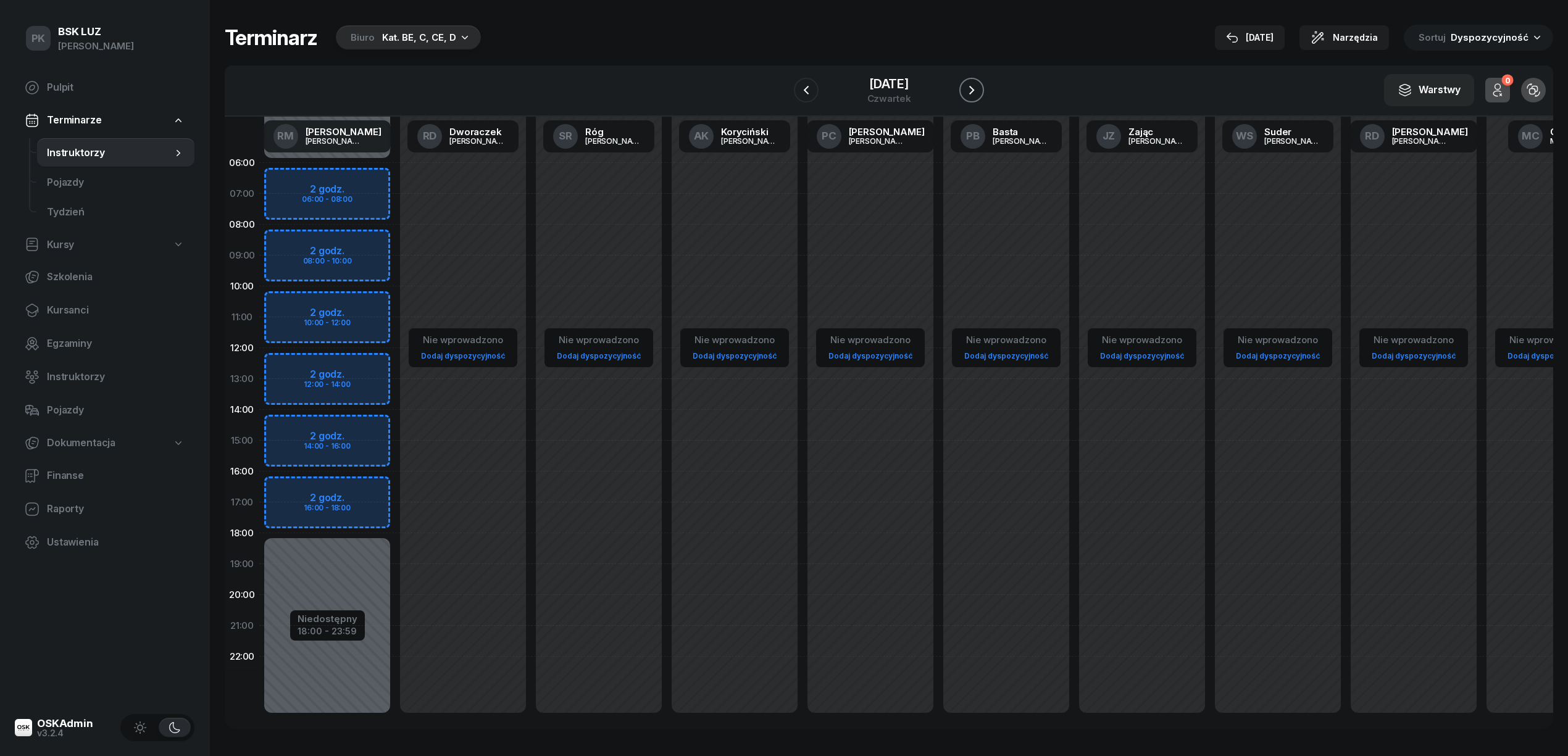
click at [979, 92] on icon "button" at bounding box center [971, 90] width 15 height 15
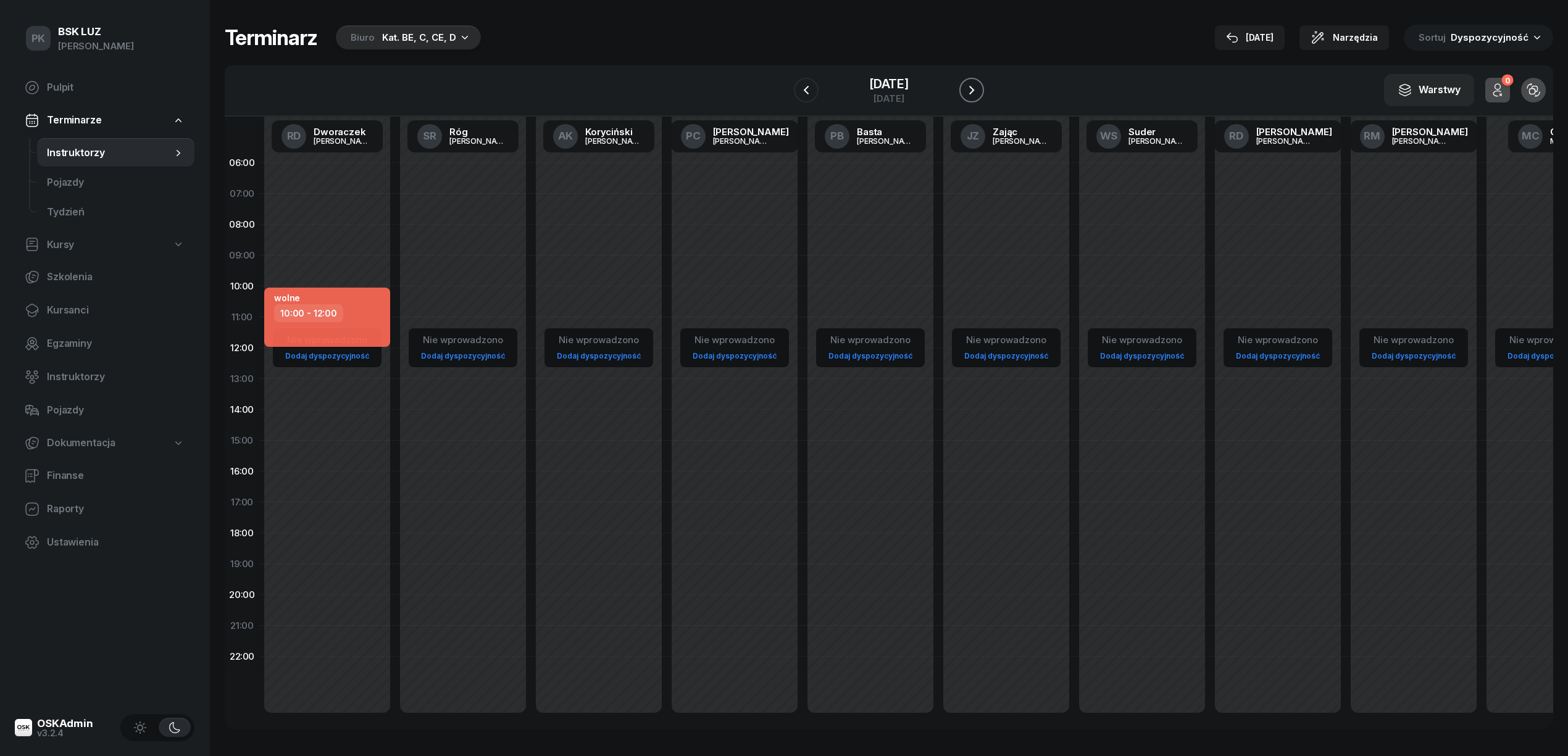
click at [979, 92] on icon "button" at bounding box center [971, 90] width 15 height 15
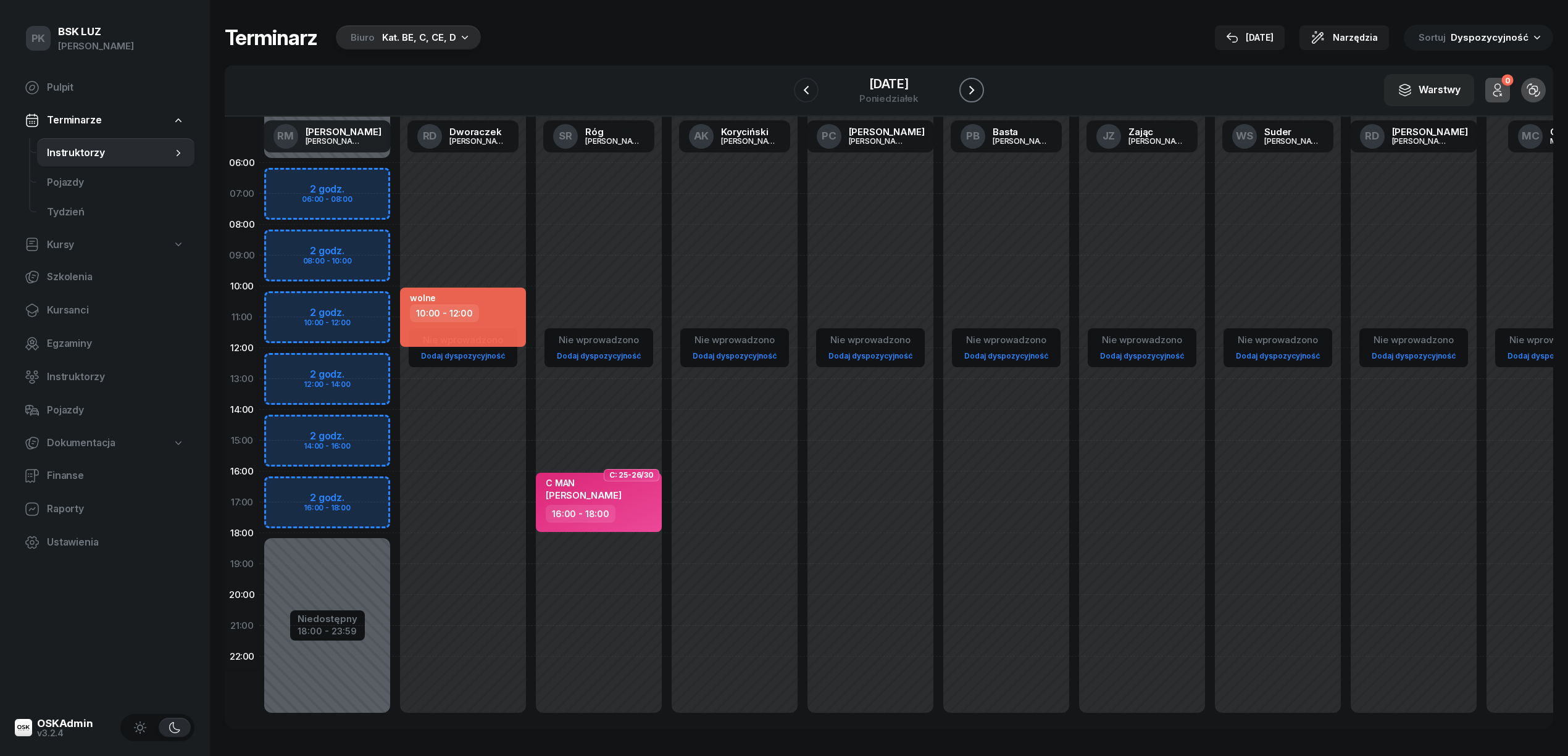
click at [979, 92] on icon "button" at bounding box center [971, 90] width 15 height 15
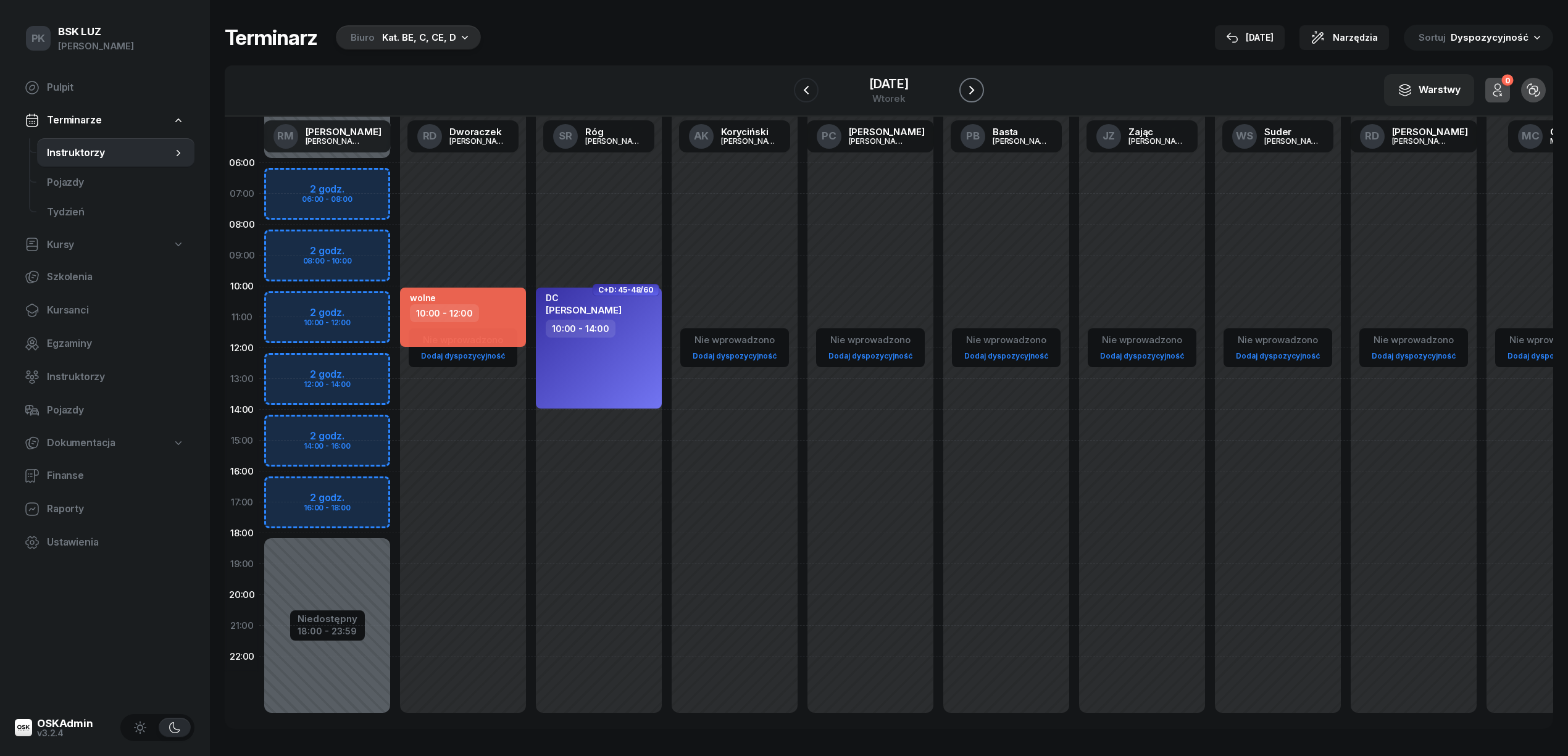
click at [979, 92] on icon "button" at bounding box center [971, 90] width 15 height 15
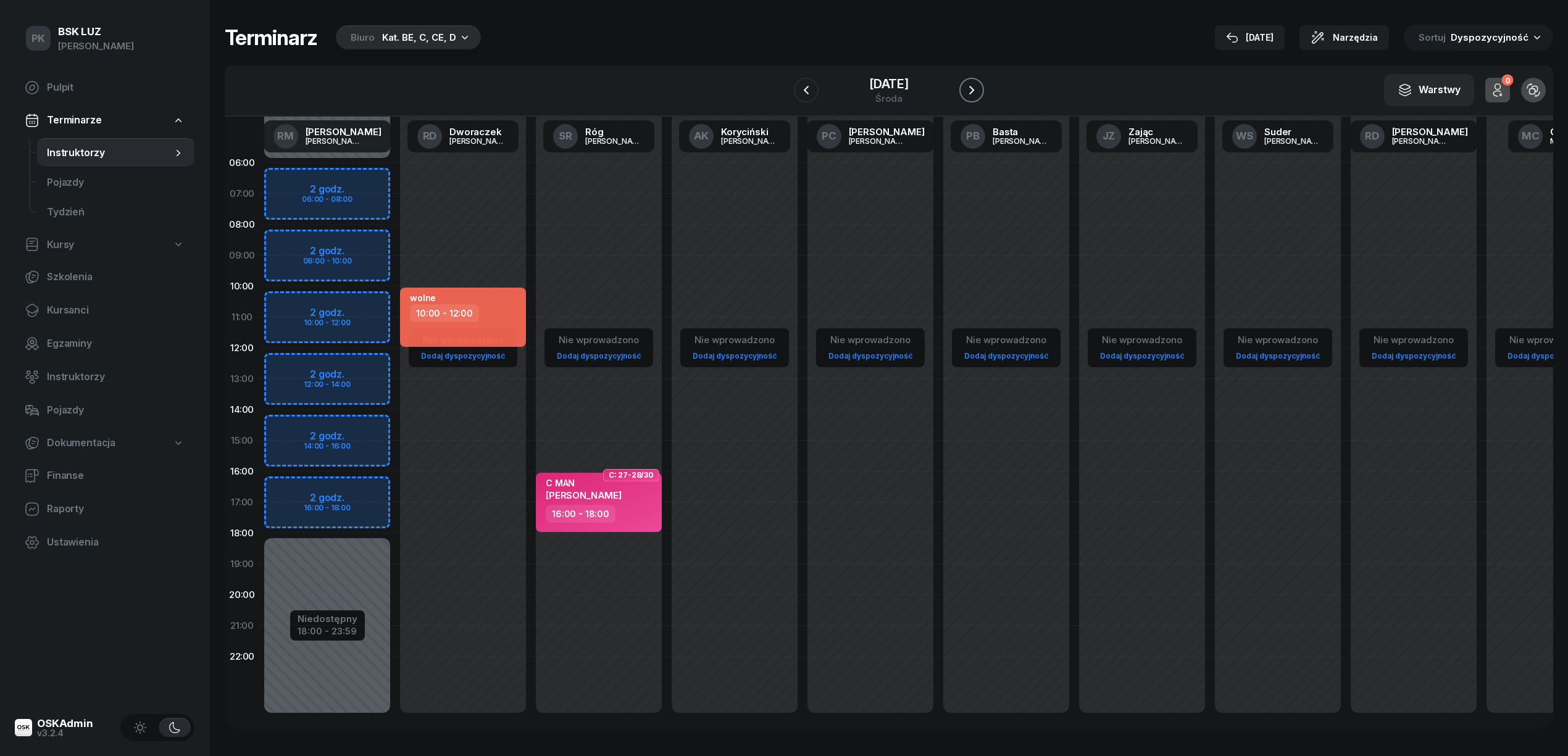
click at [979, 92] on icon "button" at bounding box center [971, 90] width 15 height 15
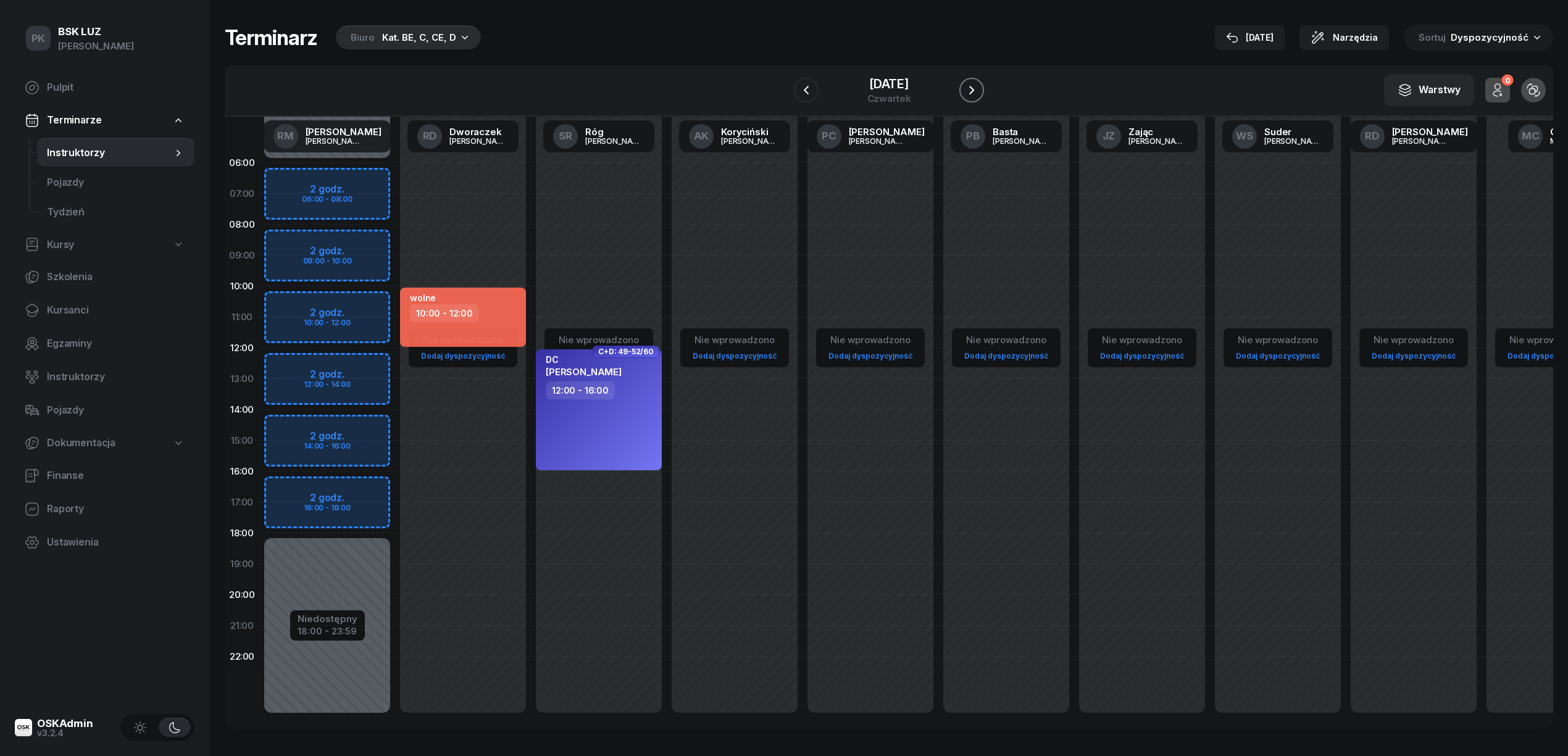
click at [979, 92] on icon "button" at bounding box center [971, 90] width 15 height 15
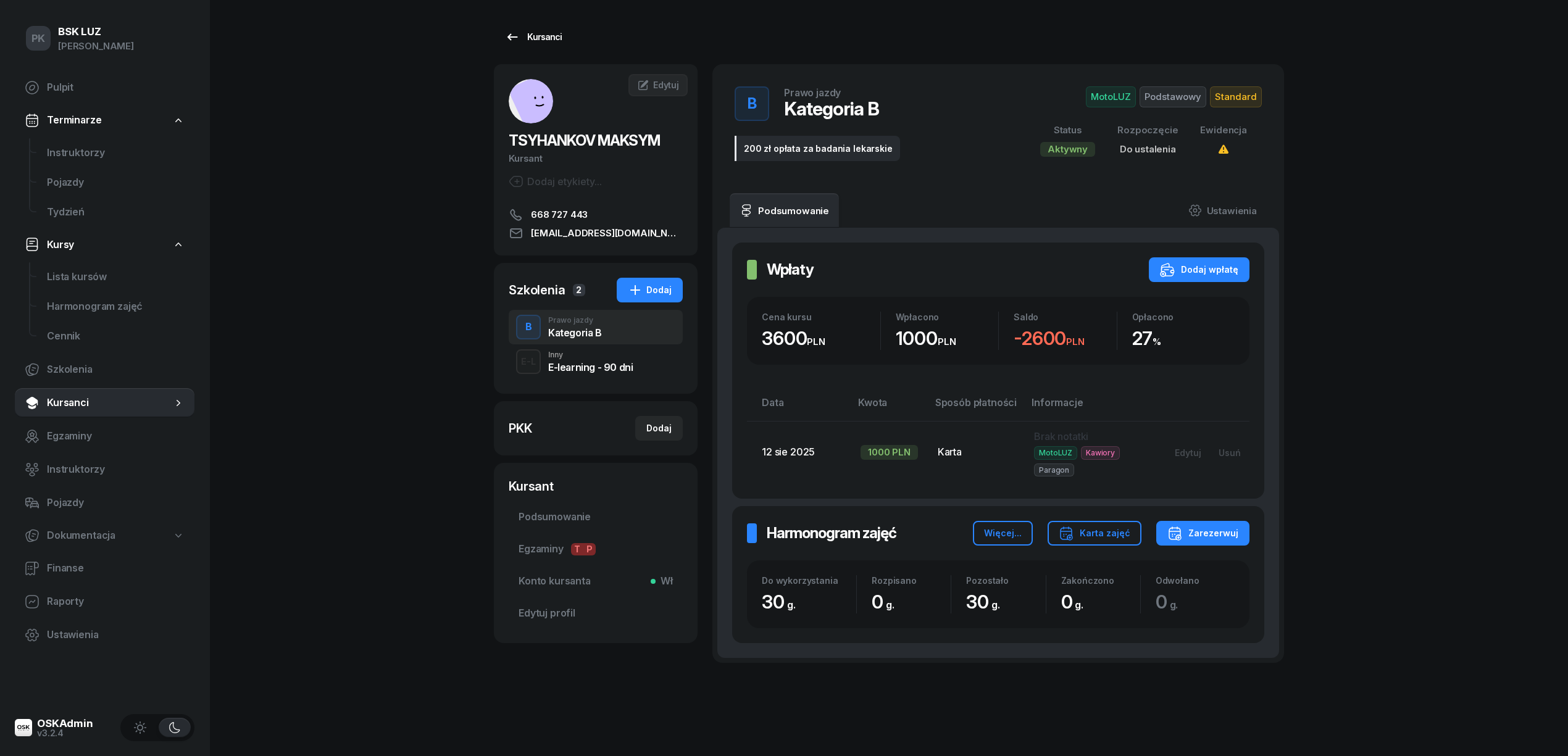
click at [546, 40] on div "Kursanci" at bounding box center [533, 36] width 57 height 15
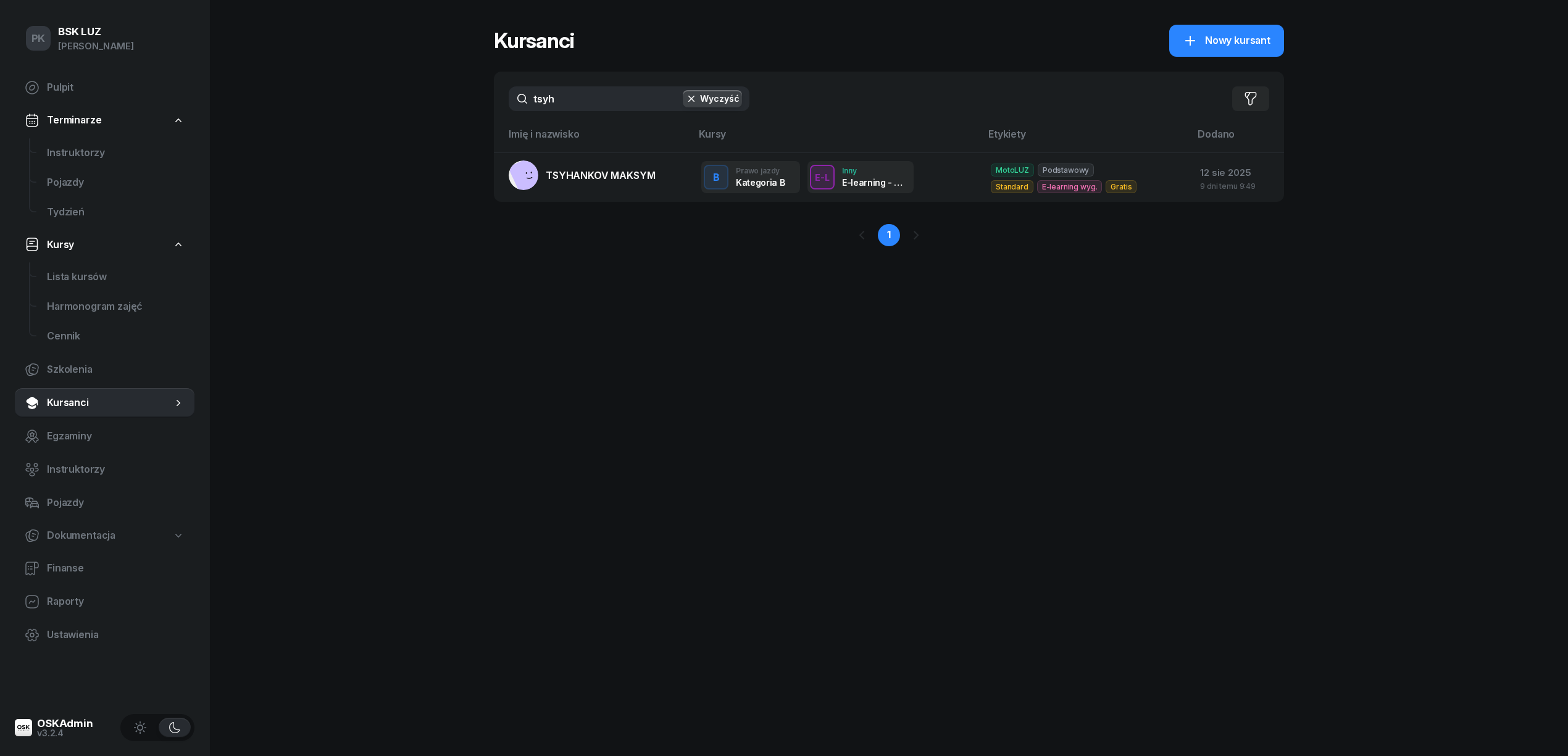
click at [519, 99] on input "tsyh" at bounding box center [629, 99] width 241 height 25
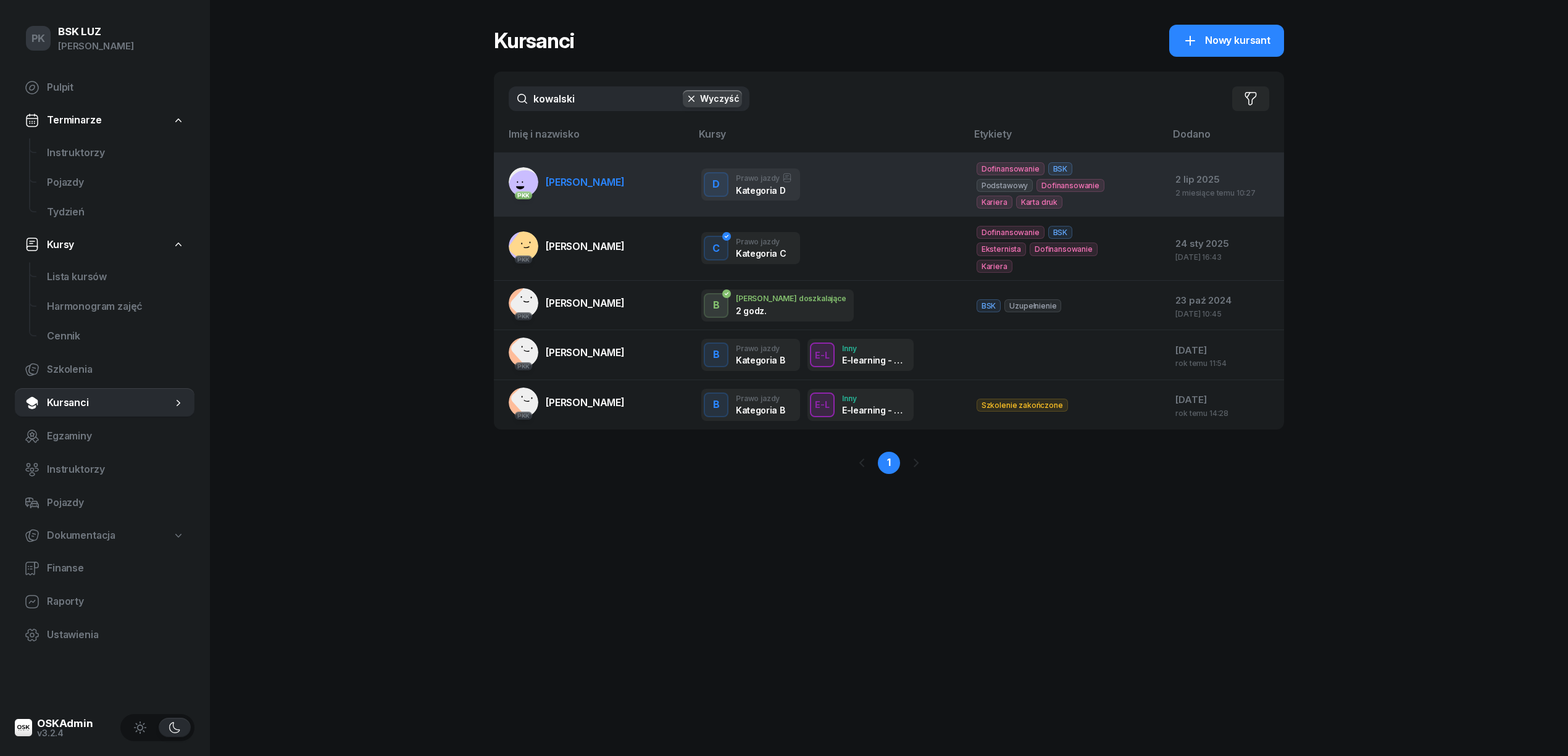
type input "kowalski"
click at [610, 186] on span "[PERSON_NAME]" at bounding box center [586, 182] width 79 height 12
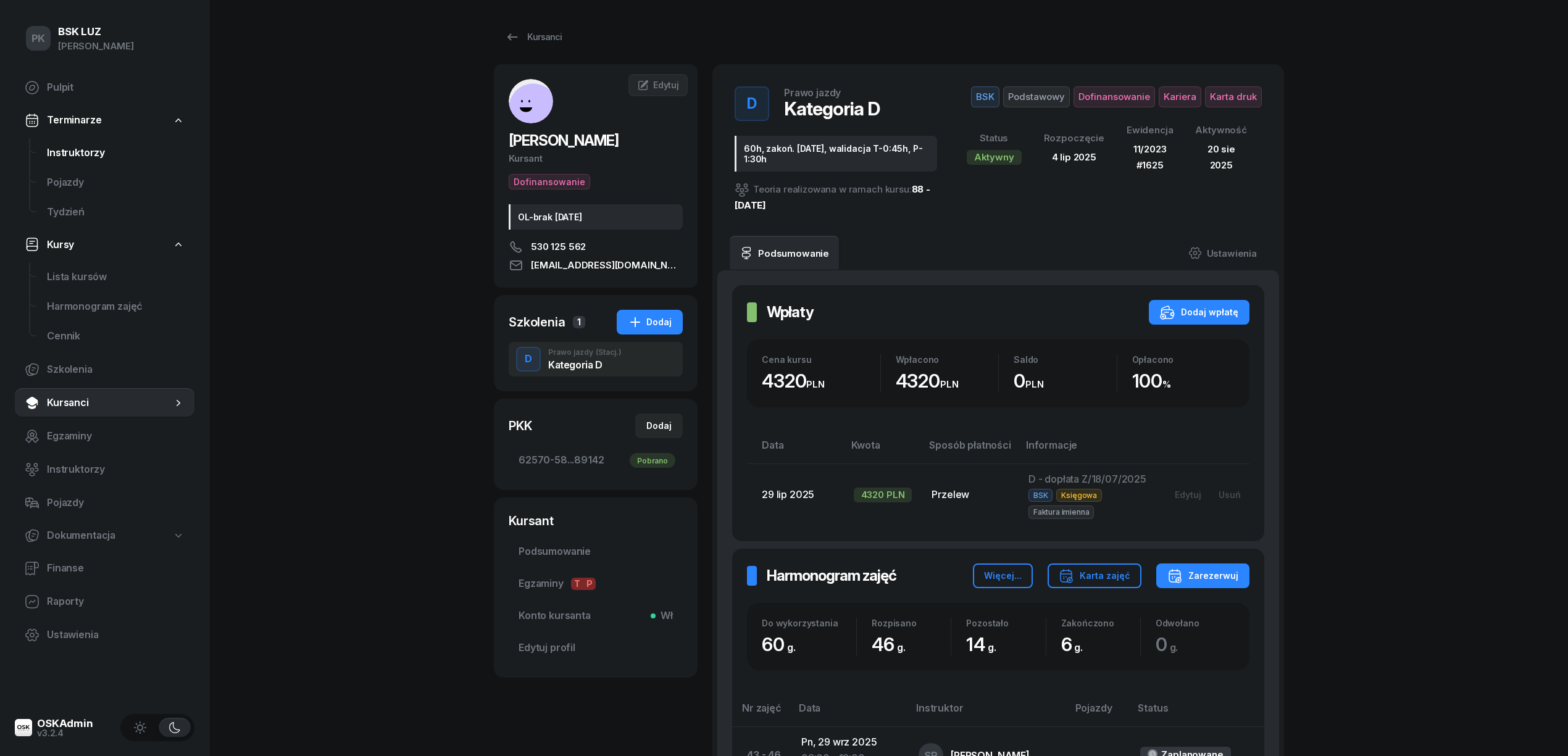
click at [67, 156] on span "Instruktorzy" at bounding box center [115, 153] width 137 height 16
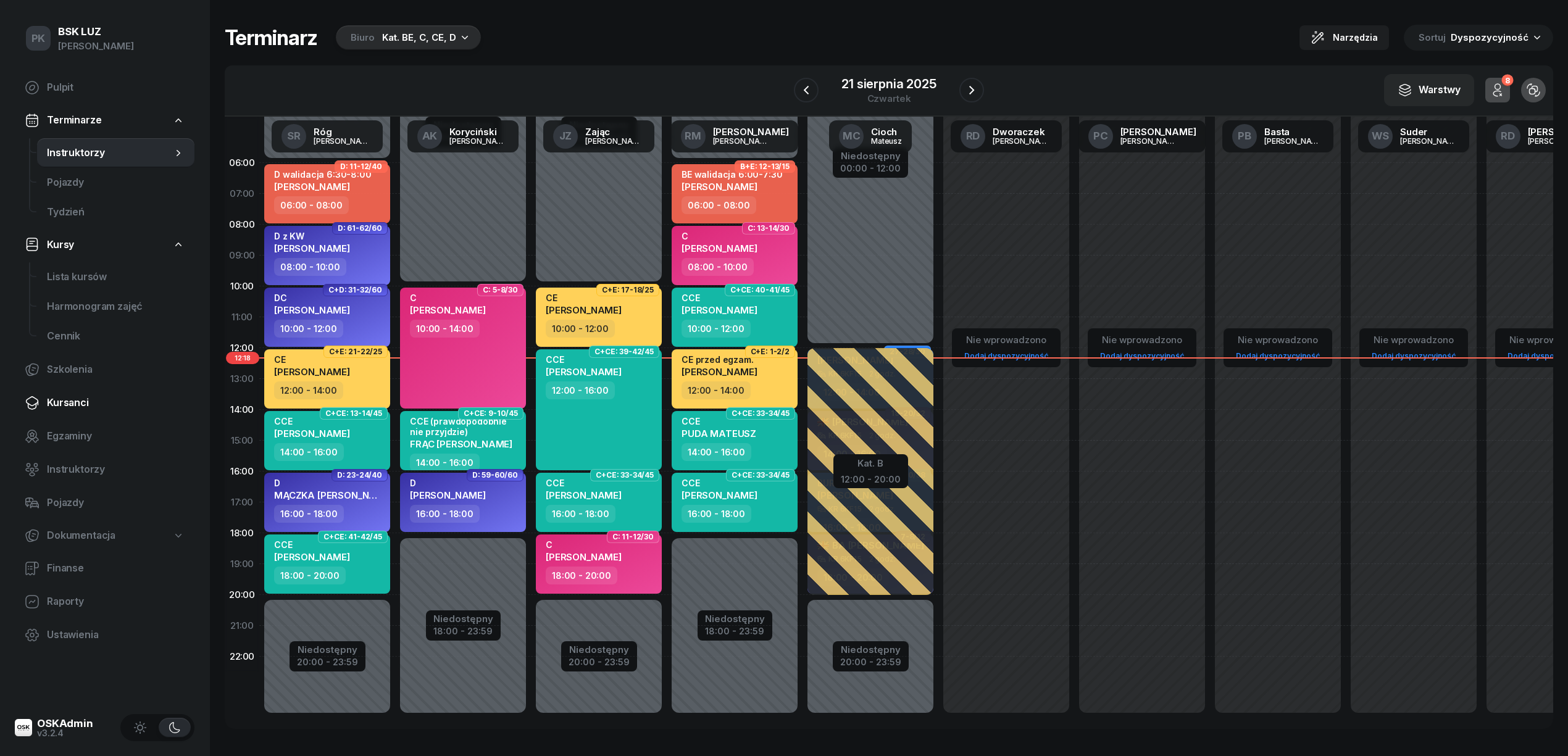
click at [75, 401] on span "Kursanci" at bounding box center [115, 403] width 137 height 16
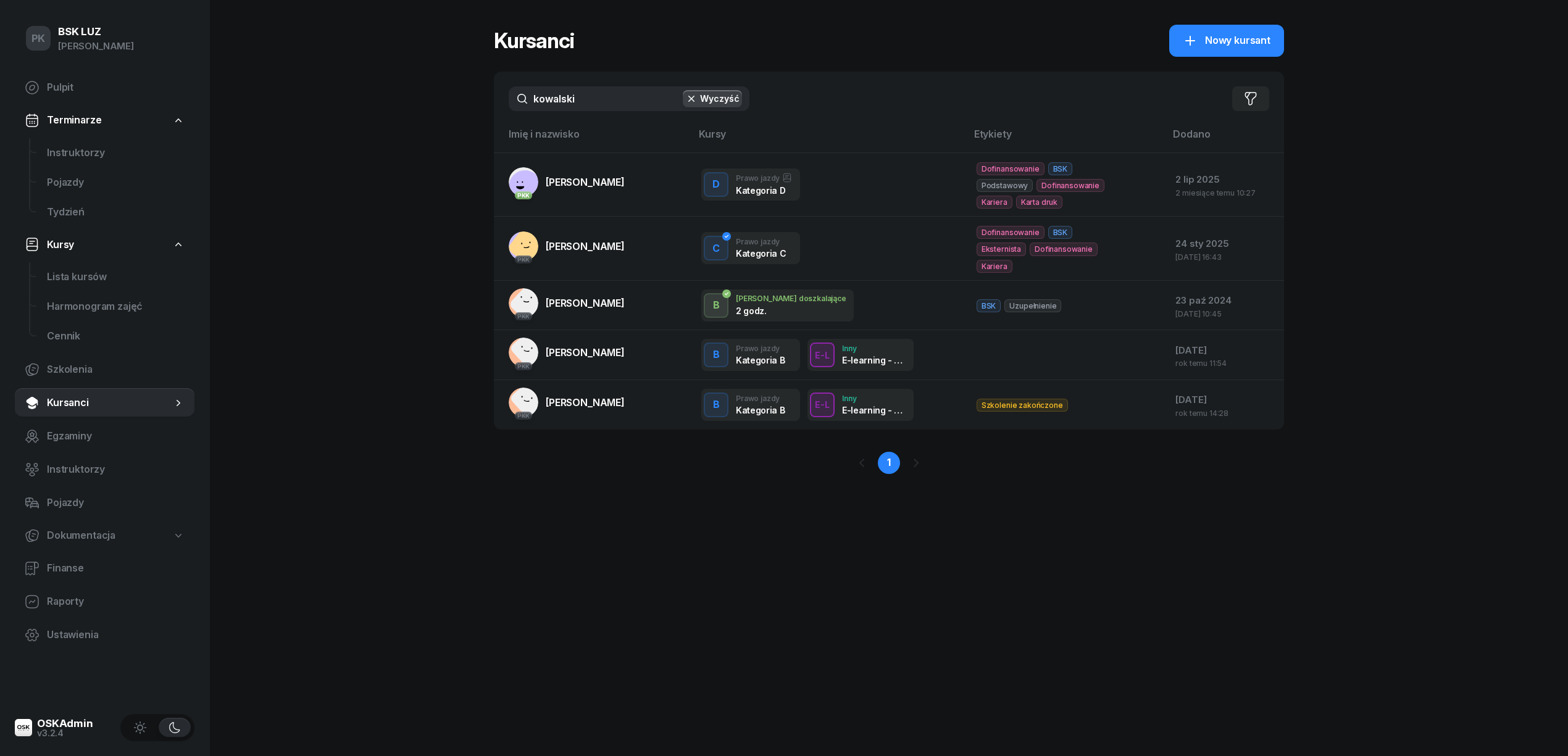
drag, startPoint x: 462, startPoint y: 109, endPoint x: 445, endPoint y: 117, distance: 18.8
click at [452, 114] on div "PK BSK [PERSON_NAME] Pulpit Terminarze Instruktorzy Pojazdy Tydzień Kursy Lista…" at bounding box center [784, 378] width 1568 height 756
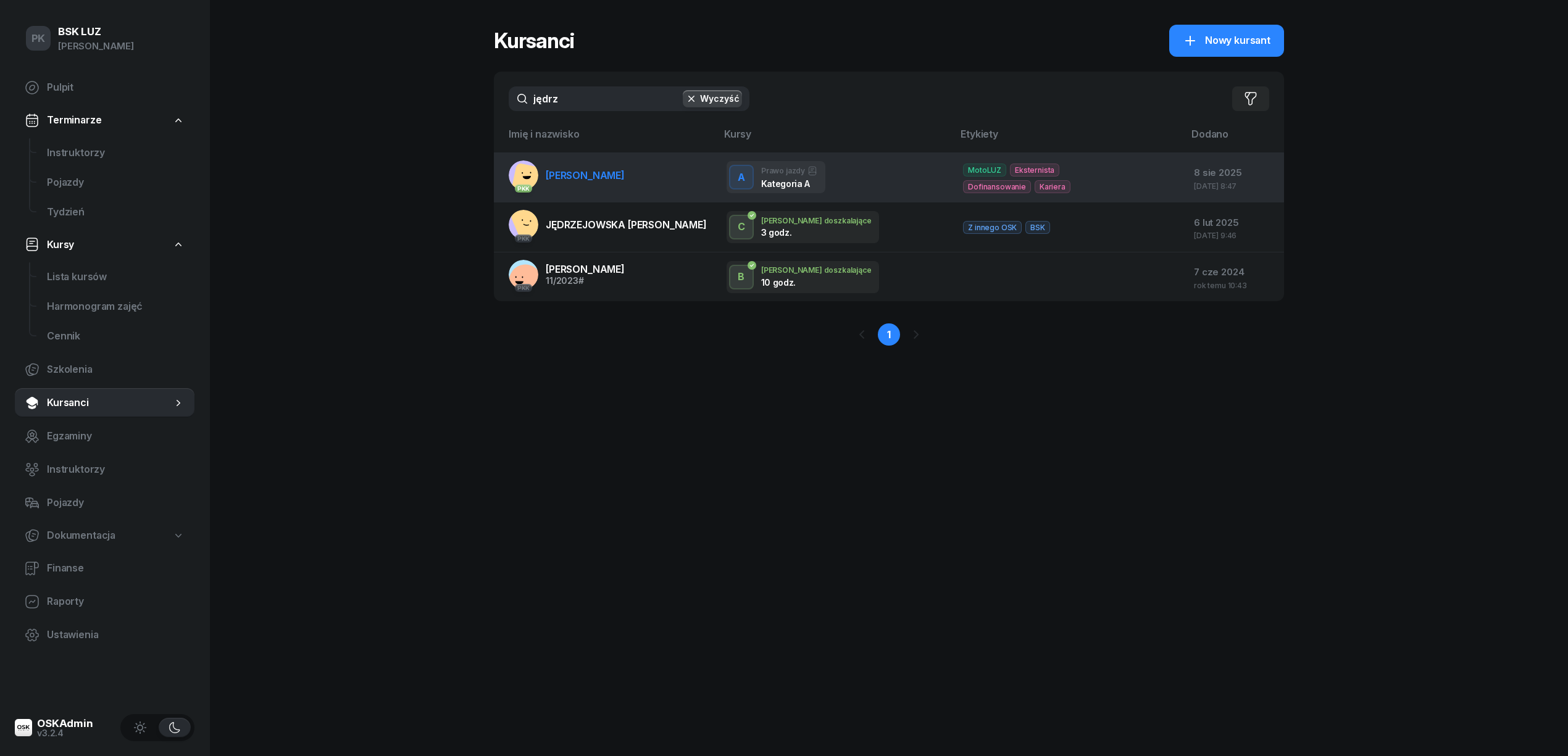
type input "jędrz"
click at [611, 182] on link "PKK [PERSON_NAME]" at bounding box center [566, 175] width 116 height 29
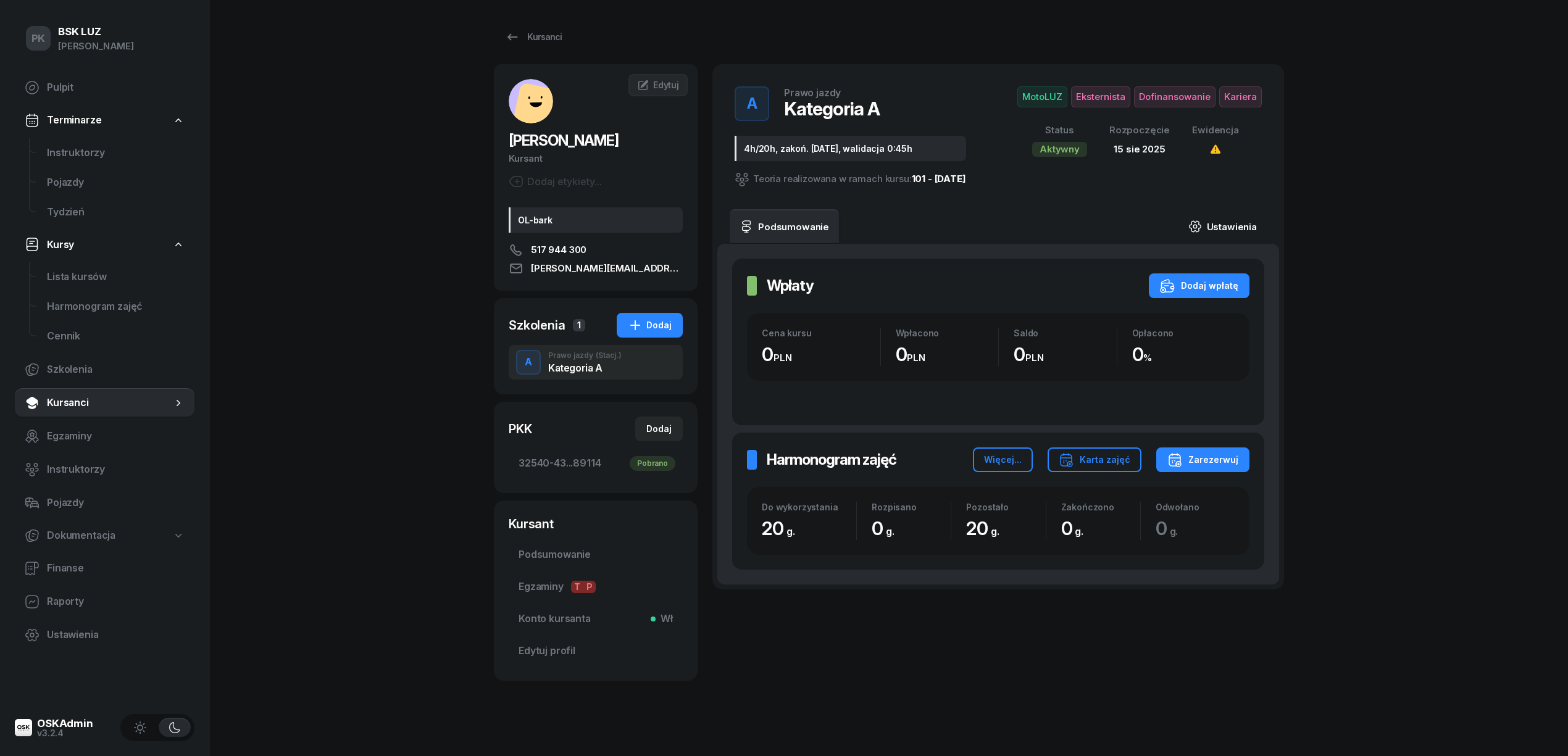
click at [1241, 220] on link "Ustawienia" at bounding box center [1222, 226] width 89 height 35
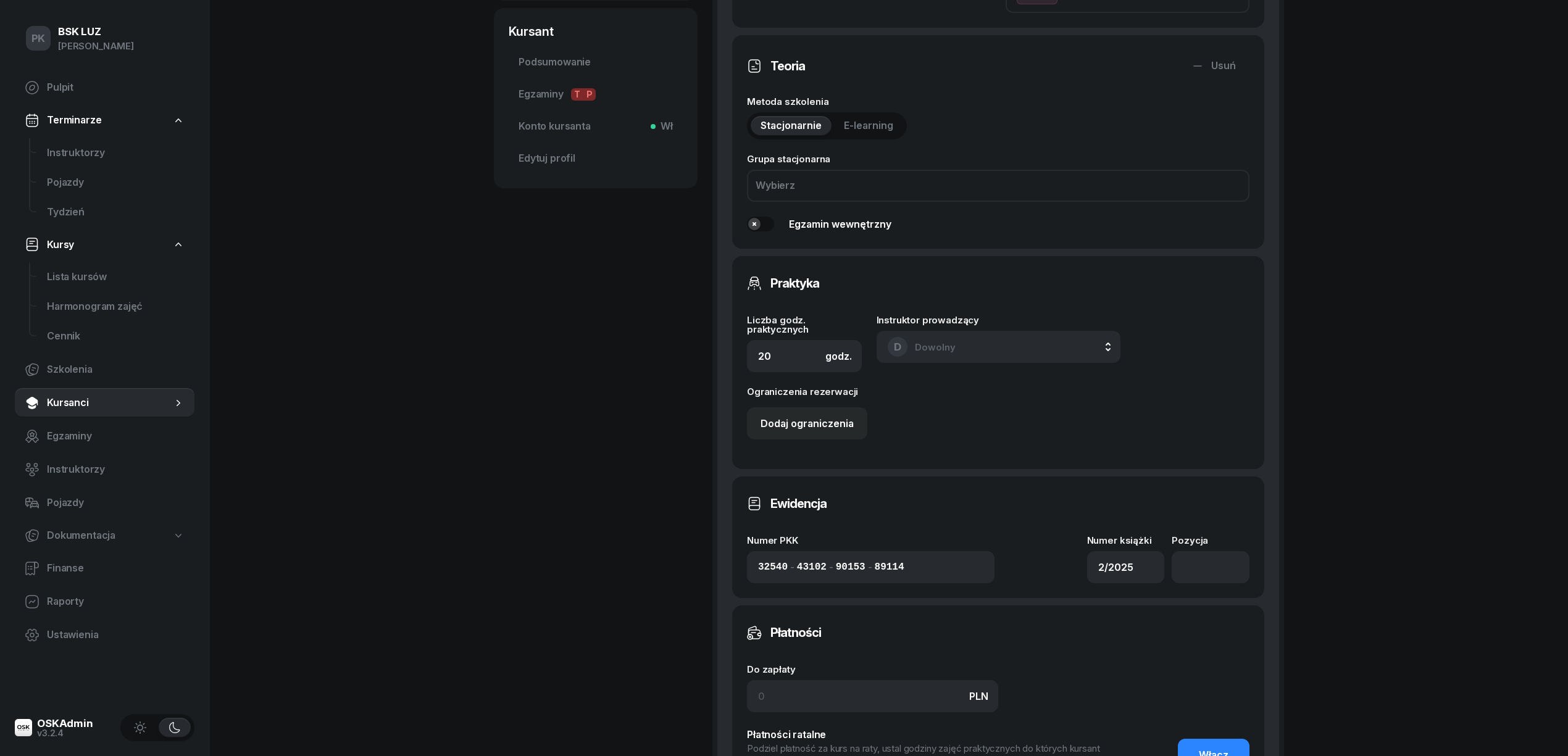
scroll to position [494, 0]
click at [1208, 573] on input "number" at bounding box center [1211, 565] width 78 height 32
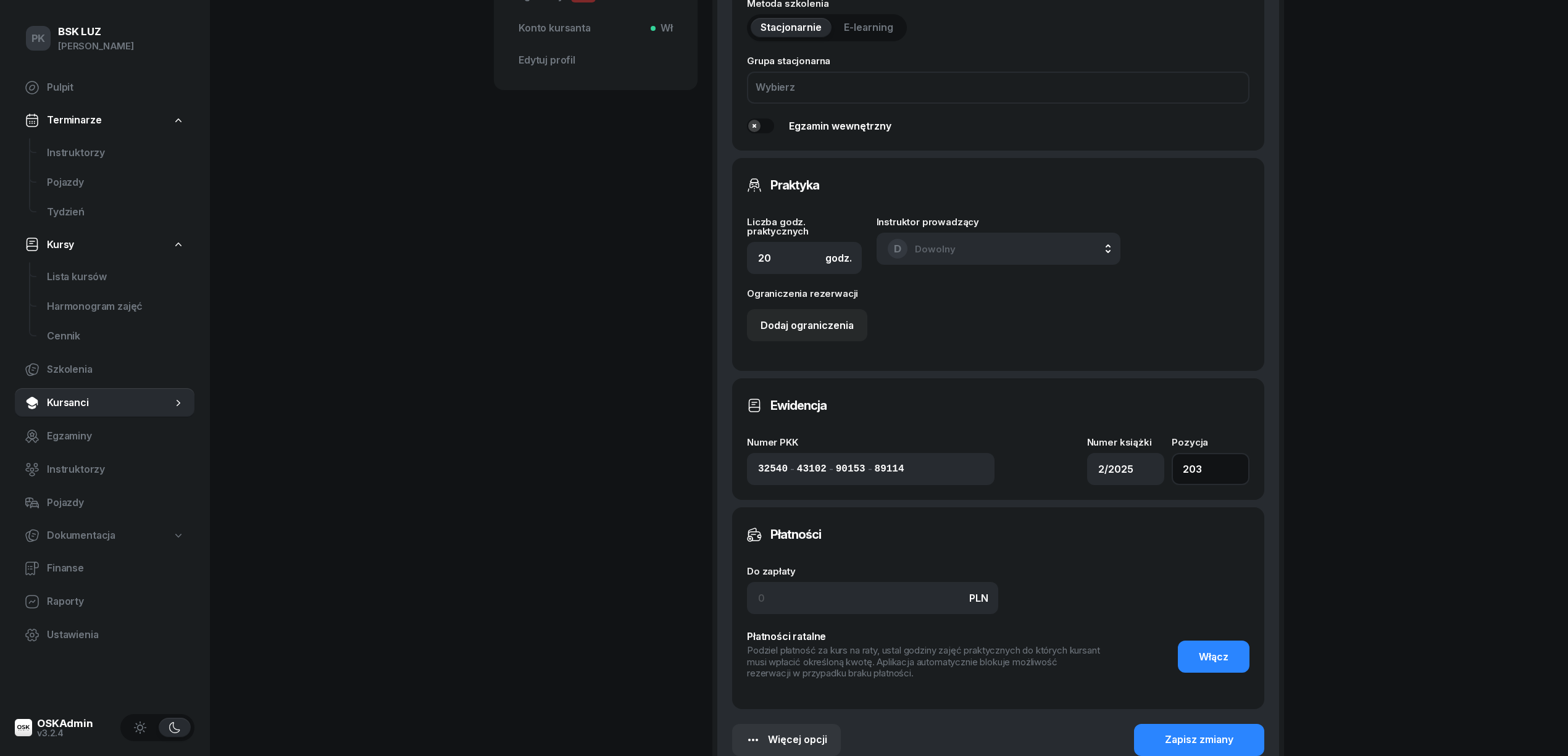
scroll to position [730, 0]
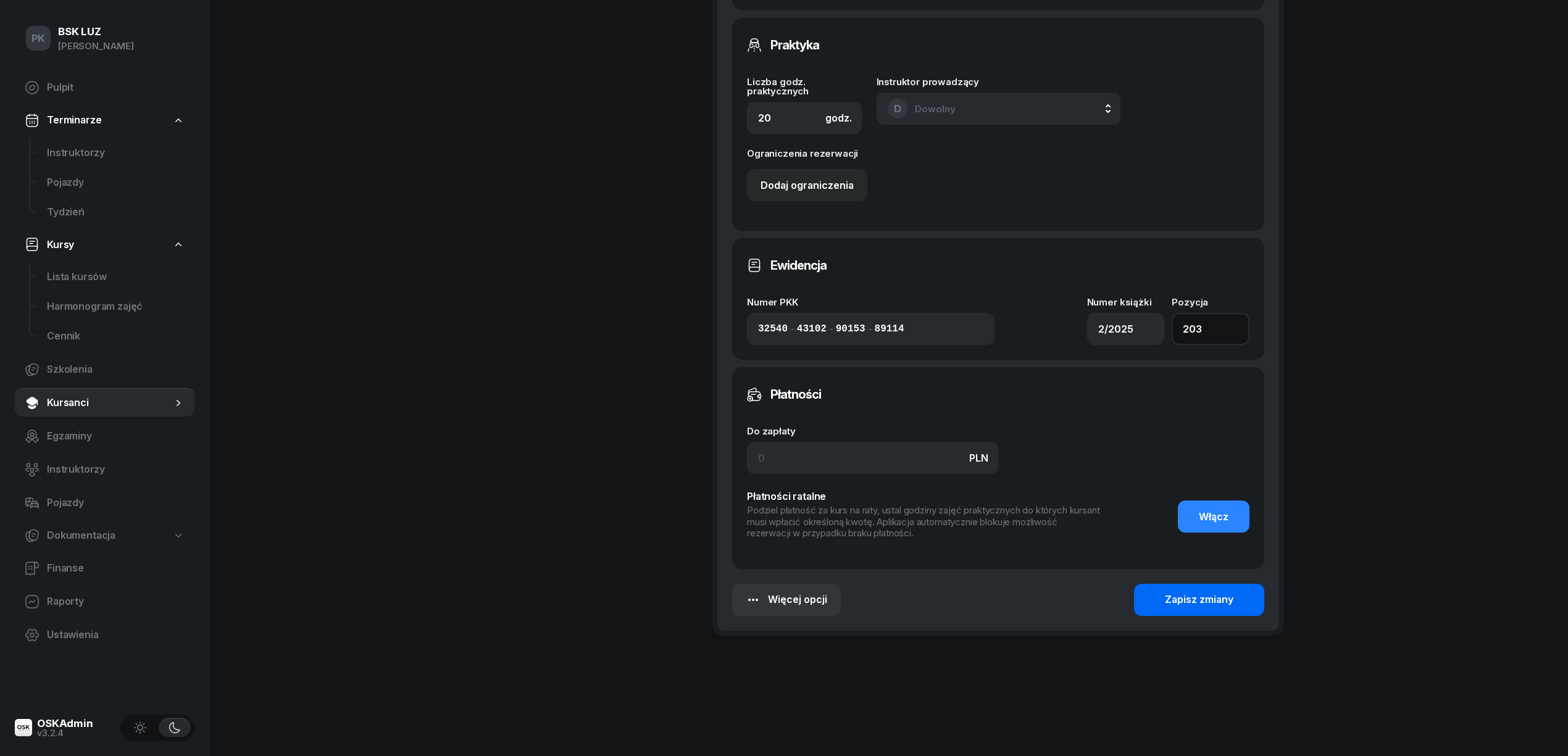
type input "203"
click at [1206, 605] on div "Zapisz zmiany" at bounding box center [1199, 599] width 68 height 16
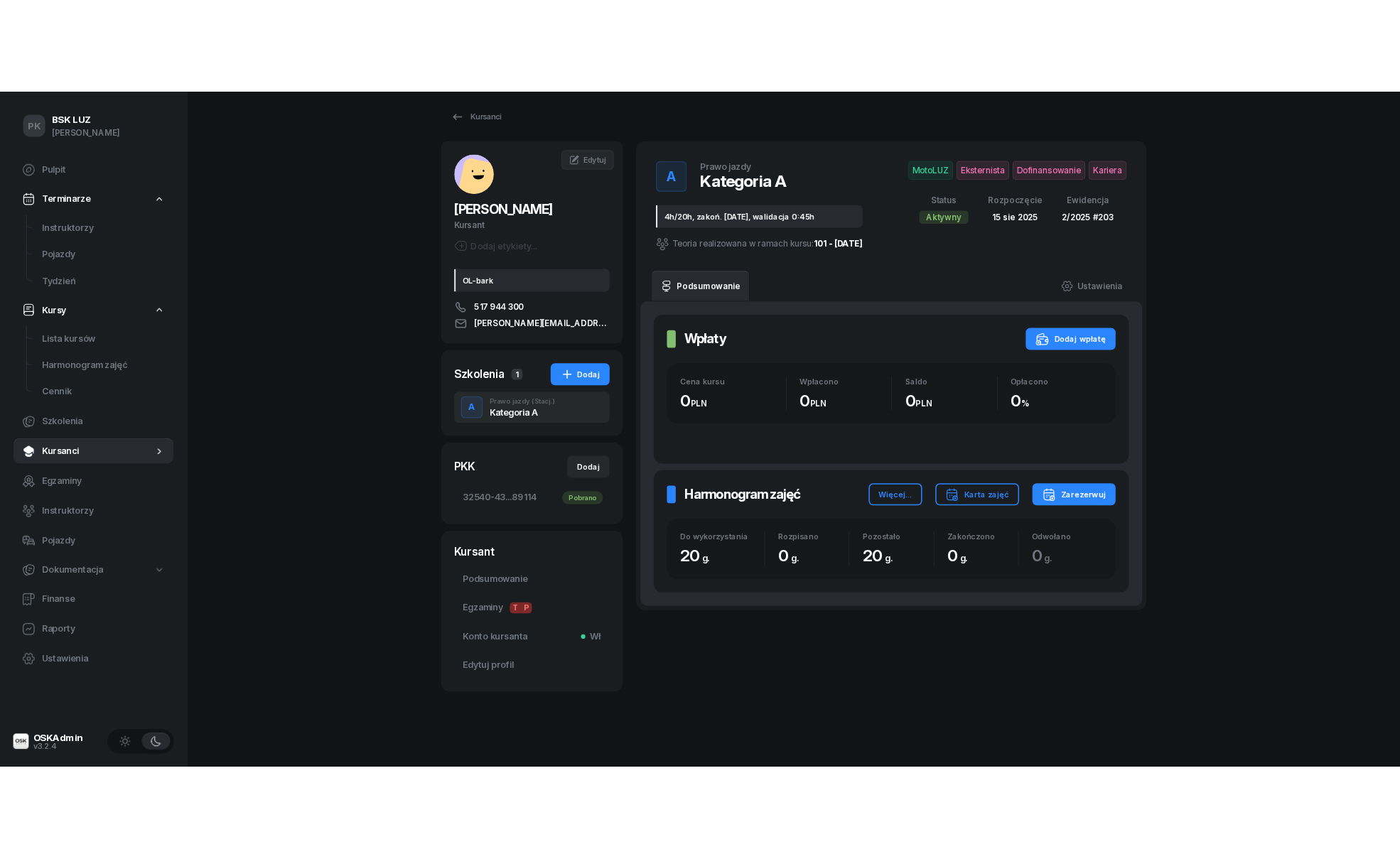
scroll to position [21, 0]
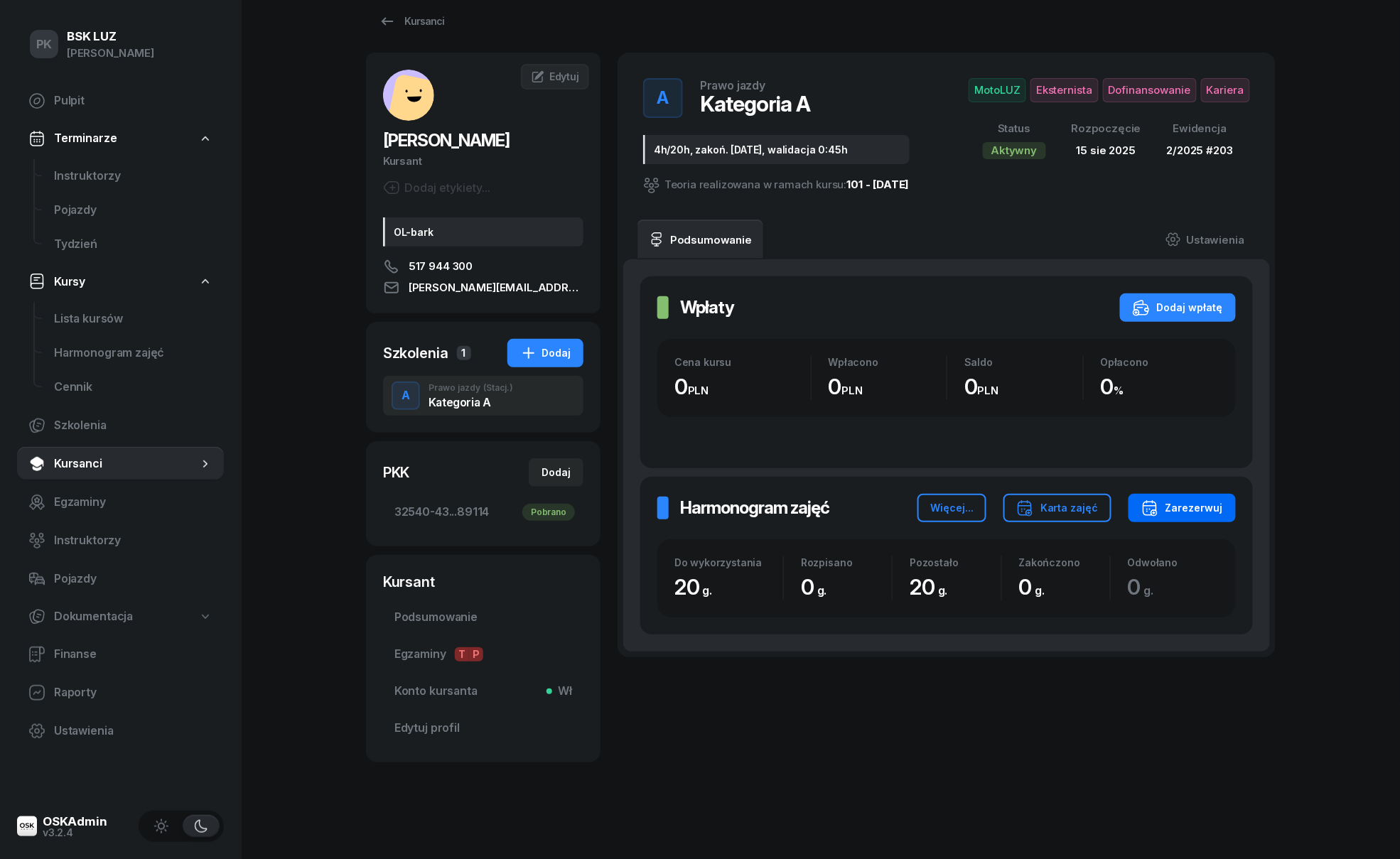
click at [1186, 504] on div "Zarezerwuj" at bounding box center [1181, 508] width 81 height 17
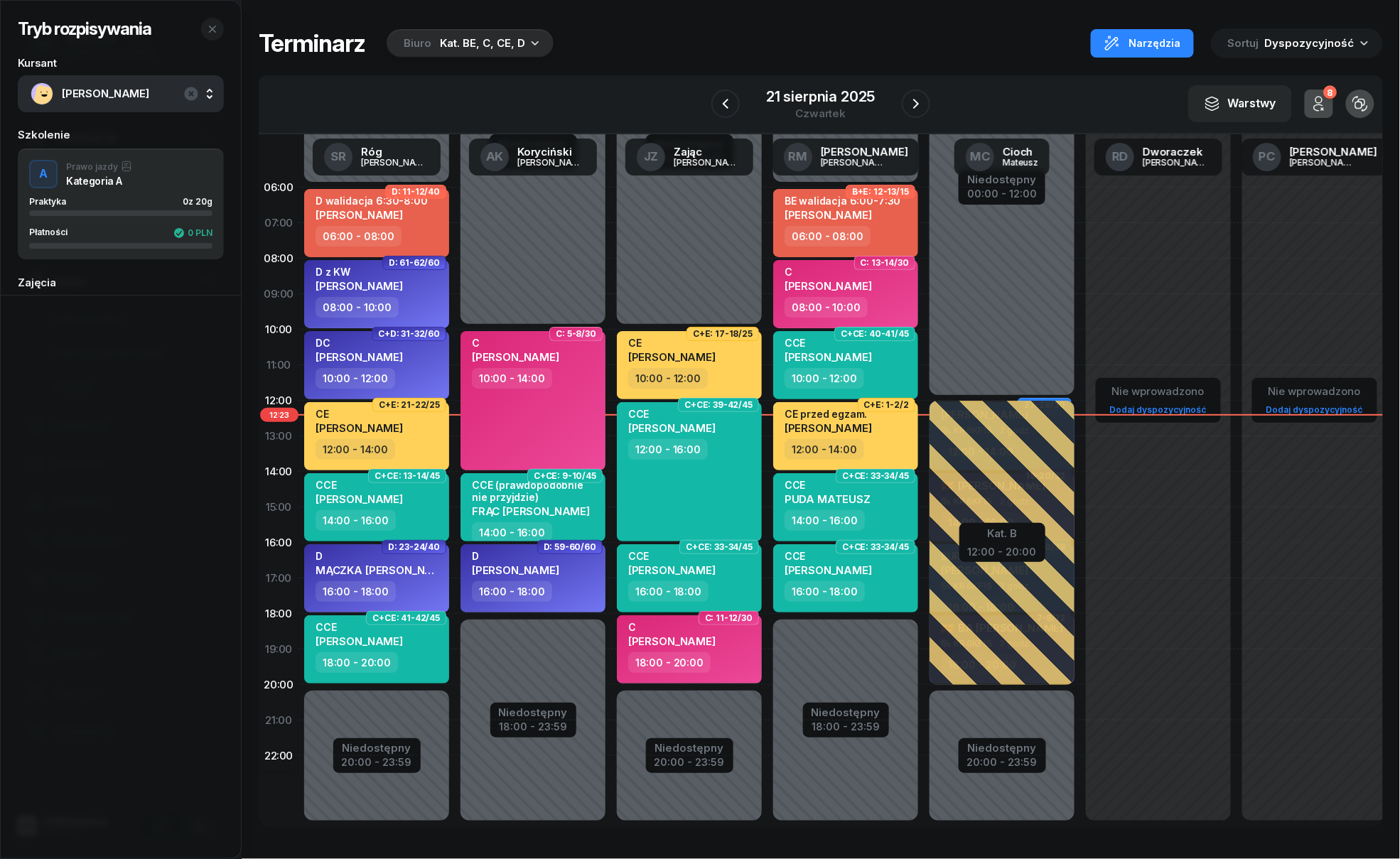
click at [486, 40] on div "Kat. BE, C, CE, D" at bounding box center [482, 43] width 85 height 17
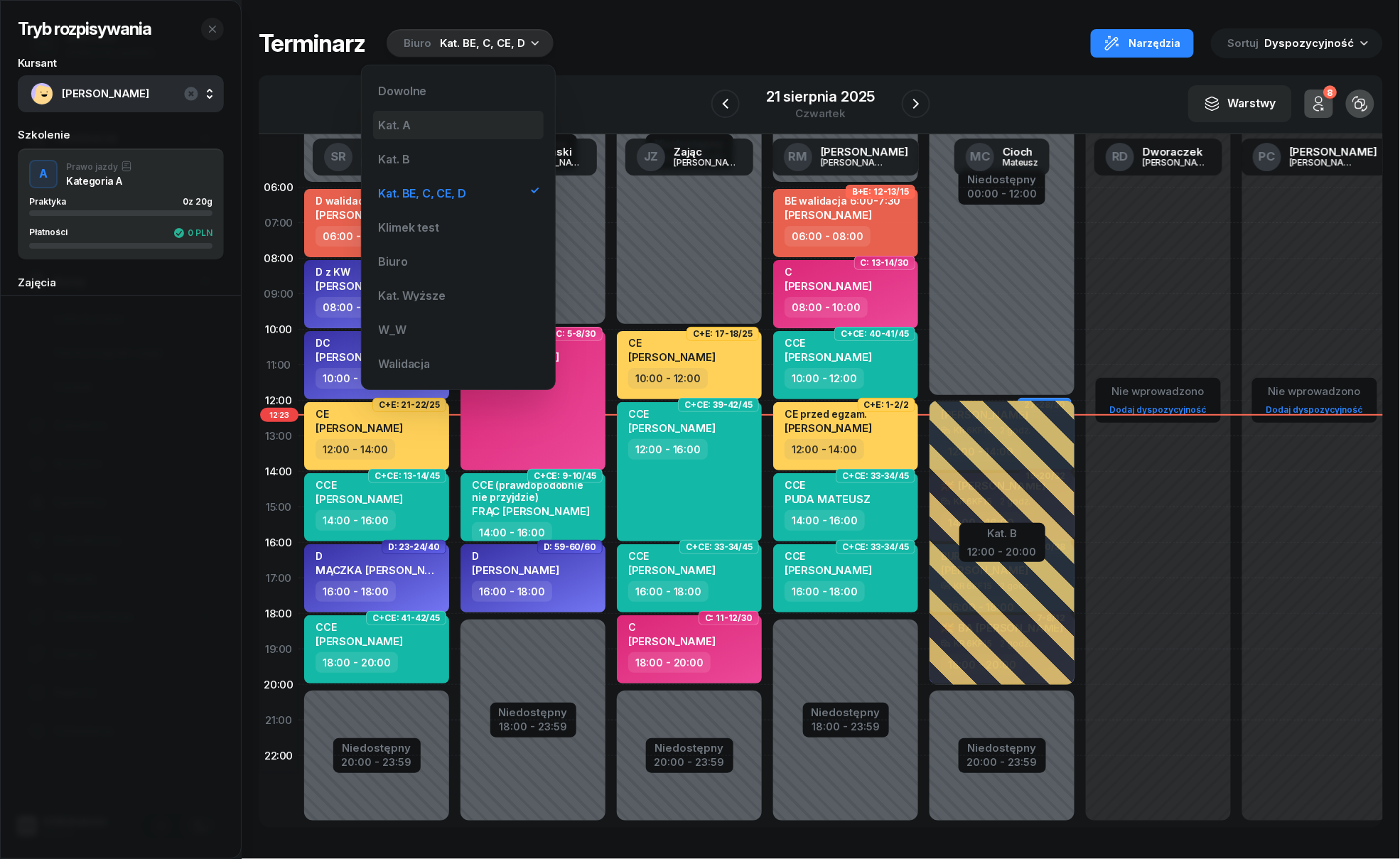
click at [405, 123] on div "Kat. A" at bounding box center [395, 125] width 32 height 12
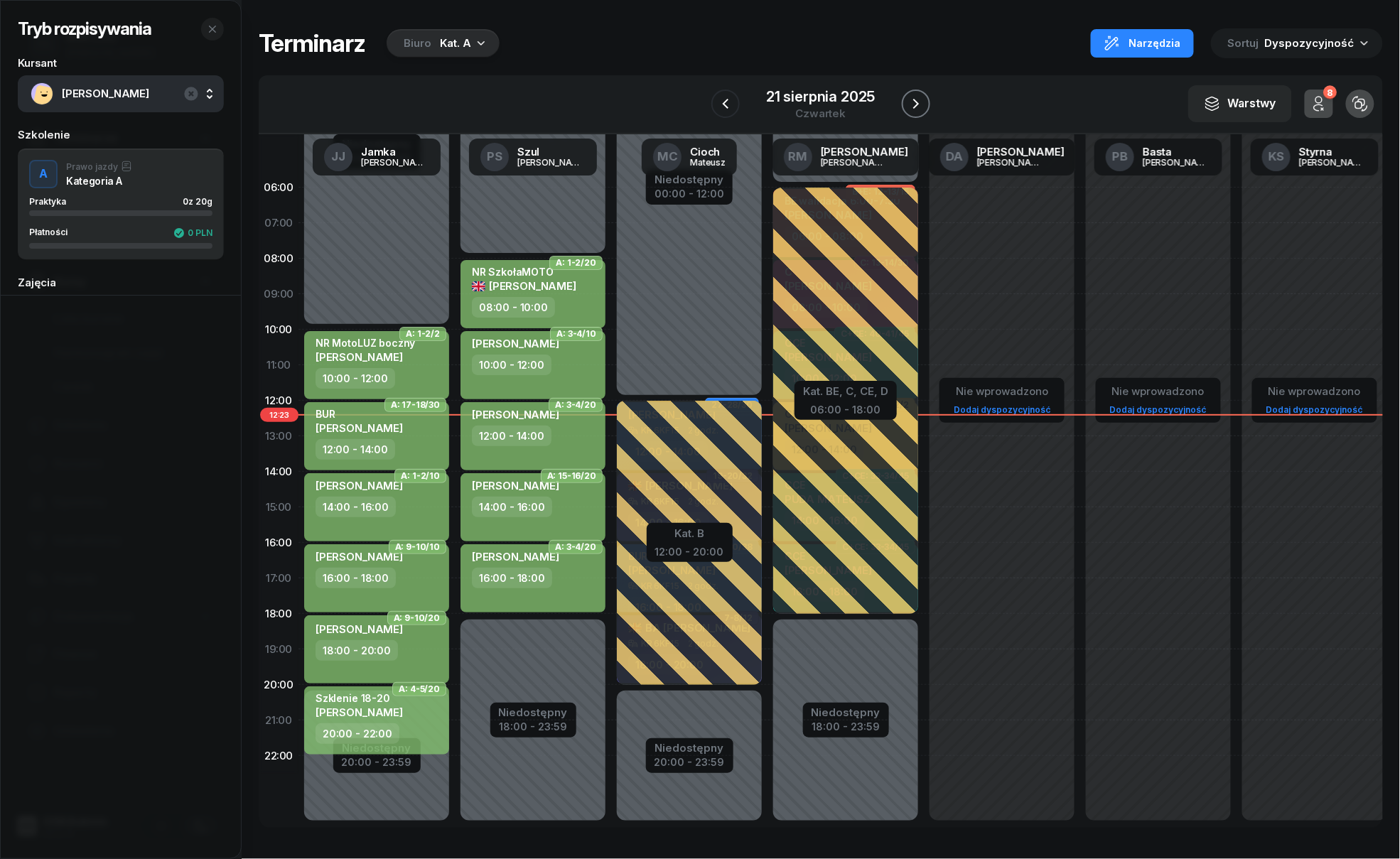
click at [914, 100] on icon "button" at bounding box center [915, 103] width 5 height 10
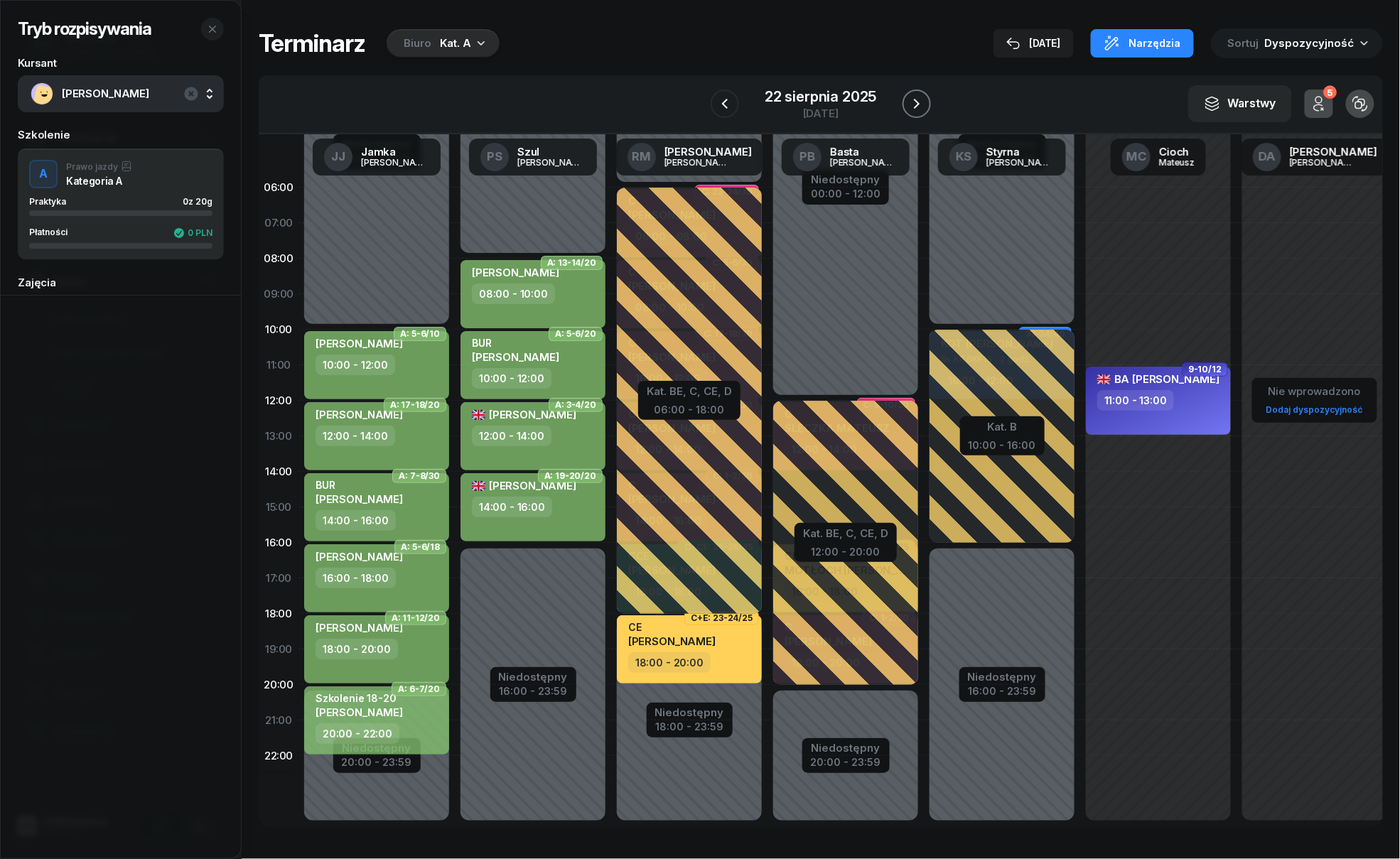
click at [914, 100] on icon "button" at bounding box center [916, 103] width 5 height 10
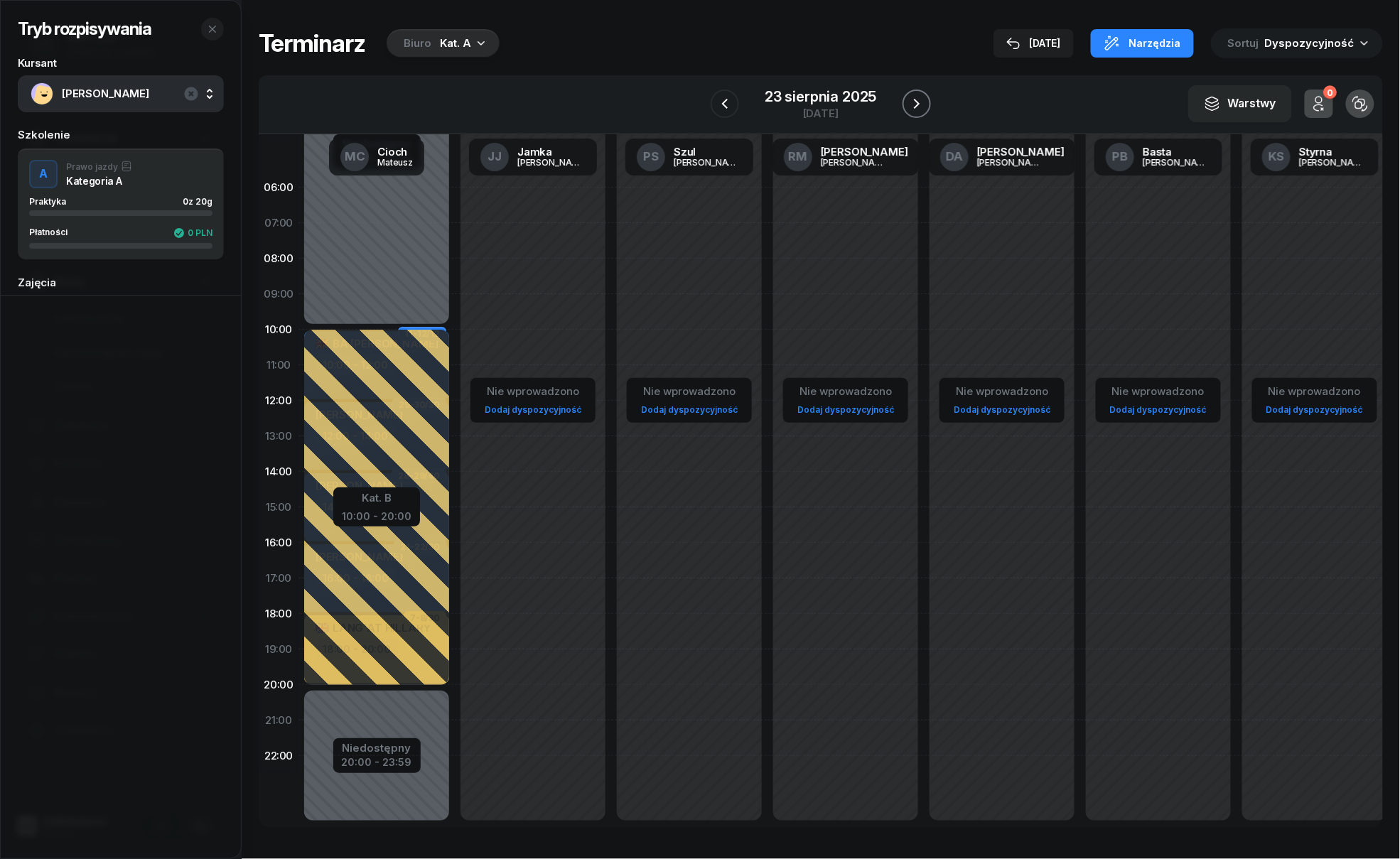
click at [914, 100] on icon "button" at bounding box center [916, 103] width 5 height 10
click at [914, 100] on icon "button" at bounding box center [916, 104] width 17 height 17
click at [914, 100] on icon "button" at bounding box center [916, 103] width 5 height 10
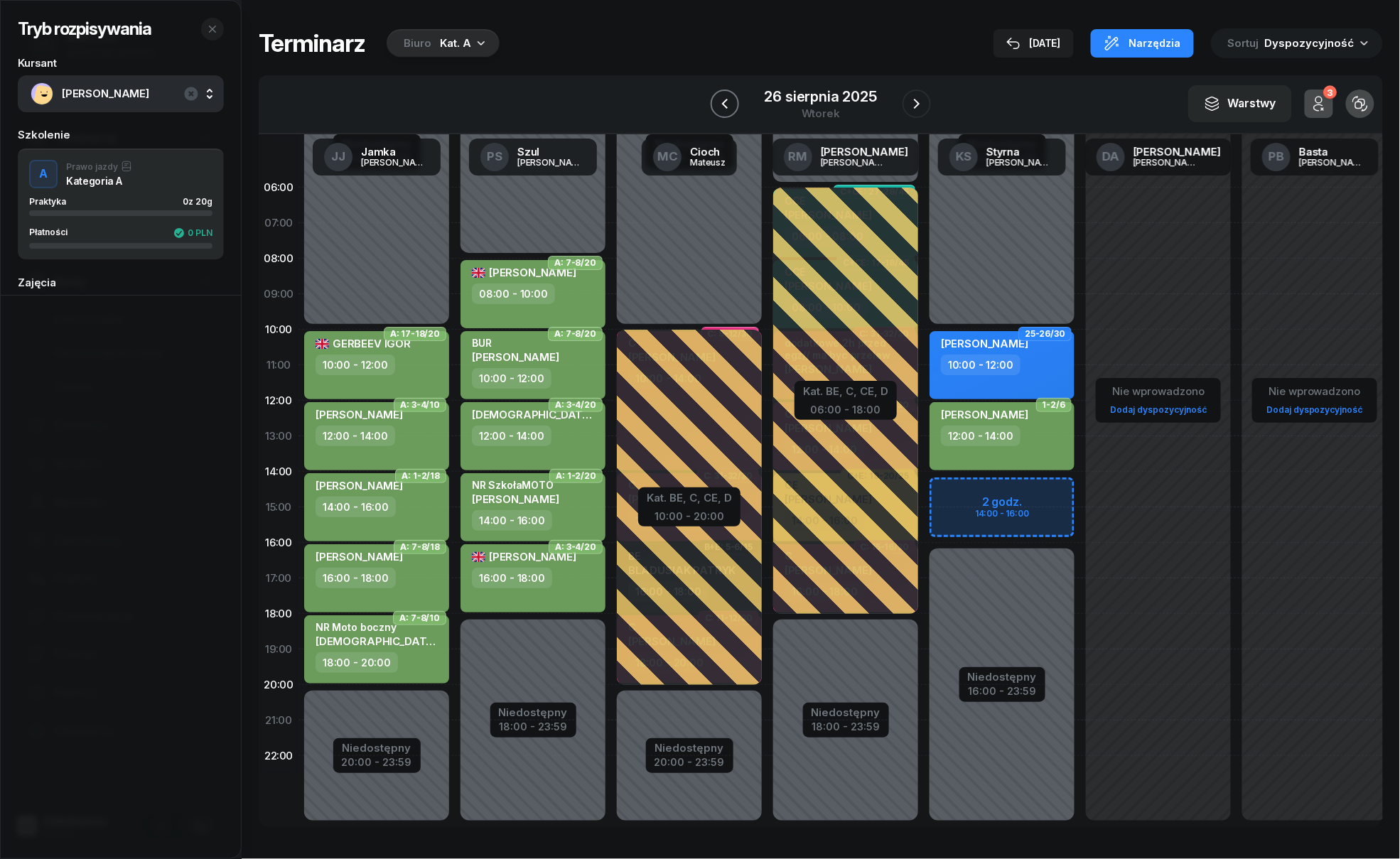
click at [719, 98] on icon "button" at bounding box center [724, 104] width 17 height 17
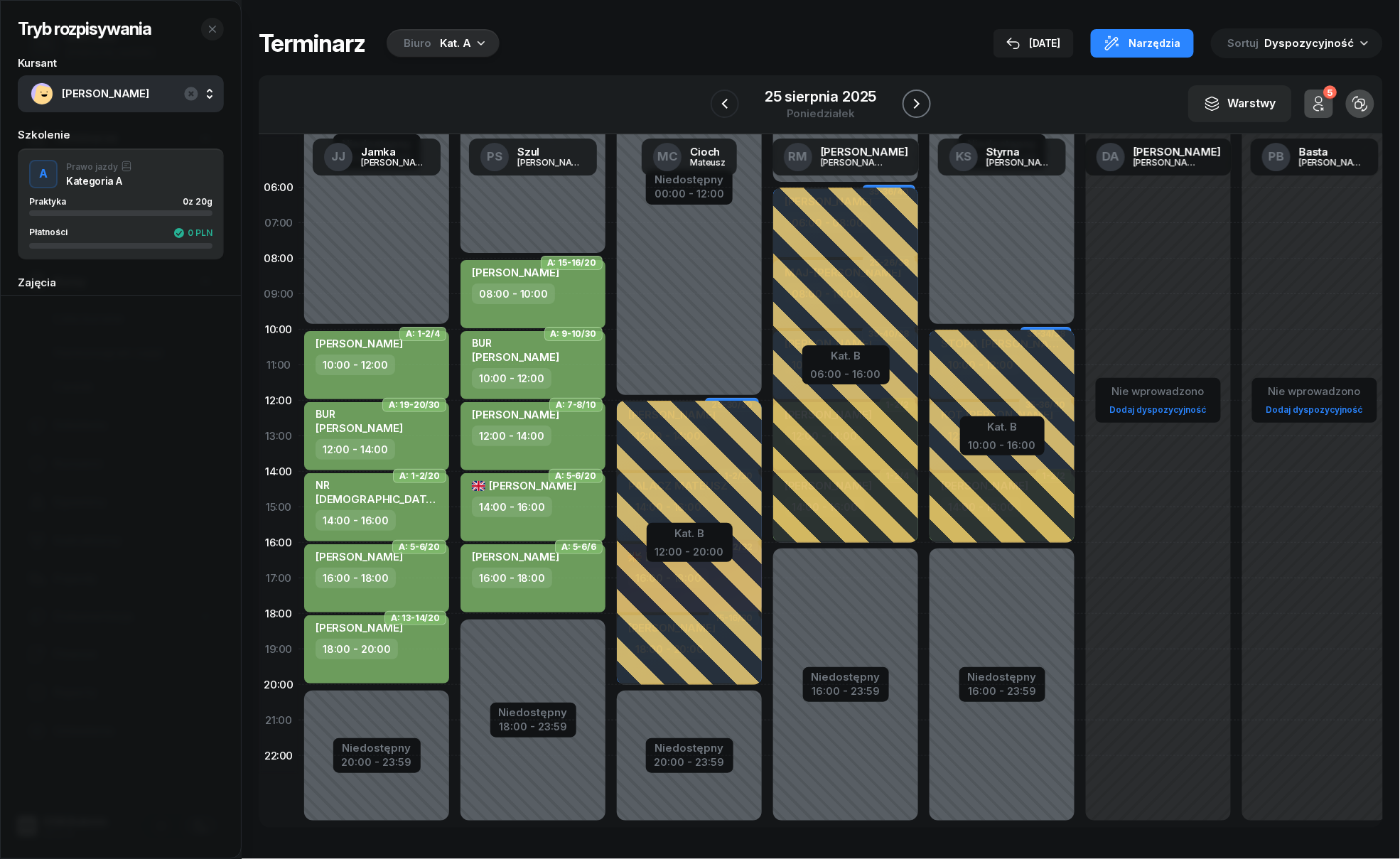
click at [916, 104] on icon "button" at bounding box center [916, 104] width 17 height 17
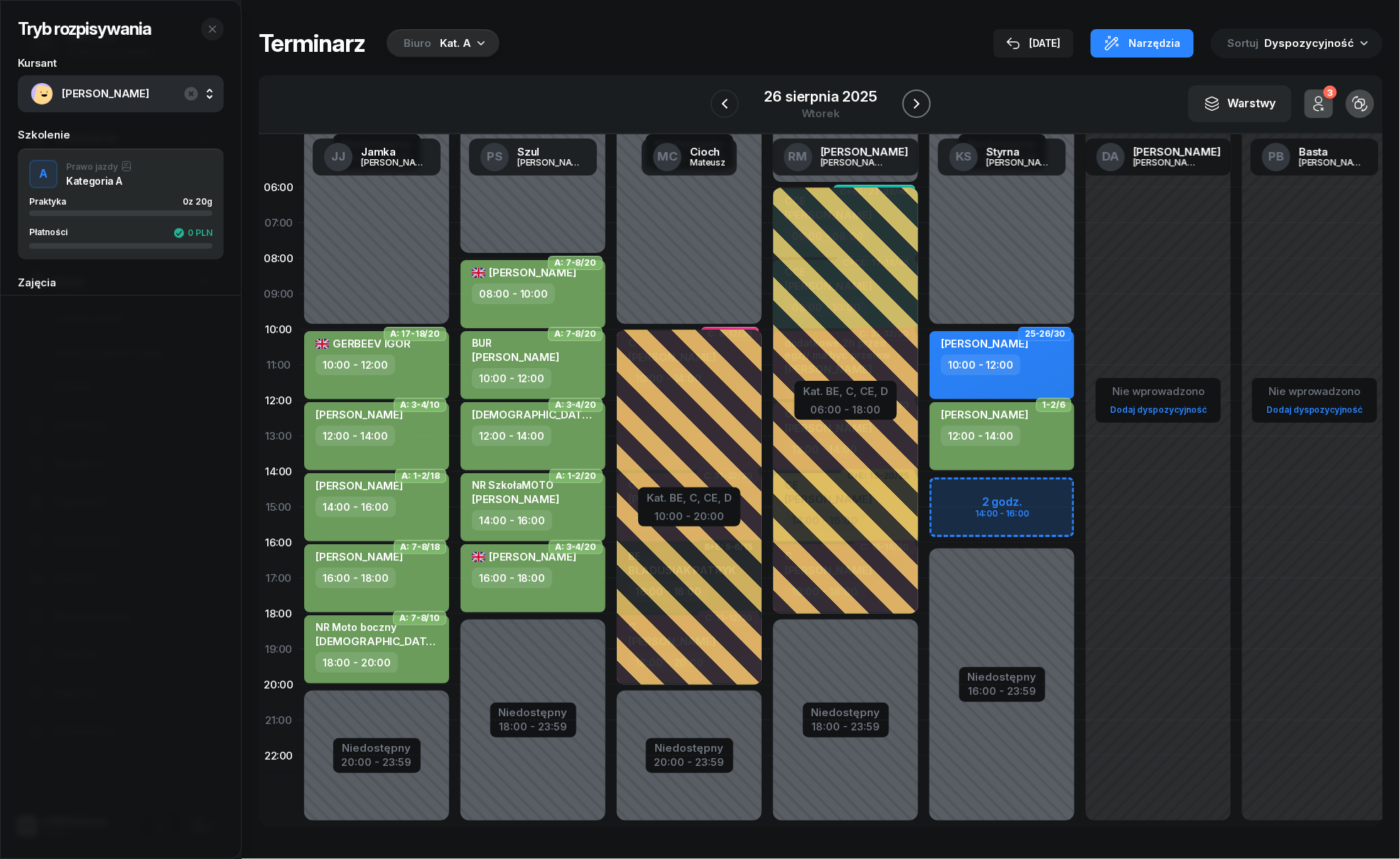
click at [916, 104] on icon "button" at bounding box center [916, 104] width 17 height 17
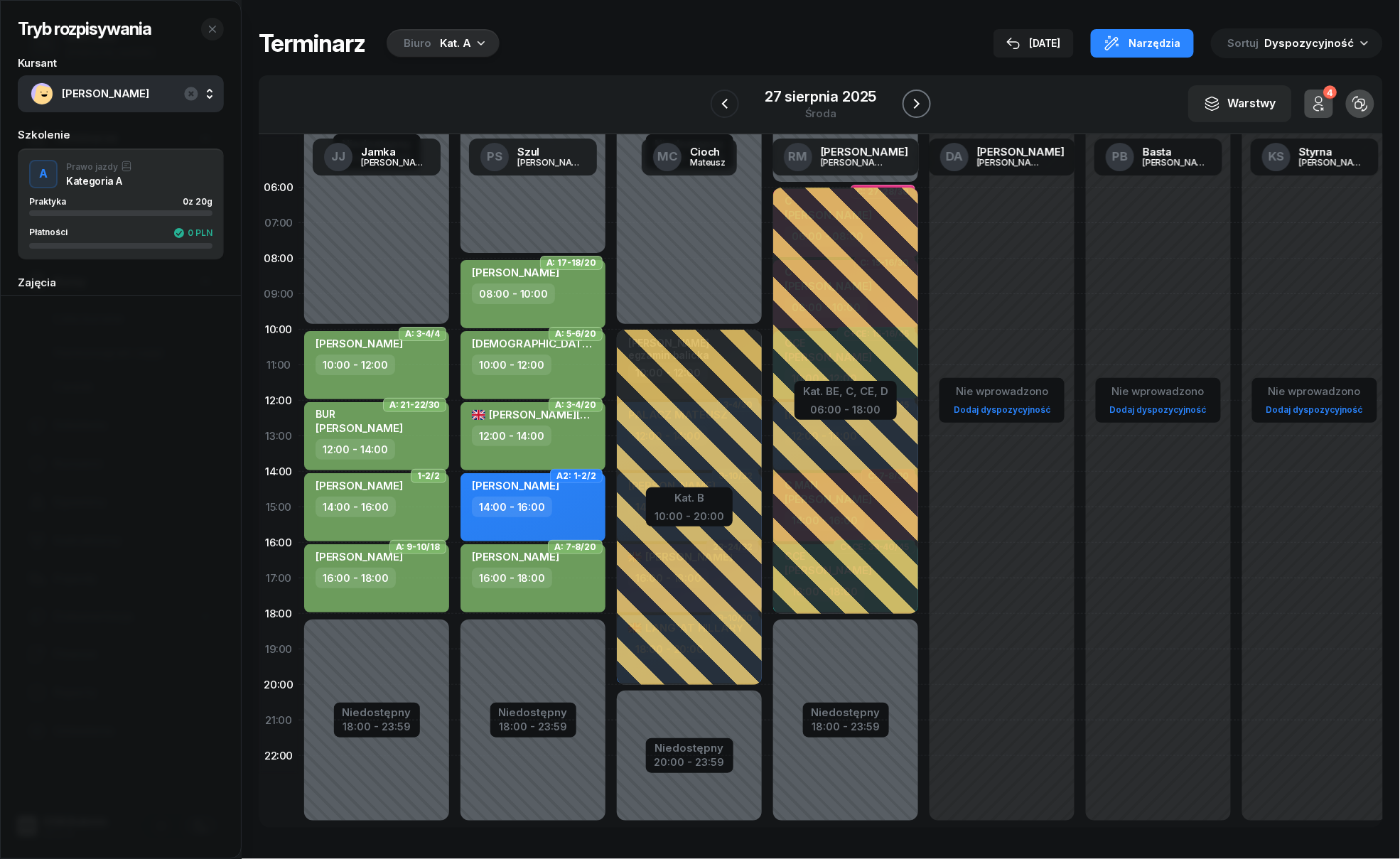
click at [916, 104] on icon "button" at bounding box center [916, 104] width 17 height 17
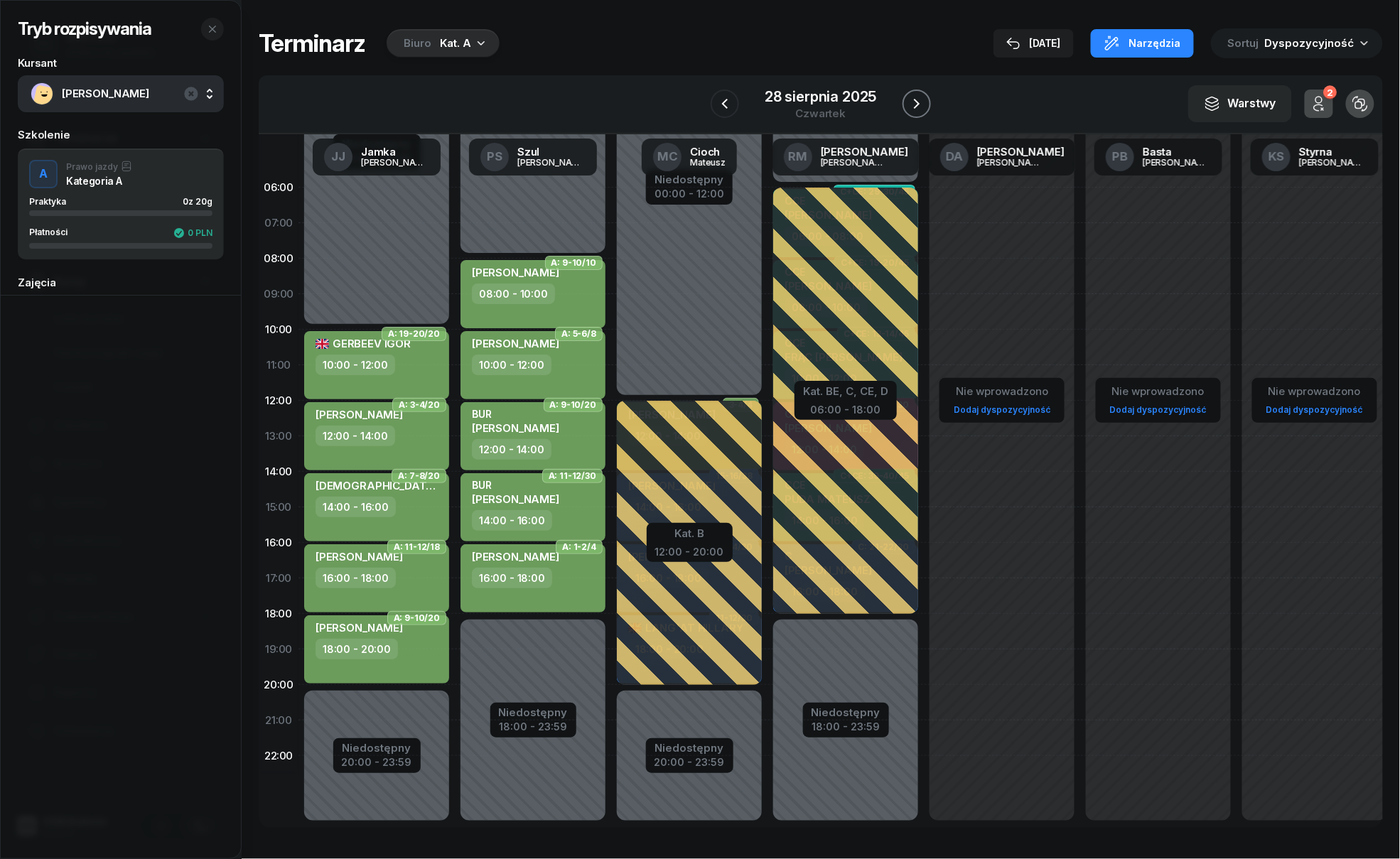
click at [916, 104] on icon "button" at bounding box center [916, 104] width 17 height 17
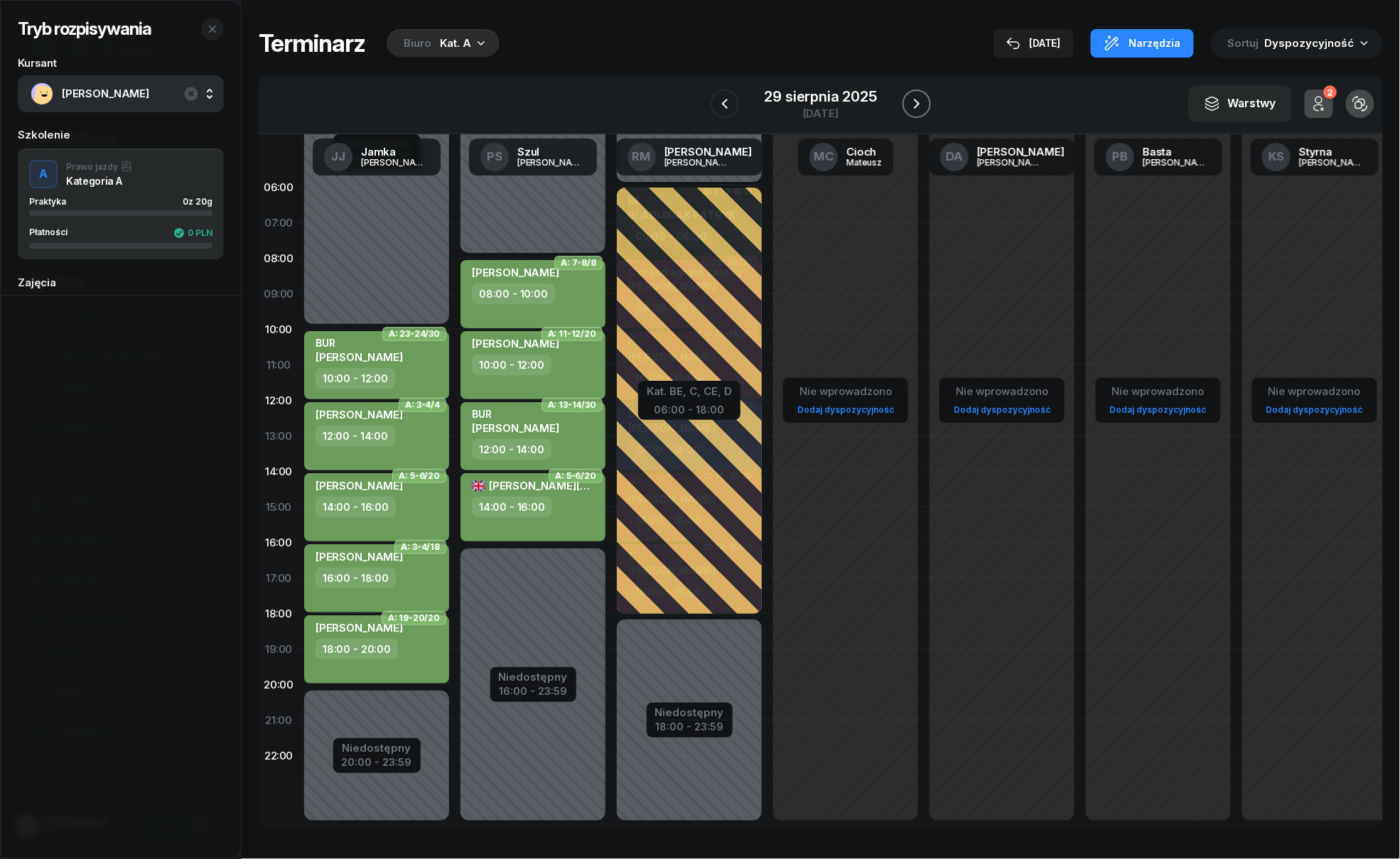
click at [916, 104] on icon "button" at bounding box center [916, 104] width 17 height 17
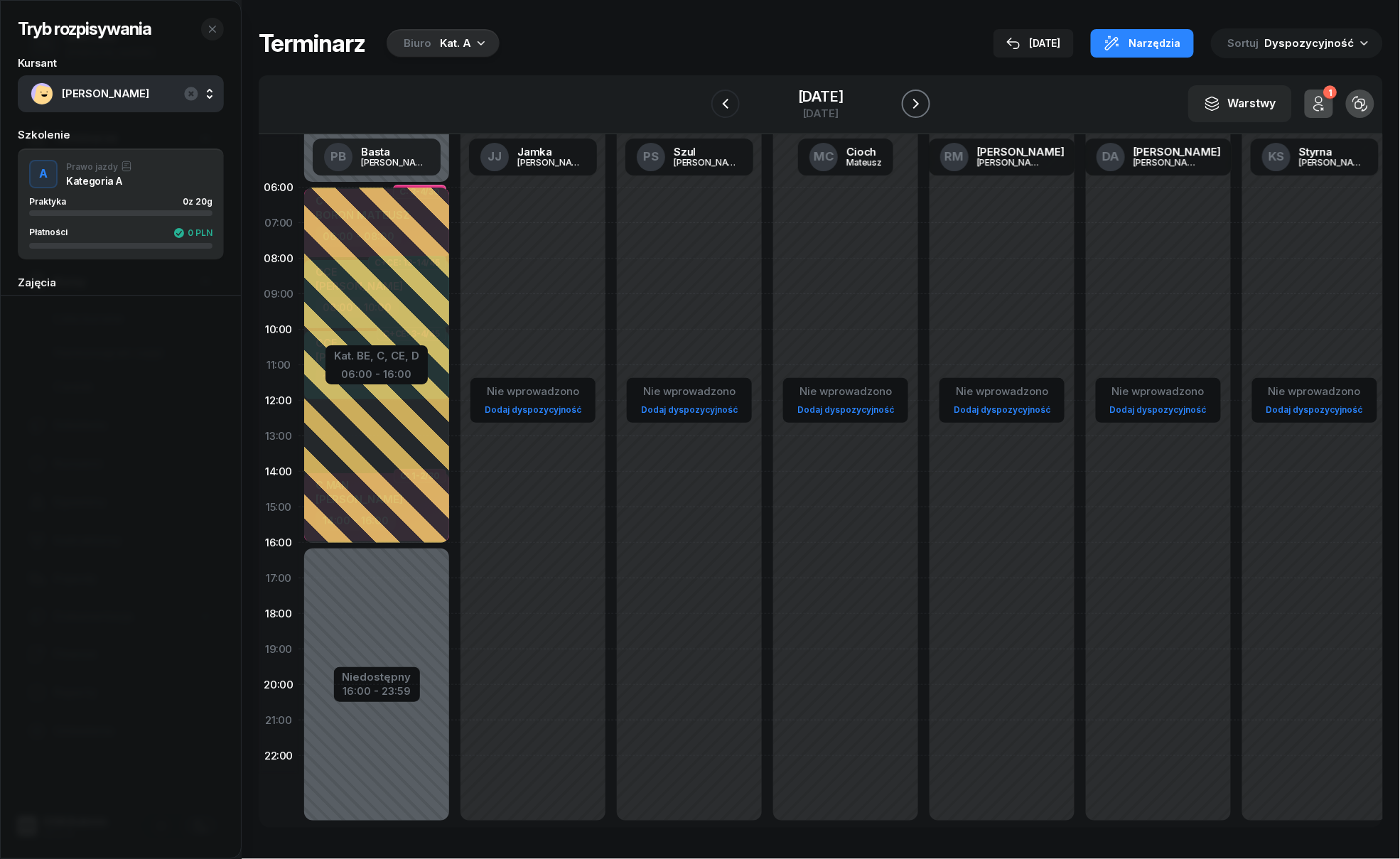
click at [916, 104] on icon "button" at bounding box center [915, 104] width 17 height 17
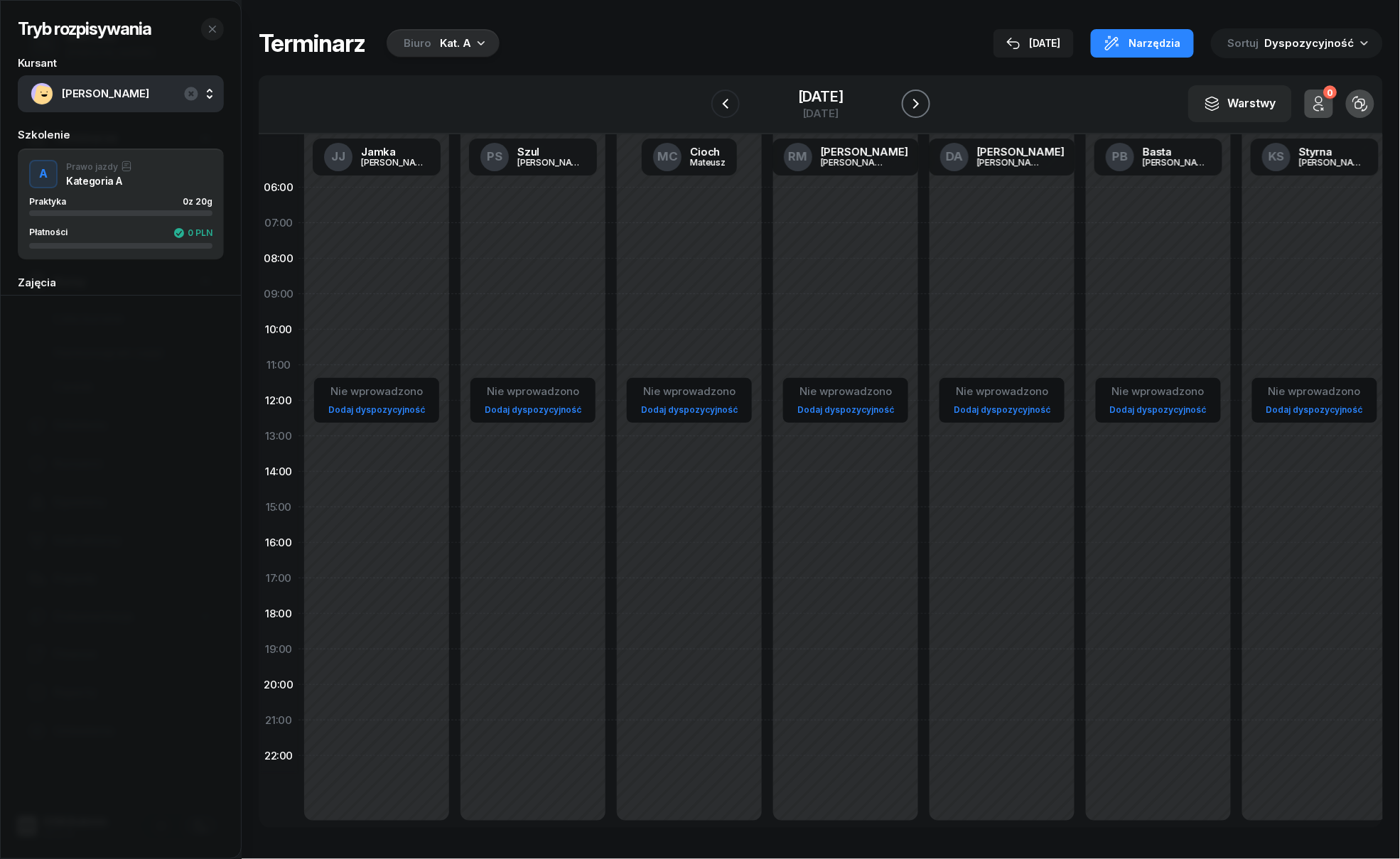
click at [916, 104] on icon "button" at bounding box center [915, 104] width 17 height 17
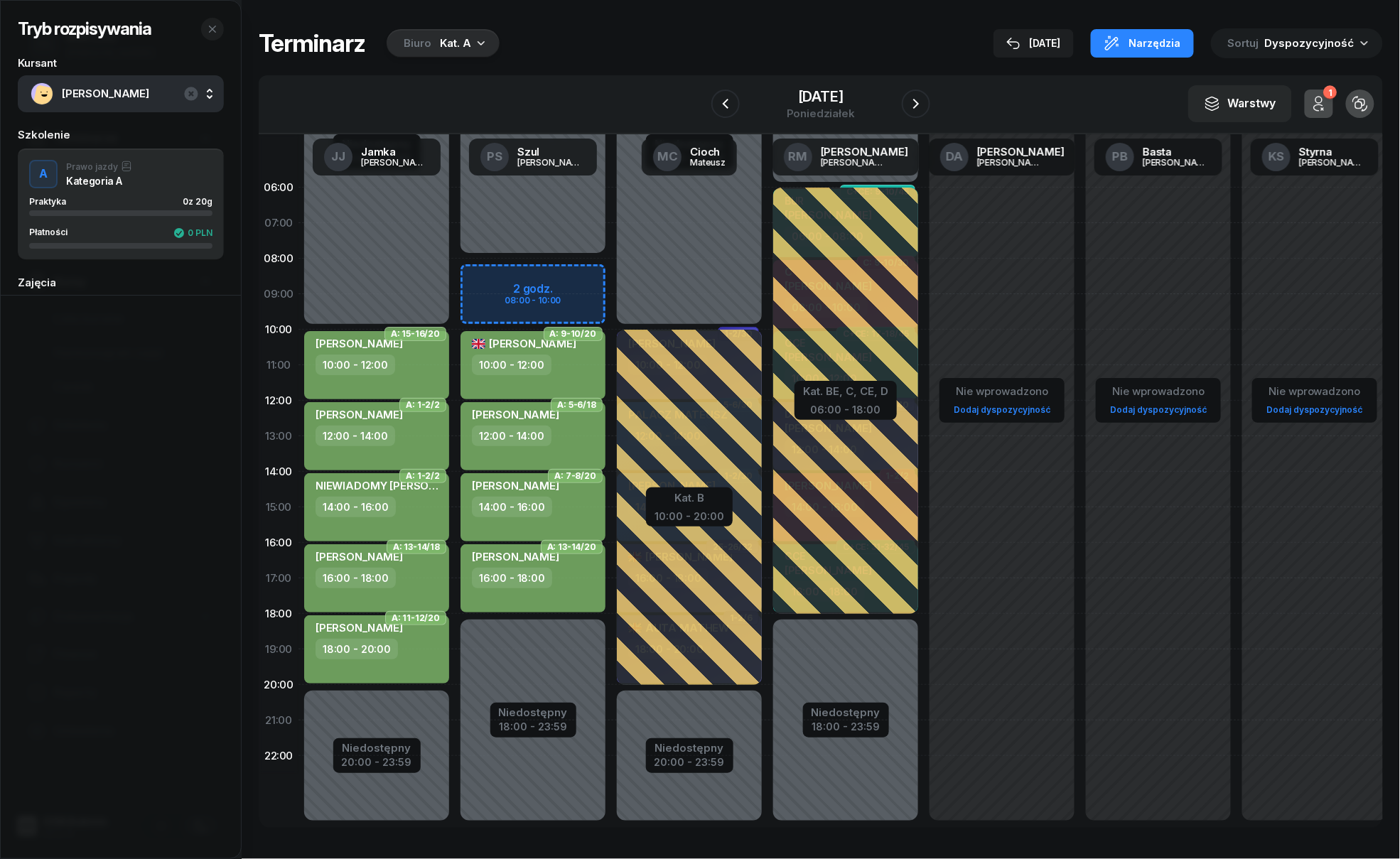
click at [611, 286] on div "Niedostępny 00:00 - 08:00 Niedostępny 18:00 - 23:59 2 godz. 08:00 - 10:00 A: 9-…" at bounding box center [689, 507] width 156 height 675
select select "08"
select select "10"
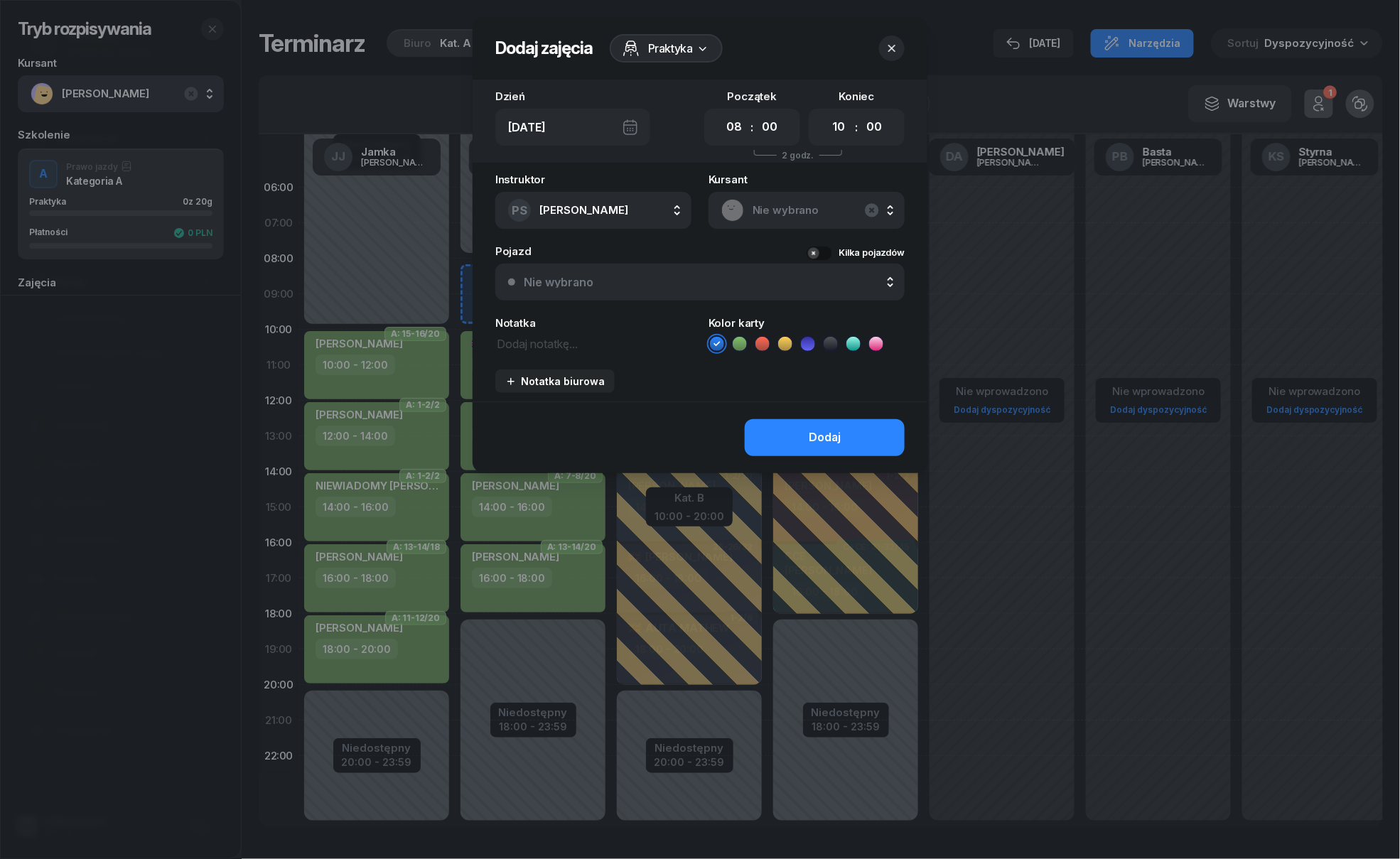
scroll to position [2, 0]
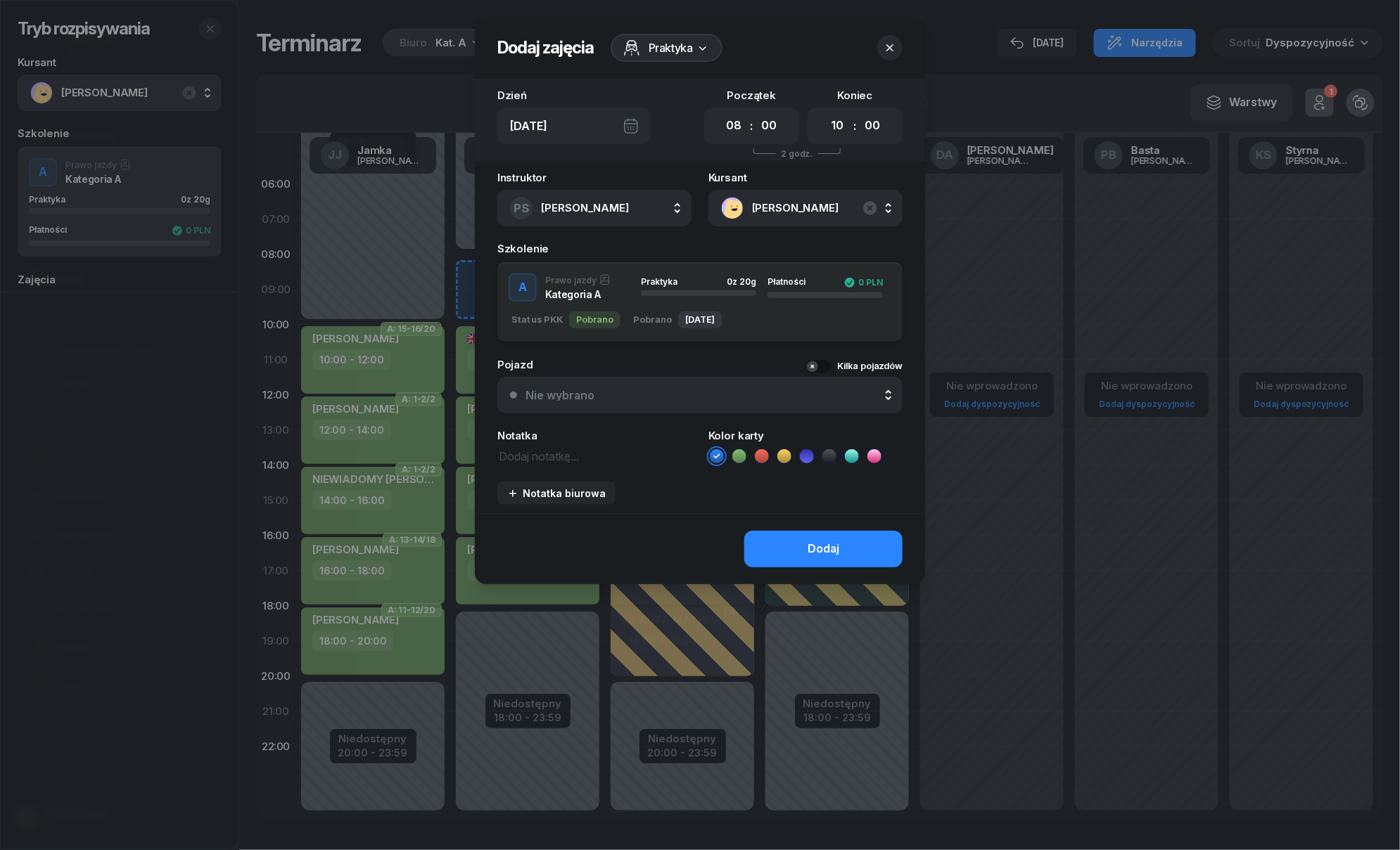
click at [739, 456] on icon at bounding box center [738, 456] width 6 height 5
click at [780, 540] on button "Dodaj" at bounding box center [823, 548] width 158 height 36
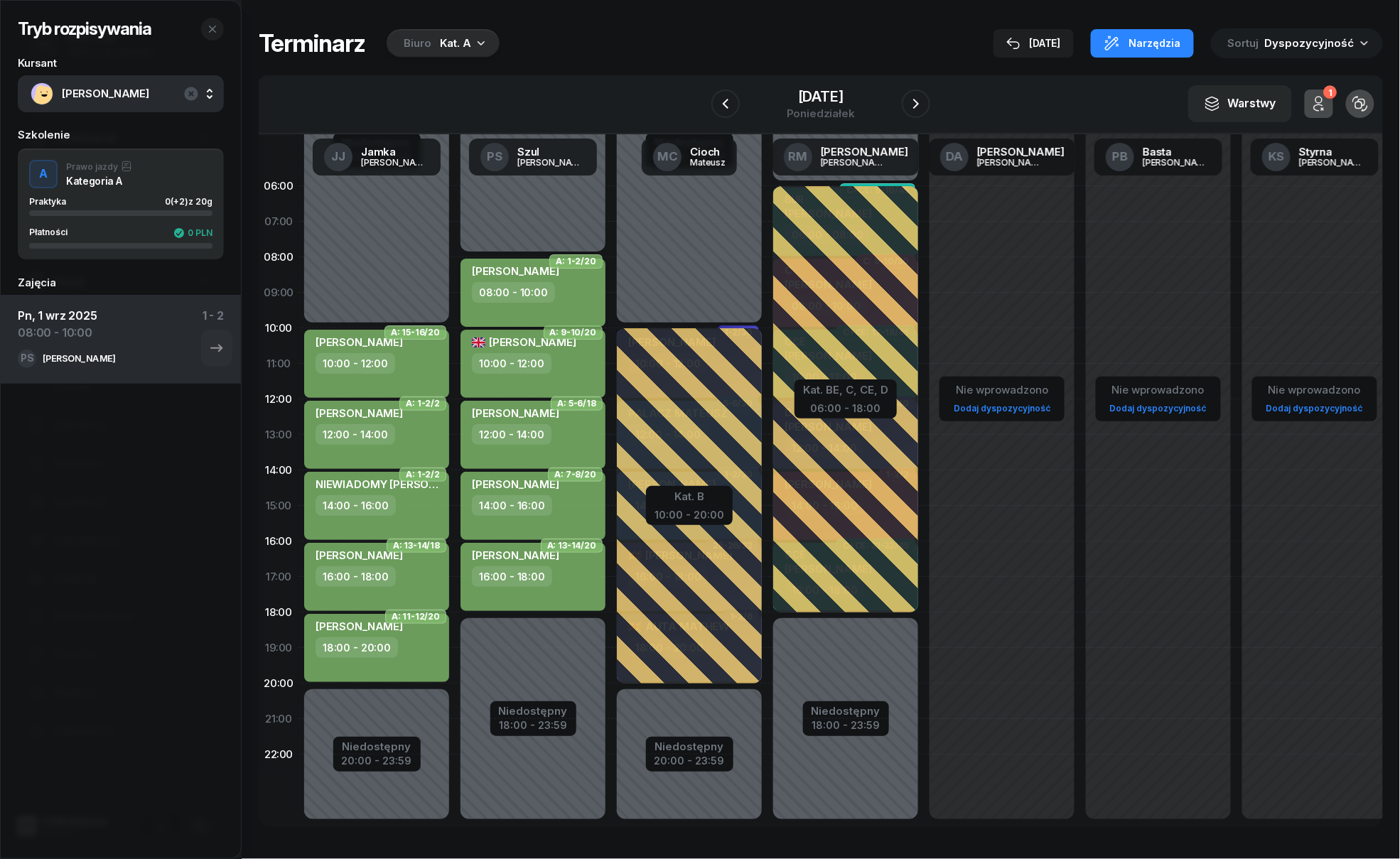
click at [521, 307] on div "DARIUSZ JĘDRZEJEWSKI 08:00 - 10:00" at bounding box center [533, 292] width 145 height 68
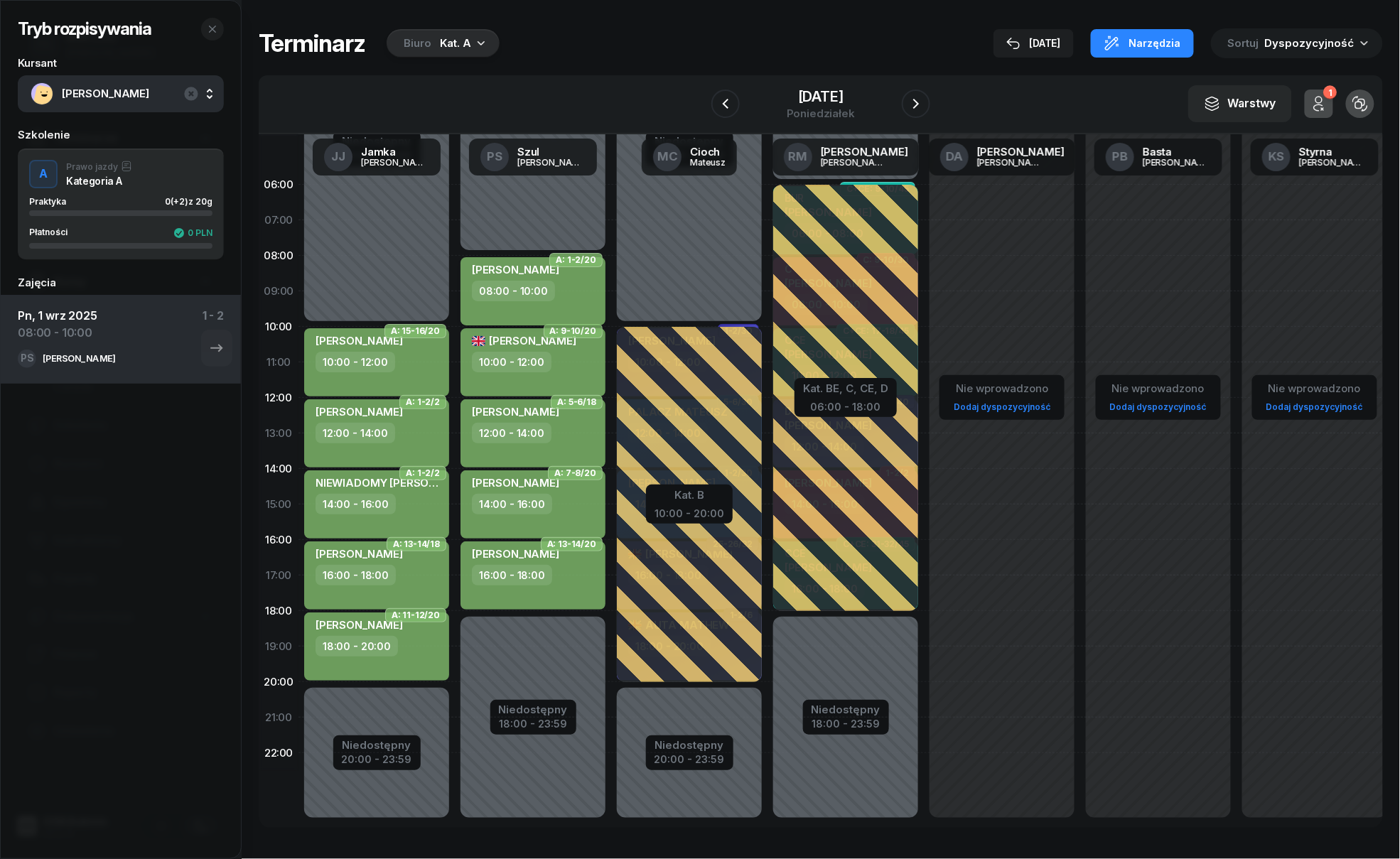
select select "08"
select select "10"
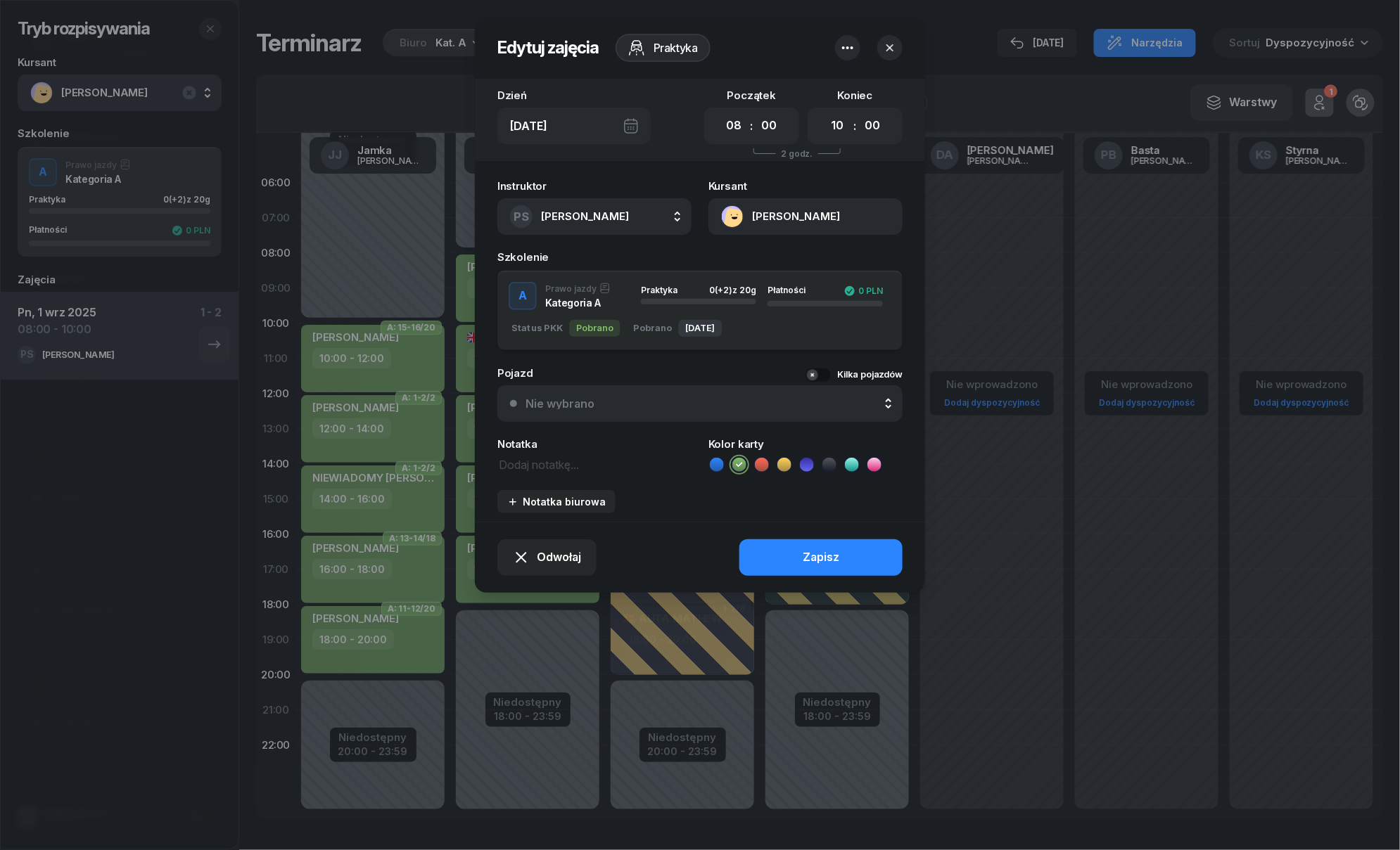
click at [560, 463] on textarea at bounding box center [594, 463] width 194 height 19
type textarea "BUR"
click at [823, 540] on button "Zapisz" at bounding box center [820, 557] width 163 height 36
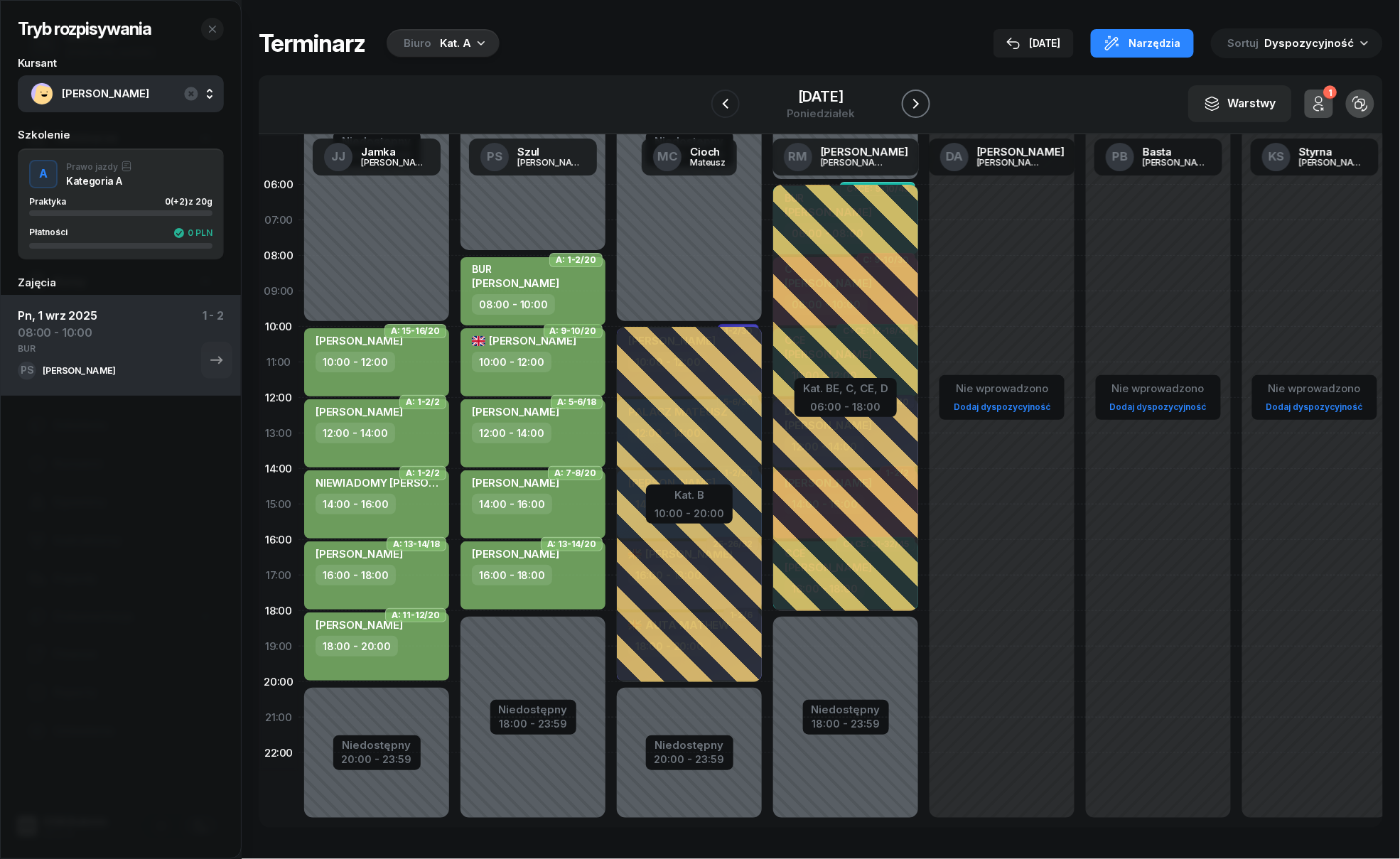
click at [927, 101] on button "button" at bounding box center [916, 104] width 29 height 29
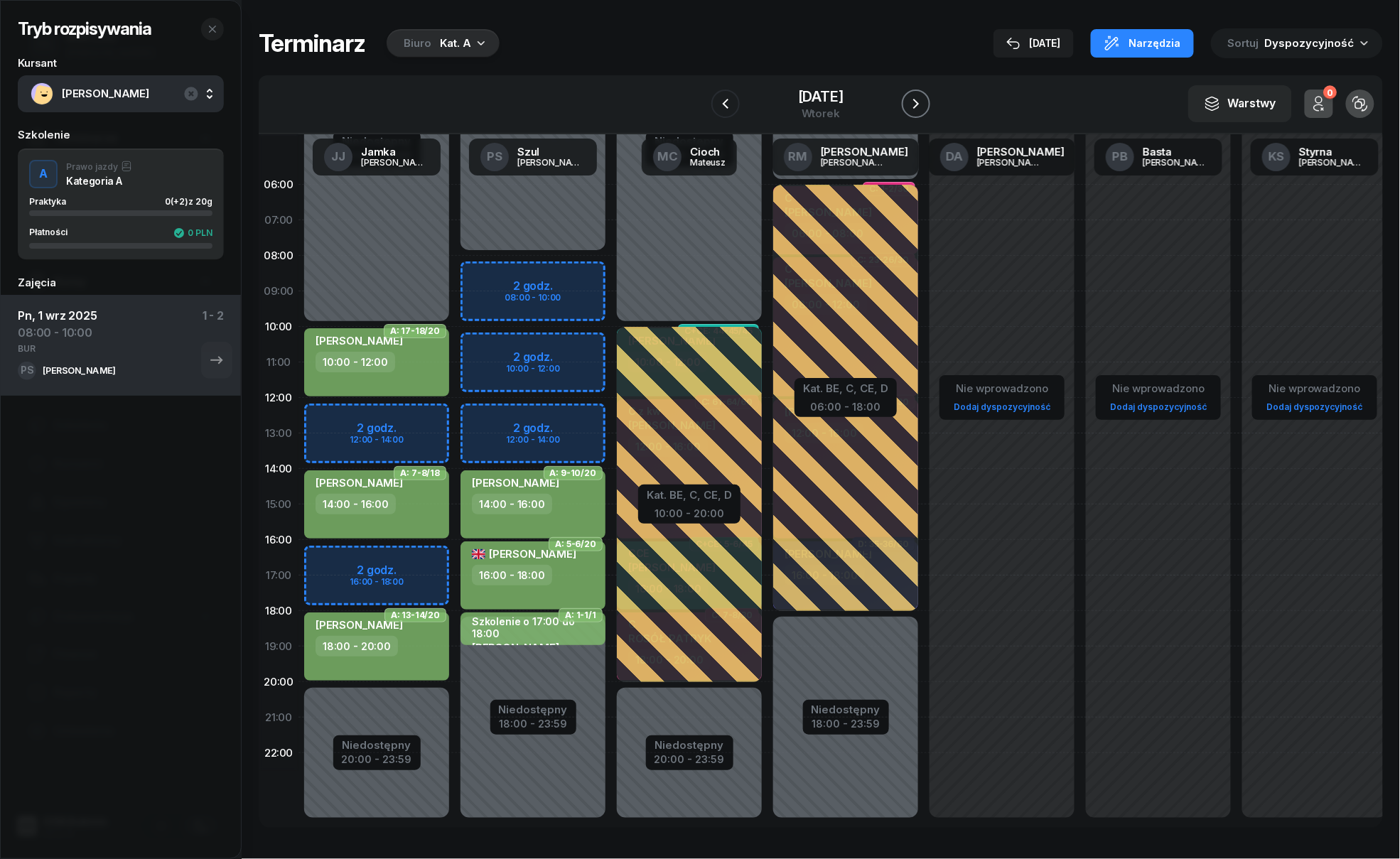
click at [908, 108] on icon "button" at bounding box center [915, 104] width 17 height 17
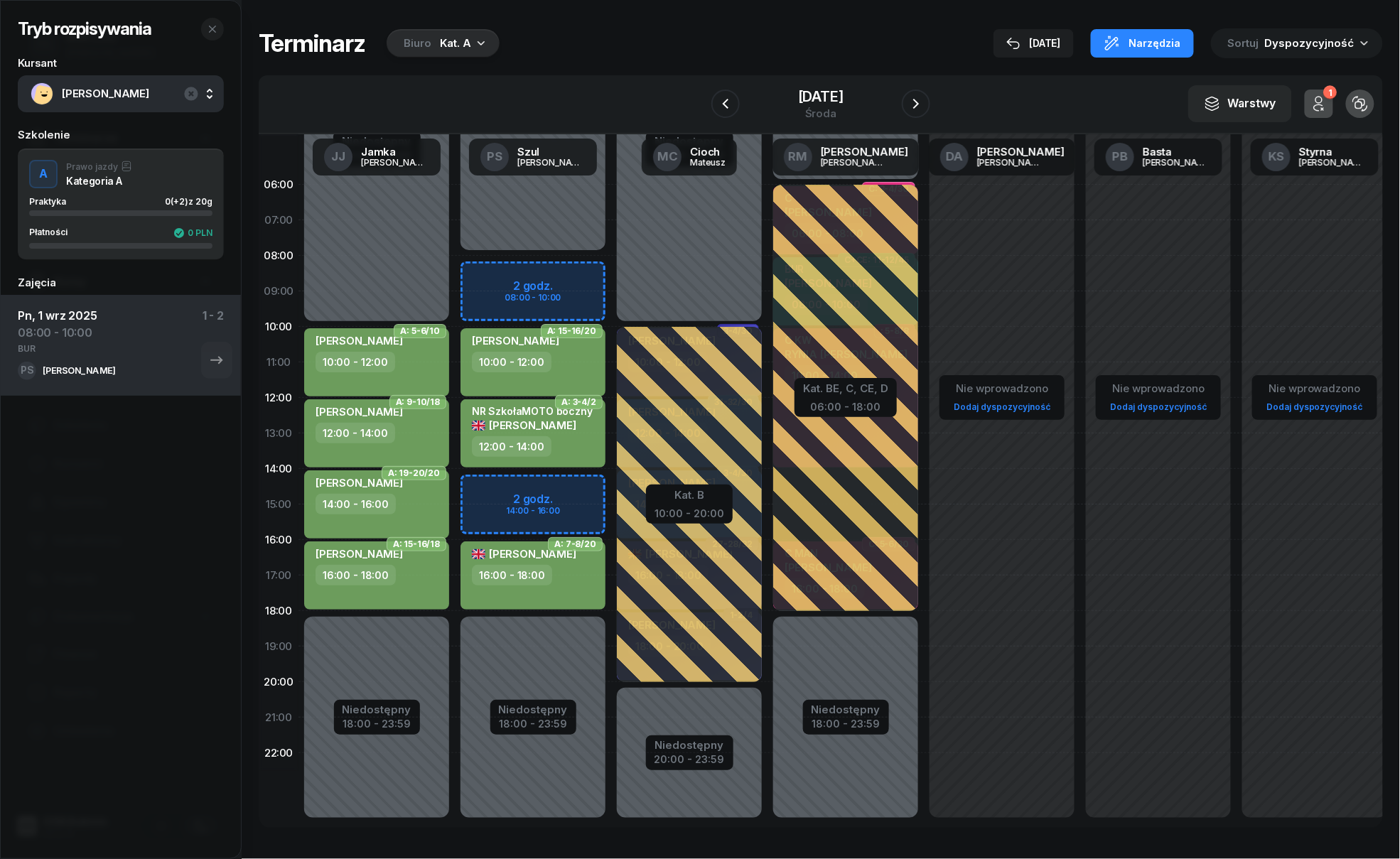
click at [611, 484] on div "Niedostępny 00:00 - 08:00 Niedostępny 18:00 - 23:59 2 godz. 08:00 - 10:00 2 god…" at bounding box center [689, 504] width 156 height 675
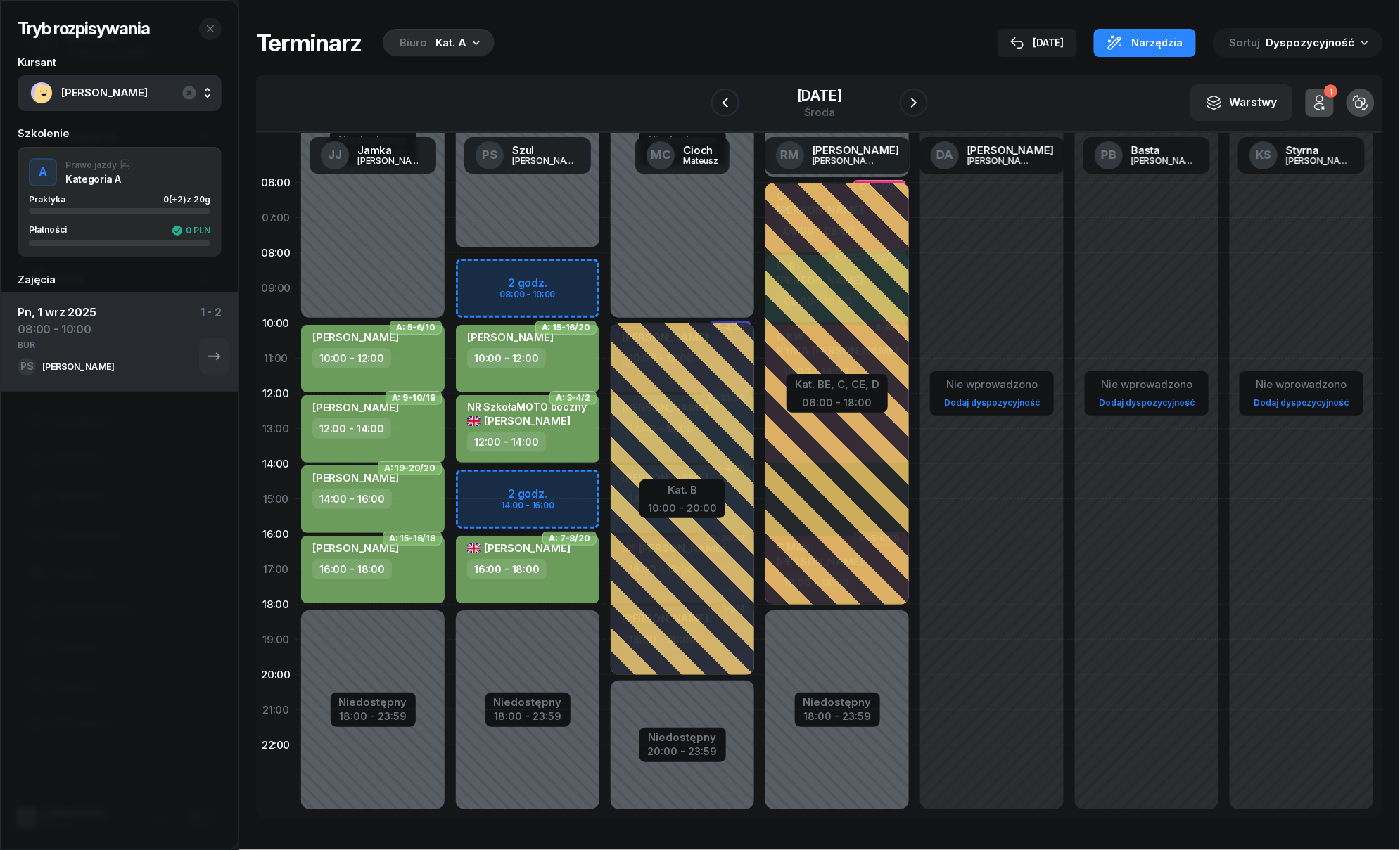
select select "14"
select select "16"
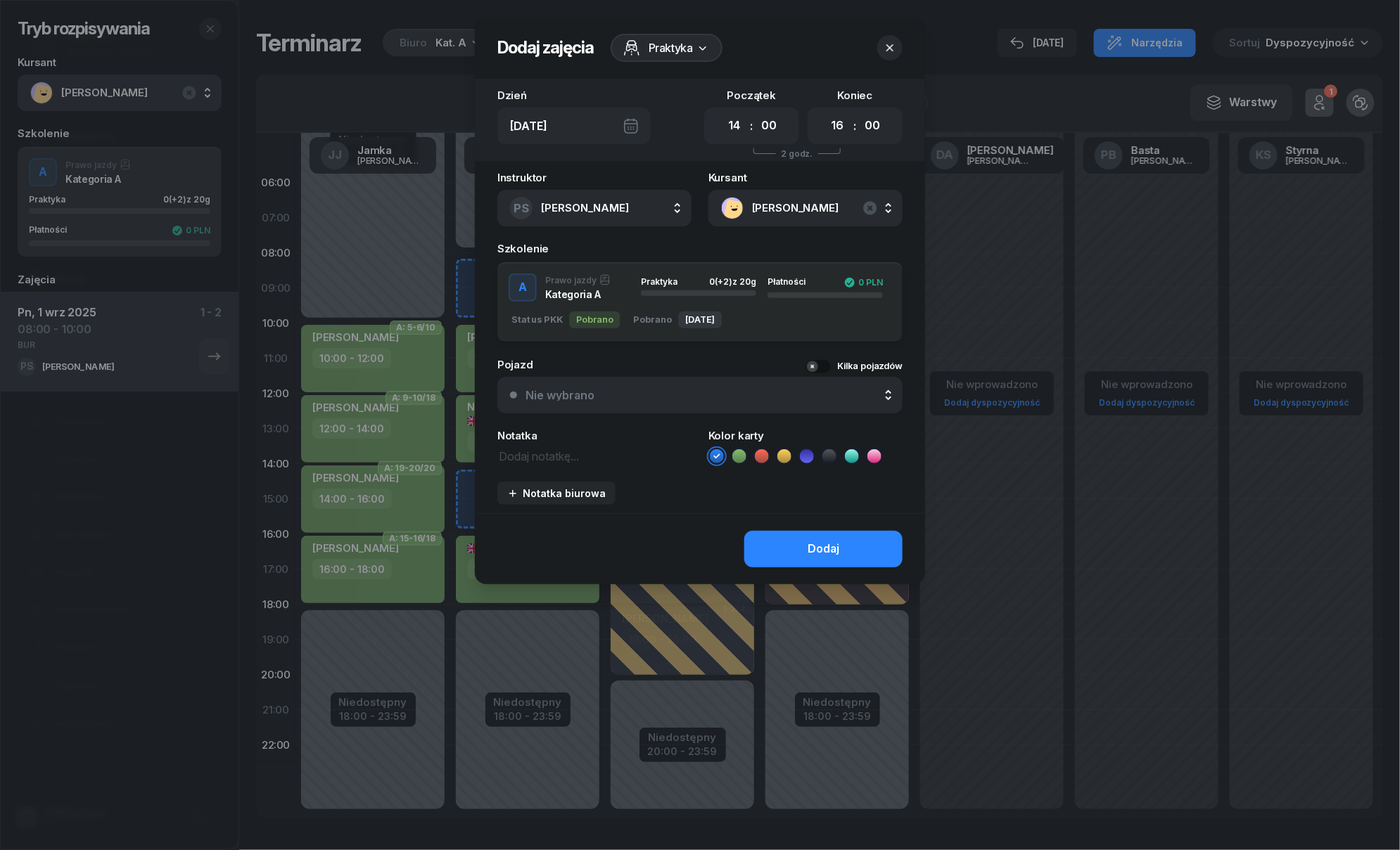
click at [738, 456] on icon at bounding box center [738, 456] width 6 height 5
click at [781, 539] on button "Dodaj" at bounding box center [823, 548] width 158 height 36
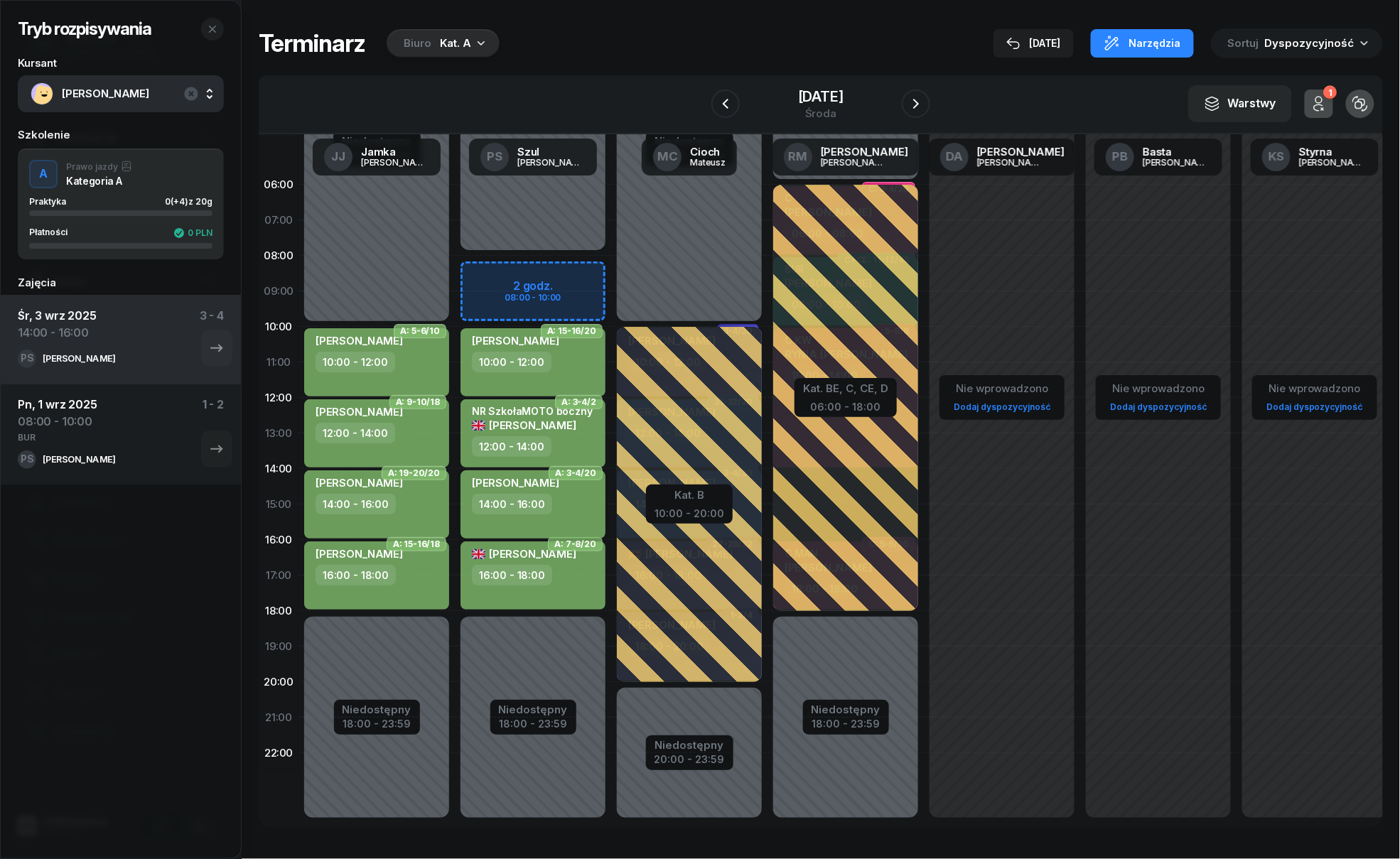
click at [529, 518] on div "DARIUSZ JĘDRZEJEWSKI 14:00 - 16:00" at bounding box center [533, 504] width 145 height 68
select select "14"
select select "16"
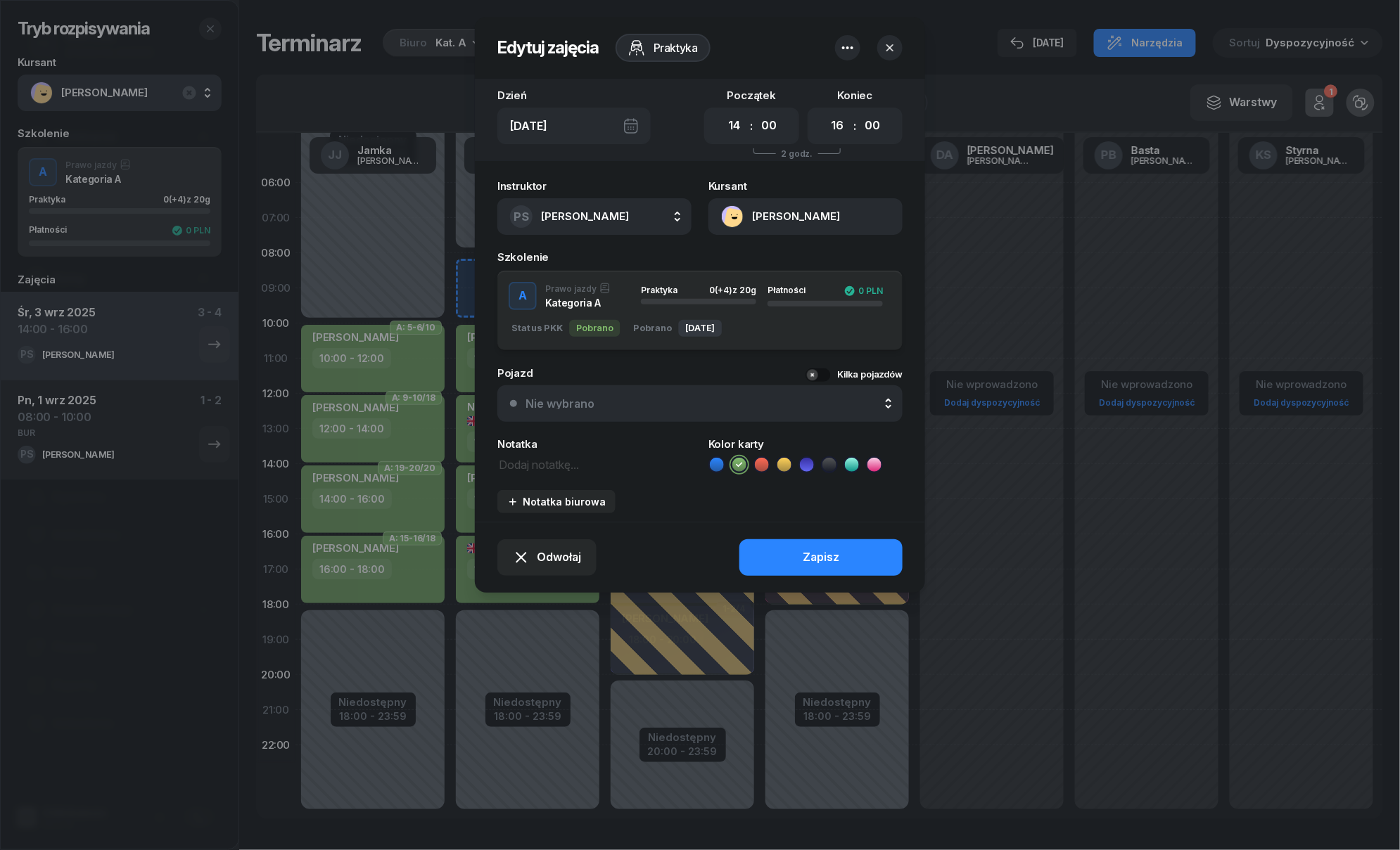
click at [577, 461] on textarea at bounding box center [594, 463] width 194 height 19
type textarea "BUR"
click at [758, 558] on button "Zapisz" at bounding box center [820, 557] width 163 height 36
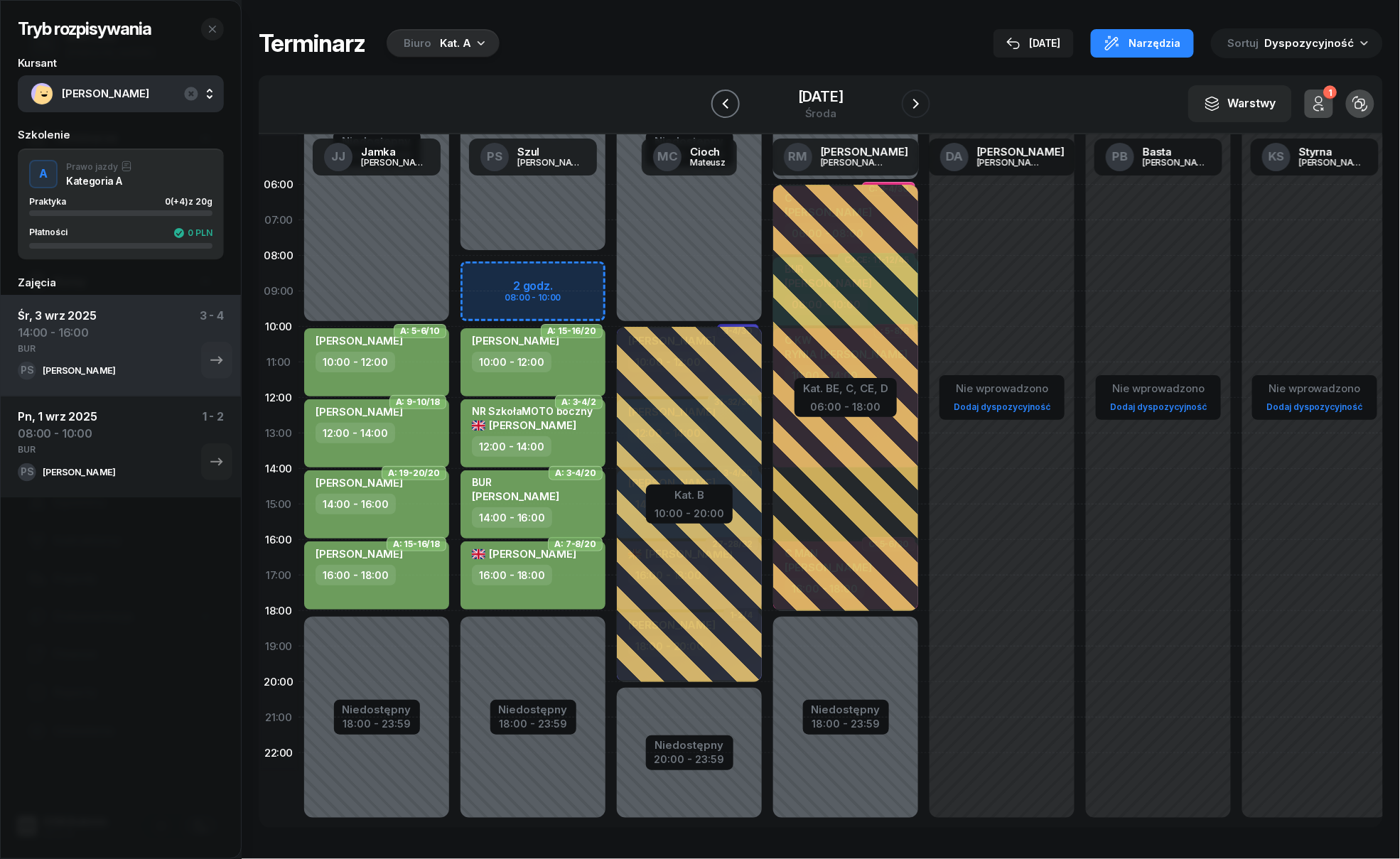
click at [738, 100] on button "button" at bounding box center [726, 104] width 29 height 29
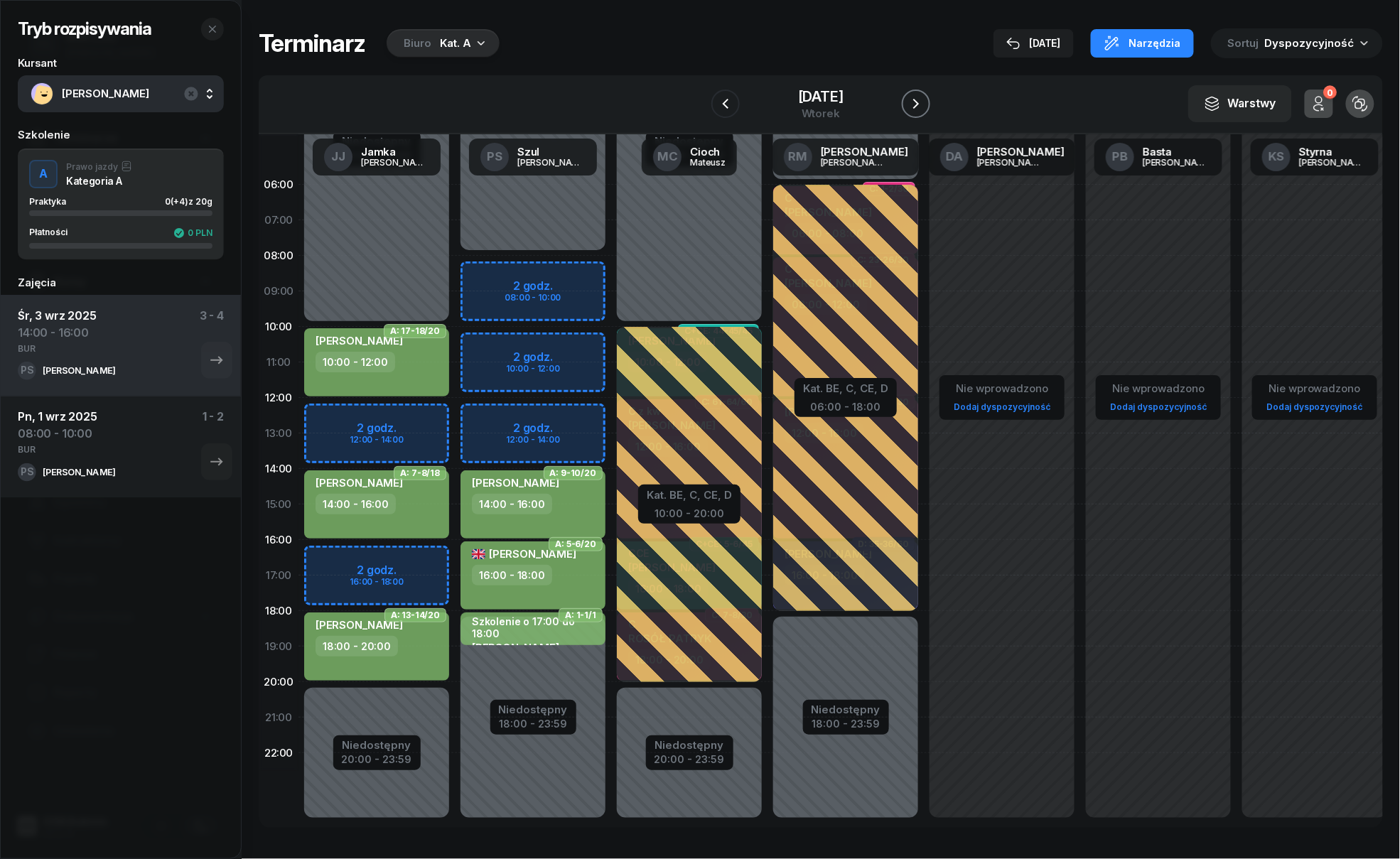
click at [916, 102] on icon "button" at bounding box center [915, 103] width 5 height 10
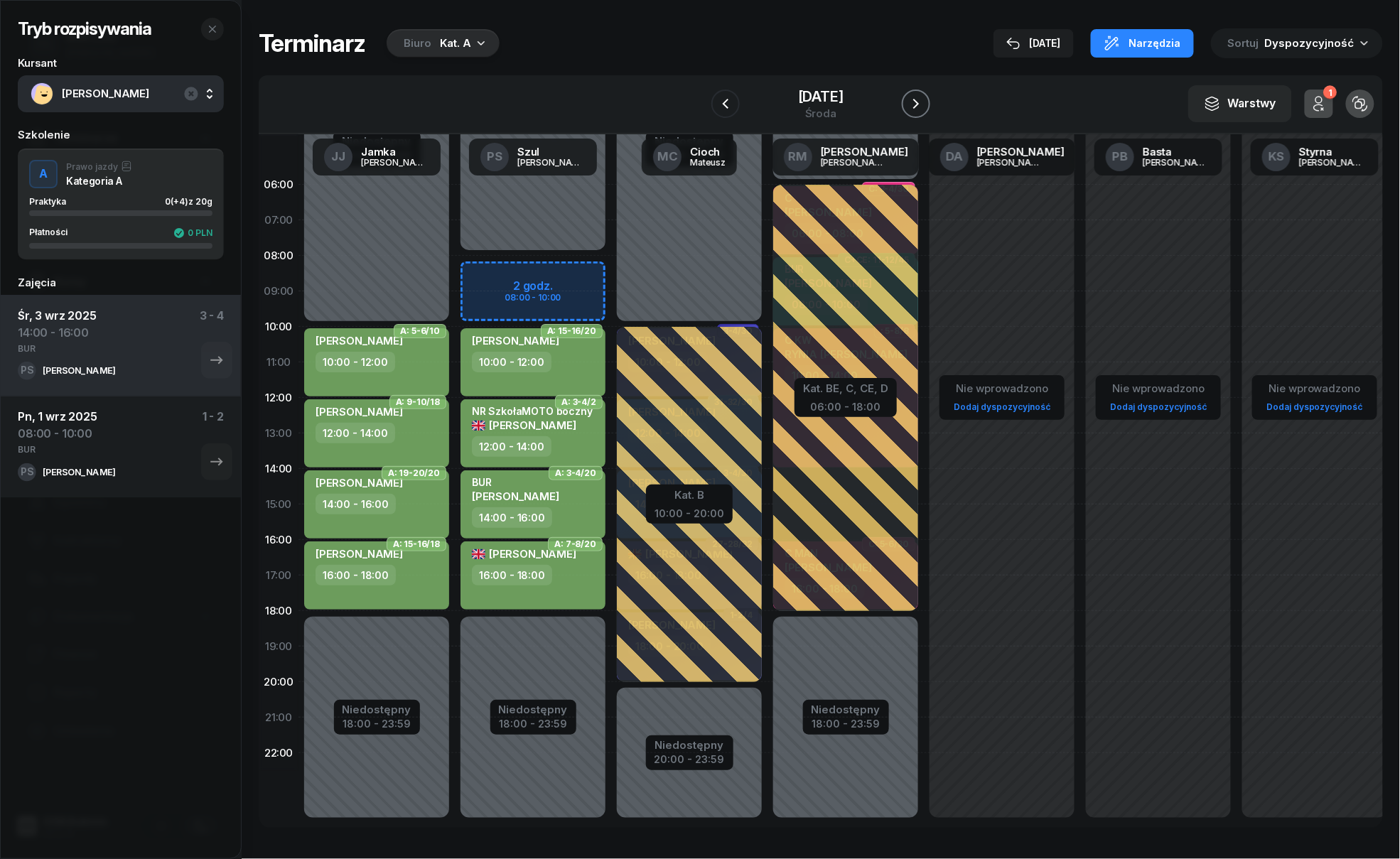
click at [916, 102] on icon "button" at bounding box center [915, 103] width 5 height 10
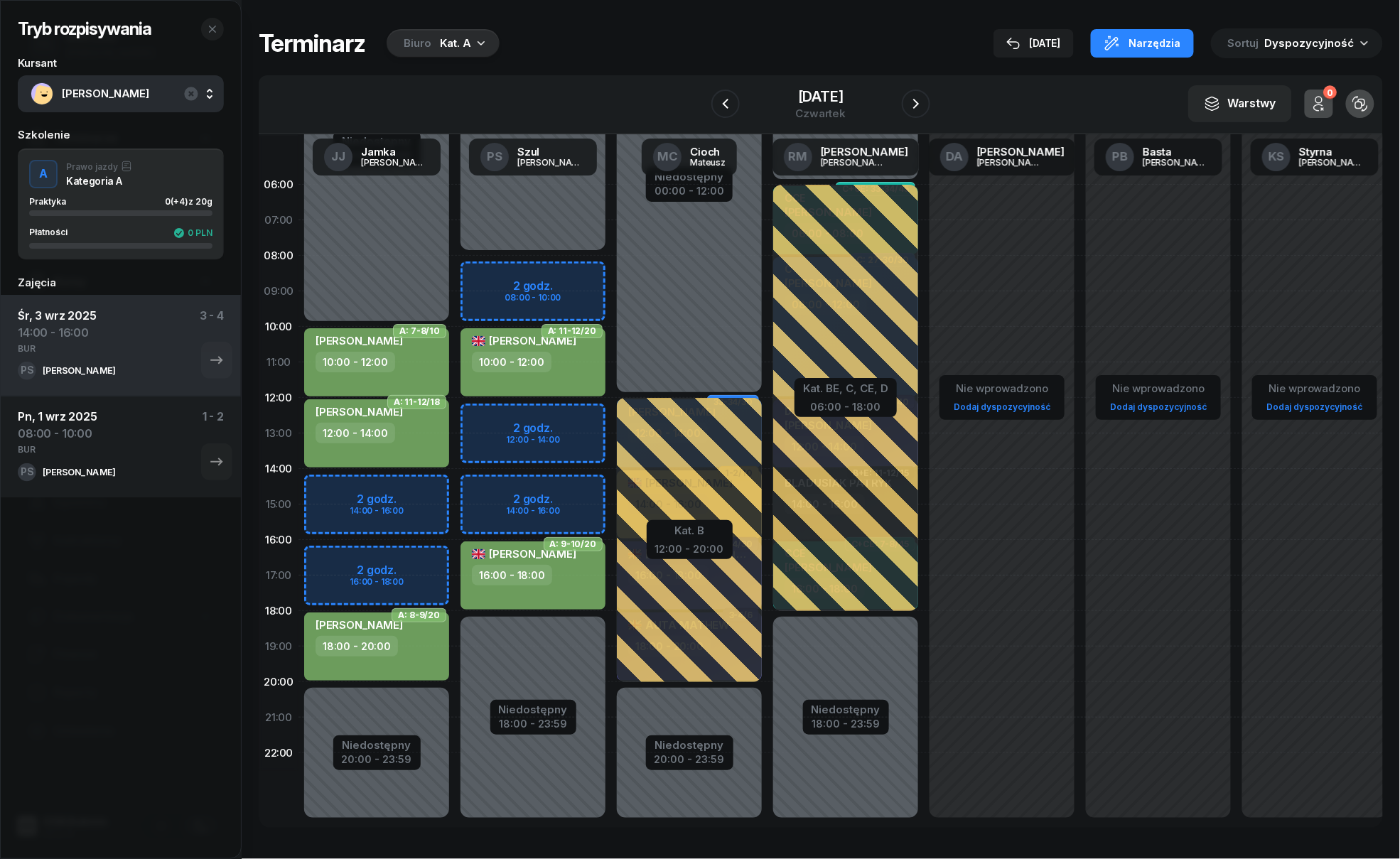
click at [611, 483] on div "Niedostępny 00:00 - 08:00 Niedostępny 18:00 - 23:59 2 godz. 08:00 - 10:00 2 god…" at bounding box center [689, 504] width 156 height 675
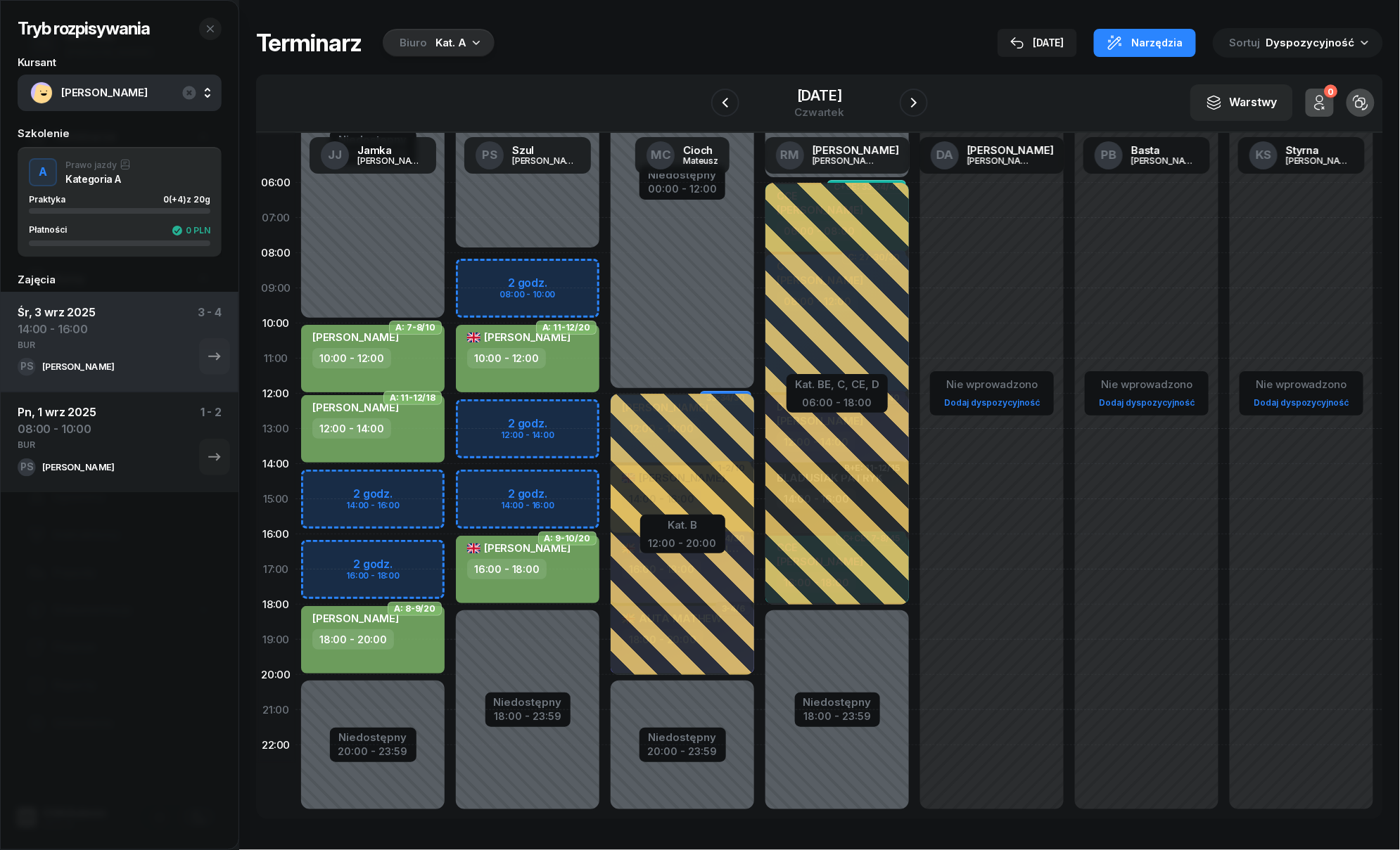
select select "14"
select select "16"
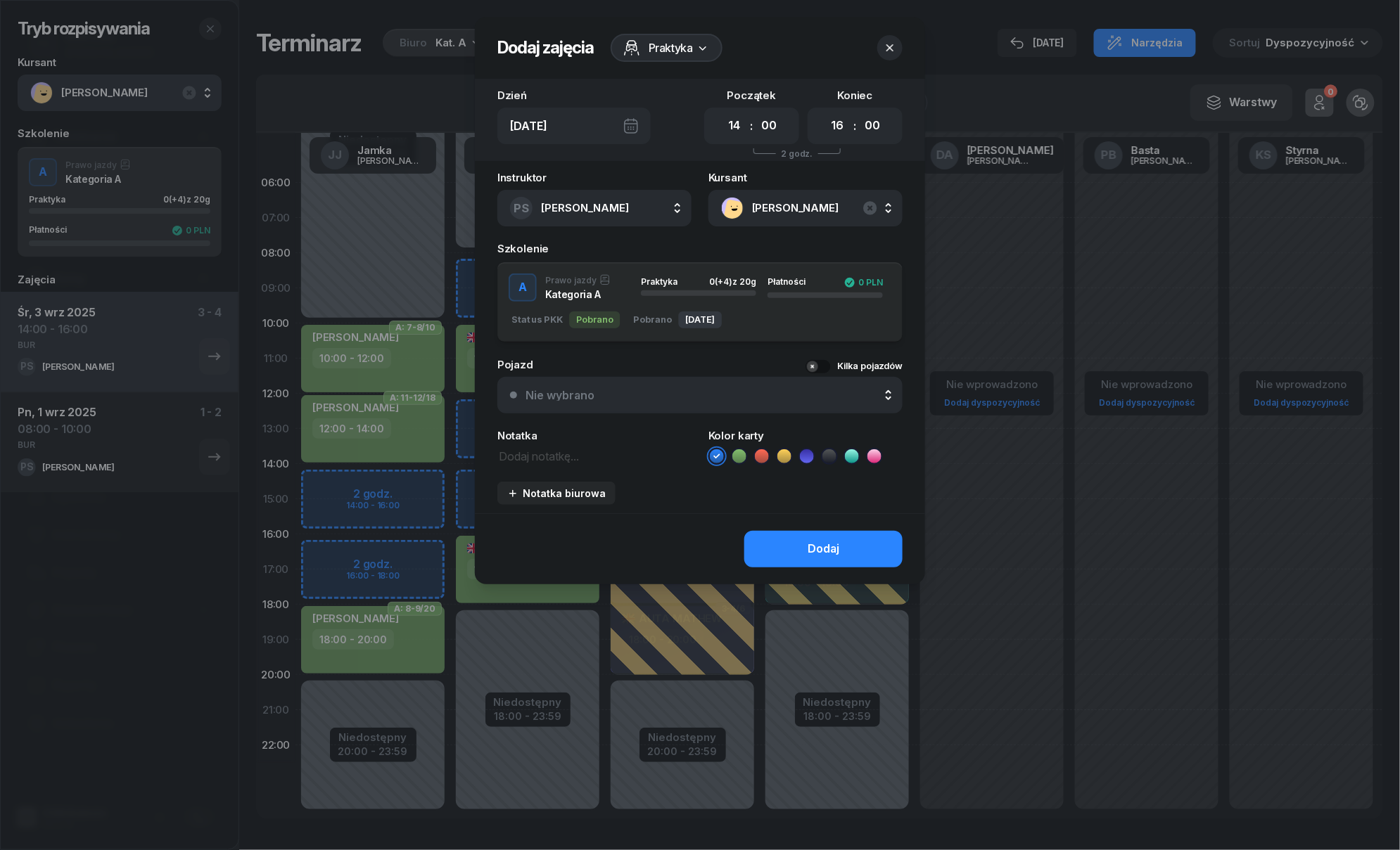
click at [739, 457] on icon at bounding box center [739, 456] width 14 height 14
click at [558, 454] on textarea at bounding box center [594, 456] width 194 height 19
drag, startPoint x: 527, startPoint y: 456, endPoint x: 478, endPoint y: 453, distance: 49.1
click at [478, 453] on div "Instruktor PS Szul Piotr AK Koryciński Artur BP Pająk Bogusław DA Arendarczyk D…" at bounding box center [699, 342] width 450 height 341
type textarea "BUR"
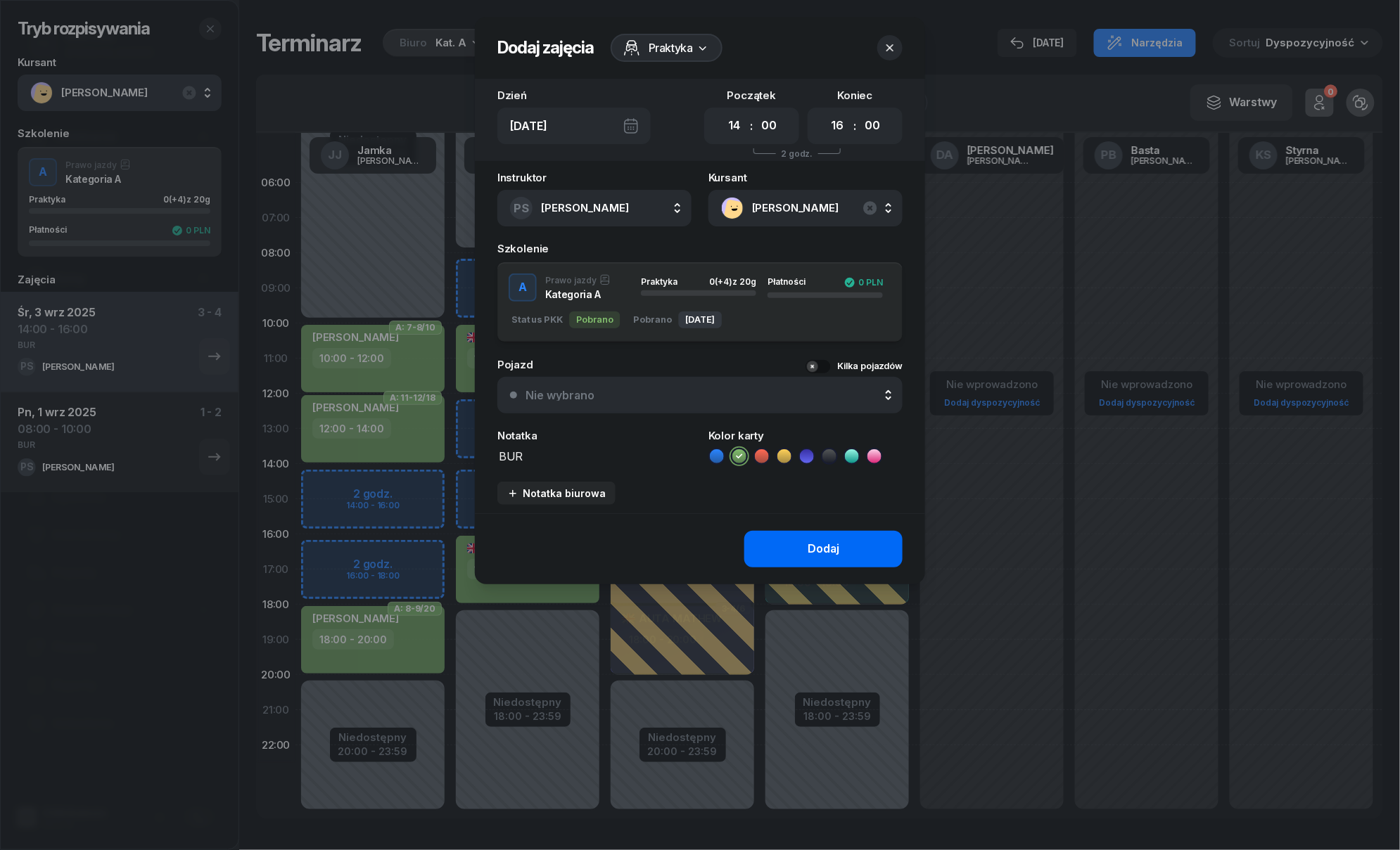
click at [789, 548] on button "Dodaj" at bounding box center [823, 548] width 158 height 36
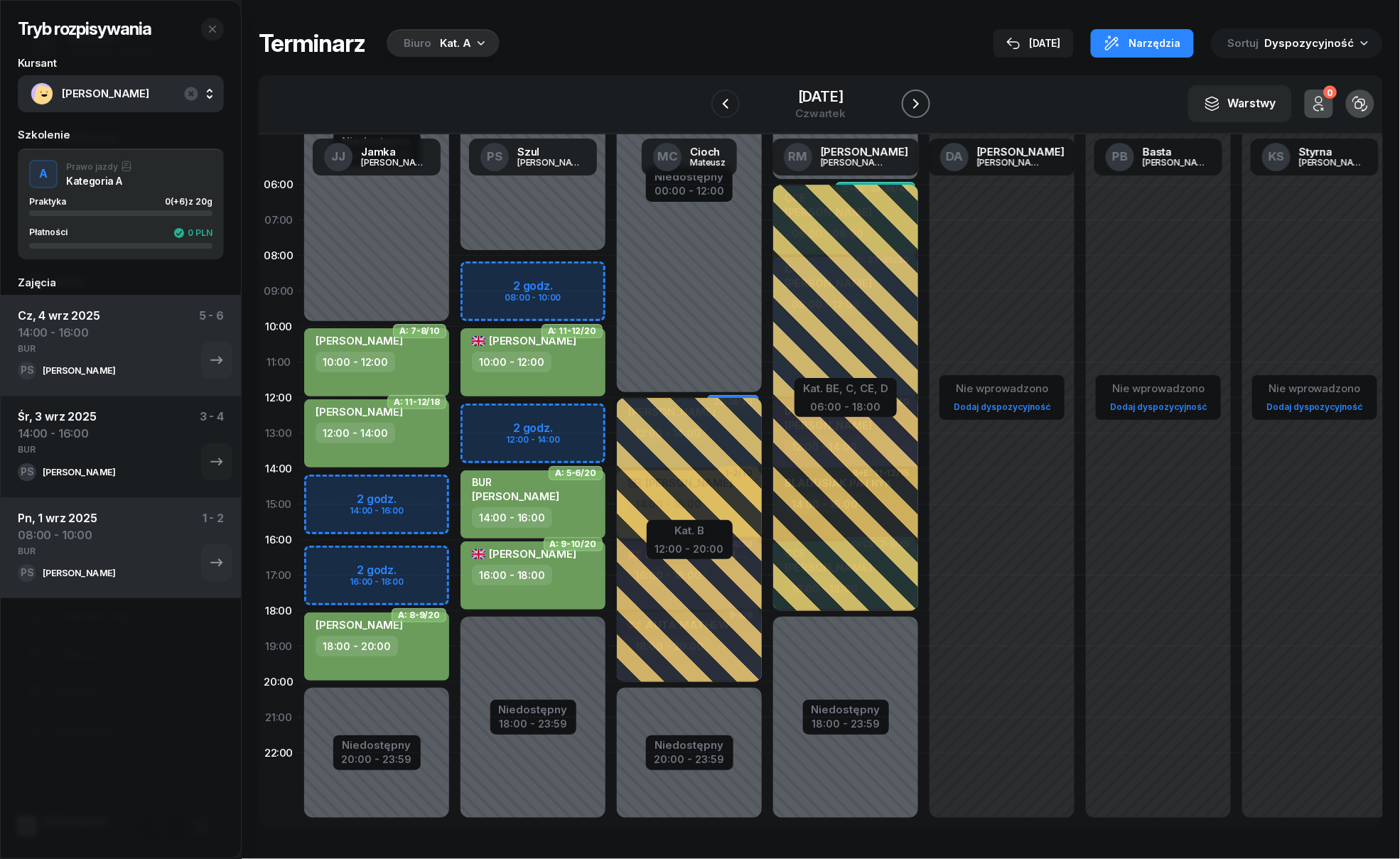
click at [919, 98] on icon "button" at bounding box center [915, 104] width 17 height 17
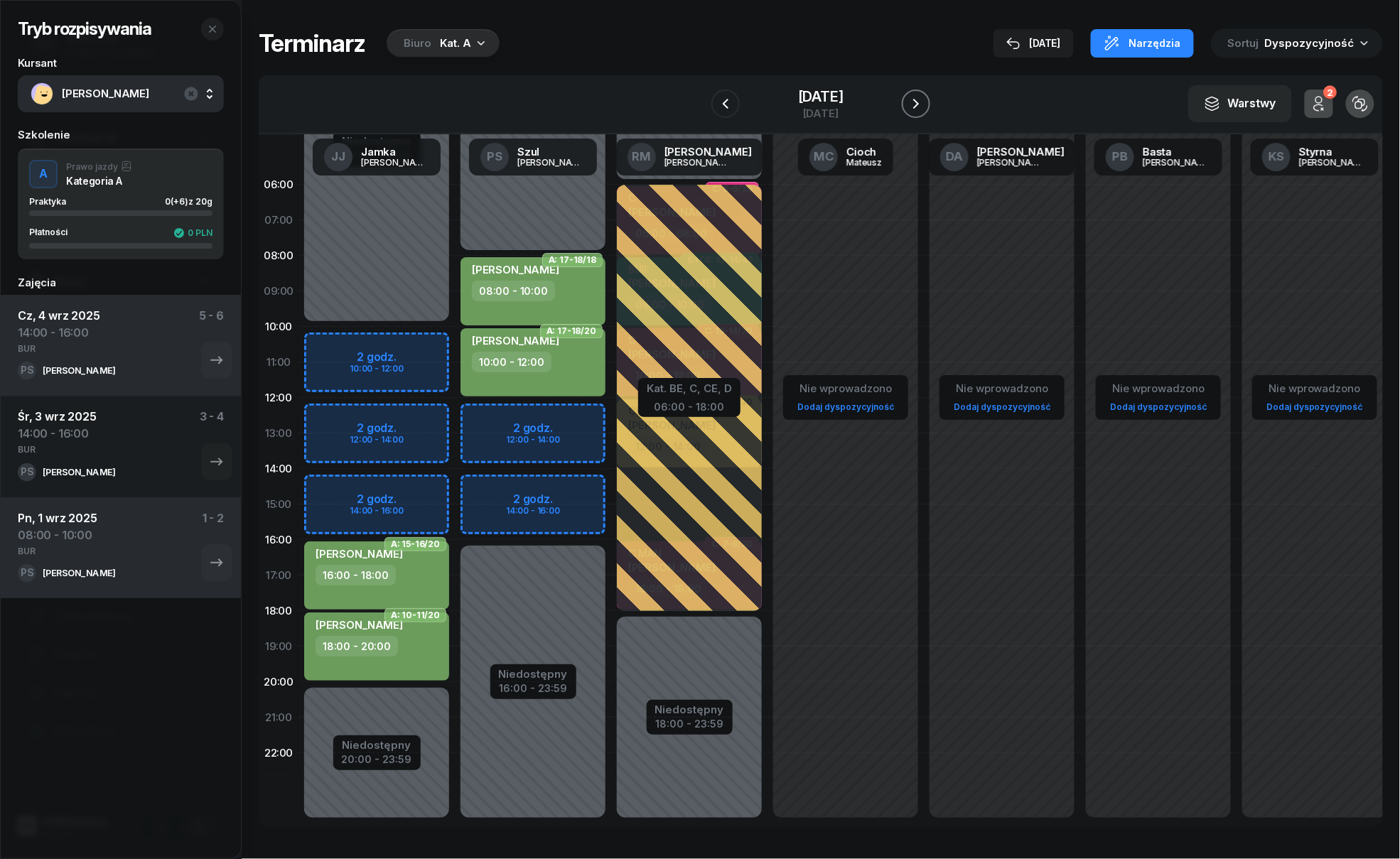
click at [919, 98] on icon "button" at bounding box center [915, 104] width 17 height 17
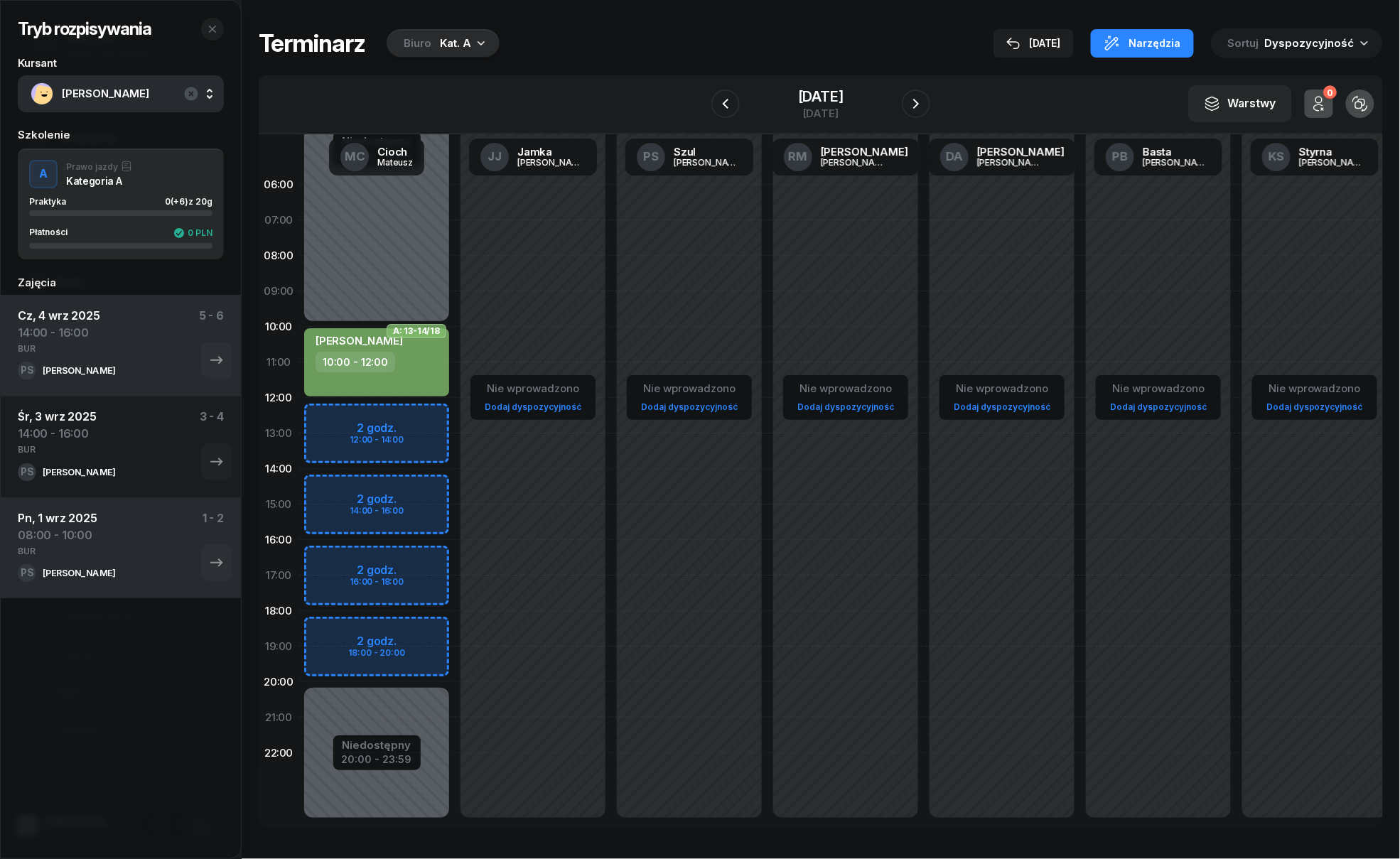
click at [455, 422] on div "Niedostępny 00:00 - 10:00 Niedostępny 20:00 - 23:59 2 godz. 12:00 - 14:00 2 god…" at bounding box center [533, 504] width 156 height 675
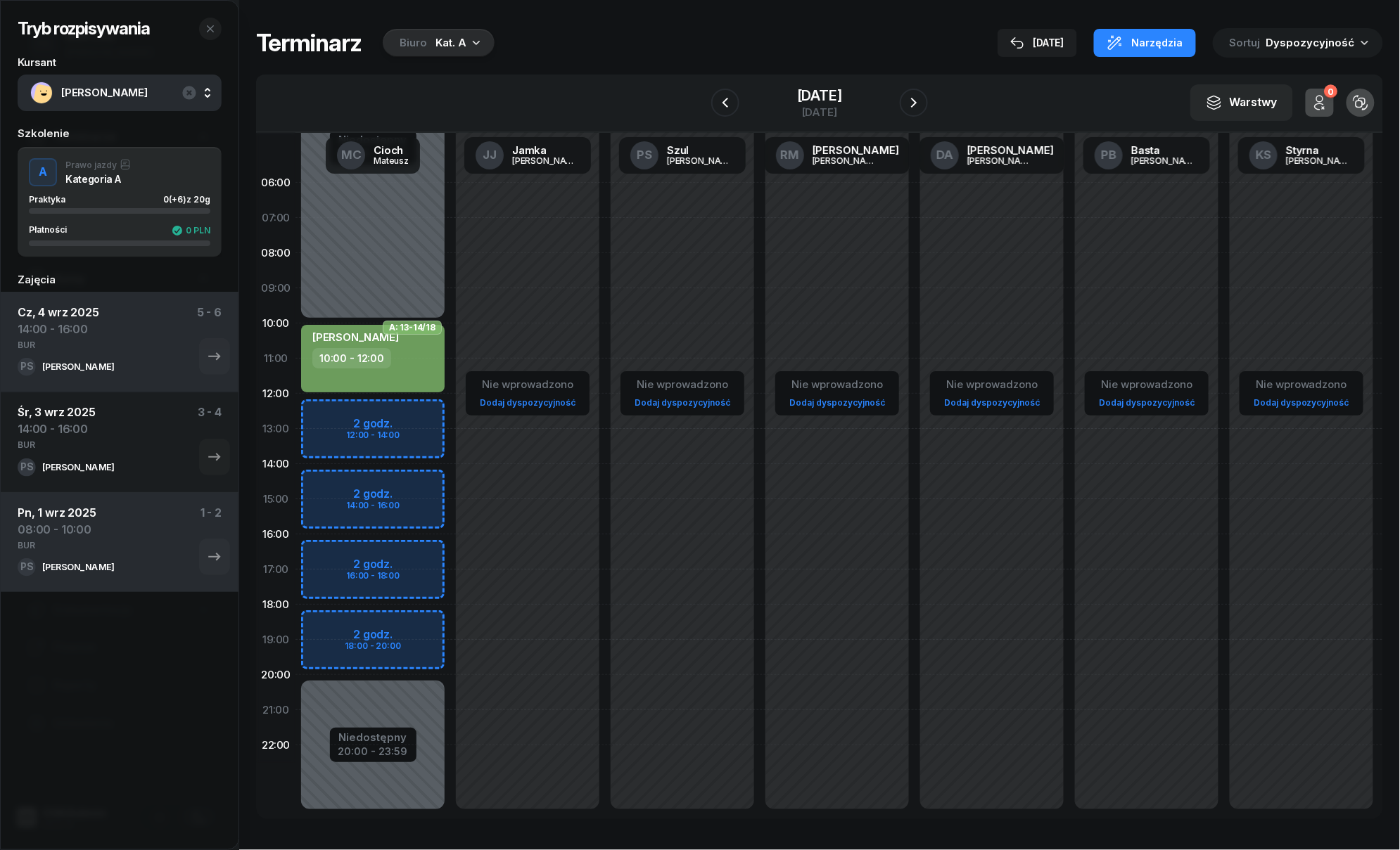
select select "12"
select select "14"
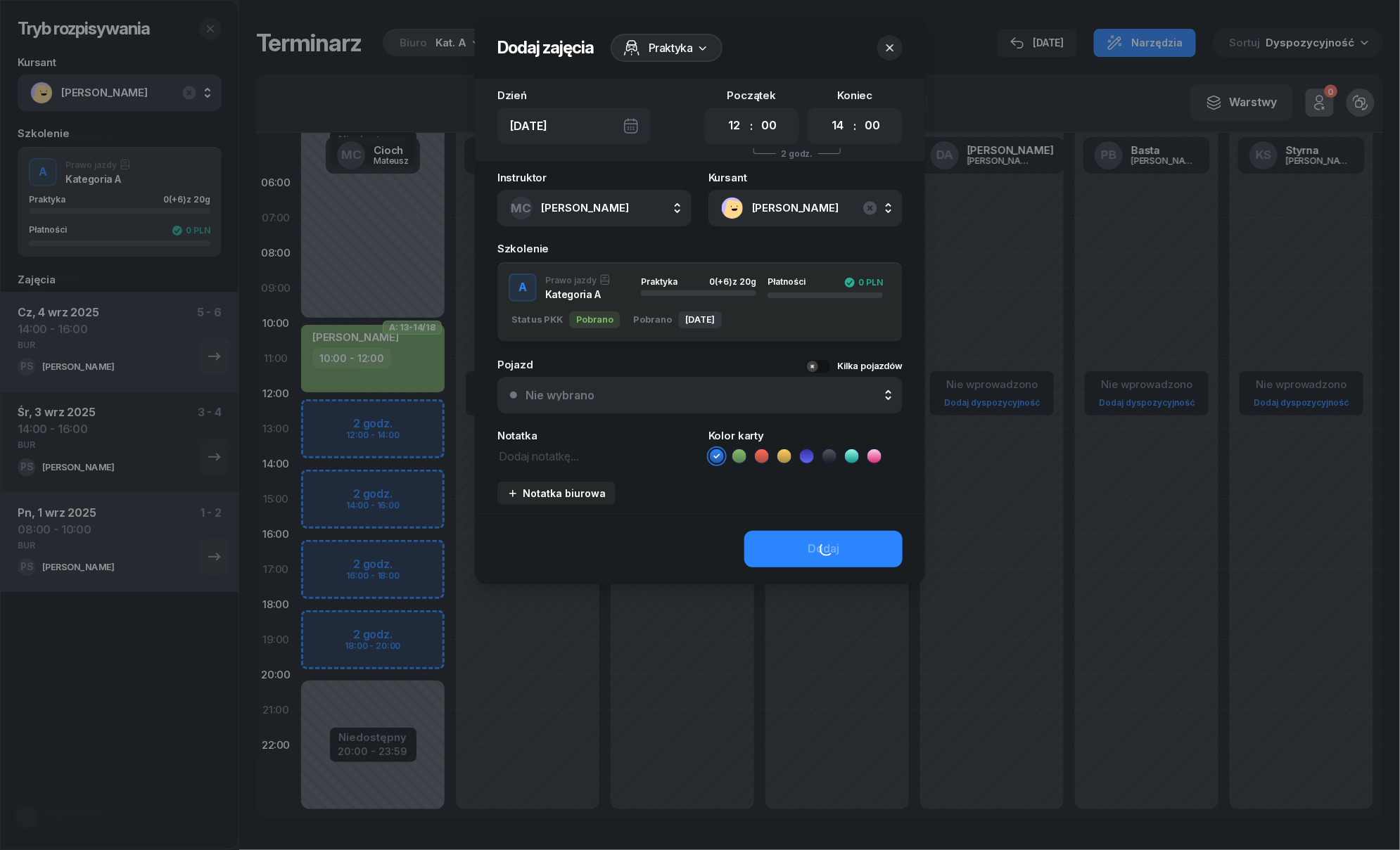
click at [739, 338] on button "A Prawo jazdy Kategoria A Praktyka 0 (+6) z 20g Płatności 0 PLN Status PKK Pobr…" at bounding box center [700, 302] width 405 height 80
drag, startPoint x: 737, startPoint y: 450, endPoint x: 761, endPoint y: 473, distance: 33.2
click at [737, 453] on icon at bounding box center [739, 456] width 14 height 14
drag, startPoint x: 827, startPoint y: 532, endPoint x: 834, endPoint y: 537, distance: 8.6
click at [833, 537] on div "Dodaj" at bounding box center [699, 548] width 450 height 71
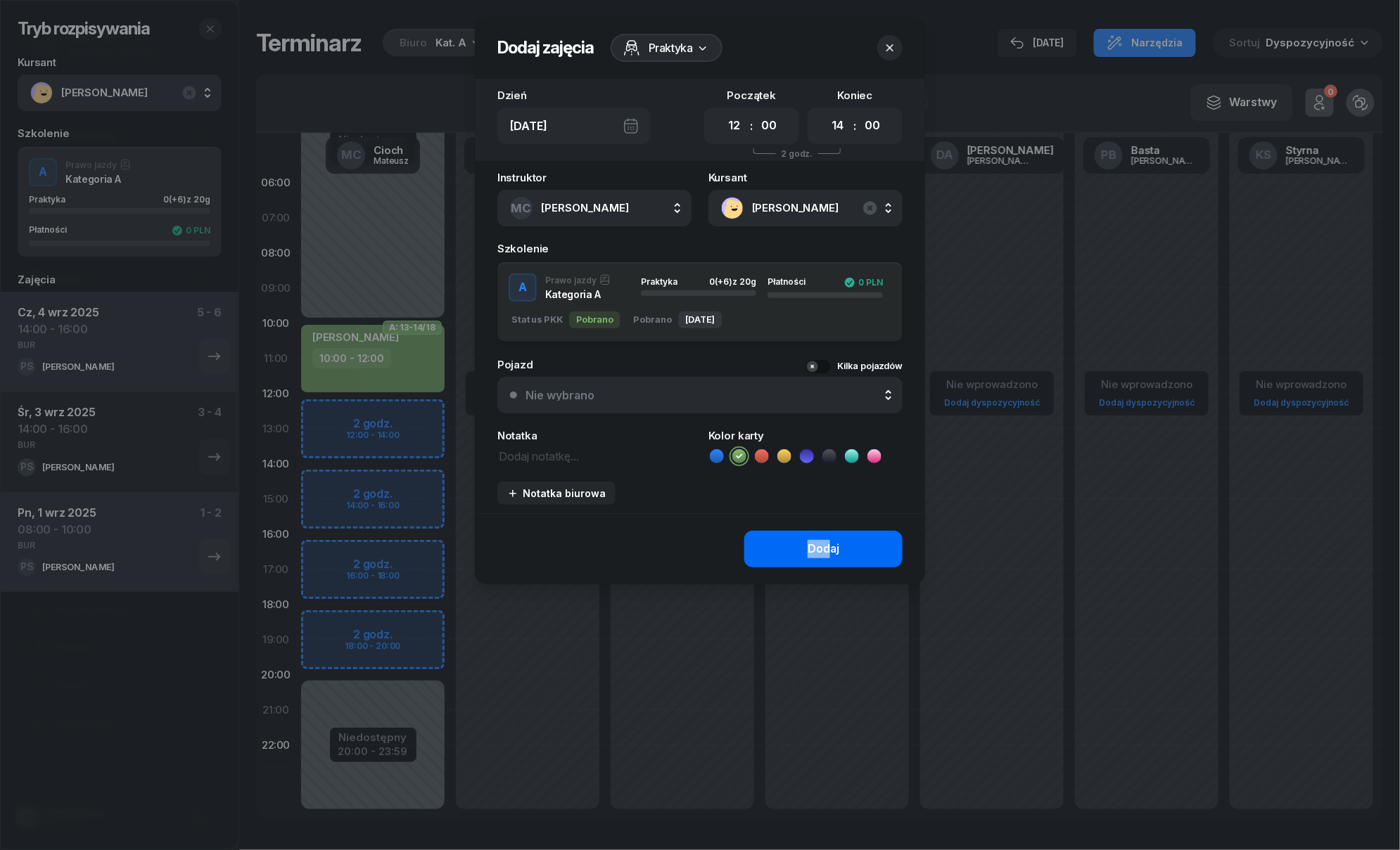
click at [854, 546] on button "Dodaj" at bounding box center [823, 548] width 158 height 36
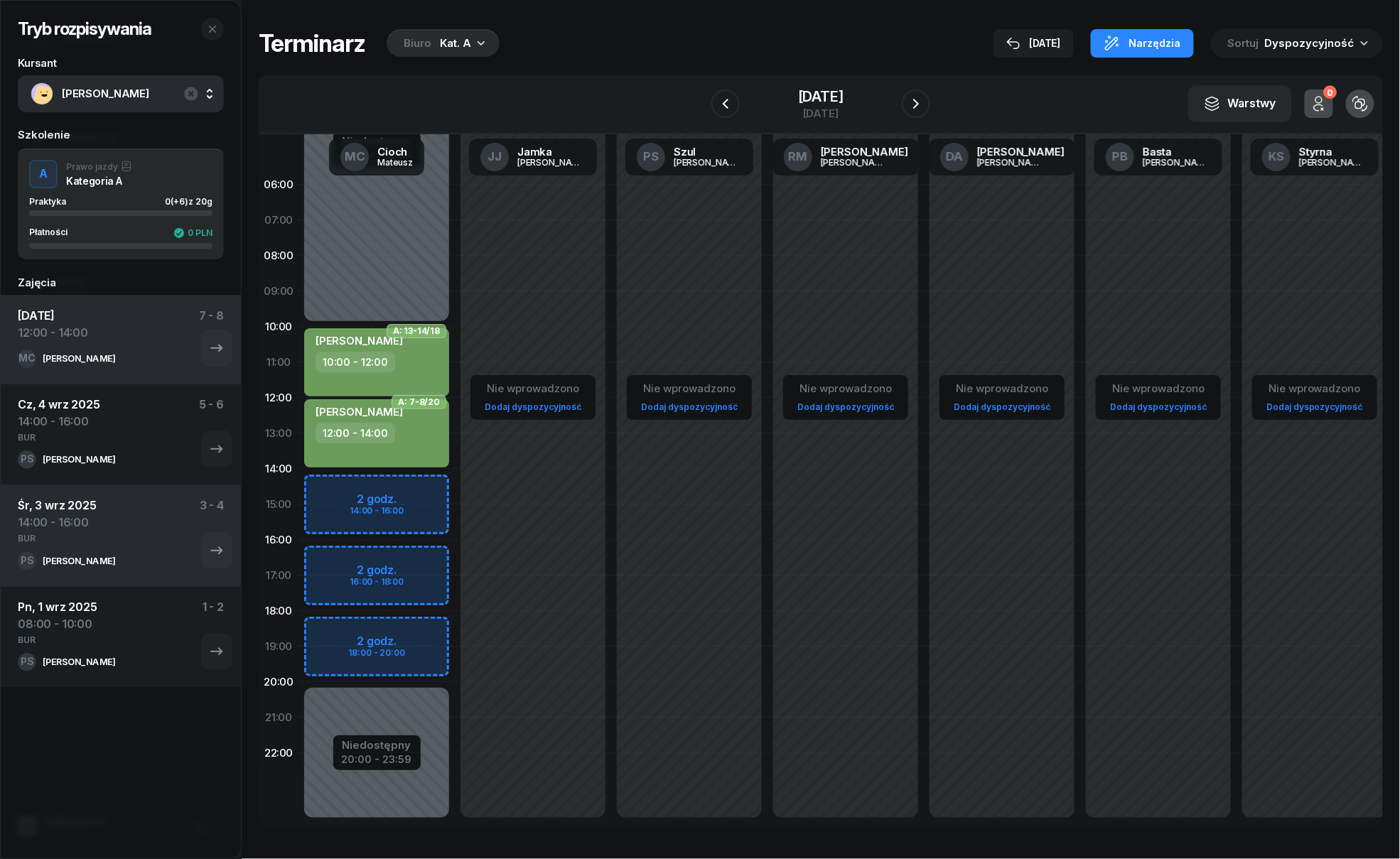
click at [404, 442] on div "12:00 - 14:00" at bounding box center [378, 433] width 125 height 21
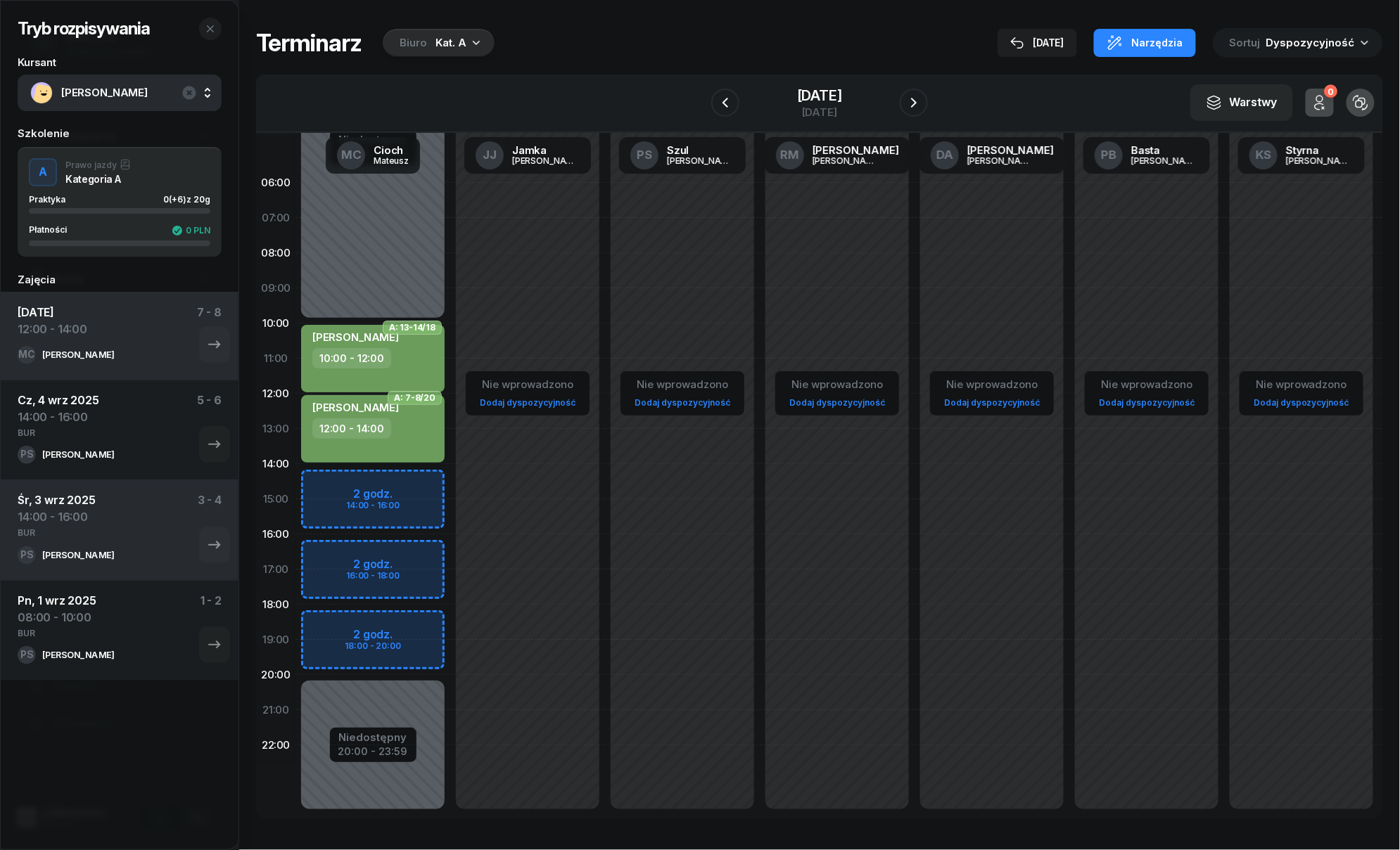
select select "12"
select select "14"
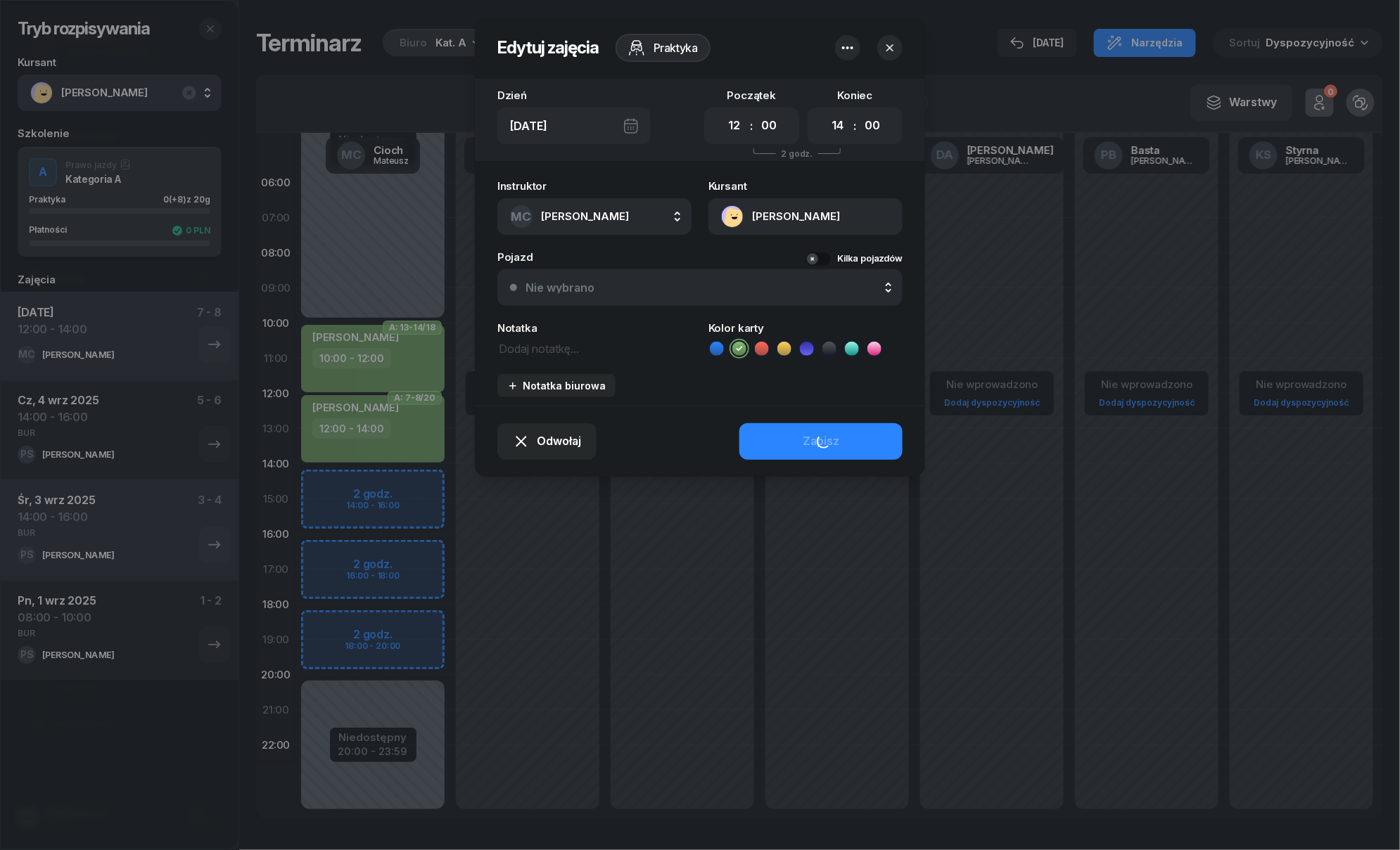
click at [550, 348] on textarea at bounding box center [594, 348] width 194 height 19
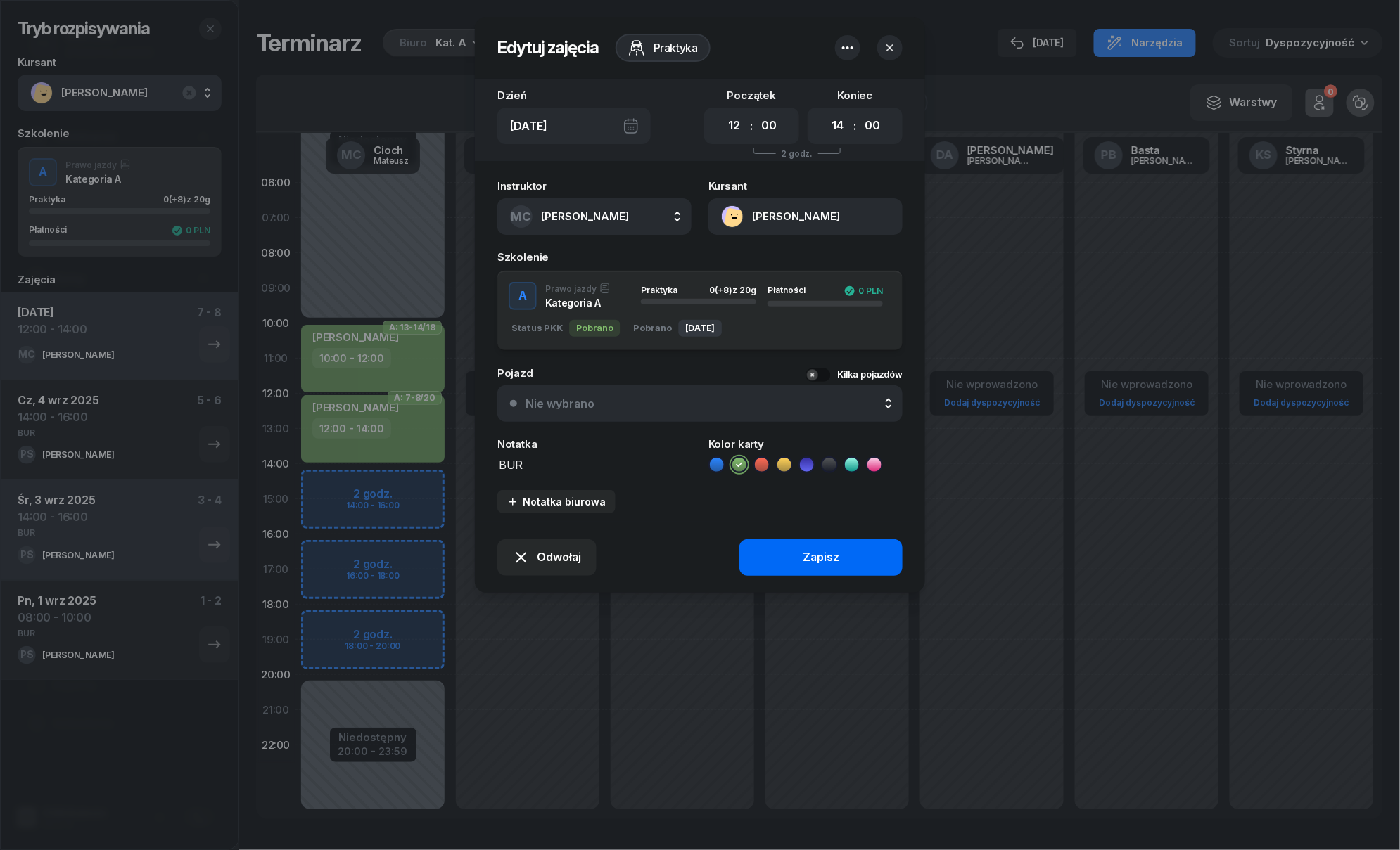
type textarea "BUR"
click at [856, 555] on button "Zapisz" at bounding box center [820, 557] width 163 height 36
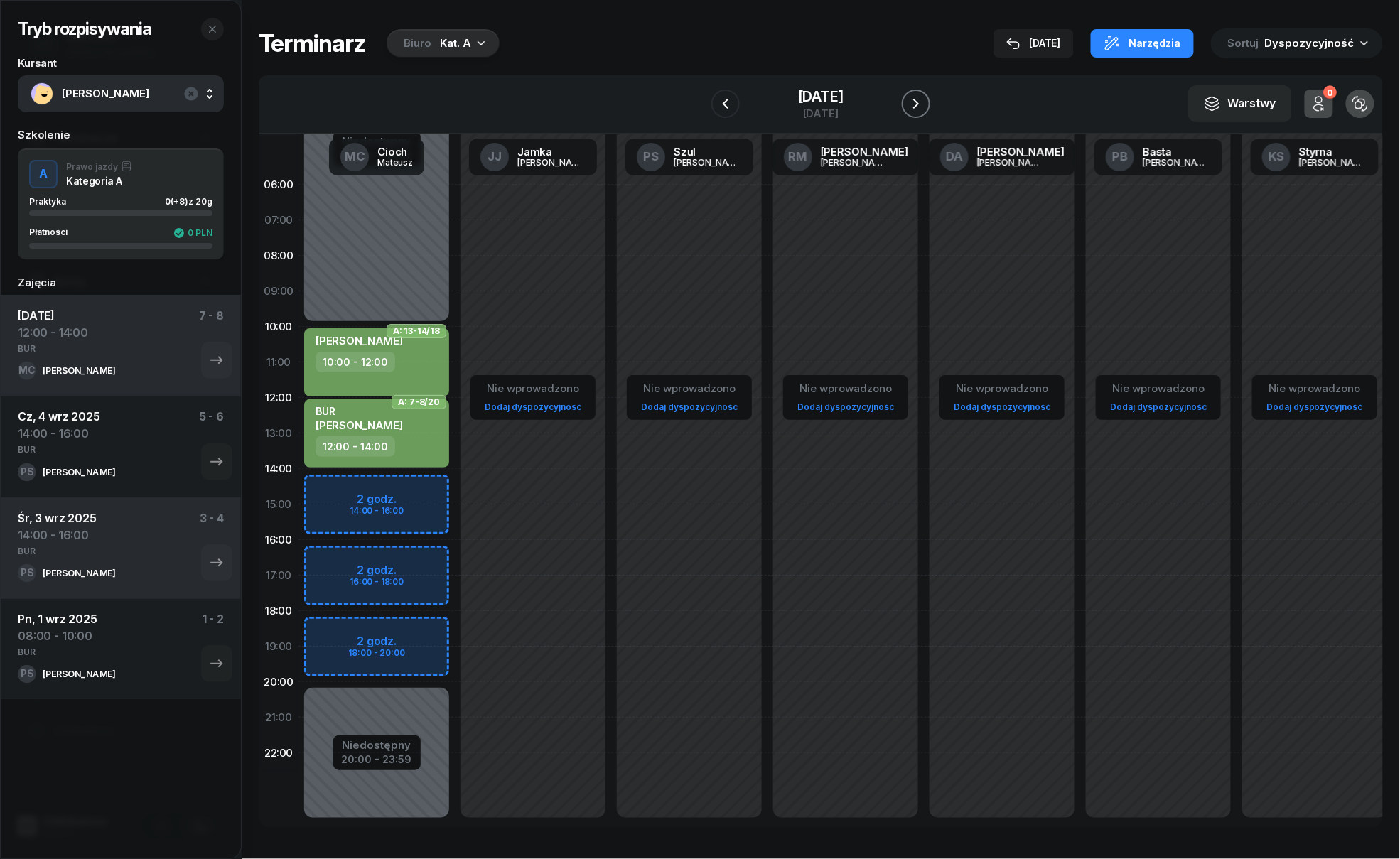
click at [913, 103] on icon "button" at bounding box center [915, 104] width 17 height 17
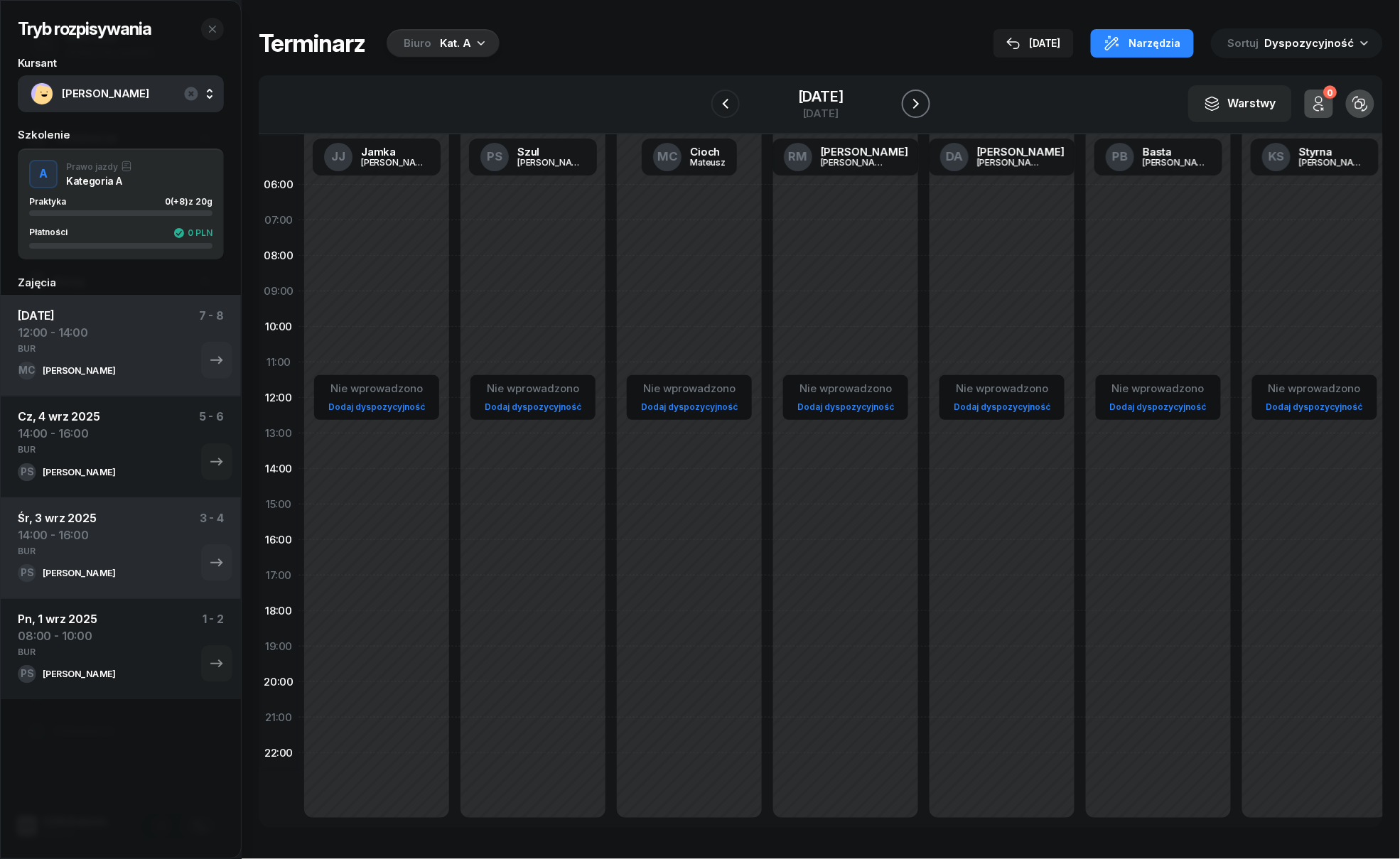
click at [913, 103] on icon "button" at bounding box center [915, 104] width 17 height 17
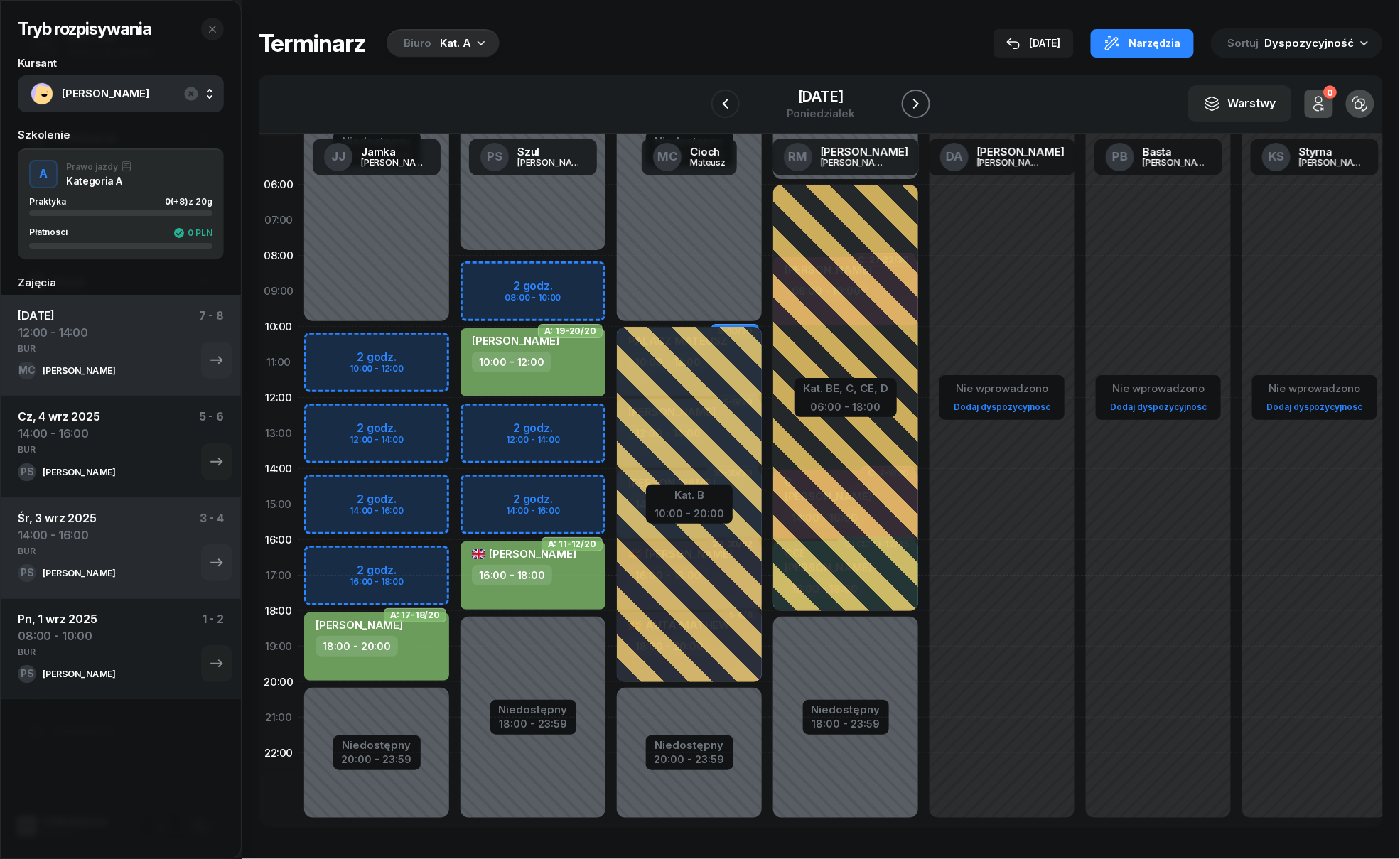
click at [913, 103] on icon "button" at bounding box center [915, 104] width 17 height 17
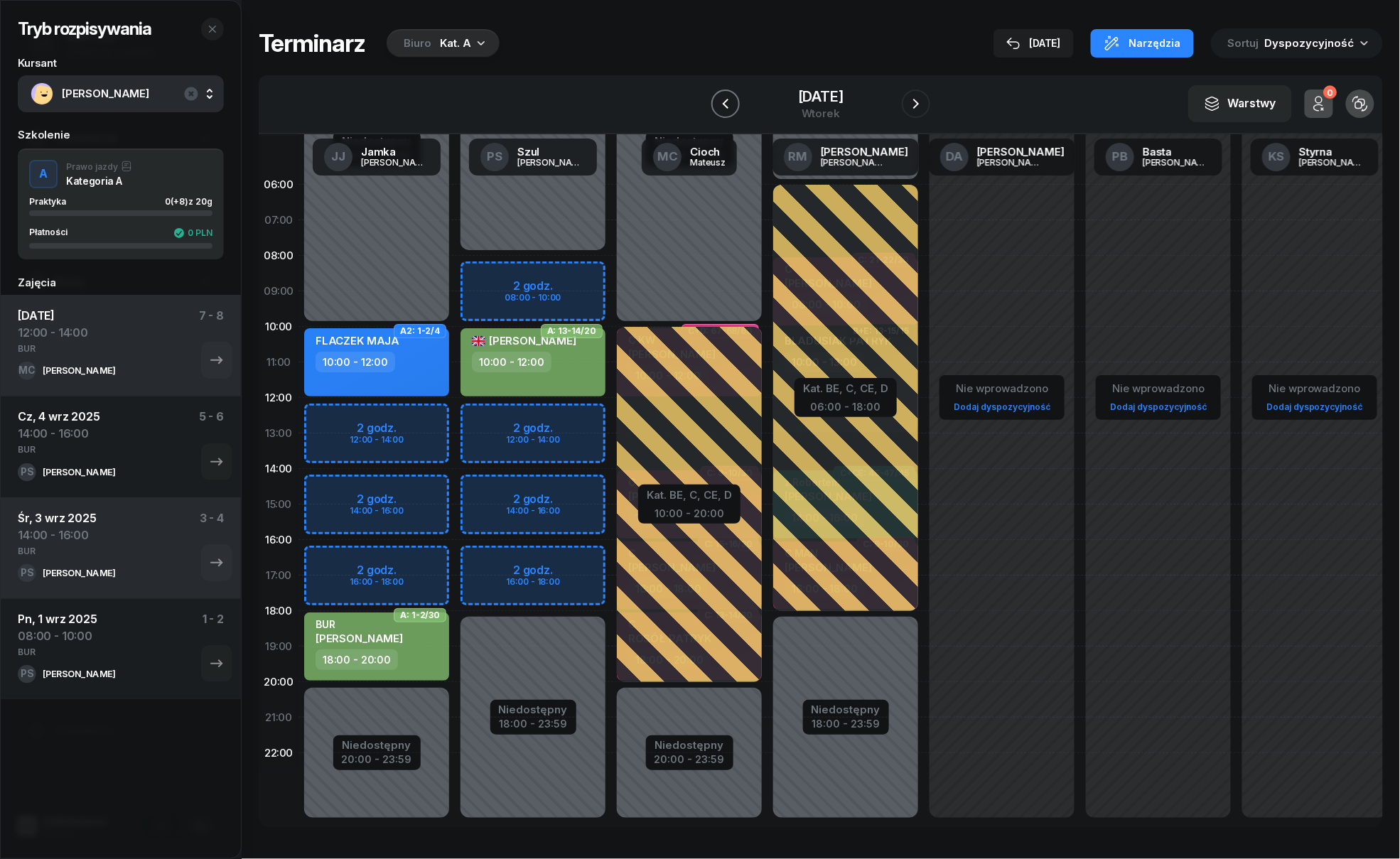
click at [728, 108] on icon "button" at bounding box center [725, 103] width 5 height 10
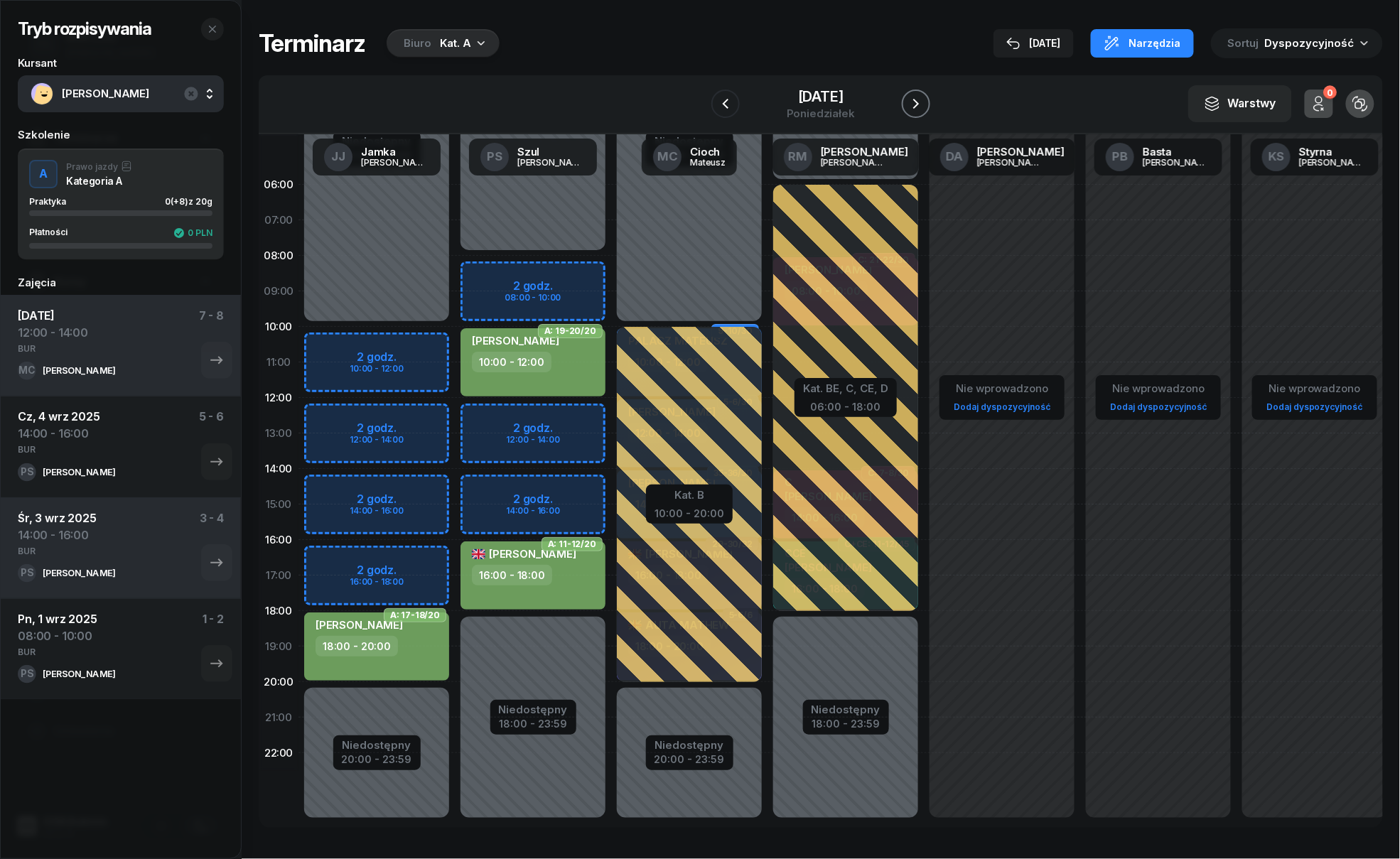
click at [914, 100] on icon "button" at bounding box center [915, 103] width 5 height 10
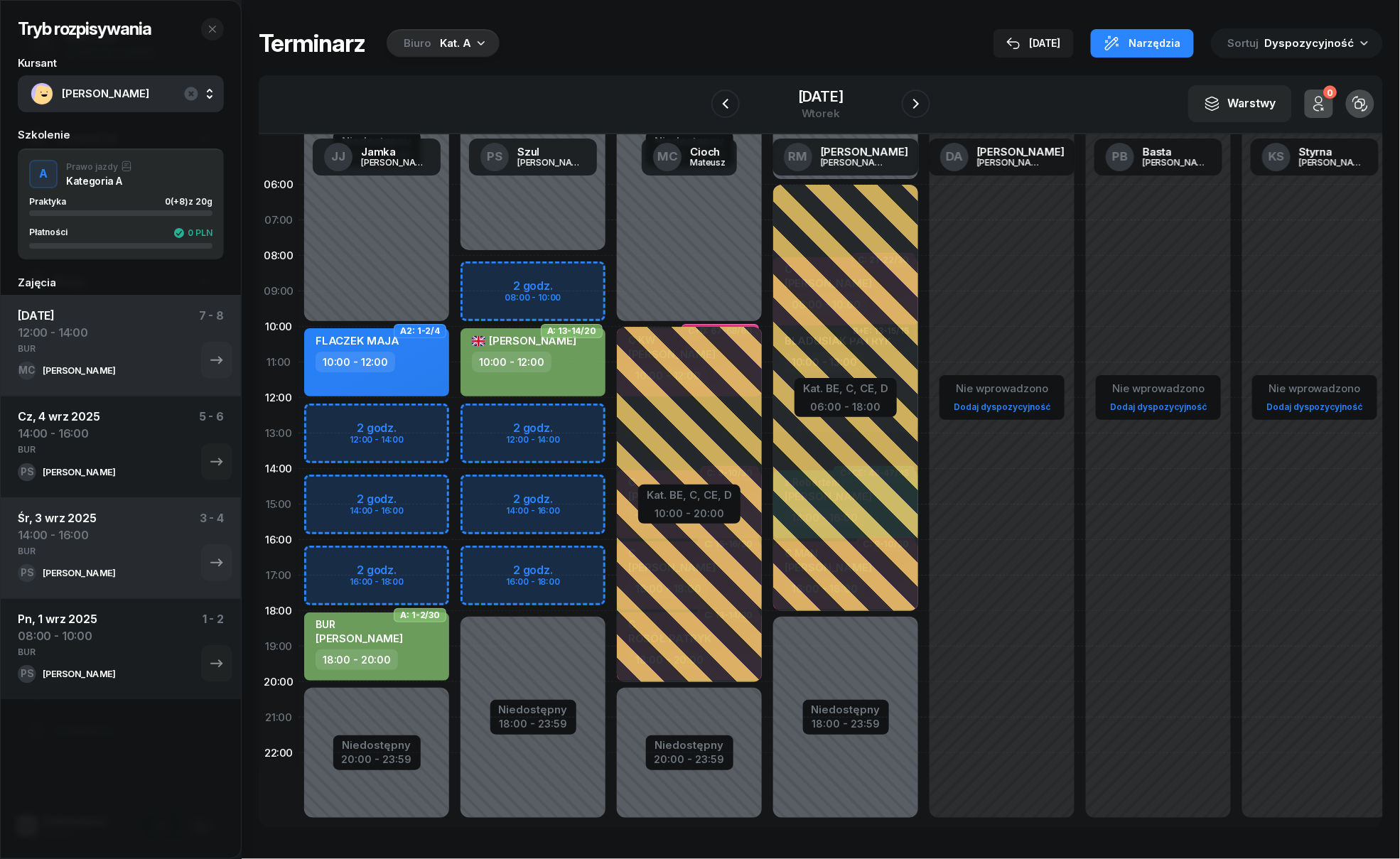
click at [455, 486] on div "Niedostępny 00:00 - 10:00 Niedostępny 20:00 - 23:59 2 godz. 12:00 - 14:00 2 god…" at bounding box center [533, 504] width 156 height 675
select select "14"
select select "16"
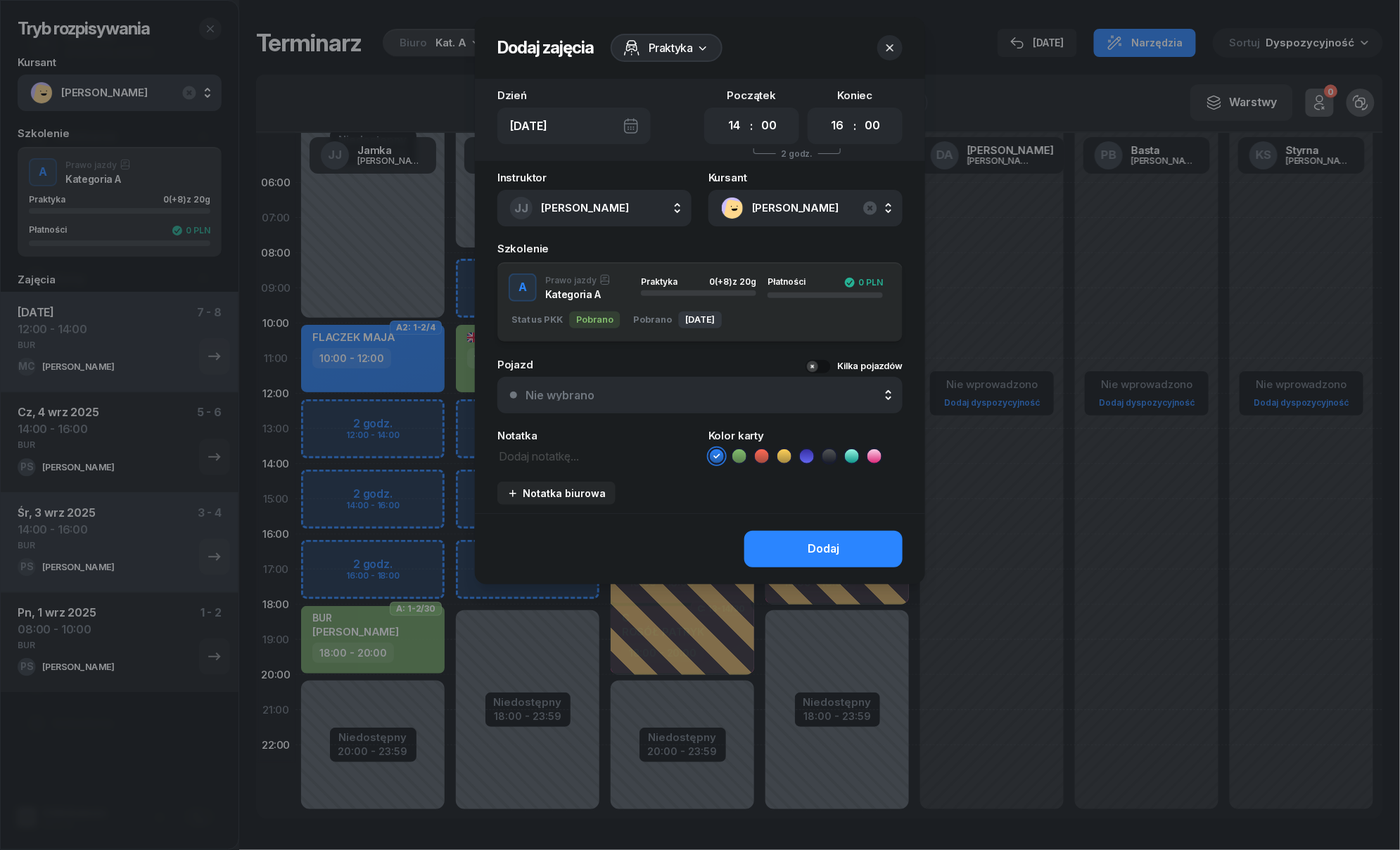
click at [741, 454] on icon at bounding box center [738, 456] width 6 height 5
click at [884, 46] on icon "button" at bounding box center [889, 48] width 14 height 14
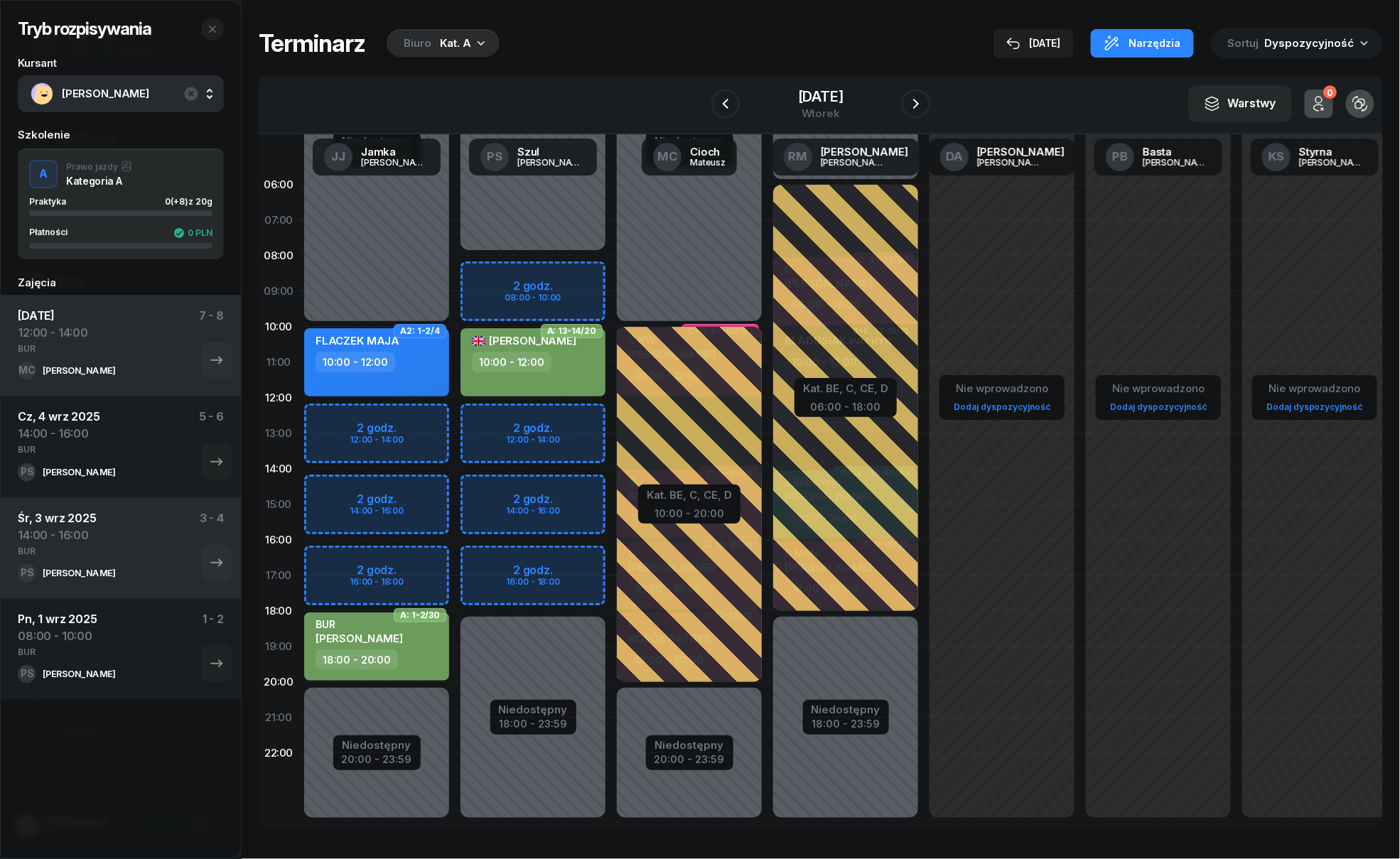
click at [611, 486] on div "Niedostępny 00:00 - 08:00 Niedostępny 18:00 - 23:59 2 godz. 08:00 - 10:00 2 god…" at bounding box center [689, 504] width 156 height 675
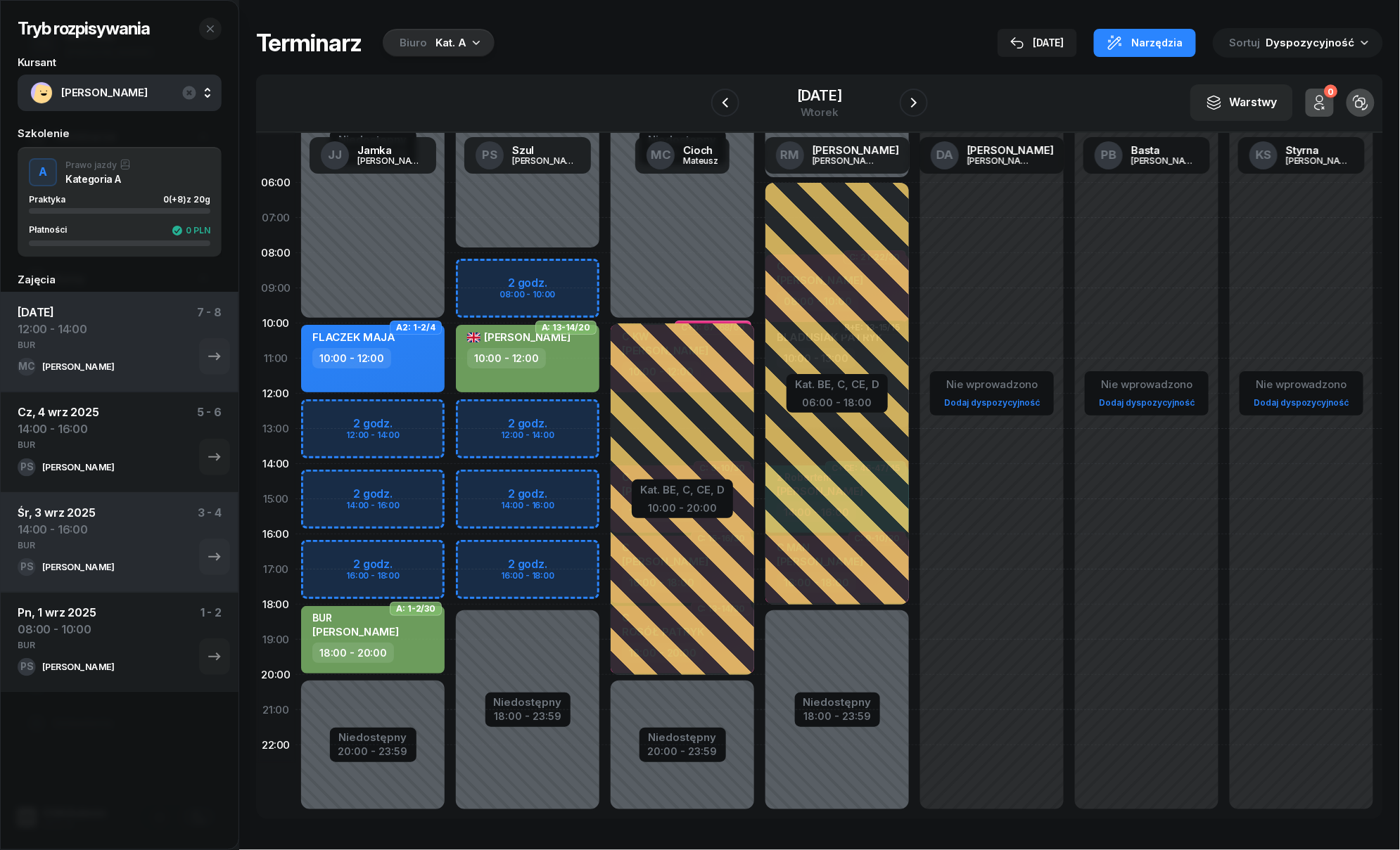
select select "14"
select select "16"
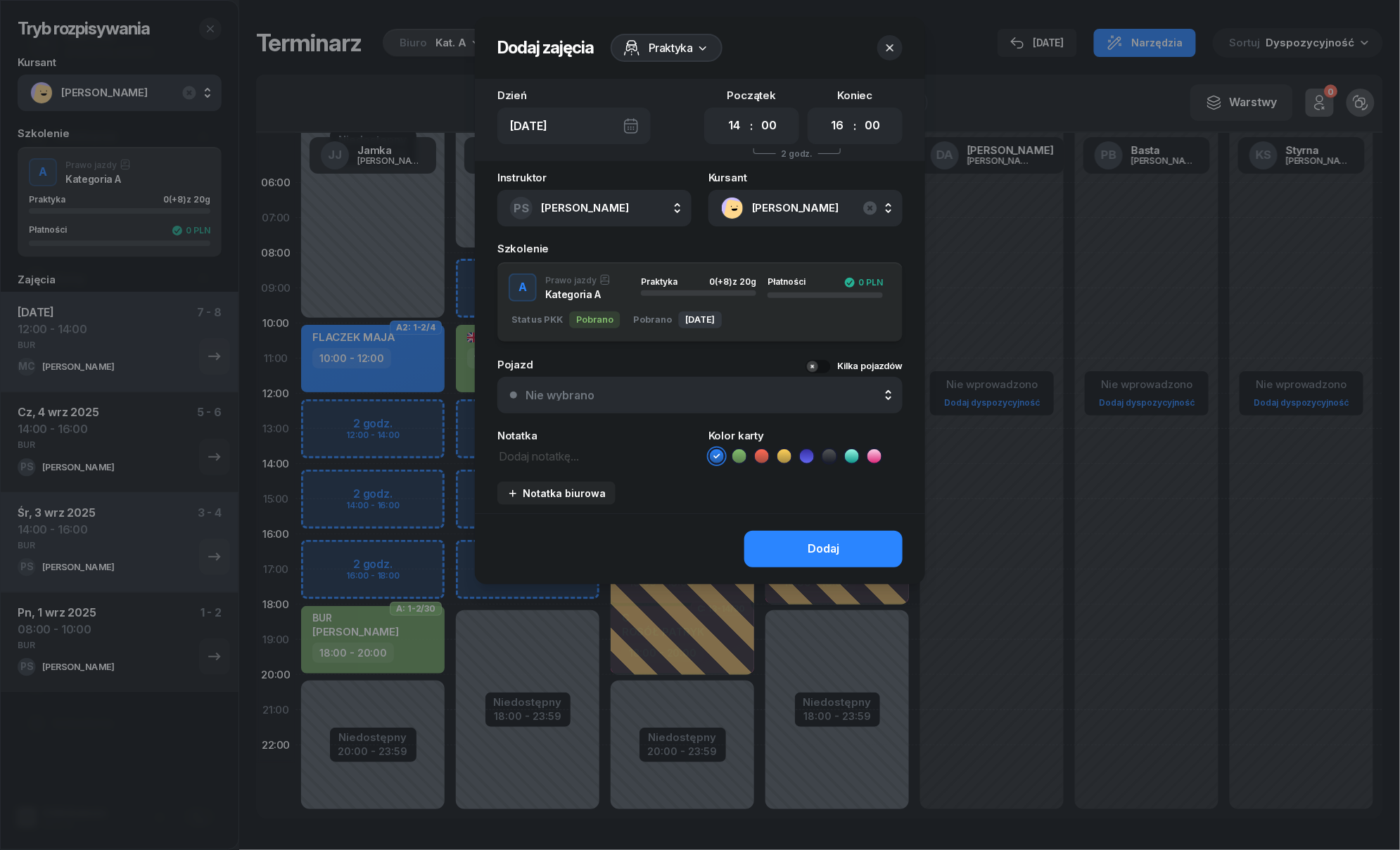
click at [732, 456] on icon at bounding box center [739, 456] width 14 height 14
click at [794, 537] on button "Dodaj" at bounding box center [823, 548] width 158 height 36
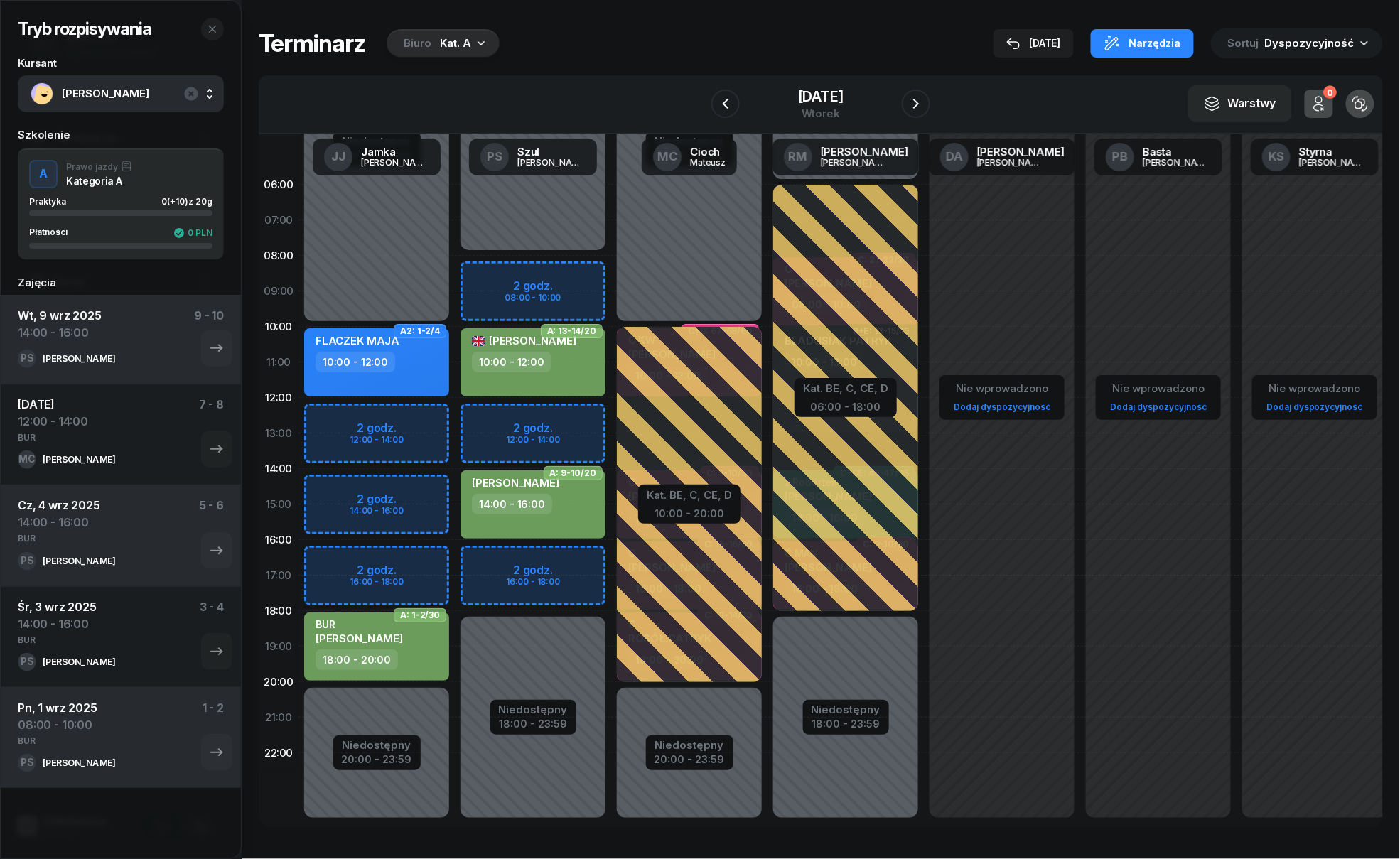
click at [1080, 535] on div "Nie wprowadzono Dodaj dyspozycyjność" at bounding box center [1158, 504] width 156 height 675
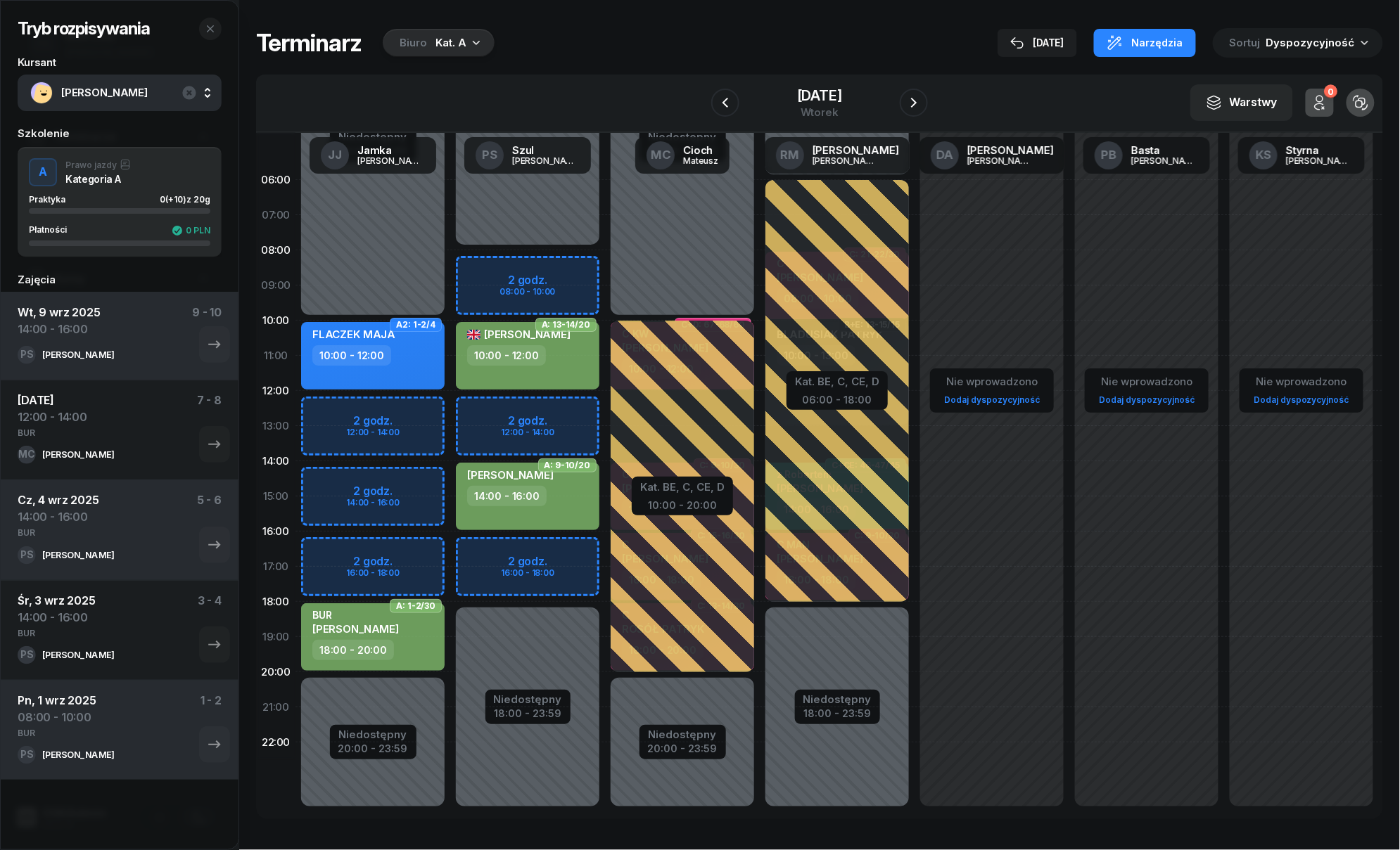
select select "15"
select select "17"
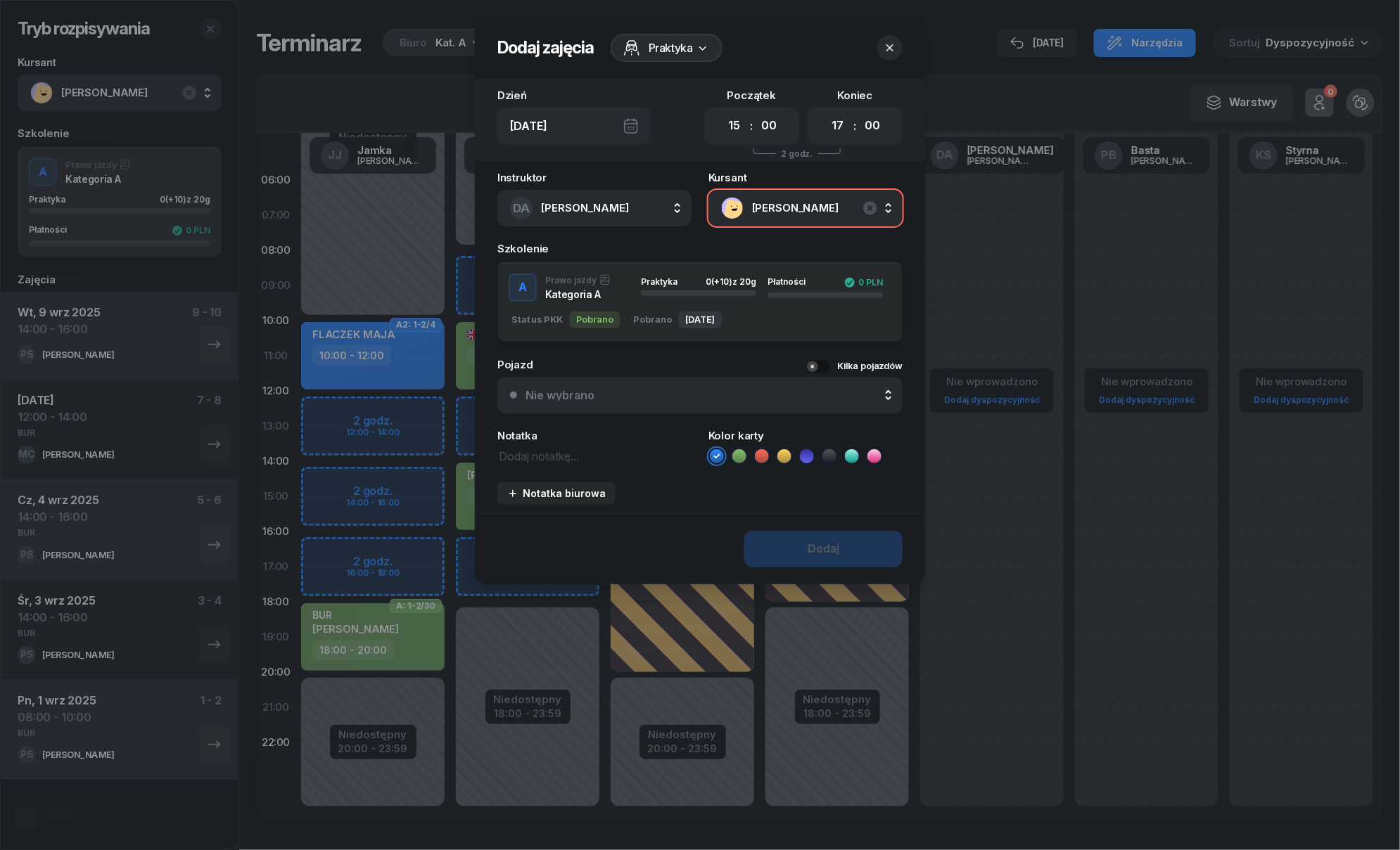
click at [882, 52] on button "button" at bounding box center [889, 48] width 26 height 26
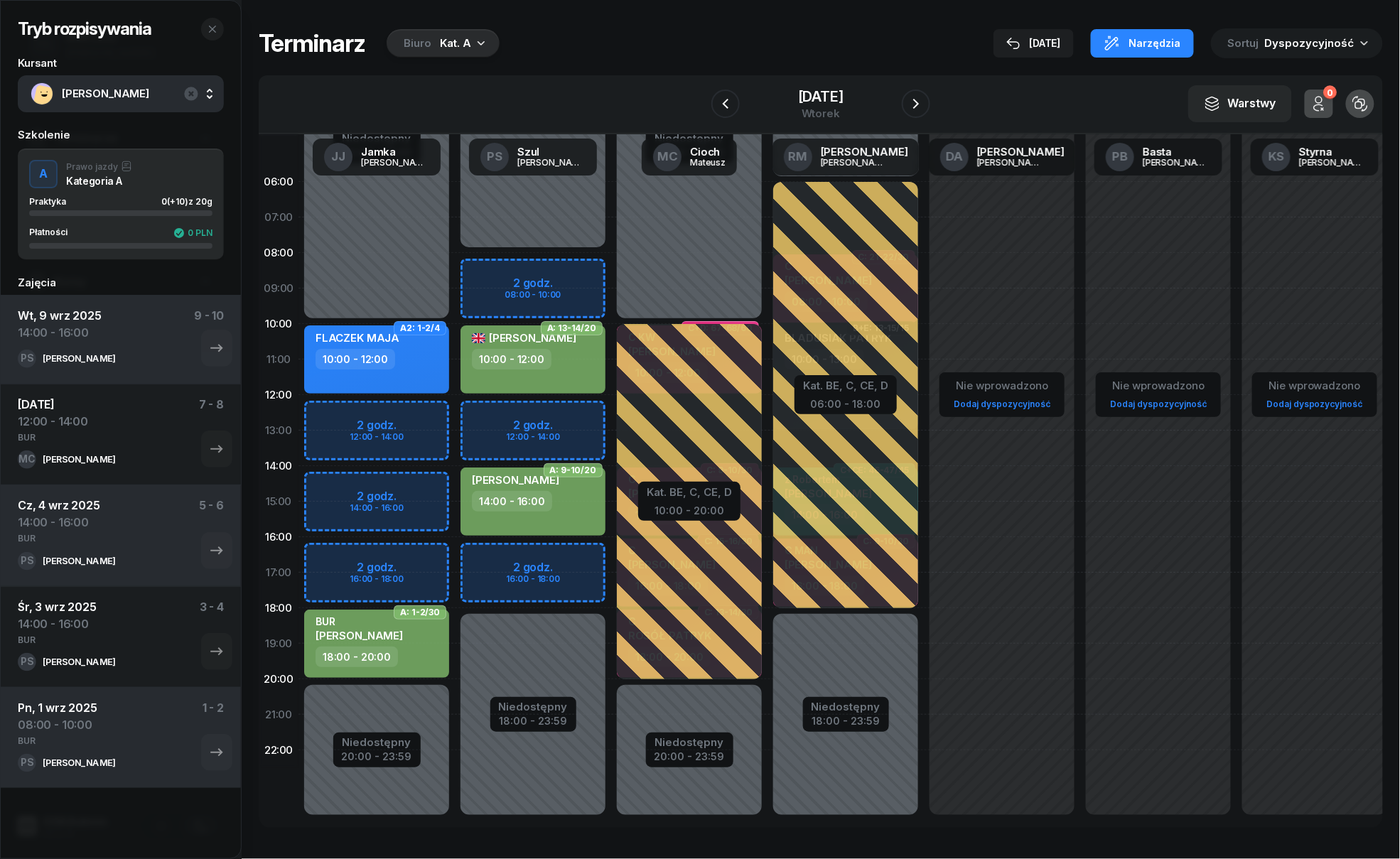
click at [455, 499] on div "Niedostępny 00:00 - 10:00 Niedostępny 20:00 - 23:59 2 godz. 12:00 - 14:00 2 god…" at bounding box center [533, 501] width 156 height 675
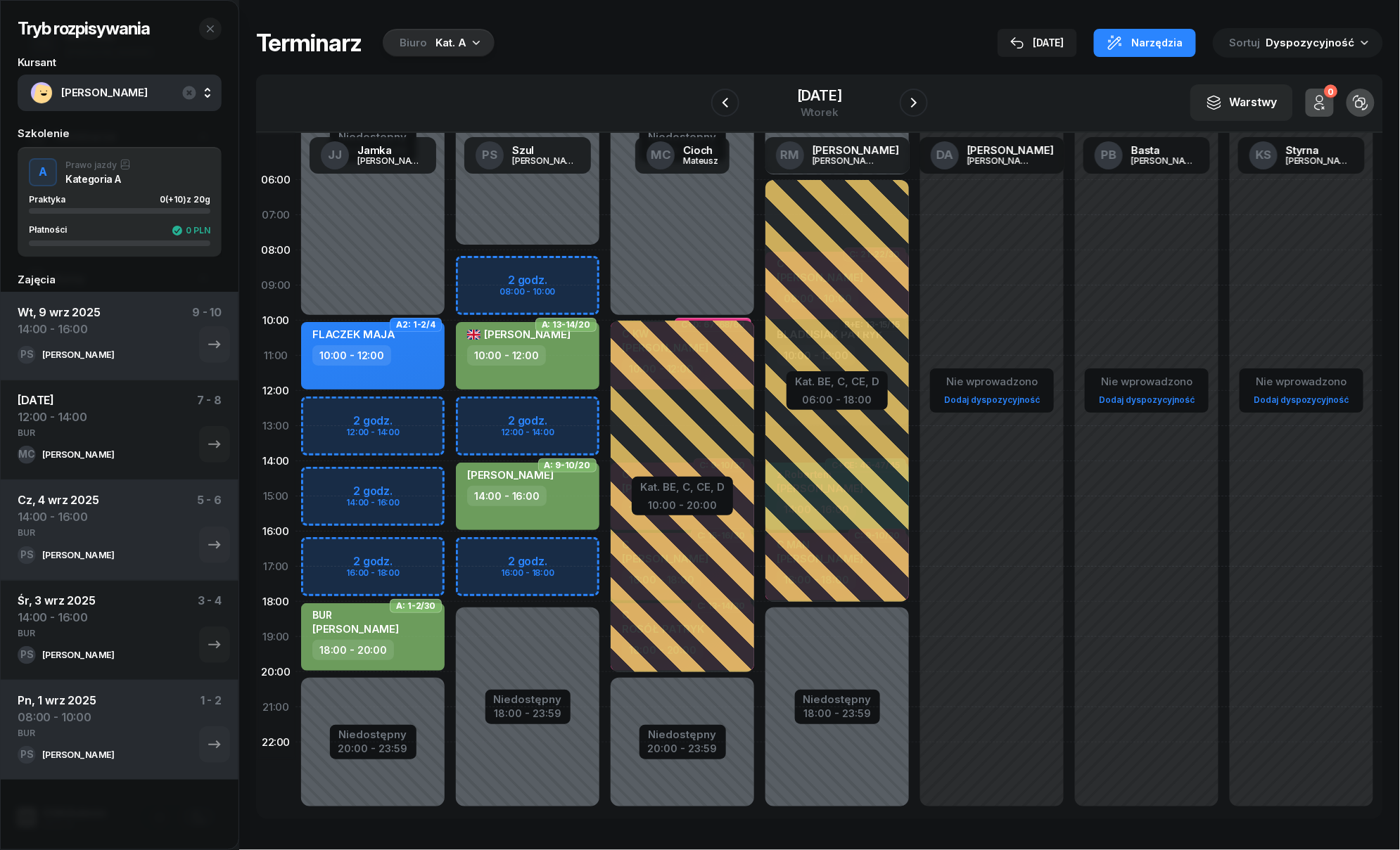
select select "14"
select select "16"
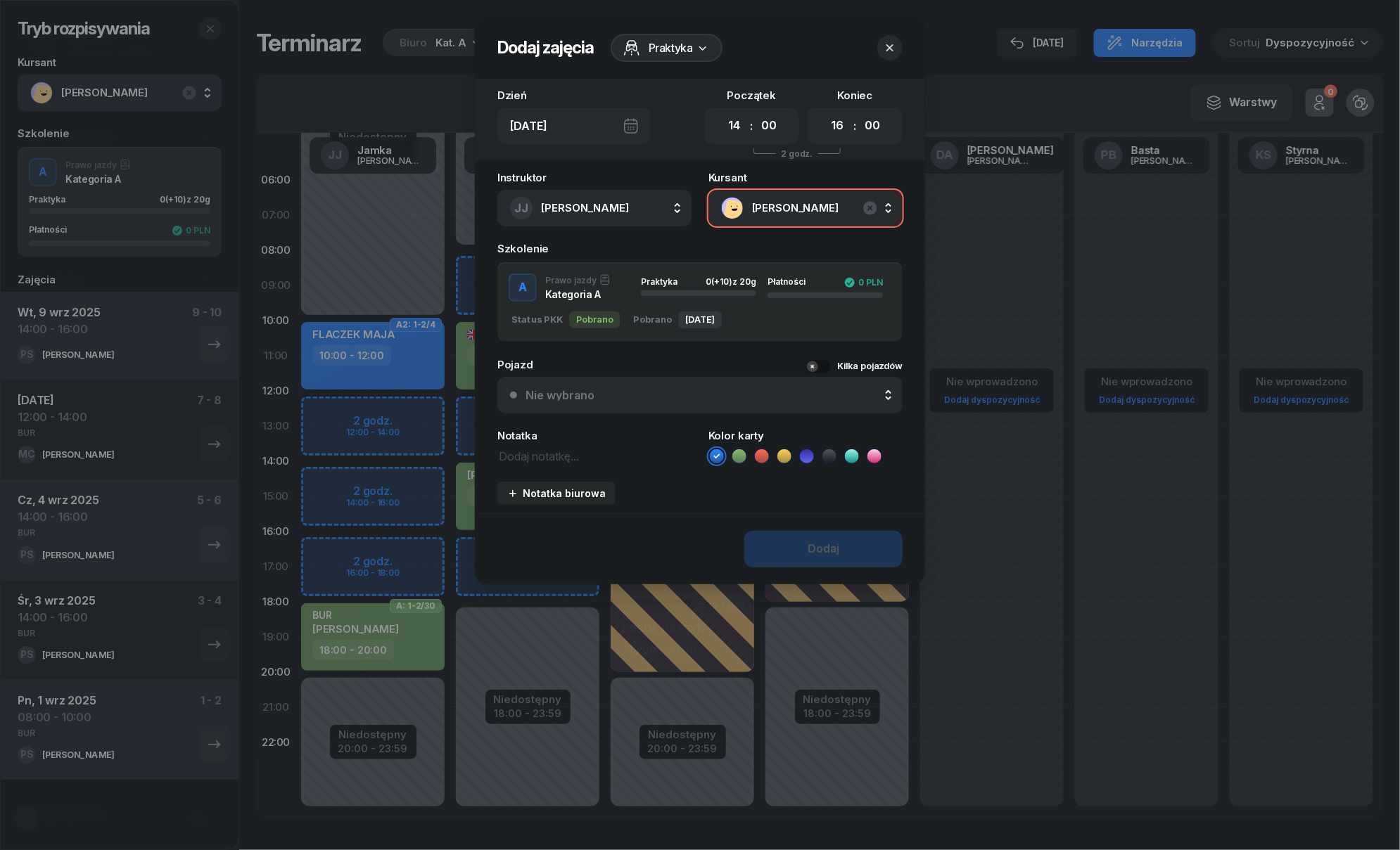
click at [898, 50] on button "button" at bounding box center [889, 48] width 26 height 26
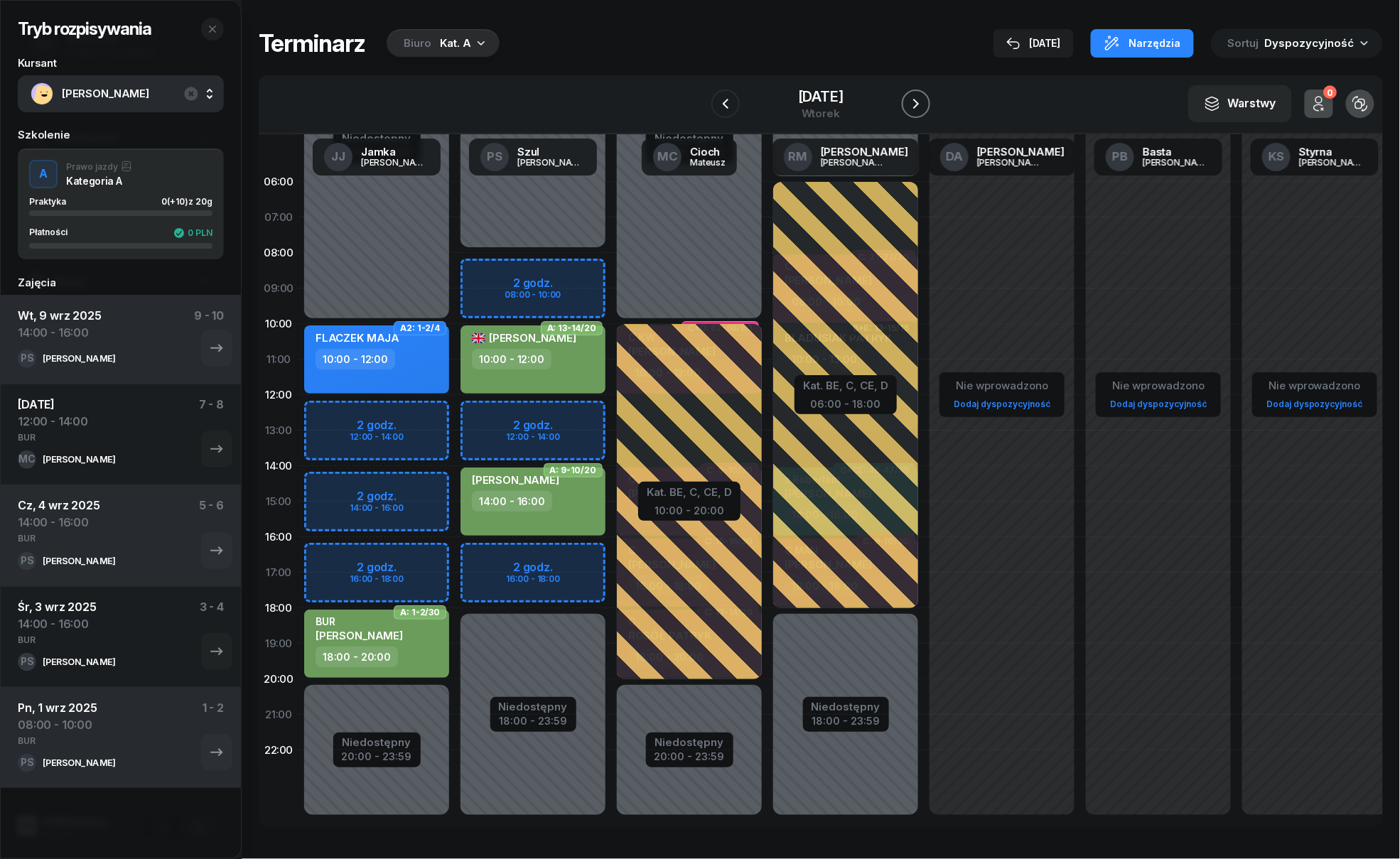
click at [909, 101] on icon "button" at bounding box center [915, 104] width 17 height 17
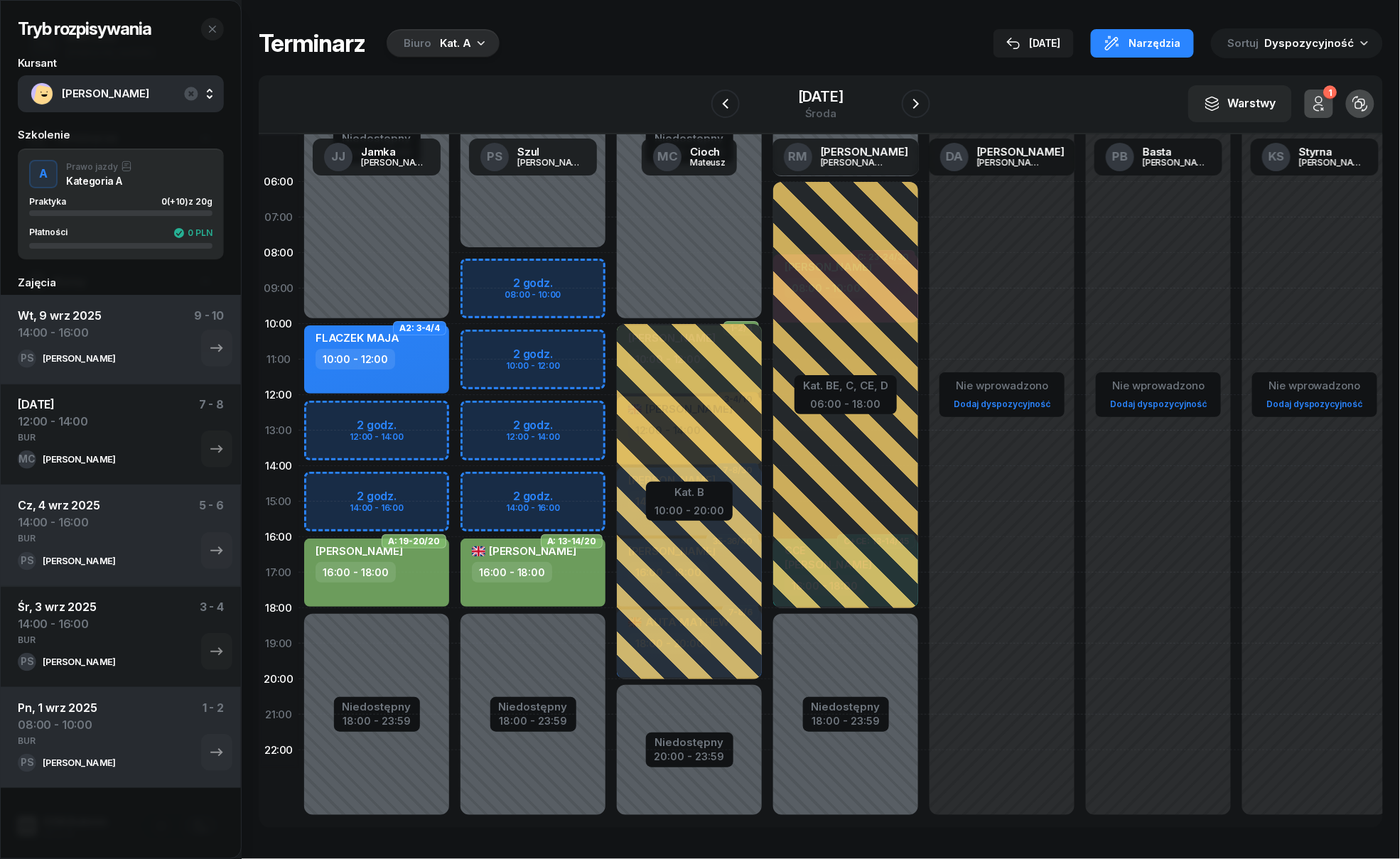
click at [611, 327] on div "Niedostępny 00:00 - 08:00 Niedostępny 18:00 - 23:59 2 godz. 08:00 - 10:00 2 god…" at bounding box center [689, 501] width 156 height 675
select select "10"
select select "12"
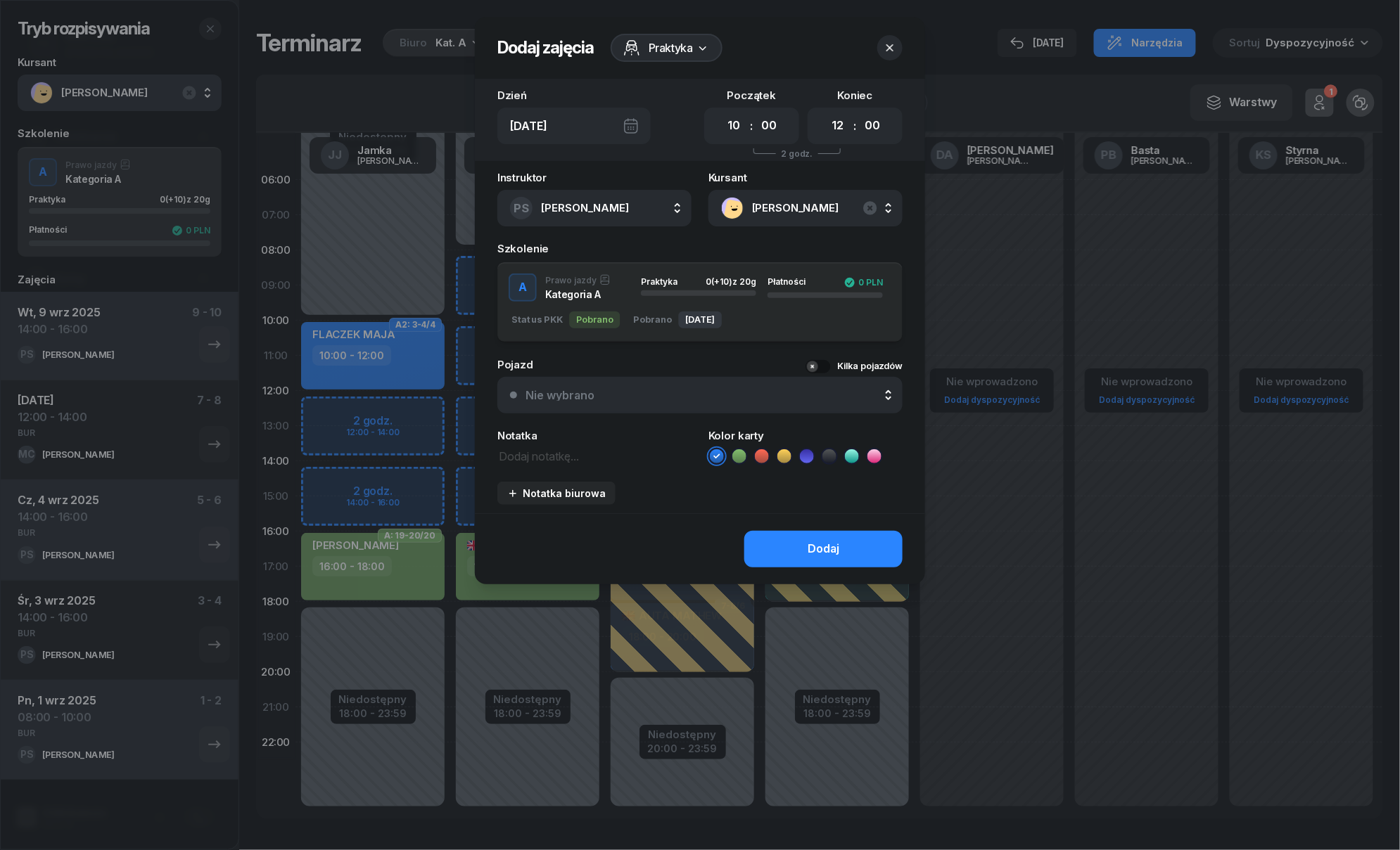
click at [887, 42] on icon "button" at bounding box center [889, 48] width 14 height 14
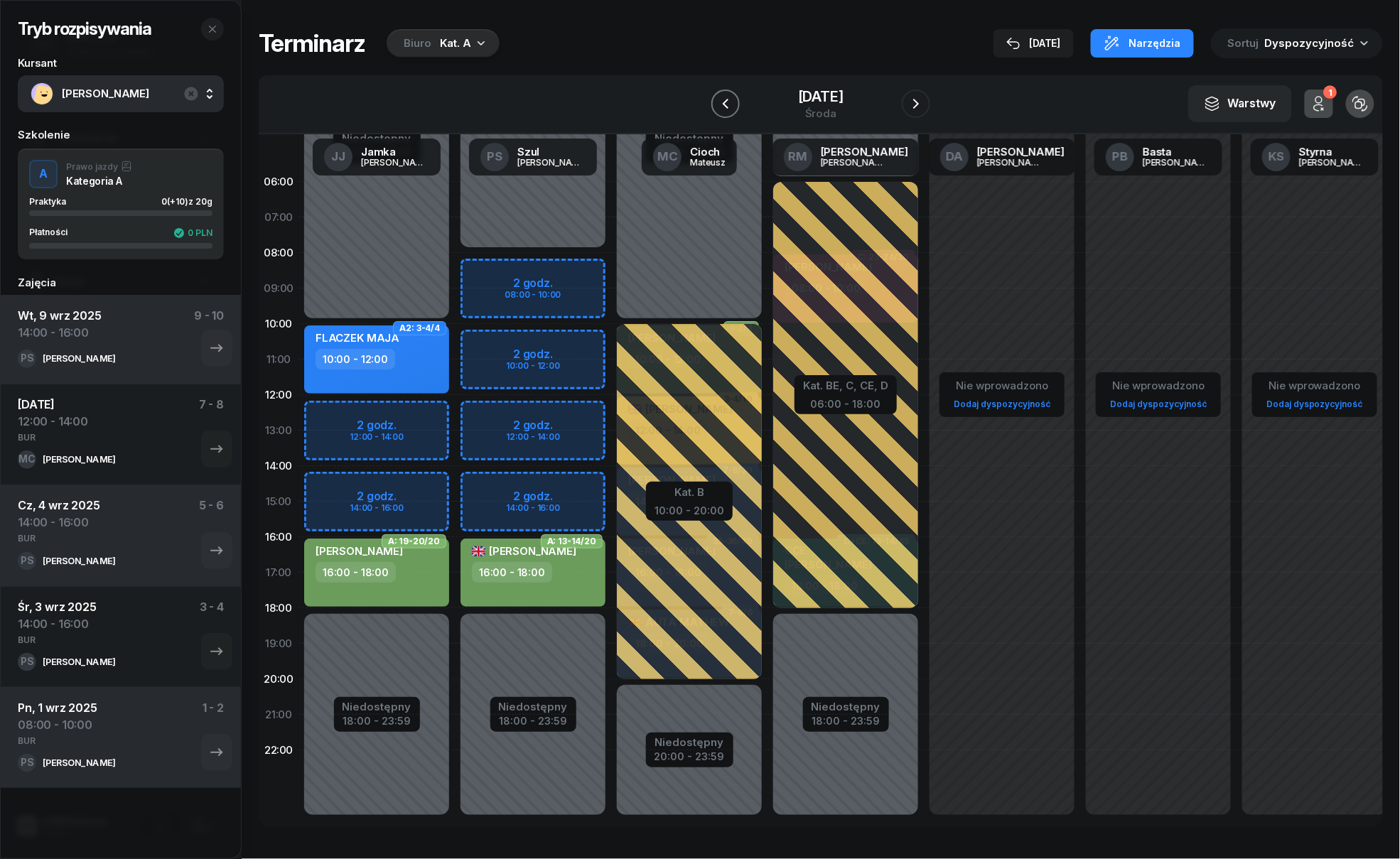
click at [720, 99] on icon "button" at bounding box center [725, 104] width 17 height 17
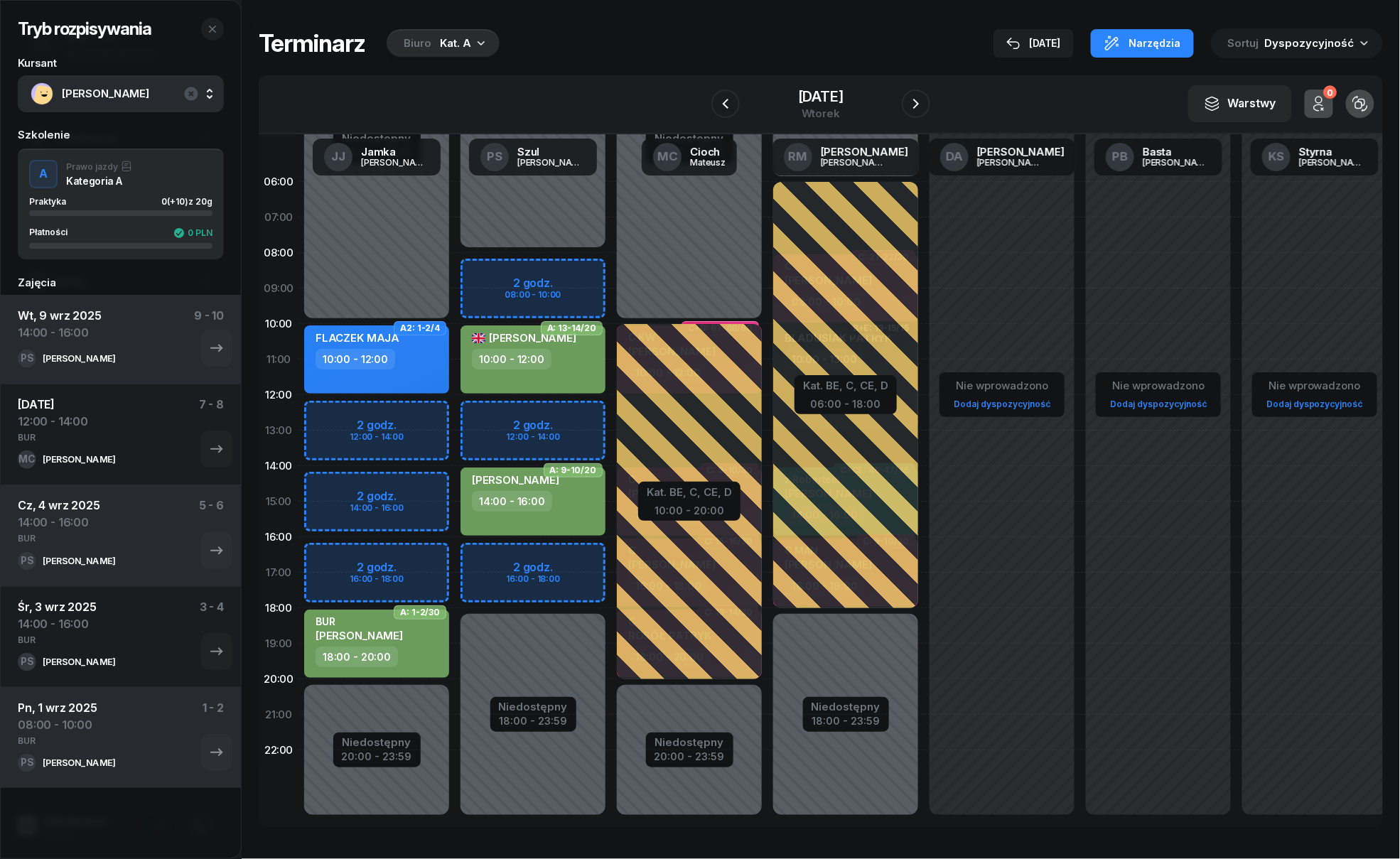
click at [611, 416] on div "Niedostępny 00:00 - 08:00 Niedostępny 18:00 - 23:59 2 godz. 08:00 - 10:00 2 god…" at bounding box center [689, 501] width 156 height 675
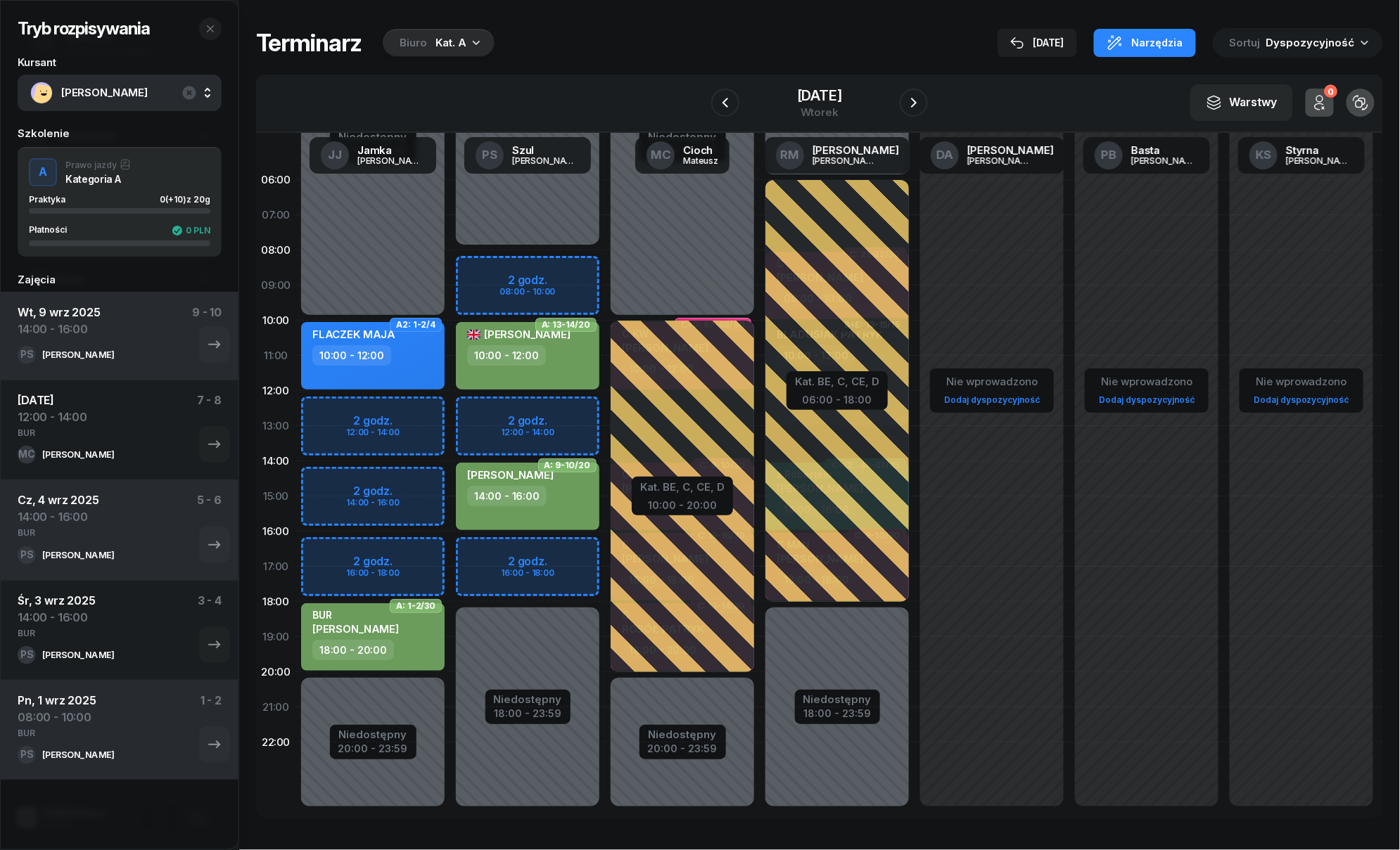
select select "12"
select select "14"
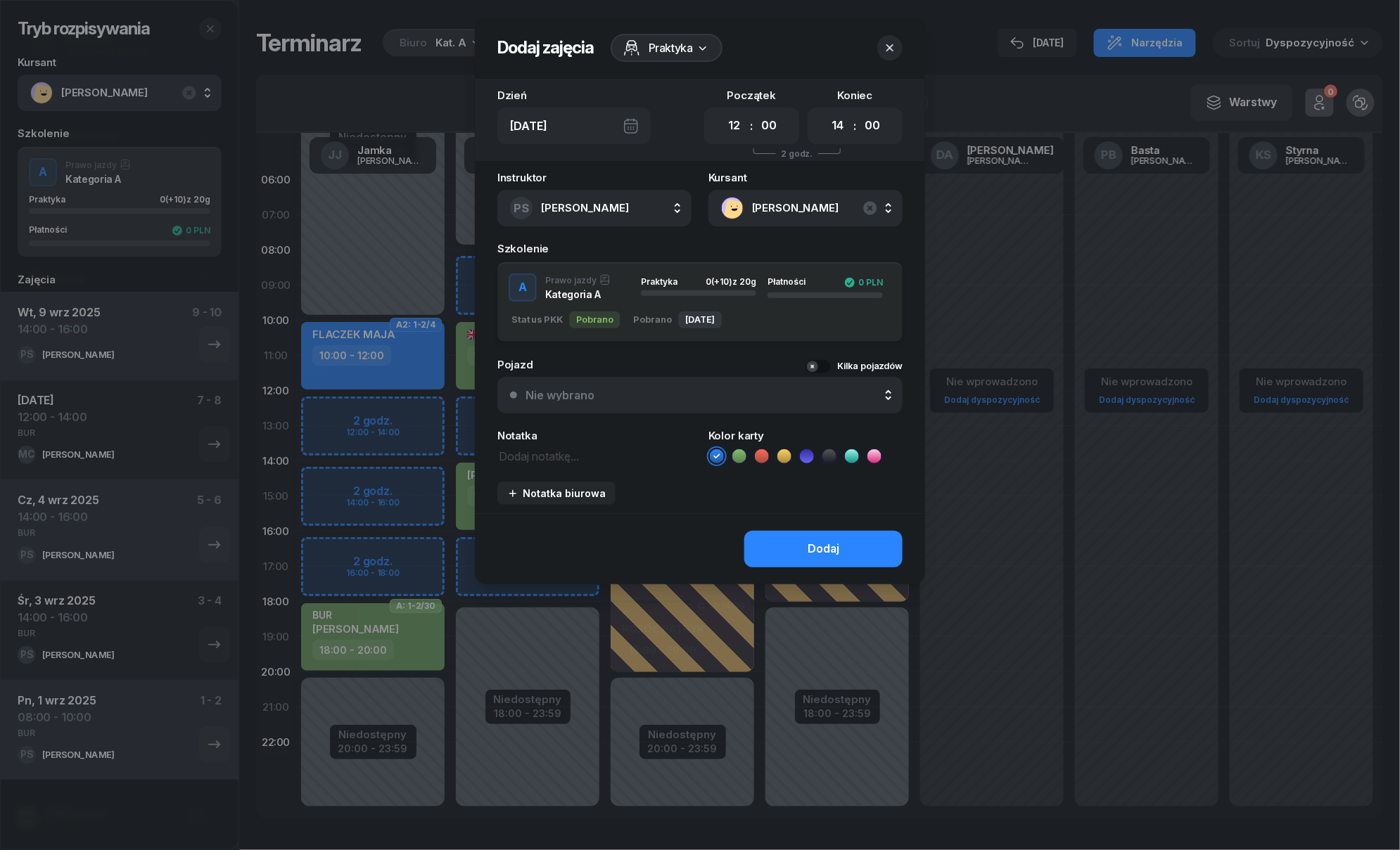
click at [889, 50] on icon "button" at bounding box center [889, 48] width 14 height 14
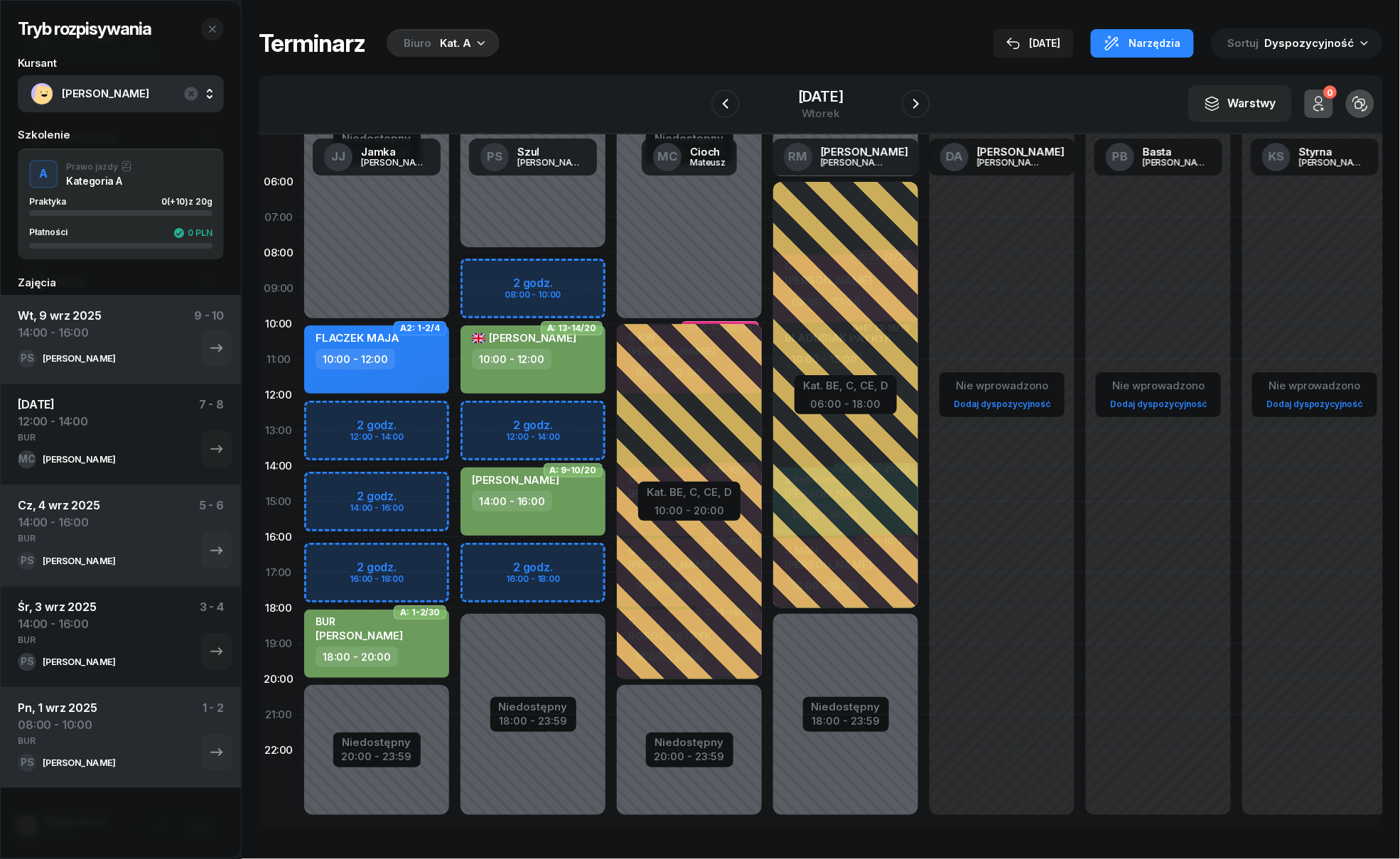
click at [541, 535] on div "JĘDRZEJEWSKI DARIUSZ 14:00 - 16:00" at bounding box center [533, 501] width 145 height 68
select select "14"
select select "16"
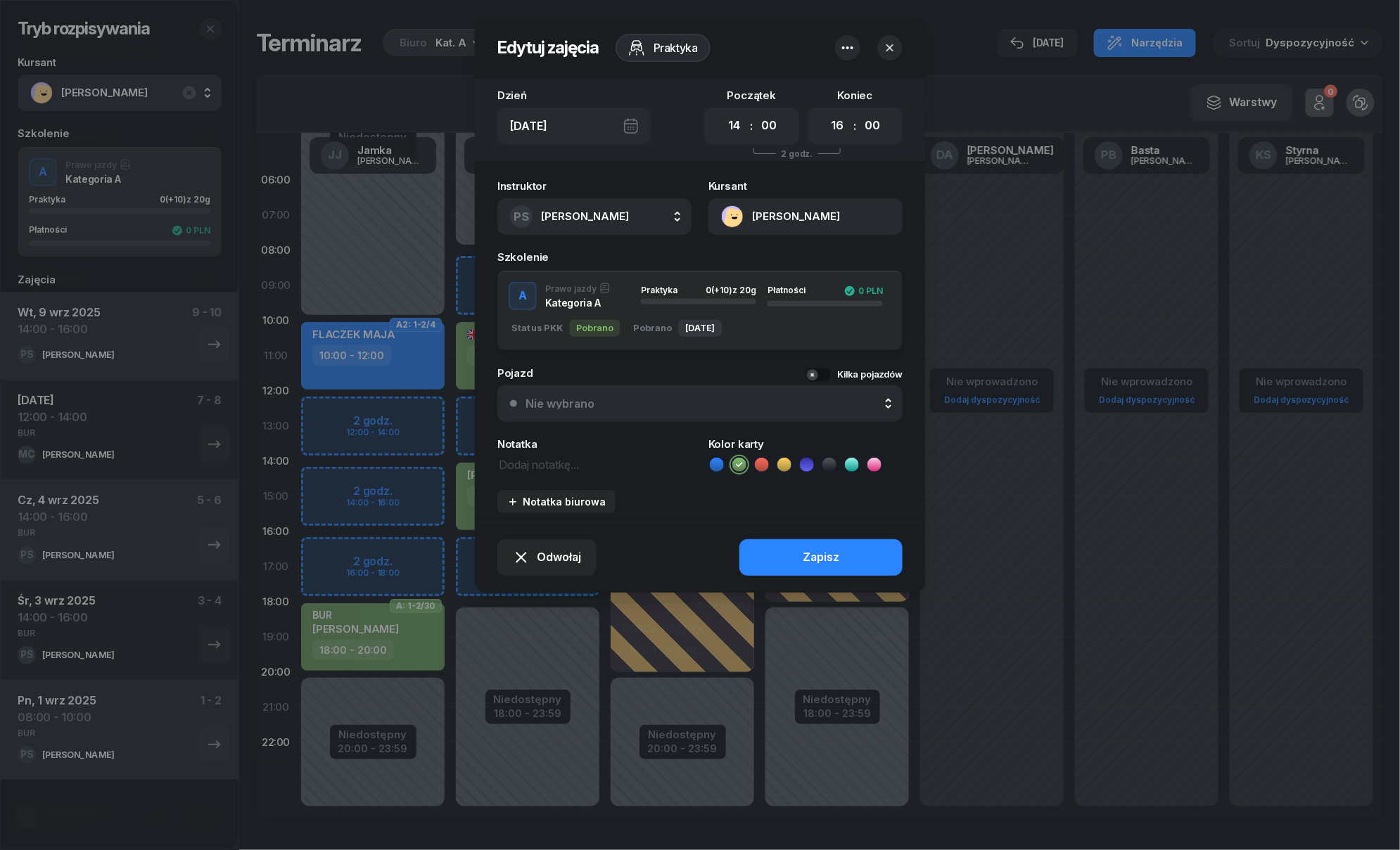
click at [887, 46] on icon "button" at bounding box center [889, 48] width 14 height 14
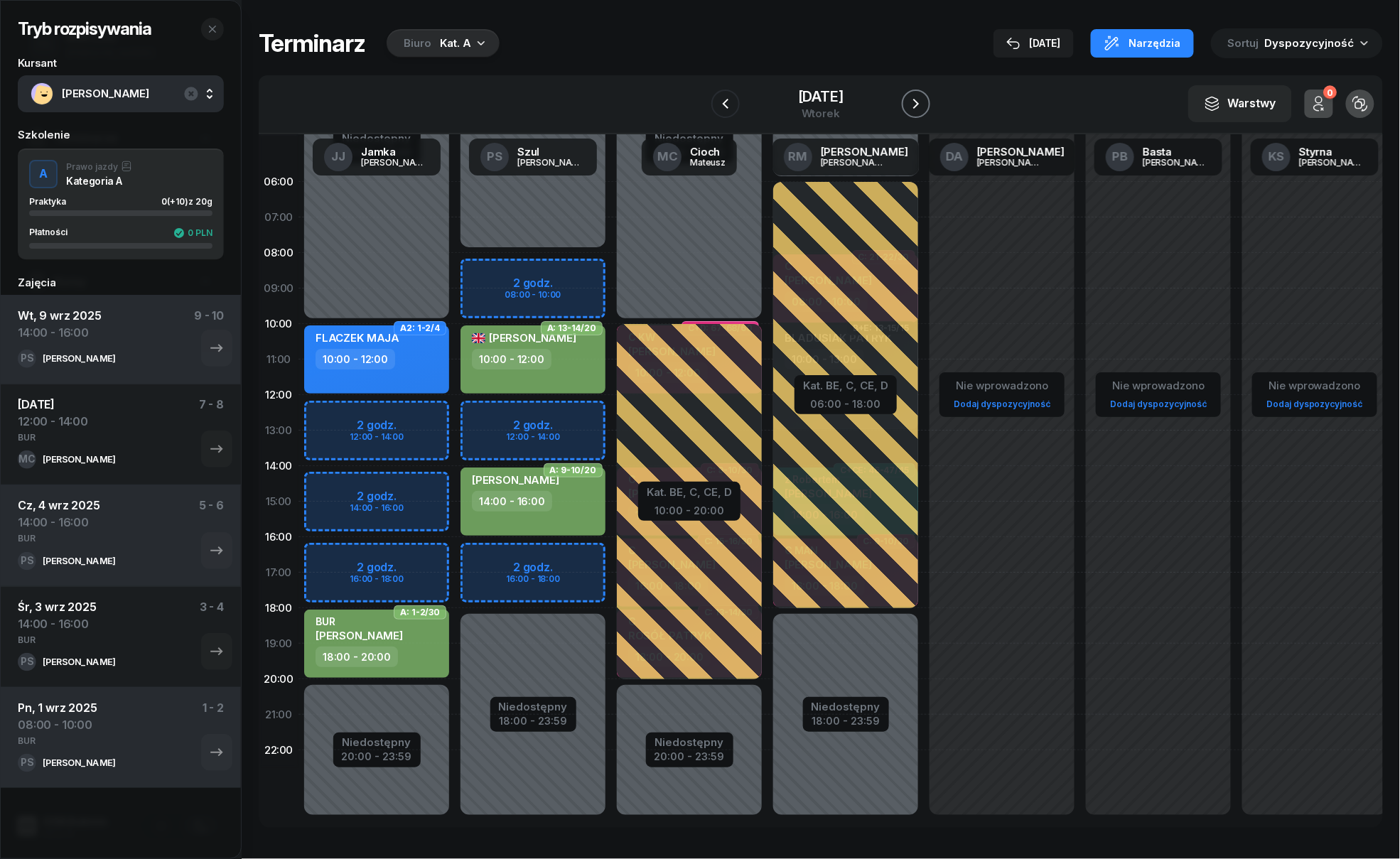
click at [924, 96] on button "button" at bounding box center [916, 104] width 29 height 29
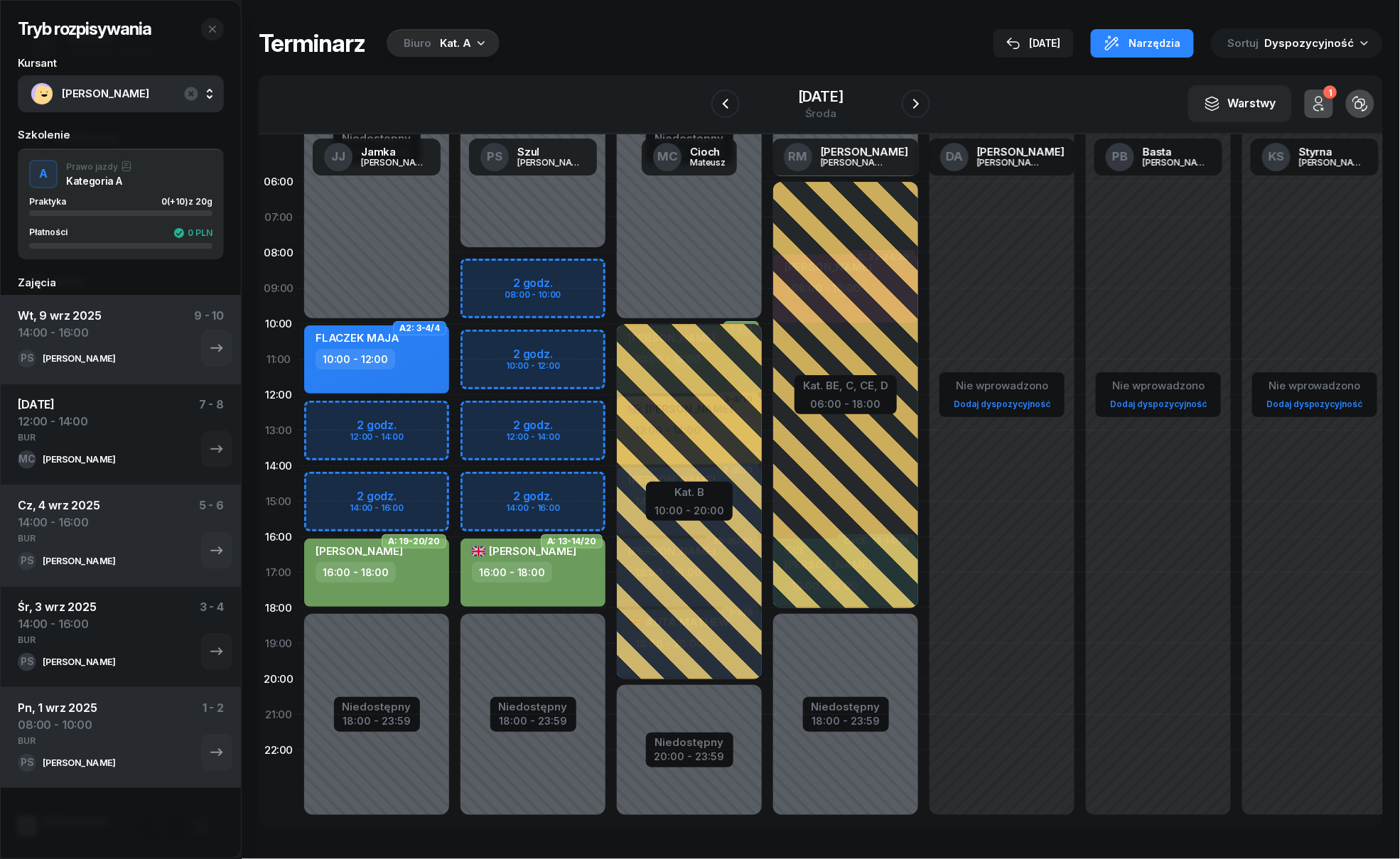
click at [611, 414] on div "Niedostępny 00:00 - 08:00 Niedostępny 18:00 - 23:59 2 godz. 08:00 - 10:00 2 god…" at bounding box center [689, 501] width 156 height 675
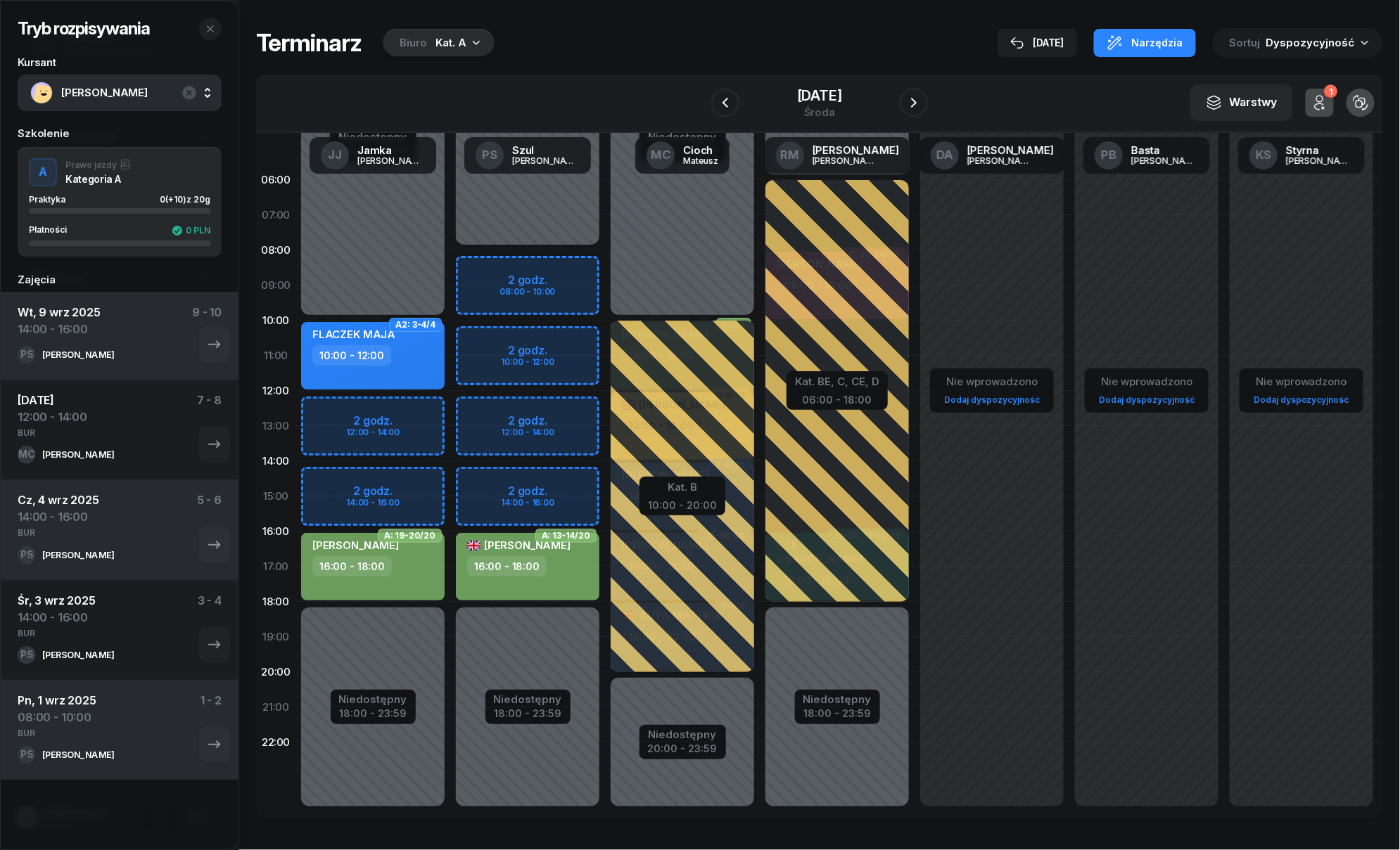
select select "12"
select select "14"
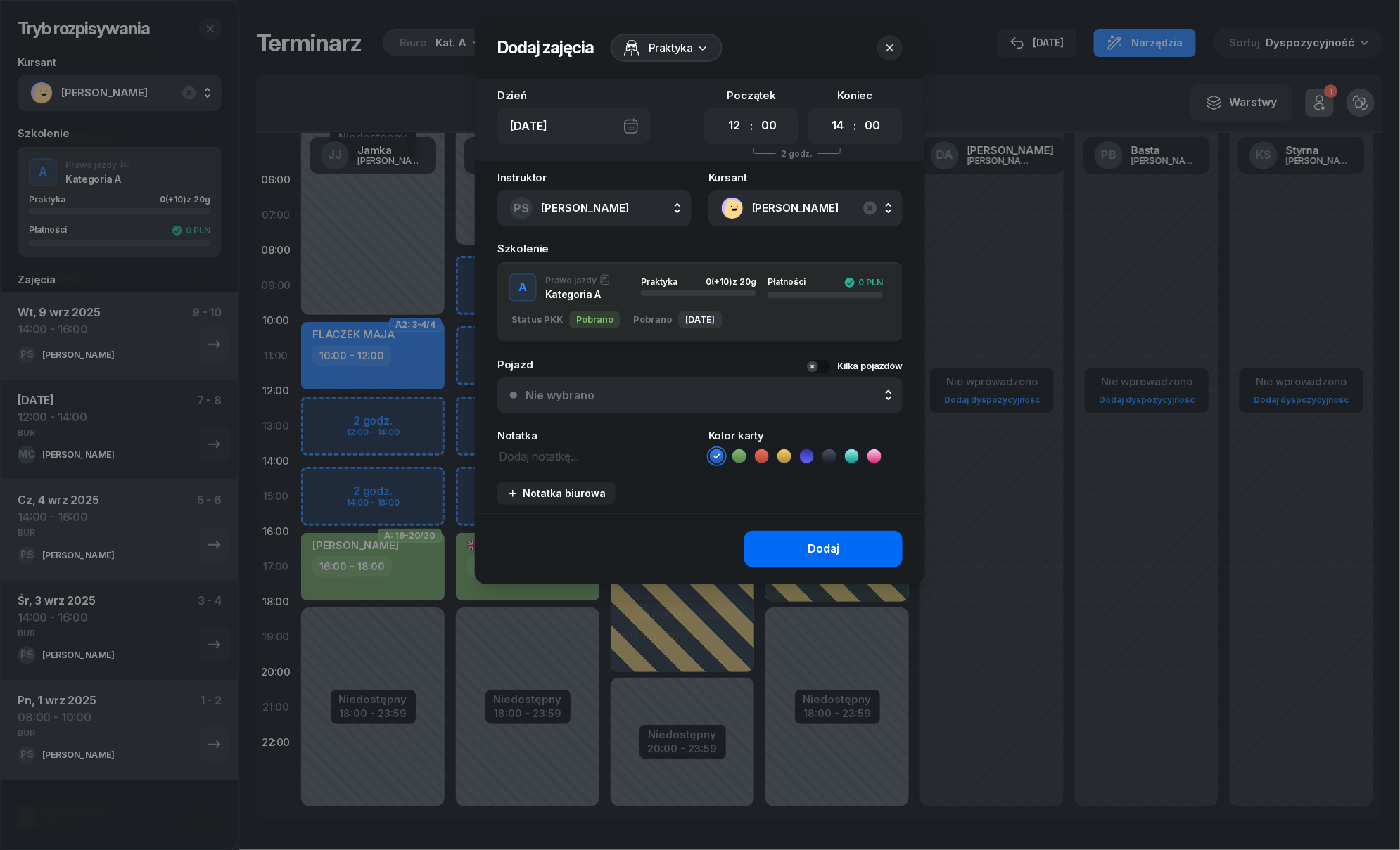
click at [817, 543] on div "Dodaj" at bounding box center [823, 548] width 32 height 19
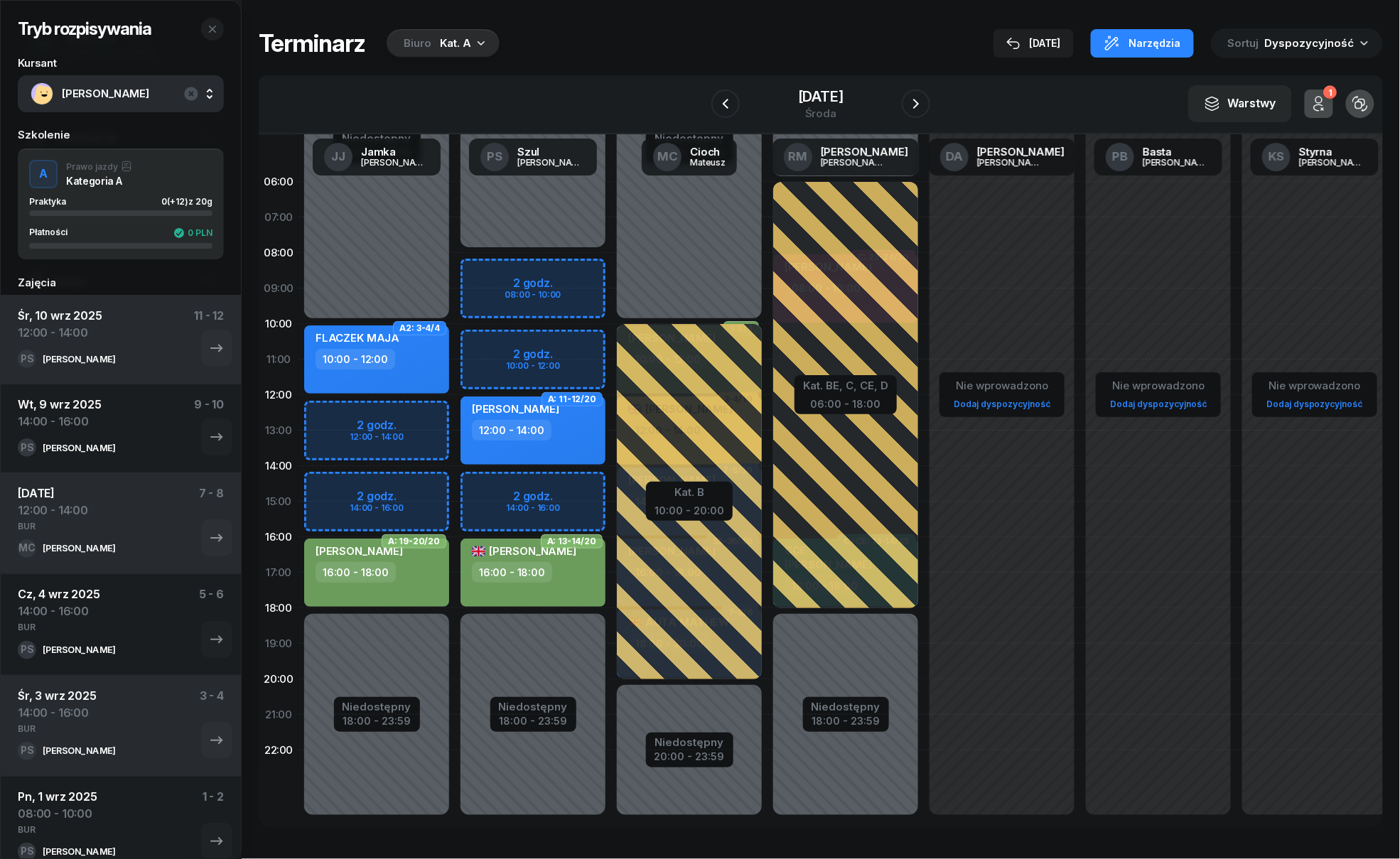
click at [611, 348] on div "Niedostępny 00:00 - 08:00 Niedostępny 18:00 - 23:59 A: 13-14/20 KOSTADINOV VASI…" at bounding box center [689, 501] width 156 height 675
select select "10"
select select "12"
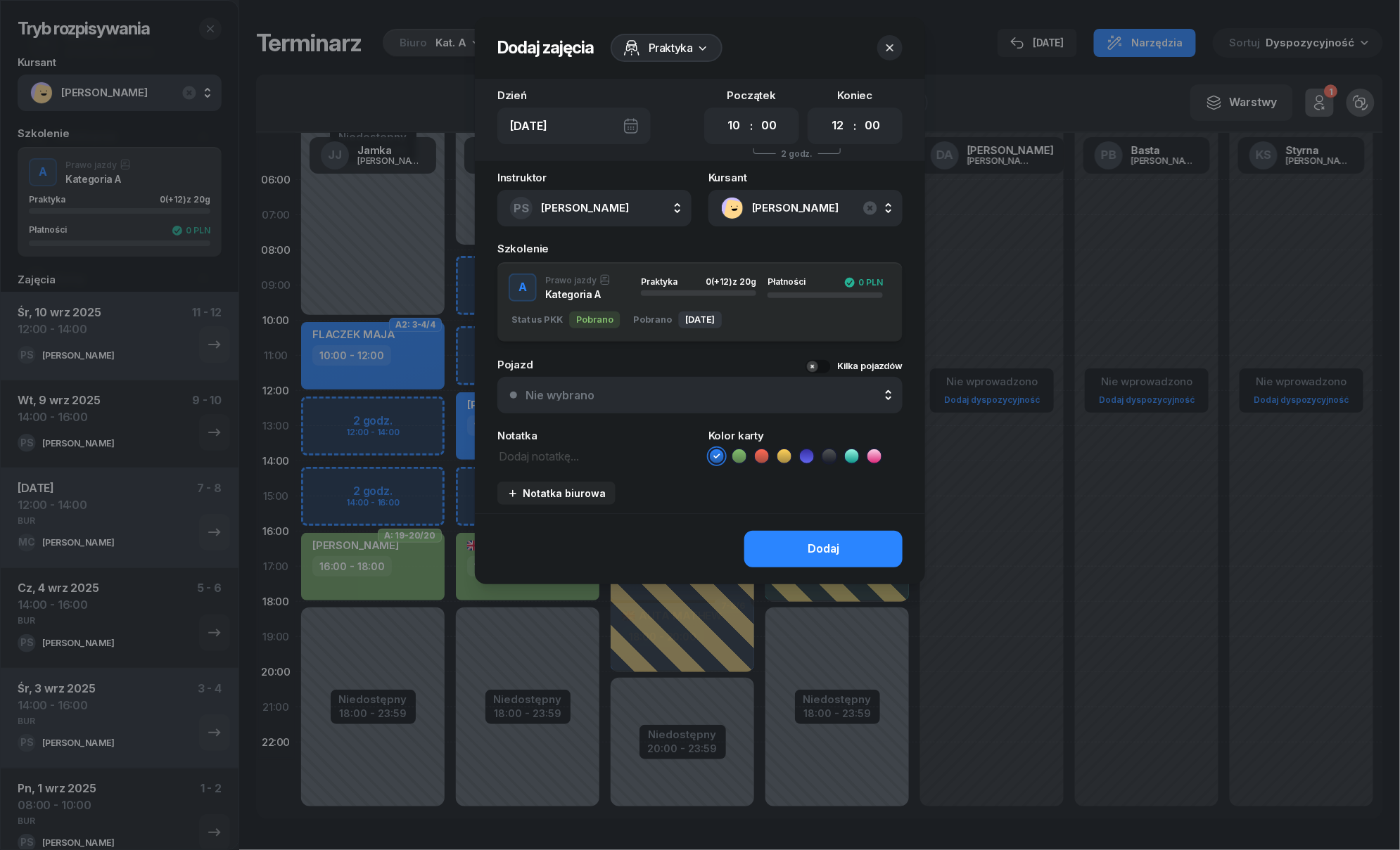
click at [882, 48] on button "button" at bounding box center [889, 48] width 26 height 26
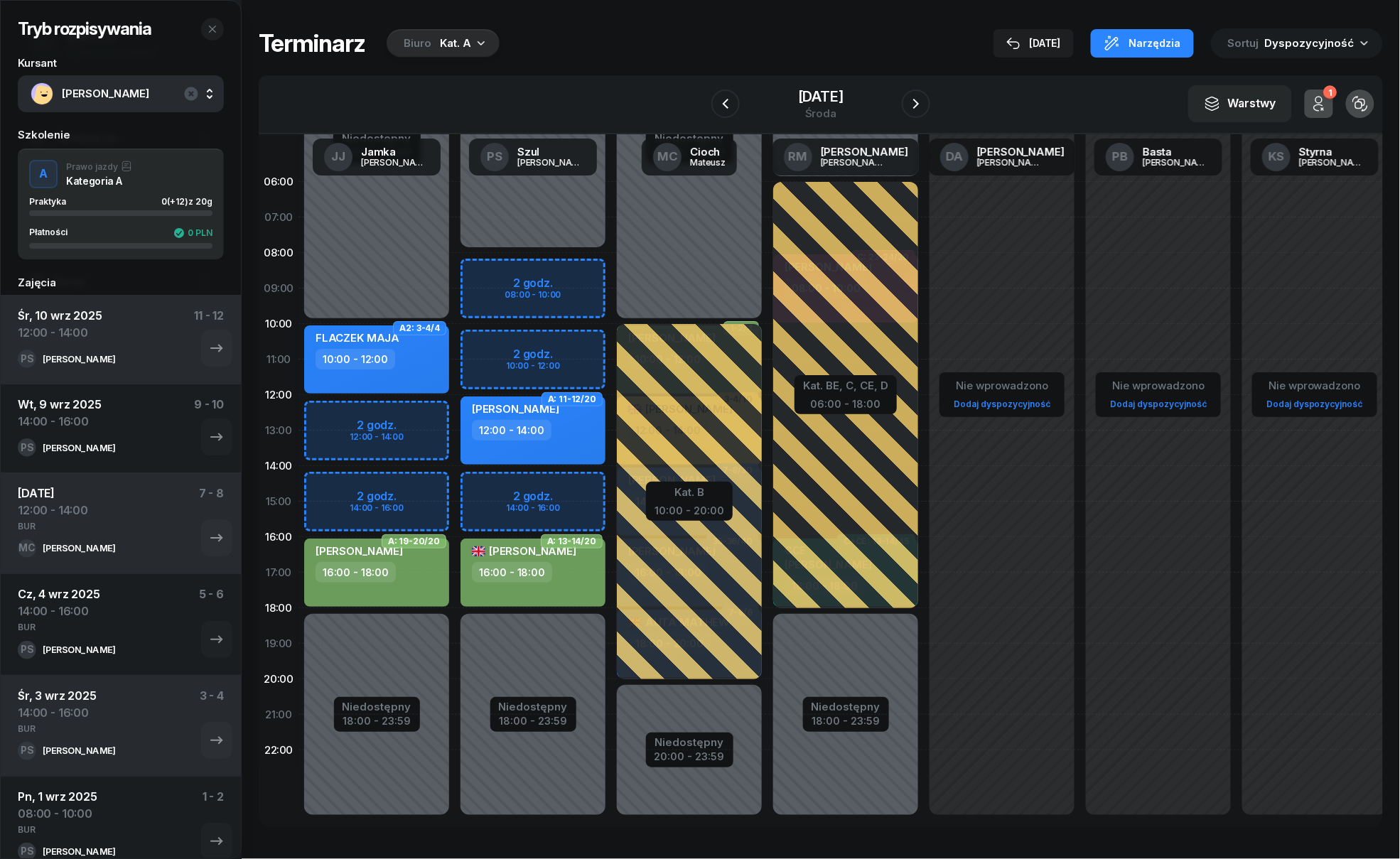
click at [455, 407] on div "Niedostępny 00:00 - 10:00 Niedostępny 18:00 - 23:59 2 godz. 12:00 - 14:00 2 god…" at bounding box center [533, 501] width 156 height 675
select select "12"
select select "14"
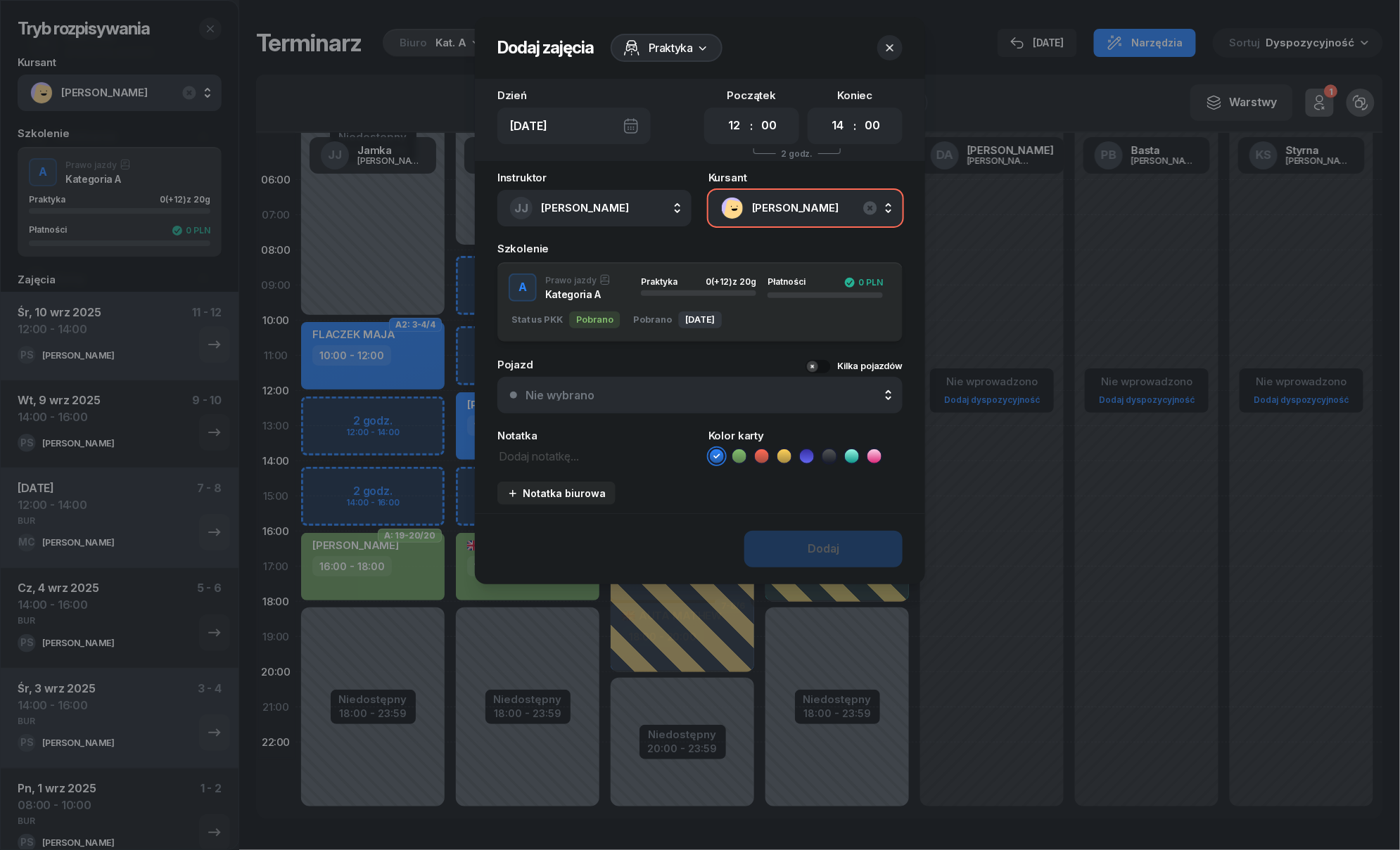
click at [890, 46] on icon "button" at bounding box center [889, 48] width 14 height 14
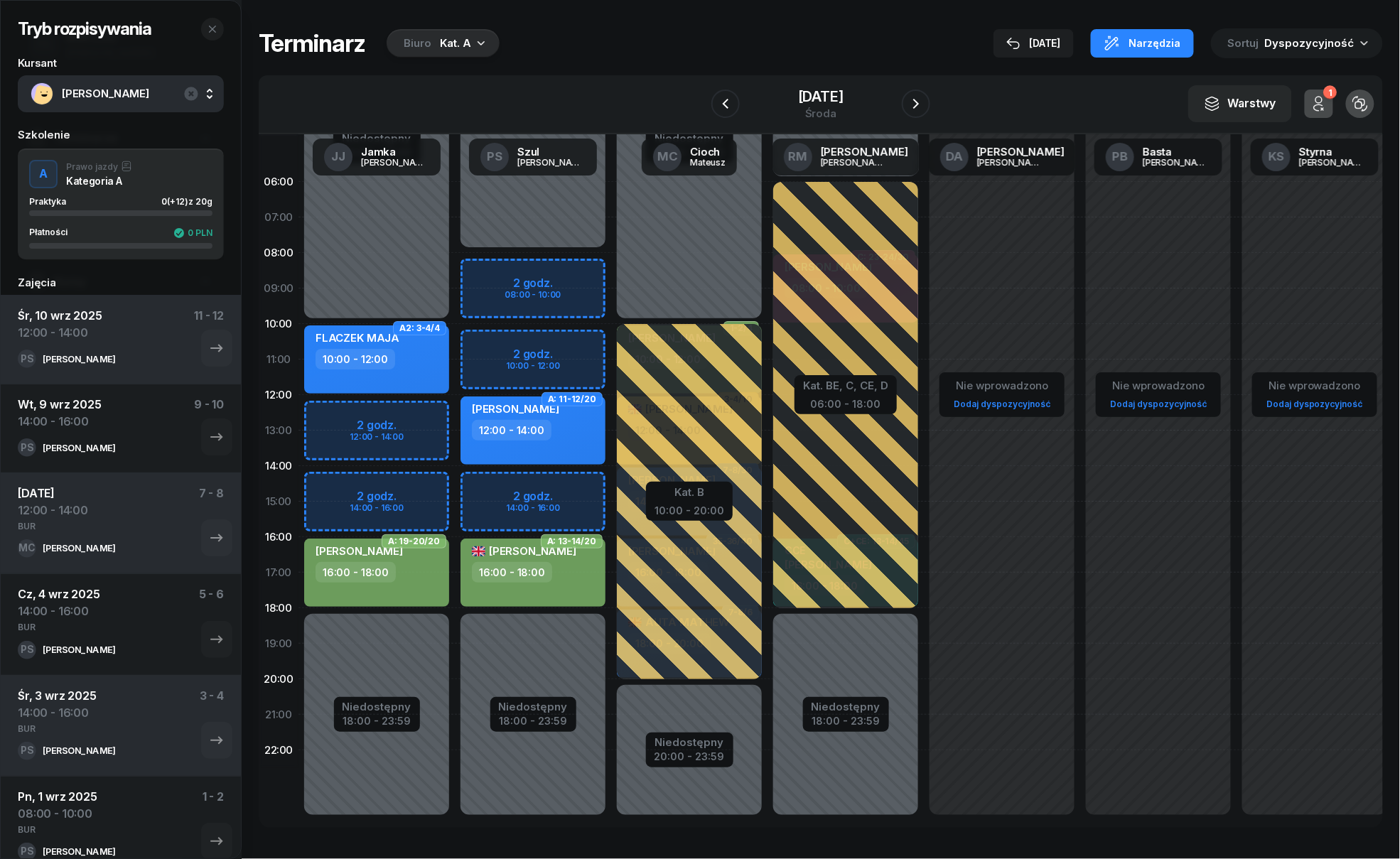
click at [611, 347] on div "Niedostępny 00:00 - 08:00 Niedostępny 18:00 - 23:59 A: 13-14/20 KOSTADINOV VASI…" at bounding box center [689, 501] width 156 height 675
select select "10"
select select "12"
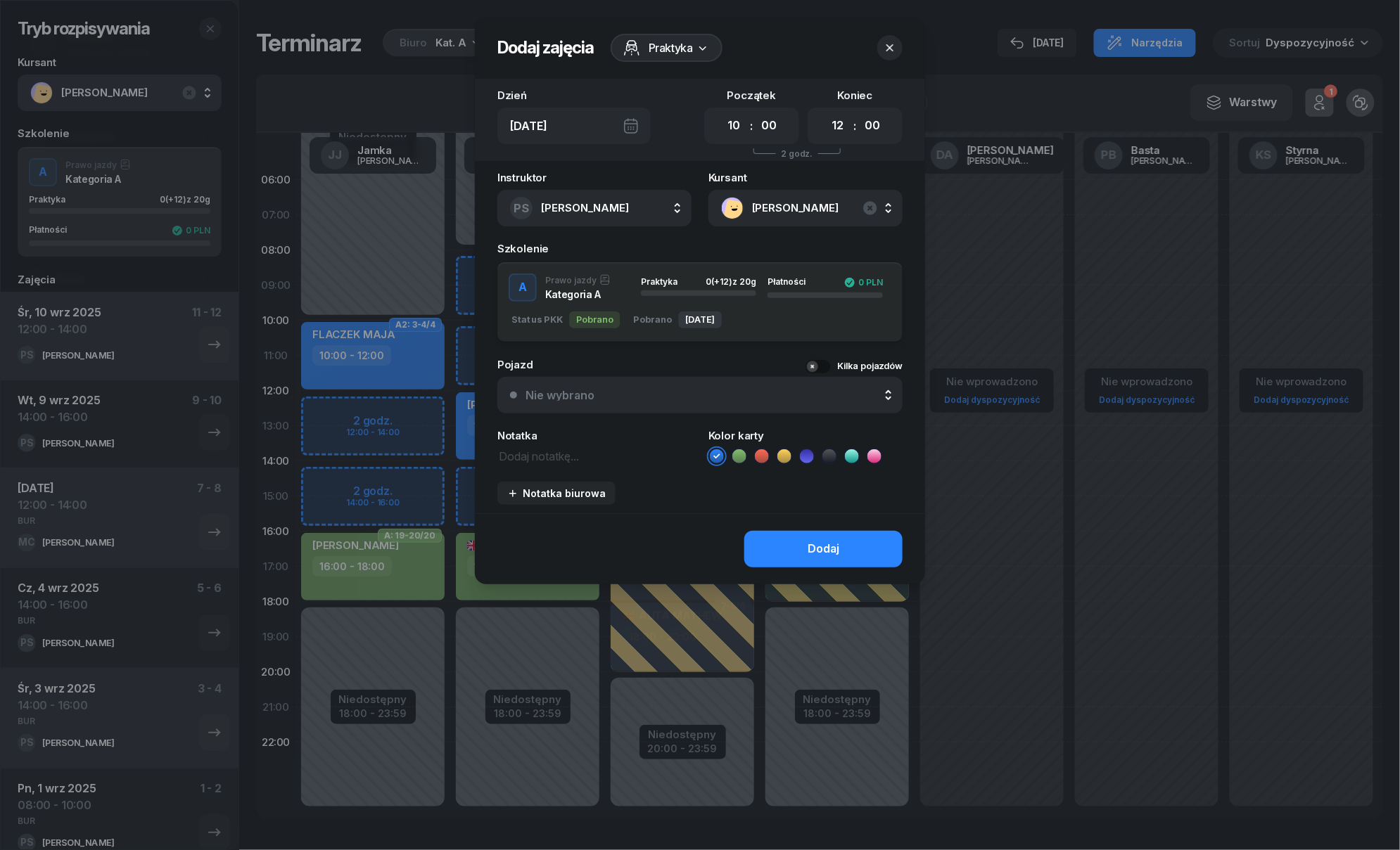
click at [887, 46] on icon "button" at bounding box center [889, 48] width 14 height 14
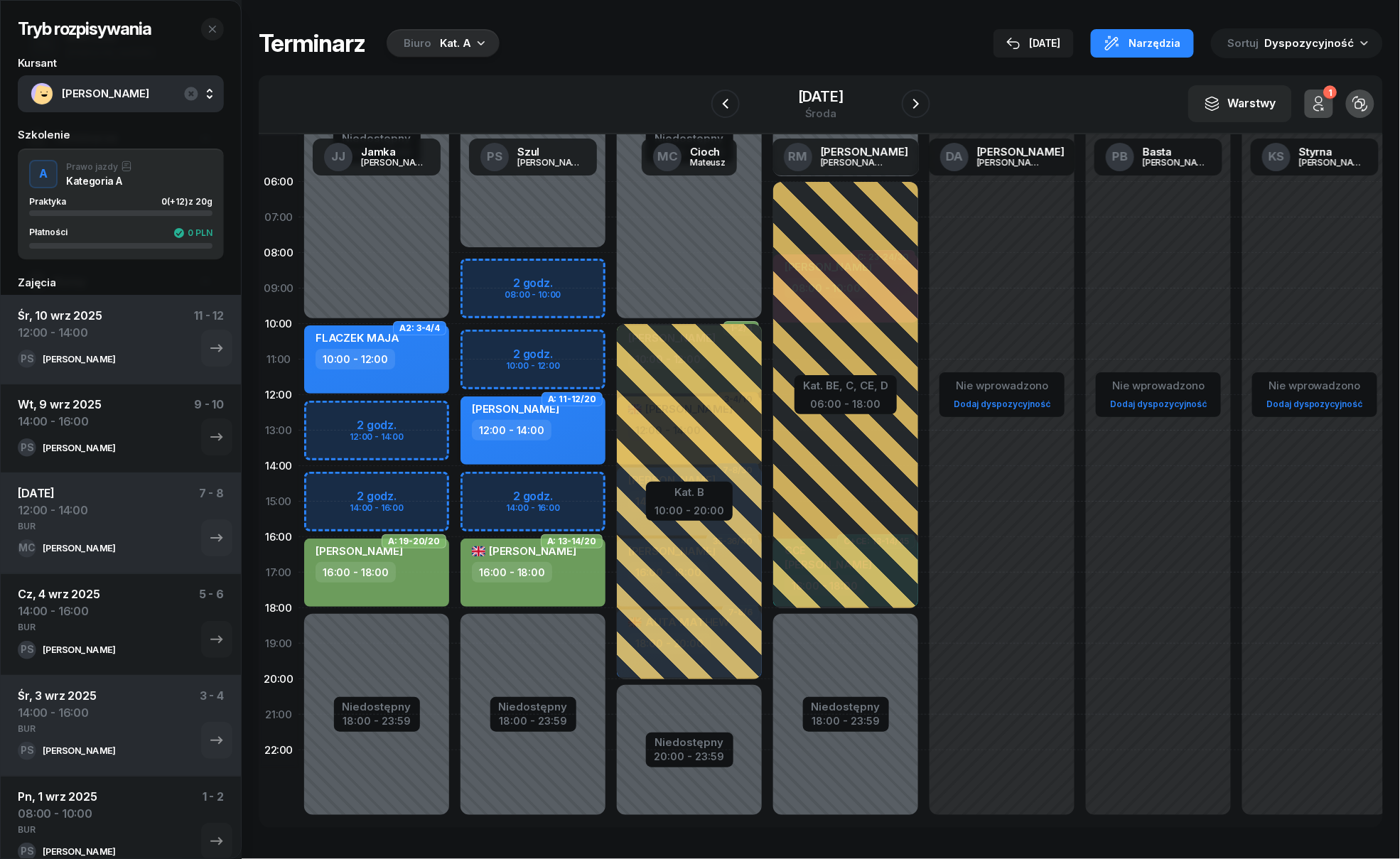
click at [575, 435] on div "12:00 - 14:00" at bounding box center [535, 430] width 125 height 21
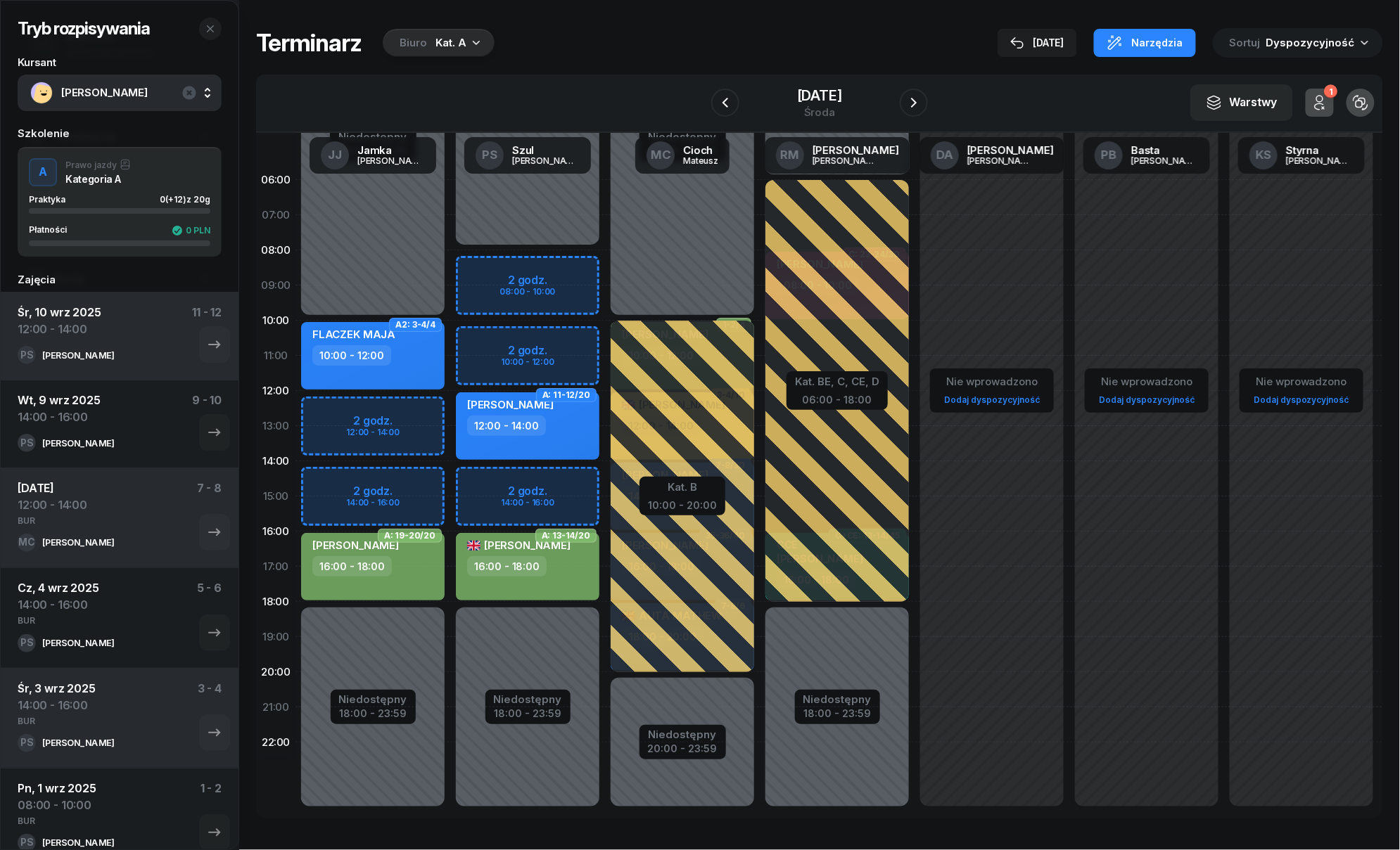
select select "12"
select select "14"
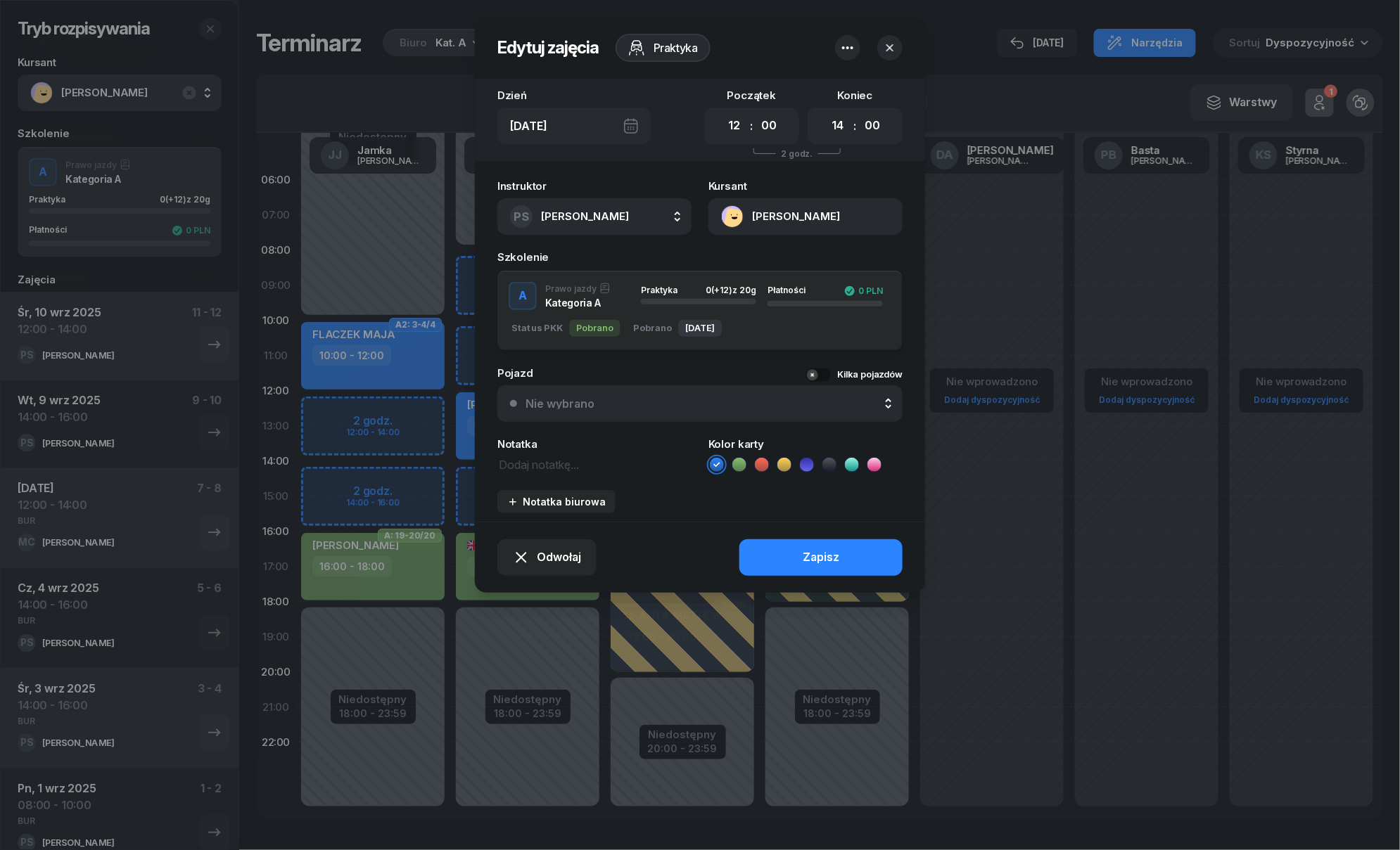
click at [889, 42] on icon "button" at bounding box center [889, 48] width 14 height 14
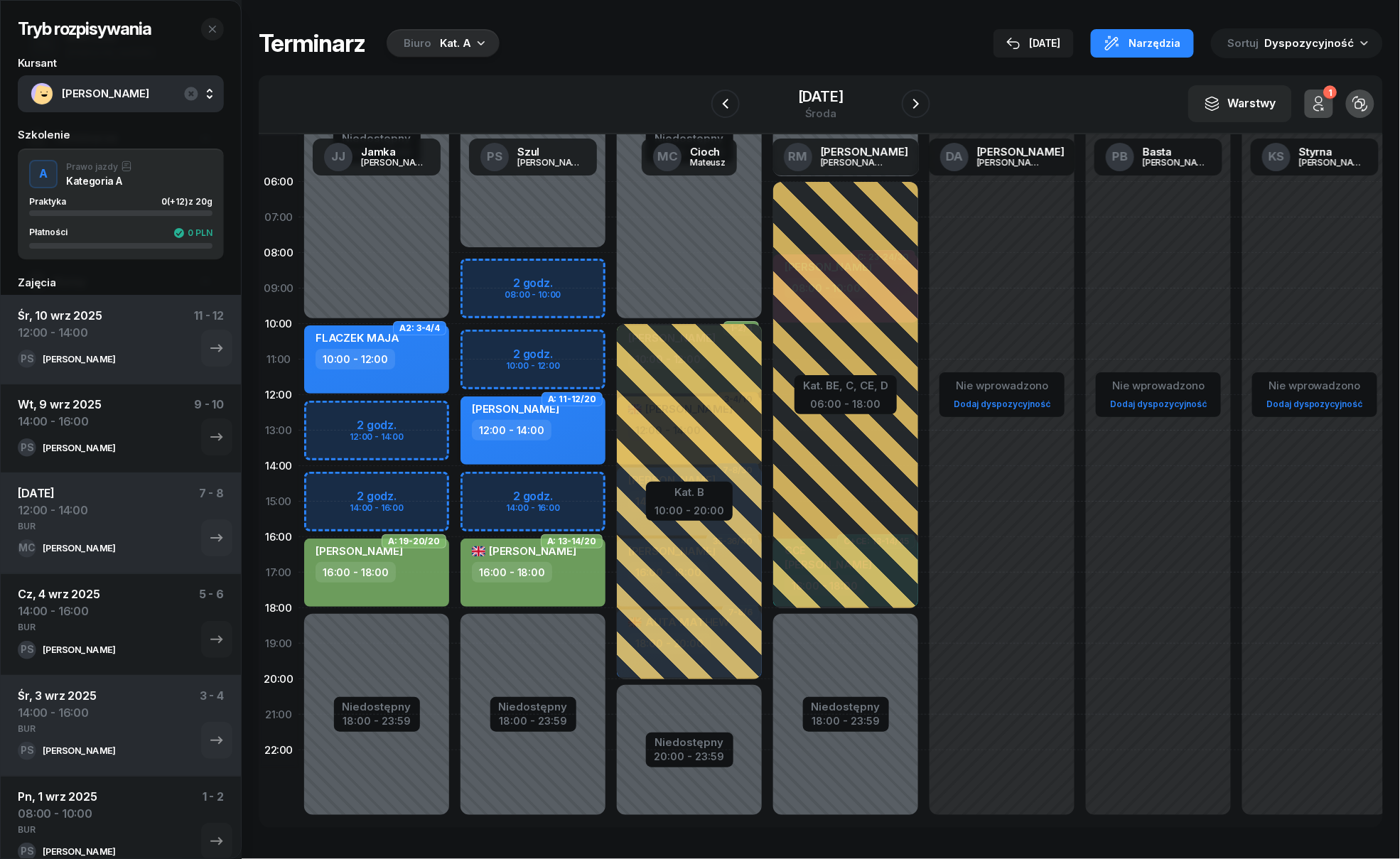
click at [578, 451] on div "DARIUSZ JĘDRZEJEWSKI 12:00 - 14:00" at bounding box center [533, 431] width 145 height 68
select select "12"
select select "14"
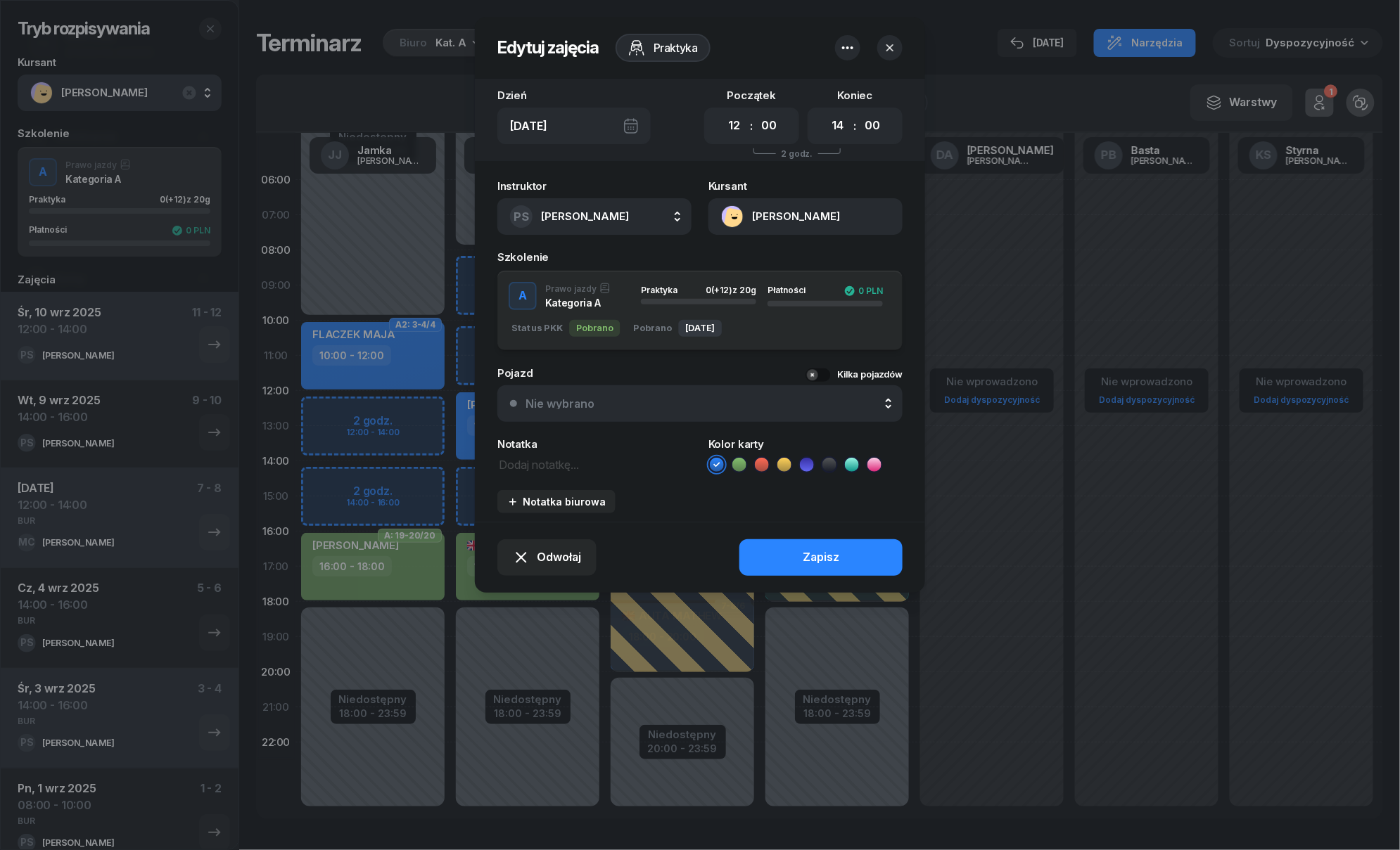
click at [850, 50] on icon "button" at bounding box center [847, 48] width 17 height 17
click at [822, 86] on link "Usuń" at bounding box center [841, 91] width 184 height 35
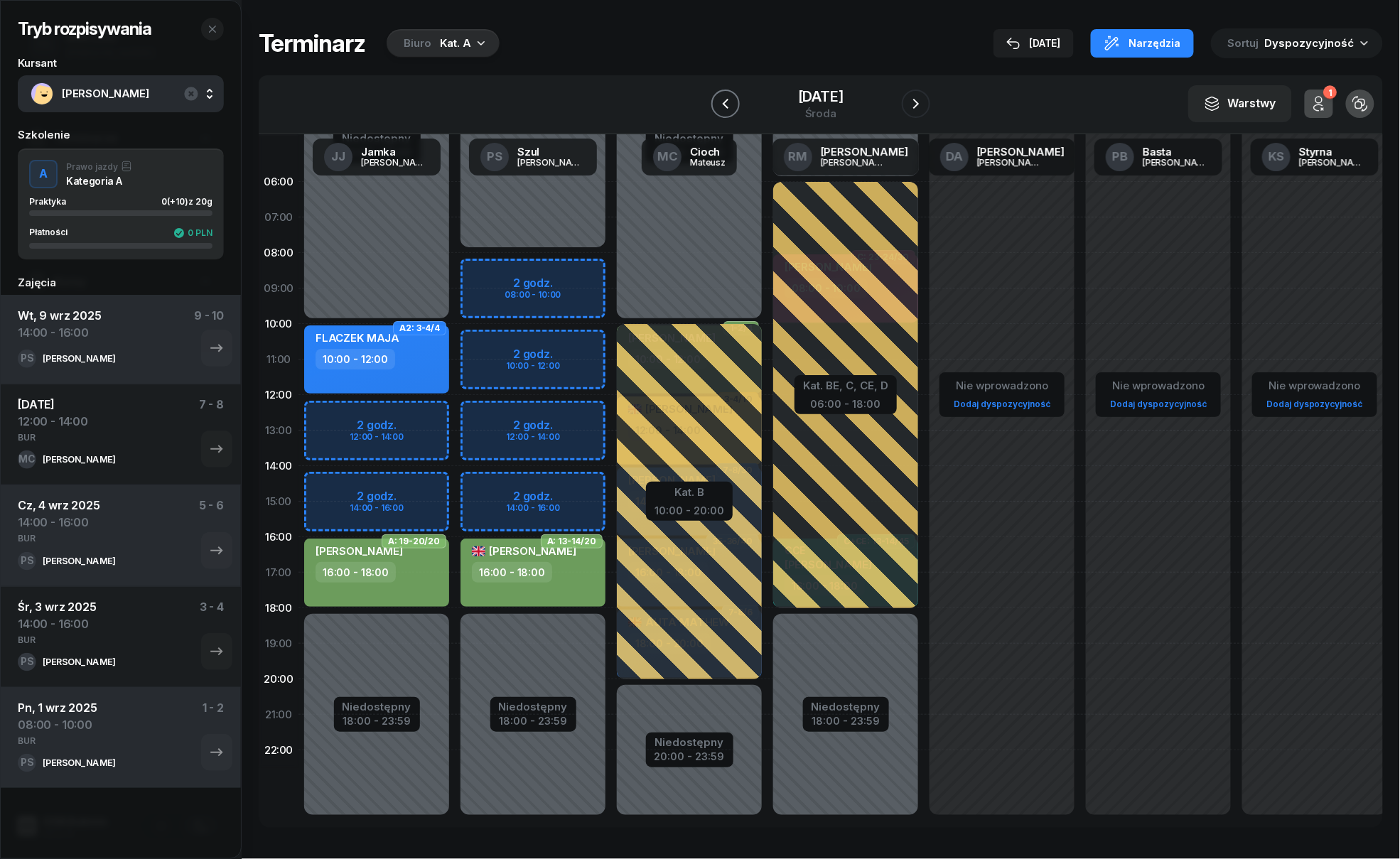
click at [726, 114] on button "button" at bounding box center [726, 104] width 29 height 29
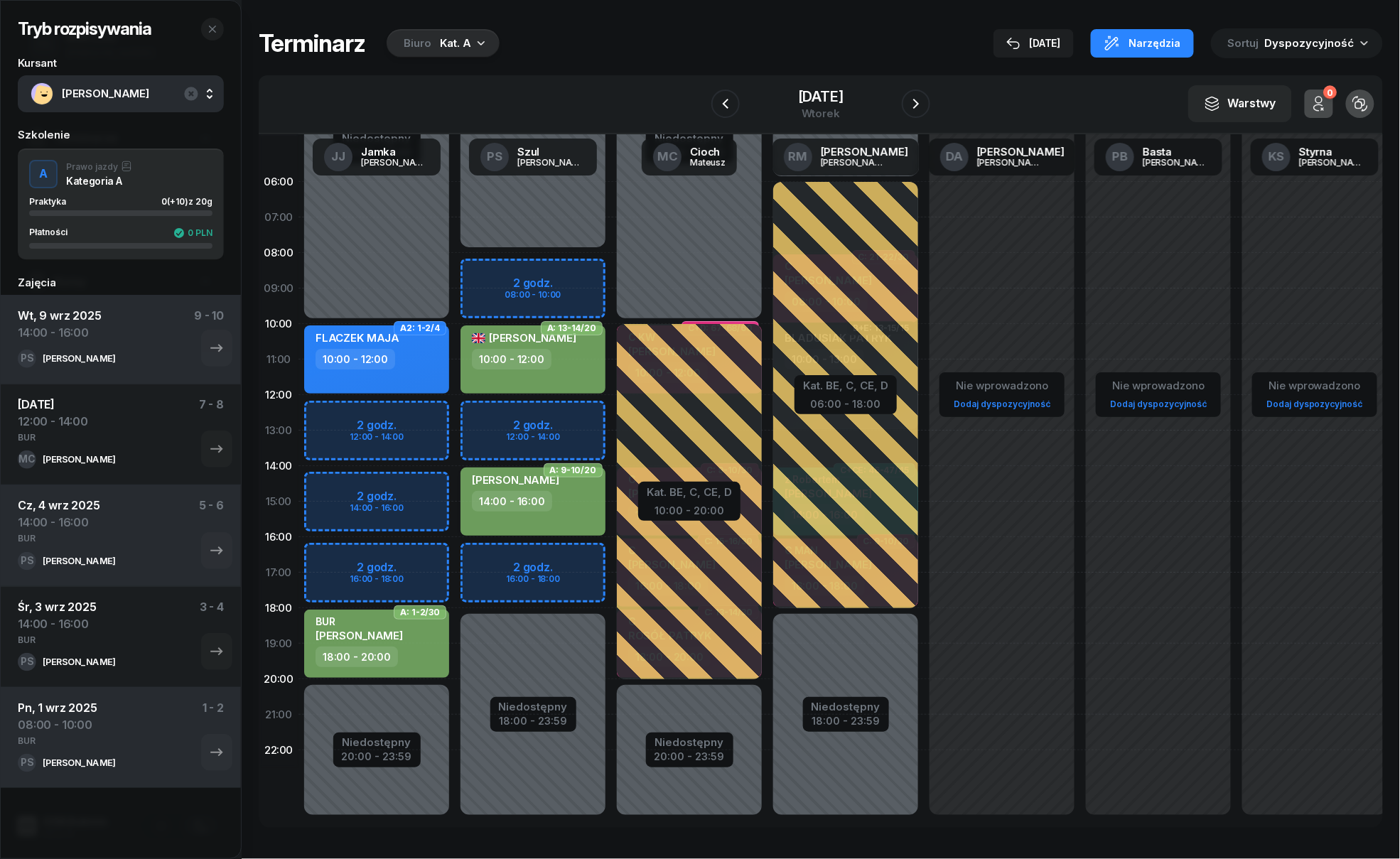
click at [544, 516] on div "JĘDRZEJEWSKI DARIUSZ 14:00 - 16:00" at bounding box center [533, 501] width 145 height 68
select select "14"
select select "16"
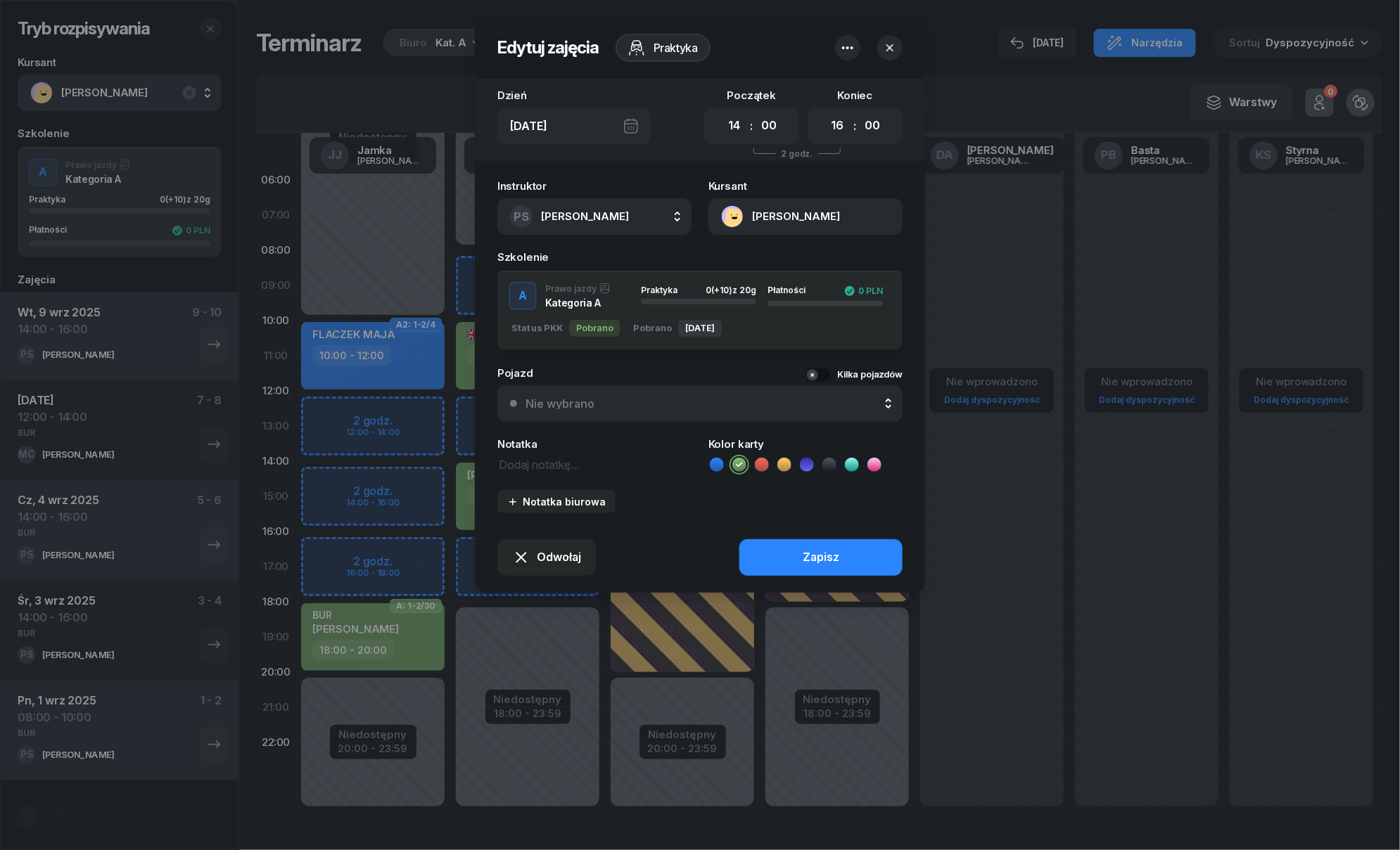
click at [893, 42] on icon "button" at bounding box center [889, 48] width 14 height 14
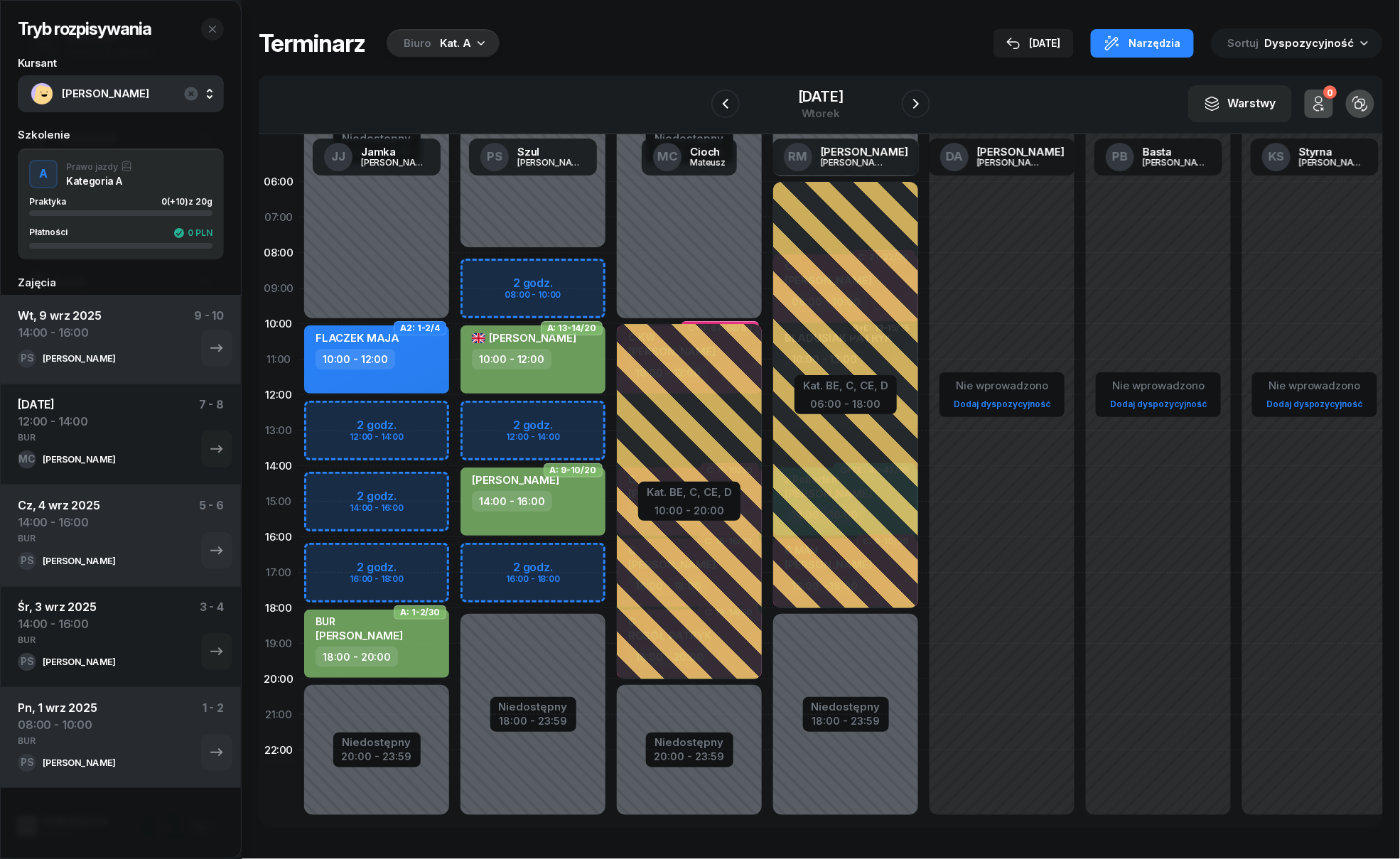
click at [455, 484] on div "Niedostępny 00:00 - 10:00 Niedostępny 20:00 - 23:59 2 godz. 12:00 - 14:00 2 god…" at bounding box center [533, 501] width 156 height 675
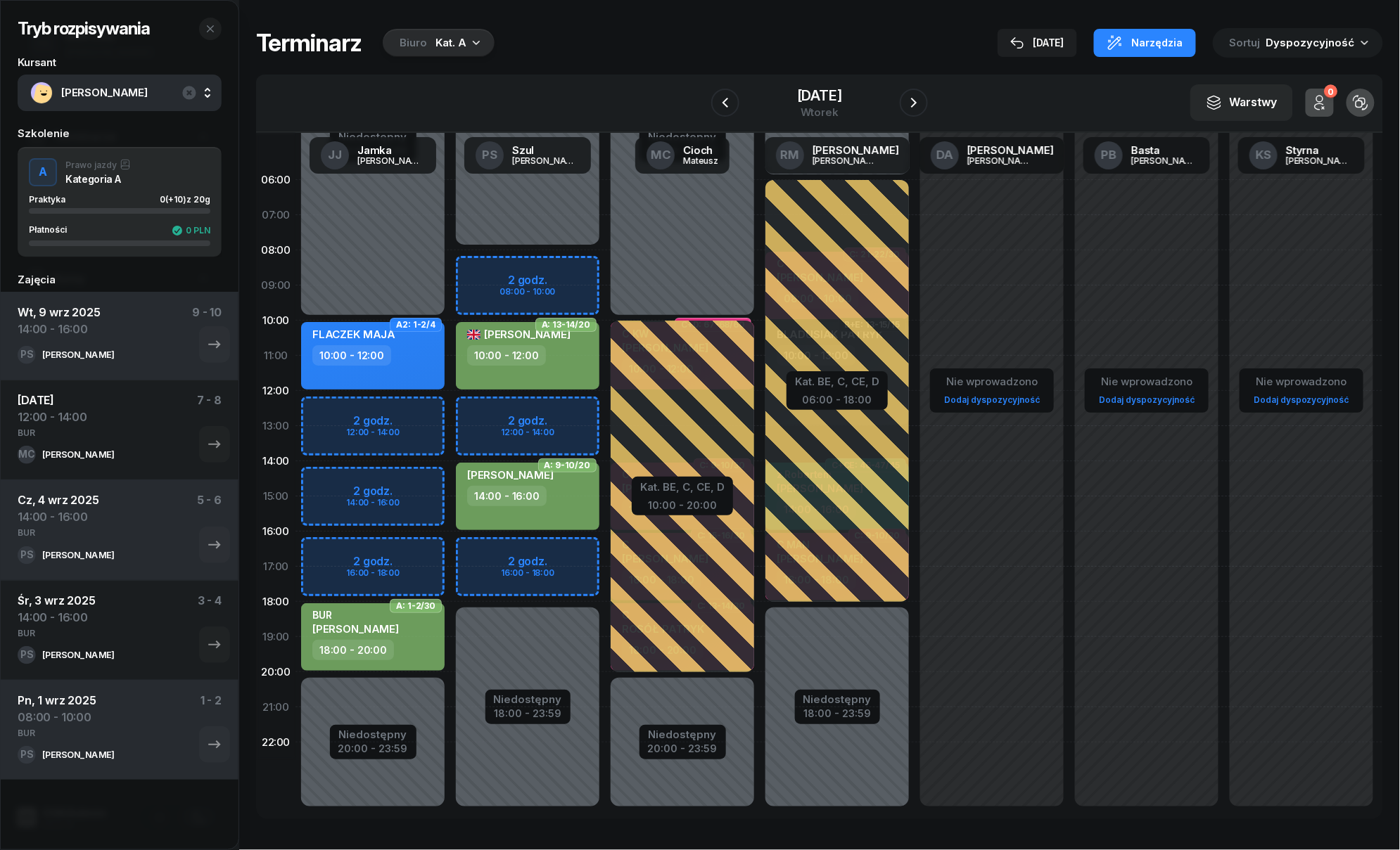
select select "14"
select select "16"
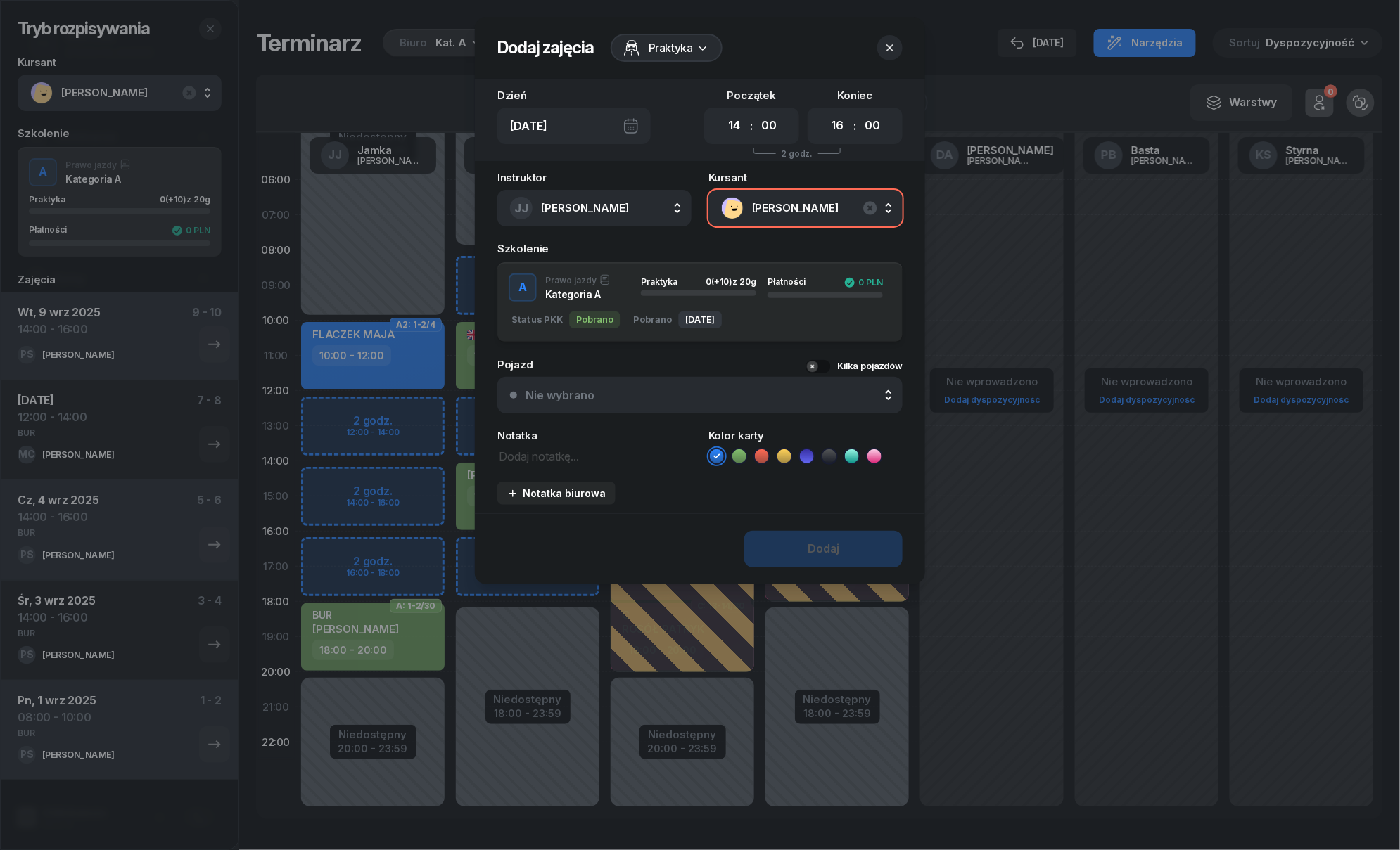
click at [896, 45] on icon "button" at bounding box center [889, 48] width 14 height 14
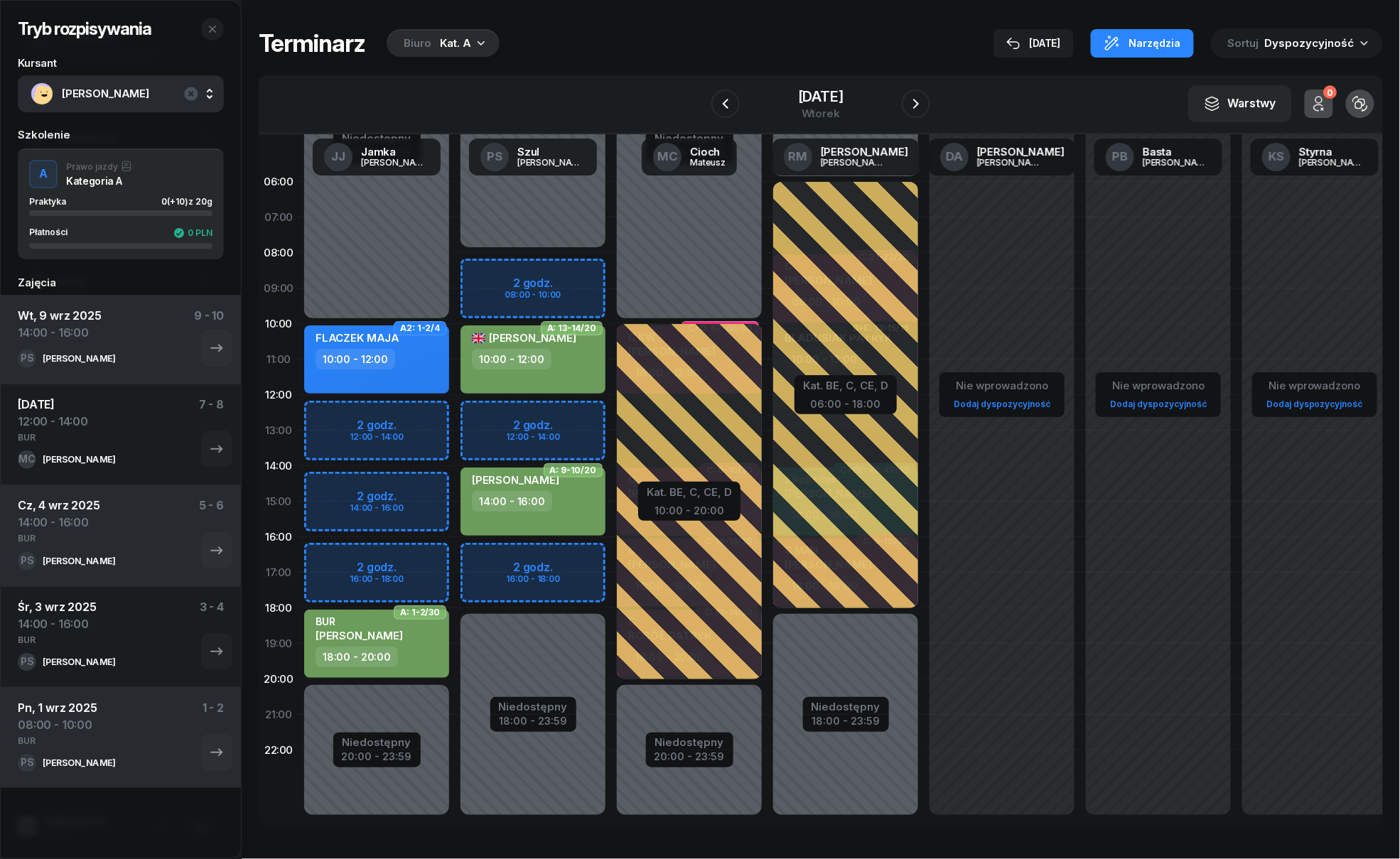
click at [455, 412] on div "Niedostępny 00:00 - 10:00 Niedostępny 20:00 - 23:59 2 godz. 12:00 - 14:00 2 god…" at bounding box center [533, 501] width 156 height 675
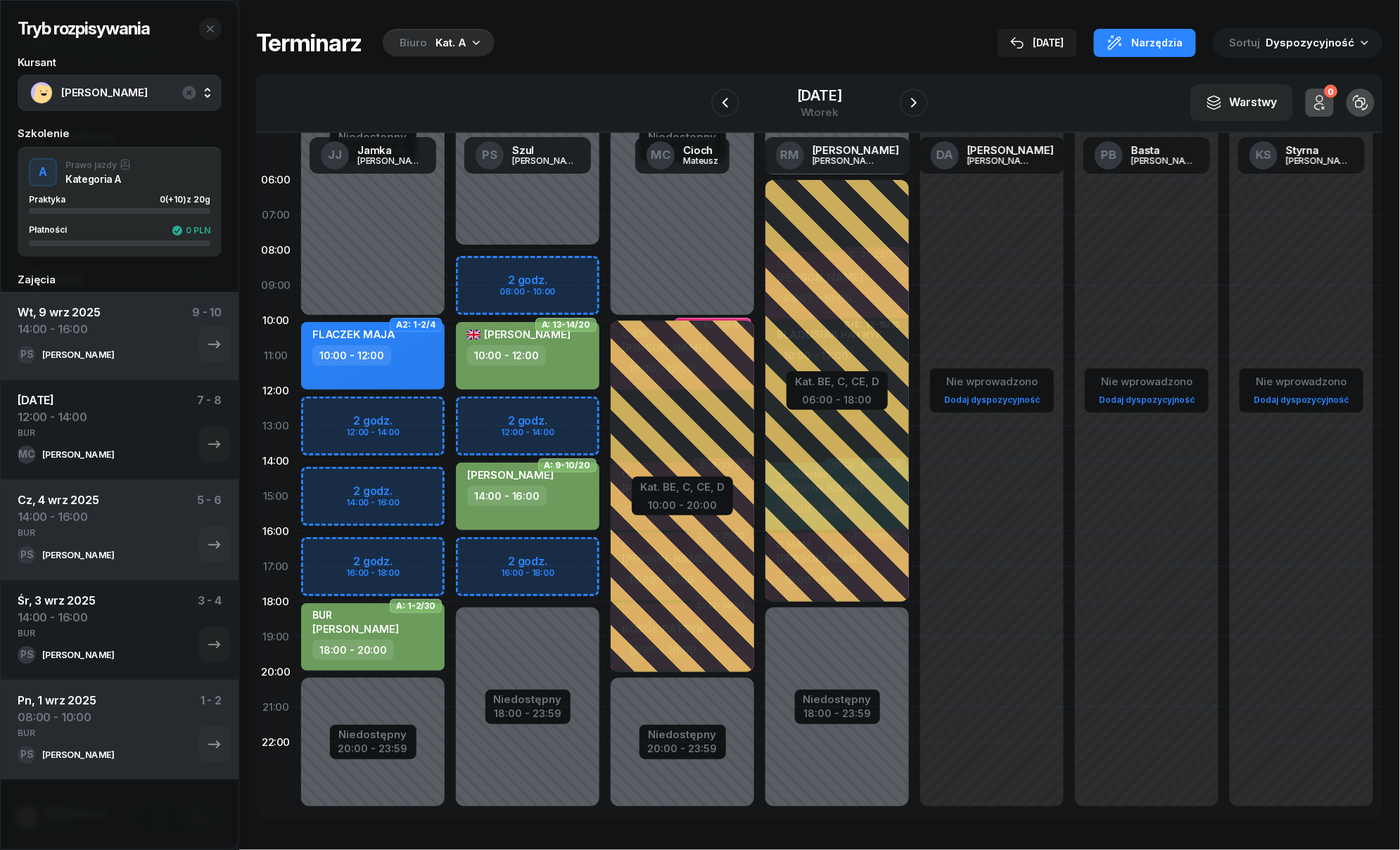
select select "12"
select select "14"
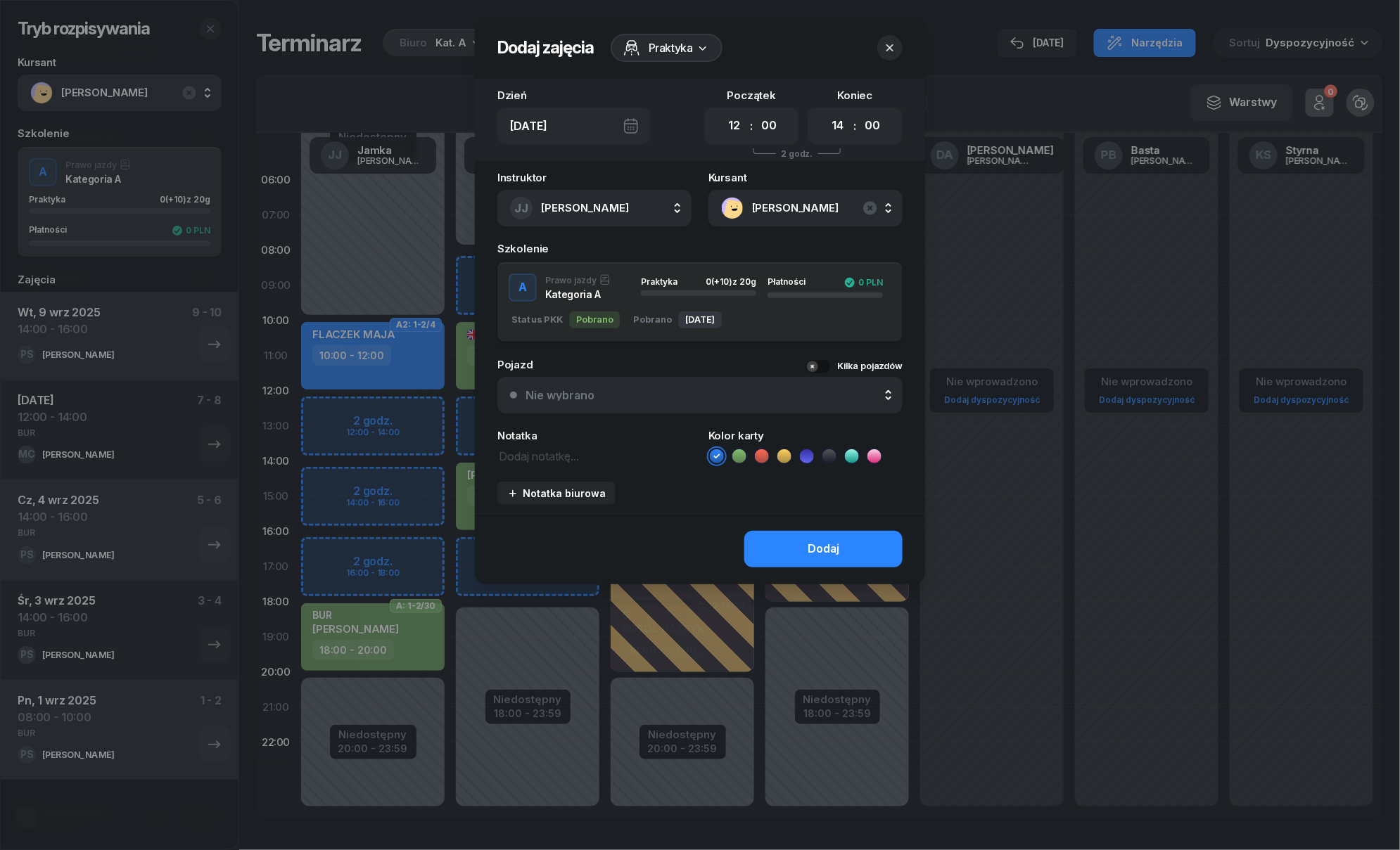
click at [884, 45] on icon "button" at bounding box center [889, 48] width 14 height 14
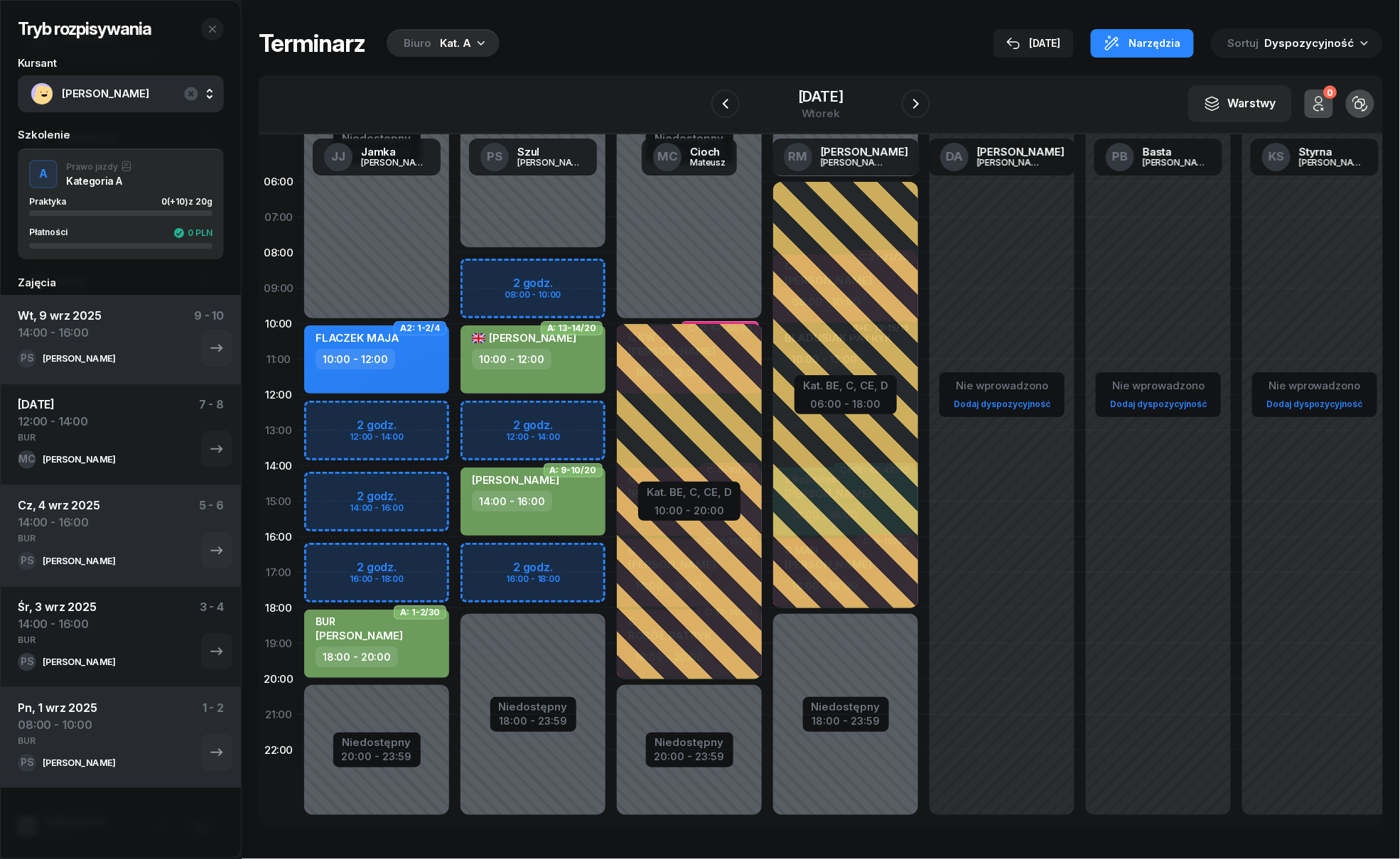
click at [455, 490] on div "Niedostępny 00:00 - 10:00 Niedostępny 20:00 - 23:59 2 godz. 12:00 - 14:00 2 god…" at bounding box center [533, 501] width 156 height 675
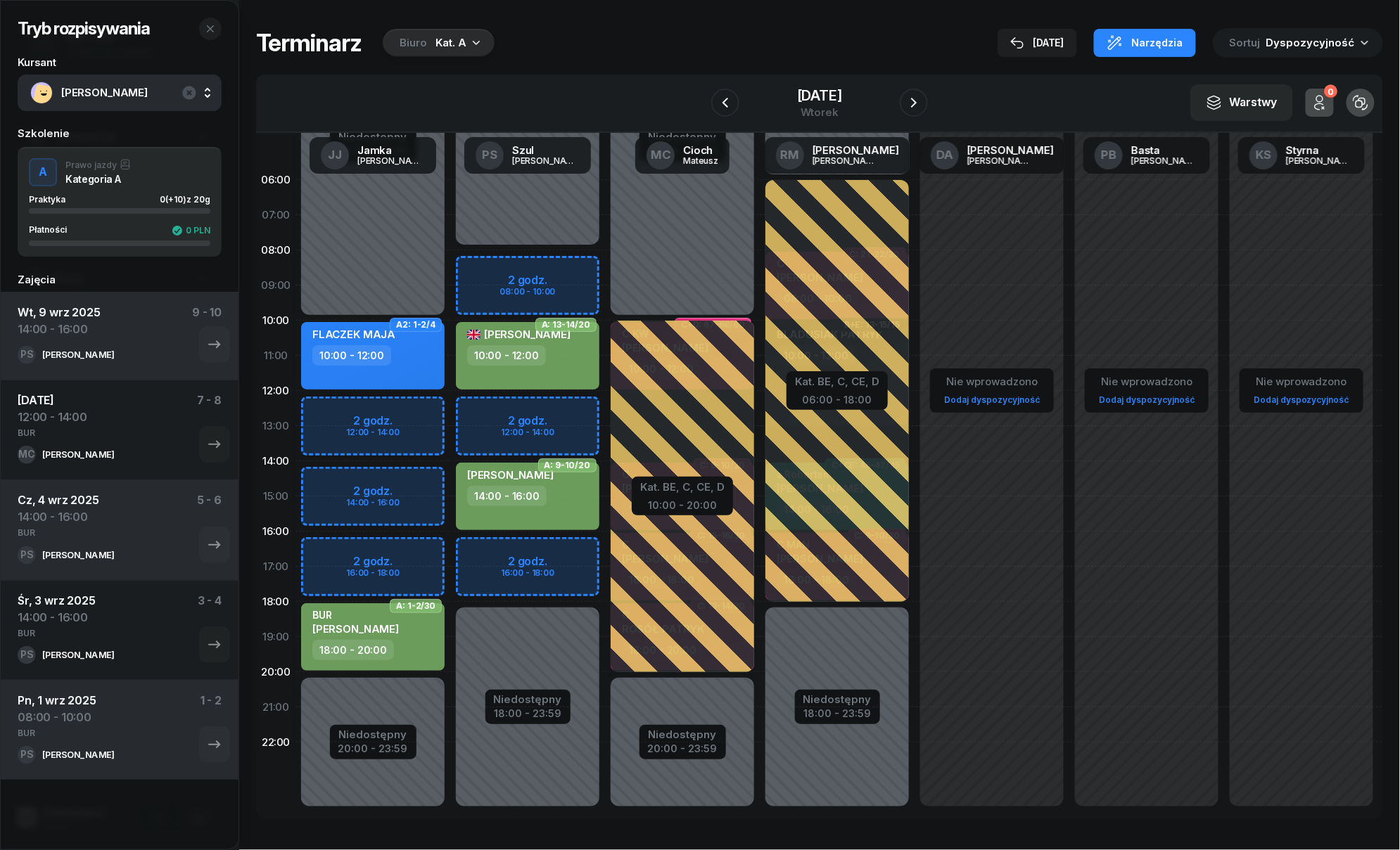
select select "14"
select select "16"
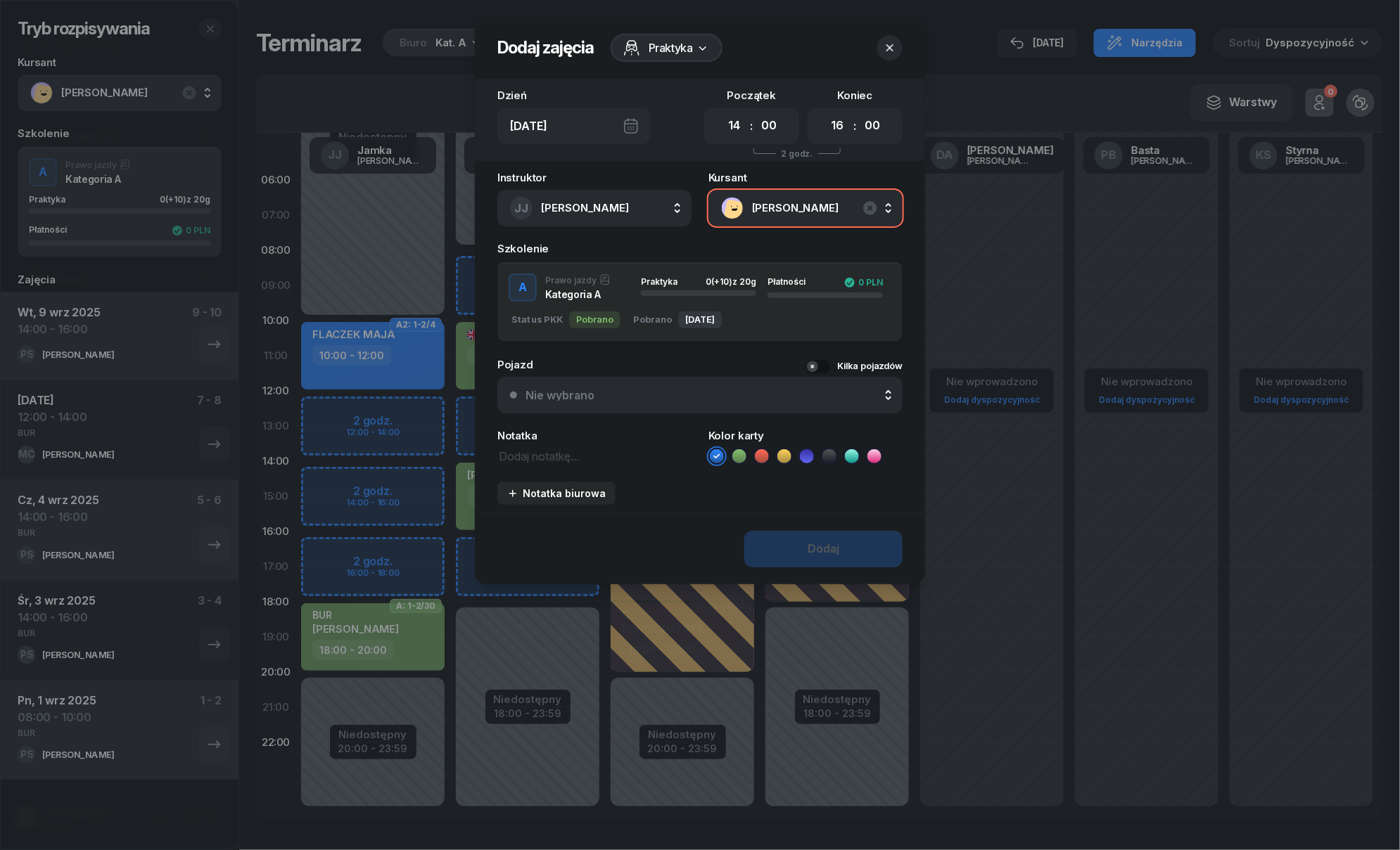
click at [889, 43] on icon "button" at bounding box center [889, 48] width 14 height 14
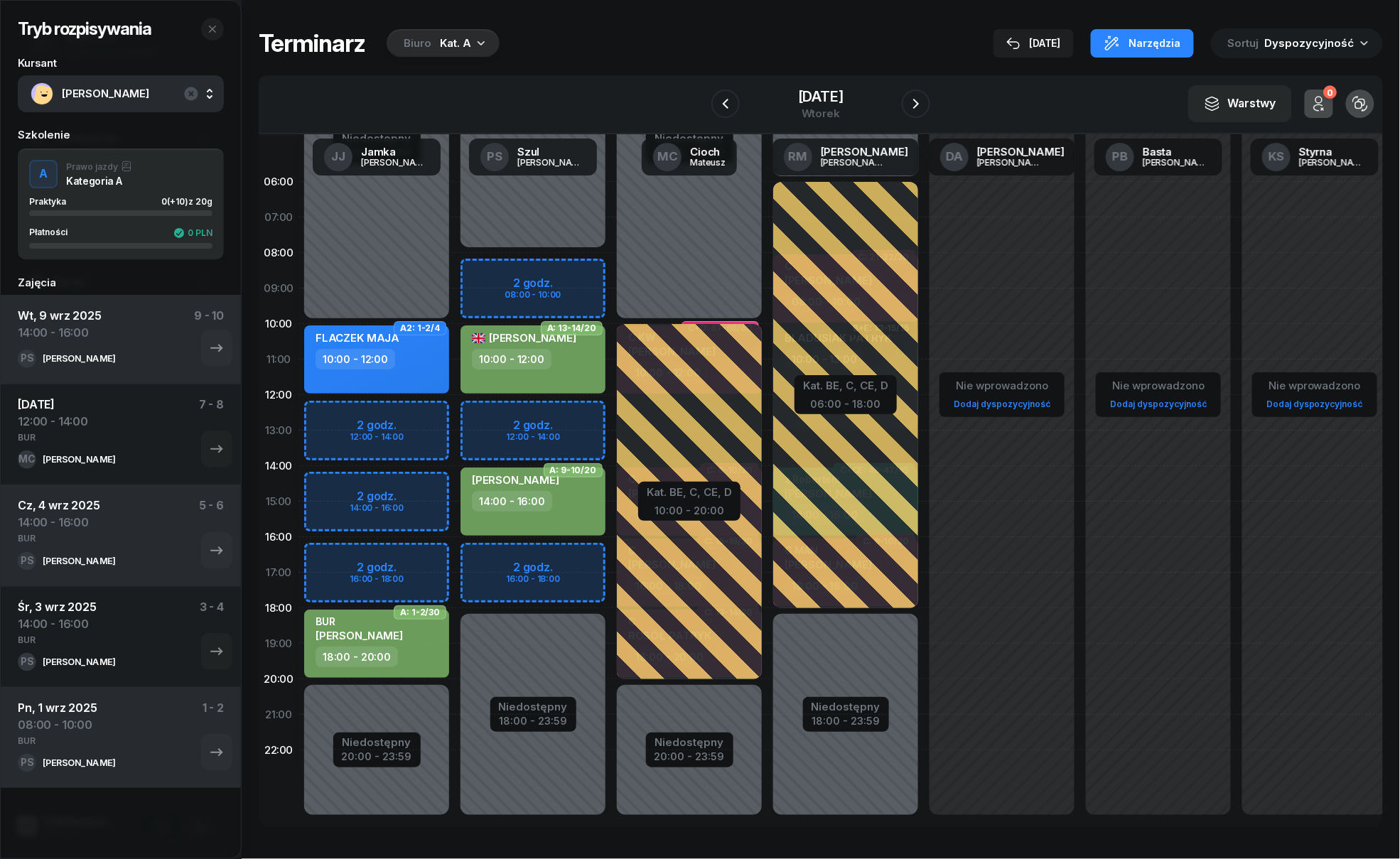
click at [455, 410] on div "Niedostępny 00:00 - 10:00 Niedostępny 20:00 - 23:59 2 godz. 12:00 - 14:00 2 god…" at bounding box center [533, 501] width 156 height 675
select select "12"
select select "14"
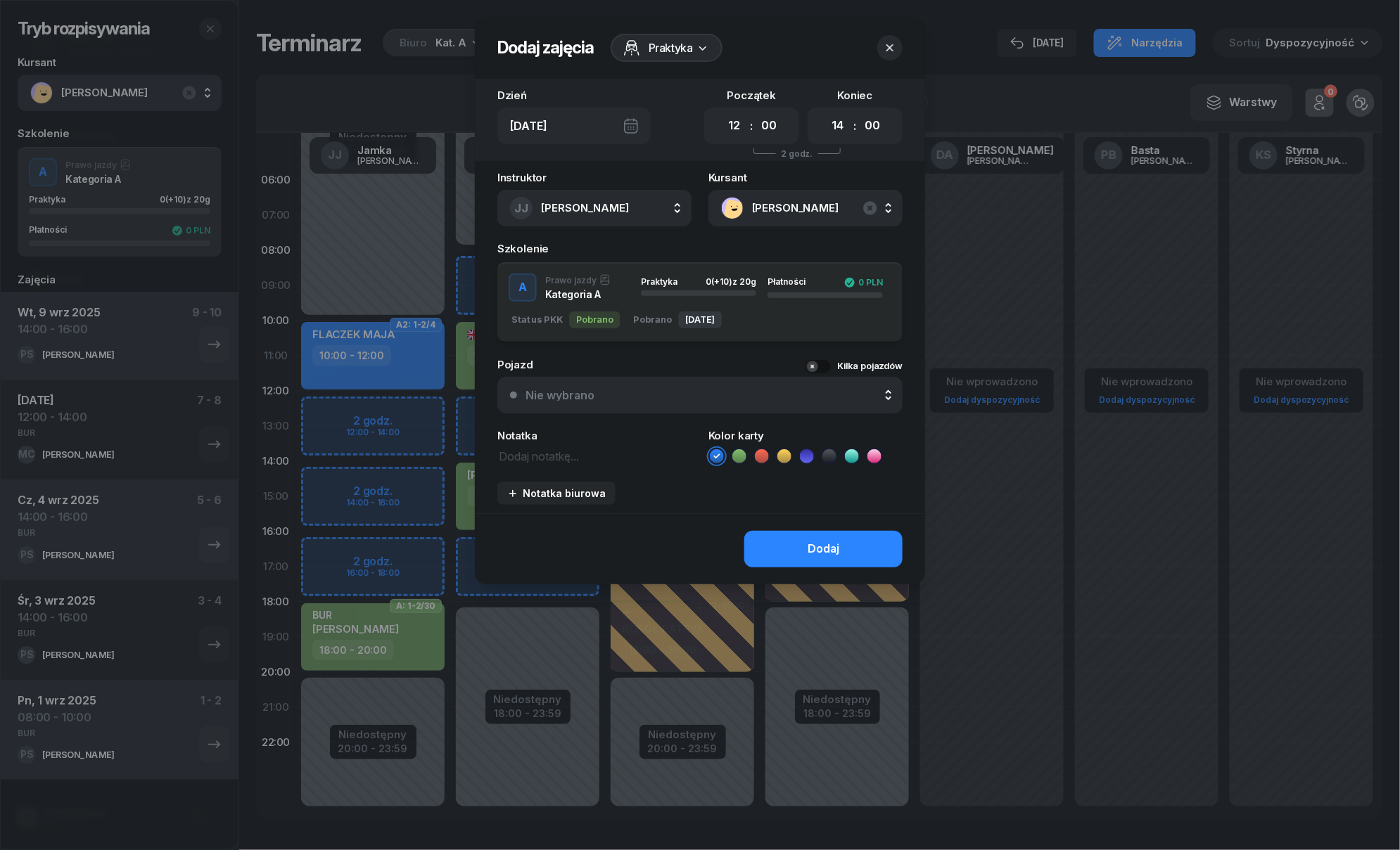
click at [900, 42] on button "button" at bounding box center [889, 48] width 26 height 26
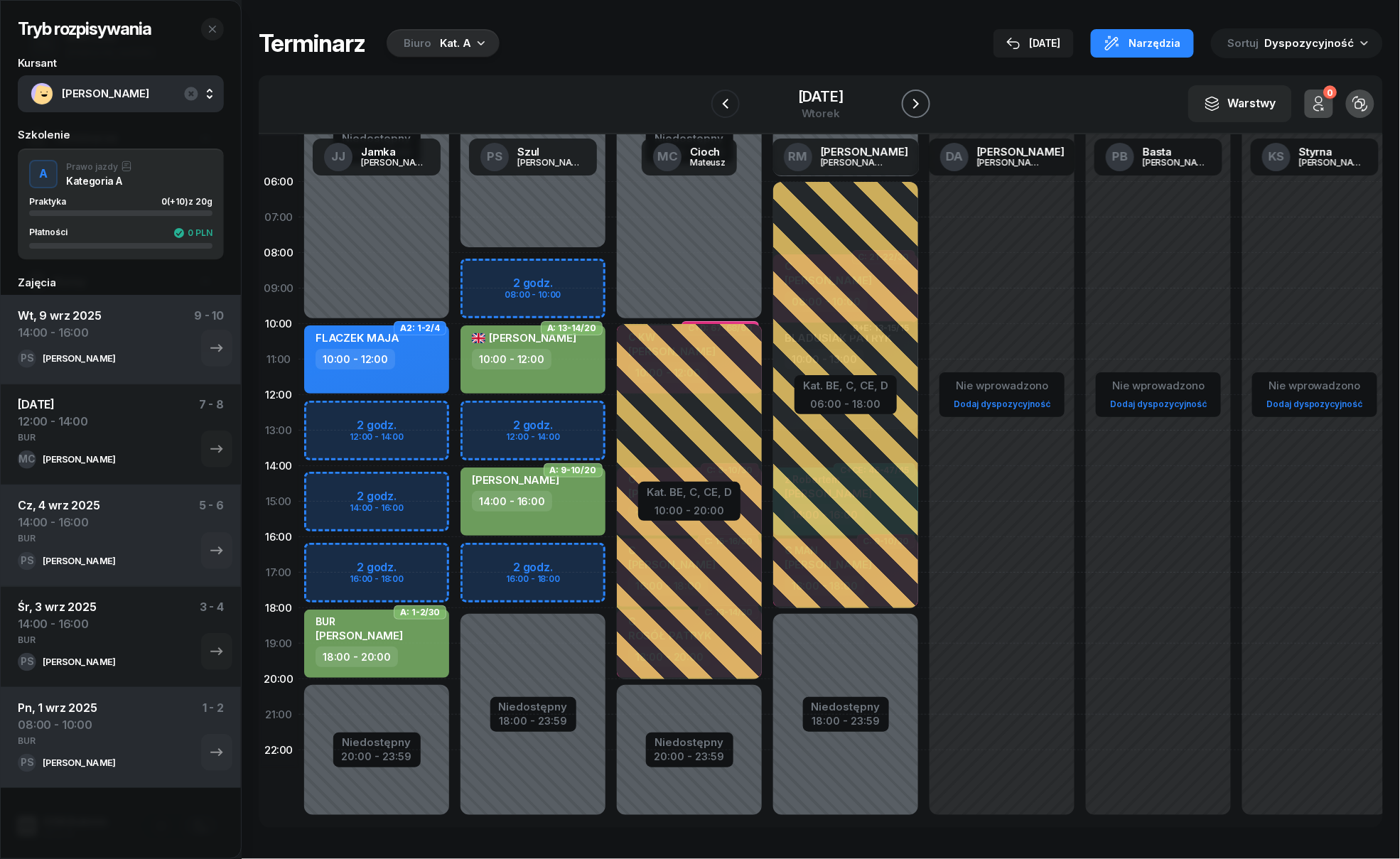
click at [913, 97] on icon "button" at bounding box center [915, 104] width 17 height 17
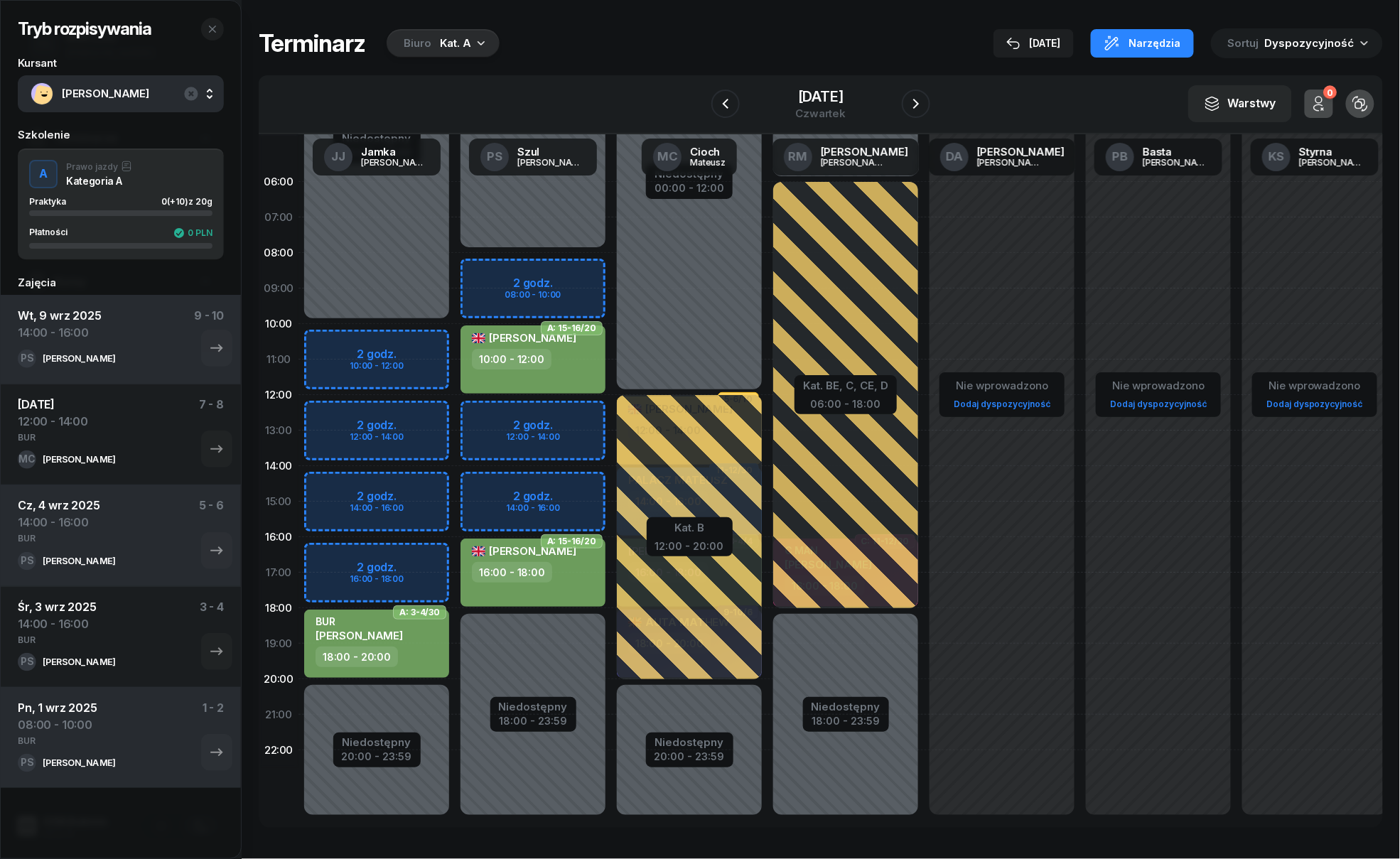
click at [611, 486] on div "Niedostępny 00:00 - 08:00 Niedostępny 18:00 - 23:59 2 godz. 08:00 - 10:00 2 god…" at bounding box center [689, 501] width 156 height 675
select select "14"
select select "16"
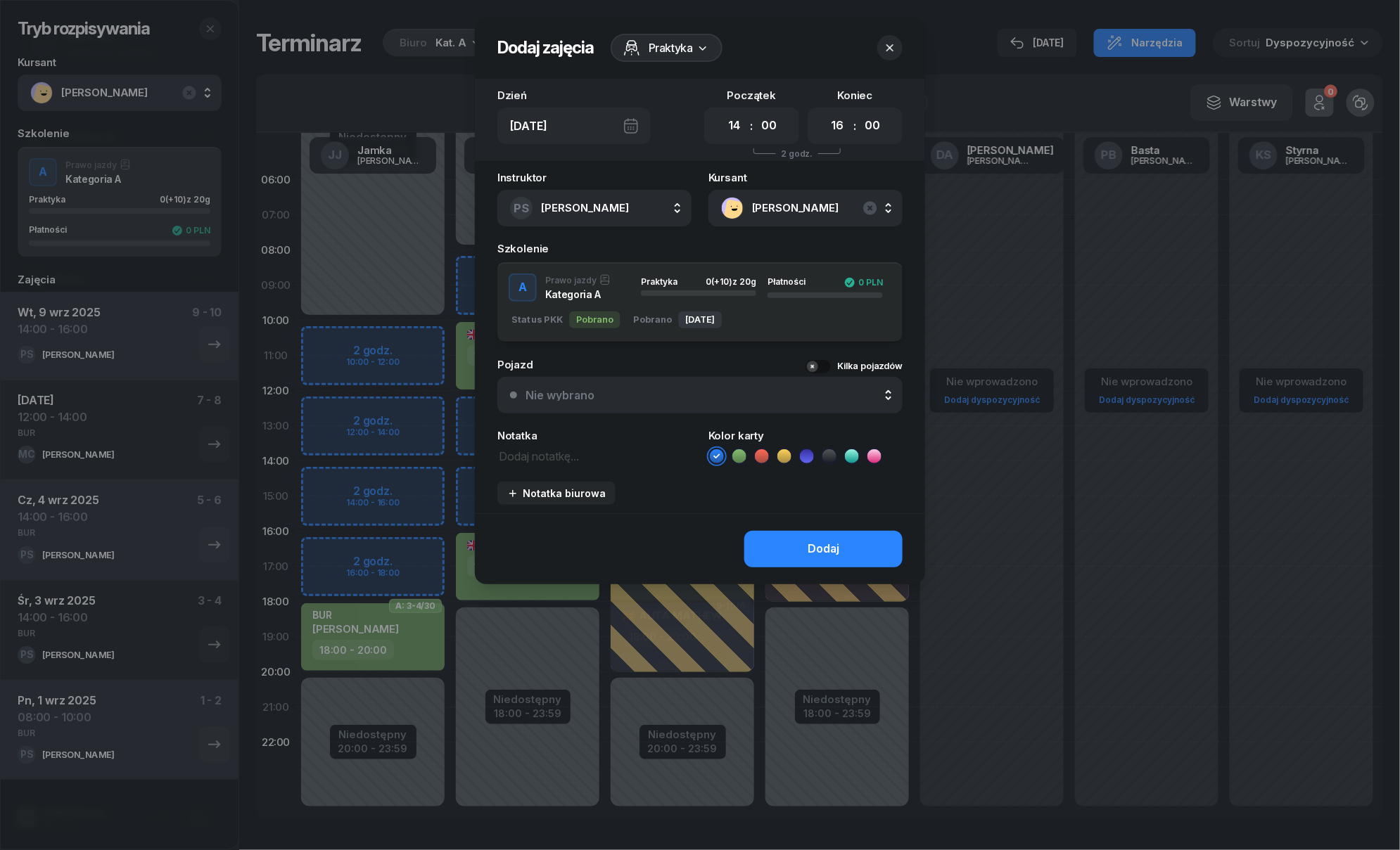
click at [741, 454] on icon at bounding box center [738, 456] width 6 height 5
click at [574, 462] on textarea at bounding box center [594, 456] width 194 height 19
paste textarea "BUR"
type textarea "BUR"
click at [834, 541] on div "Dodaj" at bounding box center [823, 548] width 32 height 19
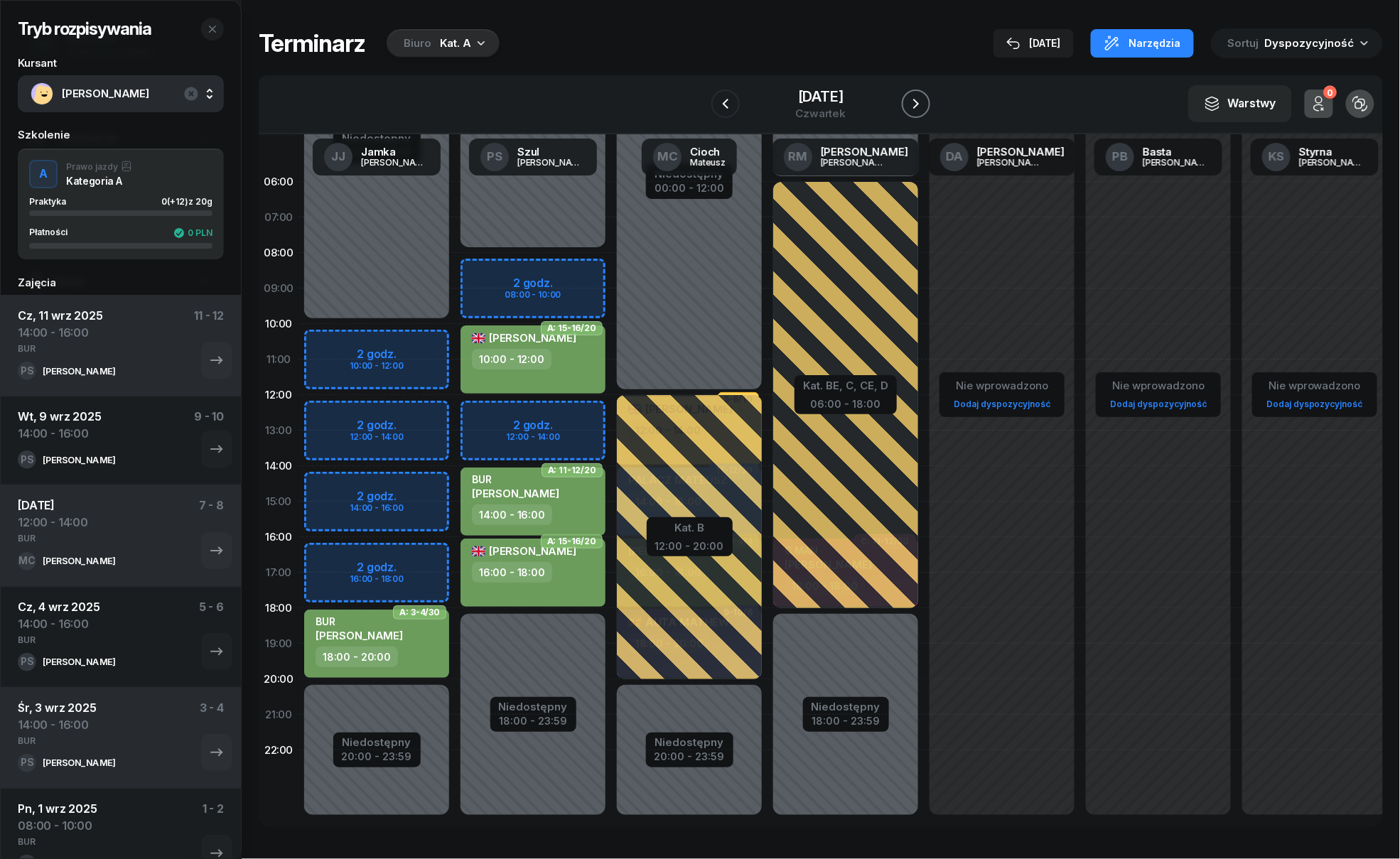
click at [915, 97] on icon "button" at bounding box center [915, 104] width 17 height 17
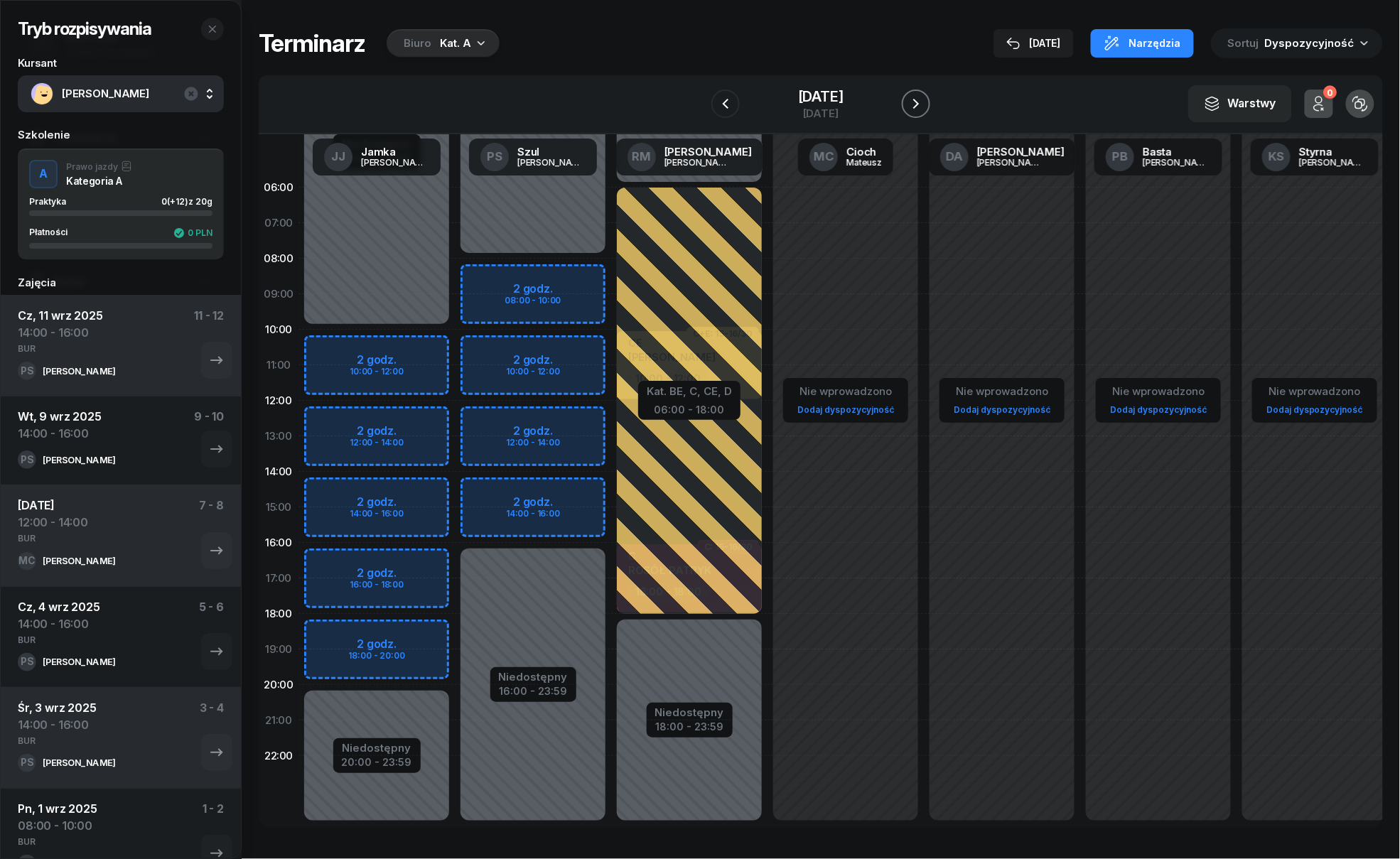
click at [915, 102] on icon "button" at bounding box center [915, 104] width 17 height 17
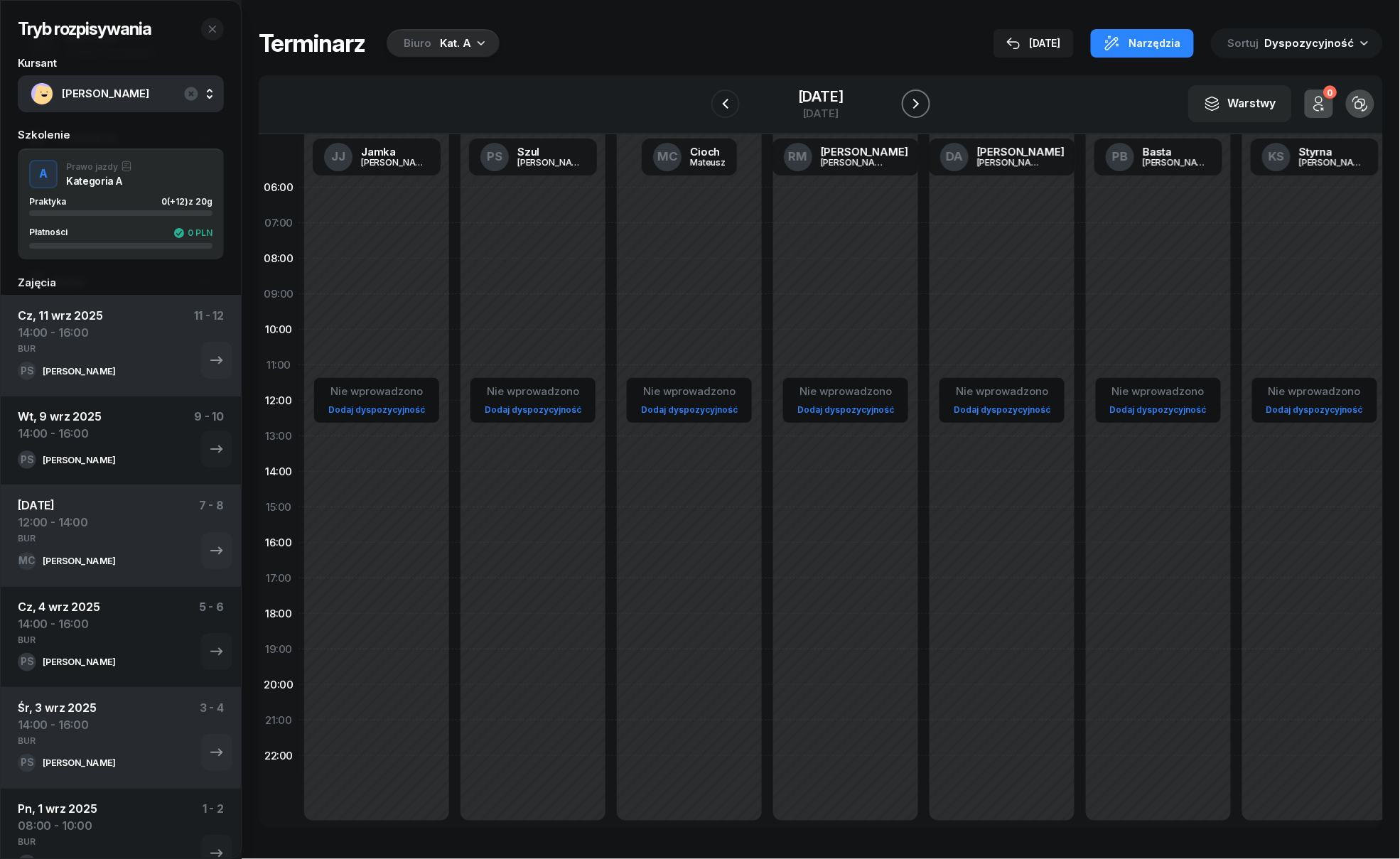
click at [915, 102] on icon "button" at bounding box center [915, 104] width 17 height 17
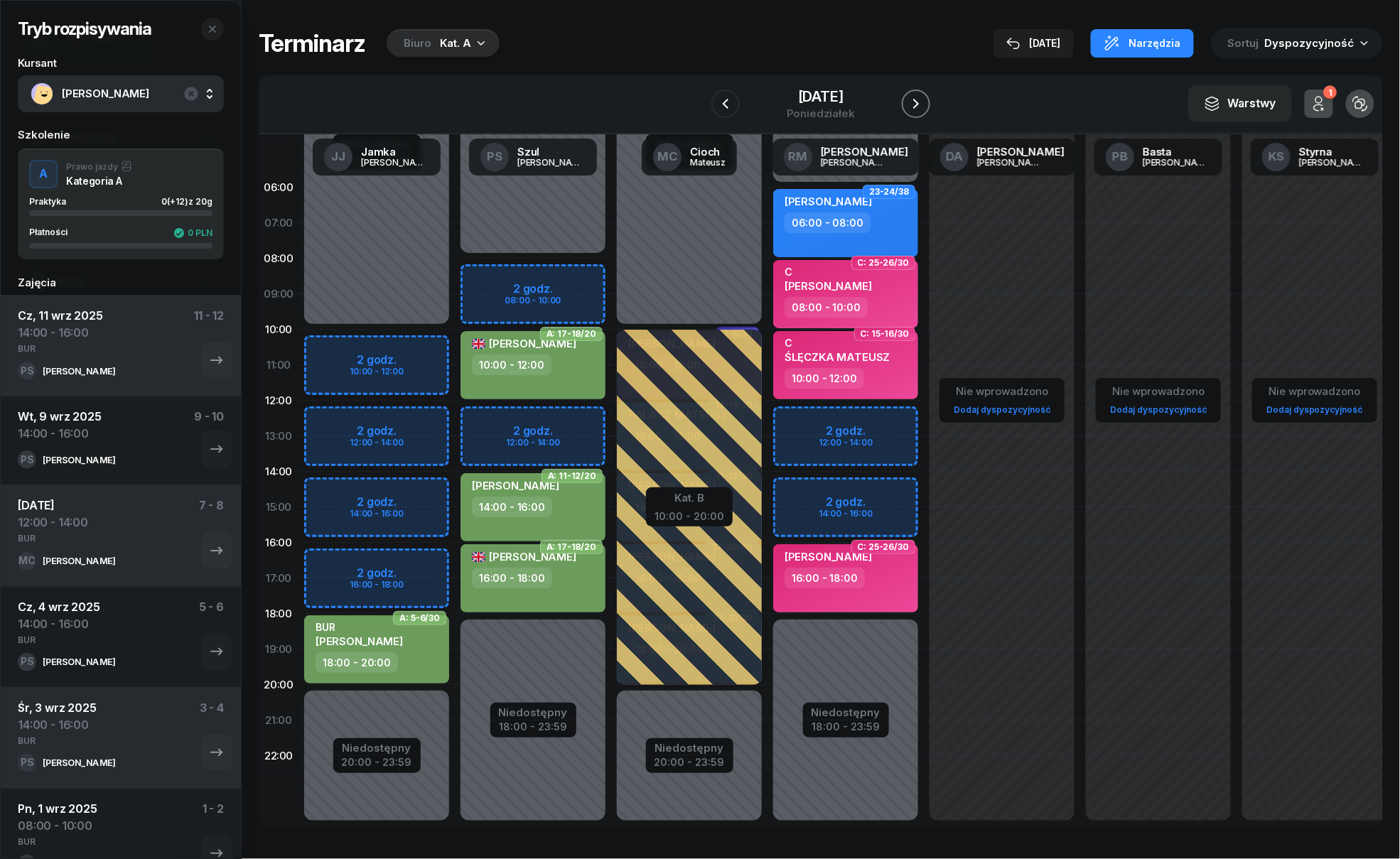
click at [915, 102] on icon "button" at bounding box center [915, 104] width 17 height 17
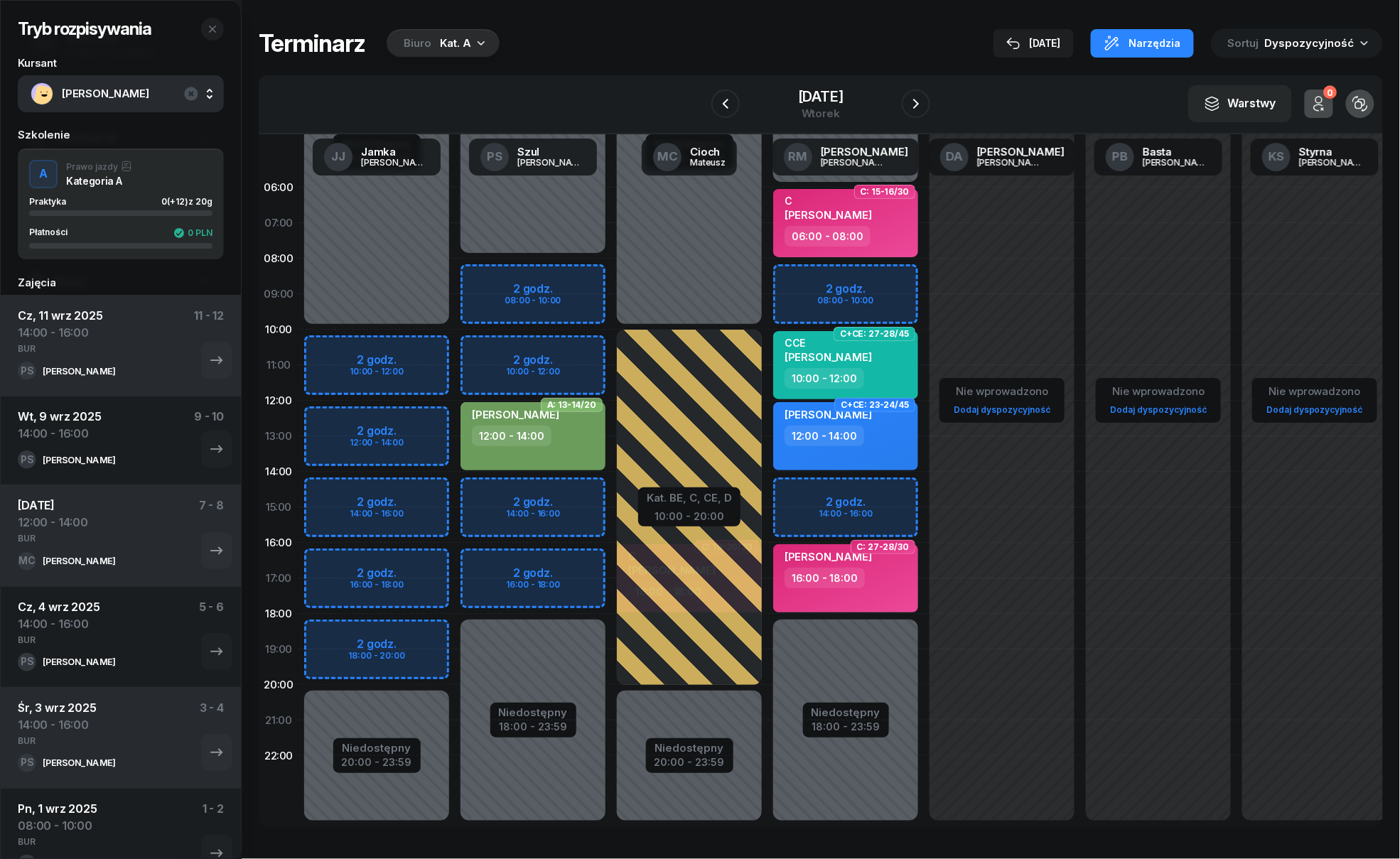
click at [611, 483] on div "Niedostępny 00:00 - 08:00 Niedostępny 18:00 - 23:59 2 godz. 08:00 - 10:00 2 god…" at bounding box center [689, 507] width 156 height 675
select select "14"
select select "16"
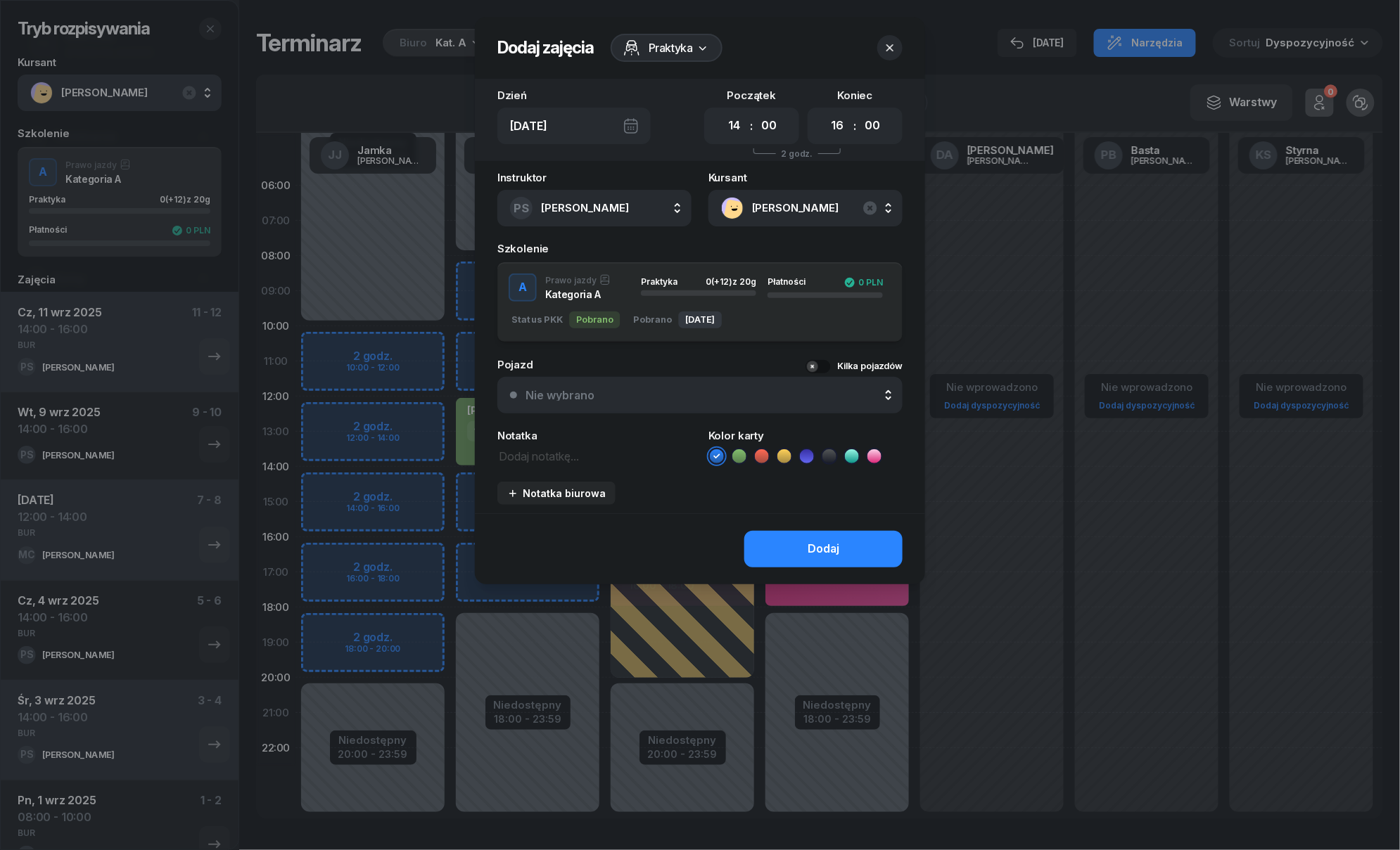
click at [732, 454] on icon at bounding box center [739, 456] width 14 height 14
click at [505, 464] on div "Instruktor PS Szul Piotr AK Koryciński Artur BP Pająk Bogusław DA Arendarczyk D…" at bounding box center [699, 342] width 450 height 341
click at [502, 450] on textarea at bounding box center [594, 456] width 194 height 19
paste textarea "BUR"
type textarea "BUR"
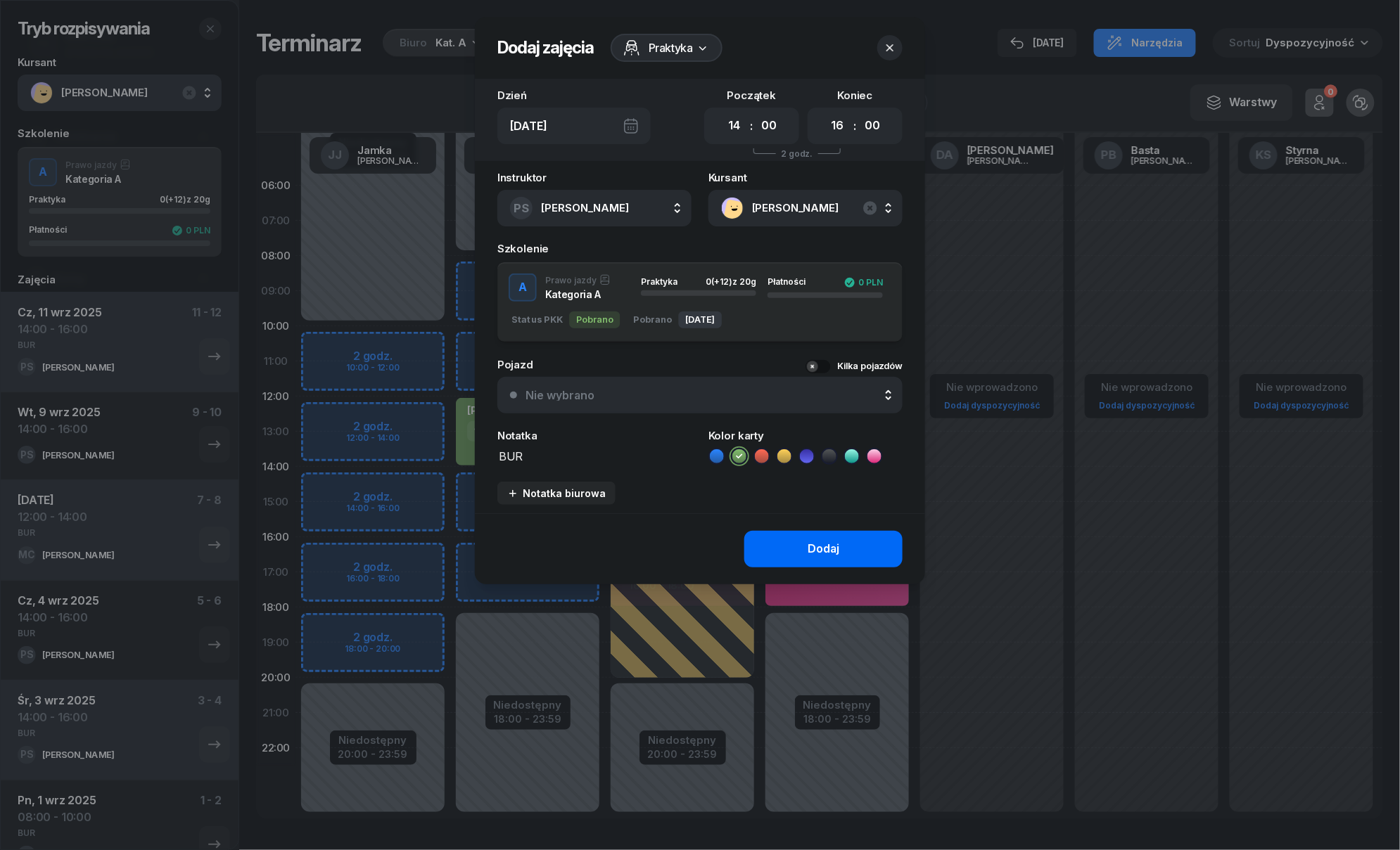
click at [761, 555] on button "Dodaj" at bounding box center [823, 548] width 158 height 36
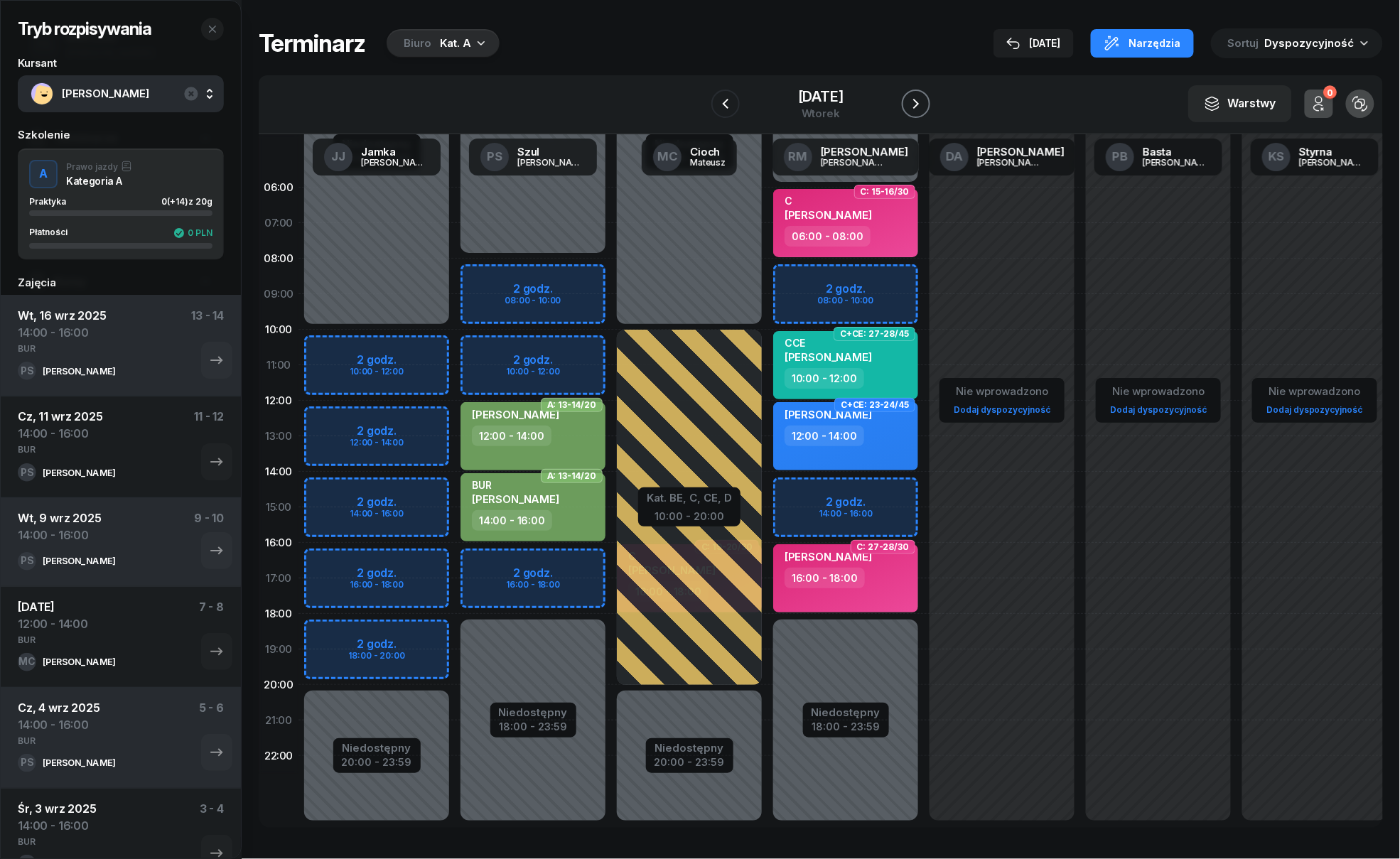
click at [919, 104] on icon "button" at bounding box center [915, 103] width 5 height 10
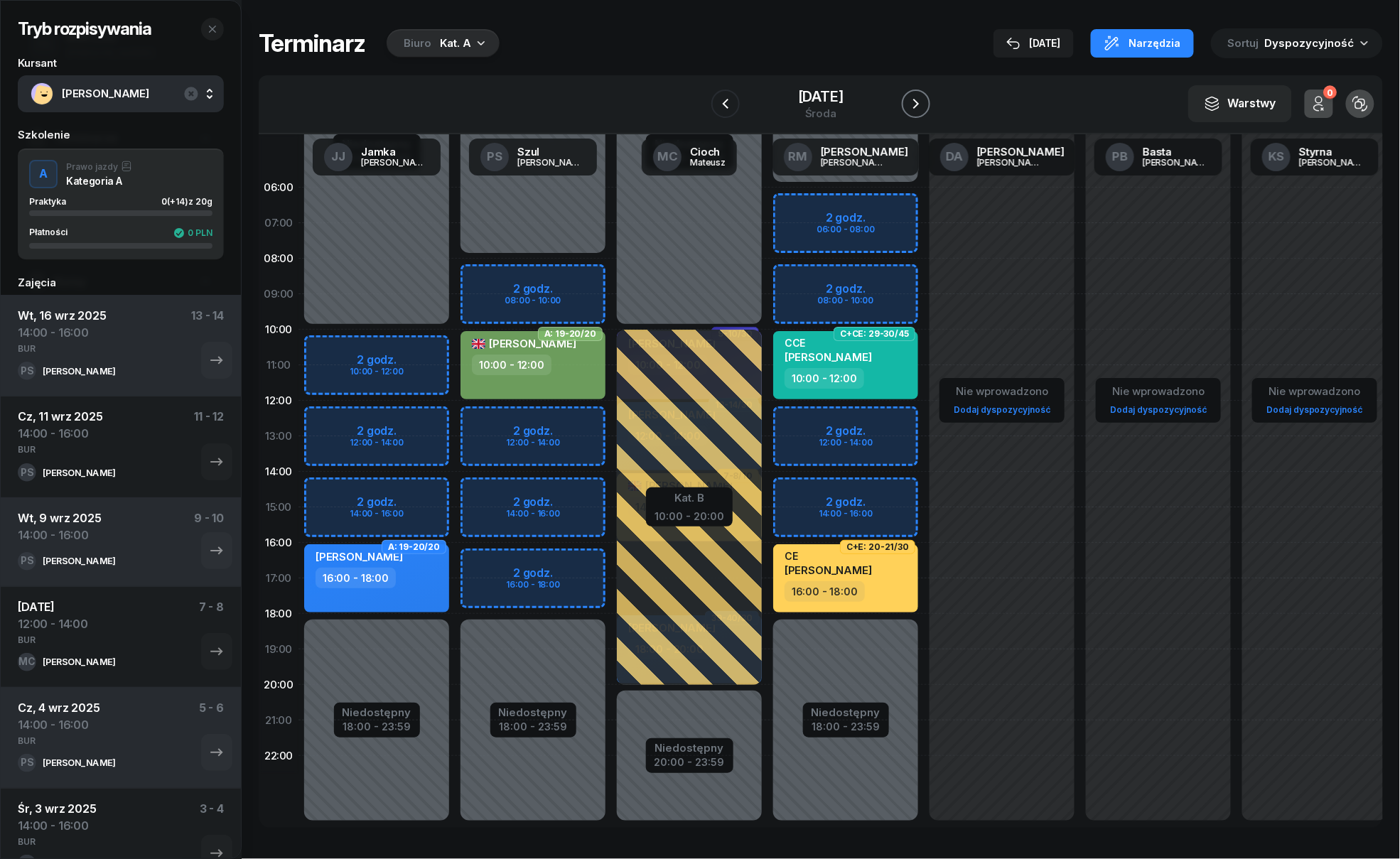
click at [924, 100] on icon "button" at bounding box center [915, 104] width 17 height 17
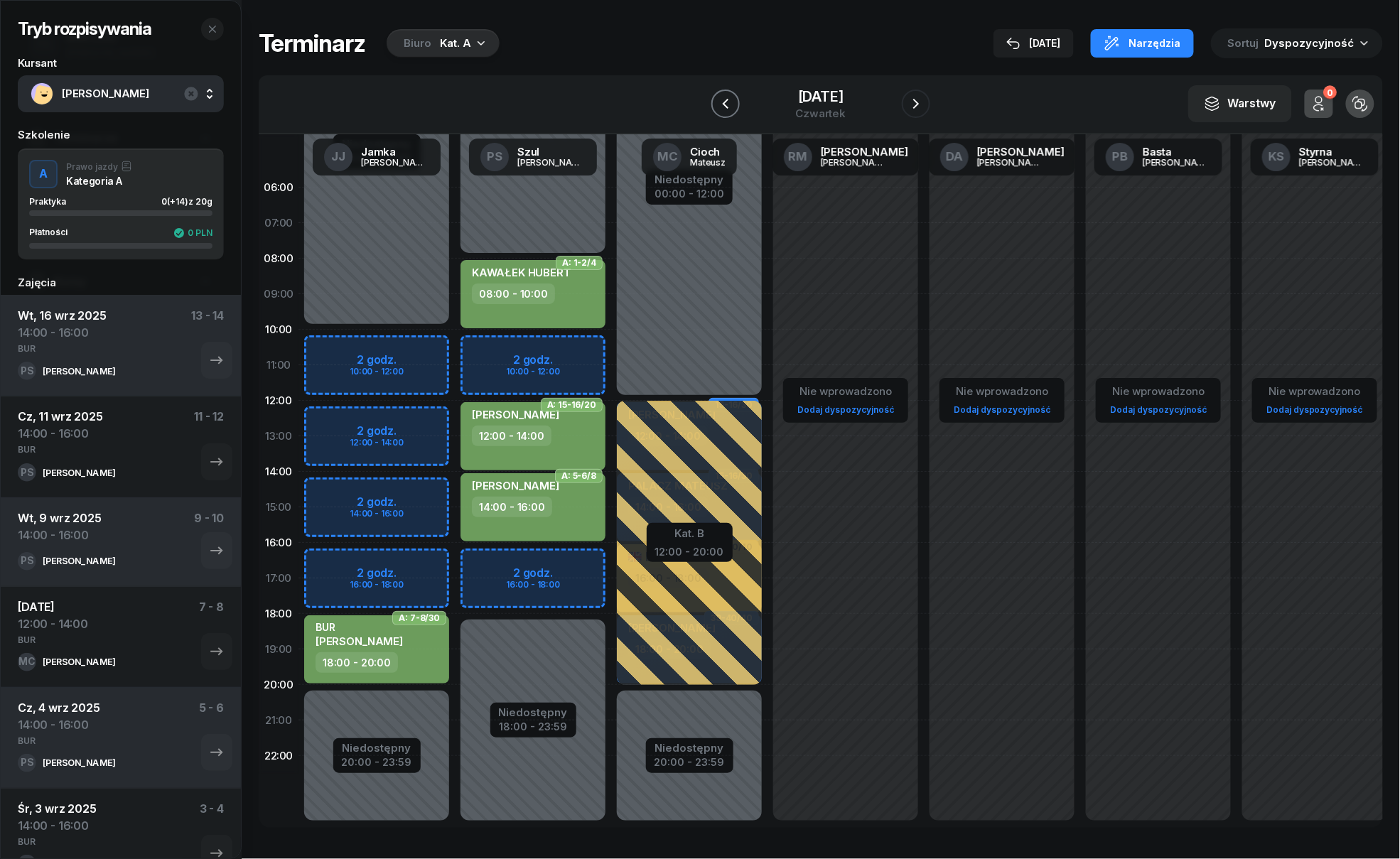
click at [723, 102] on icon "button" at bounding box center [725, 103] width 5 height 10
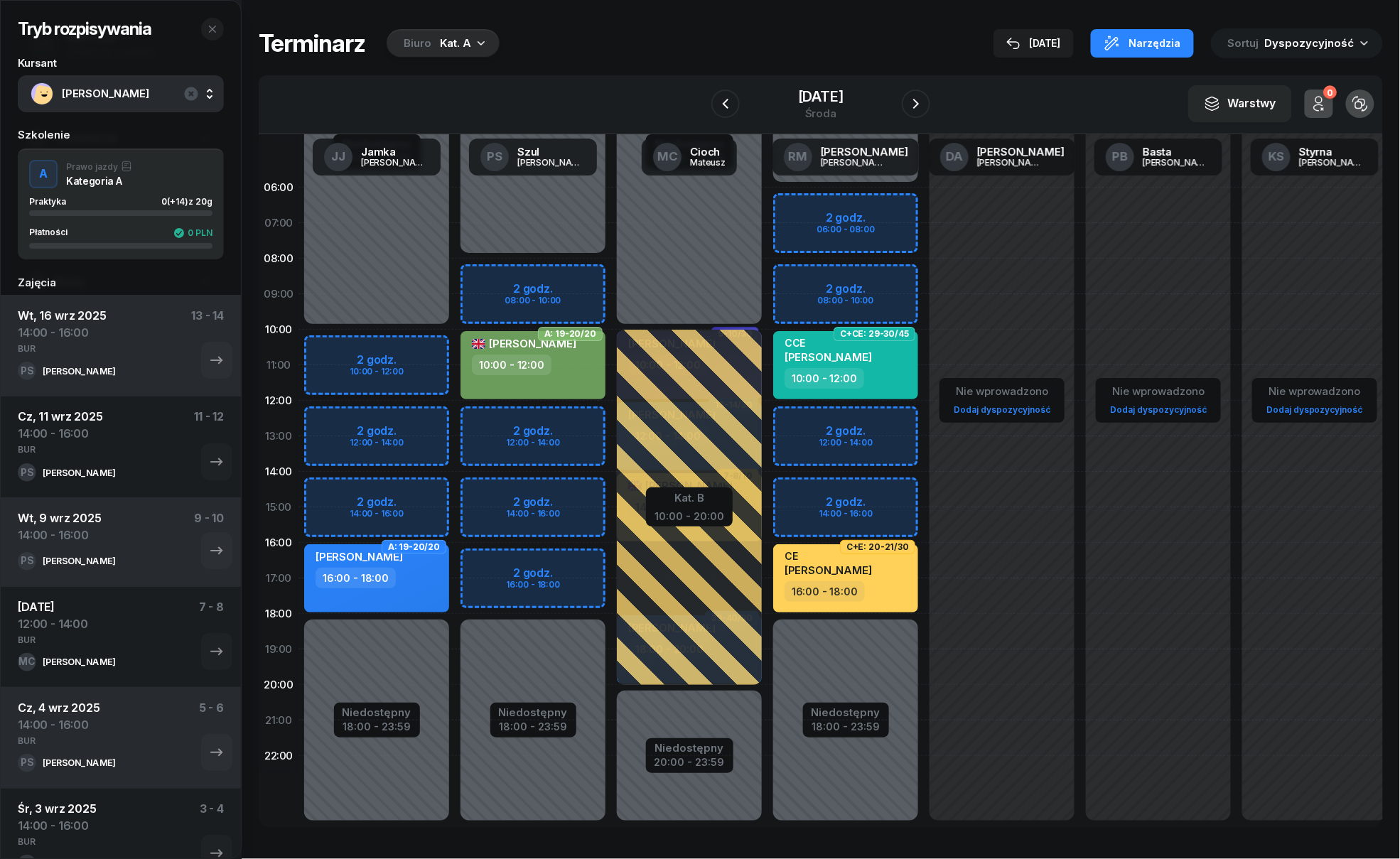
click at [611, 490] on div "Niedostępny 00:00 - 08:00 Niedostępny 18:00 - 23:59 2 godz. 08:00 - 10:00 2 god…" at bounding box center [689, 507] width 156 height 675
select select "14"
select select "16"
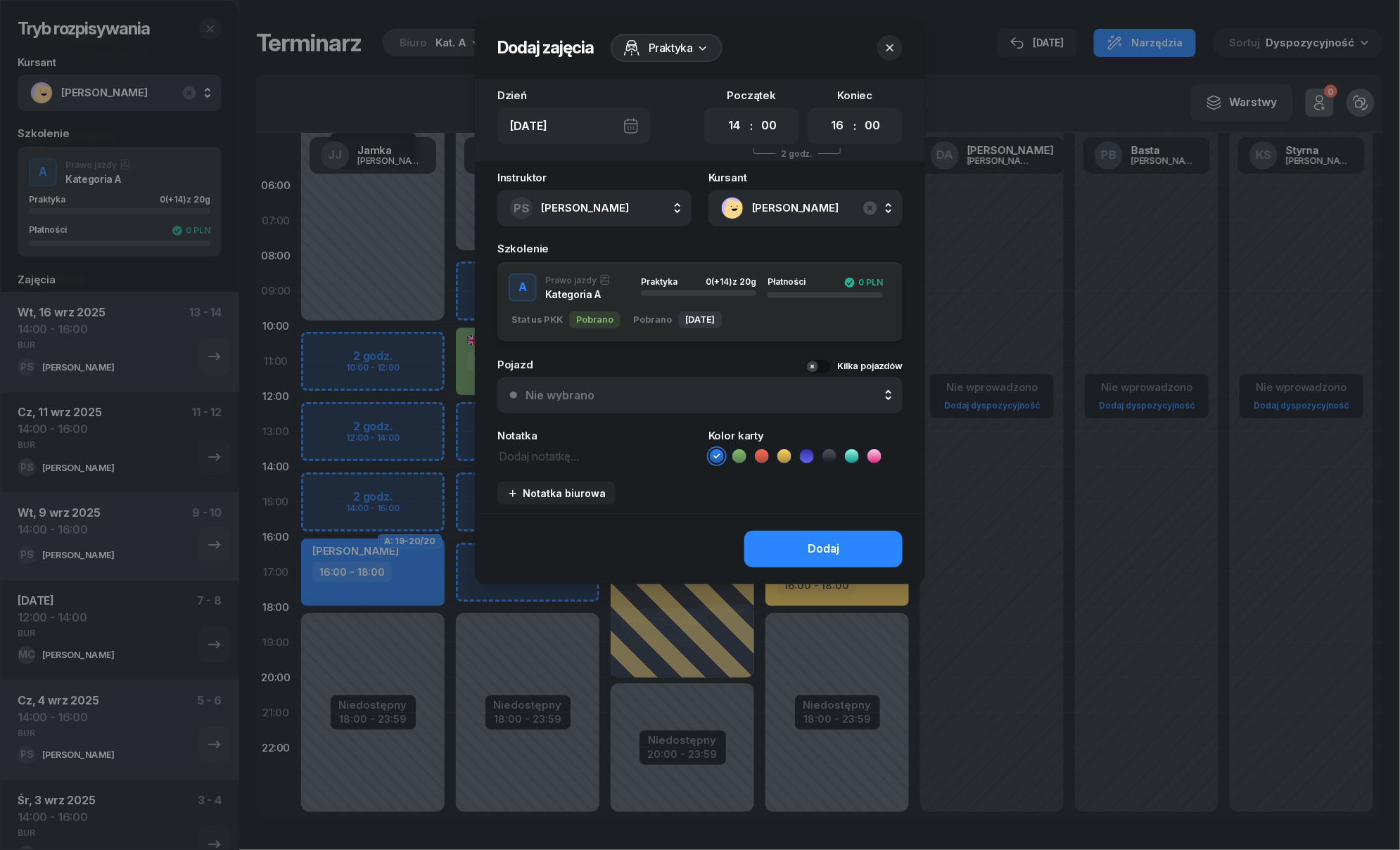
click at [735, 453] on icon at bounding box center [739, 456] width 14 height 14
click at [569, 460] on textarea at bounding box center [594, 456] width 194 height 19
paste textarea "BUR"
type textarea "BUR"
click at [788, 549] on button "Dodaj" at bounding box center [823, 548] width 158 height 36
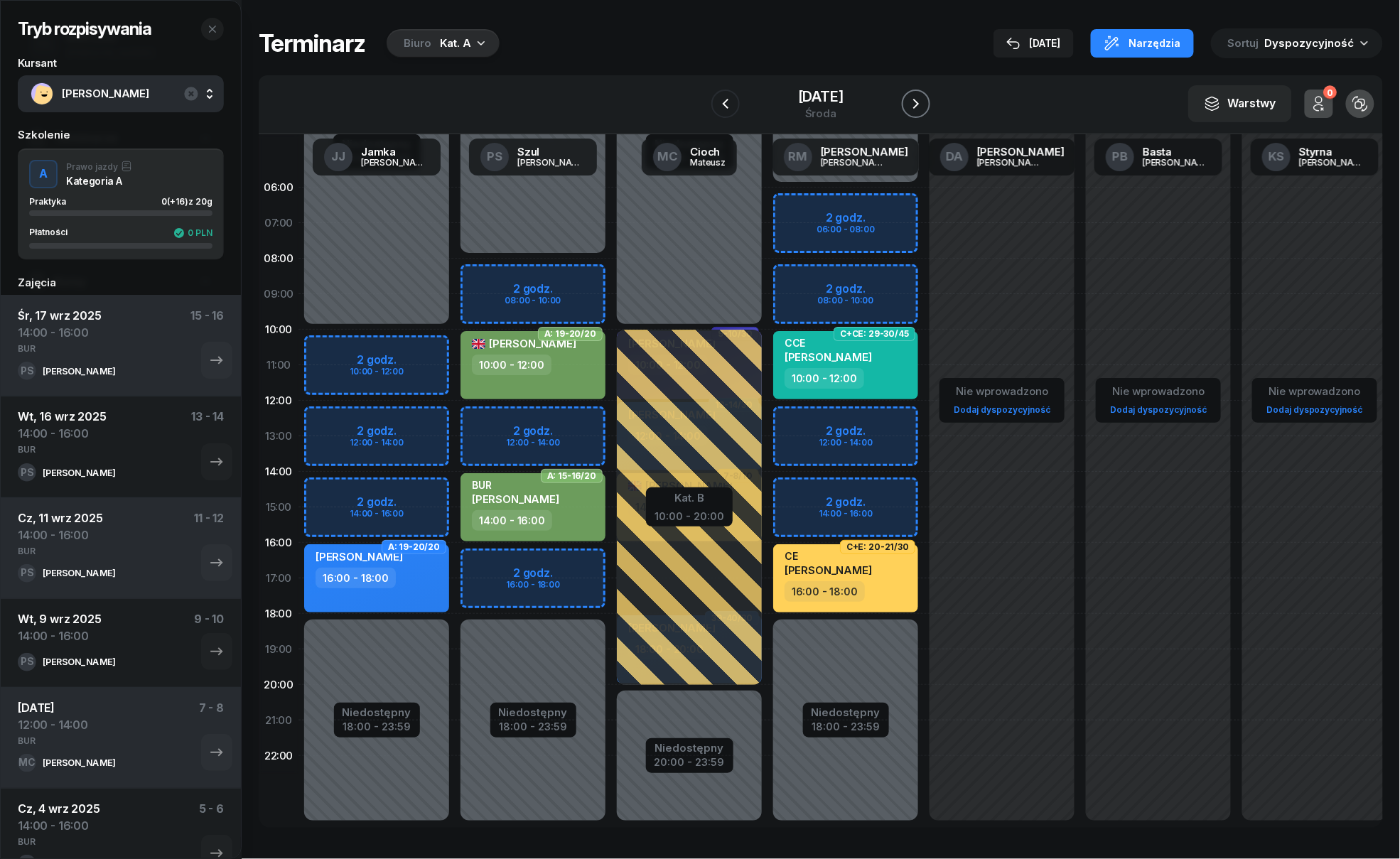
click at [914, 102] on icon "button" at bounding box center [915, 104] width 17 height 17
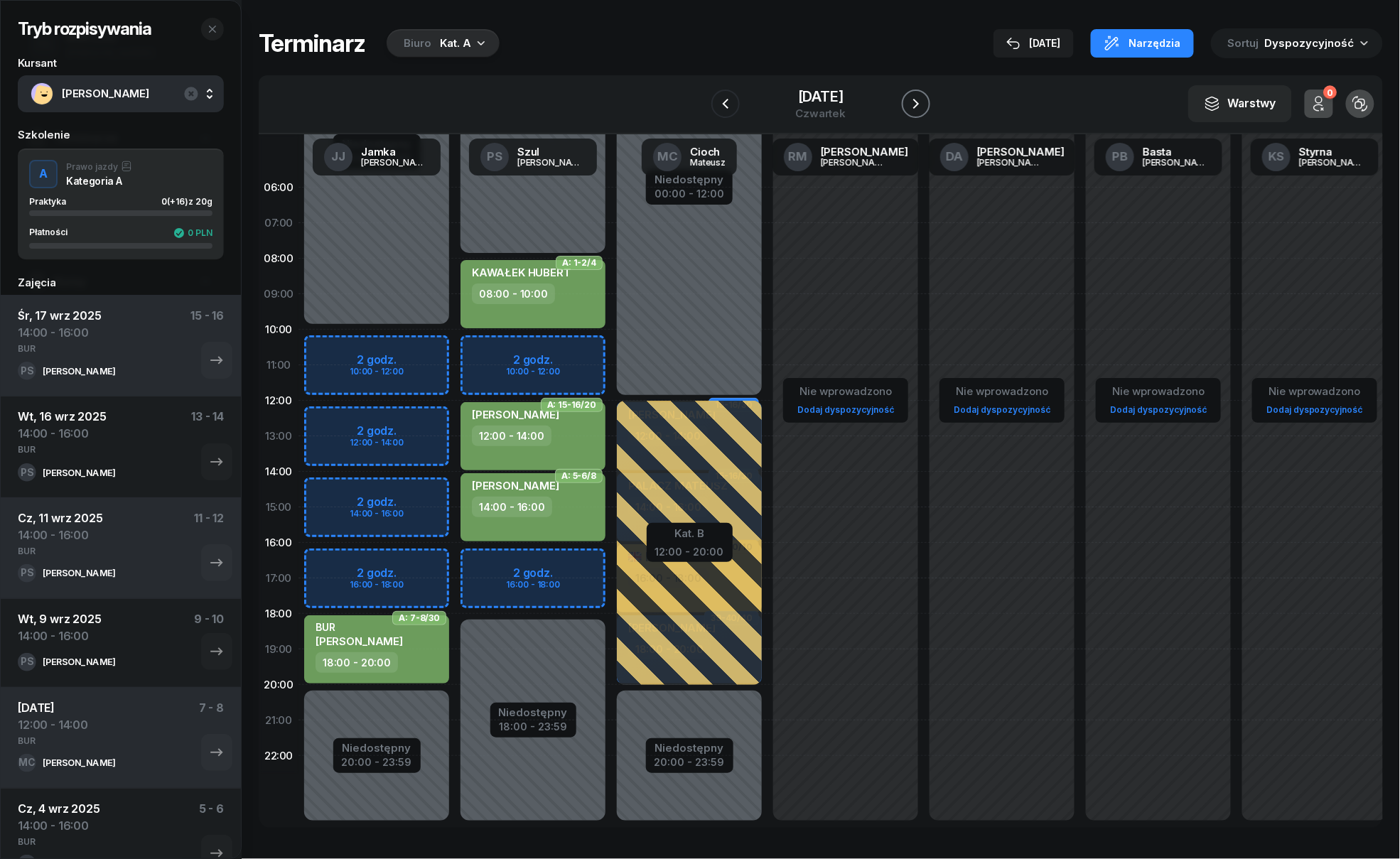
click at [914, 102] on icon "button" at bounding box center [915, 104] width 17 height 17
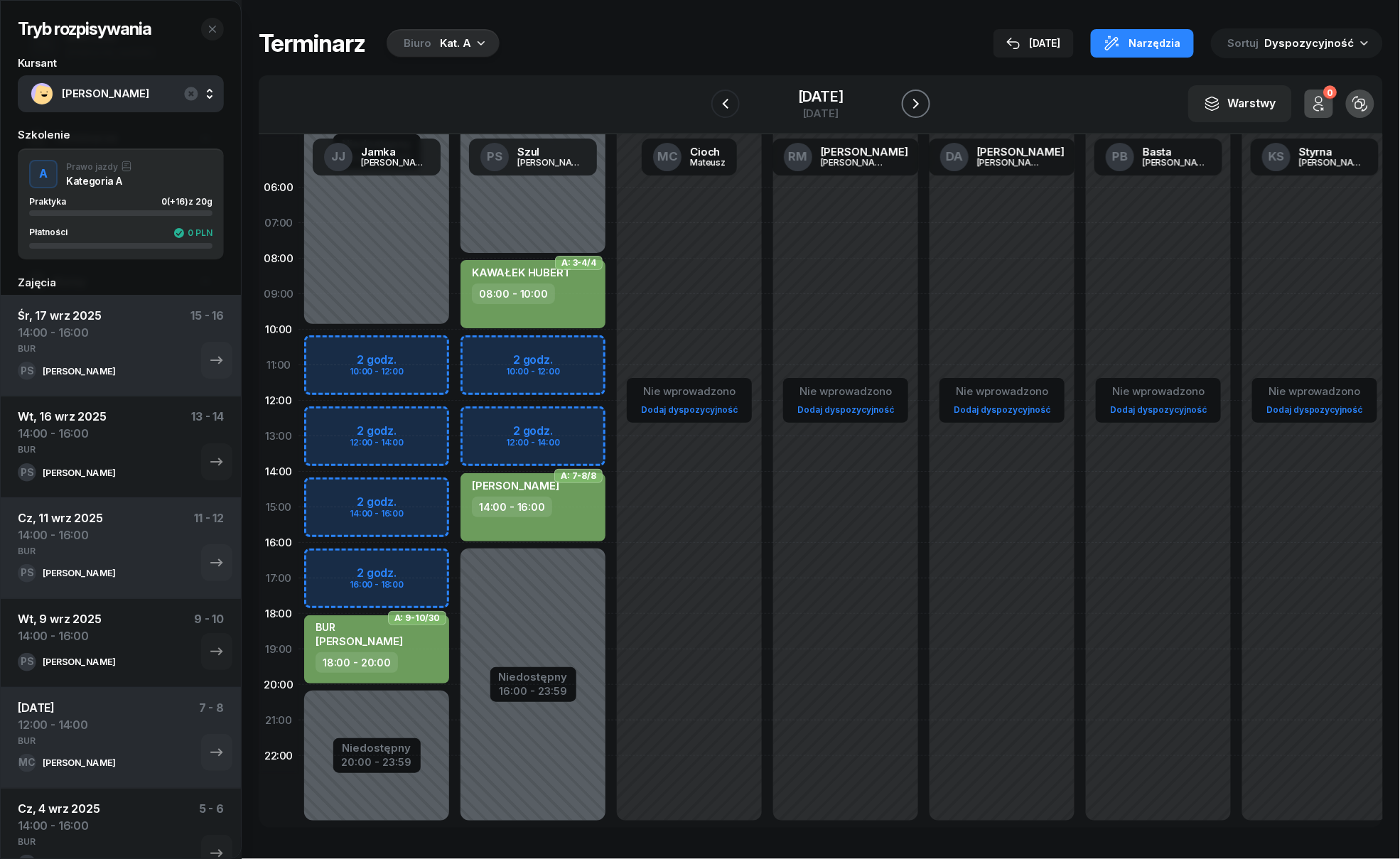
click at [913, 104] on icon "button" at bounding box center [915, 104] width 17 height 17
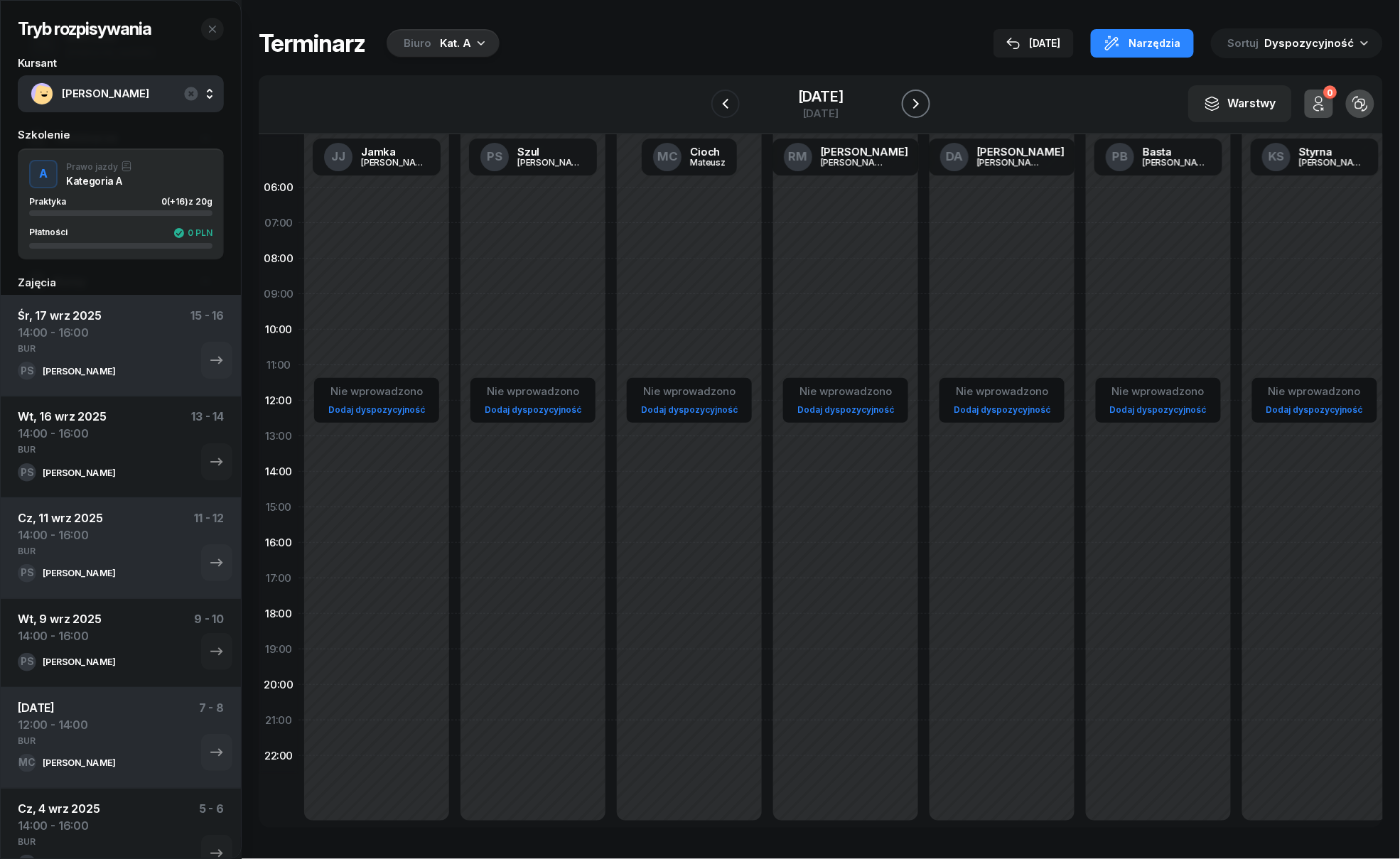
click at [910, 105] on icon "button" at bounding box center [915, 104] width 17 height 17
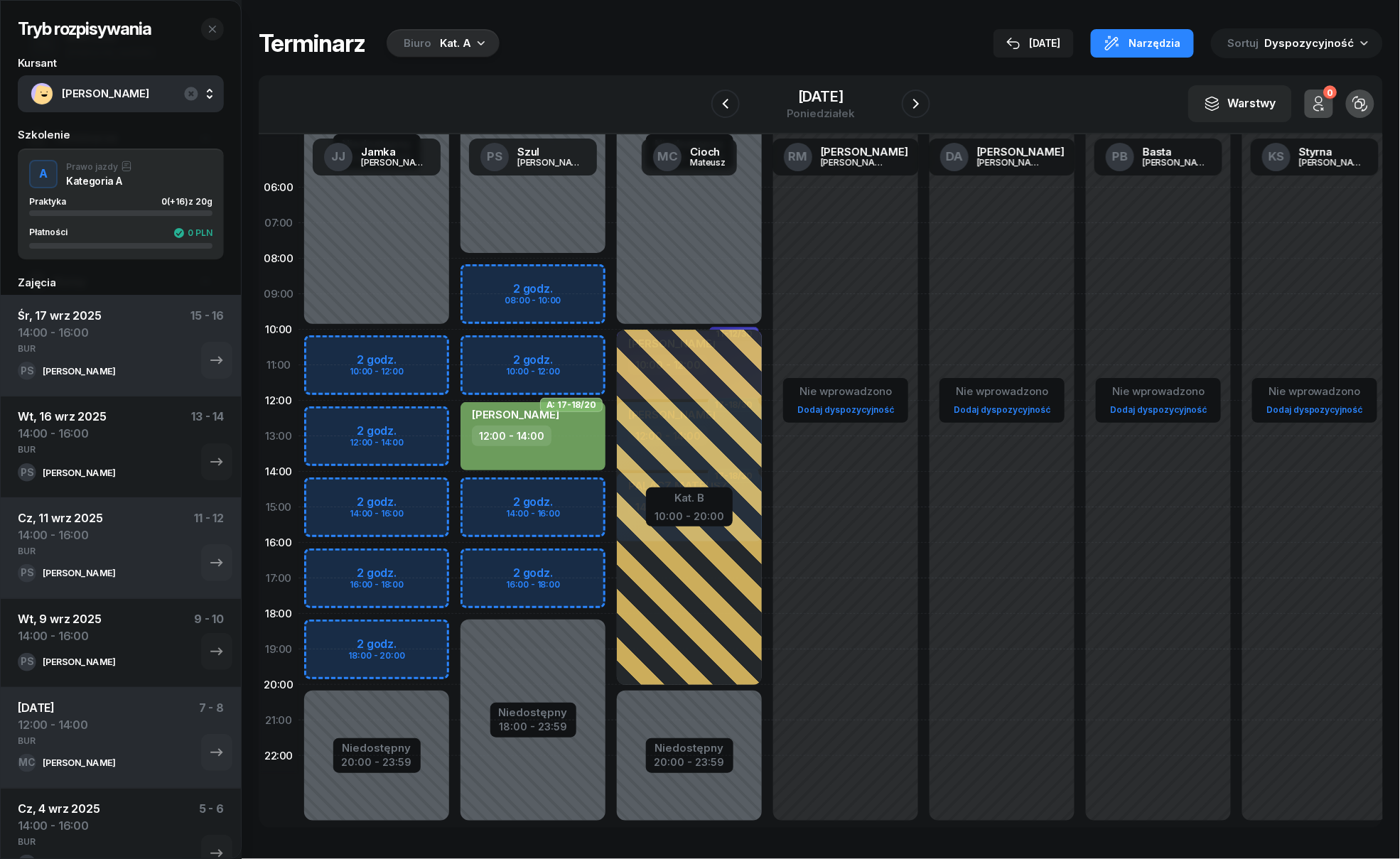
click at [611, 353] on div "Niedostępny 00:00 - 08:00 Niedostępny 18:00 - 23:59 2 godz. 08:00 - 10:00 2 god…" at bounding box center [689, 507] width 156 height 675
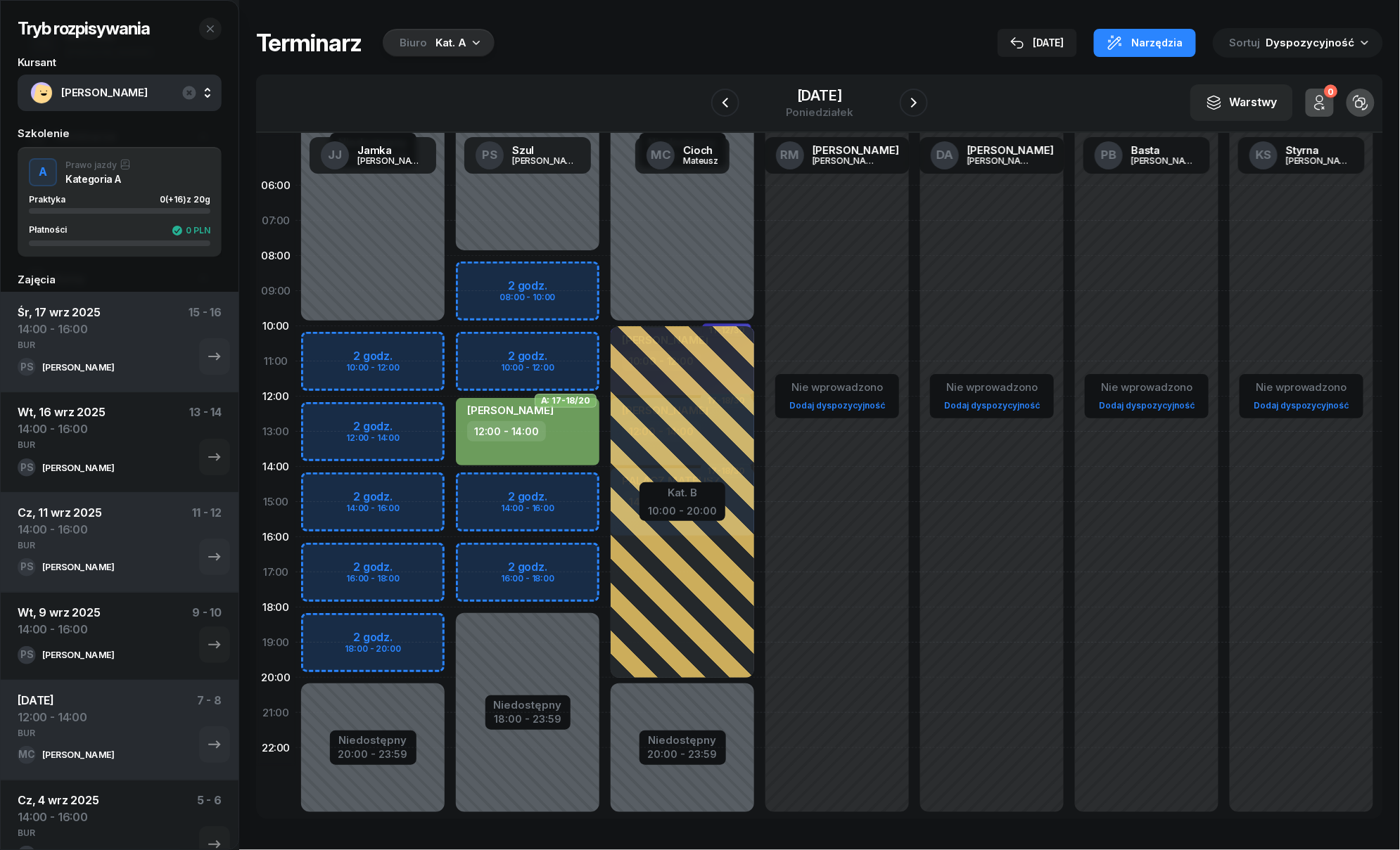
select select "10"
select select "12"
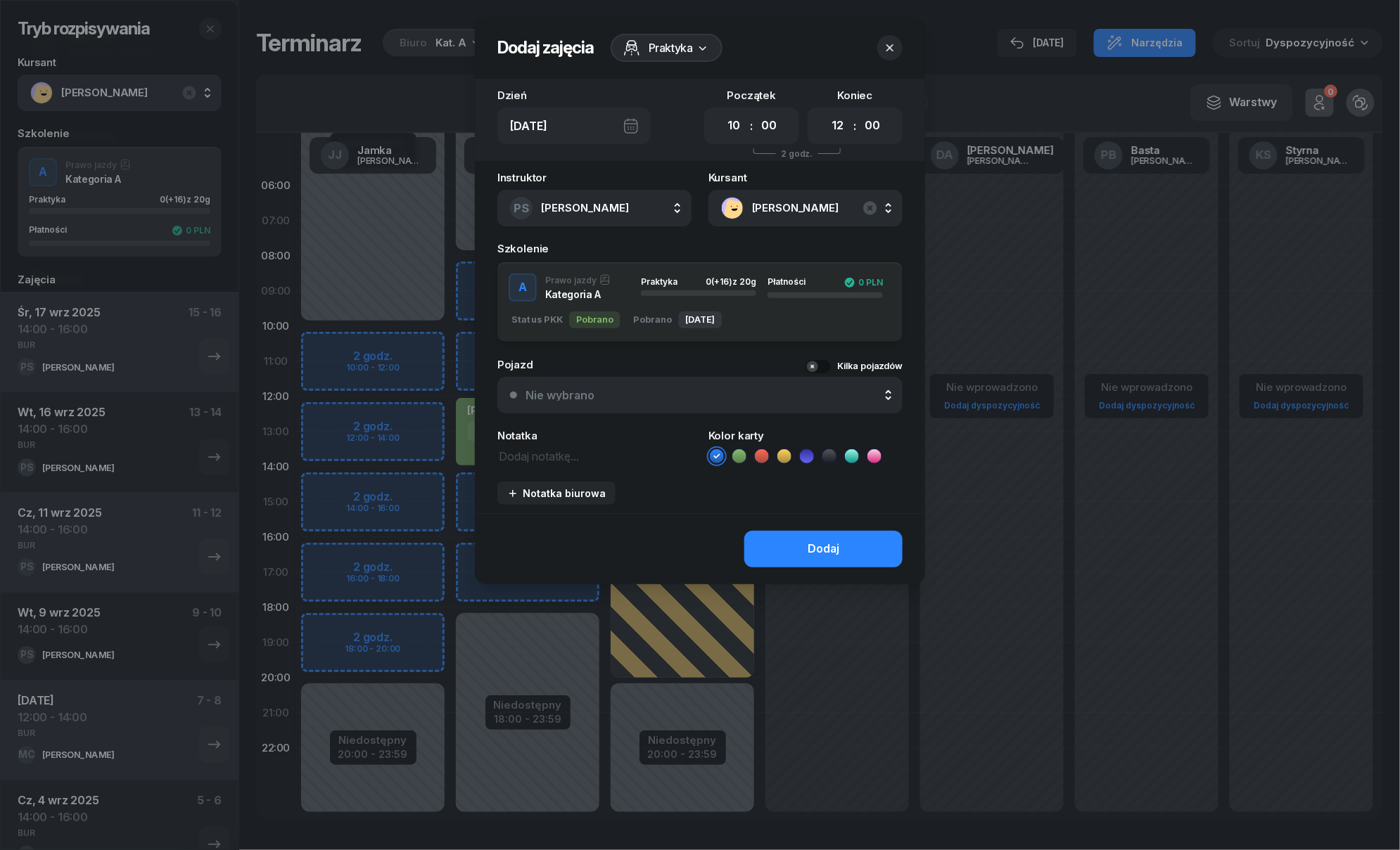
click at [744, 451] on icon at bounding box center [739, 456] width 14 height 14
click at [547, 456] on textarea at bounding box center [594, 456] width 194 height 19
click at [553, 461] on textarea at bounding box center [594, 456] width 194 height 19
paste textarea "BUR"
type textarea "BUR"
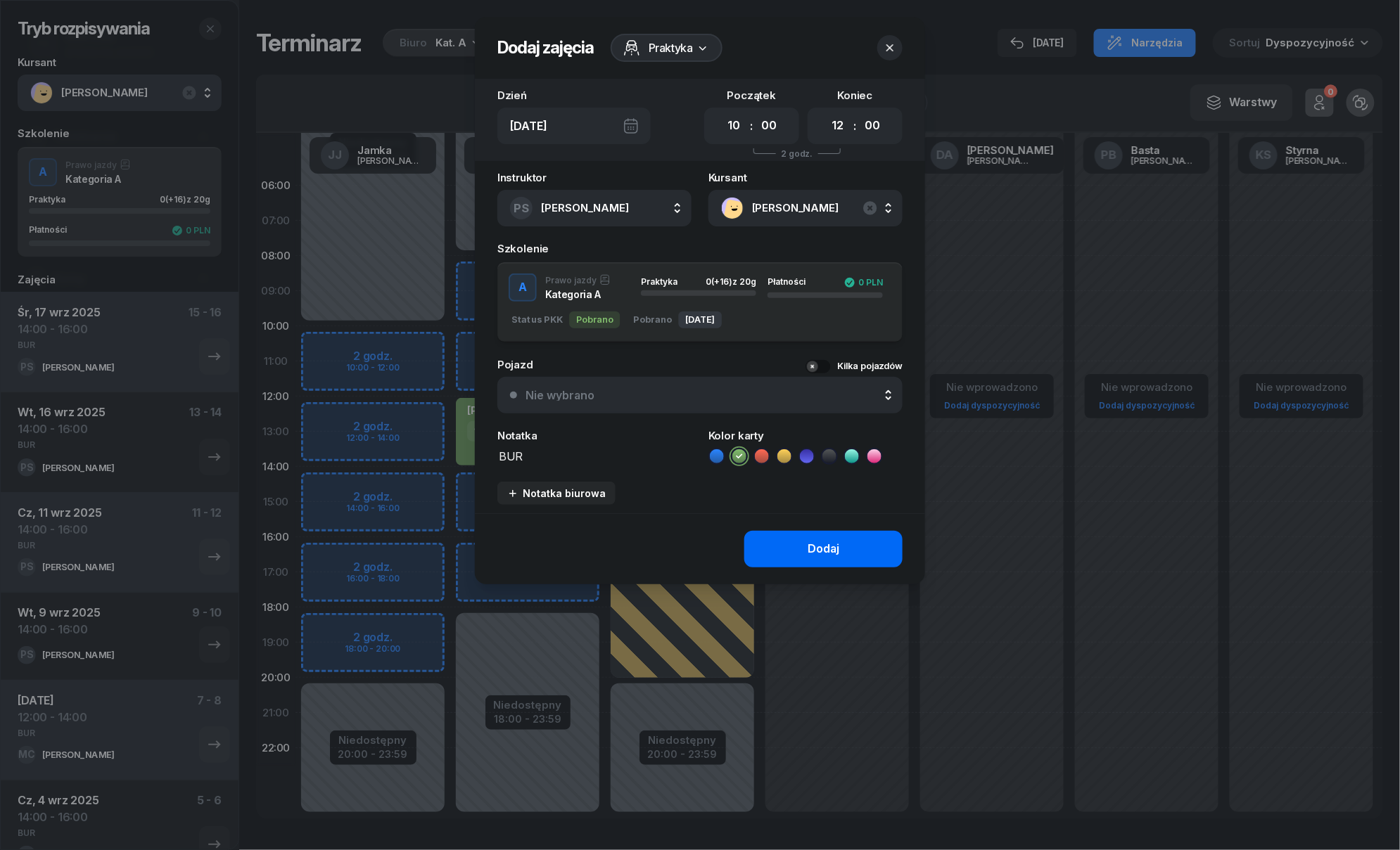
click at [788, 552] on button "Dodaj" at bounding box center [823, 548] width 158 height 36
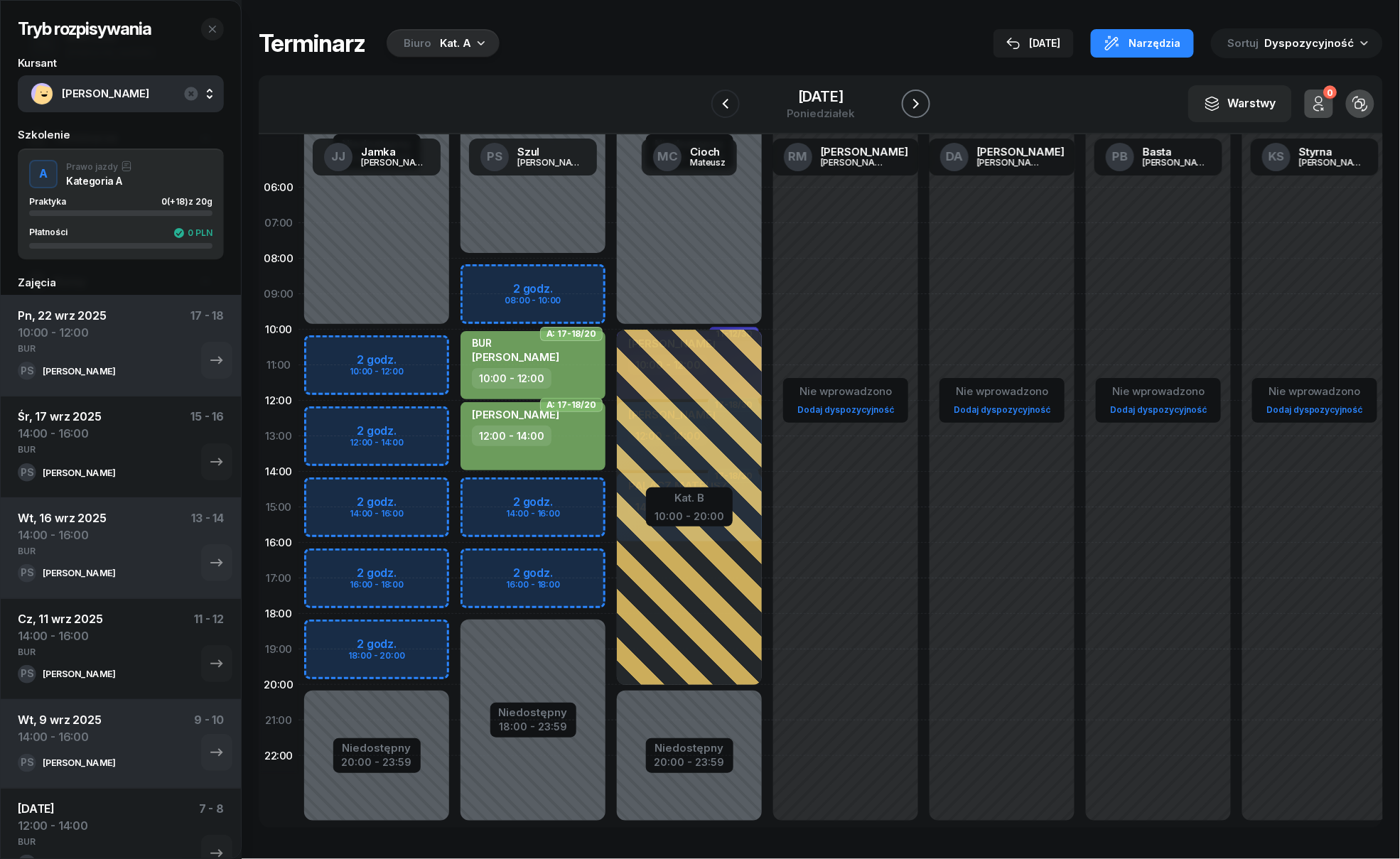
click at [914, 104] on icon "button" at bounding box center [915, 104] width 17 height 17
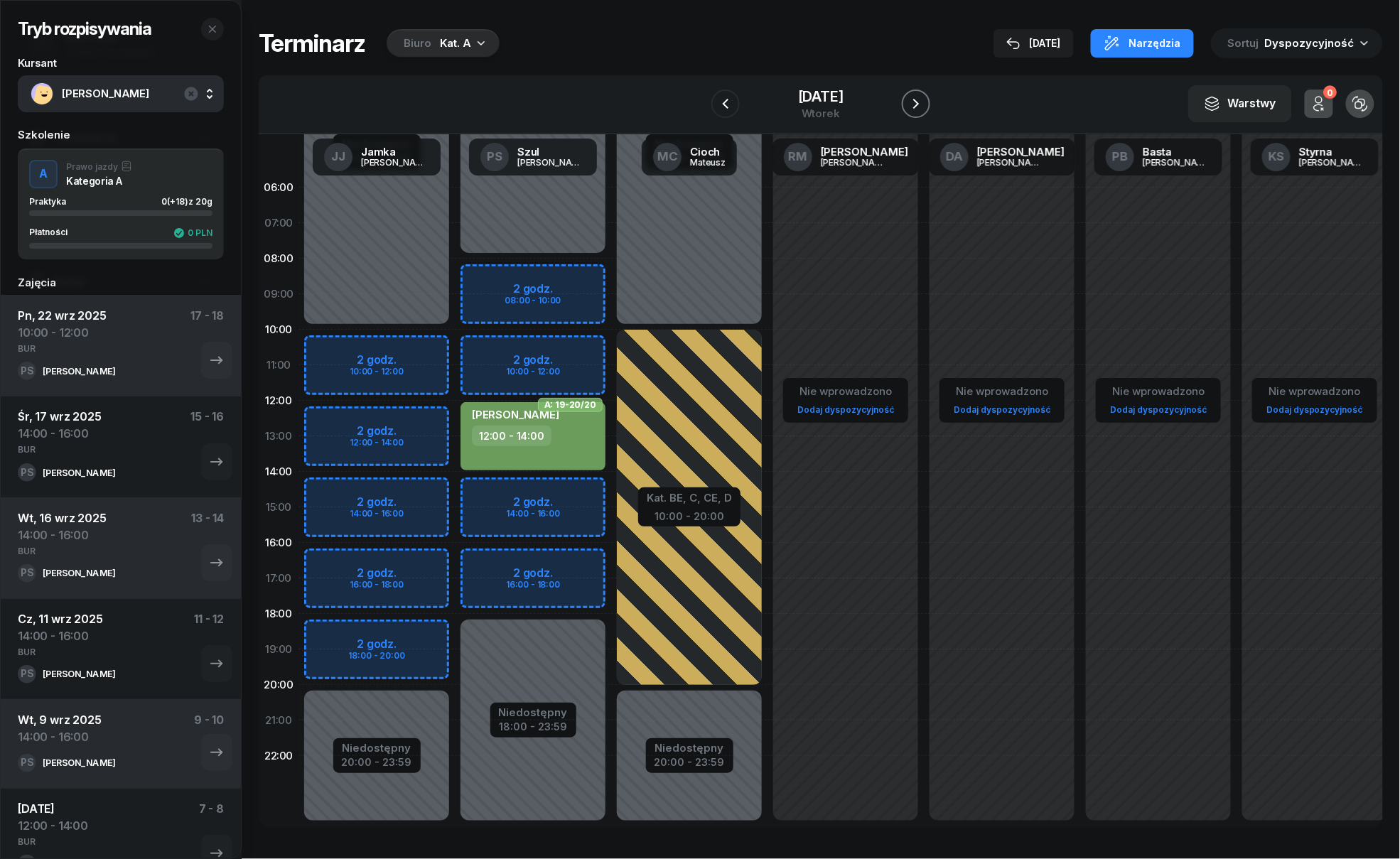
click at [914, 104] on icon "button" at bounding box center [915, 104] width 17 height 17
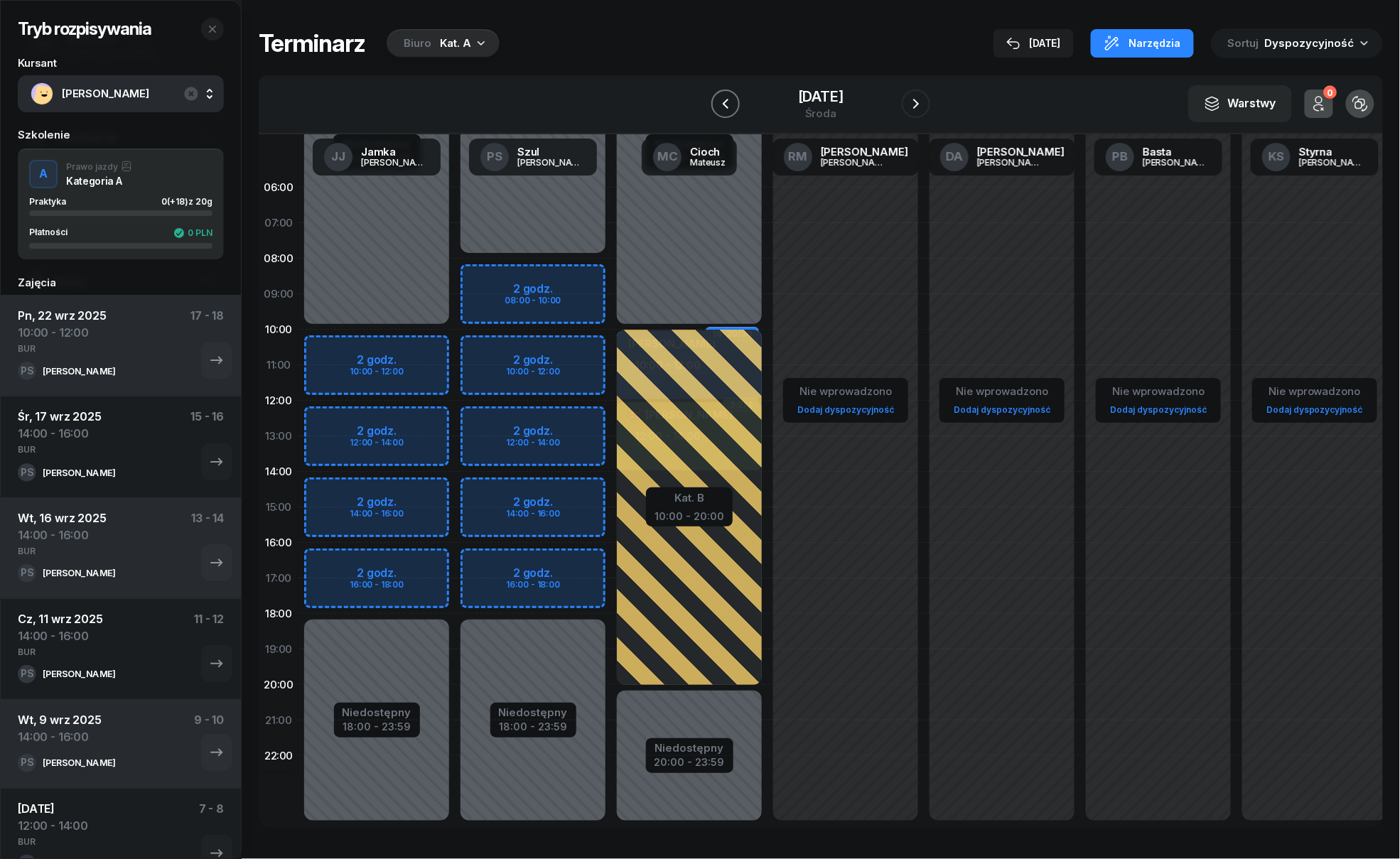
click at [723, 105] on icon "button" at bounding box center [725, 104] width 17 height 17
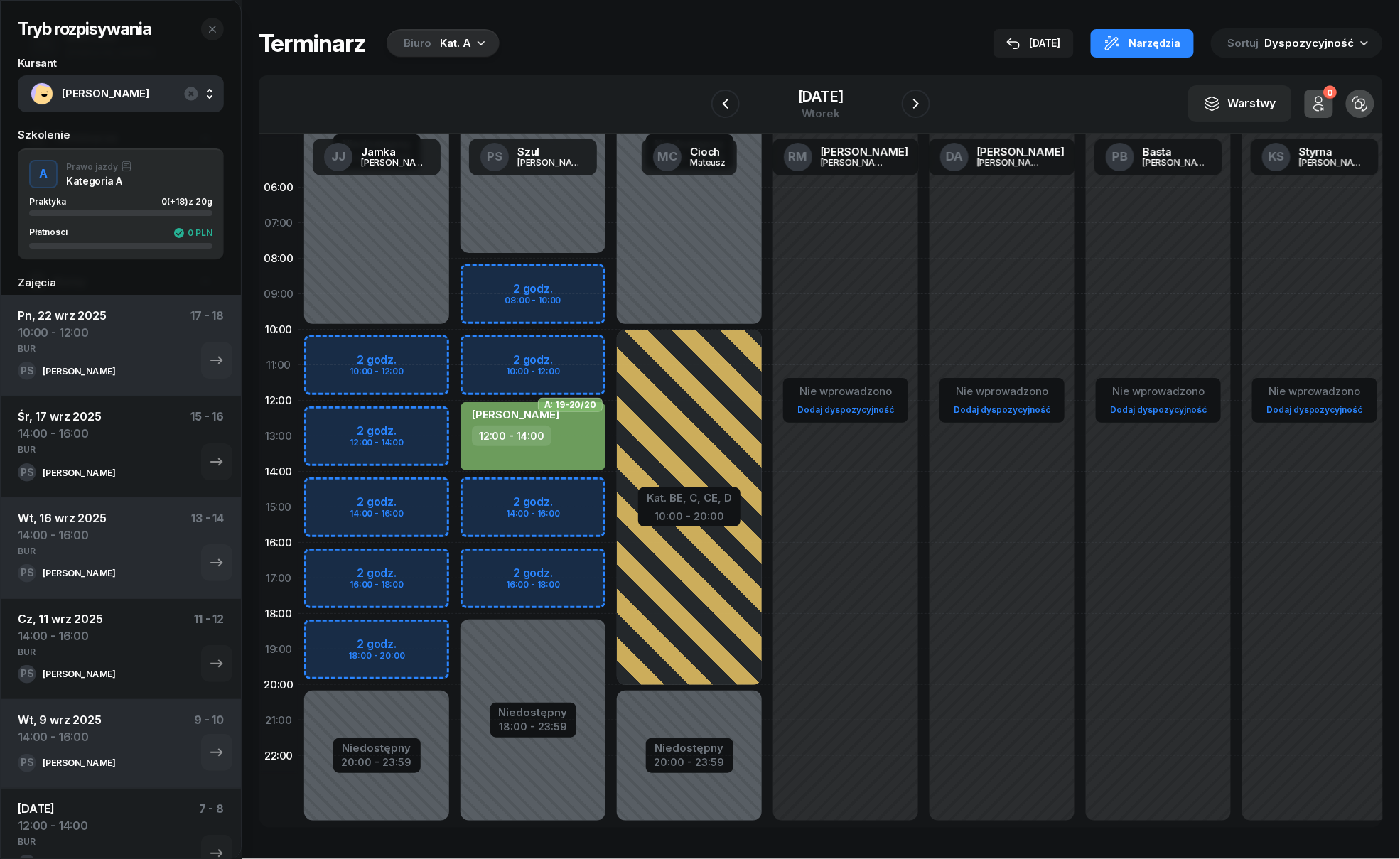
click at [611, 483] on div "Niedostępny 00:00 - 08:00 Niedostępny 18:00 - 23:59 2 godz. 08:00 - 10:00 2 god…" at bounding box center [689, 507] width 156 height 675
select select "14"
select select "16"
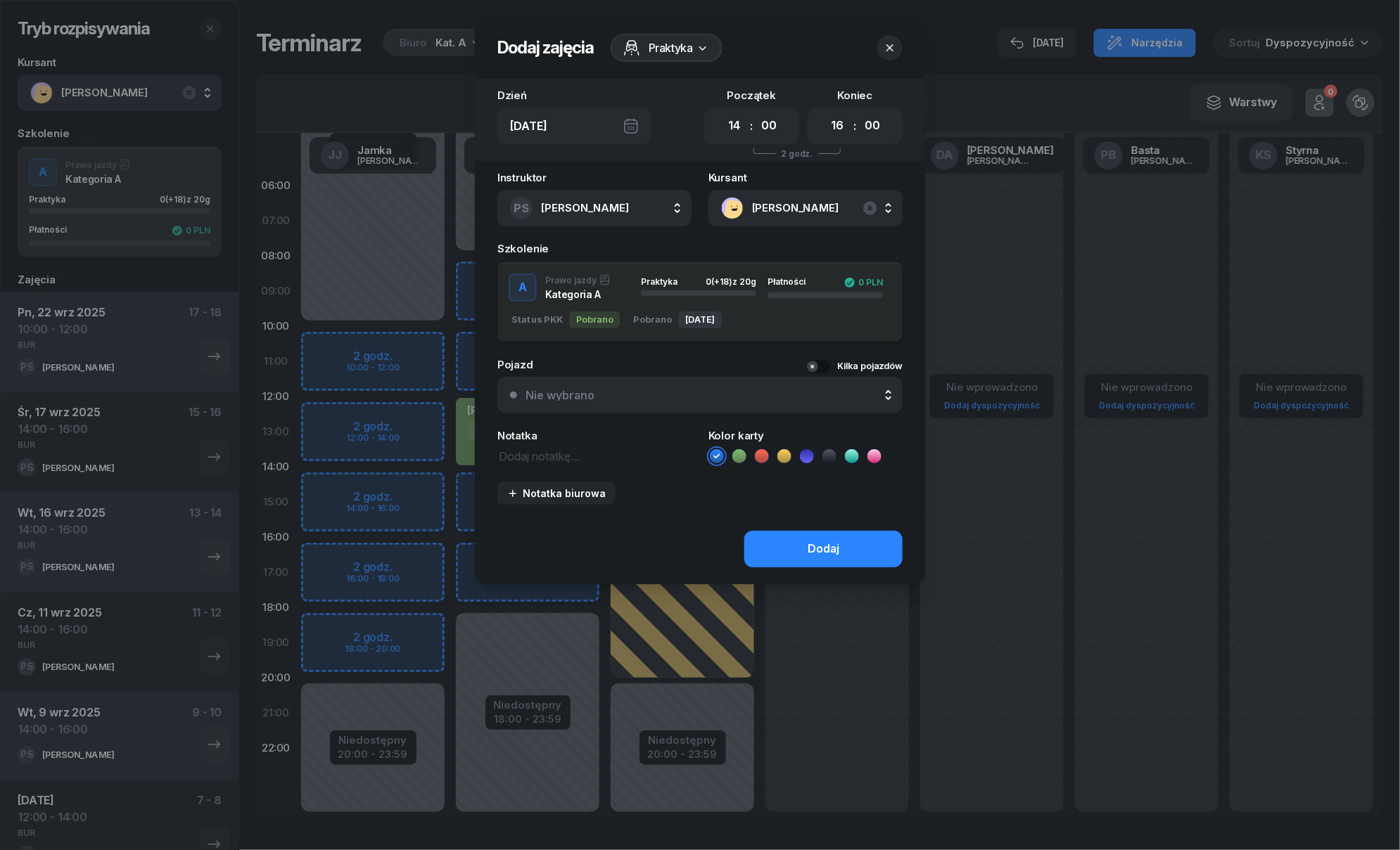
click at [744, 456] on icon at bounding box center [739, 456] width 14 height 14
click at [581, 460] on textarea at bounding box center [594, 456] width 194 height 19
paste textarea "BUR"
type textarea "BUR"
click at [780, 544] on button "Dodaj" at bounding box center [823, 548] width 158 height 36
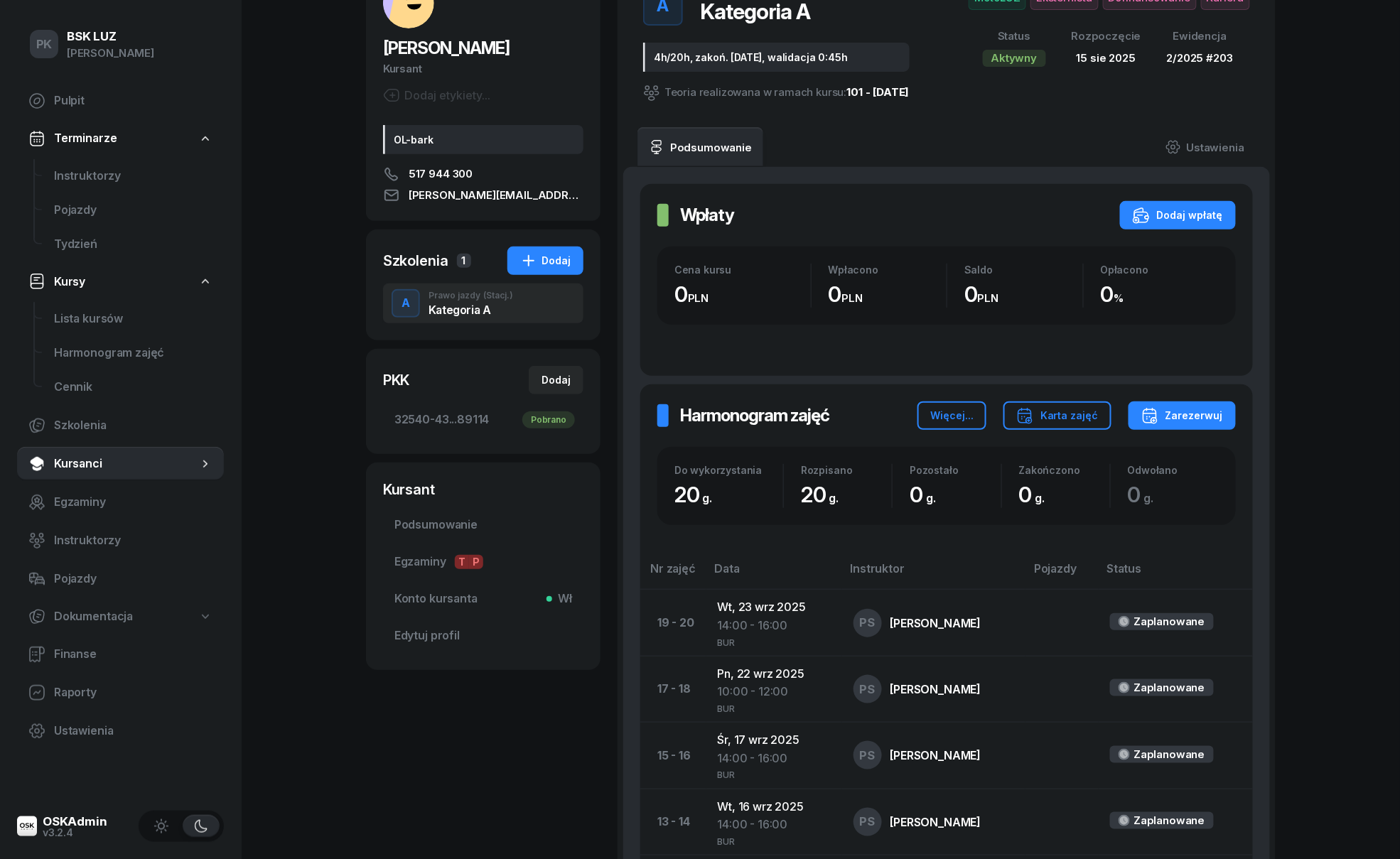
scroll to position [108, 0]
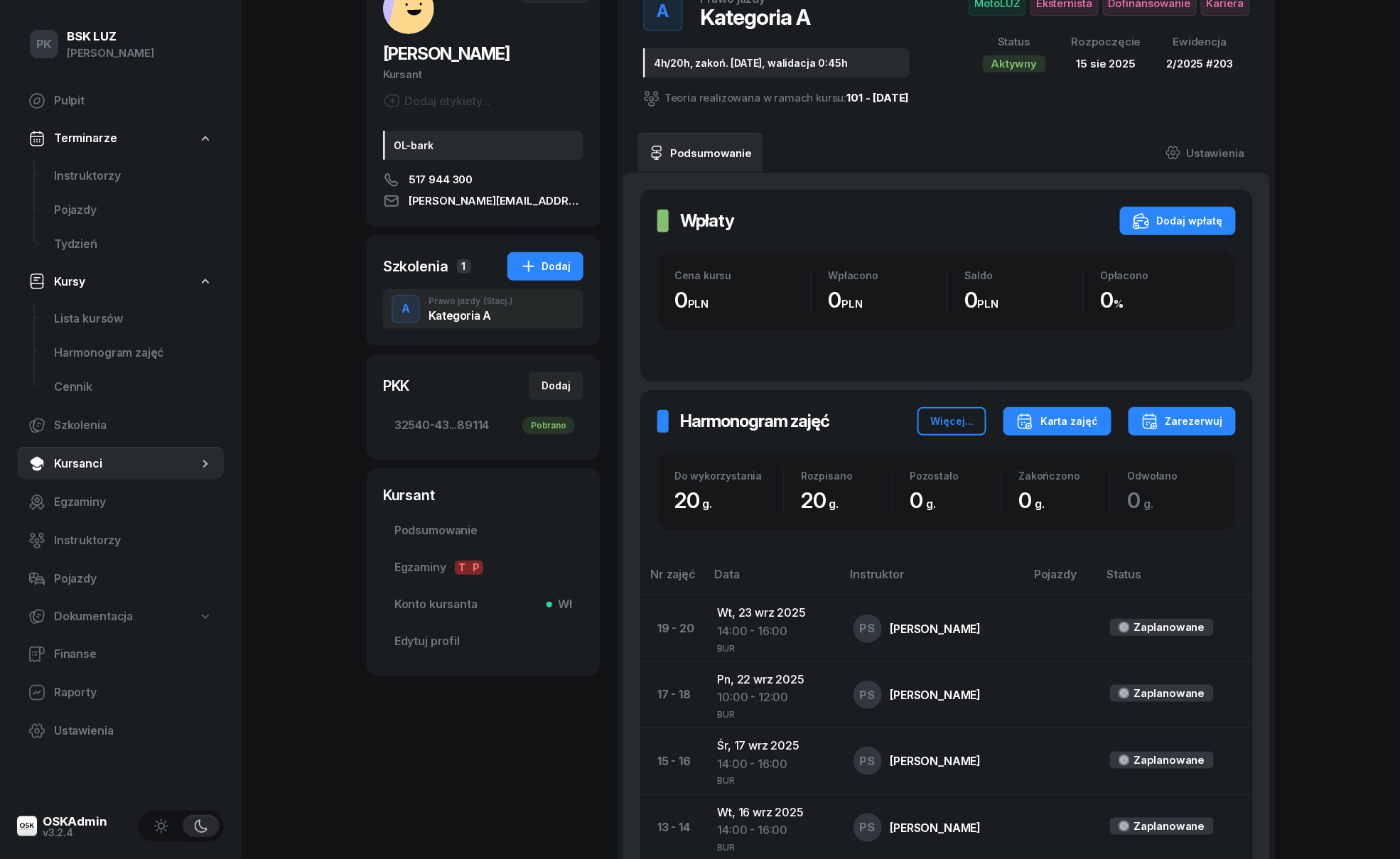
click at [1072, 418] on div "Karta zajęć" at bounding box center [1058, 421] width 82 height 17
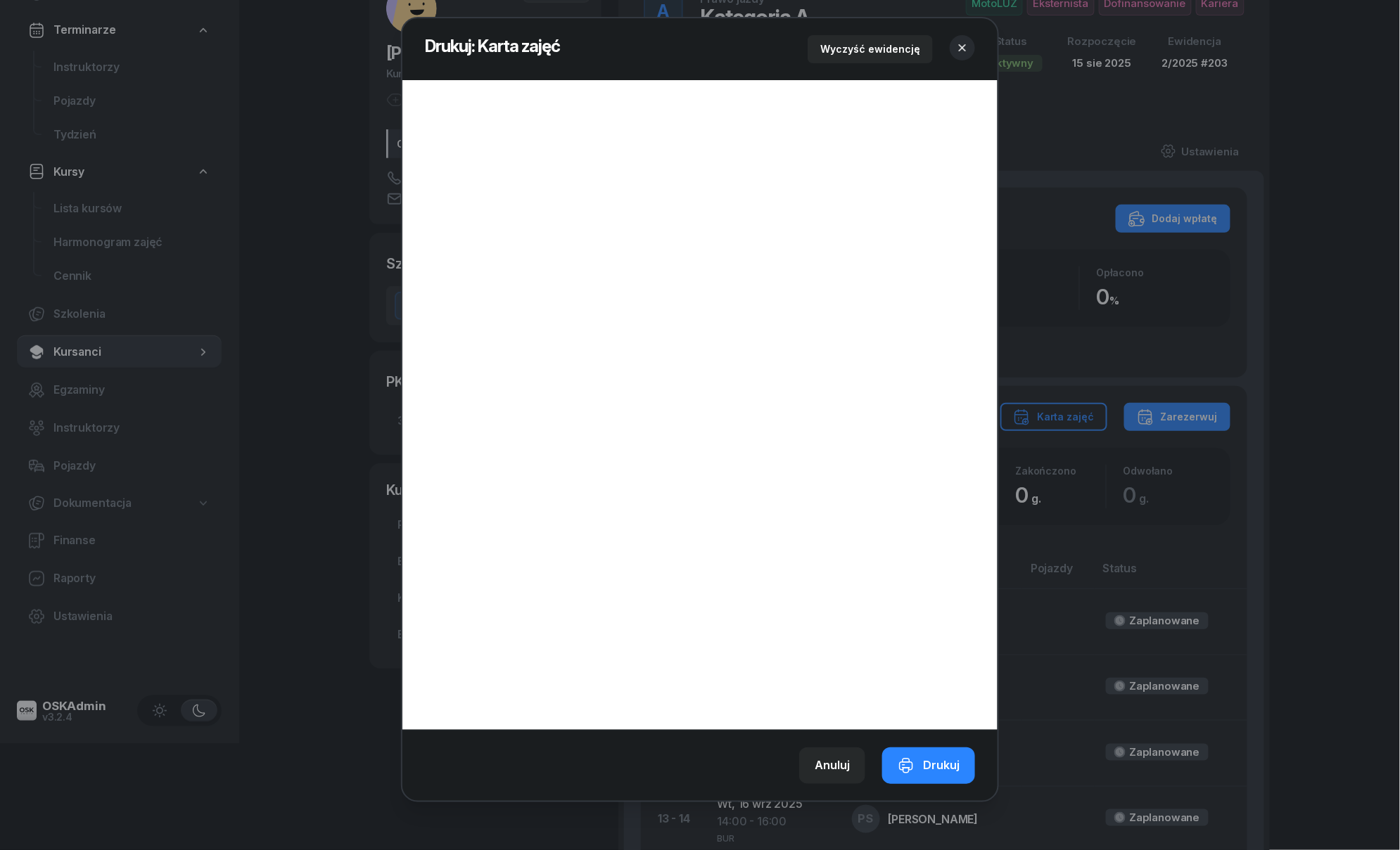
click at [959, 46] on icon "button" at bounding box center [962, 48] width 14 height 14
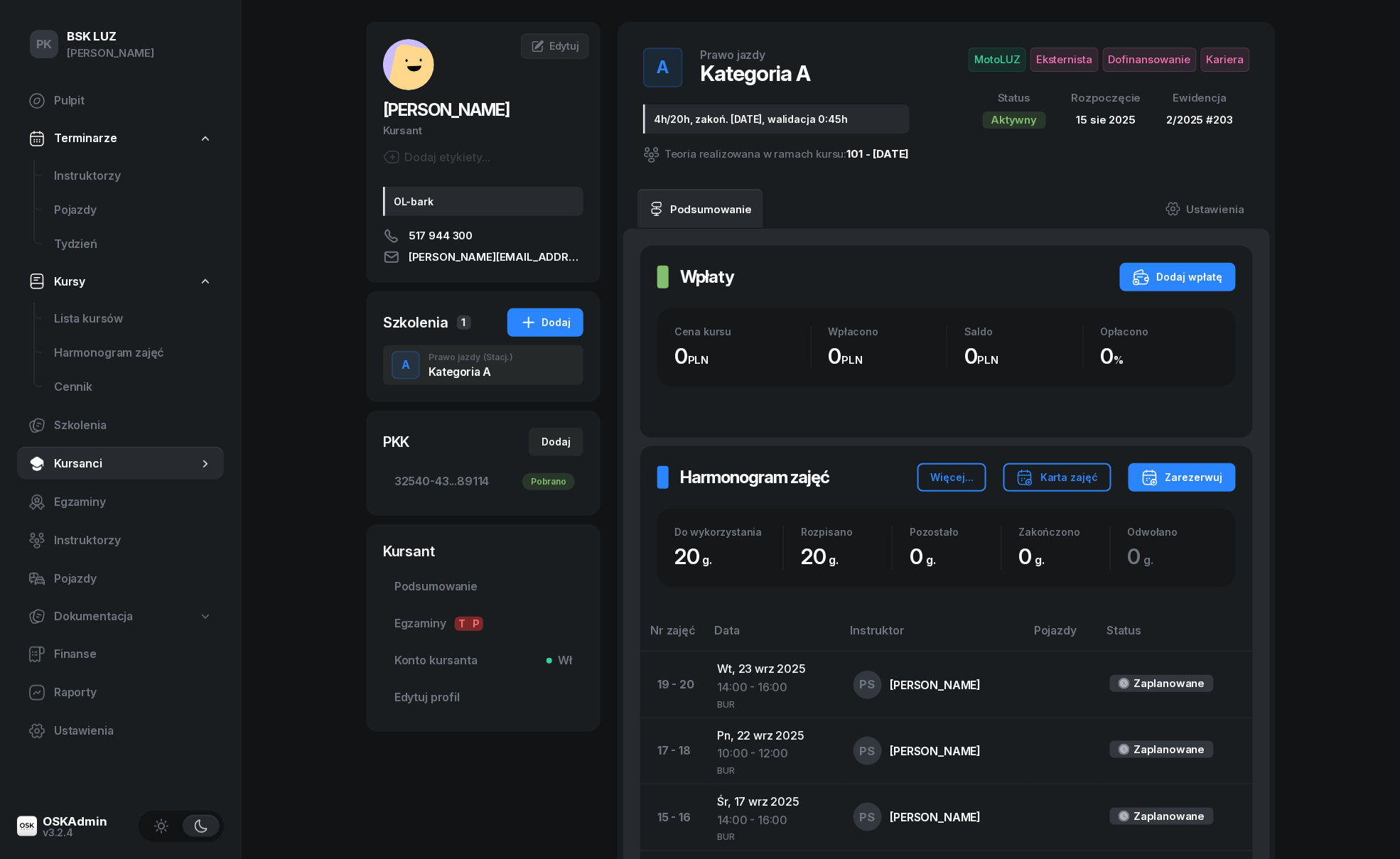
scroll to position [0, 0]
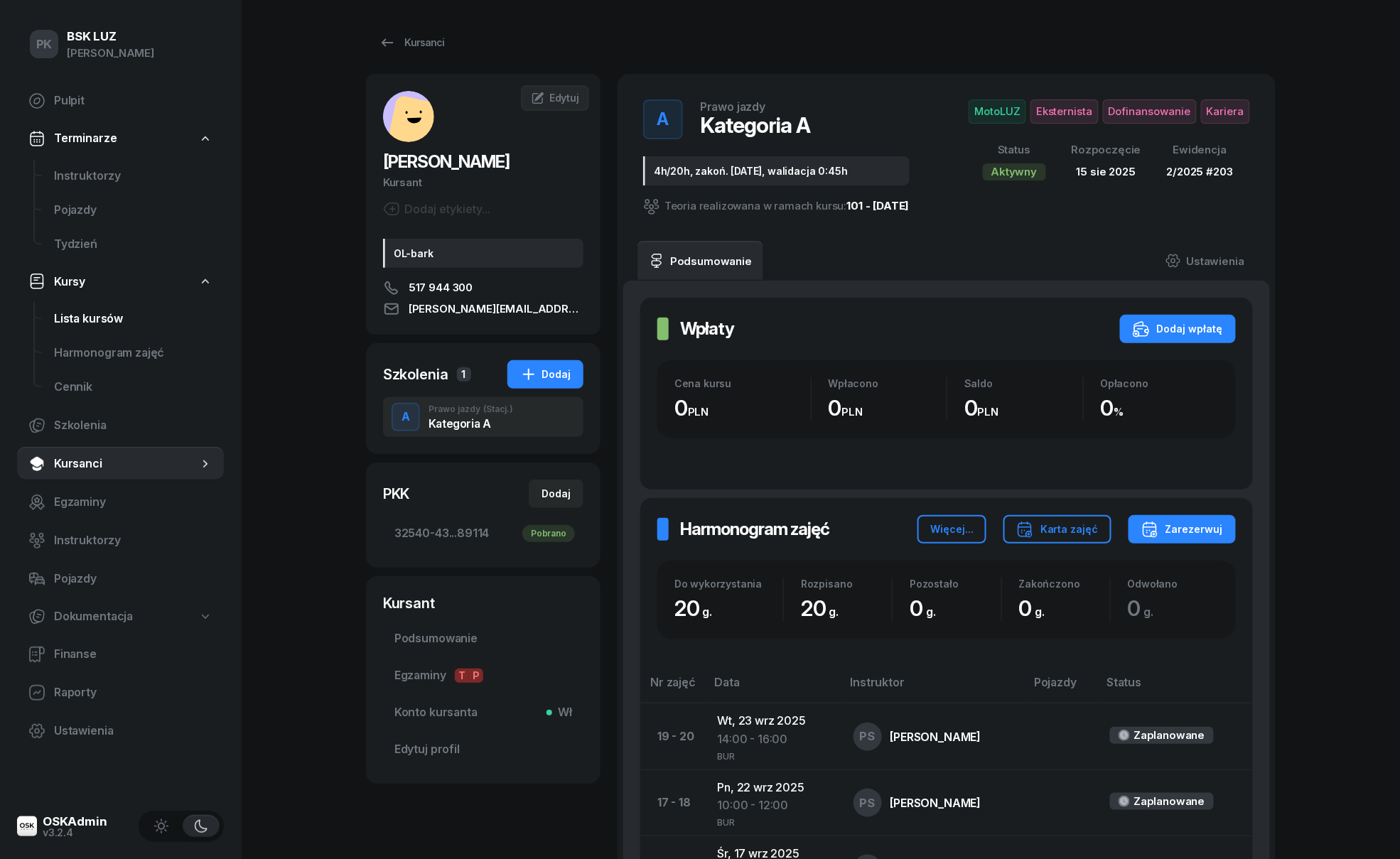
click at [101, 322] on span "Lista kursów" at bounding box center [132, 319] width 158 height 19
select select
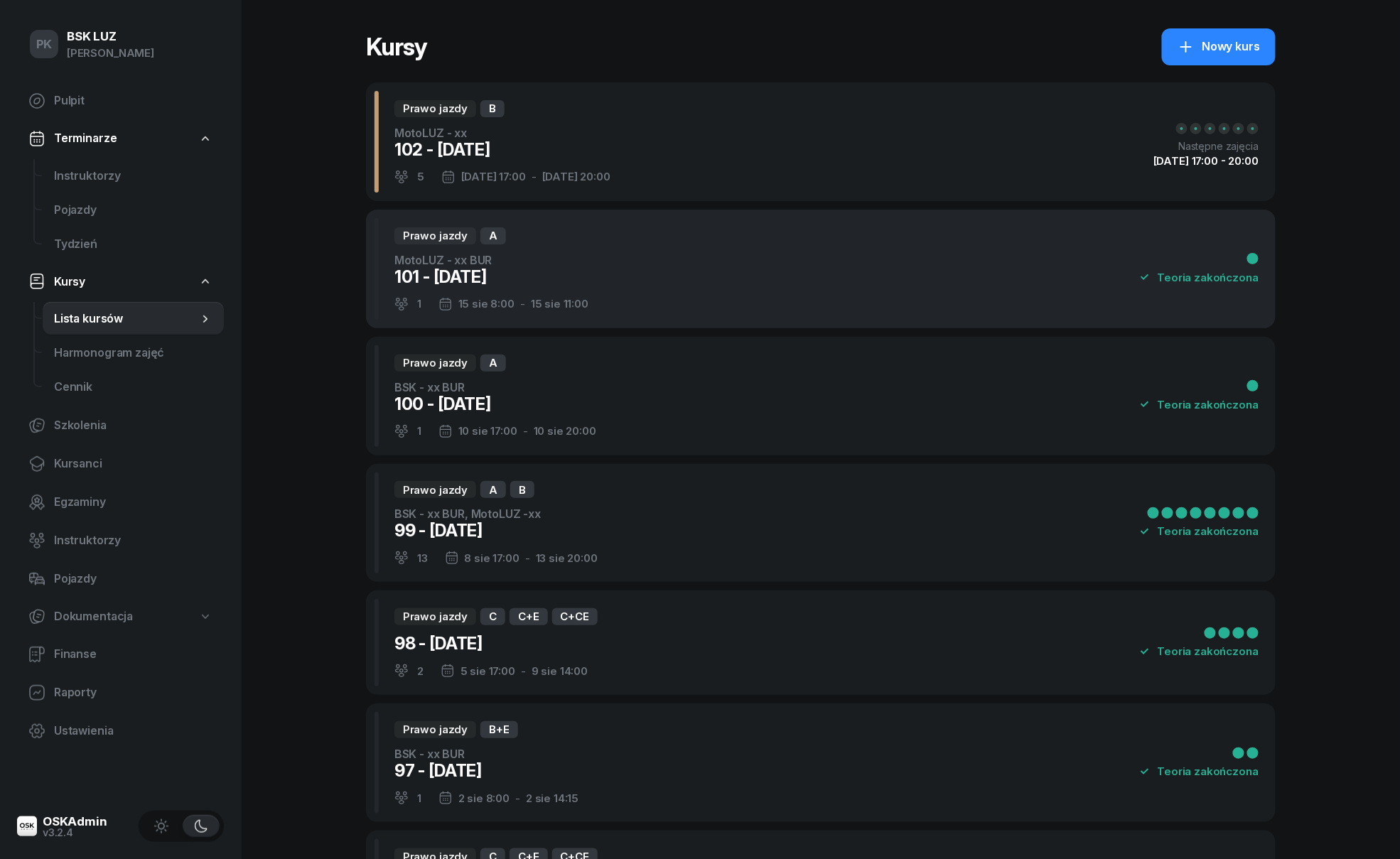
click at [614, 279] on div "Prawo jazdy A MotoLUZ - xx BUR 101 - 2025/08/15 1 15 sie 8:00 - 15 sie 11:00 Te…" at bounding box center [820, 268] width 909 height 119
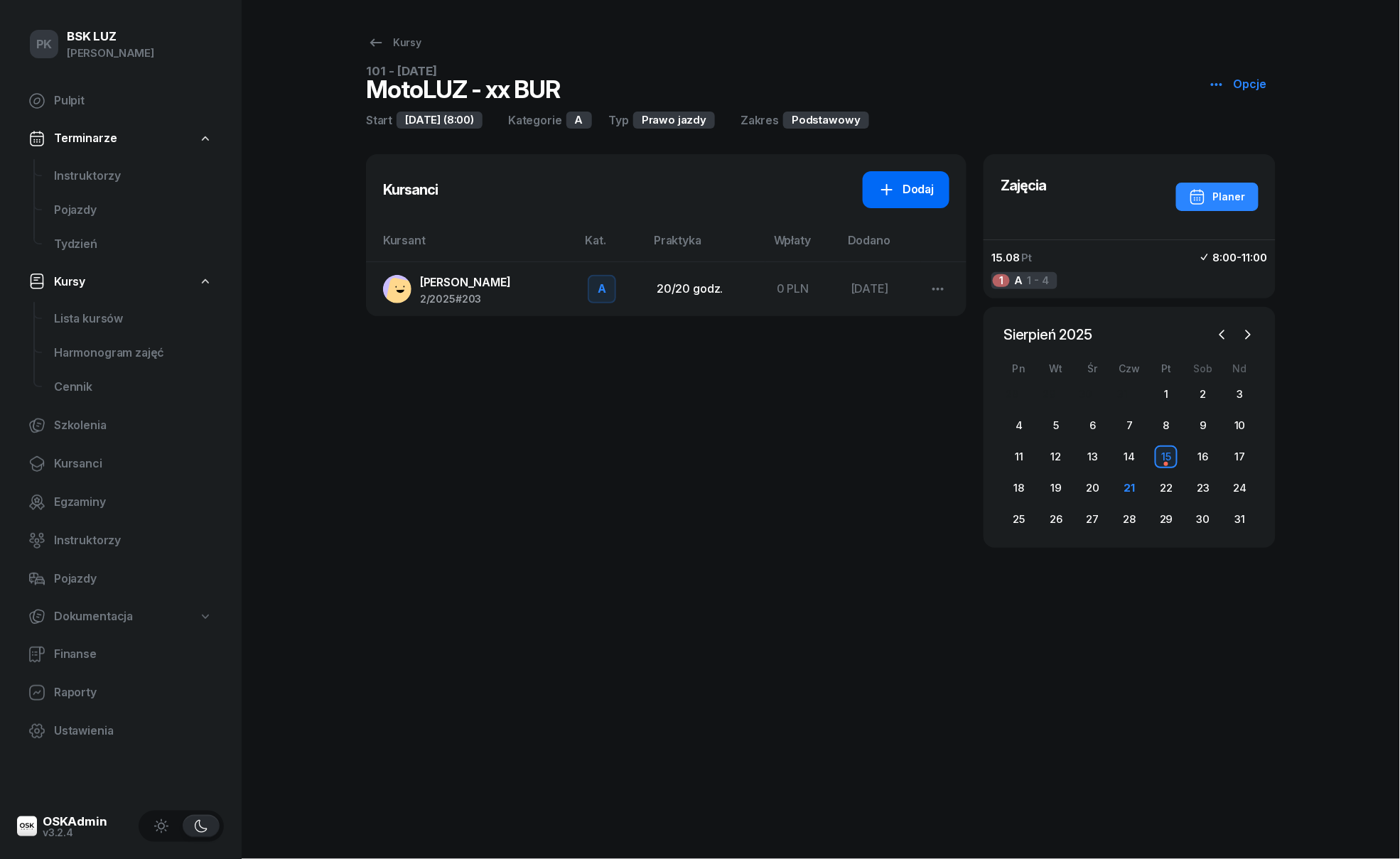
click at [911, 198] on div "Dodaj" at bounding box center [906, 189] width 55 height 19
select select "A"
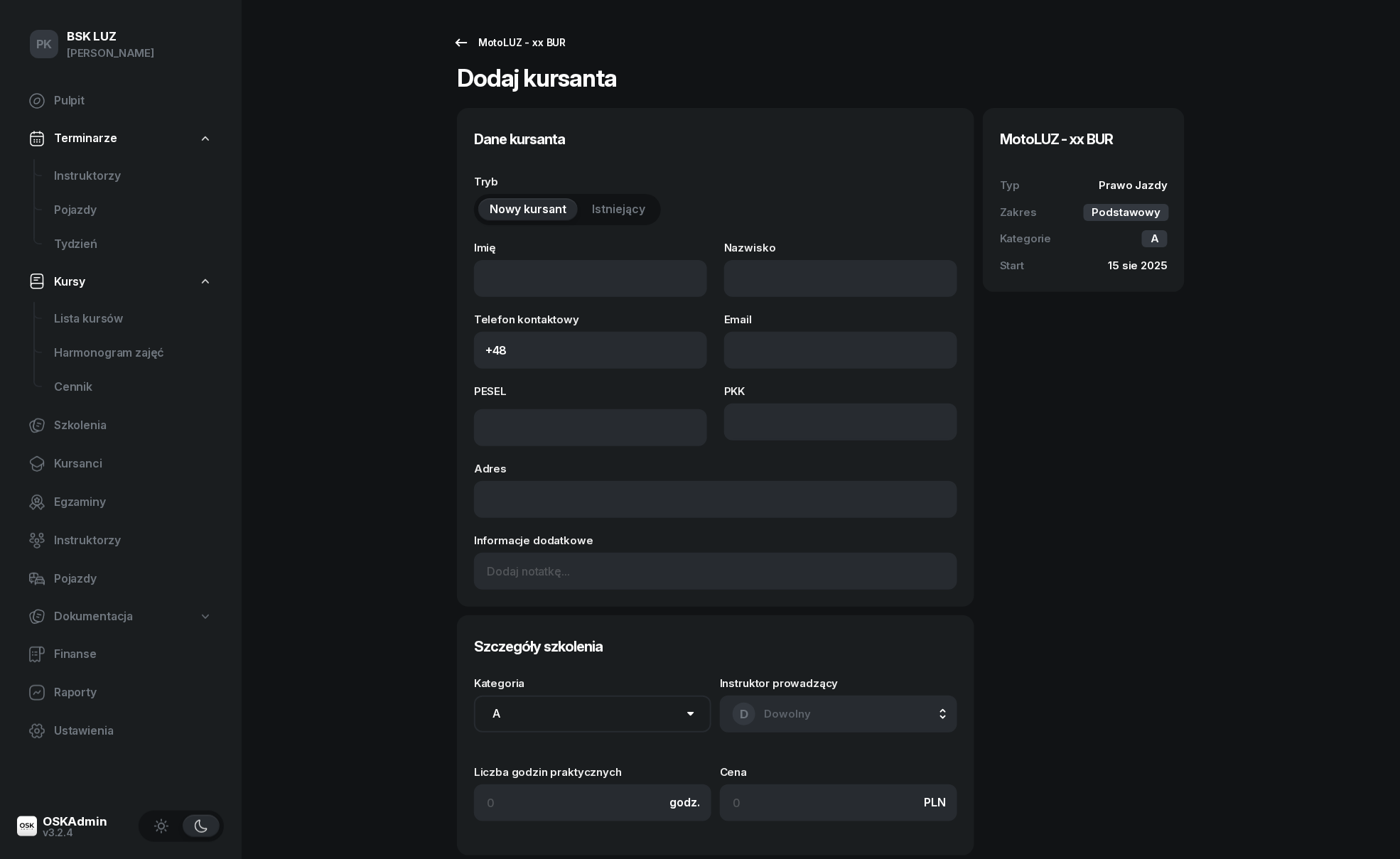
click at [455, 36] on icon at bounding box center [460, 42] width 17 height 17
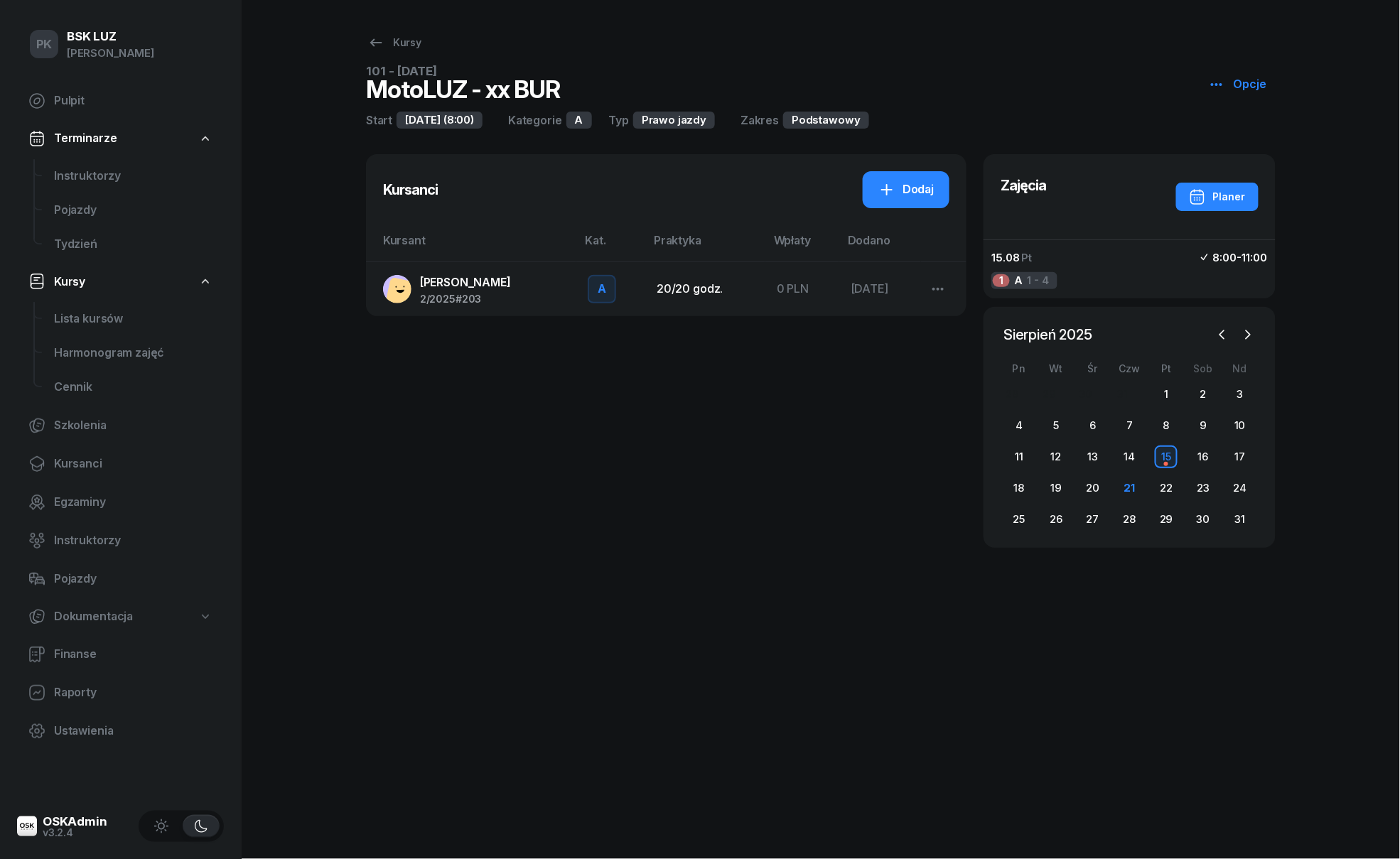
click at [1171, 453] on div "15" at bounding box center [1166, 456] width 22 height 22
click at [1229, 199] on div "Planer" at bounding box center [1218, 197] width 57 height 17
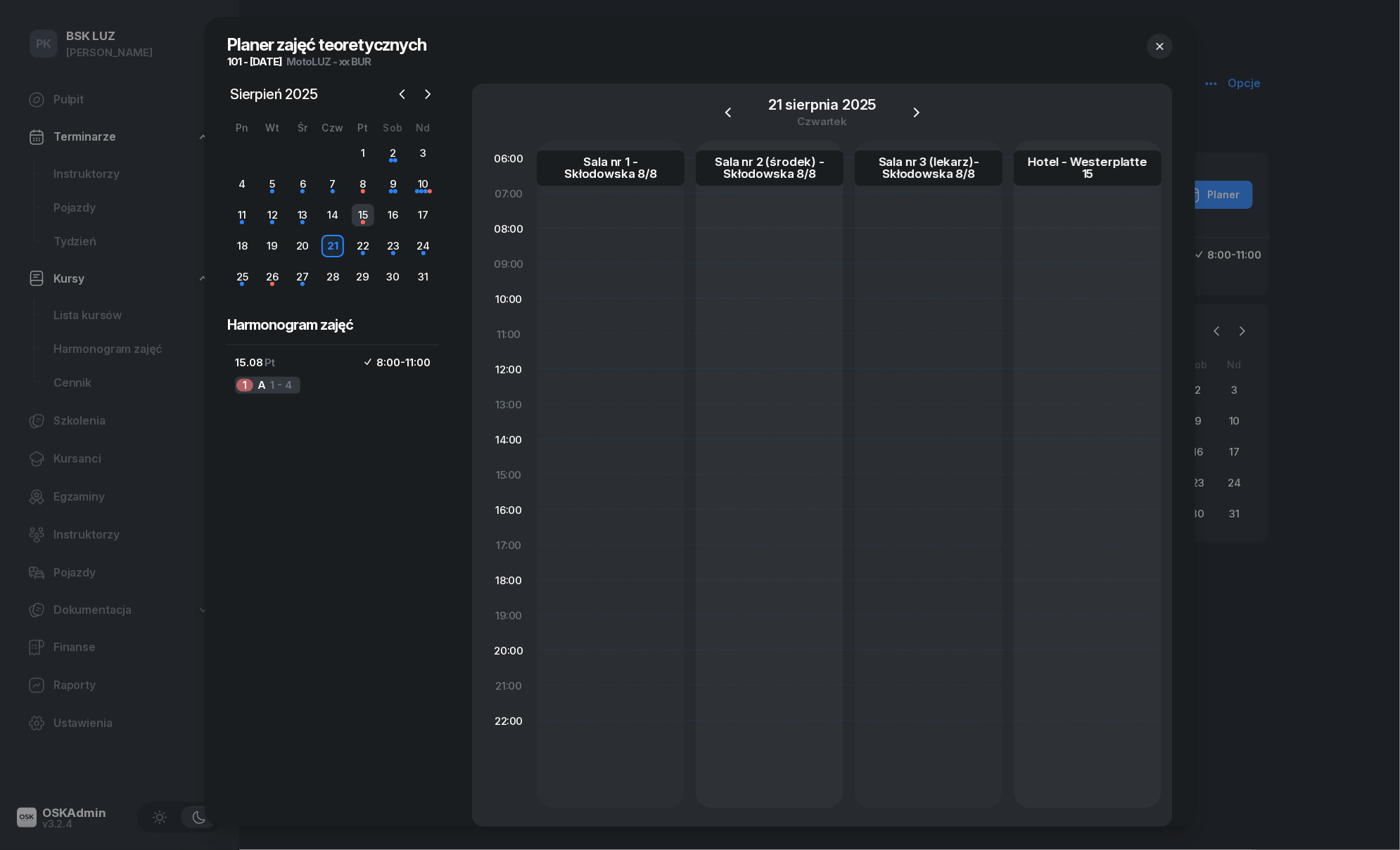
click at [358, 220] on div "15" at bounding box center [362, 214] width 22 height 22
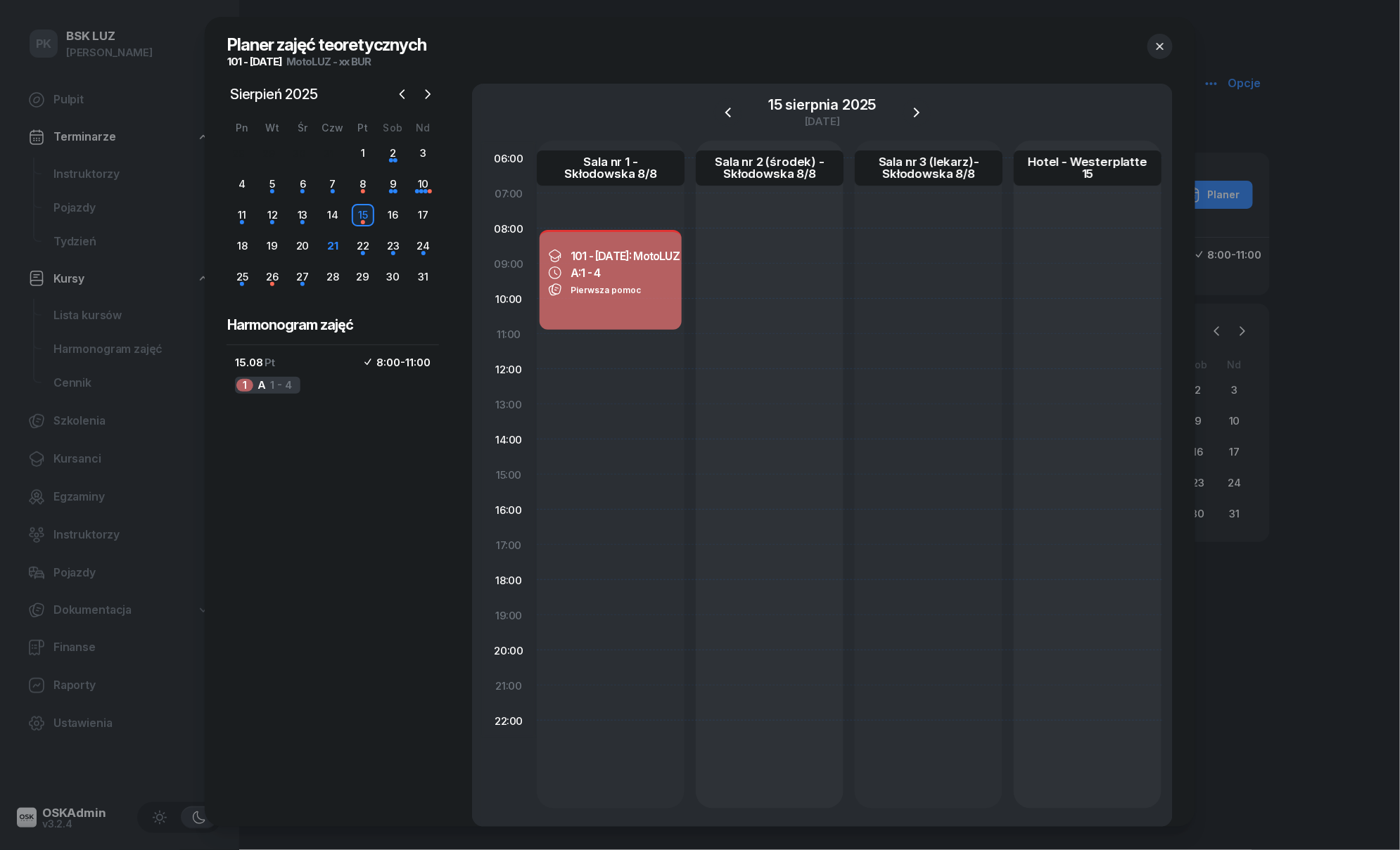
click at [616, 313] on div "101 - 2025/08/15: MotoLUZ - xx BUR A: 1 - 4 Pierwsza pomoc" at bounding box center [611, 280] width 142 height 100
select select "08"
select select "11"
select select "med"
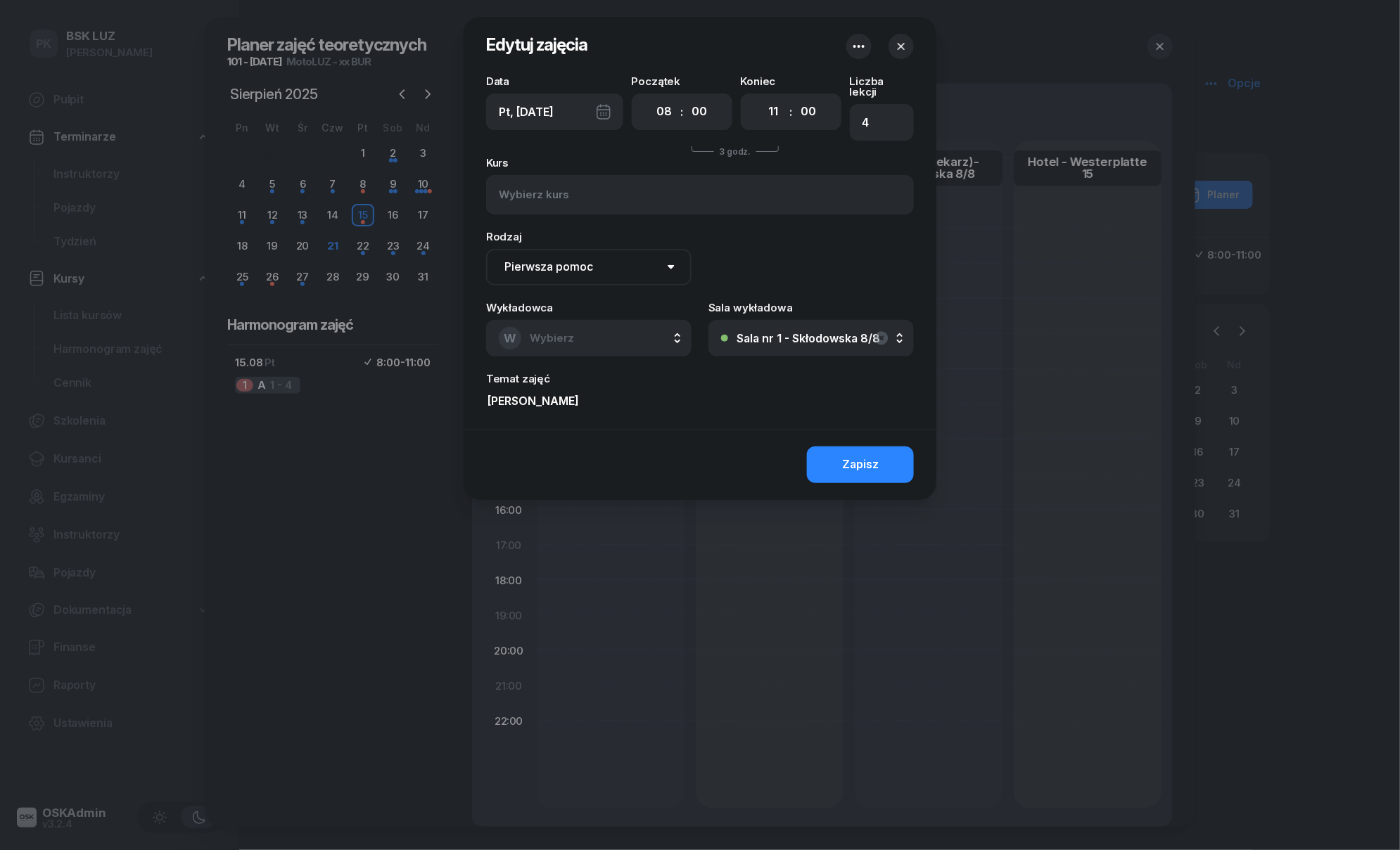
click at [594, 325] on button "W Wybierz" at bounding box center [588, 338] width 205 height 36
type input "pom"
click at [592, 423] on div "IP POMOC I" at bounding box center [589, 431] width 167 height 22
click at [889, 458] on button "Zapisz" at bounding box center [860, 464] width 107 height 36
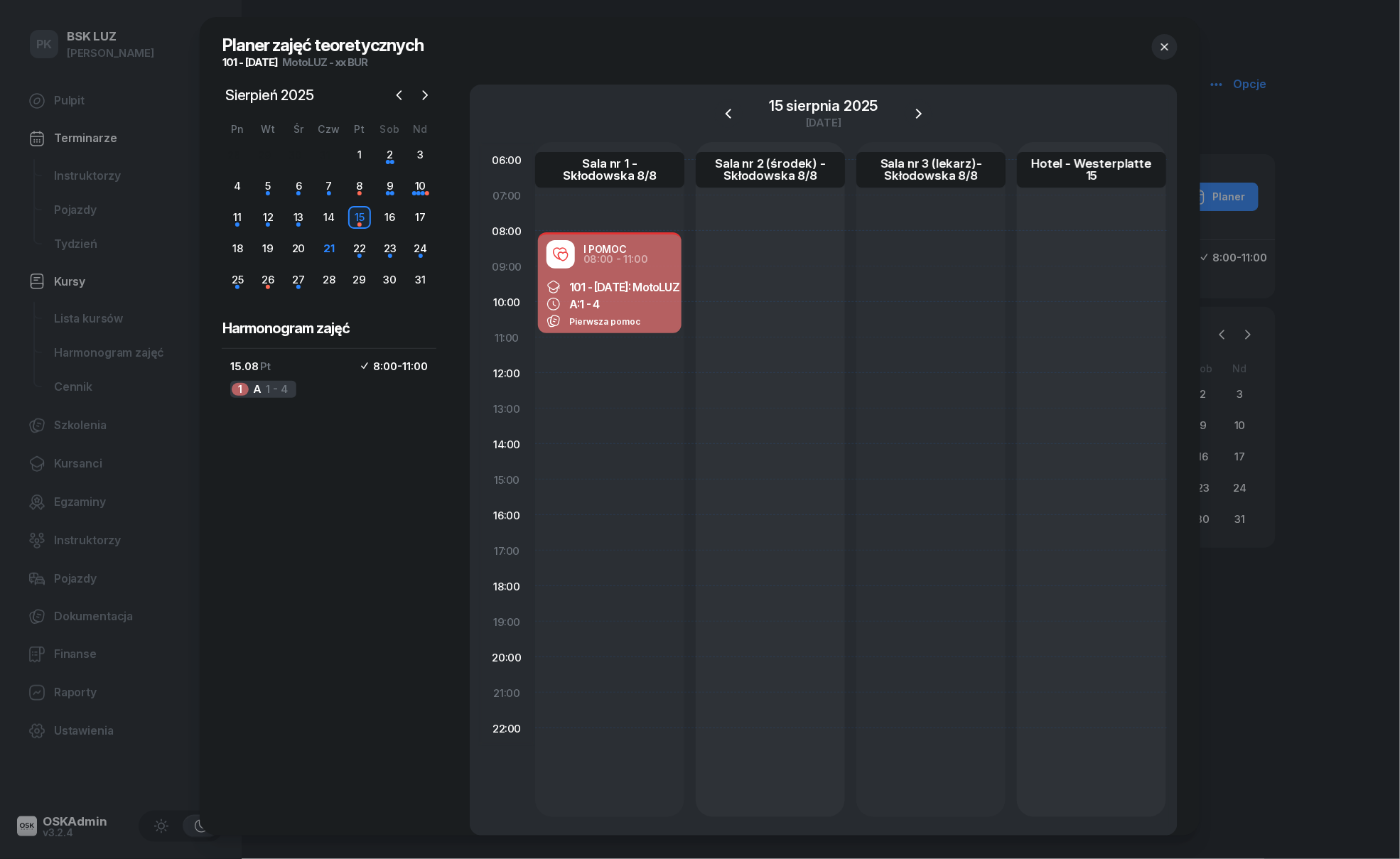
click at [84, 462] on div at bounding box center [700, 429] width 1400 height 859
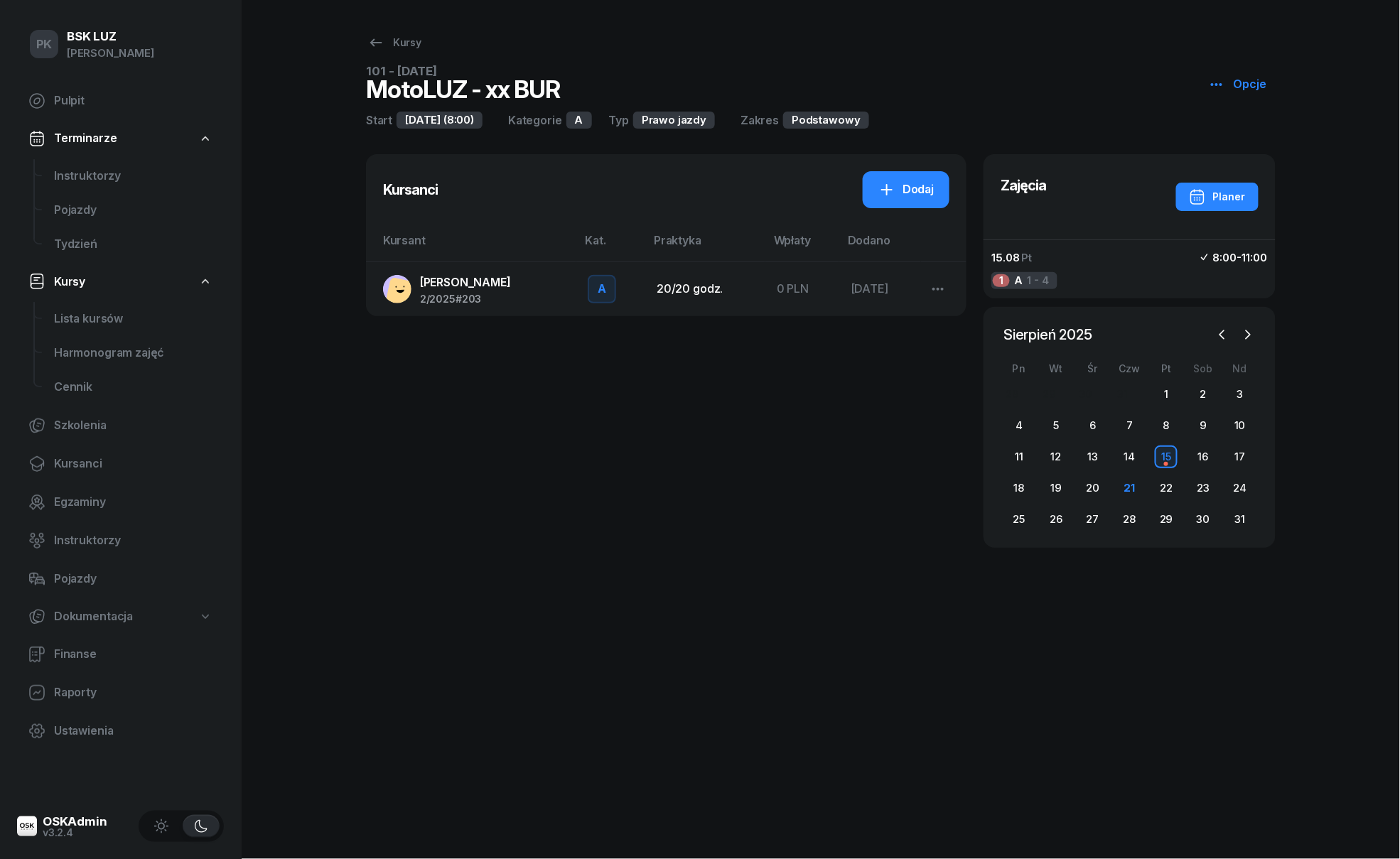
click at [510, 288] on span "JĘDRZEJEWSKI DARIUSZ" at bounding box center [466, 282] width 91 height 14
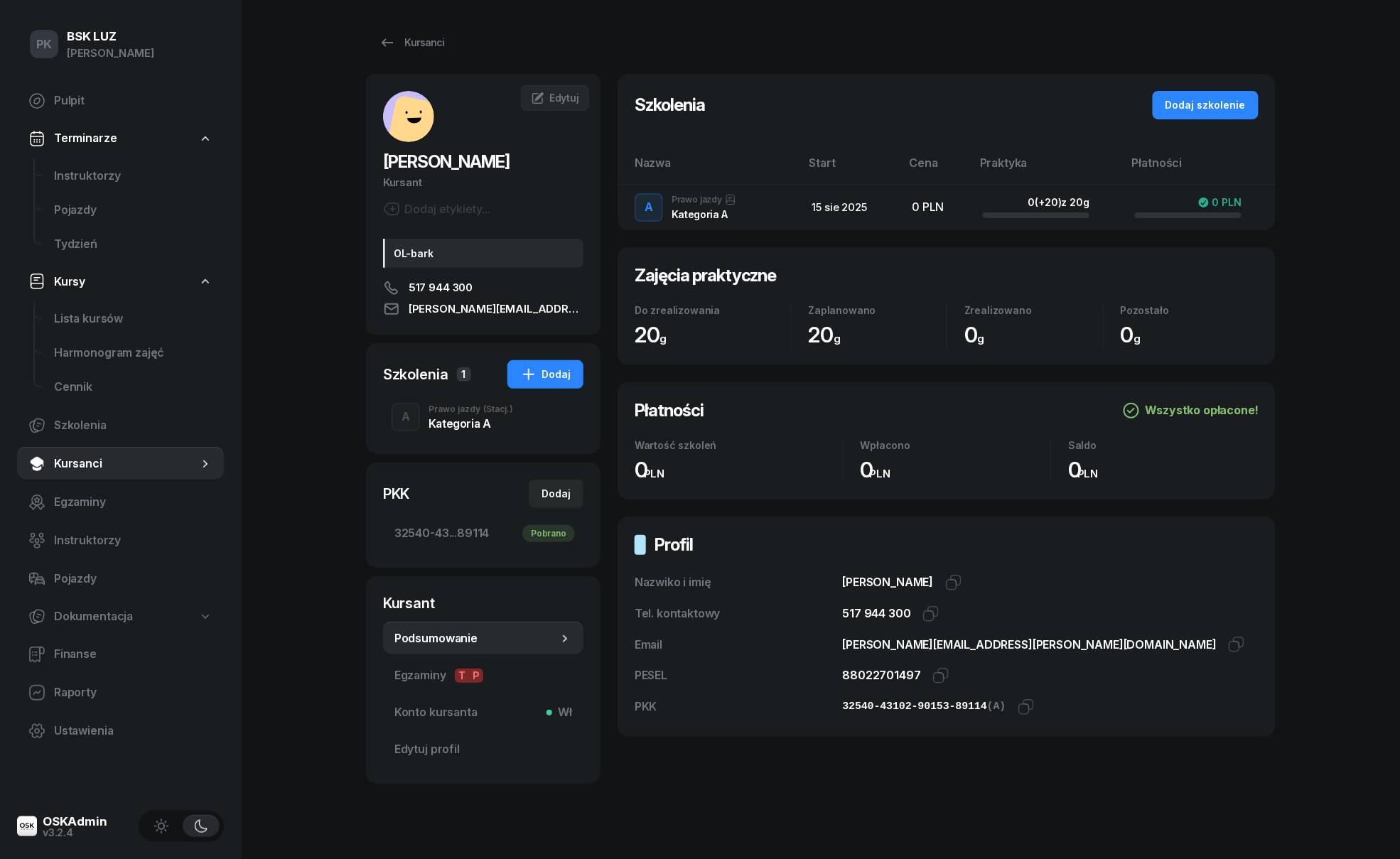
click at [483, 421] on div "Kategoria A" at bounding box center [470, 423] width 85 height 12
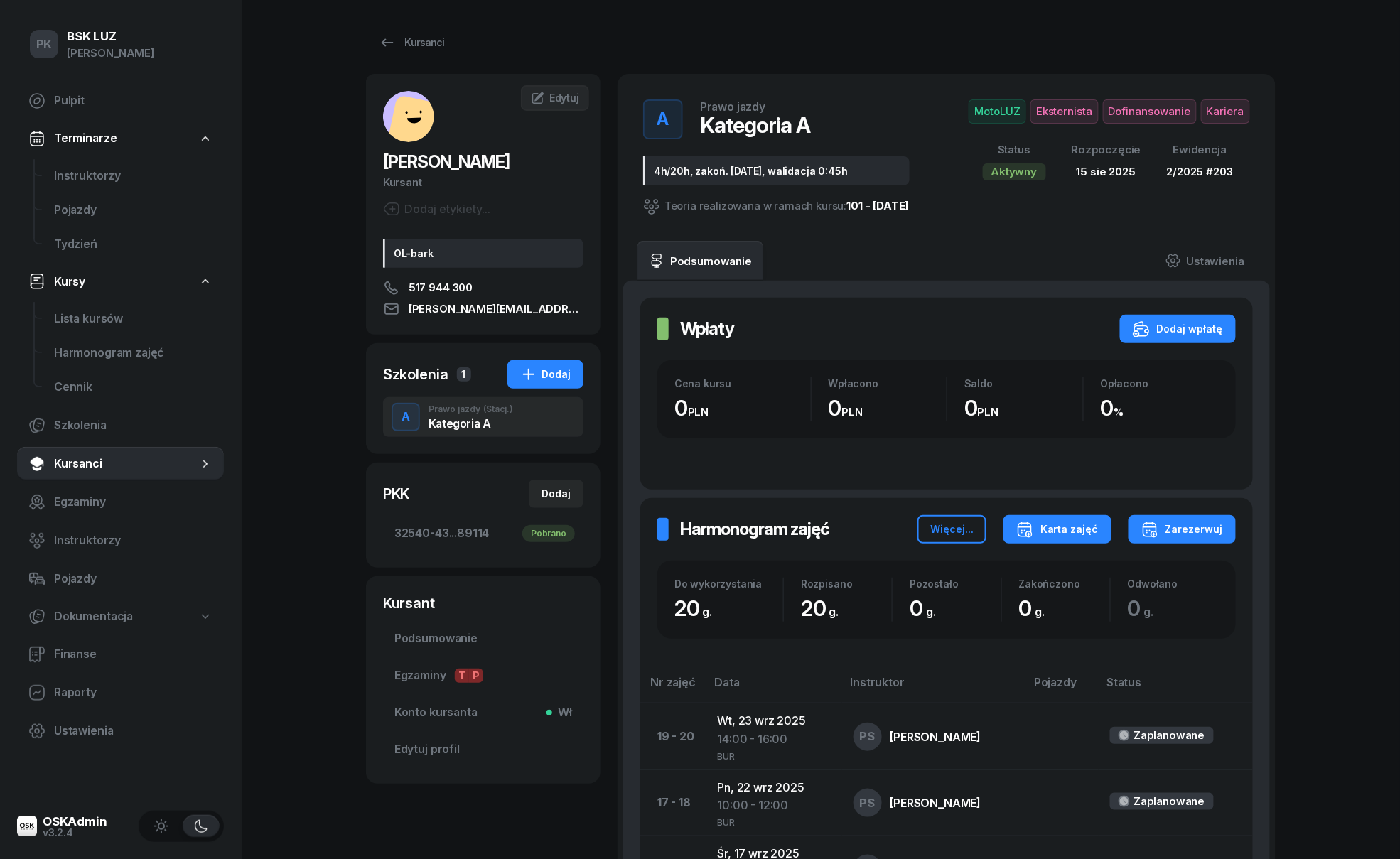
click at [1049, 529] on div "Karta zajęć" at bounding box center [1058, 529] width 82 height 17
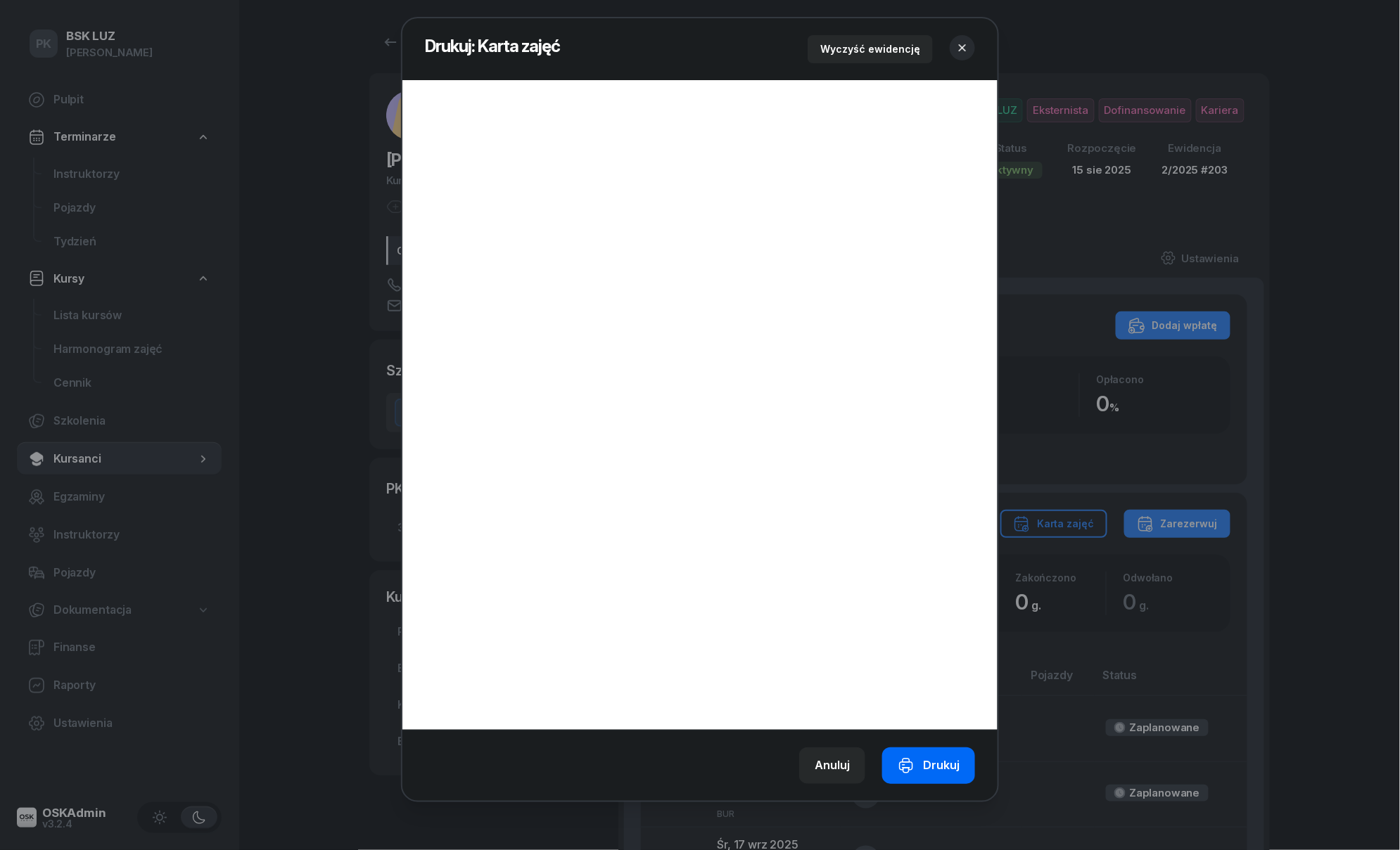
click at [931, 765] on div "Drukuj" at bounding box center [928, 765] width 62 height 19
click at [1110, 19] on div at bounding box center [700, 425] width 1400 height 850
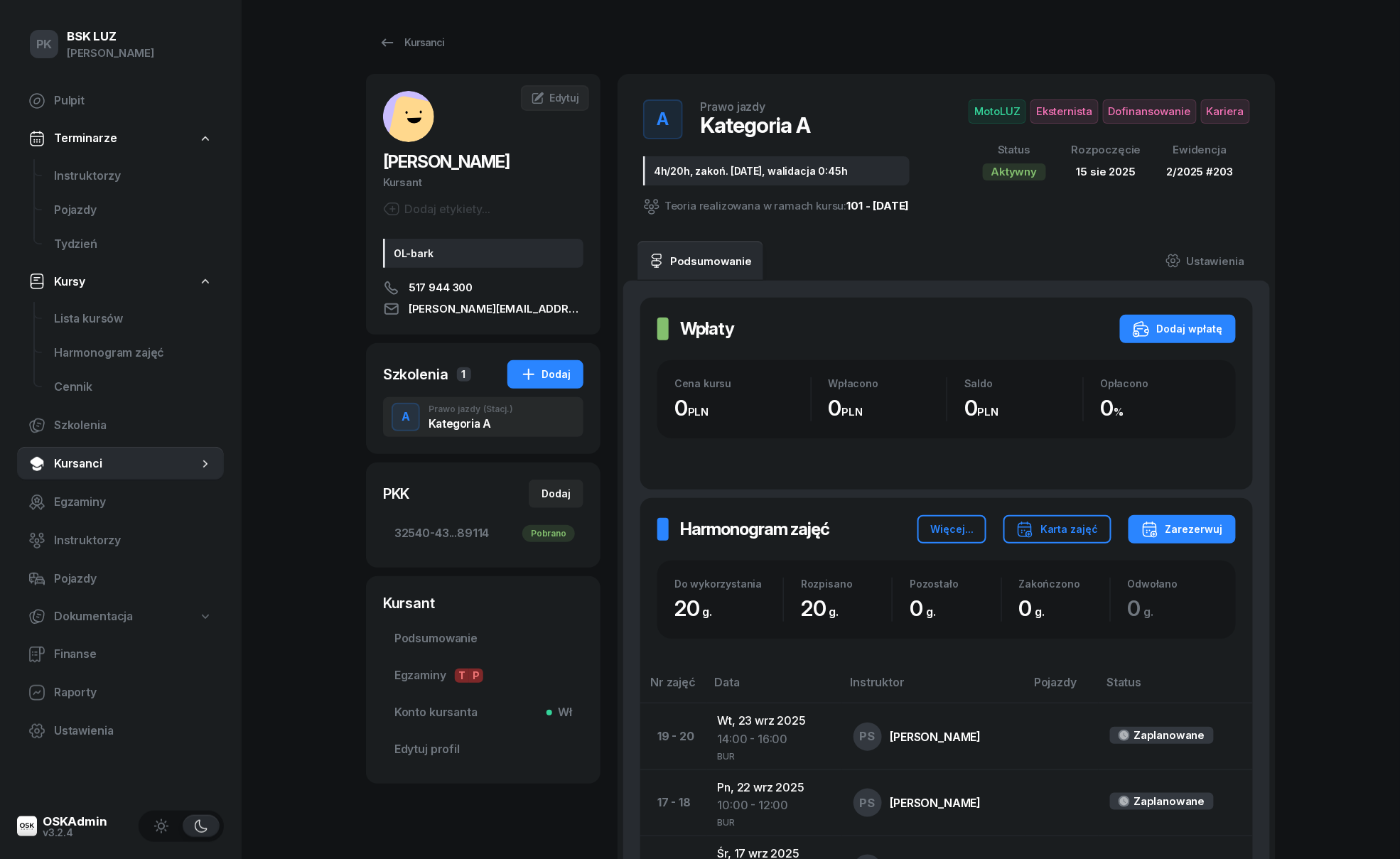
click at [1241, 114] on span "Kariera" at bounding box center [1225, 111] width 49 height 24
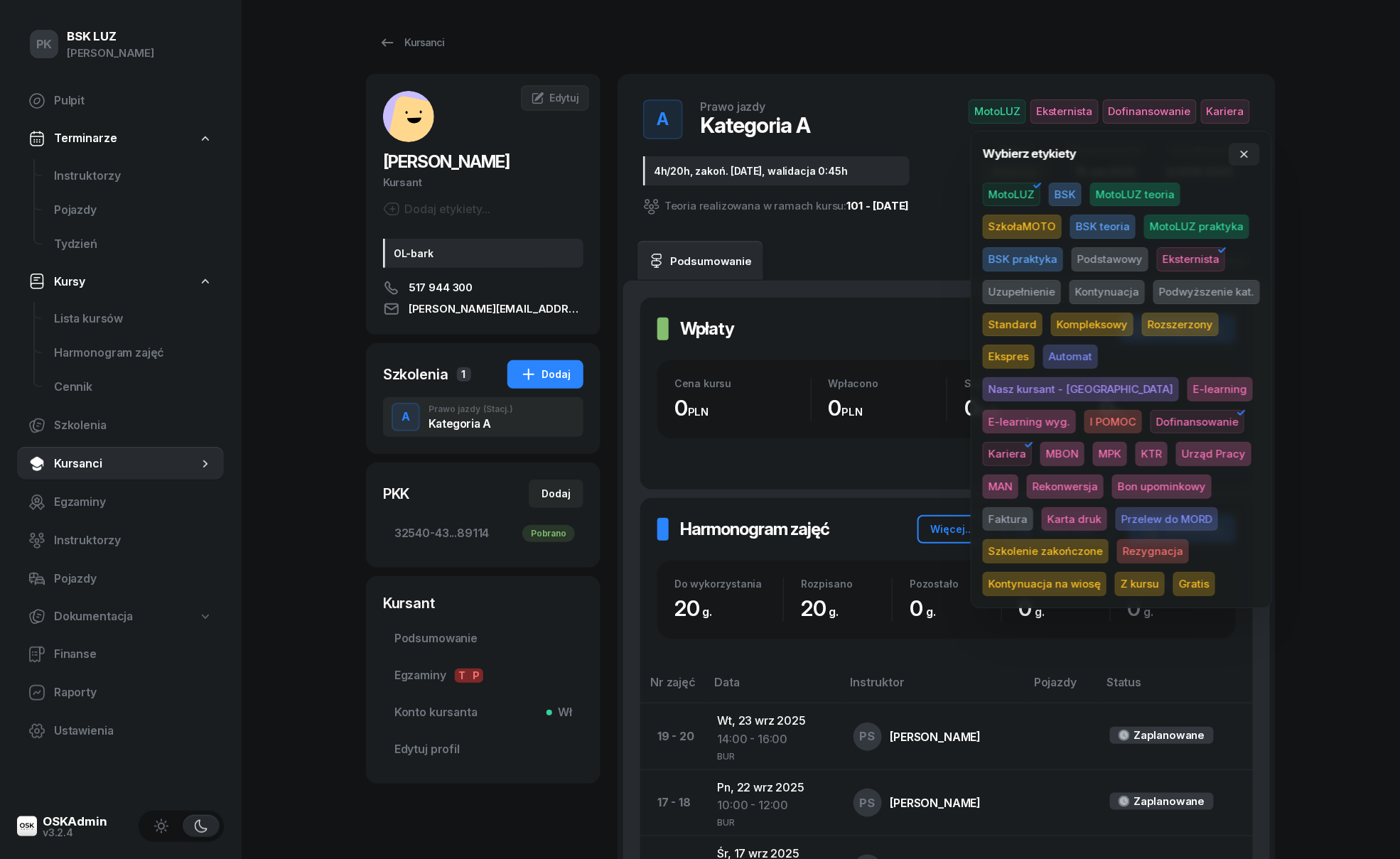
click at [1107, 507] on span "Karta druk" at bounding box center [1074, 518] width 65 height 24
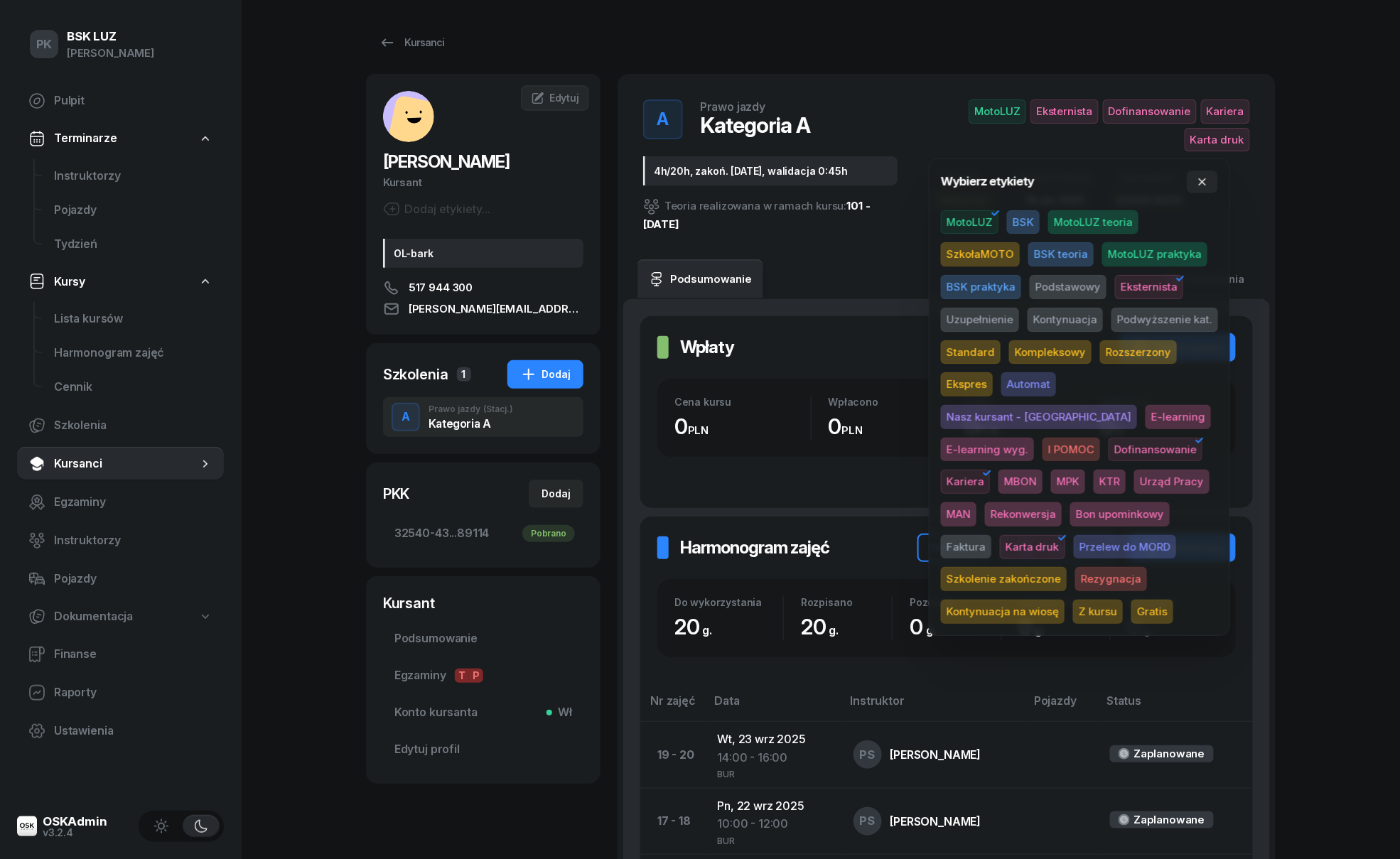
click at [1357, 372] on div "PK BSK LUZ Piotr Klimek Pulpit Terminarze Instruktorzy Pojazdy Tydzień Kursy Li…" at bounding box center [700, 776] width 1400 height 1552
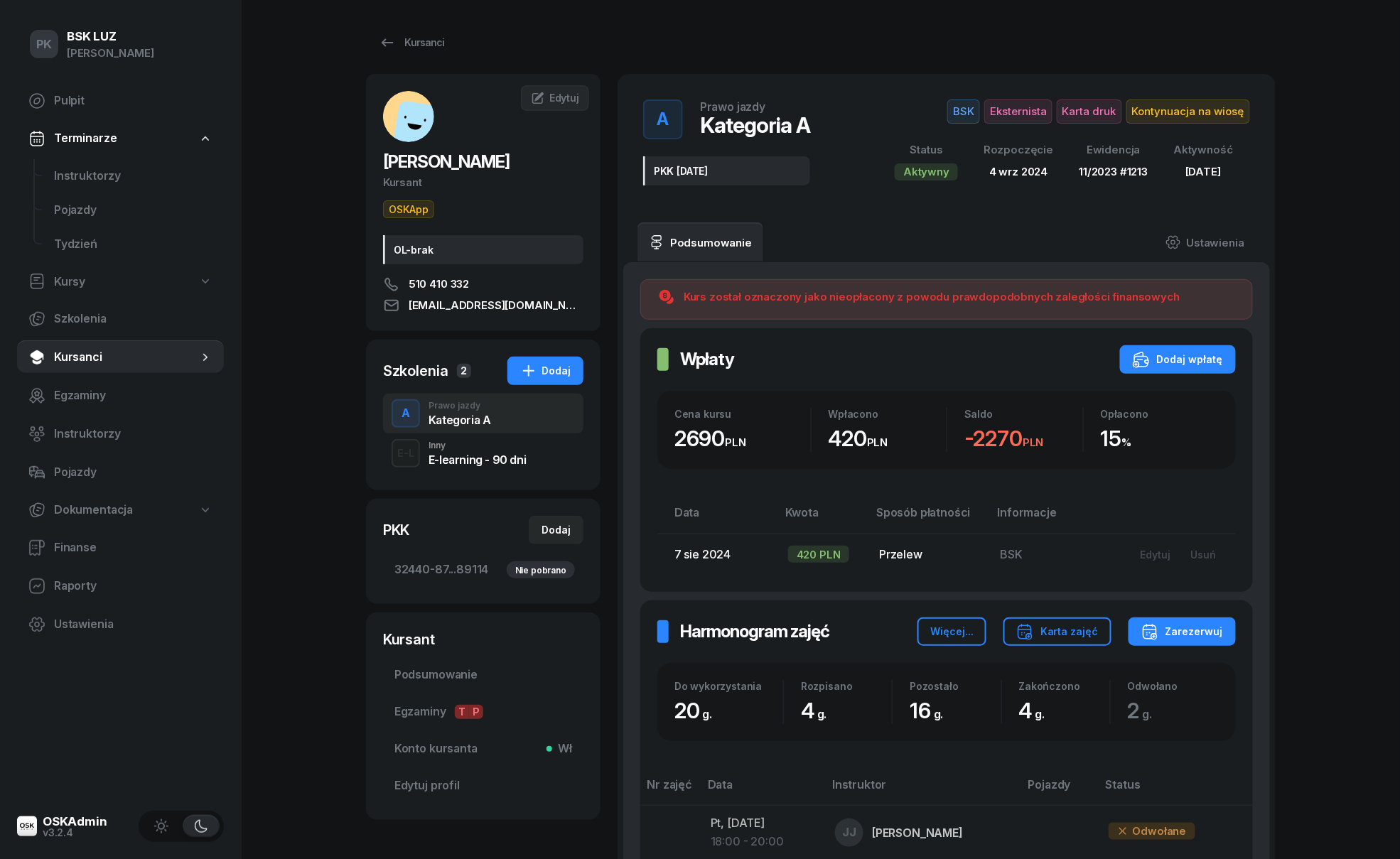
click at [430, 36] on div "Kursanci" at bounding box center [411, 42] width 65 height 17
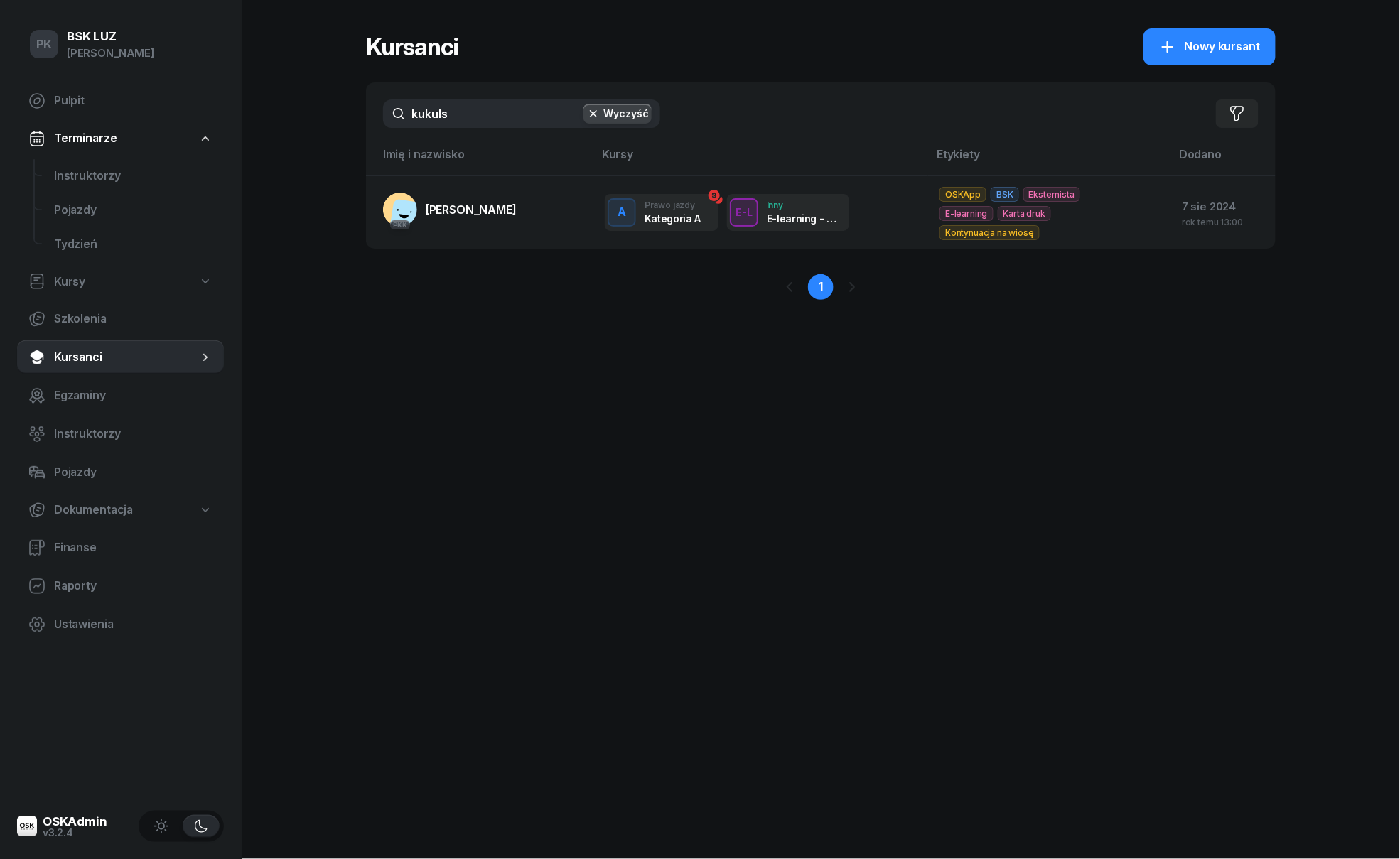
drag, startPoint x: 401, startPoint y: 113, endPoint x: 350, endPoint y: 113, distance: 51.0
click at [350, 113] on div "PK BSK [PERSON_NAME] Pulpit Terminarze Instruktorzy Pojazdy Tydzień Kursy Szkol…" at bounding box center [700, 429] width 1400 height 859
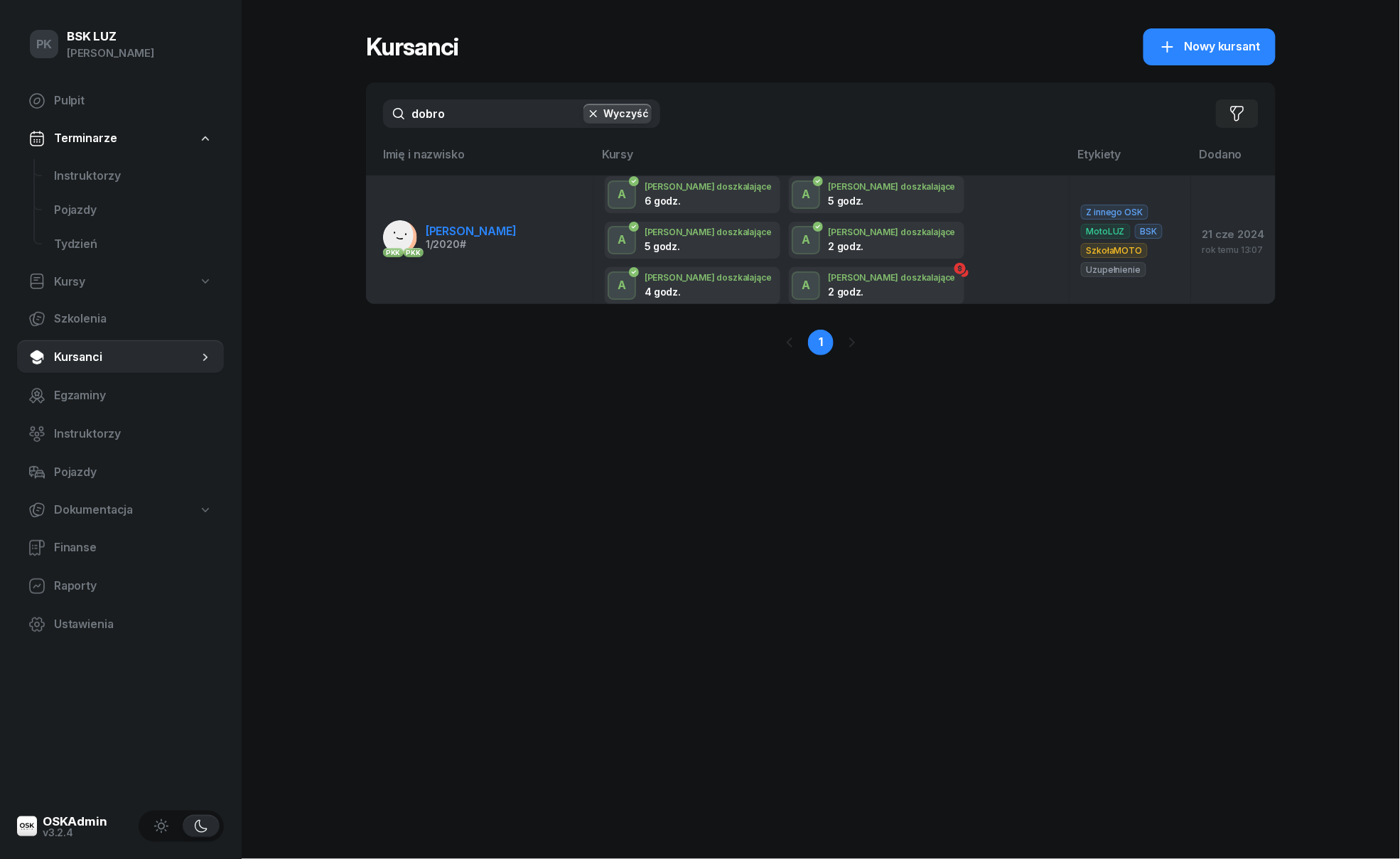
type input "dobro"
click at [517, 240] on div "1/2020 #" at bounding box center [471, 244] width 91 height 10
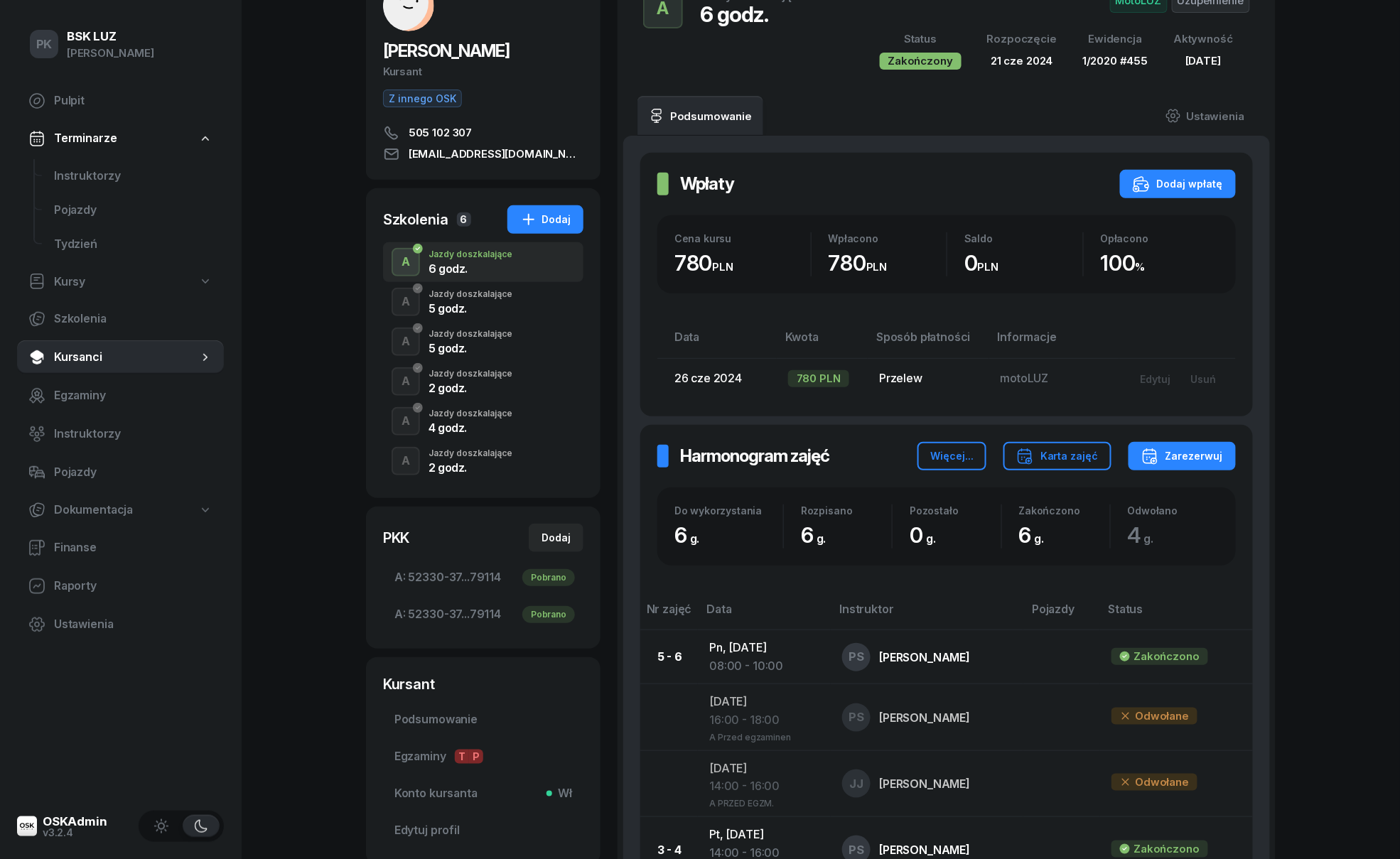
scroll to position [381, 0]
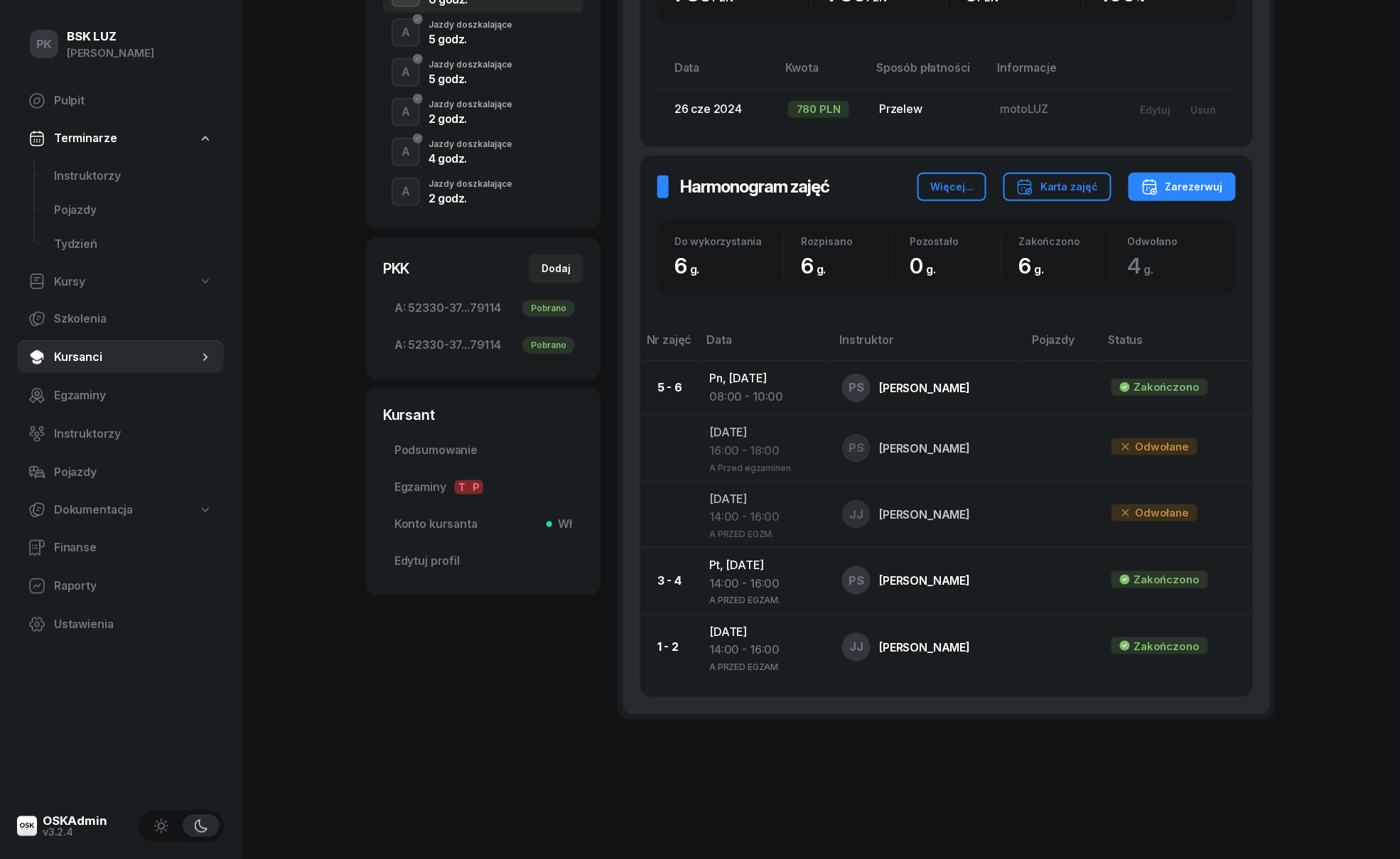
click at [470, 189] on div "2 godz." at bounding box center [470, 196] width 84 height 15
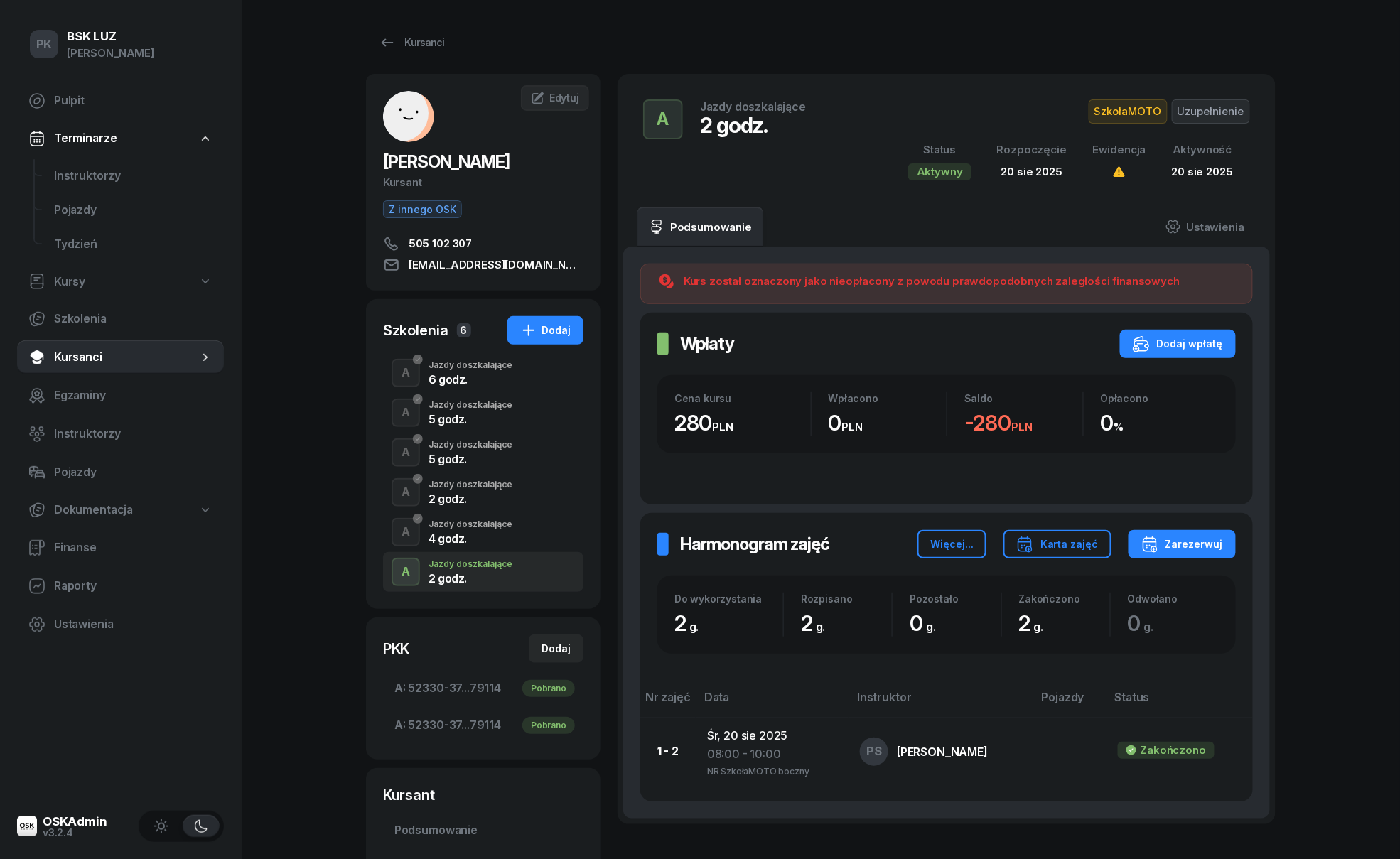
click at [483, 383] on div "6 godz." at bounding box center [470, 379] width 84 height 12
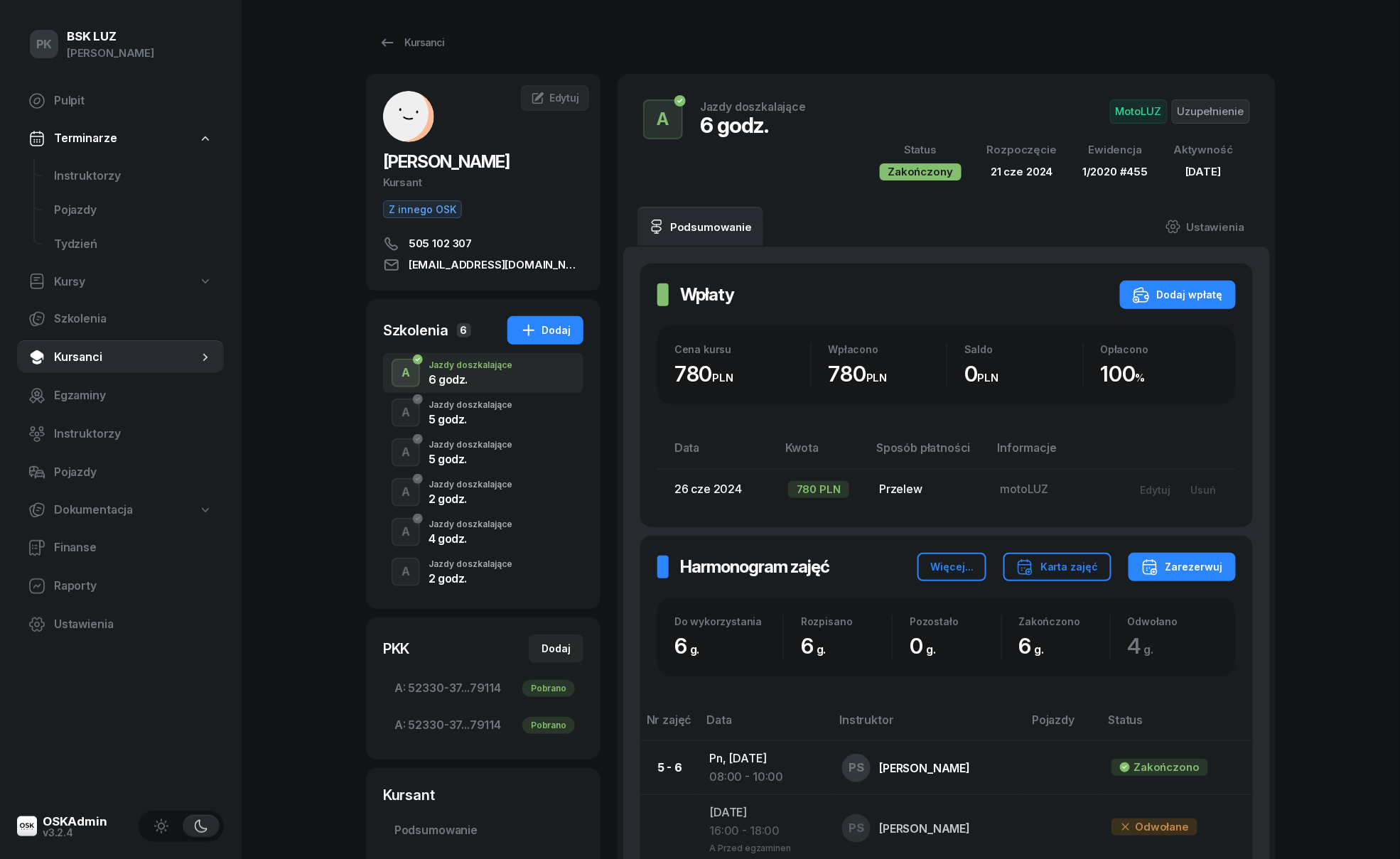
click at [477, 555] on div "A Jazdy doszkalające 2 godz." at bounding box center [483, 572] width 200 height 40
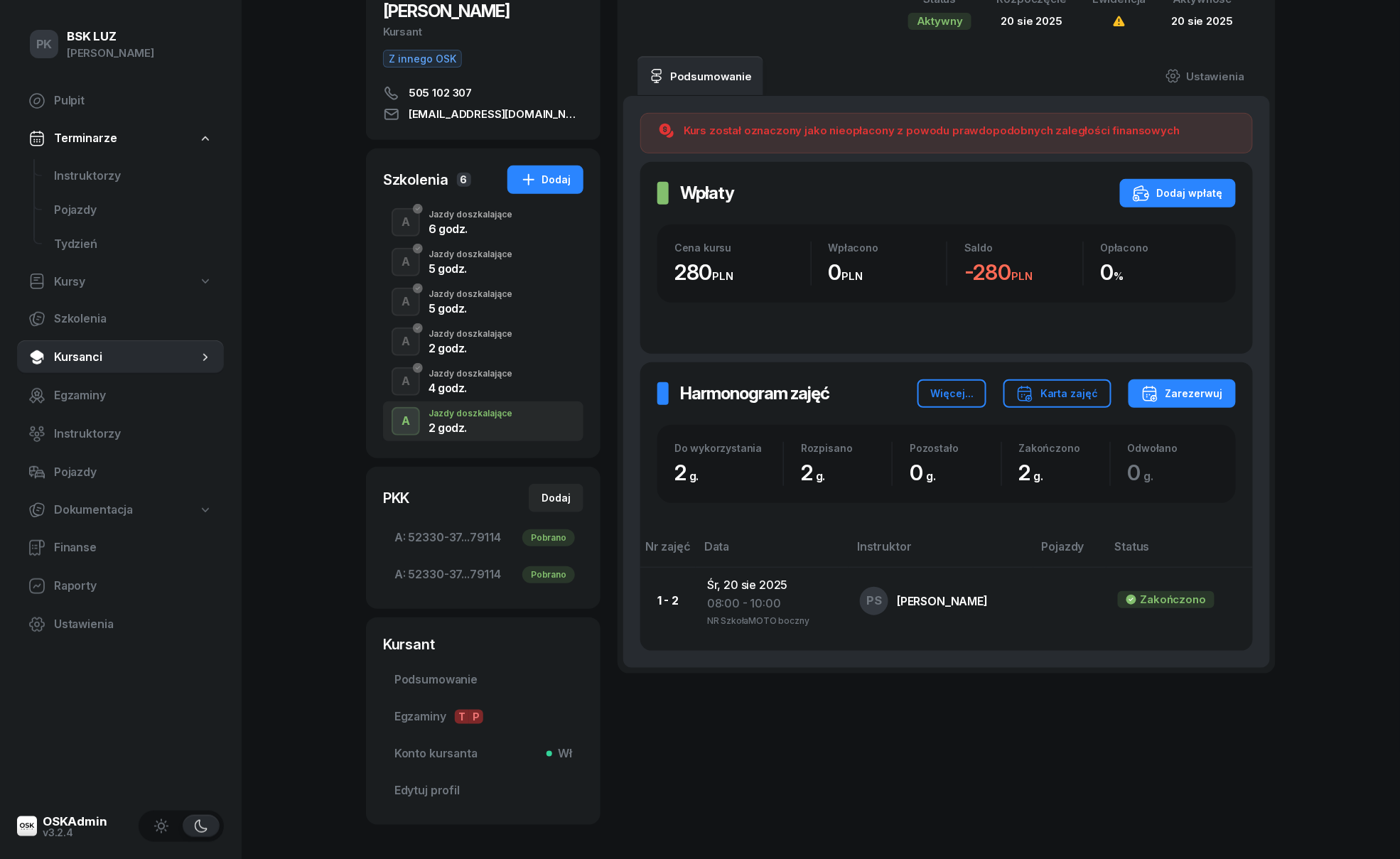
scroll to position [24, 0]
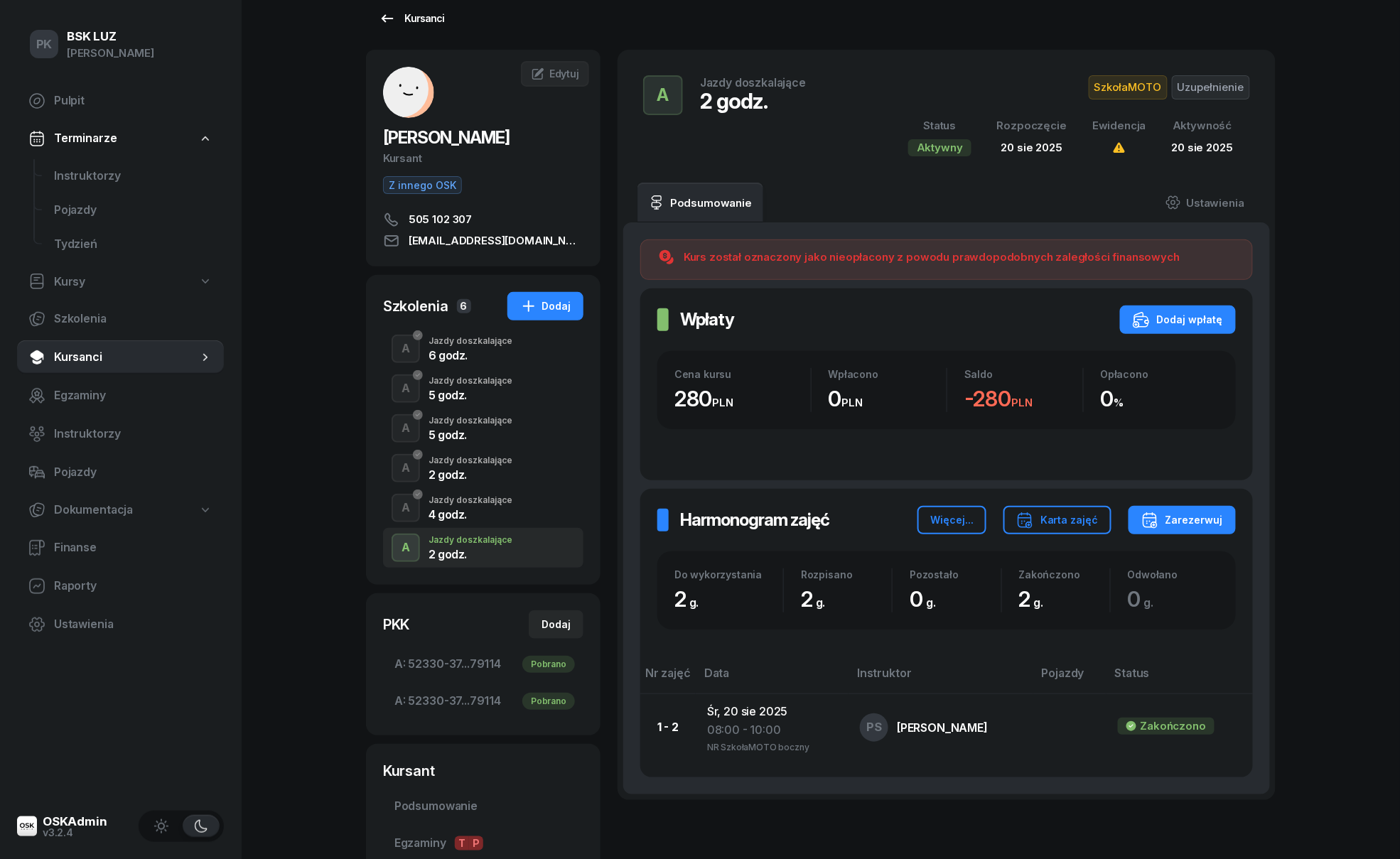
click at [417, 21] on div "Kursanci" at bounding box center [411, 18] width 65 height 17
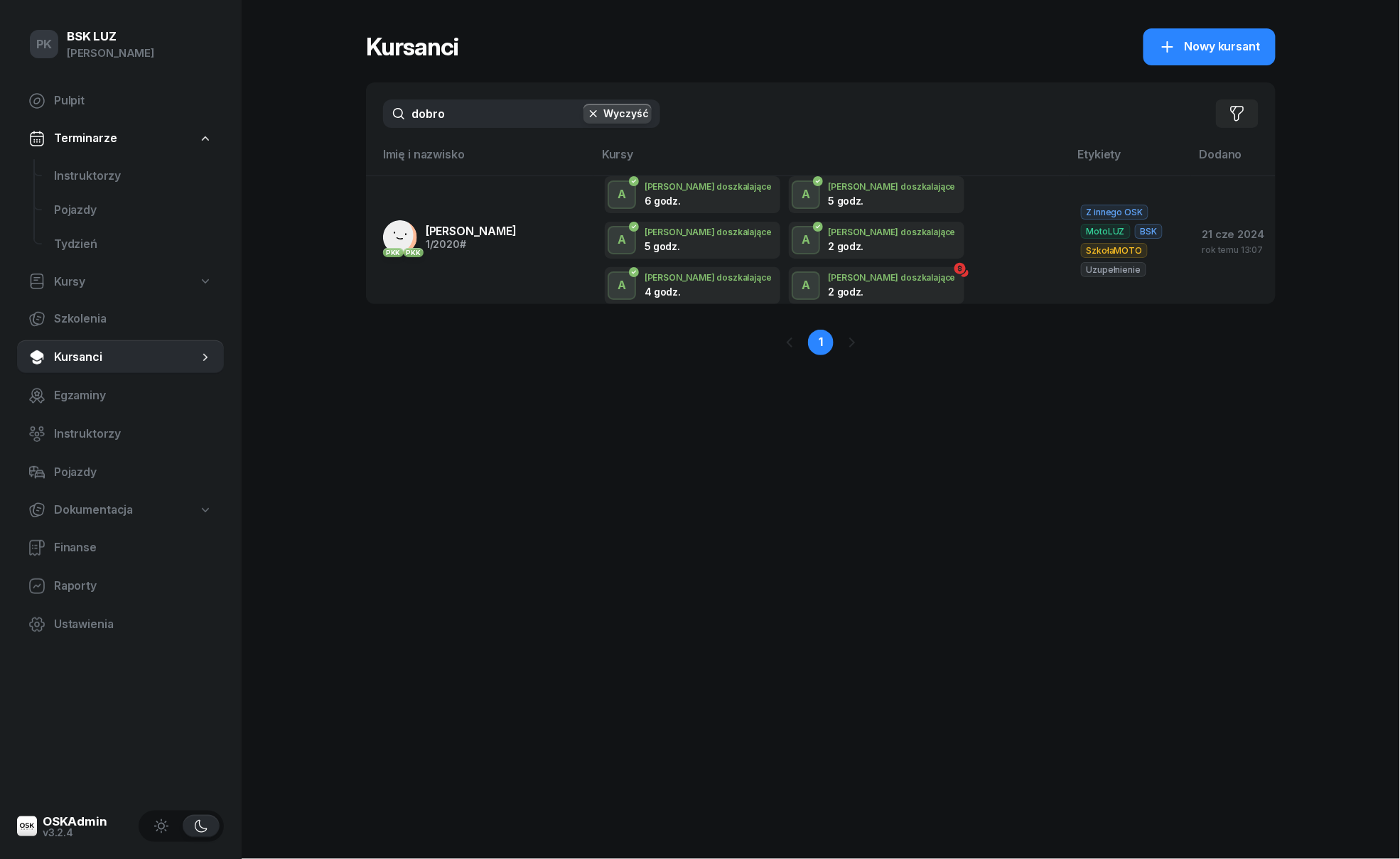
drag, startPoint x: 477, startPoint y: 104, endPoint x: 289, endPoint y: 102, distance: 188.0
click at [289, 102] on div "PK BSK [PERSON_NAME] Pulpit Terminarze Instruktorzy Pojazdy Tydzień Kursy Szkol…" at bounding box center [700, 429] width 1400 height 859
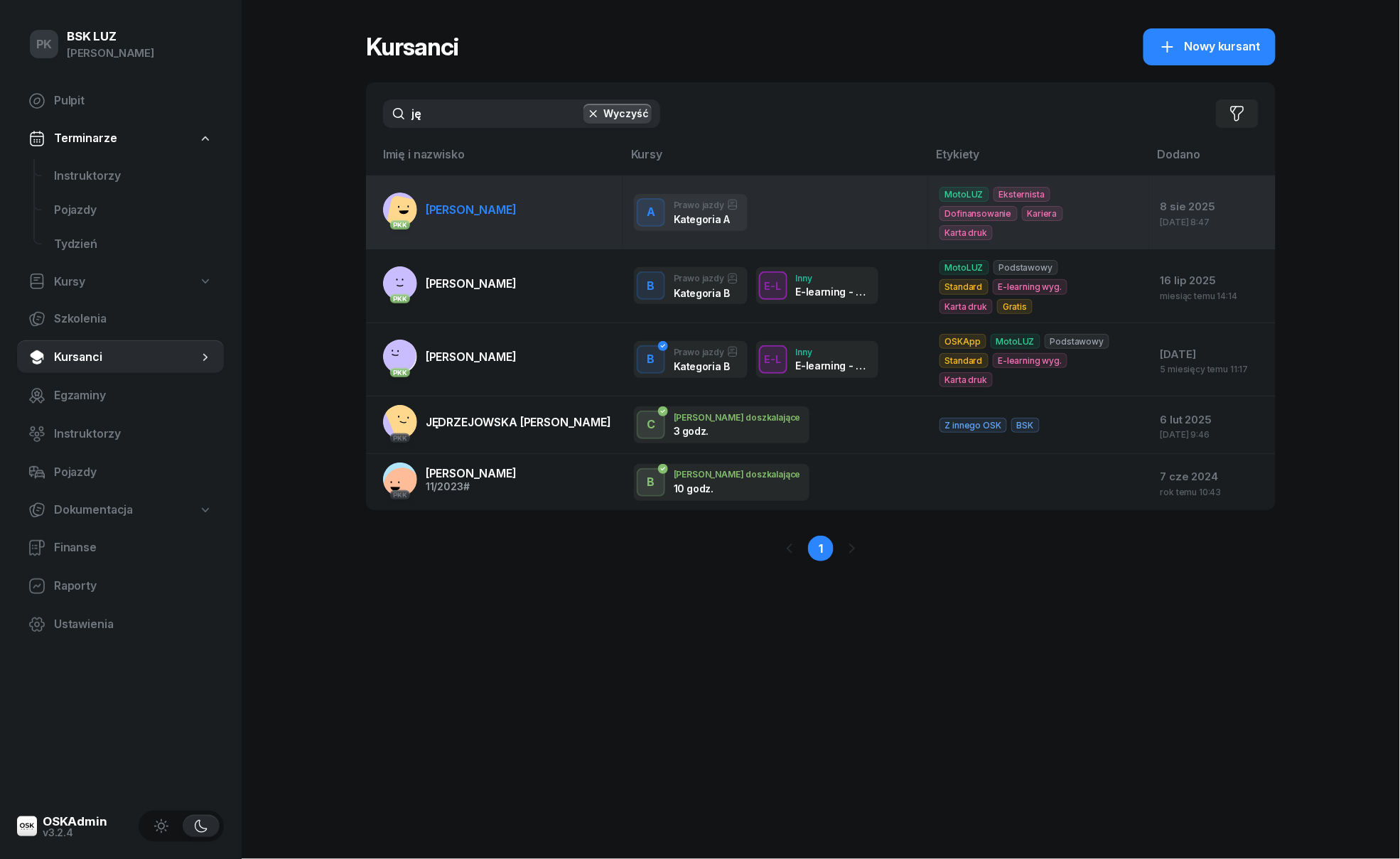
type input "ję"
click at [517, 198] on link "PKK [PERSON_NAME]" at bounding box center [449, 209] width 133 height 34
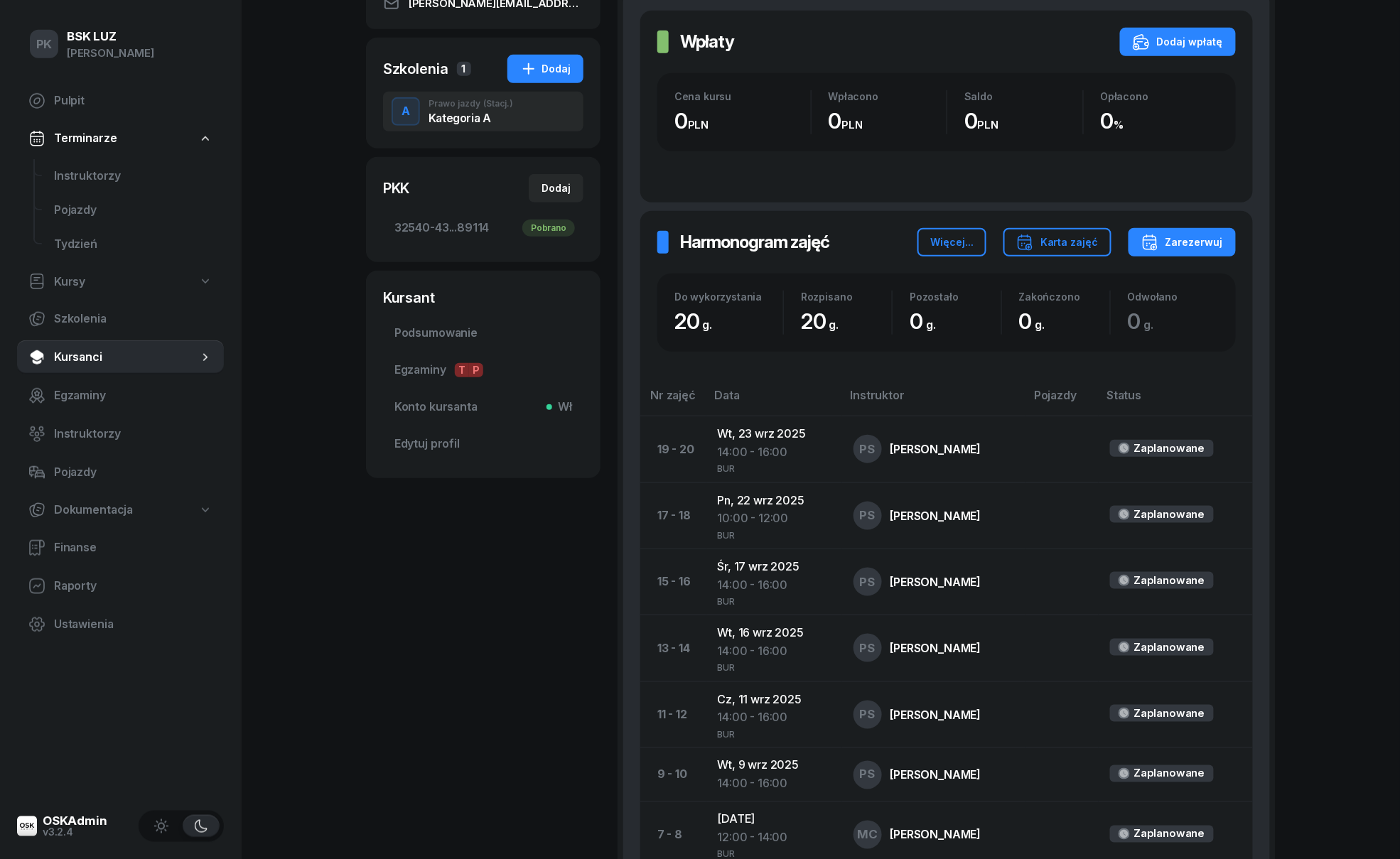
scroll to position [284, 0]
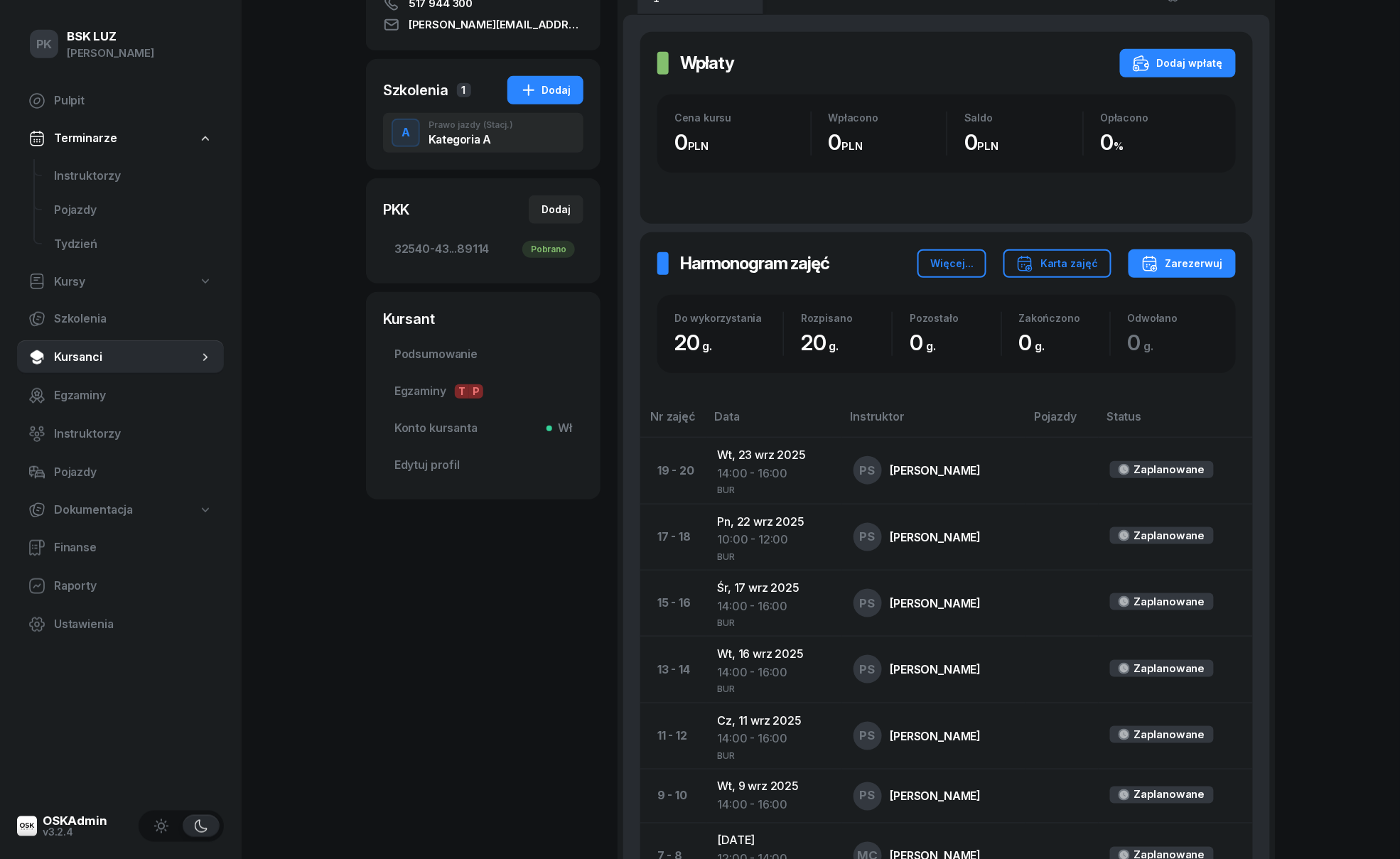
drag, startPoint x: 463, startPoint y: 268, endPoint x: 460, endPoint y: 279, distance: 11.4
click at [461, 274] on div "PKK Dodaj 32540-43...89114 [GEOGRAPHIC_DATA]" at bounding box center [483, 231] width 234 height 105
click at [444, 352] on span "Podsumowanie" at bounding box center [483, 354] width 178 height 19
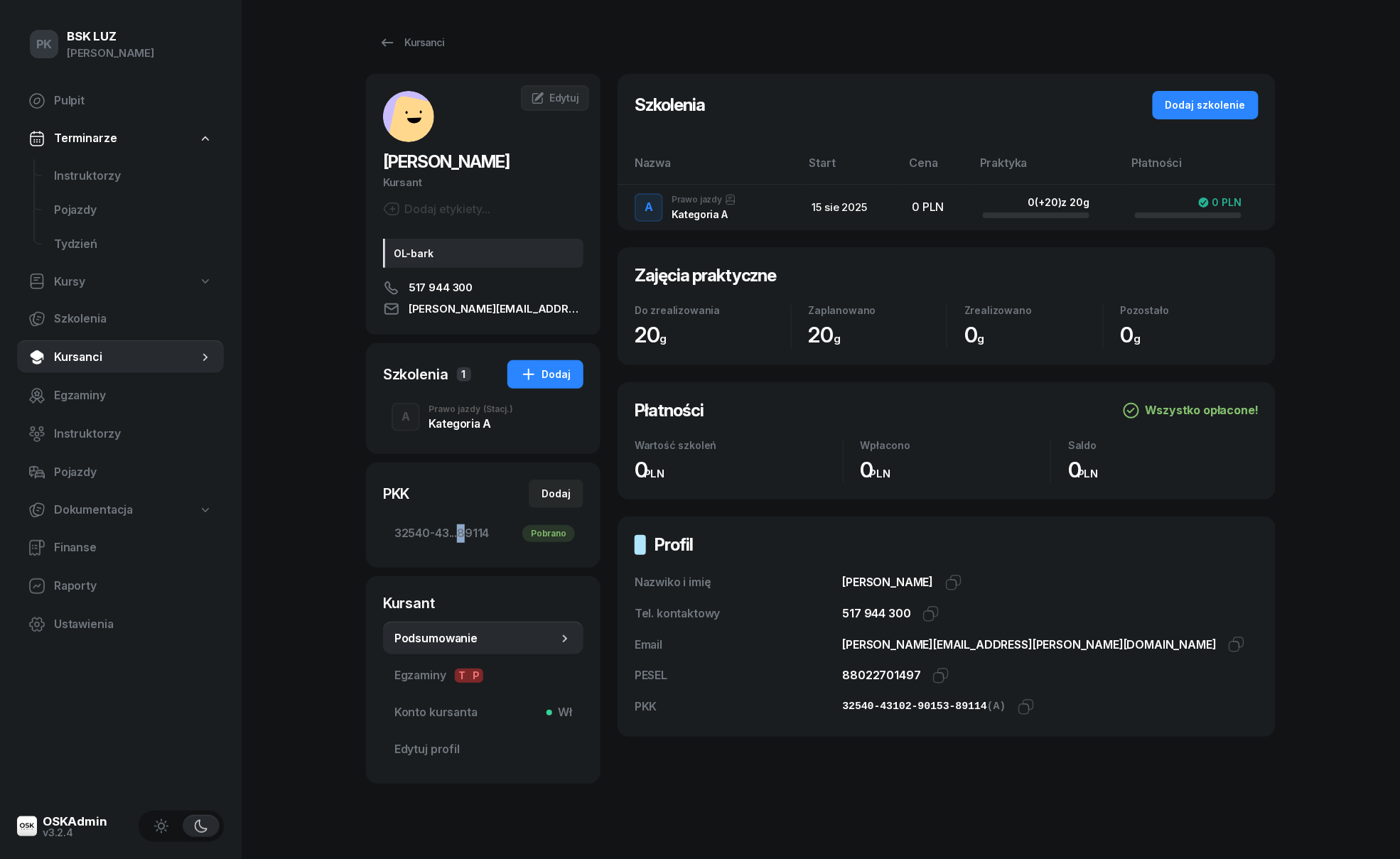
click at [439, 417] on div "Kategoria A" at bounding box center [470, 423] width 85 height 12
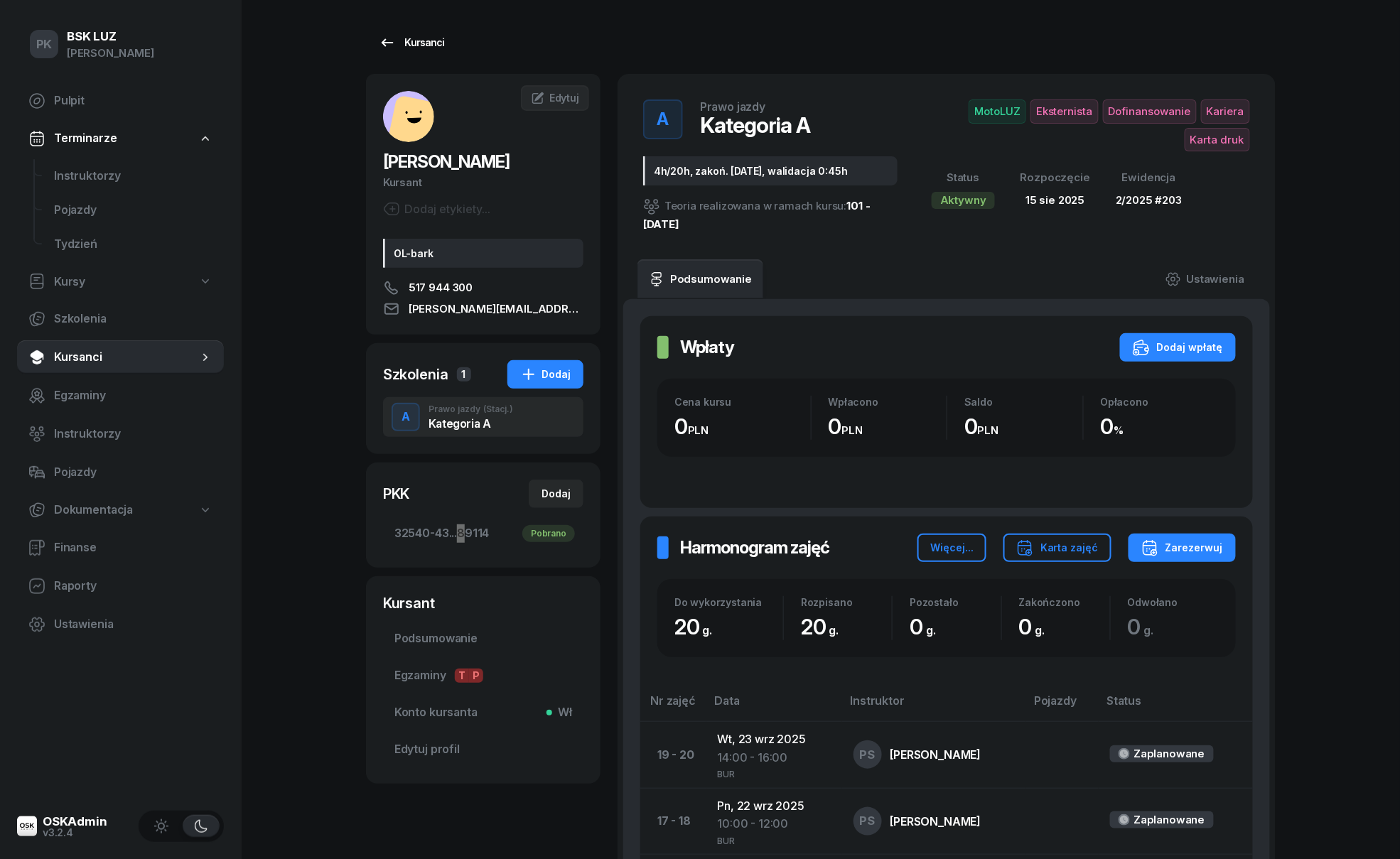
click at [410, 38] on div "Kursanci" at bounding box center [411, 42] width 65 height 17
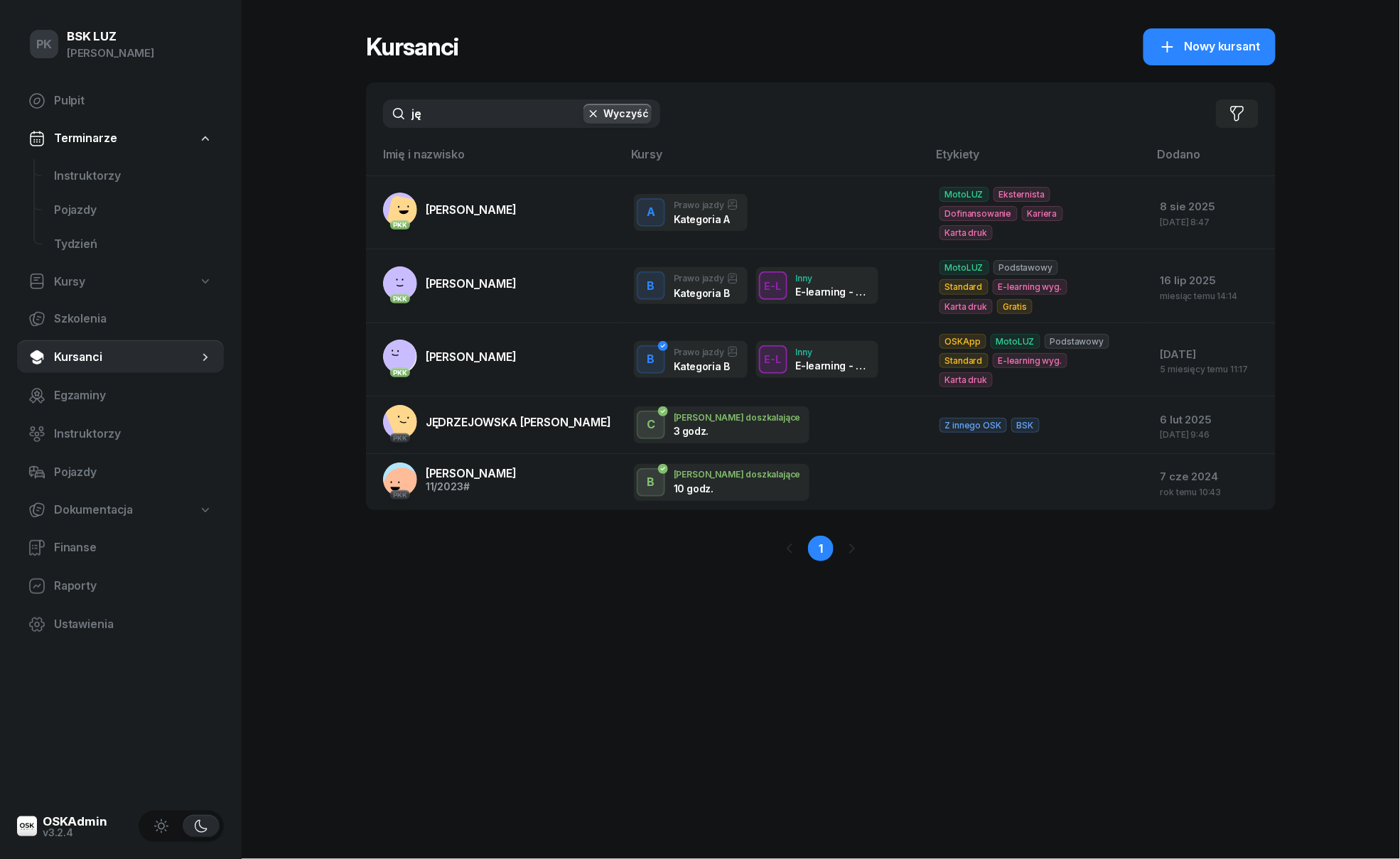
drag, startPoint x: 485, startPoint y: 103, endPoint x: 415, endPoint y: 106, distance: 70.1
click at [416, 106] on input "ję" at bounding box center [521, 114] width 277 height 29
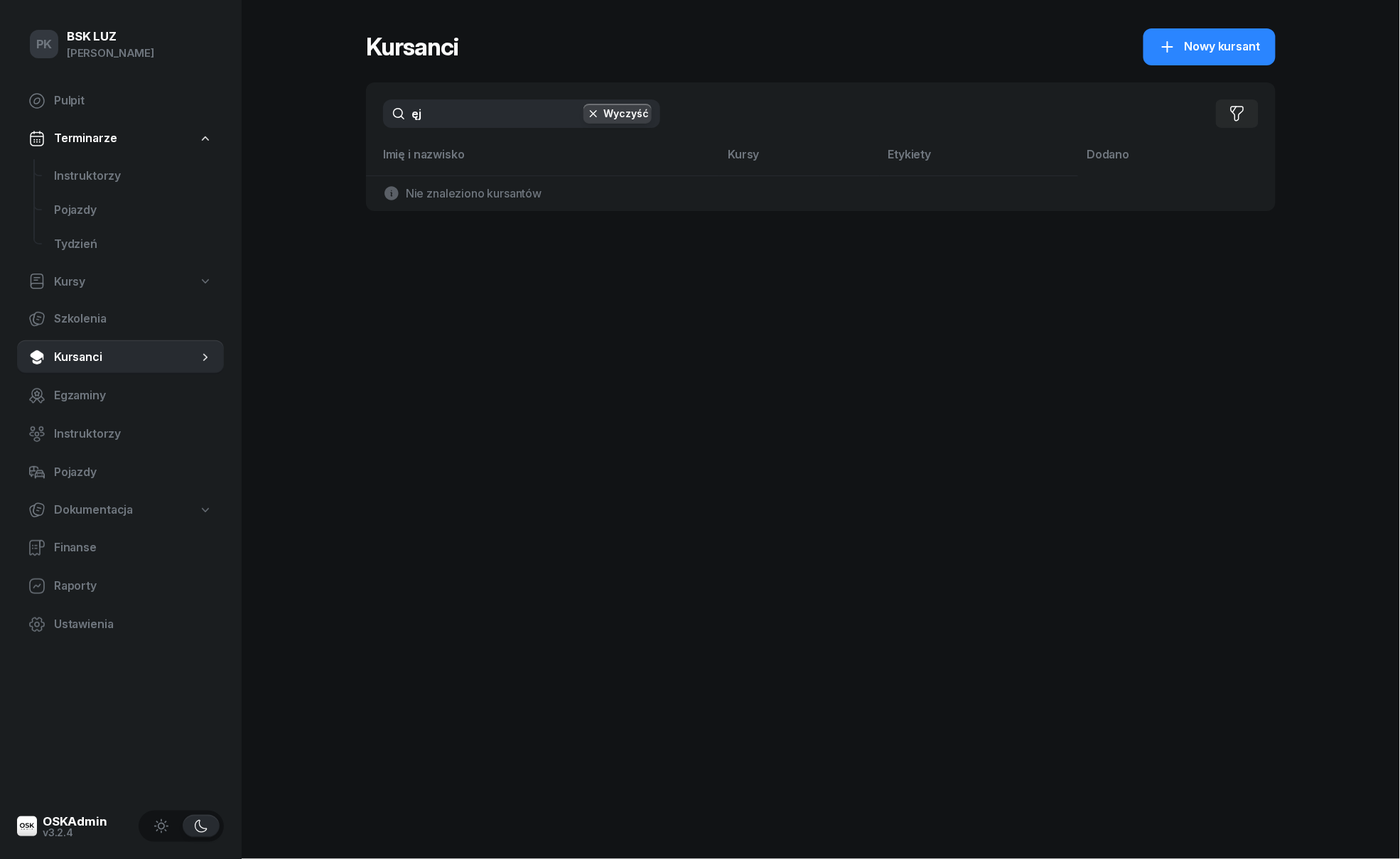
type input "j"
drag, startPoint x: 459, startPoint y: 112, endPoint x: 333, endPoint y: 106, distance: 126.1
click at [333, 106] on div "PK BSK [PERSON_NAME] Pulpit Terminarze Instruktorzy Pojazdy Tydzień Kursy Szkol…" at bounding box center [700, 429] width 1400 height 859
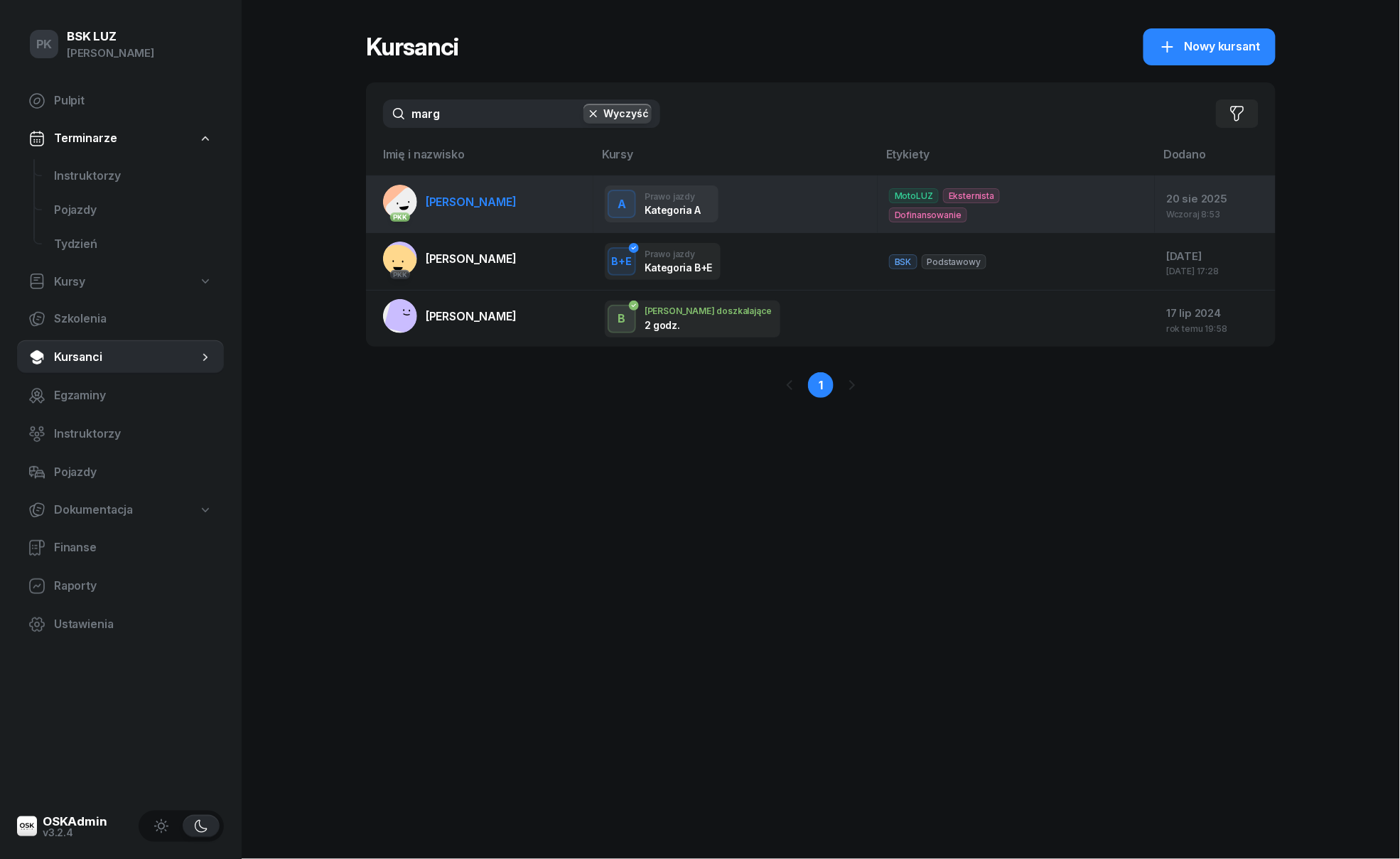
type input "marg"
click at [490, 203] on span "[PERSON_NAME]" at bounding box center [471, 202] width 91 height 14
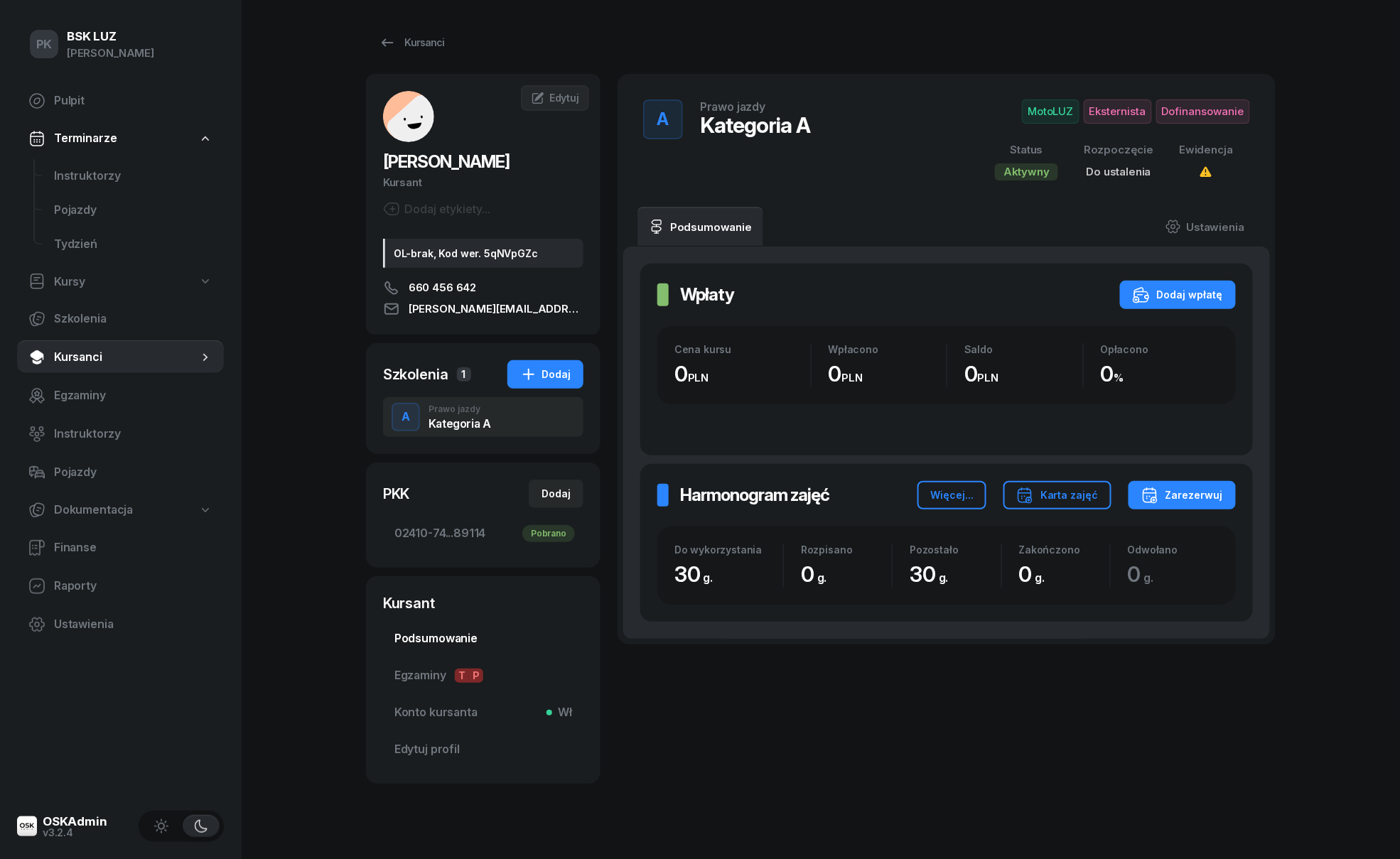
click at [427, 628] on link "Podsumowanie" at bounding box center [483, 638] width 200 height 34
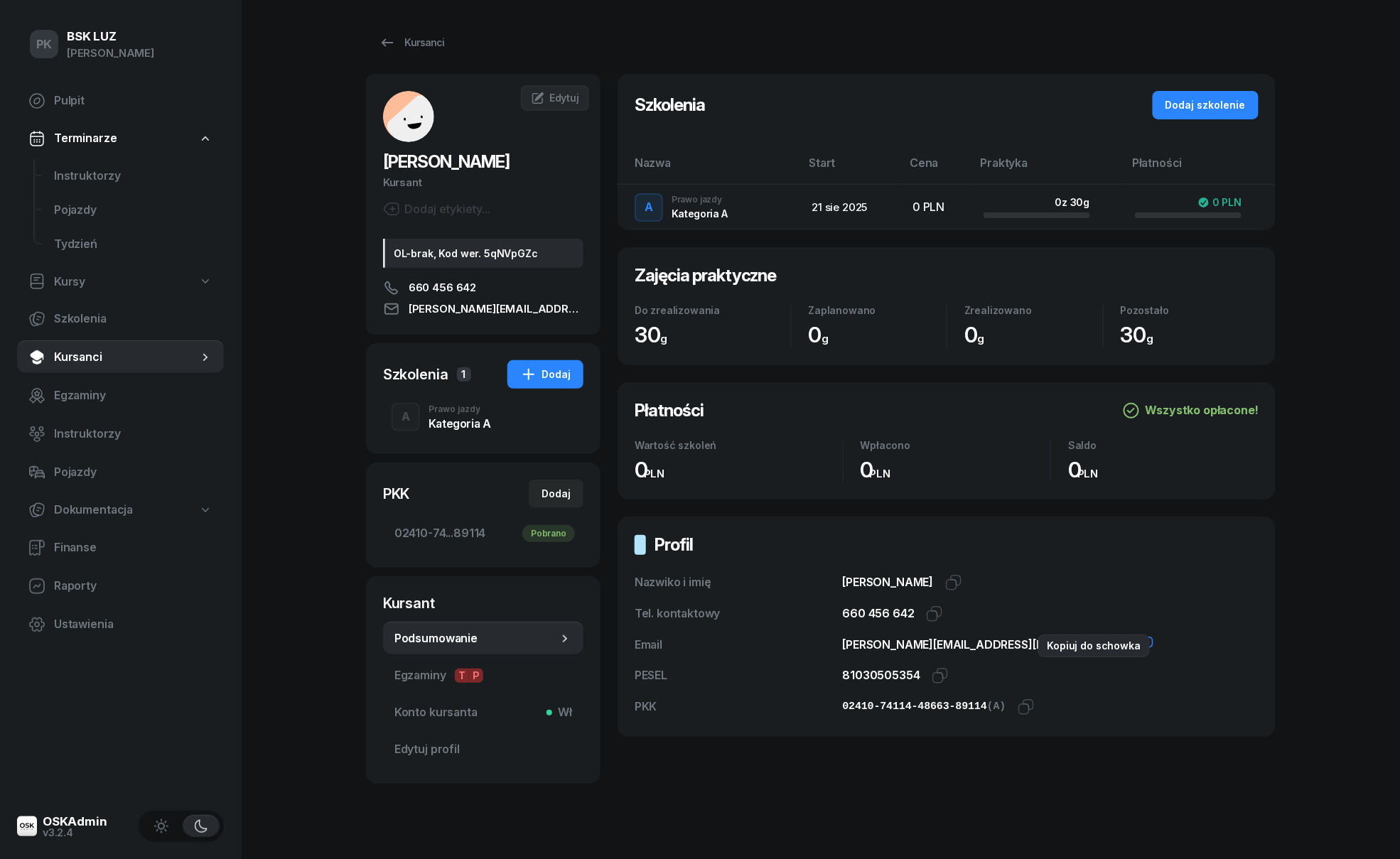
click at [1137, 649] on icon "button" at bounding box center [1145, 644] width 17 height 17
click at [450, 443] on div "Szkolenia 1 Dodaj A Prawo jazdy Kategoria A" at bounding box center [483, 399] width 234 height 111
click at [439, 421] on div "Kategoria A" at bounding box center [460, 423] width 63 height 12
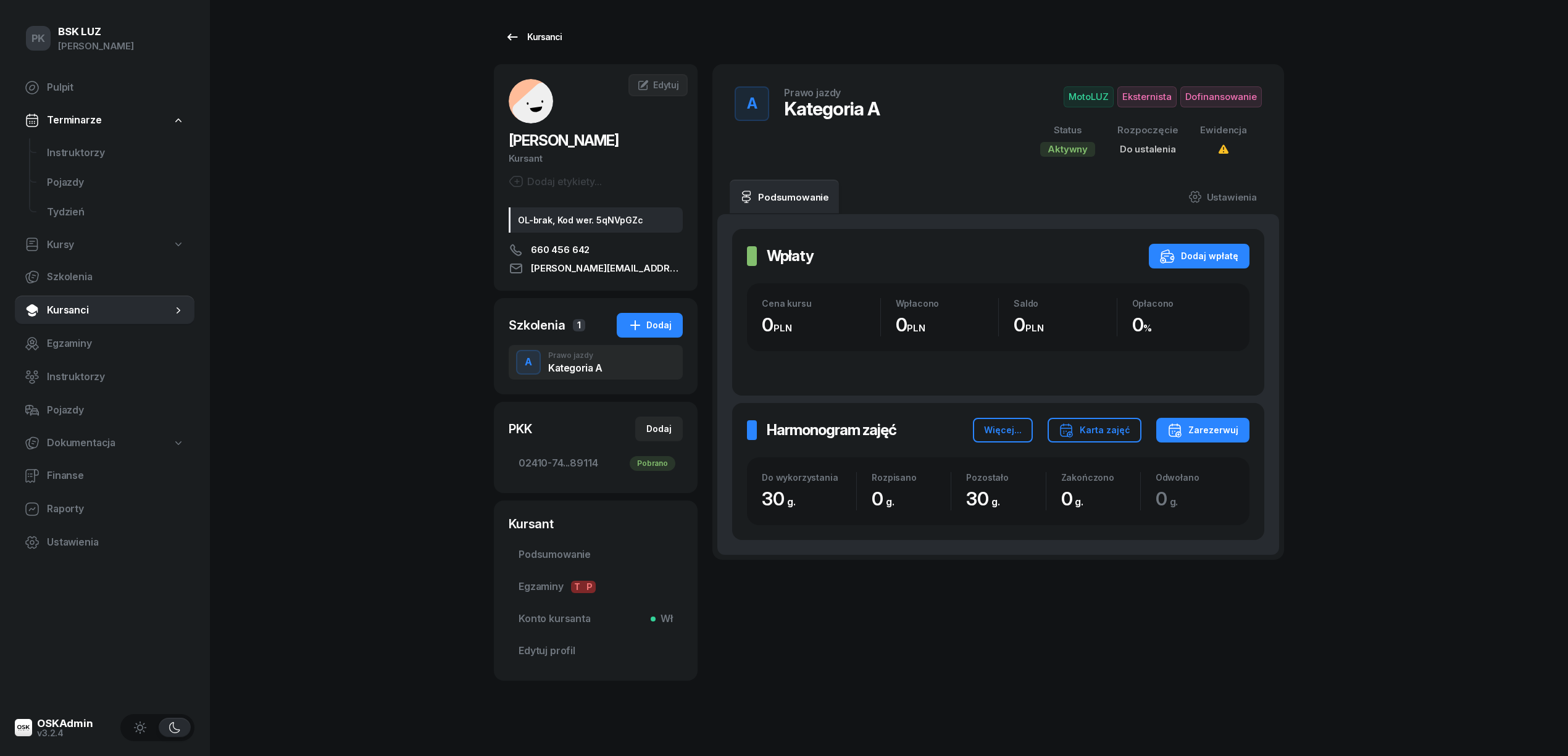
click at [554, 40] on div "Kursanci" at bounding box center [533, 36] width 57 height 15
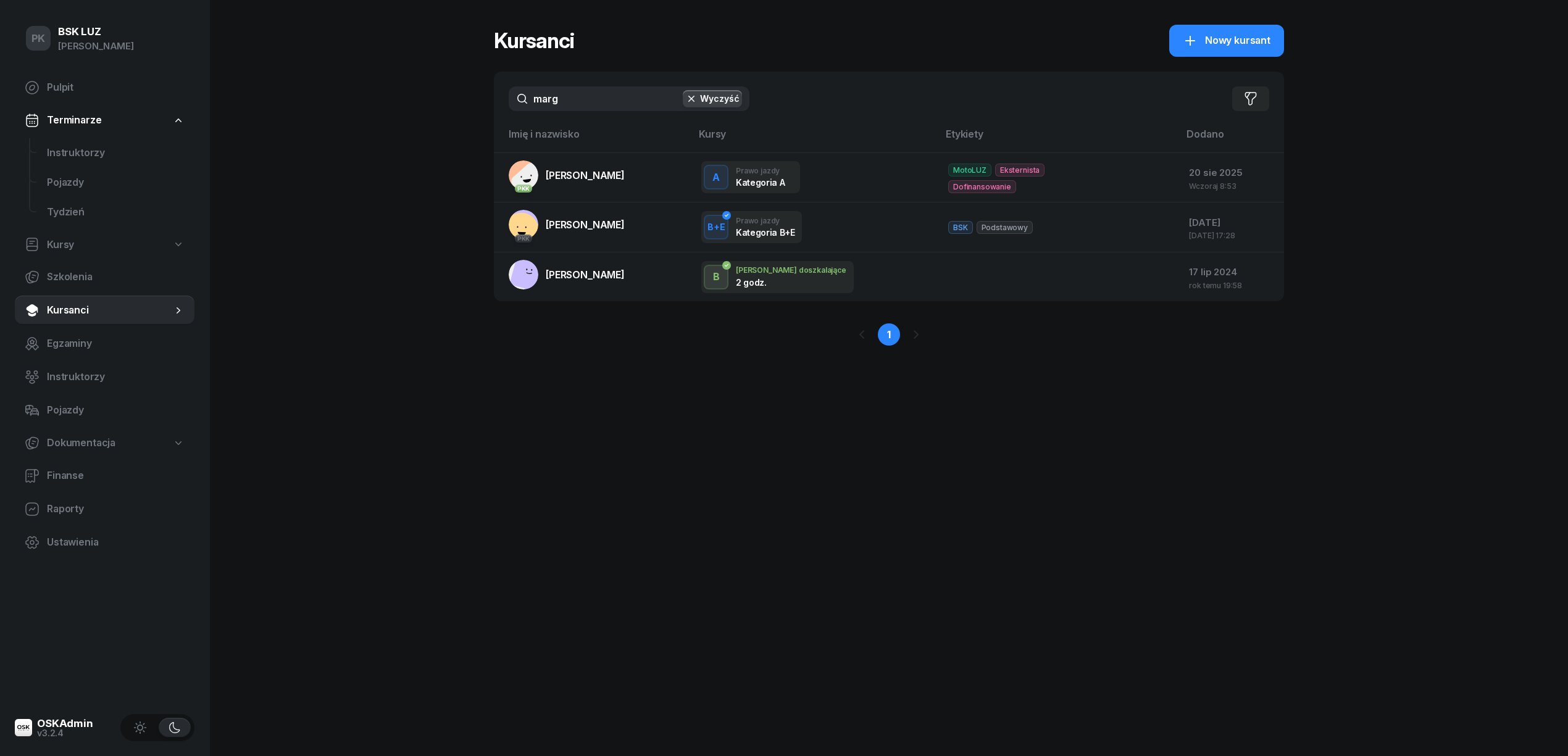
drag, startPoint x: 586, startPoint y: 104, endPoint x: 469, endPoint y: 94, distance: 117.4
click at [469, 94] on div "PK BSK [PERSON_NAME] Pulpit Terminarze Instruktorzy Pojazdy Tydzień Kursy Szkol…" at bounding box center [784, 378] width 1568 height 756
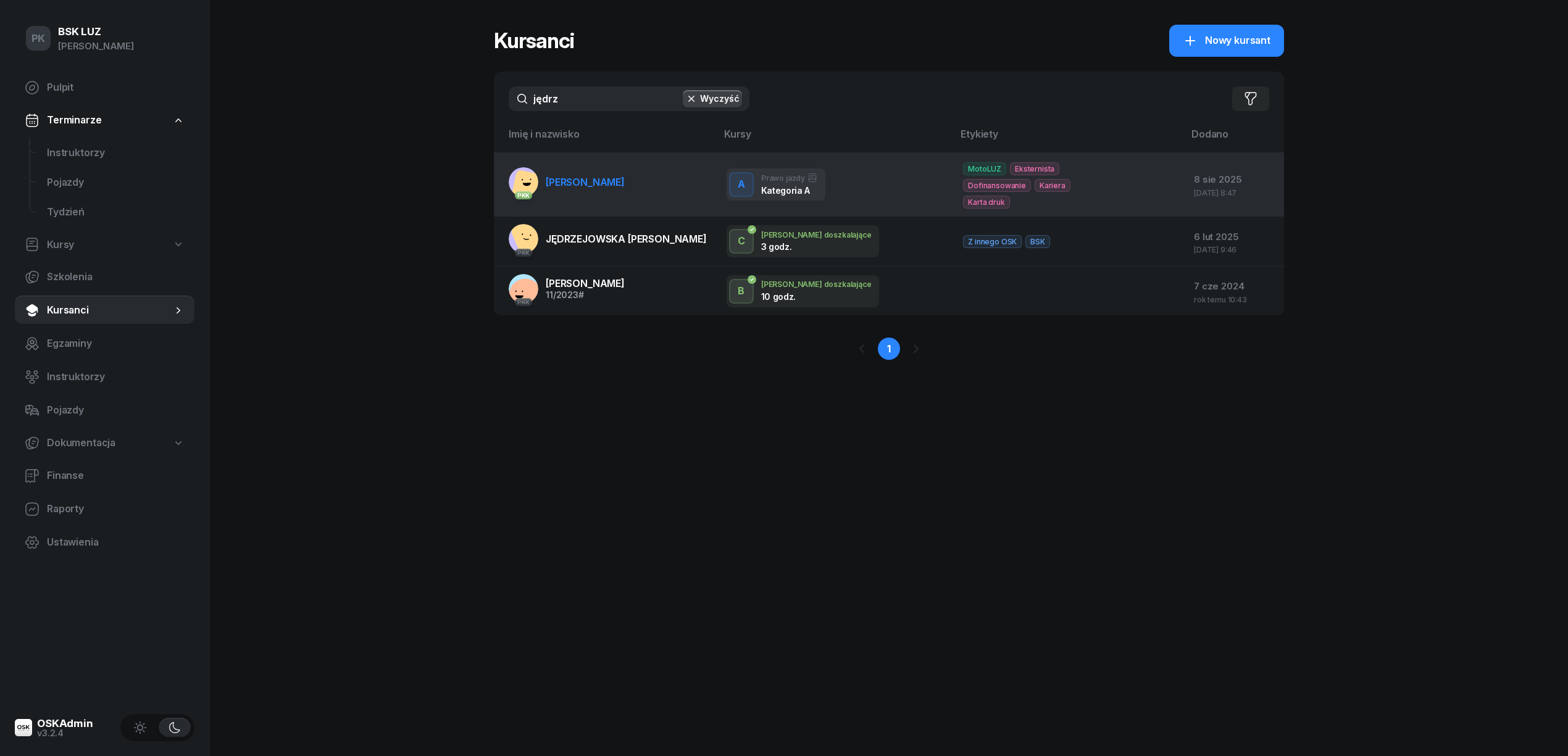
type input "jędrz"
click at [624, 178] on span "[PERSON_NAME]" at bounding box center [586, 182] width 79 height 12
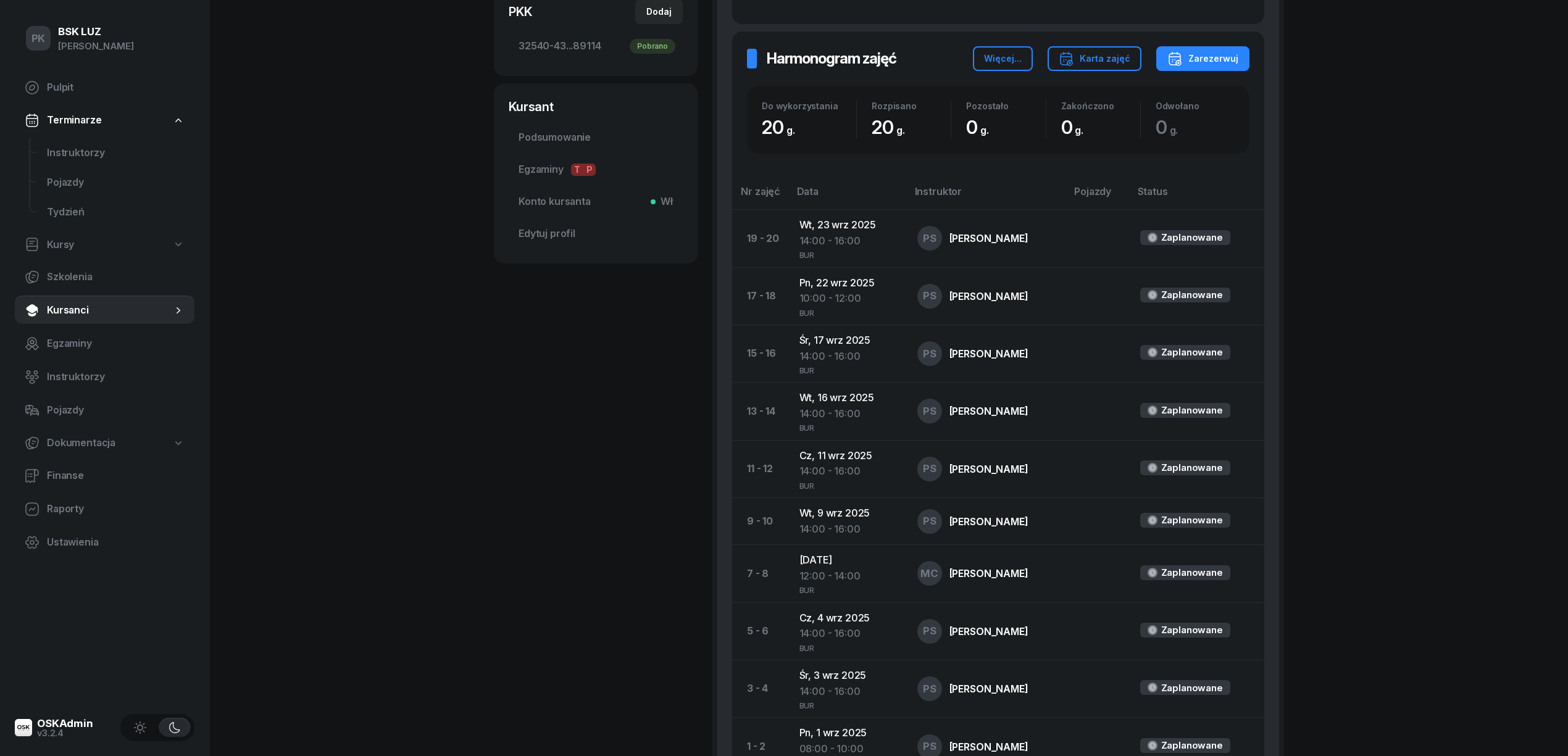
scroll to position [329, 0]
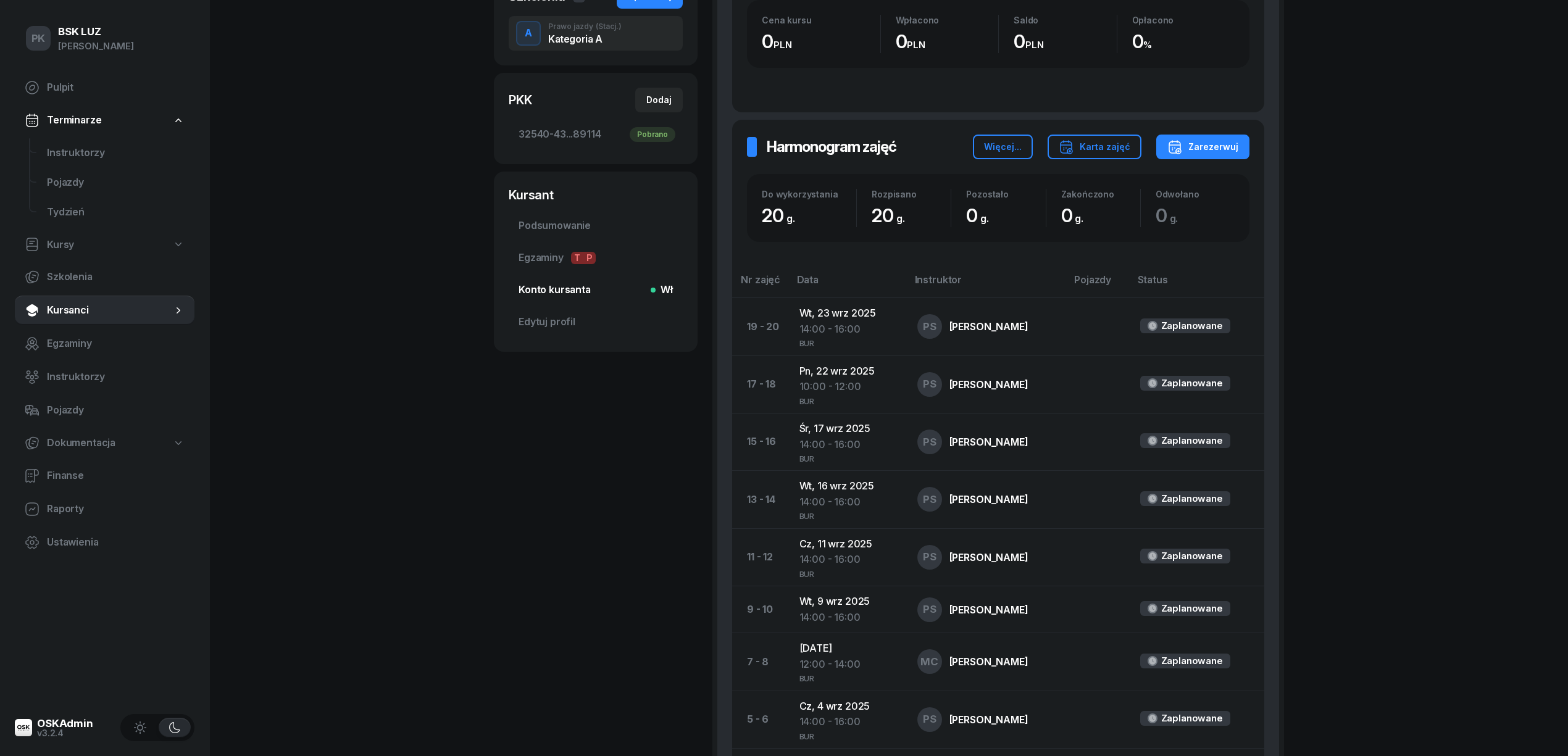
click at [564, 292] on span "Konto kursanta Wł" at bounding box center [596, 290] width 155 height 16
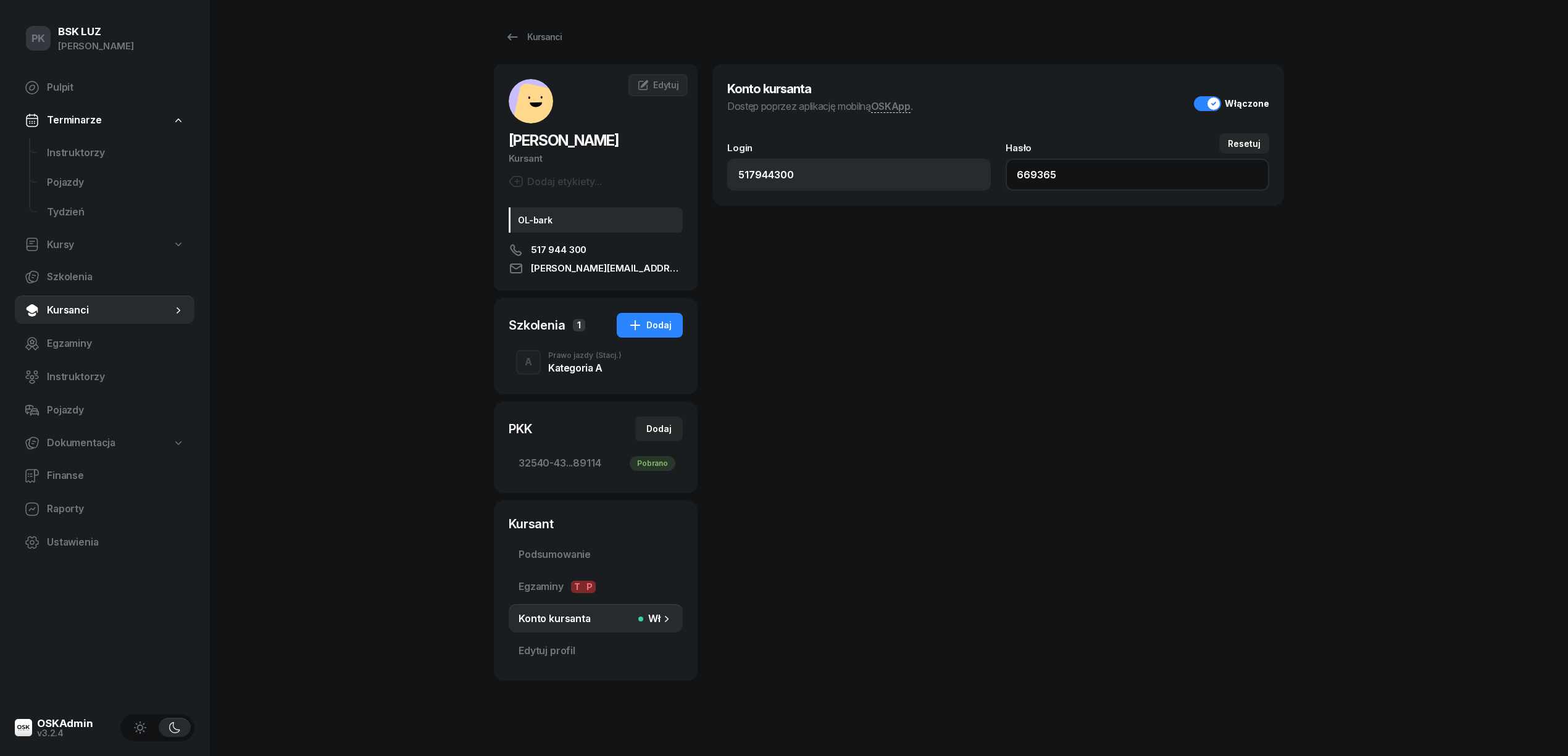
click at [1034, 174] on input "669365" at bounding box center [1137, 174] width 263 height 32
click at [561, 189] on div "Dodaj etykiety..." at bounding box center [596, 183] width 174 height 19
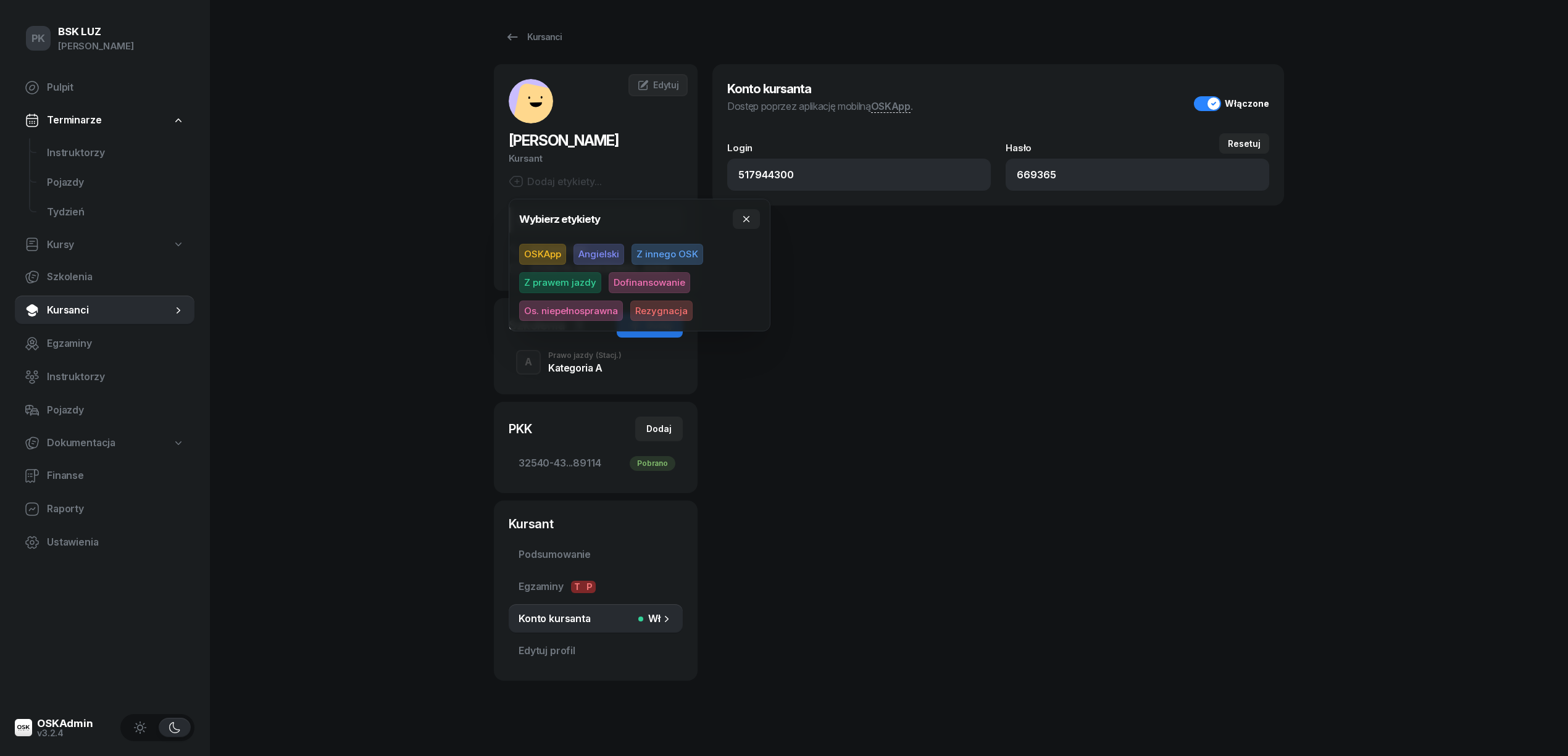
click at [542, 254] on span "OSKApp" at bounding box center [542, 254] width 47 height 21
click at [1036, 323] on div "Konto kursanta Dostęp poprzez aplikację mobilną OSKApp . Włączone Login 5179443…" at bounding box center [998, 371] width 572 height 613
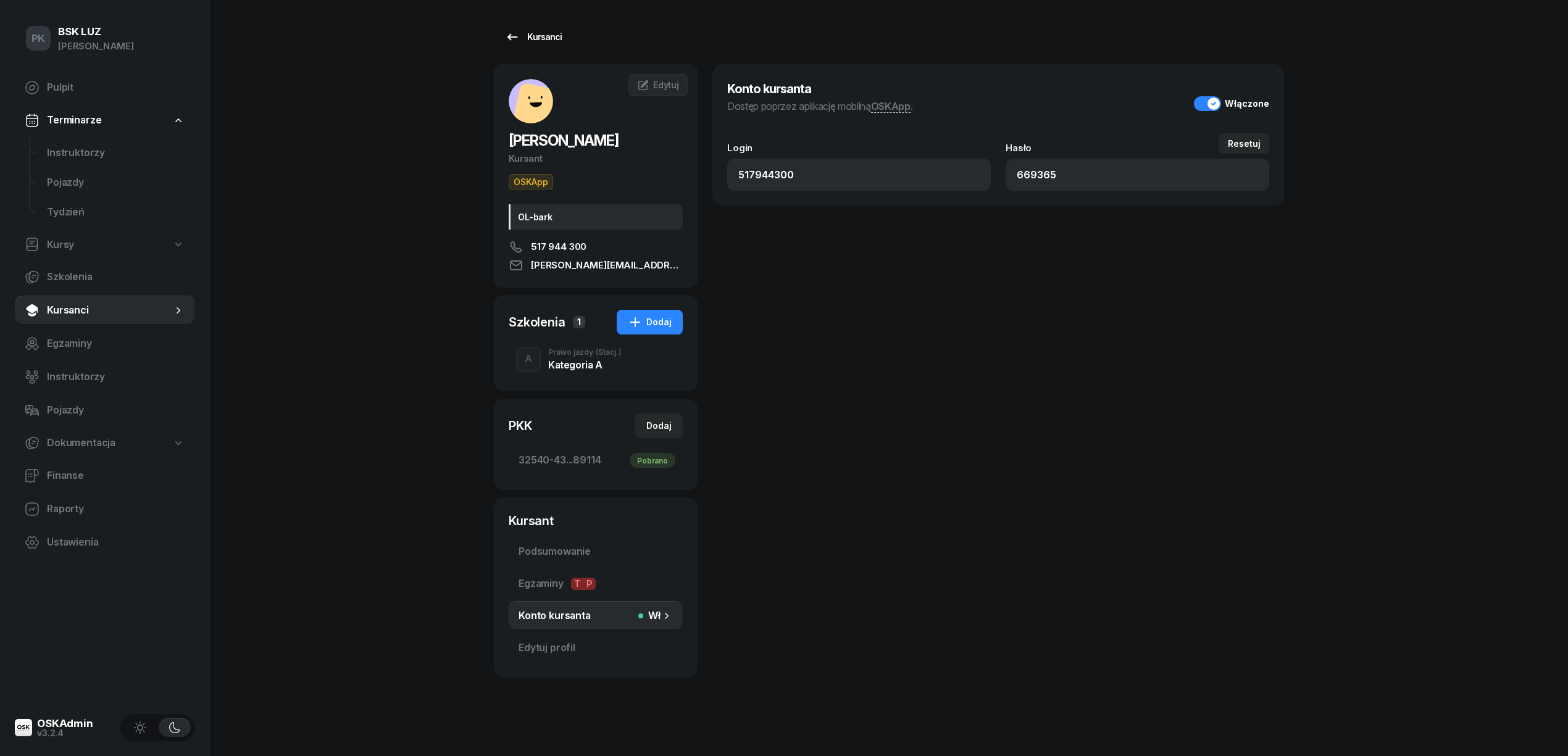
click at [531, 40] on div "Kursanci" at bounding box center [533, 36] width 57 height 15
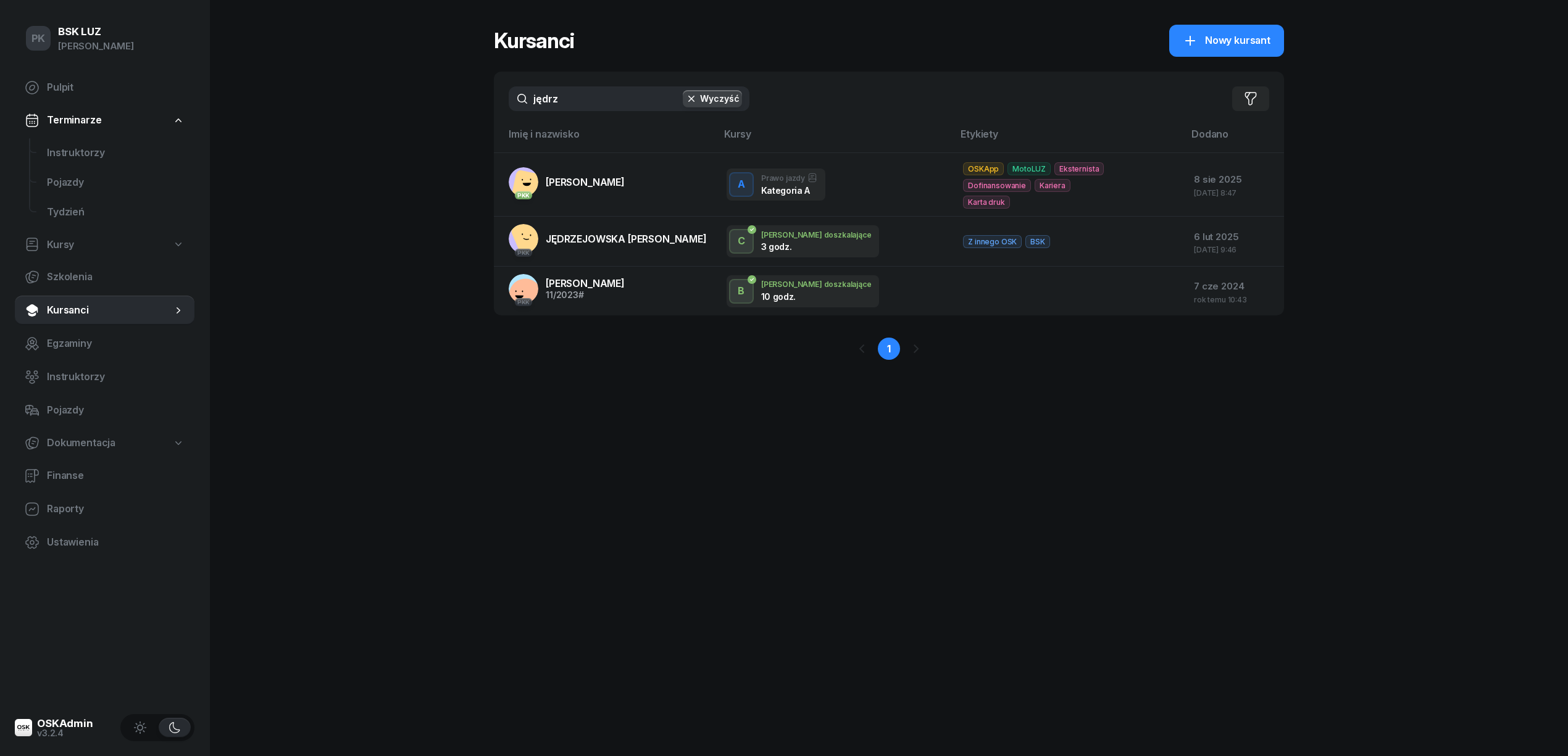
click at [435, 88] on div "PK BSK LUZ Piotr Klimek Pulpit Terminarze Instruktorzy Pojazdy Tydzień Kursy Sz…" at bounding box center [784, 378] width 1568 height 756
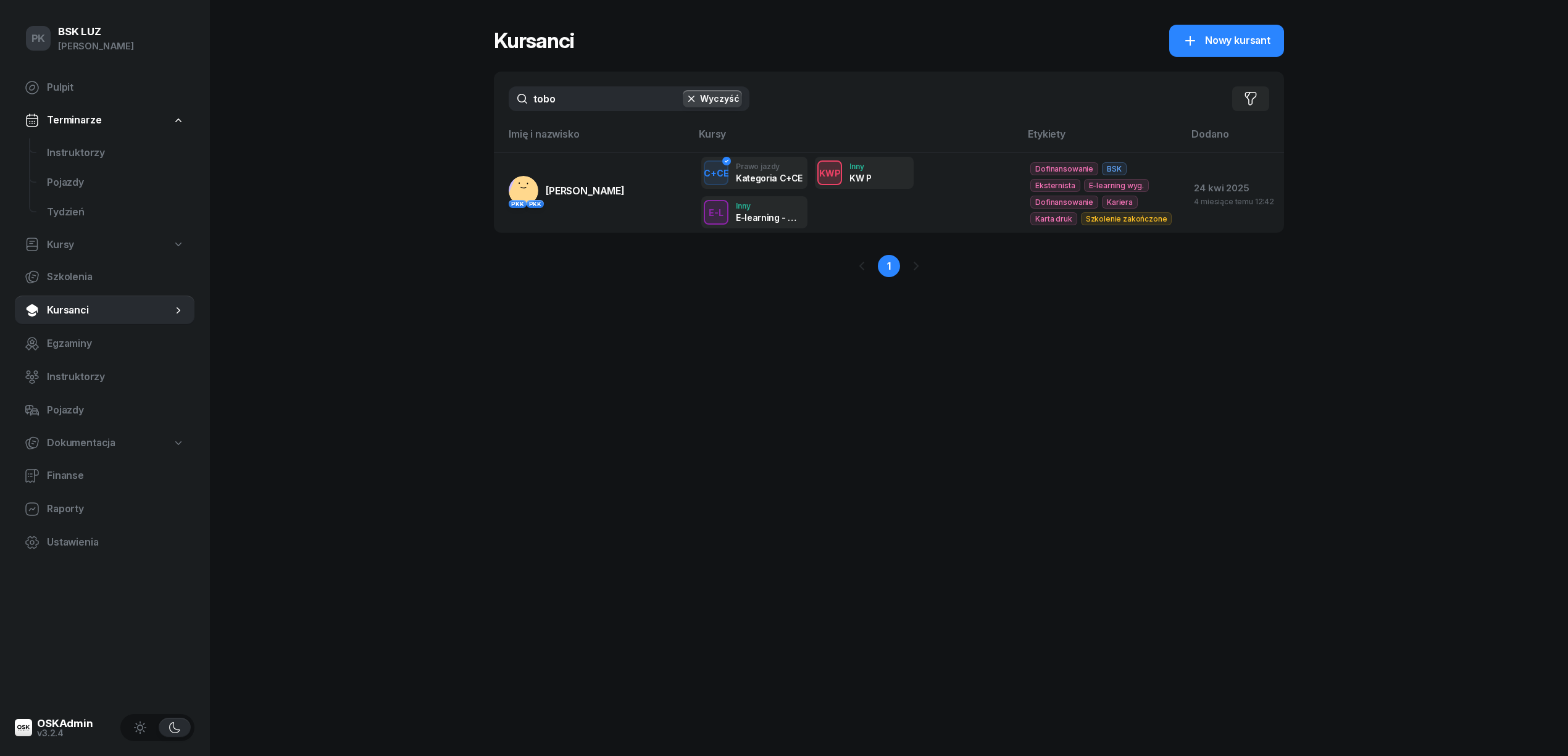
type input "tobo"
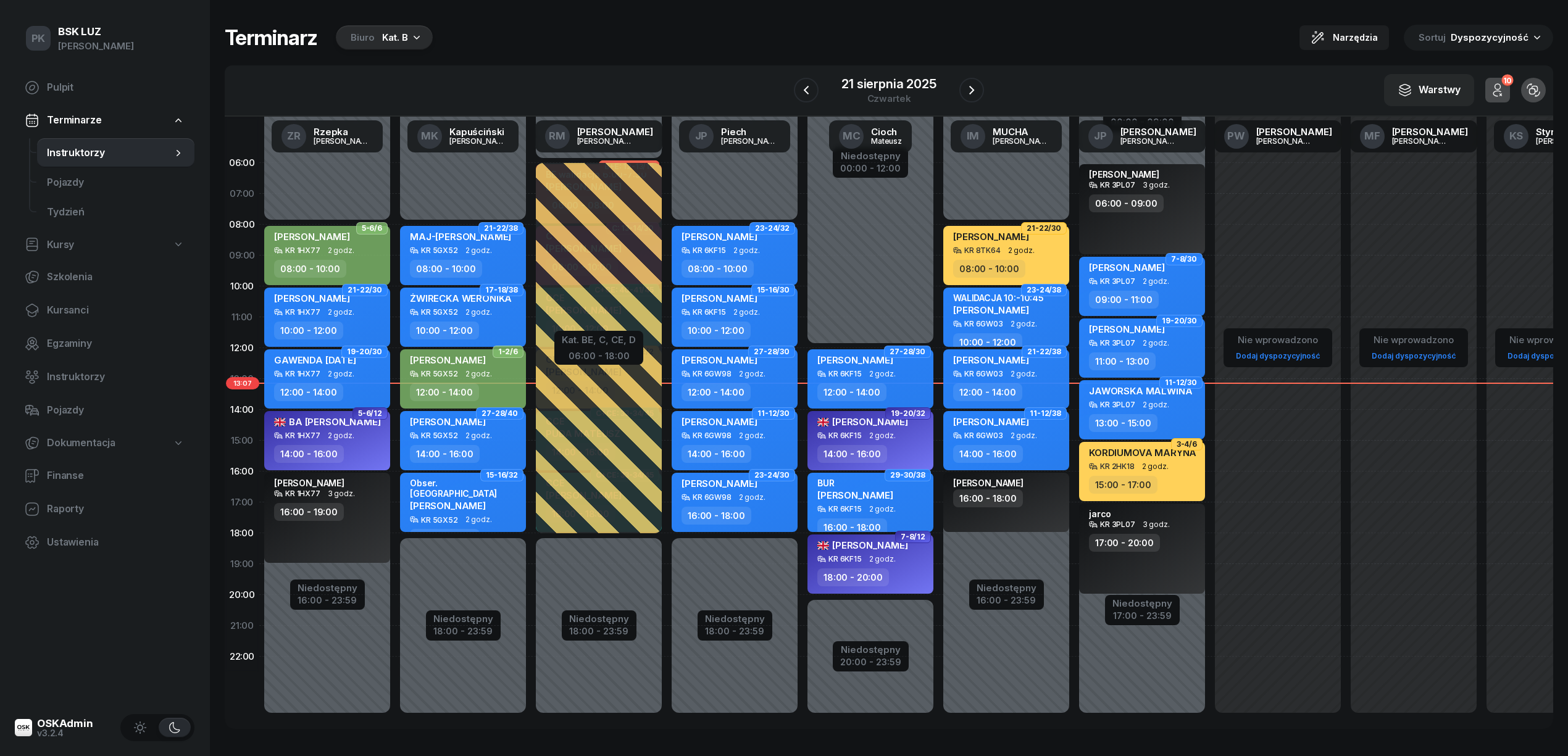
scroll to position [0, 1]
click at [968, 83] on icon "button" at bounding box center [971, 90] width 15 height 15
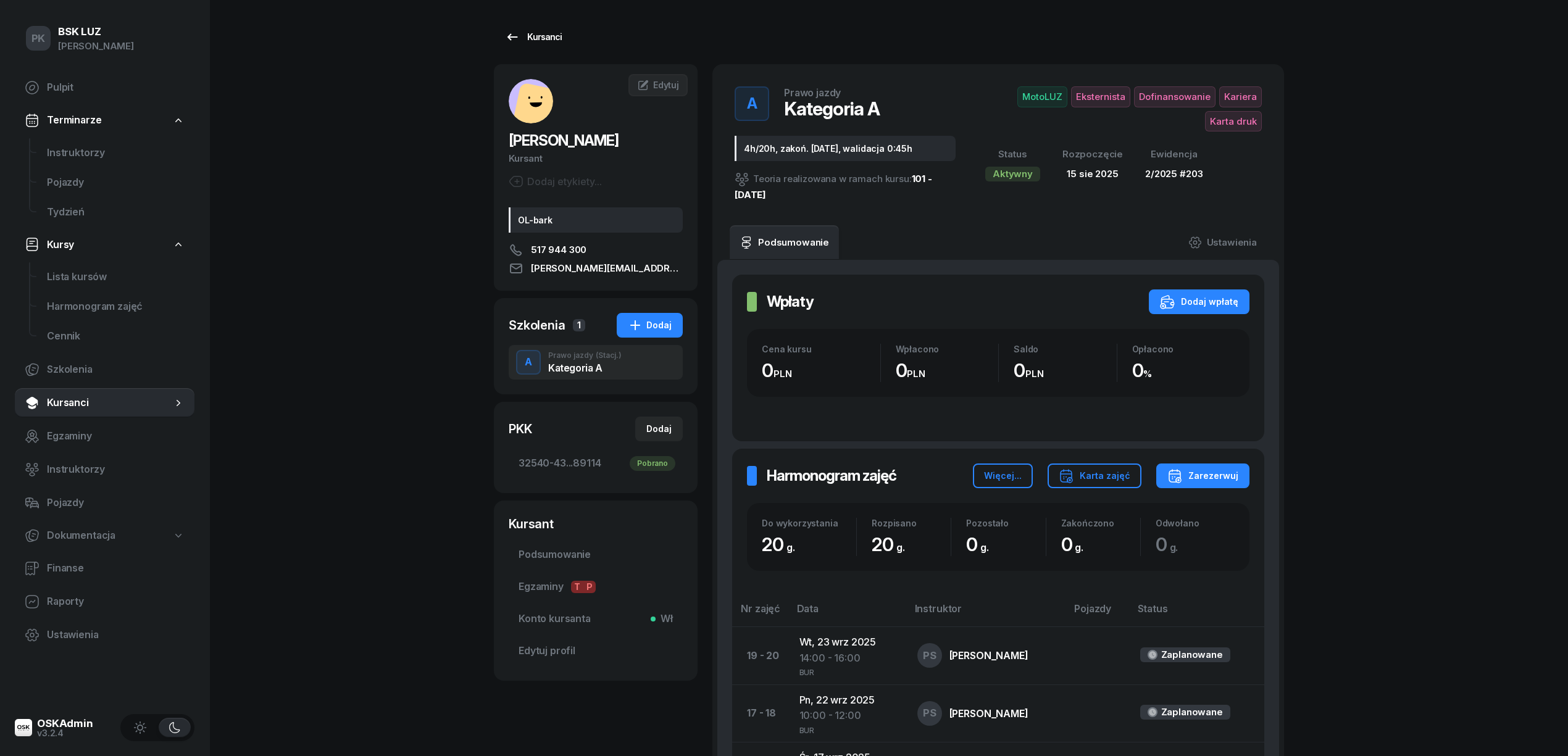
click at [532, 29] on link "Kursanci" at bounding box center [534, 37] width 79 height 25
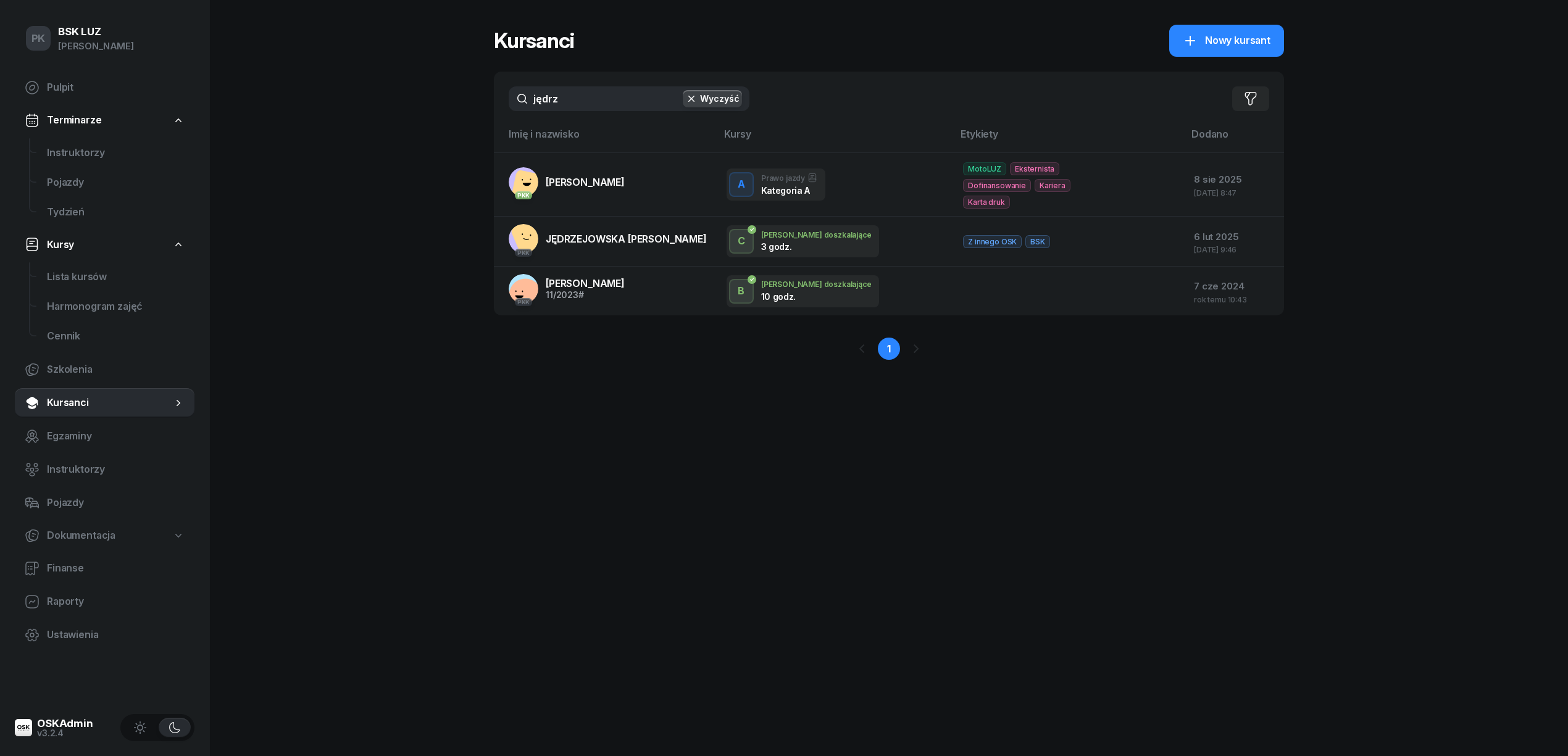
drag, startPoint x: 557, startPoint y: 96, endPoint x: 426, endPoint y: 96, distance: 131.0
click at [426, 96] on div "PK BSK [PERSON_NAME] Pulpit Terminarze Instruktorzy Pojazdy Tydzień Kursy Lista…" at bounding box center [784, 378] width 1568 height 756
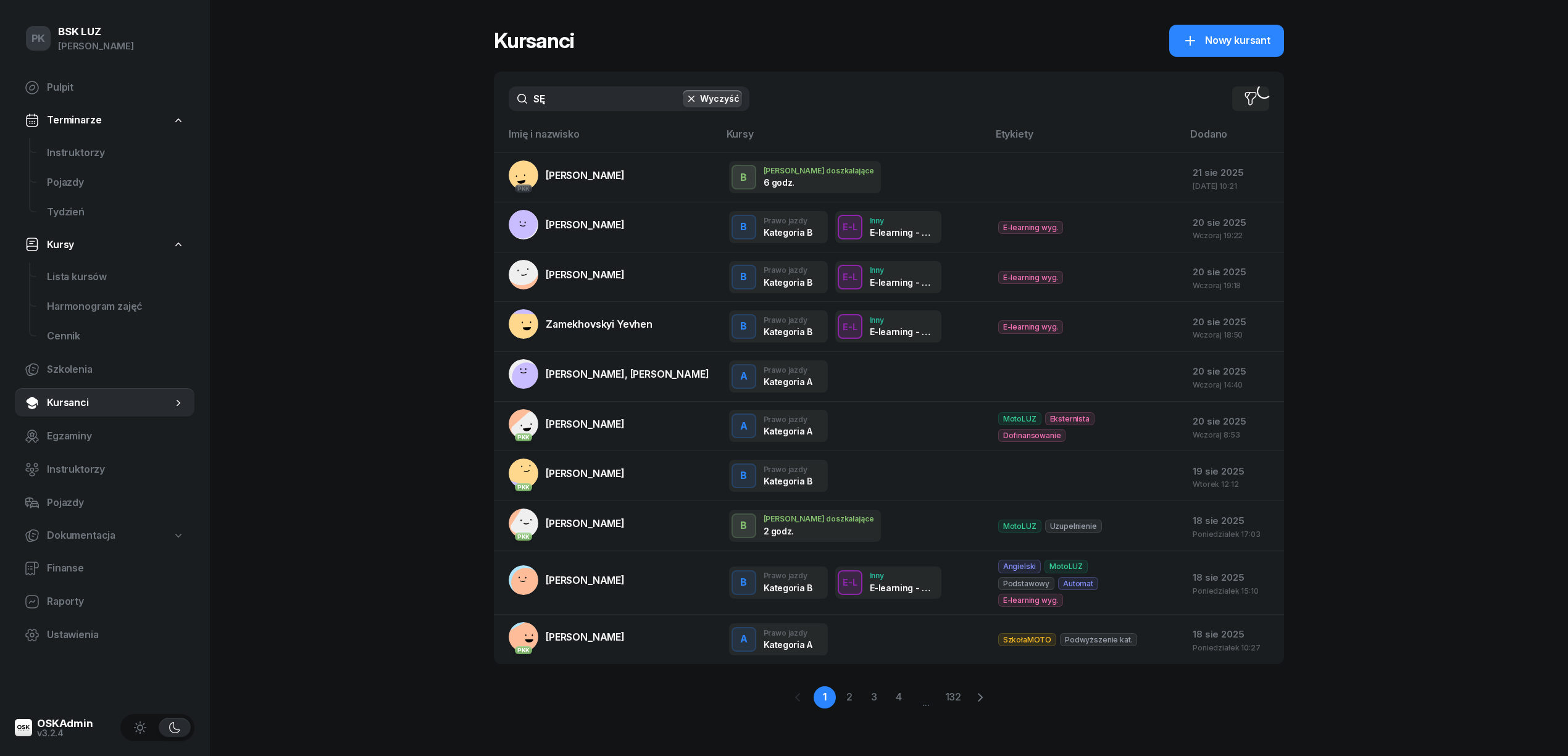
type input "SĘD"
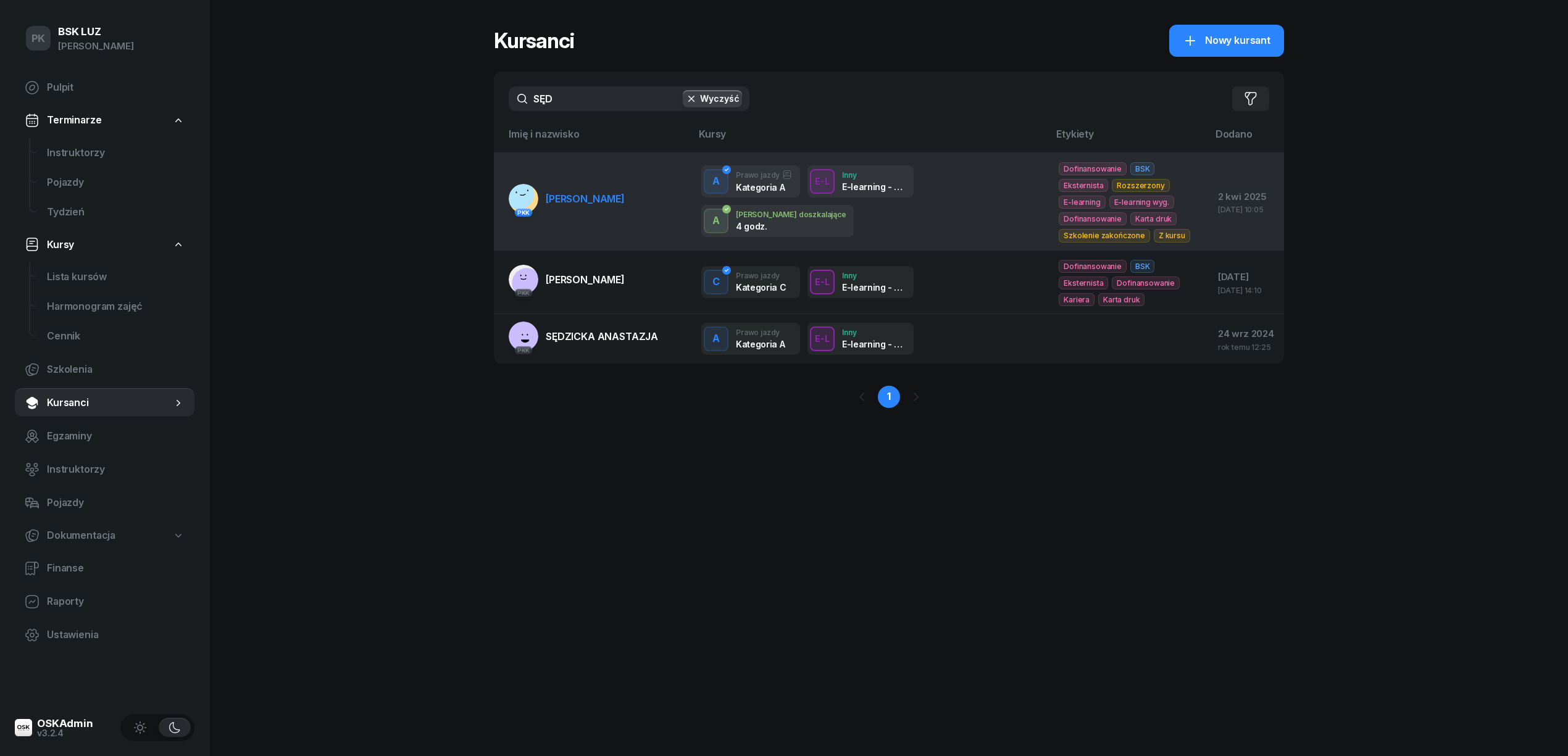
click at [591, 212] on link "PKK [PERSON_NAME]" at bounding box center [566, 199] width 116 height 29
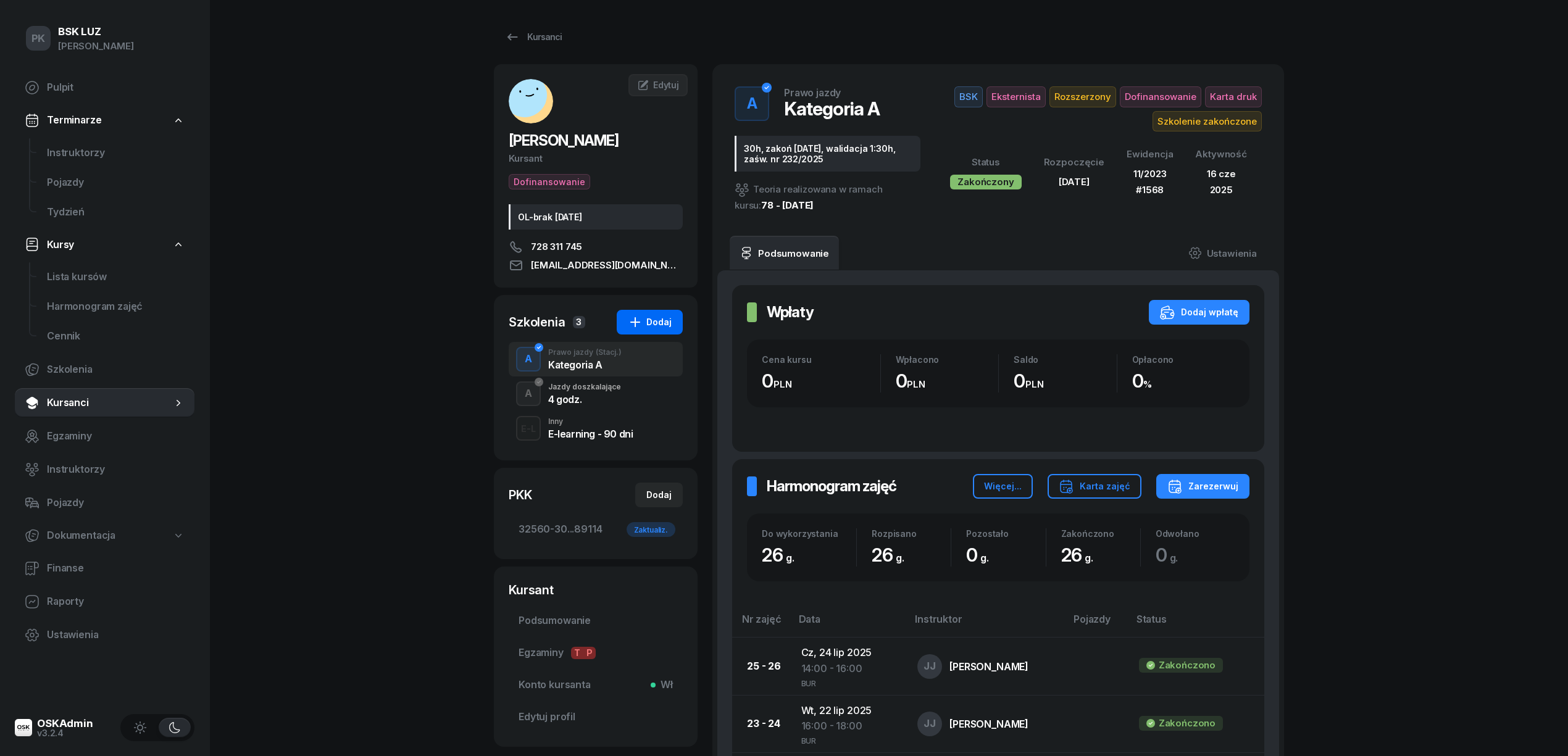
click at [659, 329] on div "Dodaj" at bounding box center [649, 321] width 43 height 15
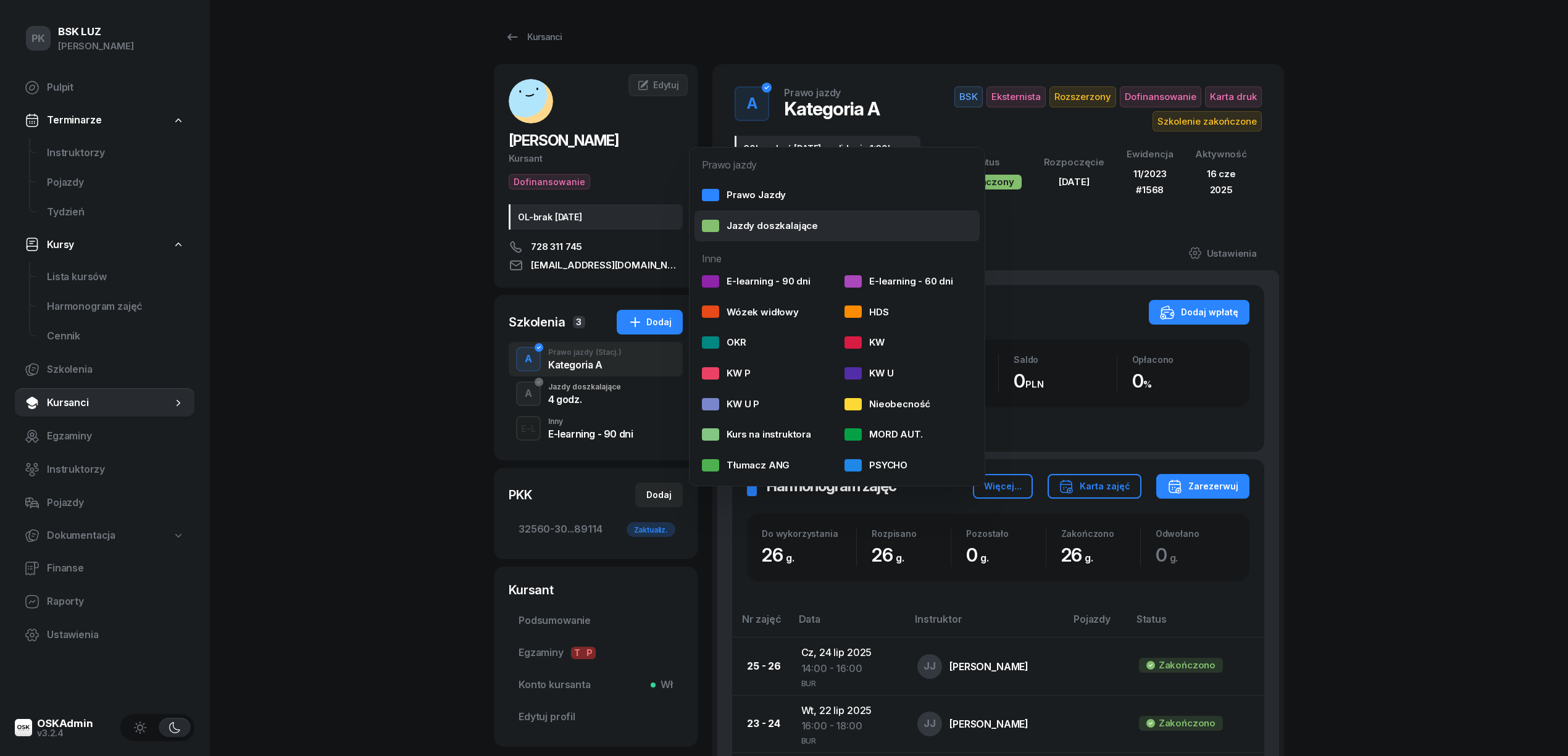
click at [779, 227] on div "Jazdy doszkalające" at bounding box center [760, 226] width 116 height 16
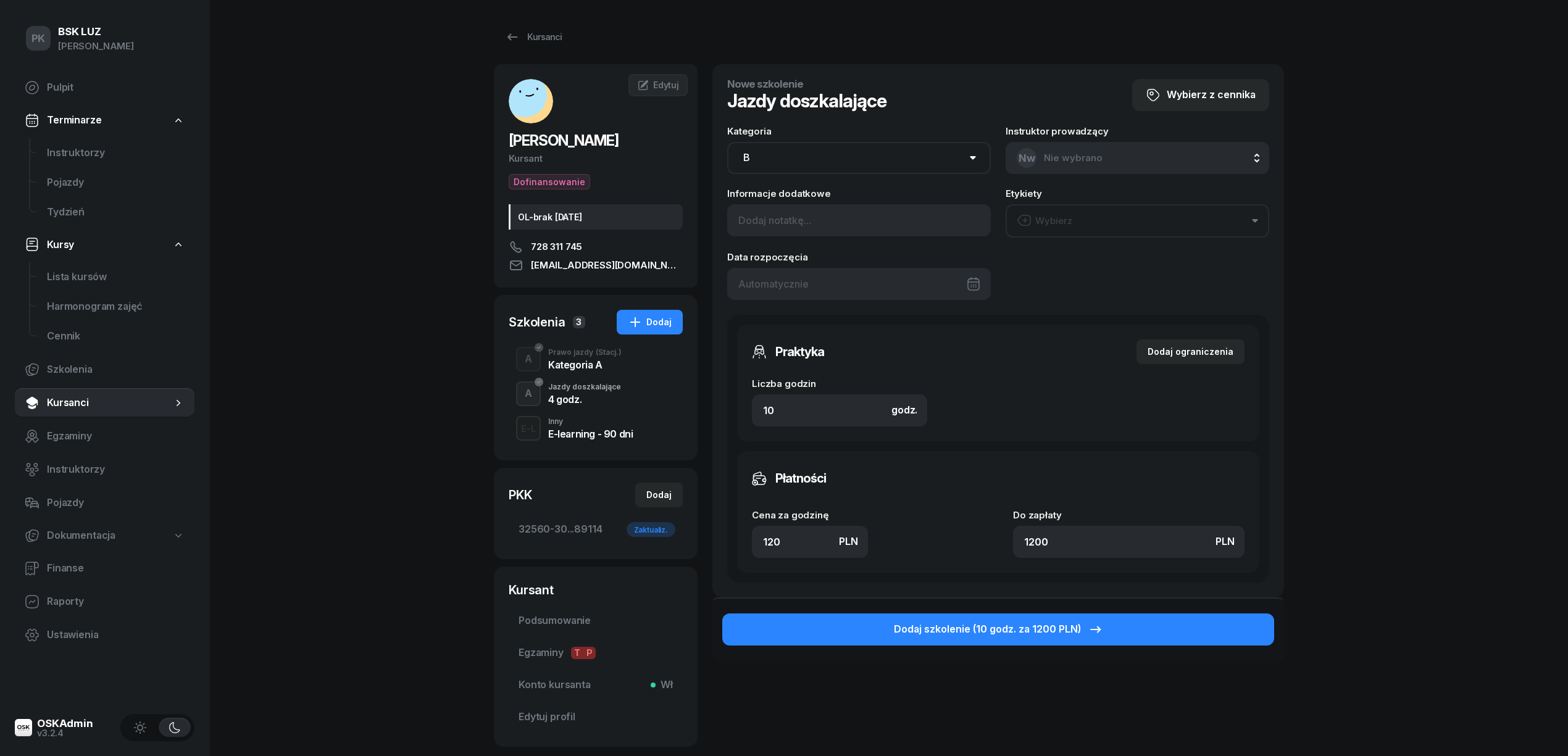
click at [817, 154] on select "AM A1 A2 A B1 B B+E C1 C1+E C C+E D1 D1+E D D+E T Tram C+CE C+D" at bounding box center [858, 158] width 263 height 32
select select "A"
click at [727, 142] on select "AM A1 A2 A B1 B B+E C1 C1+E C C+E D1 D1+E D D+E T Tram C+CE C+D" at bounding box center [858, 158] width 263 height 32
drag, startPoint x: 731, startPoint y: 402, endPoint x: 704, endPoint y: 402, distance: 27.0
click at [704, 402] on div "[PERSON_NAME] Dofinansowanie OL-brak [DATE] 728 311 745 [EMAIL_ADDRESS][DOMAIN_…" at bounding box center [888, 405] width 790 height 682
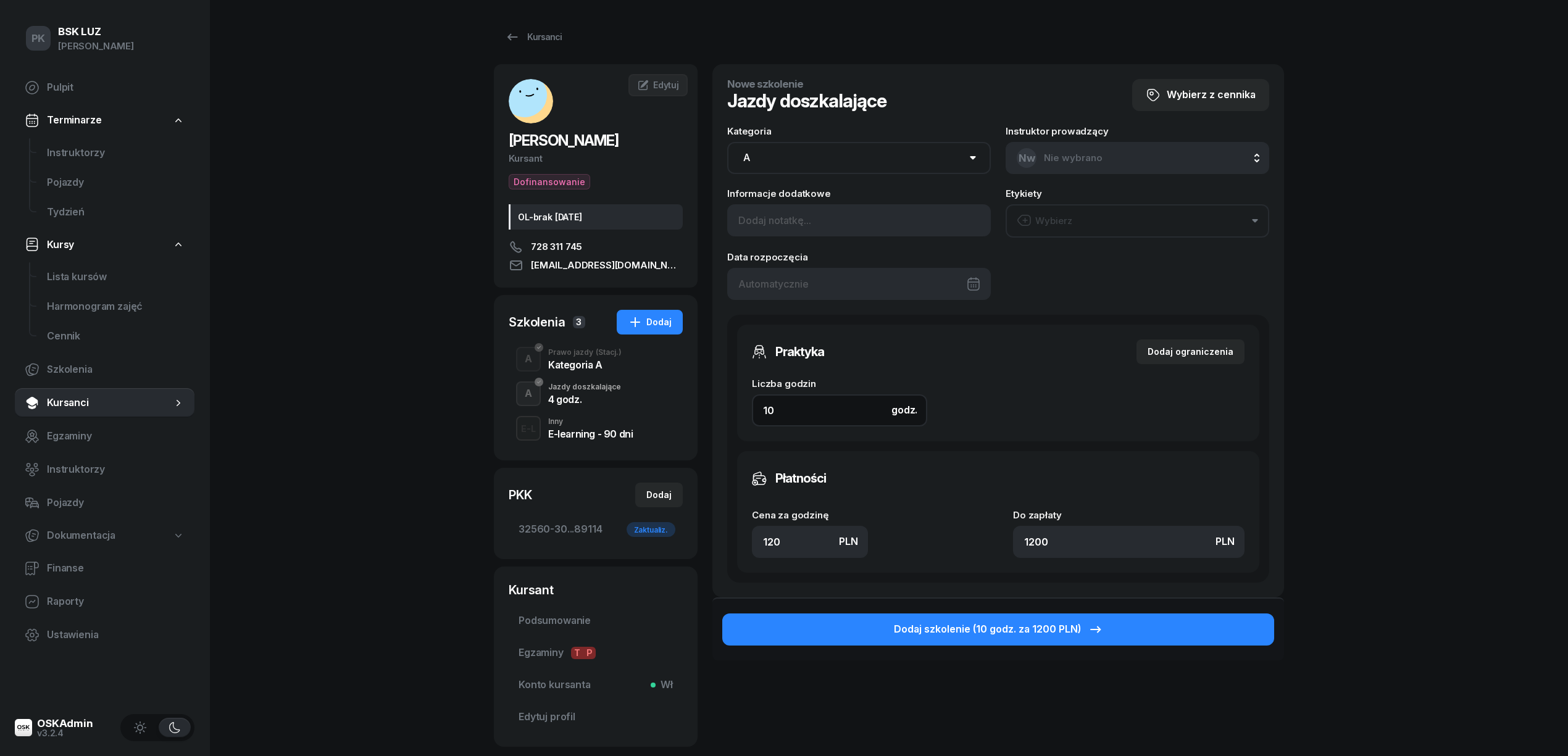
type input "2"
type input "240"
type input "2"
drag, startPoint x: 749, startPoint y: 538, endPoint x: 732, endPoint y: 538, distance: 17.0
click at [732, 538] on div "Praktyka Dodaj ograniczenia Liczba godzin godz. 2 Ograniczenia zajęć praktyczny…" at bounding box center [998, 448] width 542 height 268
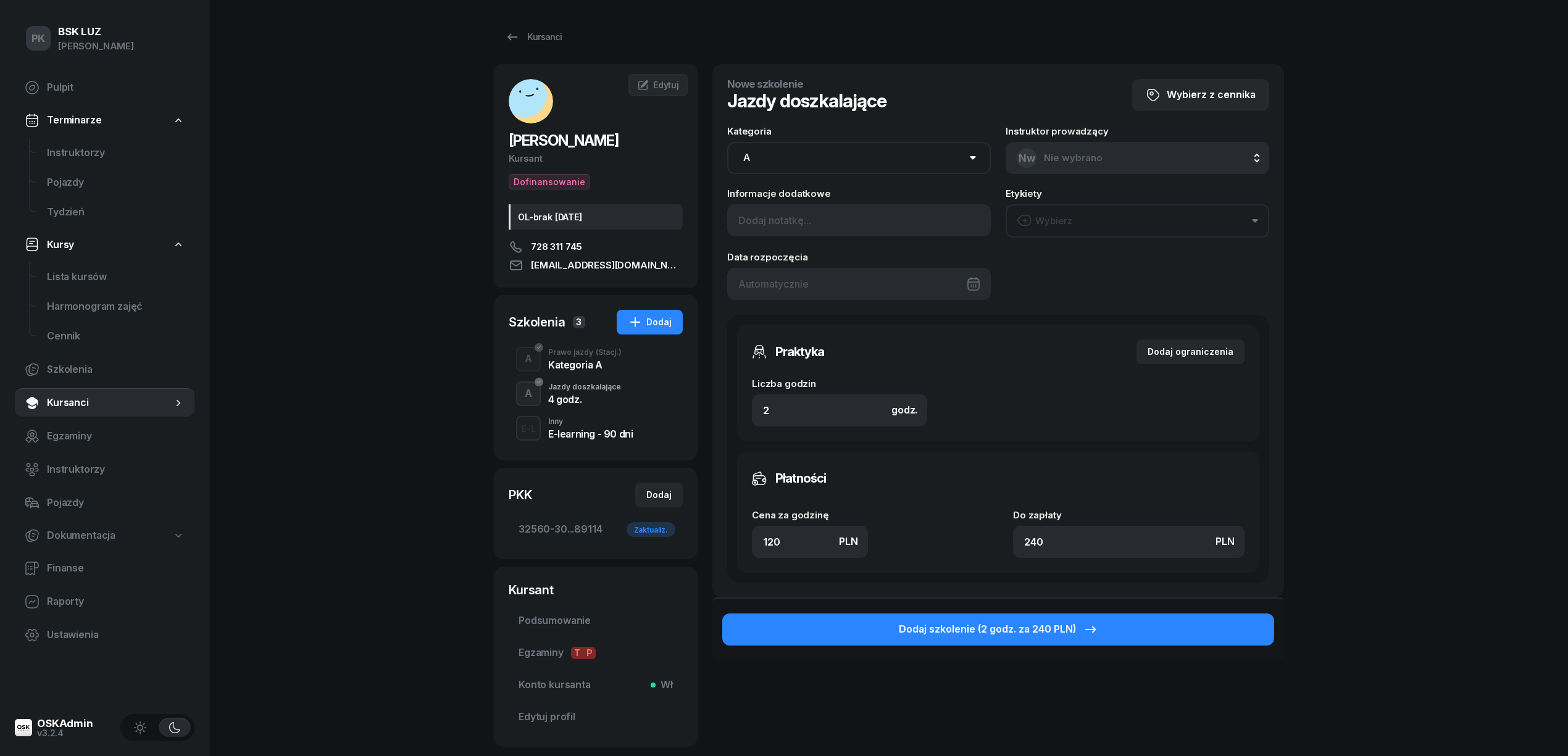
type input "1"
type input "2"
type input "10"
type input "20"
type input "1"
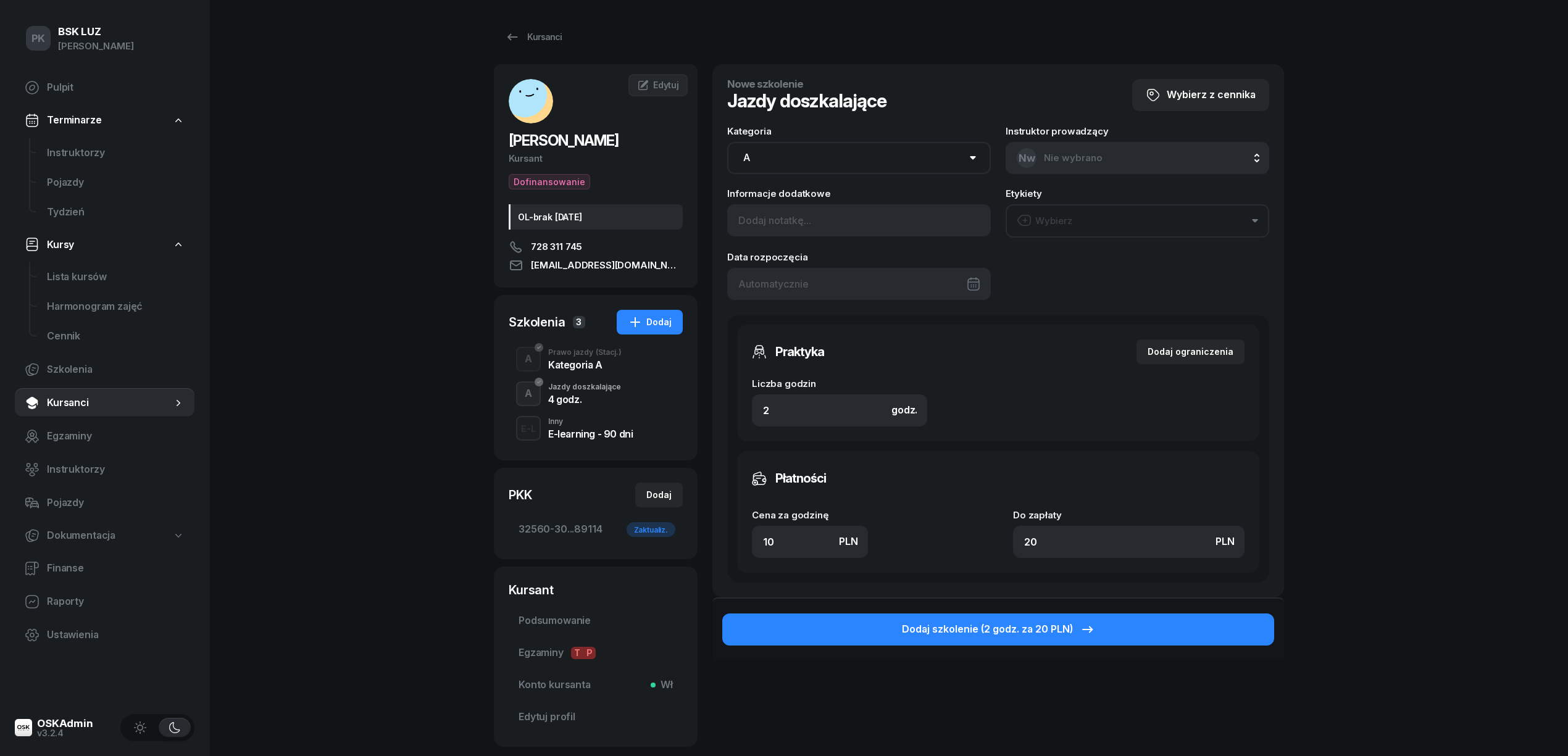
type input "2"
type input "14"
type input "28"
type input "140"
type input "280"
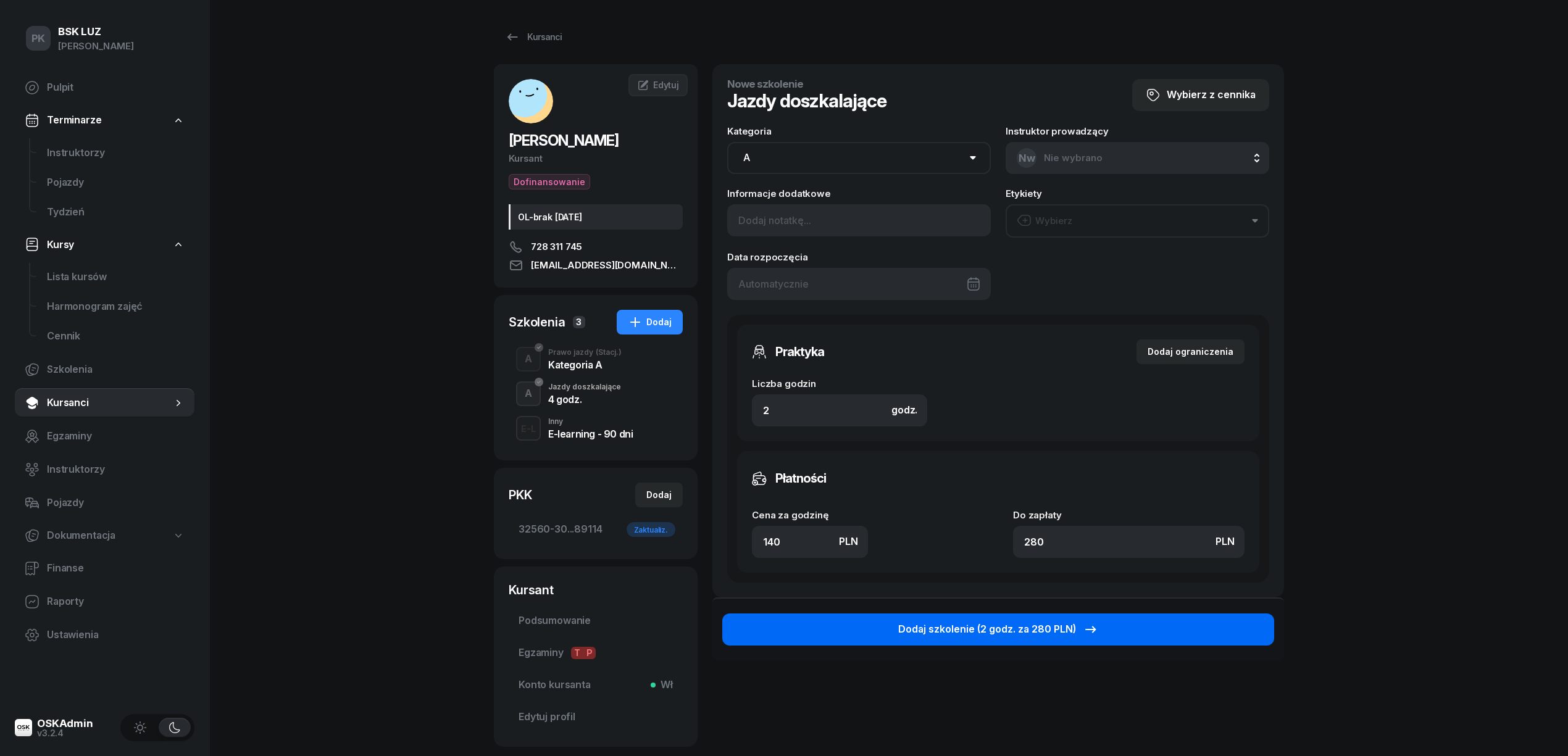
type input "140"
click at [979, 627] on div "Dodaj szkolenie (2 godz. za 280 PLN)" at bounding box center [998, 629] width 200 height 16
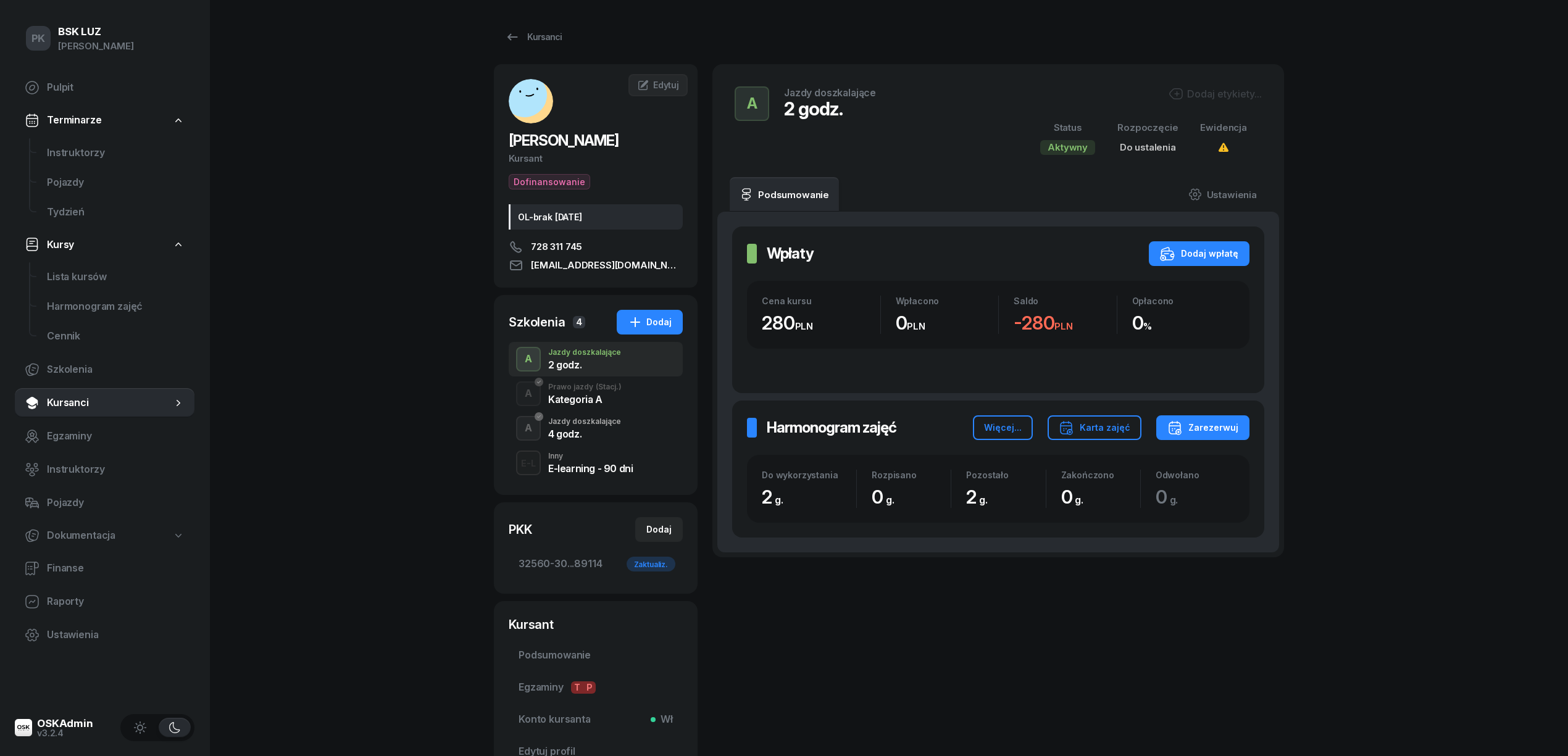
click at [1220, 90] on div "Dodaj etykiety..." at bounding box center [1215, 93] width 93 height 15
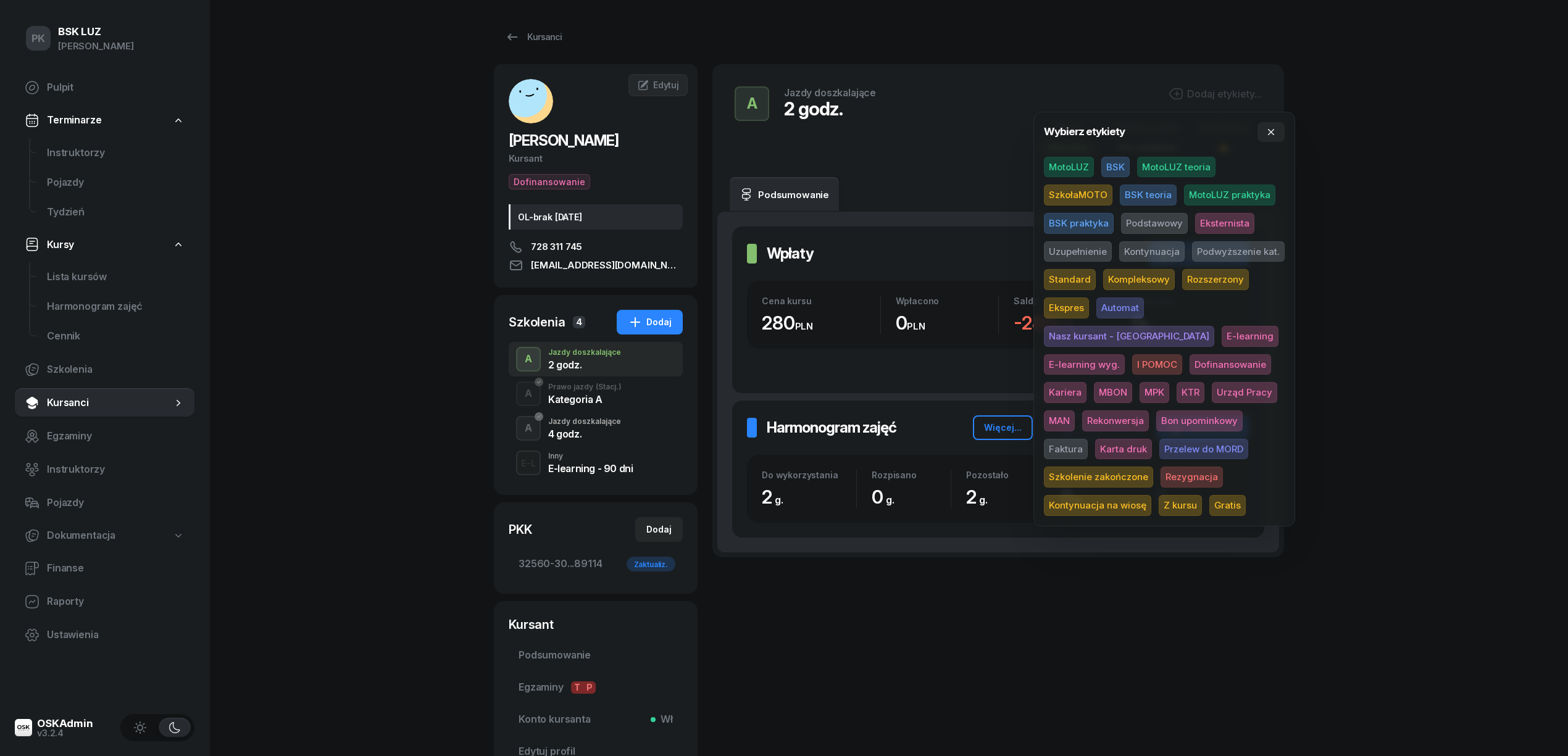
click at [1079, 197] on span "SzkołaMOTO" at bounding box center [1078, 195] width 68 height 21
click at [1093, 248] on span "Uzupełnienie" at bounding box center [1077, 253] width 68 height 21
click at [1347, 235] on div "PK BSK LUZ Piotr Klimek Pulpit Terminarze Instruktorzy Pojazdy Tydzień Kursy Li…" at bounding box center [784, 432] width 1568 height 865
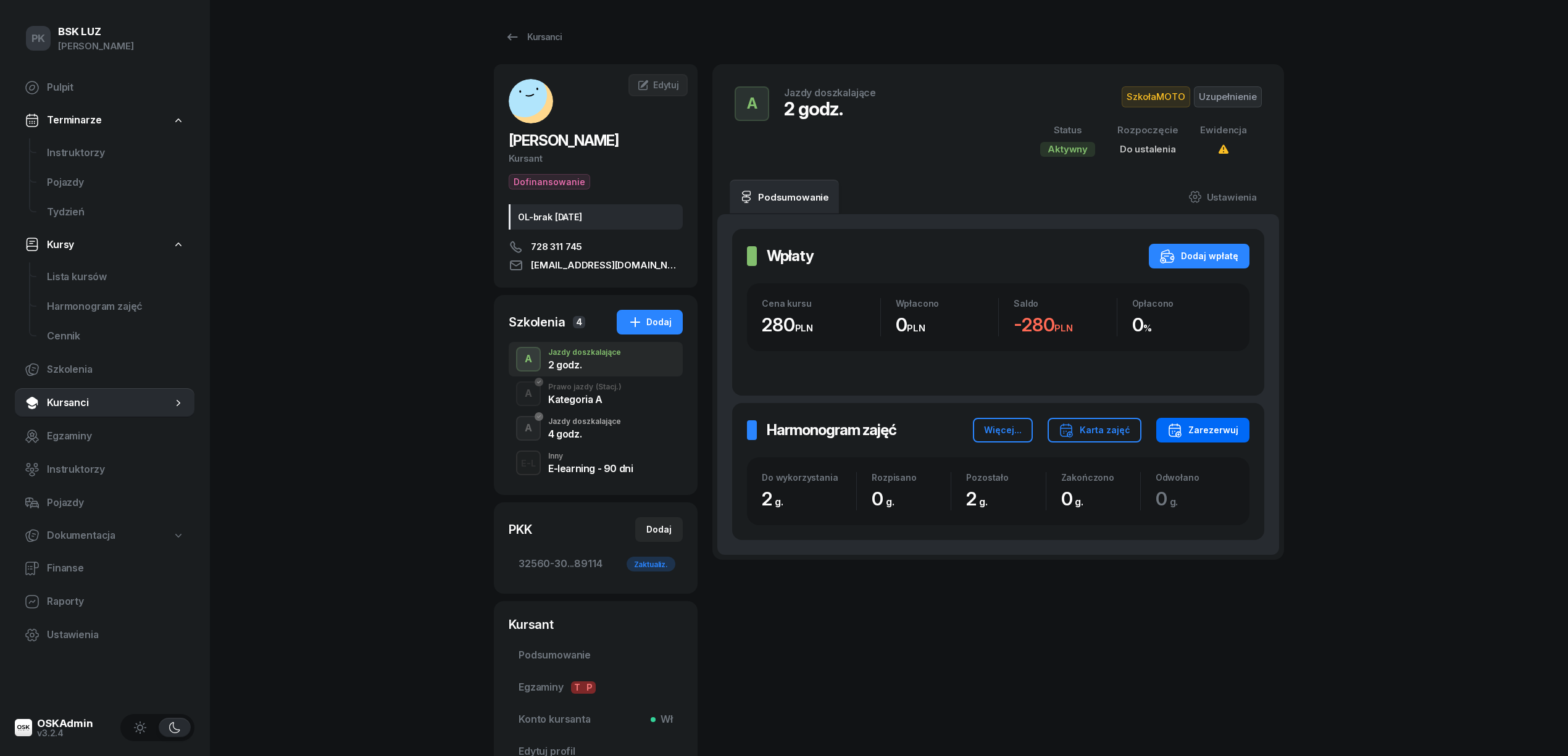
click at [1208, 435] on div "Zarezerwuj" at bounding box center [1202, 429] width 71 height 15
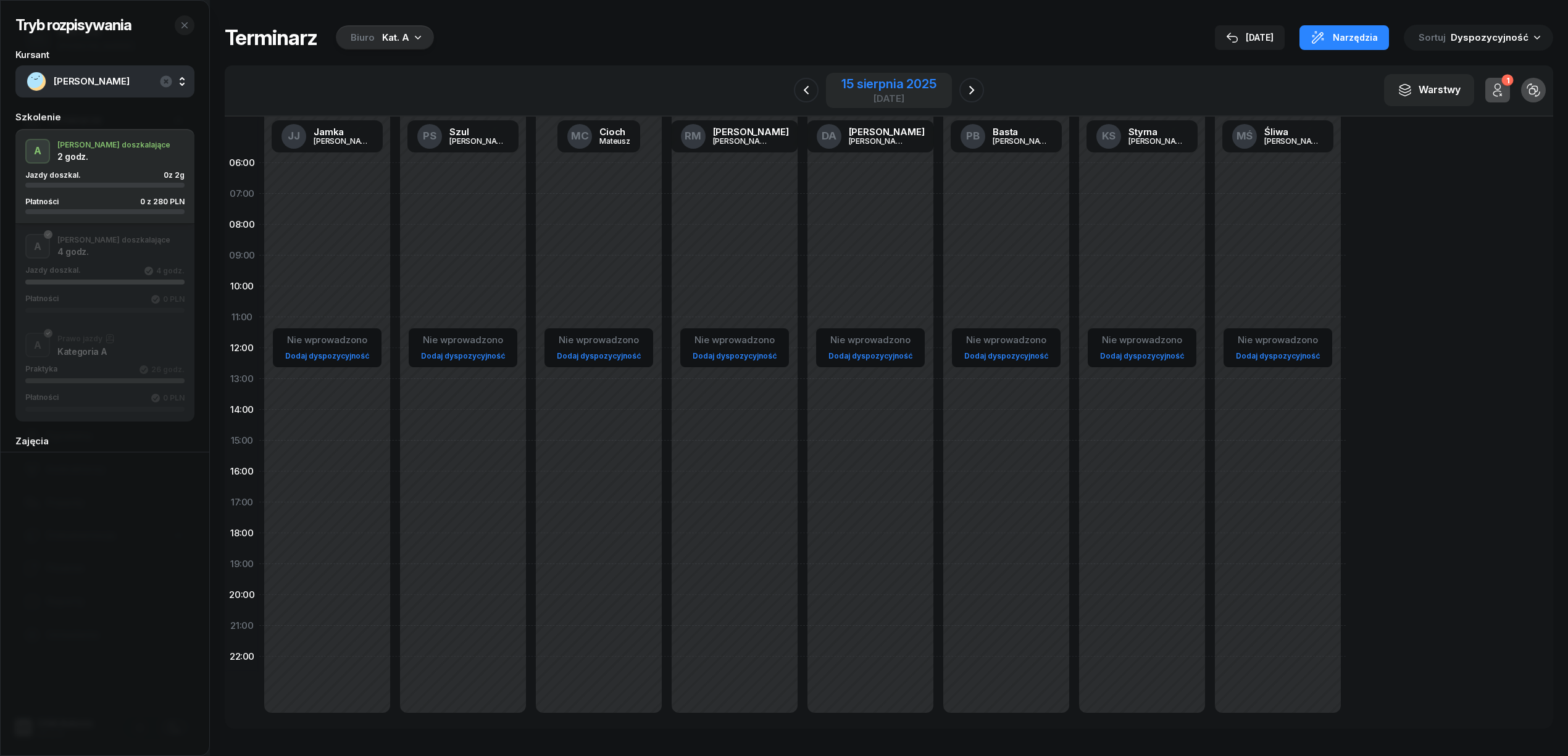
click at [877, 85] on div "15 sierpnia 2025" at bounding box center [888, 84] width 95 height 12
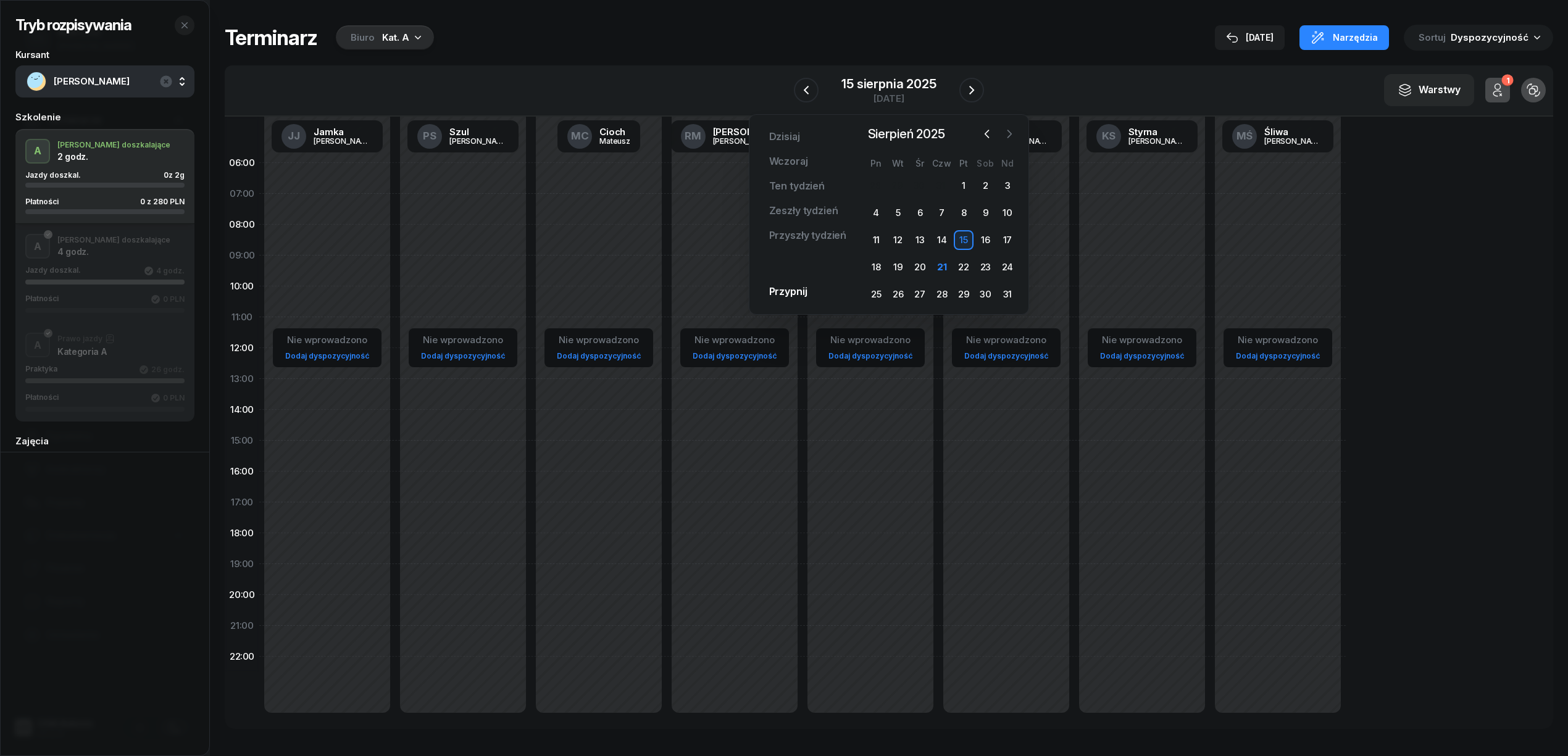
click at [1000, 134] on button "button" at bounding box center [1010, 134] width 19 height 19
click at [879, 211] on div "8" at bounding box center [875, 212] width 19 height 19
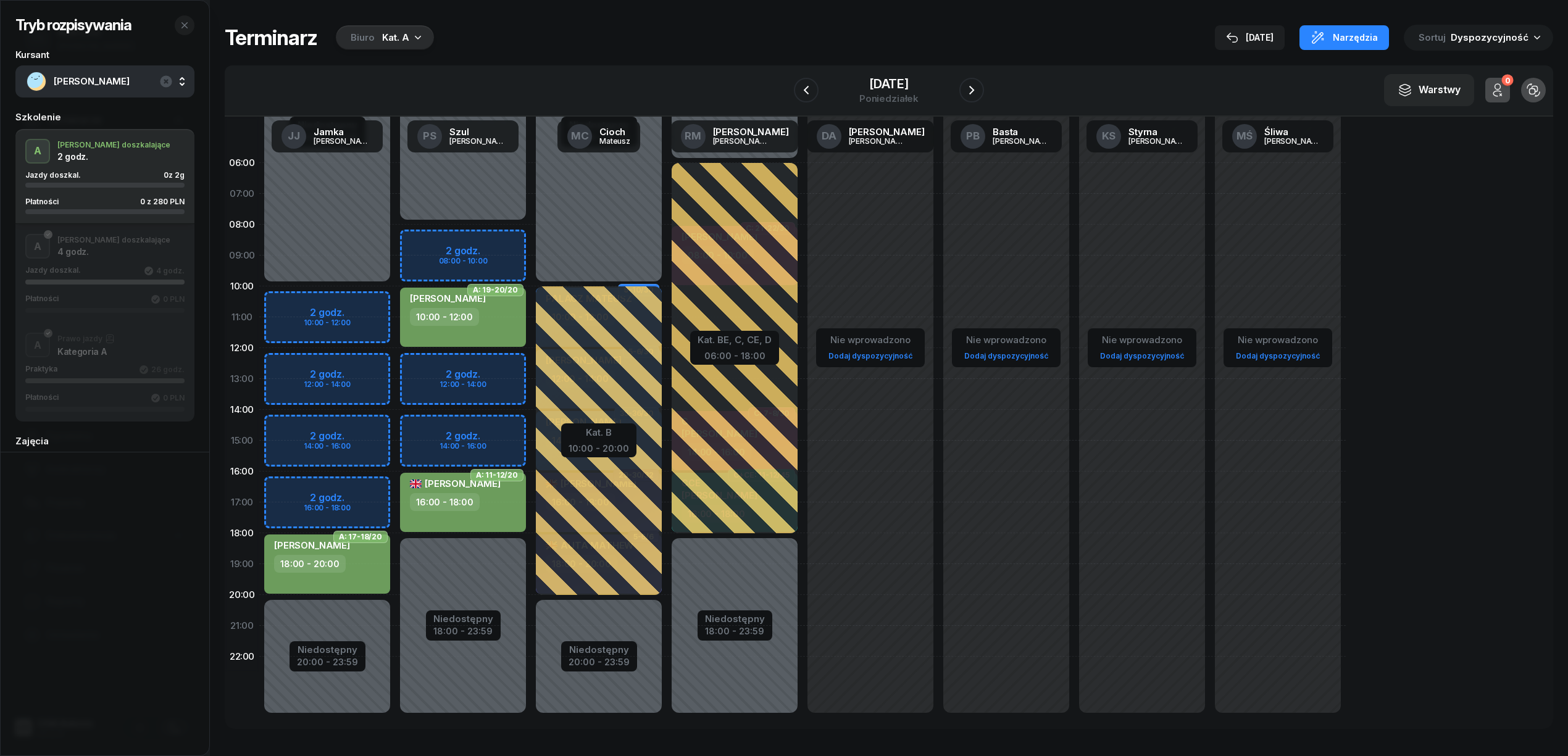
click at [395, 360] on div "Niedostępny 00:00 - 10:00 Niedostępny 20:00 - 23:59 2 godz. 10:00 - 12:00 2 god…" at bounding box center [463, 440] width 136 height 586
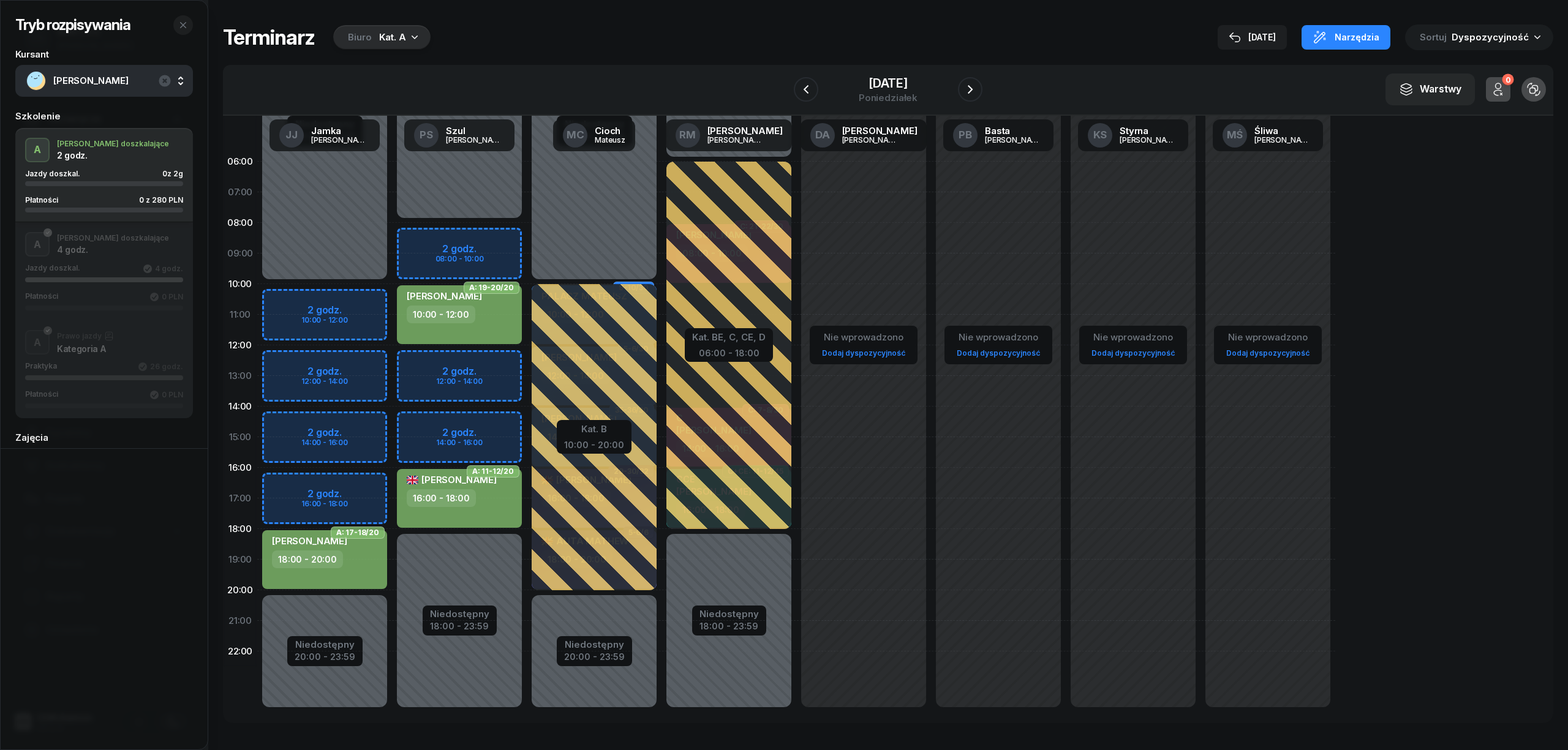
select select "12"
select select "14"
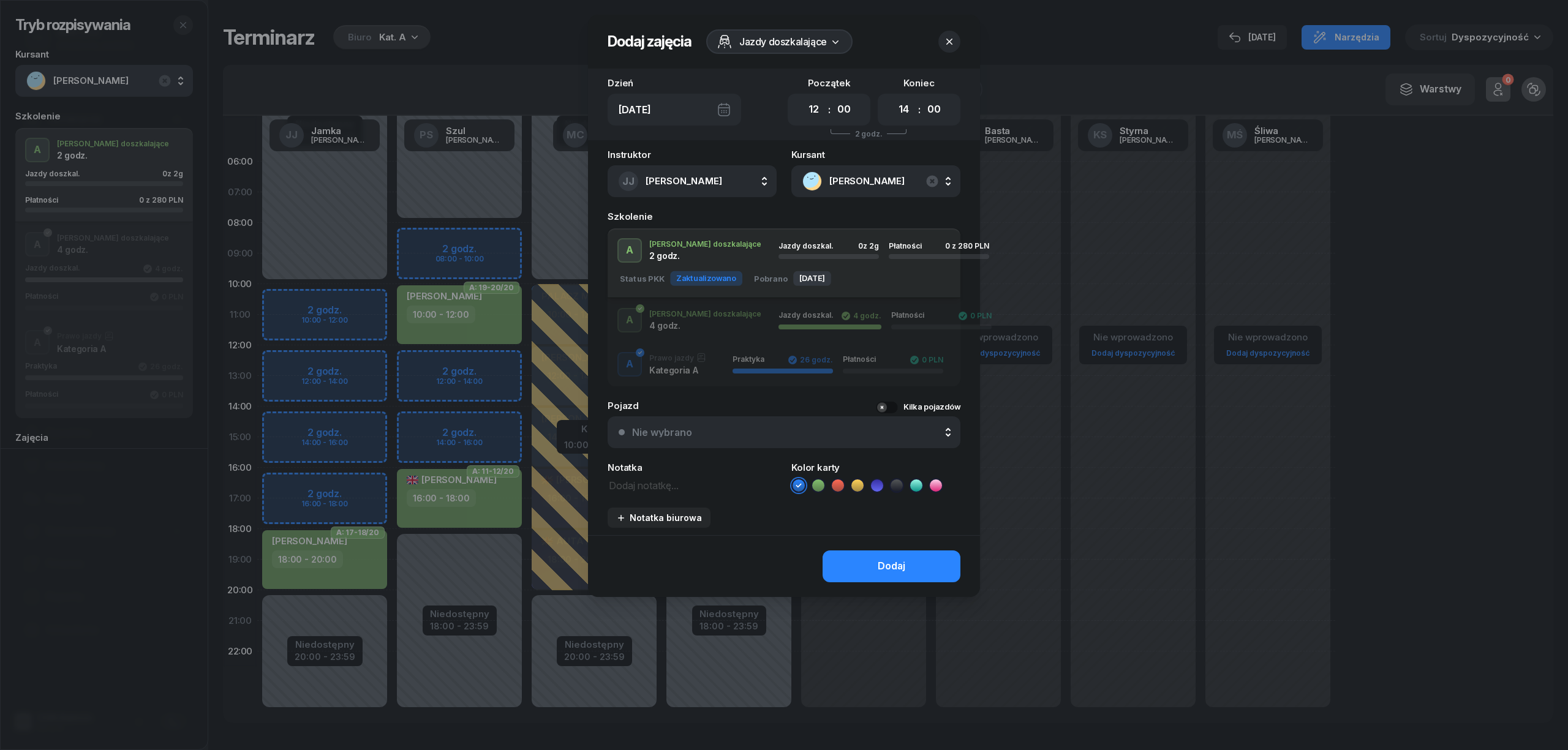
click at [812, 480] on icon at bounding box center [818, 485] width 12 height 12
click at [654, 483] on textarea at bounding box center [691, 484] width 169 height 16
click at [846, 566] on button "Dodaj" at bounding box center [891, 566] width 138 height 32
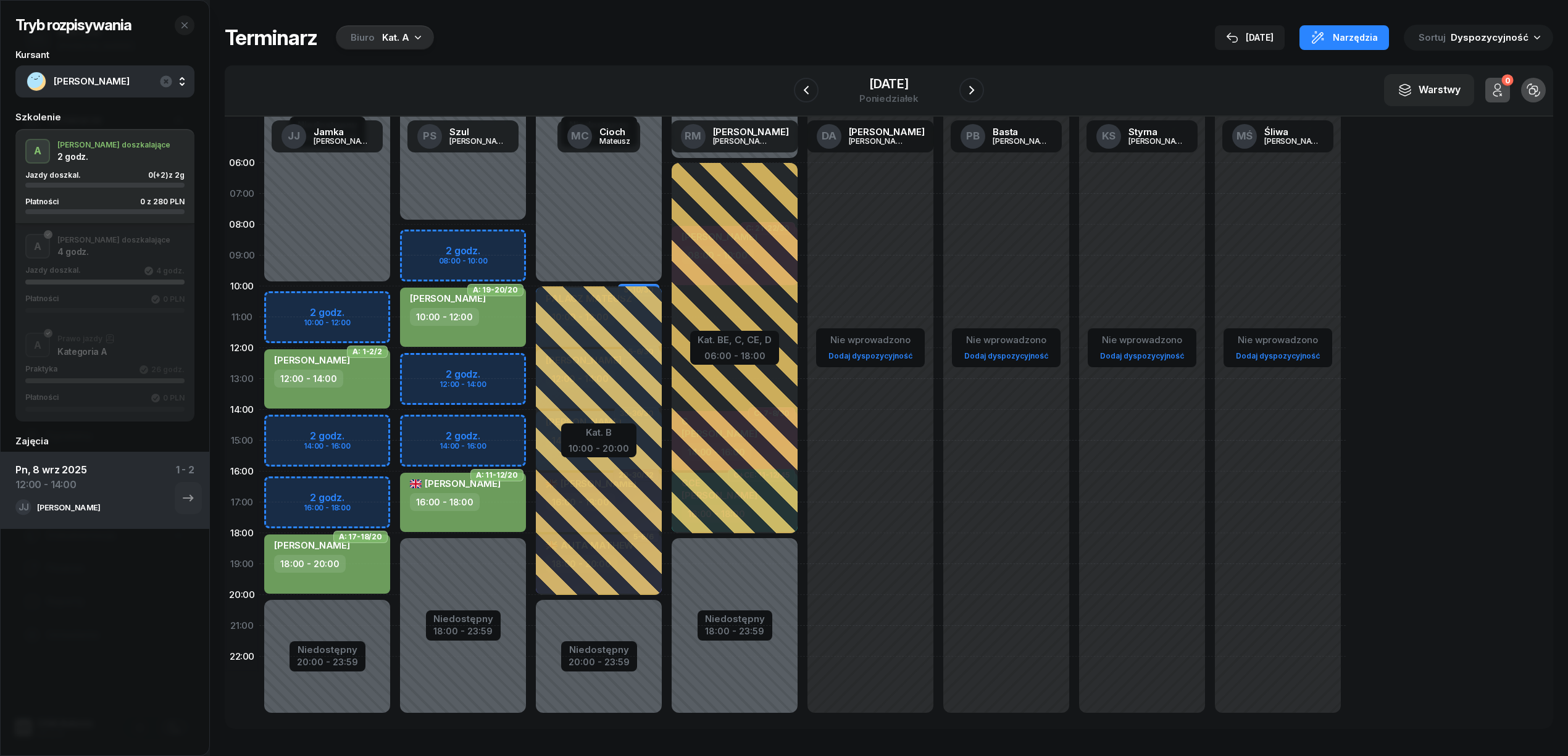
click at [349, 374] on div "12:00 - 14:00" at bounding box center [329, 378] width 109 height 18
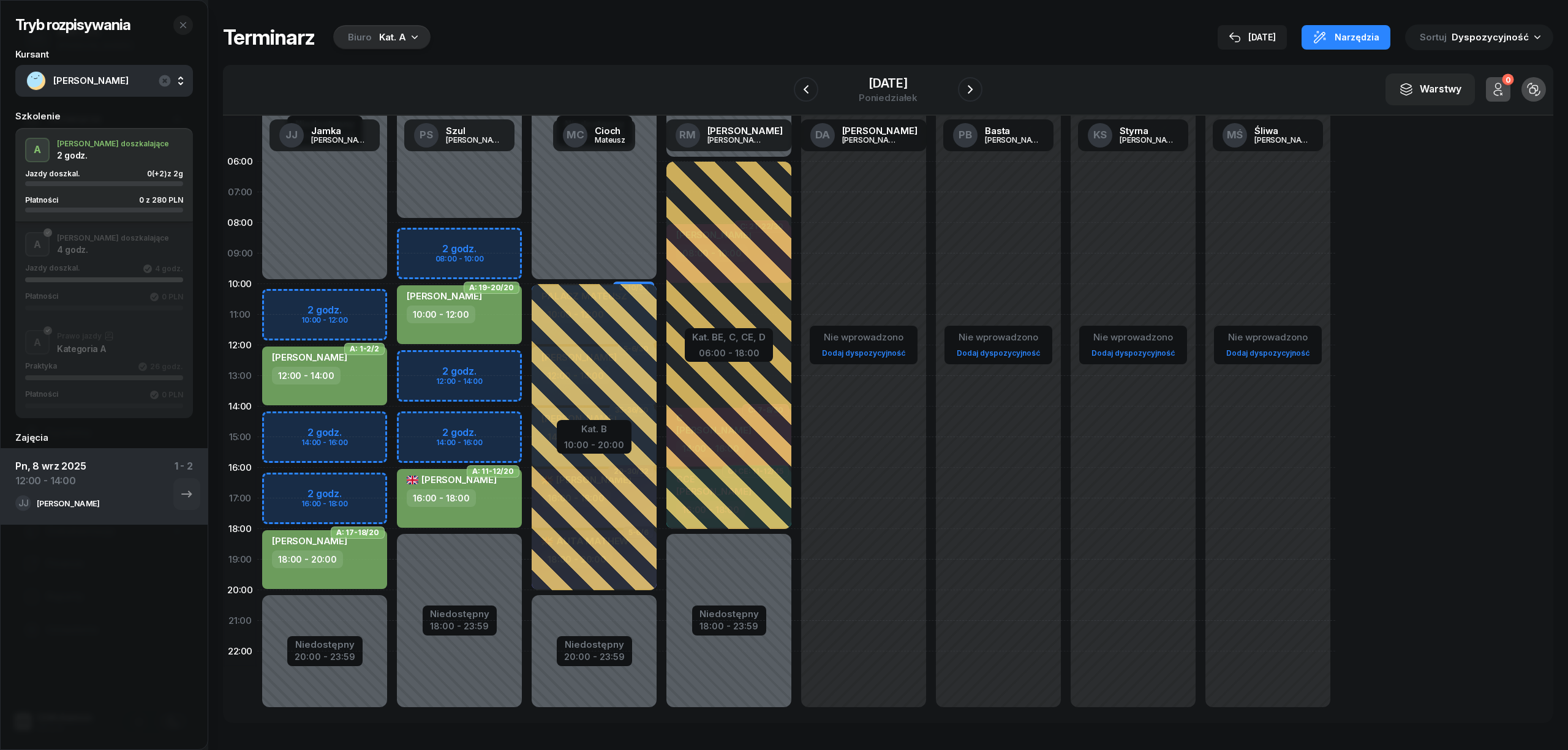
select select "12"
select select "14"
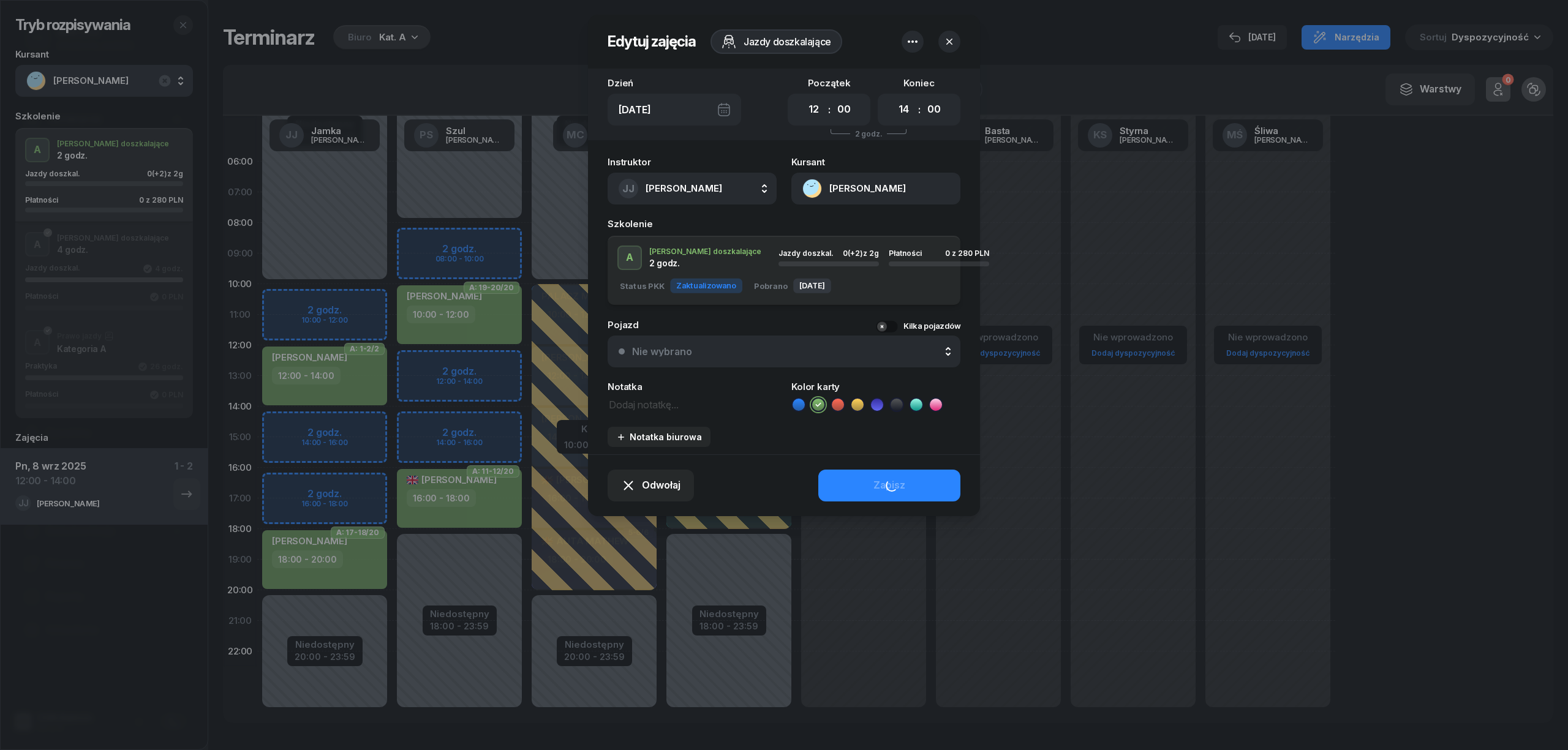
click at [655, 403] on textarea at bounding box center [691, 403] width 169 height 16
type textarea "n"
type textarea "NR SzkołaMOTO"
click at [846, 480] on button "Zapisz" at bounding box center [889, 485] width 142 height 32
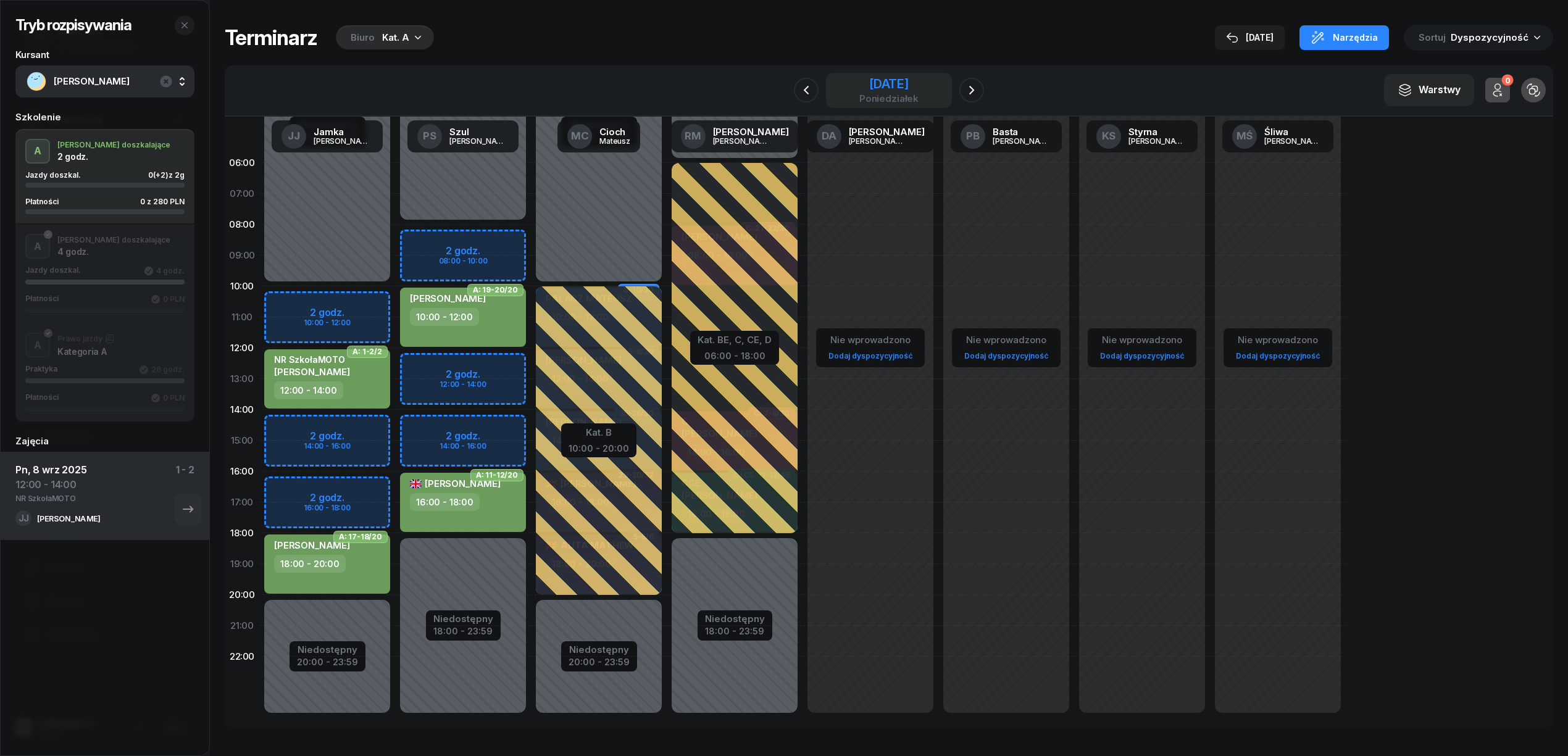
click at [905, 79] on div "8 września 2025" at bounding box center [888, 84] width 59 height 12
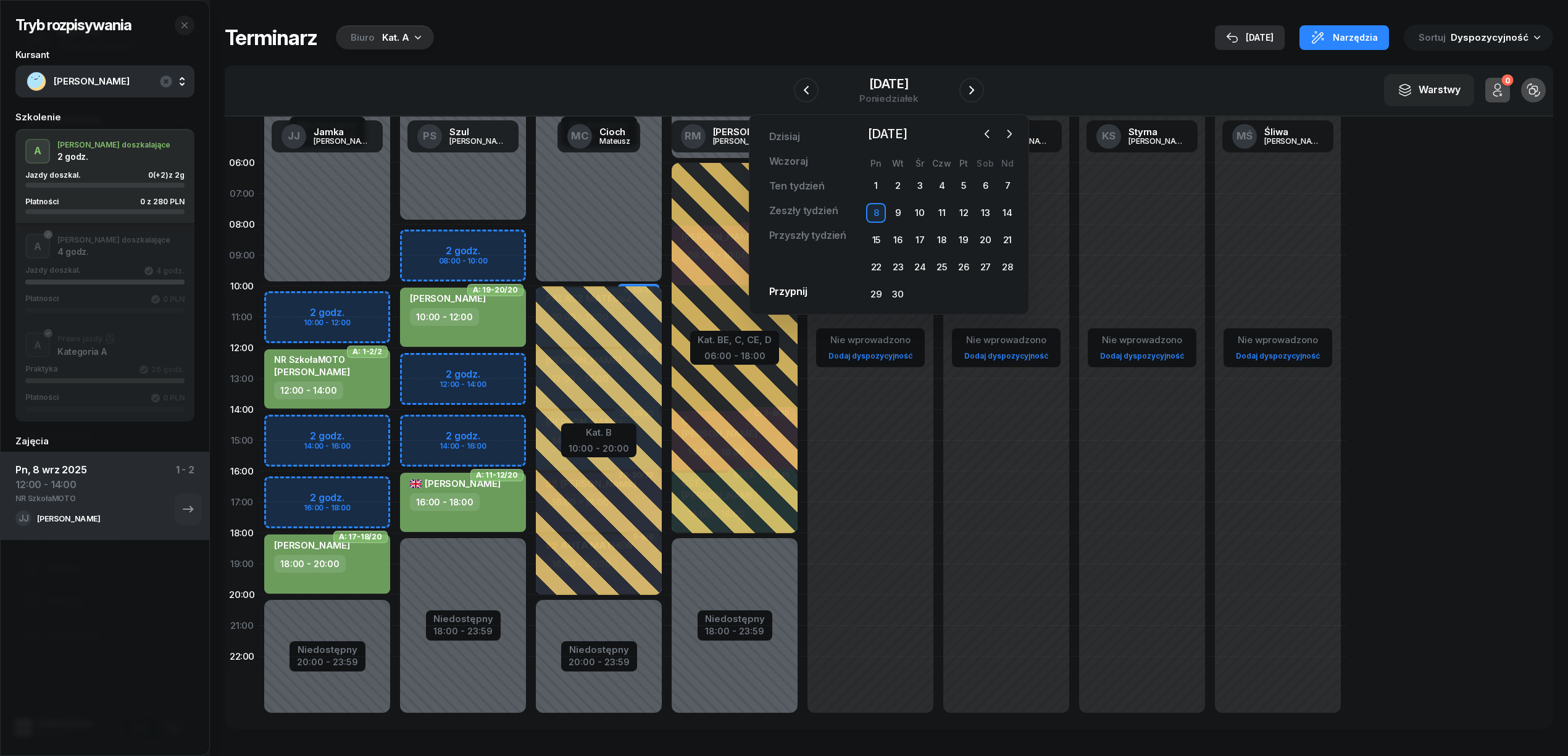
click at [1260, 35] on div "[DATE]" at bounding box center [1249, 37] width 47 height 15
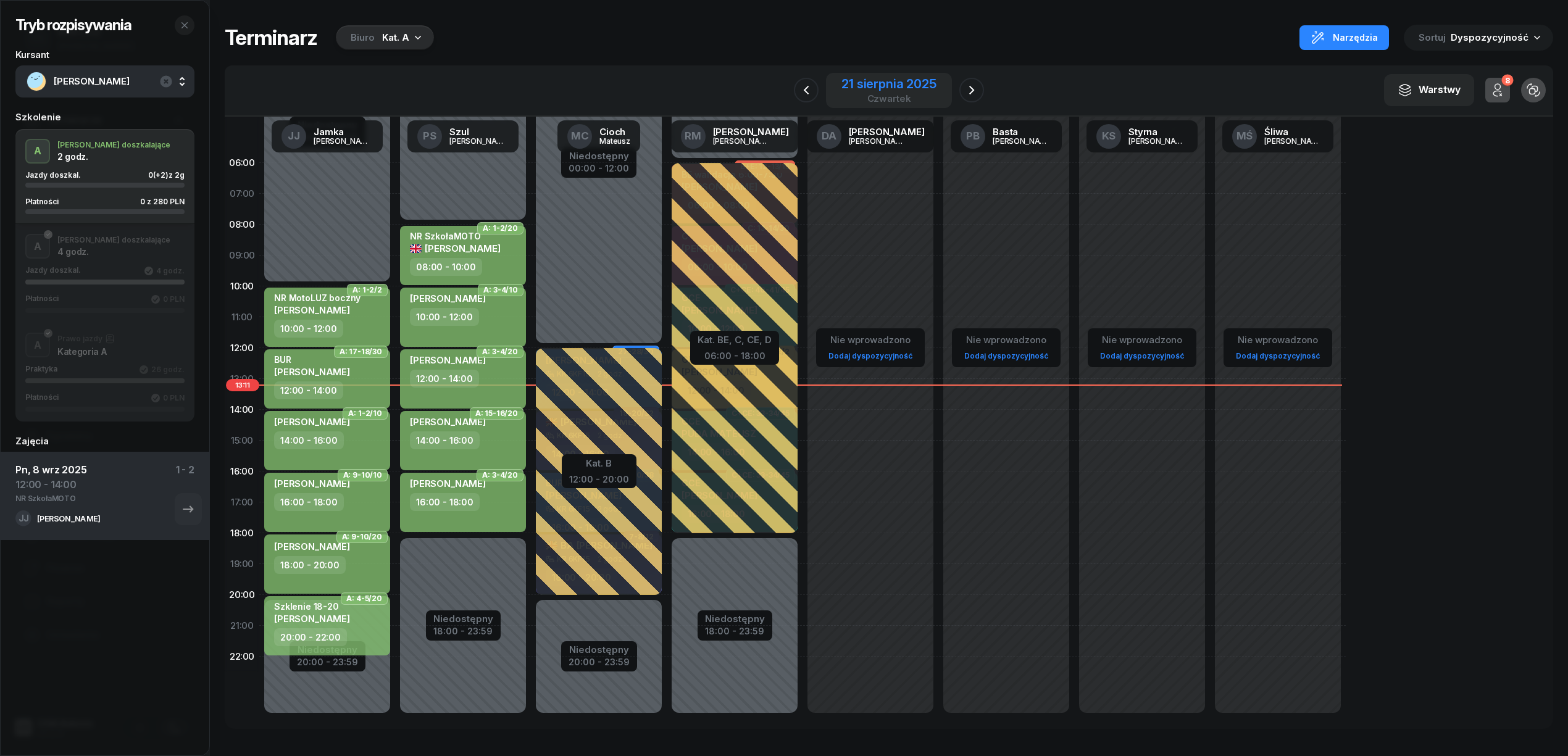
click at [902, 88] on div "21 sierpnia 2025" at bounding box center [888, 84] width 95 height 12
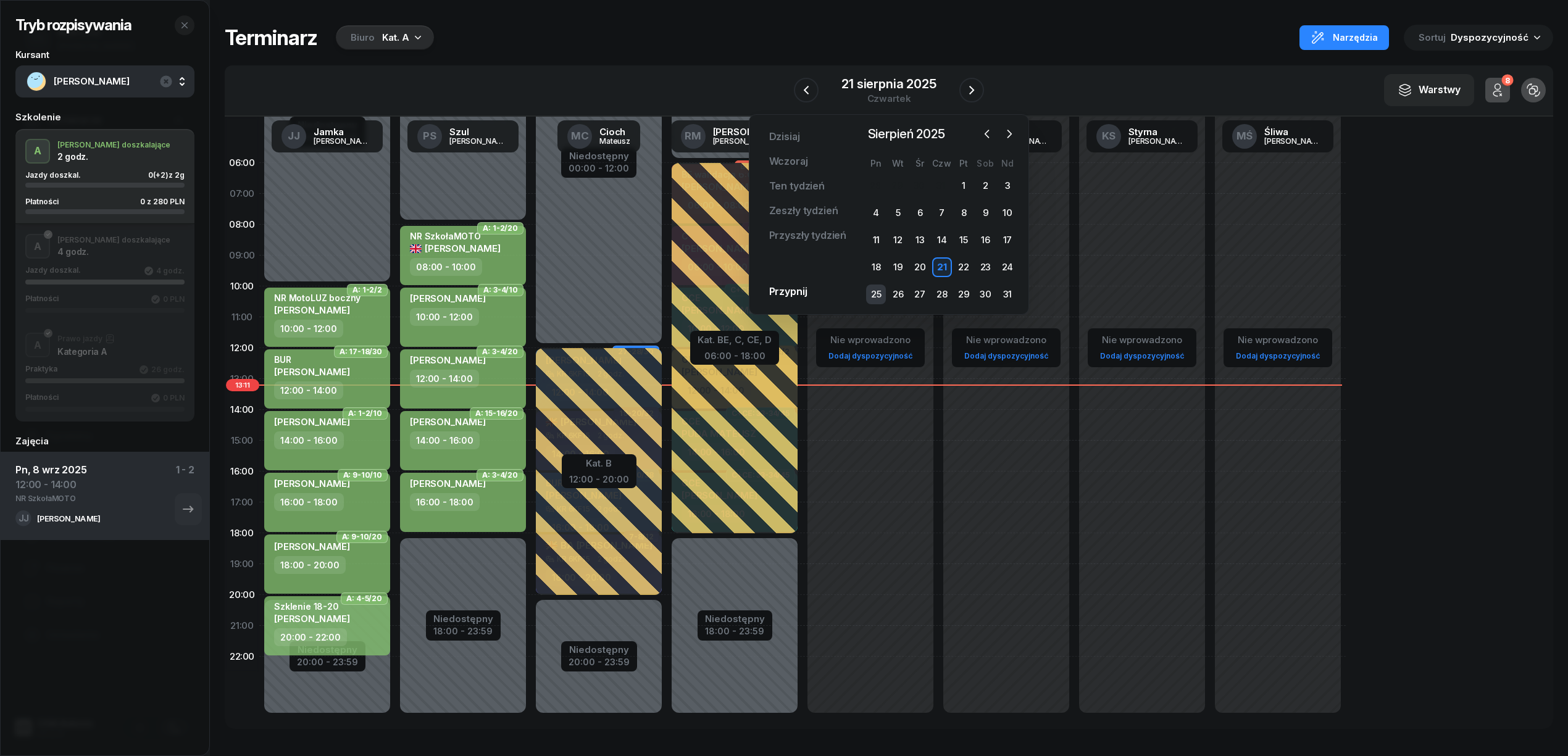
click at [875, 289] on div "25" at bounding box center [875, 293] width 19 height 19
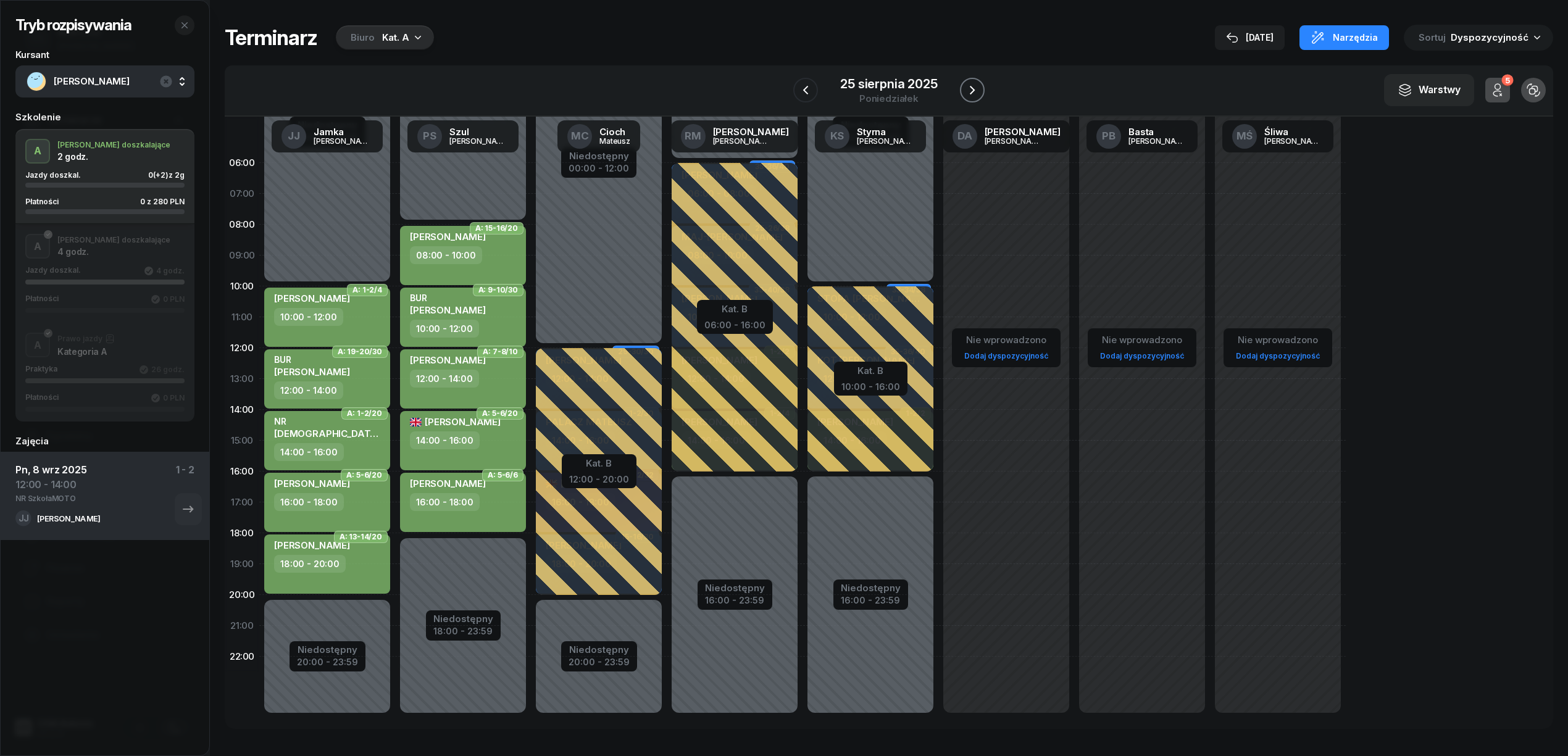
click at [961, 88] on button "button" at bounding box center [972, 90] width 25 height 25
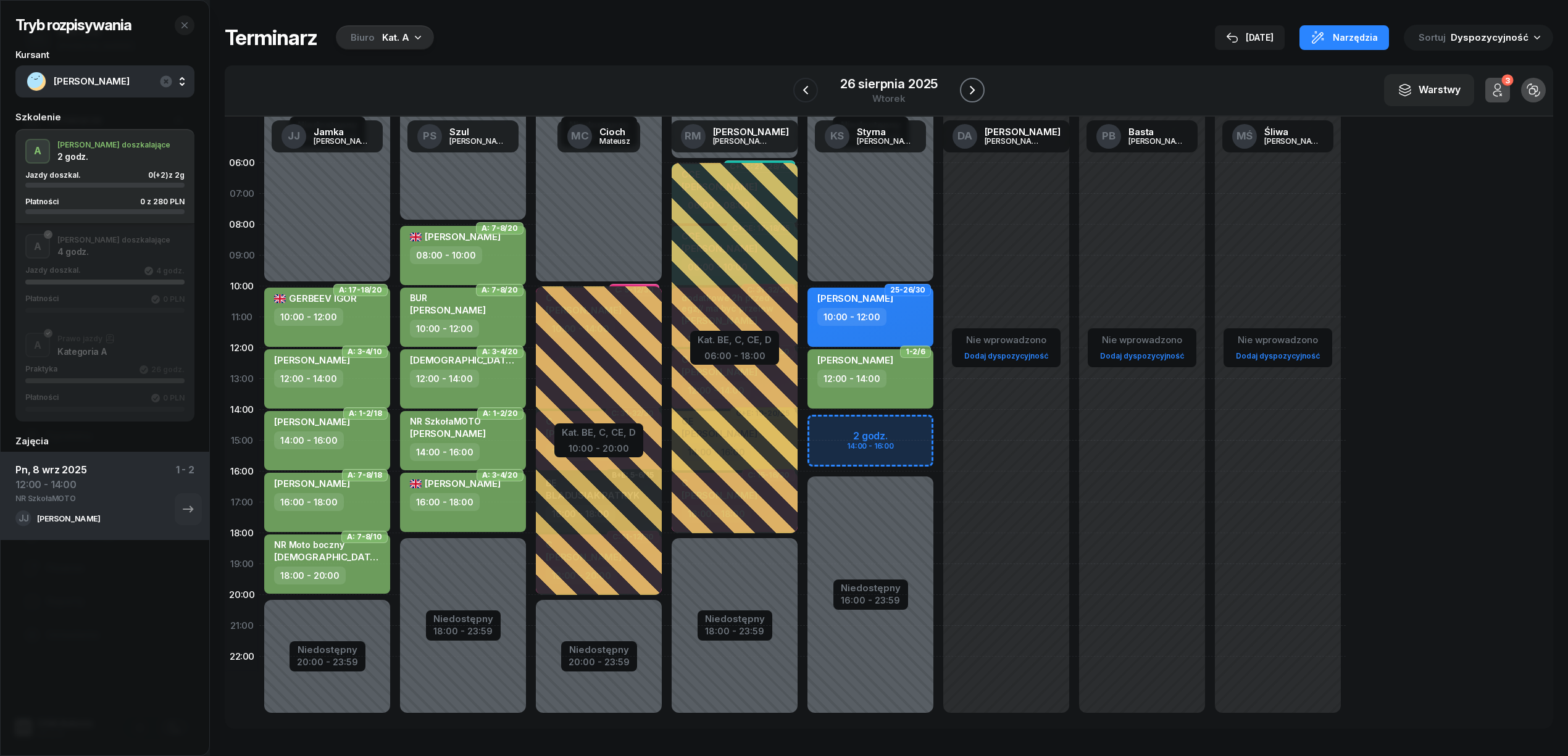
click at [972, 88] on icon "button" at bounding box center [972, 89] width 5 height 9
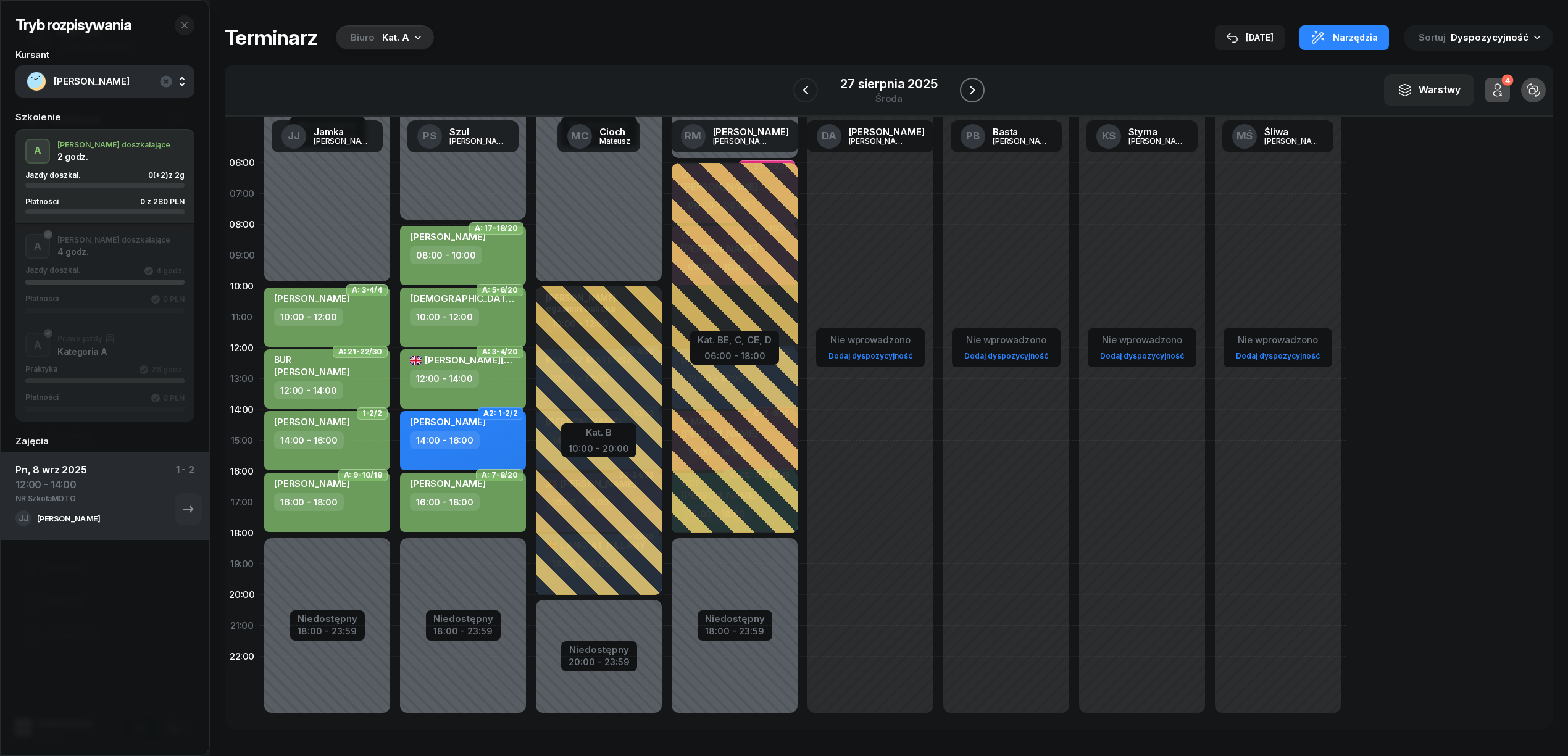
click at [972, 88] on icon "button" at bounding box center [972, 89] width 5 height 9
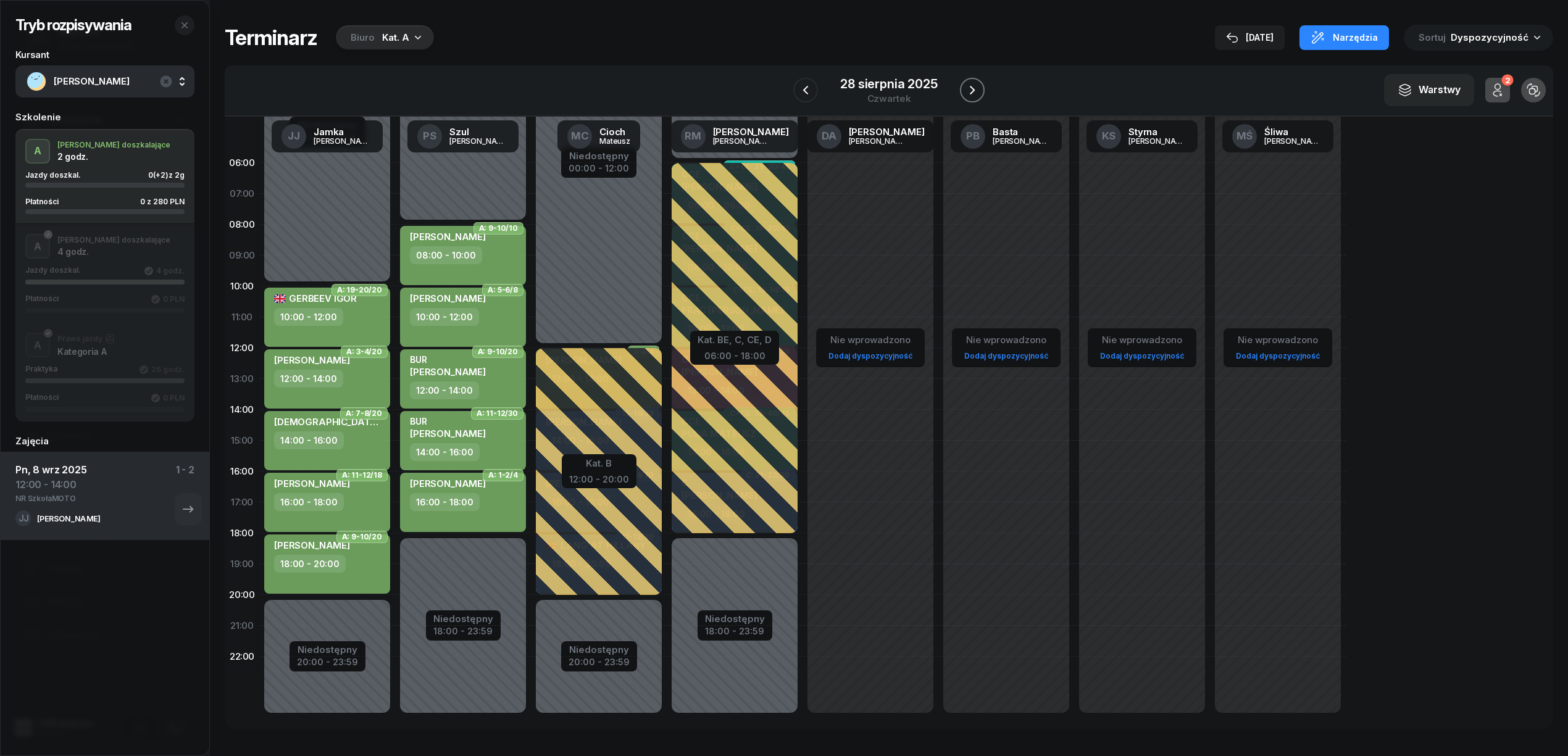
click at [972, 88] on icon "button" at bounding box center [972, 89] width 5 height 9
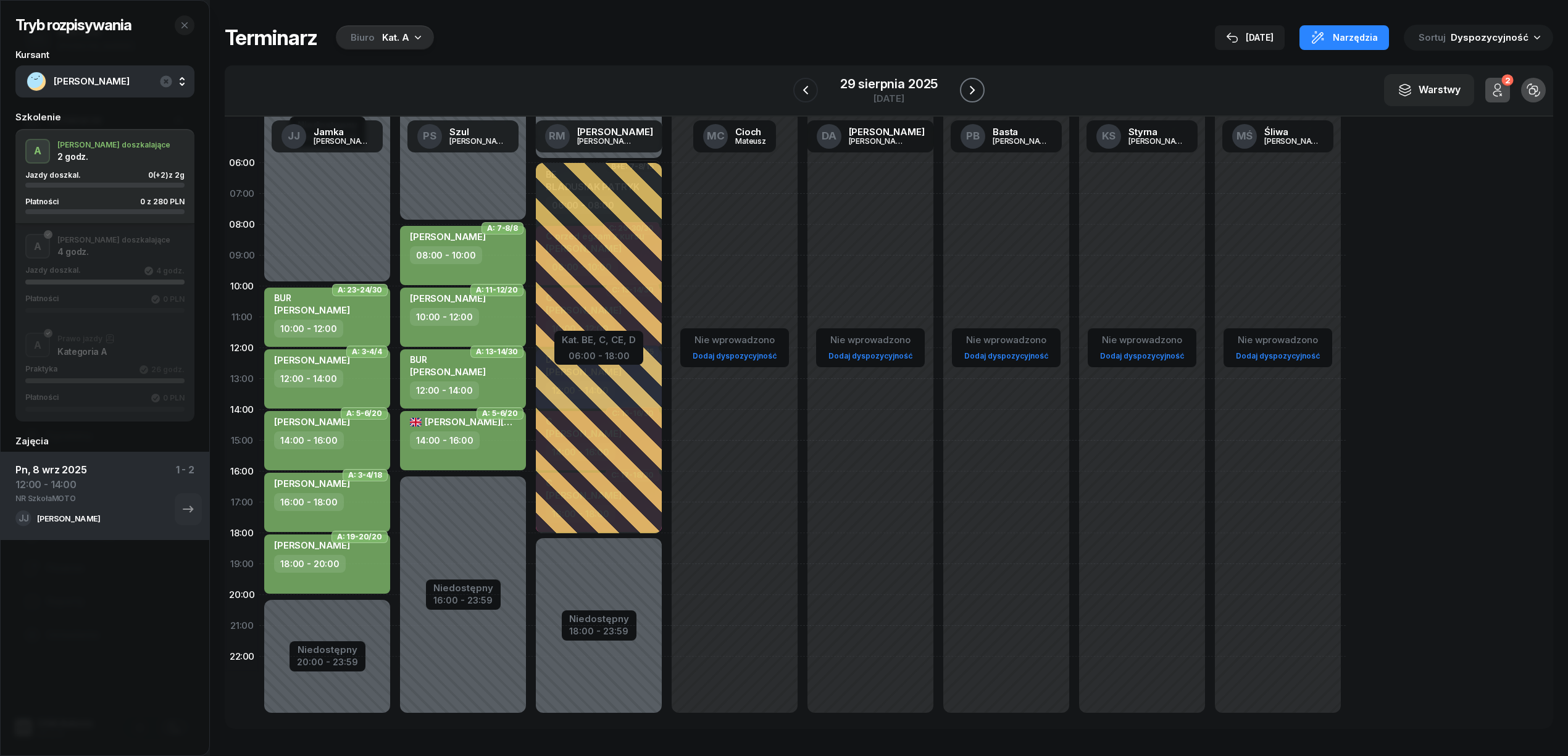
click at [972, 88] on icon "button" at bounding box center [972, 89] width 5 height 9
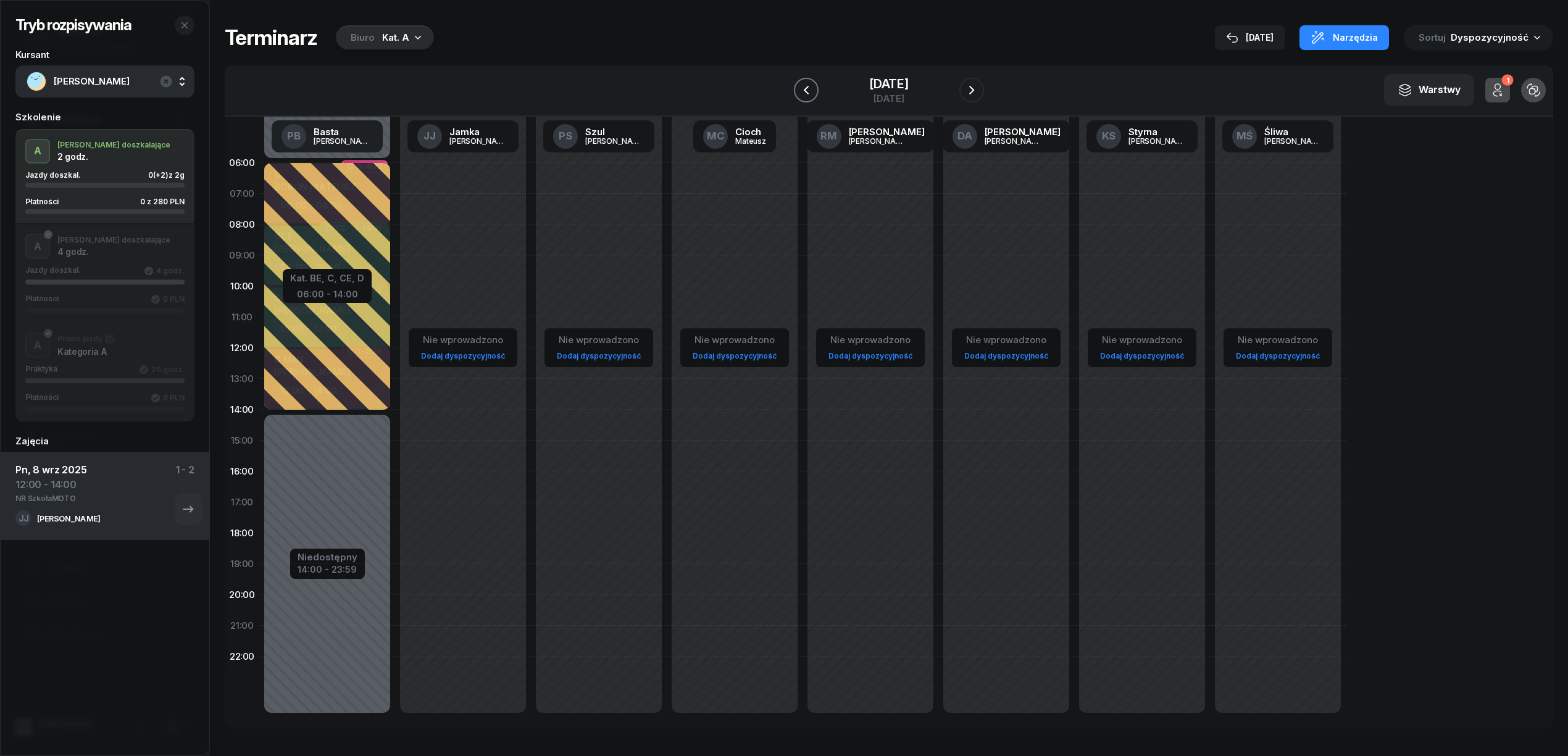
click at [808, 88] on icon "button" at bounding box center [805, 90] width 15 height 15
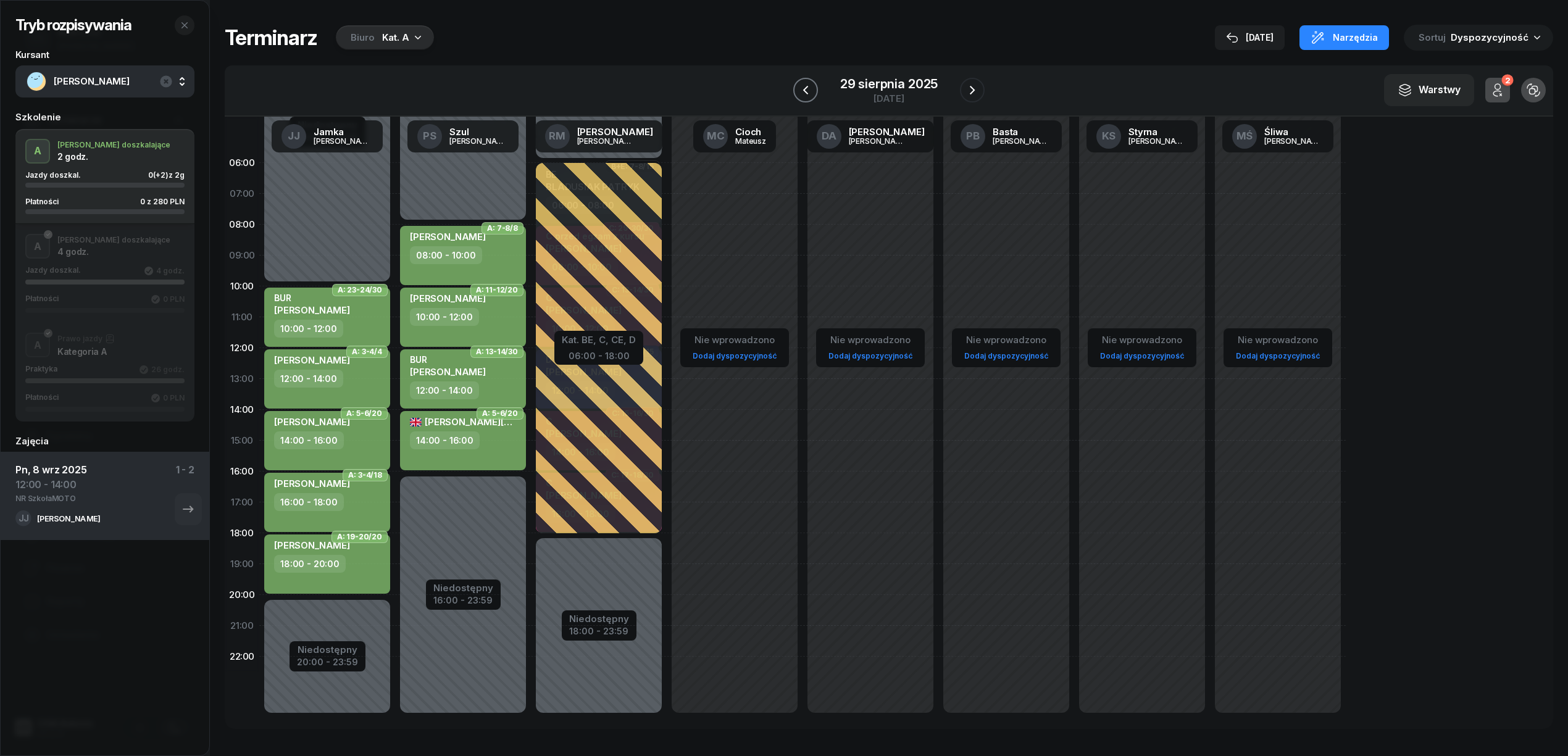
click at [808, 83] on icon "button" at bounding box center [805, 90] width 15 height 15
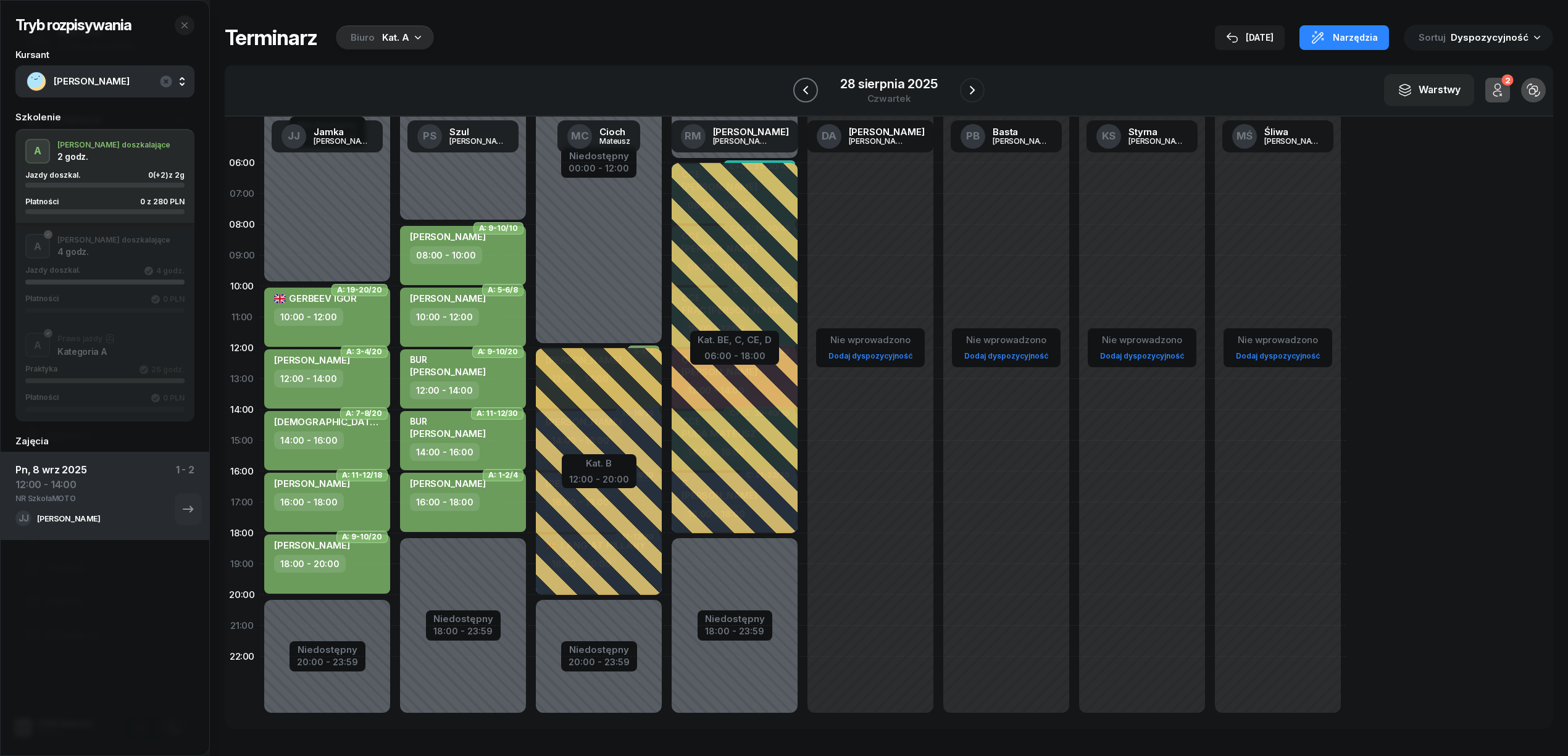
click at [808, 83] on icon "button" at bounding box center [805, 90] width 15 height 15
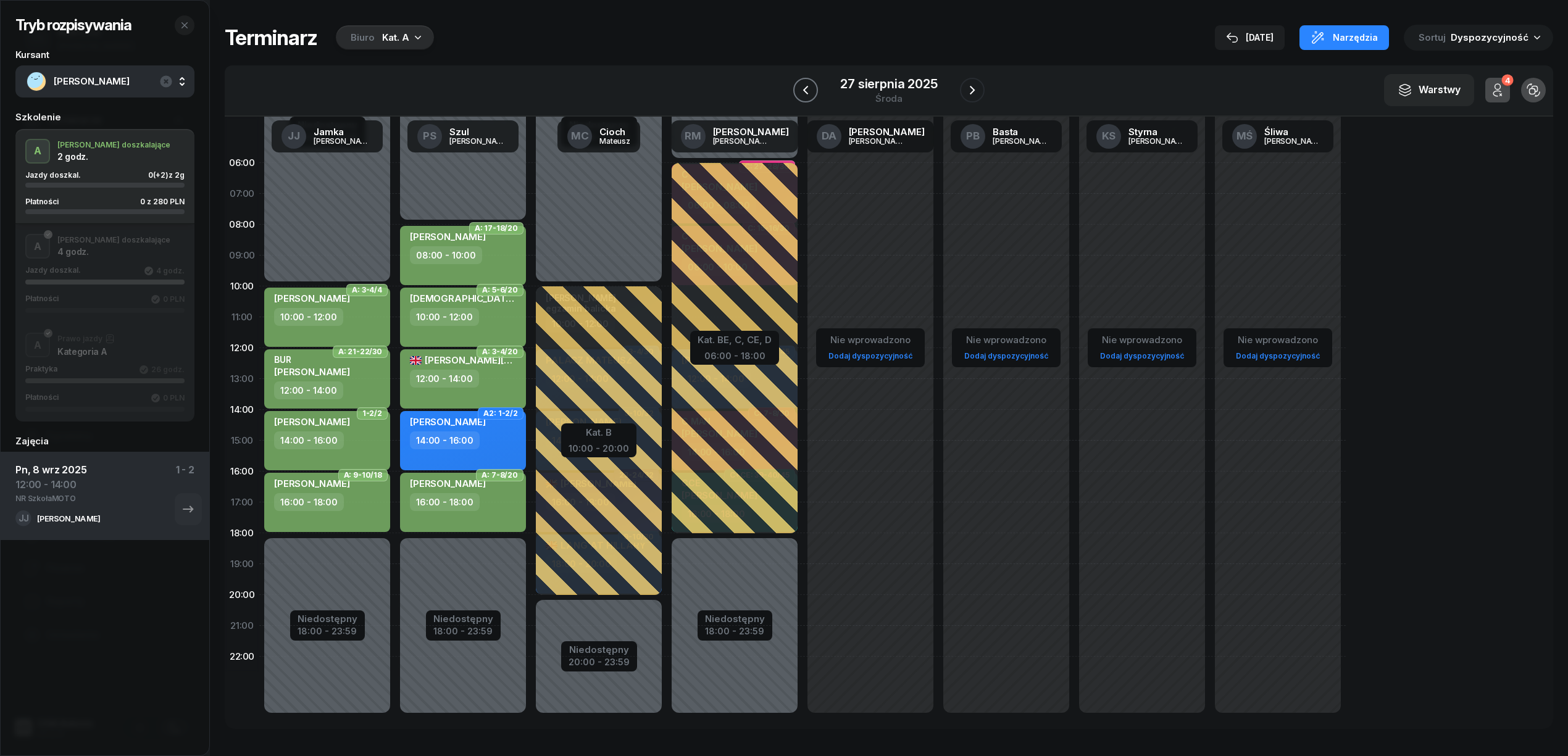
click at [805, 83] on icon "button" at bounding box center [805, 90] width 15 height 15
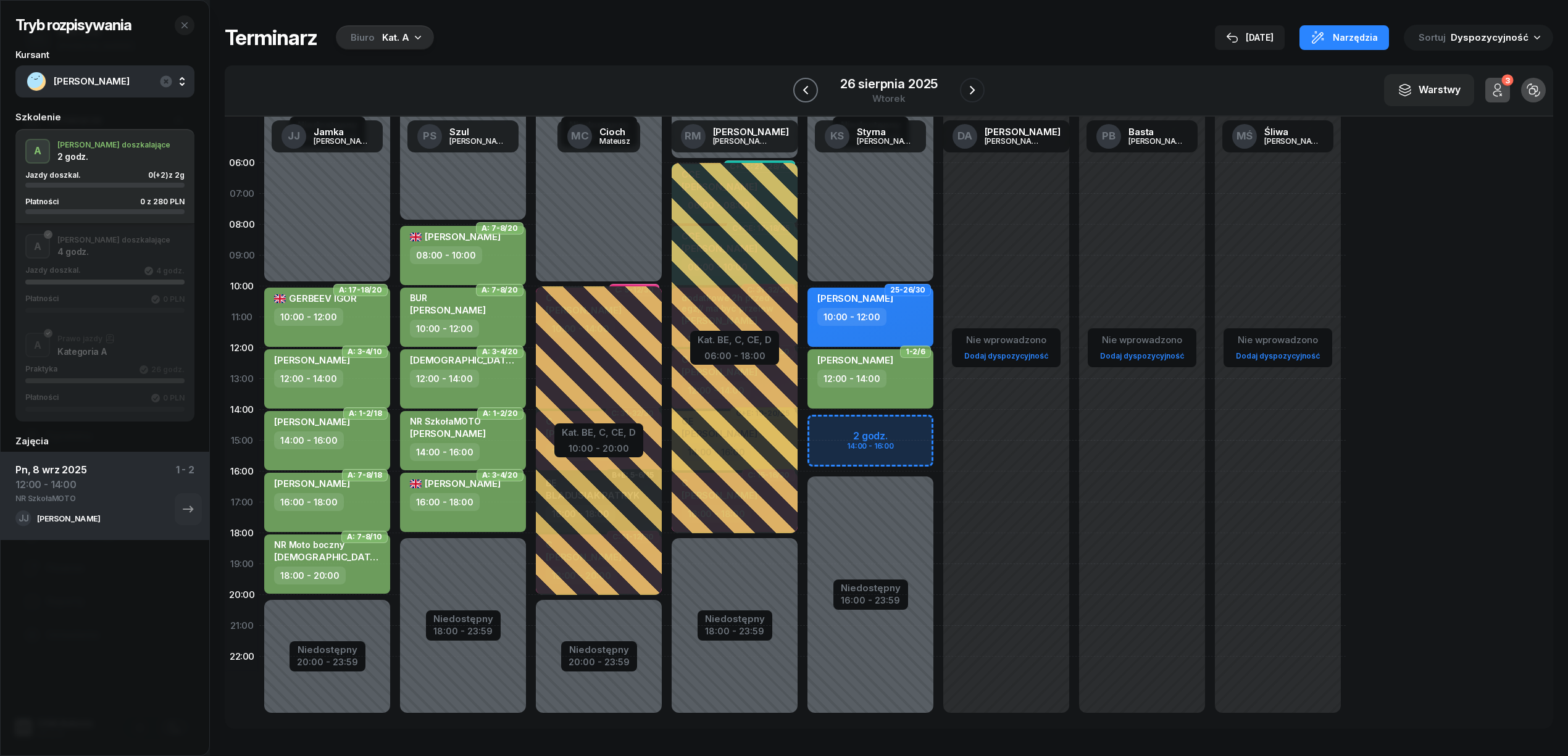
click at [805, 83] on icon "button" at bounding box center [805, 90] width 15 height 15
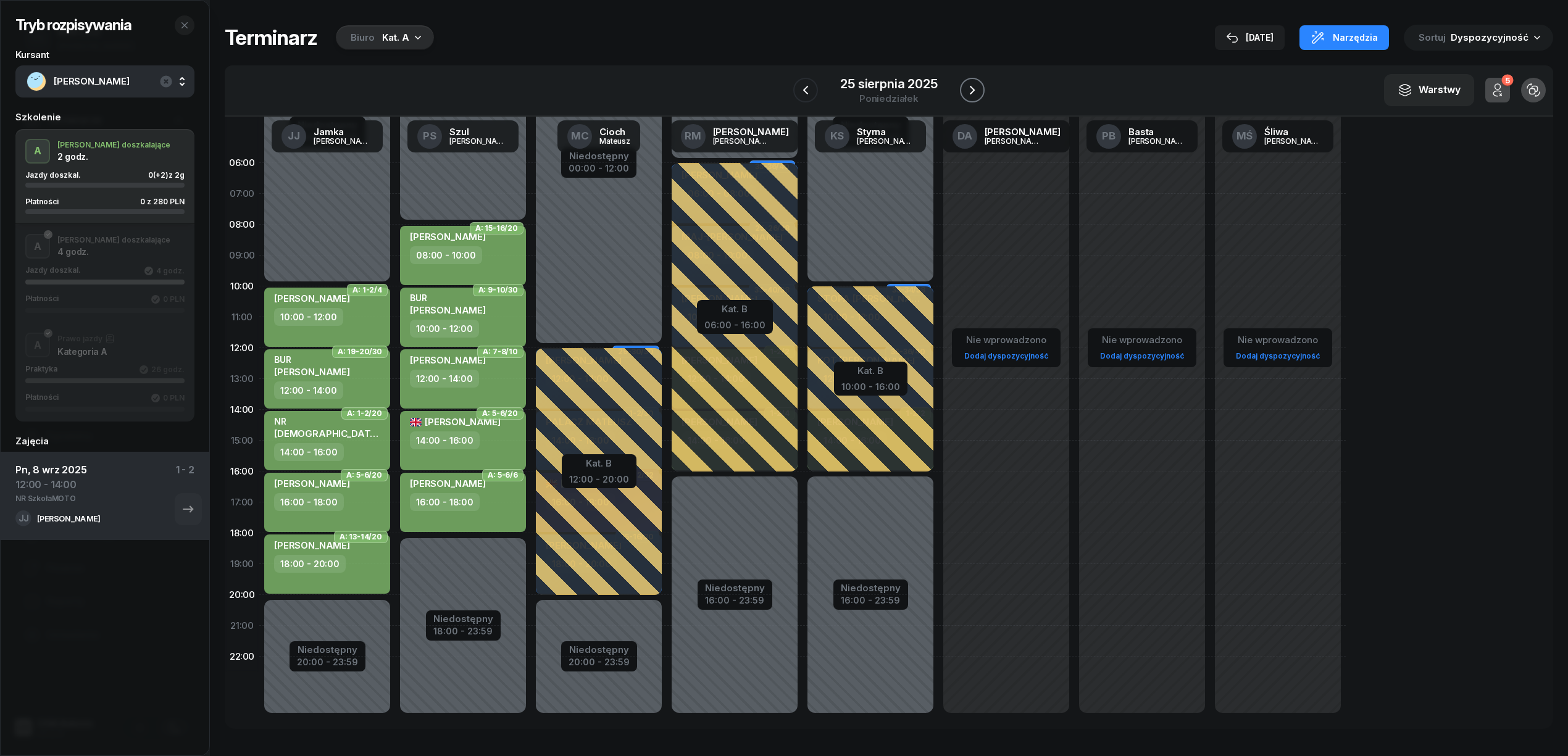
click at [979, 85] on icon "button" at bounding box center [972, 90] width 15 height 15
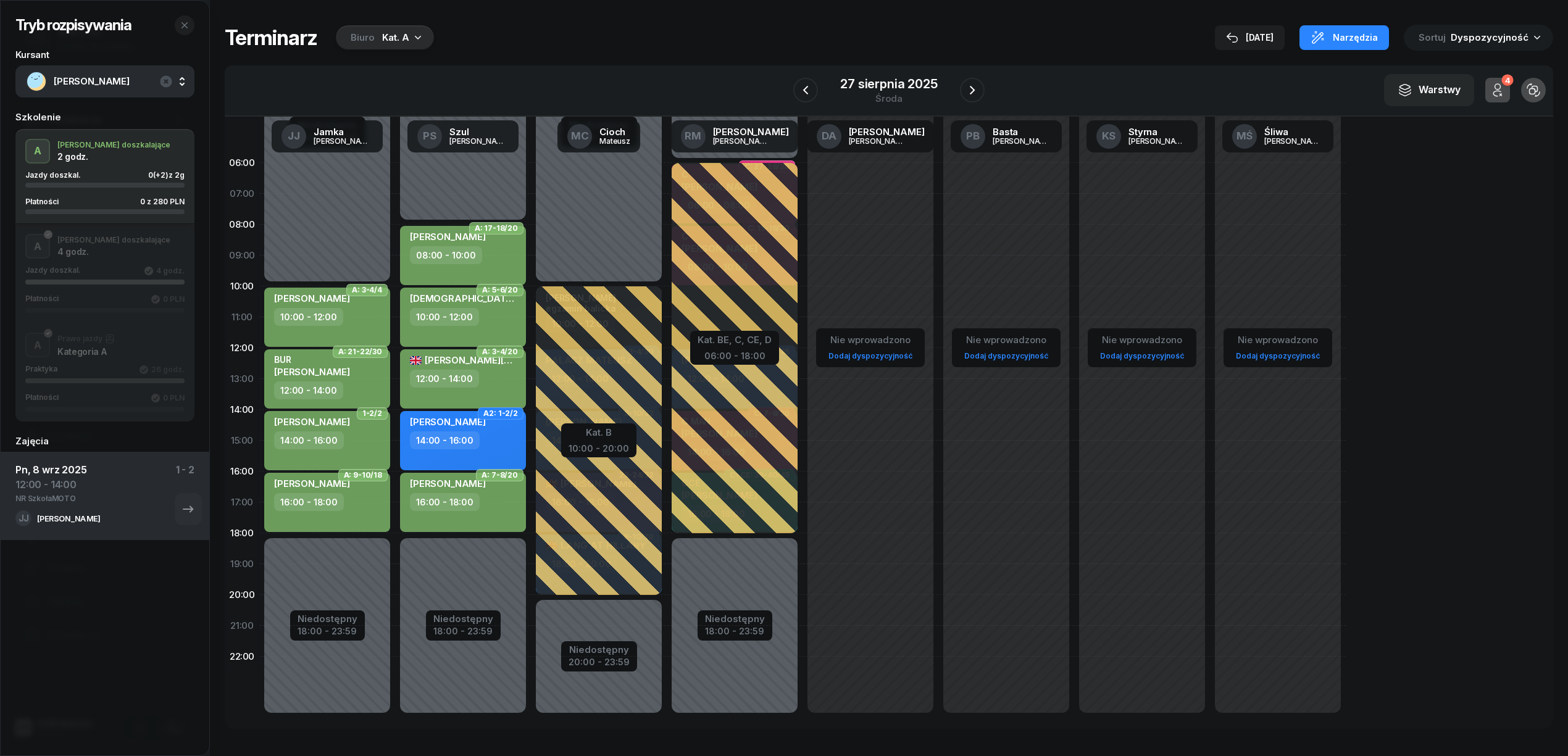
click at [531, 549] on div "Niedostępny 00:00 - 08:00 Niedostępny 18:00 - 23:59 A: 17-18/20 TURSKA DOMINIKA…" at bounding box center [599, 440] width 136 height 586
select select "18"
select select "20"
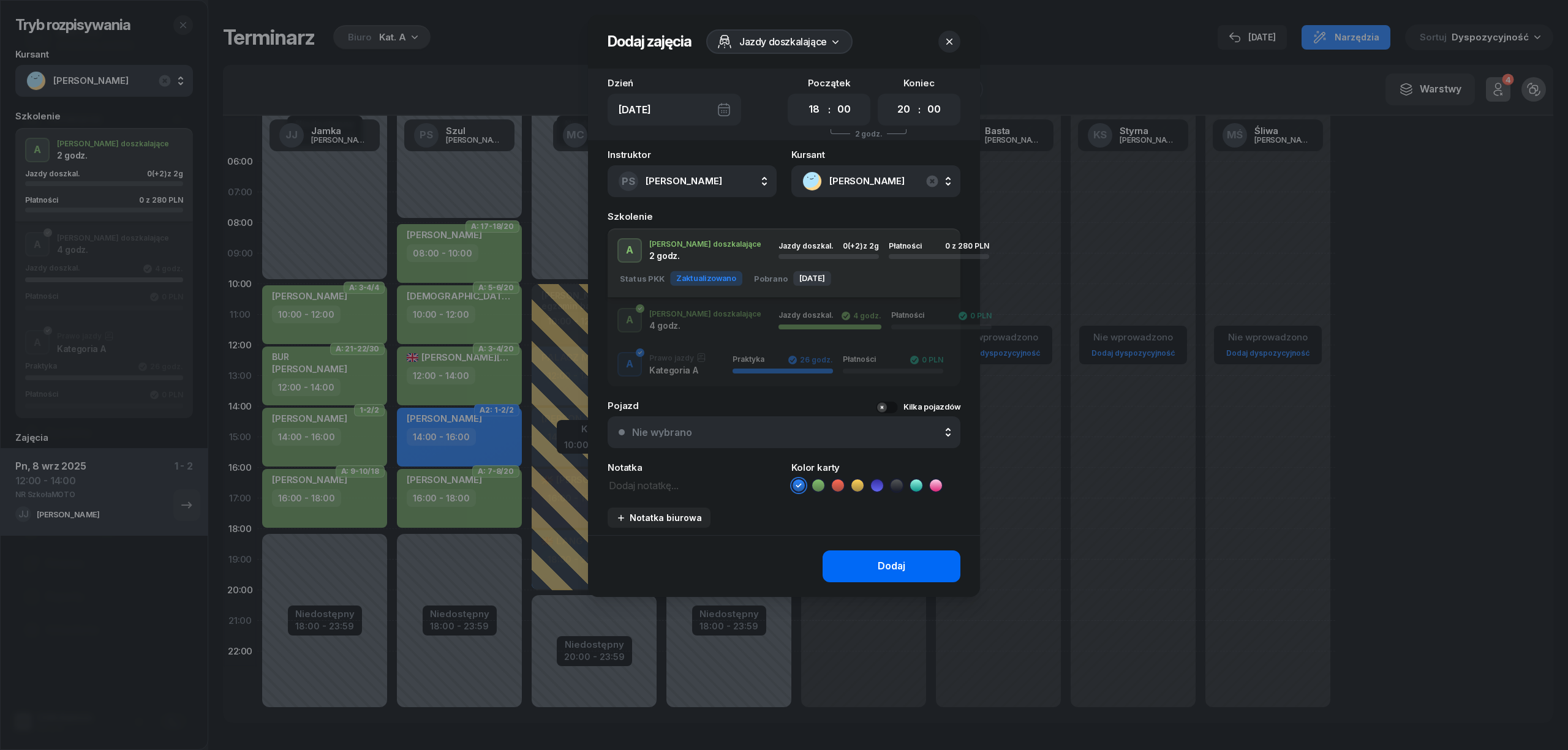
click at [843, 564] on button "Dodaj" at bounding box center [891, 566] width 138 height 32
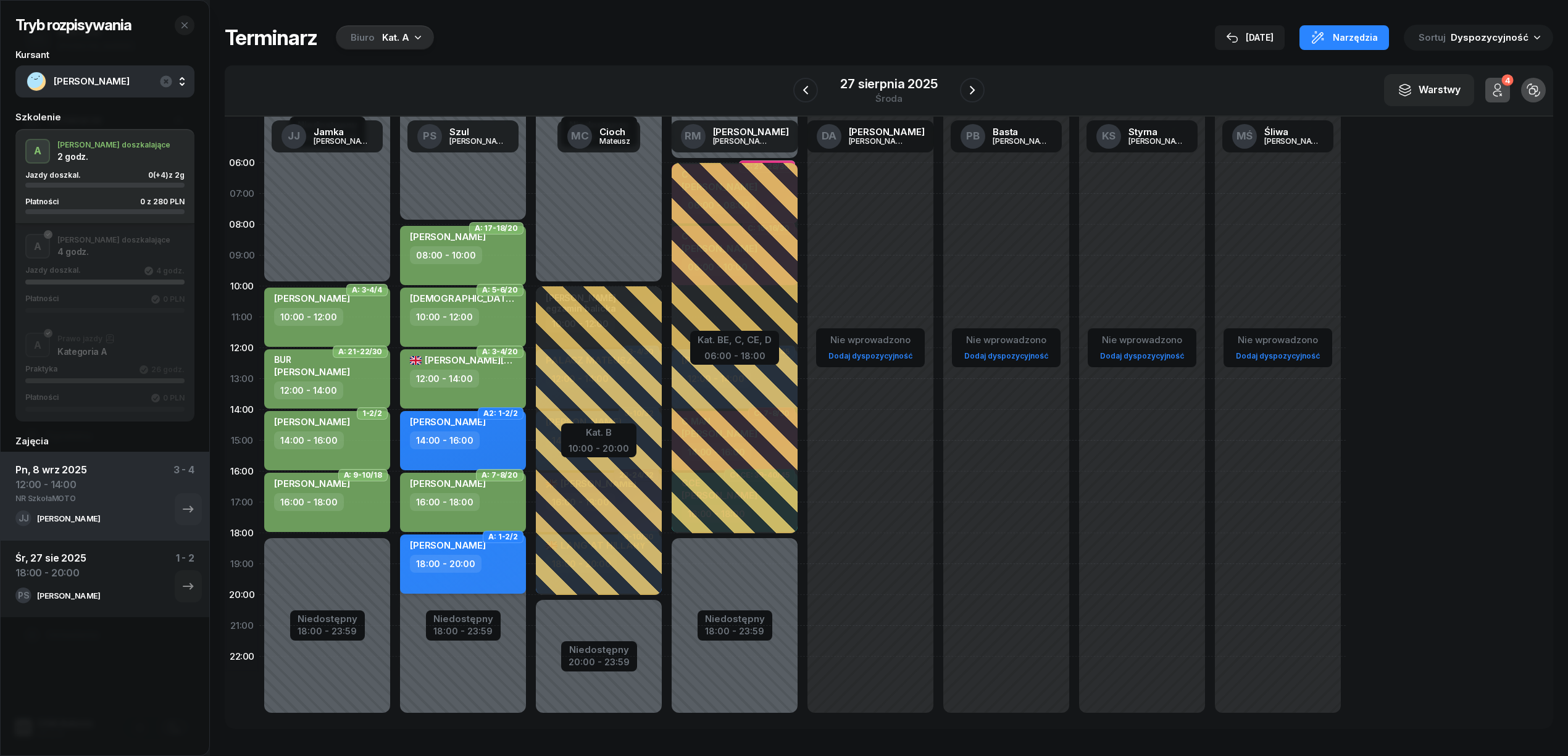
click at [507, 573] on div "PIOTR SĘDZIK 18:00 - 20:00" at bounding box center [463, 564] width 126 height 59
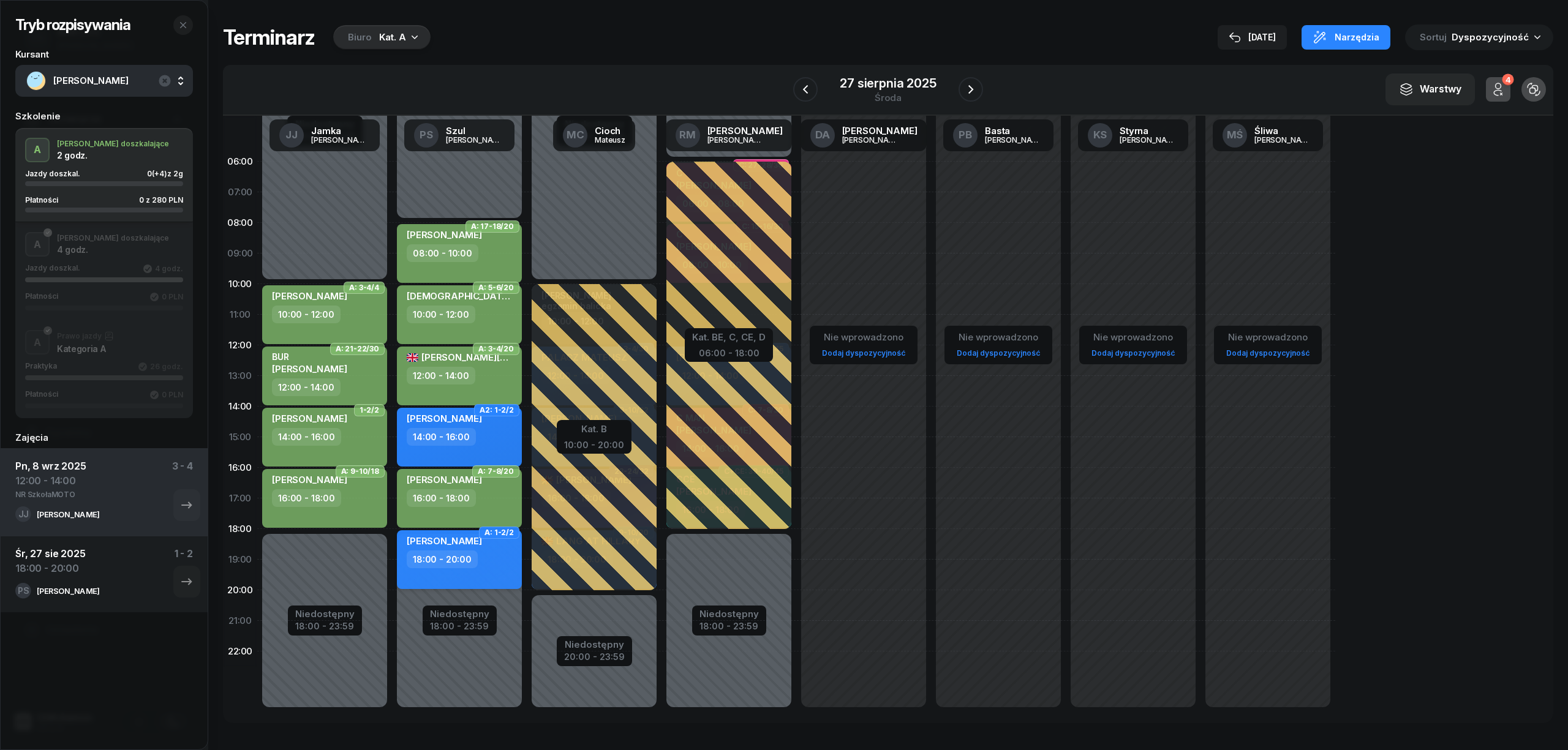
select select "18"
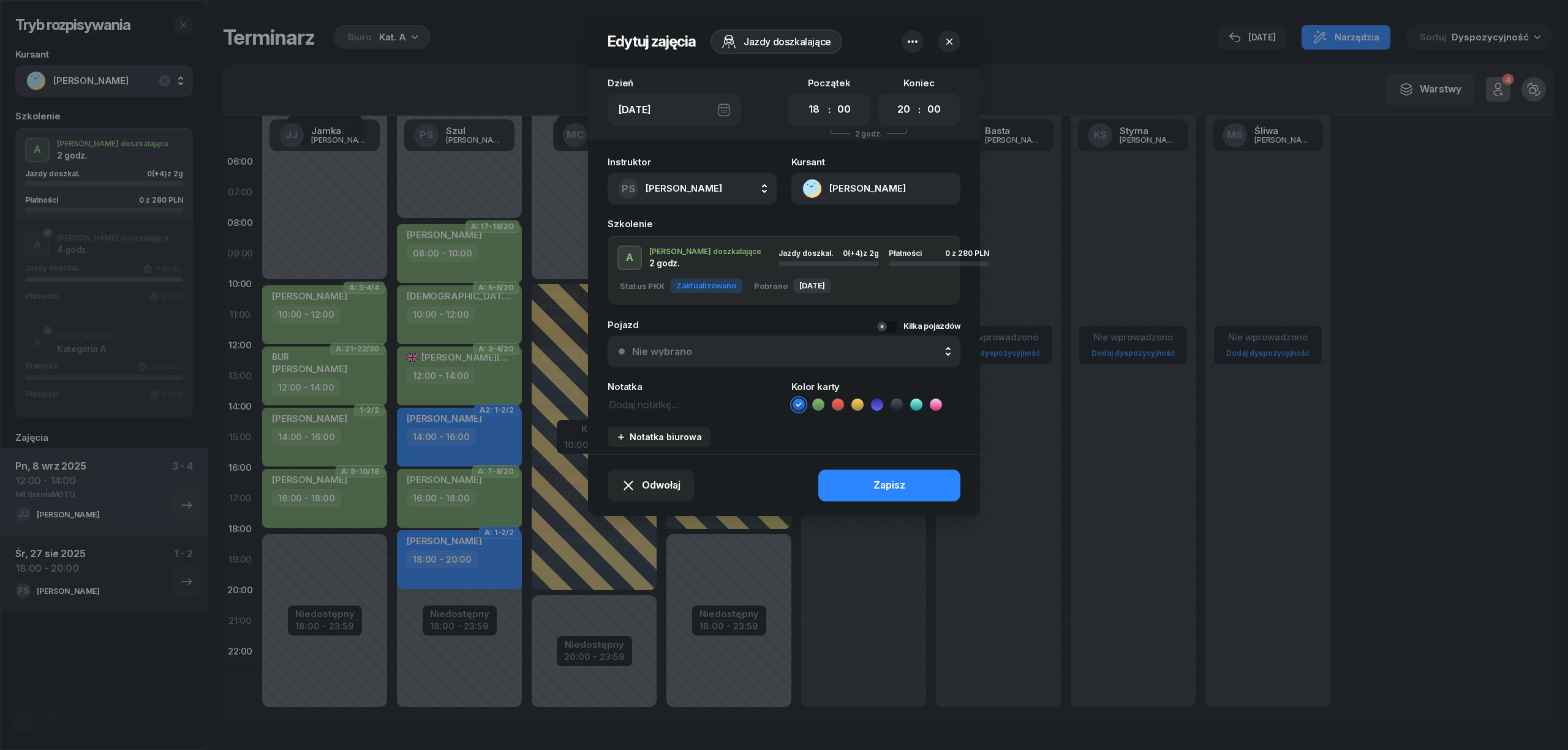
click at [821, 403] on icon at bounding box center [818, 404] width 12 height 12
click at [806, 112] on select "00 01 02 03 04 05 06 07 08 09 10 11 12 13 14 15 16 17 18 19 20 21 22 23" at bounding box center [814, 109] width 23 height 25
click at [903, 108] on select "00 01 02 03 04 05 06 07 08 09 10 11 12 13 14 15 16 17 18 19 20 21 22 23" at bounding box center [904, 109] width 23 height 25
select select "19"
click at [892, 97] on select "00 01 02 03 04 05 06 07 08 09 10 11 12 13 14 15 16 17 18 19 20 21 22 23" at bounding box center [904, 109] width 23 height 25
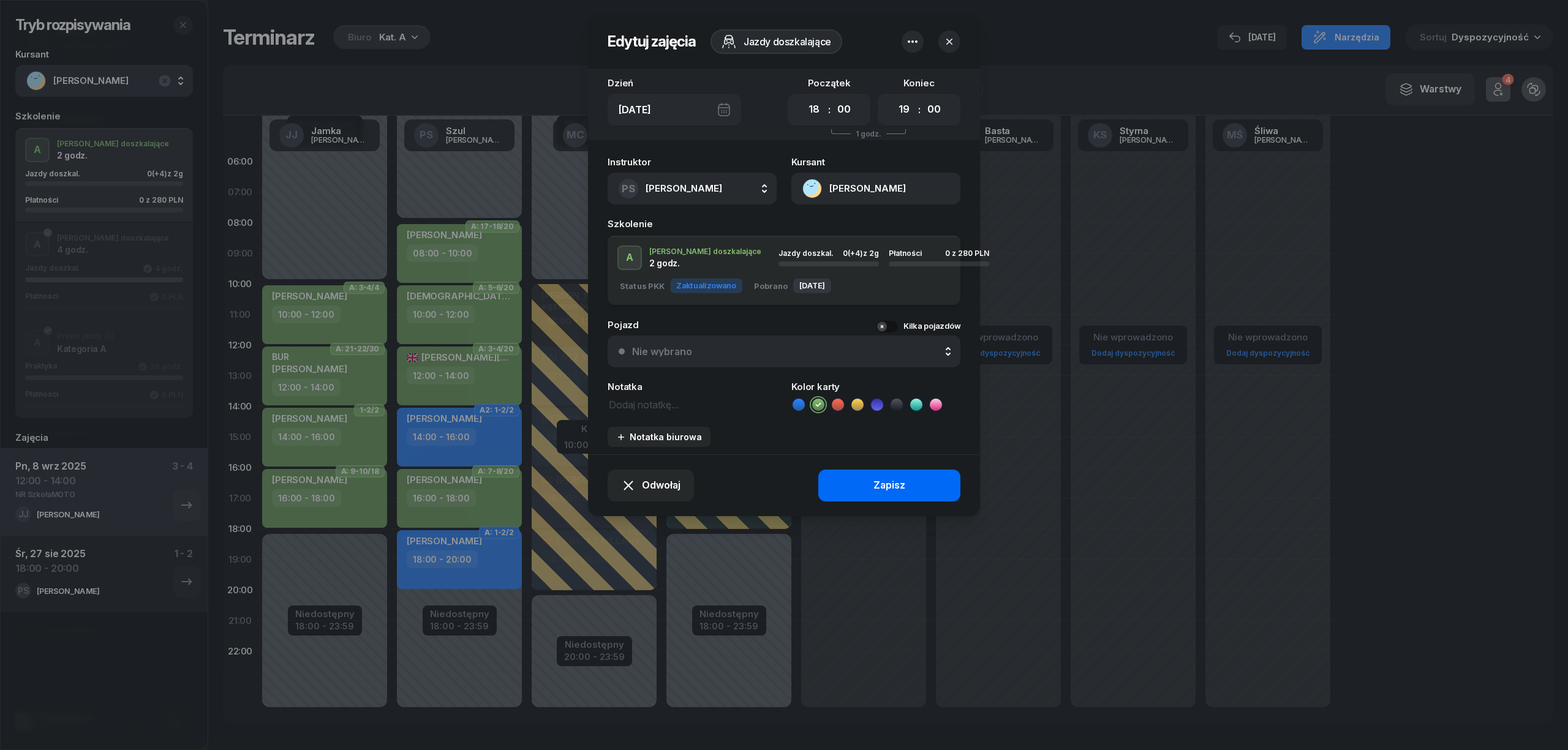
click at [844, 477] on button "Zapisz" at bounding box center [889, 485] width 142 height 32
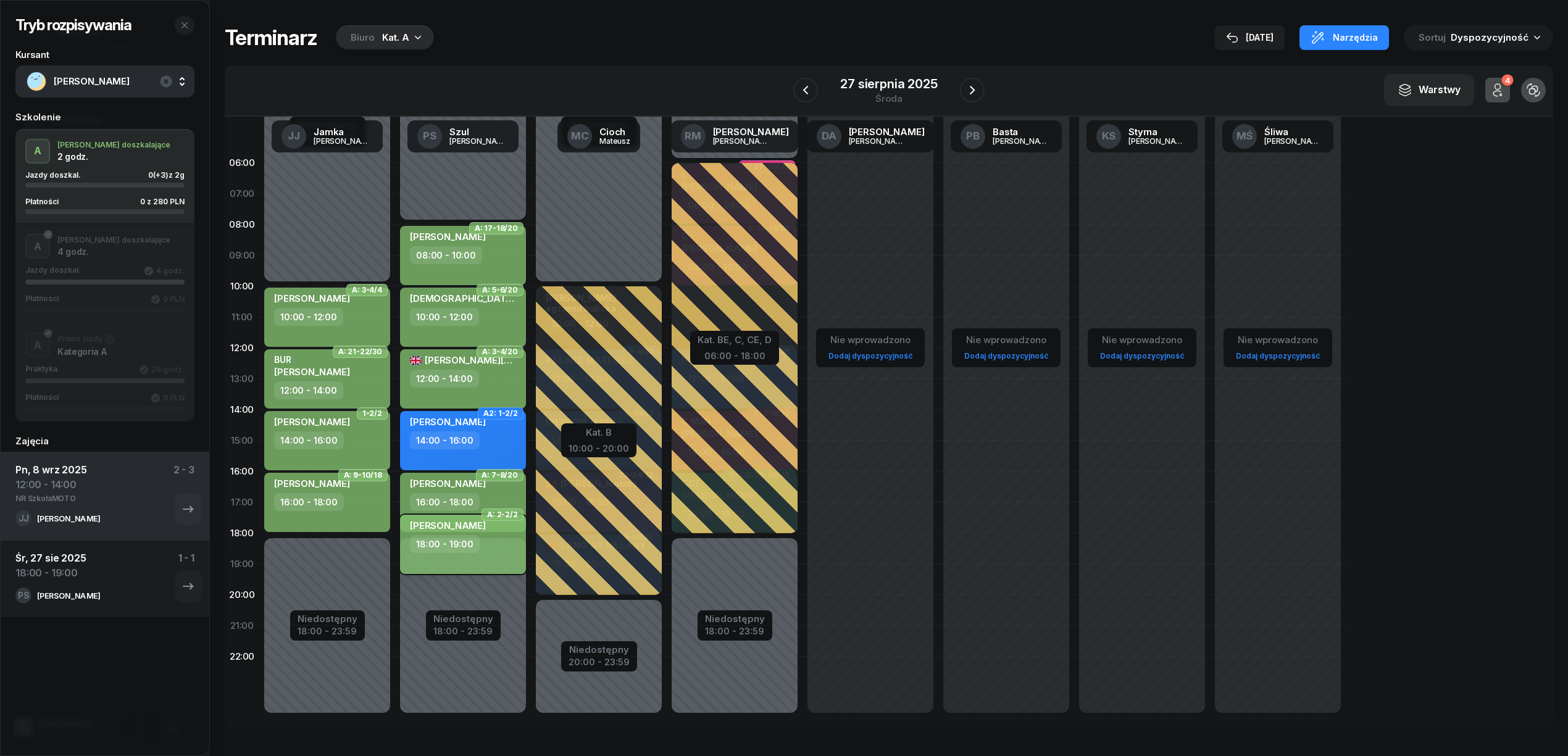
click at [494, 553] on div "PIOTR SĘDZIK 18:00 - 19:00" at bounding box center [463, 544] width 126 height 59
select select "18"
select select "19"
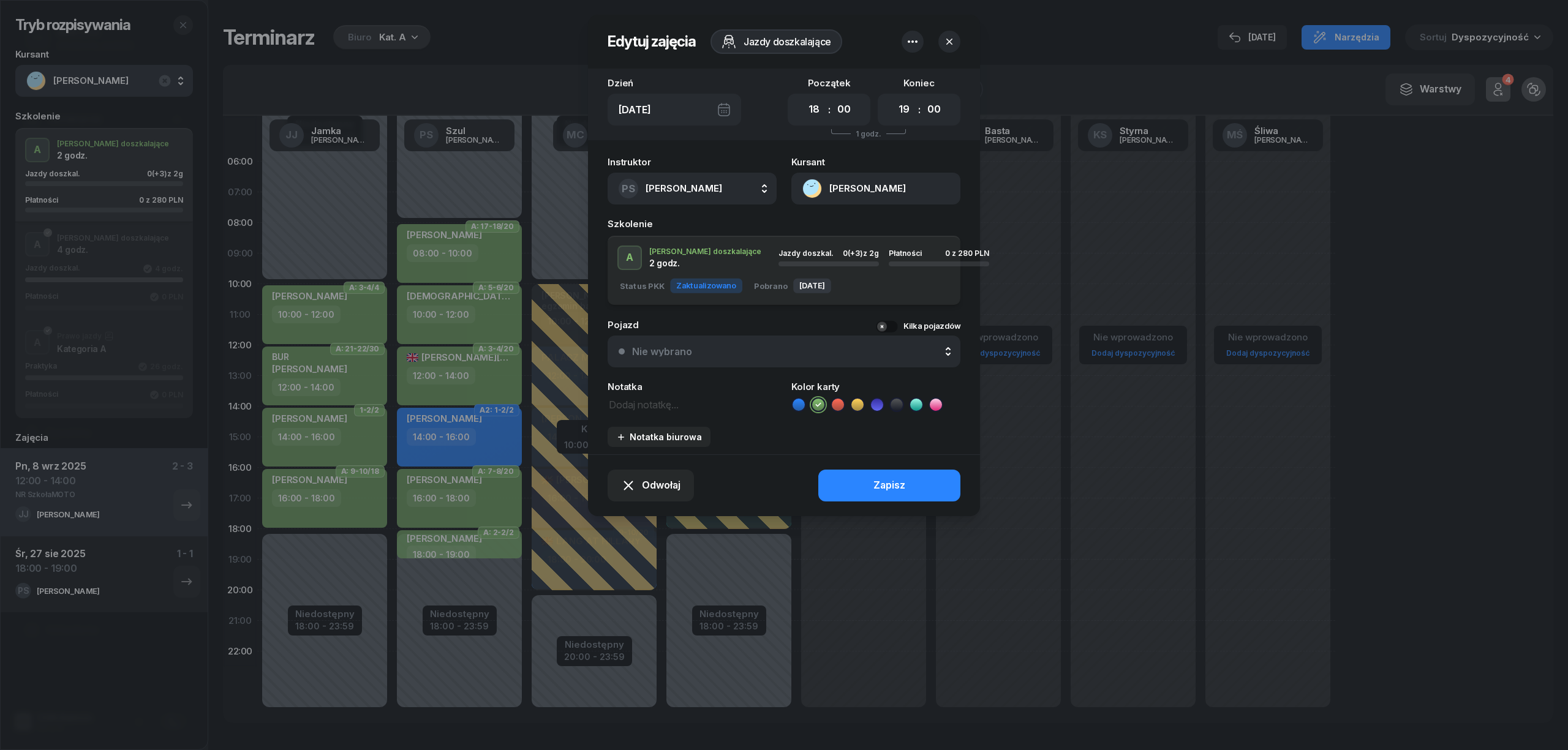
click at [664, 403] on textarea at bounding box center [691, 403] width 169 height 16
type textarea "Szkolenie 12:00-13:00"
click at [853, 484] on button "Zapisz" at bounding box center [889, 485] width 142 height 32
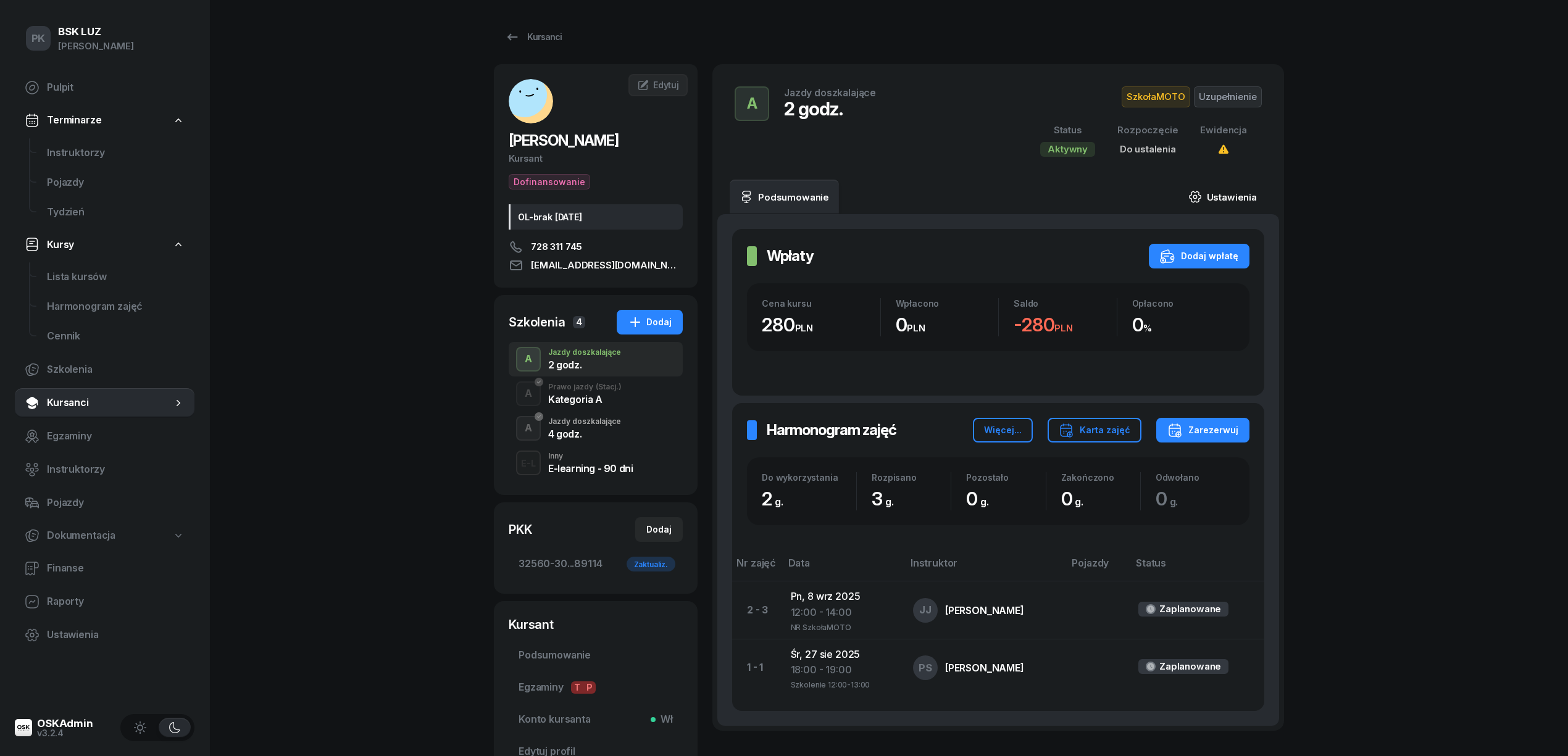
click at [1222, 191] on link "Ustawienia" at bounding box center [1222, 196] width 89 height 35
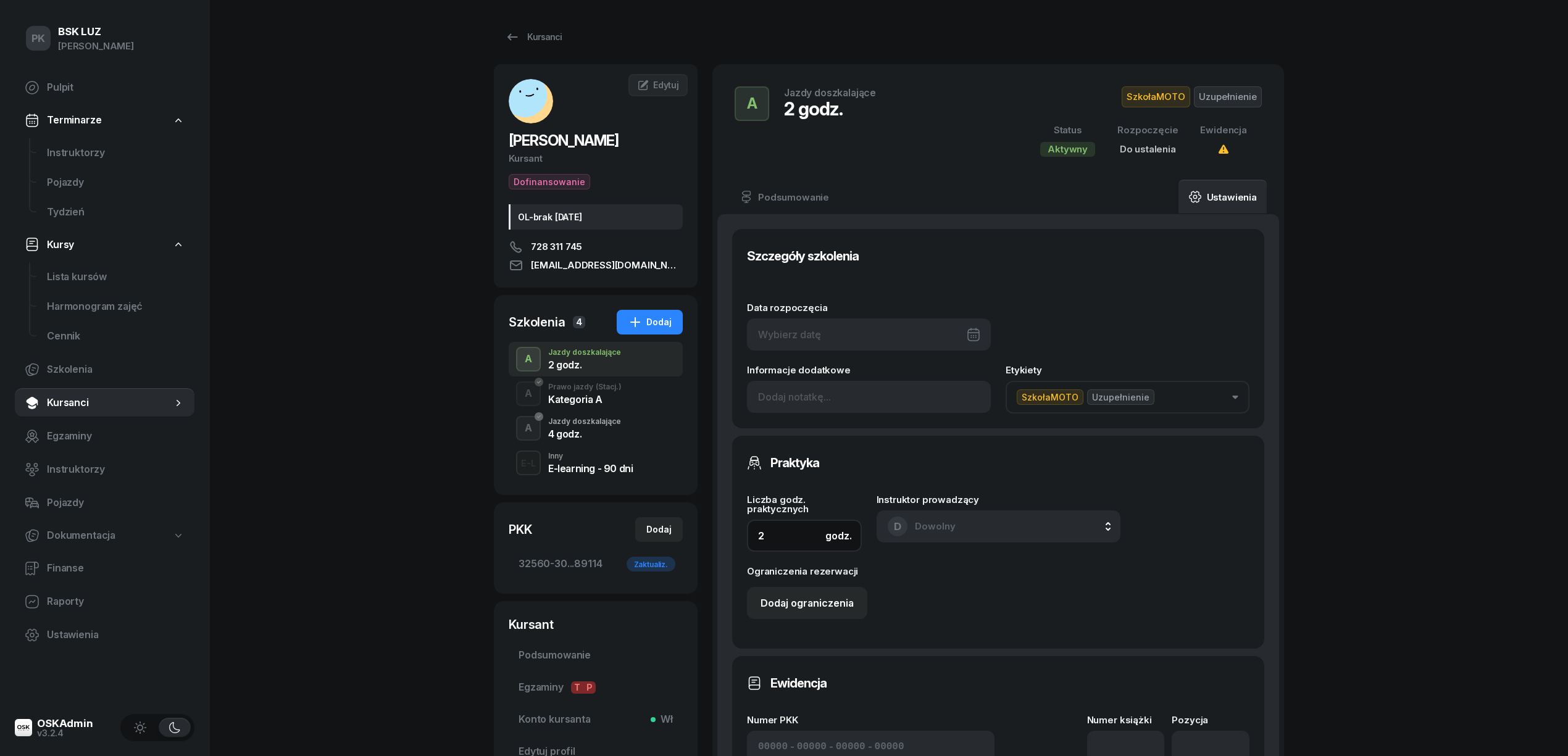
drag, startPoint x: 746, startPoint y: 531, endPoint x: 725, endPoint y: 531, distance: 21.0
click at [725, 531] on div "Szczegóły szkolenia Data rozpoczęcia Informacje dodatkowe Etykiety SzkołaMOTO U…" at bounding box center [998, 631] width 561 height 834
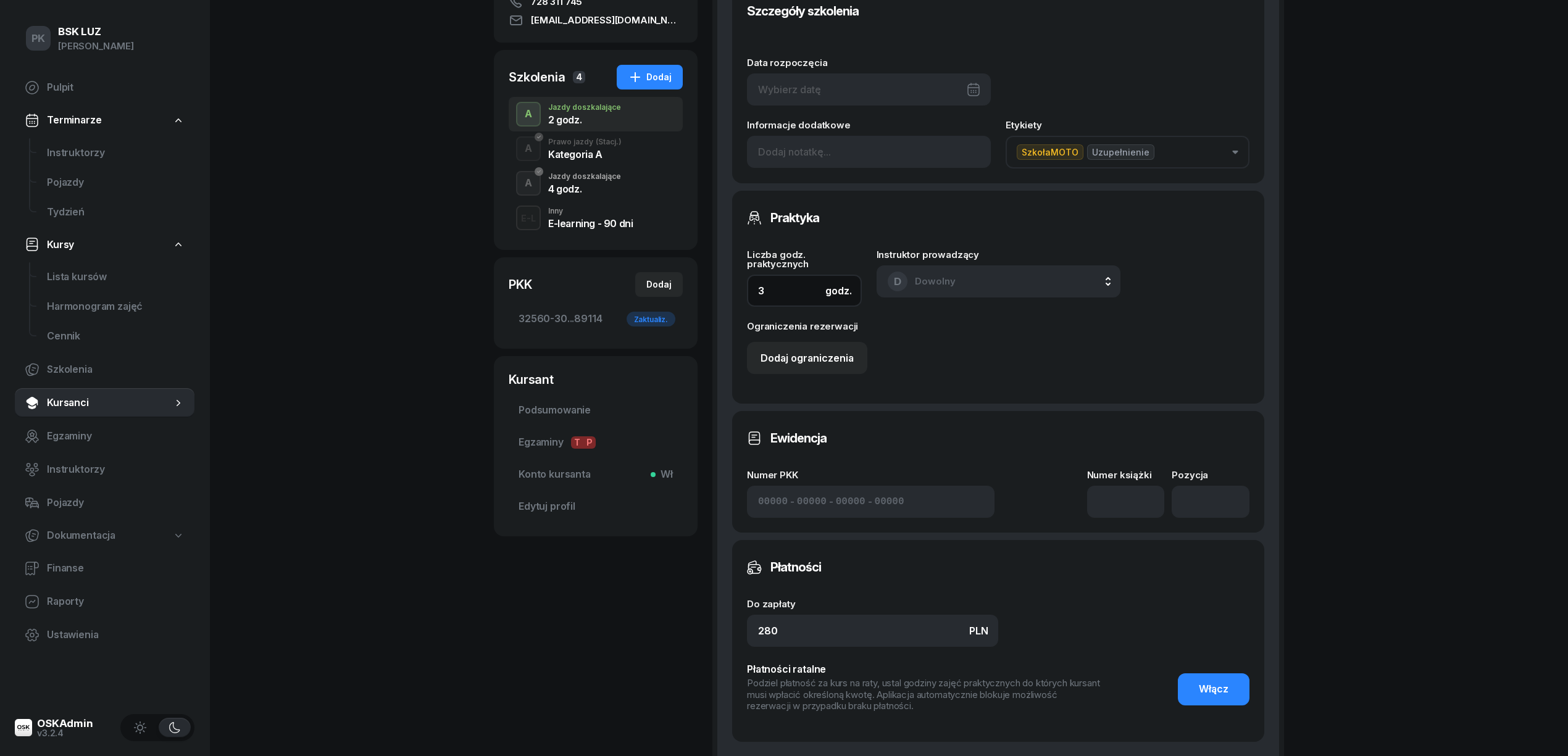
scroll to position [247, 0]
type input "3"
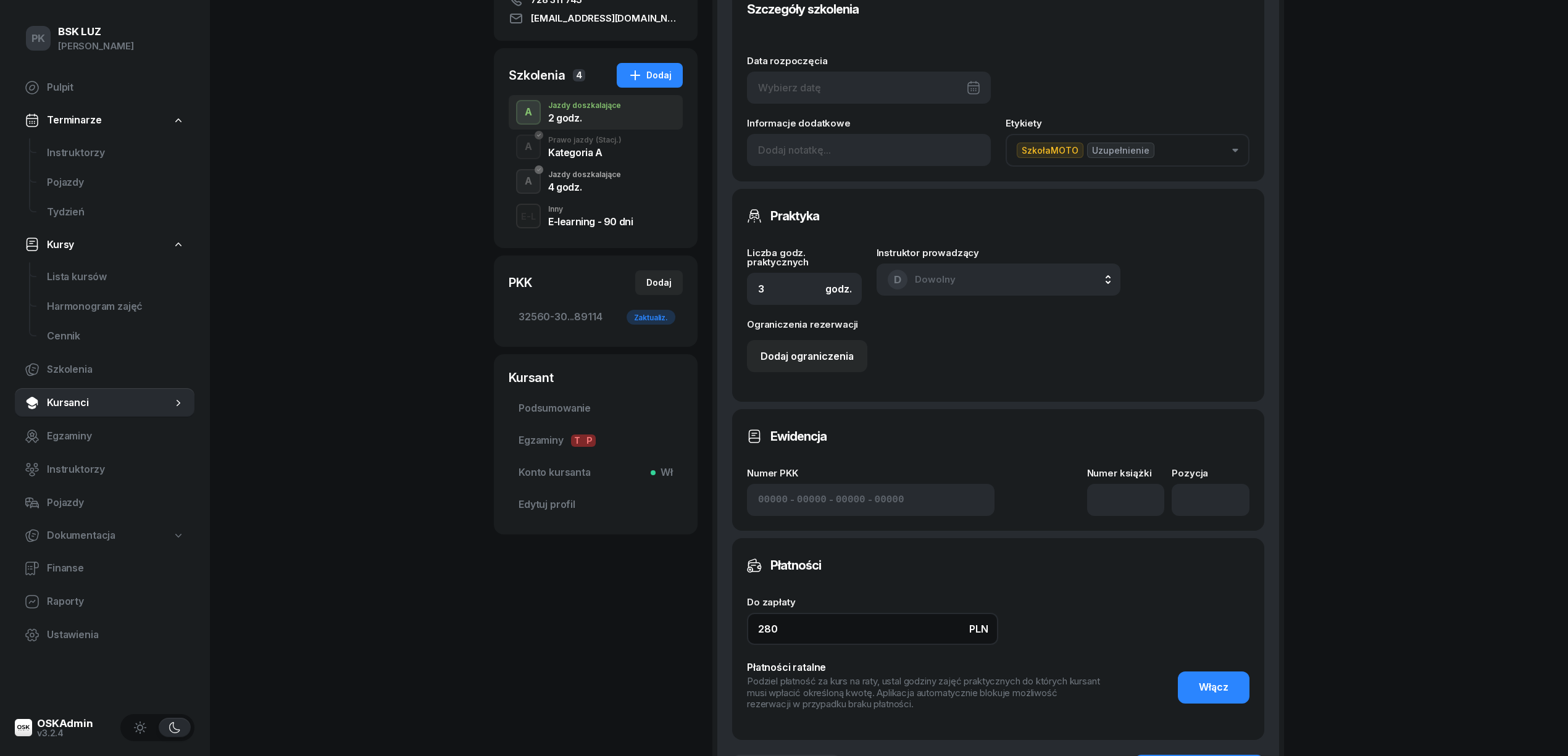
click at [714, 627] on div "Podsumowanie Ustawienia Szczegóły szkolenia Data rozpoczęcia Informacje dodatko…" at bounding box center [998, 369] width 572 height 873
click at [793, 626] on input "280" at bounding box center [872, 628] width 251 height 32
drag, startPoint x: 781, startPoint y: 625, endPoint x: 657, endPoint y: 628, distance: 124.0
click at [657, 628] on div "SĘDZIK PIOTR Kursant Dofinansowanie OL-brak 2040-03-21 728 311 745 sedzik.p@gma…" at bounding box center [888, 331] width 790 height 1026
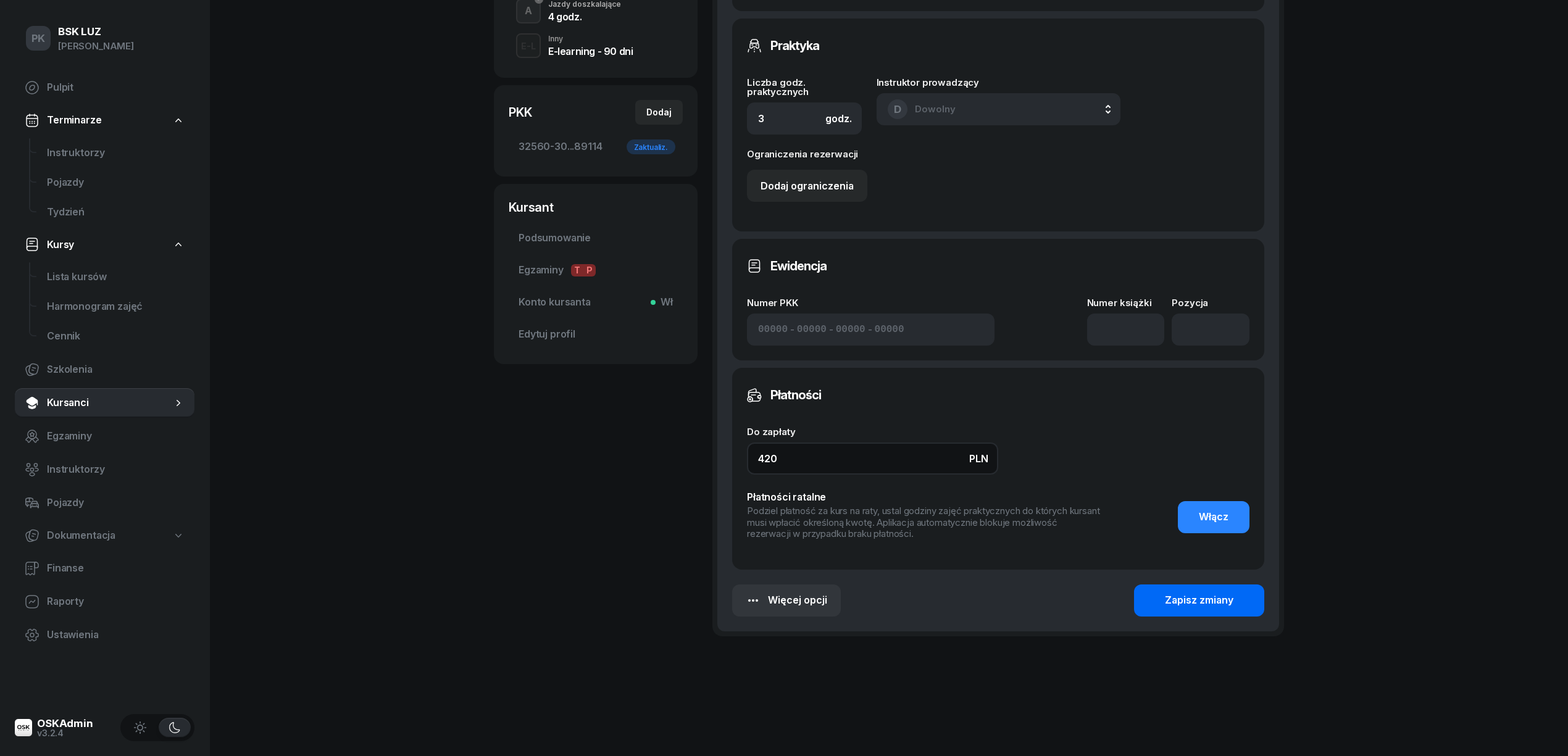
type input "420"
click at [1185, 595] on div "Zapisz zmiany" at bounding box center [1199, 600] width 68 height 16
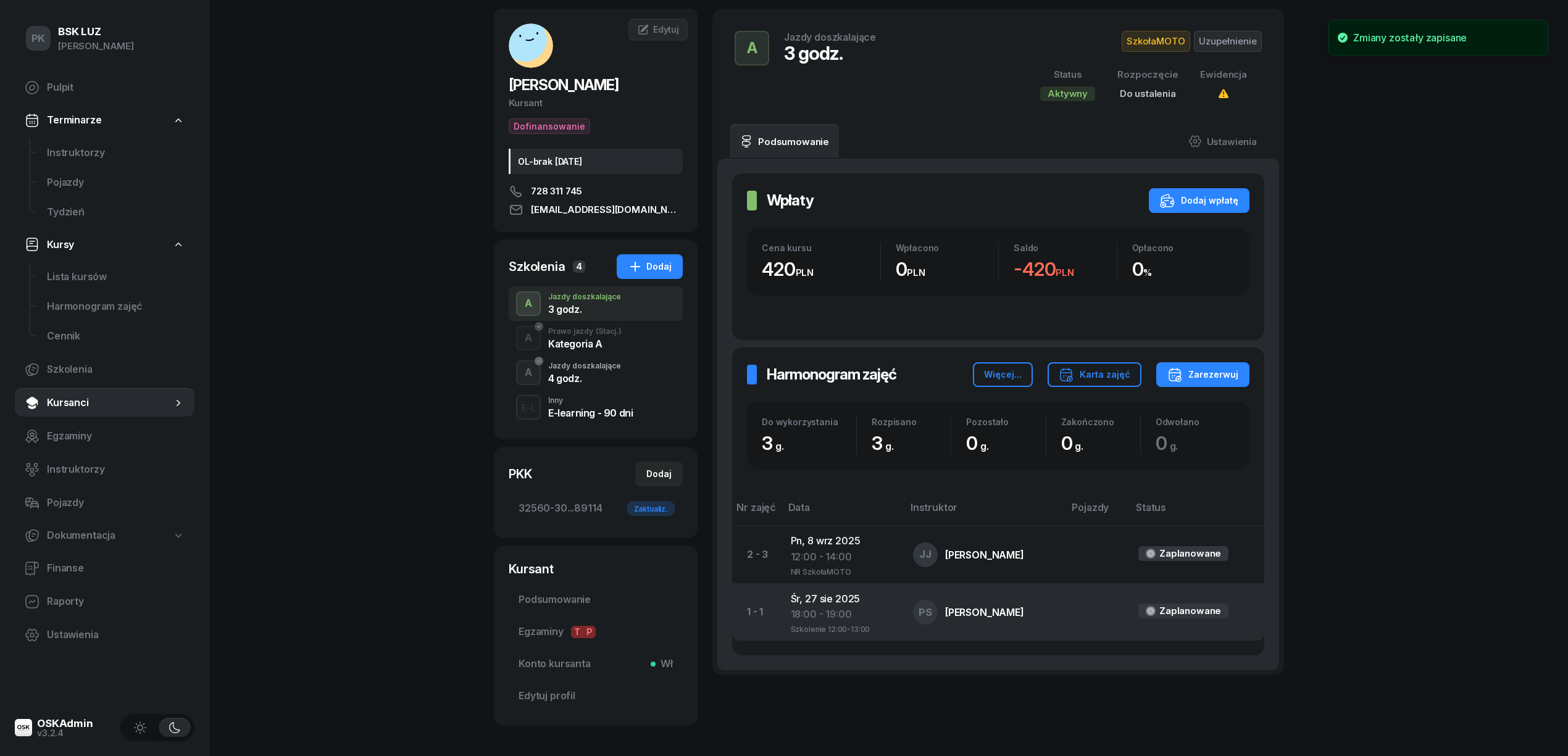
scroll to position [0, 0]
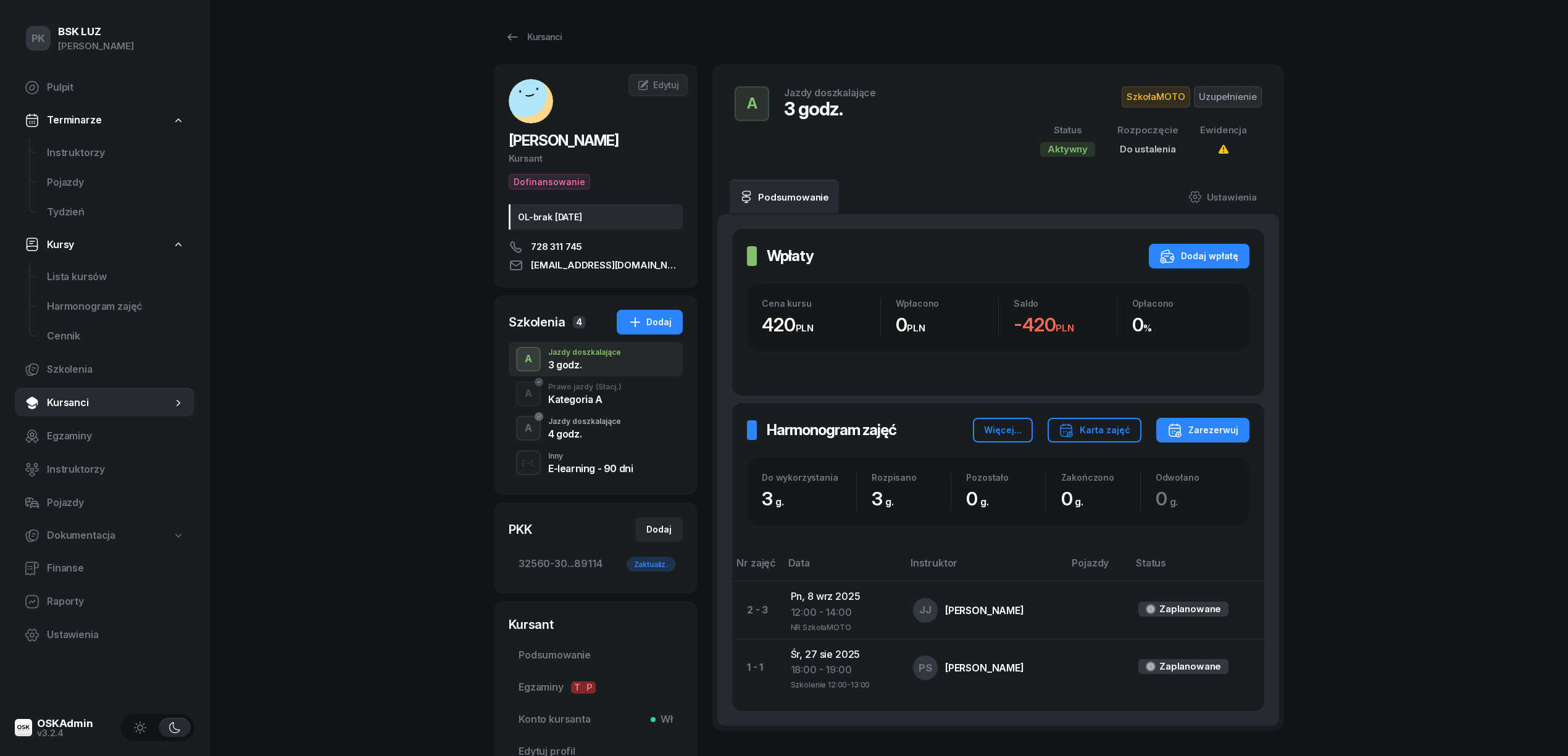
click at [607, 396] on div "Kategoria A" at bounding box center [585, 399] width 74 height 10
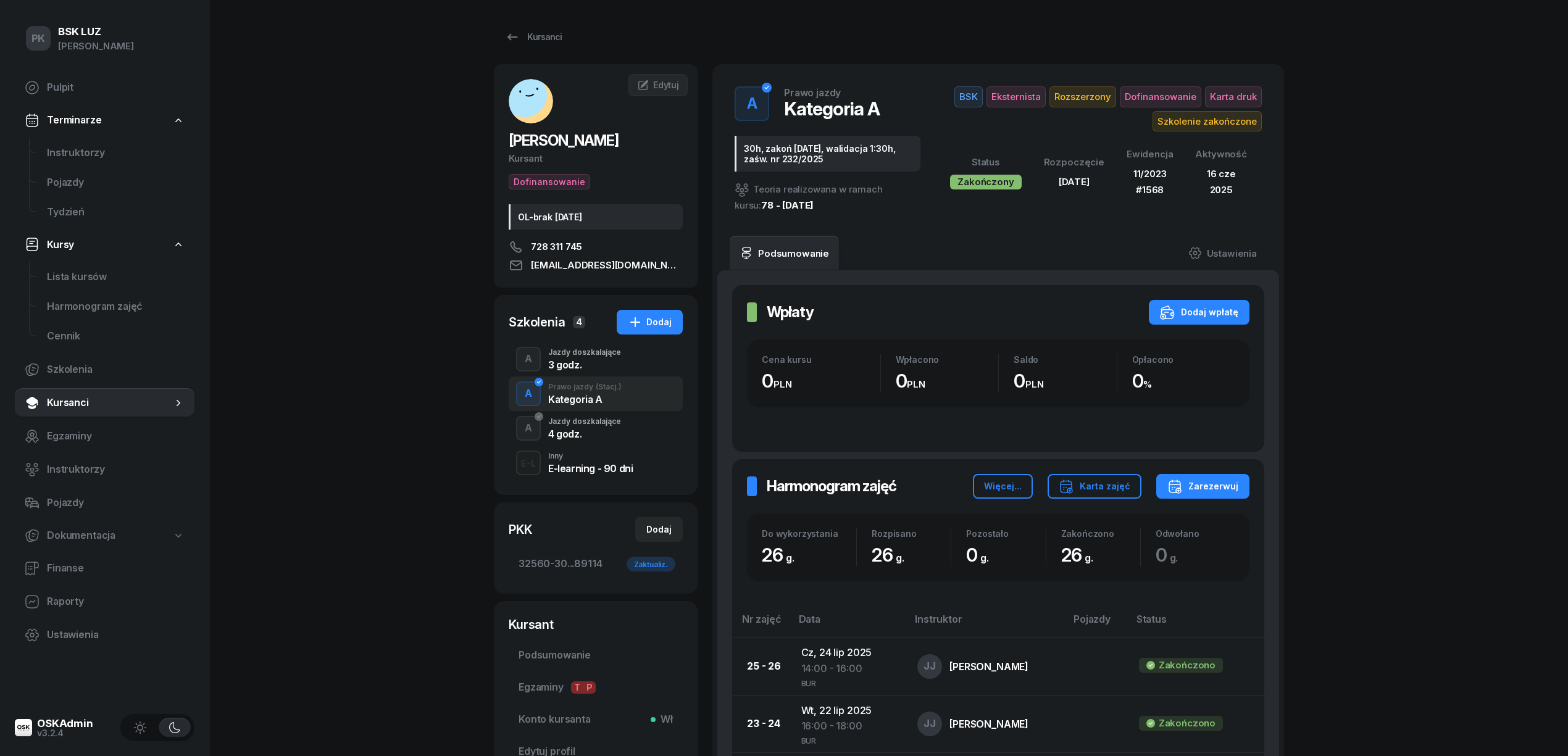
click at [595, 369] on div "3 godz." at bounding box center [585, 364] width 73 height 10
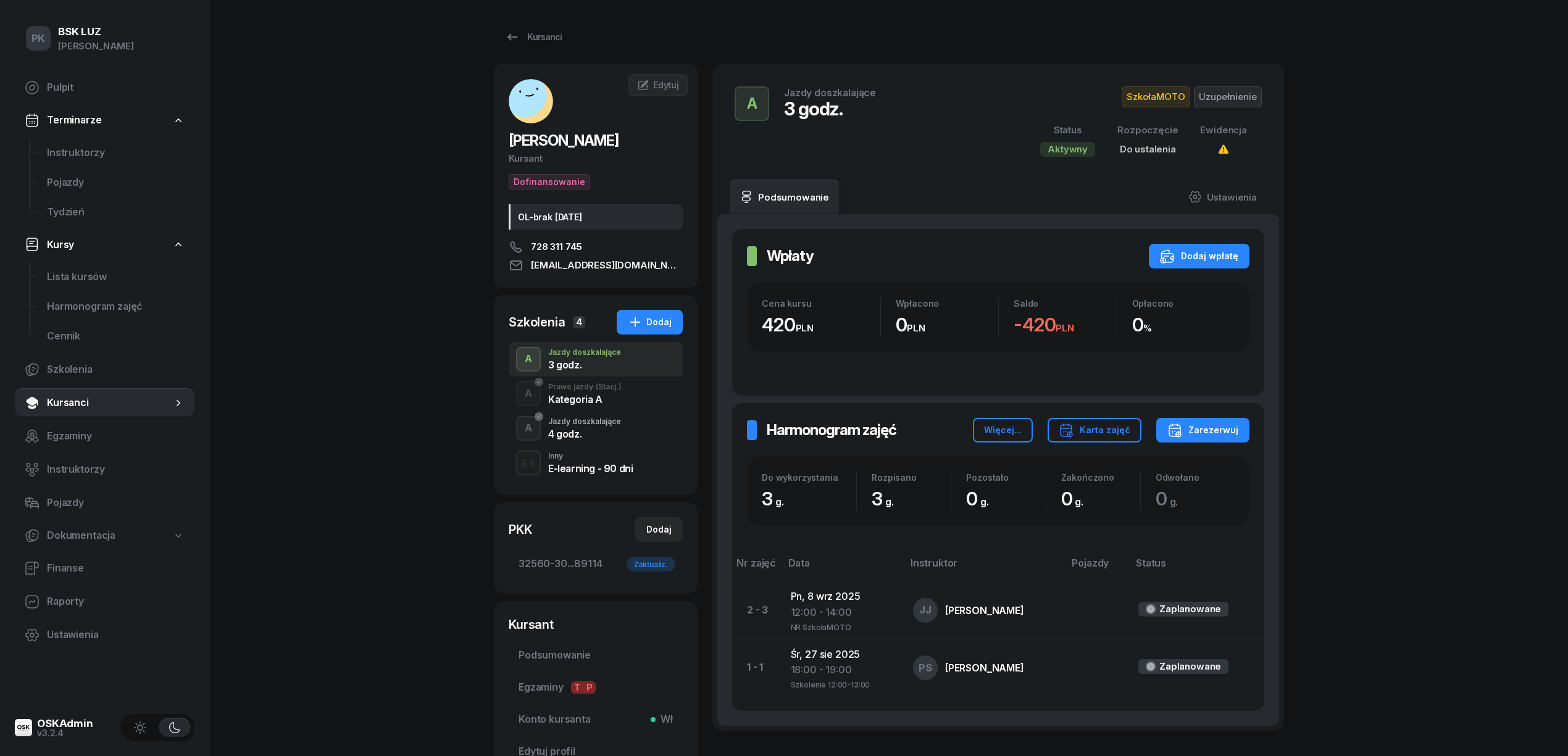
click at [588, 432] on div "4 godz." at bounding box center [585, 433] width 73 height 10
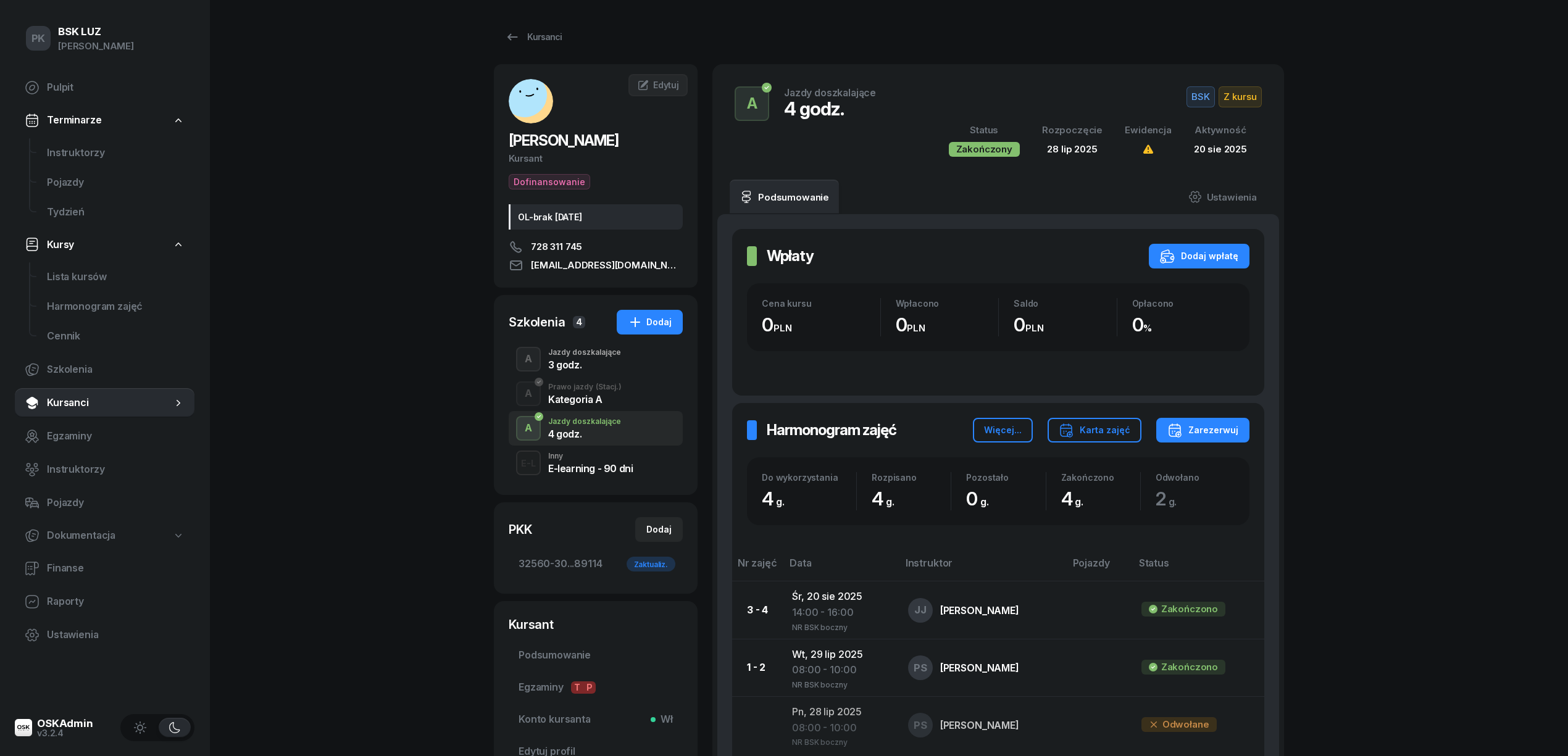
click at [593, 462] on div "E-learning - 90 dni" at bounding box center [590, 466] width 85 height 13
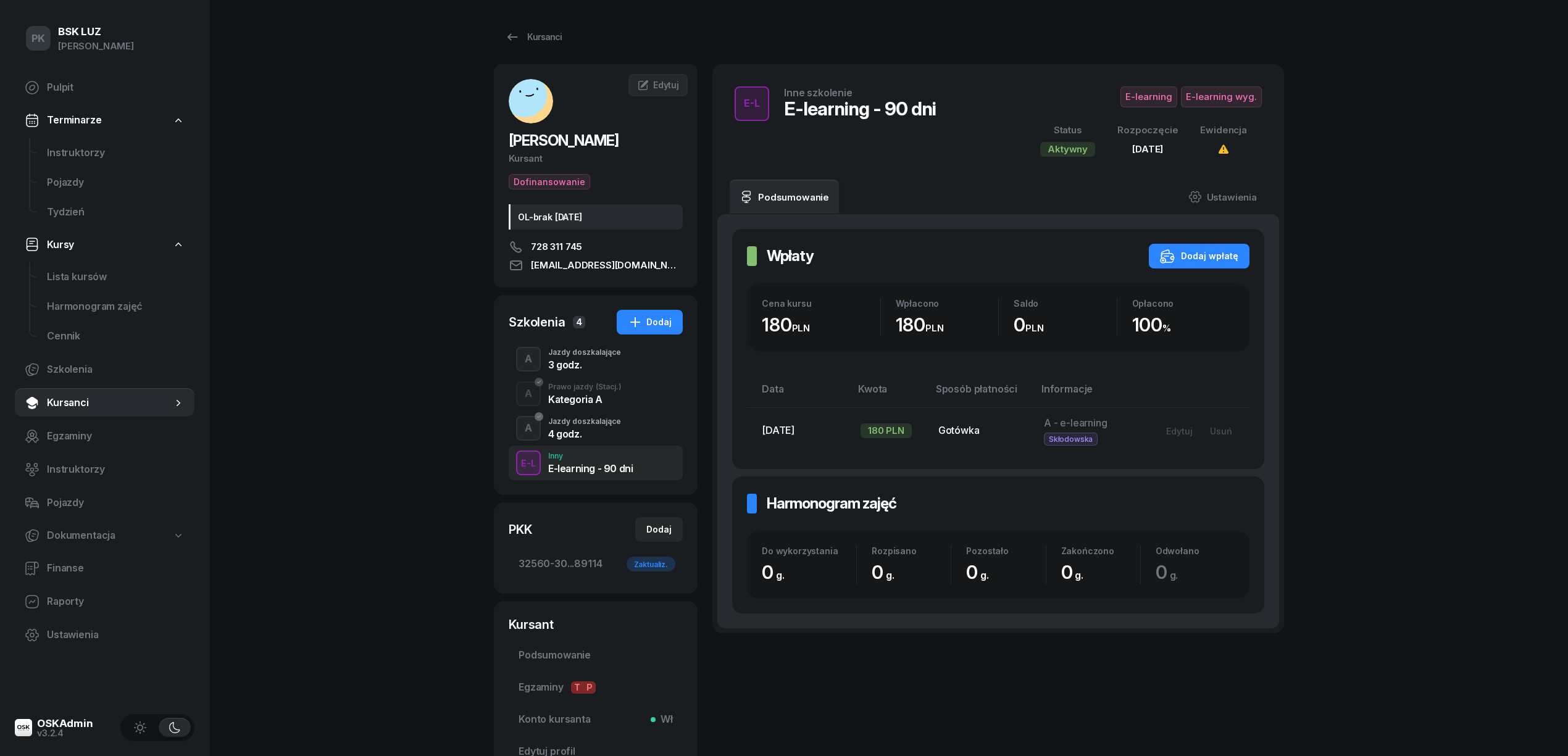
click at [593, 431] on div "4 godz." at bounding box center [585, 433] width 73 height 10
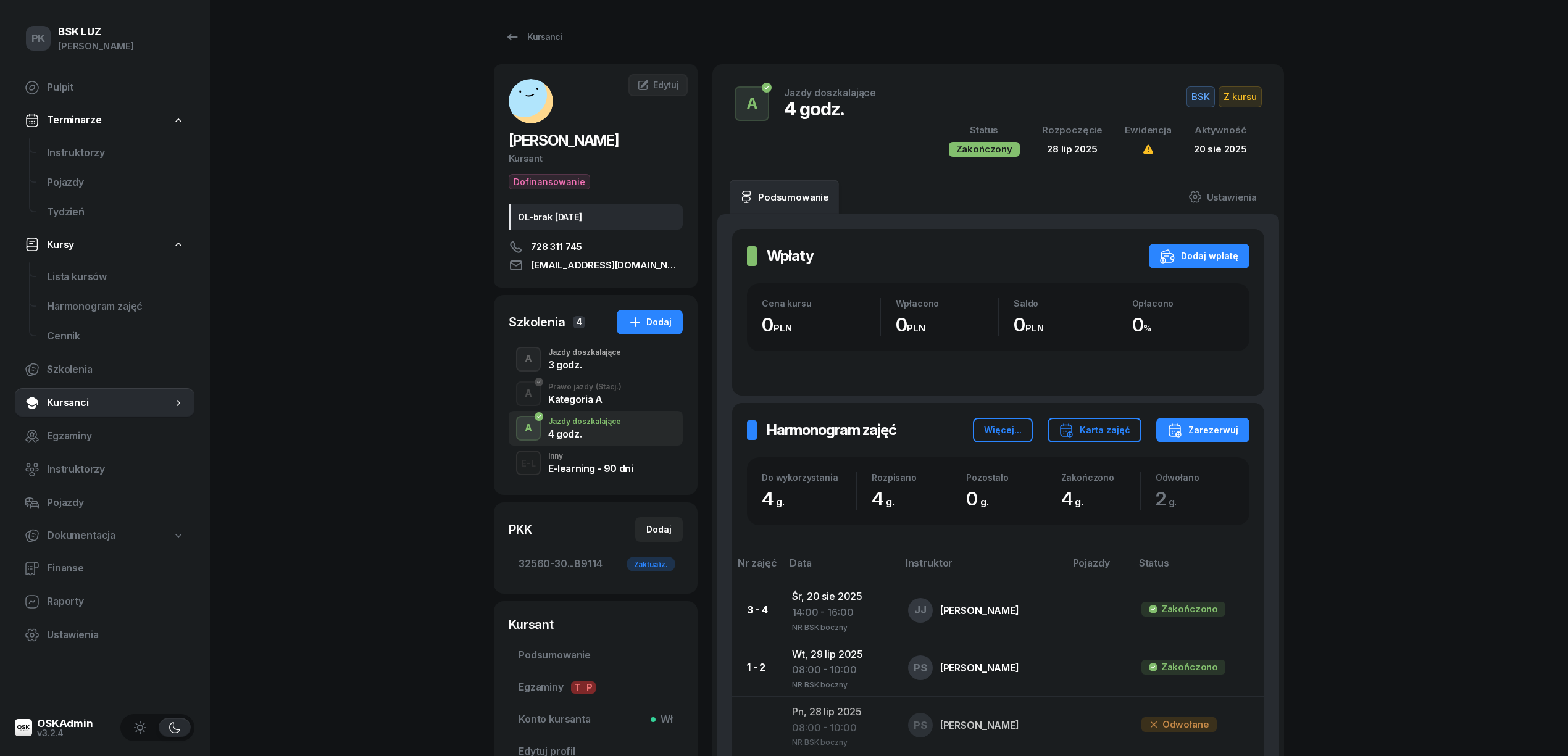
click at [600, 395] on div "Kategoria A" at bounding box center [585, 399] width 74 height 10
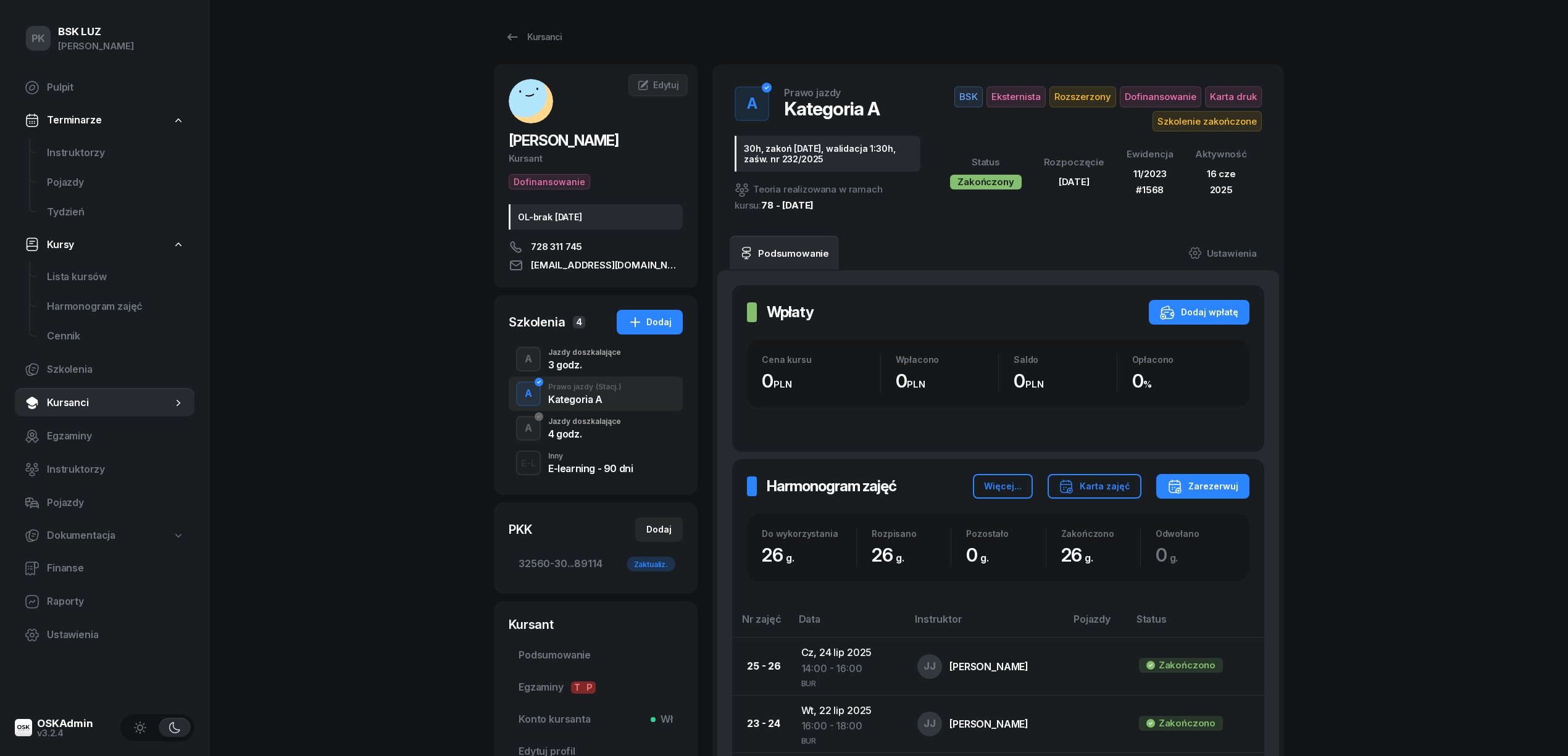
click at [598, 363] on div "3 godz." at bounding box center [585, 364] width 73 height 10
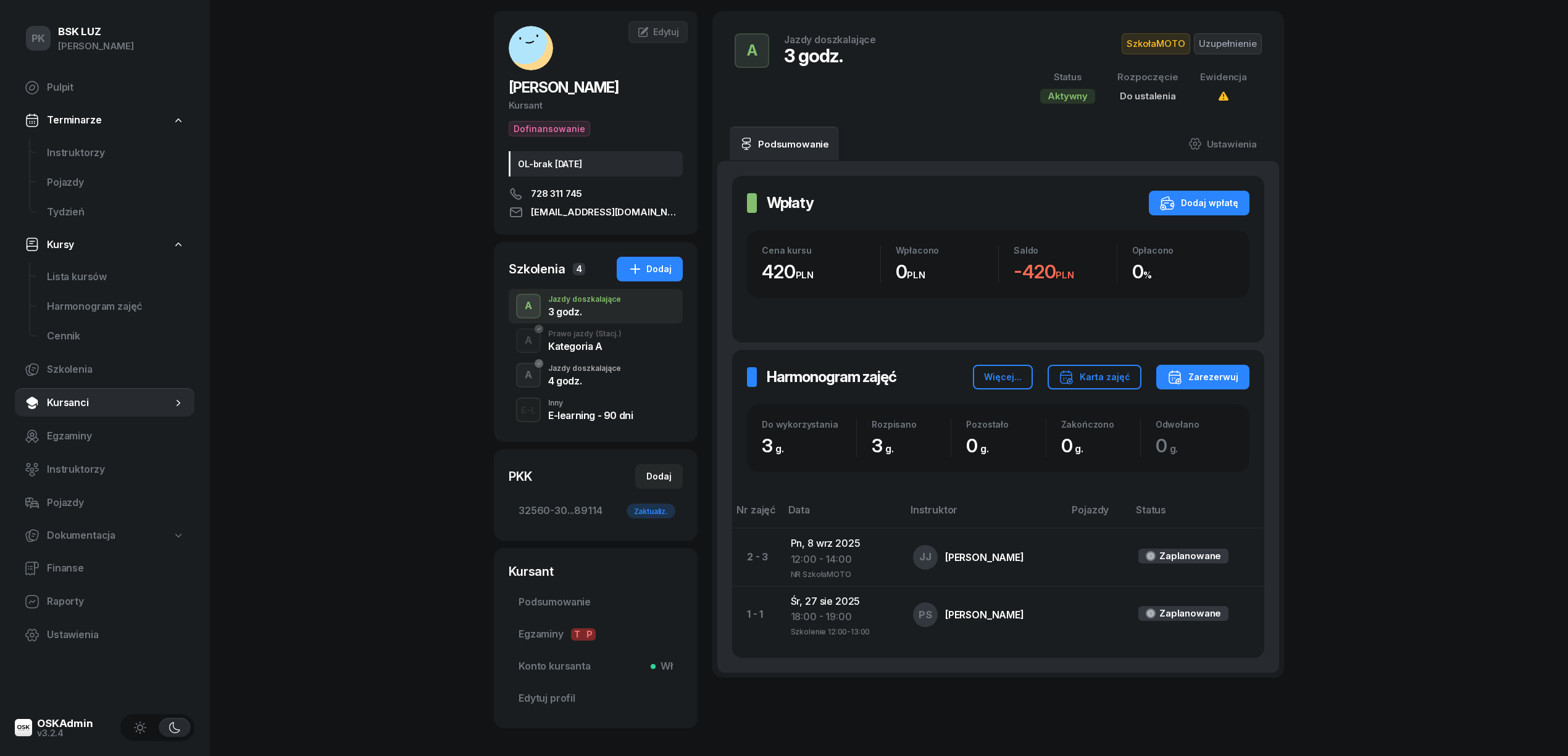
scroll to position [28, 0]
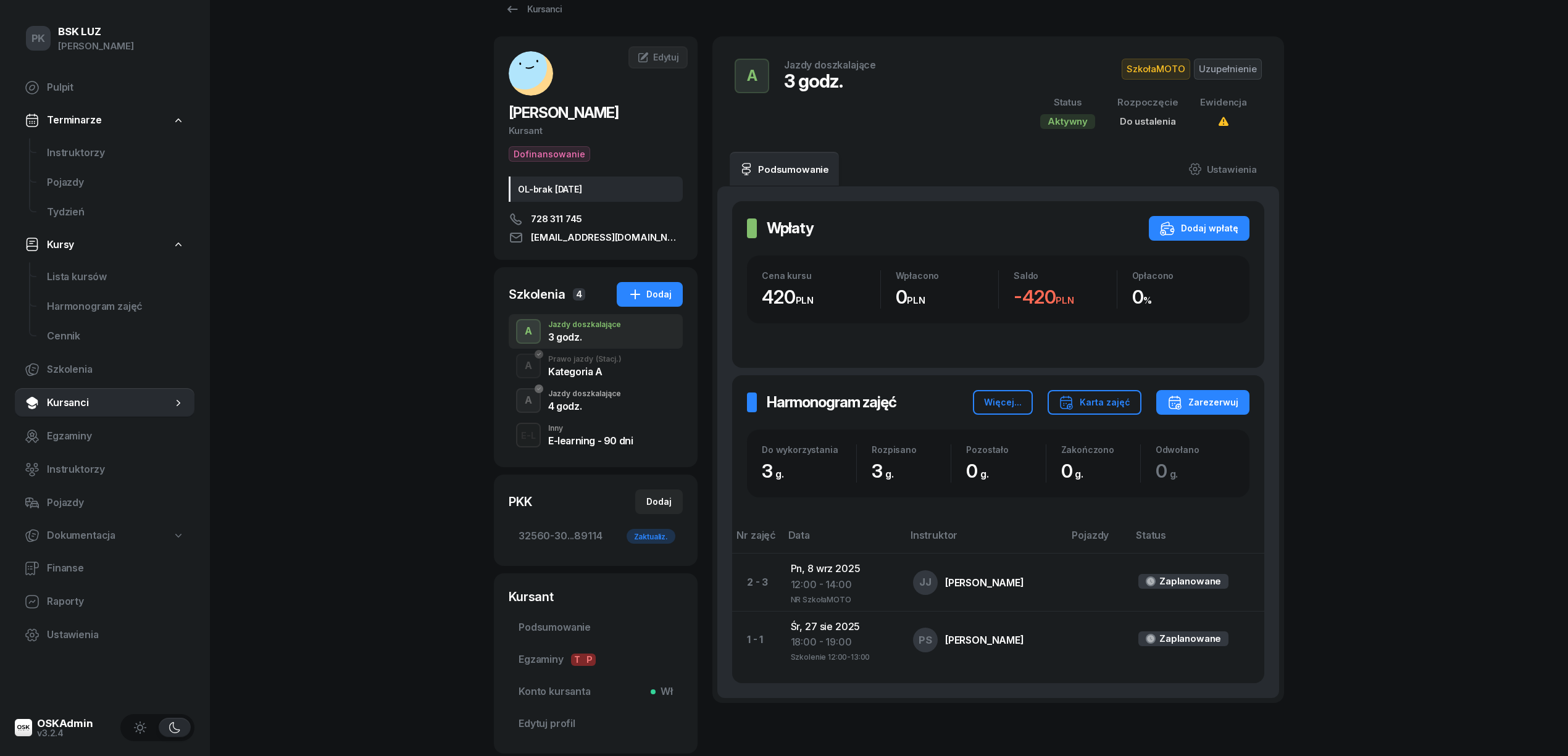
click at [626, 341] on div "A Jazdy doszkalające 3 godz." at bounding box center [596, 331] width 174 height 35
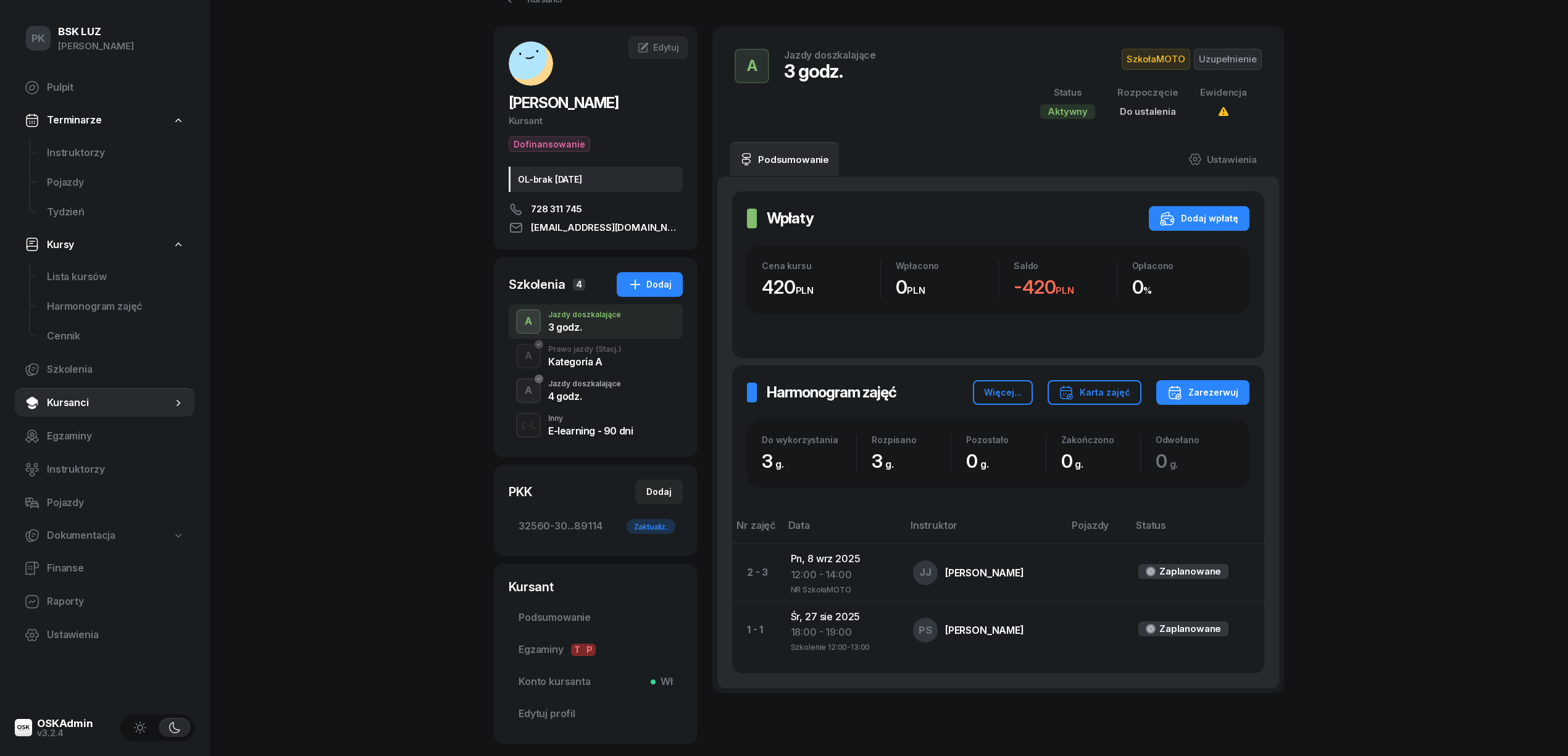
scroll to position [0, 0]
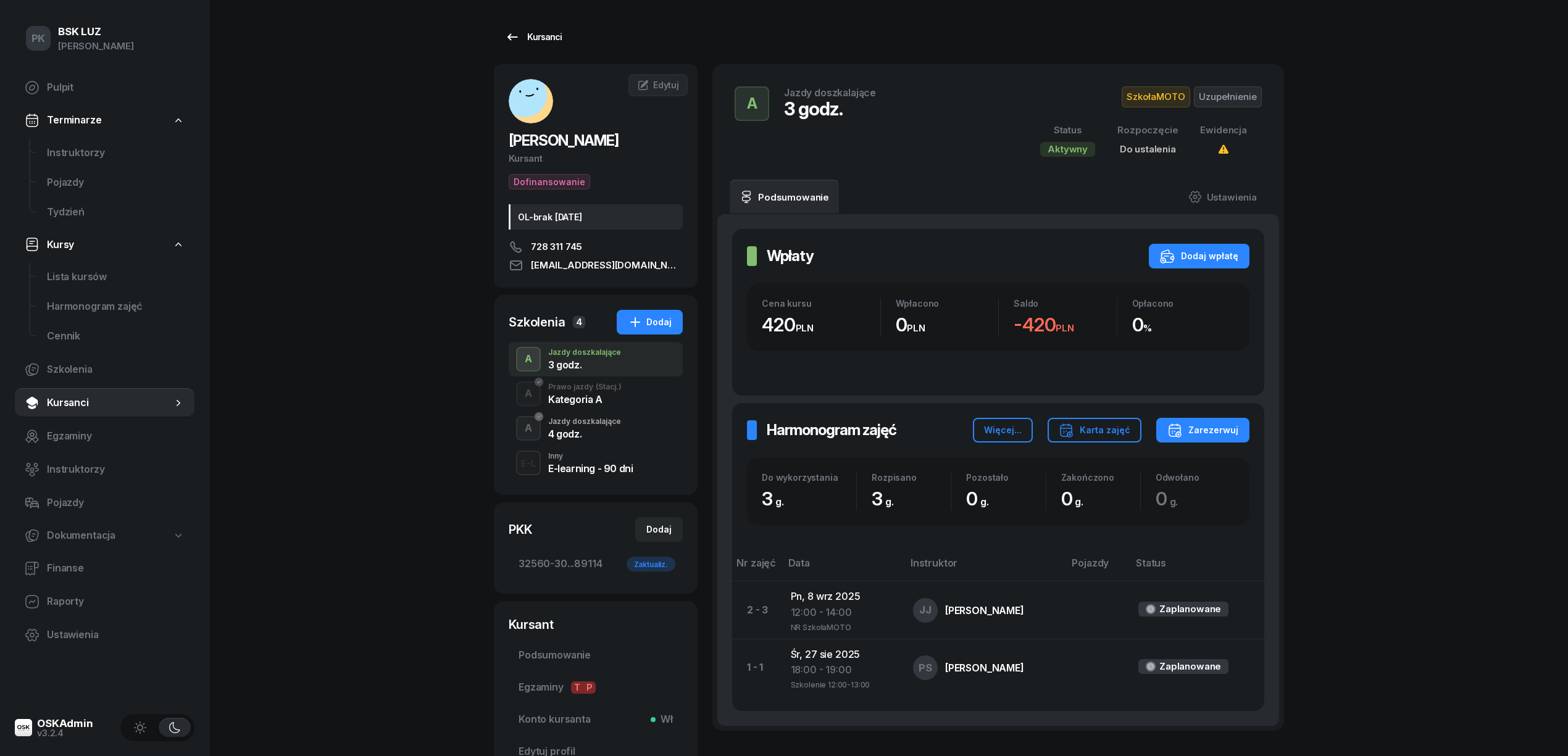
click at [547, 29] on div "Kursanci" at bounding box center [533, 36] width 57 height 15
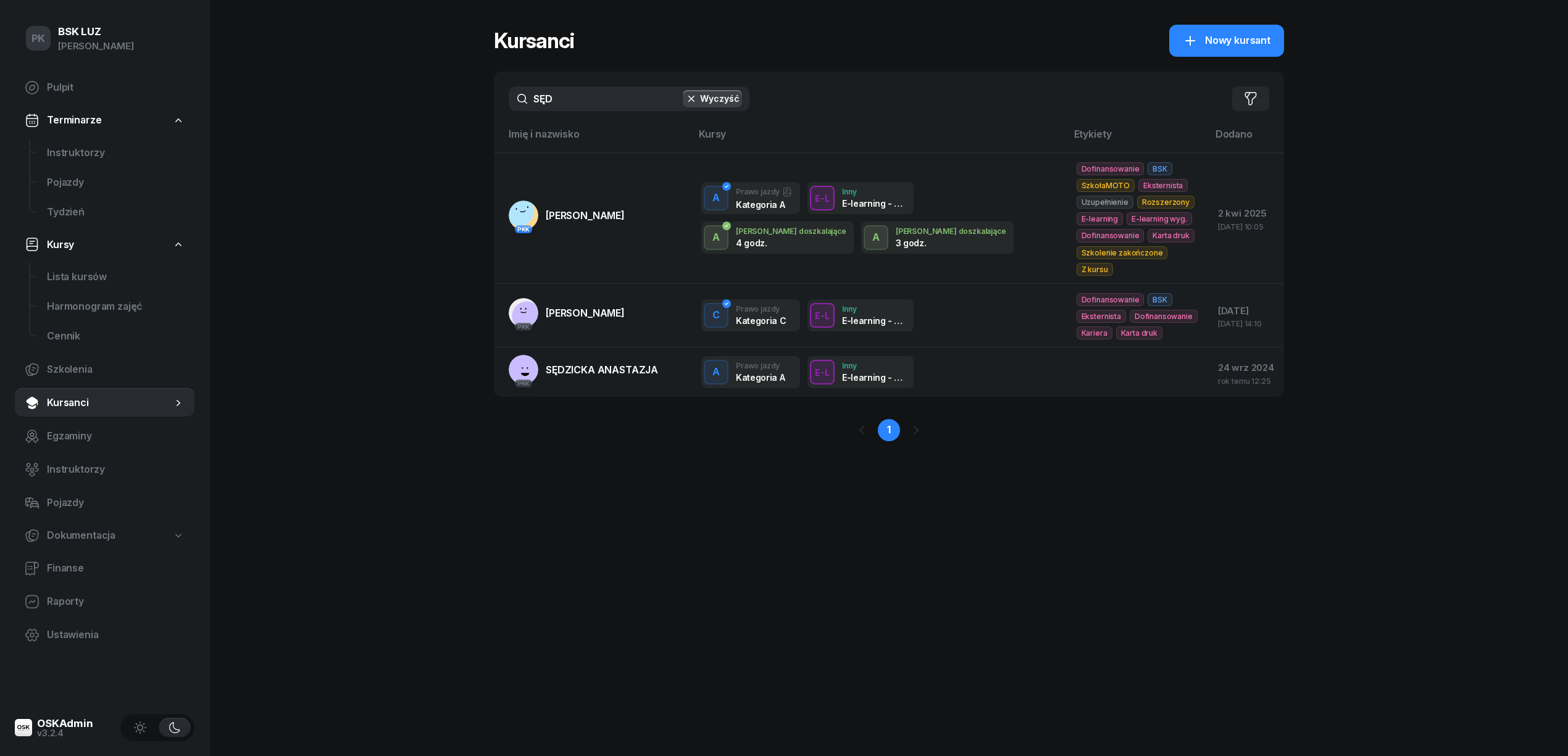
click at [513, 109] on input "SĘD" at bounding box center [629, 99] width 241 height 25
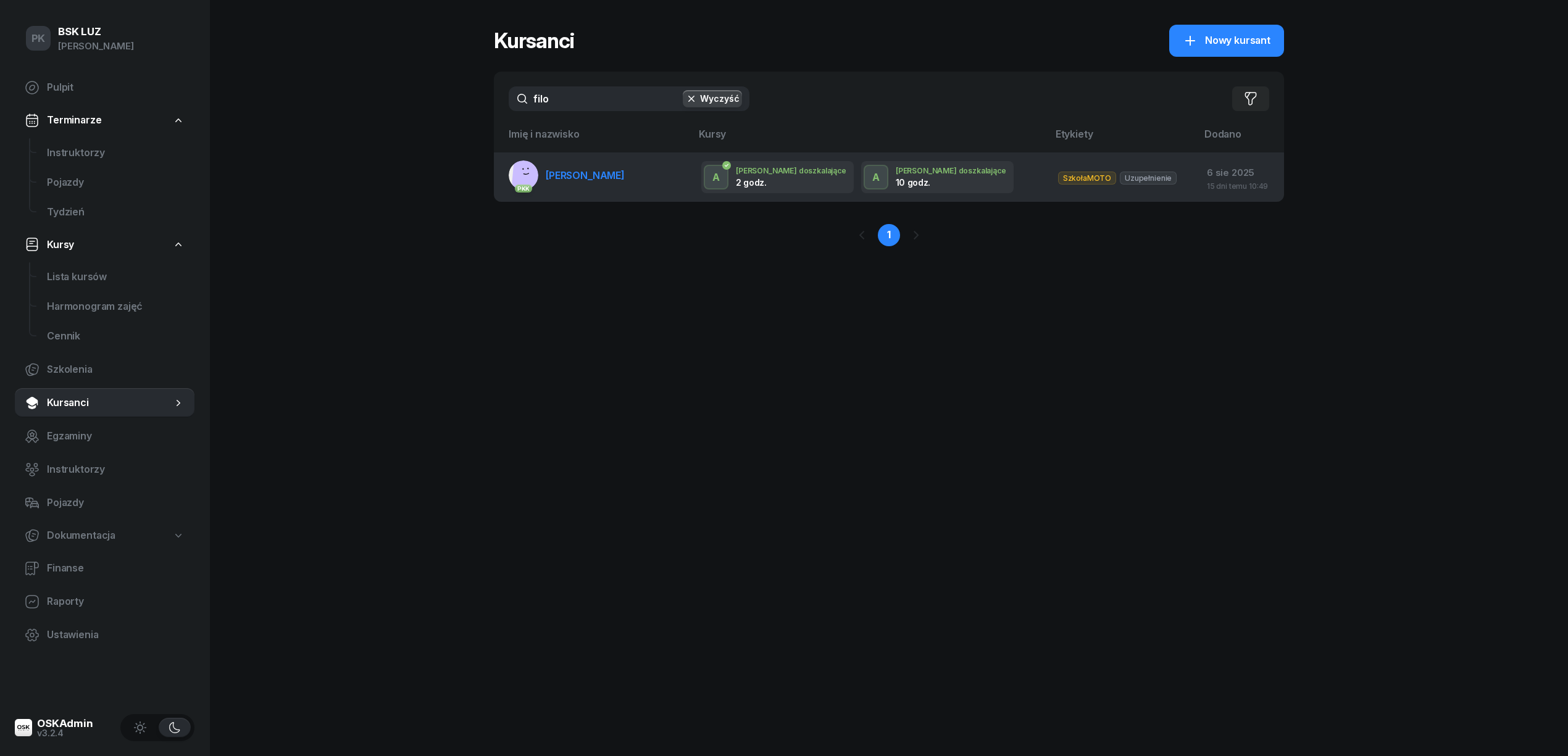
type input "filo"
click at [609, 183] on link "PKK FILO-TOMALSKA ANNA" at bounding box center [566, 175] width 116 height 29
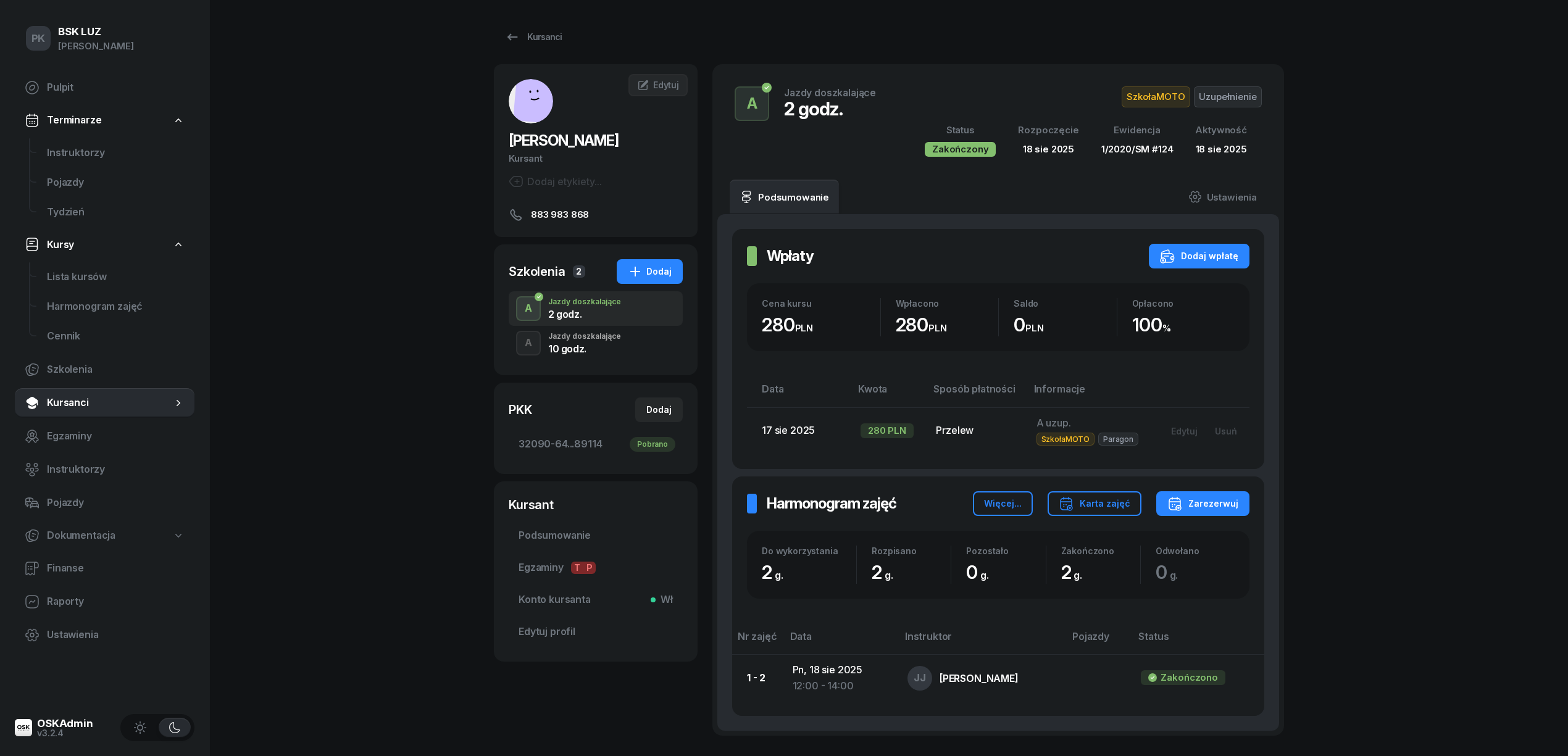
click at [595, 345] on div "10 godz." at bounding box center [585, 349] width 73 height 10
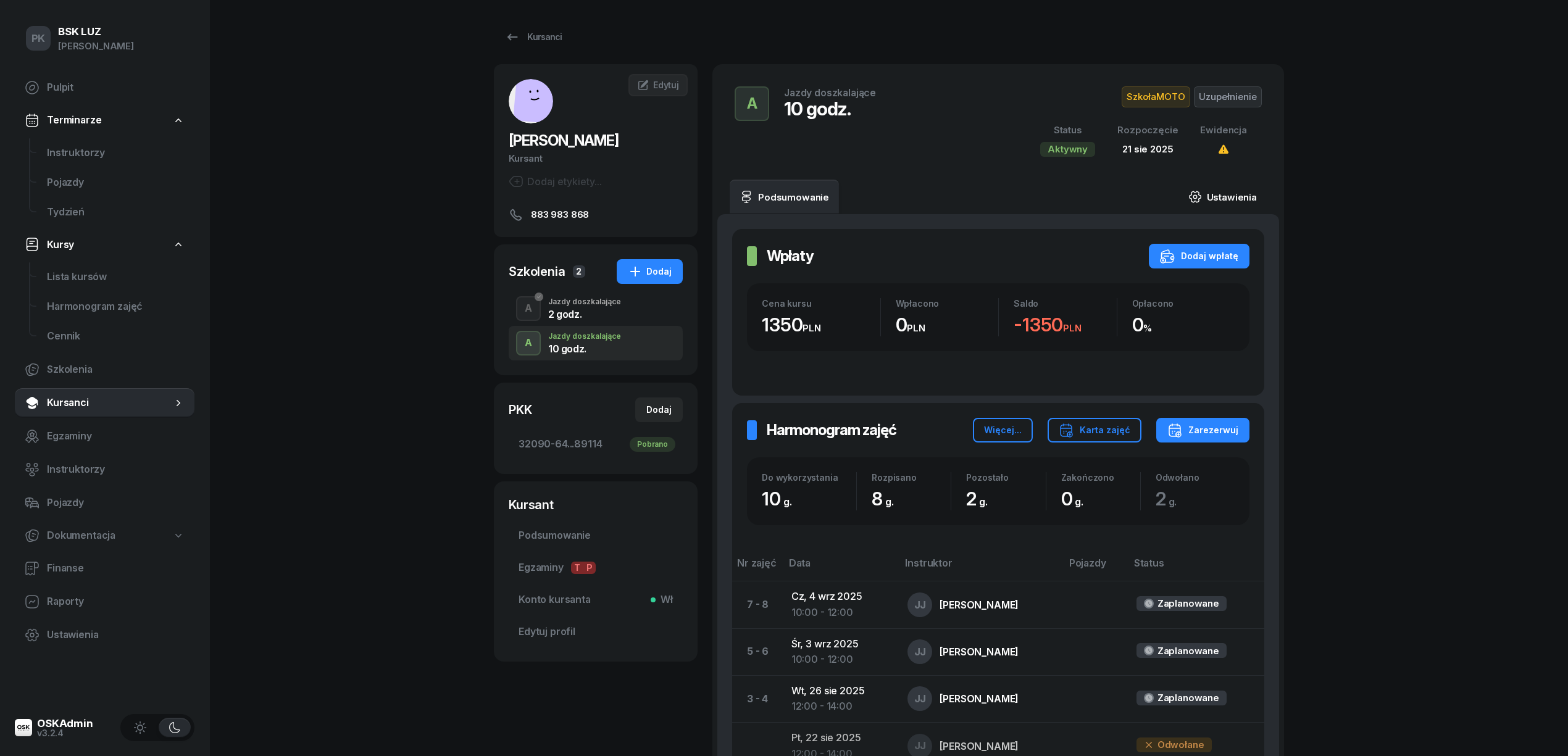
click at [1229, 188] on link "Ustawienia" at bounding box center [1222, 196] width 89 height 35
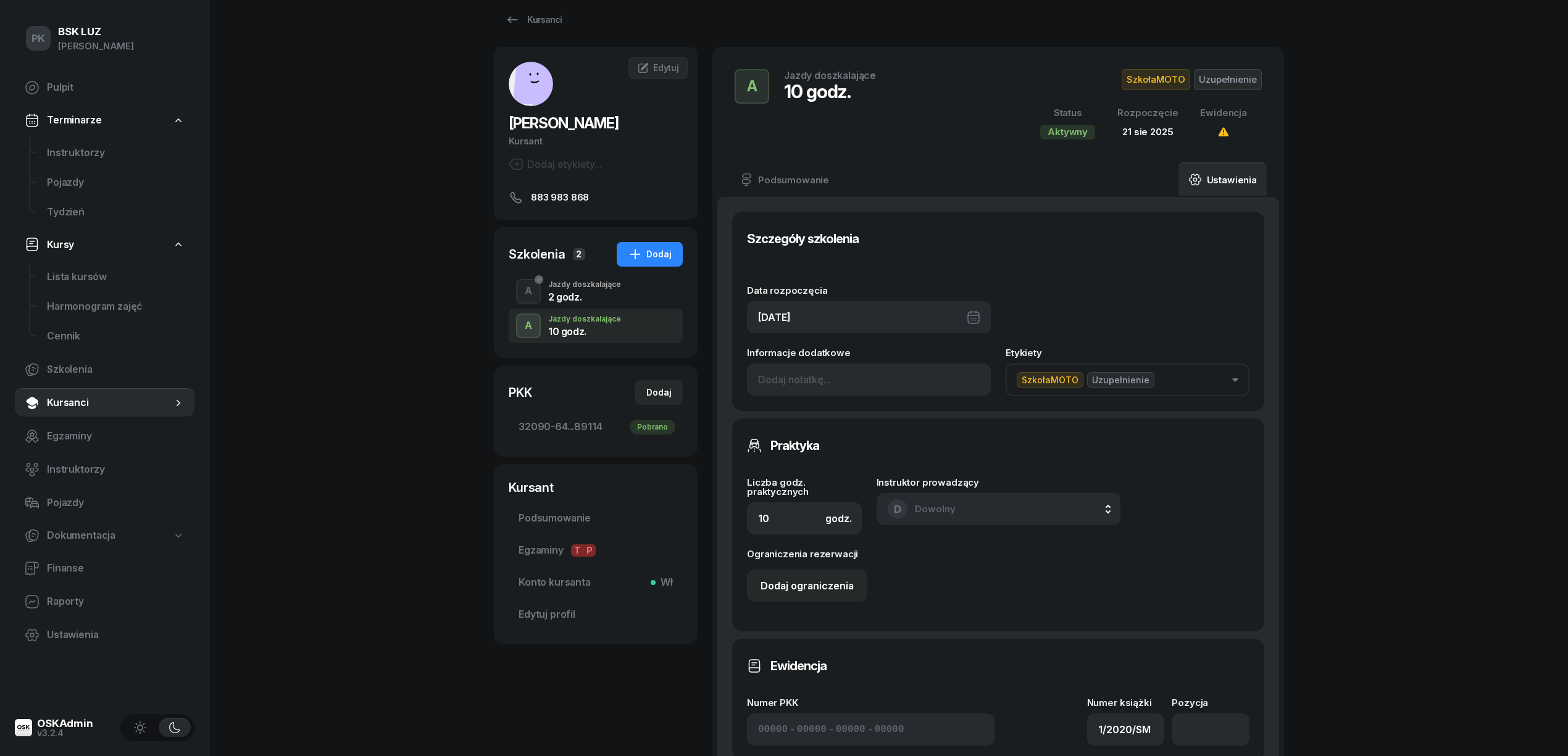
scroll to position [329, 0]
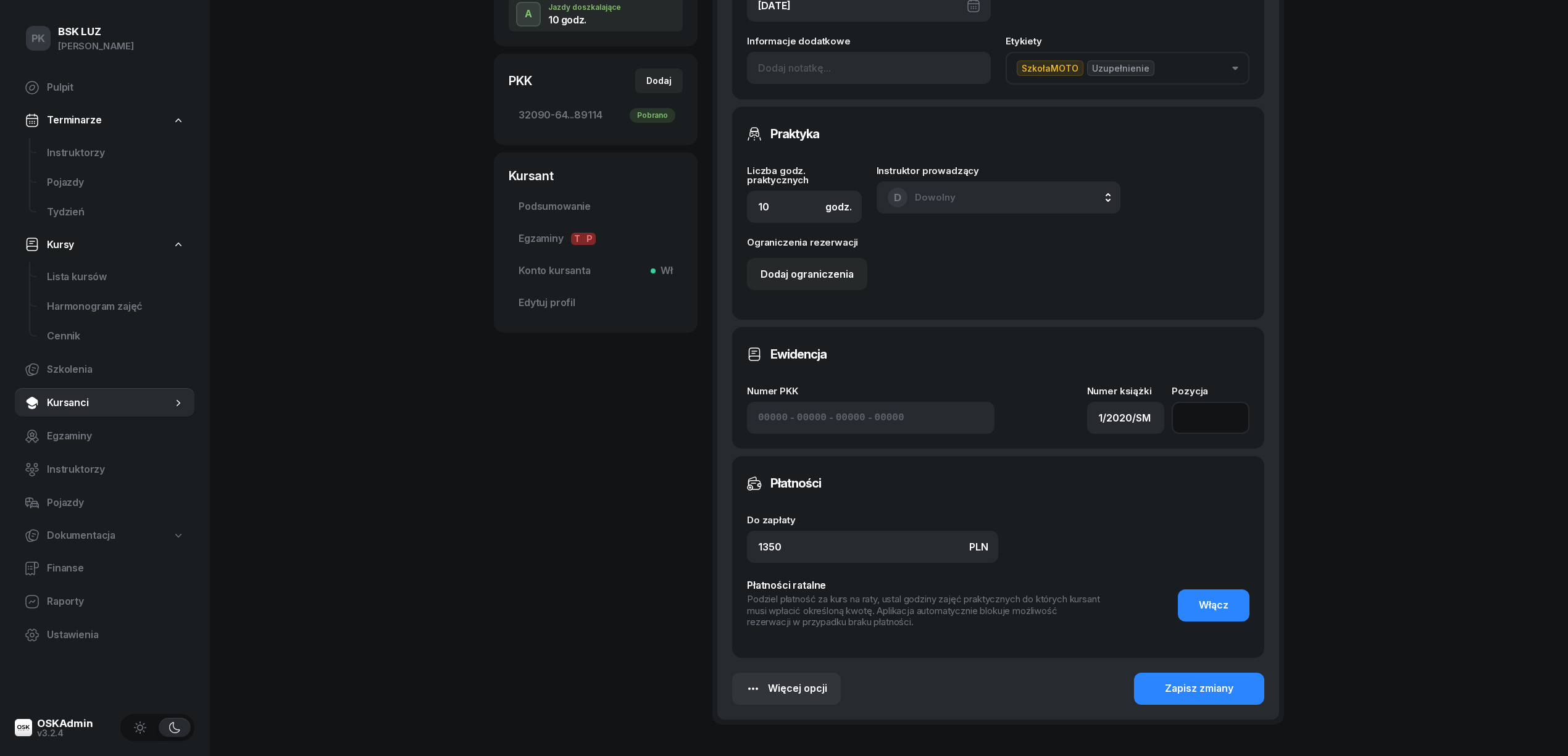
click at [1211, 411] on input "number" at bounding box center [1211, 417] width 78 height 32
type input "127"
click at [1173, 681] on div "Zapisz zmiany" at bounding box center [1199, 688] width 68 height 16
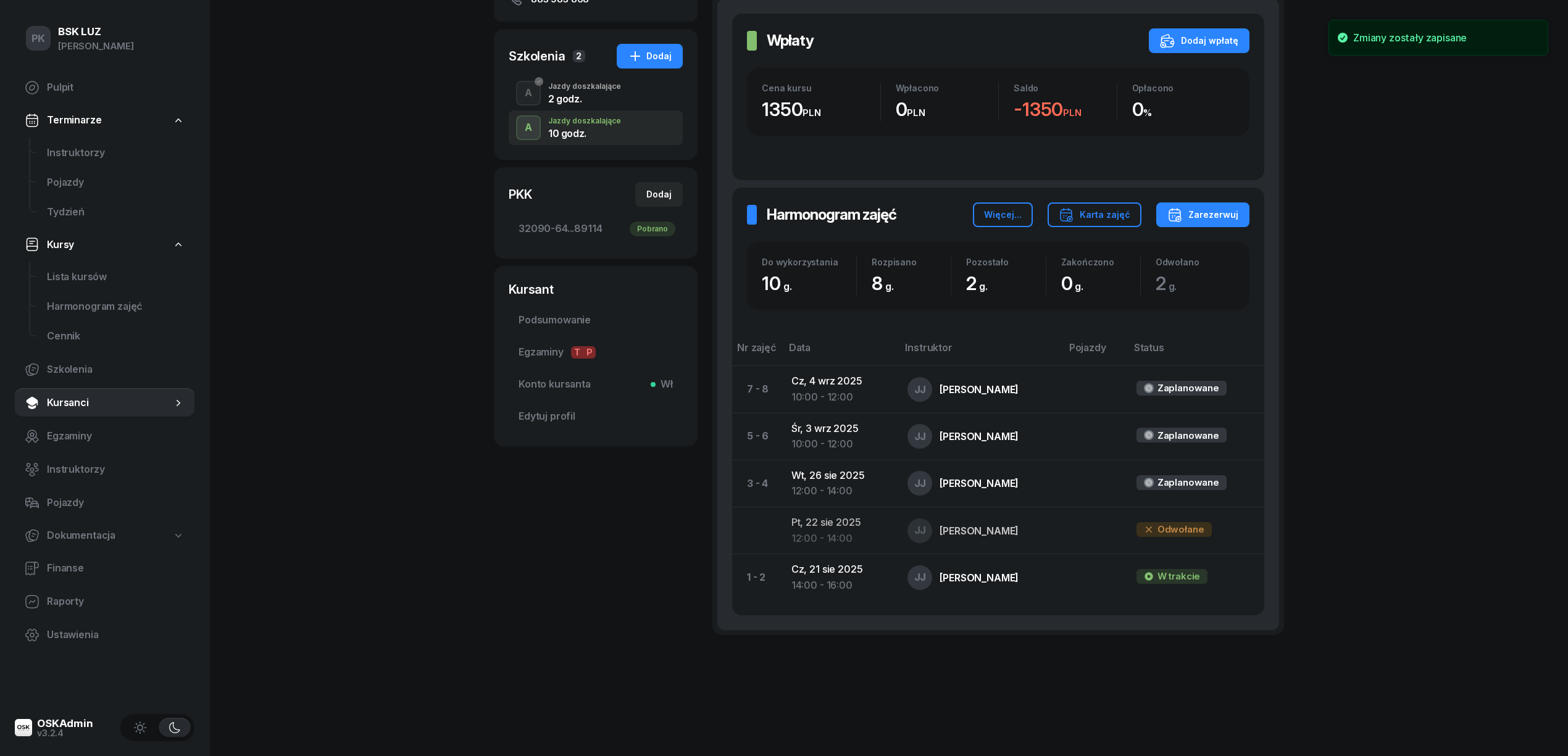
scroll to position [0, 0]
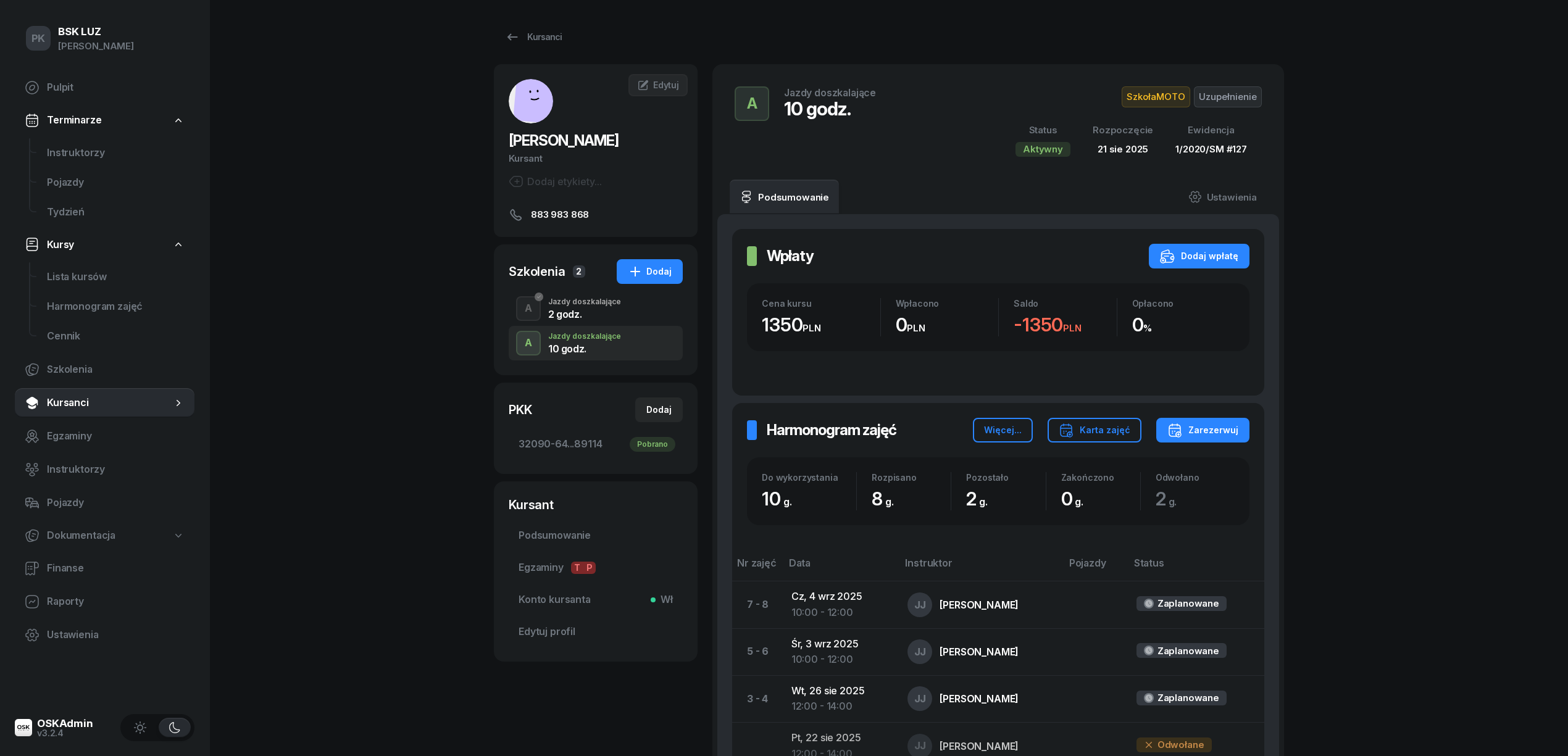
click at [1202, 151] on div "1/2020/SM #127" at bounding box center [1211, 149] width 71 height 16
click at [1347, 206] on div "PK BSK LUZ Piotr Klimek Pulpit Terminarze Instruktorzy Pojazdy Tydzień Kursy Li…" at bounding box center [784, 485] width 1568 height 971
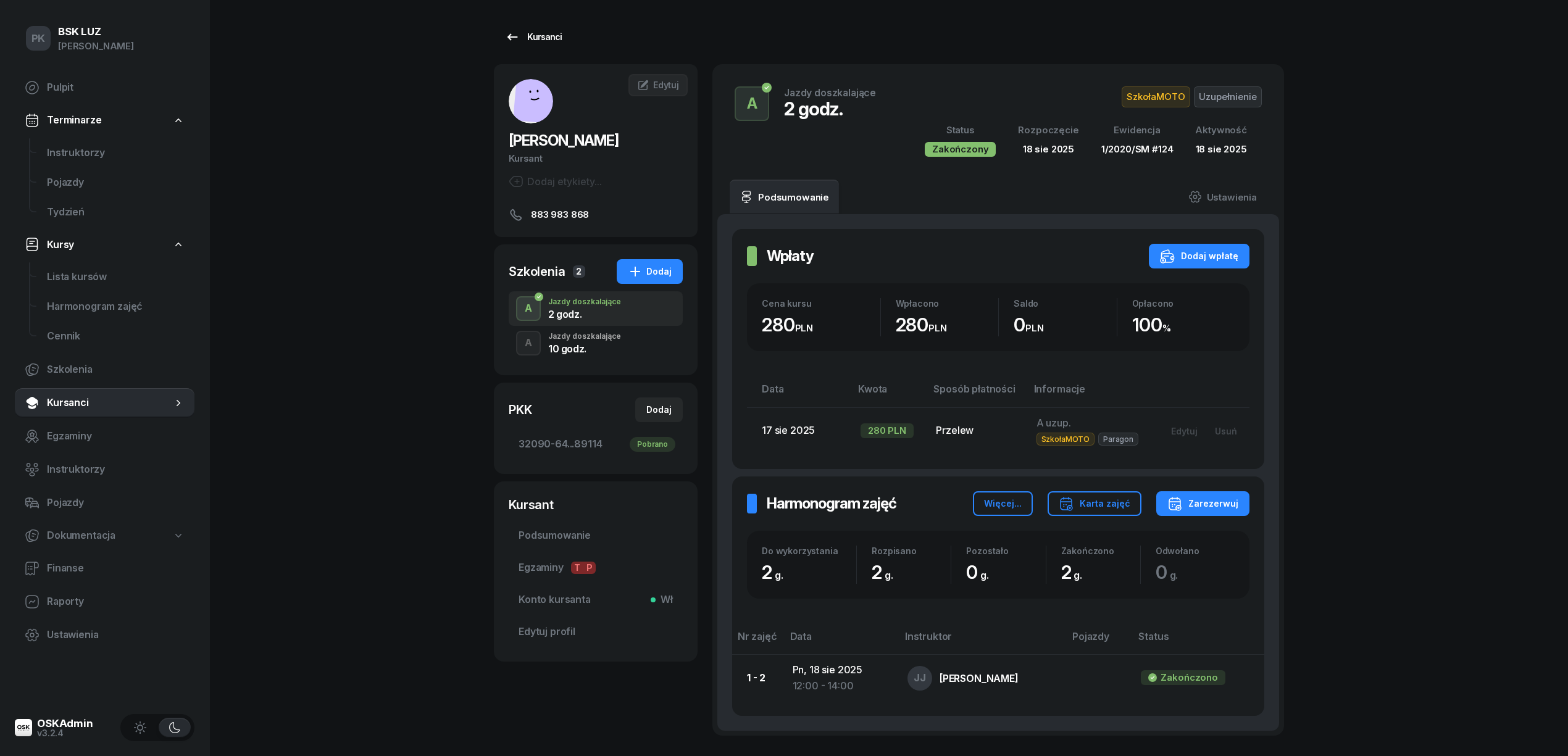
click at [525, 35] on div "Kursanci" at bounding box center [533, 36] width 57 height 15
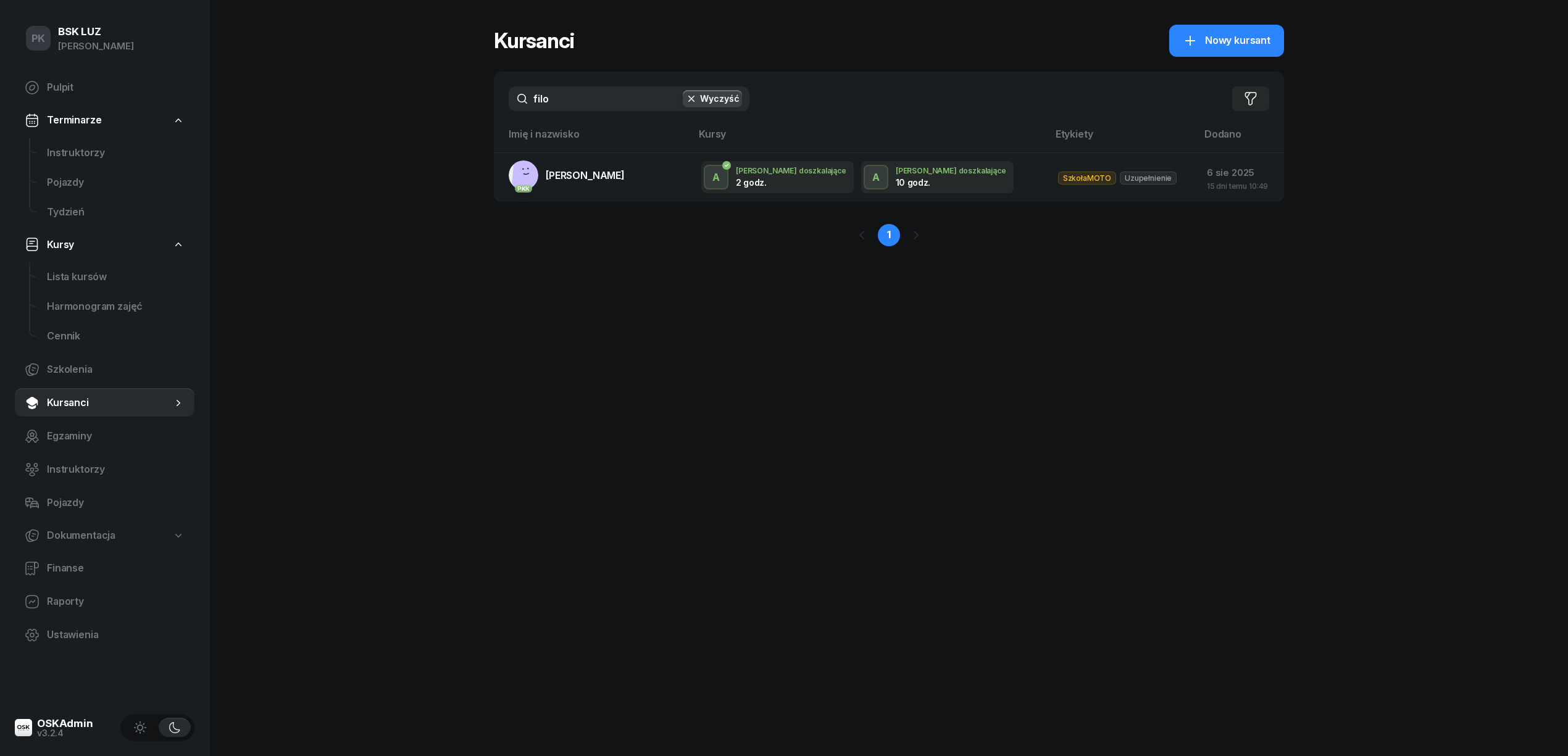
drag, startPoint x: 586, startPoint y: 99, endPoint x: 415, endPoint y: 99, distance: 171.0
click at [415, 99] on div "PK BSK LUZ Piotr Klimek Pulpit Terminarze Instruktorzy Pojazdy Tydzień Kursy Li…" at bounding box center [784, 378] width 1568 height 756
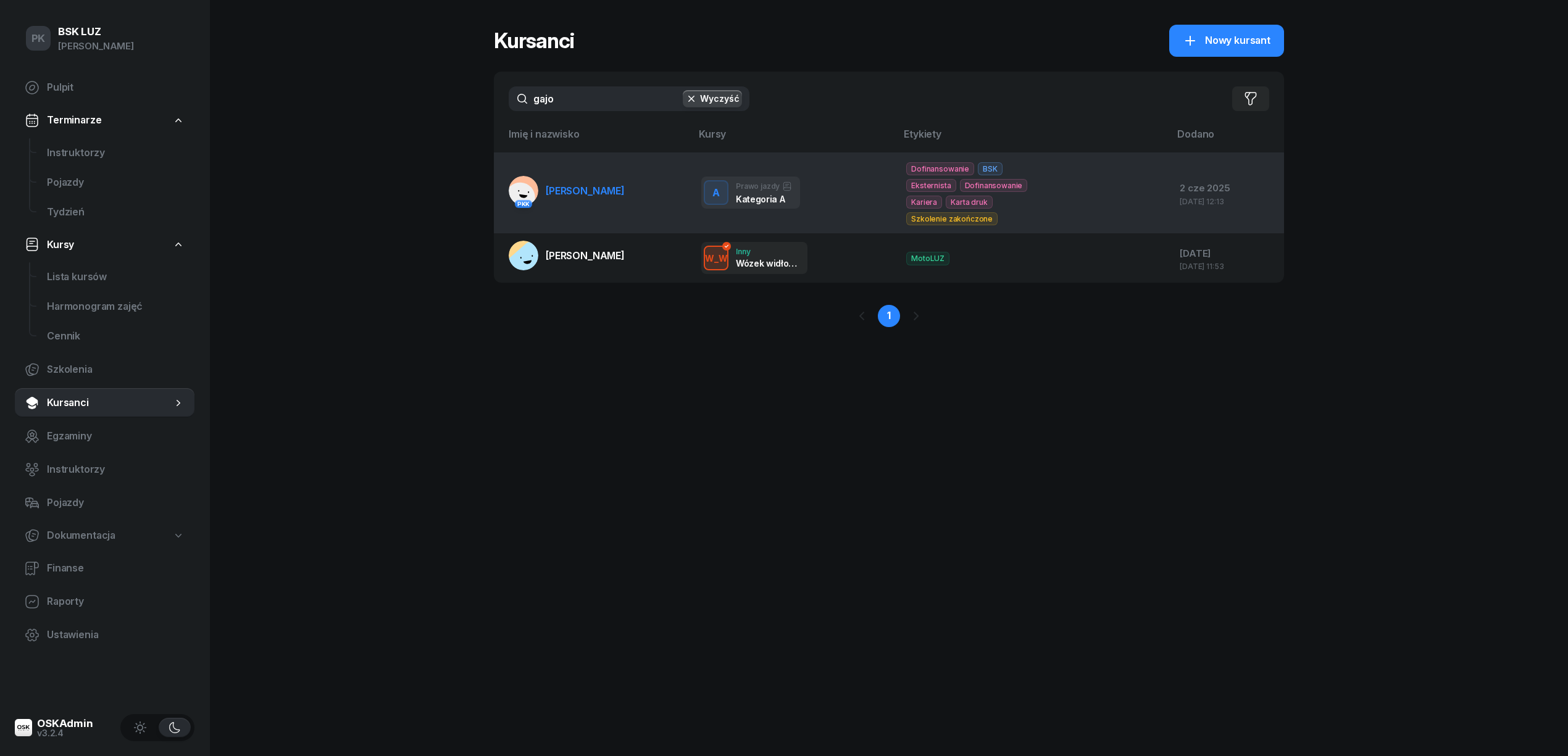
type input "gajo"
click at [603, 199] on td "PKK GAJOCH KAZIMIERZ" at bounding box center [593, 192] width 197 height 81
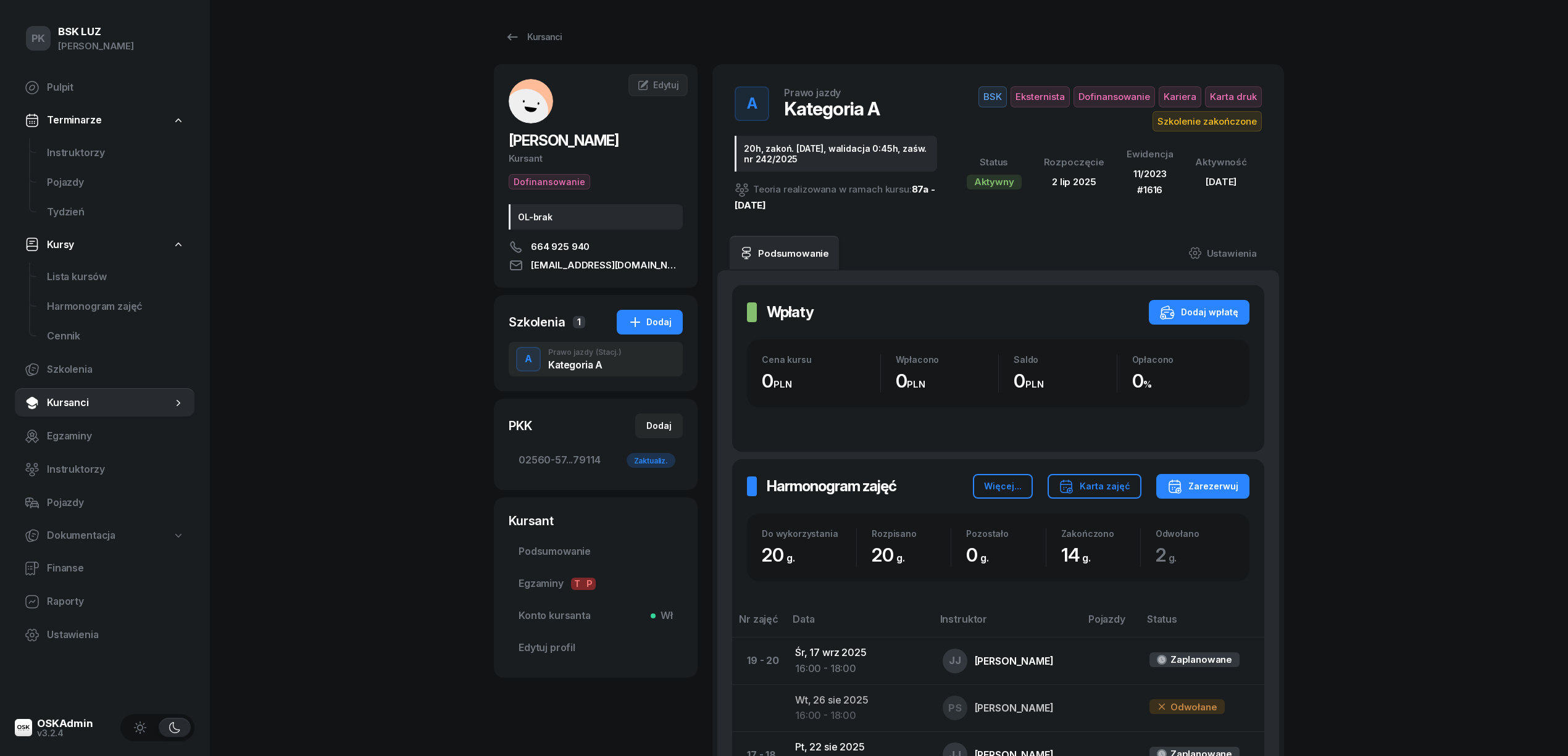
click at [611, 132] on span "[PERSON_NAME]" at bounding box center [563, 140] width 110 height 18
copy span "KAZIMIERZ"
click at [561, 546] on span "Podsumowanie" at bounding box center [596, 551] width 155 height 16
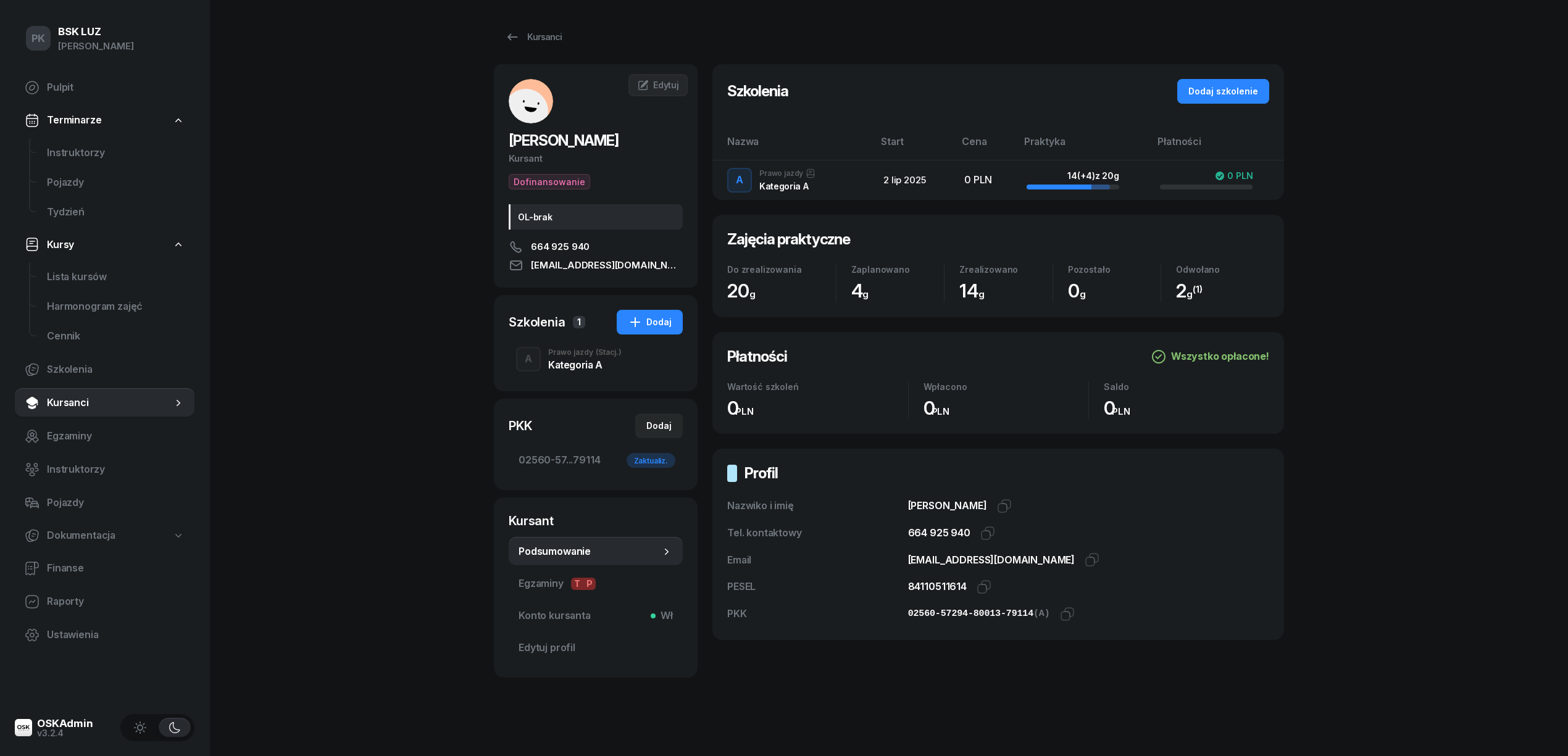
scroll to position [6, 0]
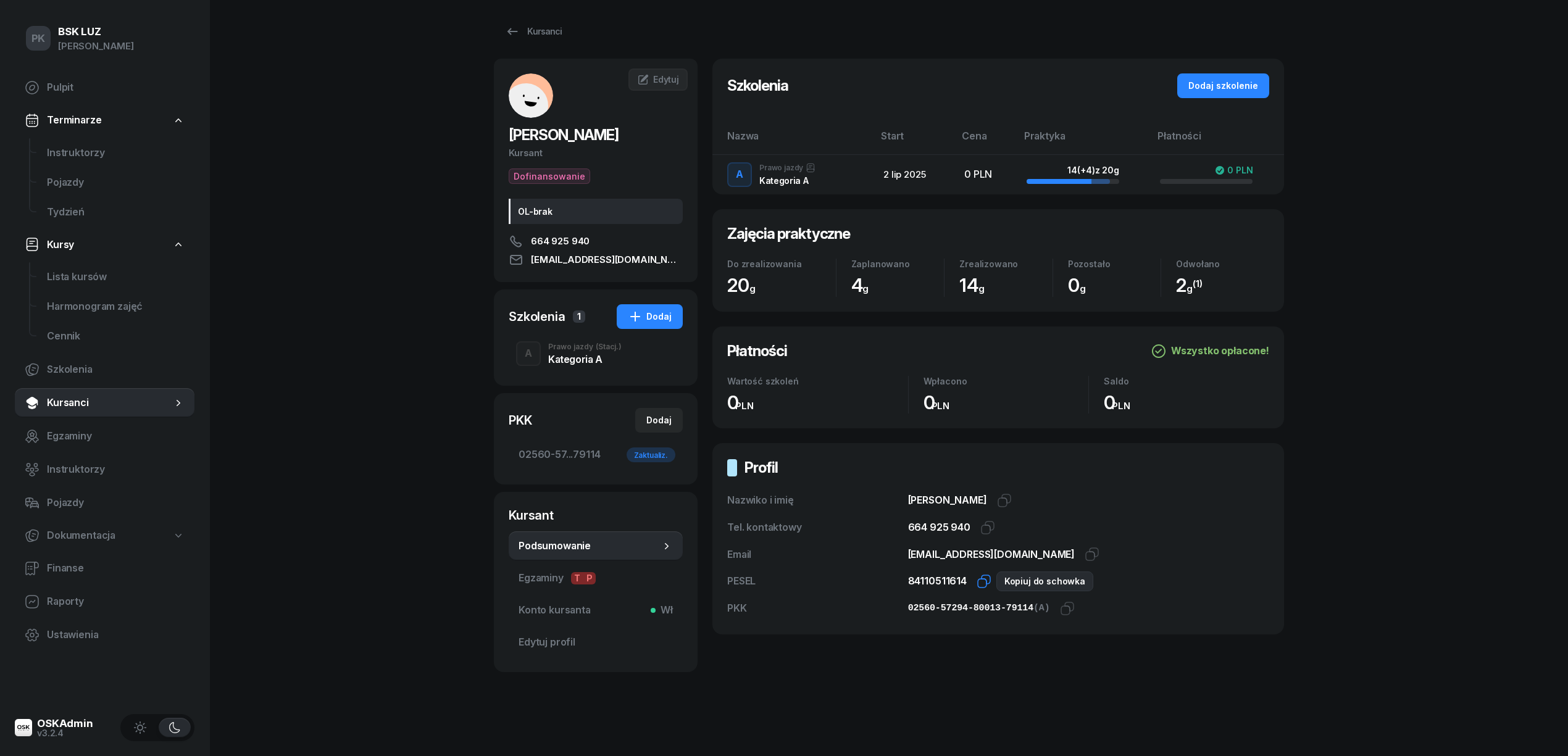
click at [982, 582] on icon "button" at bounding box center [983, 581] width 15 height 15
click at [522, 25] on div "Kursanci" at bounding box center [533, 31] width 57 height 15
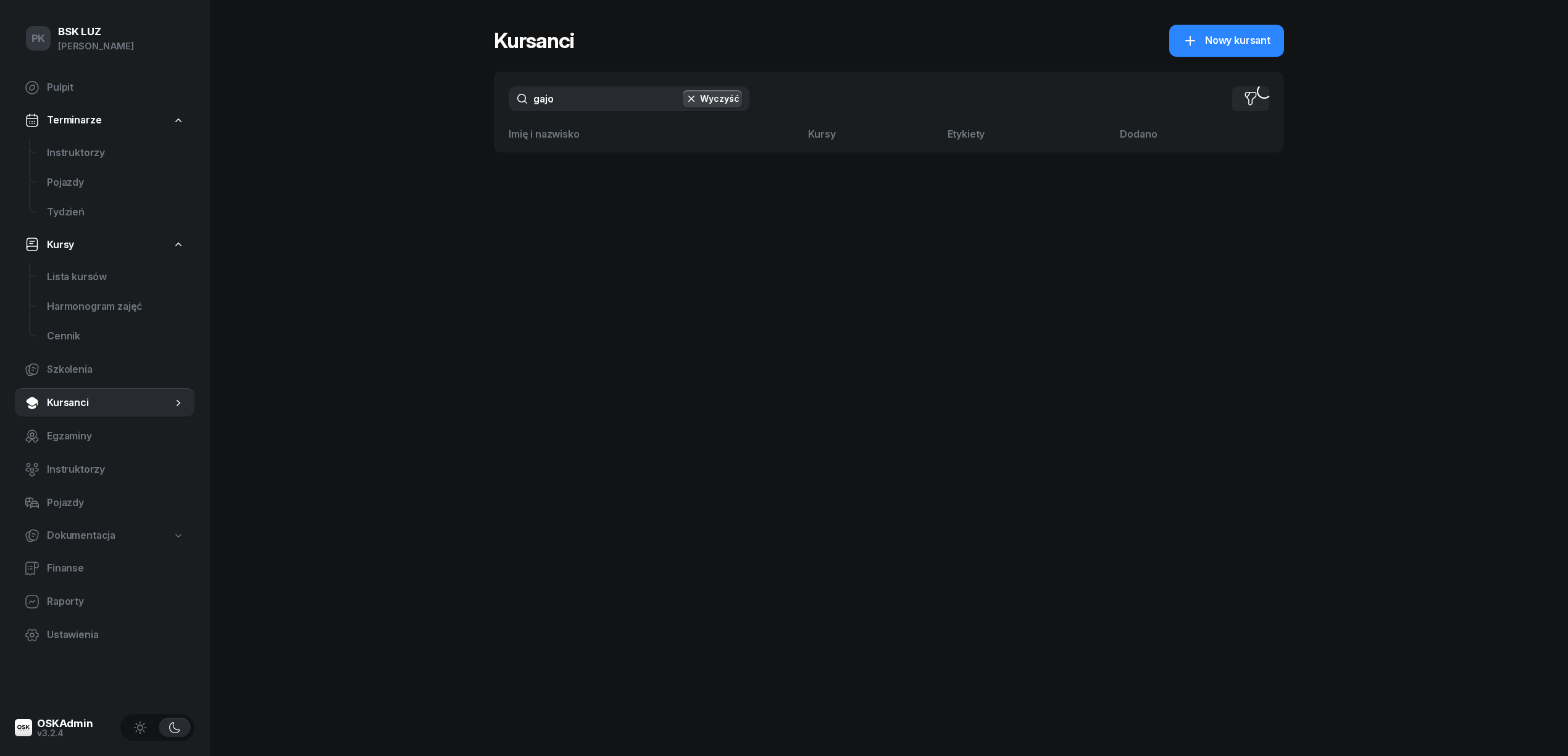
click at [419, 112] on div "PK BSK LUZ Piotr Klimek Pulpit Terminarze Instruktorzy Pojazdy Tydzień Kursy Li…" at bounding box center [784, 378] width 1568 height 756
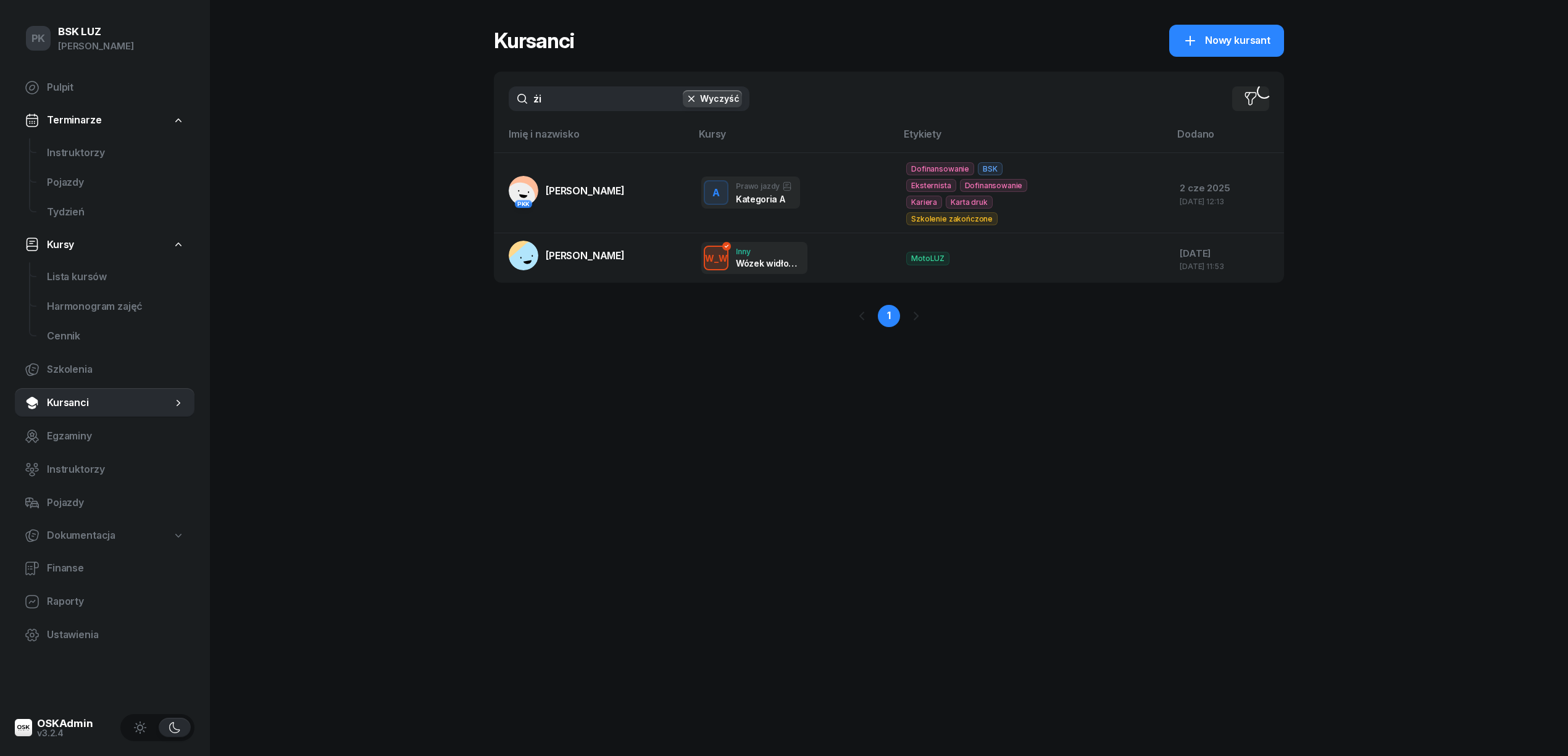
type input "ż"
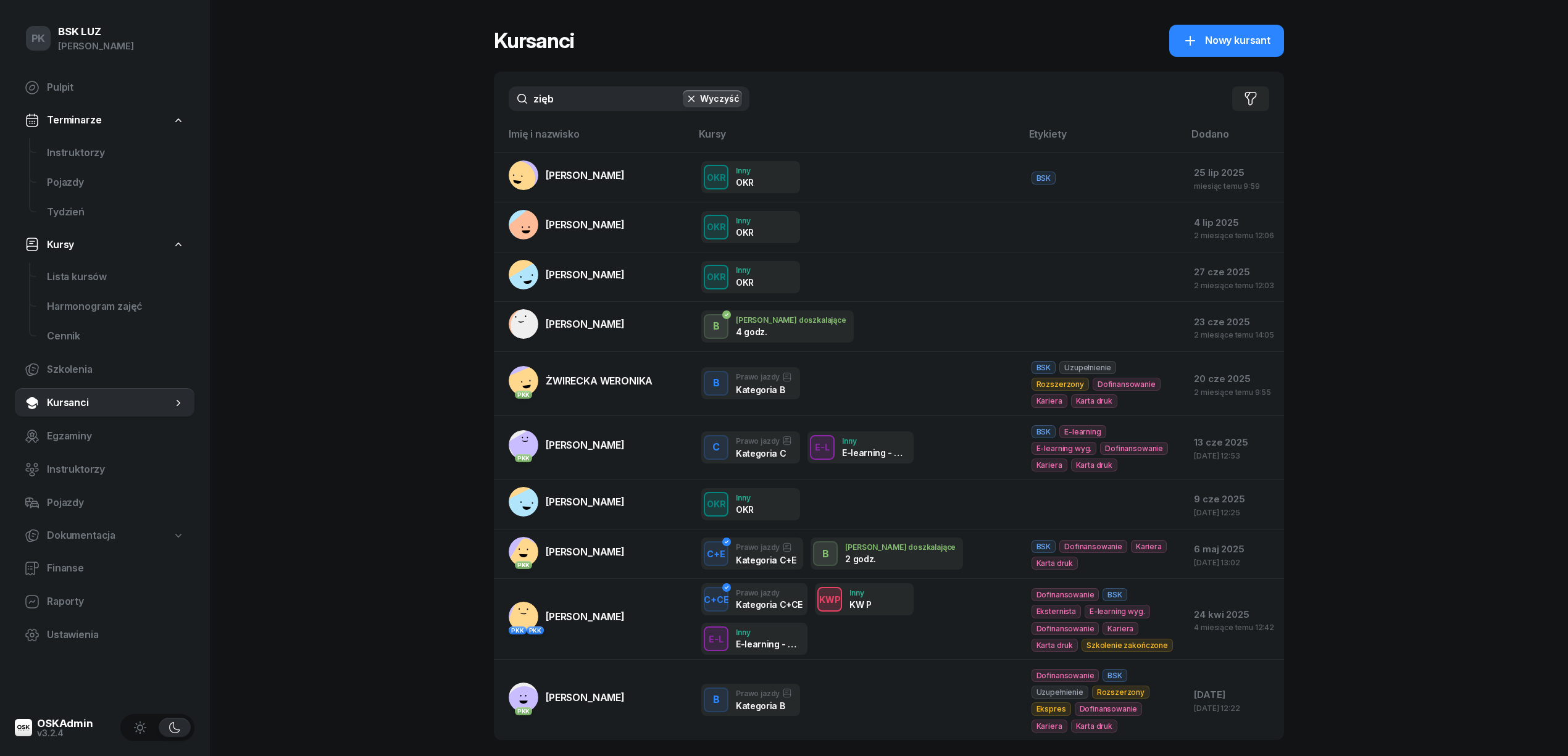
type input "zięb"
click at [714, 96] on button "Wyczyść" at bounding box center [712, 99] width 59 height 17
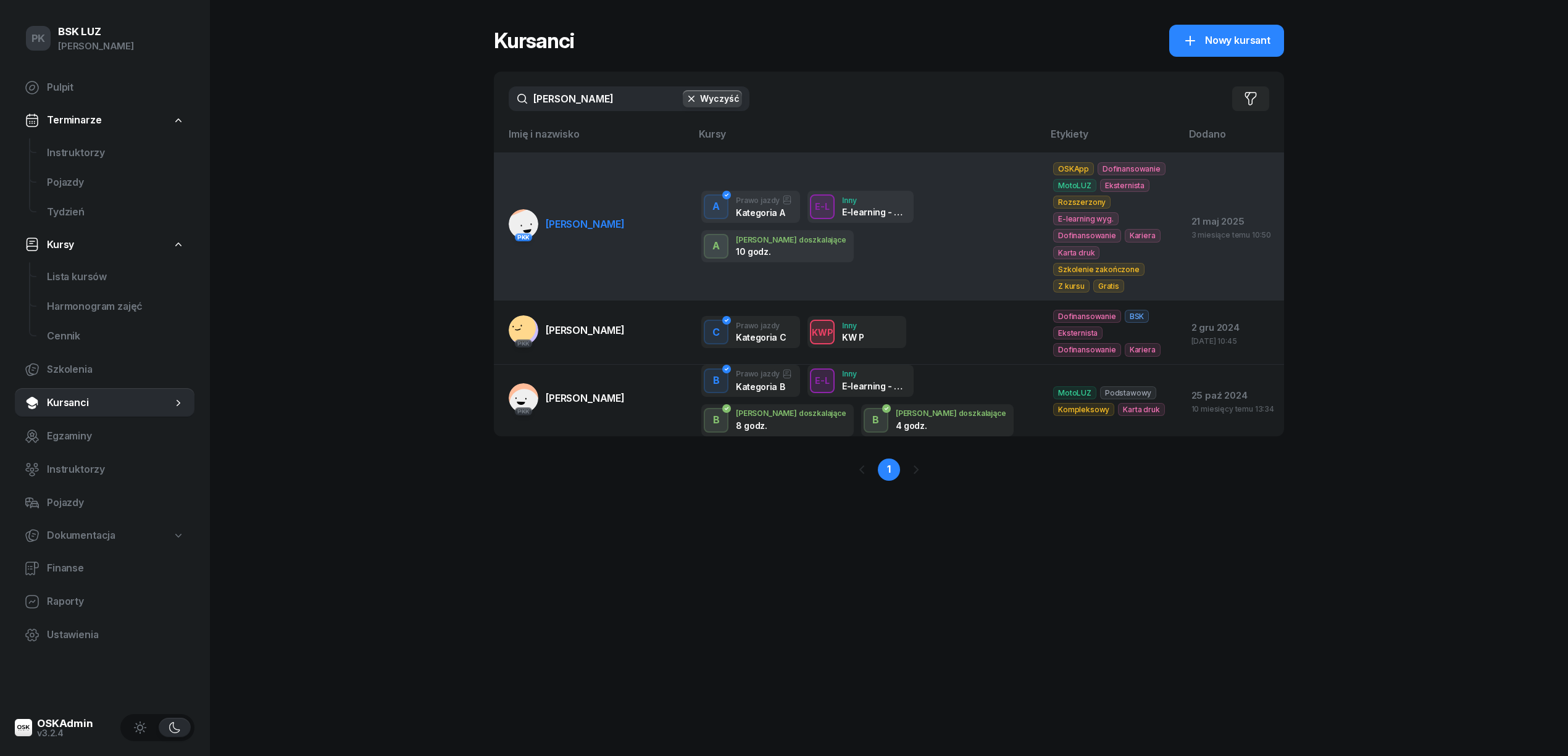
type input "zięba"
click at [588, 242] on td "PKK ZIĘBA KAMIL" at bounding box center [593, 226] width 197 height 148
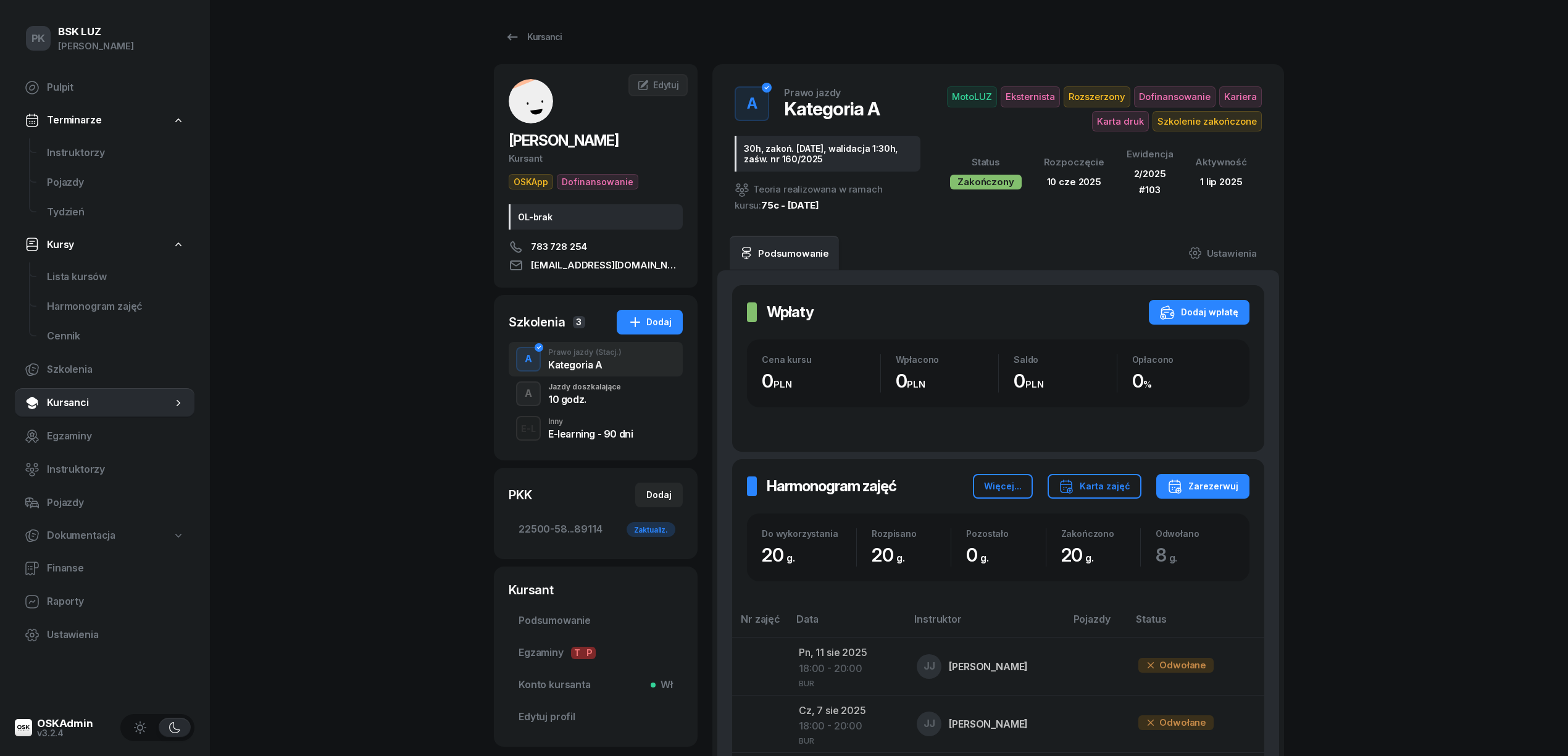
click at [625, 387] on div "A Jazdy doszkalające 10 godz." at bounding box center [596, 394] width 174 height 35
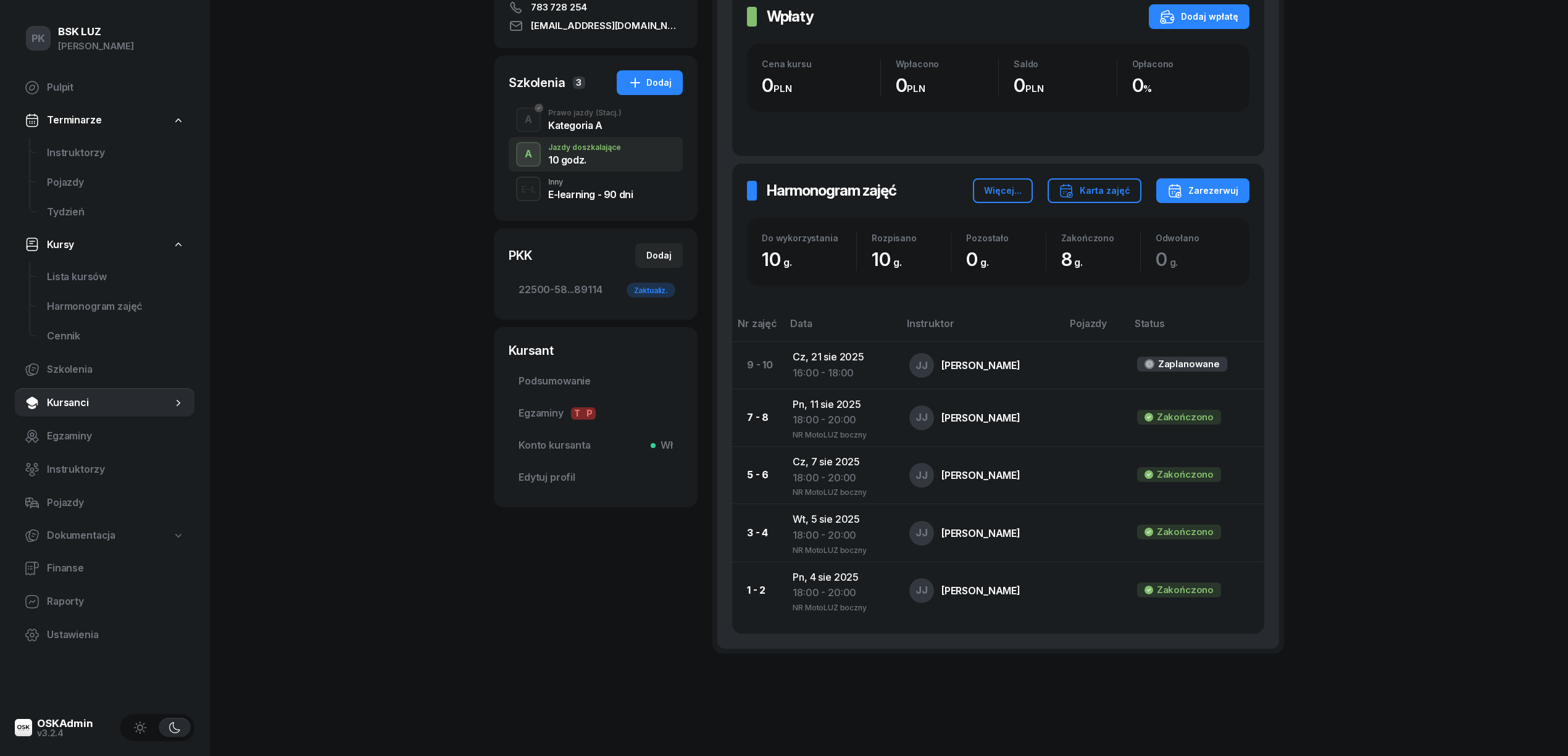
scroll to position [259, 0]
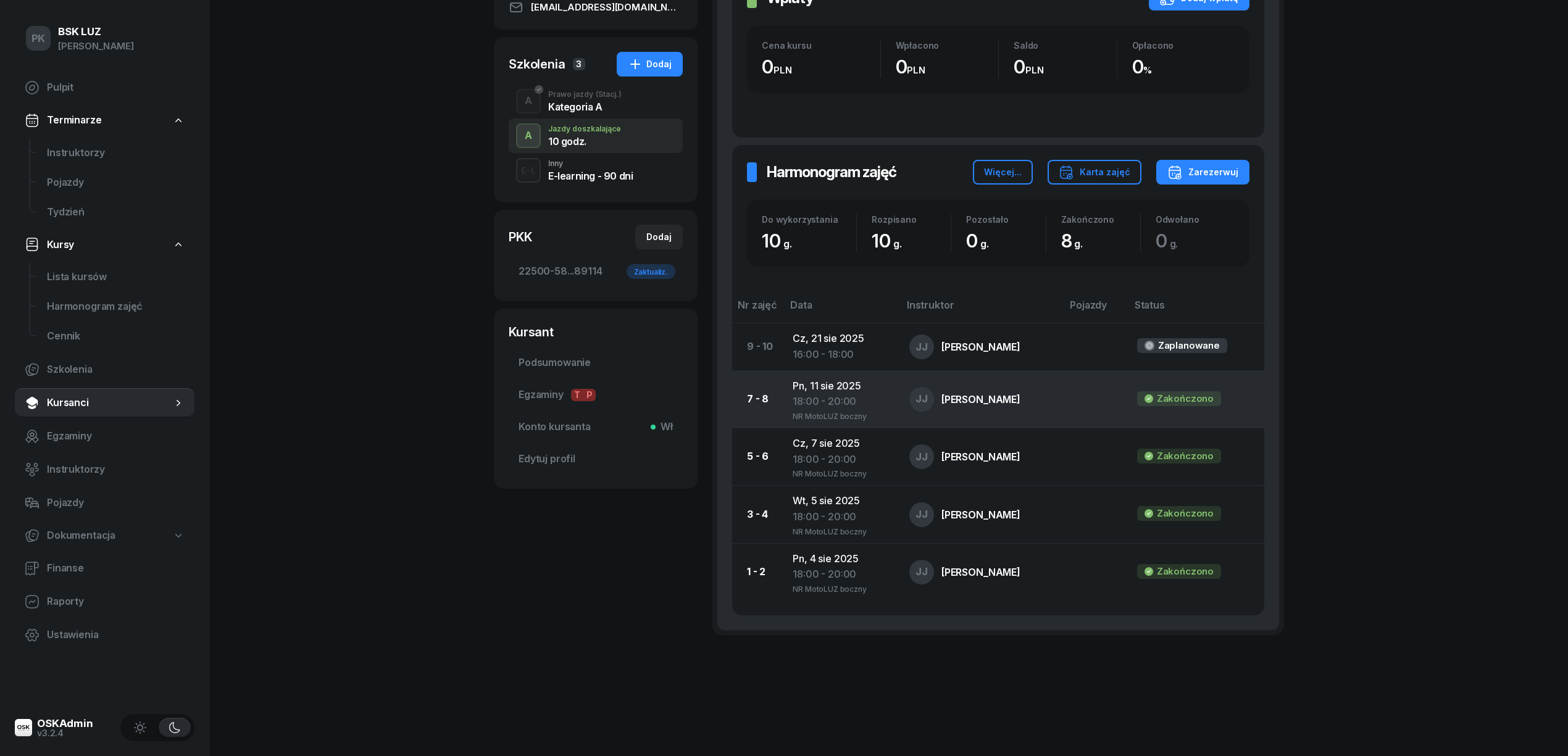
click at [831, 415] on div "NR MotoLUZ boczny" at bounding box center [841, 415] width 97 height 11
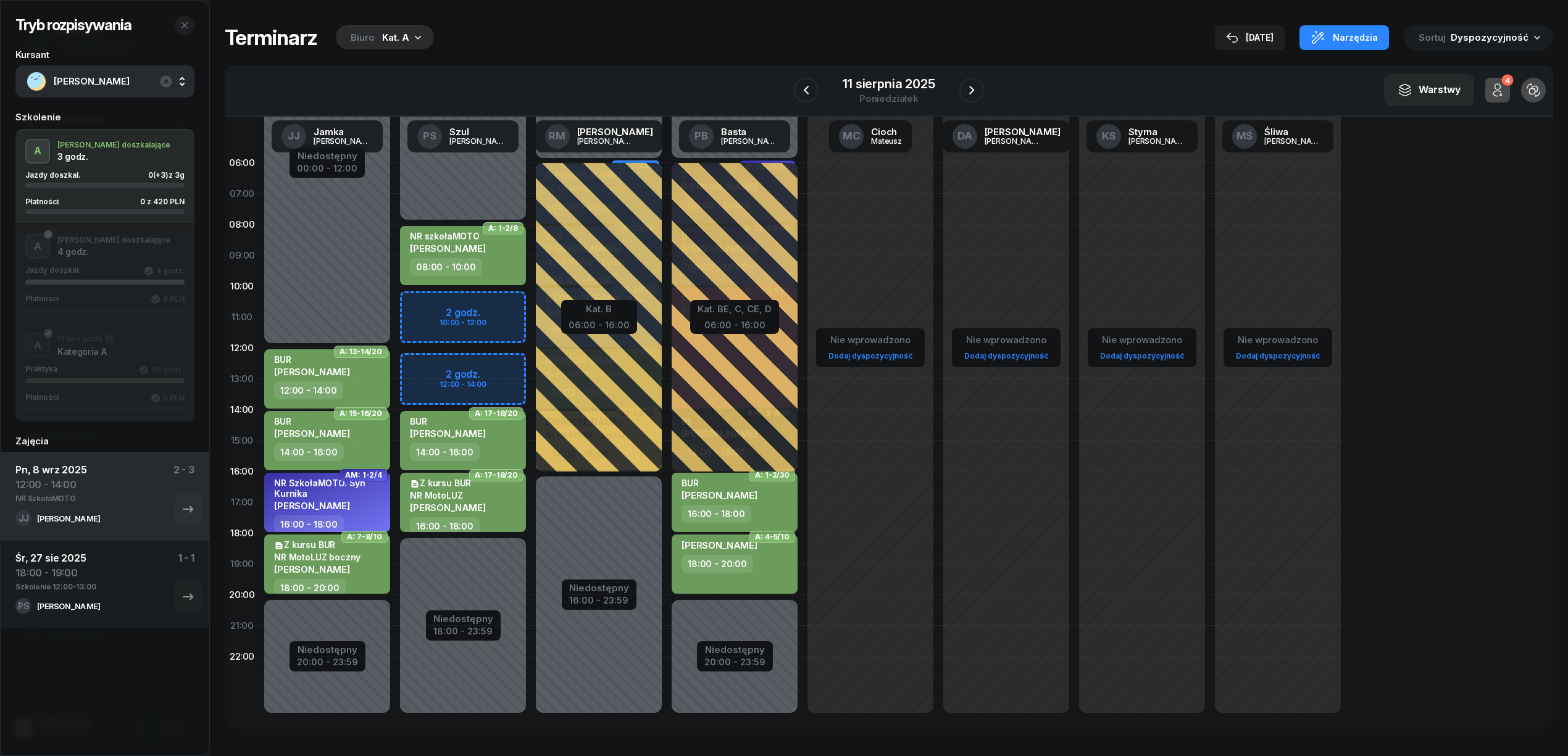
click at [371, 573] on div "Z kursu BUR NR MotoLUZ boczny ZIĘBA KAMIL" at bounding box center [329, 559] width 109 height 40
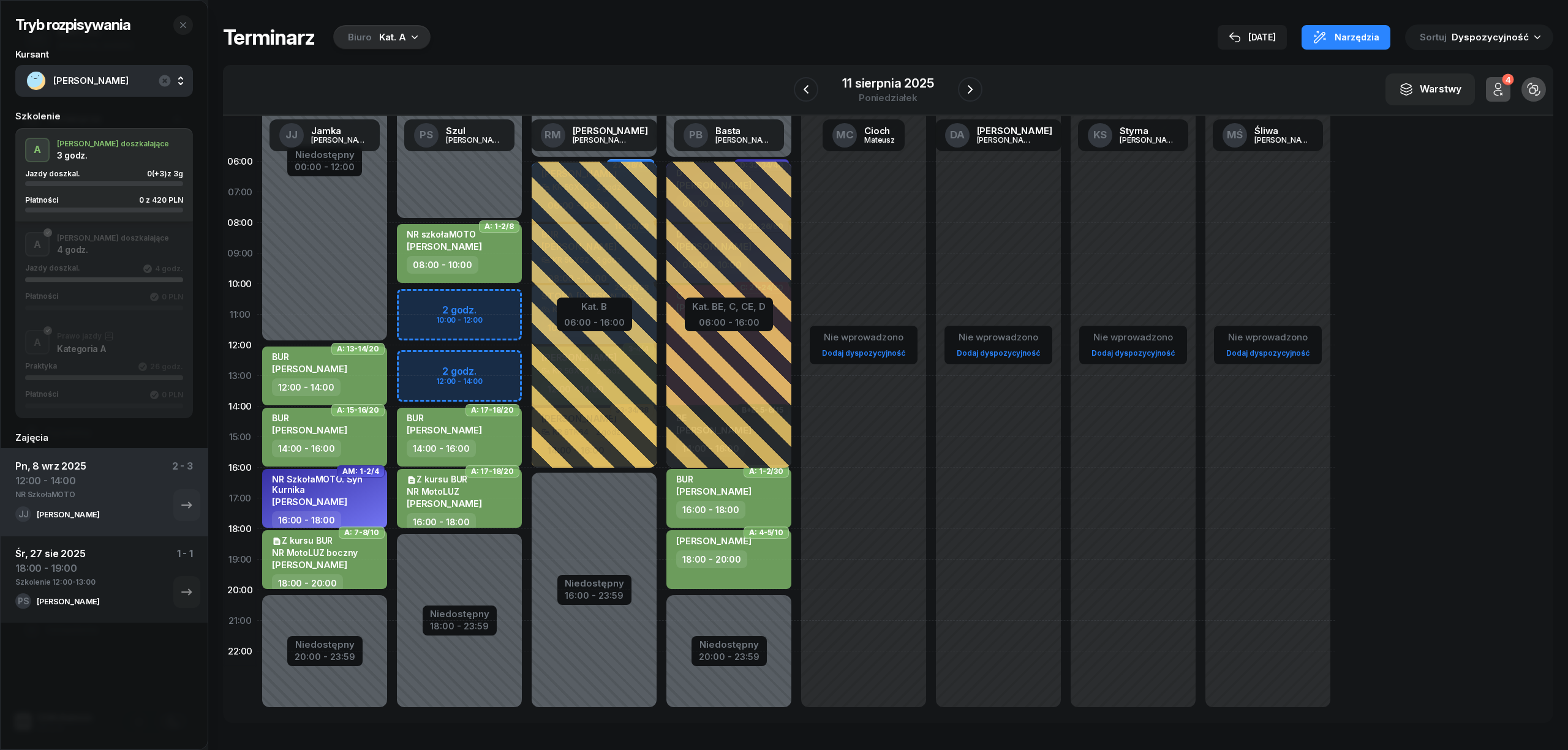
select select "18"
select select "20"
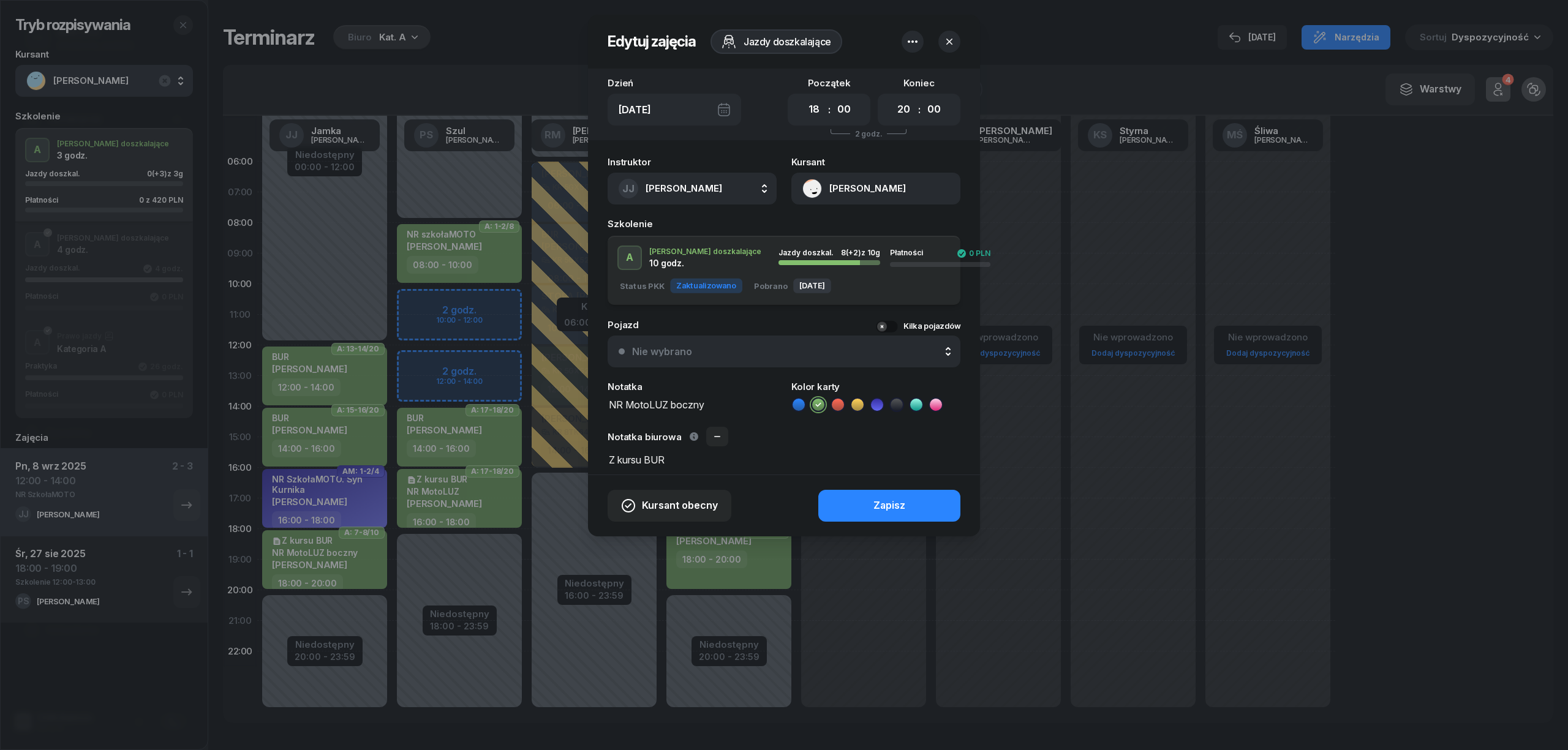
drag, startPoint x: 716, startPoint y: 403, endPoint x: 599, endPoint y: 407, distance: 117.1
click at [590, 409] on div "Instruktor JJ Jamka Janusz AK Koryciński Artur BP Pająk Bogusław DA Arendarczyk…" at bounding box center [784, 312] width 392 height 324
click at [483, 52] on div at bounding box center [784, 375] width 1568 height 750
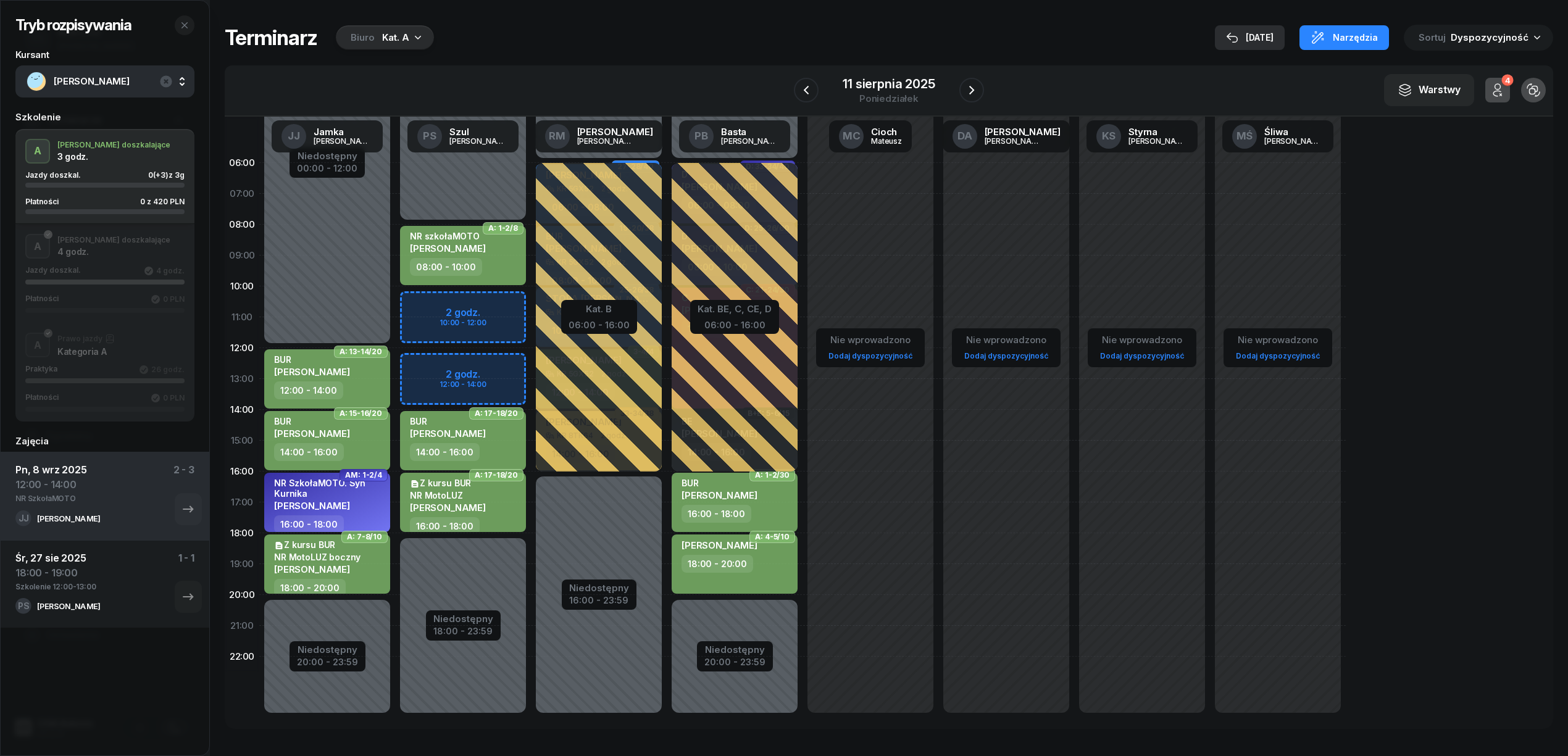
click at [1257, 31] on div "21 sie" at bounding box center [1249, 37] width 47 height 15
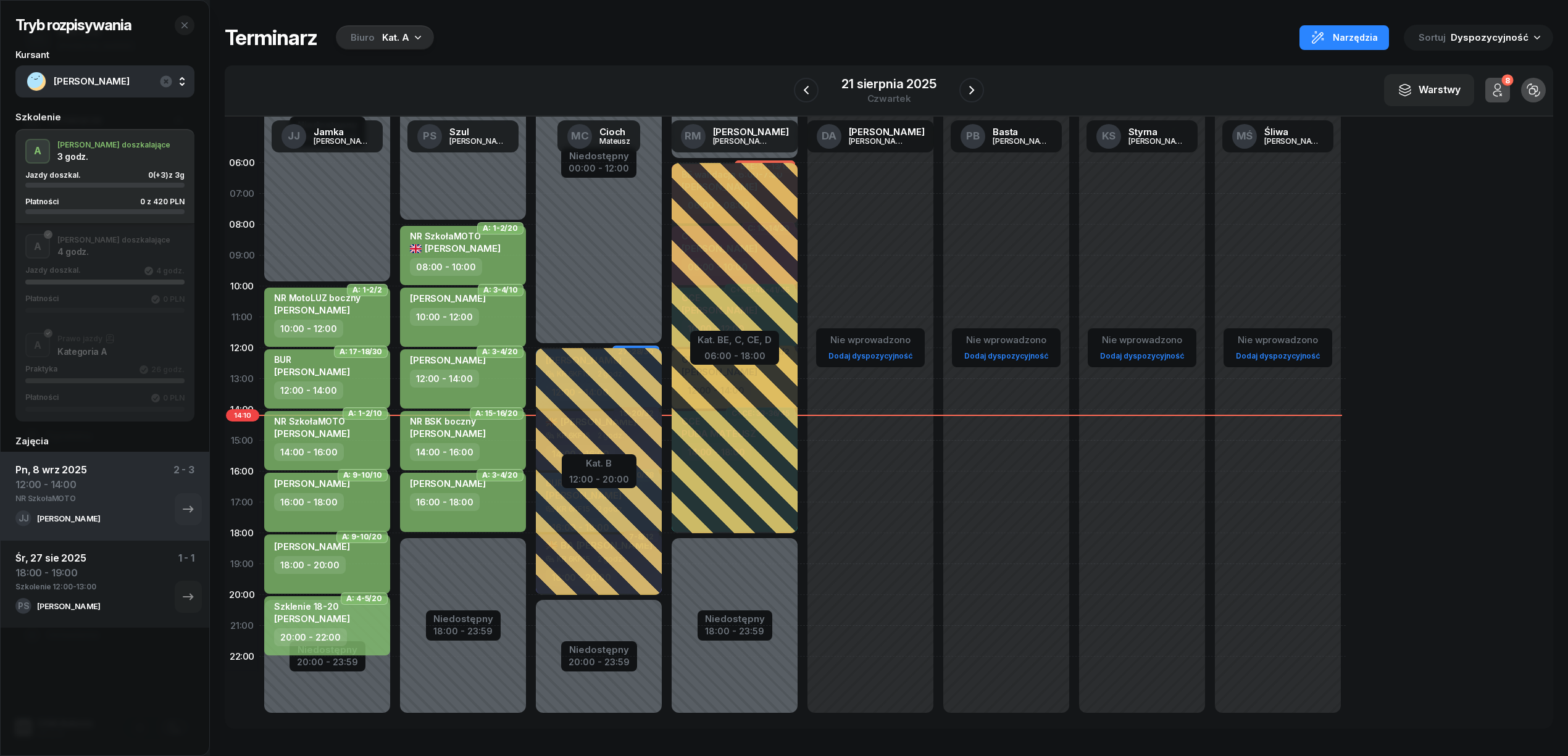
click at [325, 508] on div "16:00 - 18:00" at bounding box center [309, 501] width 70 height 18
select select "16"
select select "18"
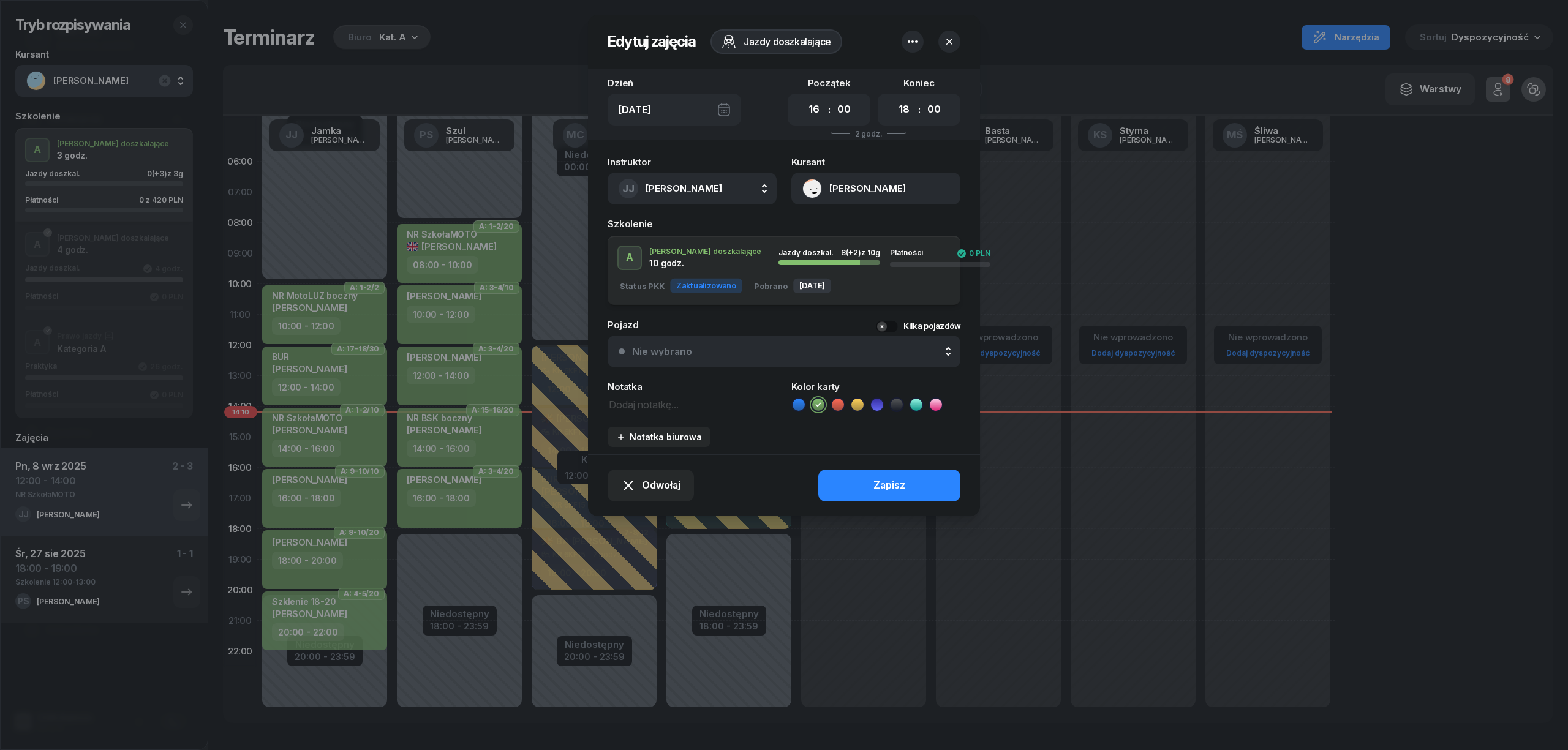
click at [633, 397] on textarea at bounding box center [691, 403] width 169 height 16
paste textarea "NR MotoLUZ boczny"
type textarea "NR MotoLUZ boczny"
click at [846, 470] on button "Zapisz" at bounding box center [889, 485] width 142 height 32
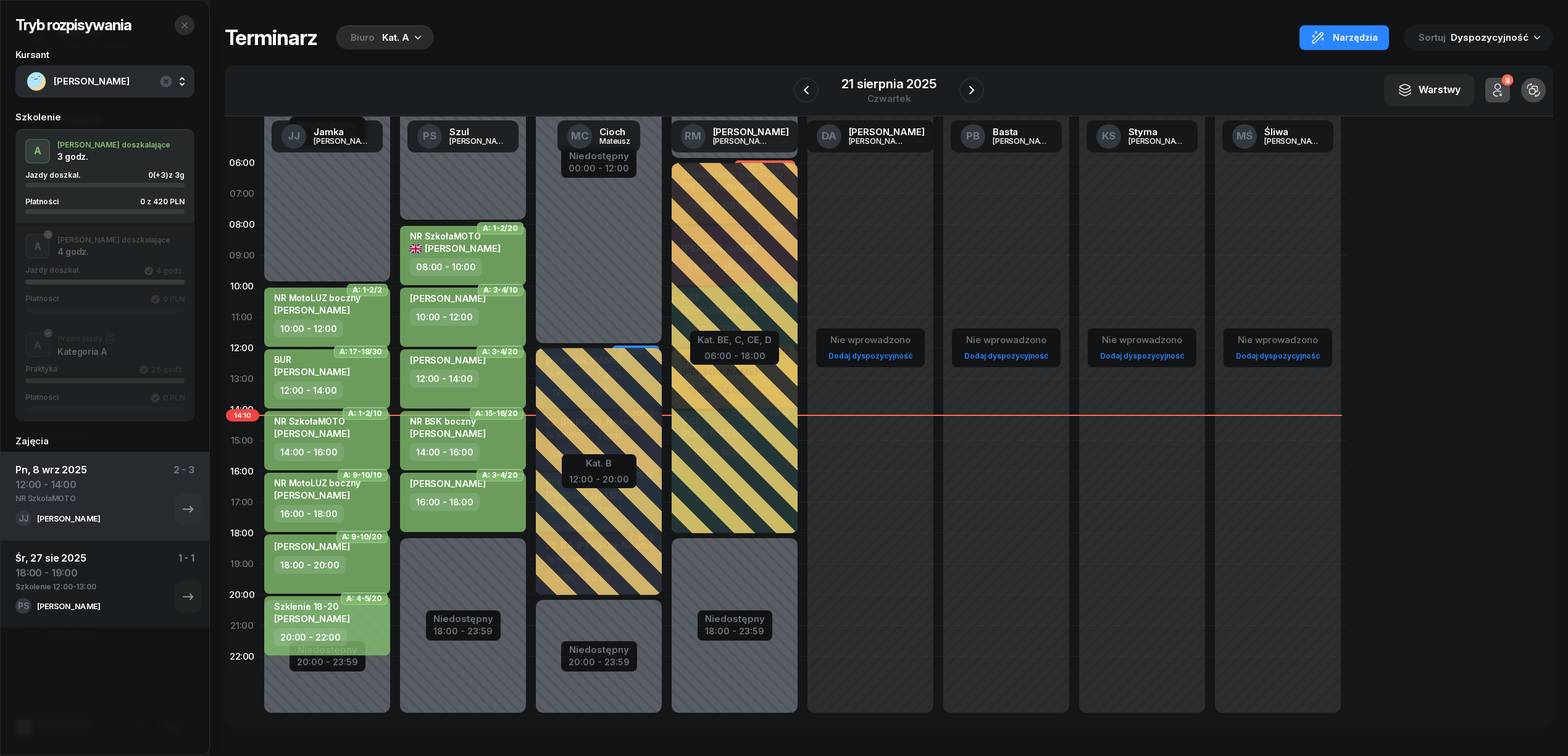
click at [188, 19] on button "button" at bounding box center [184, 25] width 19 height 19
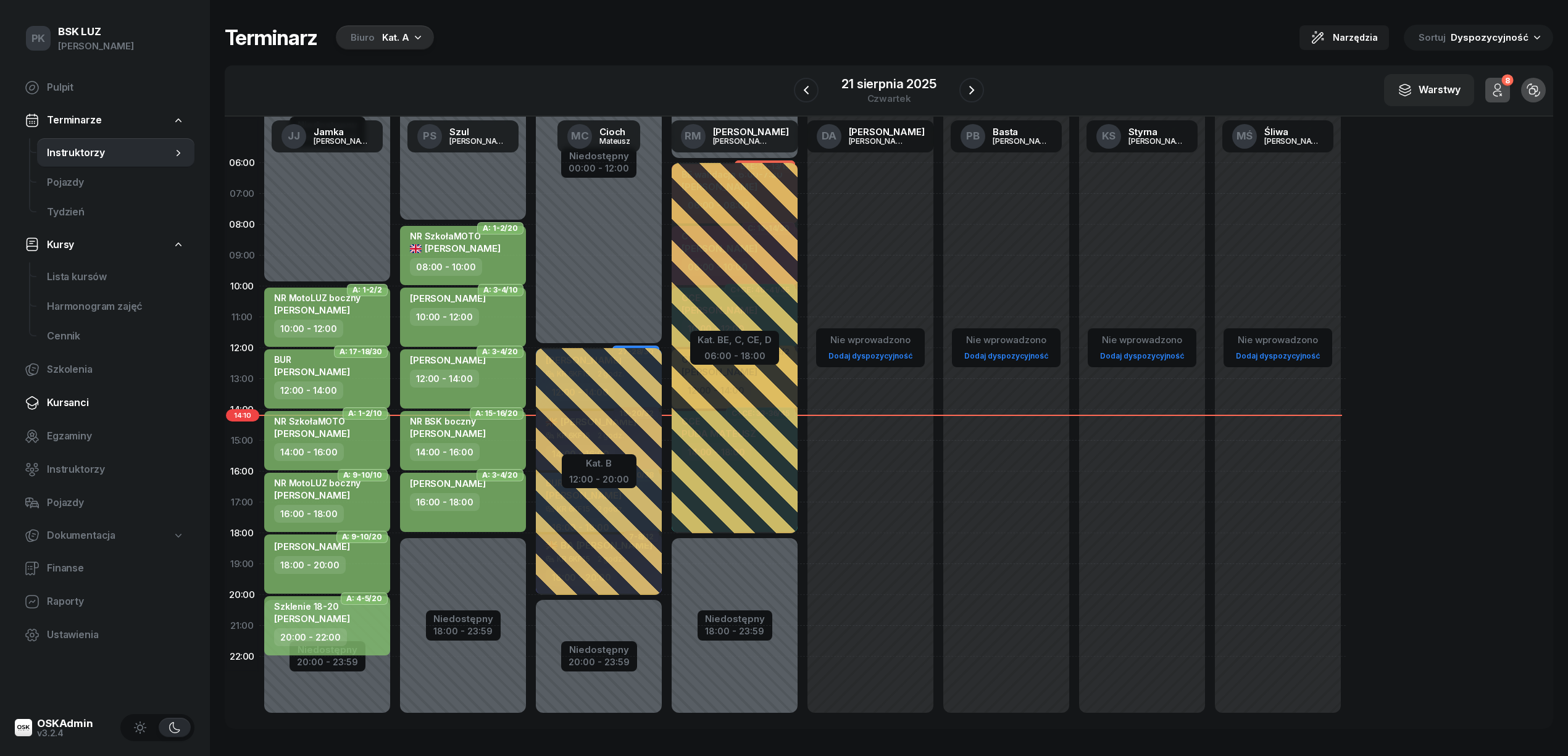
click at [83, 397] on span "Kursanci" at bounding box center [115, 403] width 137 height 16
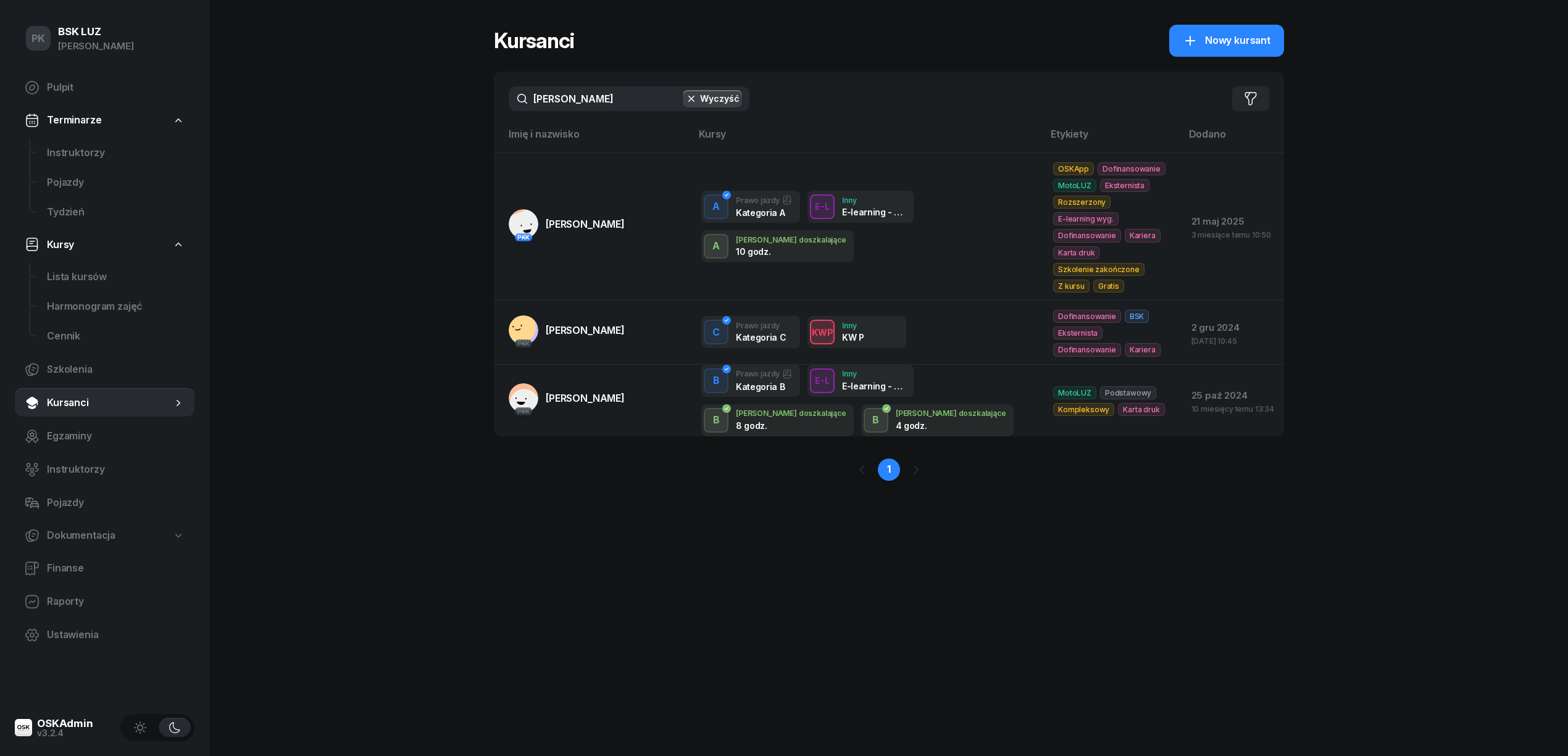
drag, startPoint x: 628, startPoint y: 95, endPoint x: 377, endPoint y: 112, distance: 251.6
click at [377, 112] on div "PK BSK LUZ Piotr Klimek Pulpit Terminarze Instruktorzy Pojazdy Tydzień Kursy Li…" at bounding box center [784, 378] width 1568 height 756
type input "górka"
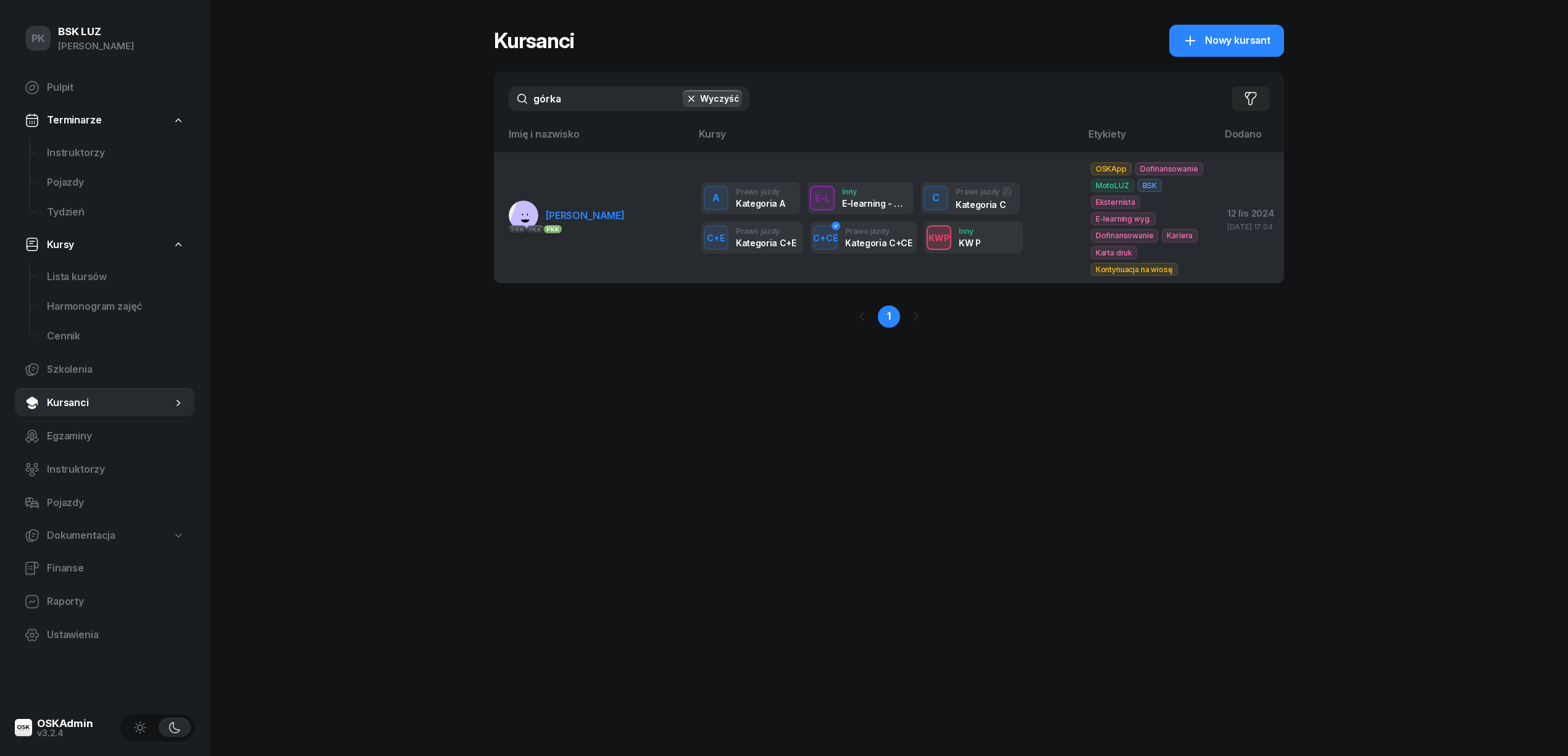
click at [590, 224] on link "PKK PKK PKK GÓRKA TOMASZ" at bounding box center [566, 215] width 116 height 29
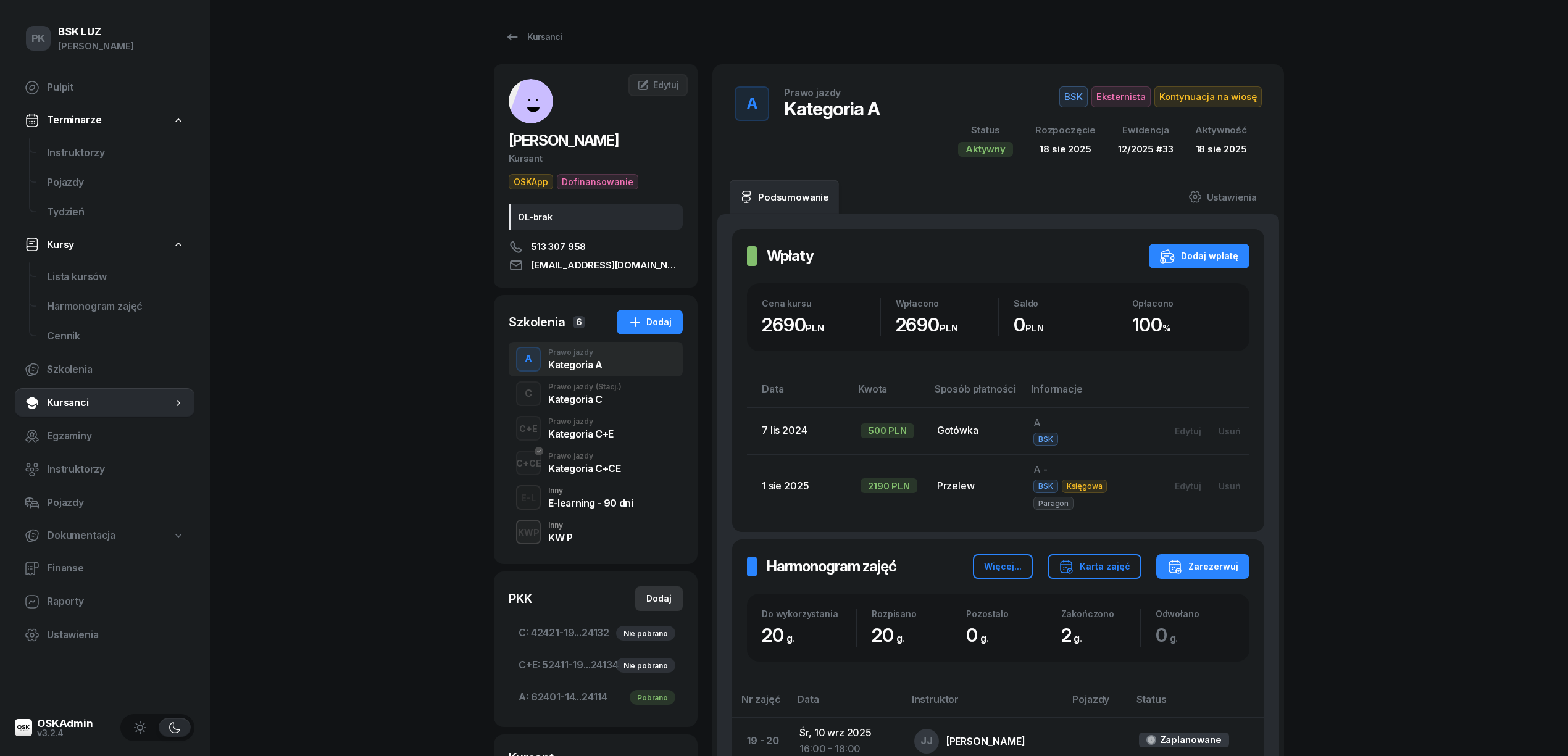
scroll to position [82, 0]
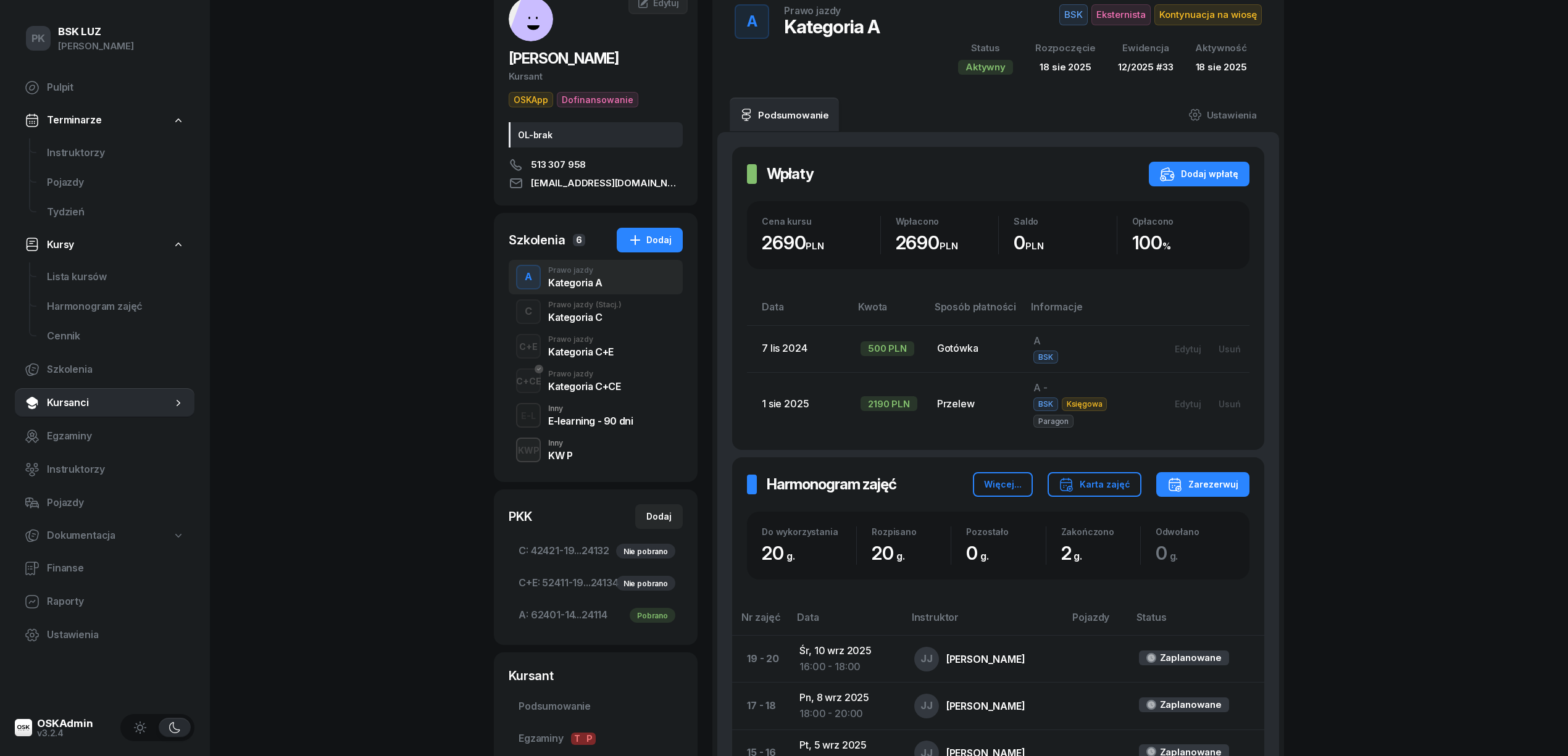
click at [319, 521] on div "PK BSK LUZ Piotr Klimek Pulpit Terminarze Instruktorzy Pojazdy Tydzień Kursy Li…" at bounding box center [784, 588] width 1568 height 1342
click at [321, 286] on div "PK BSK LUZ Piotr Klimek Pulpit Terminarze Instruktorzy Pojazdy Tydzień Kursy Li…" at bounding box center [784, 588] width 1568 height 1342
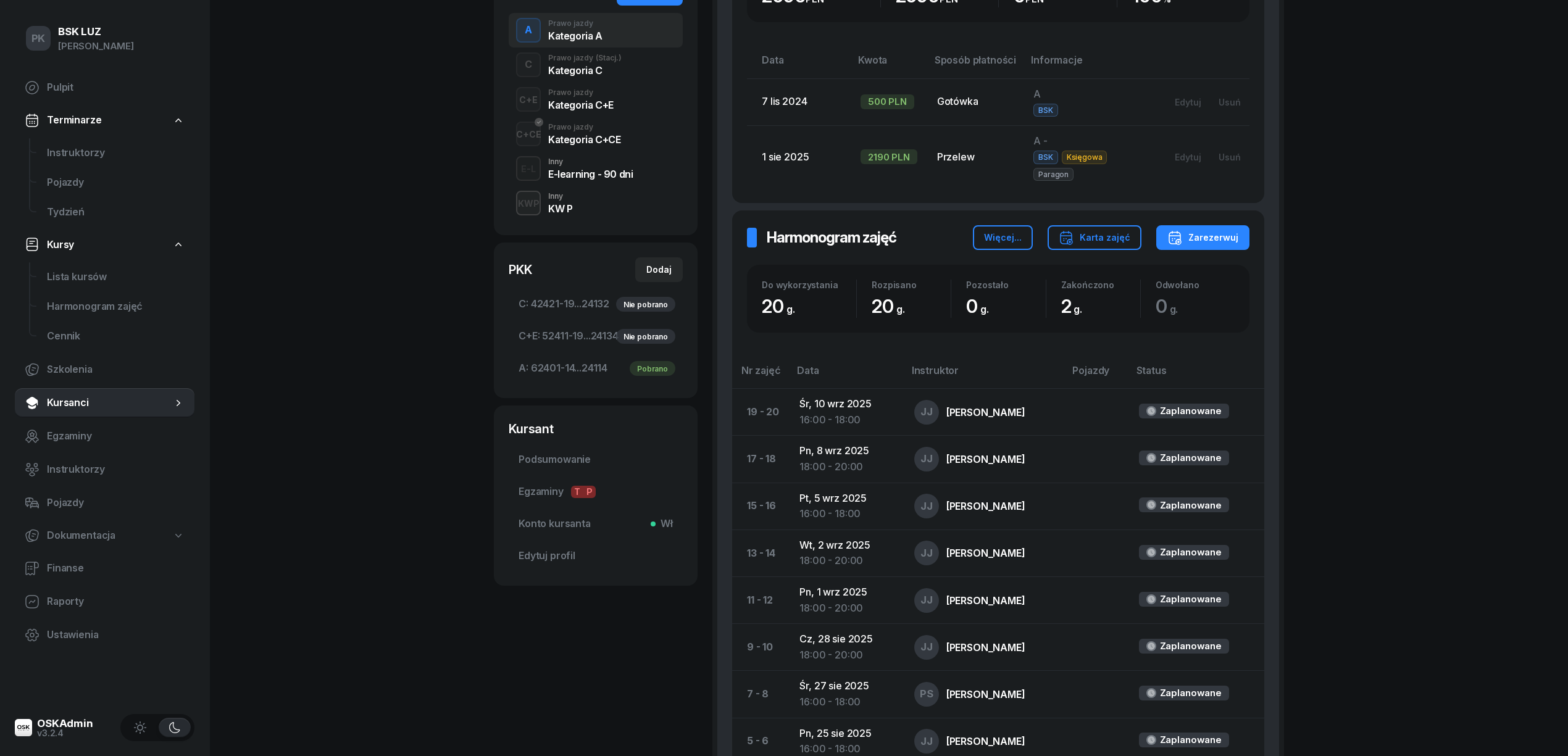
scroll to position [0, 0]
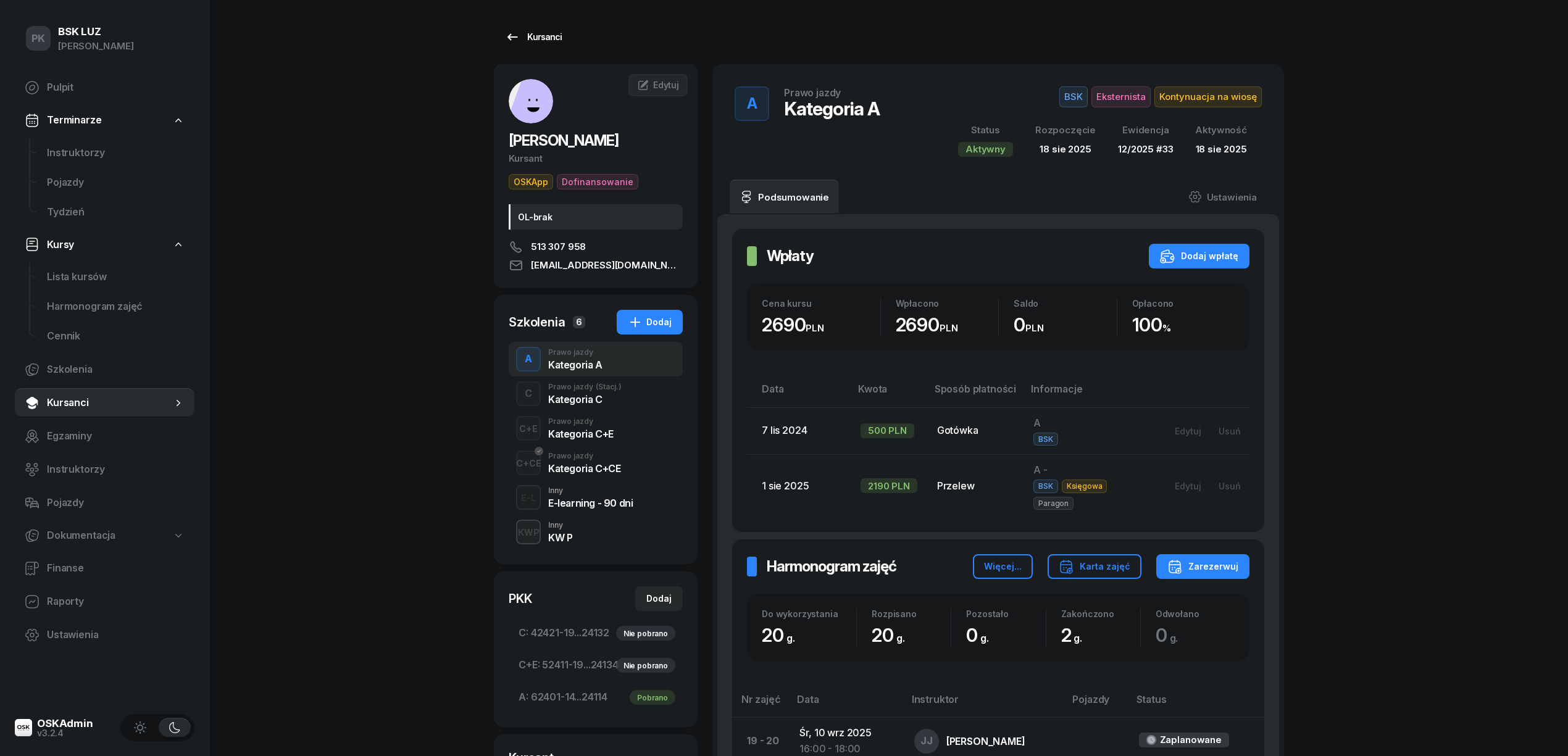
click at [534, 28] on link "Kursanci" at bounding box center [534, 37] width 79 height 25
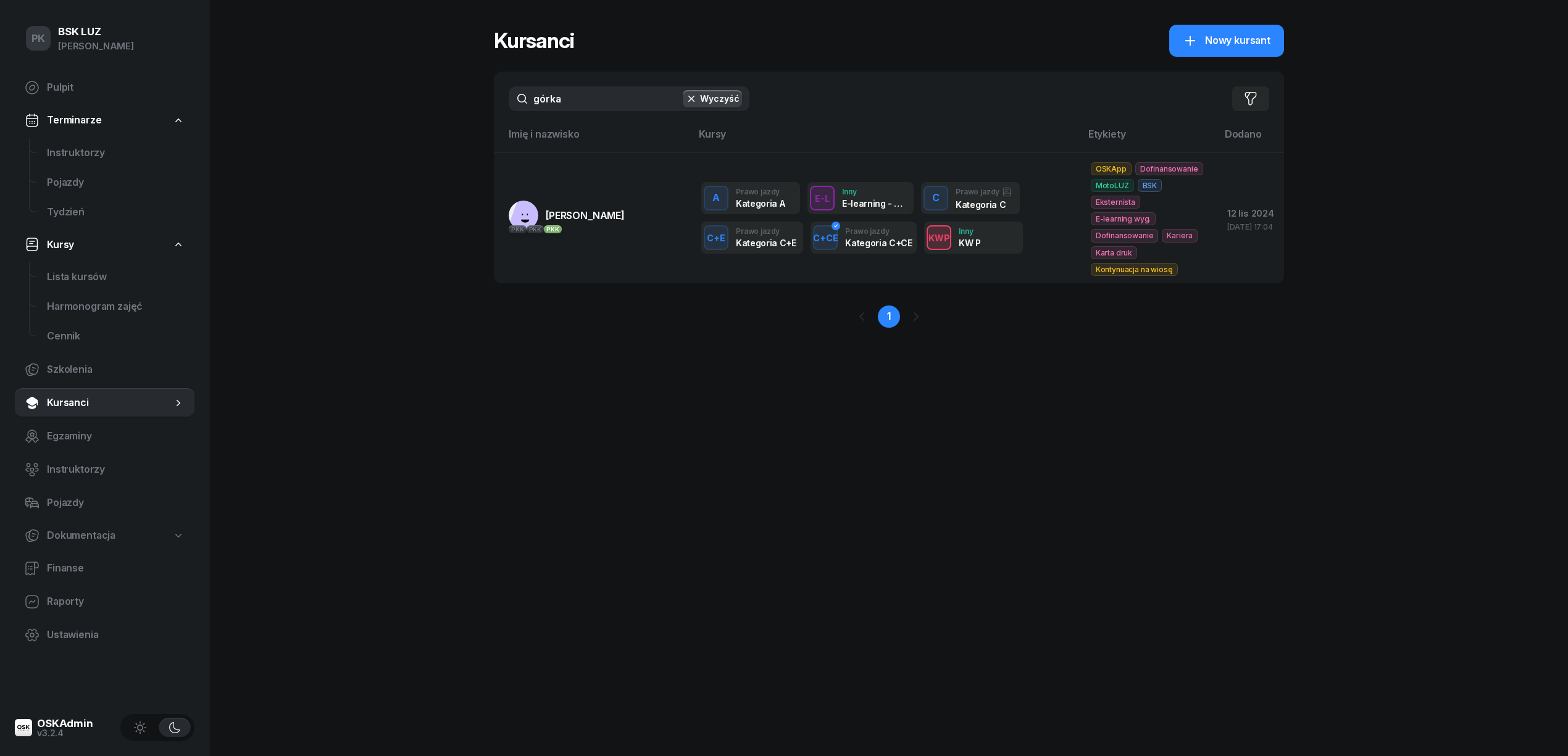
drag, startPoint x: 572, startPoint y: 92, endPoint x: 440, endPoint y: 101, distance: 132.3
click at [447, 99] on div "PK BSK LUZ Piotr Klimek Pulpit Terminarze Instruktorzy Pojazdy Tydzień Kursy Li…" at bounding box center [784, 378] width 1568 height 756
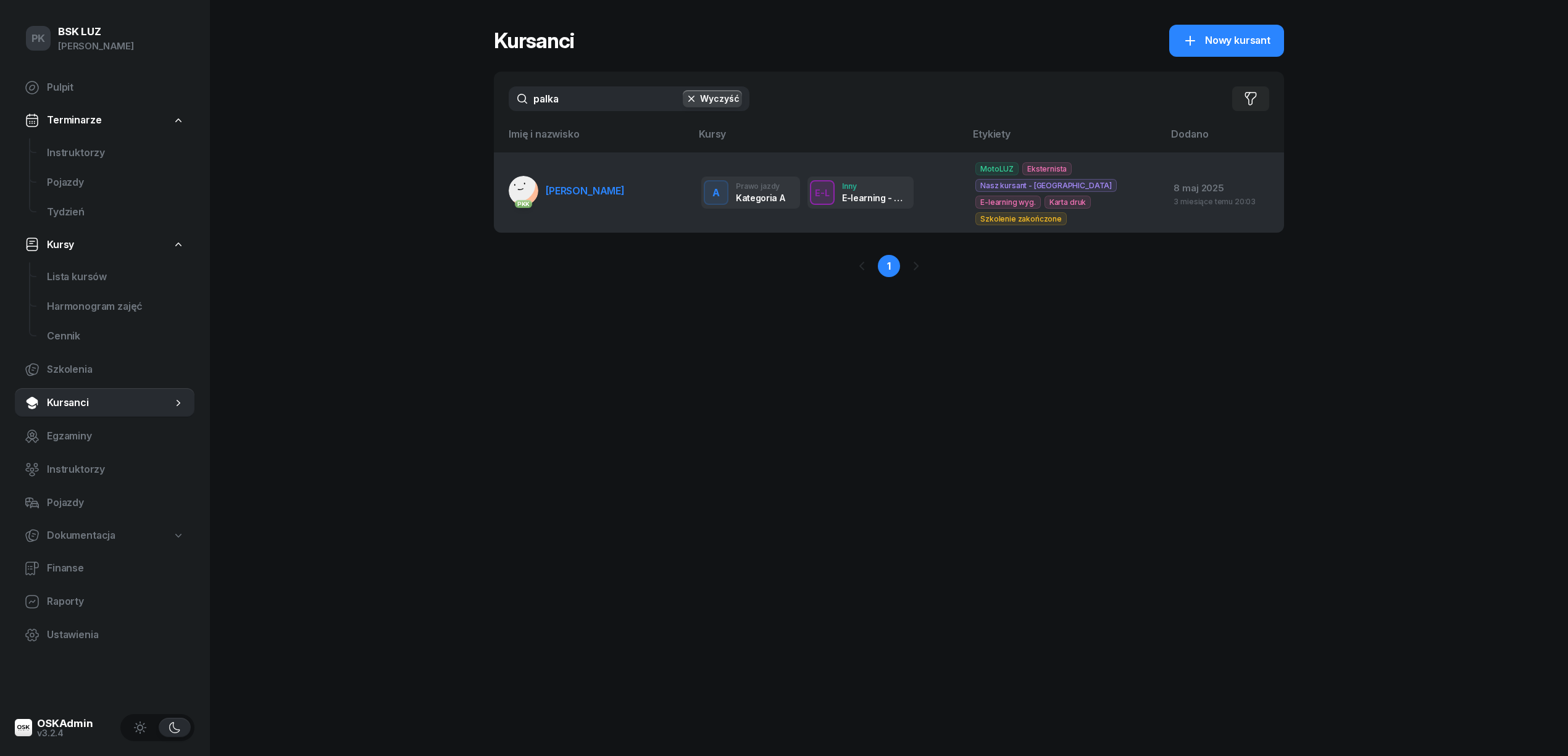
type input "palka"
click at [603, 167] on td "PKK PALKA KONRAD" at bounding box center [593, 192] width 197 height 80
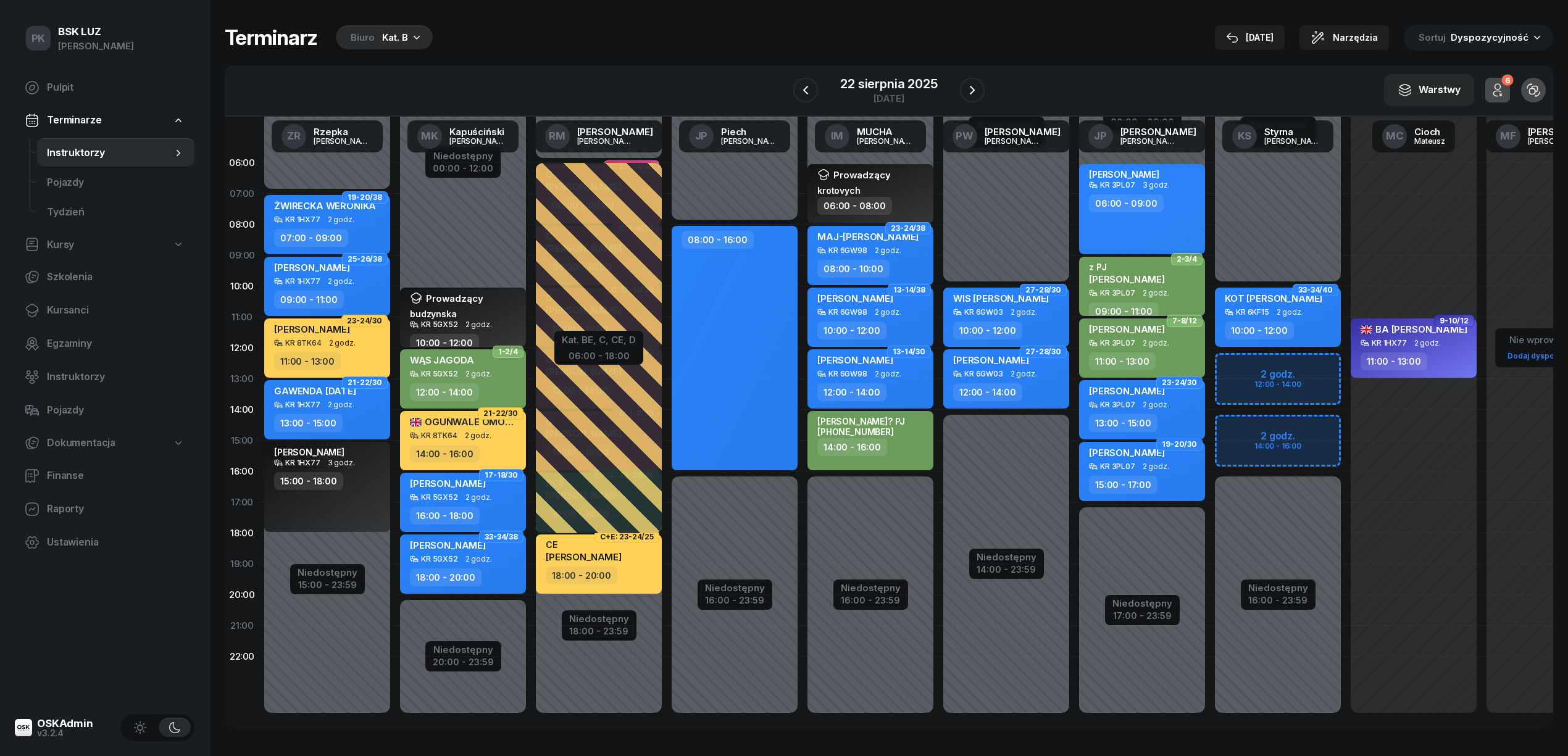
scroll to position [0, 1]
click at [1345, 362] on div "Niedostępny 00:00 - 10:00 Niedostępny 16:00 - 23:59 2 godz. 12:00 - 14:00 2 god…" at bounding box center [1413, 440] width 136 height 586
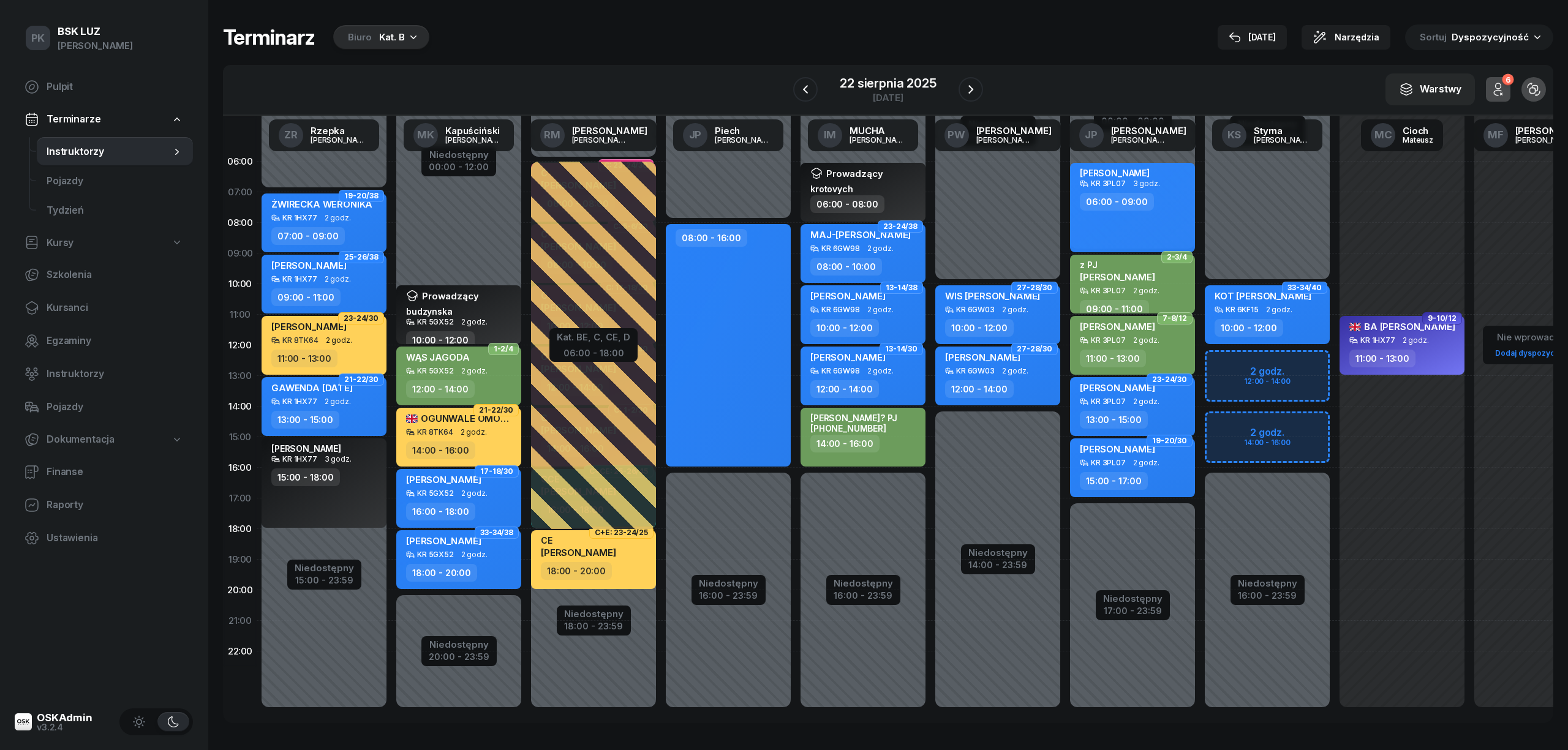
select select "12"
select select "14"
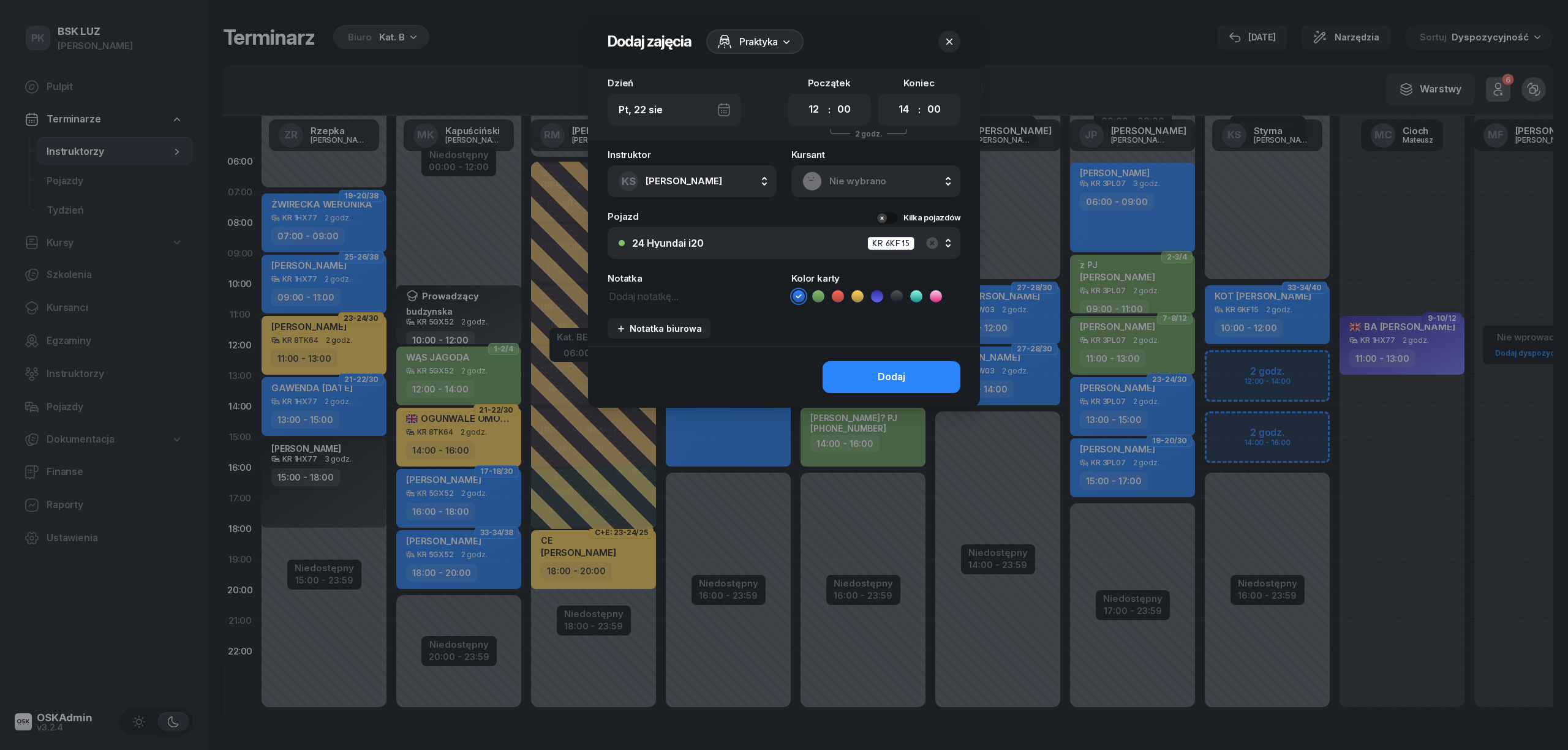
click at [660, 300] on textarea at bounding box center [691, 296] width 169 height 16
click at [854, 297] on icon at bounding box center [858, 296] width 12 height 12
click at [643, 300] on textarea at bounding box center [691, 296] width 169 height 16
type textarea "prawo jazdy ang."
click at [875, 380] on button "Dodaj" at bounding box center [891, 377] width 138 height 32
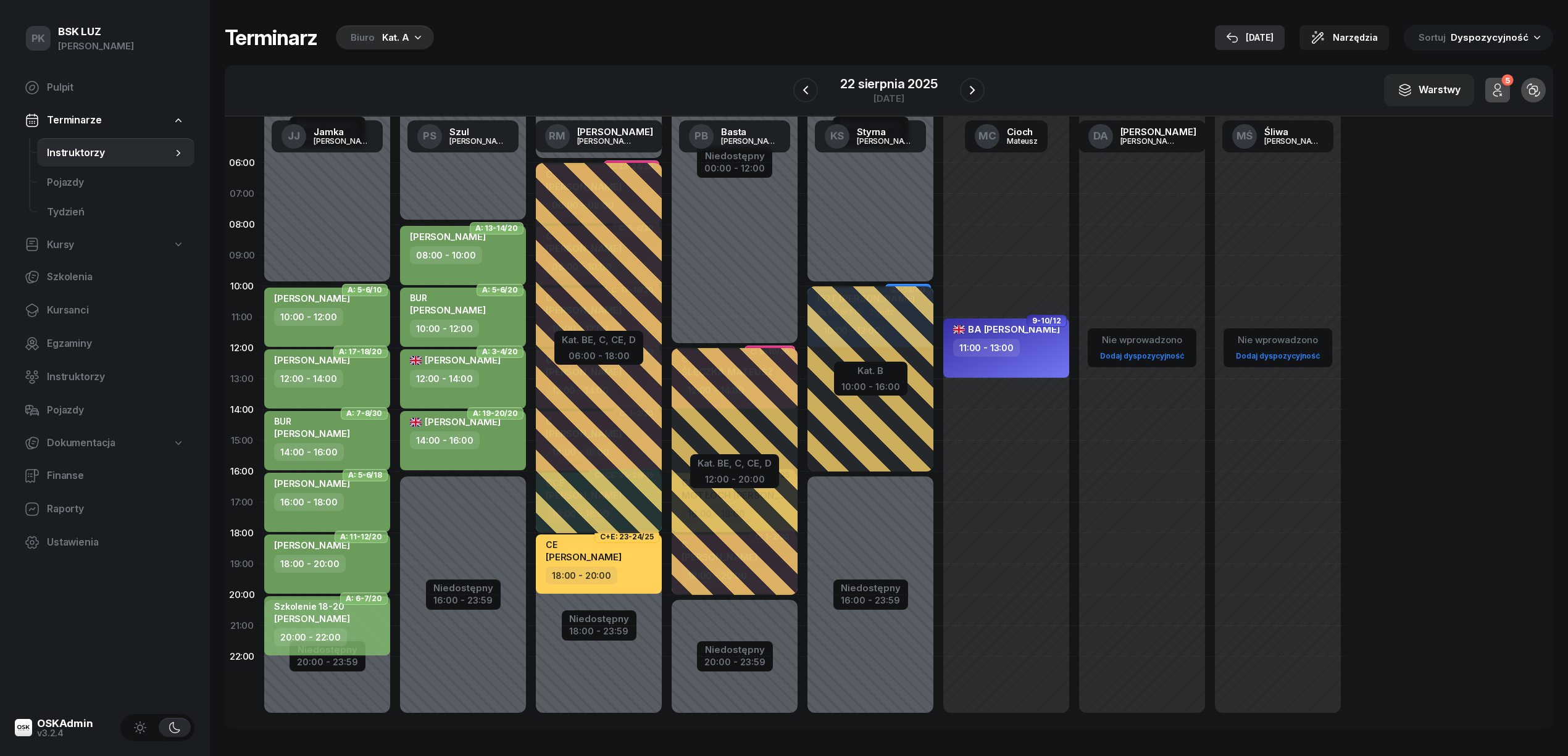
click at [1257, 40] on div "[DATE]" at bounding box center [1249, 37] width 47 height 15
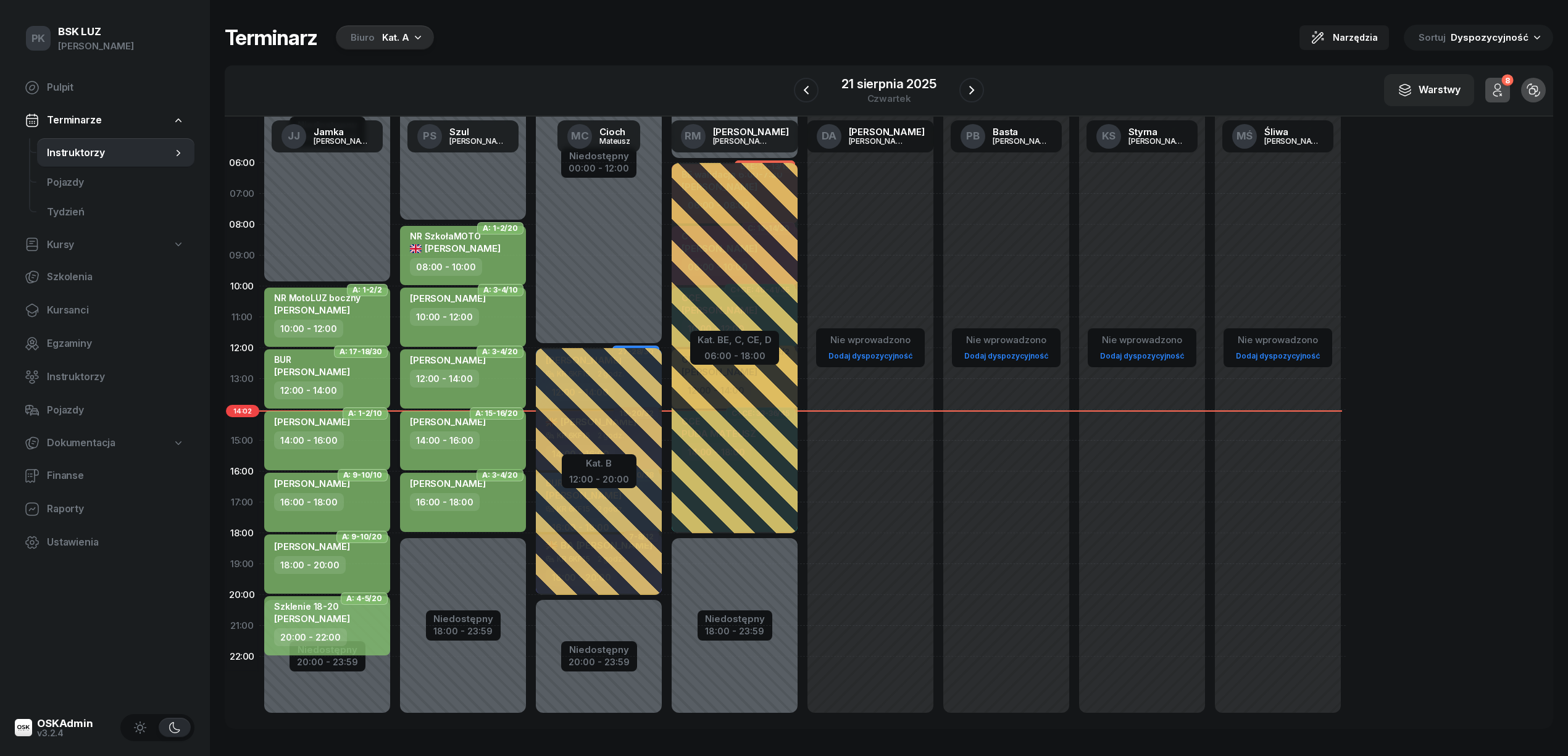
click at [502, 435] on div "14:00 - 16:00" at bounding box center [464, 440] width 109 height 18
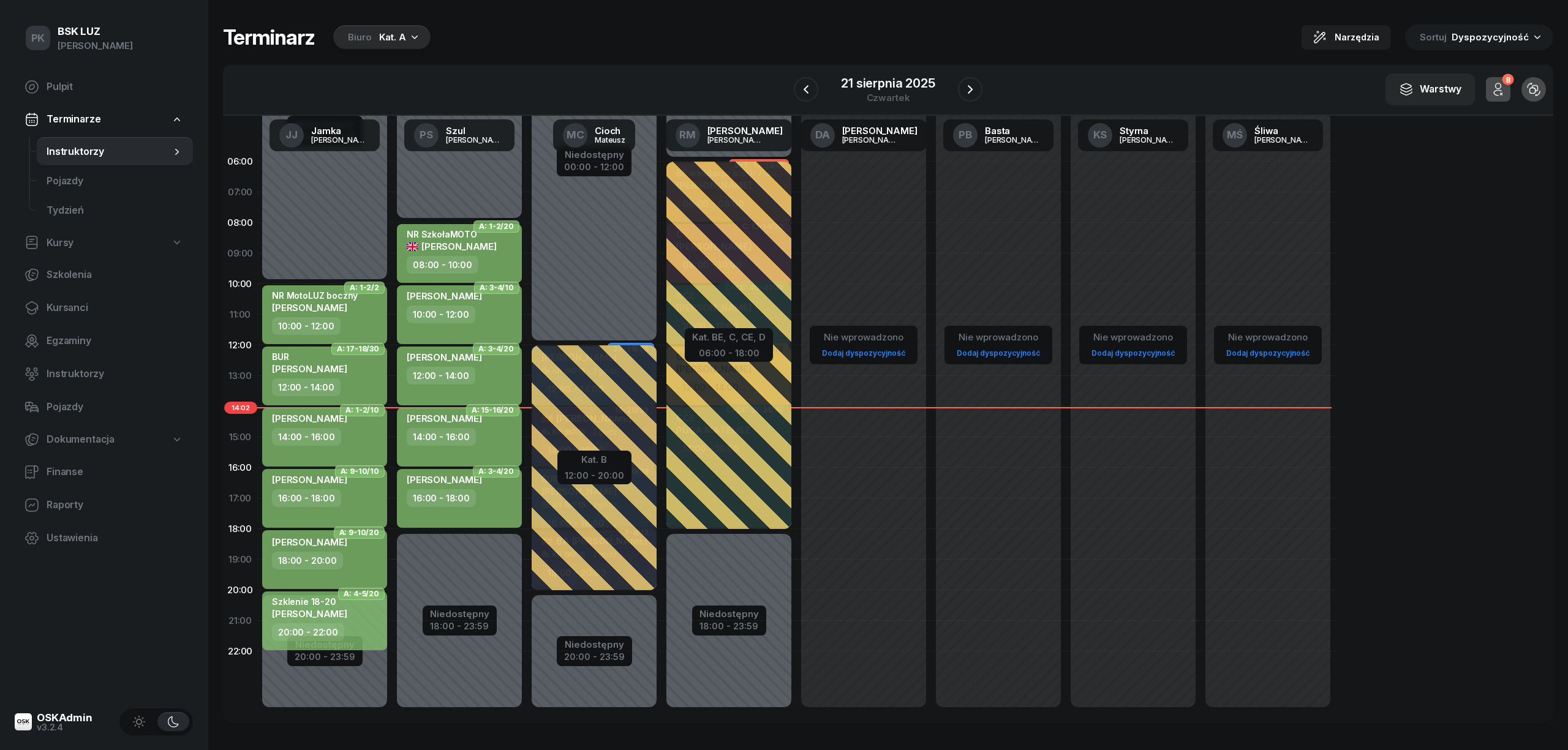
select select "14"
select select "16"
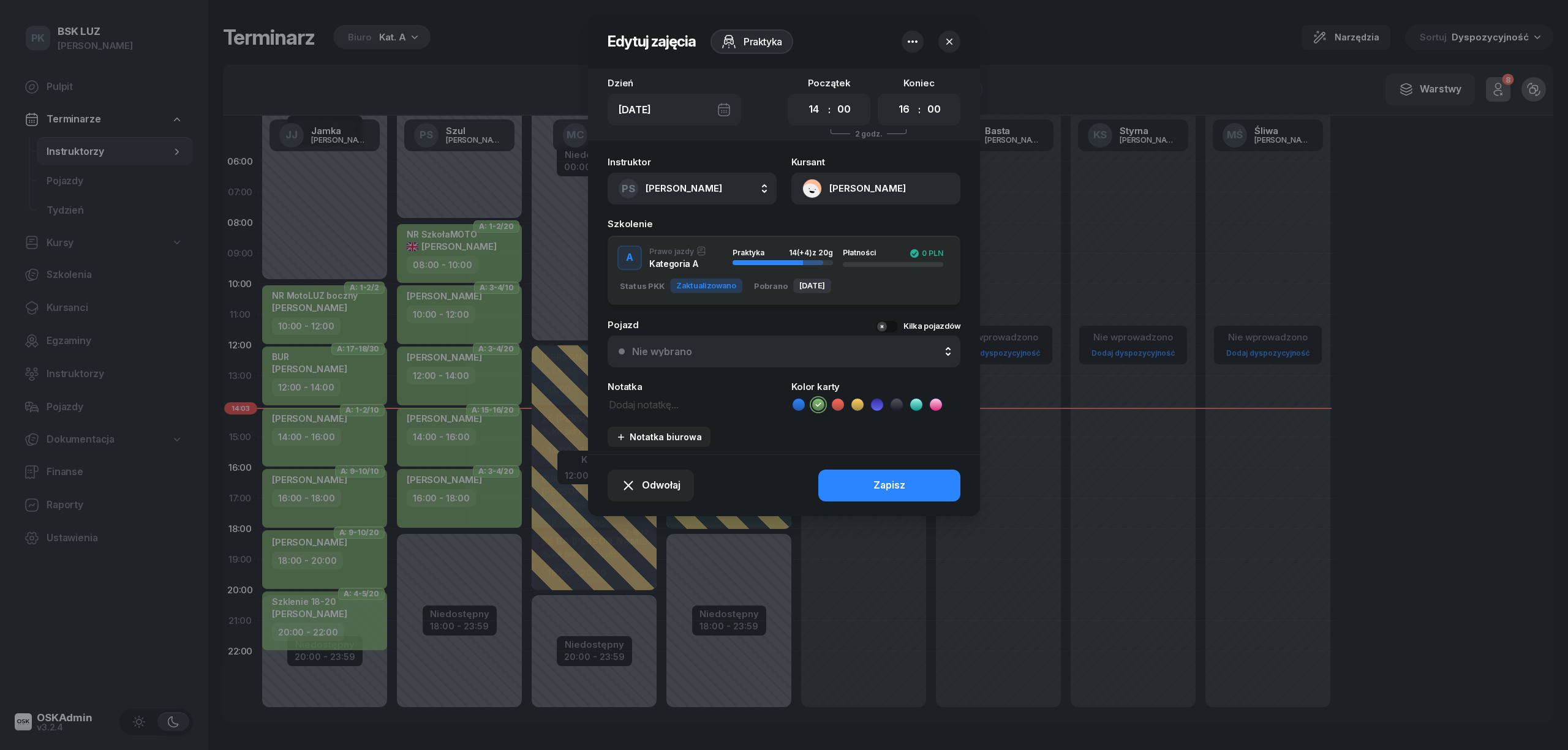
click at [942, 37] on button "button" at bounding box center [949, 42] width 22 height 22
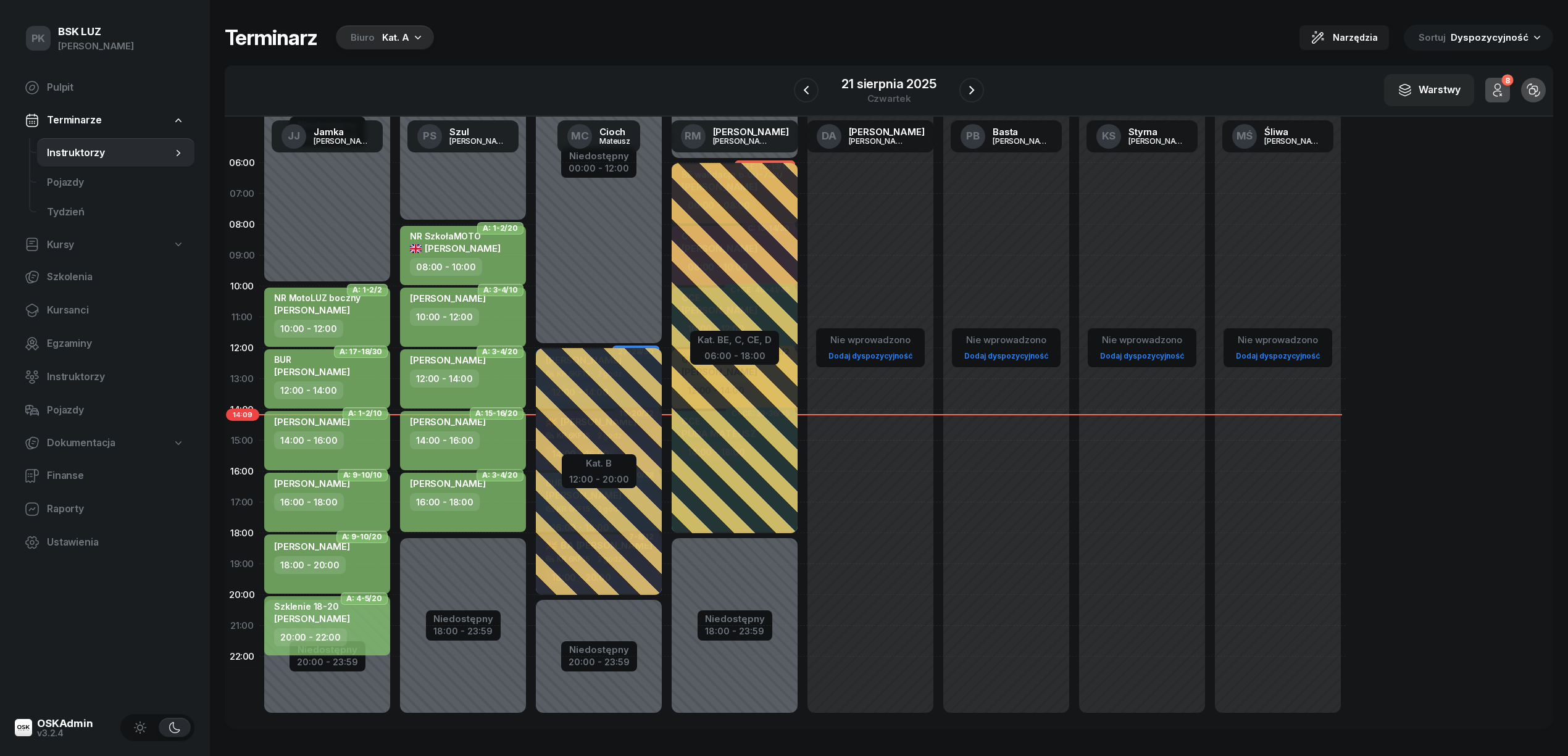
click at [492, 440] on div "14:00 - 16:00" at bounding box center [464, 440] width 109 height 18
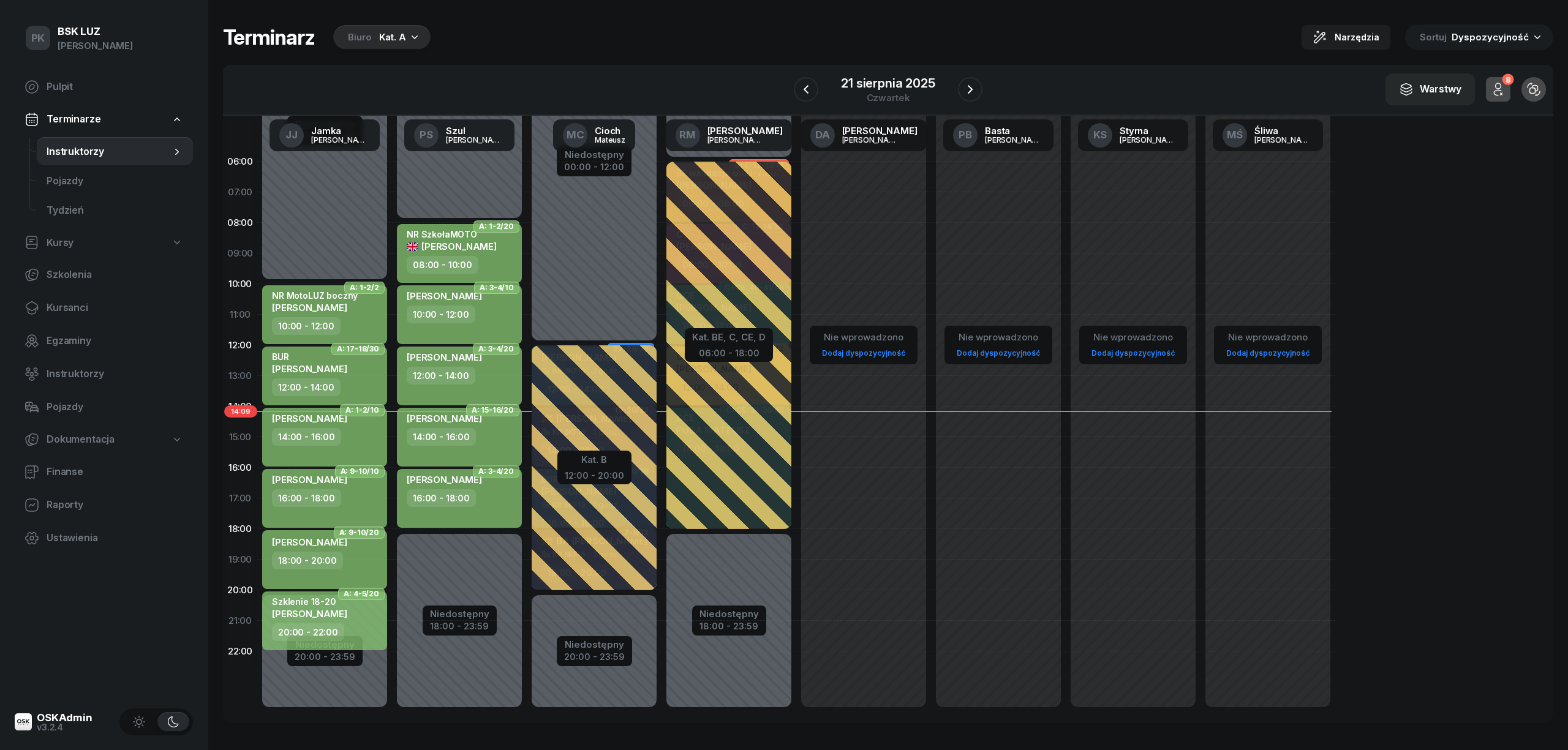
select select "14"
select select "16"
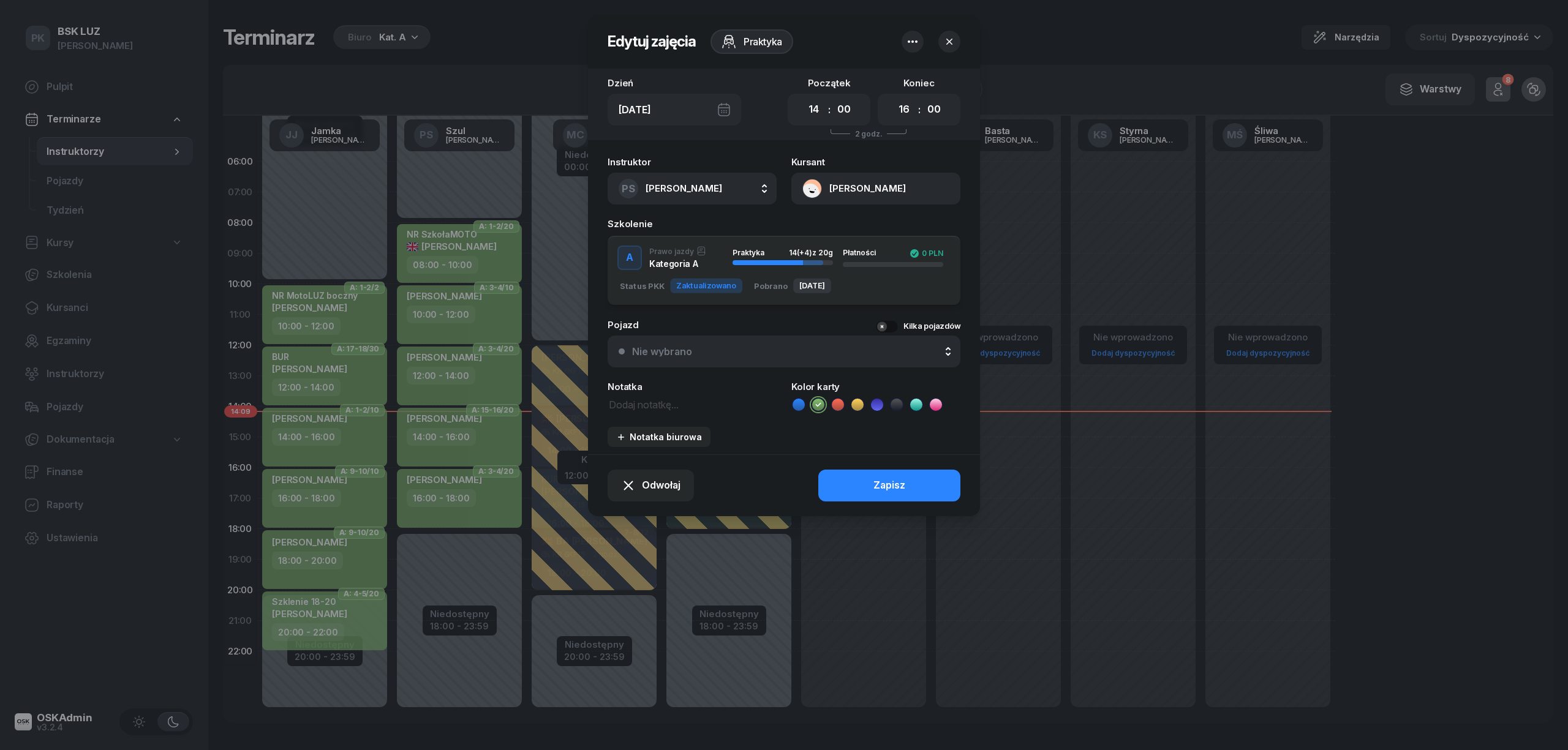
click at [654, 405] on textarea at bounding box center [691, 403] width 169 height 16
type textarea "NR BSK boczny"
drag, startPoint x: 845, startPoint y: 486, endPoint x: 824, endPoint y: 483, distance: 21.2
click at [846, 486] on button "Zapisz" at bounding box center [889, 485] width 142 height 32
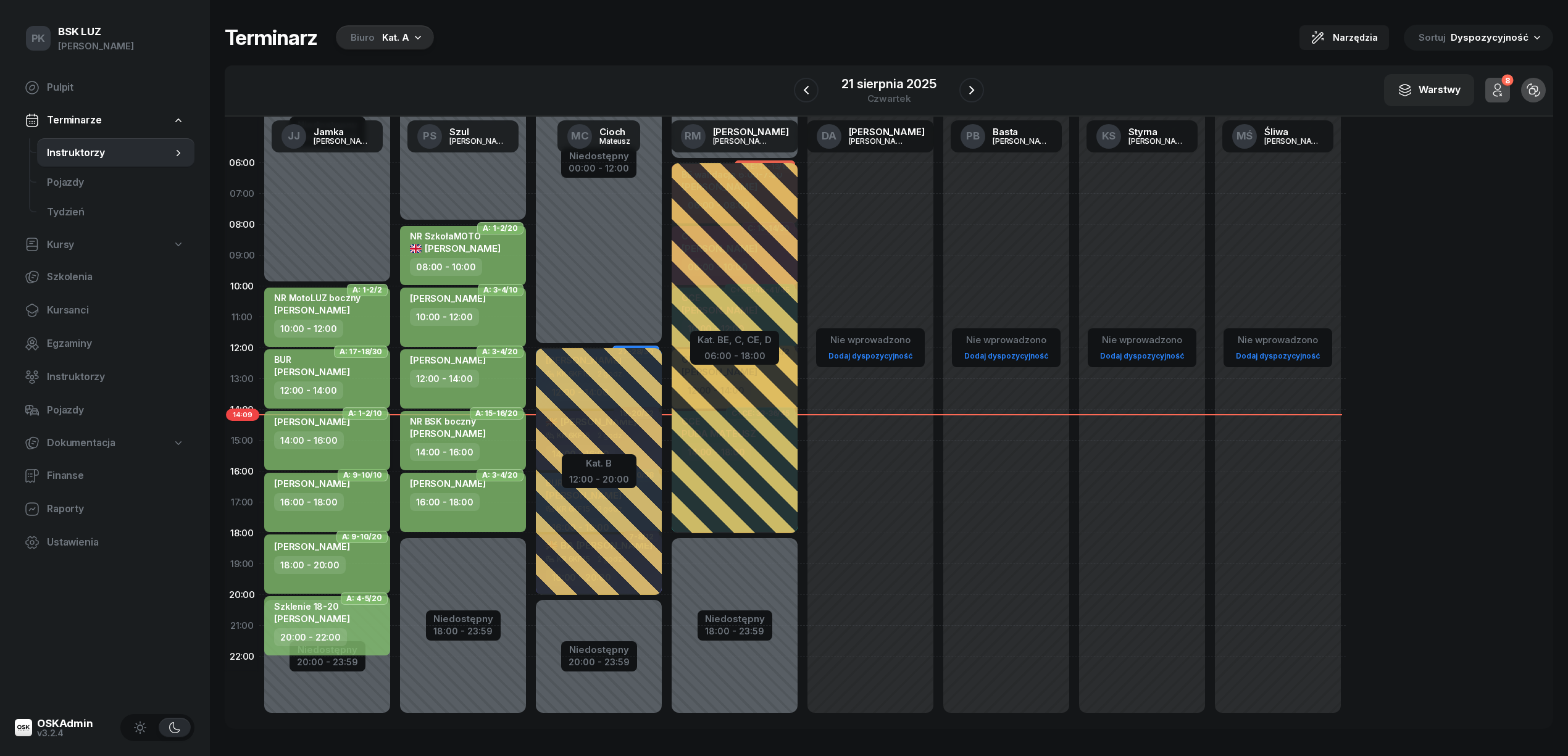
click at [368, 449] on div "[PERSON_NAME] 14:00 - 16:00" at bounding box center [327, 440] width 126 height 59
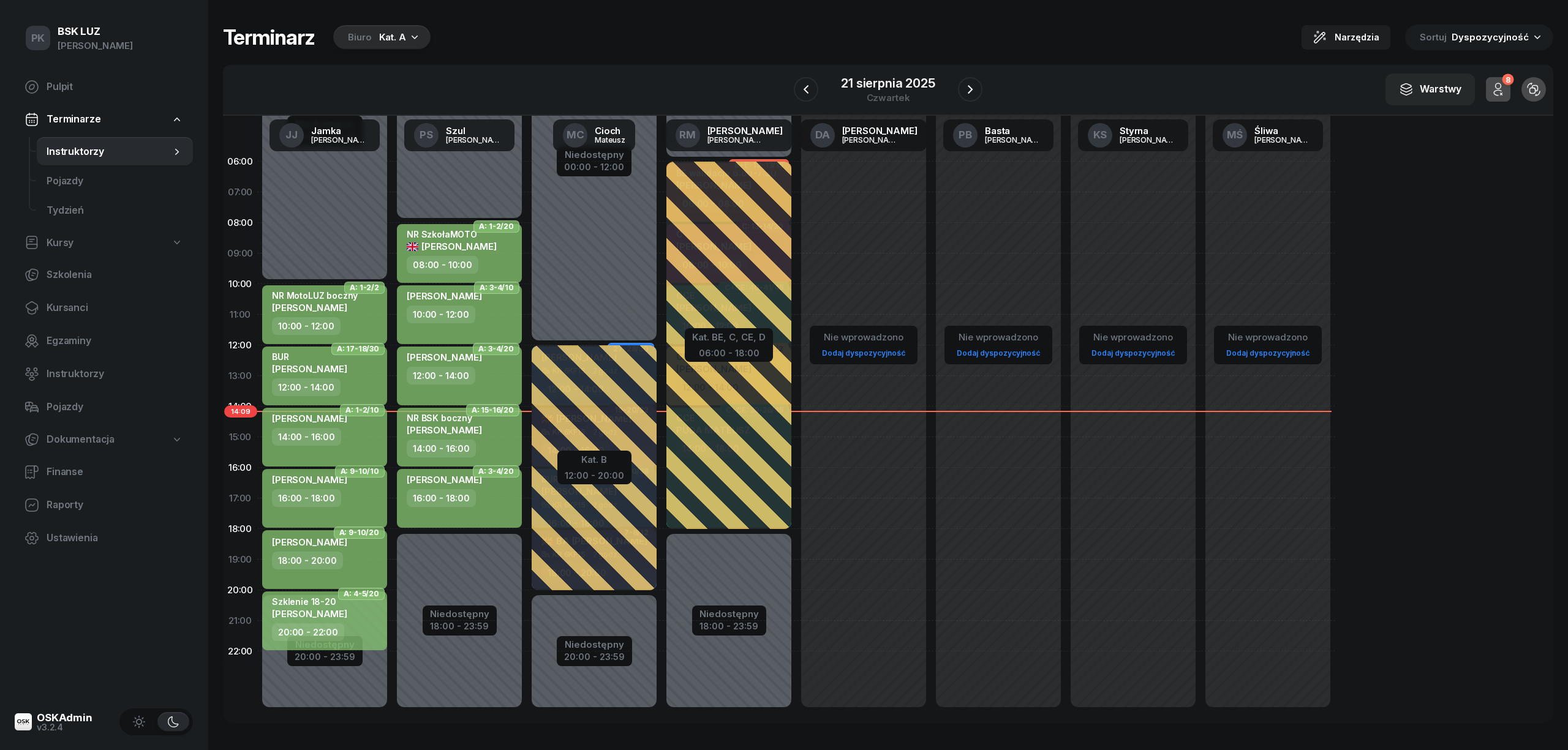
select select "14"
select select "16"
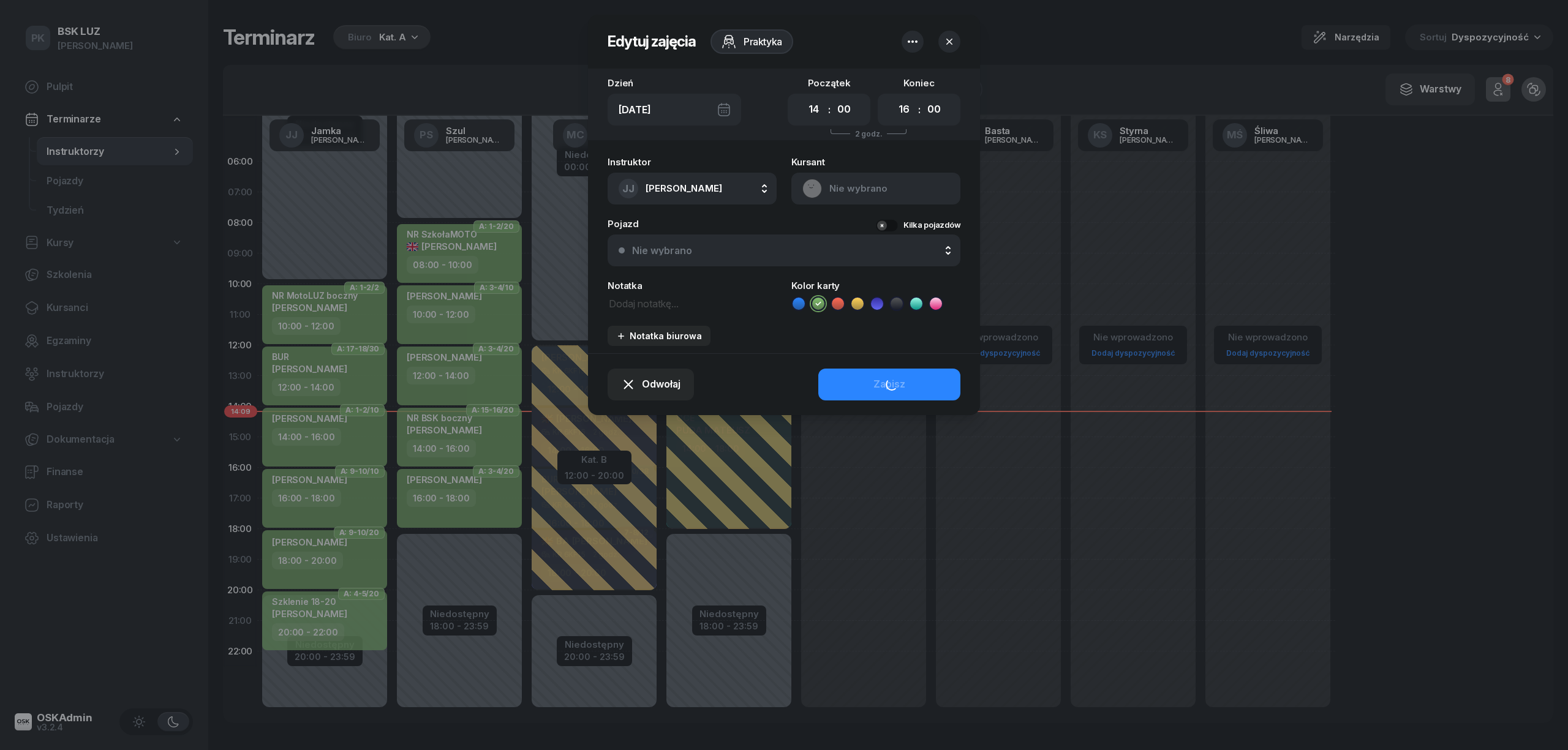
click at [642, 296] on textarea at bounding box center [691, 303] width 169 height 16
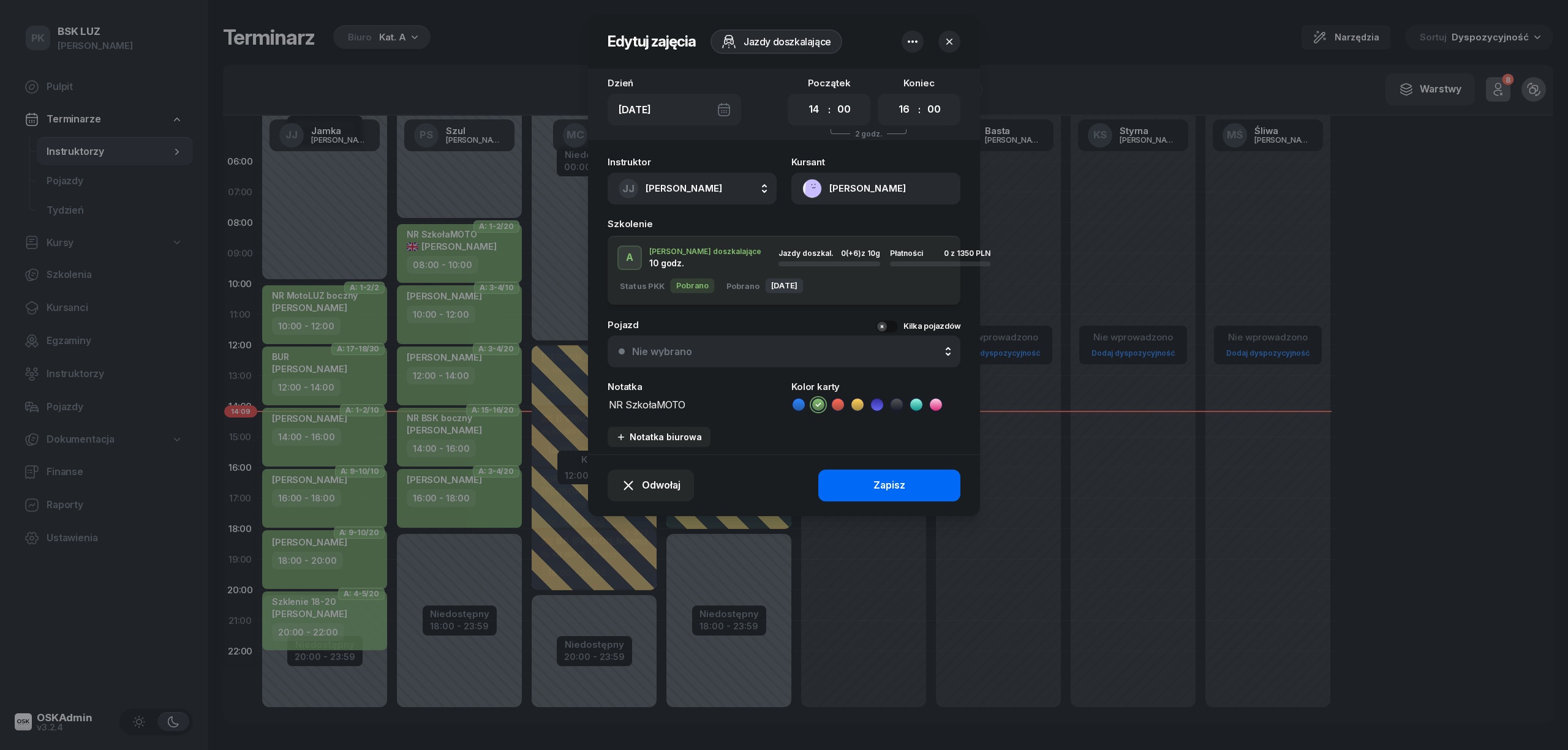
type textarea "NR SzkołaMOTO"
click at [932, 480] on button "Zapisz" at bounding box center [889, 485] width 142 height 32
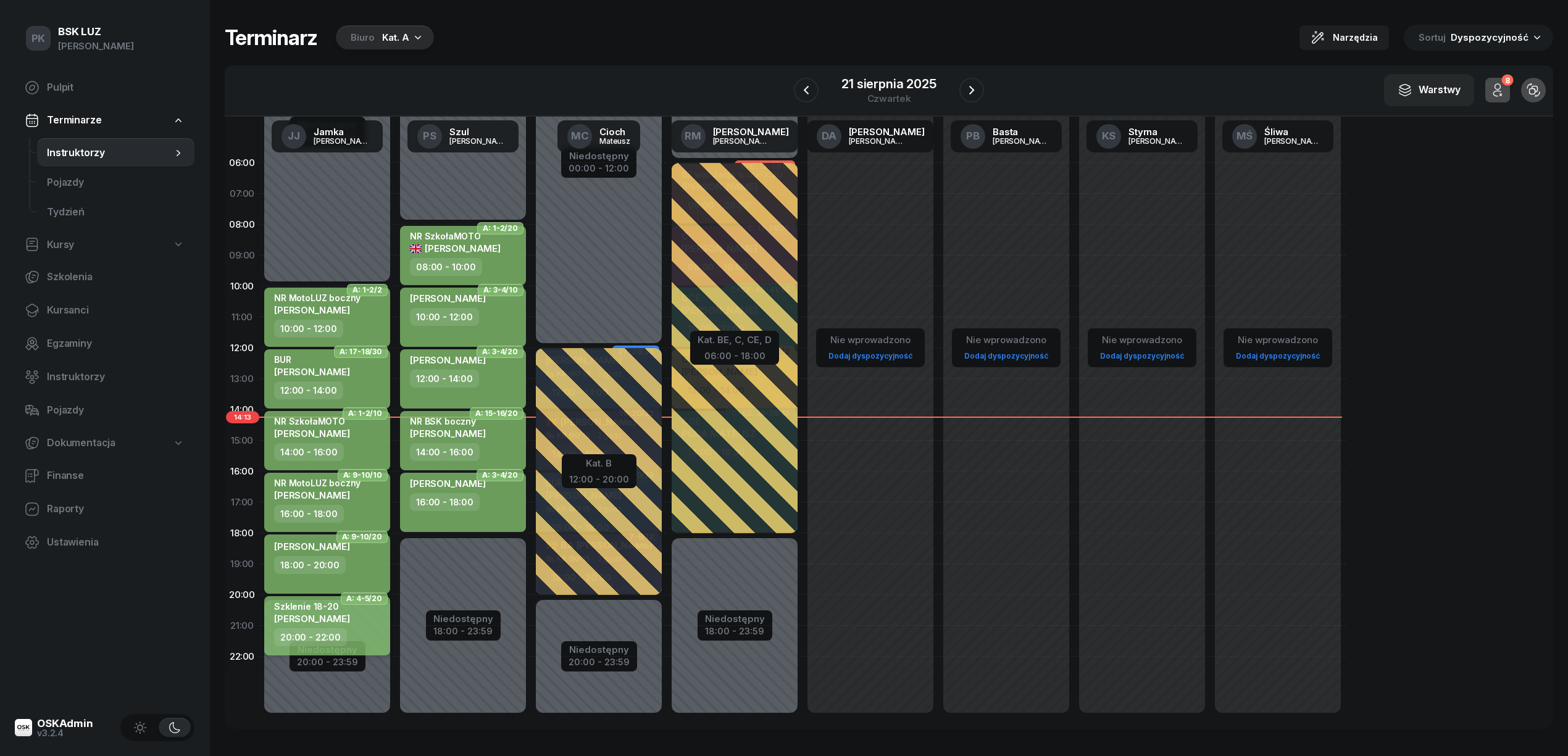
click at [386, 619] on div "Szklenie 18-20 [PERSON_NAME] 20:00 - 22:00" at bounding box center [327, 626] width 126 height 59
select select "20"
select select "22"
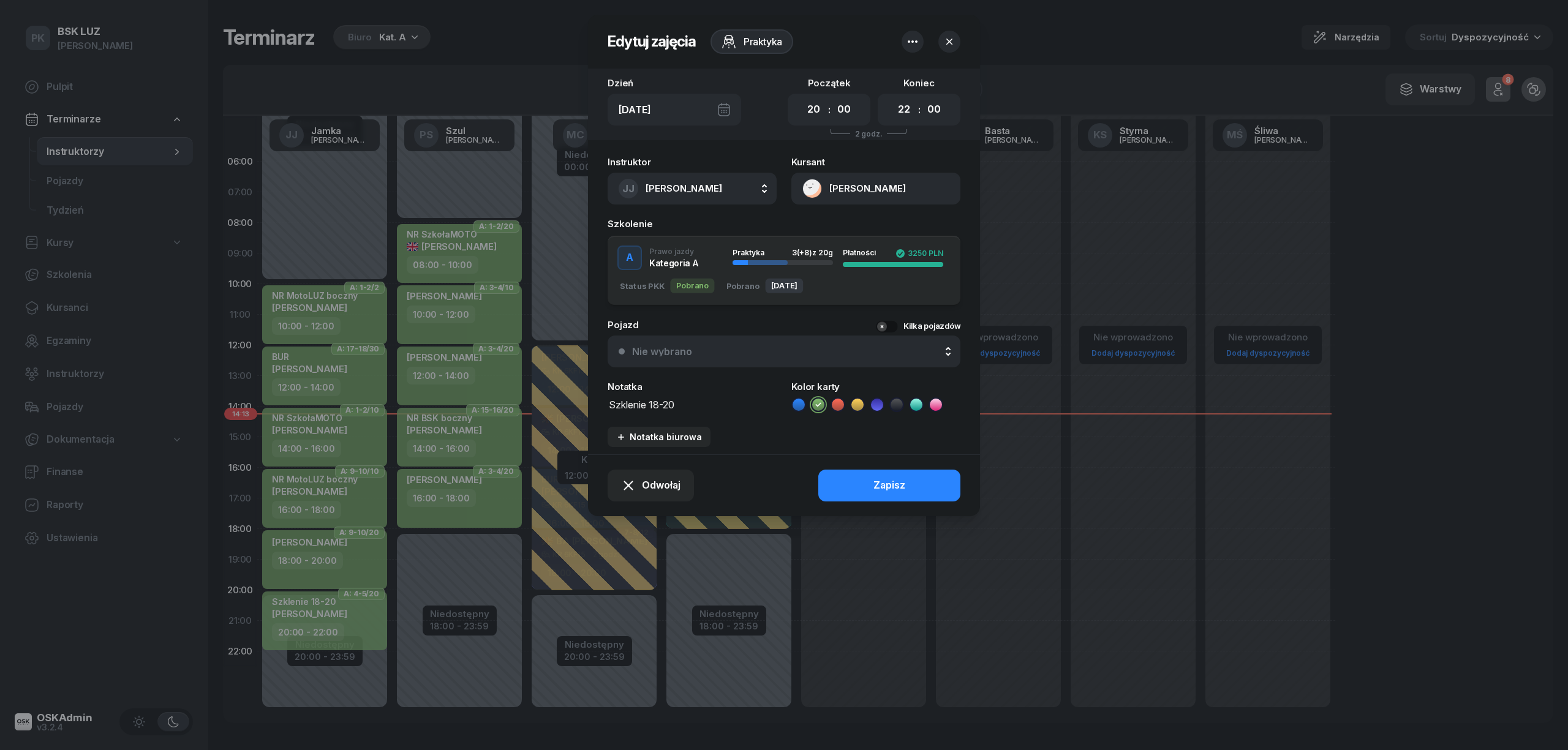
click at [685, 401] on textarea "Szklenie 18-20" at bounding box center [691, 403] width 169 height 16
click at [657, 383] on div "Notatka" at bounding box center [691, 387] width 169 height 9
click at [610, 404] on textarea "Szklenie 18-20" at bounding box center [691, 403] width 169 height 16
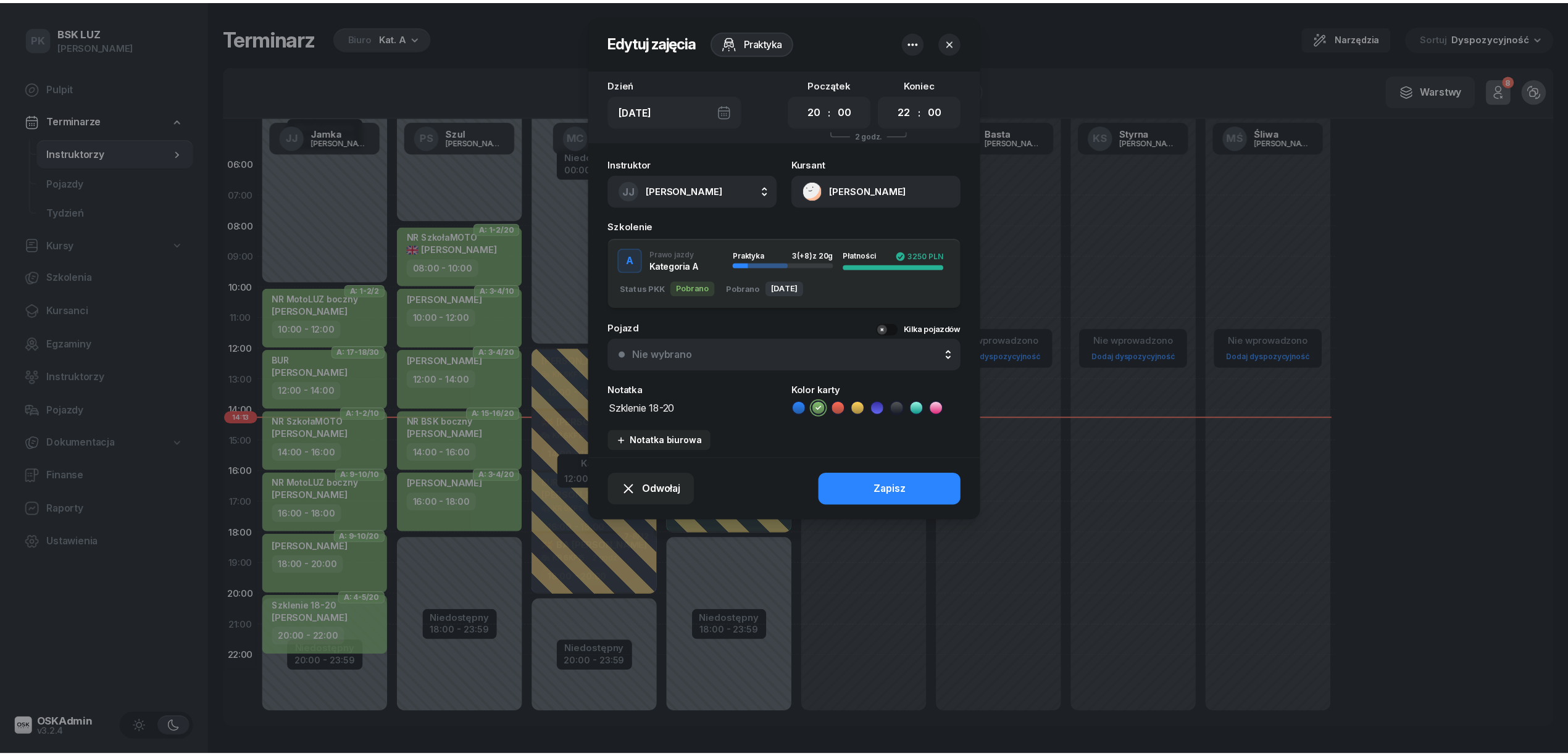
scroll to position [1, 0]
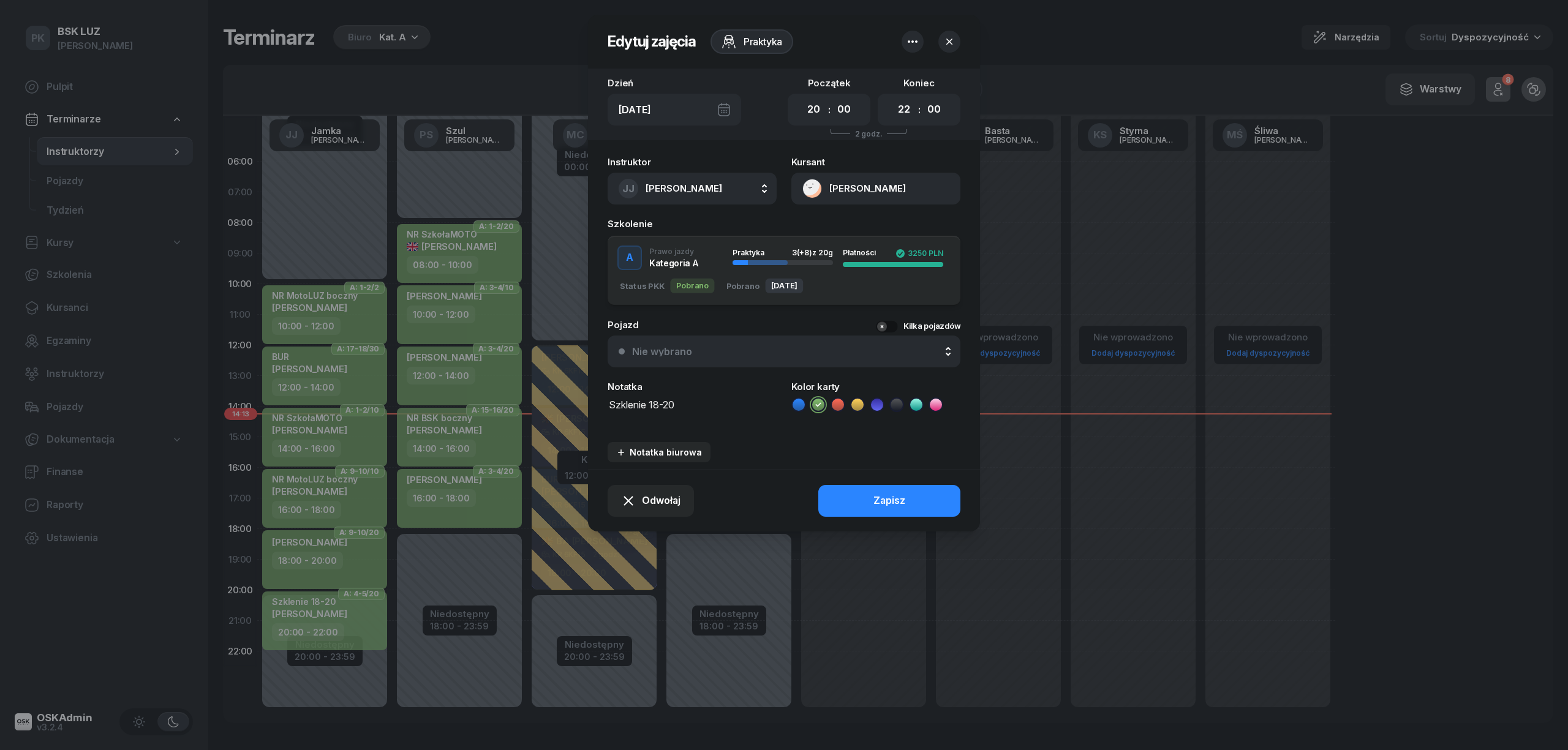
click at [610, 404] on textarea "Szklenie 18-20" at bounding box center [691, 411] width 169 height 32
type textarea "NR MotoLUZ boczny Szklenie 18-20"
click at [868, 497] on button "Zapisz" at bounding box center [889, 500] width 142 height 32
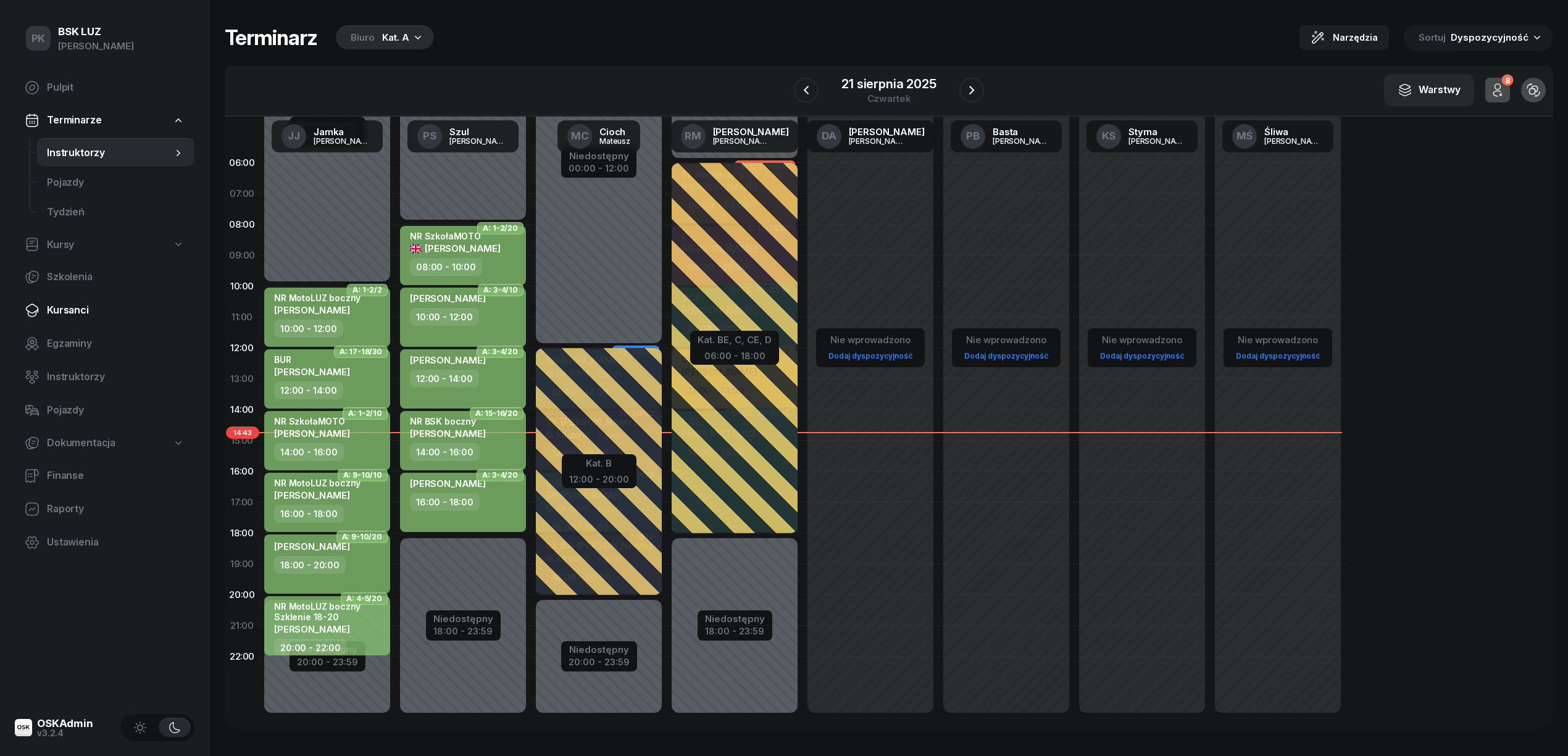
click at [78, 314] on span "Kursanci" at bounding box center [115, 310] width 137 height 16
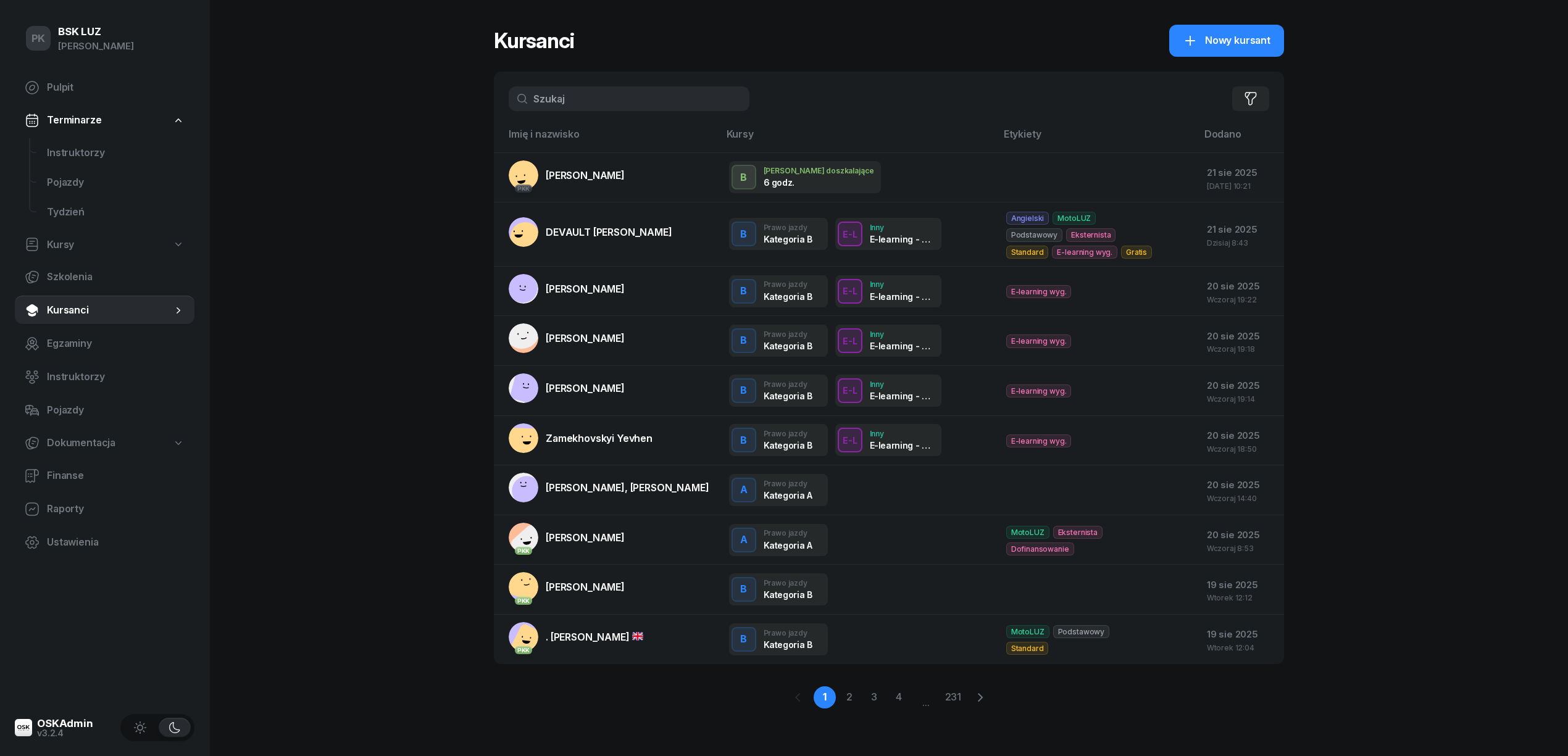
click at [590, 90] on input "text" at bounding box center [629, 99] width 241 height 25
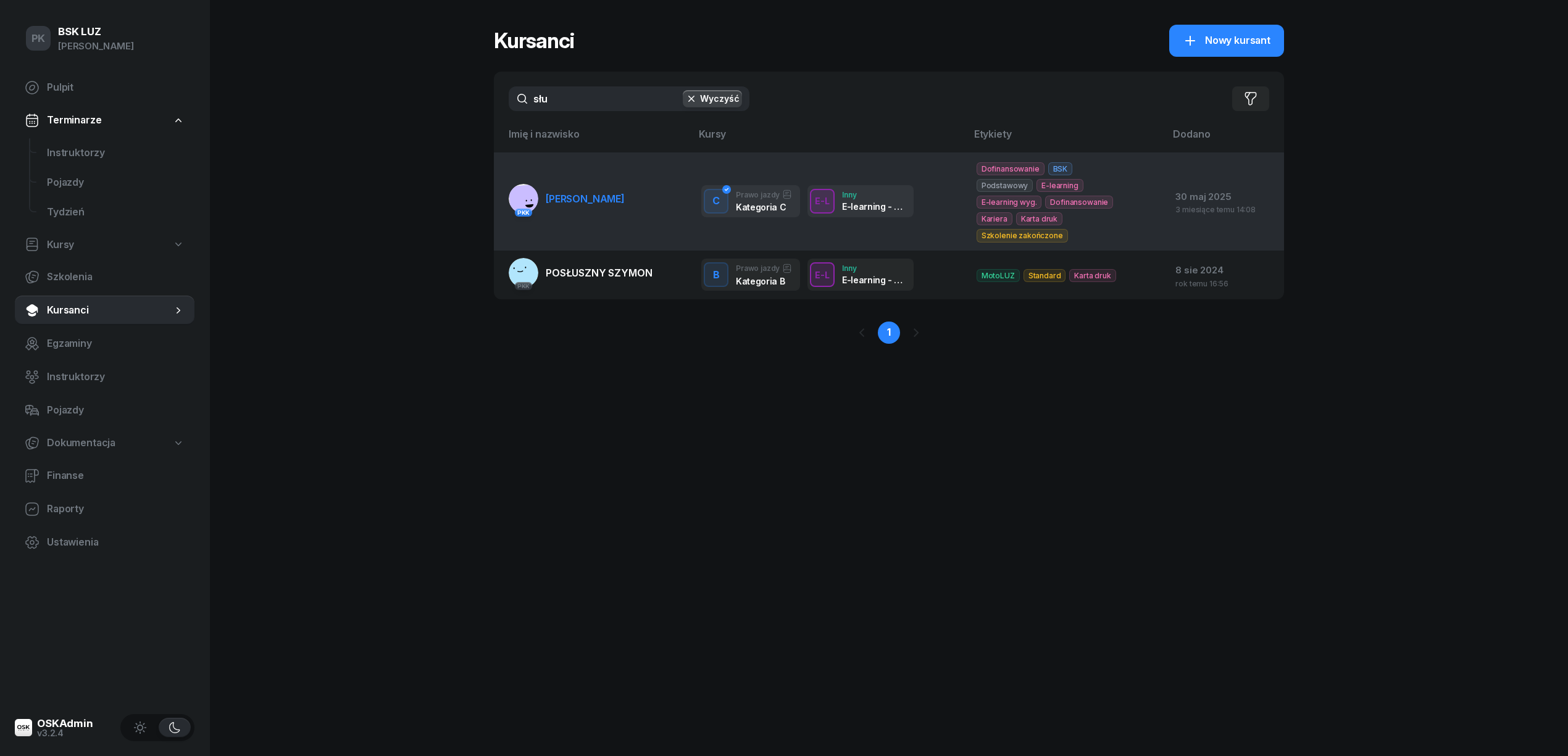
type input "słu"
click at [624, 194] on span "[PERSON_NAME]" at bounding box center [586, 199] width 79 height 12
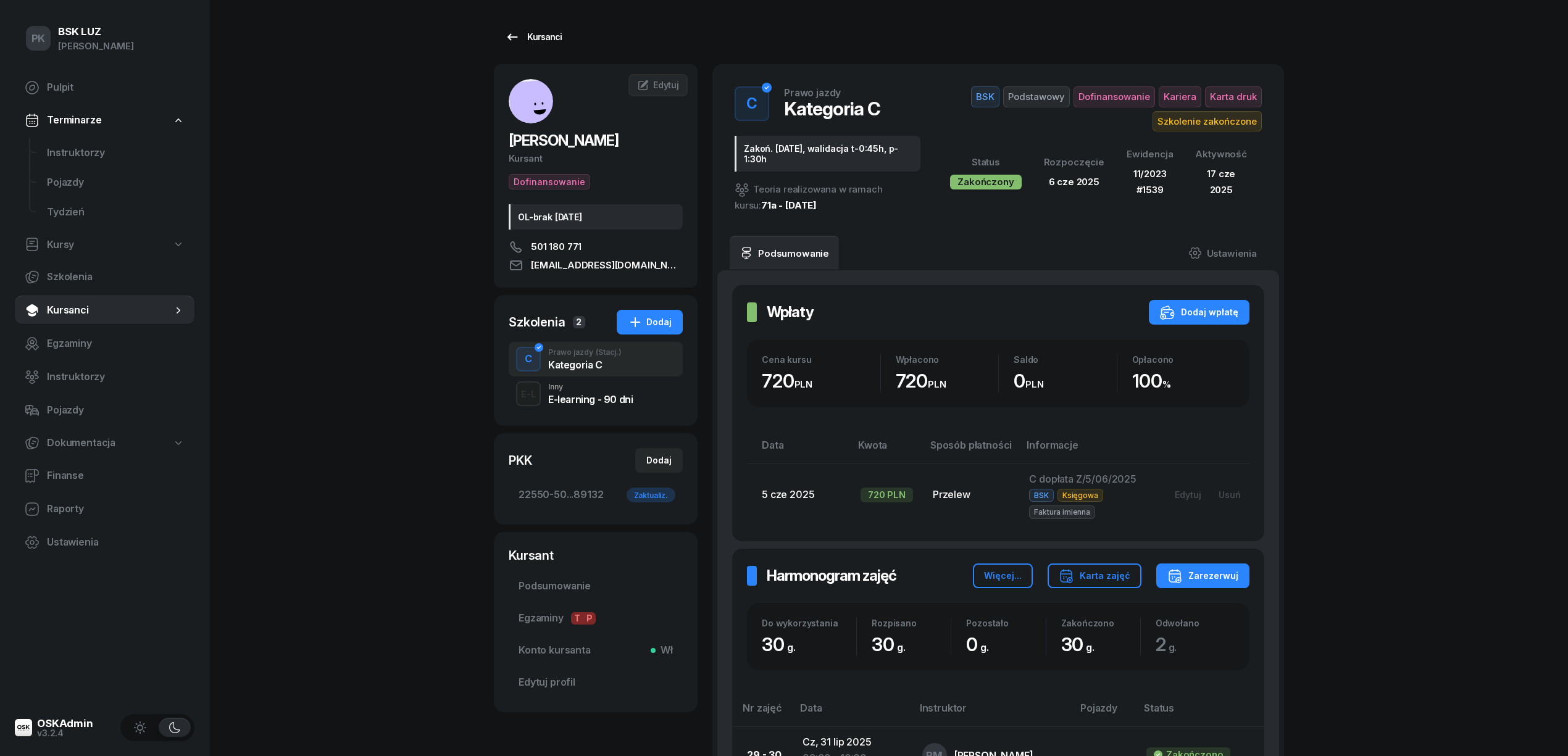
click at [538, 40] on div "Kursanci" at bounding box center [533, 36] width 57 height 15
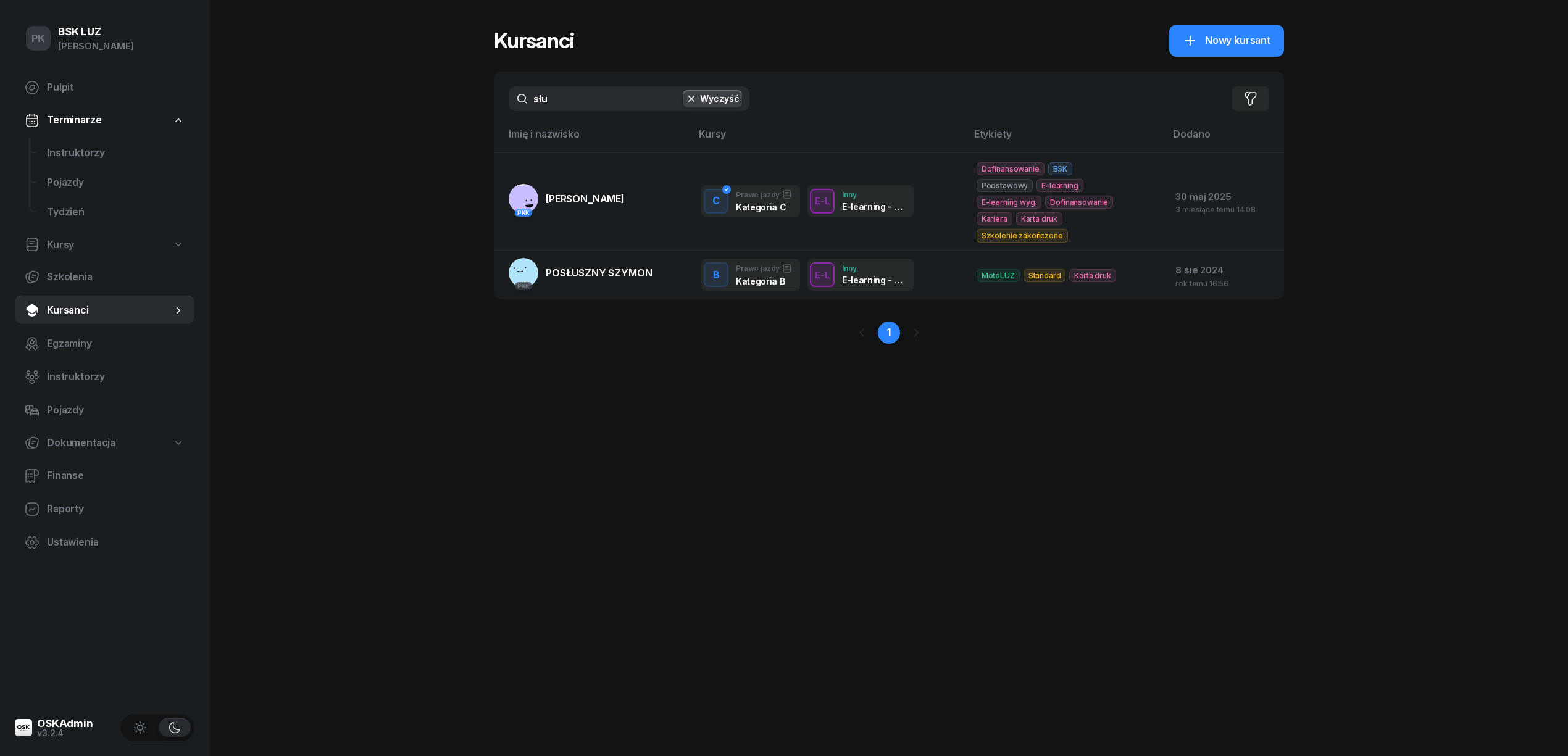
click at [447, 109] on div "PK BSK [PERSON_NAME] Pulpit Terminarze Instruktorzy Pojazdy Tydzień Kursy Szkol…" at bounding box center [784, 378] width 1568 height 756
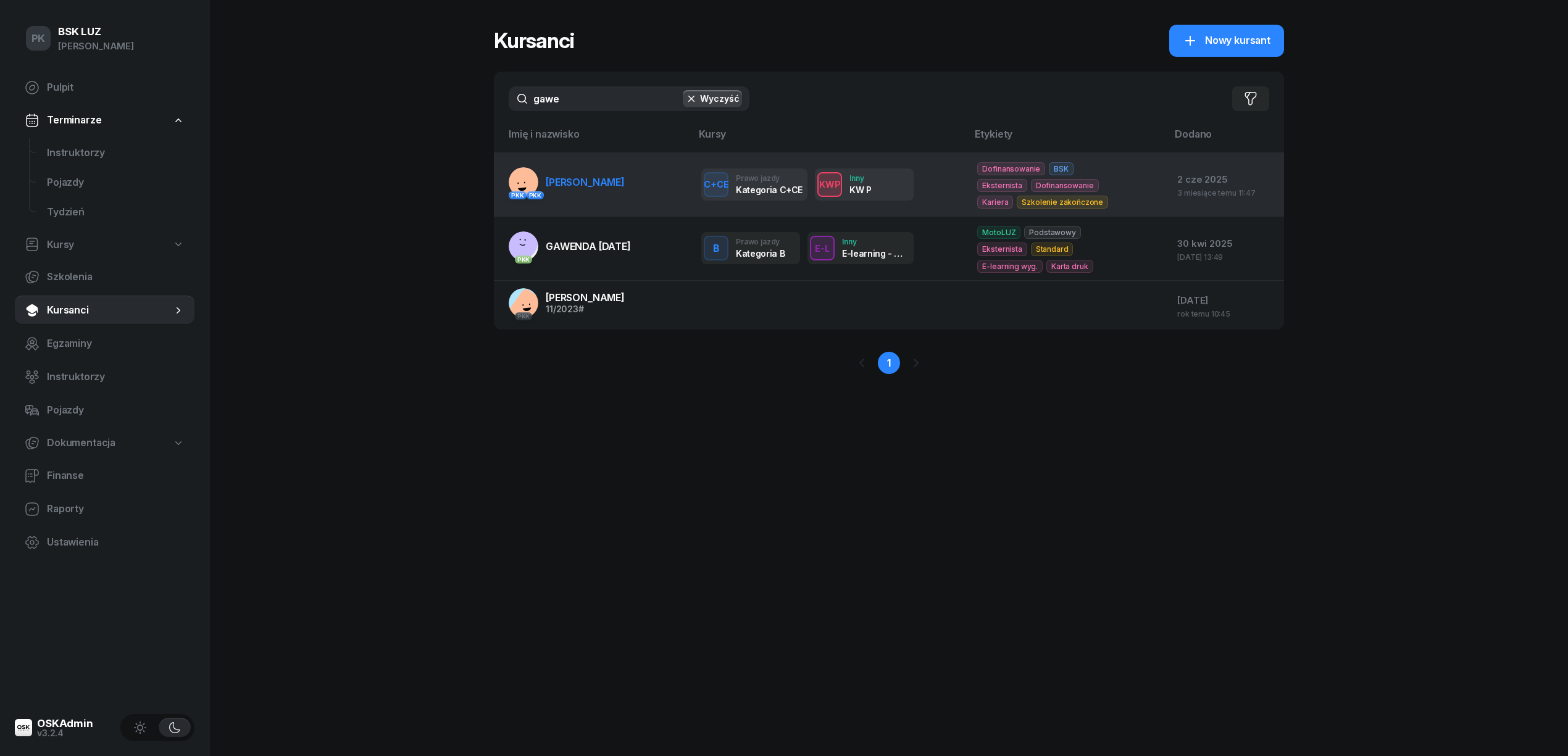
type input "gawe"
click at [647, 179] on td "PKK PKK [PERSON_NAME][GEOGRAPHIC_DATA]" at bounding box center [593, 184] width 197 height 64
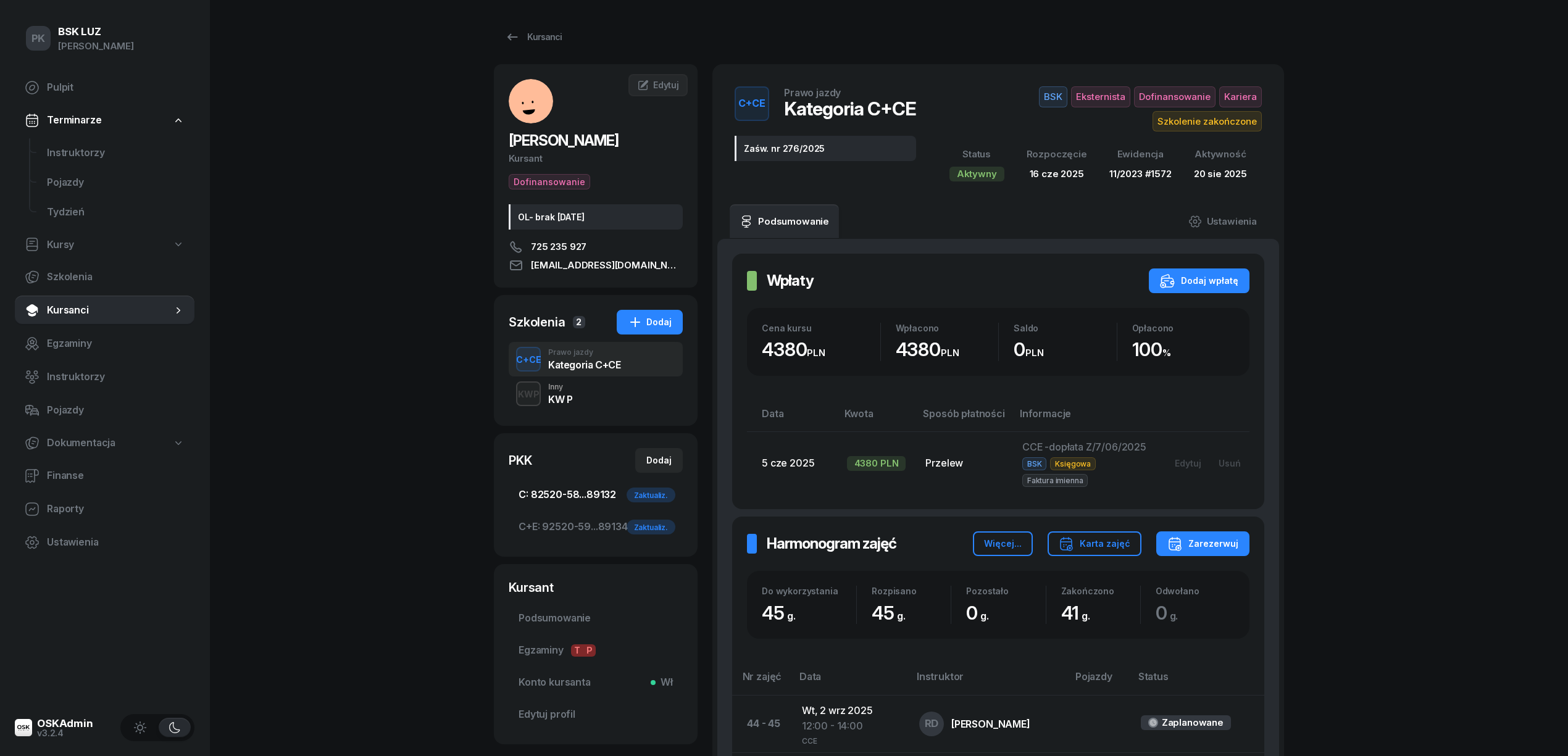
click at [593, 489] on span "C: 82520-58...89132 Zaktualiz." at bounding box center [596, 494] width 155 height 16
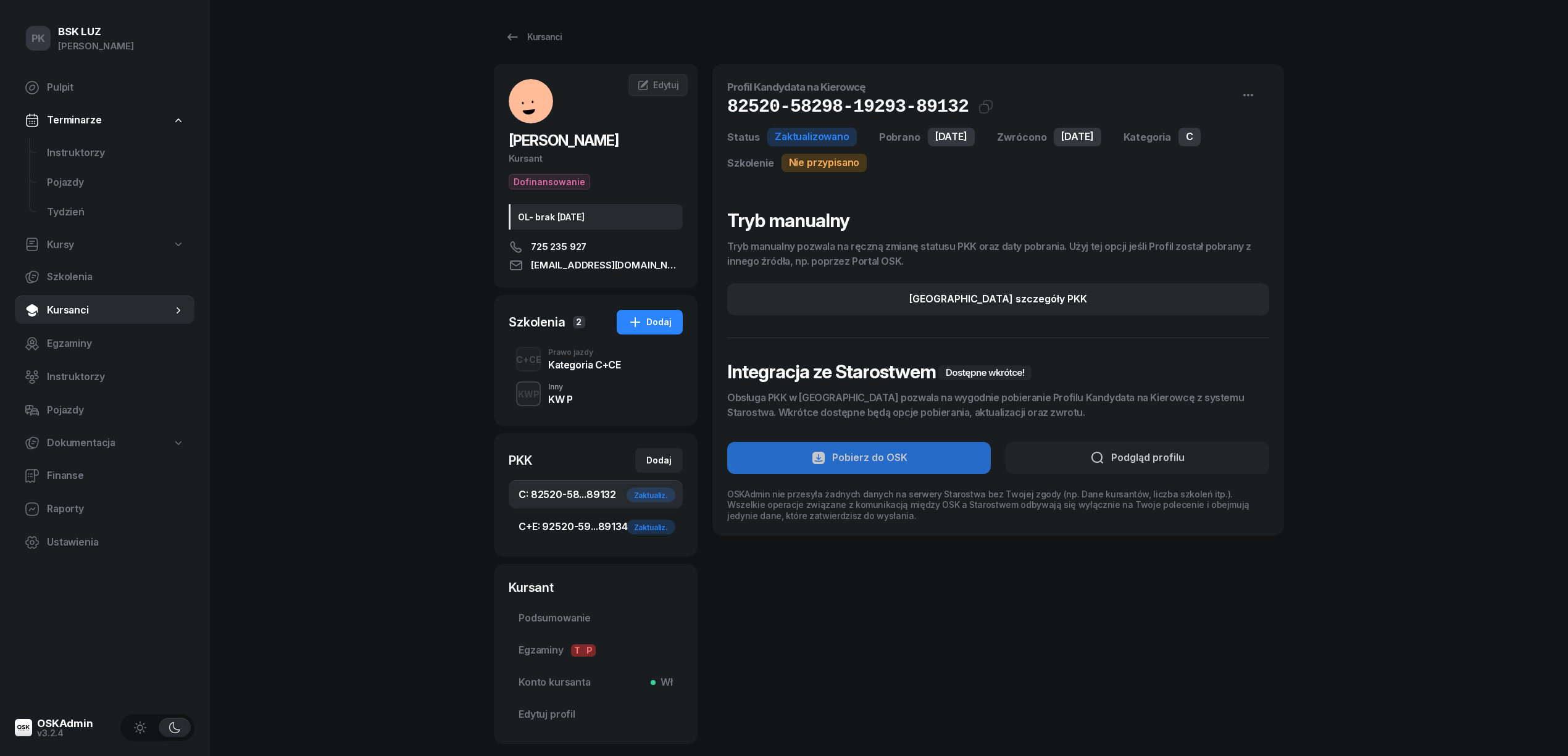
click at [580, 519] on span "C+E: 92520-59...89134 Zaktualiz." at bounding box center [596, 526] width 155 height 16
click at [584, 507] on link "C: 82520-58...89132 Zaktualiz." at bounding box center [596, 494] width 174 height 29
click at [555, 40] on div "Kursanci" at bounding box center [533, 36] width 57 height 15
